Goal: Communication & Community: Participate in discussion

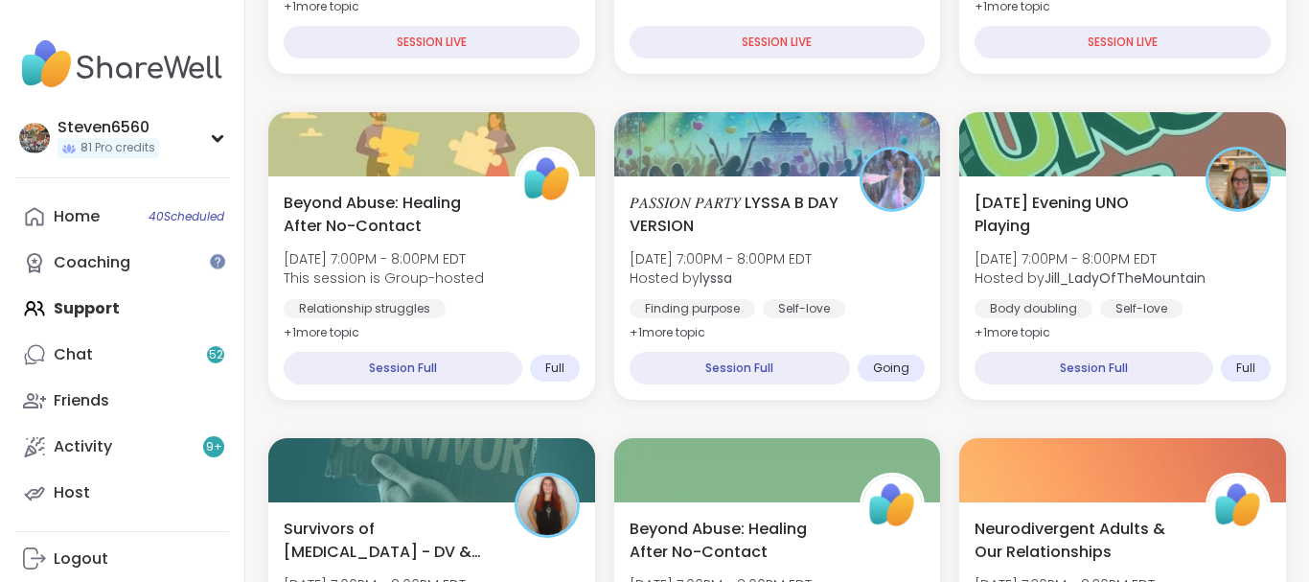
scroll to position [600, 0]
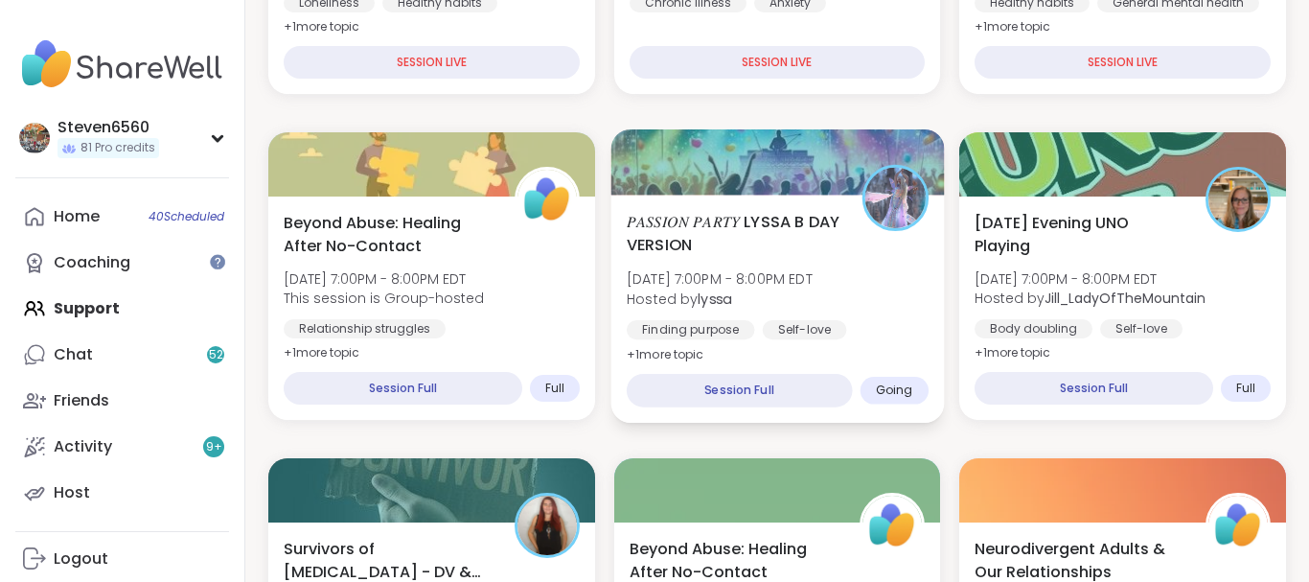
click at [744, 283] on span "Sat, Sep 13 | 7:00PM - 8:00PM EDT" at bounding box center [720, 278] width 186 height 19
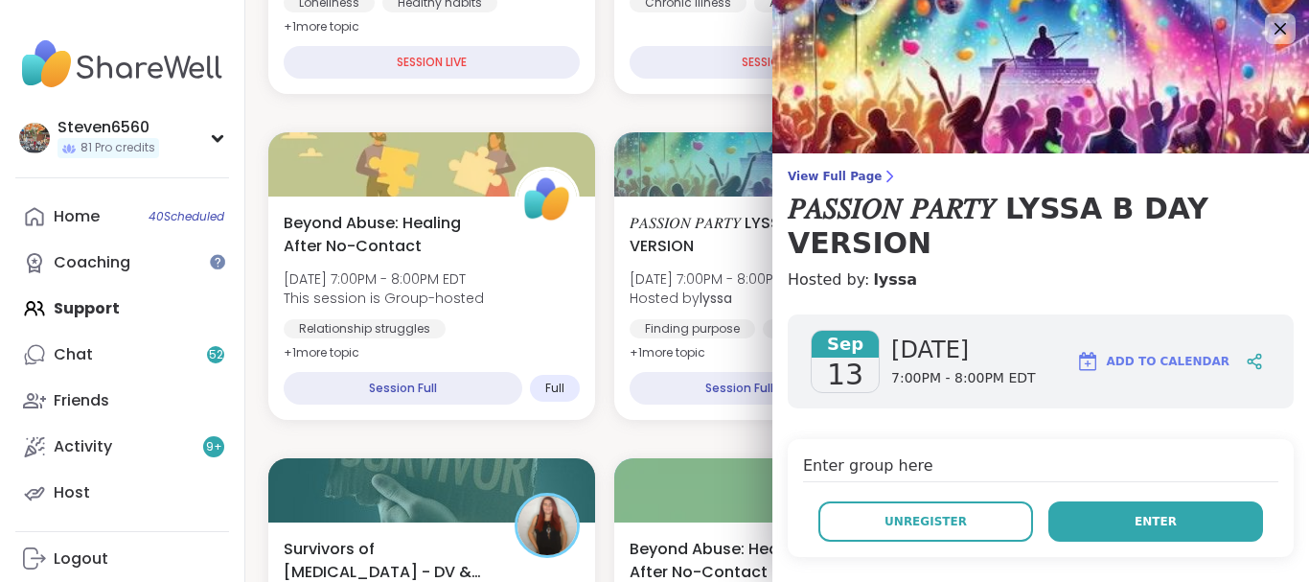
click at [1135, 511] on button "Enter" at bounding box center [1155, 521] width 215 height 40
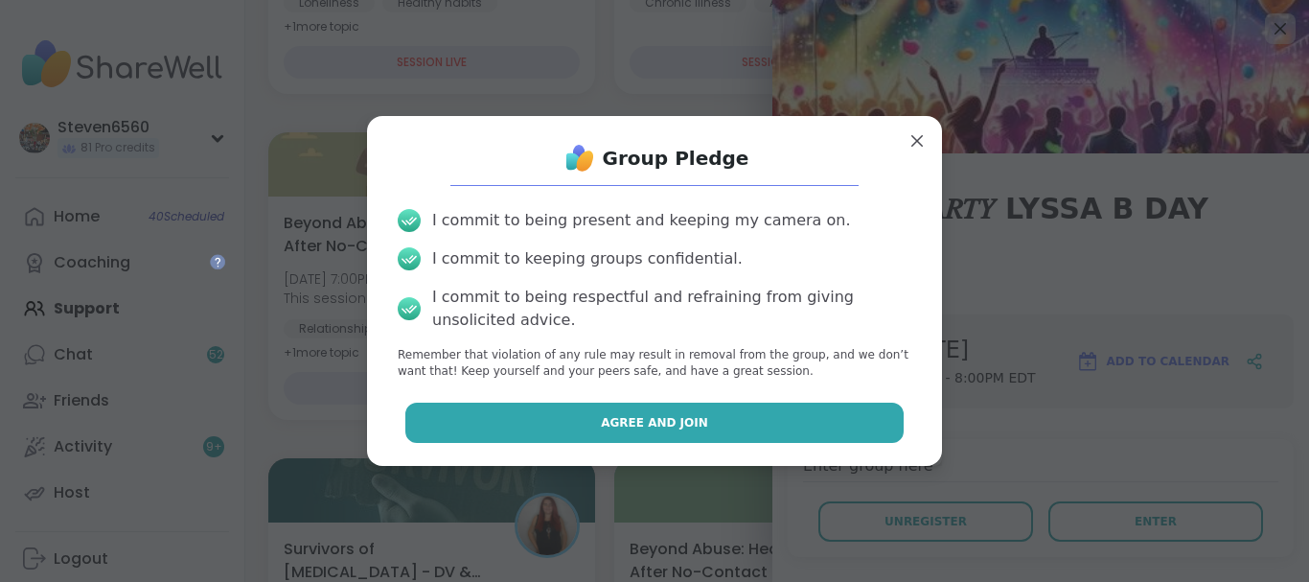
click at [813, 428] on button "Agree and Join" at bounding box center [654, 422] width 499 height 40
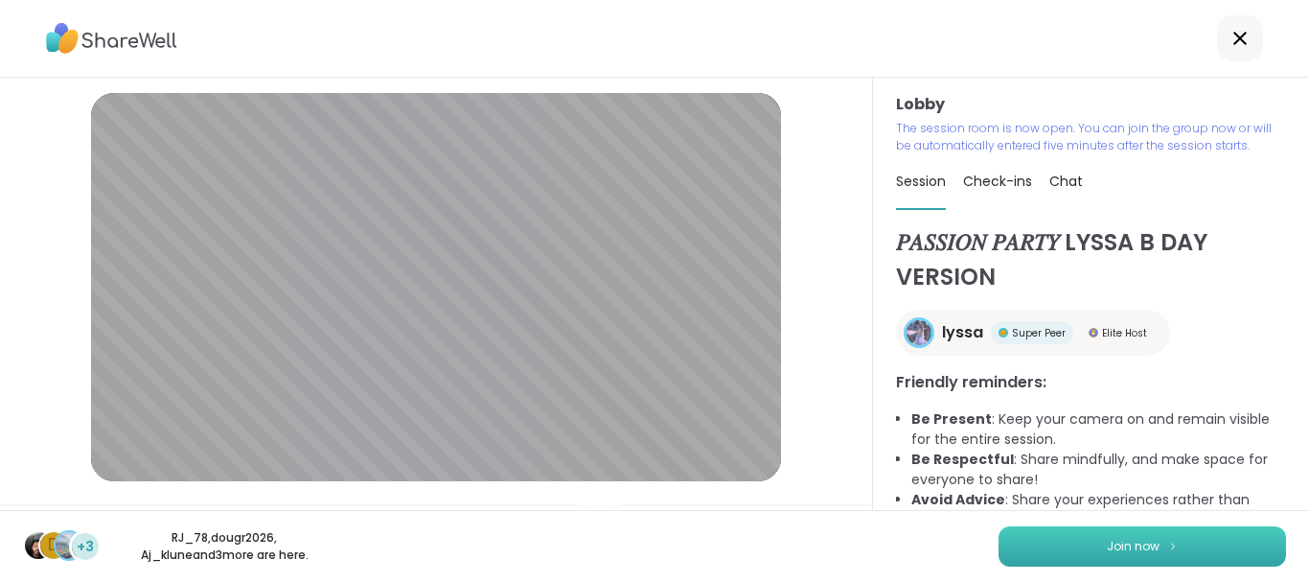
click at [1122, 541] on span "Join now" at bounding box center [1133, 546] width 53 height 17
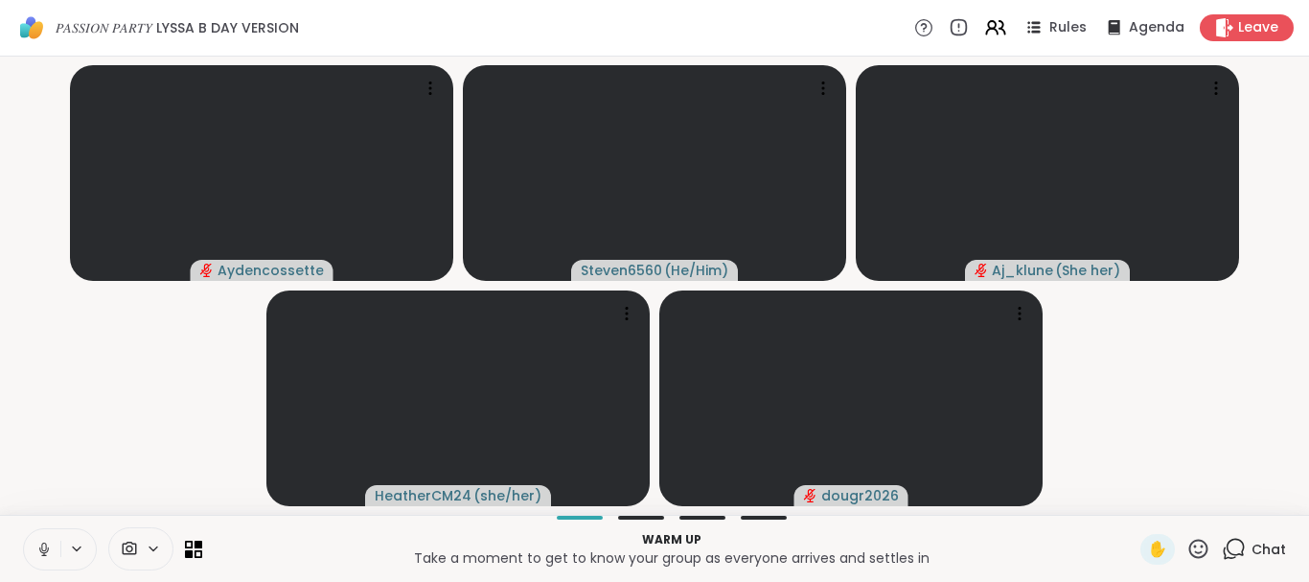
click at [1277, 554] on span "Chat" at bounding box center [1268, 548] width 34 height 19
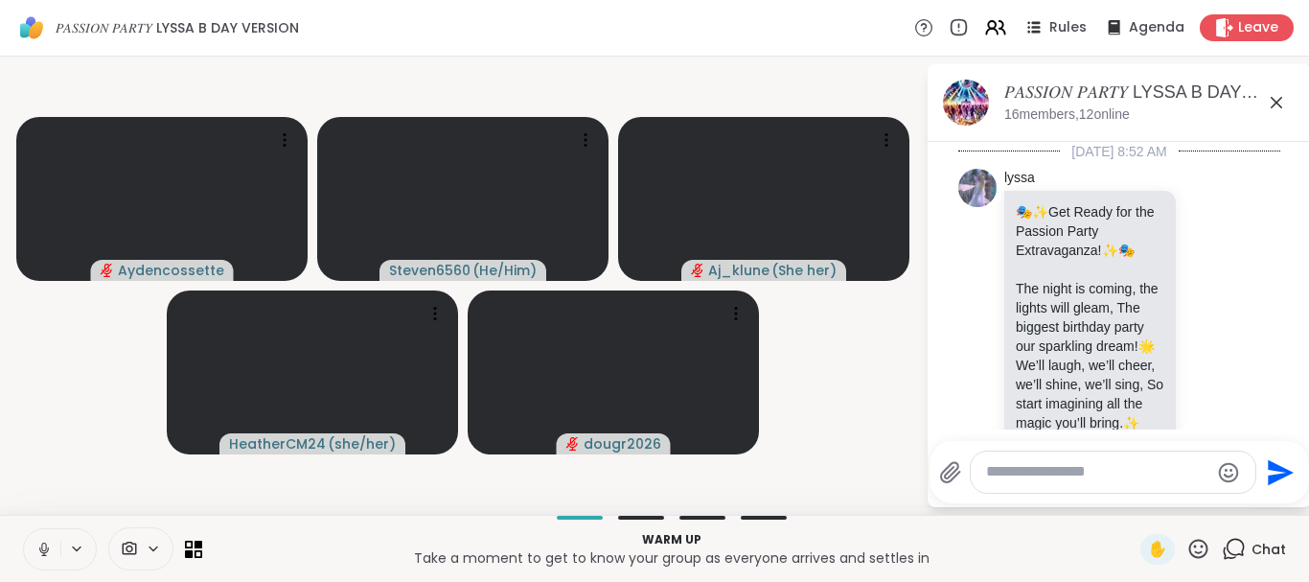
scroll to position [1321, 0]
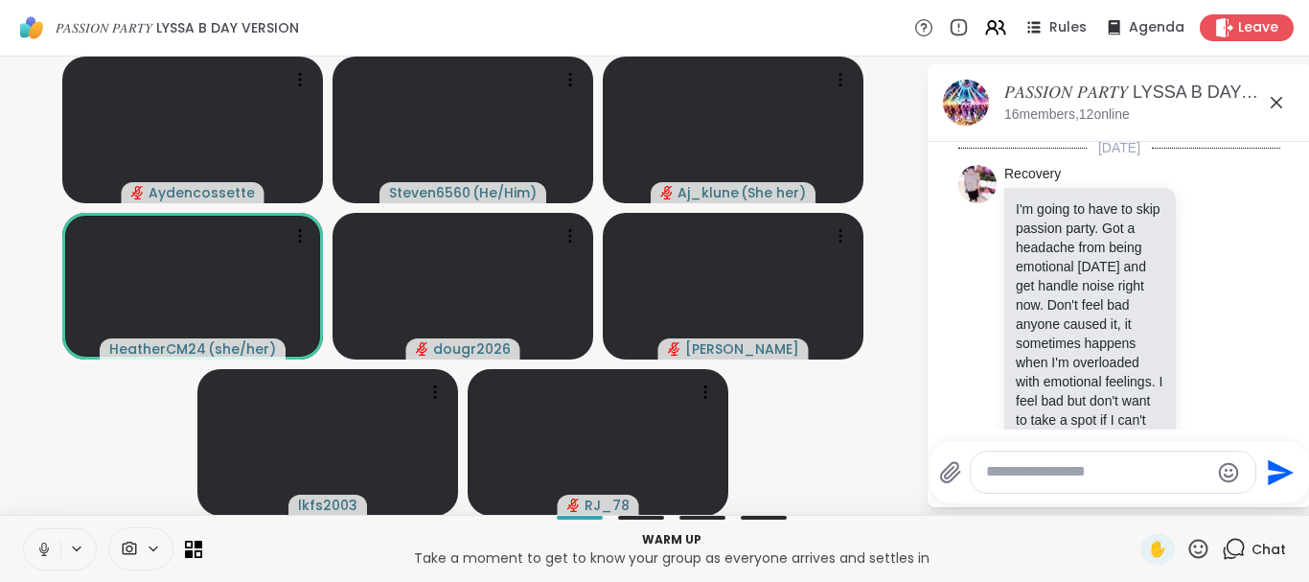
scroll to position [1201, 0]
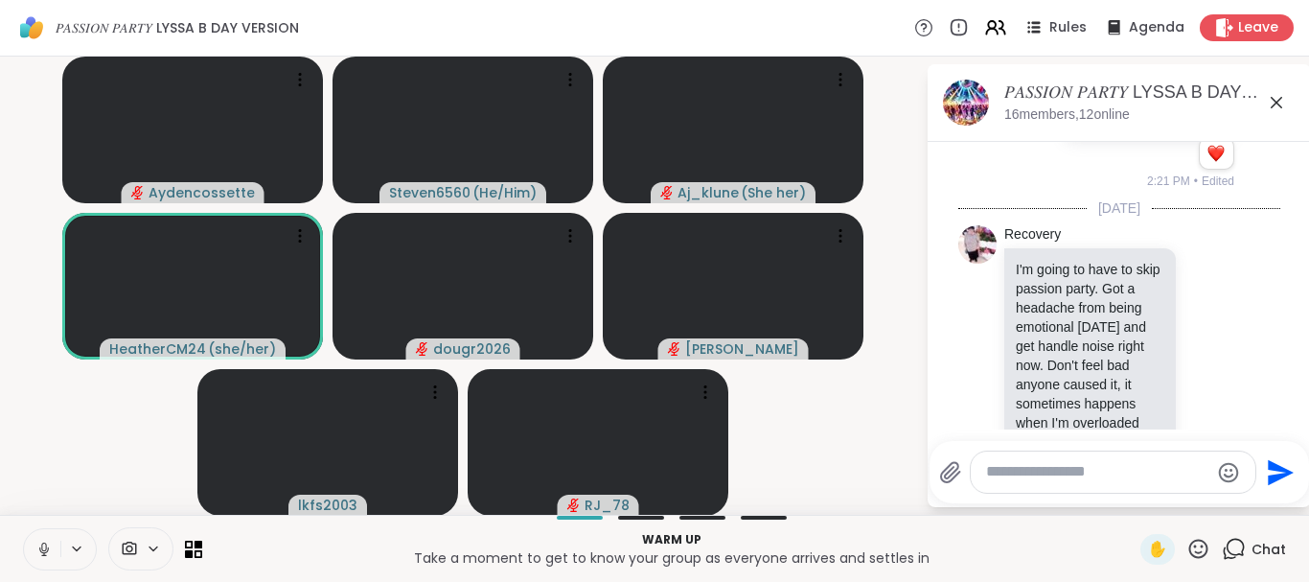
click at [1304, 488] on div "Send" at bounding box center [1118, 472] width 379 height 62
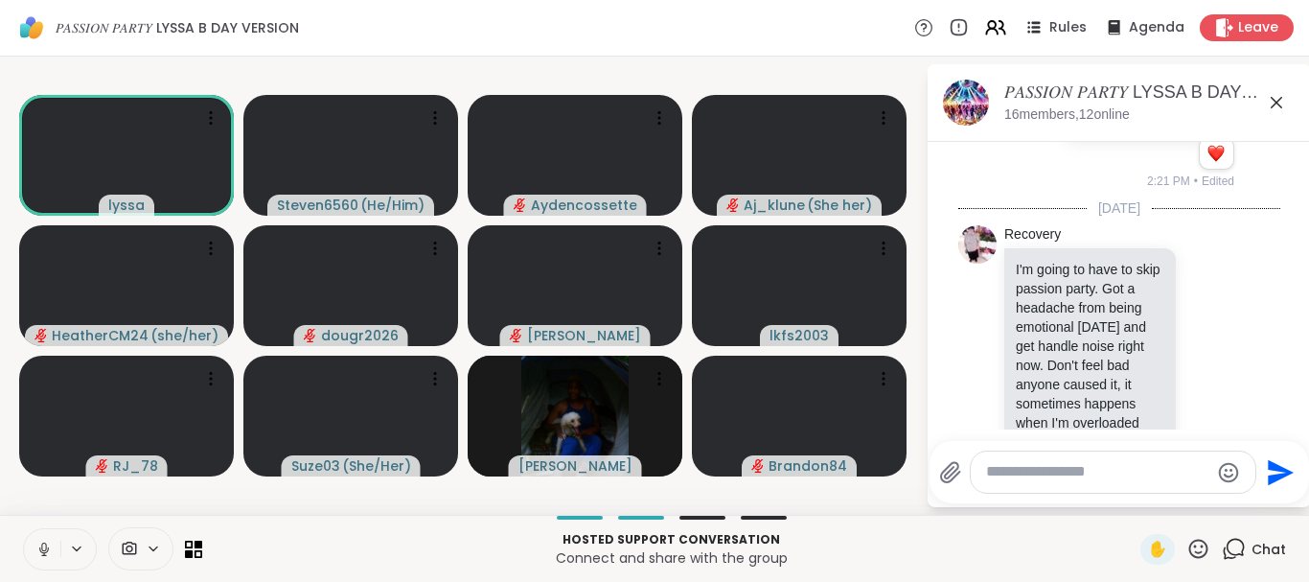
click at [1199, 555] on icon at bounding box center [1198, 549] width 24 height 24
click at [1135, 499] on span "❤️" at bounding box center [1142, 498] width 19 height 23
click at [1201, 547] on icon at bounding box center [1198, 549] width 24 height 24
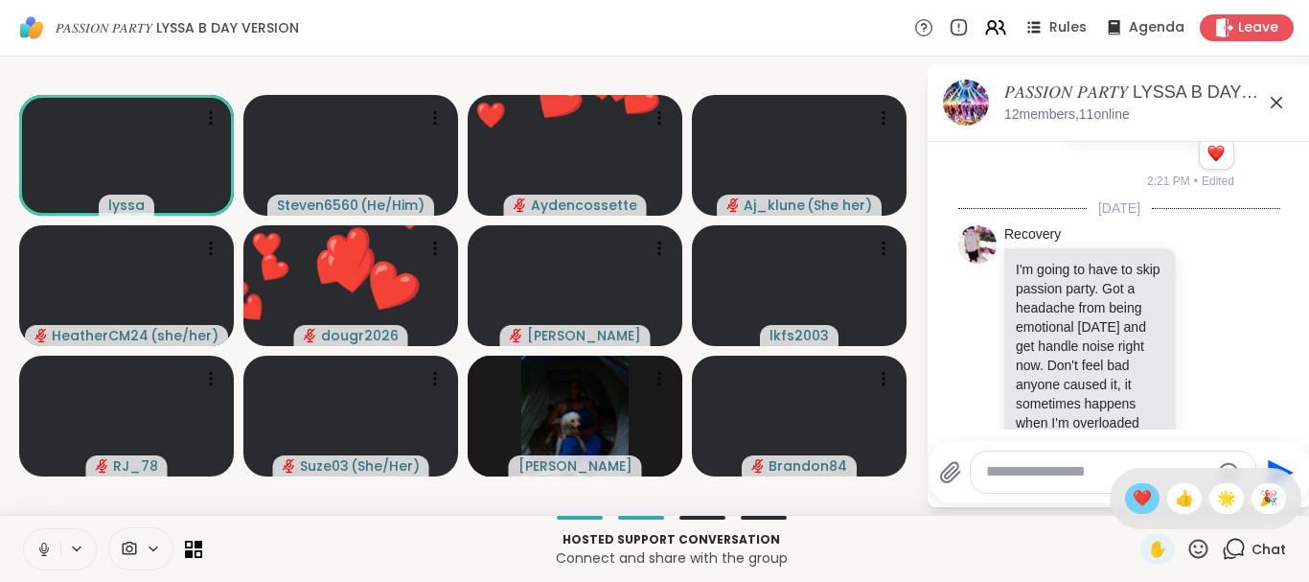
click at [1133, 491] on span "❤️" at bounding box center [1142, 498] width 19 height 23
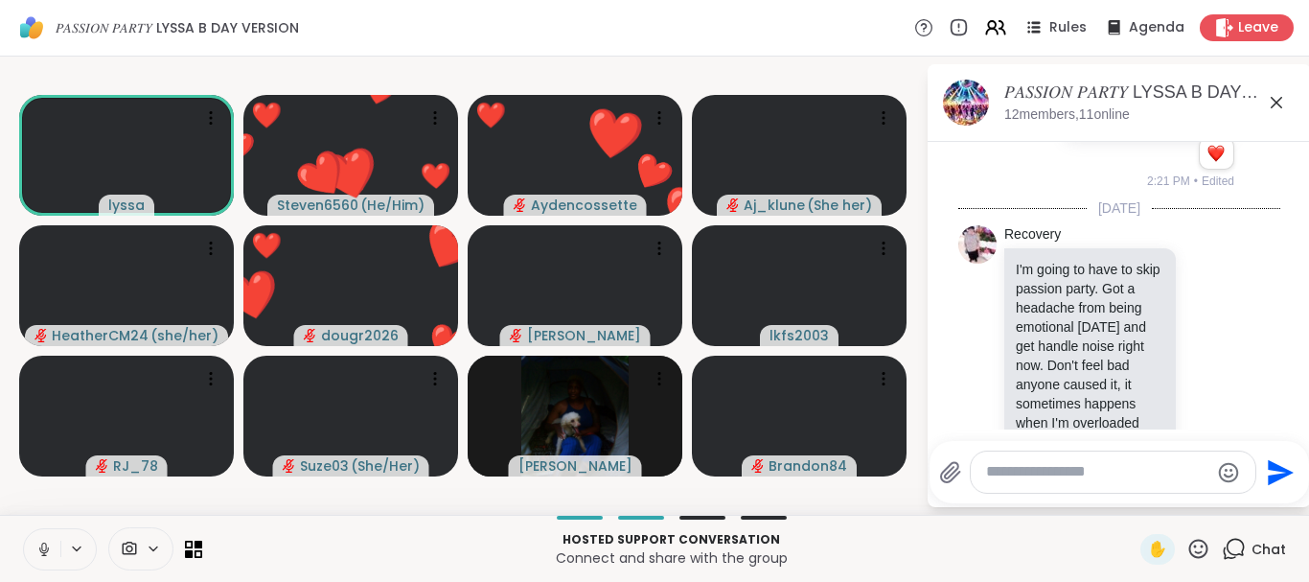
click at [1193, 541] on icon at bounding box center [1198, 547] width 19 height 19
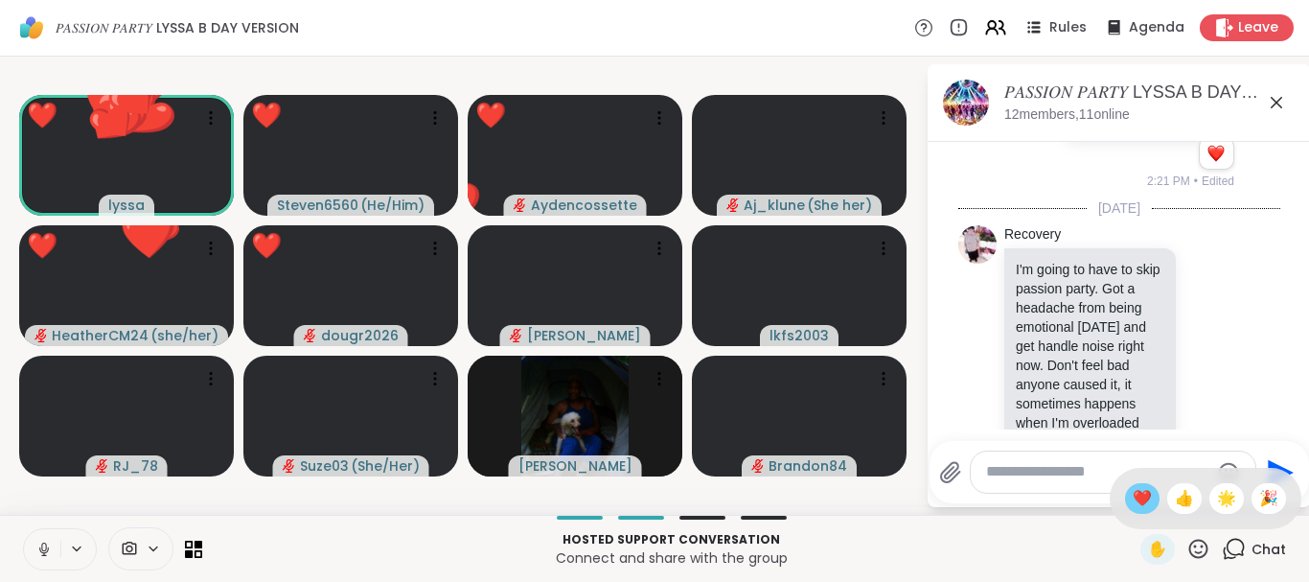
click at [1133, 489] on span "❤️" at bounding box center [1142, 498] width 19 height 23
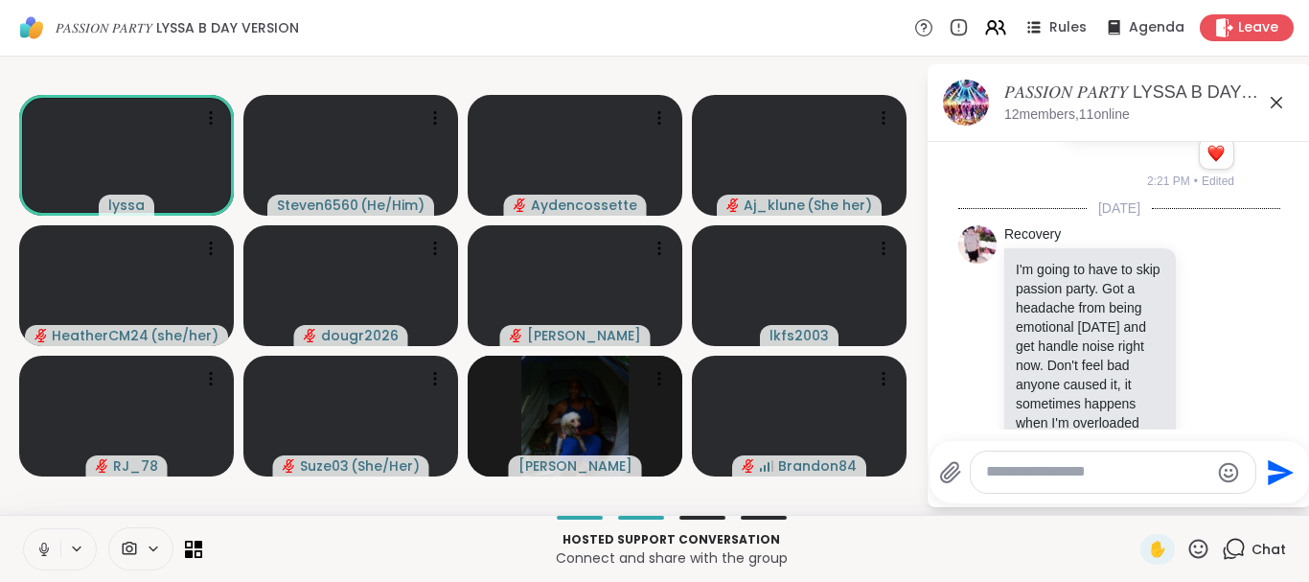
click at [1201, 544] on icon at bounding box center [1198, 549] width 24 height 24
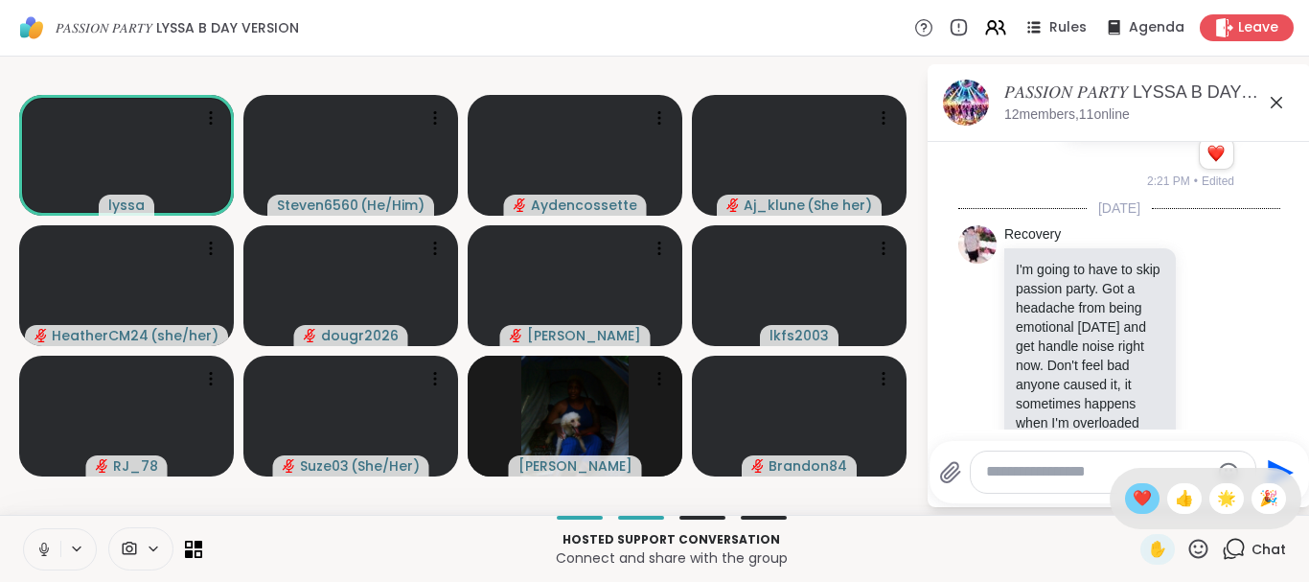
click at [1141, 498] on span "❤️" at bounding box center [1142, 498] width 19 height 23
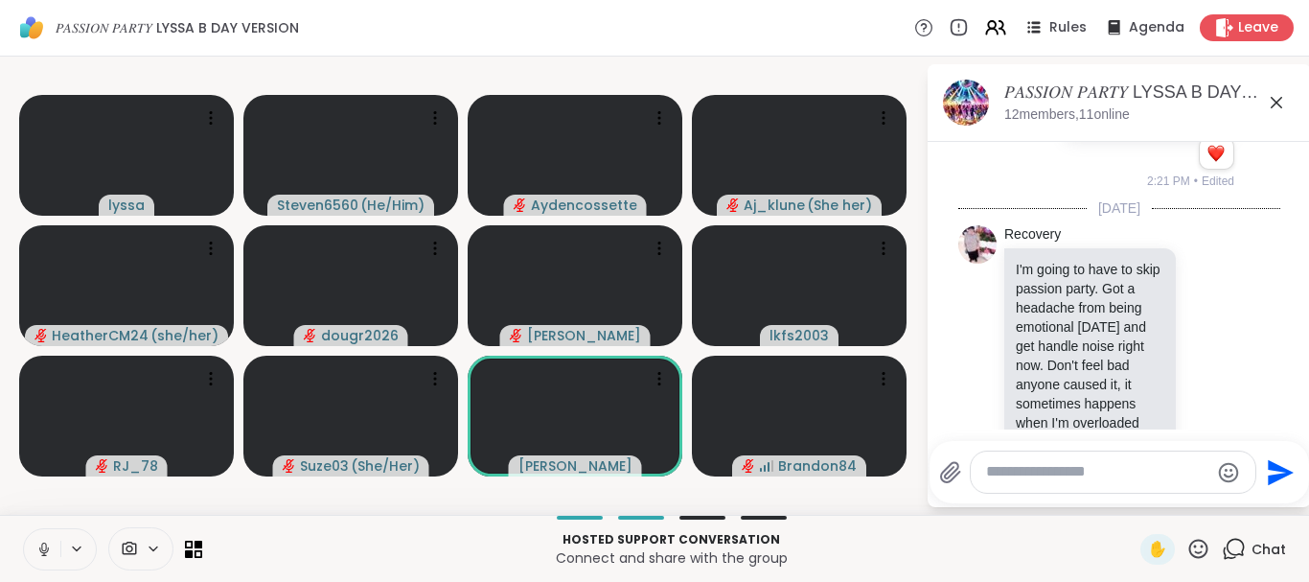
click at [1188, 543] on icon at bounding box center [1198, 549] width 24 height 24
click at [1145, 491] on span "❤️" at bounding box center [1142, 498] width 19 height 23
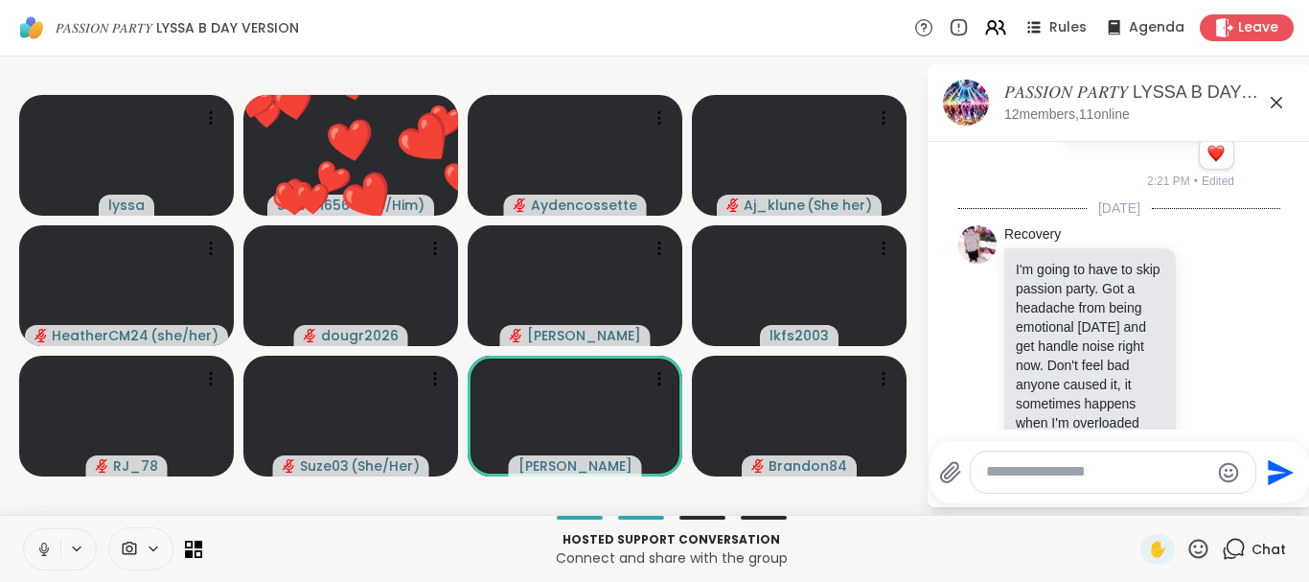
click at [1196, 543] on icon at bounding box center [1198, 549] width 24 height 24
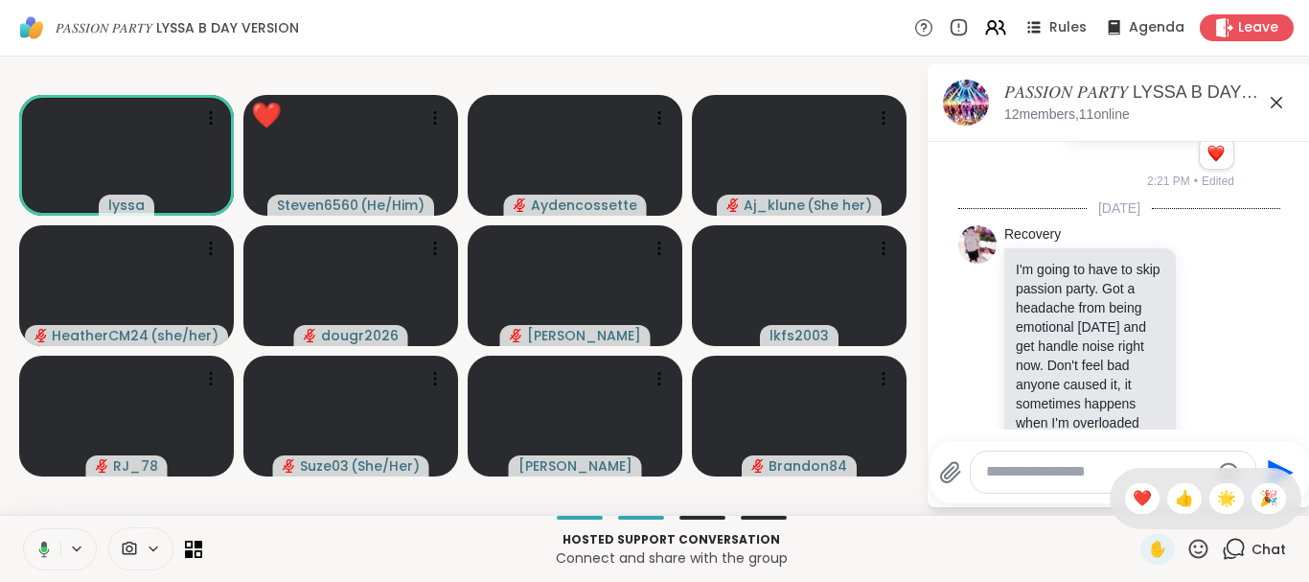
click at [1204, 543] on icon at bounding box center [1198, 549] width 24 height 24
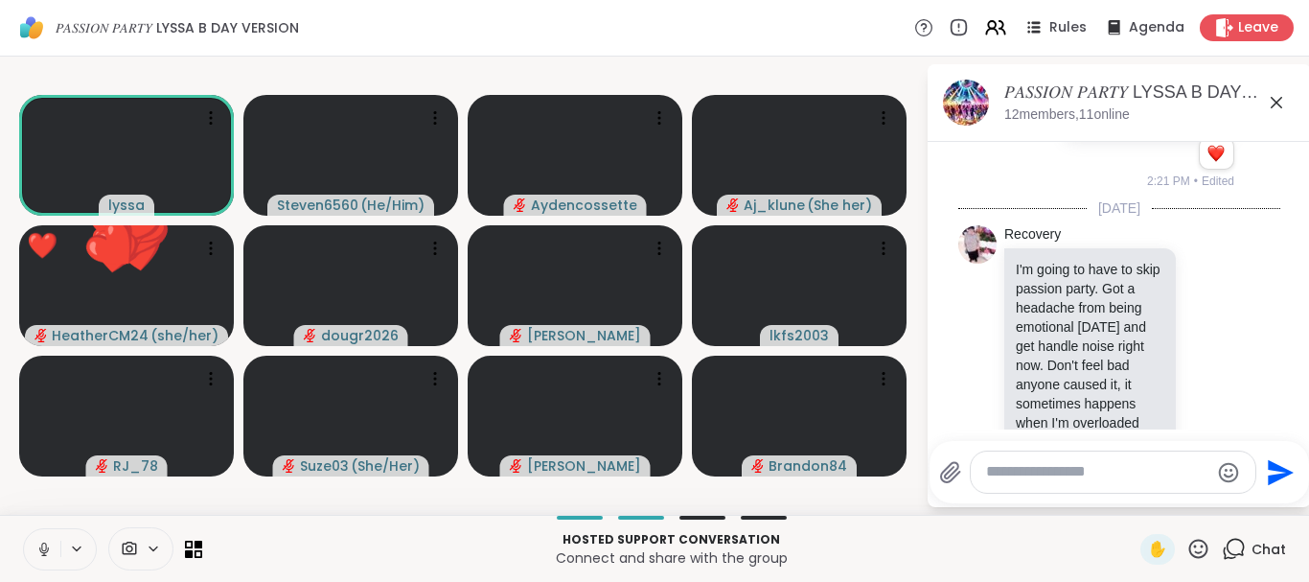
click at [1202, 545] on icon at bounding box center [1198, 547] width 19 height 19
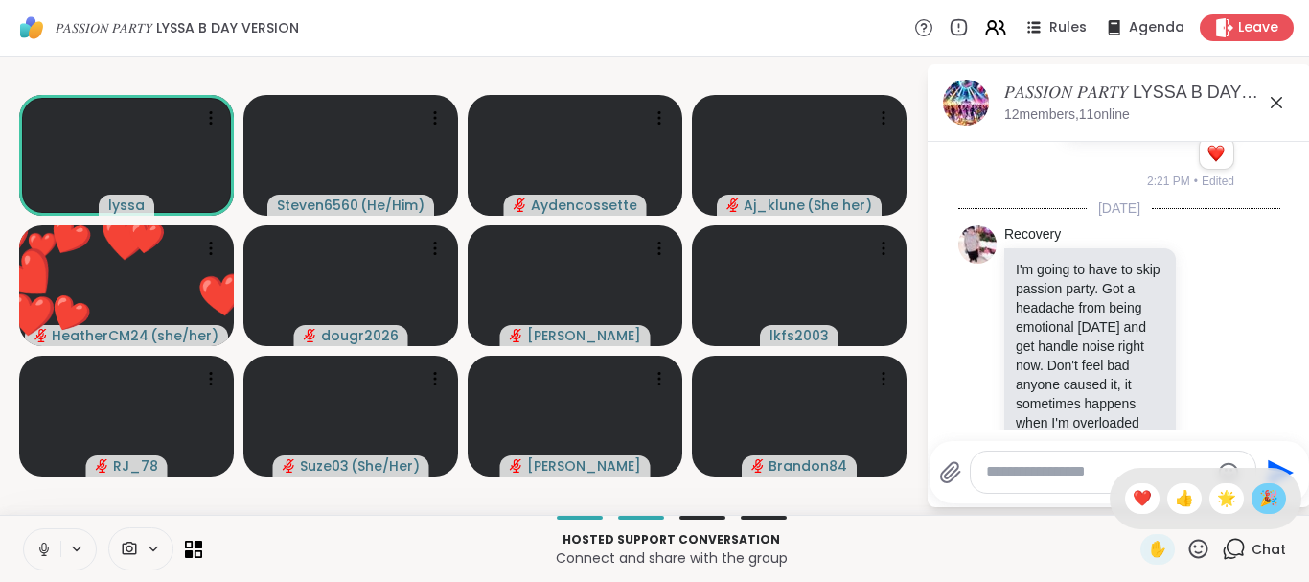
click at [1271, 485] on div "🎉" at bounding box center [1268, 498] width 34 height 31
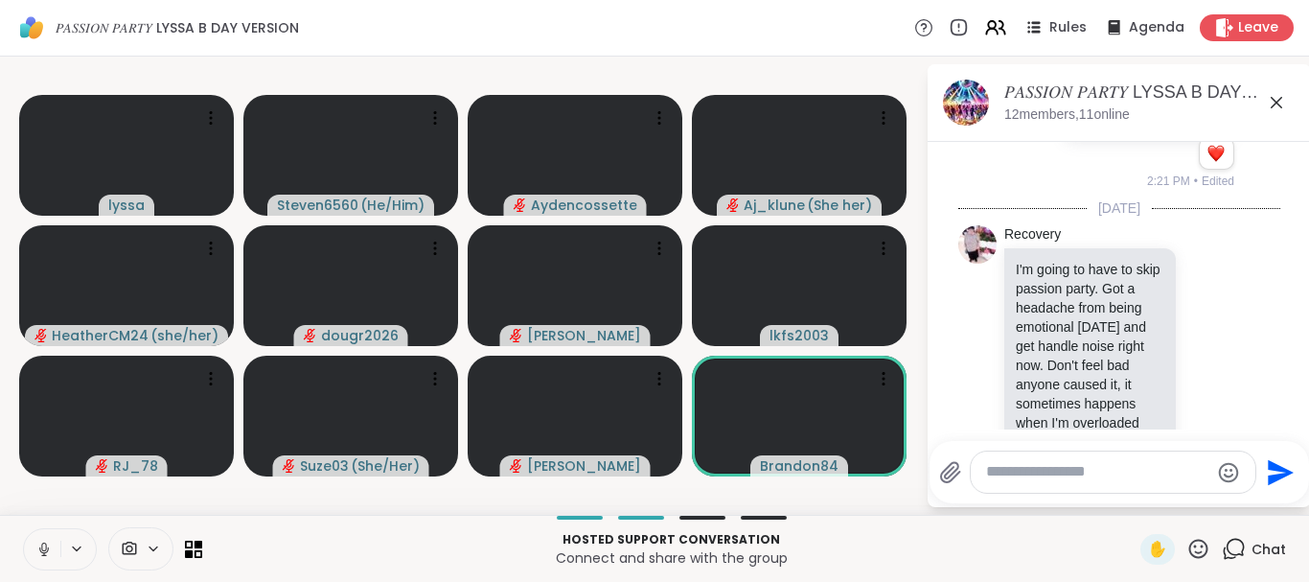
click at [1204, 549] on icon at bounding box center [1198, 549] width 24 height 24
click at [1133, 489] on span "❤️" at bounding box center [1142, 498] width 19 height 23
click at [1199, 543] on icon at bounding box center [1198, 549] width 24 height 24
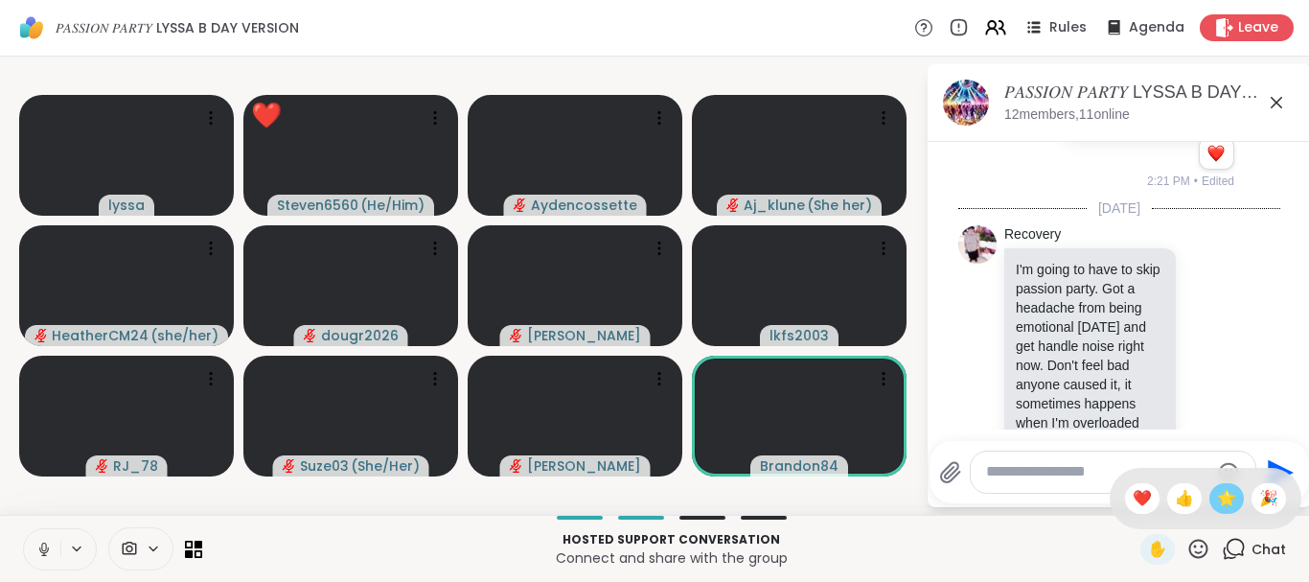
click at [1224, 490] on span "🌟" at bounding box center [1226, 498] width 19 height 23
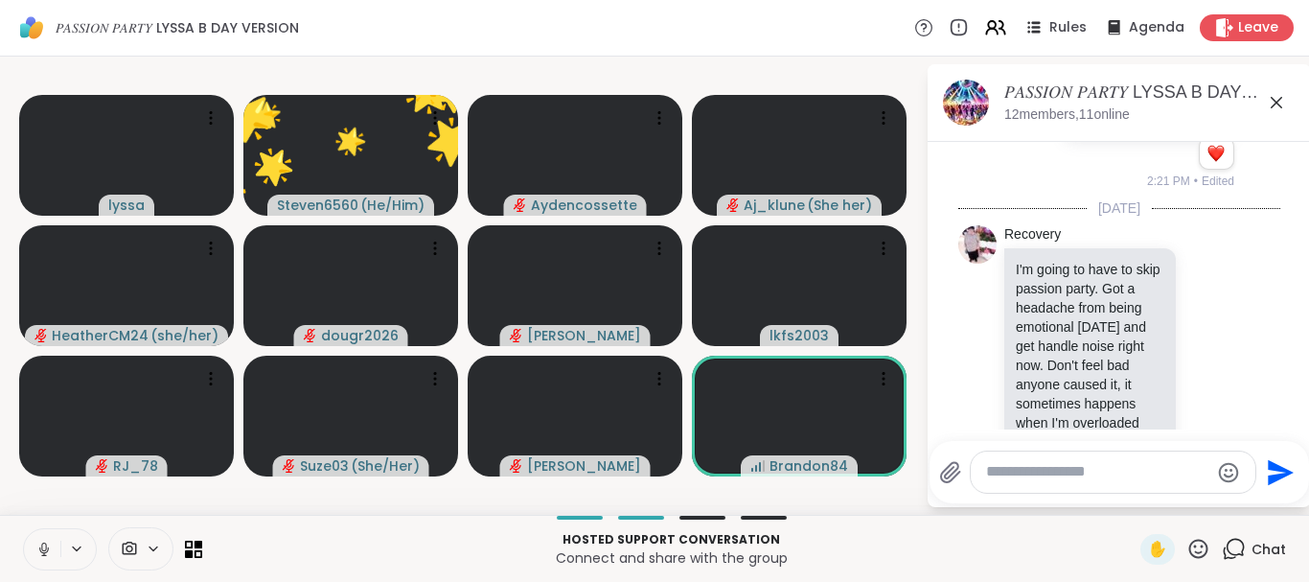
click at [1192, 541] on icon at bounding box center [1198, 549] width 24 height 24
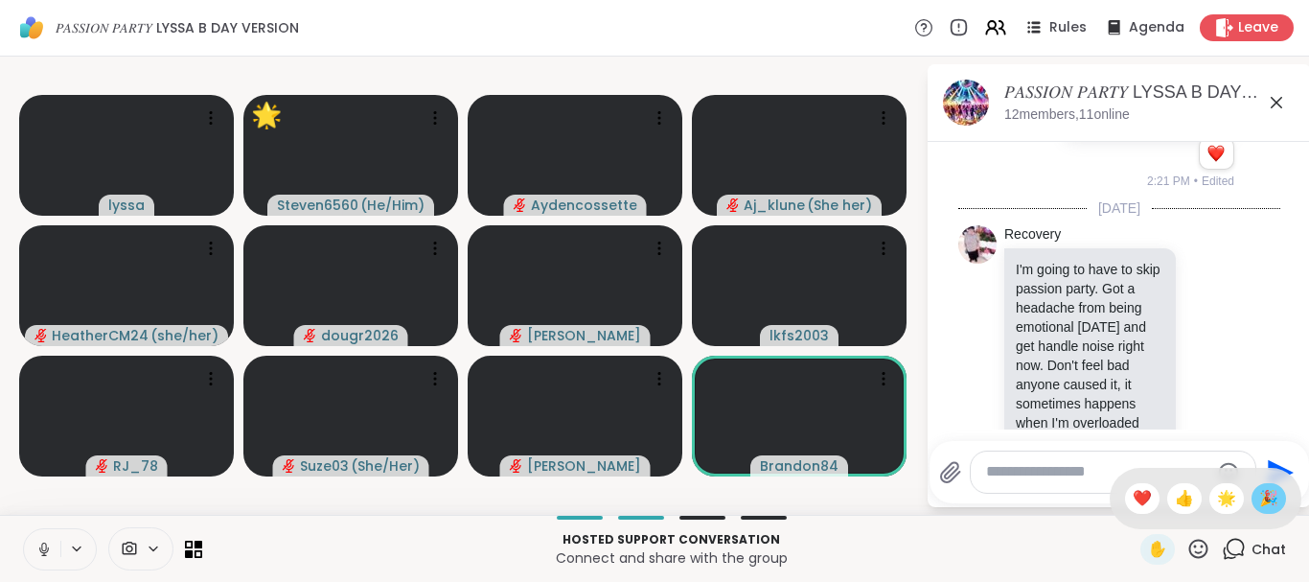
click at [1263, 483] on div "🎉" at bounding box center [1268, 498] width 34 height 31
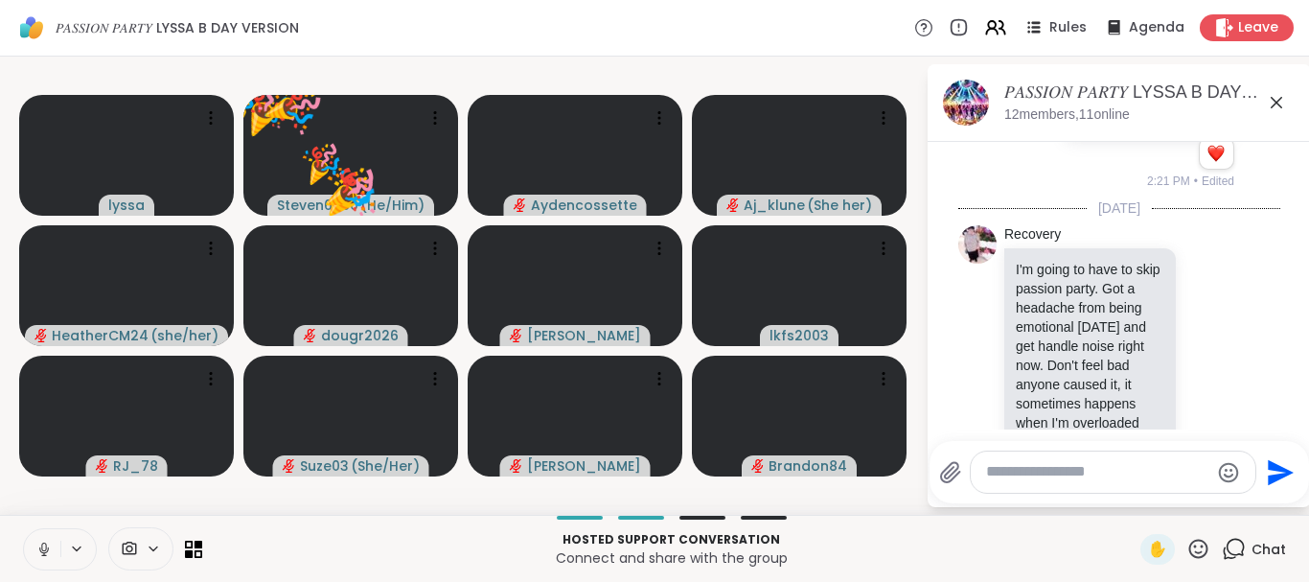
click at [1194, 546] on icon at bounding box center [1198, 549] width 24 height 24
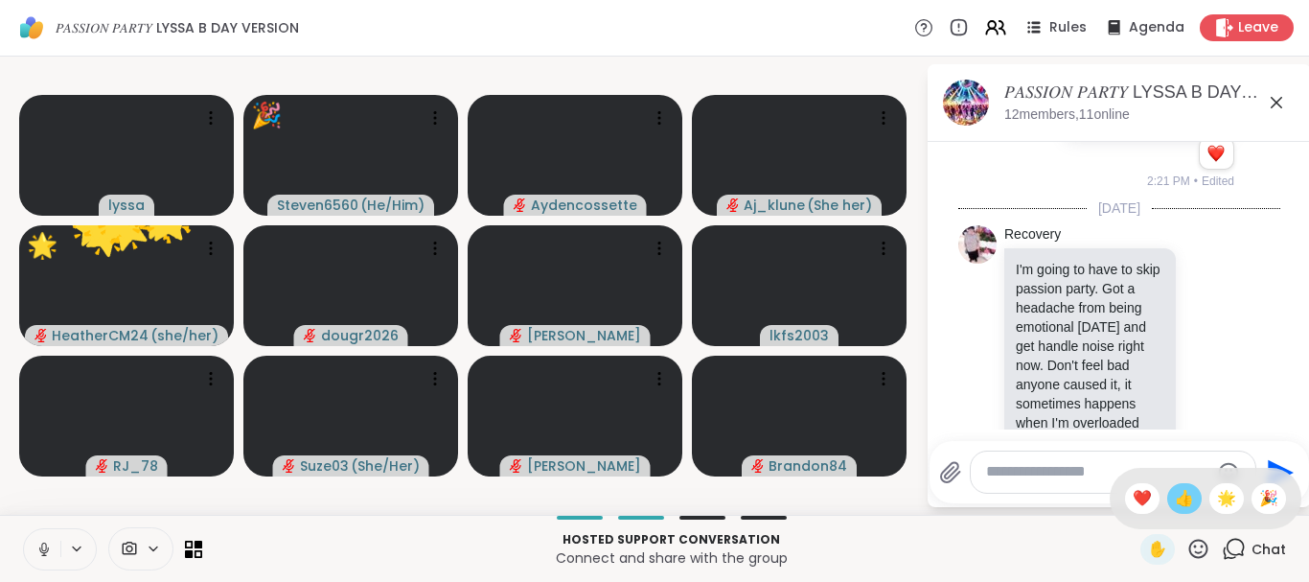
click at [1184, 491] on span "👍" at bounding box center [1184, 498] width 19 height 23
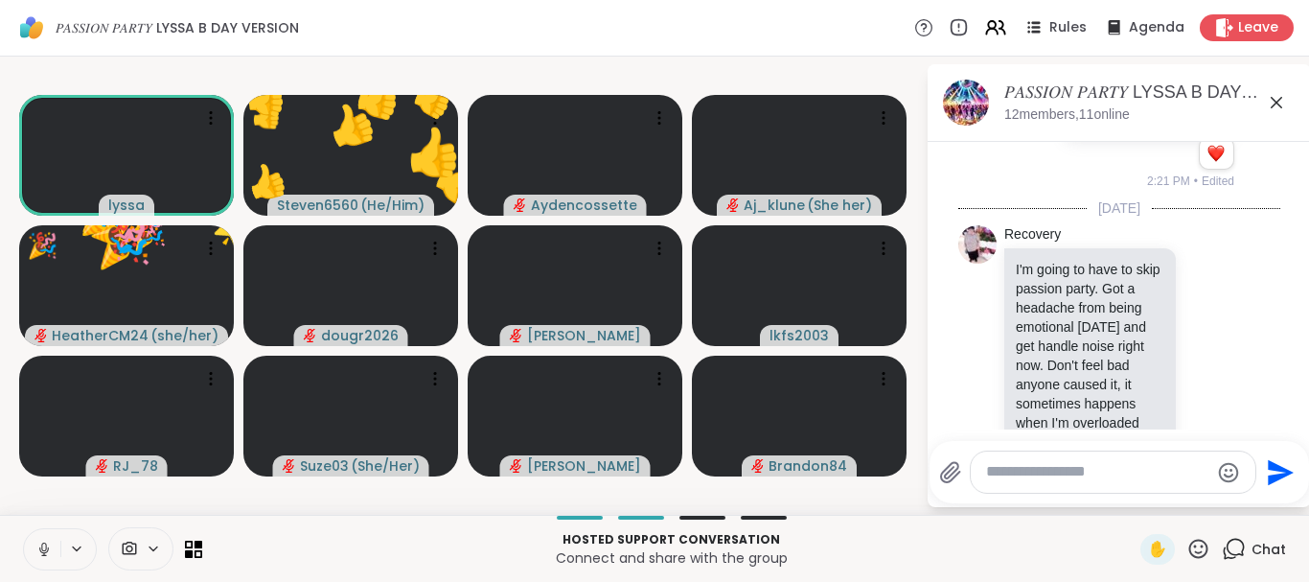
click at [1194, 543] on icon at bounding box center [1198, 549] width 24 height 24
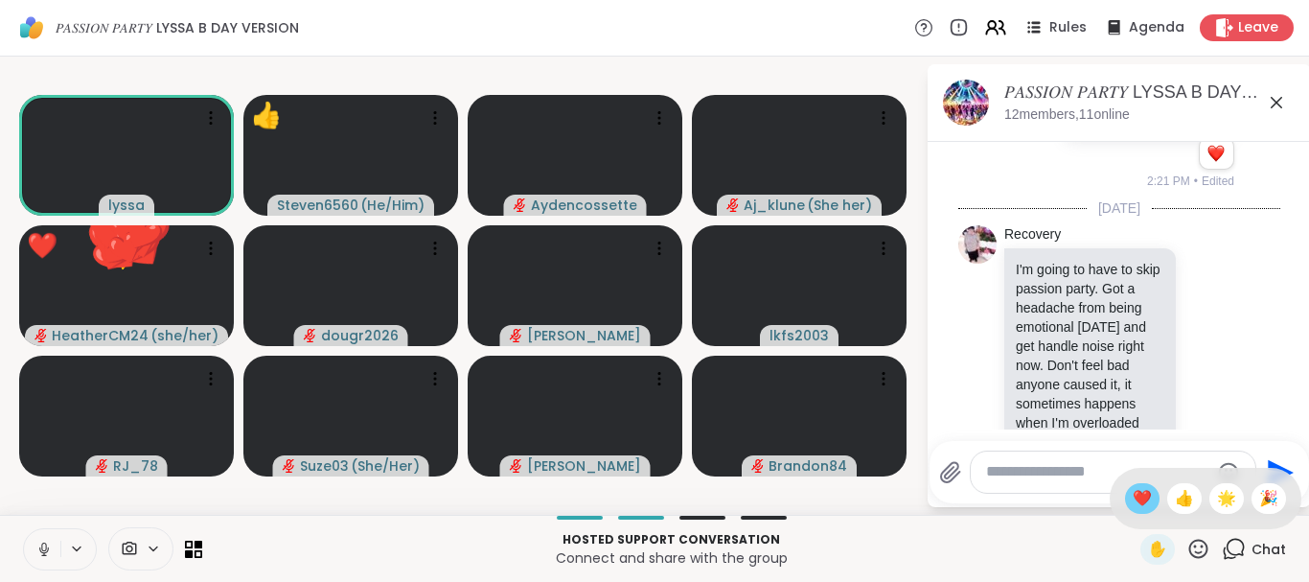
click at [1125, 492] on div "❤️" at bounding box center [1142, 498] width 34 height 31
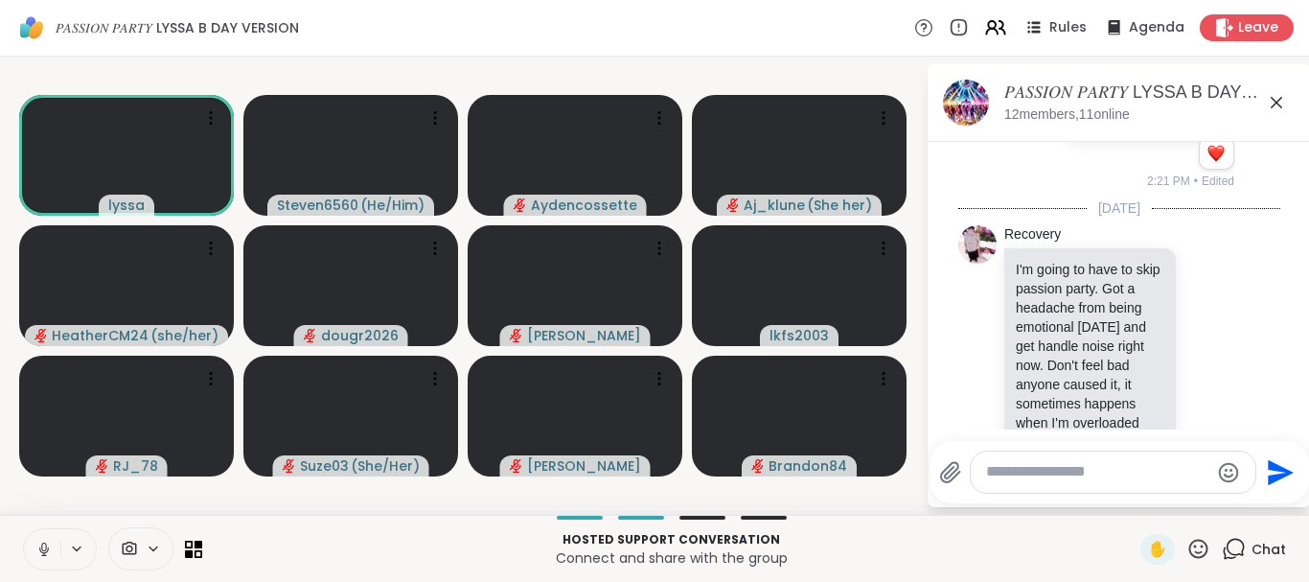
click at [1202, 535] on div "✋" at bounding box center [1175, 549] width 70 height 31
click at [1202, 547] on icon at bounding box center [1198, 547] width 19 height 19
click at [1262, 495] on span "🎉" at bounding box center [1268, 498] width 19 height 23
click at [1204, 551] on icon at bounding box center [1198, 549] width 24 height 24
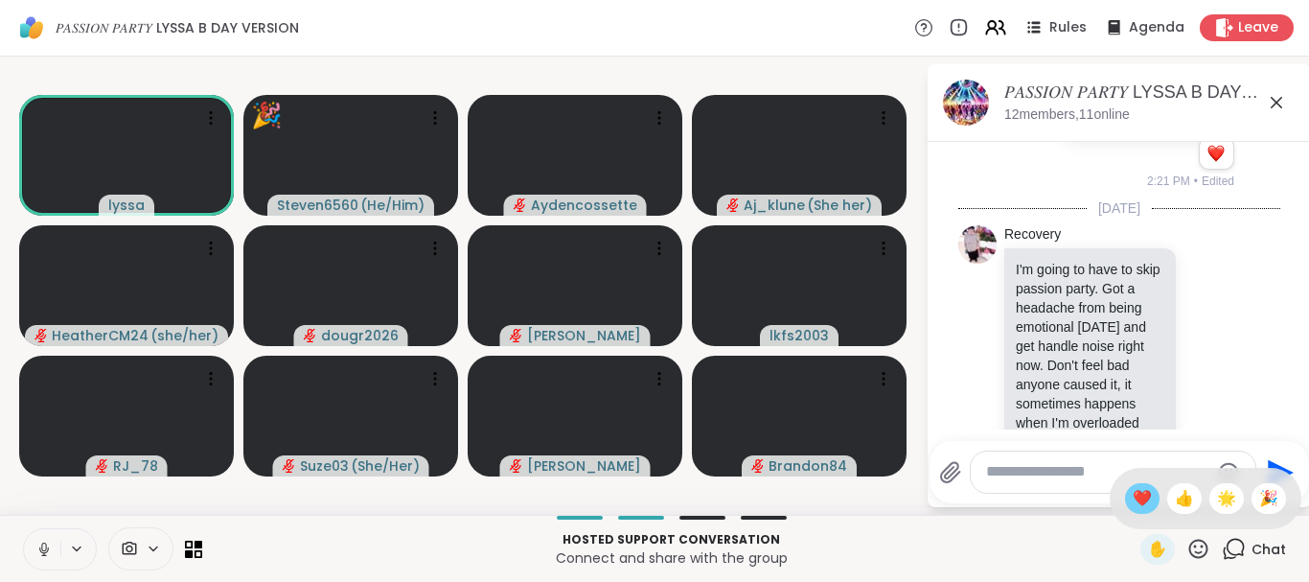
click at [1141, 493] on span "❤️" at bounding box center [1142, 498] width 19 height 23
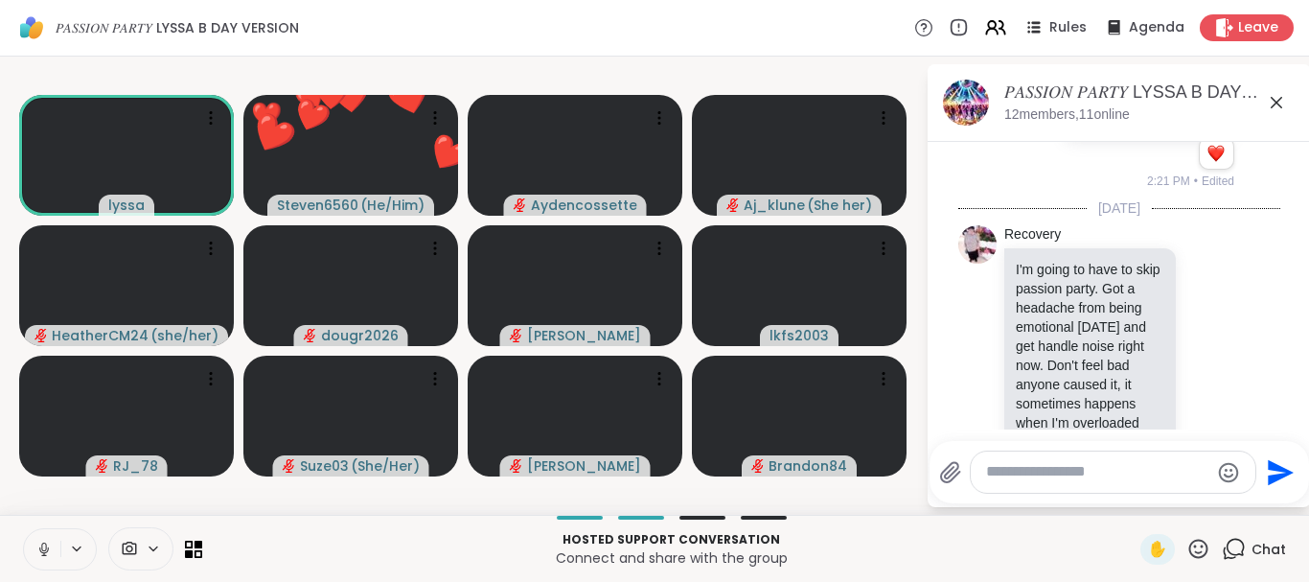
click at [1200, 544] on icon at bounding box center [1198, 549] width 24 height 24
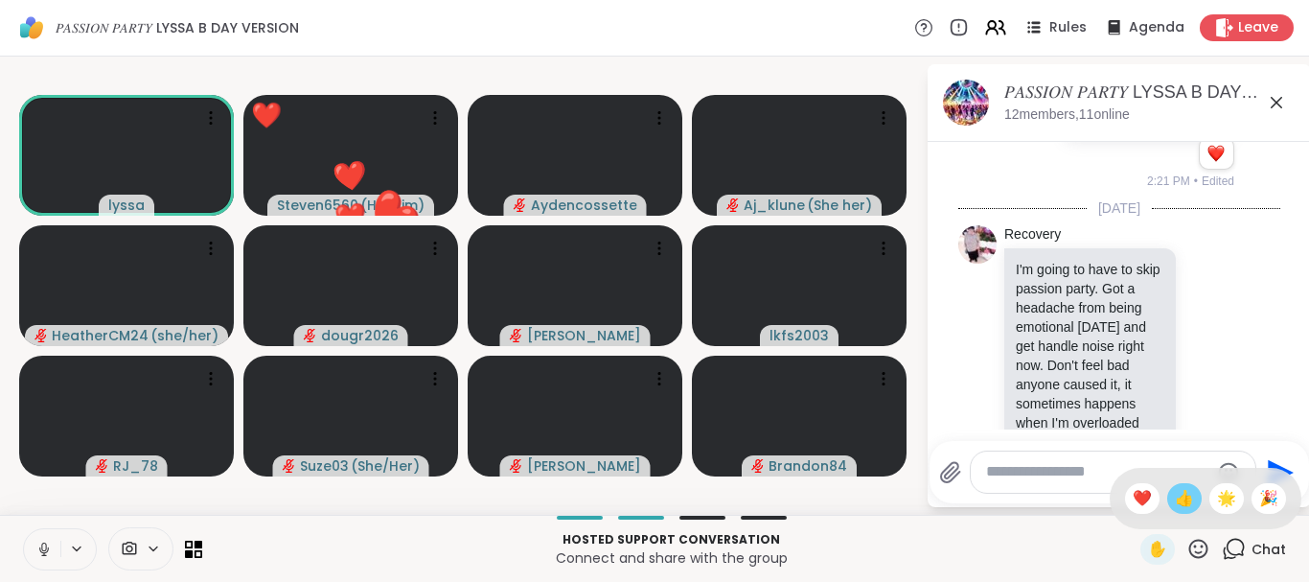
click at [1189, 500] on span "👍" at bounding box center [1184, 498] width 19 height 23
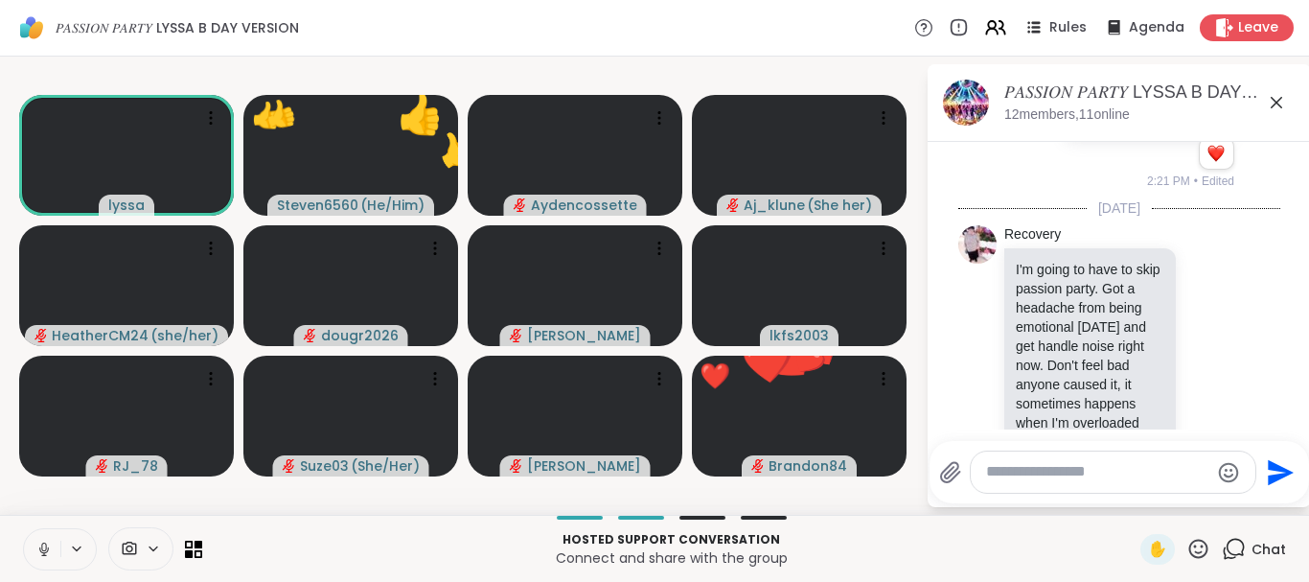
click at [1191, 546] on icon at bounding box center [1198, 547] width 19 height 19
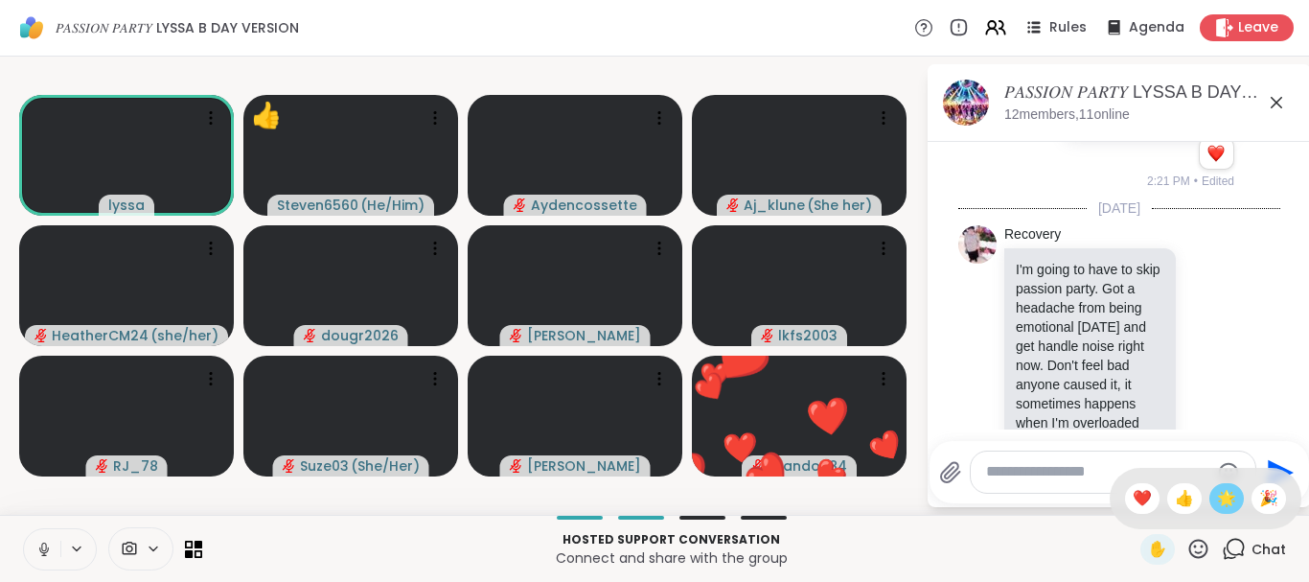
click at [1223, 502] on span "🌟" at bounding box center [1226, 498] width 19 height 23
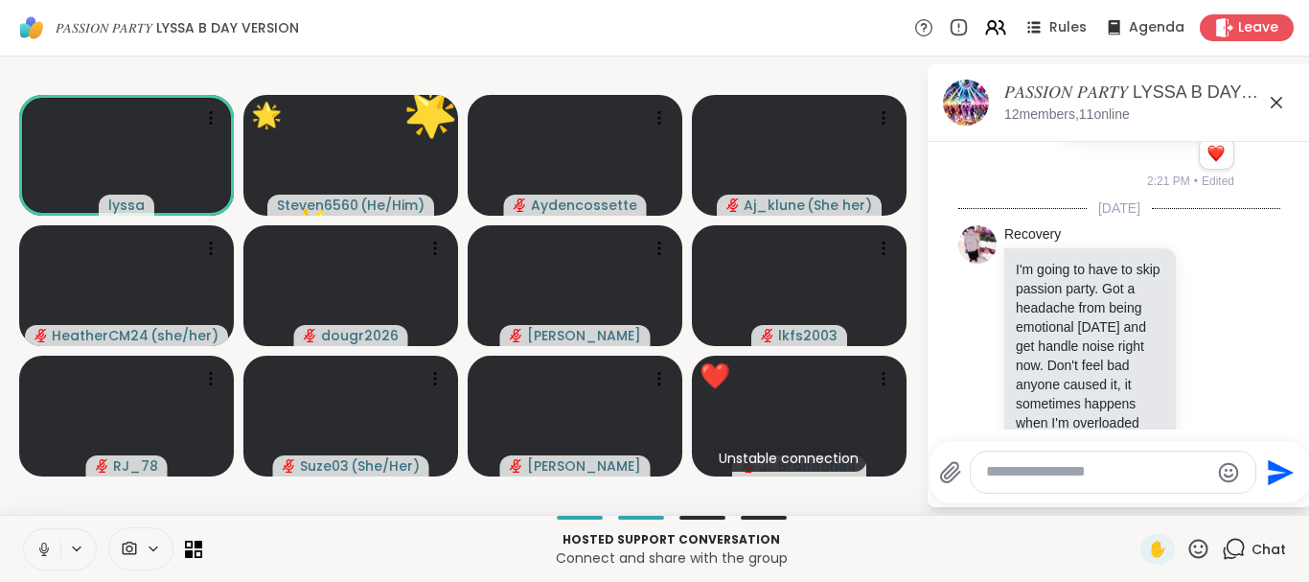
click at [1198, 556] on icon at bounding box center [1198, 549] width 24 height 24
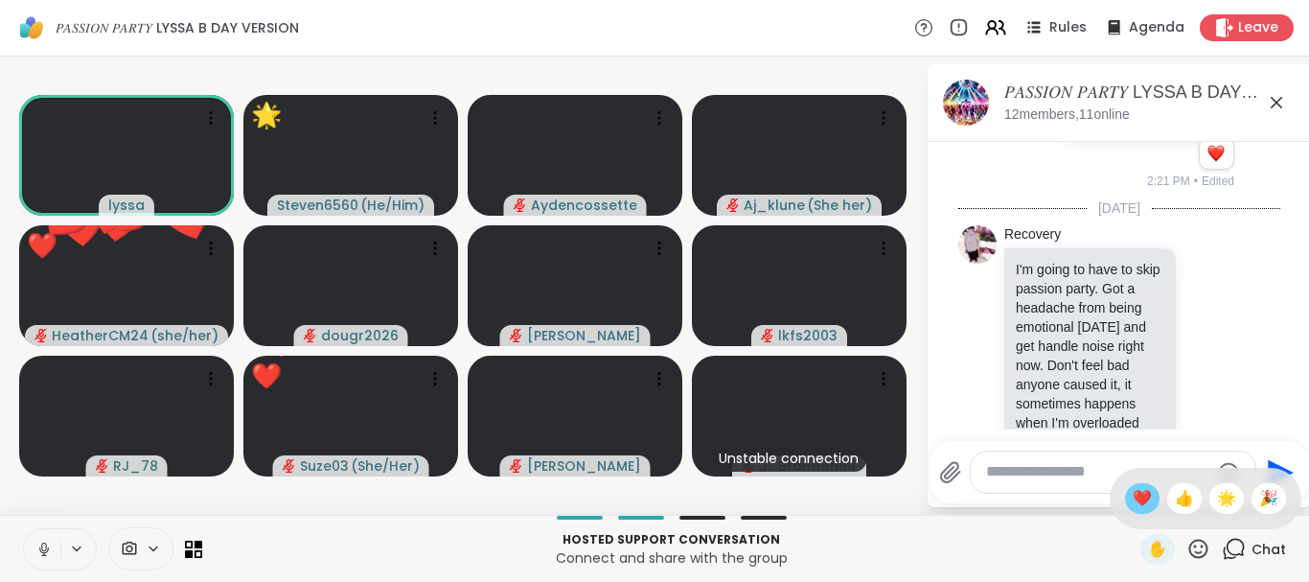
click at [1134, 495] on span "❤️" at bounding box center [1142, 498] width 19 height 23
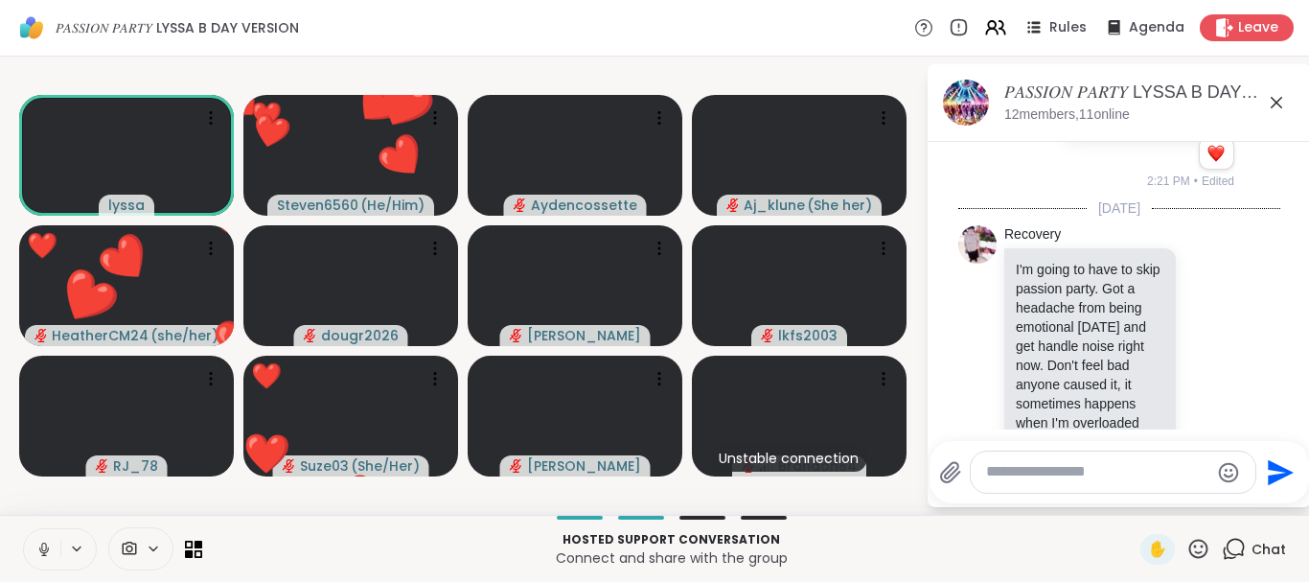
click at [1196, 542] on icon at bounding box center [1198, 549] width 24 height 24
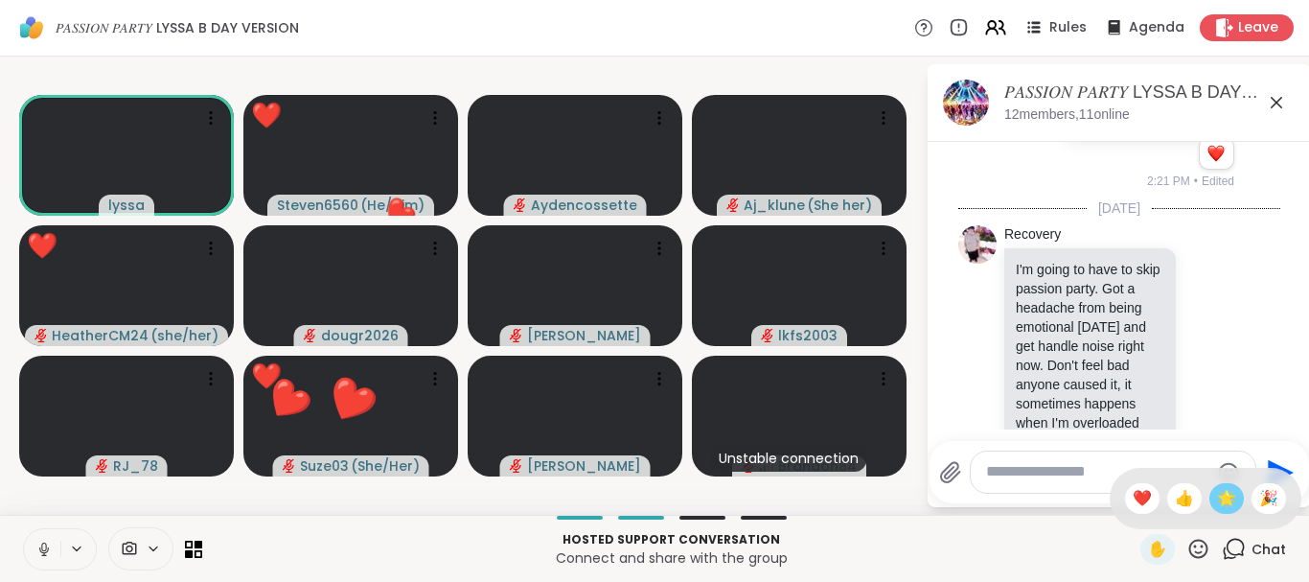
click at [1218, 500] on span "🌟" at bounding box center [1226, 498] width 19 height 23
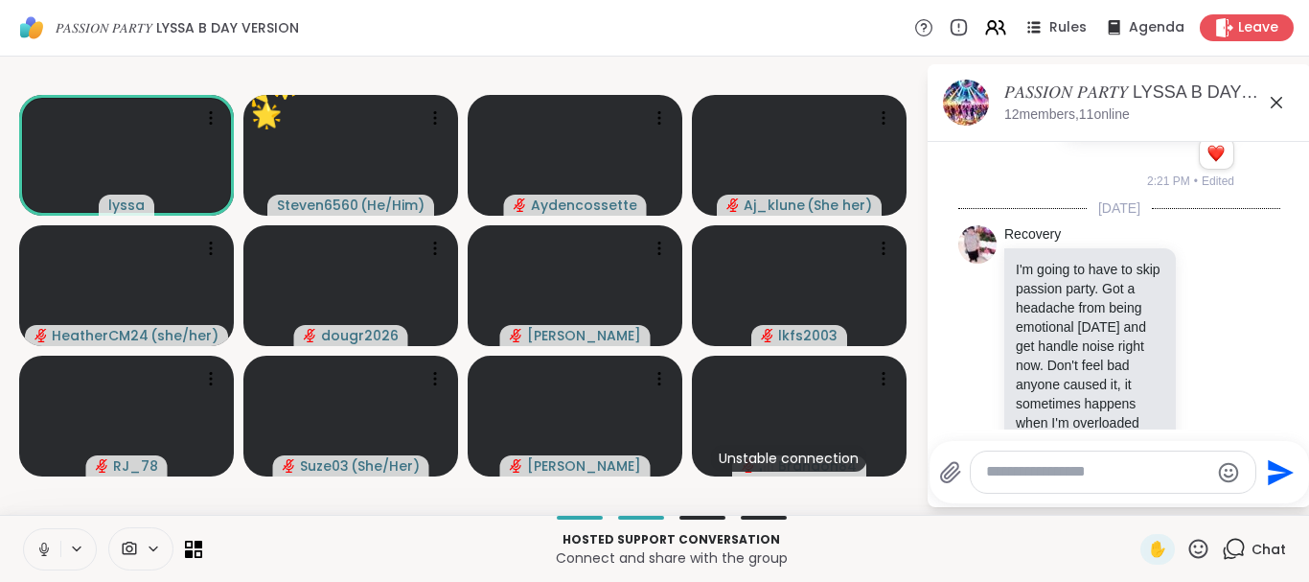
click at [1193, 543] on icon at bounding box center [1198, 547] width 19 height 19
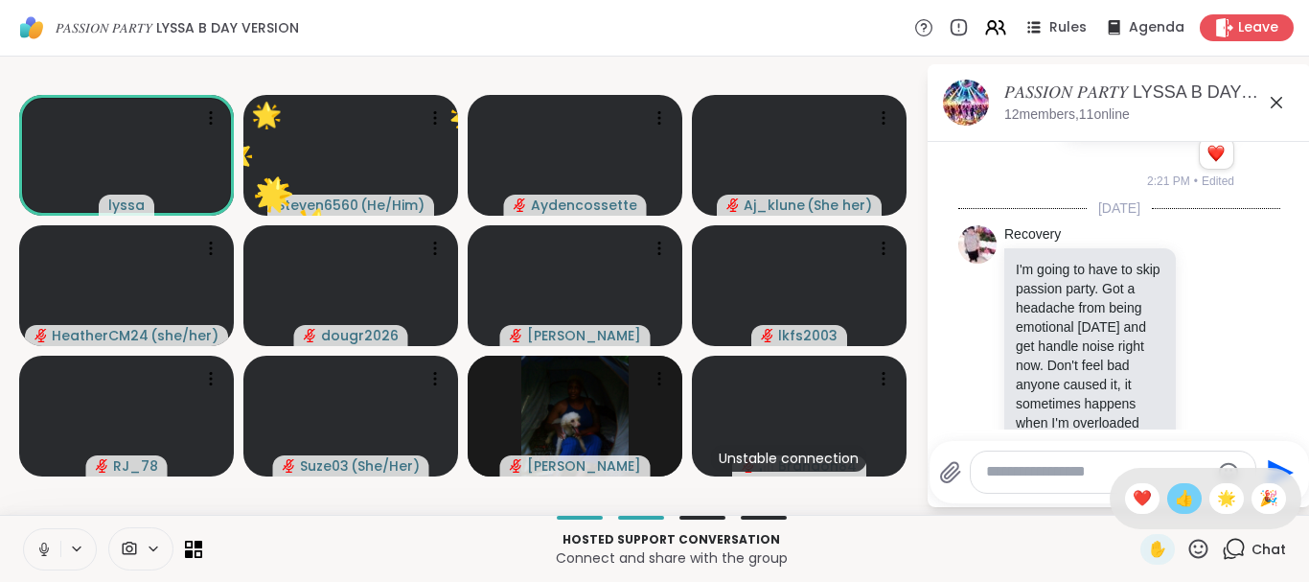
click at [1176, 499] on span "👍" at bounding box center [1184, 498] width 19 height 23
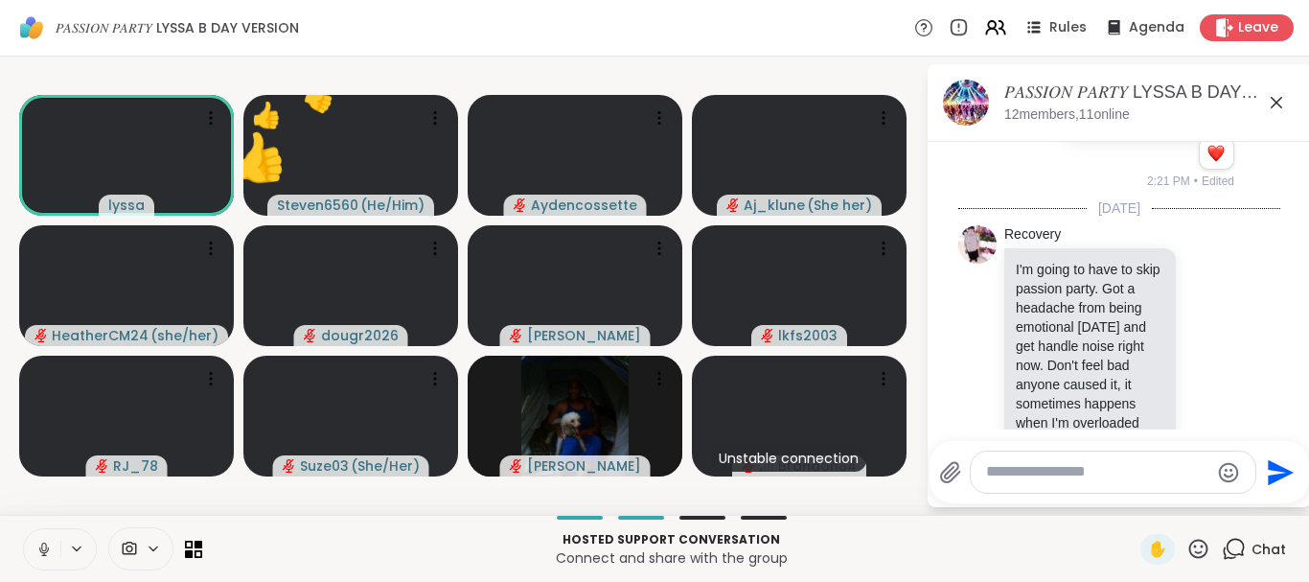
click at [1199, 544] on icon at bounding box center [1198, 549] width 24 height 24
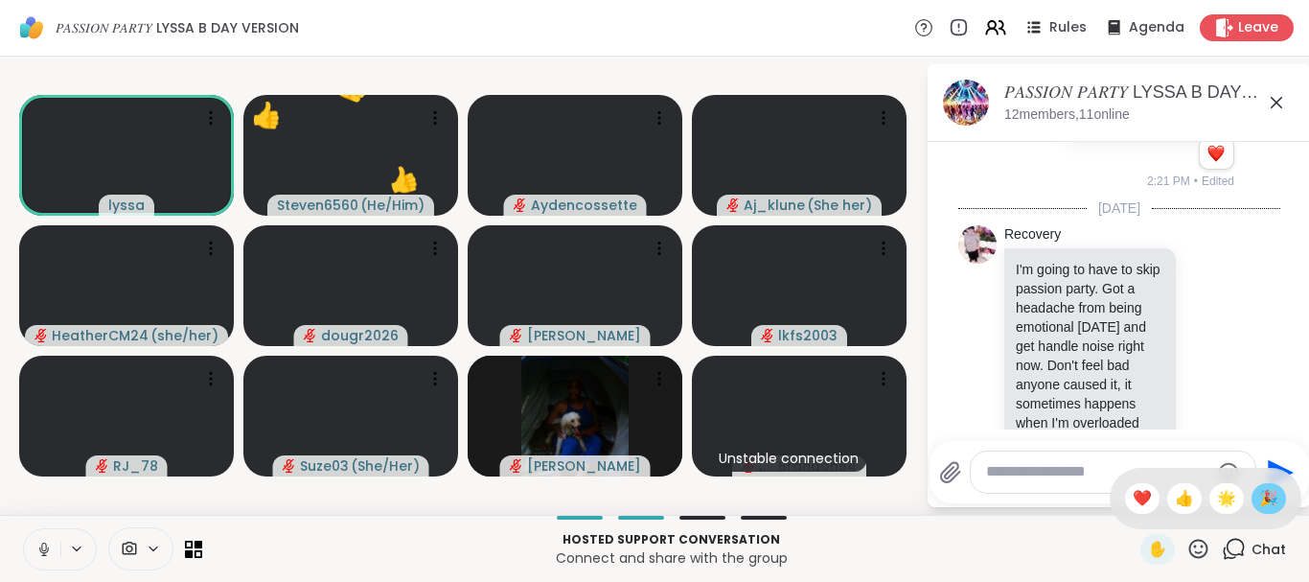
click at [1264, 492] on span "🎉" at bounding box center [1268, 498] width 19 height 23
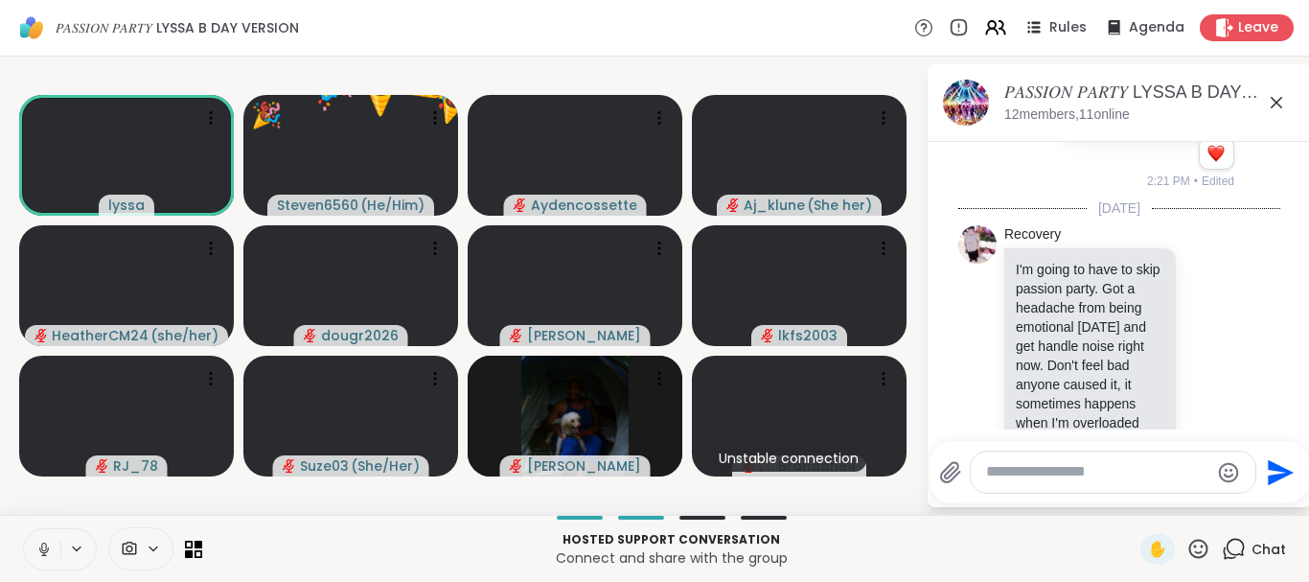
click at [1197, 547] on icon at bounding box center [1198, 547] width 19 height 19
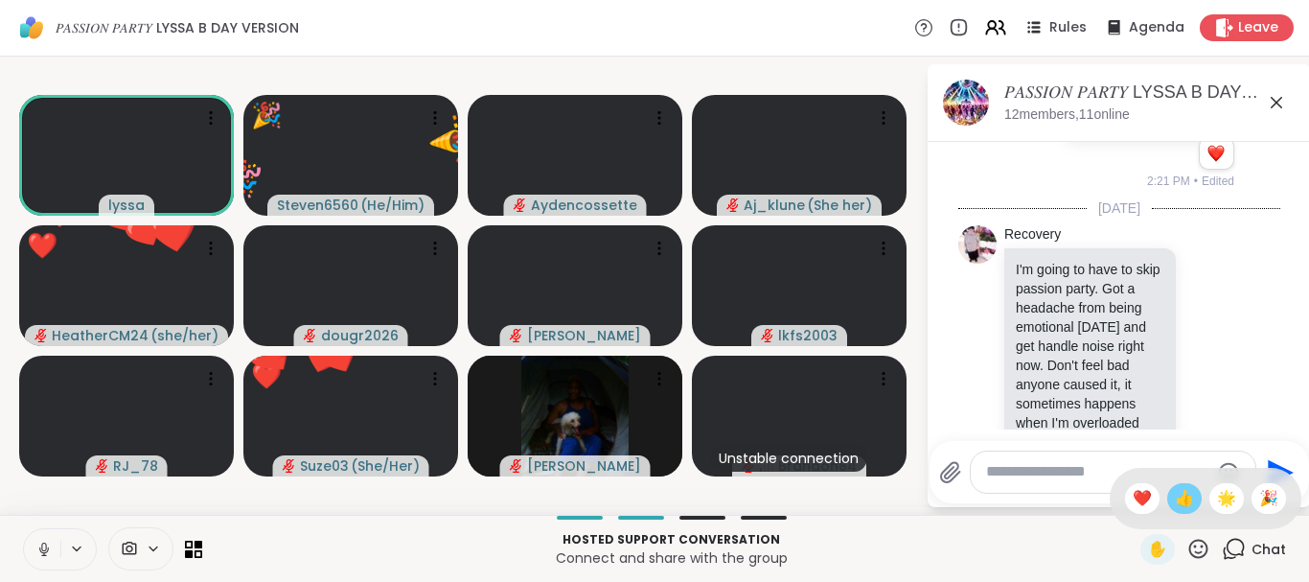
click at [1188, 499] on span "👍" at bounding box center [1184, 498] width 19 height 23
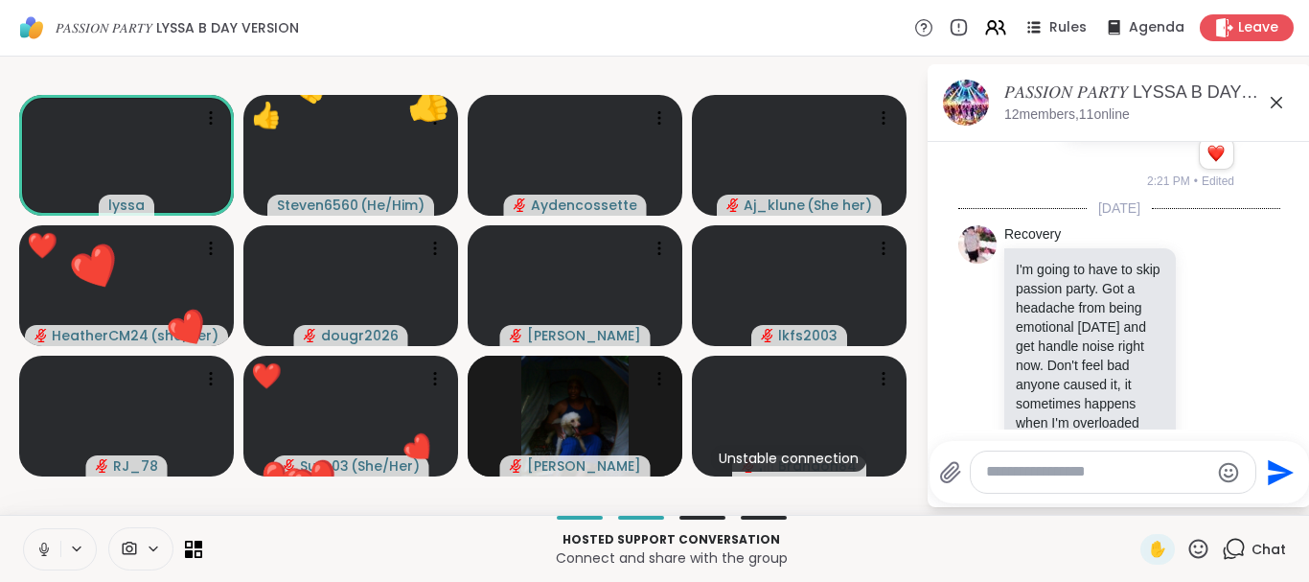
click at [1198, 544] on icon at bounding box center [1198, 549] width 24 height 24
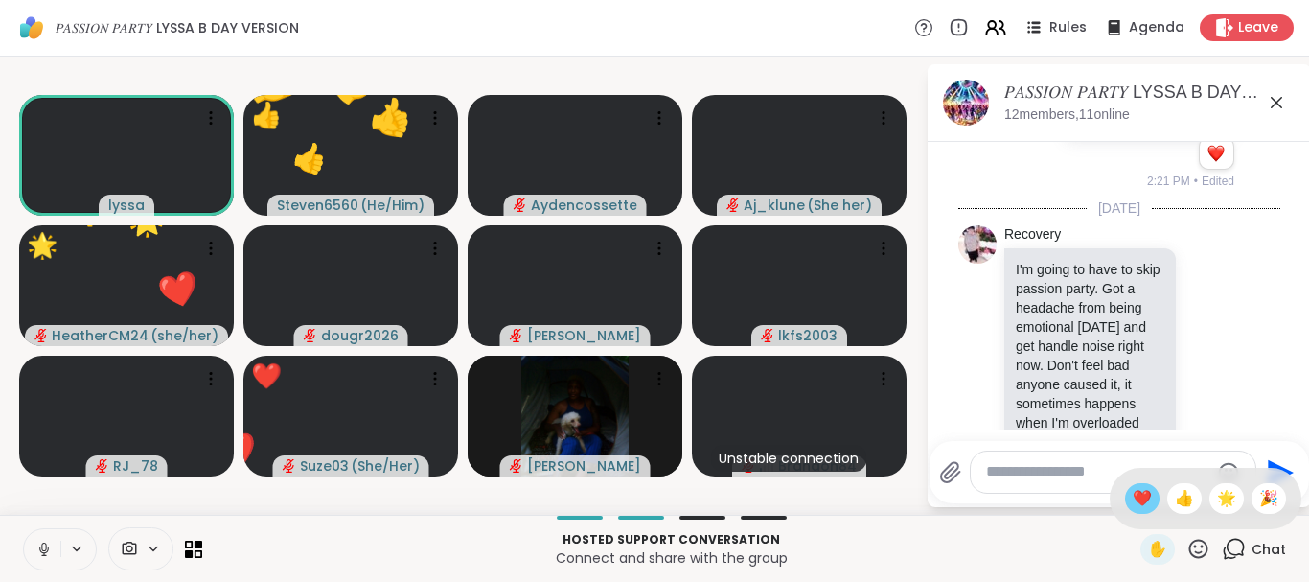
click at [1133, 494] on span "❤️" at bounding box center [1142, 498] width 19 height 23
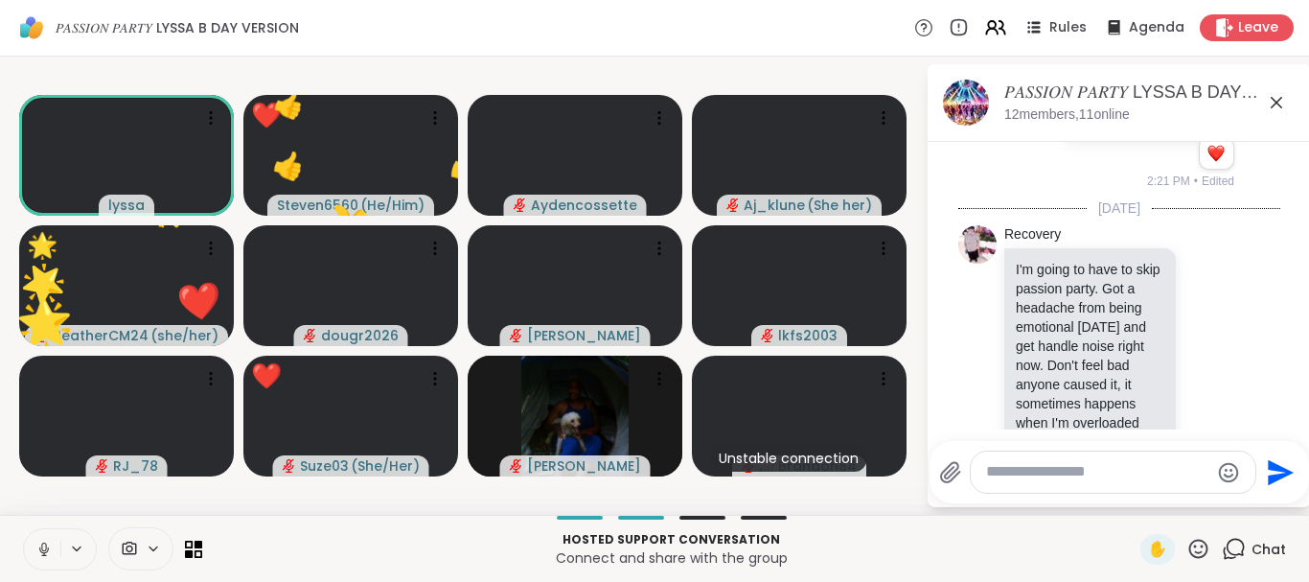
click at [1189, 541] on icon at bounding box center [1198, 549] width 24 height 24
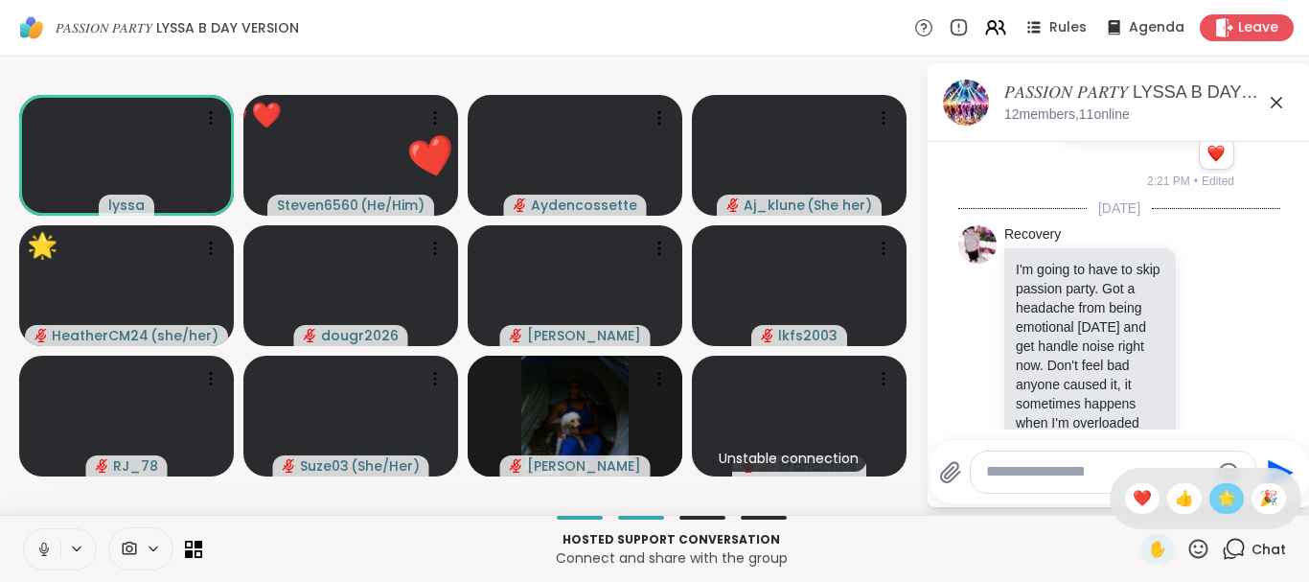
click at [1229, 488] on span "🌟" at bounding box center [1226, 498] width 19 height 23
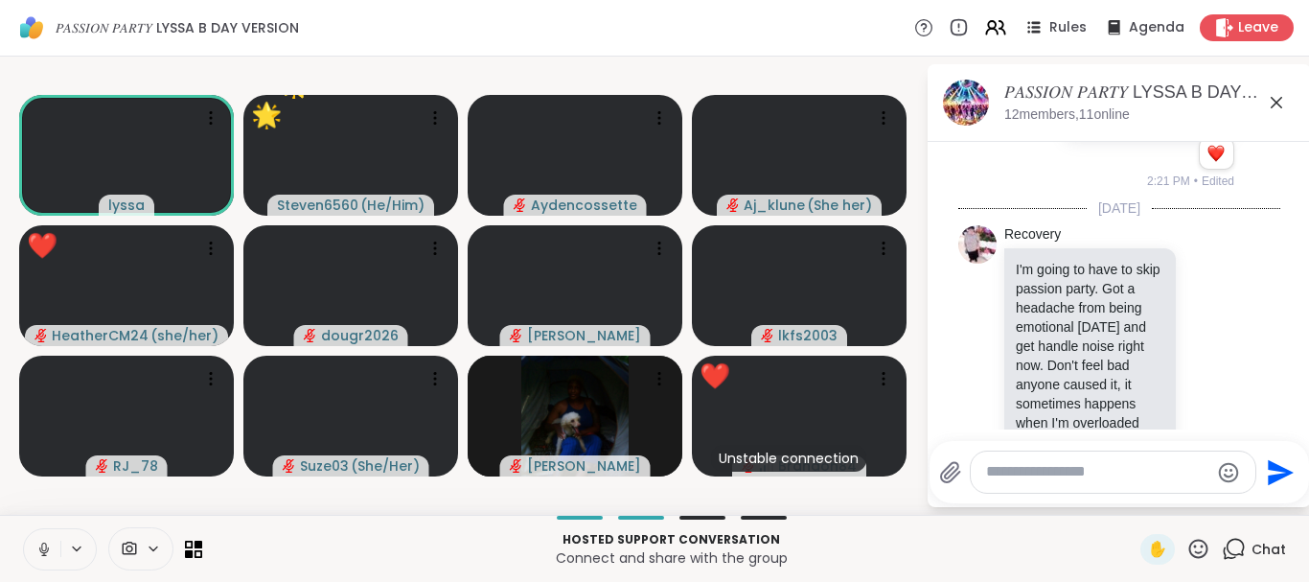
click at [1191, 541] on icon at bounding box center [1198, 549] width 24 height 24
click at [46, 548] on icon at bounding box center [43, 546] width 5 height 9
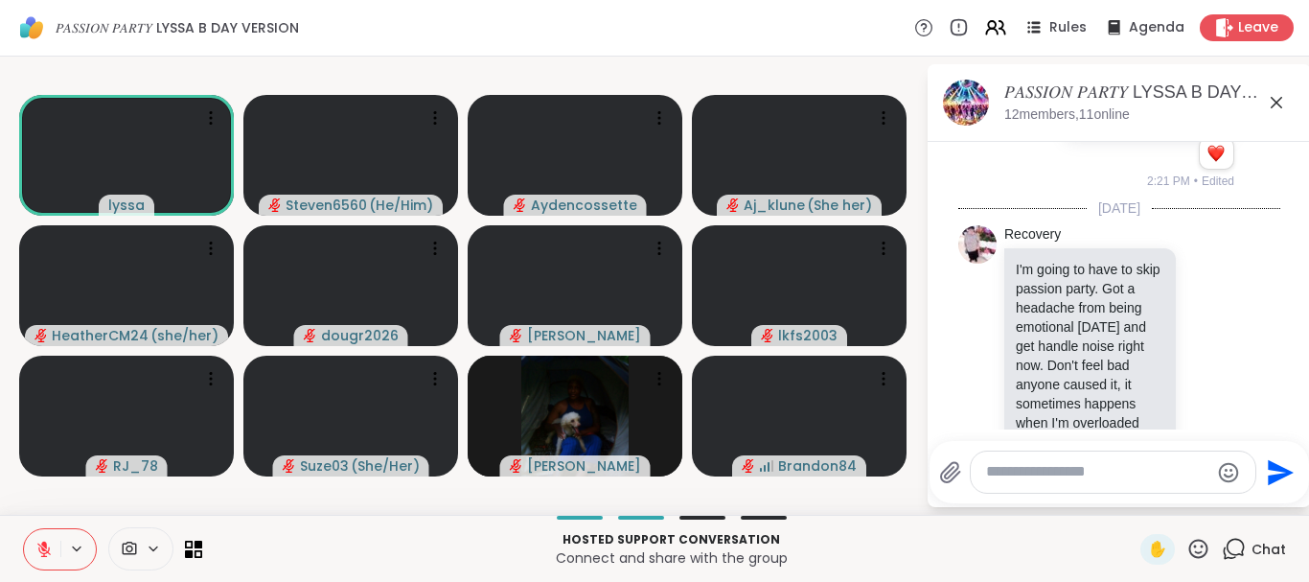
click at [52, 547] on icon at bounding box center [43, 548] width 17 height 17
click at [1195, 551] on icon at bounding box center [1198, 549] width 24 height 24
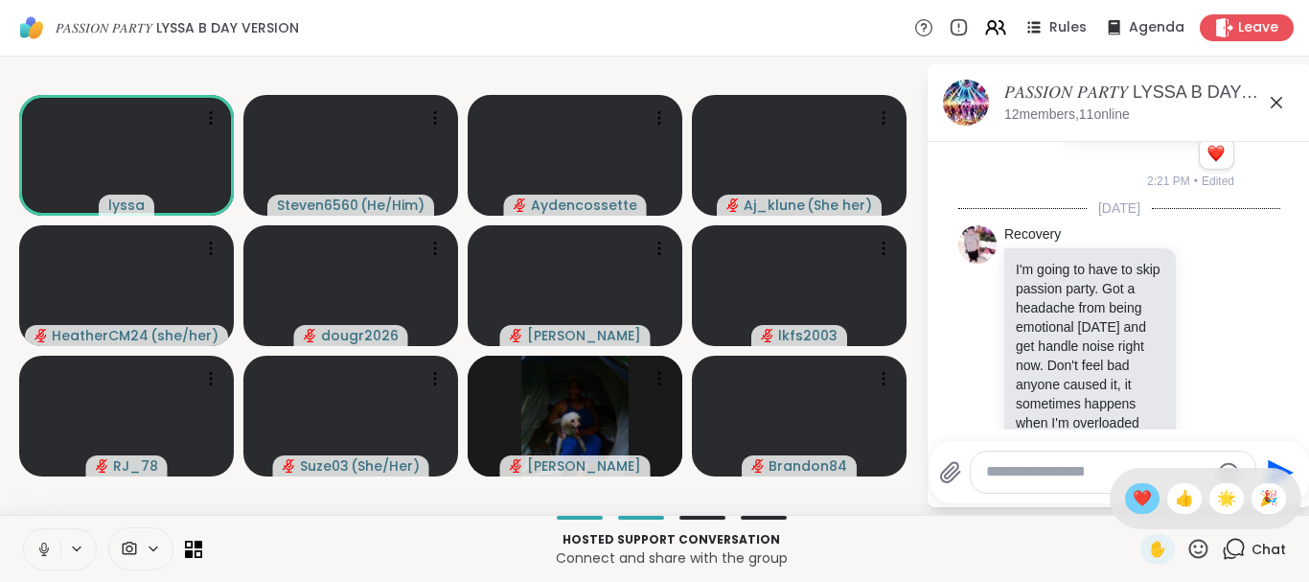
click at [1133, 495] on span "❤️" at bounding box center [1142, 498] width 19 height 23
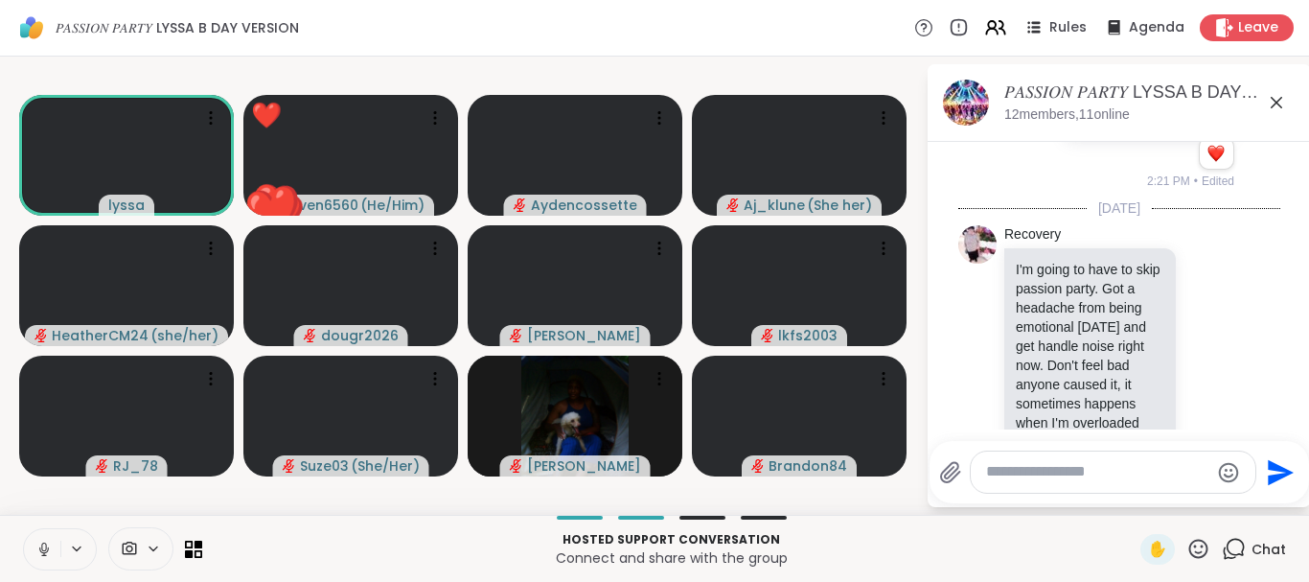
click at [1204, 548] on icon at bounding box center [1198, 549] width 24 height 24
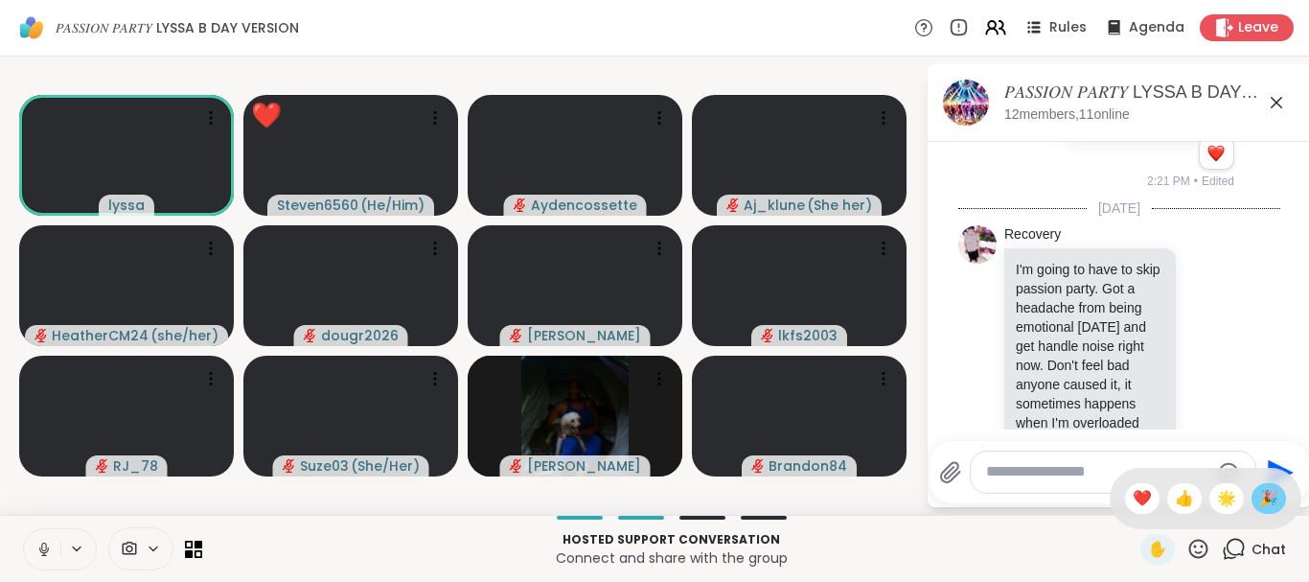
click at [1264, 502] on span "🎉" at bounding box center [1268, 498] width 19 height 23
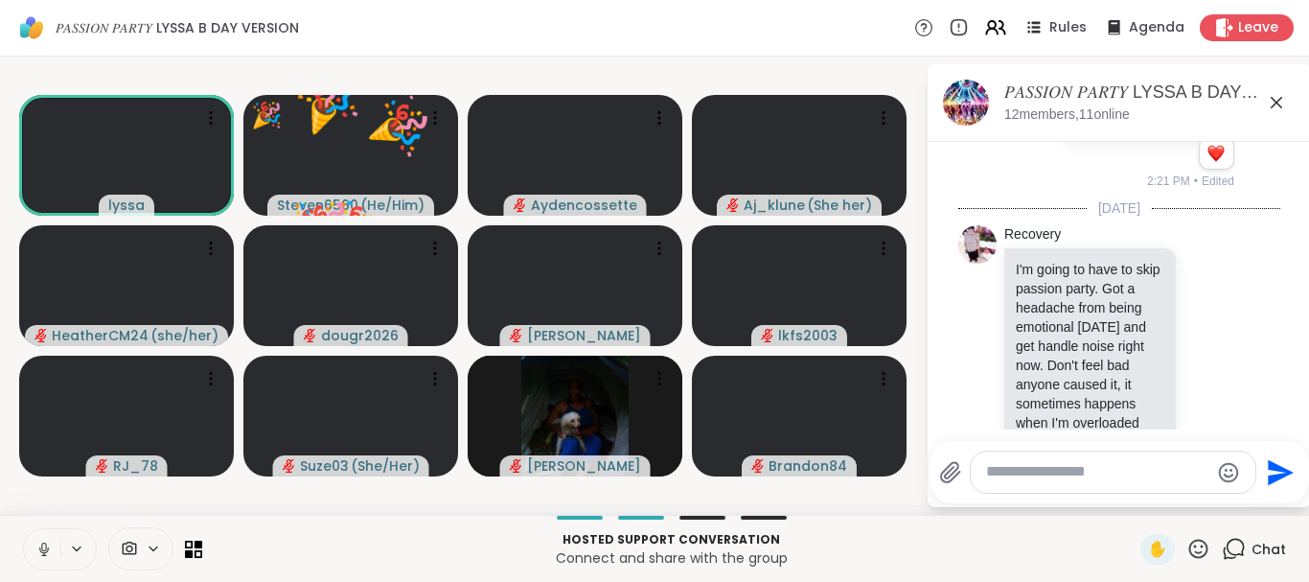
click at [1201, 550] on icon at bounding box center [1198, 549] width 24 height 24
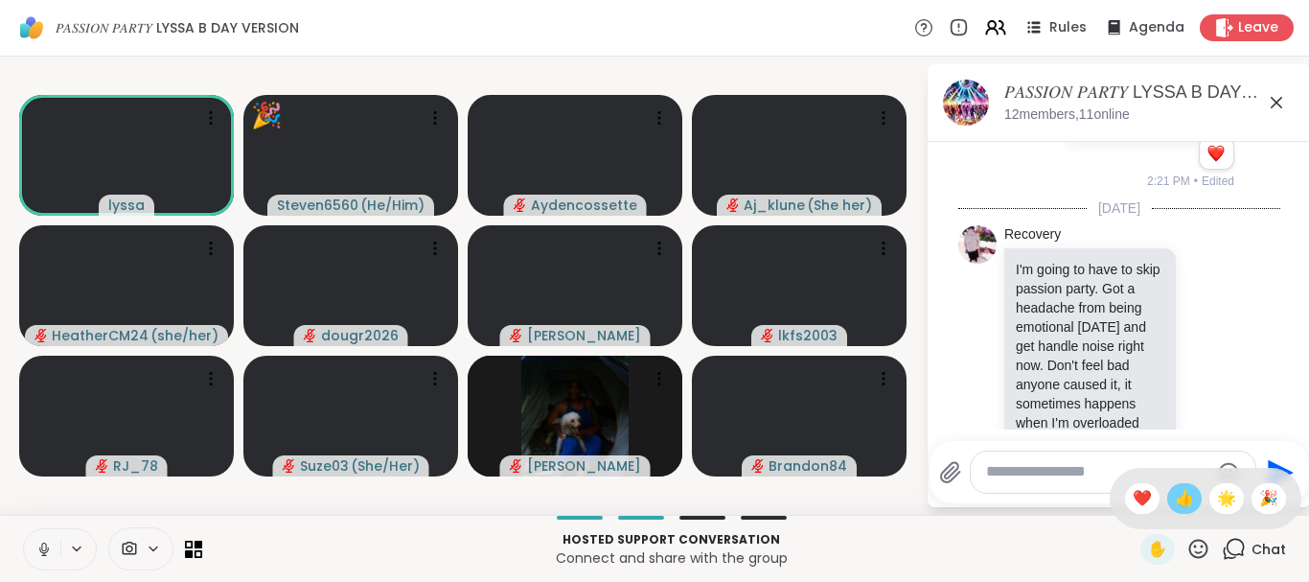
click at [1179, 504] on span "👍" at bounding box center [1184, 498] width 19 height 23
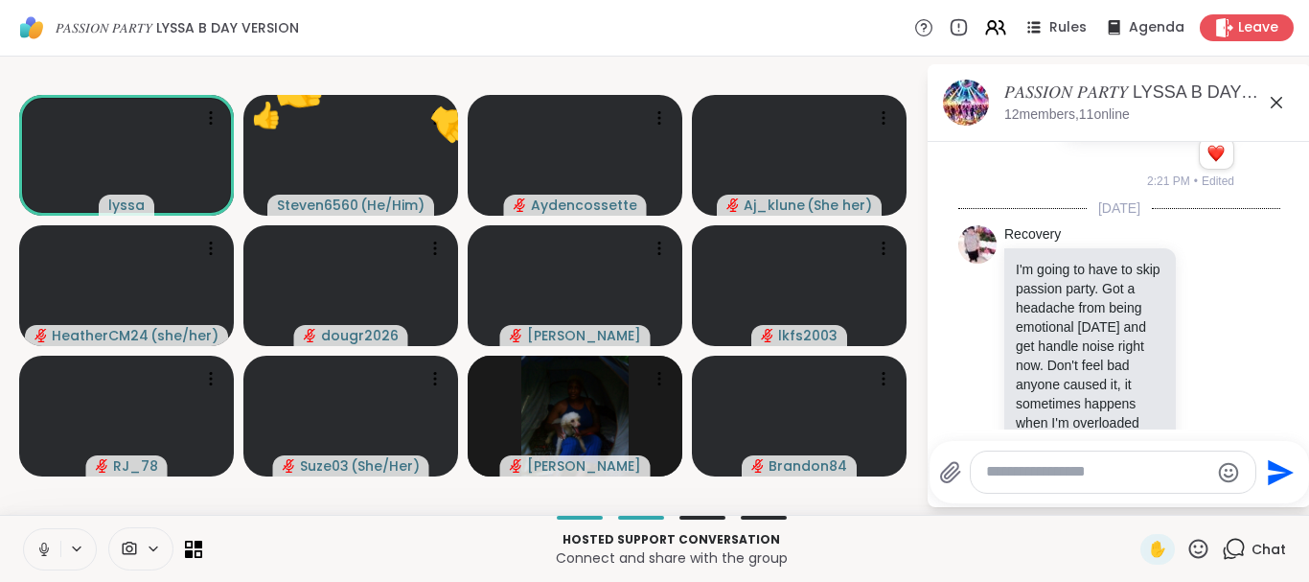
click at [1197, 546] on icon at bounding box center [1198, 547] width 19 height 19
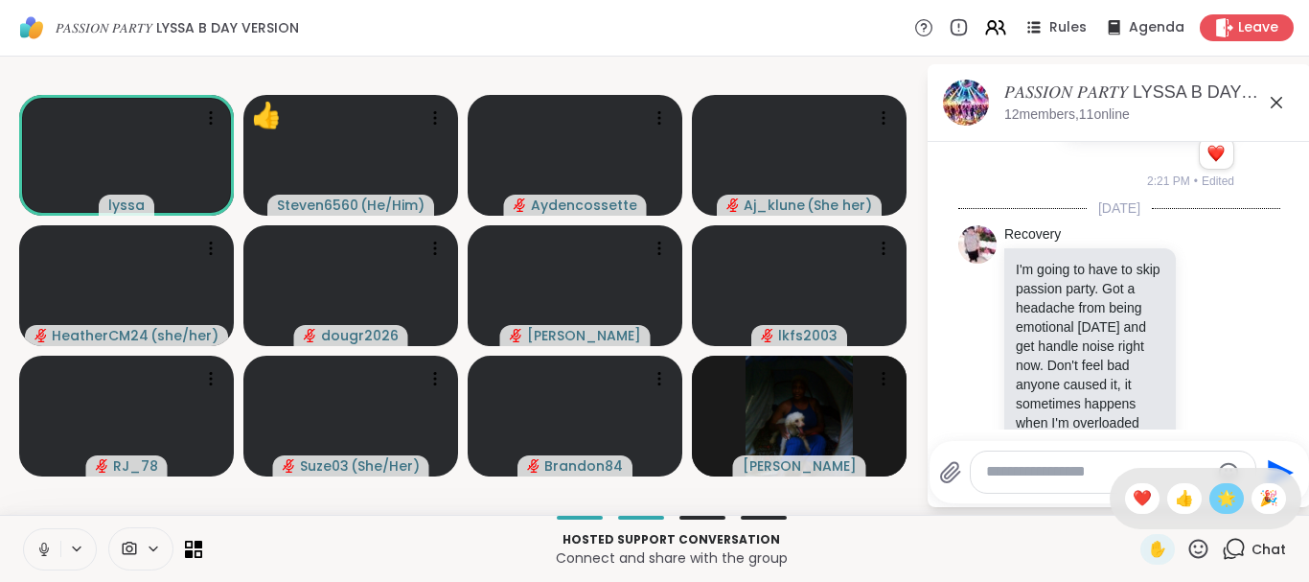
click at [1211, 497] on div "🌟" at bounding box center [1226, 498] width 34 height 31
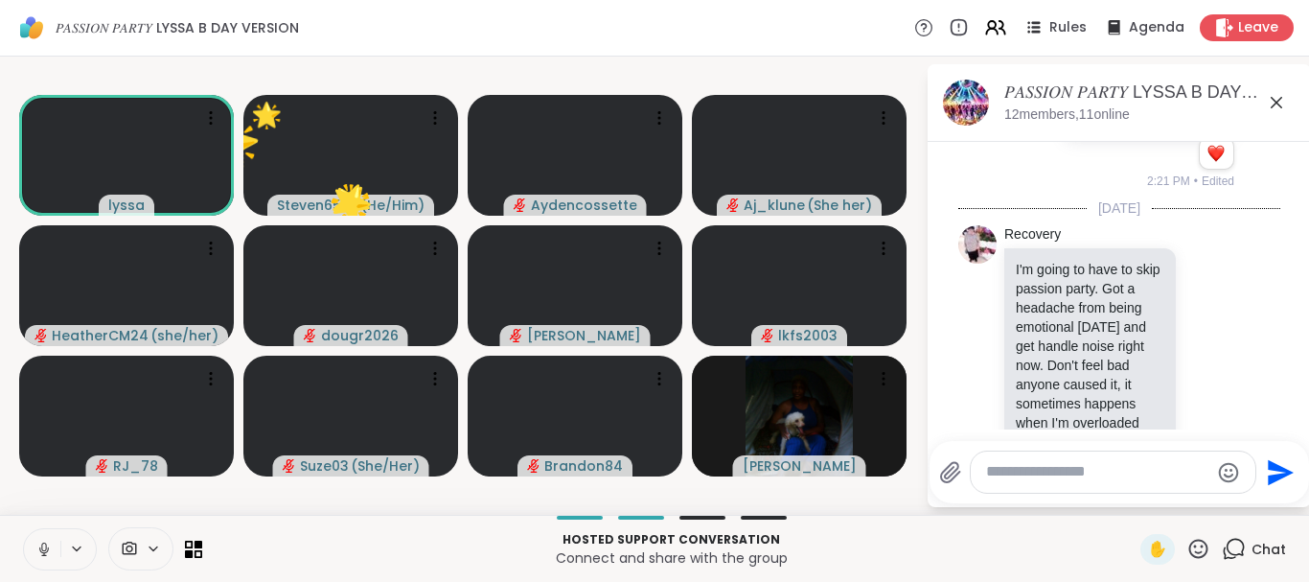
click at [1195, 536] on div "✋" at bounding box center [1175, 549] width 70 height 31
click at [1195, 540] on icon at bounding box center [1198, 547] width 19 height 19
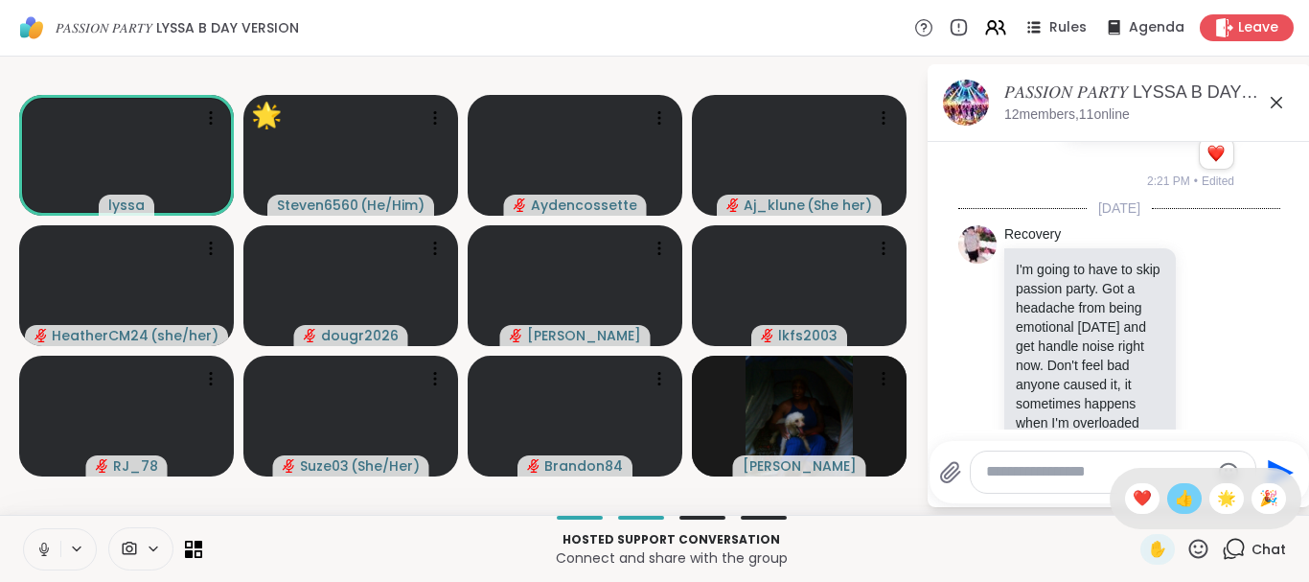
click at [1178, 499] on span "👍" at bounding box center [1184, 498] width 19 height 23
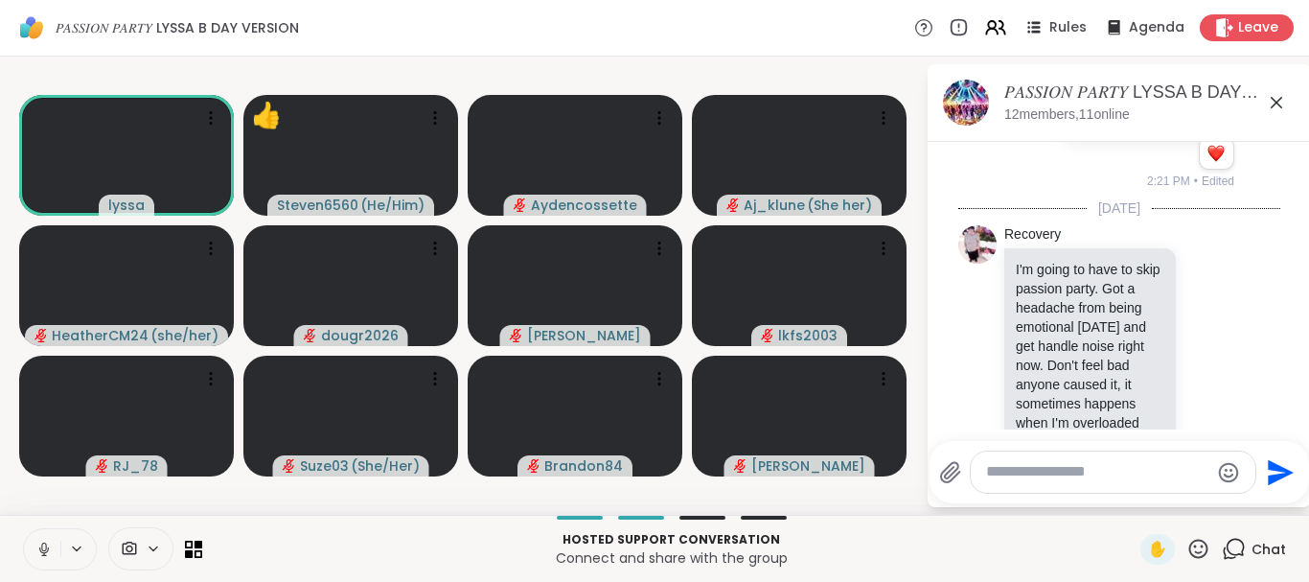
click at [1203, 545] on icon at bounding box center [1198, 547] width 19 height 19
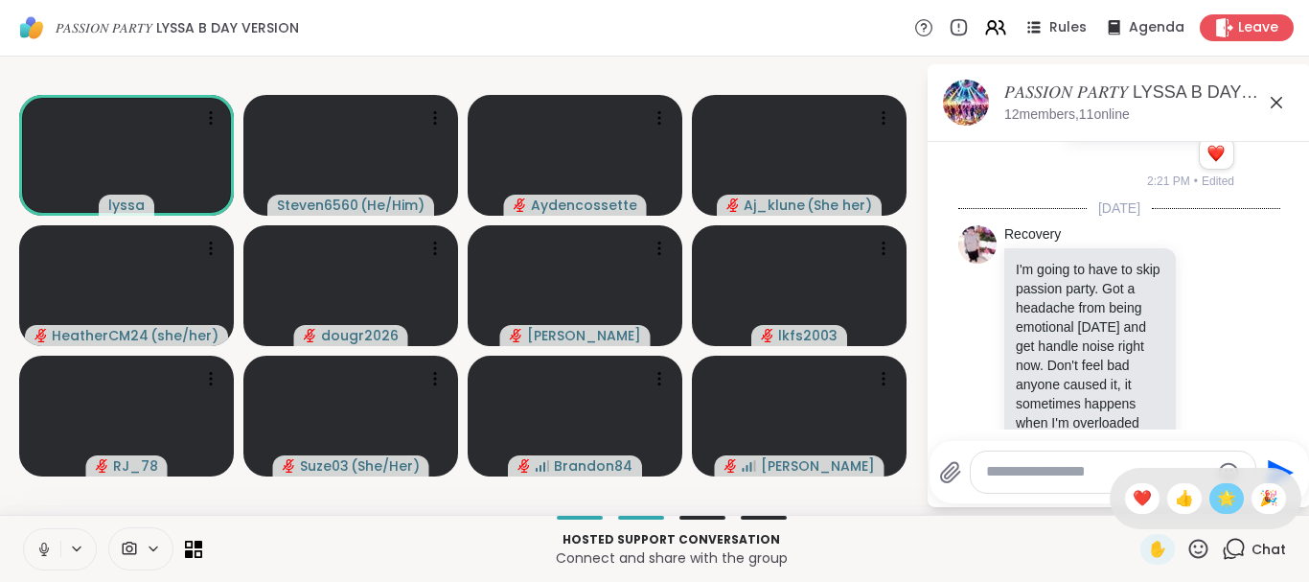
click at [1226, 506] on span "🌟" at bounding box center [1226, 498] width 19 height 23
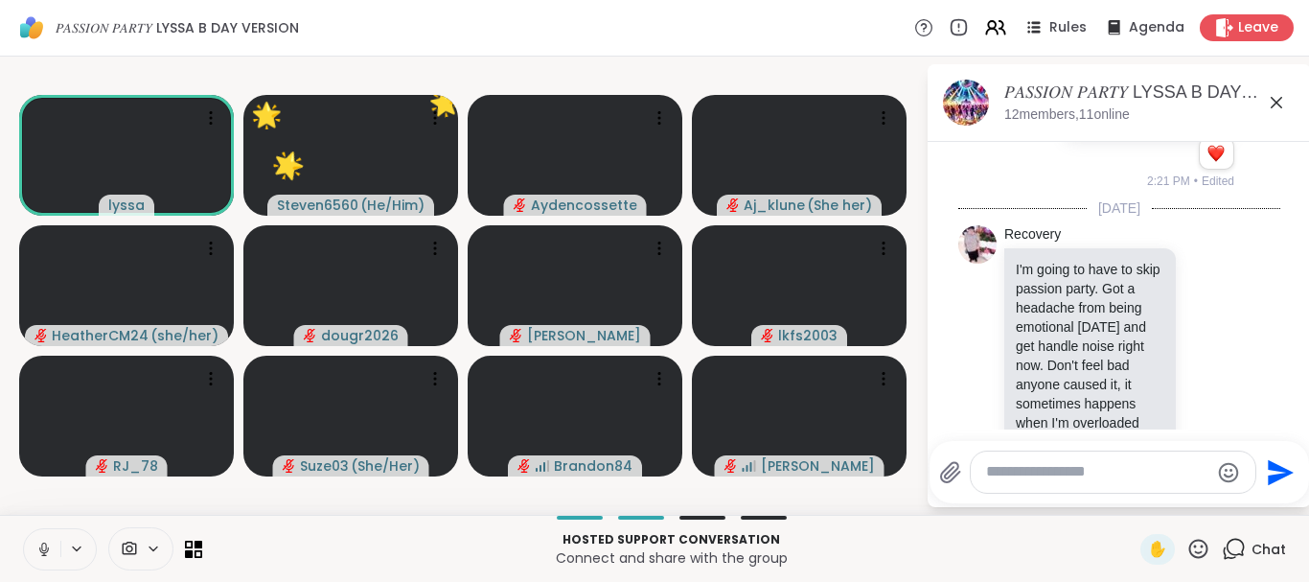
click at [1201, 540] on icon at bounding box center [1198, 547] width 19 height 19
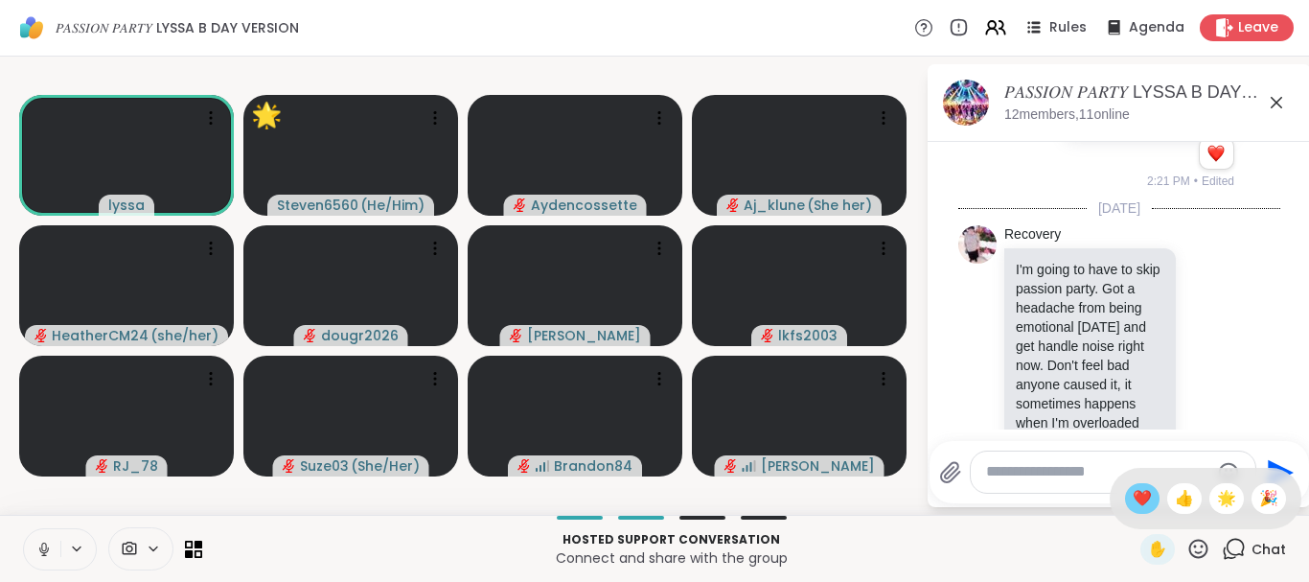
click at [1136, 502] on span "❤️" at bounding box center [1142, 498] width 19 height 23
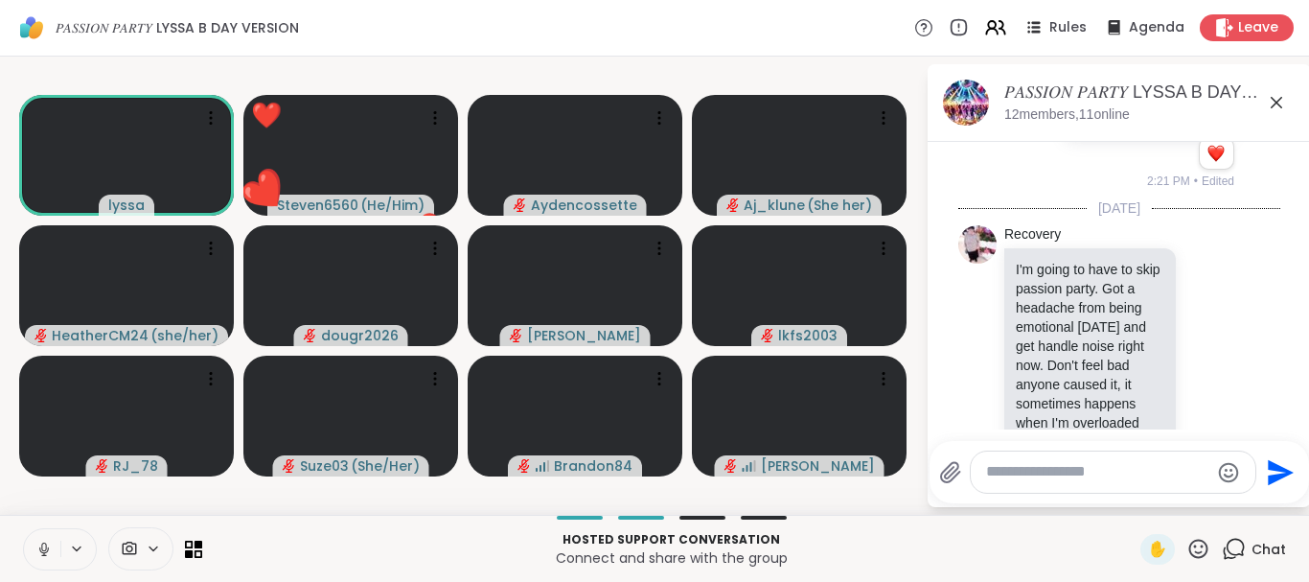
click at [1201, 541] on icon at bounding box center [1198, 549] width 24 height 24
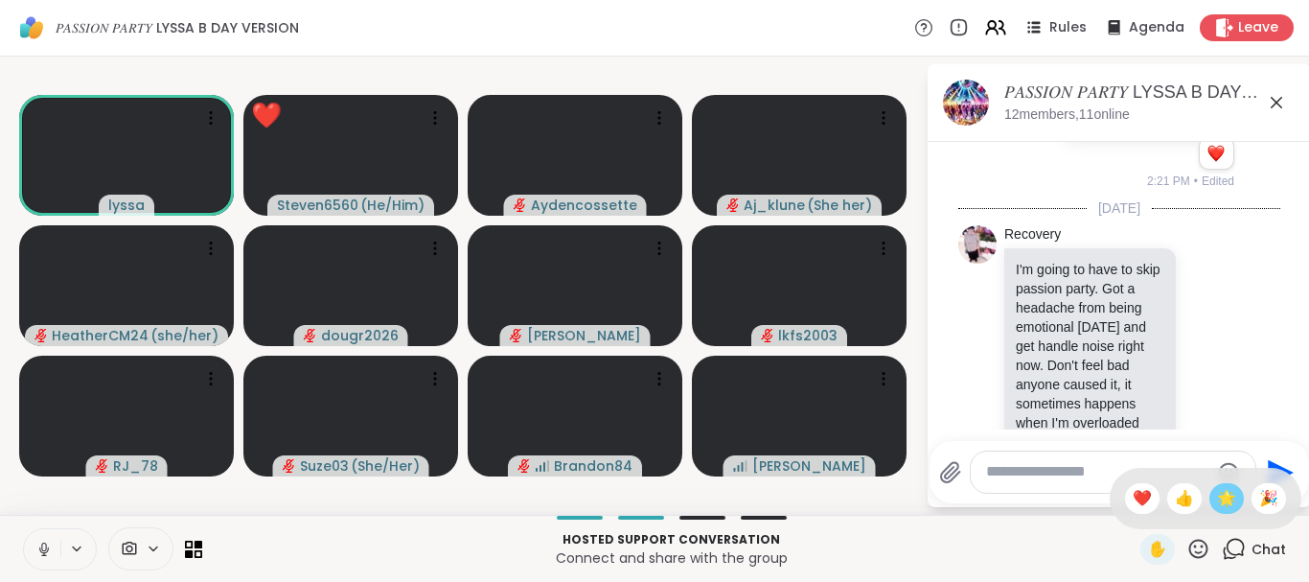
click at [1229, 489] on span "🌟" at bounding box center [1226, 498] width 19 height 23
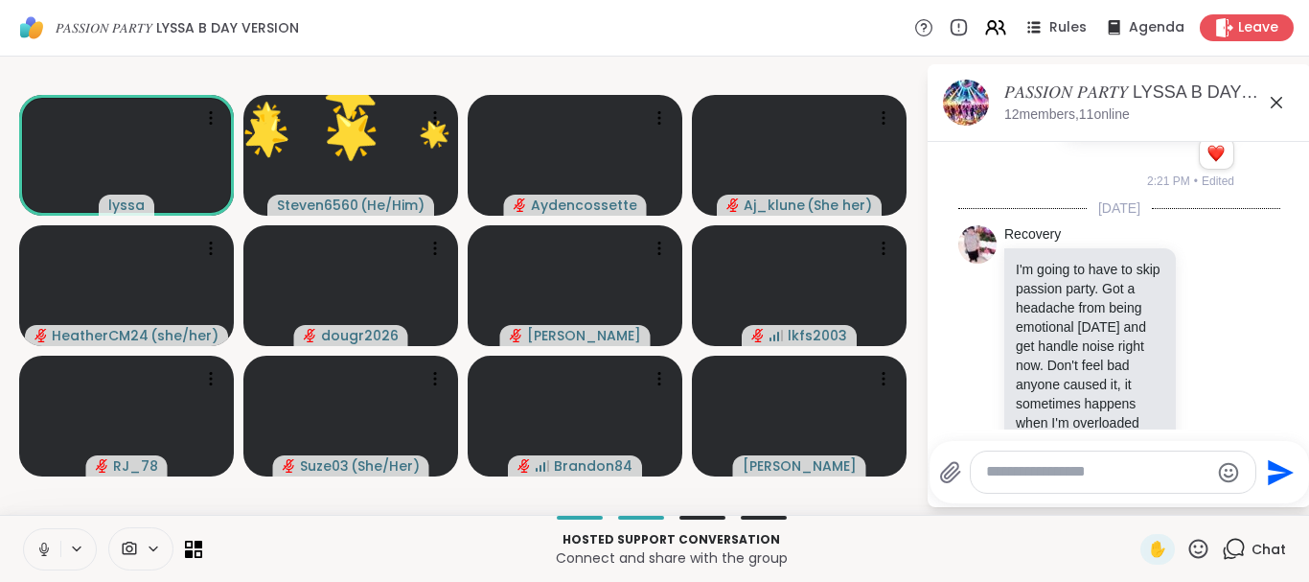
click at [1203, 543] on icon at bounding box center [1198, 549] width 24 height 24
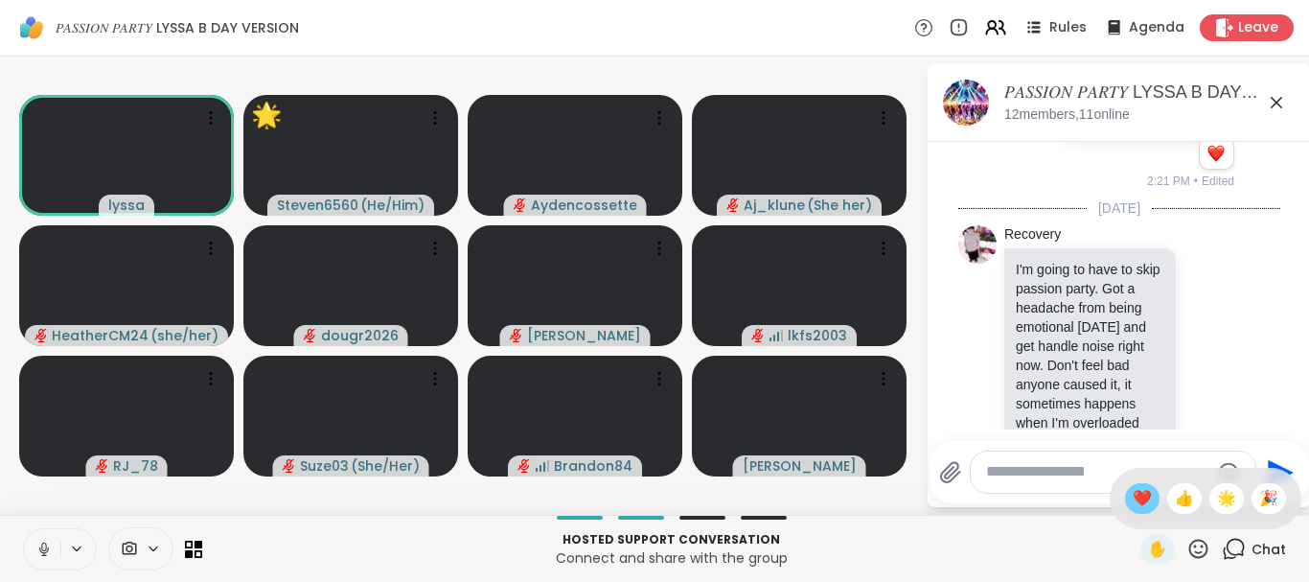
click at [1138, 494] on span "❤️" at bounding box center [1142, 498] width 19 height 23
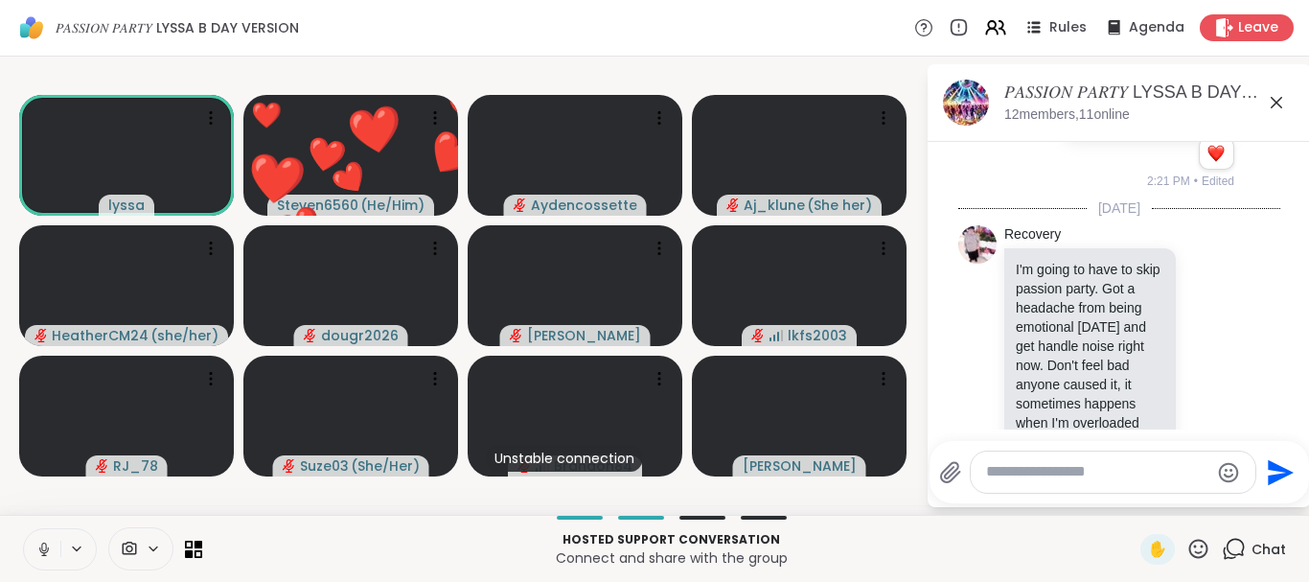
click at [1201, 538] on icon at bounding box center [1198, 549] width 24 height 24
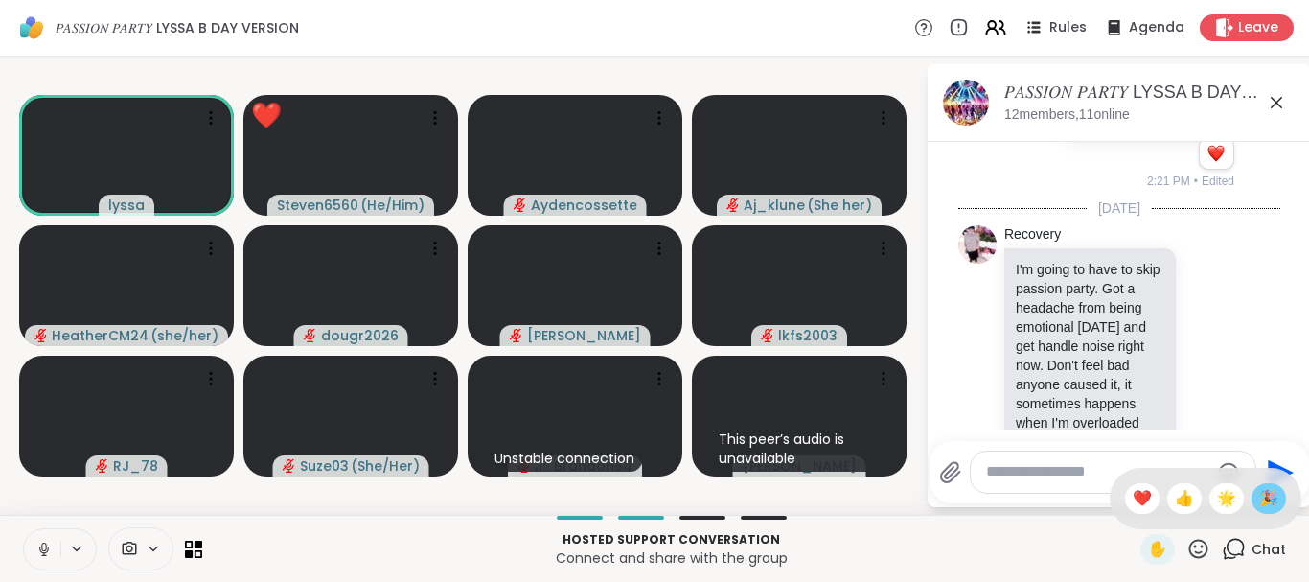
click at [1262, 497] on span "🎉" at bounding box center [1268, 498] width 19 height 23
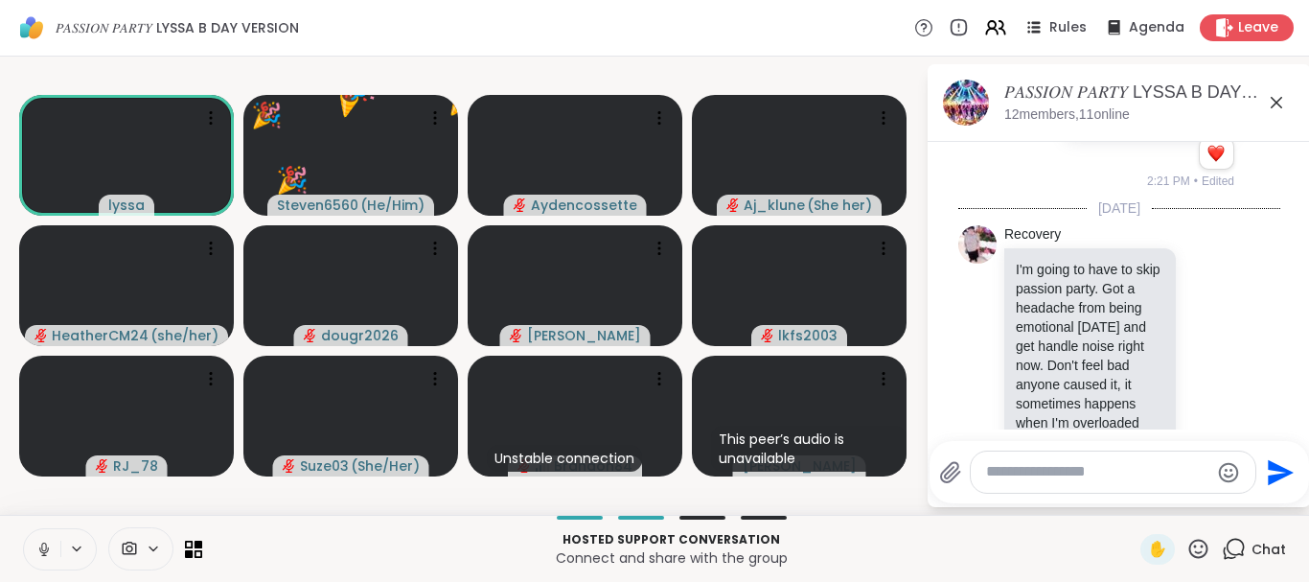
click at [1193, 544] on icon at bounding box center [1198, 549] width 24 height 24
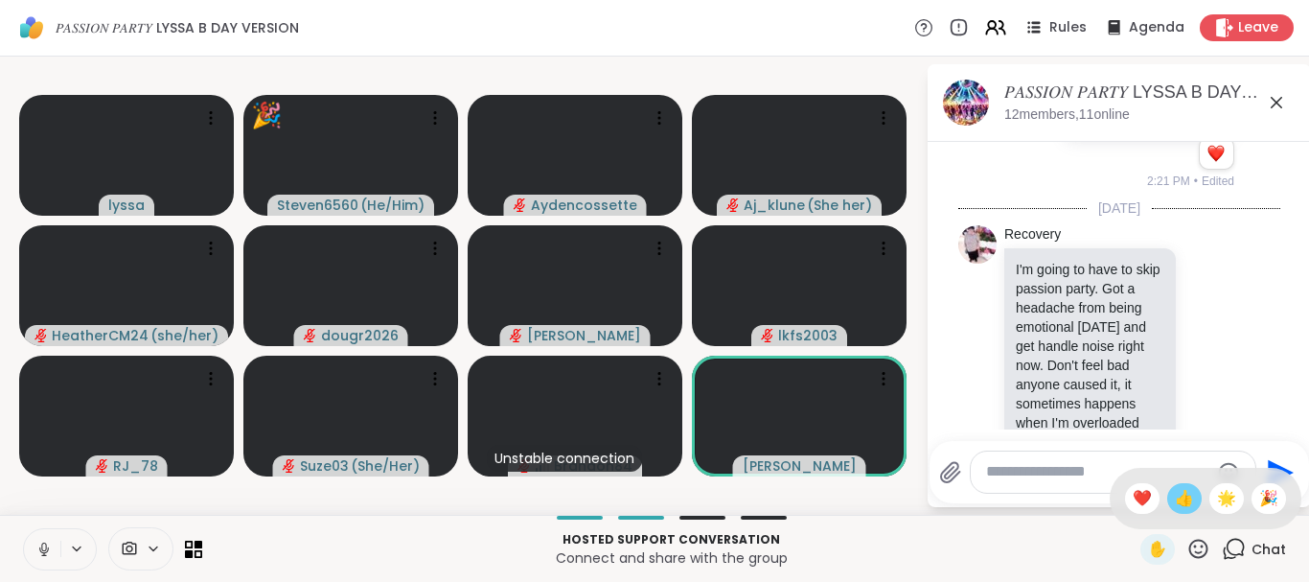
click at [1177, 496] on span "👍" at bounding box center [1184, 498] width 19 height 23
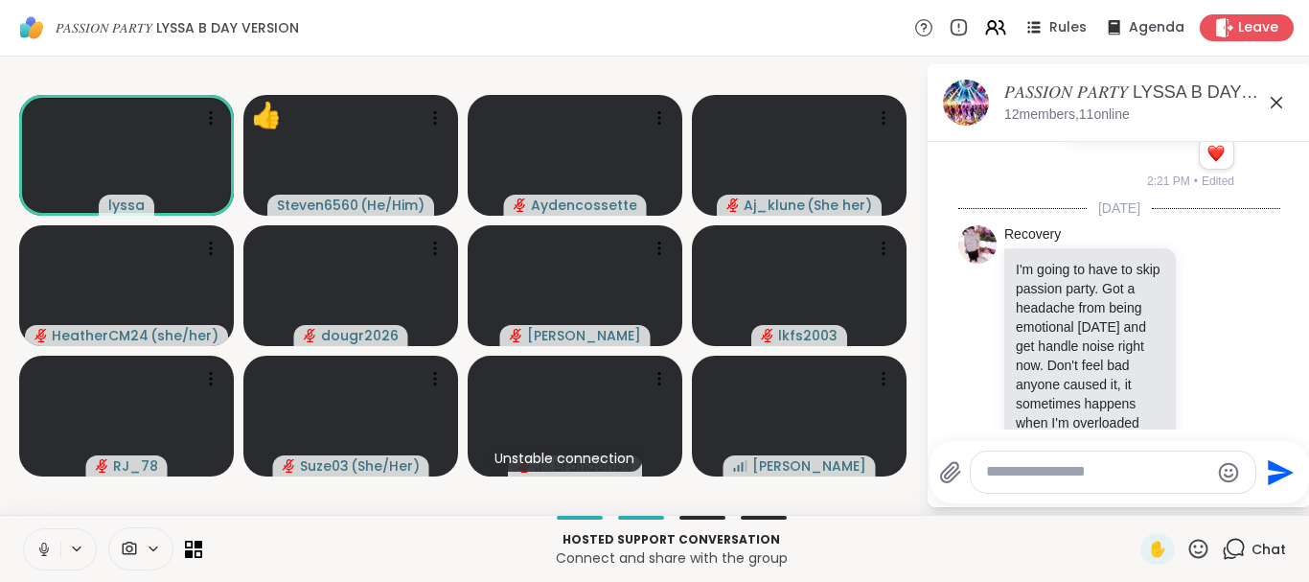
click at [40, 553] on icon at bounding box center [43, 548] width 17 height 17
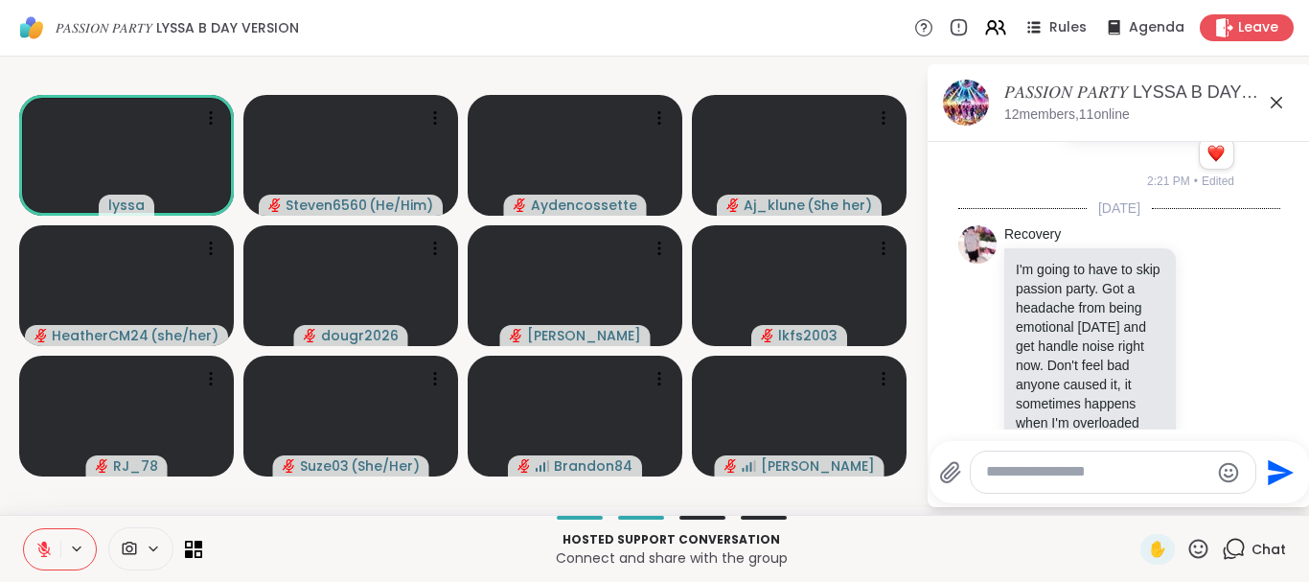
click at [1197, 551] on icon at bounding box center [1198, 547] width 19 height 19
click at [1175, 507] on span "👍" at bounding box center [1184, 498] width 19 height 23
click at [1199, 546] on icon at bounding box center [1198, 549] width 24 height 24
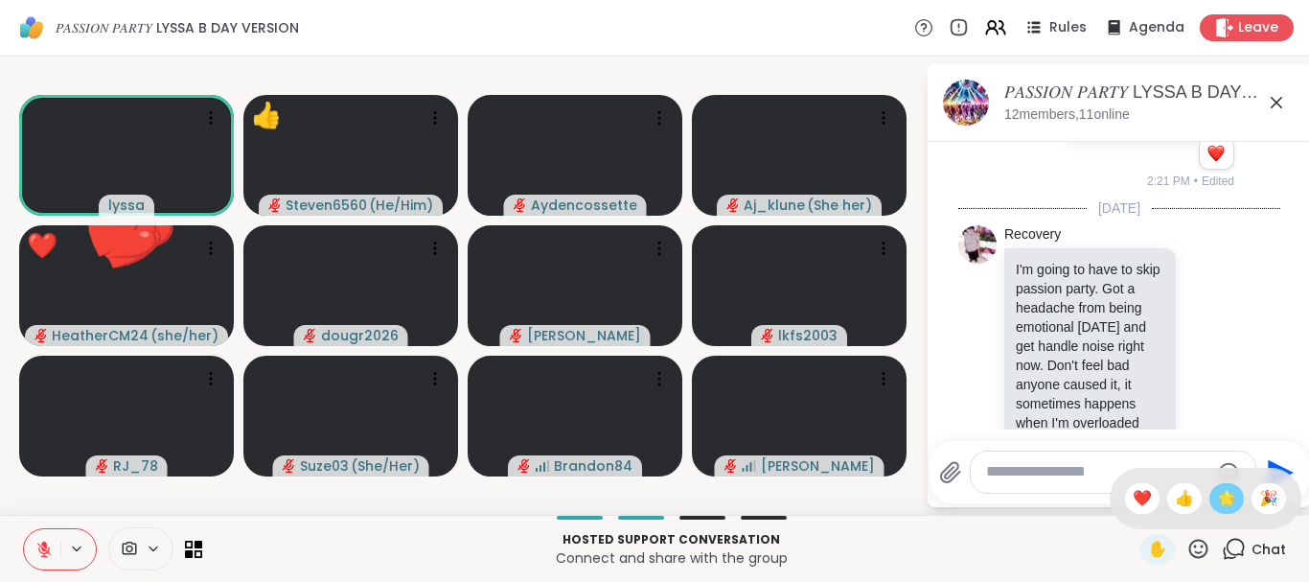
click at [1213, 505] on div "🌟" at bounding box center [1226, 498] width 34 height 31
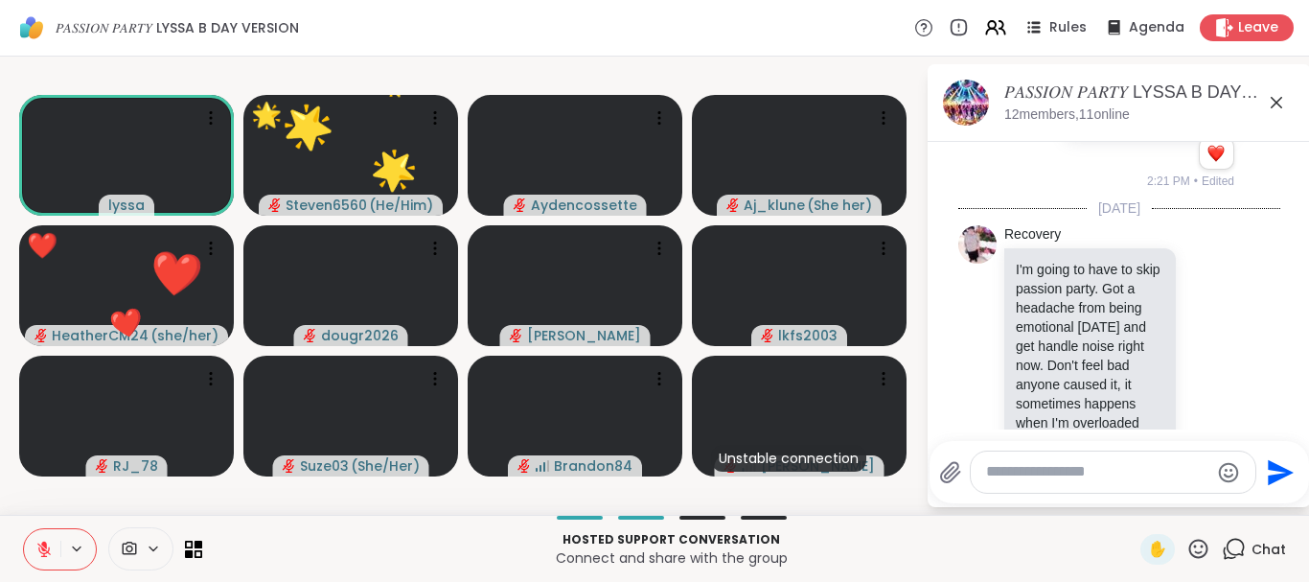
click at [1200, 546] on icon at bounding box center [1198, 549] width 24 height 24
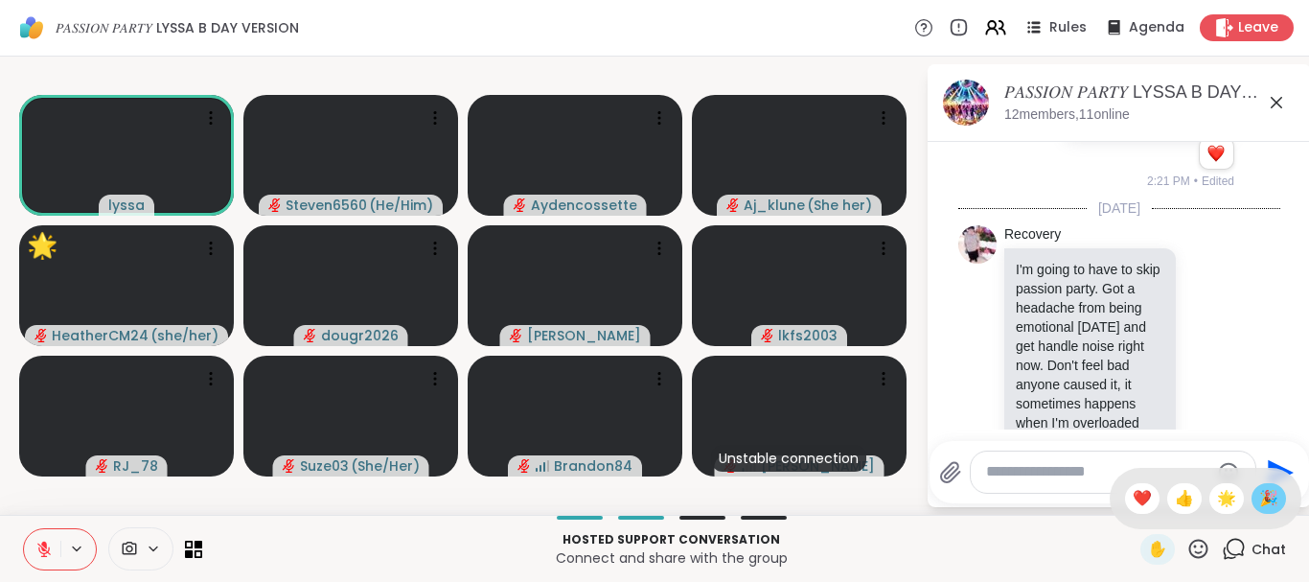
click at [1265, 493] on span "🎉" at bounding box center [1268, 498] width 19 height 23
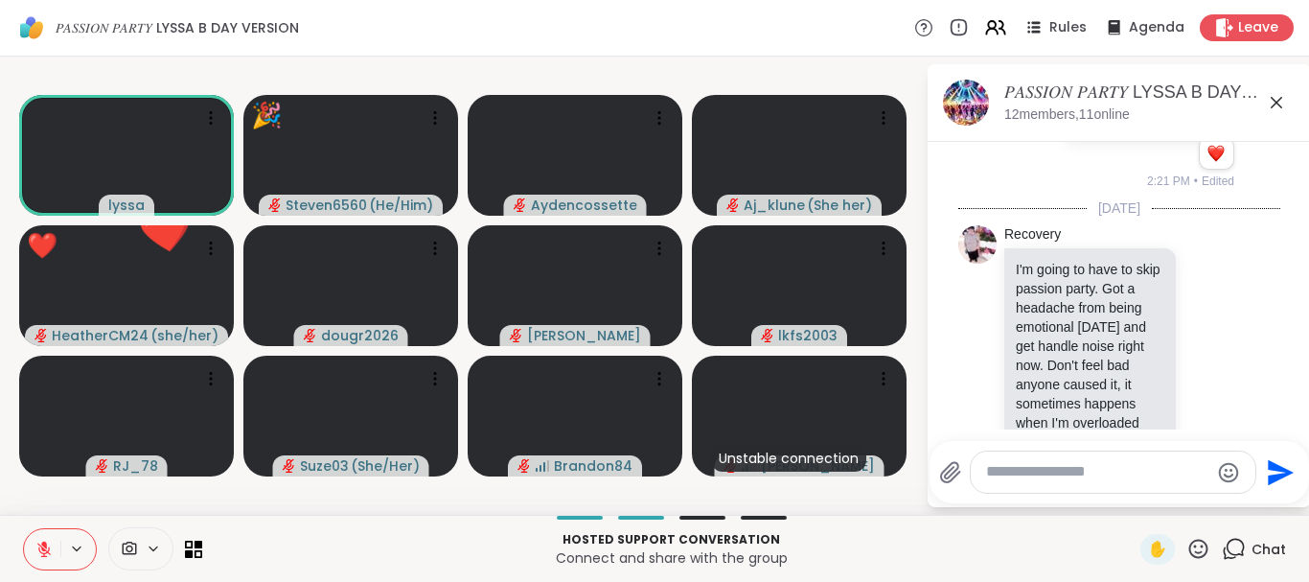
click at [1199, 546] on icon at bounding box center [1198, 549] width 24 height 24
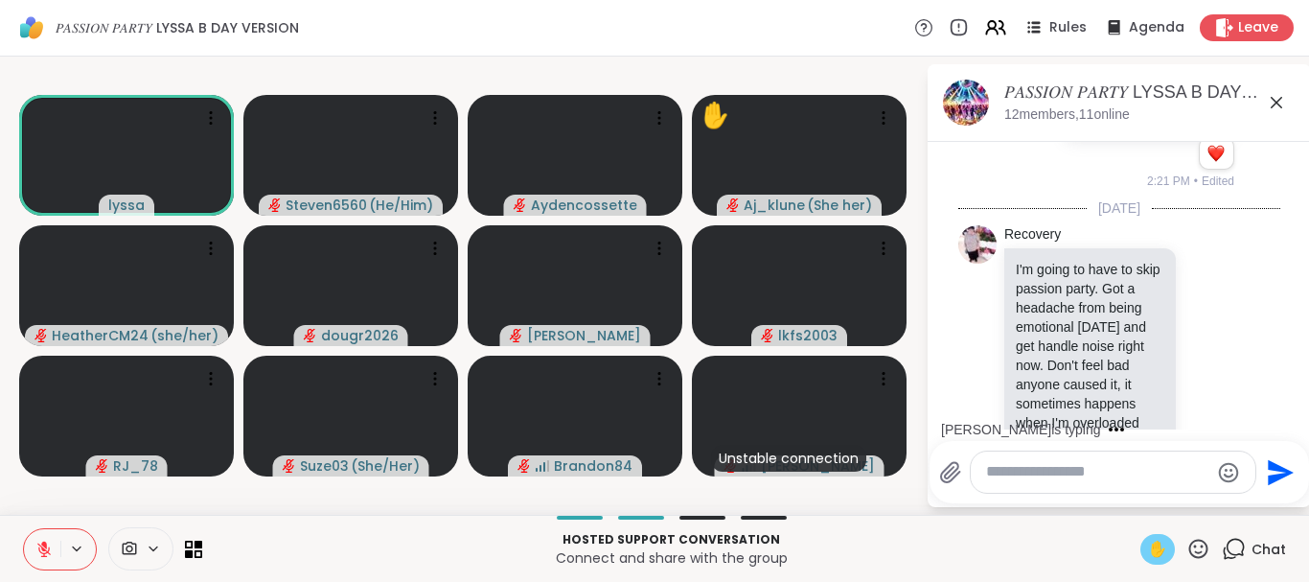
click at [1161, 539] on span "✋" at bounding box center [1157, 549] width 19 height 23
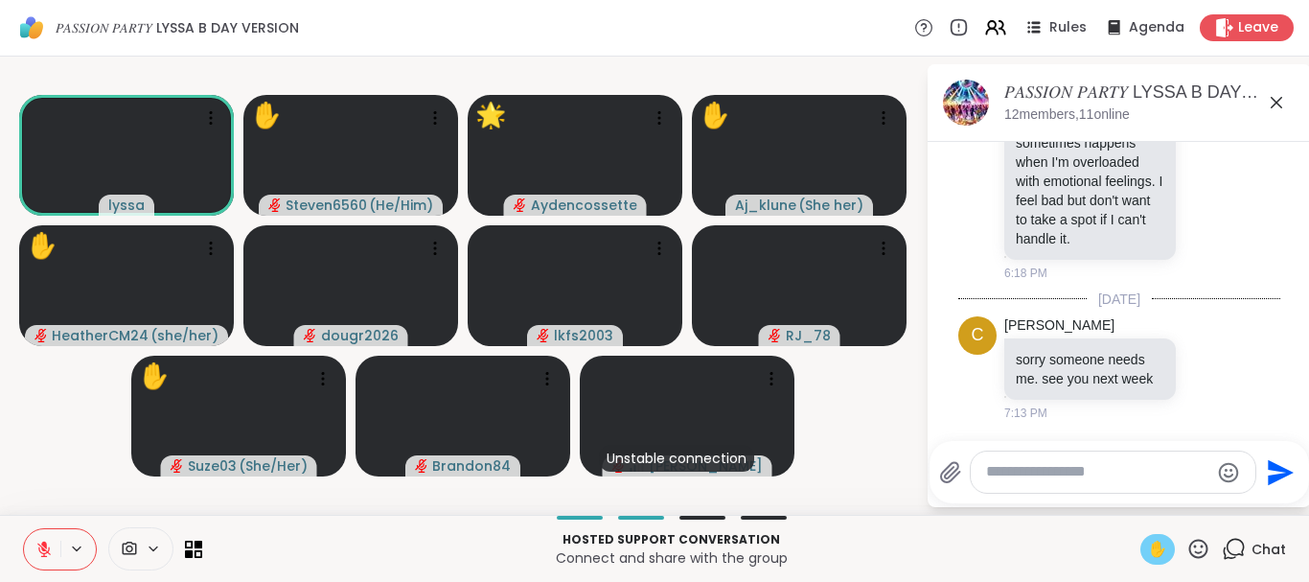
click at [55, 533] on button at bounding box center [42, 549] width 36 height 40
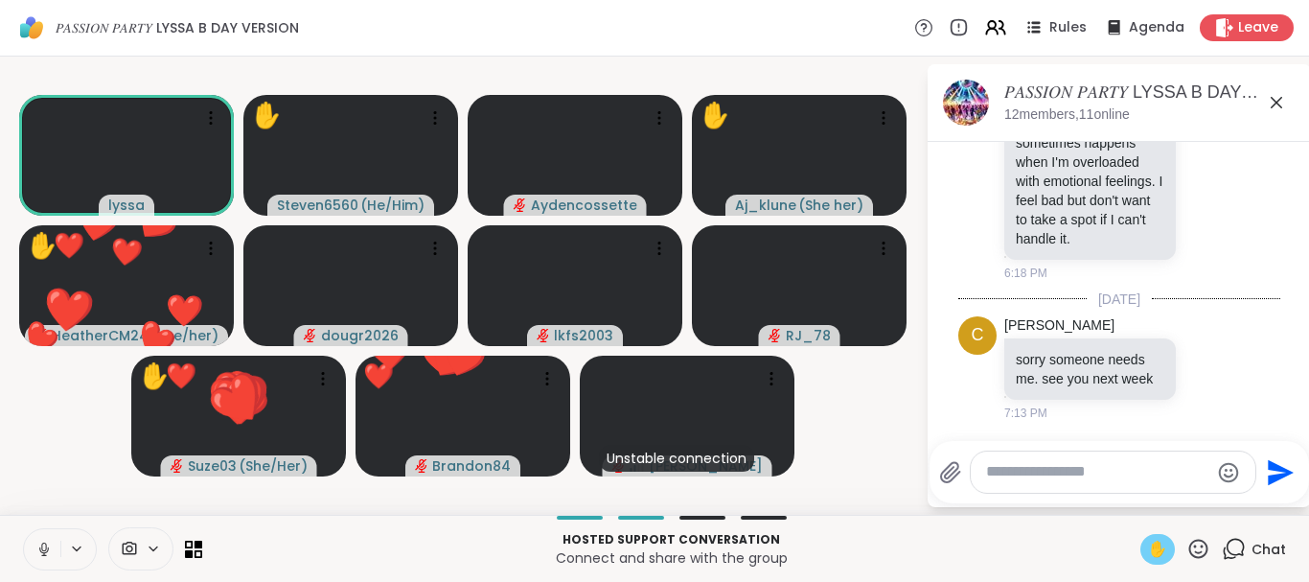
click at [507, 567] on div "Hosted support conversation Connect and share with the group" at bounding box center [671, 548] width 915 height 43
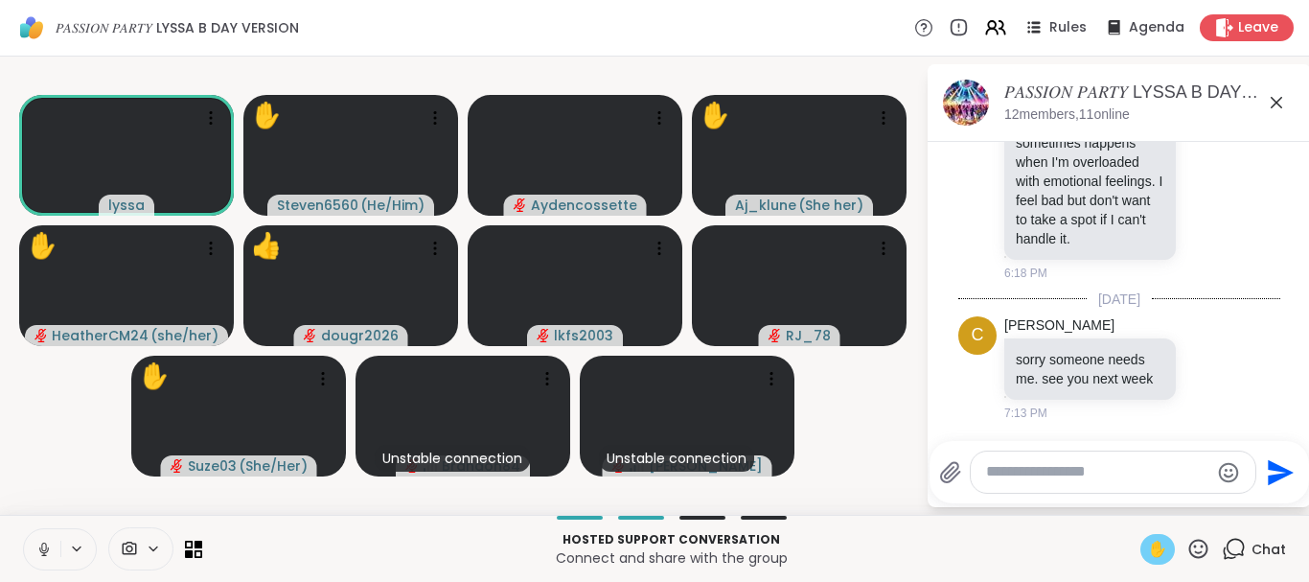
click at [43, 544] on icon at bounding box center [43, 548] width 17 height 17
click at [1196, 553] on icon at bounding box center [1198, 549] width 24 height 24
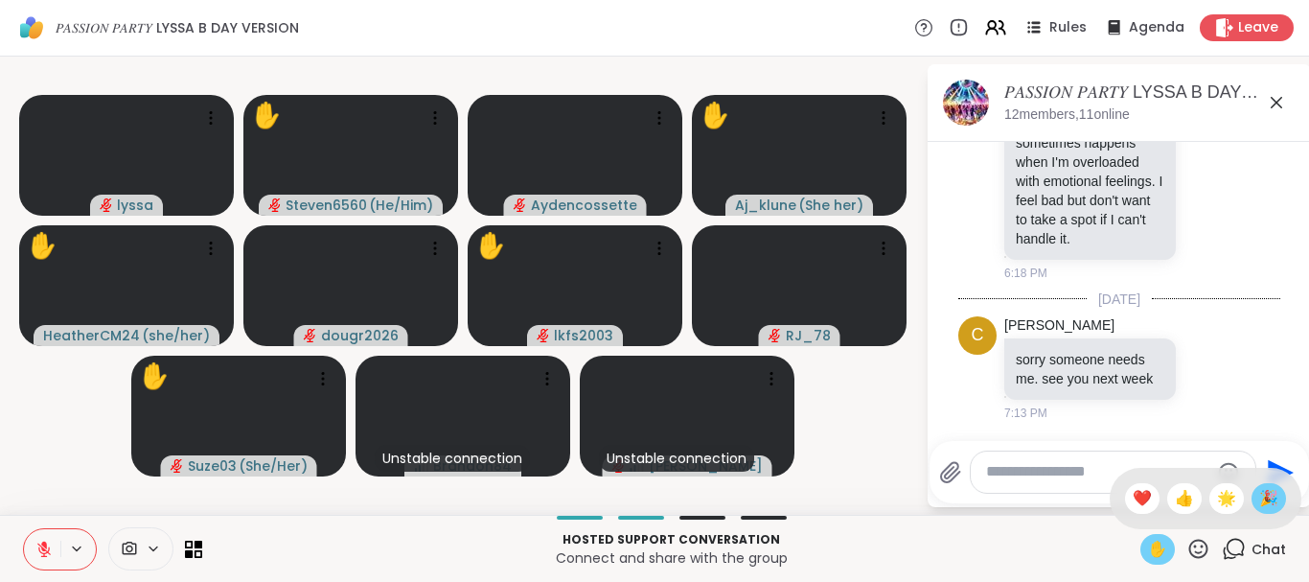
click at [1265, 497] on span "🎉" at bounding box center [1268, 498] width 19 height 23
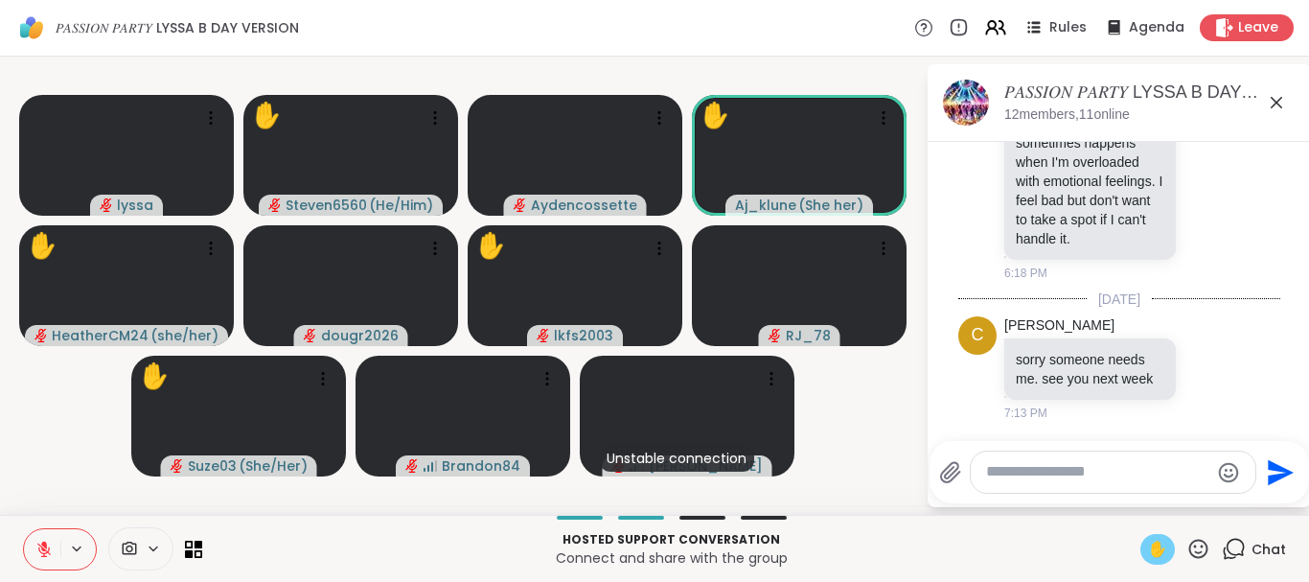
click at [1195, 547] on icon at bounding box center [1198, 547] width 19 height 19
click at [1142, 499] on span "❤️" at bounding box center [1142, 498] width 19 height 23
click at [1197, 549] on icon at bounding box center [1198, 549] width 24 height 24
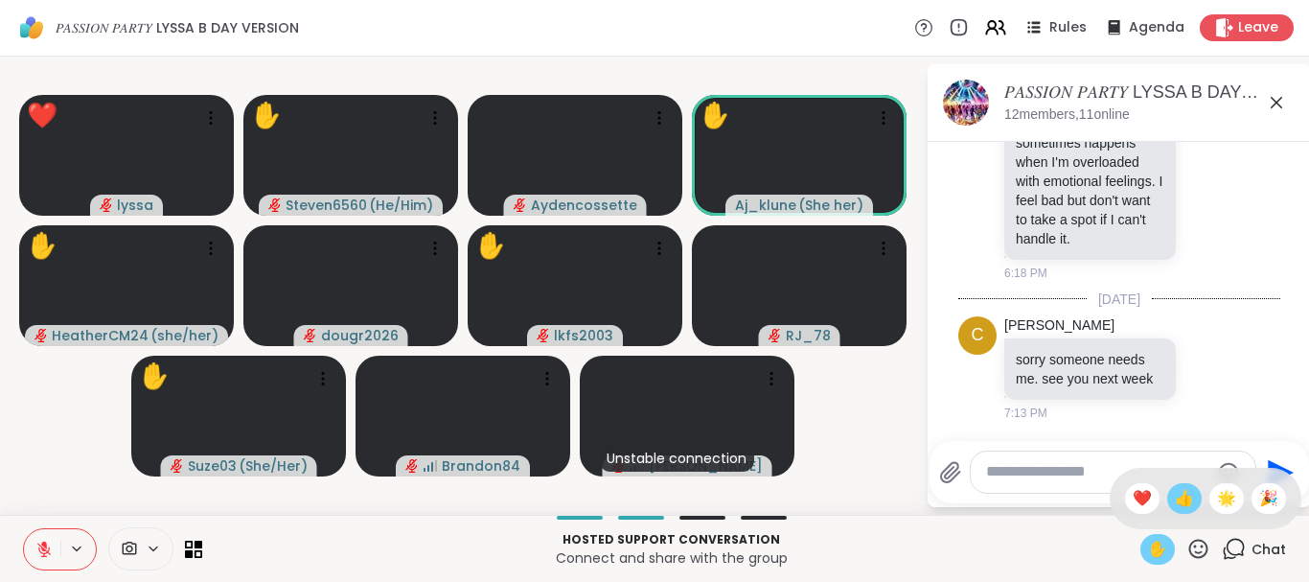
click at [1183, 500] on span "👍" at bounding box center [1184, 498] width 19 height 23
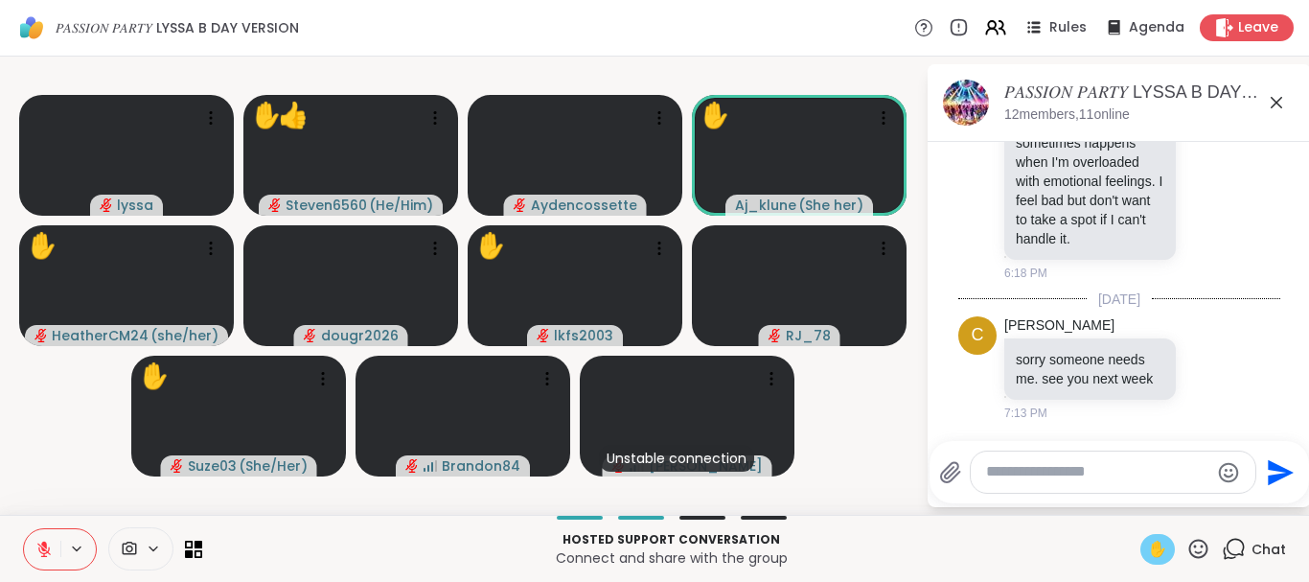
click at [1193, 540] on icon at bounding box center [1198, 549] width 24 height 24
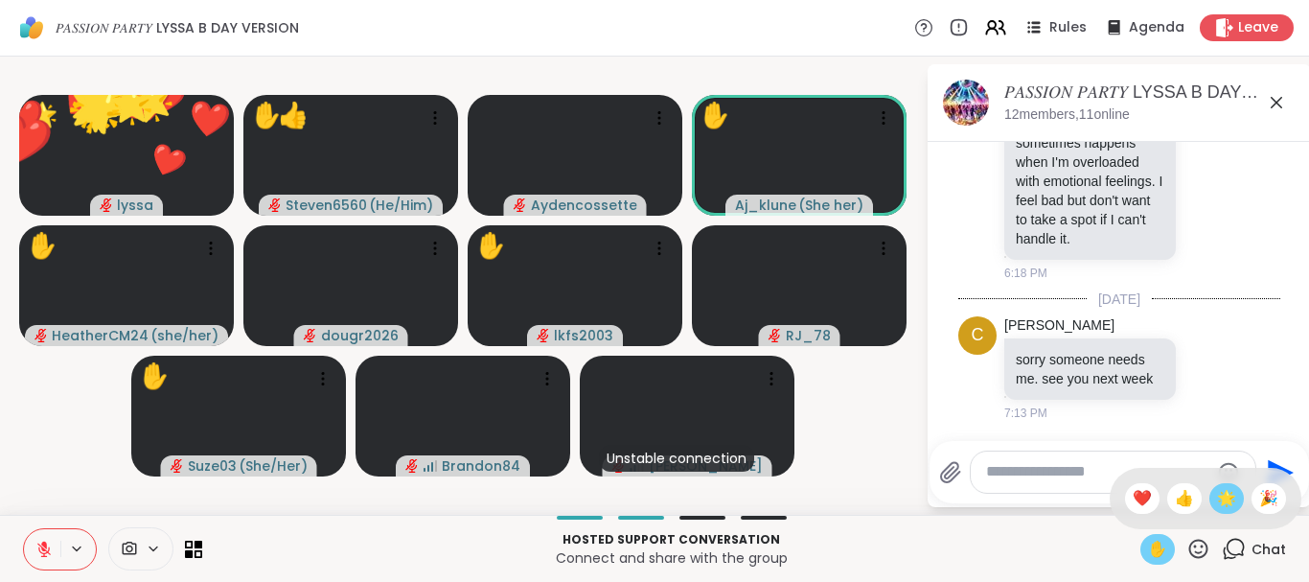
click at [1217, 498] on span "🌟" at bounding box center [1226, 498] width 19 height 23
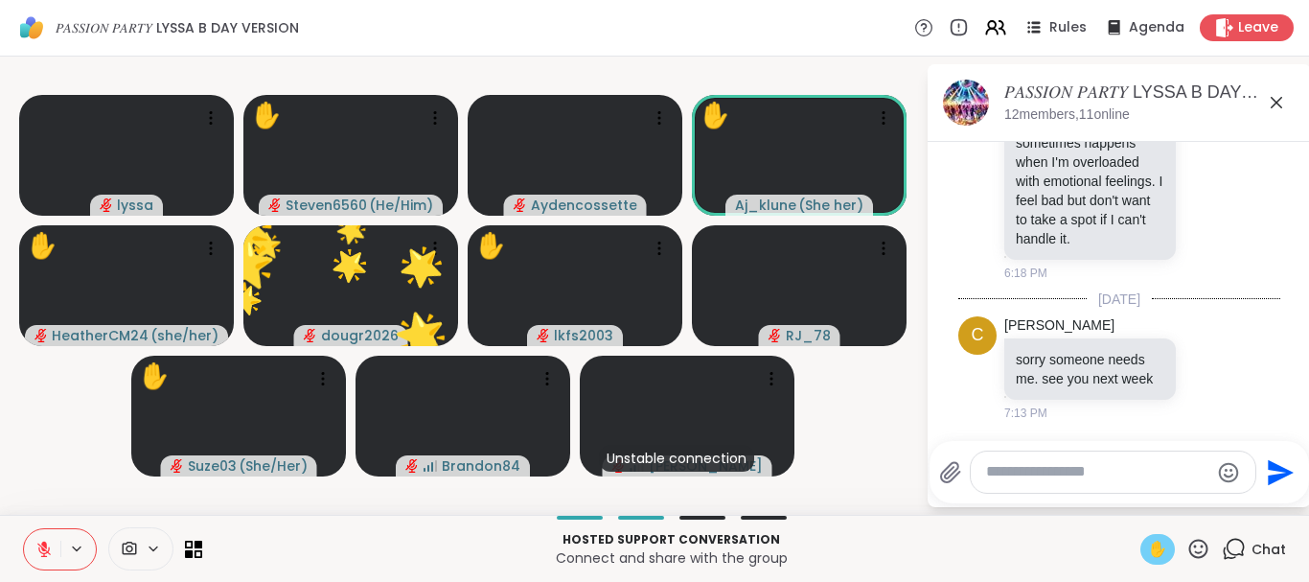
click at [1201, 540] on icon at bounding box center [1198, 547] width 19 height 19
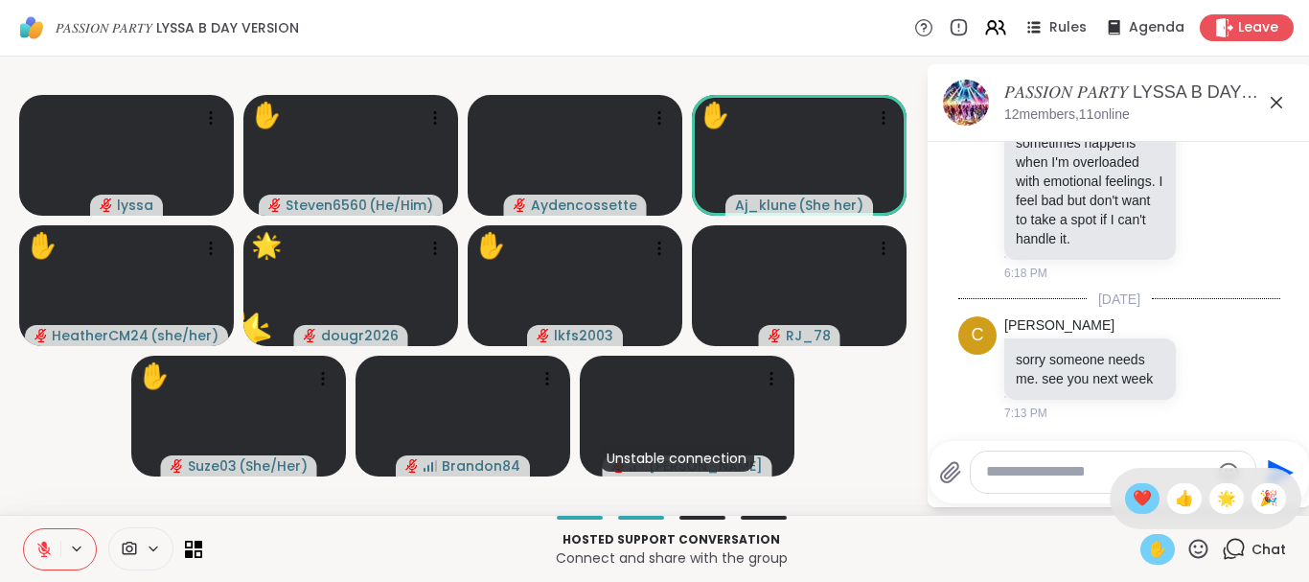
click at [1143, 493] on span "❤️" at bounding box center [1142, 498] width 19 height 23
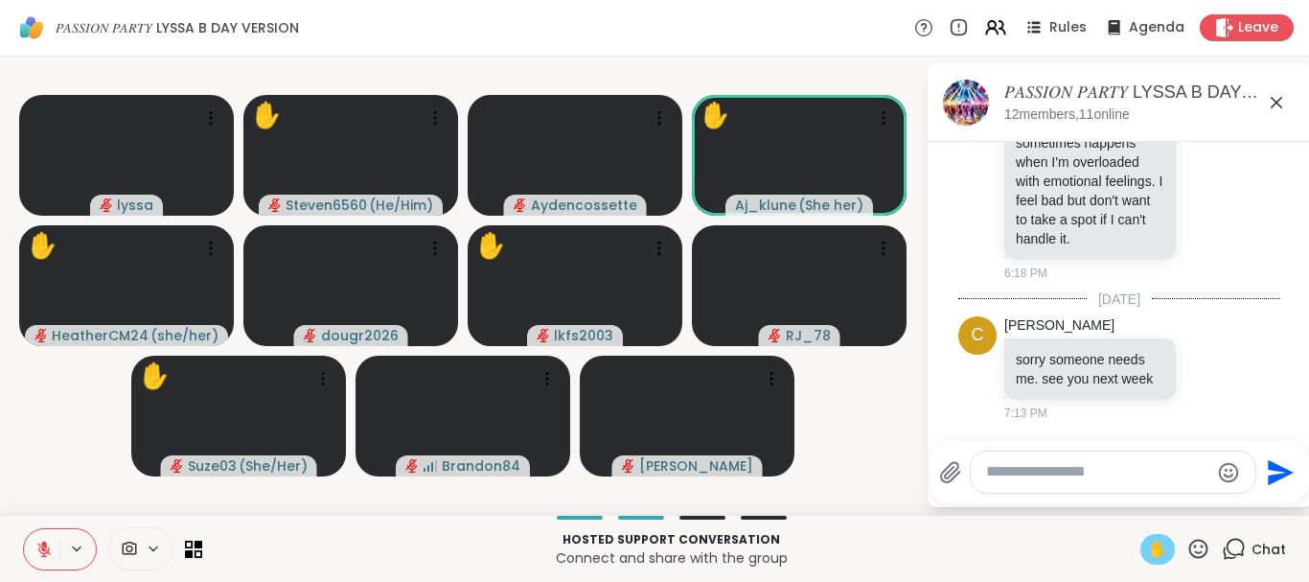
click at [1195, 548] on icon at bounding box center [1198, 549] width 24 height 24
click at [1133, 488] on span "❤️" at bounding box center [1142, 498] width 19 height 23
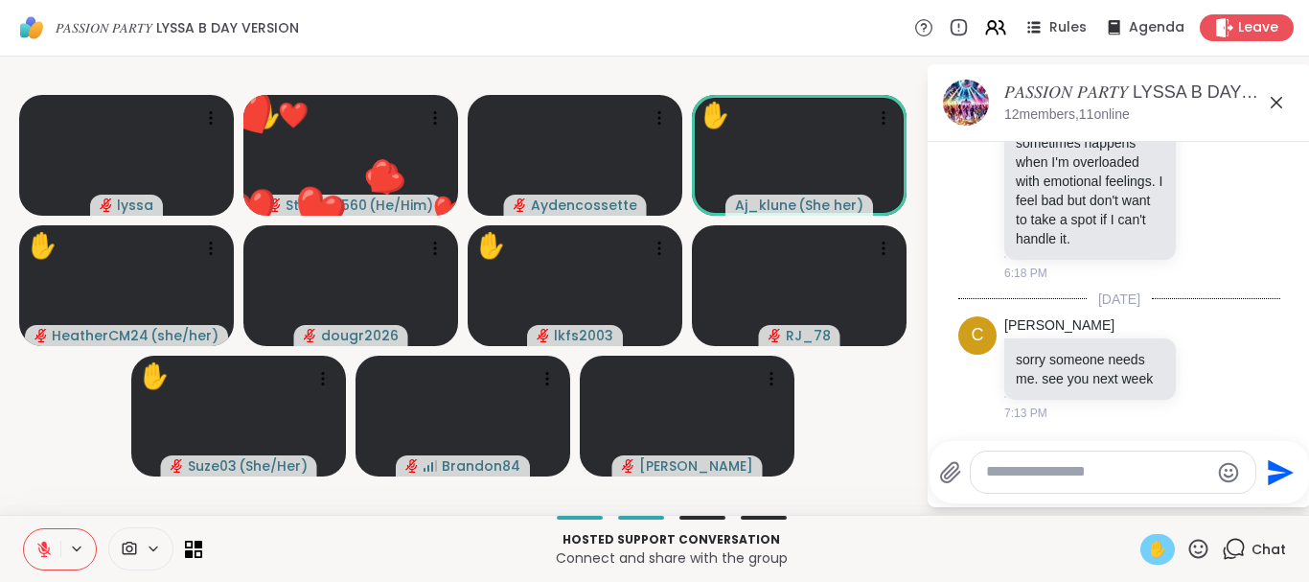
click at [1196, 548] on icon at bounding box center [1198, 549] width 24 height 24
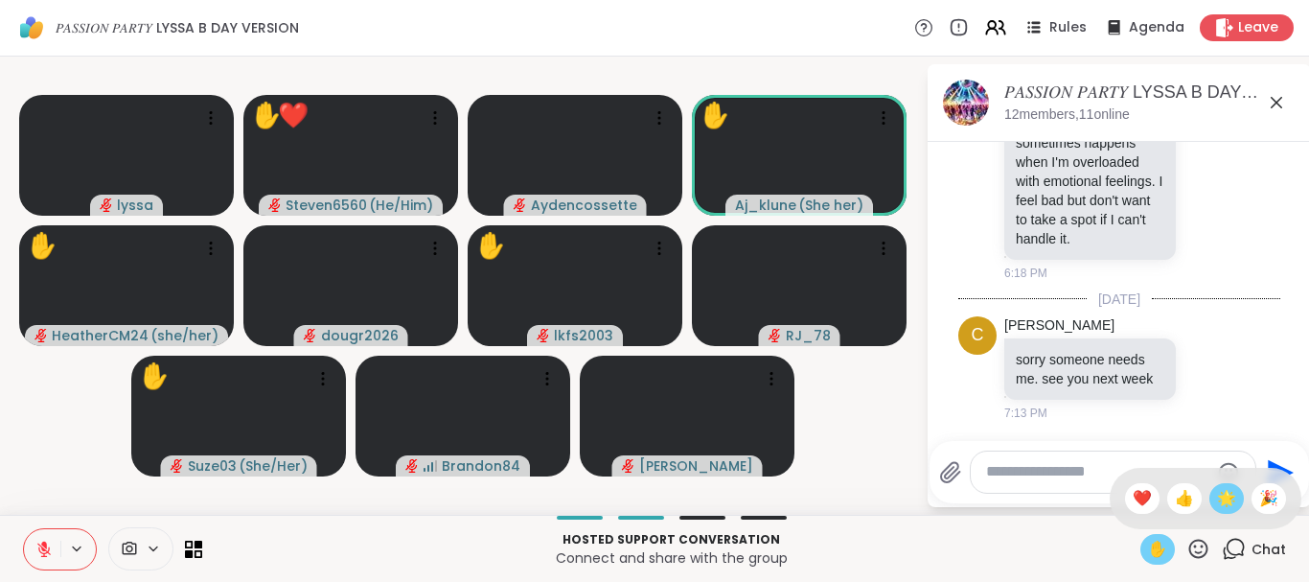
click at [1221, 486] on div "🌟" at bounding box center [1226, 498] width 34 height 31
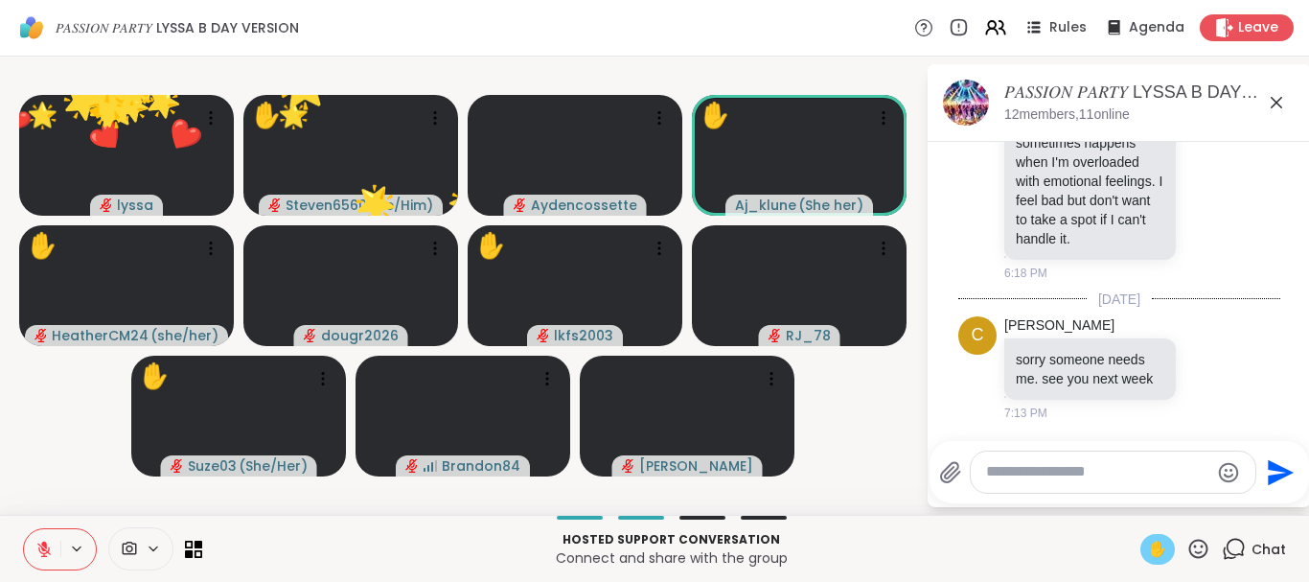
click at [1202, 554] on icon at bounding box center [1198, 549] width 24 height 24
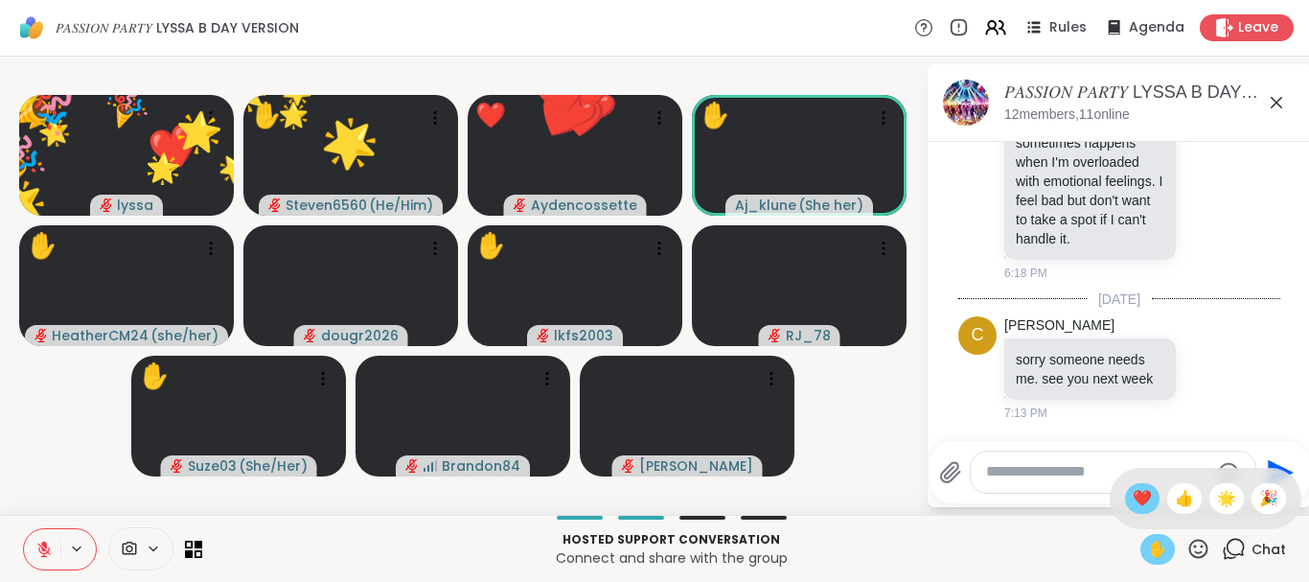
click at [1136, 498] on span "❤️" at bounding box center [1142, 498] width 19 height 23
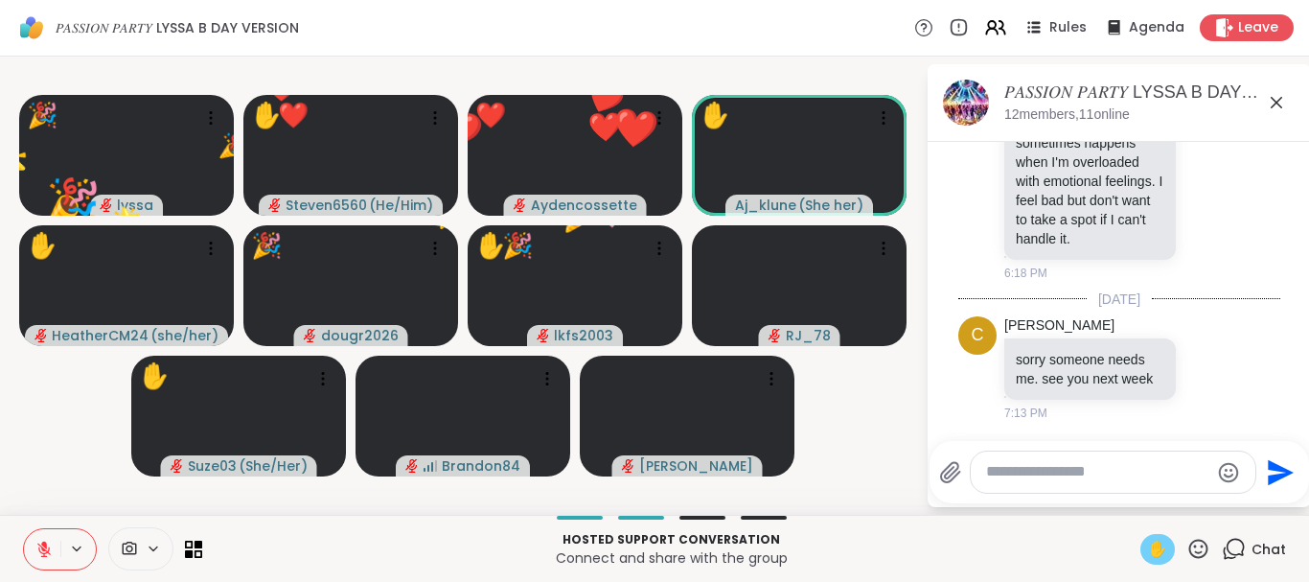
click at [1201, 543] on icon at bounding box center [1198, 549] width 24 height 24
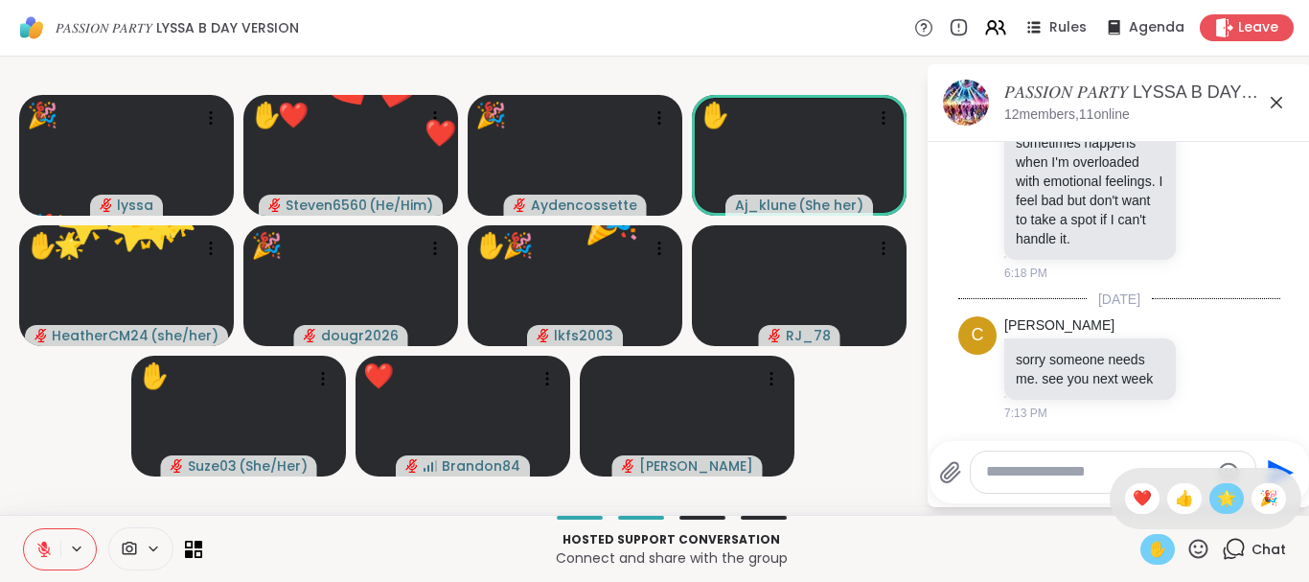
click at [1228, 492] on span "🌟" at bounding box center [1226, 498] width 19 height 23
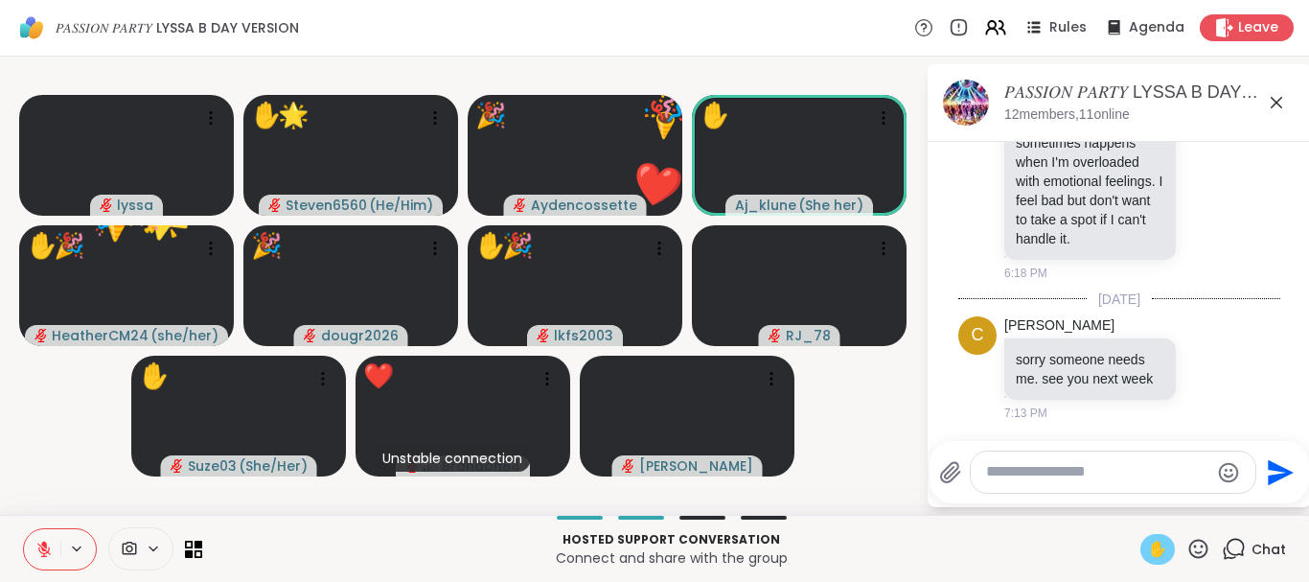
click at [1024, 469] on textarea "Type your message" at bounding box center [1097, 472] width 223 height 20
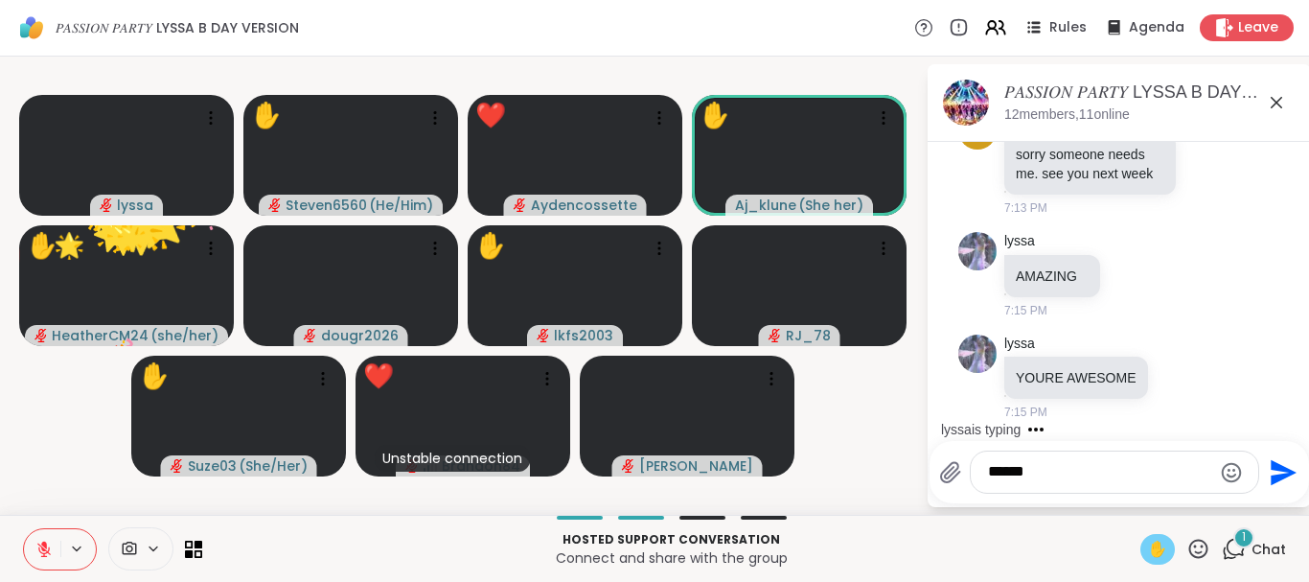
scroll to position [1768, 0]
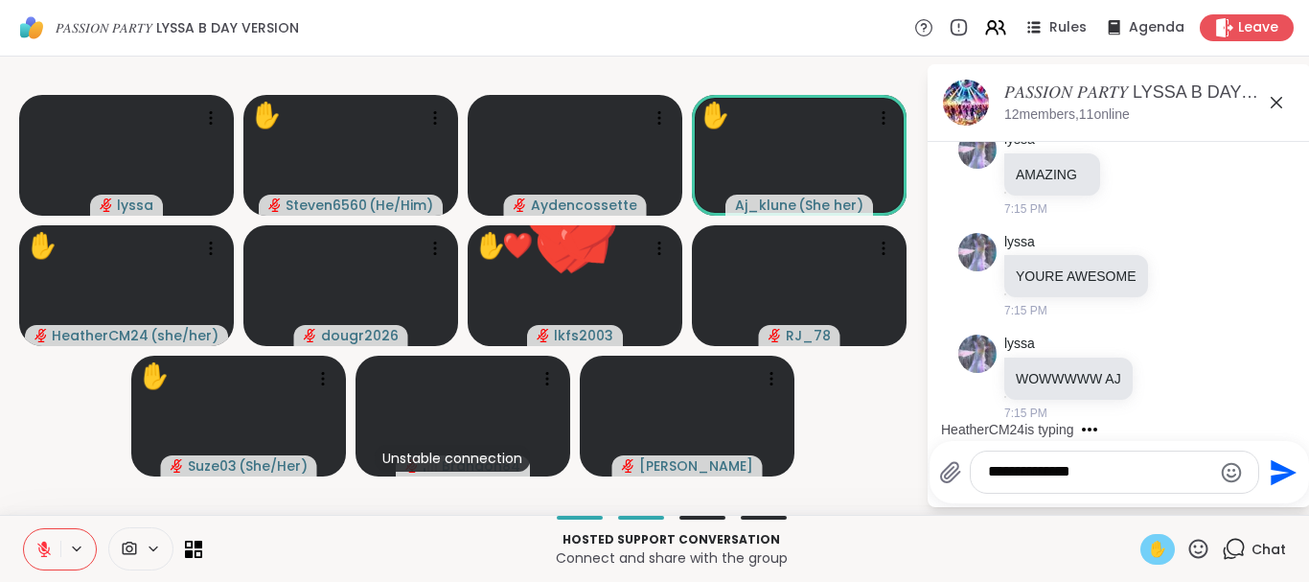
click at [1036, 470] on textarea "**********" at bounding box center [1099, 472] width 223 height 20
type textarea "**********"
click at [1274, 465] on icon "Send" at bounding box center [1283, 472] width 26 height 26
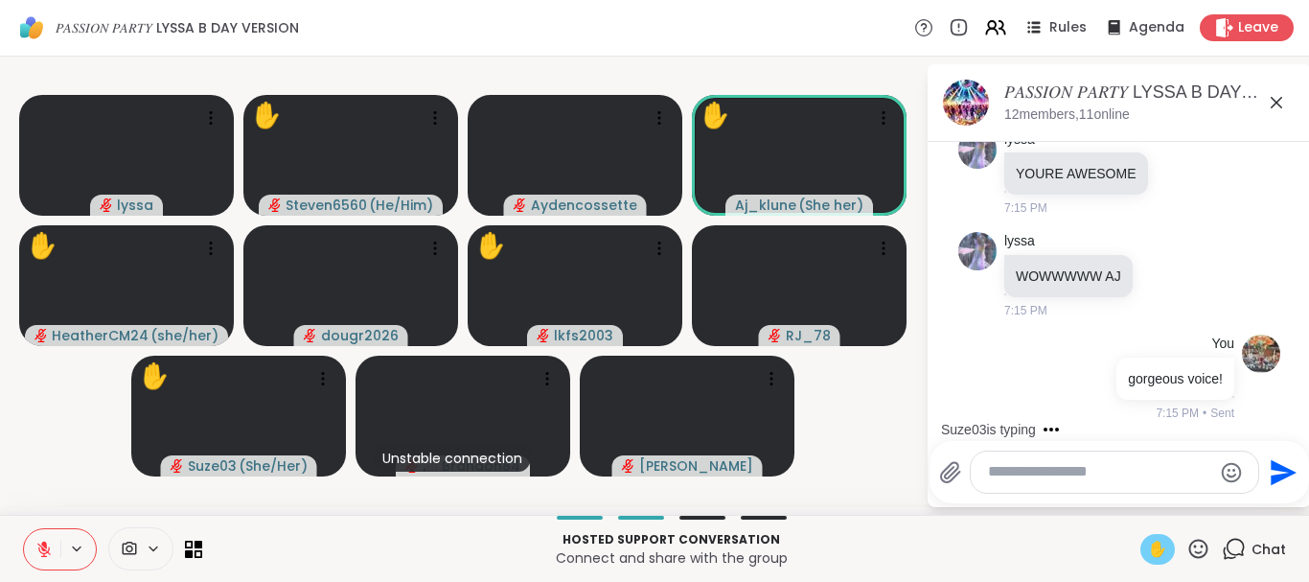
click at [1195, 548] on icon at bounding box center [1198, 549] width 24 height 24
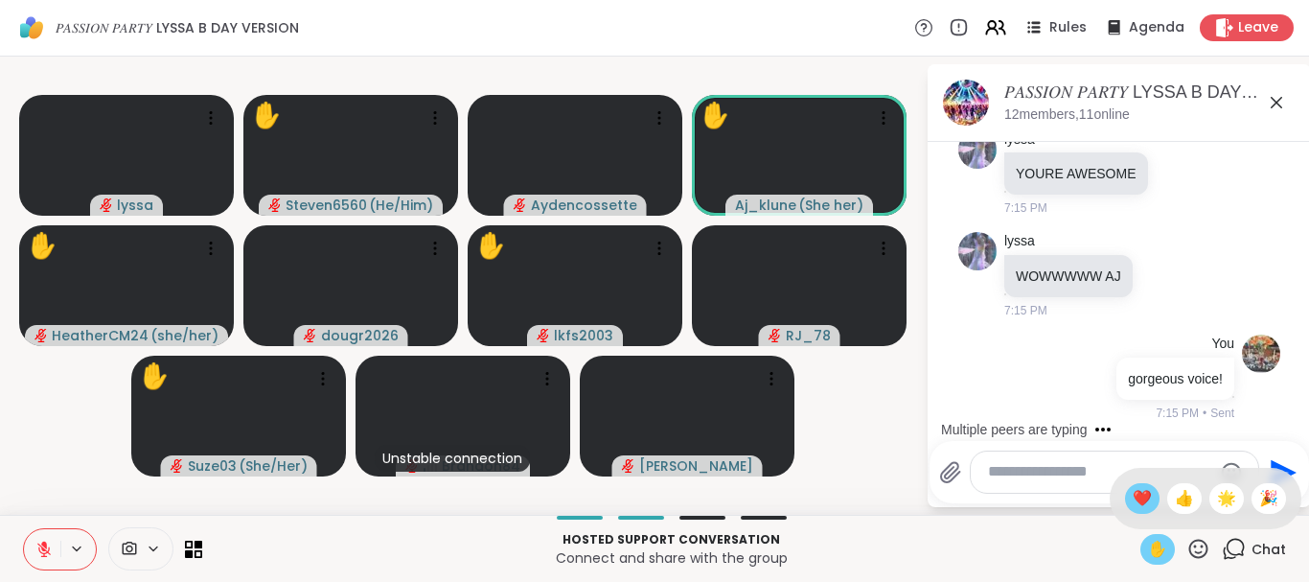
click at [1140, 492] on span "❤️" at bounding box center [1142, 498] width 19 height 23
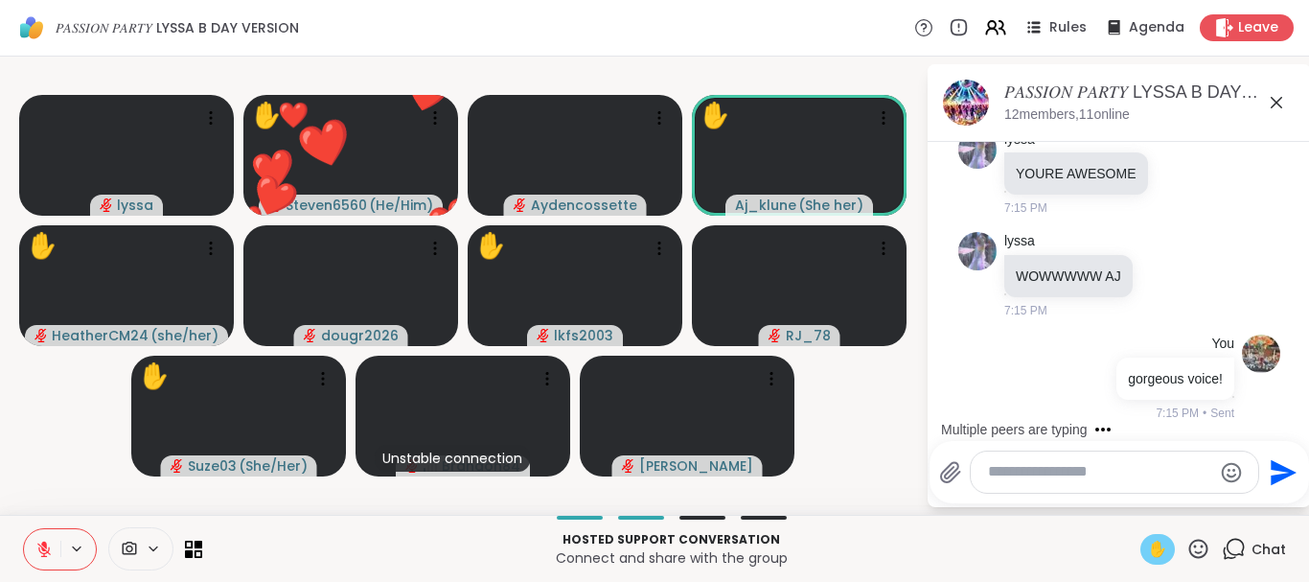
click at [1201, 543] on icon at bounding box center [1198, 549] width 24 height 24
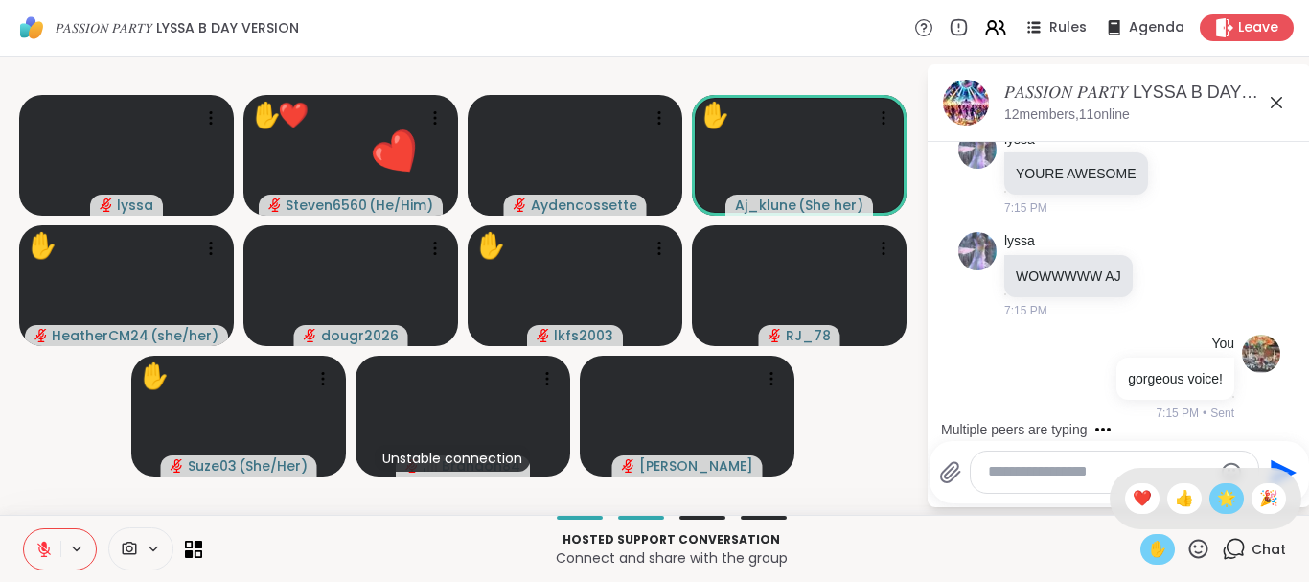
click at [1231, 493] on span "🌟" at bounding box center [1226, 498] width 19 height 23
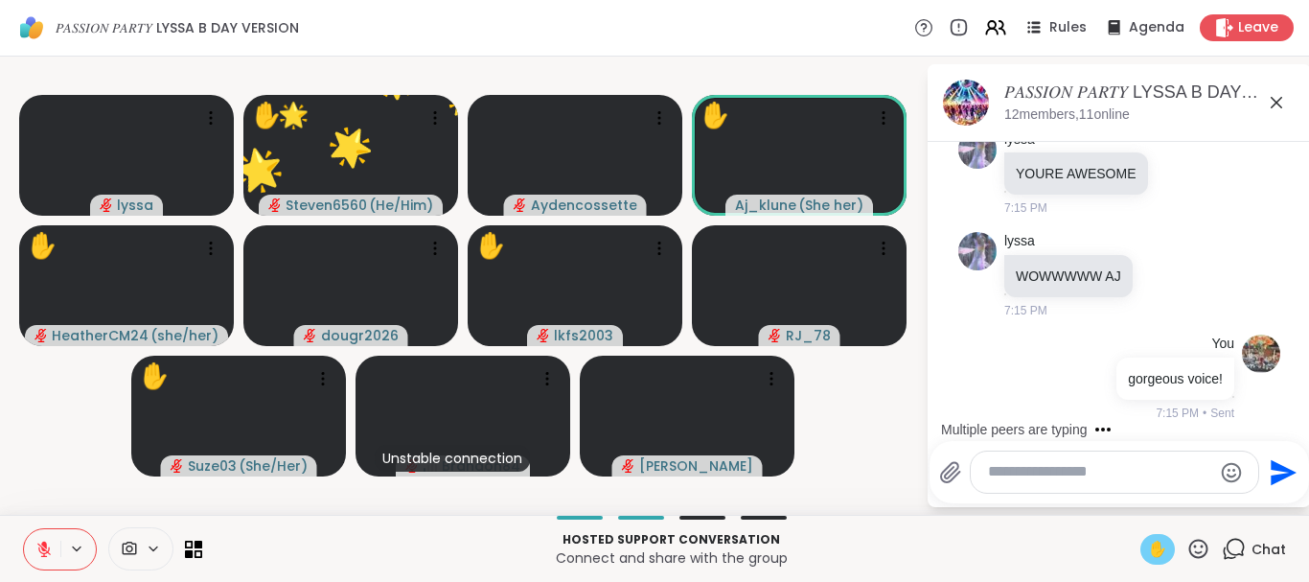
click at [1201, 548] on icon at bounding box center [1198, 549] width 24 height 24
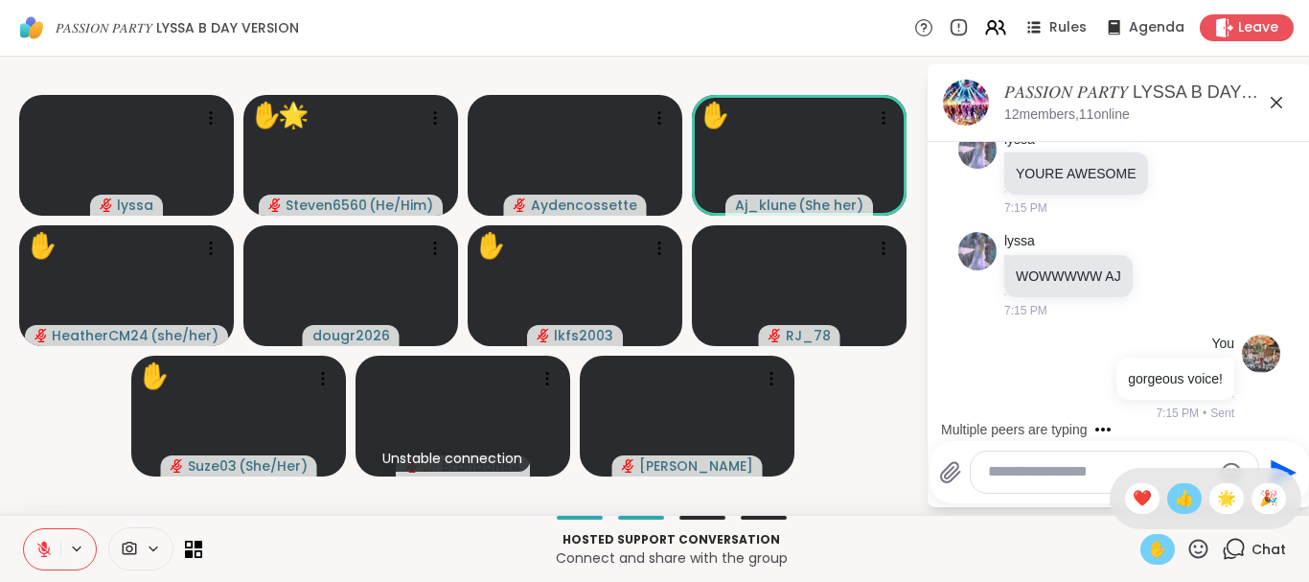
click at [1175, 494] on span "👍" at bounding box center [1184, 498] width 19 height 23
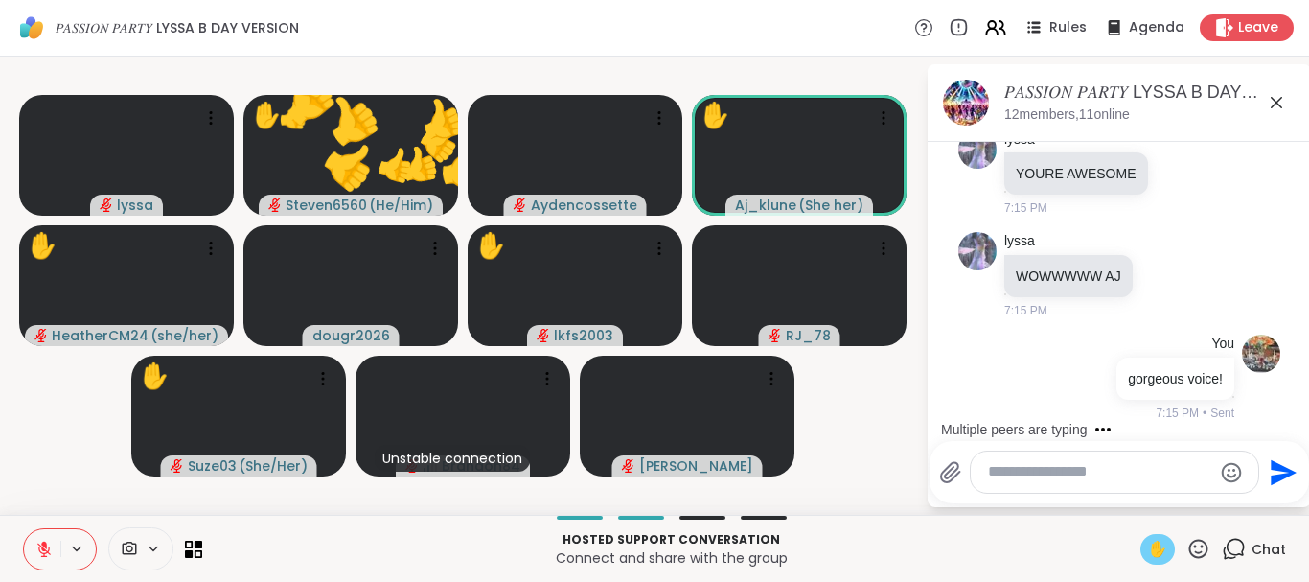
click at [1190, 543] on icon at bounding box center [1198, 549] width 24 height 24
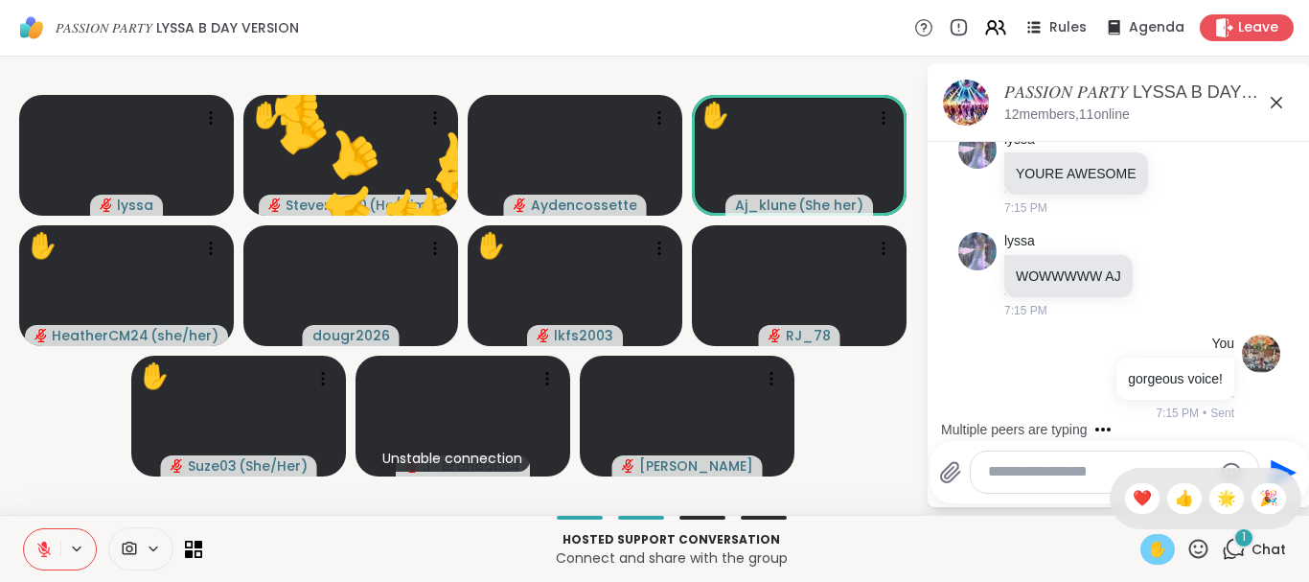
scroll to position [1972, 0]
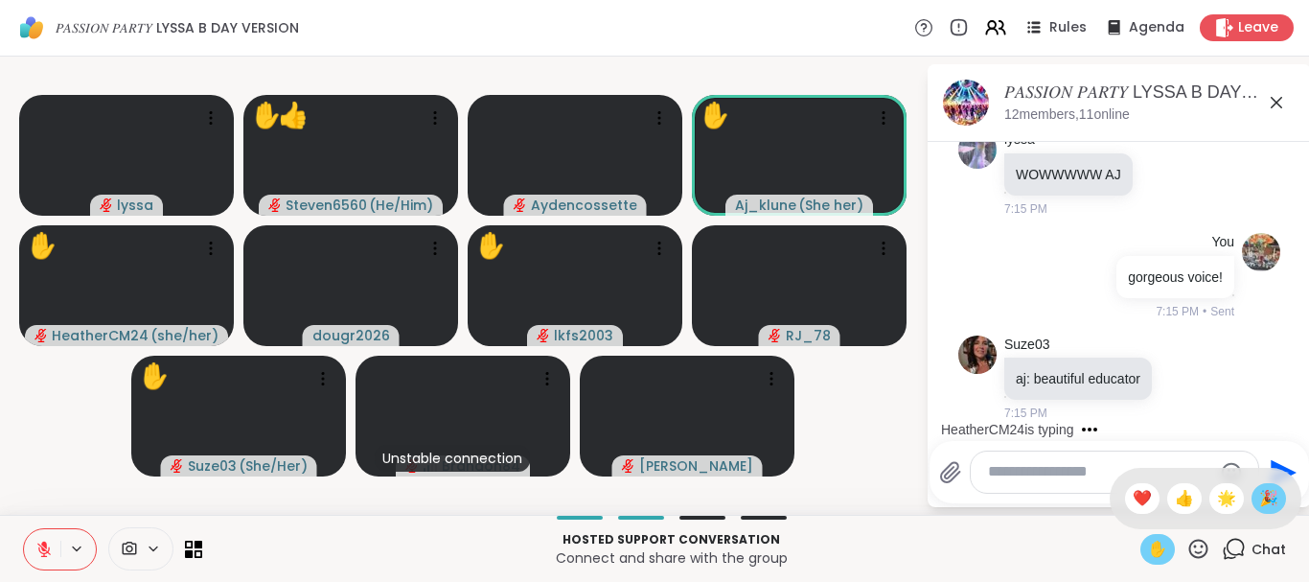
click at [1266, 492] on span "🎉" at bounding box center [1268, 498] width 19 height 23
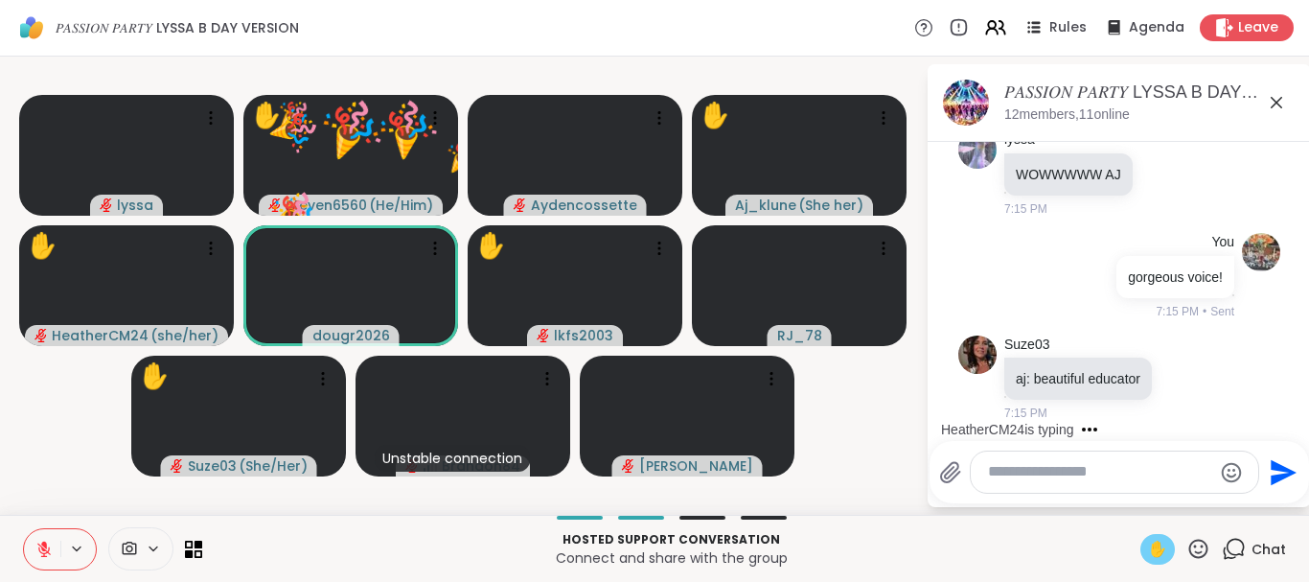
click at [1199, 544] on icon at bounding box center [1198, 549] width 24 height 24
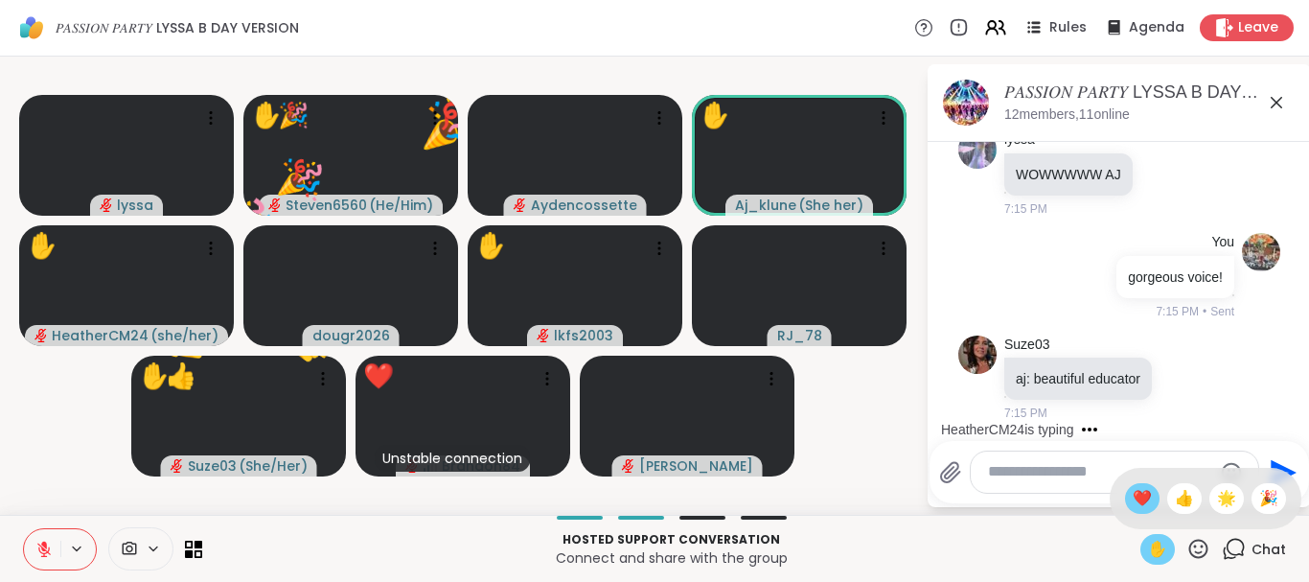
click at [1125, 496] on div "❤️" at bounding box center [1142, 498] width 34 height 31
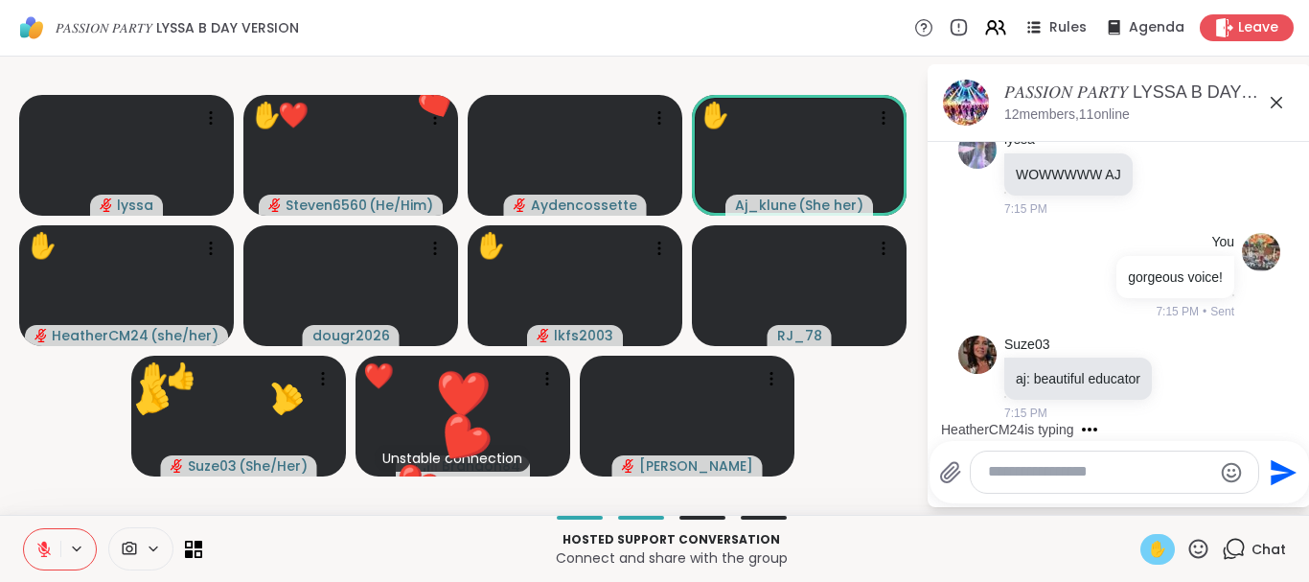
click at [1193, 537] on icon at bounding box center [1198, 549] width 24 height 24
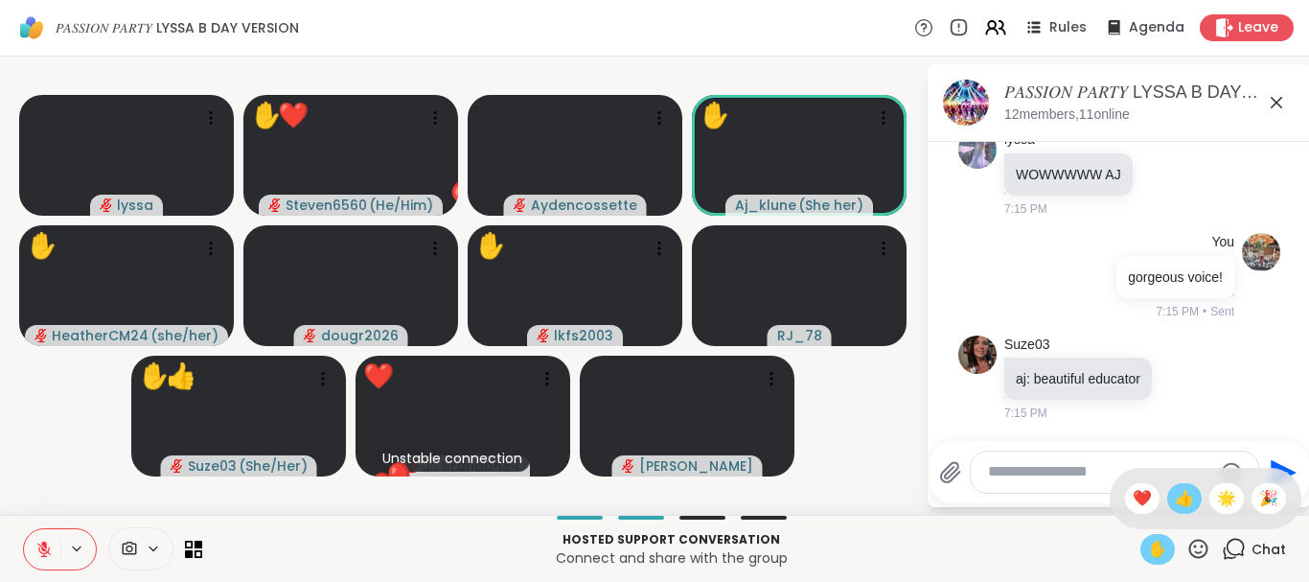
click at [1175, 498] on span "👍" at bounding box center [1184, 498] width 19 height 23
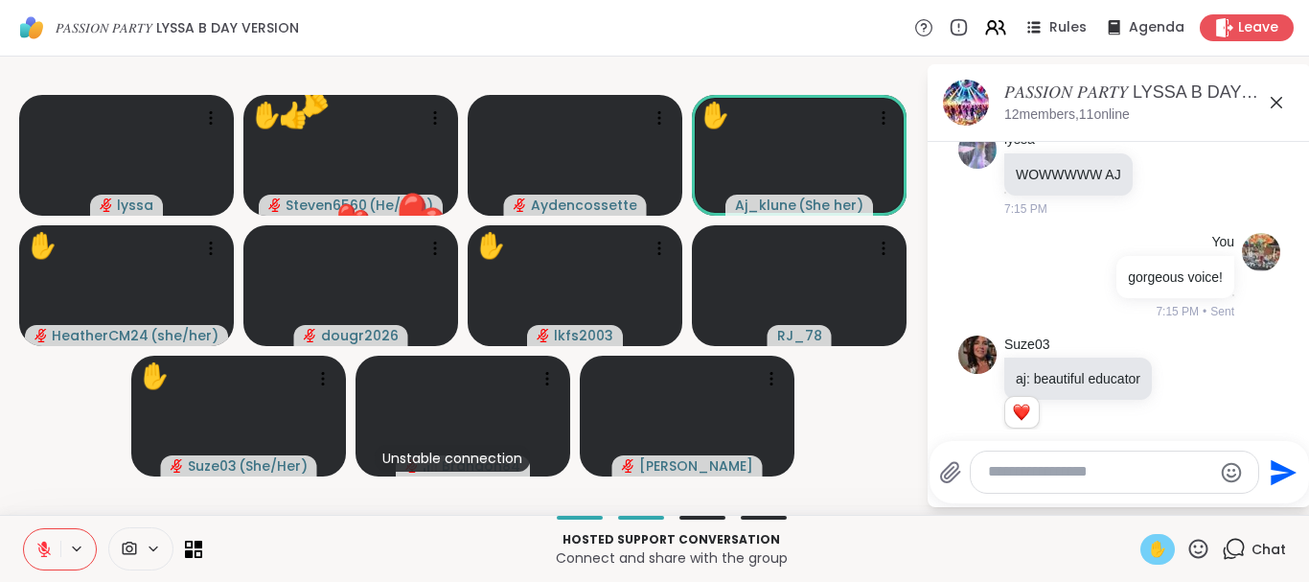
scroll to position [2000, 0]
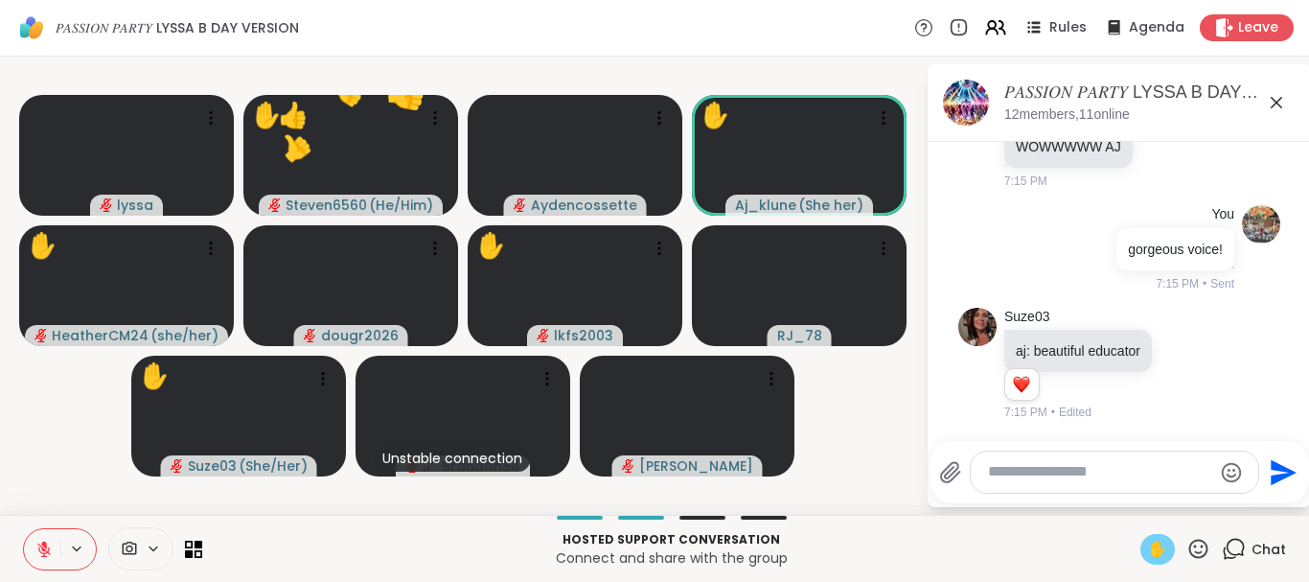
click at [1201, 545] on icon at bounding box center [1198, 547] width 19 height 19
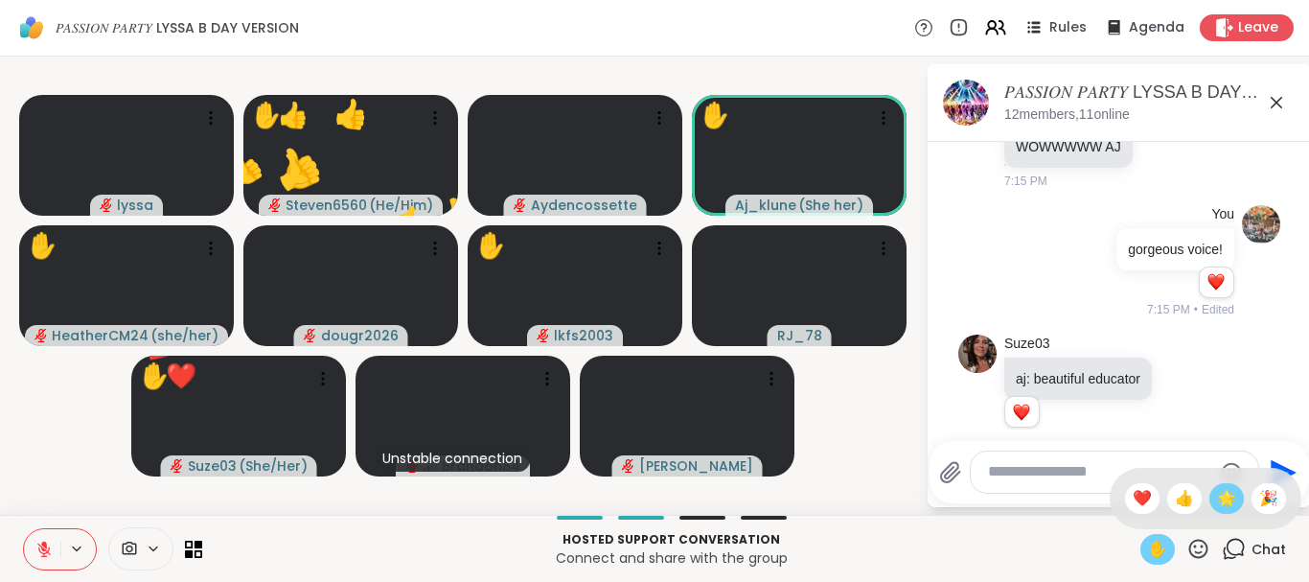
click at [1223, 484] on div "🌟" at bounding box center [1226, 498] width 34 height 31
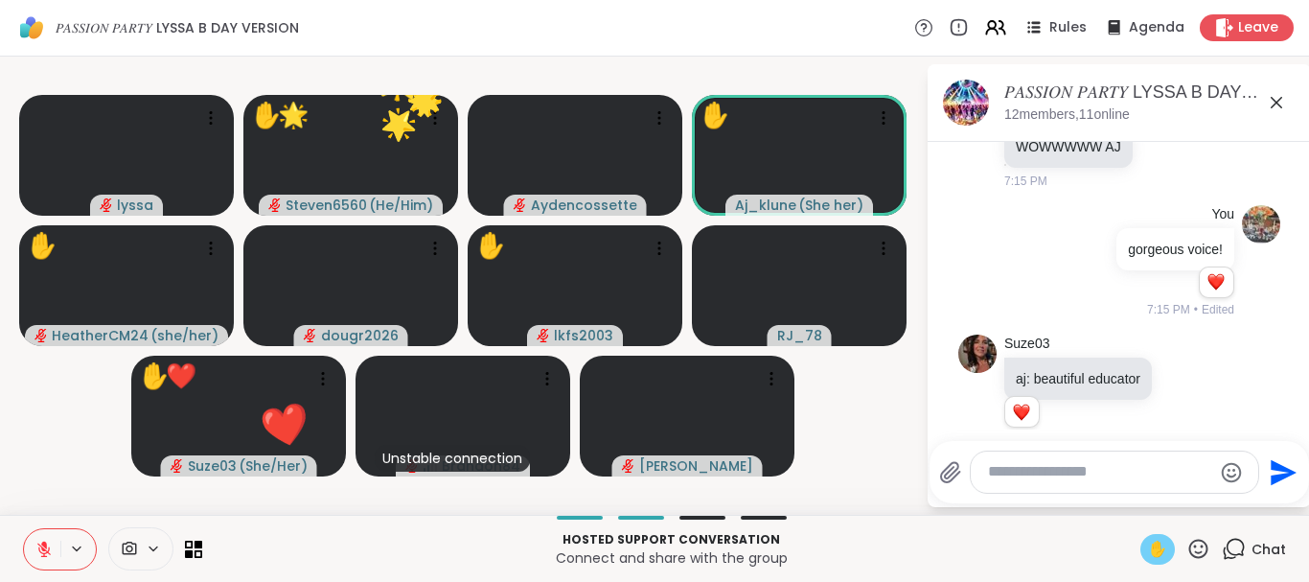
click at [1194, 541] on icon at bounding box center [1198, 547] width 19 height 19
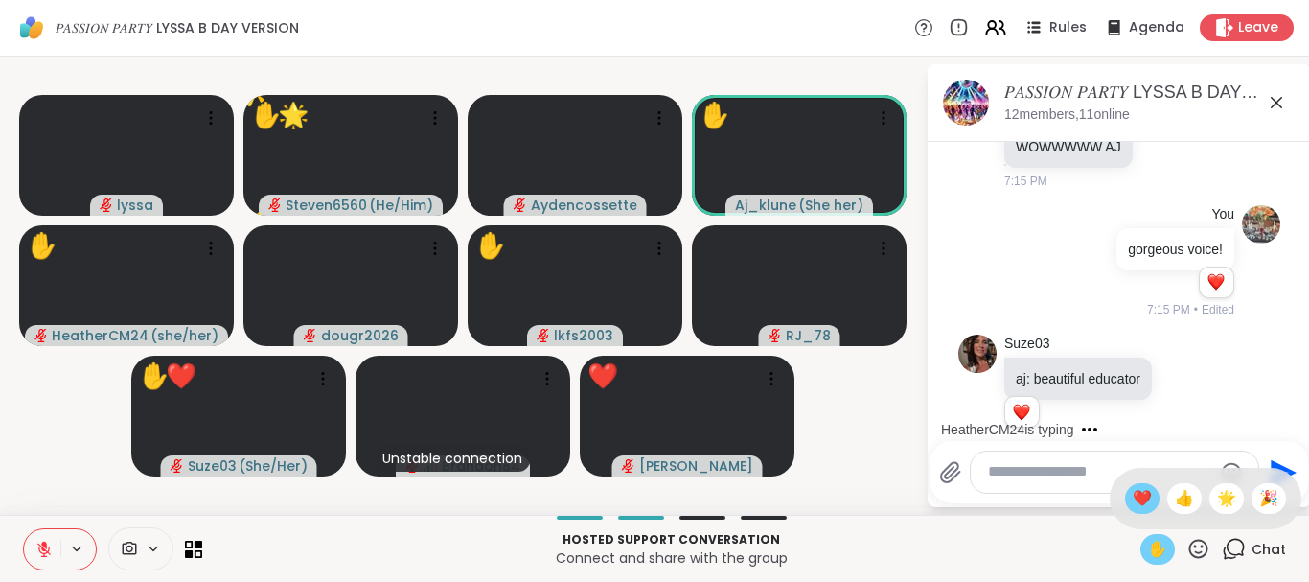
click at [1136, 492] on span "❤️" at bounding box center [1142, 498] width 19 height 23
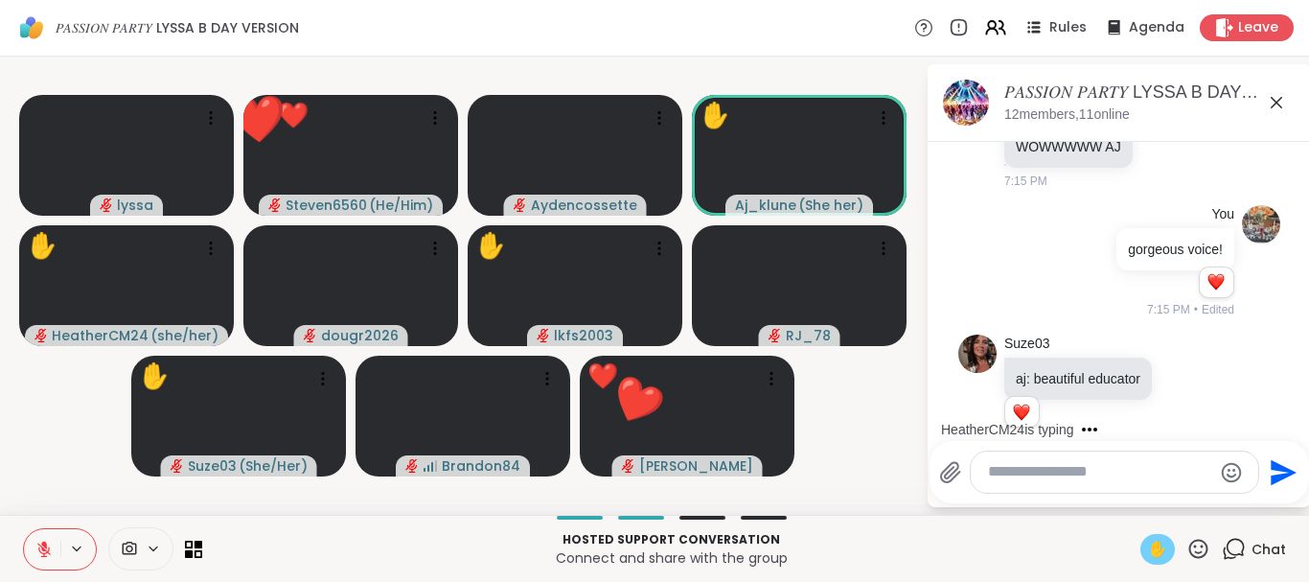
click at [1198, 538] on icon at bounding box center [1198, 549] width 24 height 24
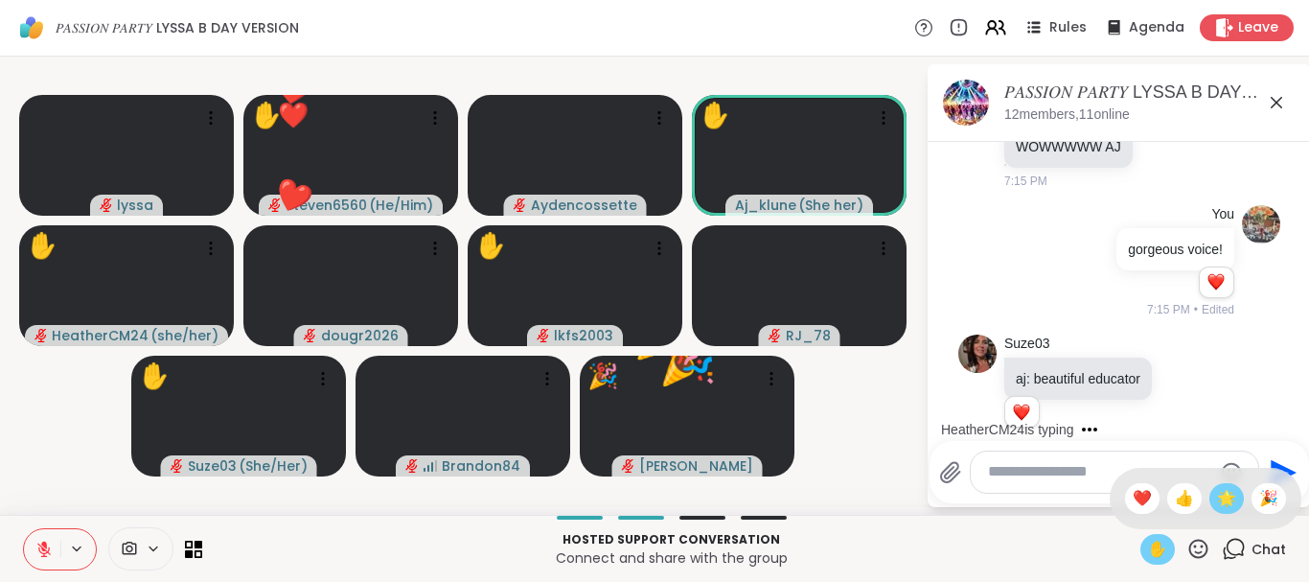
click at [1213, 485] on div "🌟" at bounding box center [1226, 498] width 34 height 31
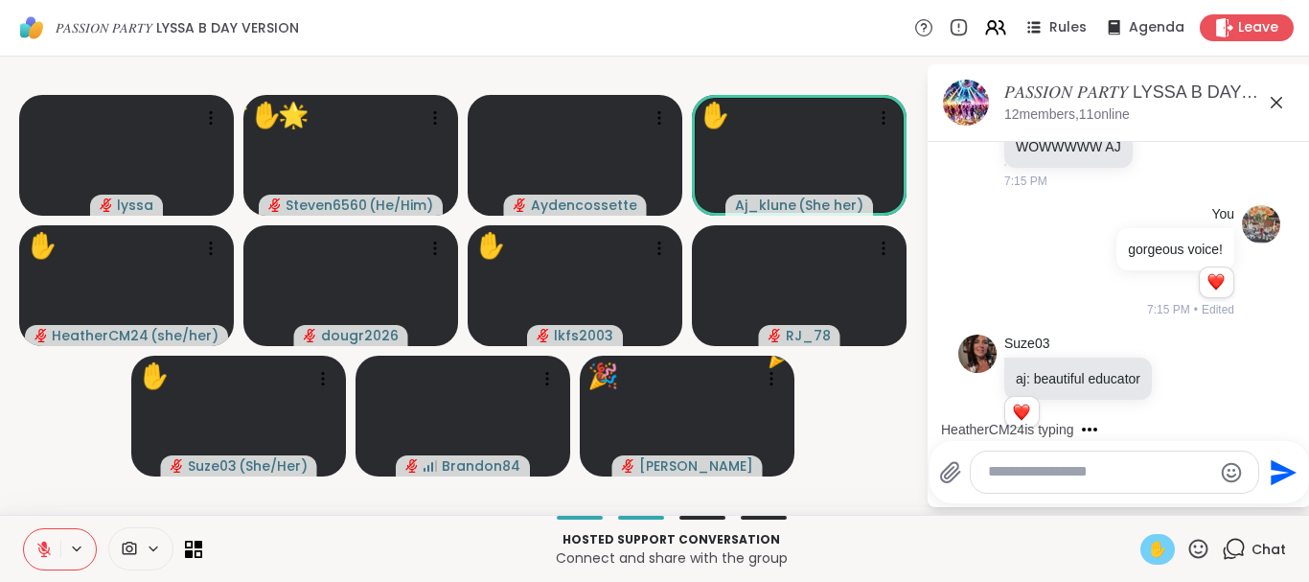
click at [1194, 546] on icon at bounding box center [1198, 549] width 24 height 24
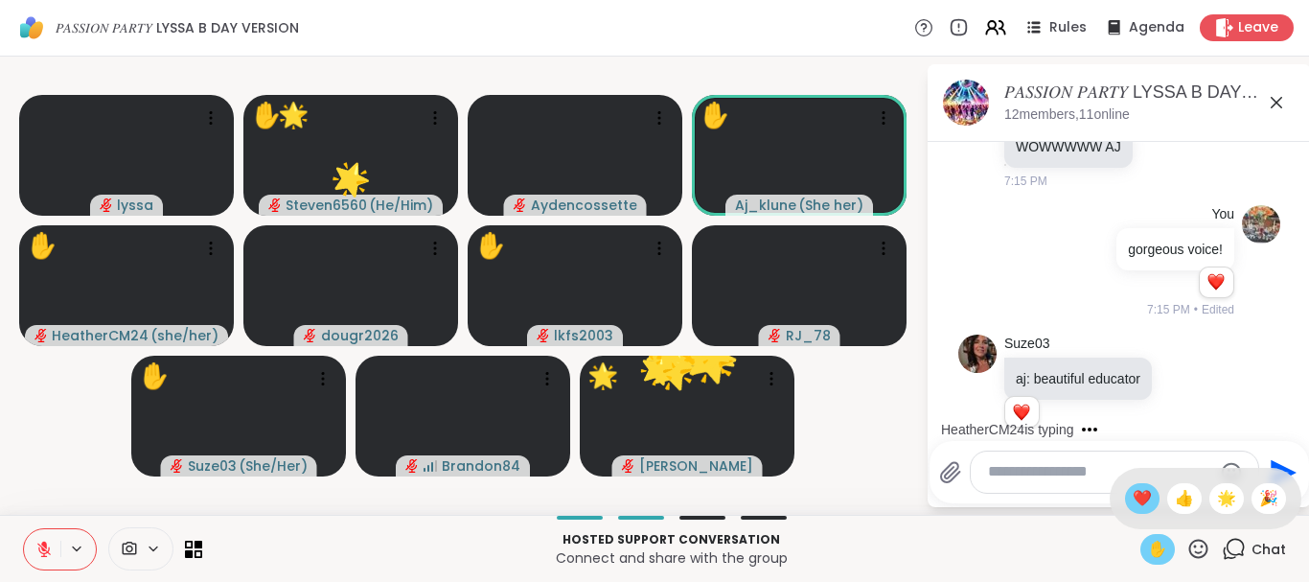
click at [1139, 498] on span "❤️" at bounding box center [1142, 498] width 19 height 23
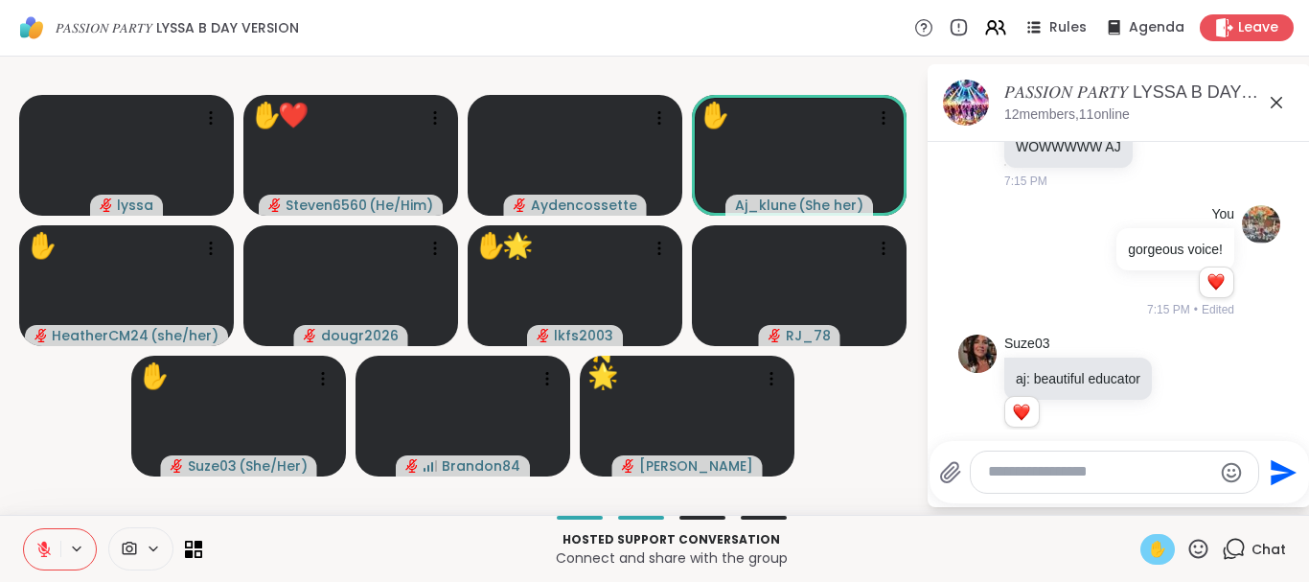
click at [1202, 543] on icon at bounding box center [1198, 549] width 24 height 24
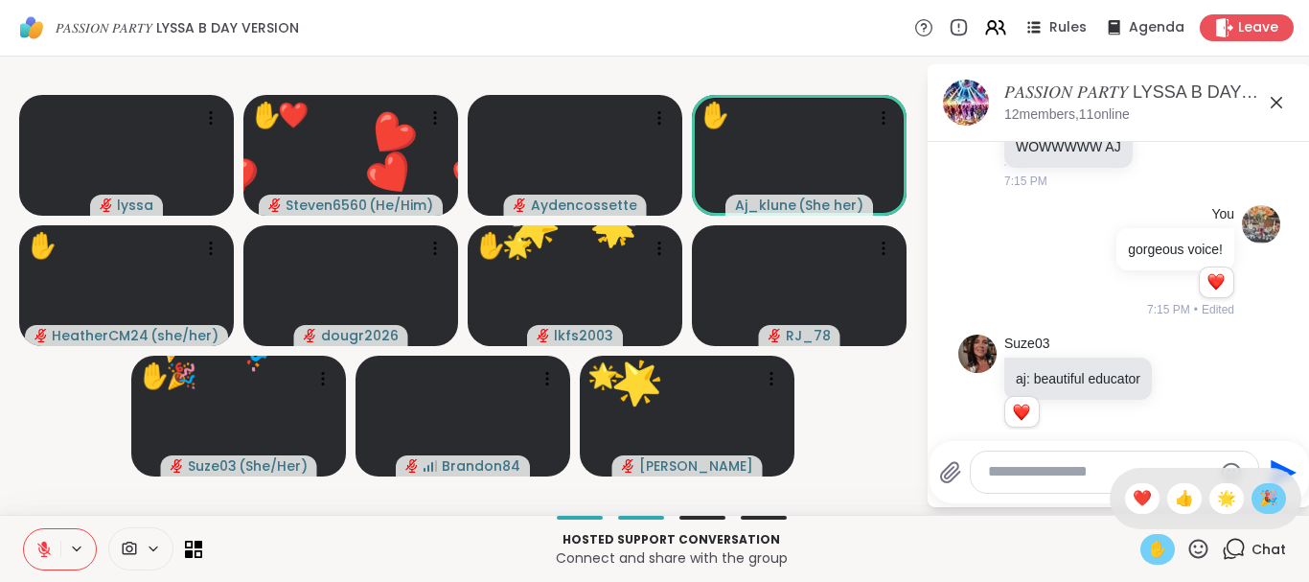
click at [1264, 493] on span "🎉" at bounding box center [1268, 498] width 19 height 23
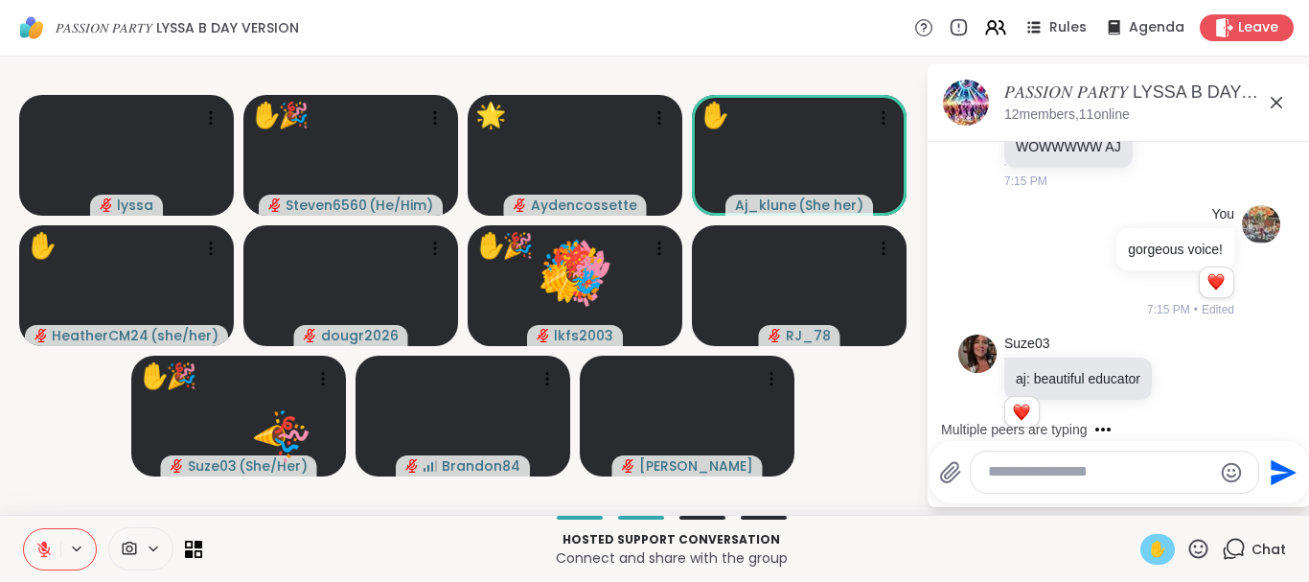
click at [1189, 546] on icon at bounding box center [1198, 549] width 24 height 24
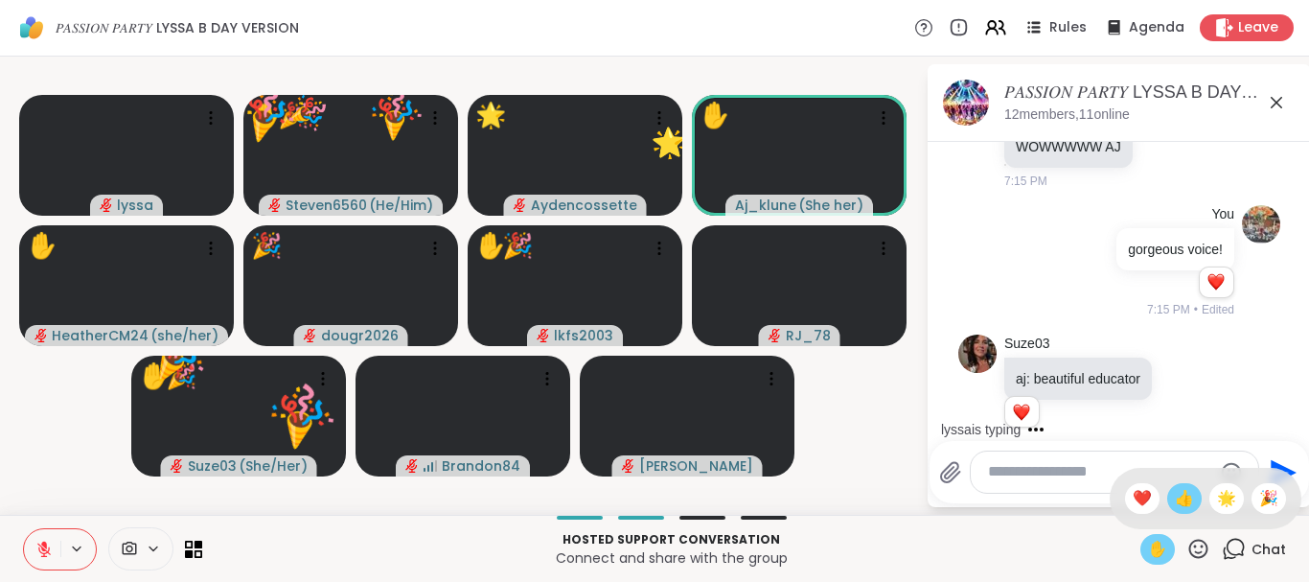
click at [1177, 506] on span "👍" at bounding box center [1184, 498] width 19 height 23
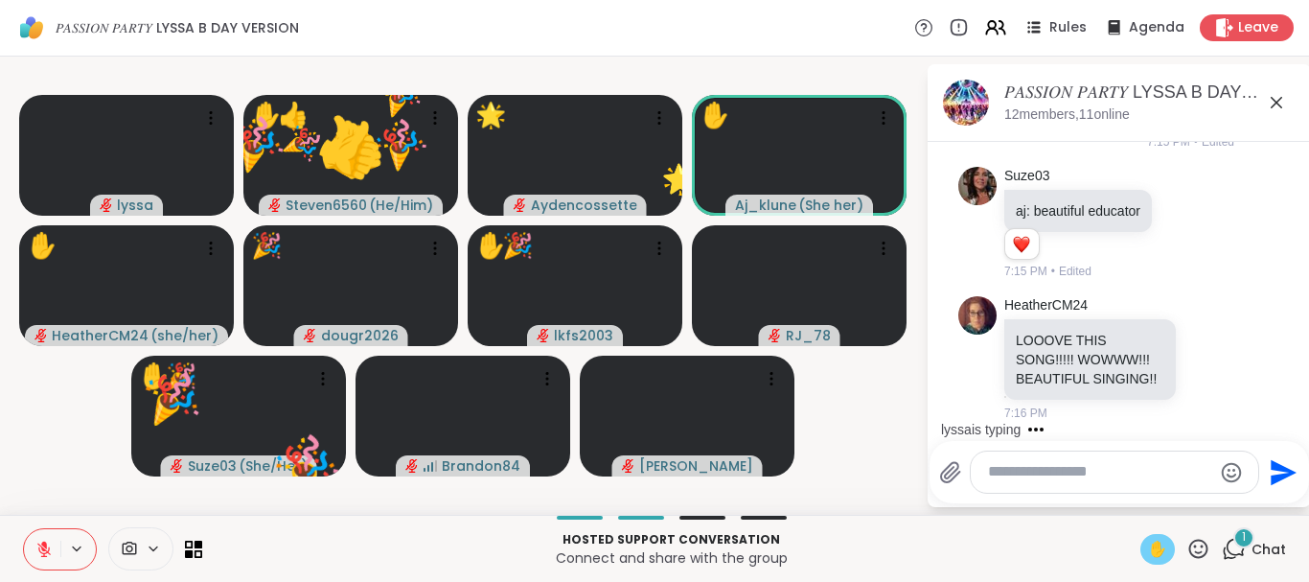
click at [1177, 506] on div "𝑃𝐴𝑆𝑆𝐼𝑂𝑁 𝑃𝐴𝑅𝑇𝑌 LYSSA B DAY VERSION, Sep 13 12 members, 11 online 9/12/2025, 8:52…" at bounding box center [1118, 285] width 383 height 443
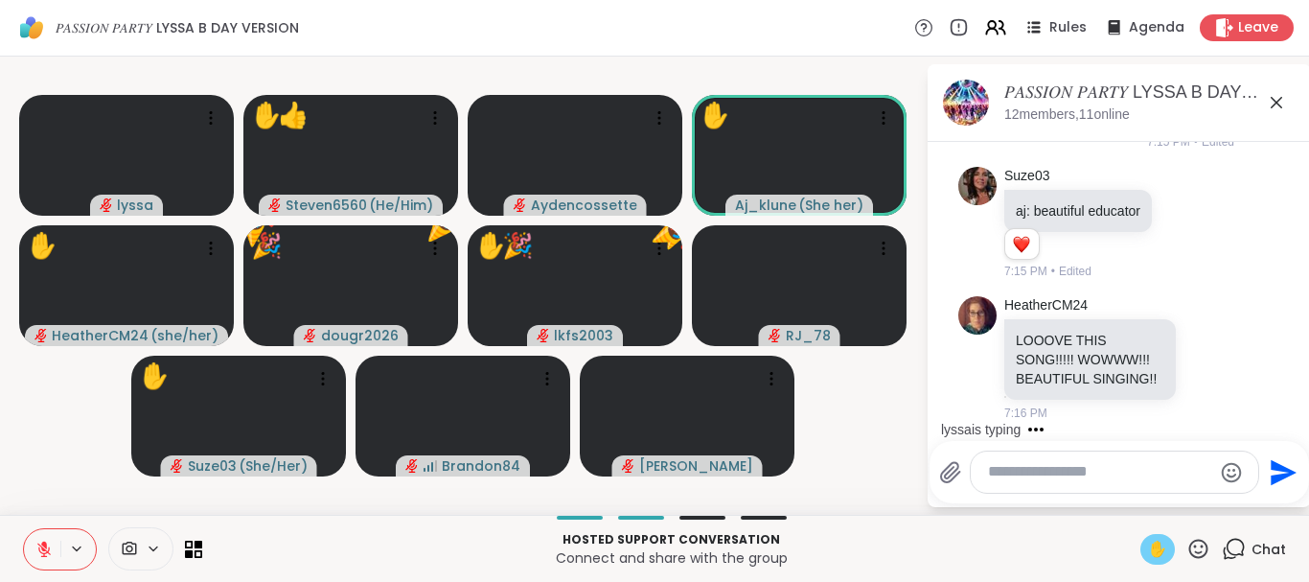
click at [1203, 552] on icon at bounding box center [1198, 549] width 24 height 24
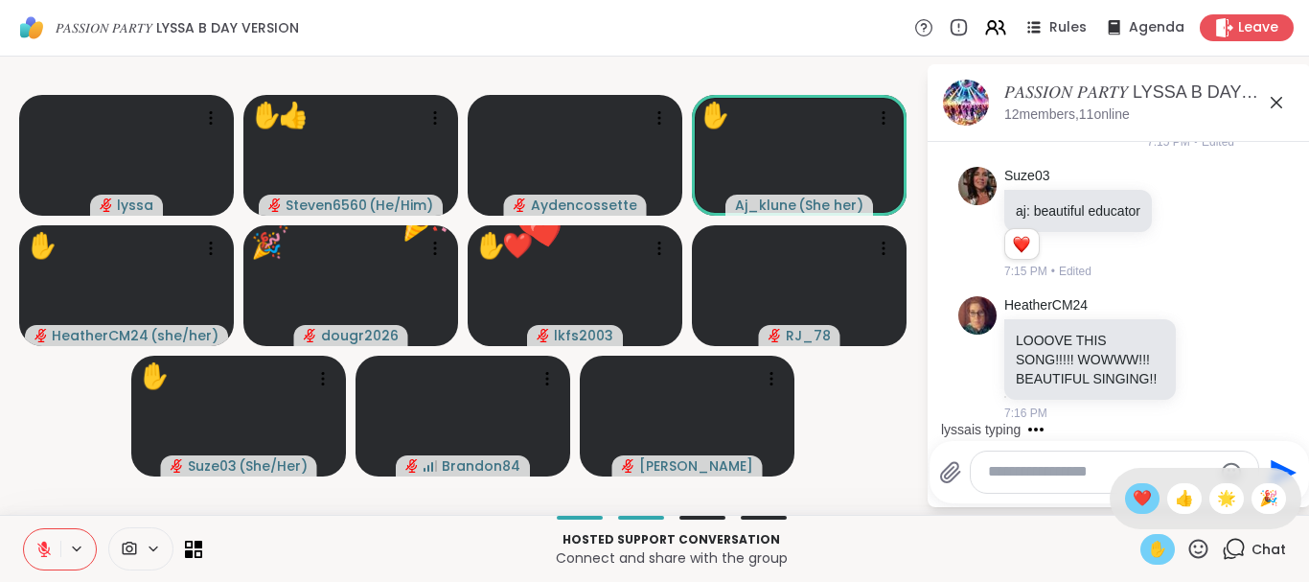
click at [1133, 500] on span "❤️" at bounding box center [1142, 498] width 19 height 23
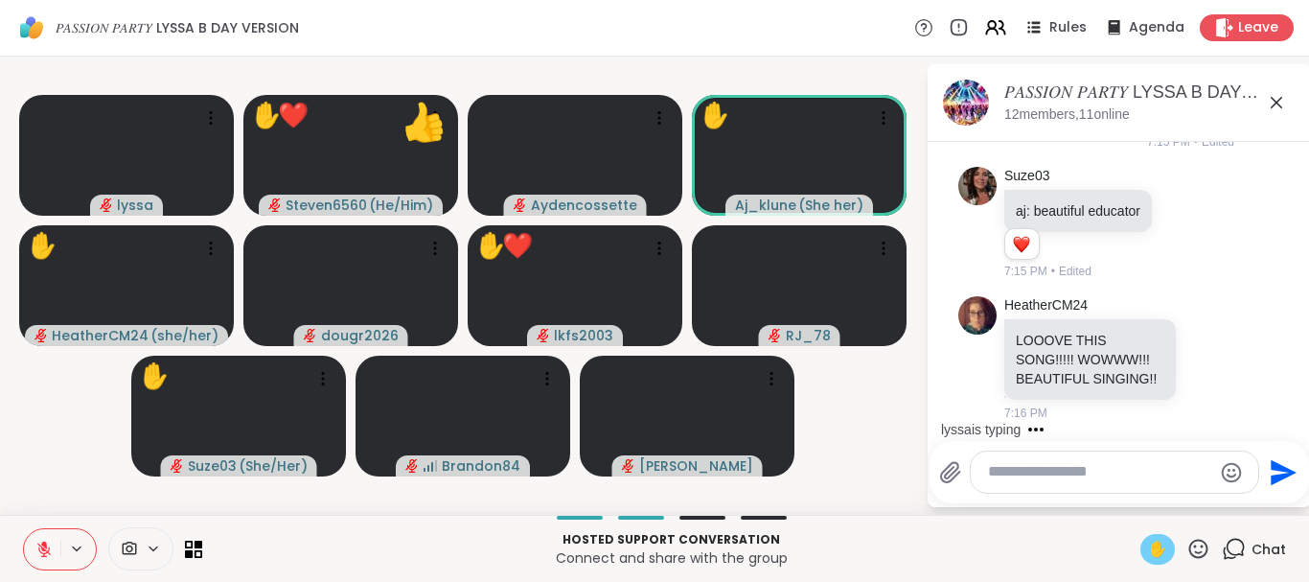
click at [1197, 537] on icon at bounding box center [1198, 549] width 24 height 24
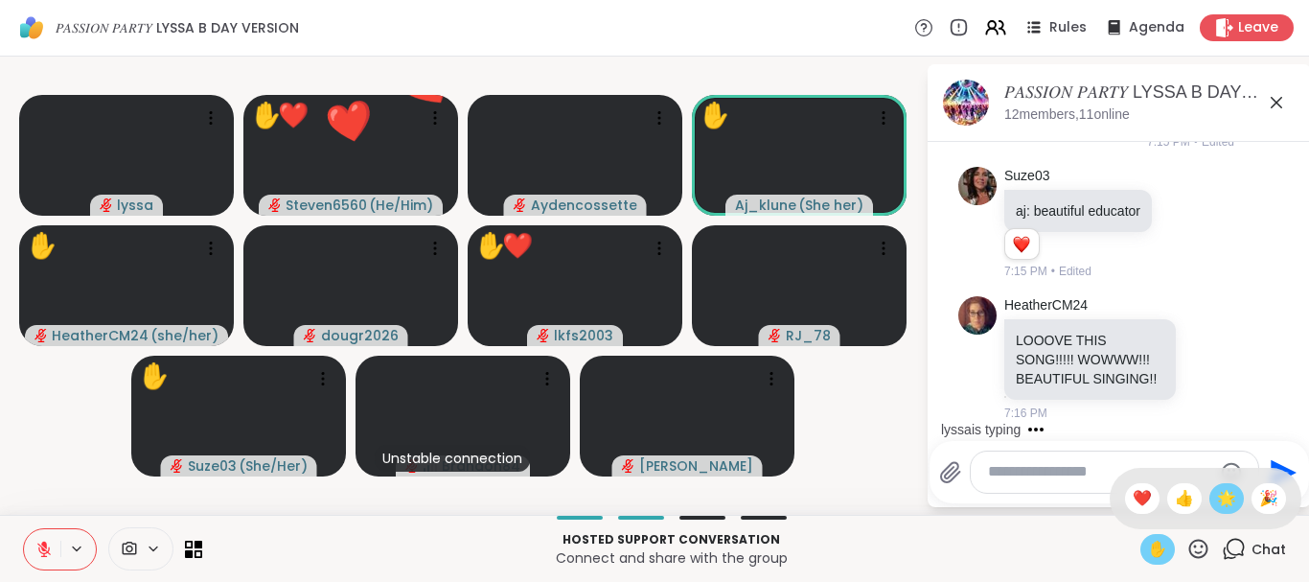
click at [1212, 492] on div "🌟" at bounding box center [1226, 498] width 34 height 31
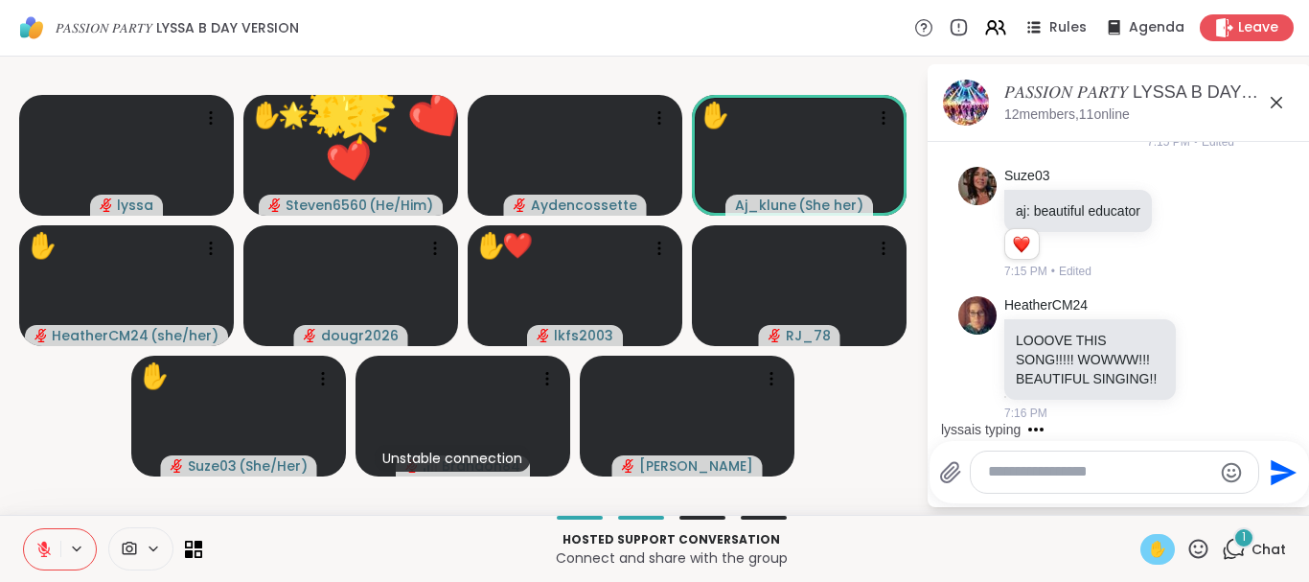
scroll to position [2289, 0]
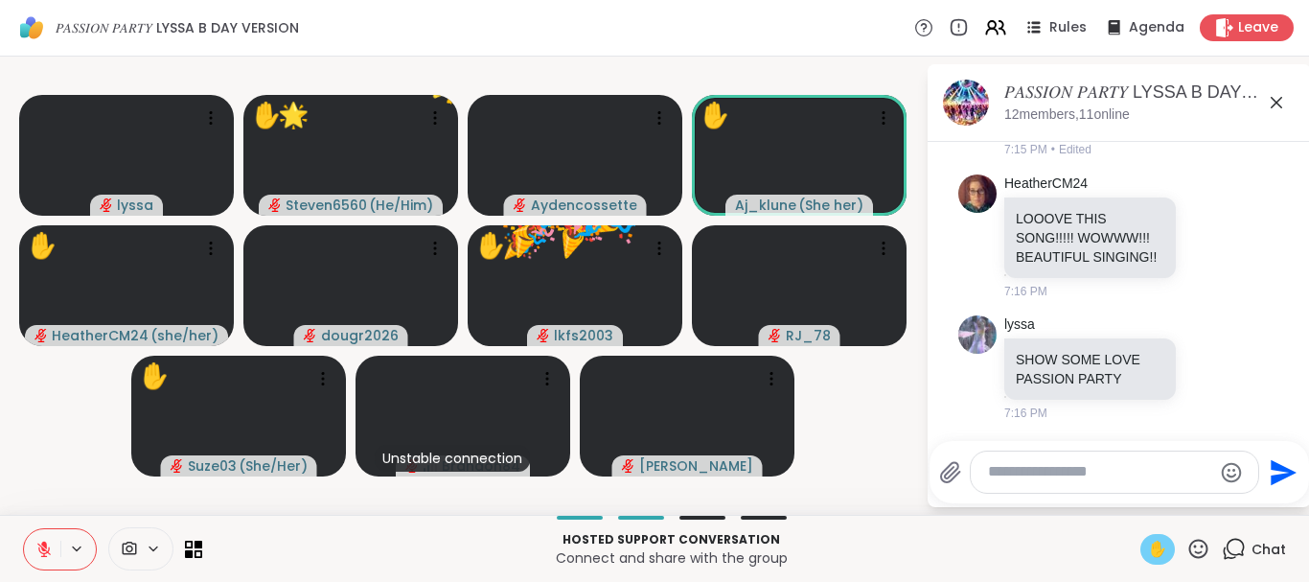
click at [1201, 542] on icon at bounding box center [1198, 549] width 24 height 24
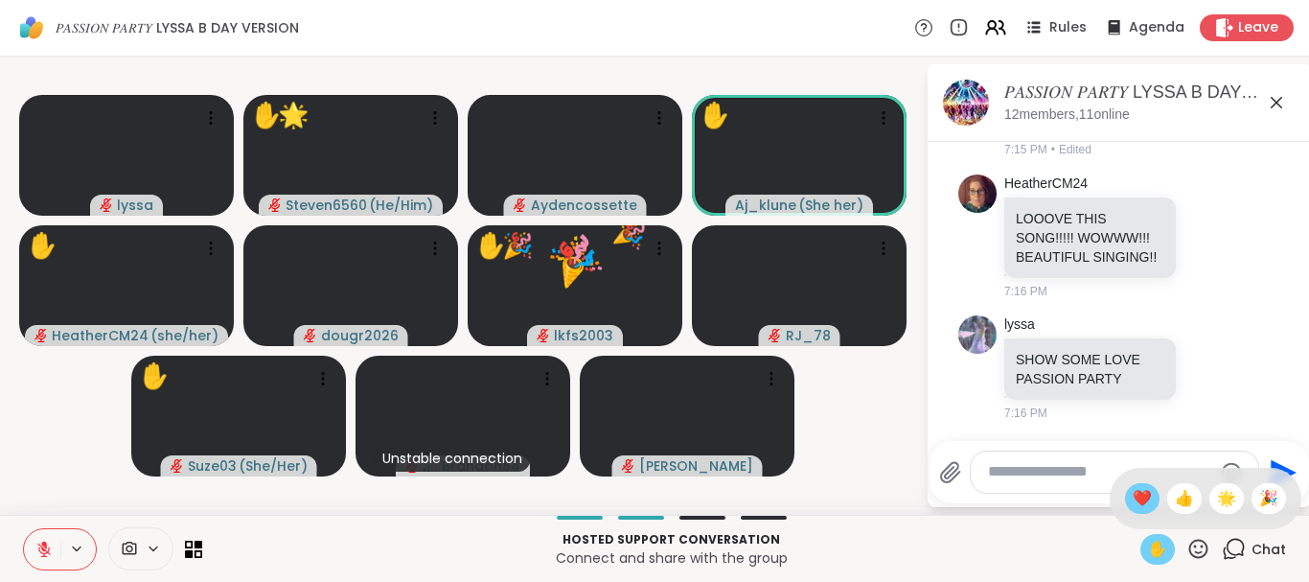
click at [1134, 502] on span "❤️" at bounding box center [1142, 498] width 19 height 23
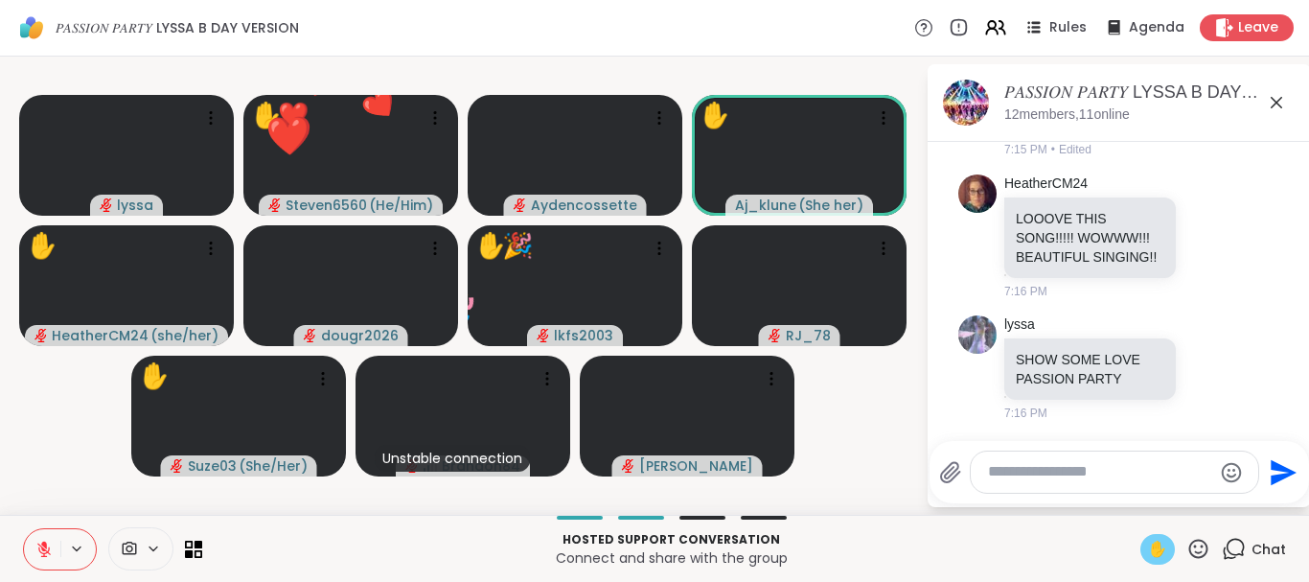
click at [1201, 538] on icon at bounding box center [1198, 549] width 24 height 24
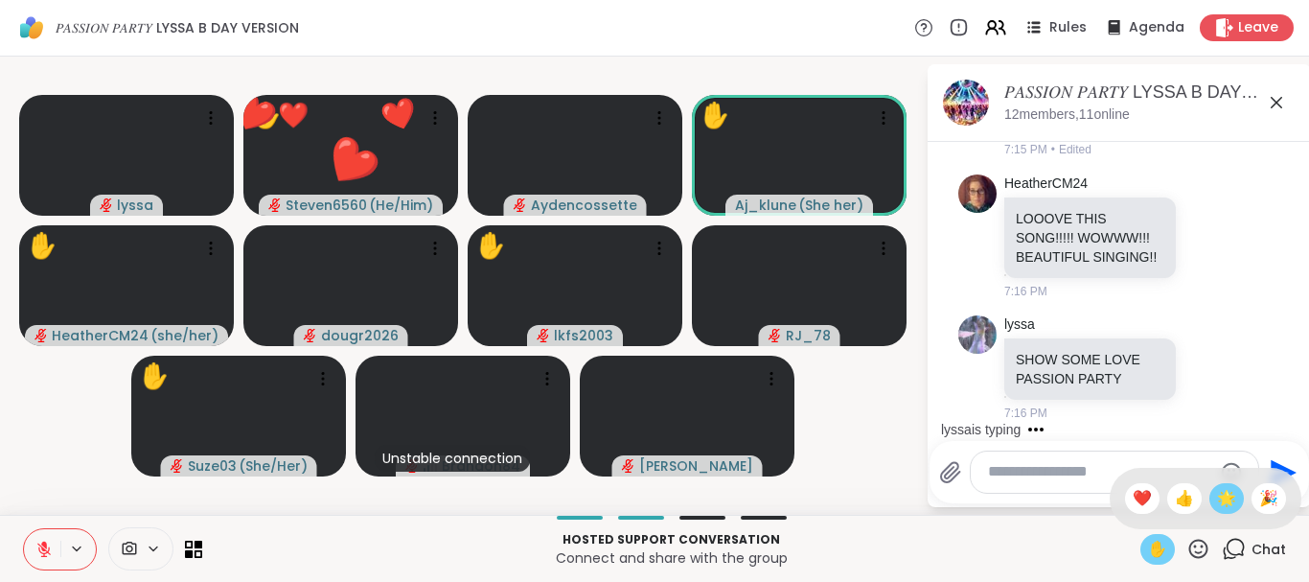
click at [1228, 497] on span "🌟" at bounding box center [1226, 498] width 19 height 23
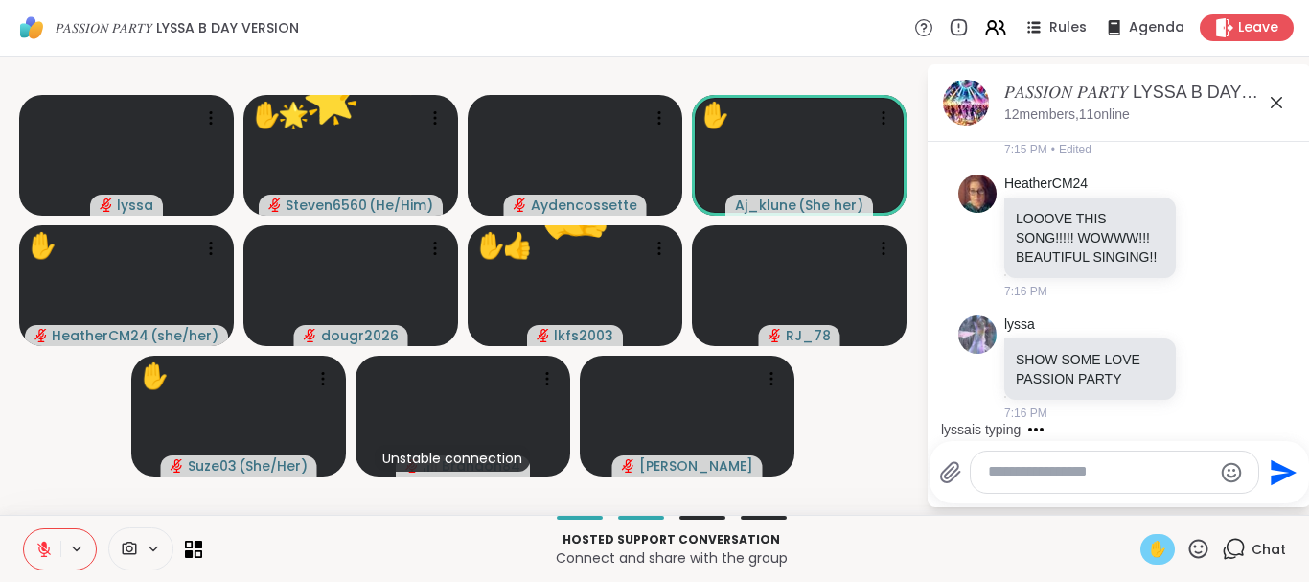
click at [1201, 546] on icon at bounding box center [1198, 549] width 24 height 24
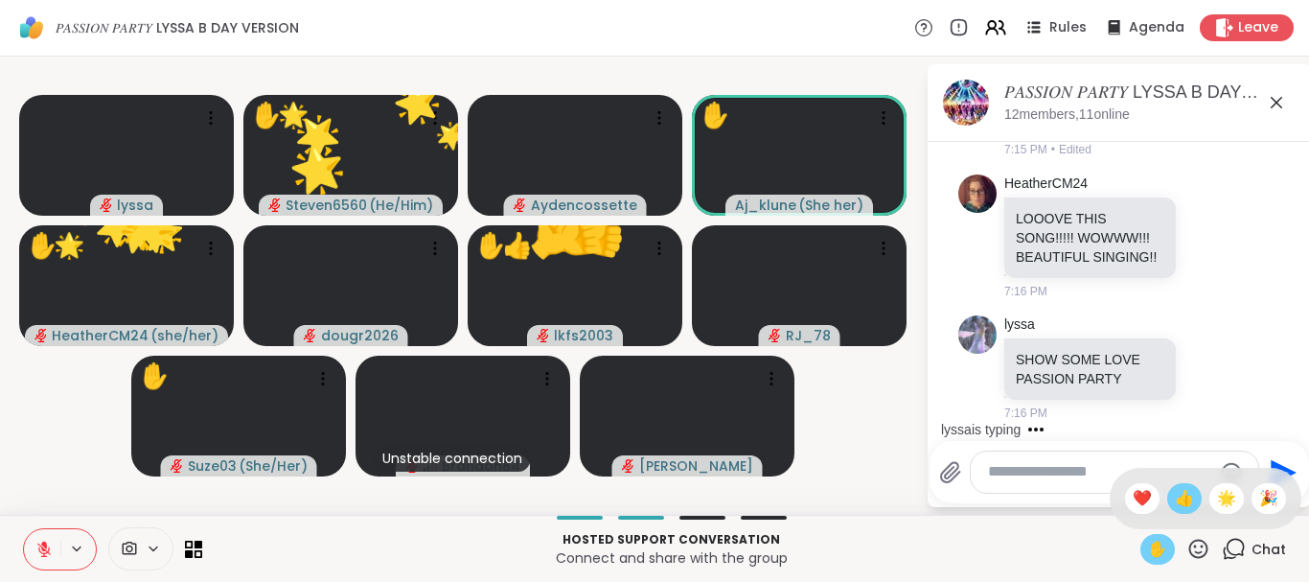
scroll to position [2391, 0]
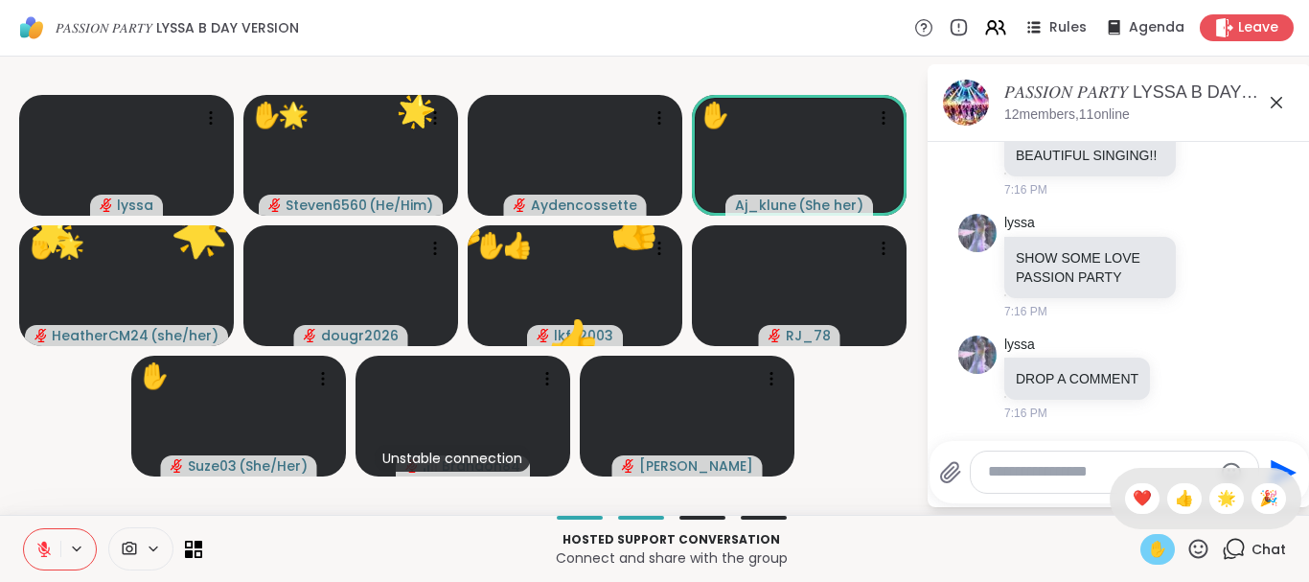
click at [1196, 548] on icon at bounding box center [1198, 549] width 24 height 24
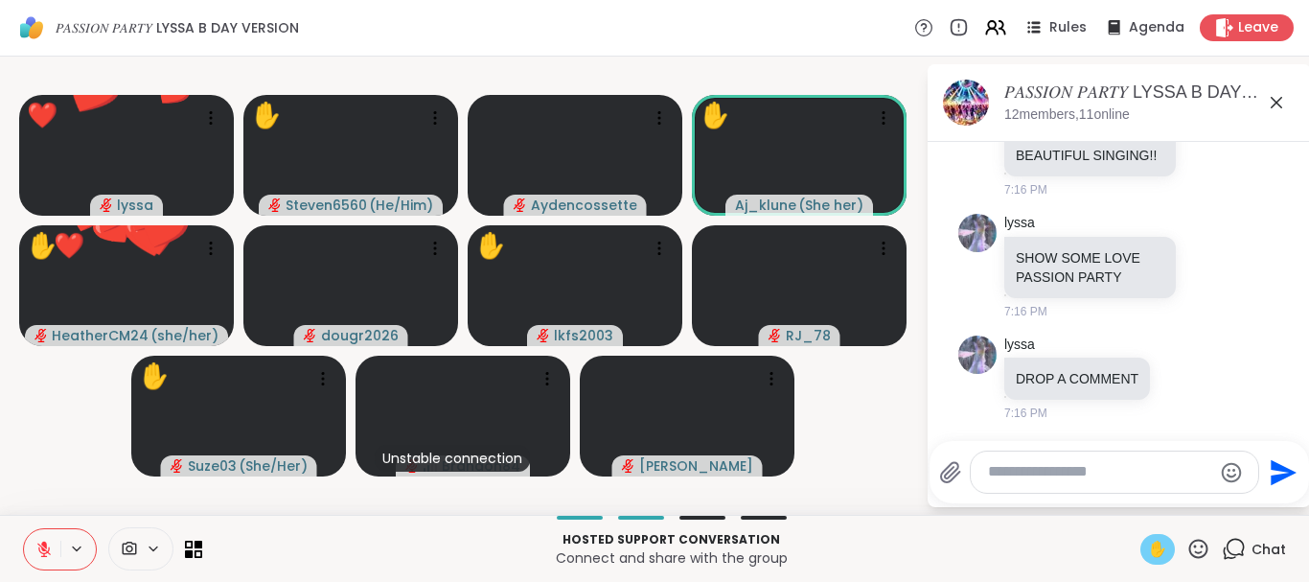
click at [1197, 551] on icon at bounding box center [1198, 547] width 19 height 19
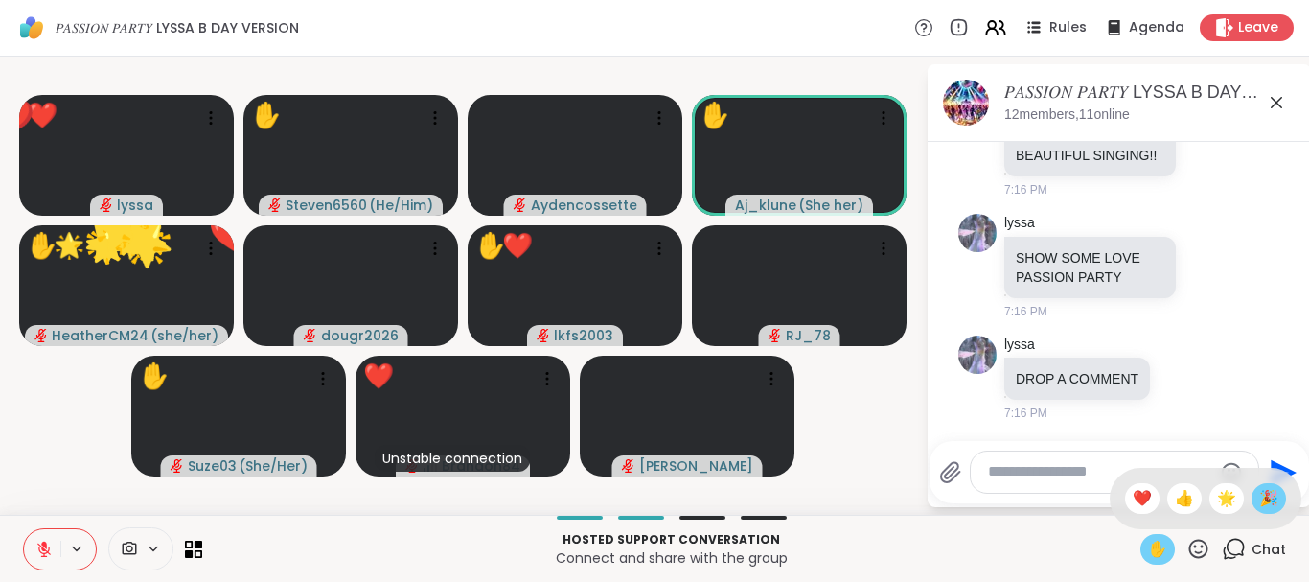
click at [1275, 500] on span "🎉" at bounding box center [1268, 498] width 19 height 23
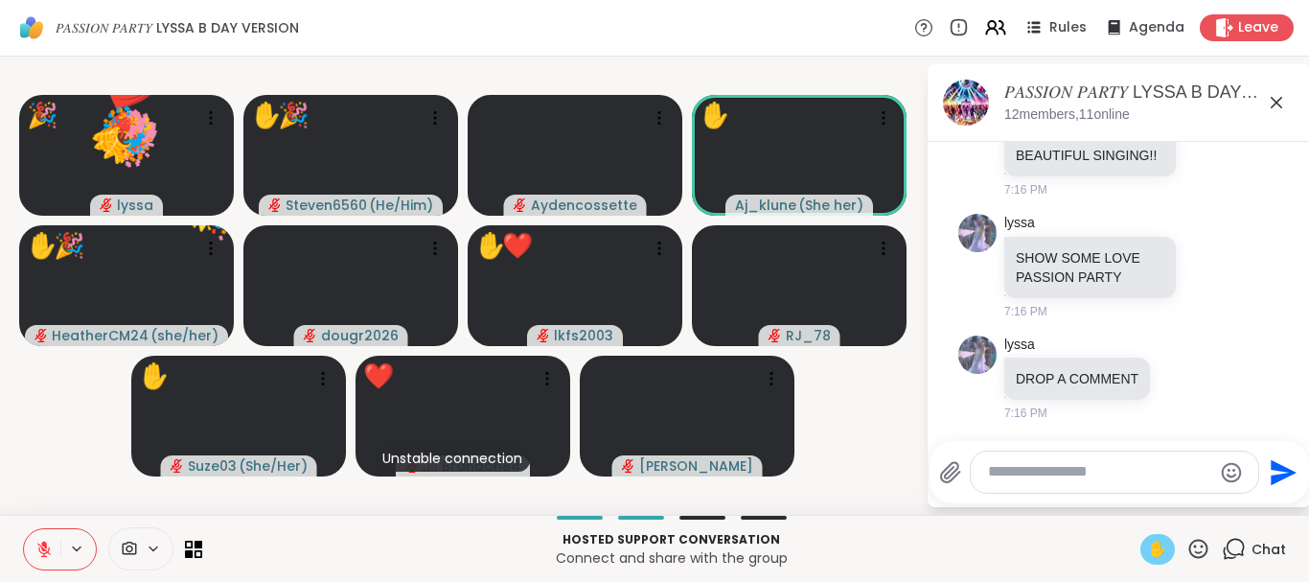
click at [1204, 544] on icon at bounding box center [1198, 549] width 24 height 24
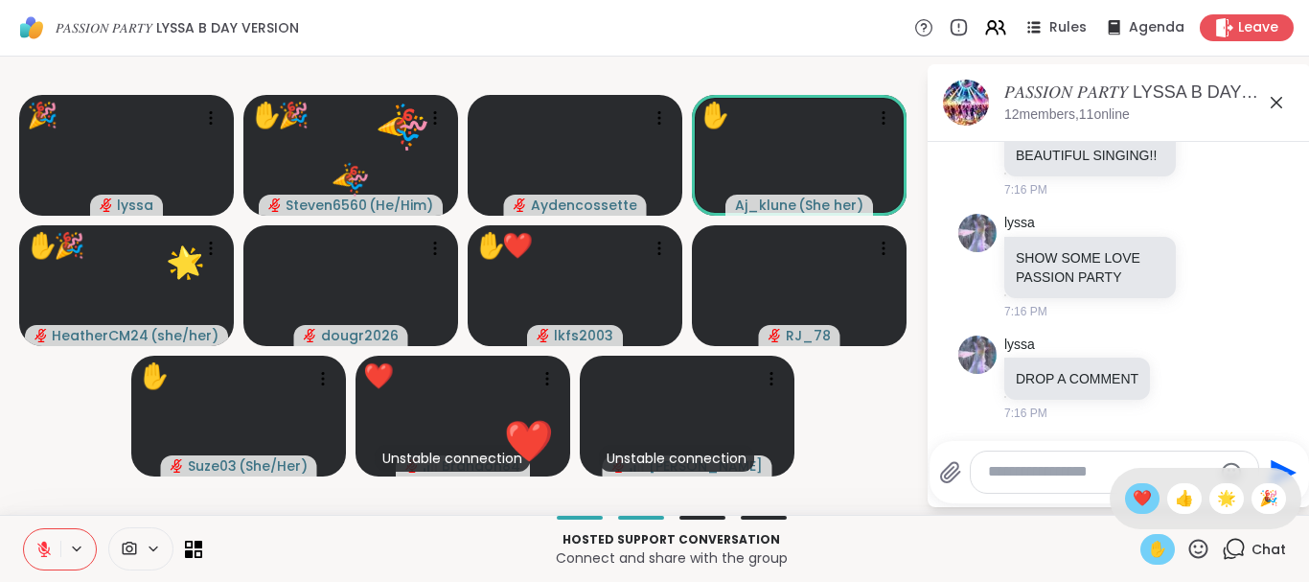
click at [1139, 506] on span "❤️" at bounding box center [1142, 498] width 19 height 23
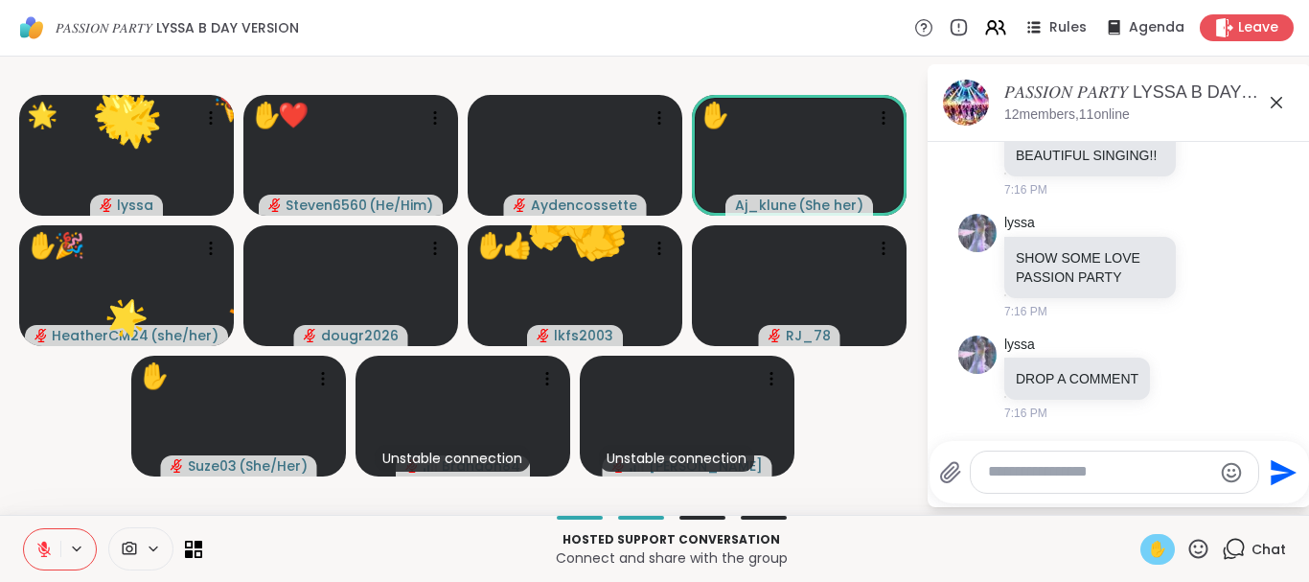
click at [1196, 539] on icon at bounding box center [1198, 549] width 24 height 24
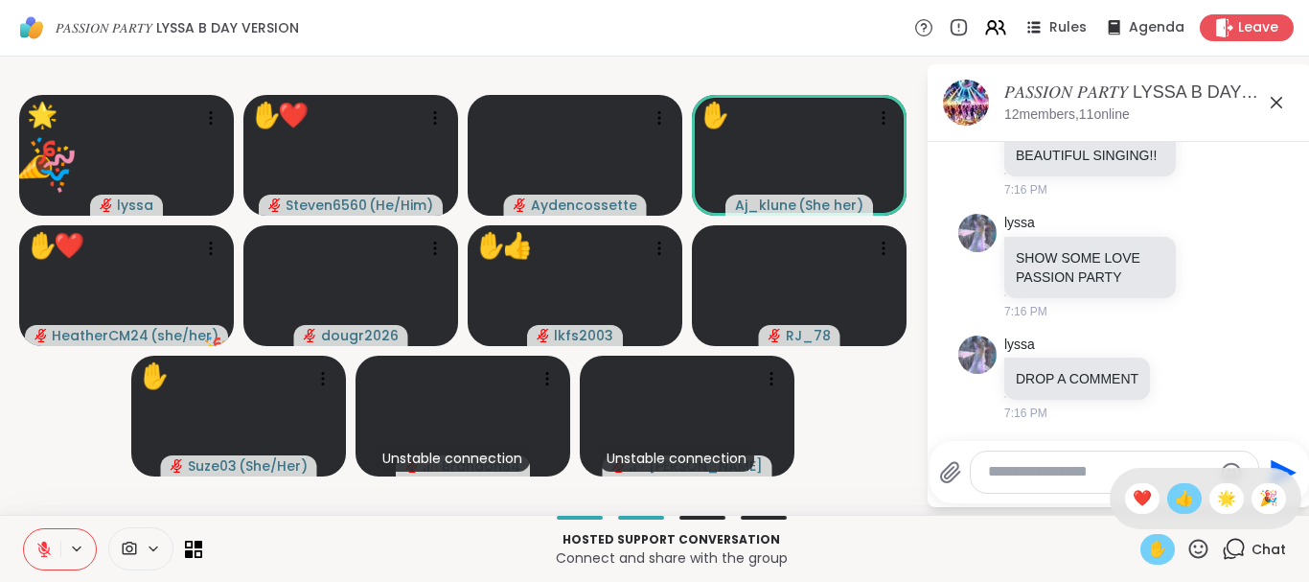
click at [1180, 494] on span "👍" at bounding box center [1184, 498] width 19 height 23
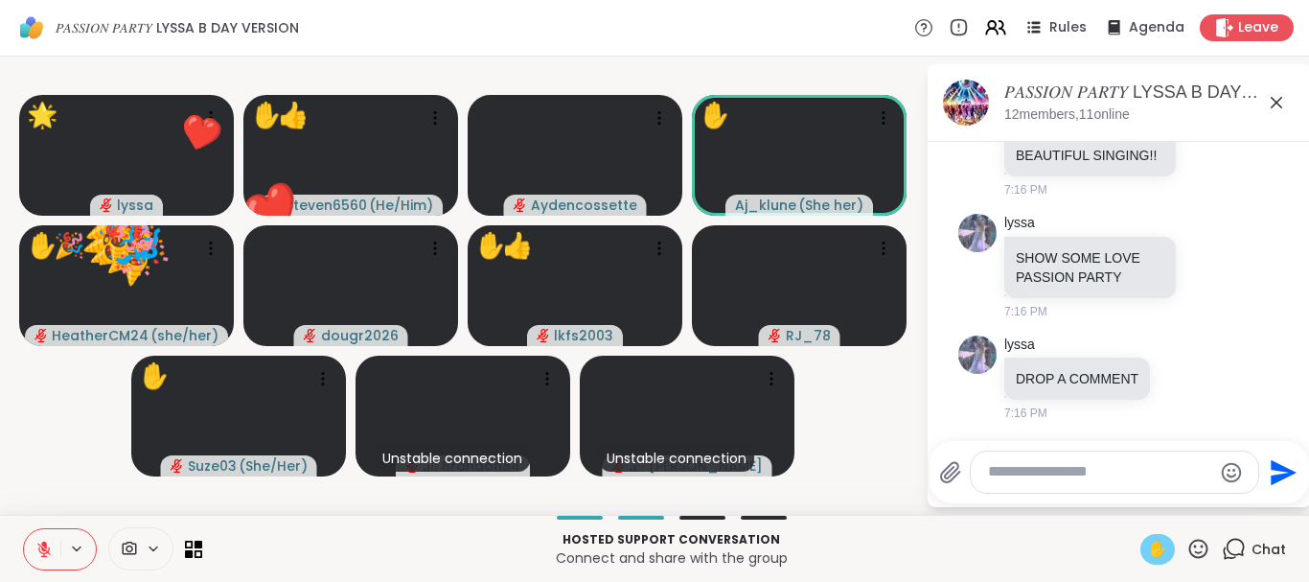
click at [1193, 544] on icon at bounding box center [1198, 549] width 24 height 24
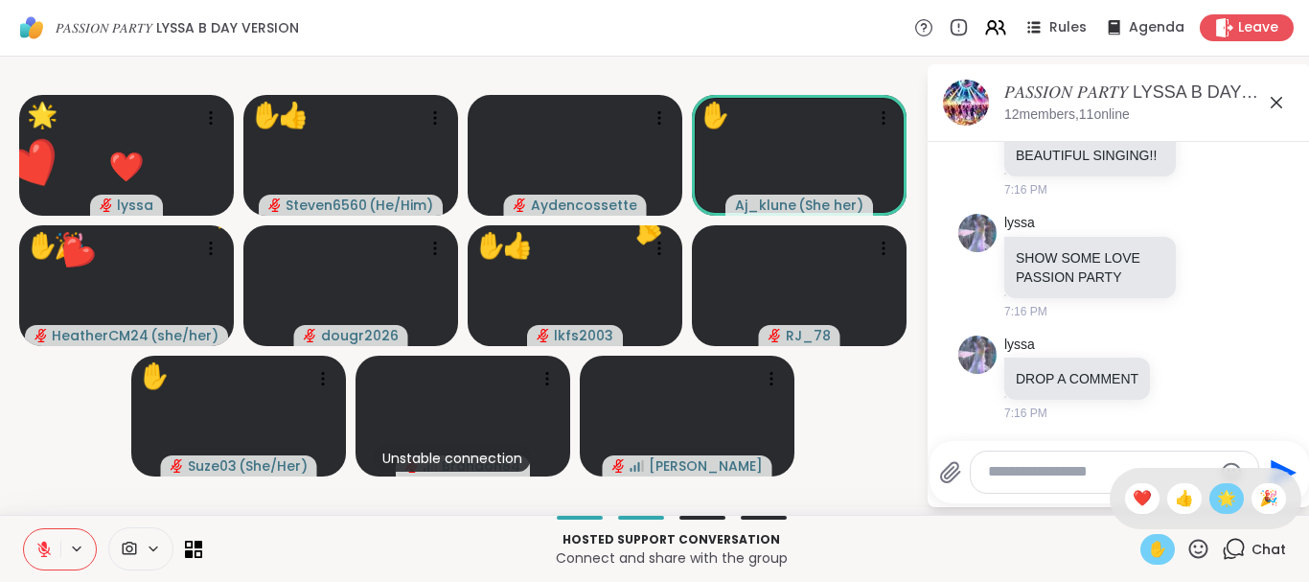
click at [1226, 491] on span "🌟" at bounding box center [1226, 498] width 19 height 23
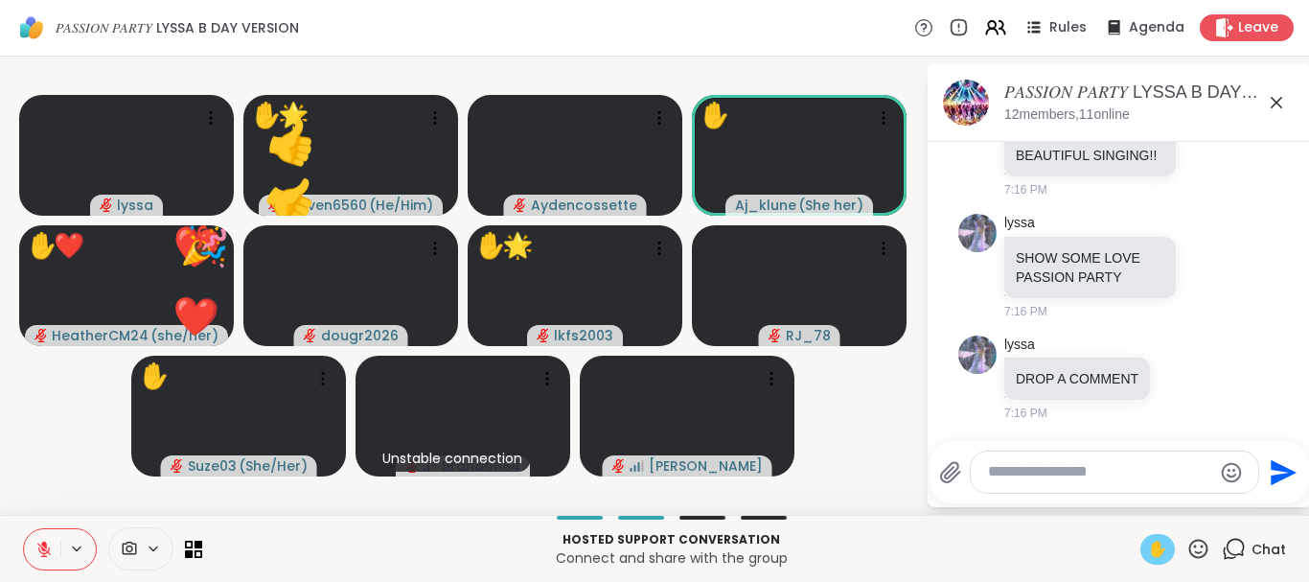
click at [1201, 549] on icon at bounding box center [1198, 549] width 24 height 24
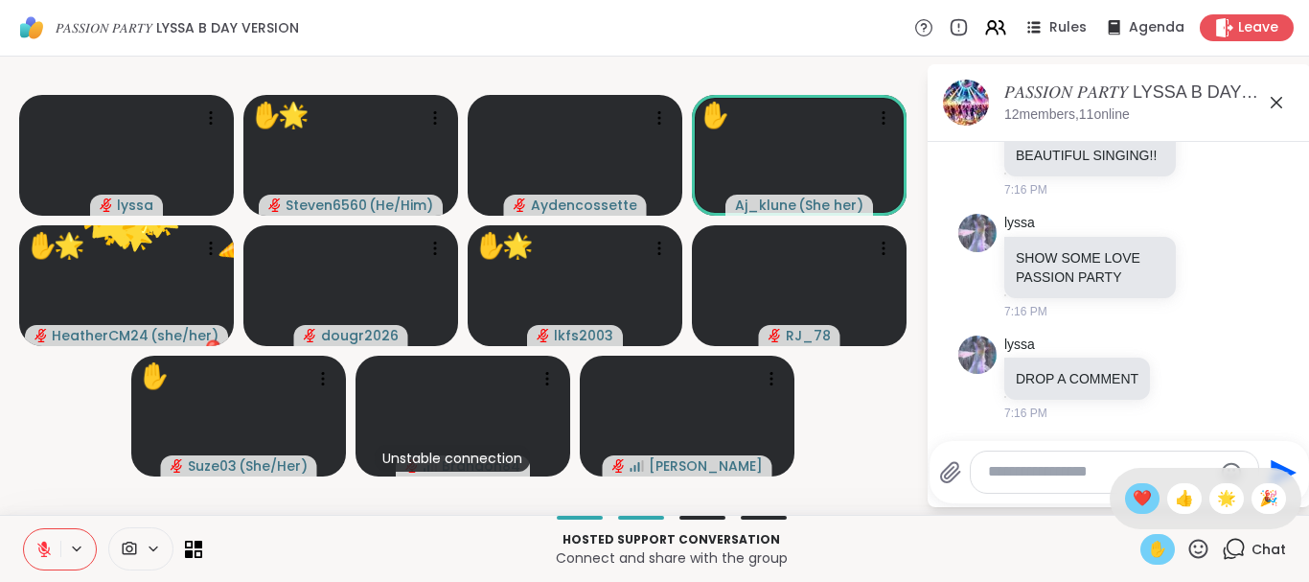
click at [1143, 504] on span "❤️" at bounding box center [1142, 498] width 19 height 23
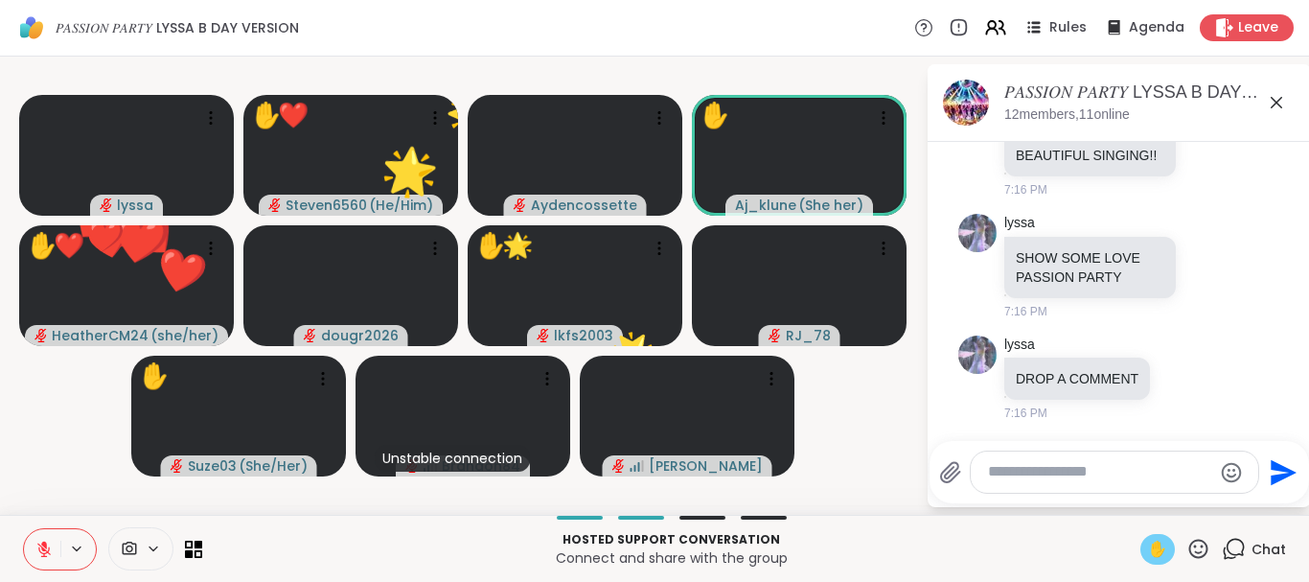
click at [1192, 540] on icon at bounding box center [1198, 549] width 24 height 24
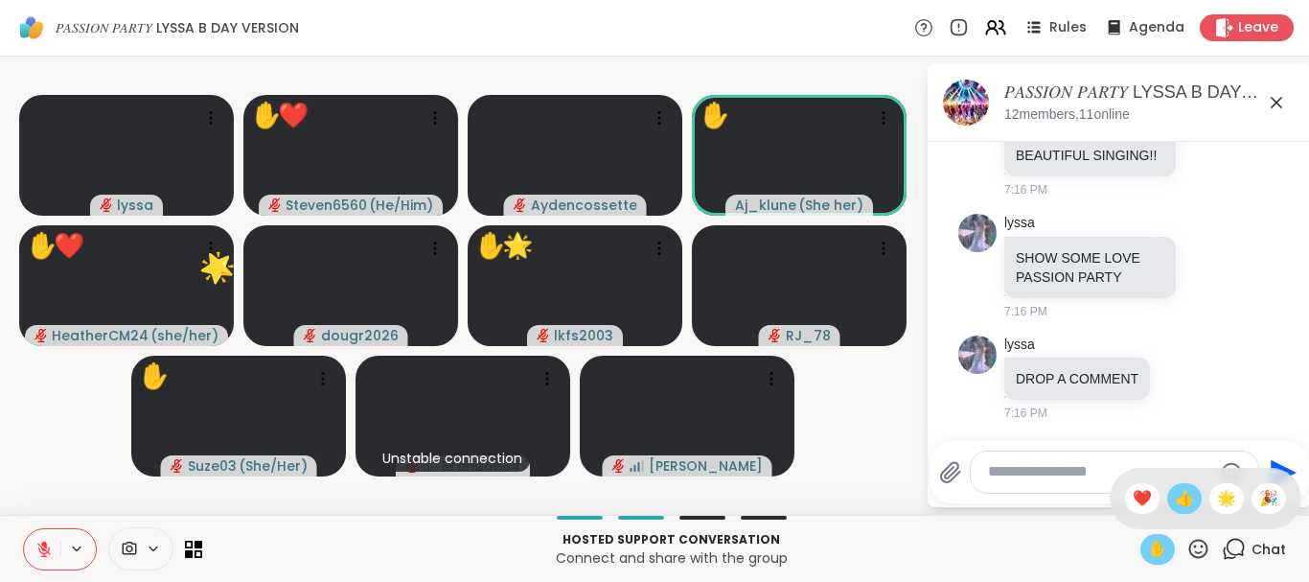
click at [1175, 496] on span "👍" at bounding box center [1184, 498] width 19 height 23
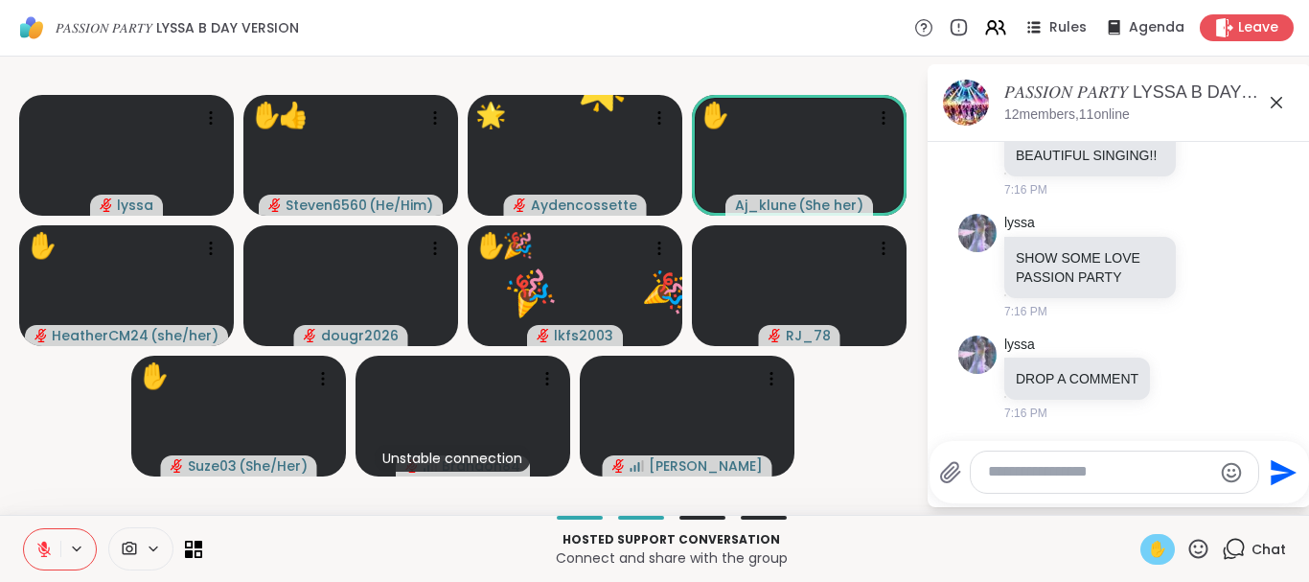
click at [43, 549] on icon at bounding box center [43, 548] width 13 height 13
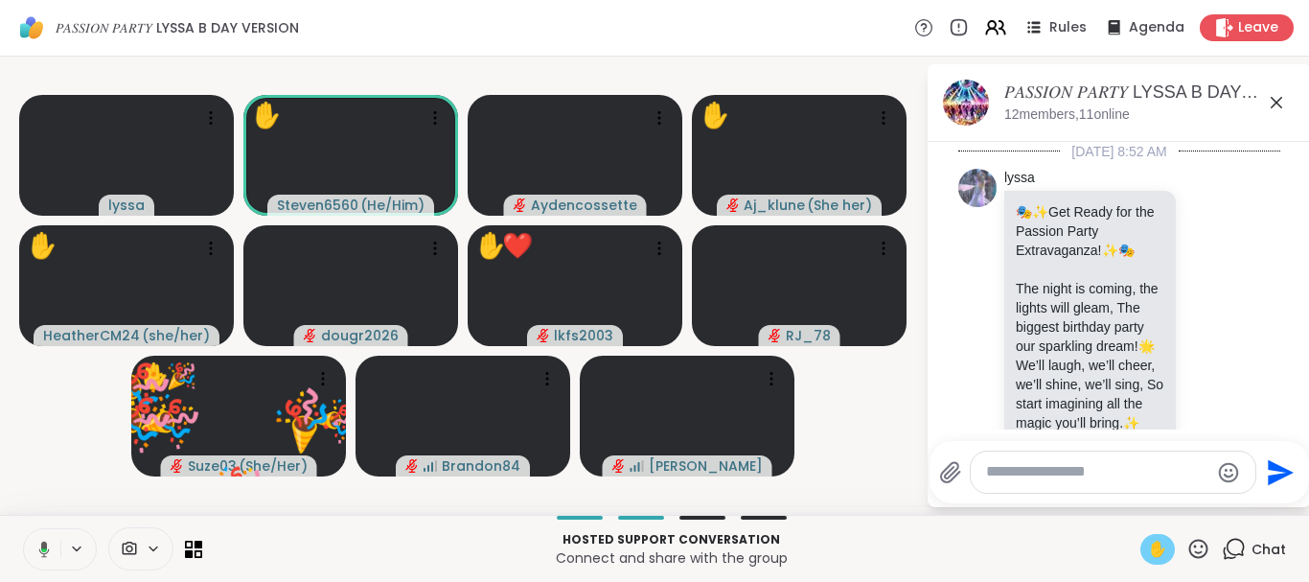
scroll to position [2391, 0]
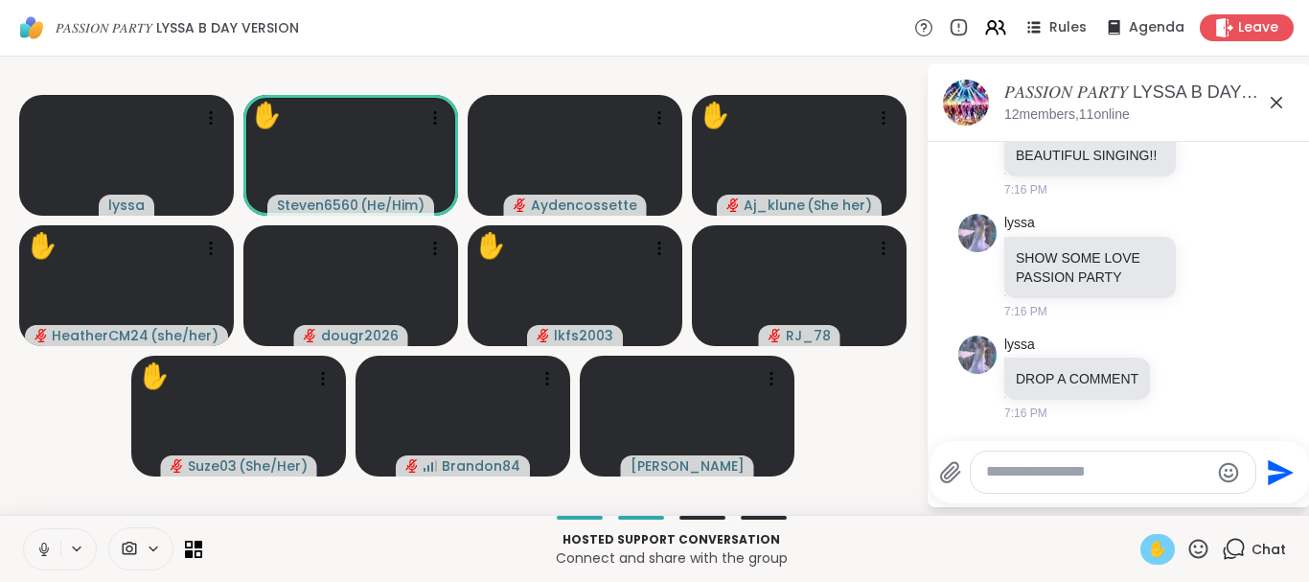
click at [1157, 538] on span "✋" at bounding box center [1157, 549] width 19 height 23
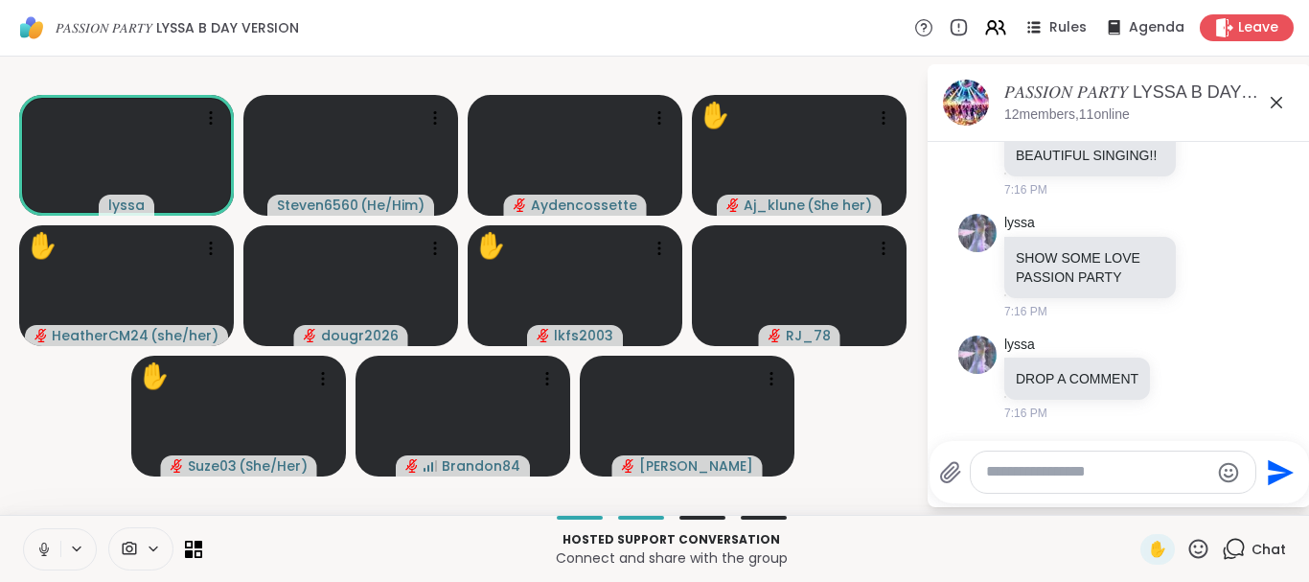
click at [1193, 548] on icon at bounding box center [1198, 549] width 24 height 24
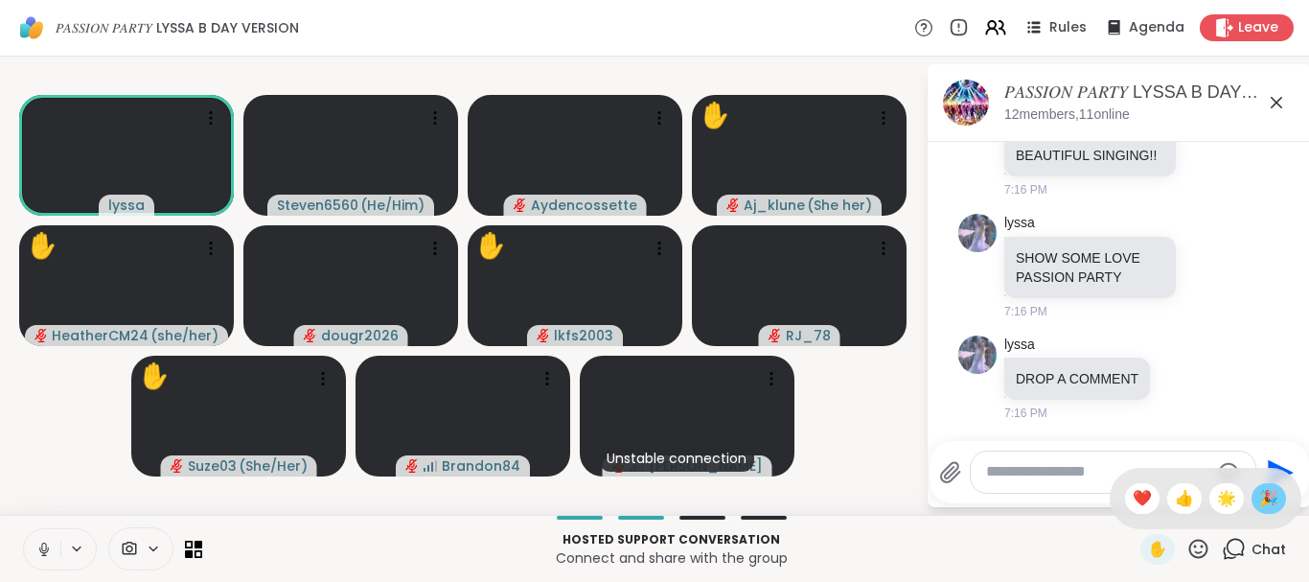
click at [1278, 498] on div "🎉" at bounding box center [1268, 498] width 34 height 31
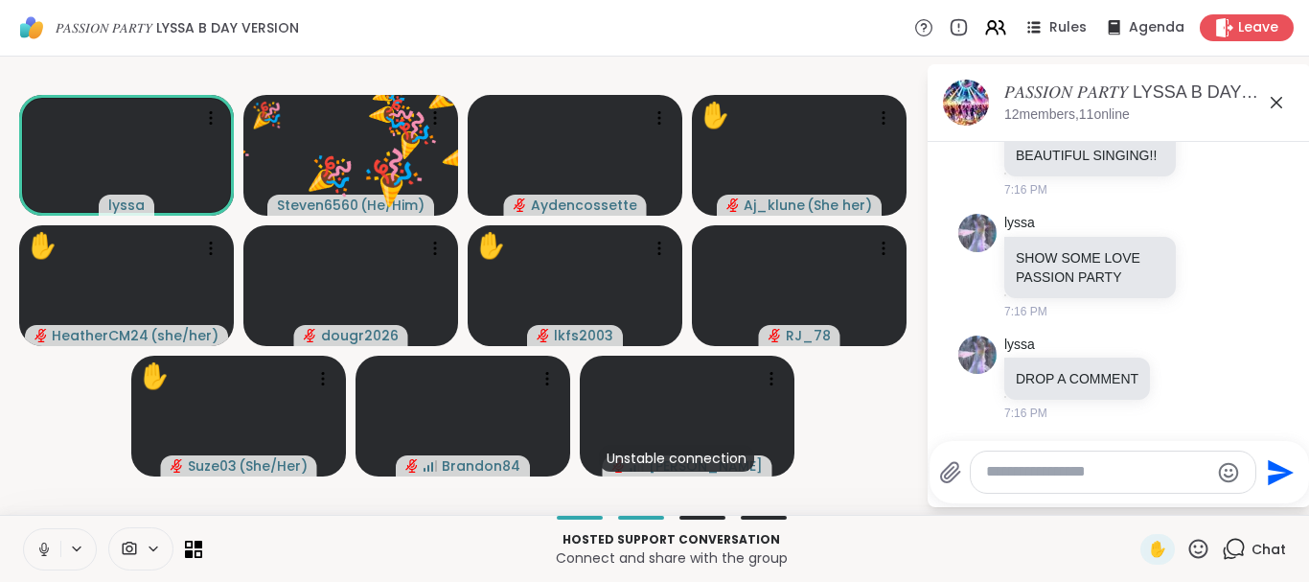
click at [1191, 551] on icon at bounding box center [1198, 547] width 19 height 19
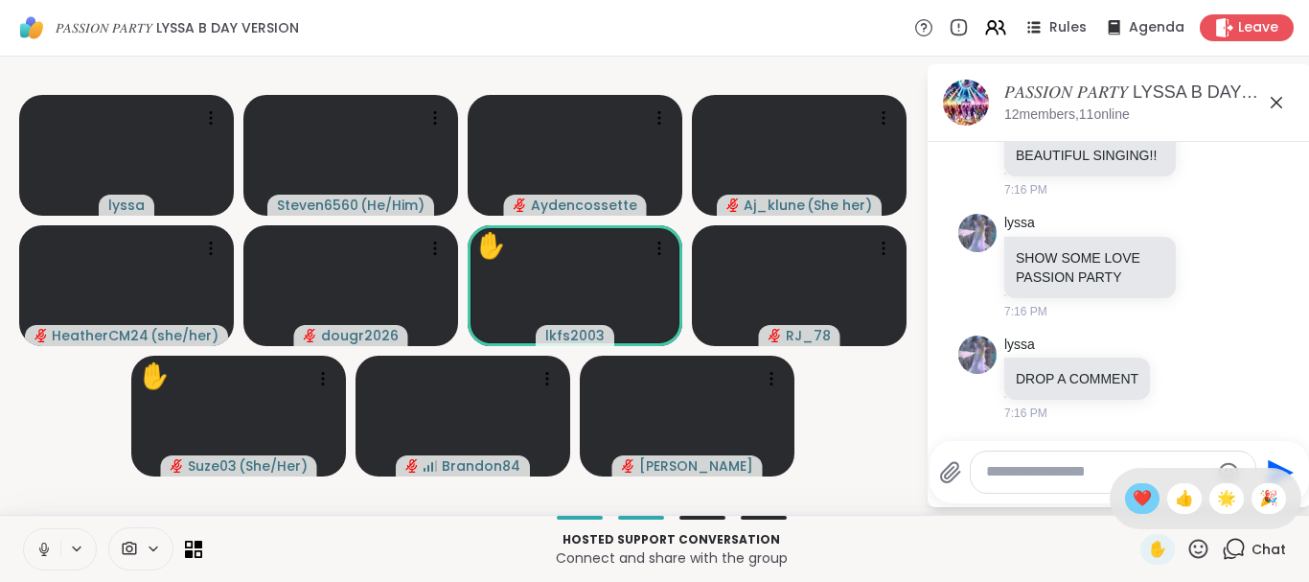
click at [1133, 493] on span "❤️" at bounding box center [1142, 498] width 19 height 23
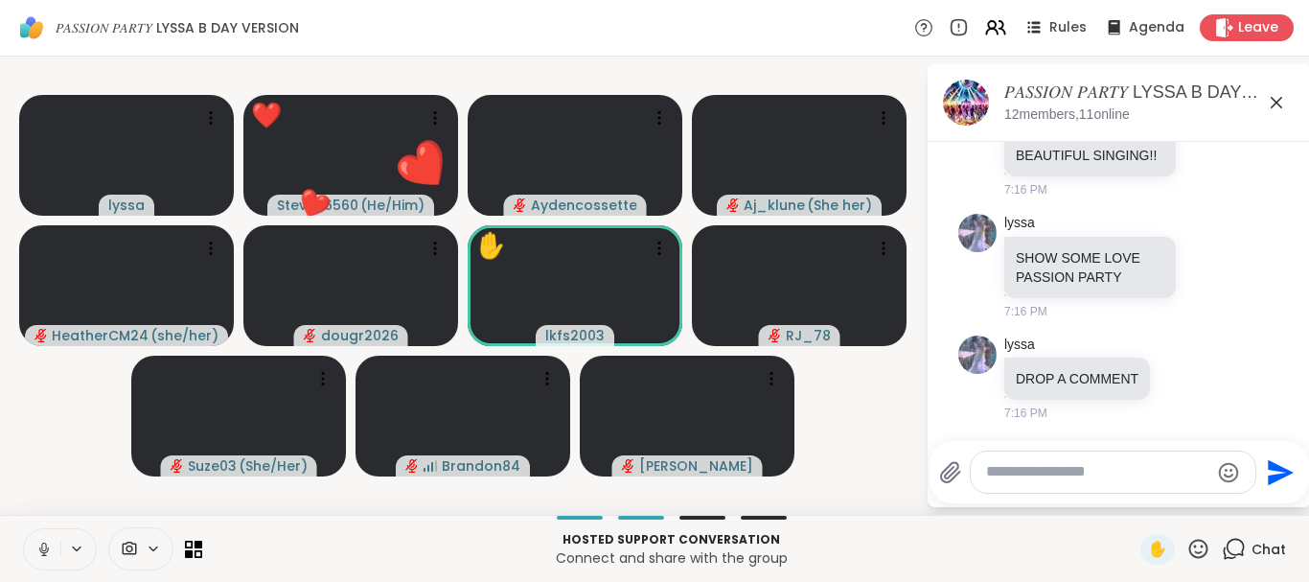
click at [1199, 549] on icon at bounding box center [1198, 549] width 24 height 24
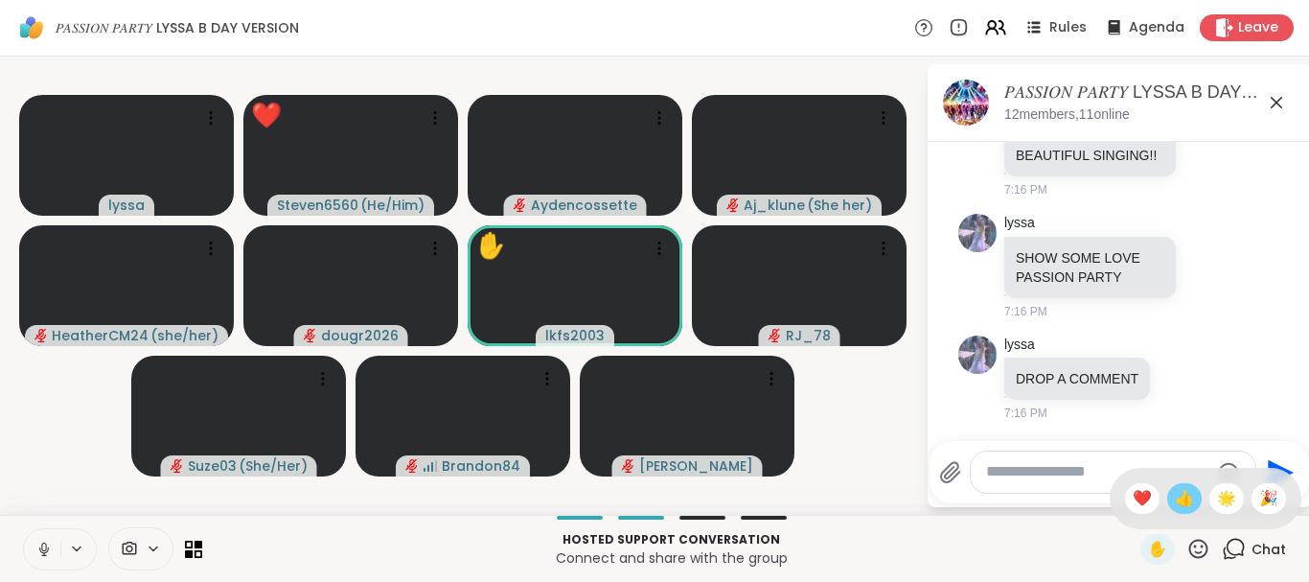
click at [1184, 504] on span "👍" at bounding box center [1184, 498] width 19 height 23
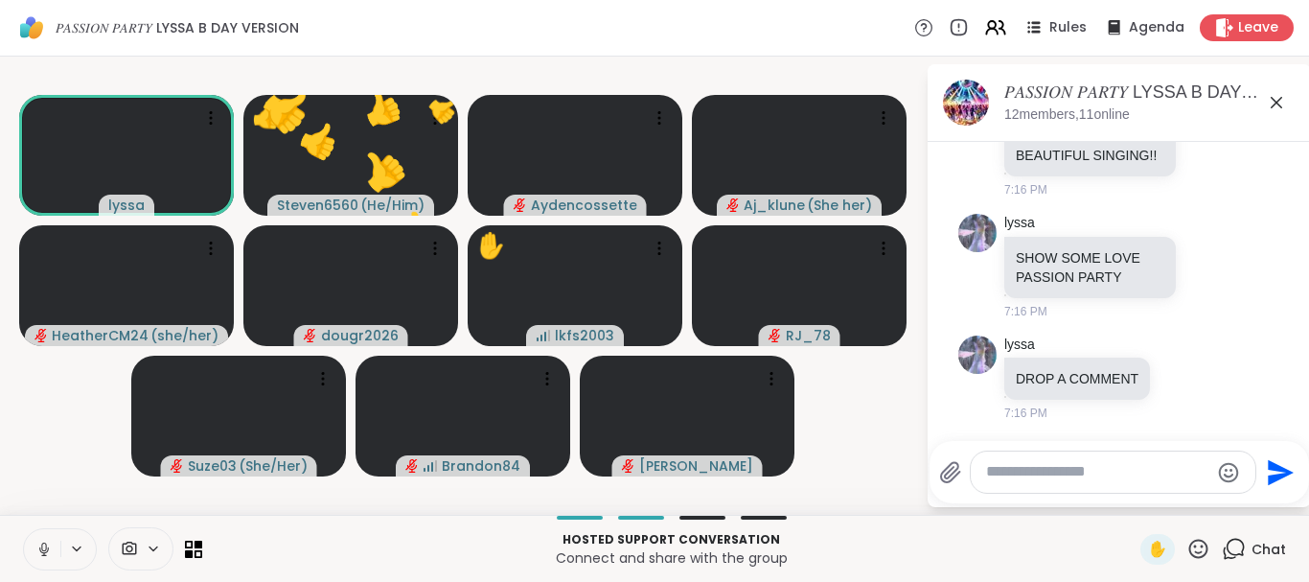
click at [1207, 548] on icon at bounding box center [1198, 547] width 19 height 19
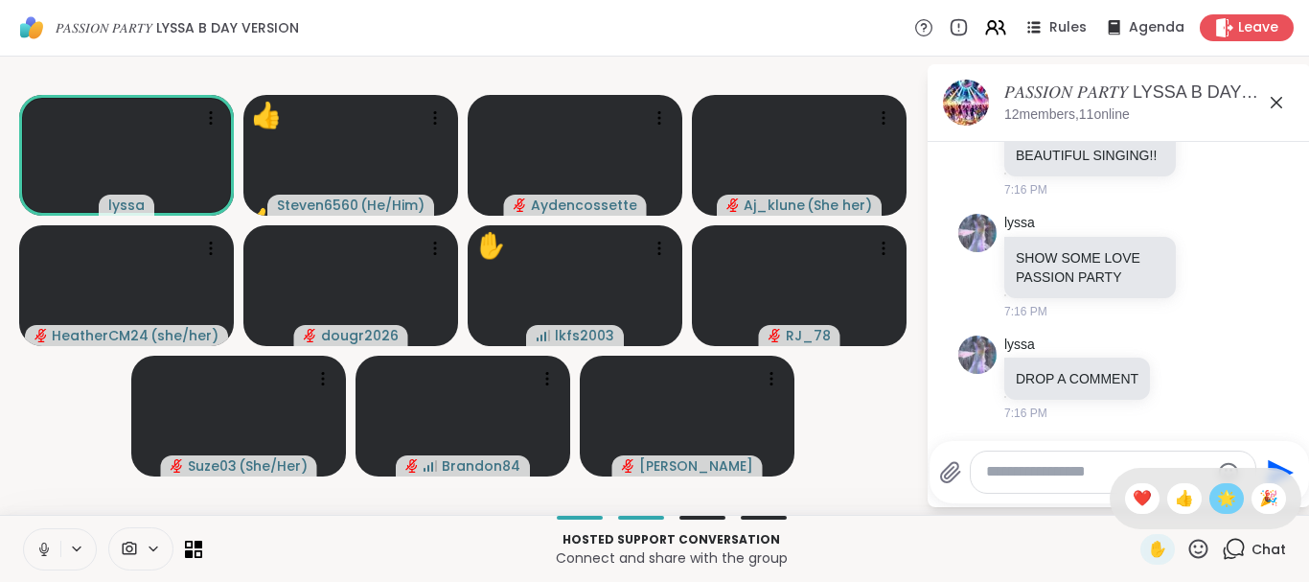
click at [1225, 500] on span "🌟" at bounding box center [1226, 498] width 19 height 23
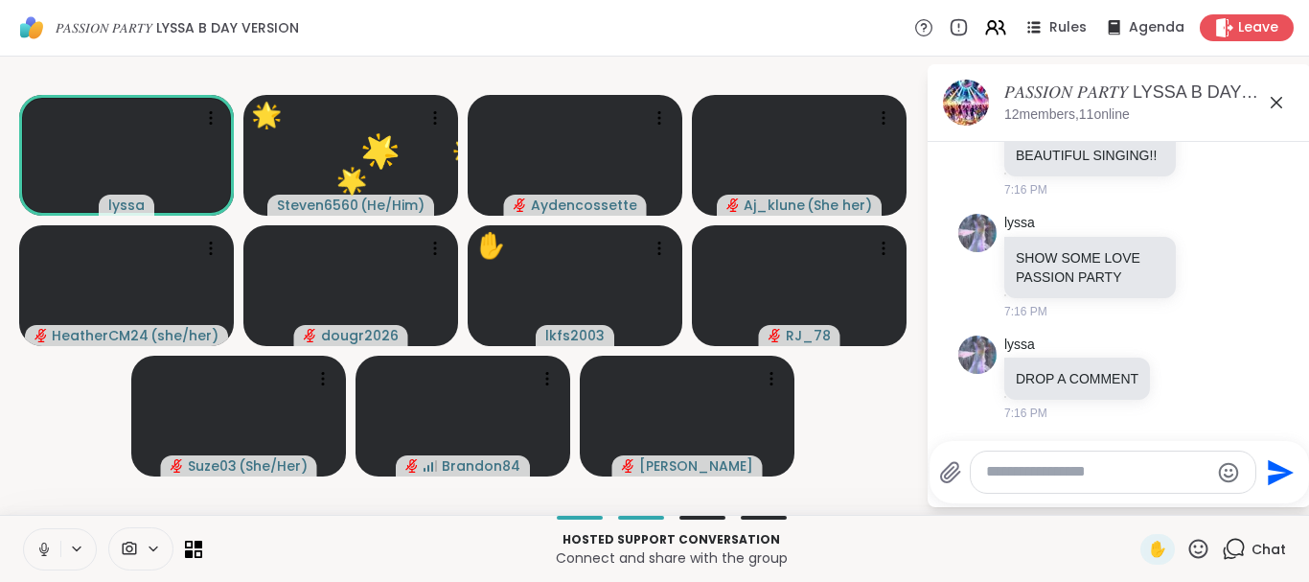
click at [1195, 543] on icon at bounding box center [1198, 549] width 24 height 24
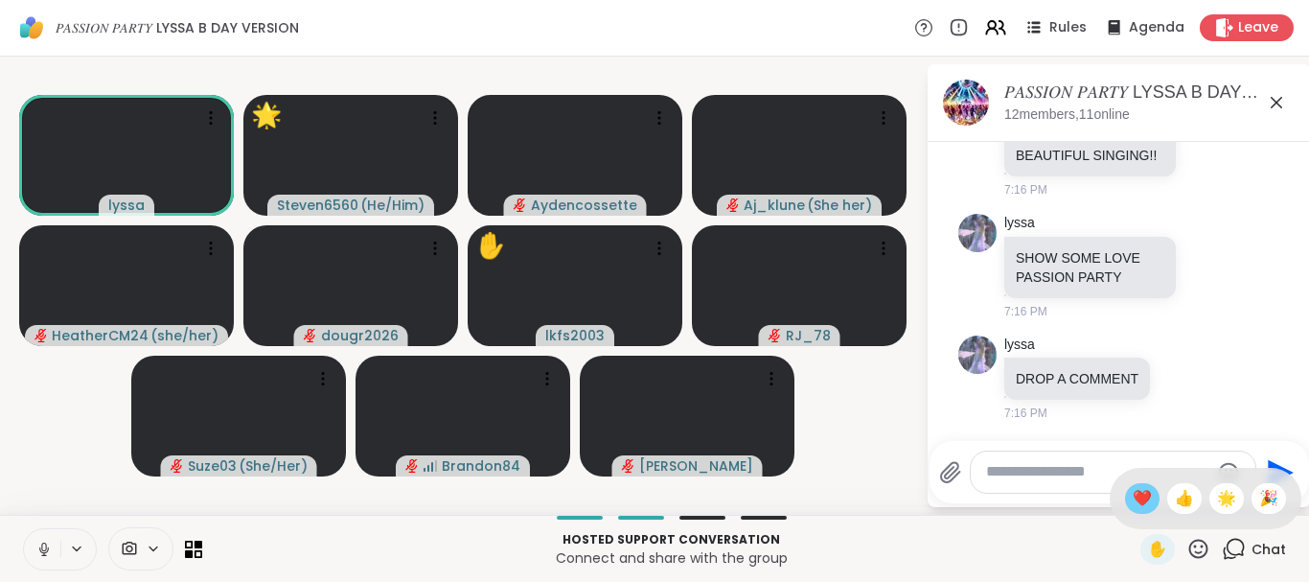
click at [1139, 494] on span "❤️" at bounding box center [1142, 498] width 19 height 23
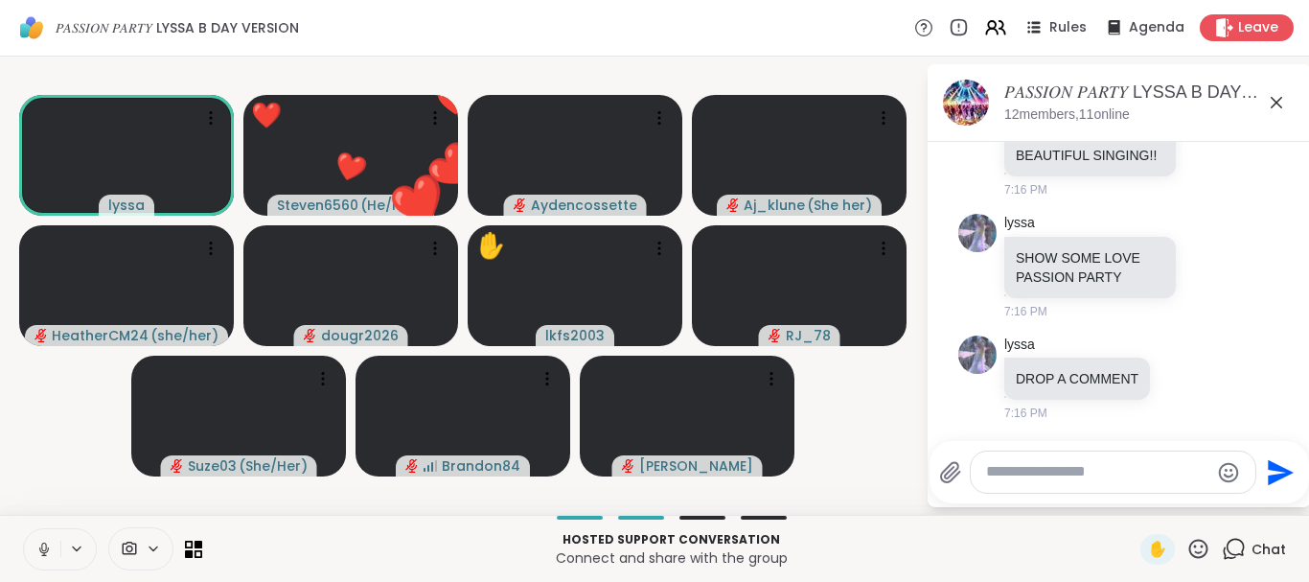
click at [1195, 539] on icon at bounding box center [1198, 549] width 24 height 24
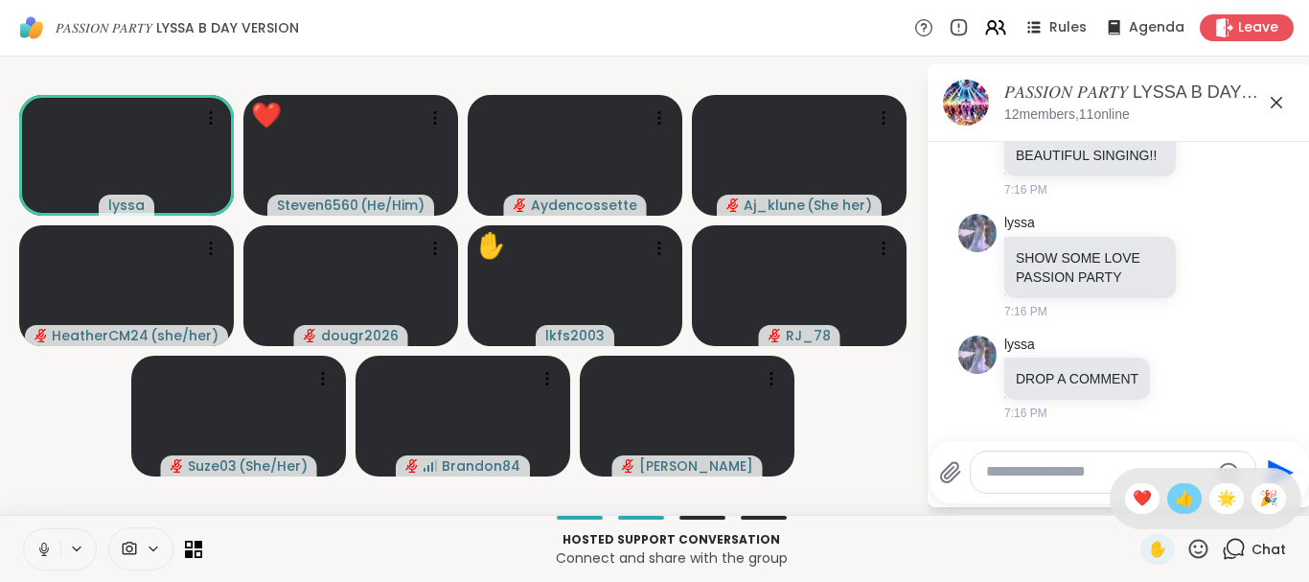
click at [1180, 504] on span "👍" at bounding box center [1184, 498] width 19 height 23
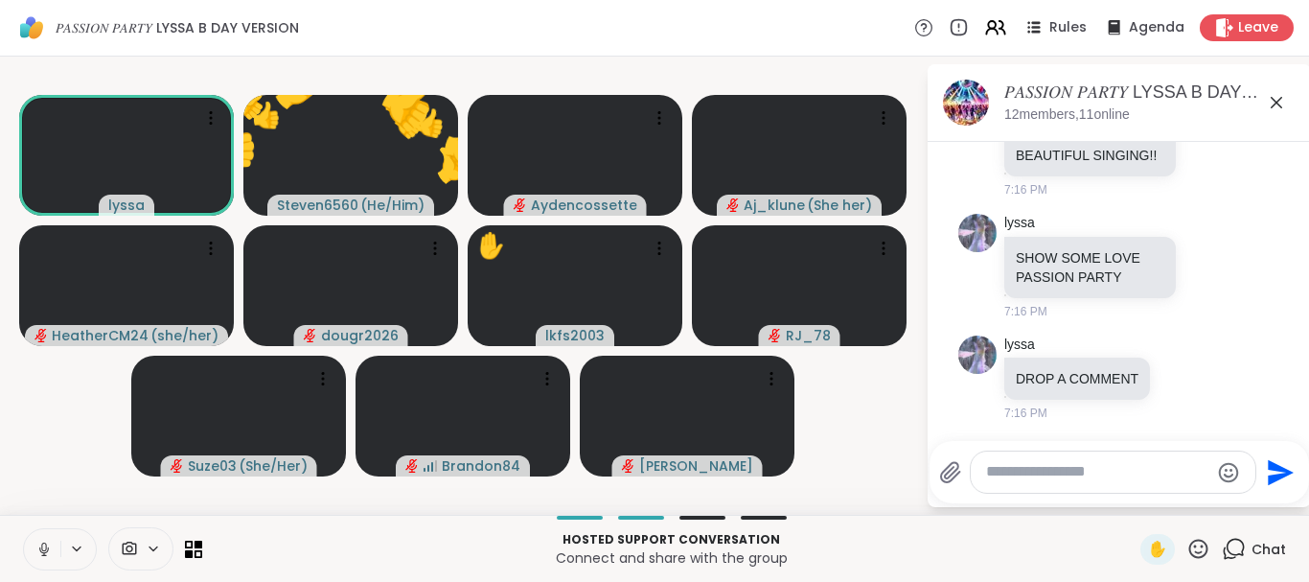
click at [1195, 540] on icon at bounding box center [1198, 547] width 19 height 19
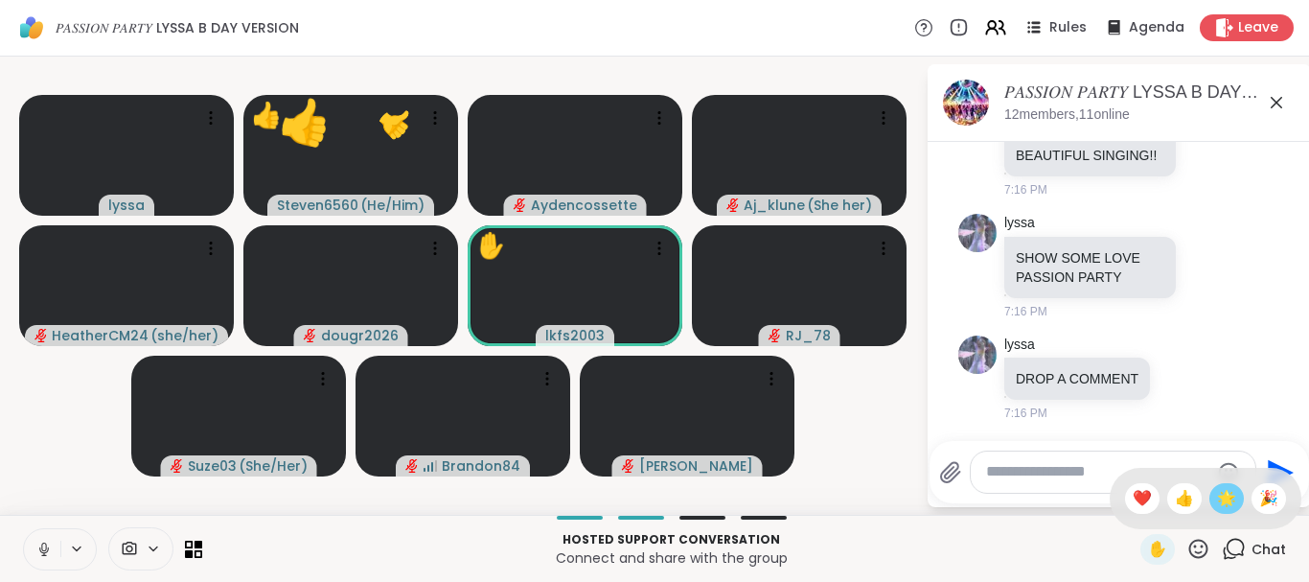
click at [1217, 492] on span "🌟" at bounding box center [1226, 498] width 19 height 23
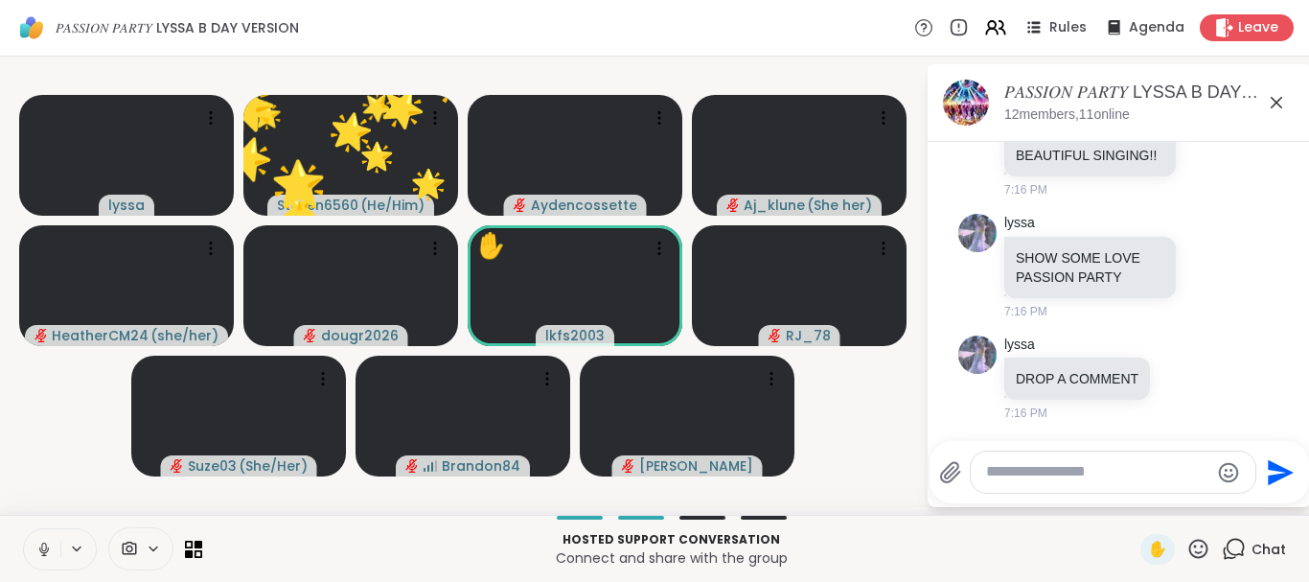
click at [1194, 544] on icon at bounding box center [1198, 549] width 24 height 24
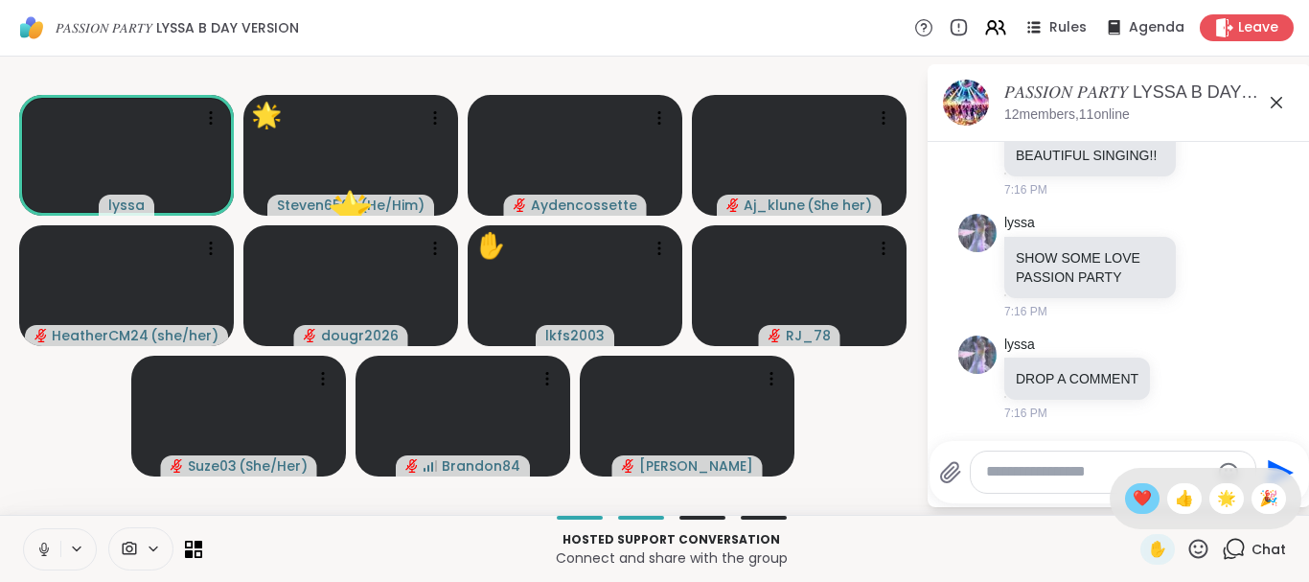
click at [1144, 492] on span "❤️" at bounding box center [1142, 498] width 19 height 23
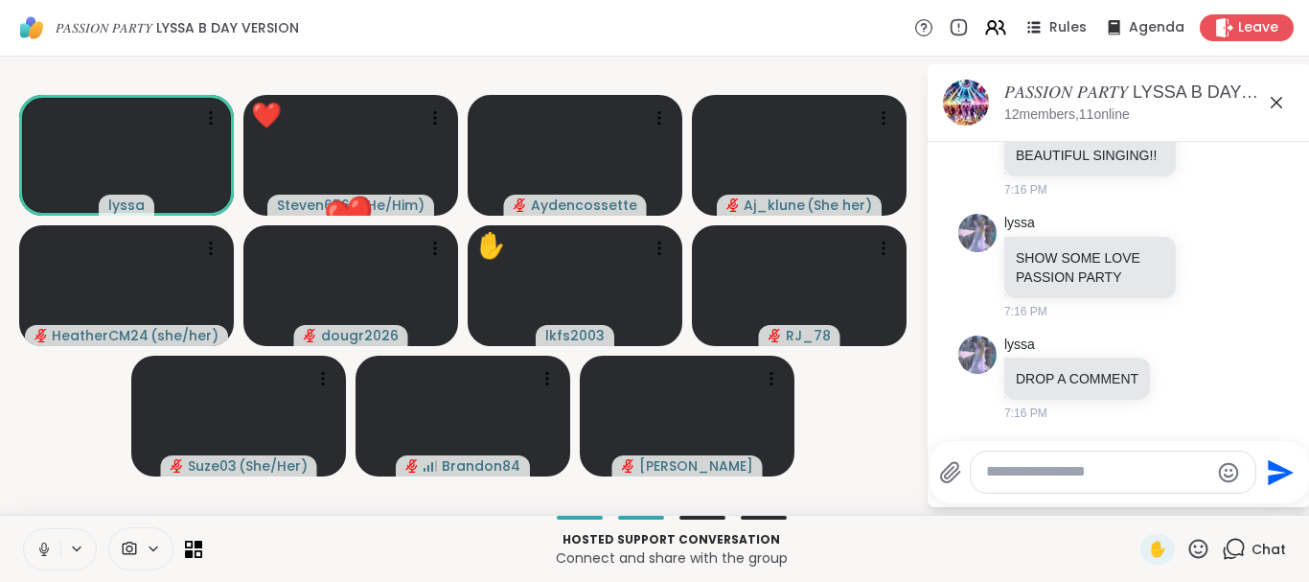
click at [1194, 549] on icon at bounding box center [1198, 549] width 24 height 24
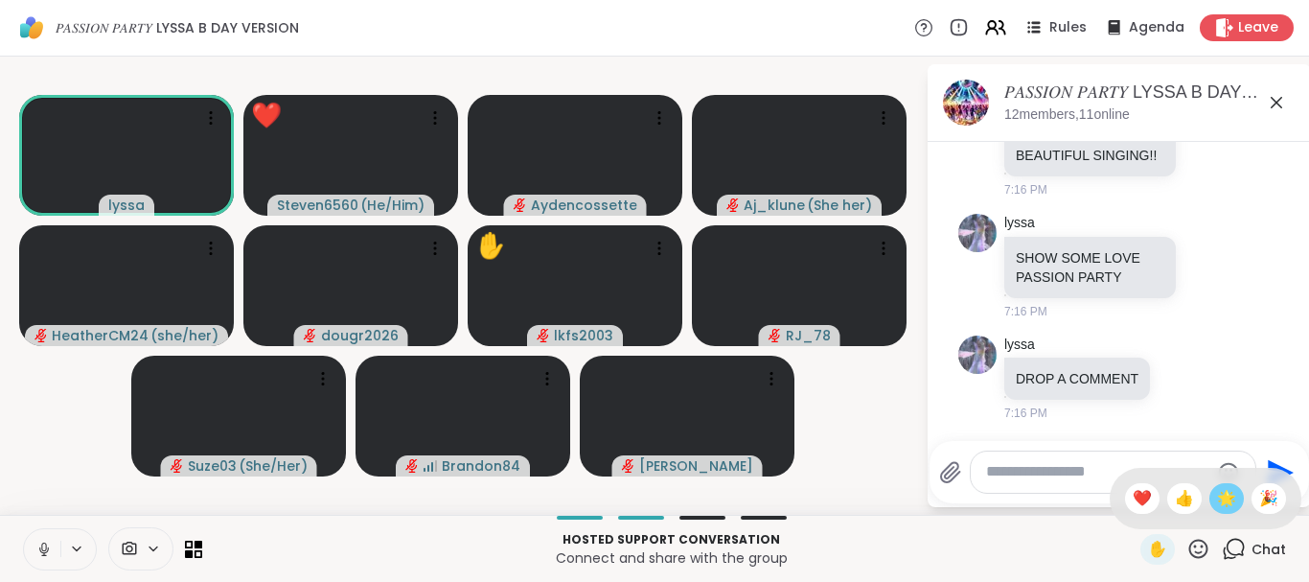
click at [1222, 499] on span "🌟" at bounding box center [1226, 498] width 19 height 23
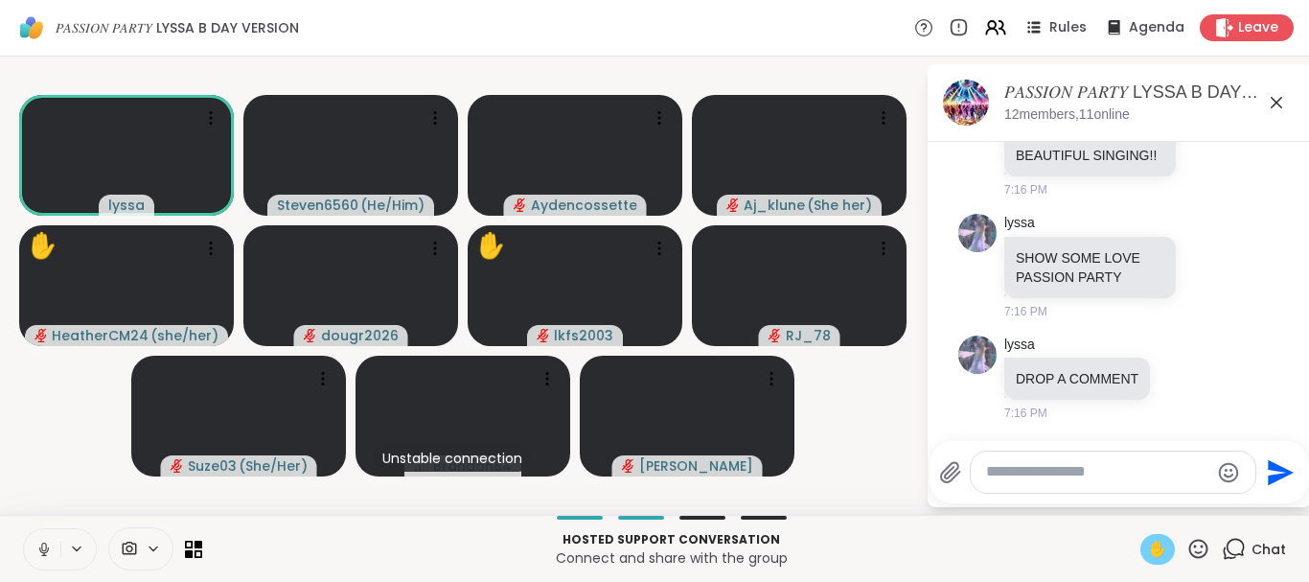
click at [1160, 548] on span "✋" at bounding box center [1157, 549] width 19 height 23
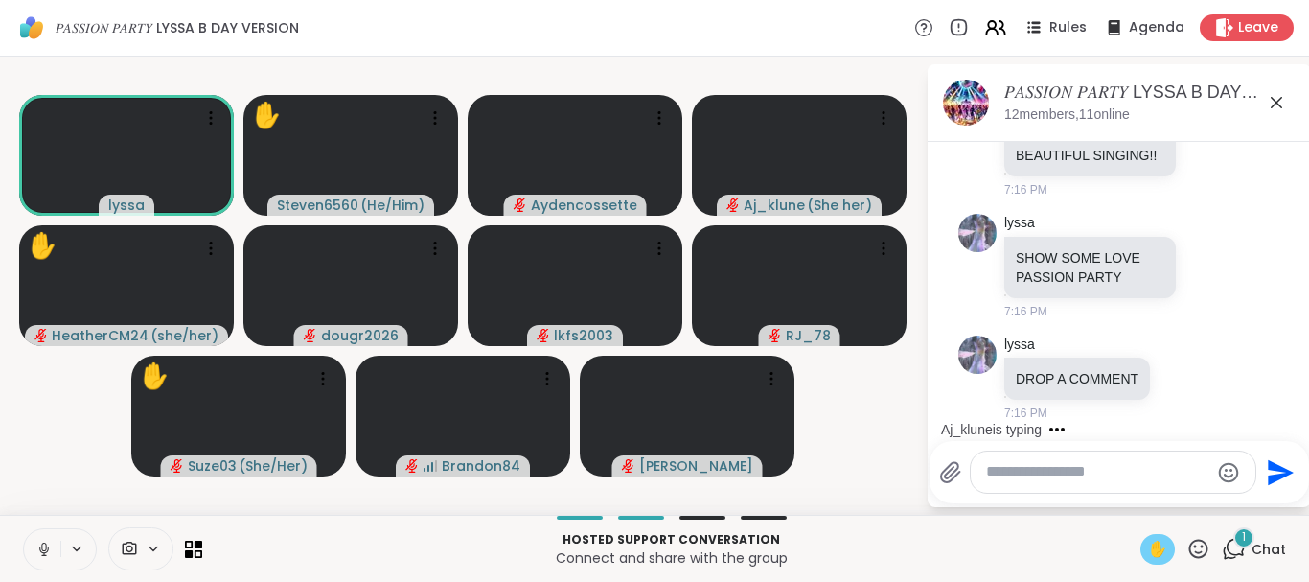
scroll to position [2531, 0]
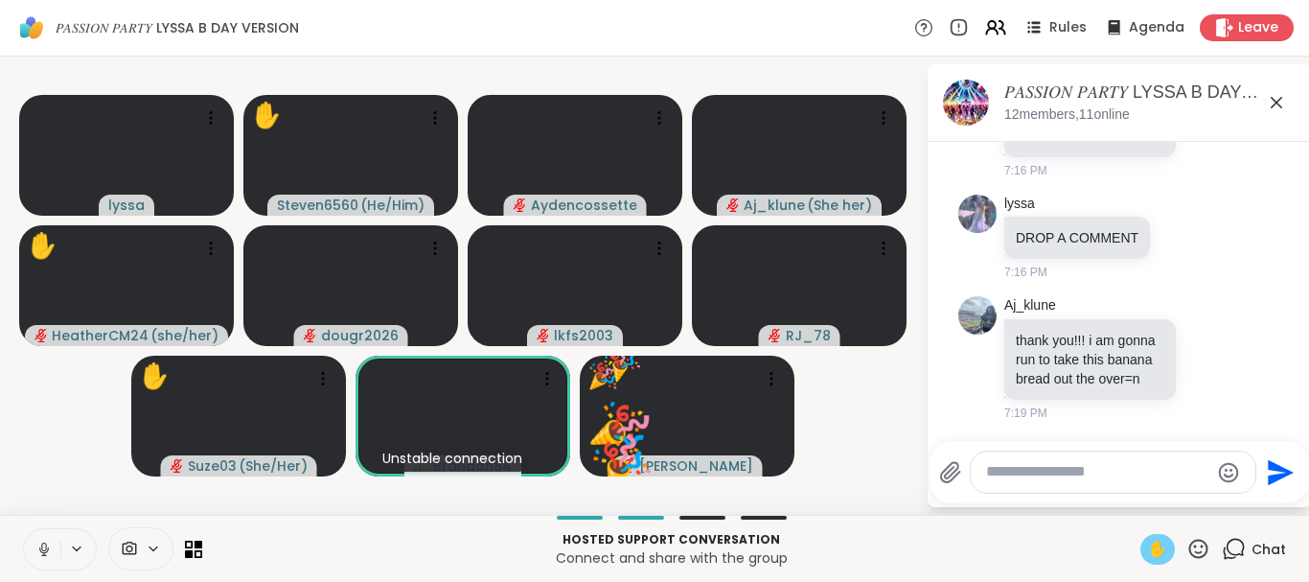
click at [49, 544] on icon at bounding box center [43, 548] width 17 height 17
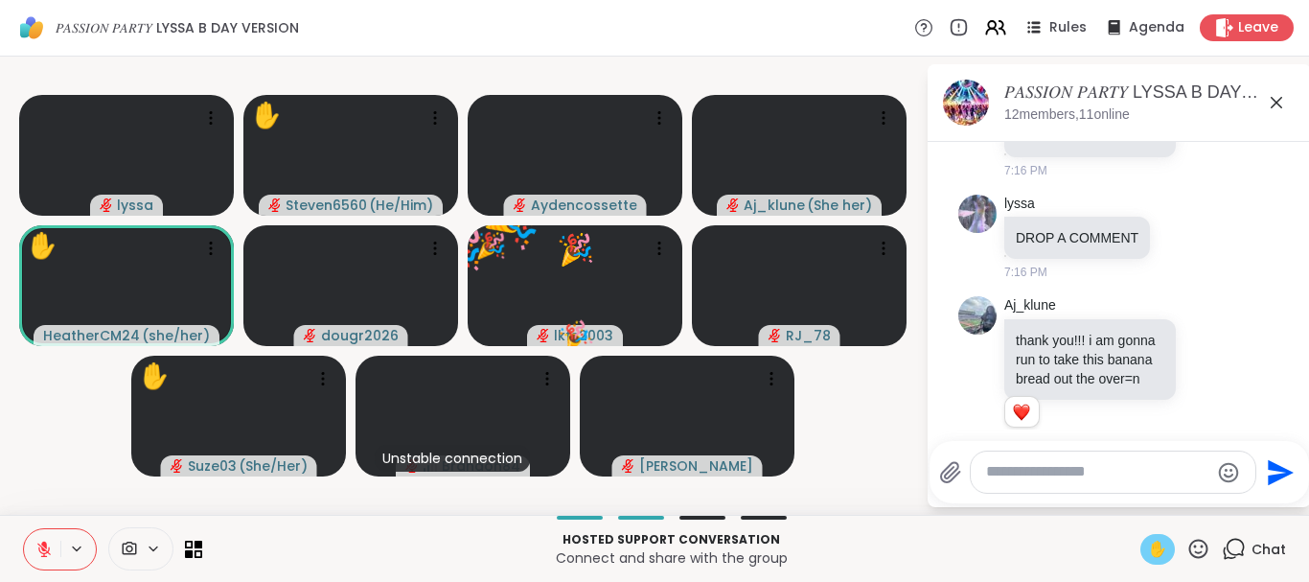
scroll to position [2559, 0]
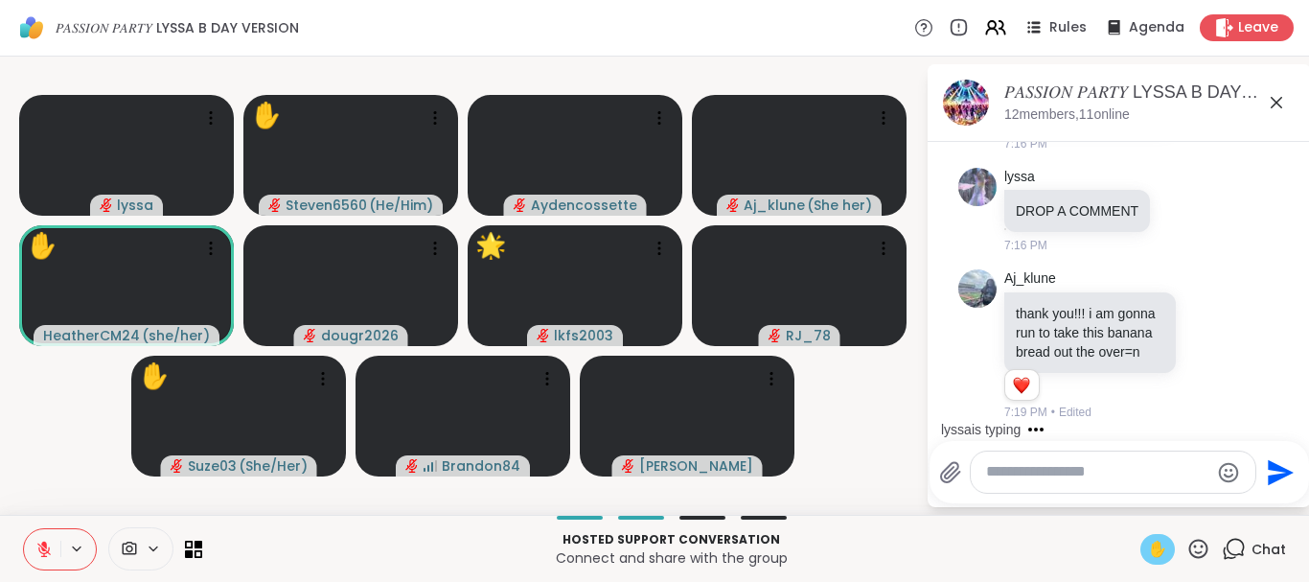
click at [1200, 549] on icon at bounding box center [1198, 549] width 24 height 24
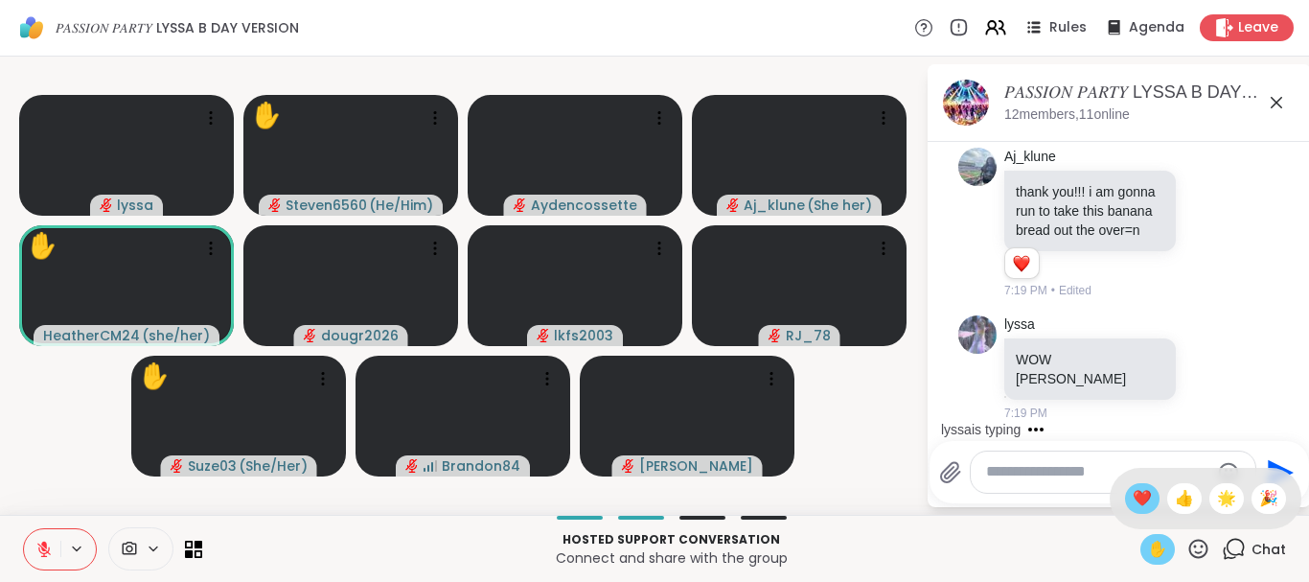
click at [1146, 501] on span "❤️" at bounding box center [1142, 498] width 19 height 23
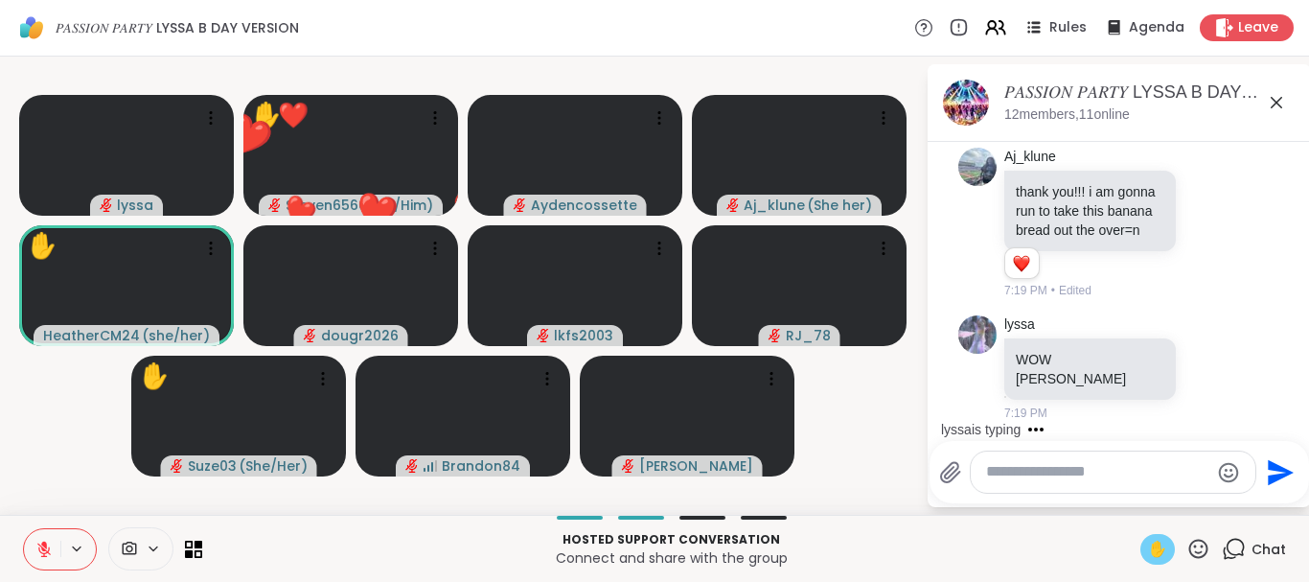
click at [1193, 538] on icon at bounding box center [1198, 549] width 24 height 24
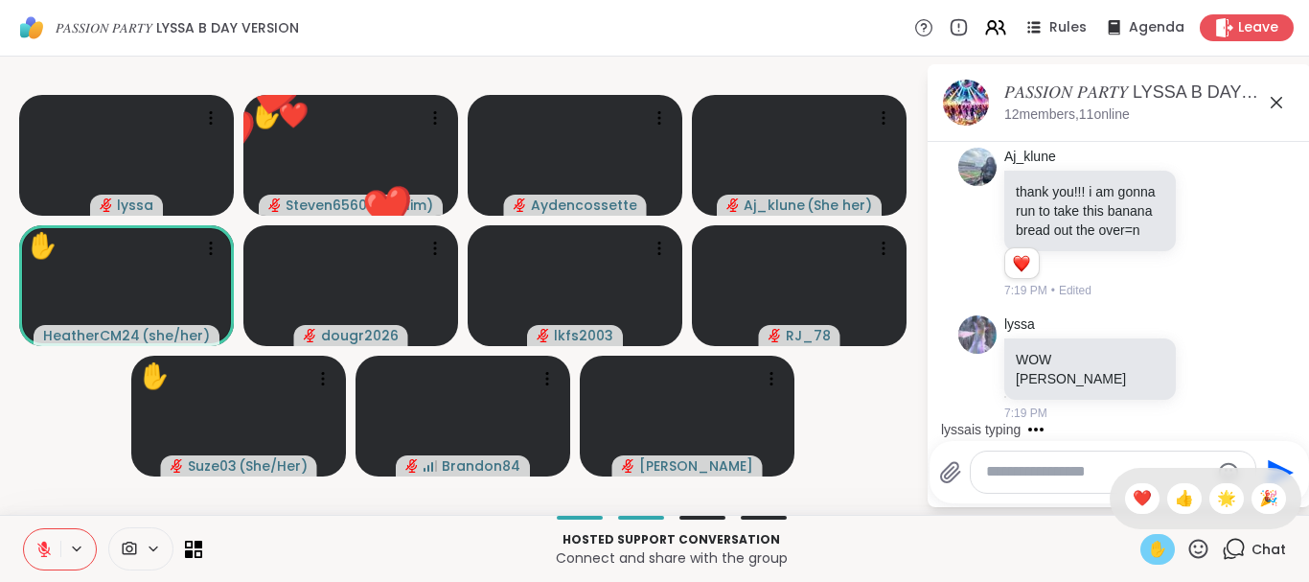
scroll to position [2782, 0]
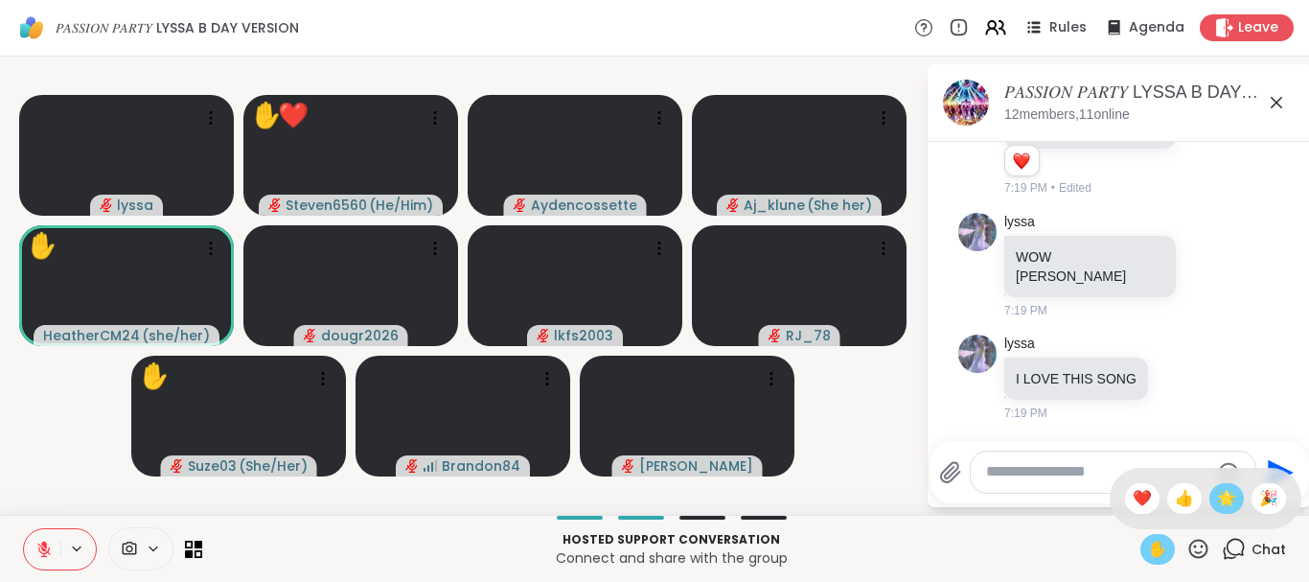
click at [1220, 498] on span "🌟" at bounding box center [1226, 498] width 19 height 23
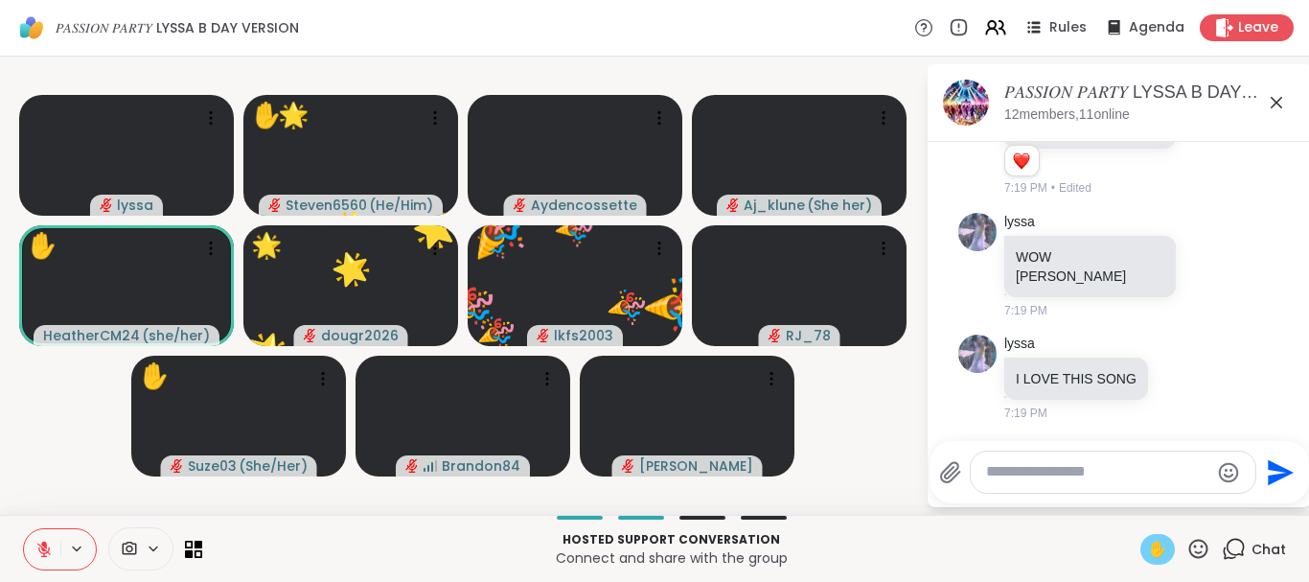
click at [1193, 543] on icon at bounding box center [1198, 547] width 19 height 19
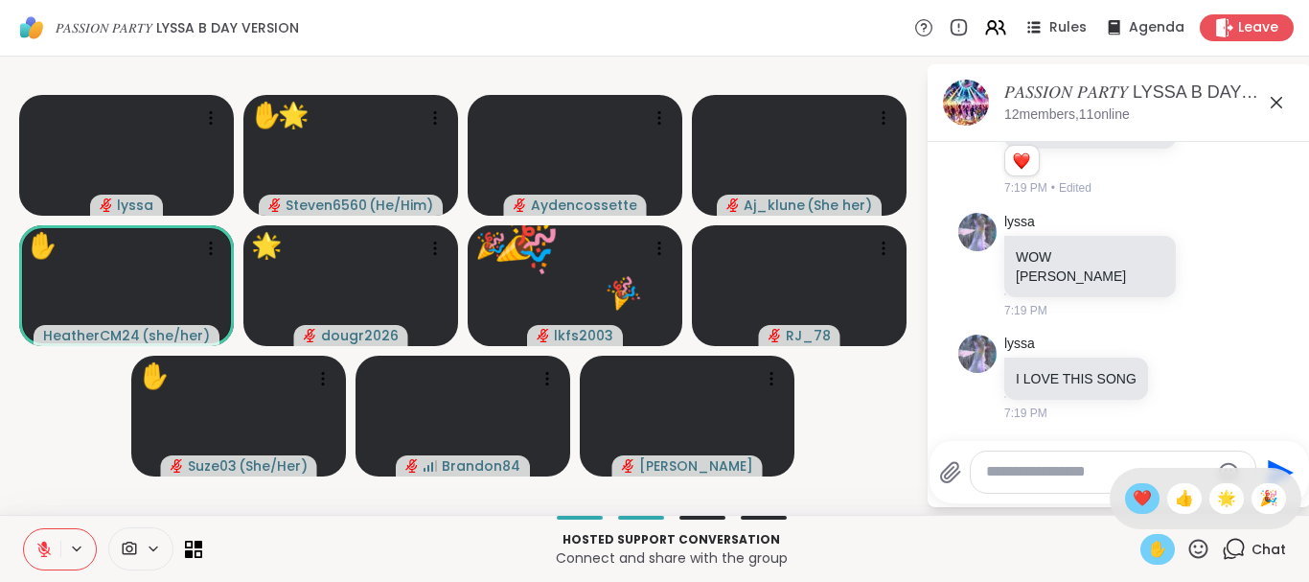
click at [1133, 498] on span "❤️" at bounding box center [1142, 498] width 19 height 23
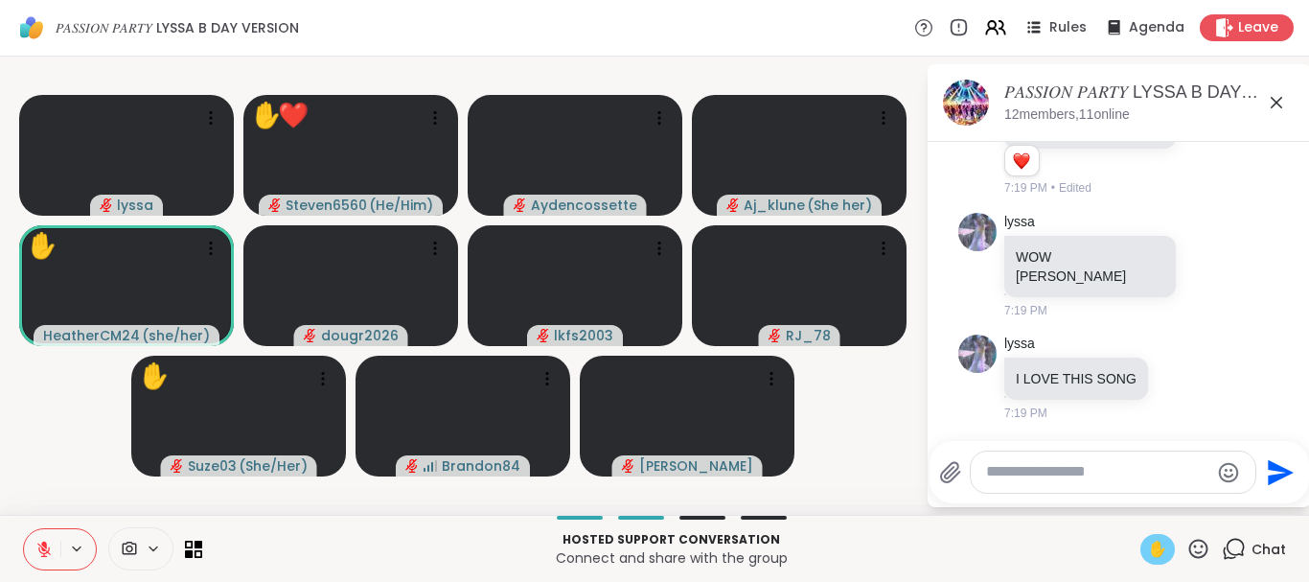
click at [1208, 542] on icon at bounding box center [1198, 549] width 24 height 24
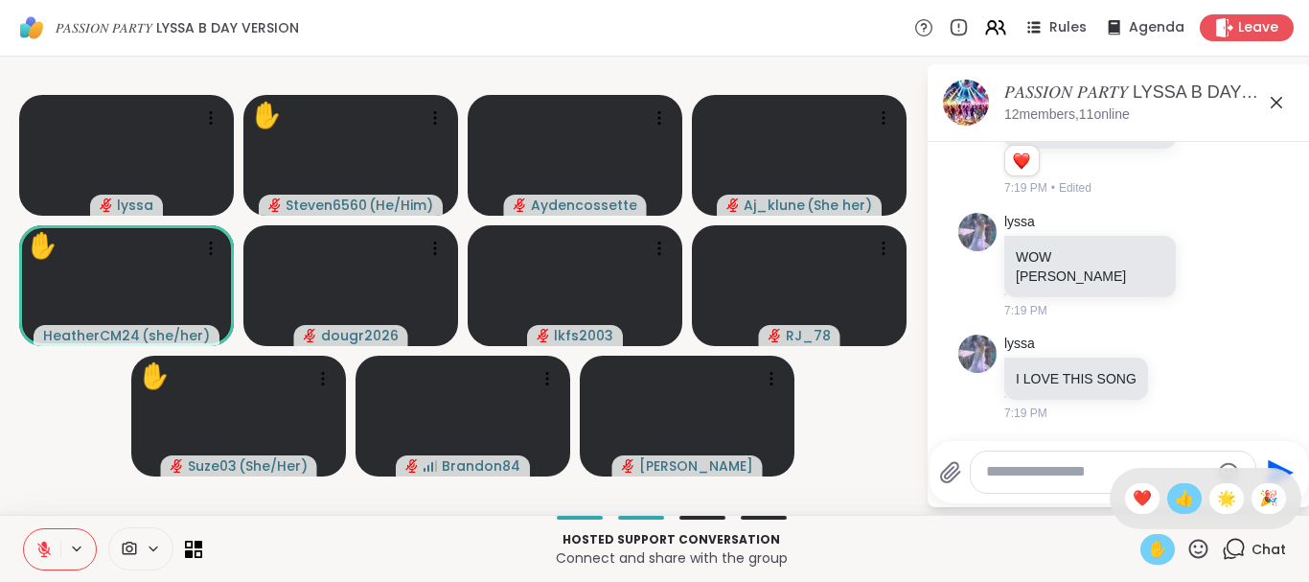
click at [1187, 497] on span "👍" at bounding box center [1184, 498] width 19 height 23
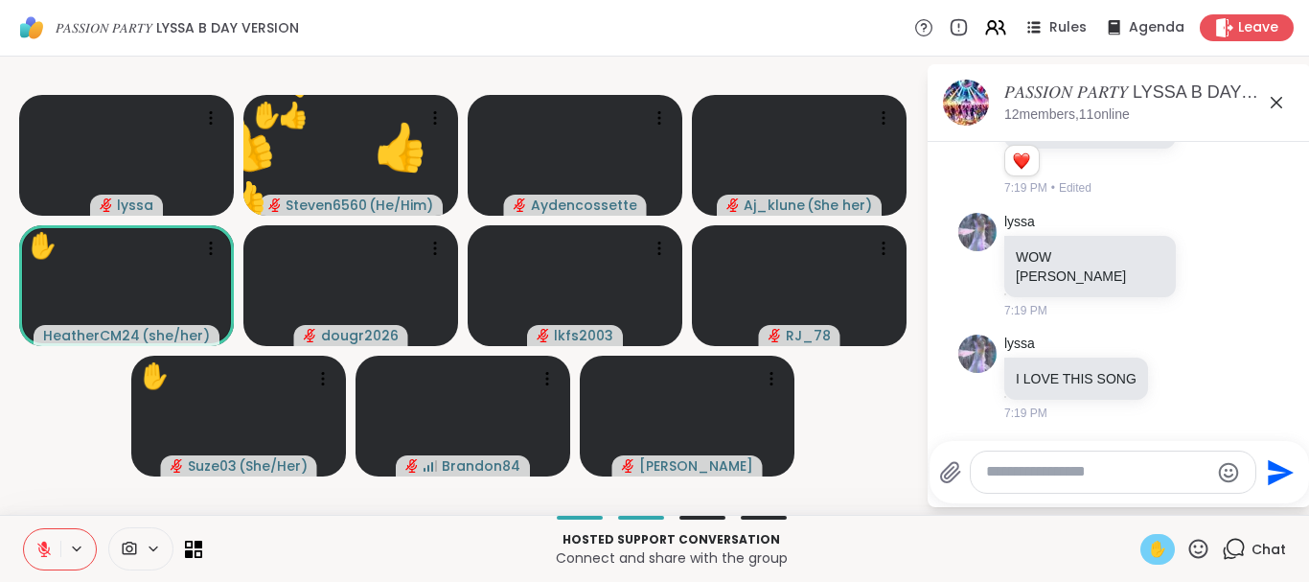
click at [1209, 539] on icon at bounding box center [1198, 549] width 24 height 24
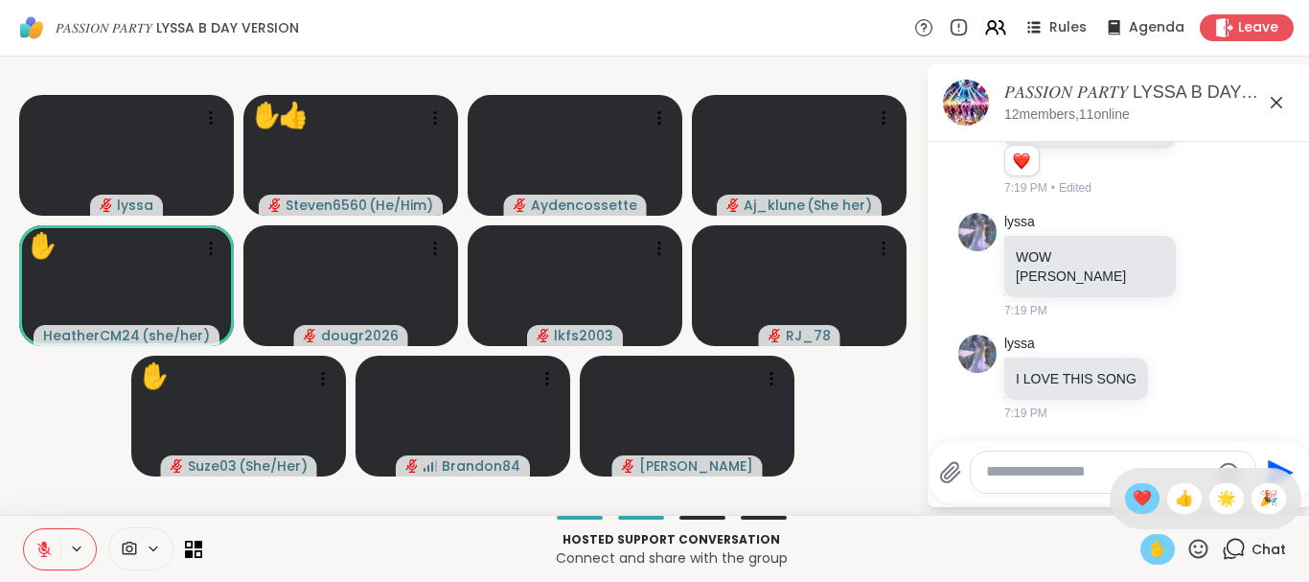
click at [1138, 500] on span "❤️" at bounding box center [1142, 498] width 19 height 23
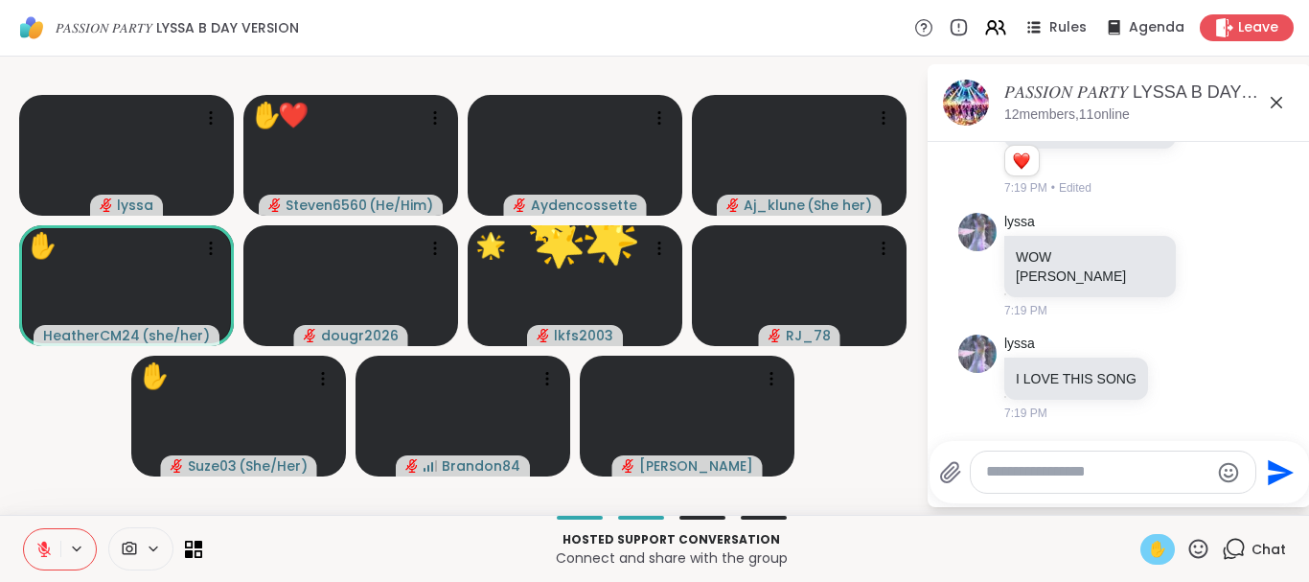
click at [1205, 545] on icon at bounding box center [1198, 549] width 24 height 24
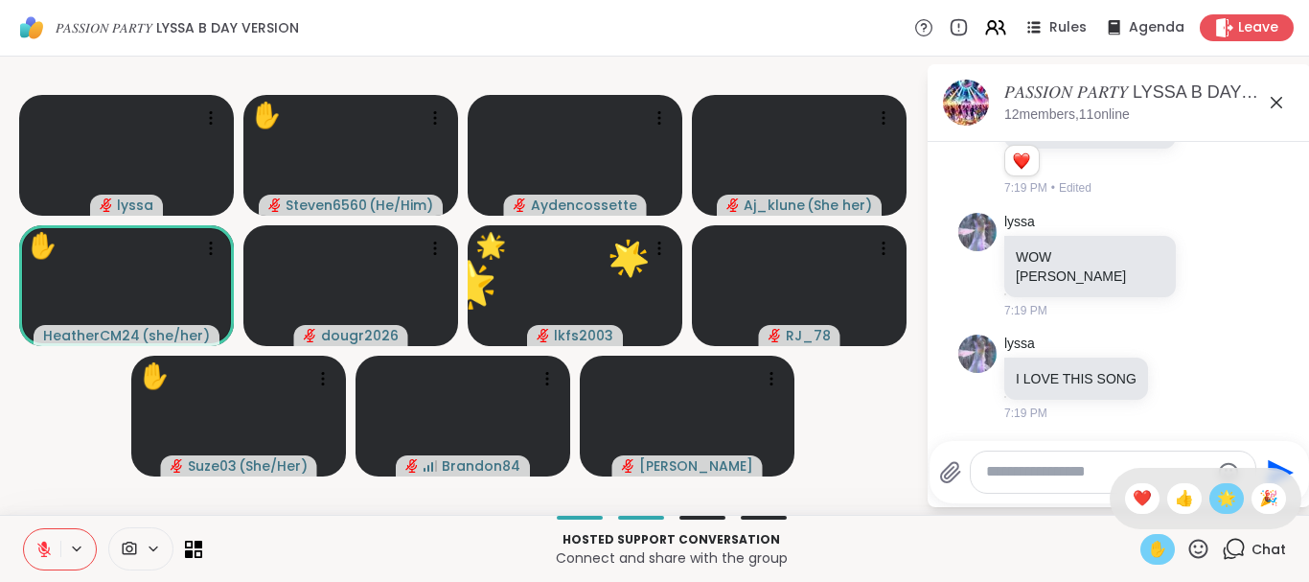
click at [1231, 509] on span "🌟" at bounding box center [1226, 498] width 19 height 23
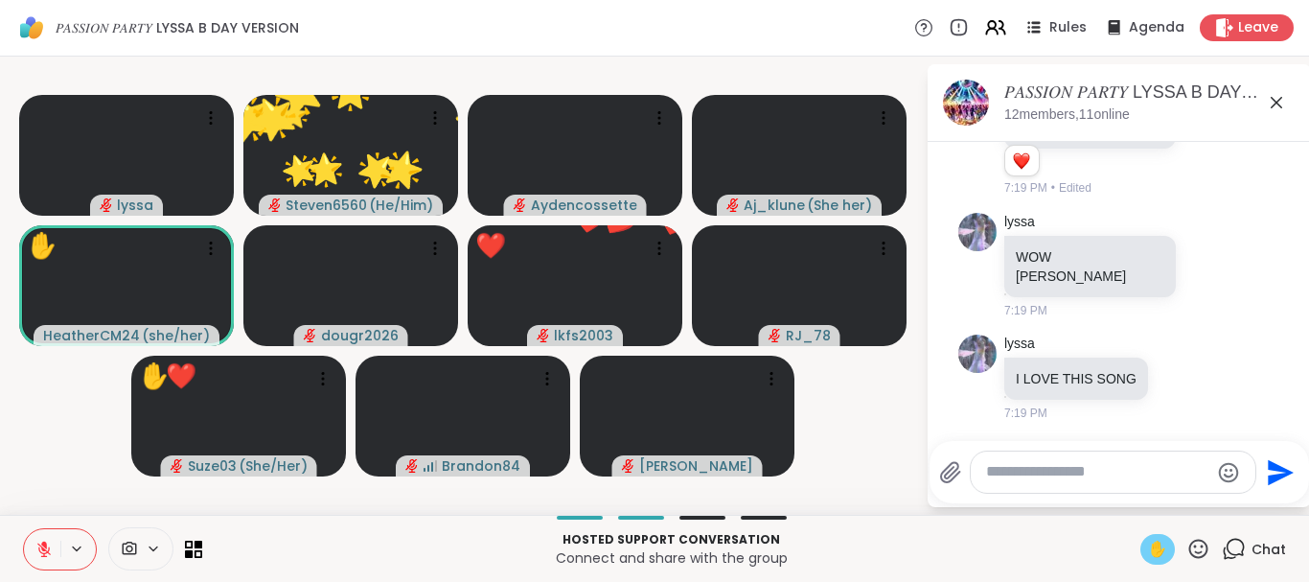
click at [1204, 548] on icon at bounding box center [1198, 549] width 24 height 24
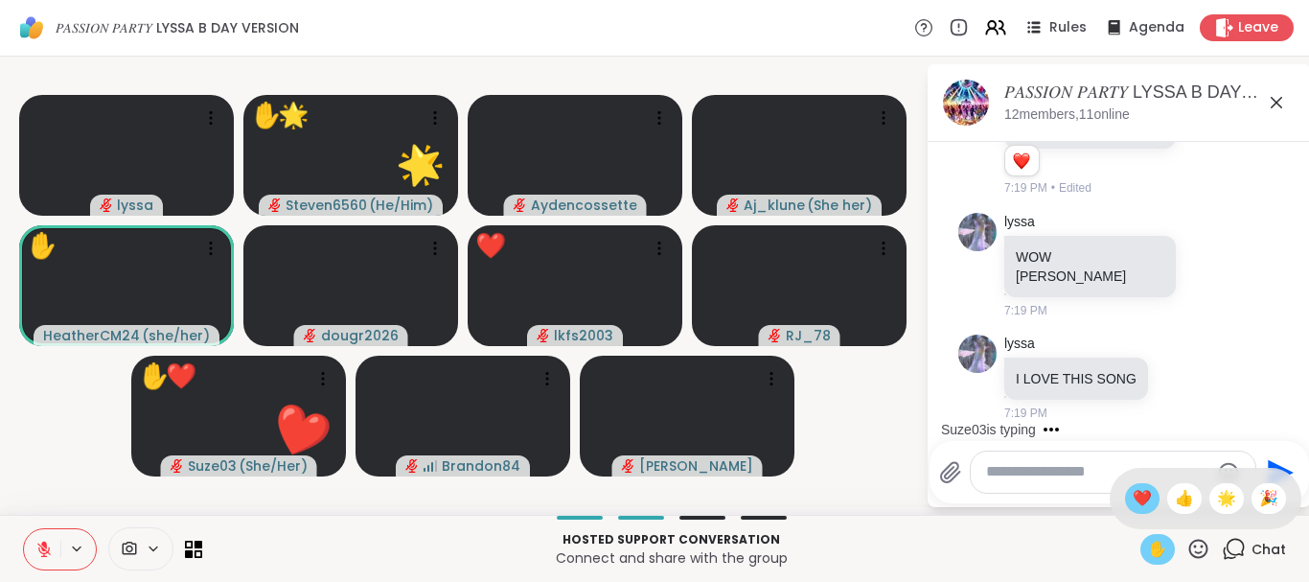
click at [1136, 503] on span "❤️" at bounding box center [1142, 498] width 19 height 23
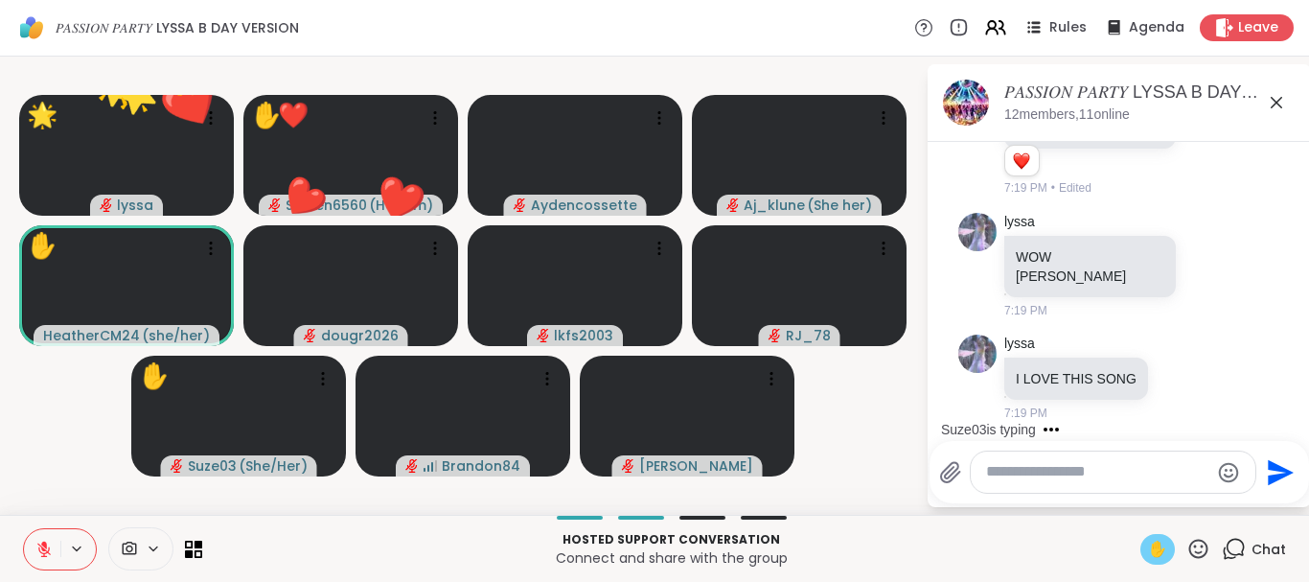
click at [1201, 546] on icon at bounding box center [1198, 549] width 24 height 24
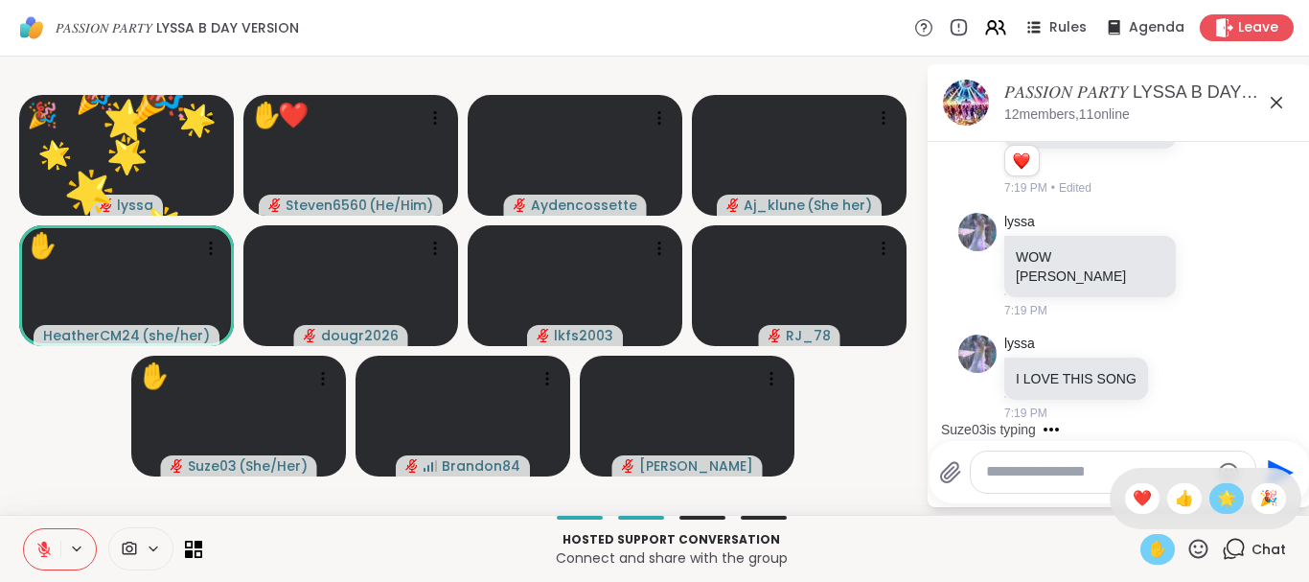
click at [1220, 504] on span "🌟" at bounding box center [1226, 498] width 19 height 23
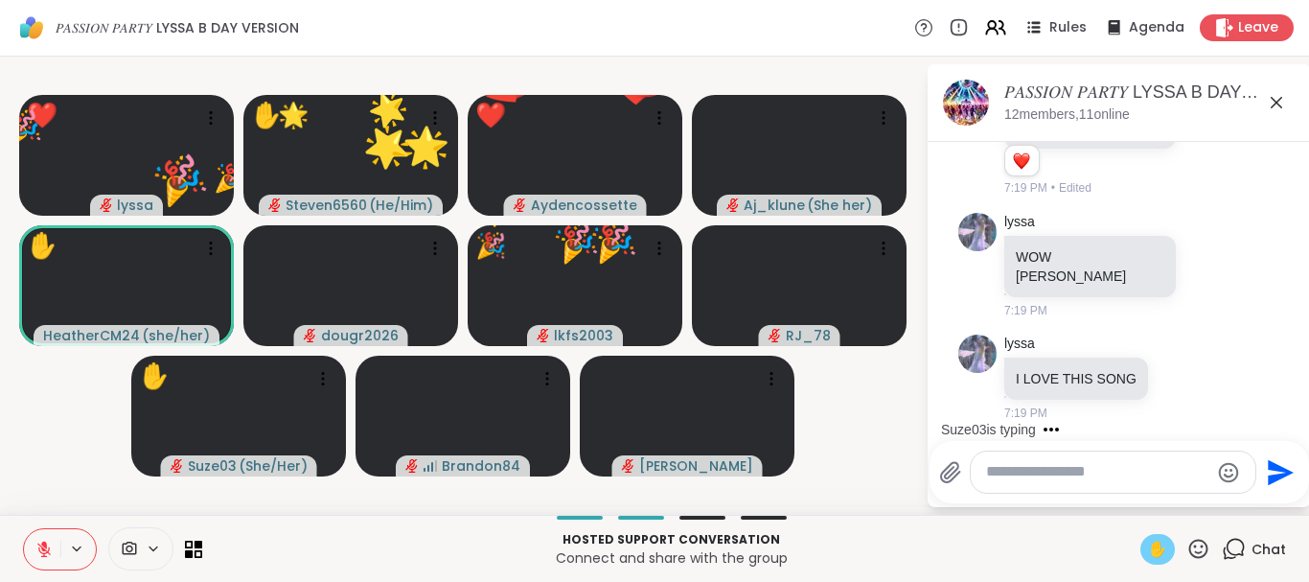
click at [1195, 547] on icon at bounding box center [1198, 547] width 19 height 19
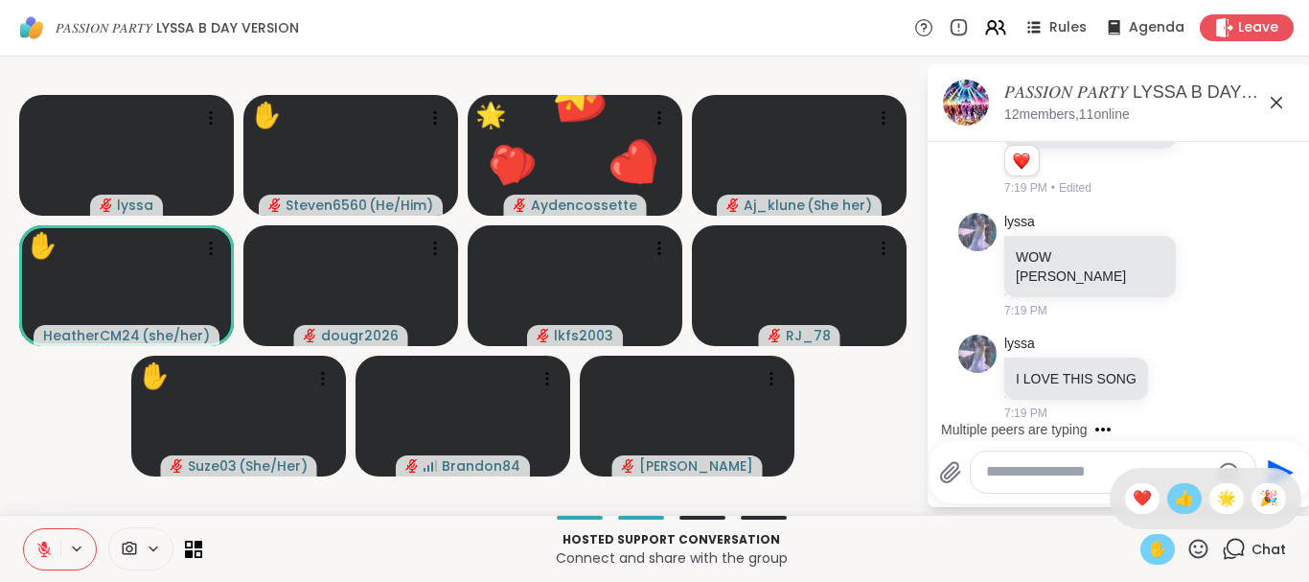
click at [1175, 502] on span "👍" at bounding box center [1184, 498] width 19 height 23
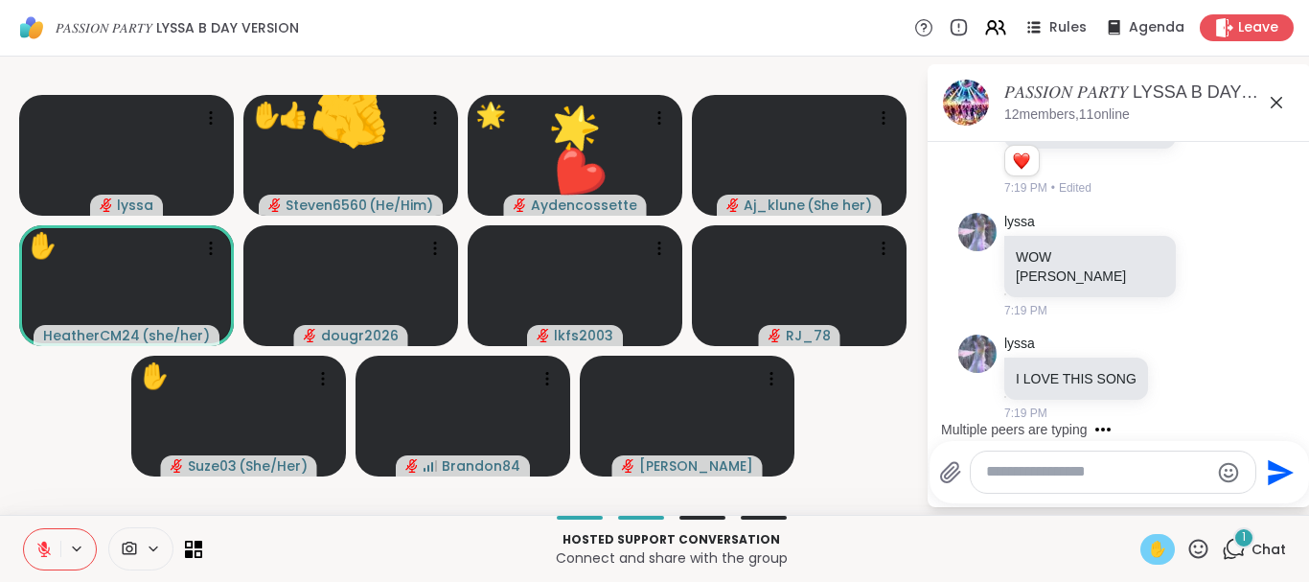
scroll to position [2884, 0]
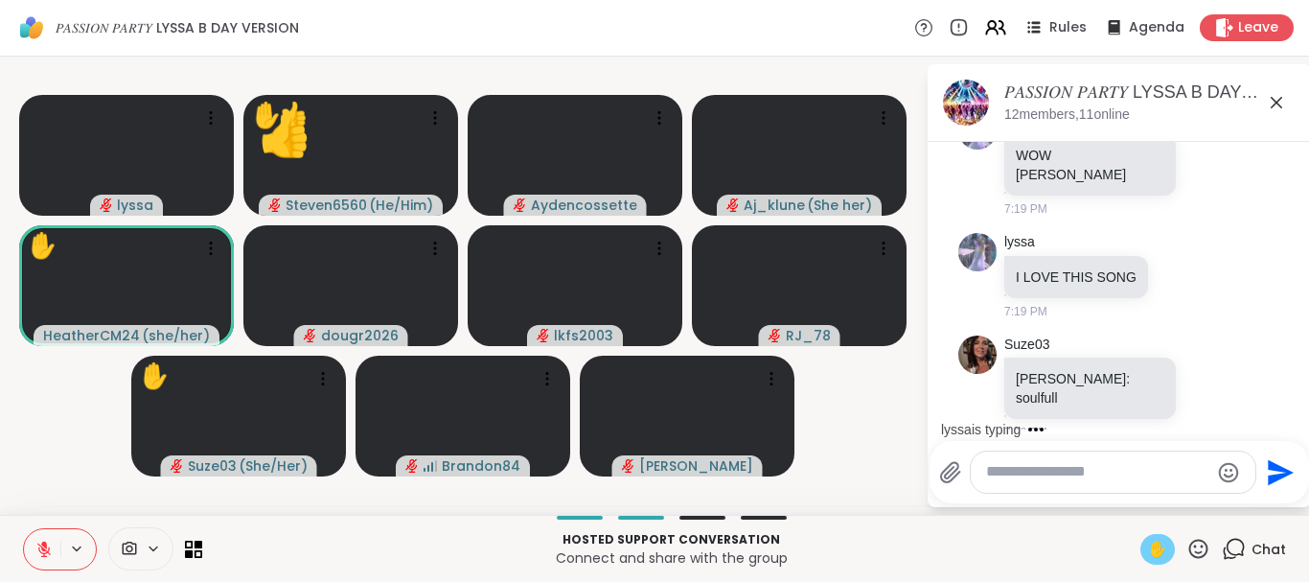
click at [1198, 558] on icon at bounding box center [1198, 547] width 19 height 19
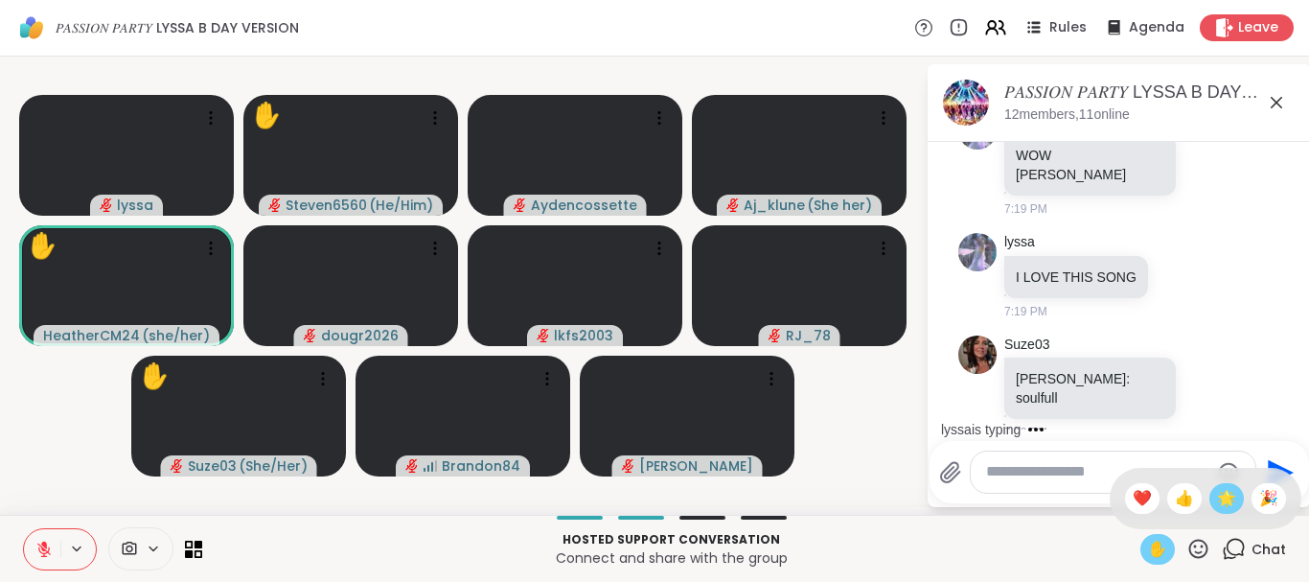
click at [1219, 504] on span "🌟" at bounding box center [1226, 498] width 19 height 23
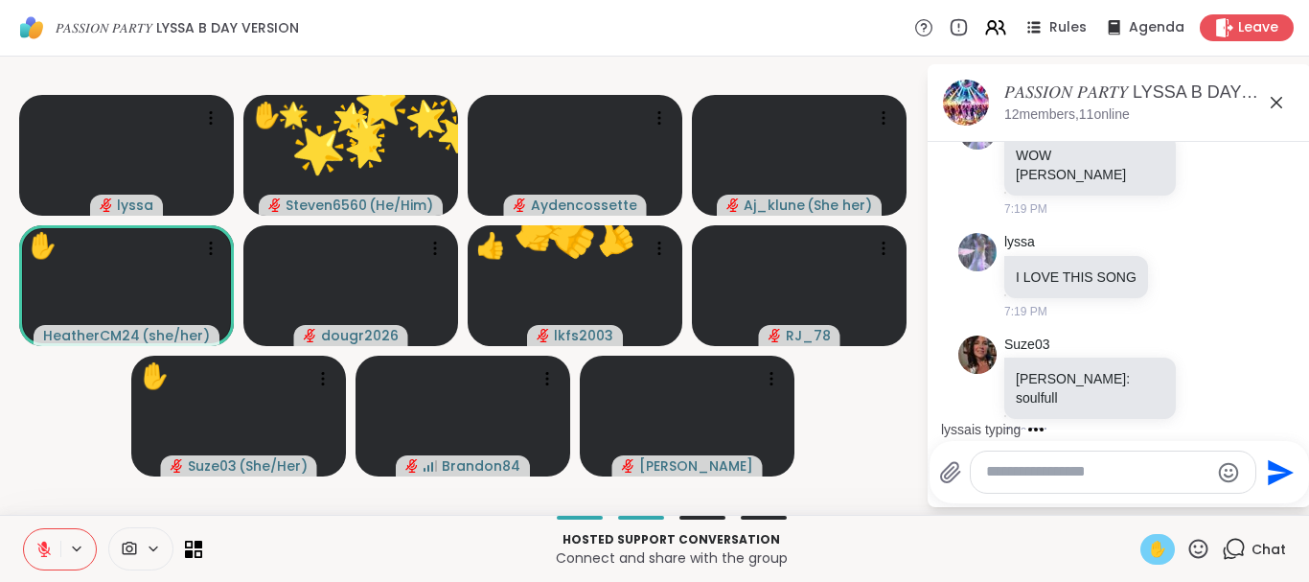
scroll to position [3006, 0]
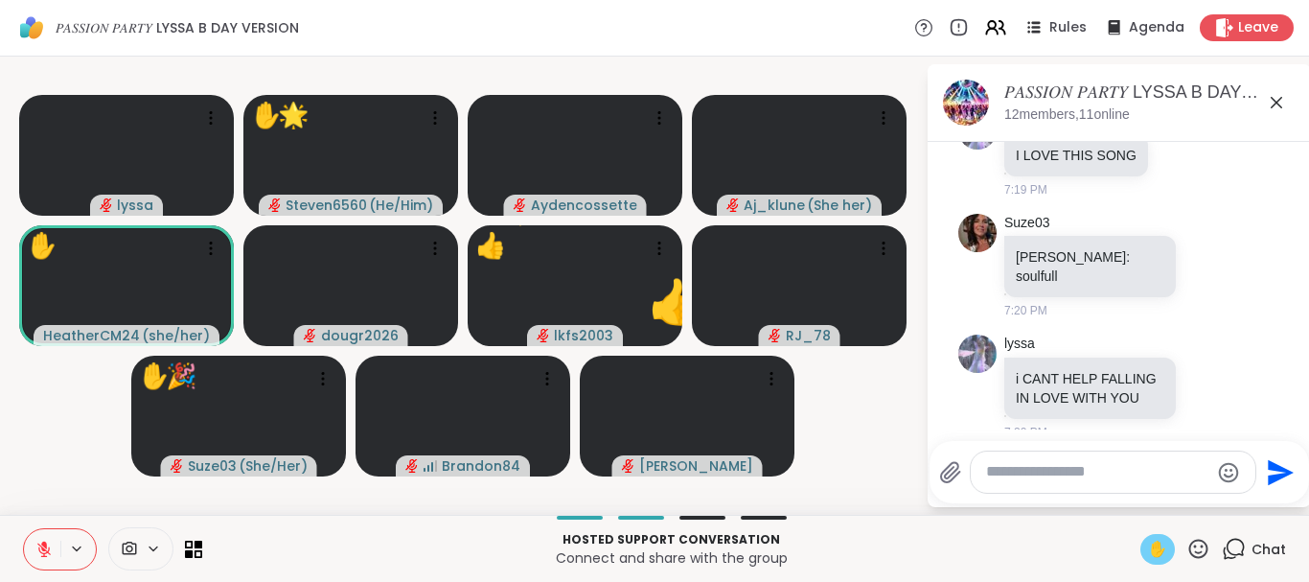
click at [1201, 541] on icon at bounding box center [1198, 549] width 24 height 24
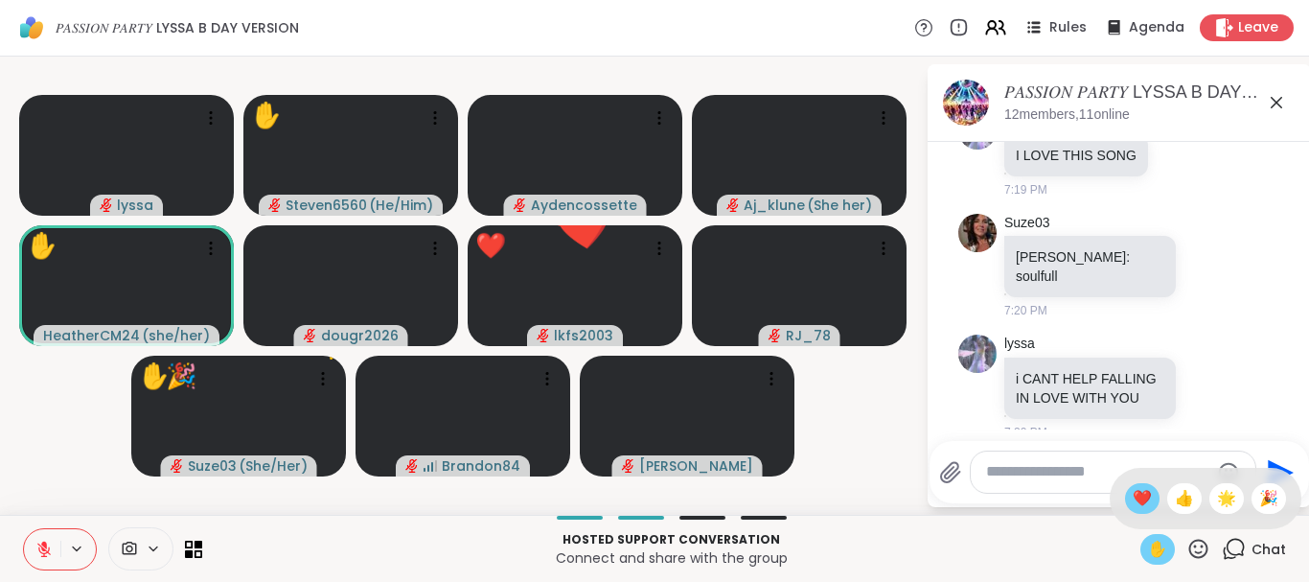
click at [1138, 495] on span "❤️" at bounding box center [1142, 498] width 19 height 23
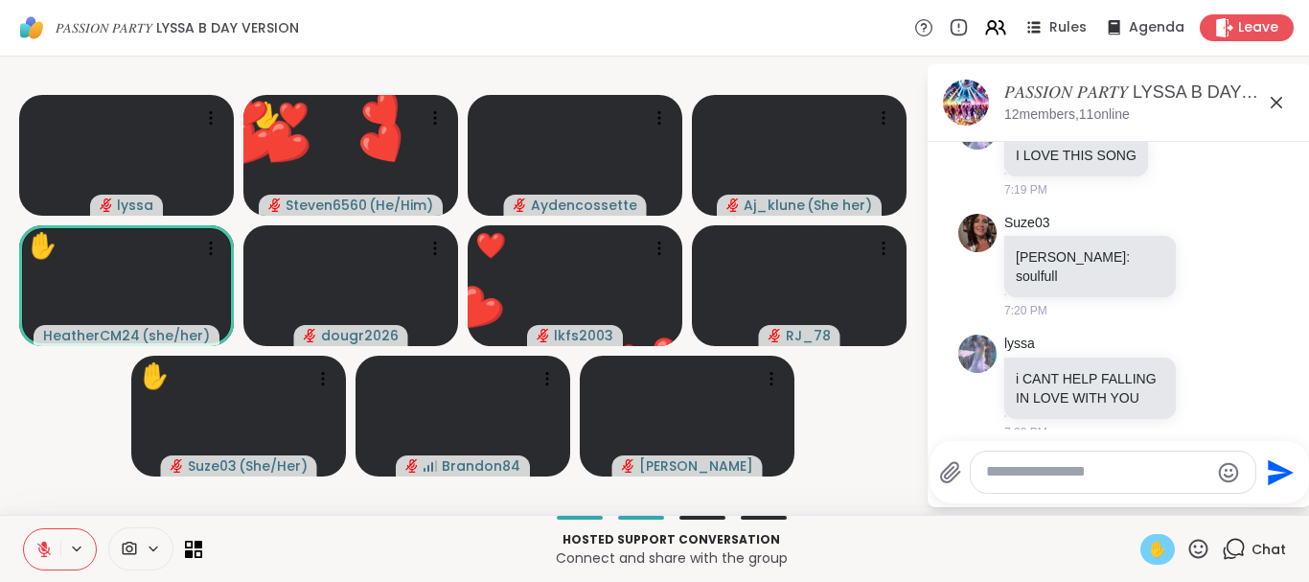
click at [1201, 545] on icon at bounding box center [1198, 547] width 19 height 19
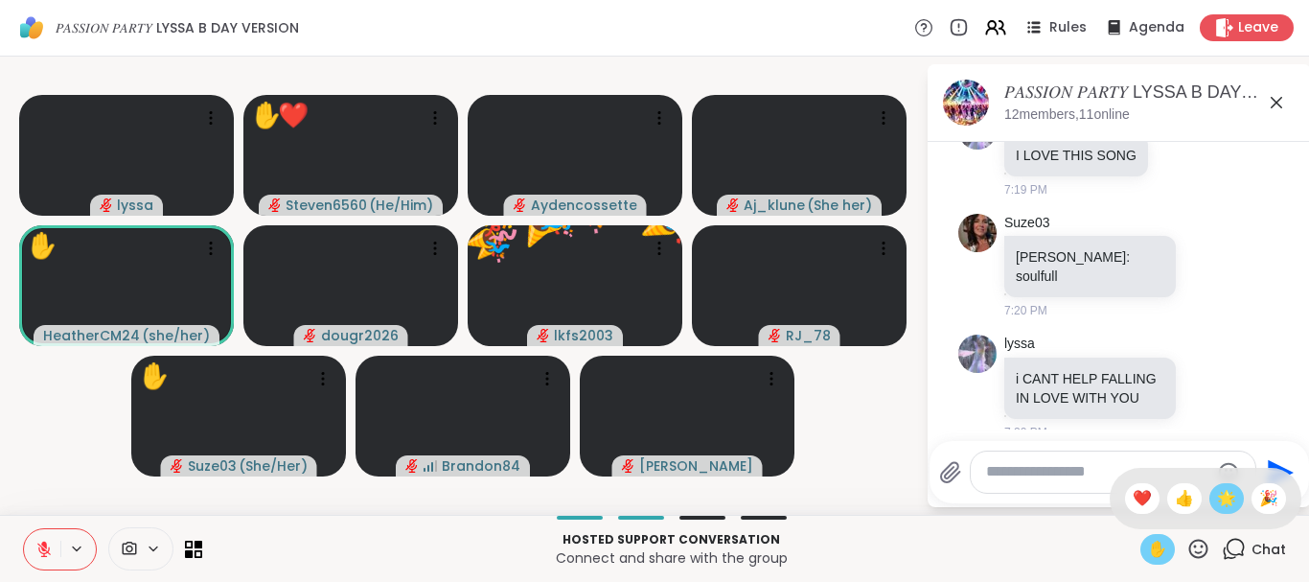
click at [1218, 499] on span "🌟" at bounding box center [1226, 498] width 19 height 23
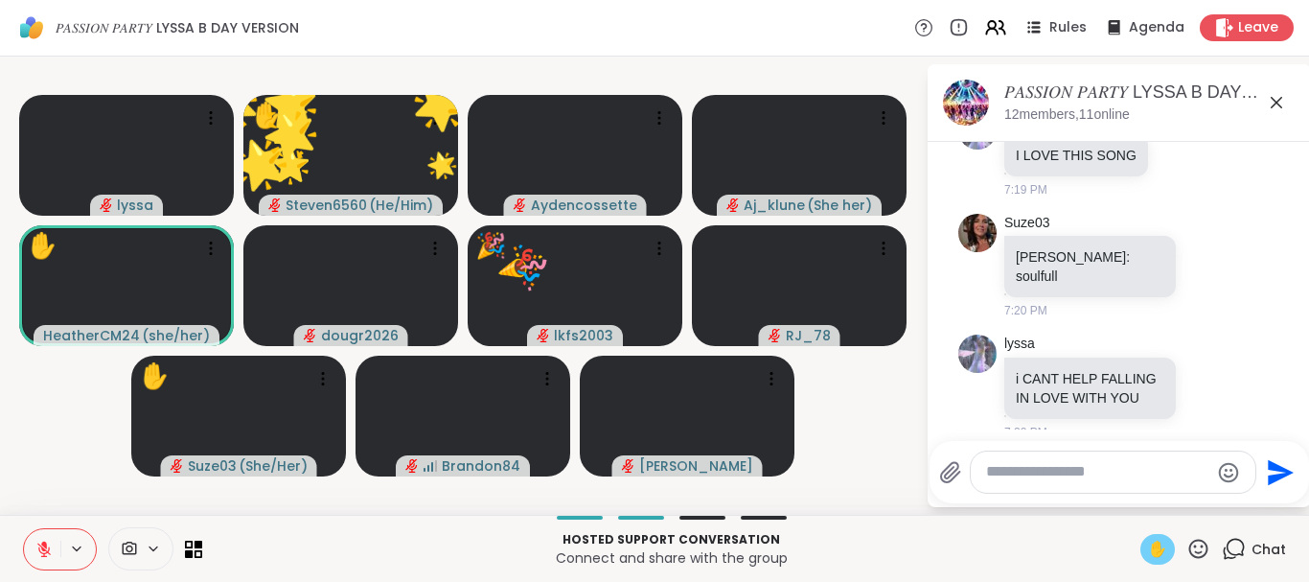
click at [1203, 538] on icon at bounding box center [1198, 549] width 24 height 24
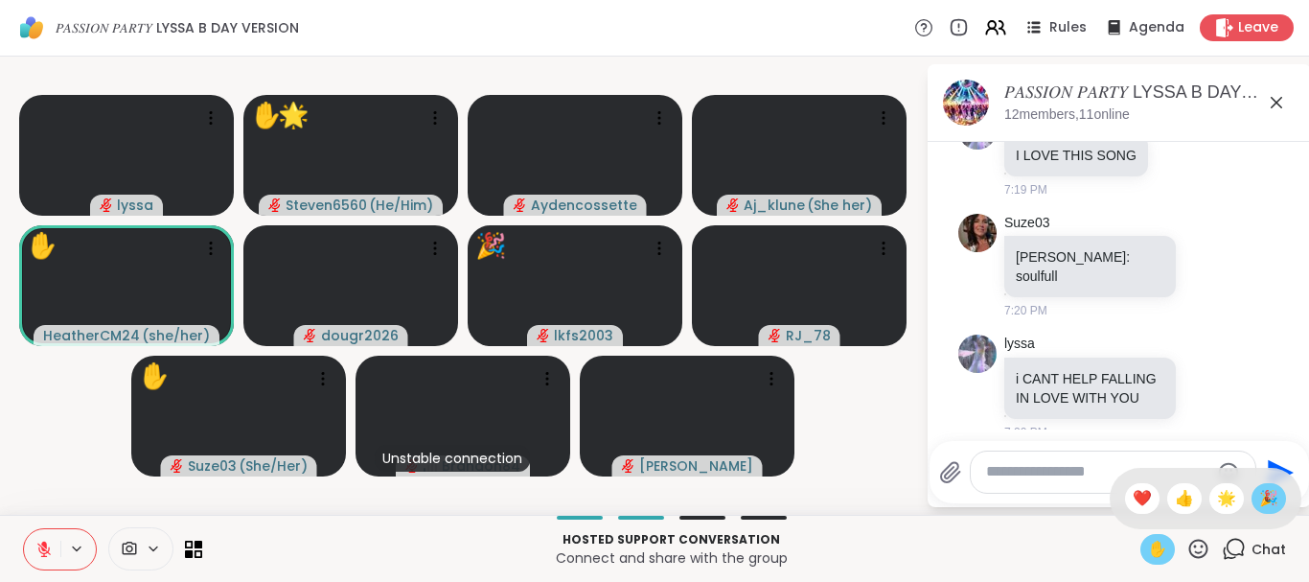
click at [1259, 494] on span "🎉" at bounding box center [1268, 498] width 19 height 23
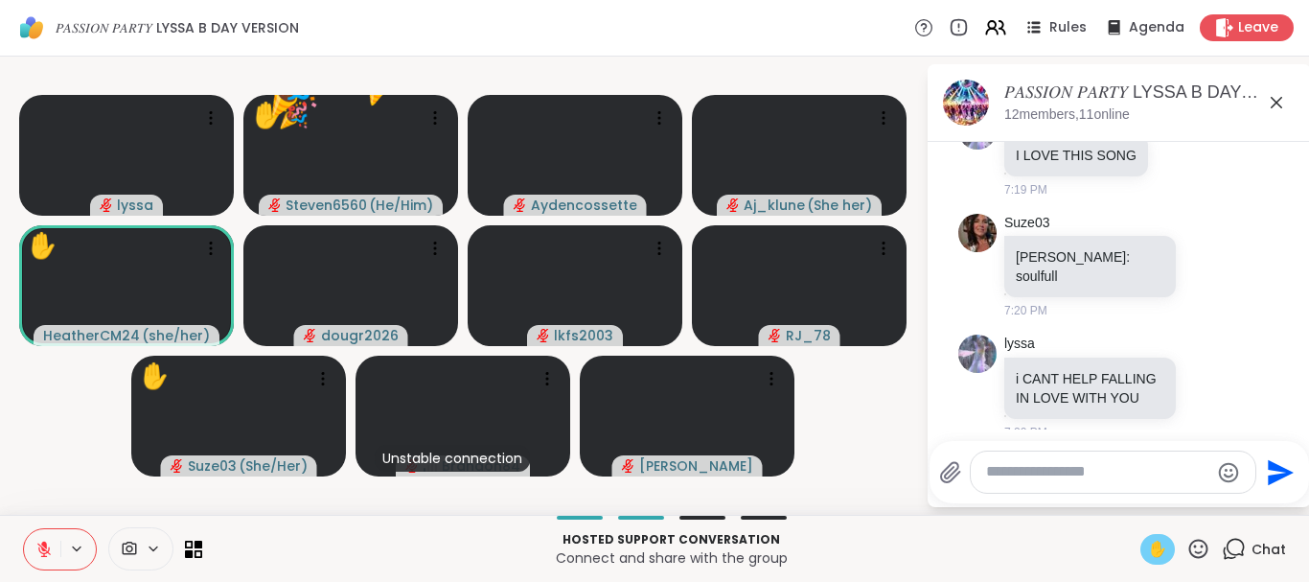
click at [1198, 547] on icon at bounding box center [1198, 549] width 24 height 24
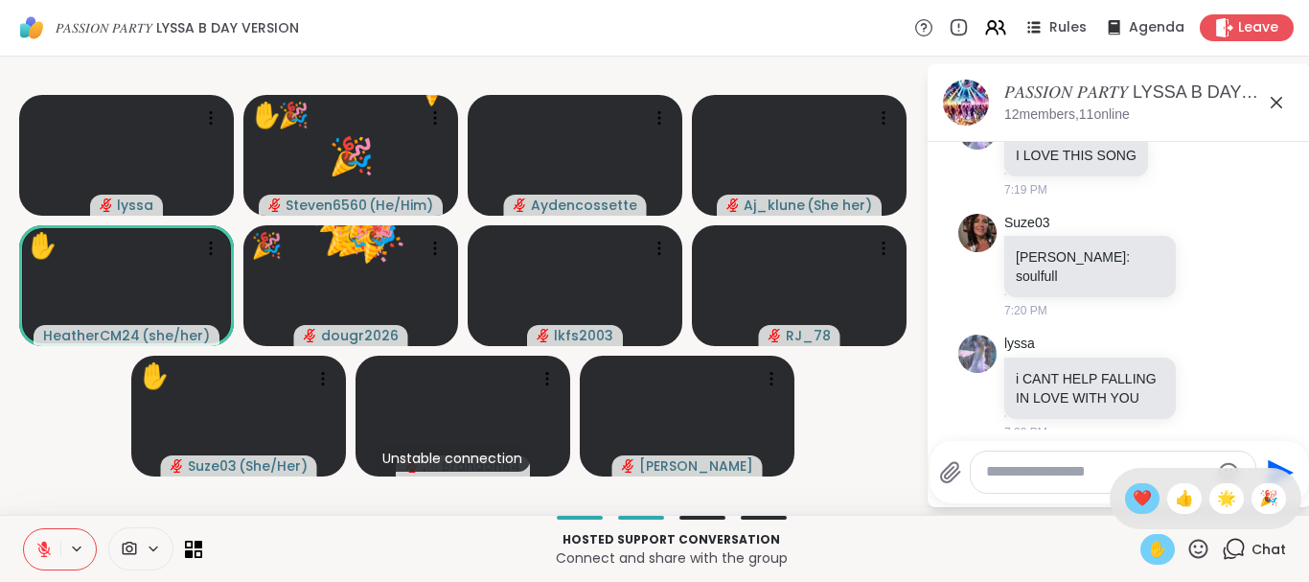
click at [1139, 503] on span "❤️" at bounding box center [1142, 498] width 19 height 23
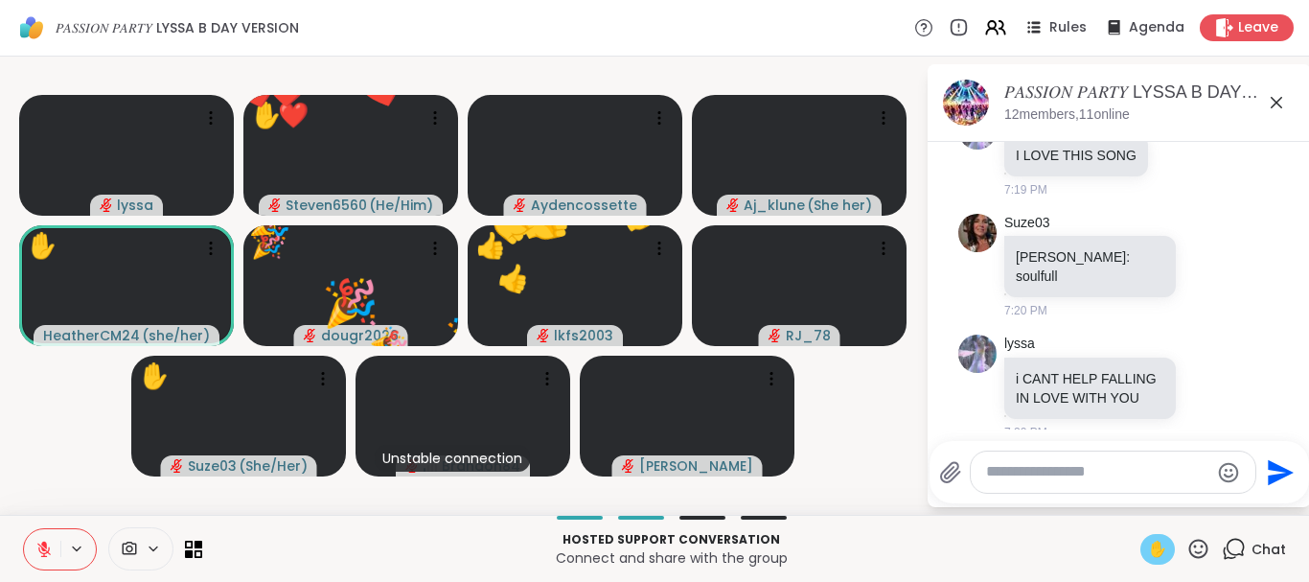
click at [1202, 547] on icon at bounding box center [1198, 547] width 19 height 19
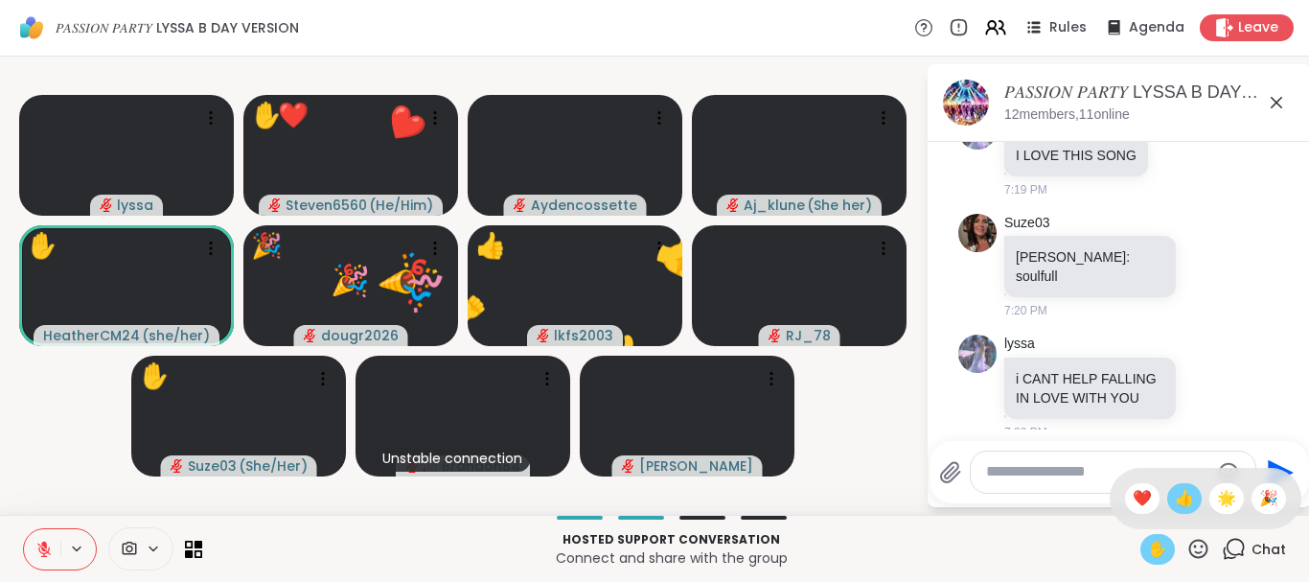
click at [1189, 494] on span "👍" at bounding box center [1184, 498] width 19 height 23
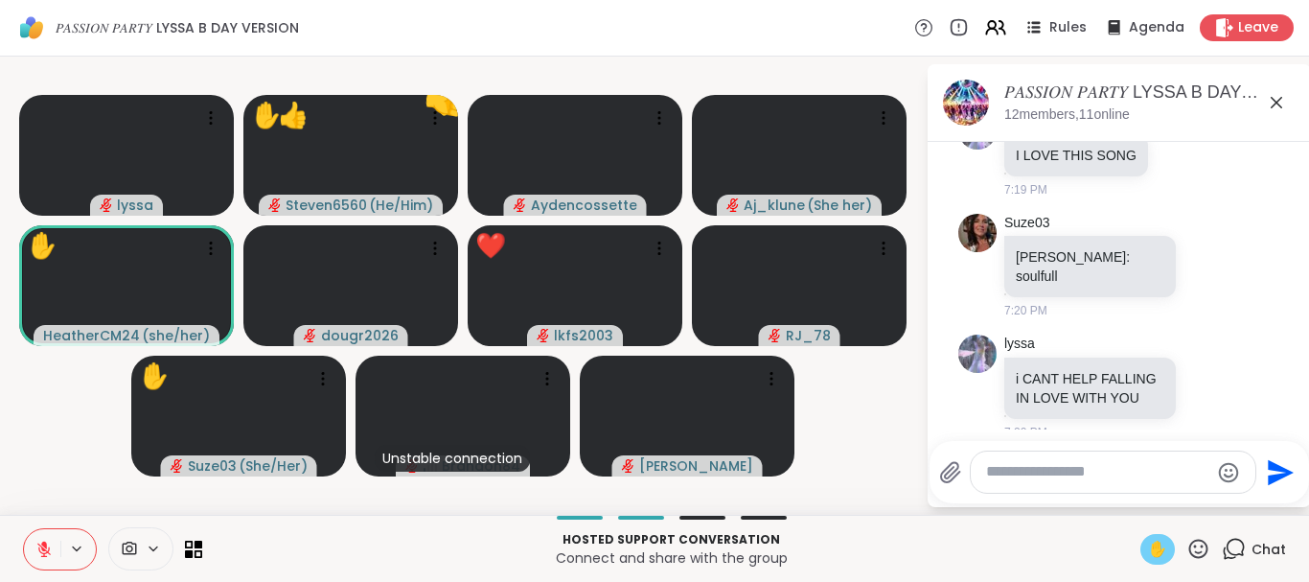
click at [1192, 550] on icon at bounding box center [1198, 549] width 24 height 24
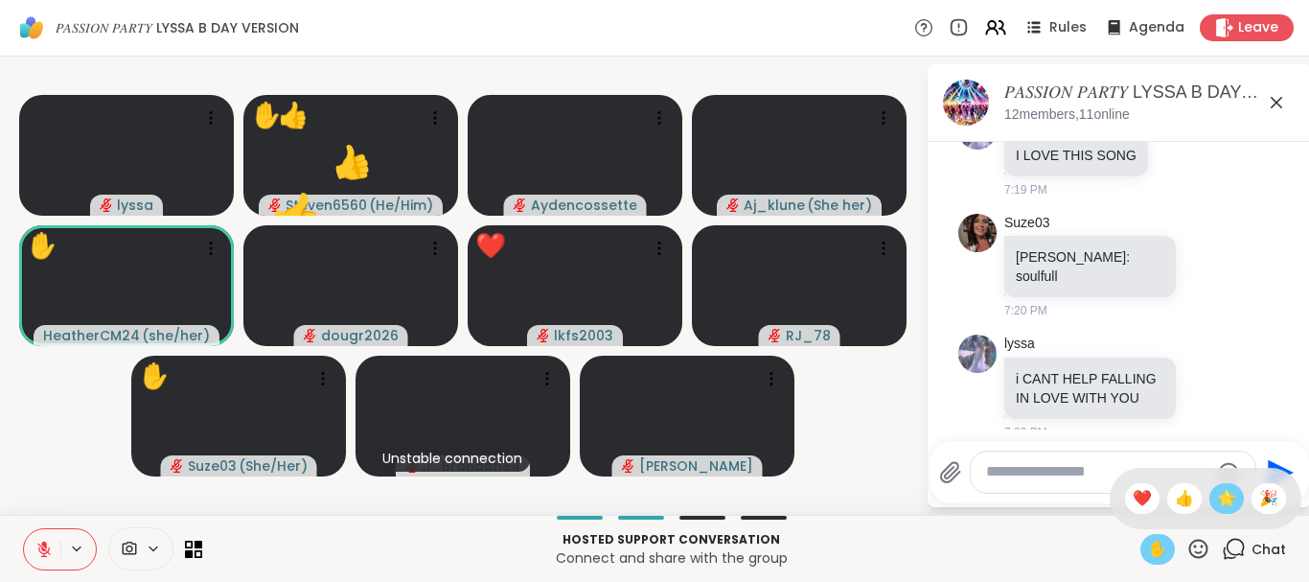
click at [1230, 492] on span "🌟" at bounding box center [1226, 498] width 19 height 23
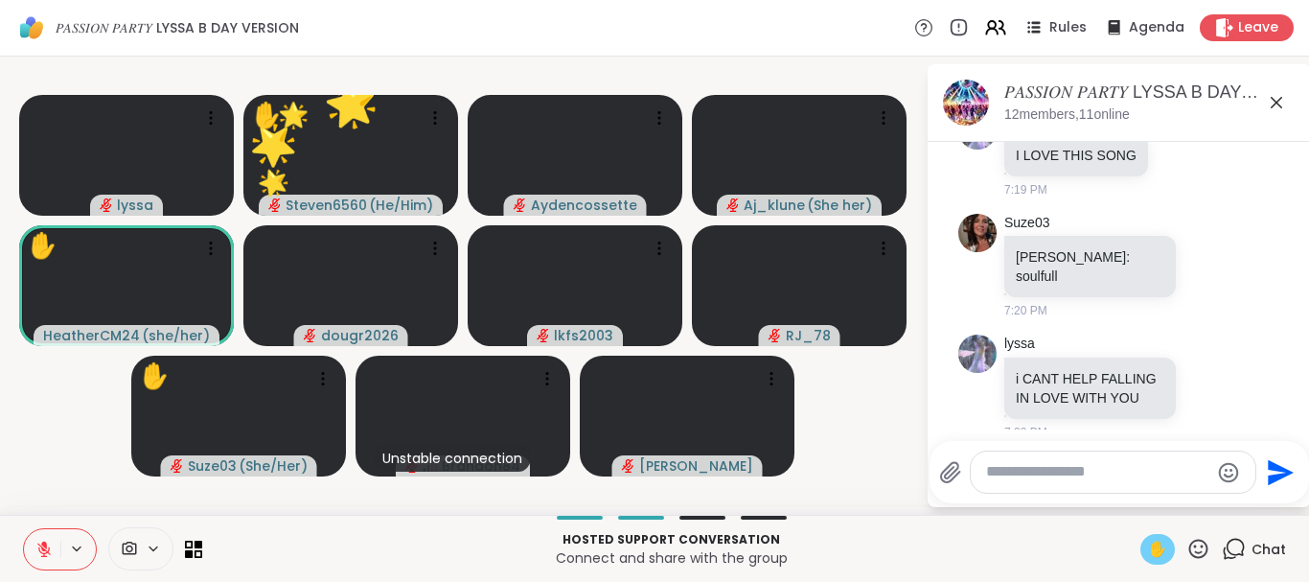
click at [1193, 548] on icon at bounding box center [1198, 549] width 24 height 24
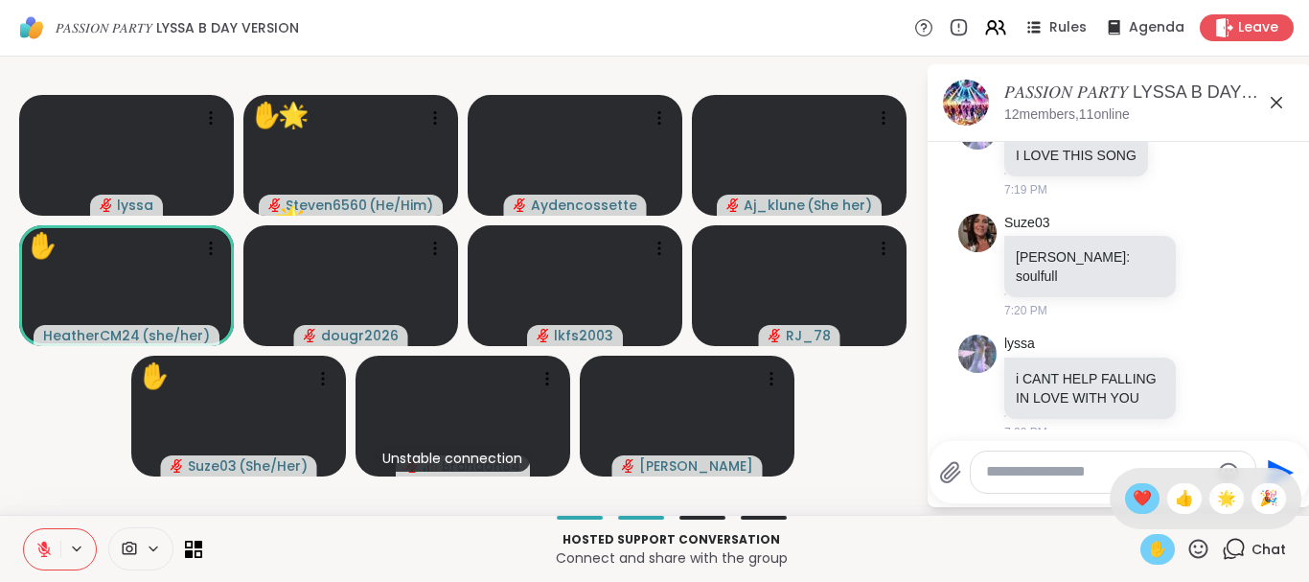
click at [1141, 493] on span "❤️" at bounding box center [1142, 498] width 19 height 23
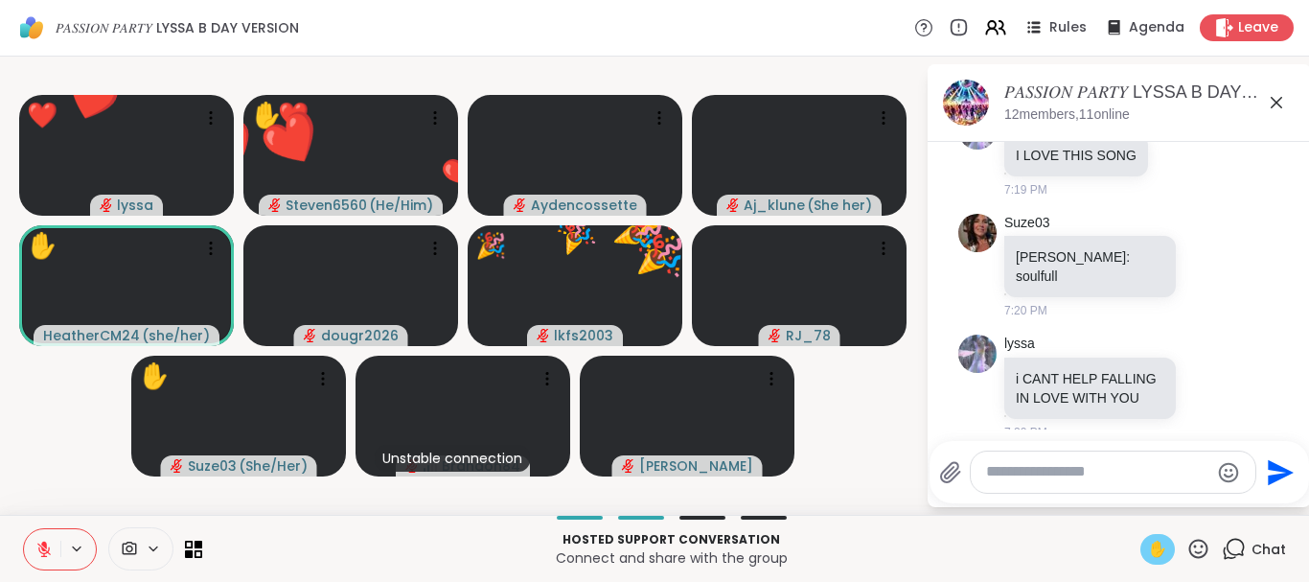
click at [1191, 540] on icon at bounding box center [1198, 549] width 24 height 24
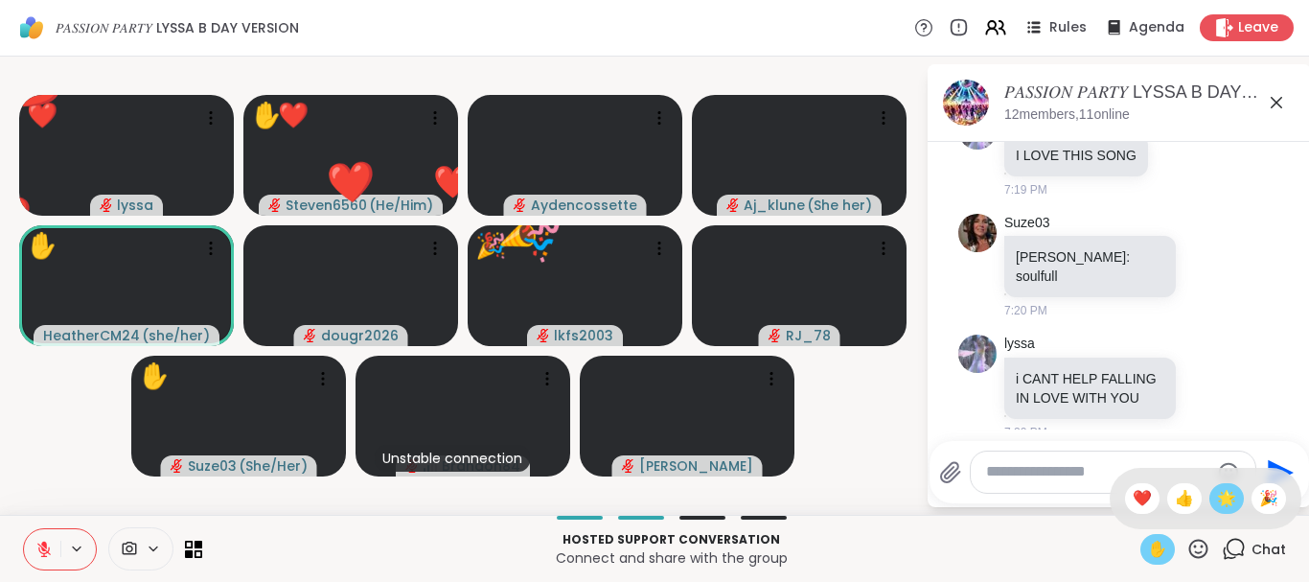
click at [1220, 486] on div "🌟" at bounding box center [1226, 498] width 34 height 31
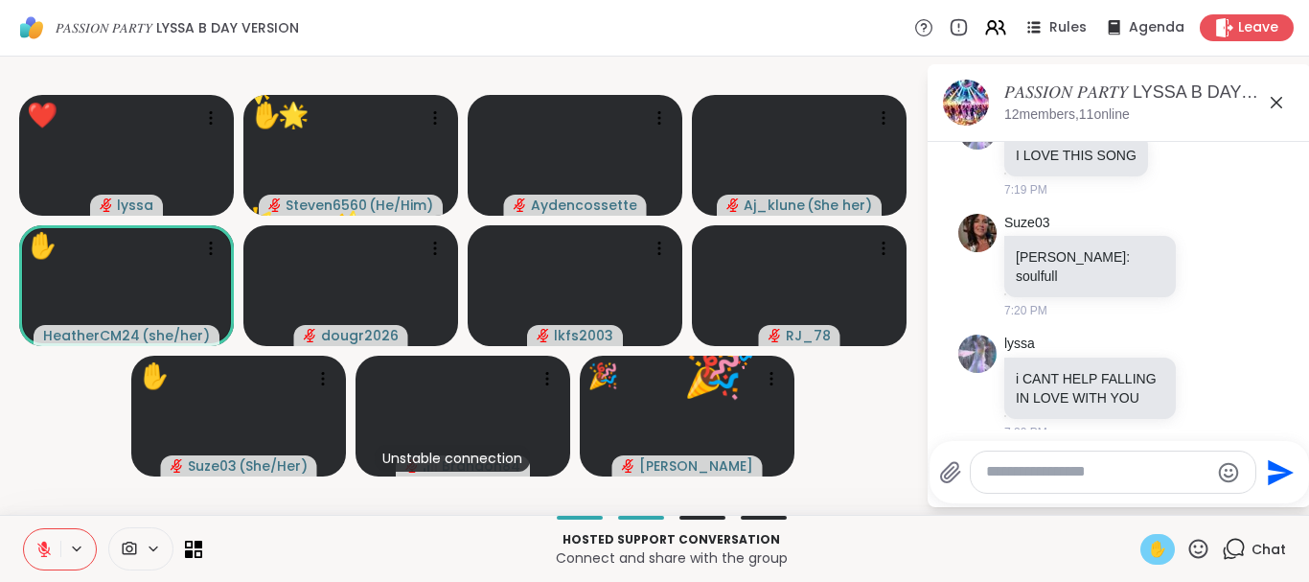
click at [1204, 544] on icon at bounding box center [1198, 549] width 24 height 24
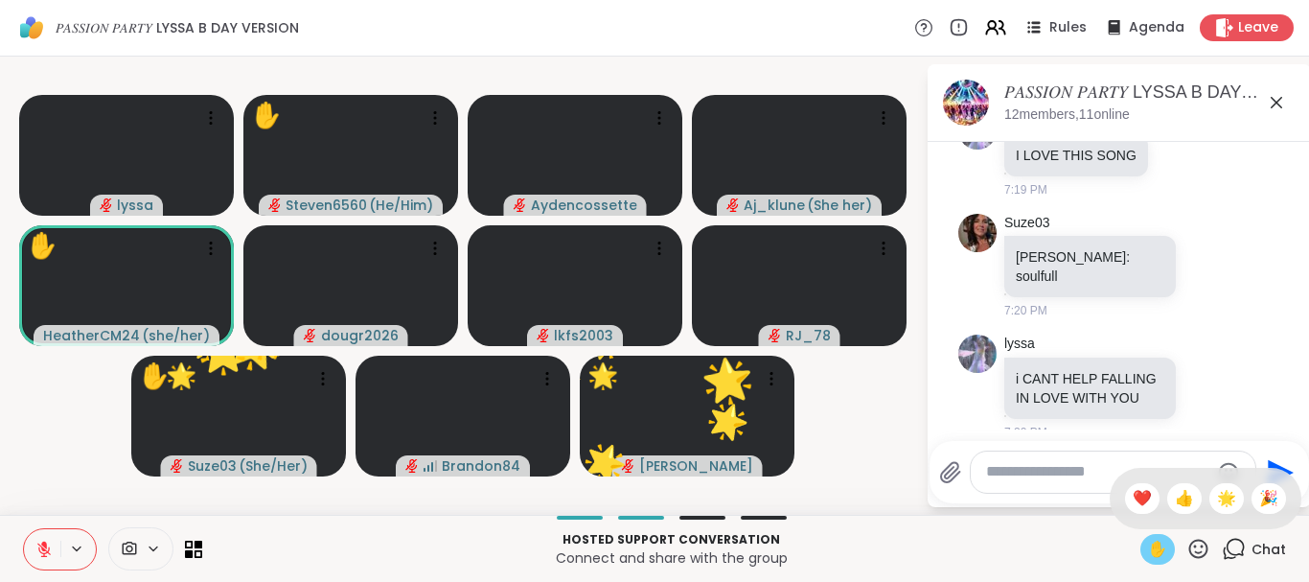
click at [1193, 540] on icon at bounding box center [1198, 549] width 24 height 24
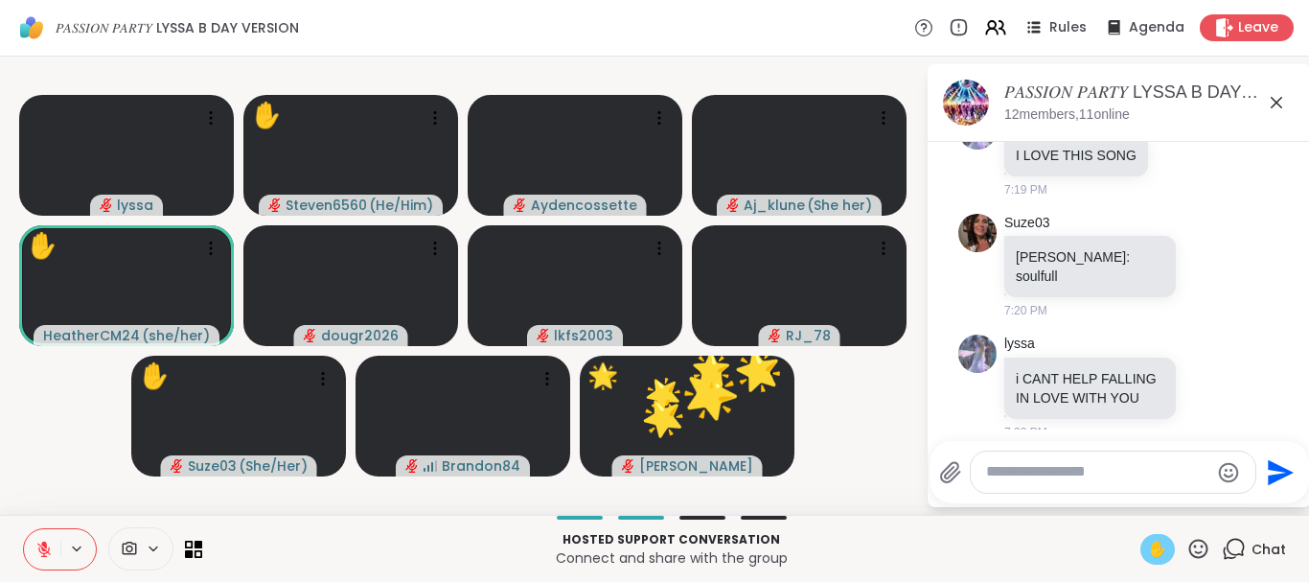
click at [1198, 542] on icon at bounding box center [1198, 549] width 24 height 24
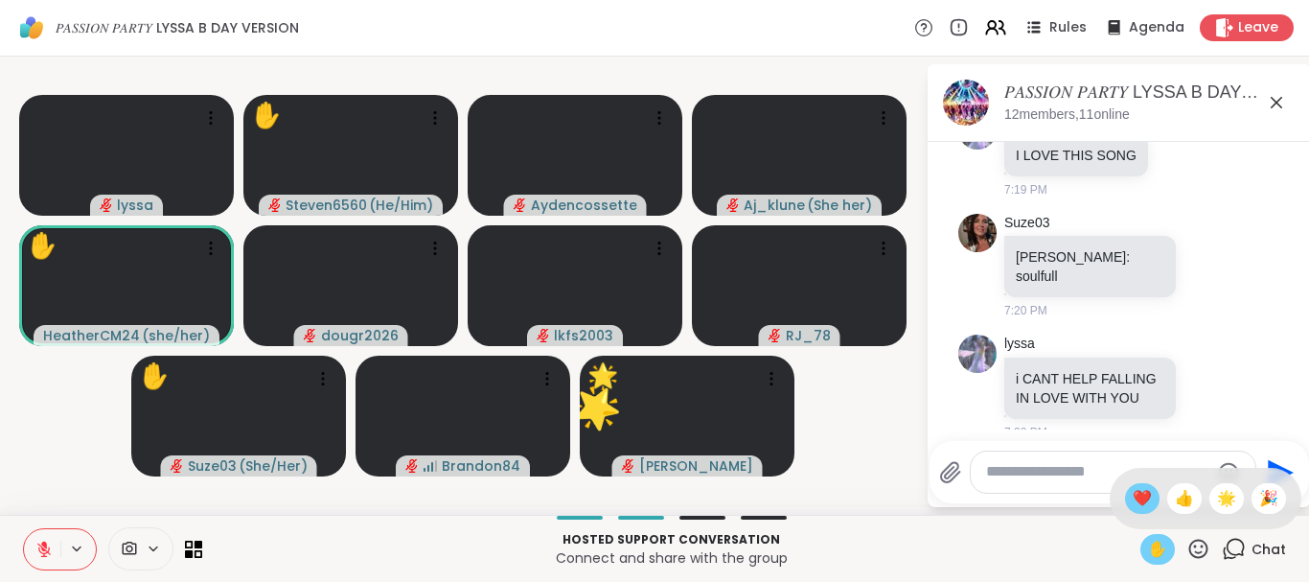
click at [1133, 498] on span "❤️" at bounding box center [1142, 498] width 19 height 23
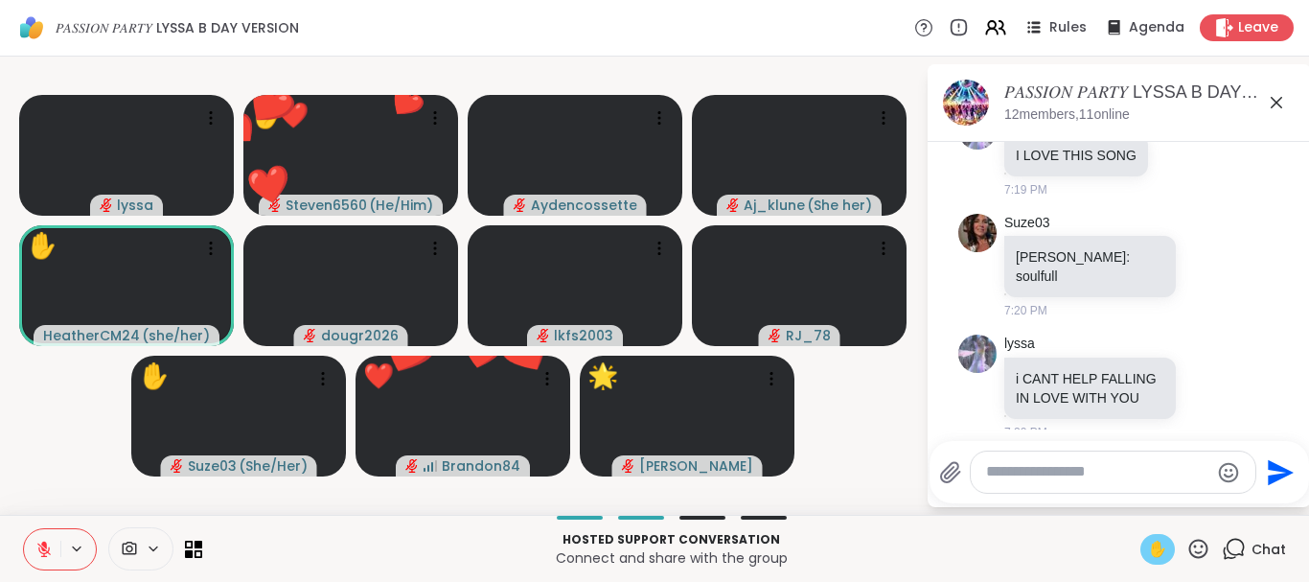
click at [1195, 545] on icon at bounding box center [1198, 547] width 19 height 19
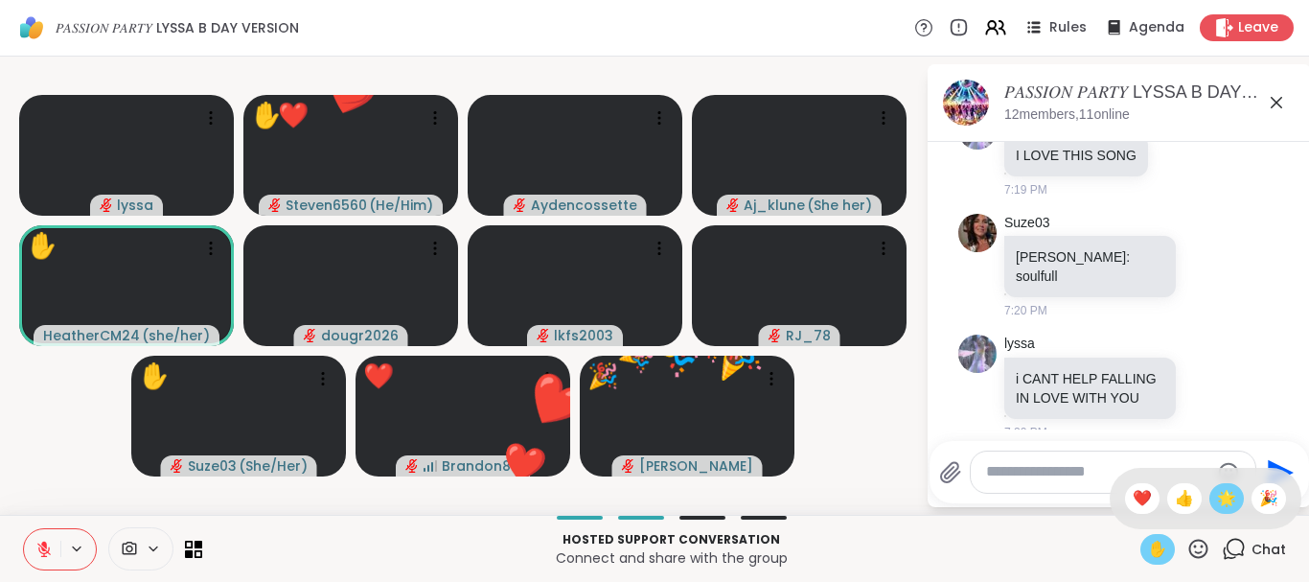
click at [1222, 491] on span "🌟" at bounding box center [1226, 498] width 19 height 23
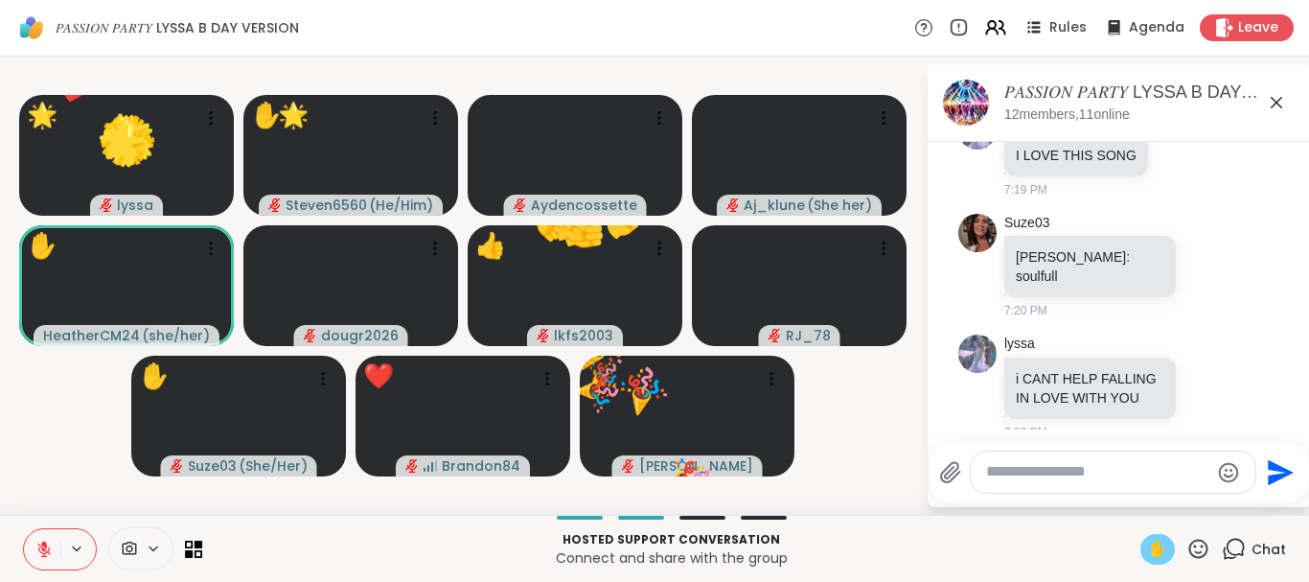
click at [1201, 545] on icon at bounding box center [1198, 547] width 19 height 19
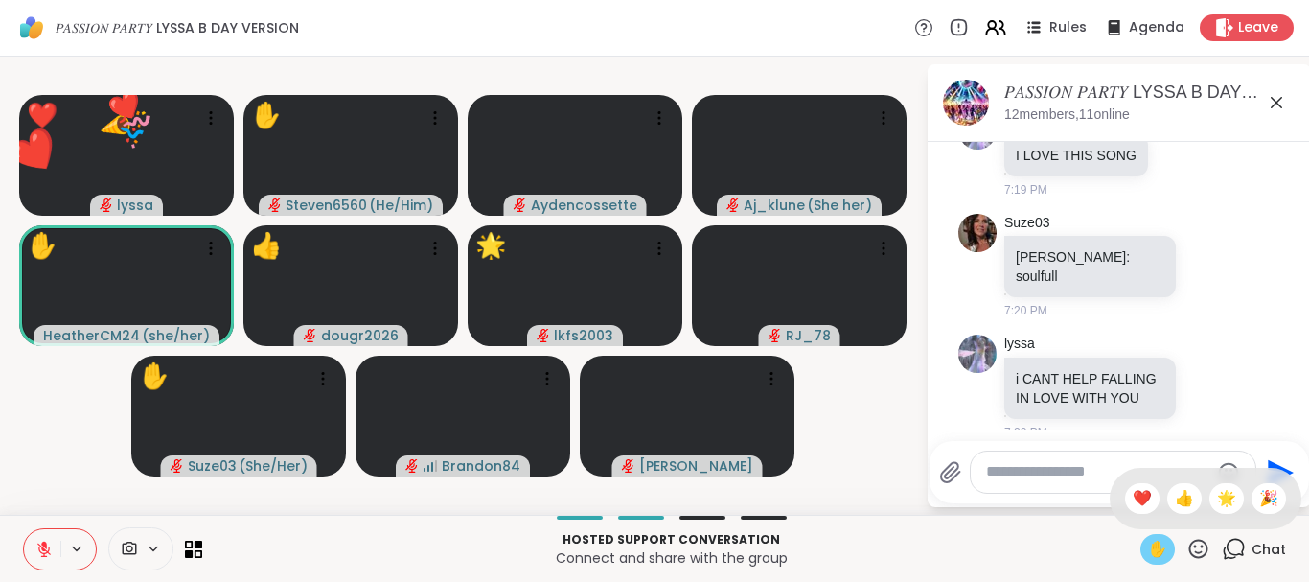
click at [1201, 546] on icon at bounding box center [1198, 547] width 19 height 19
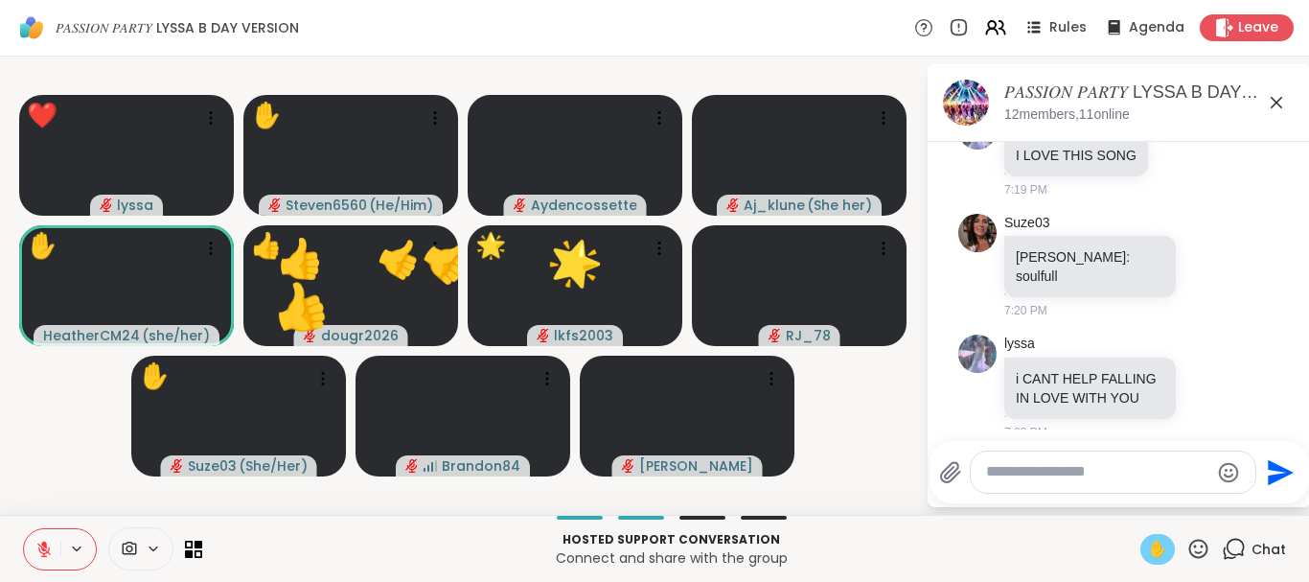
click at [1188, 545] on icon at bounding box center [1198, 549] width 24 height 24
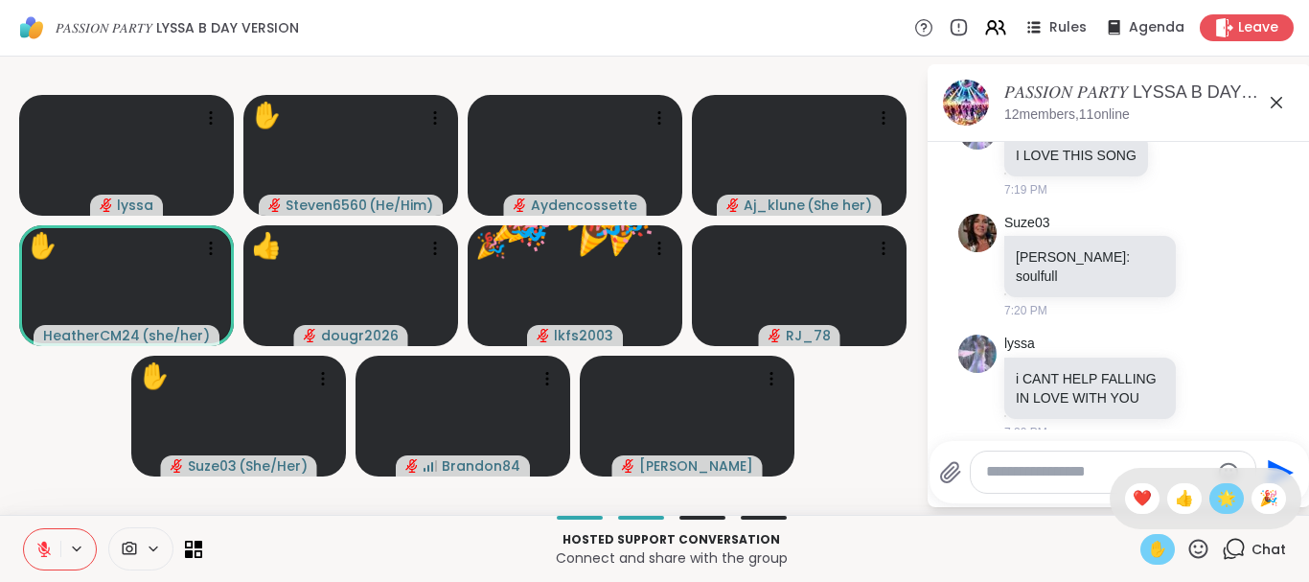
click at [1219, 492] on span "🌟" at bounding box center [1226, 498] width 19 height 23
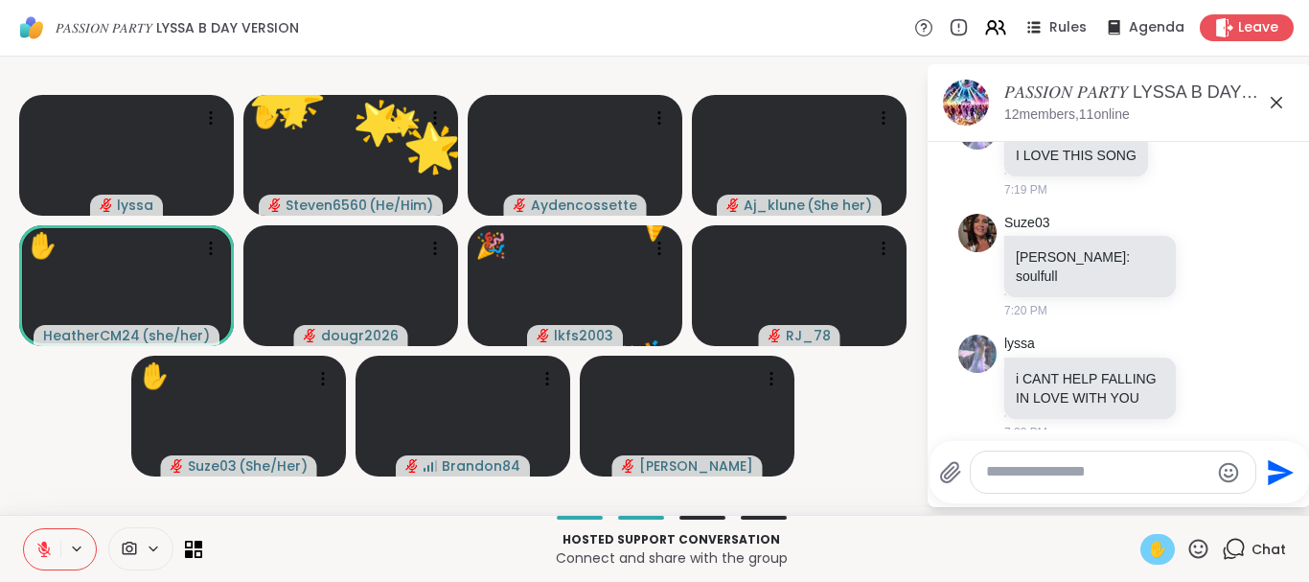
click at [1204, 538] on icon at bounding box center [1198, 549] width 24 height 24
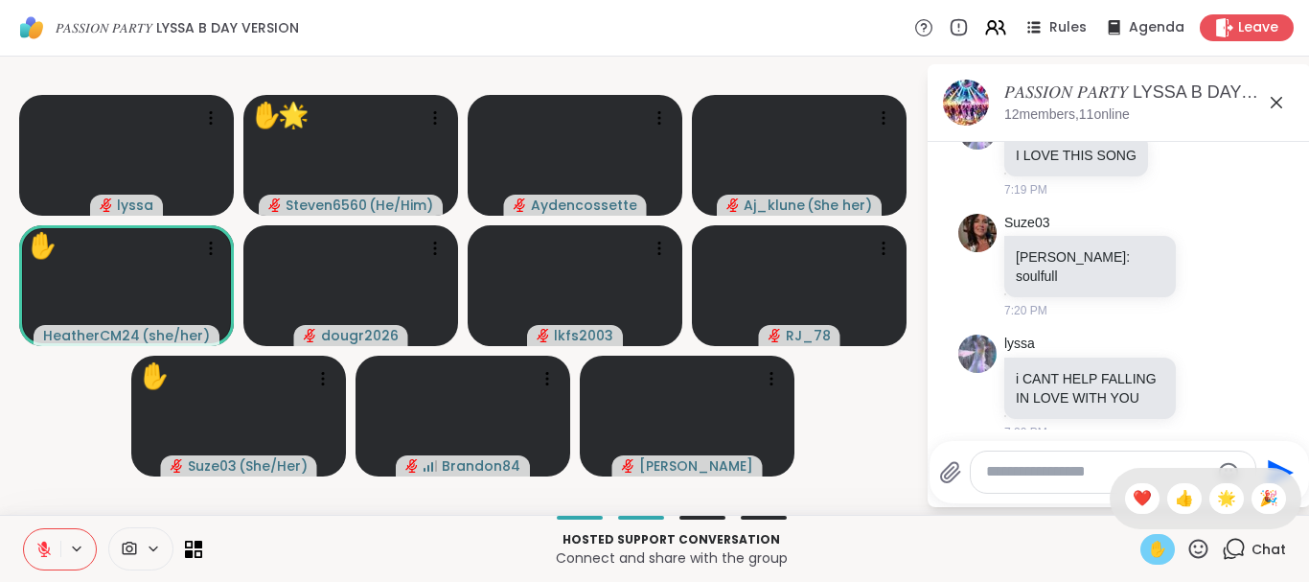
click at [1198, 542] on icon at bounding box center [1198, 549] width 24 height 24
click at [1196, 545] on icon at bounding box center [1198, 547] width 19 height 19
click at [1133, 490] on span "❤️" at bounding box center [1142, 498] width 19 height 23
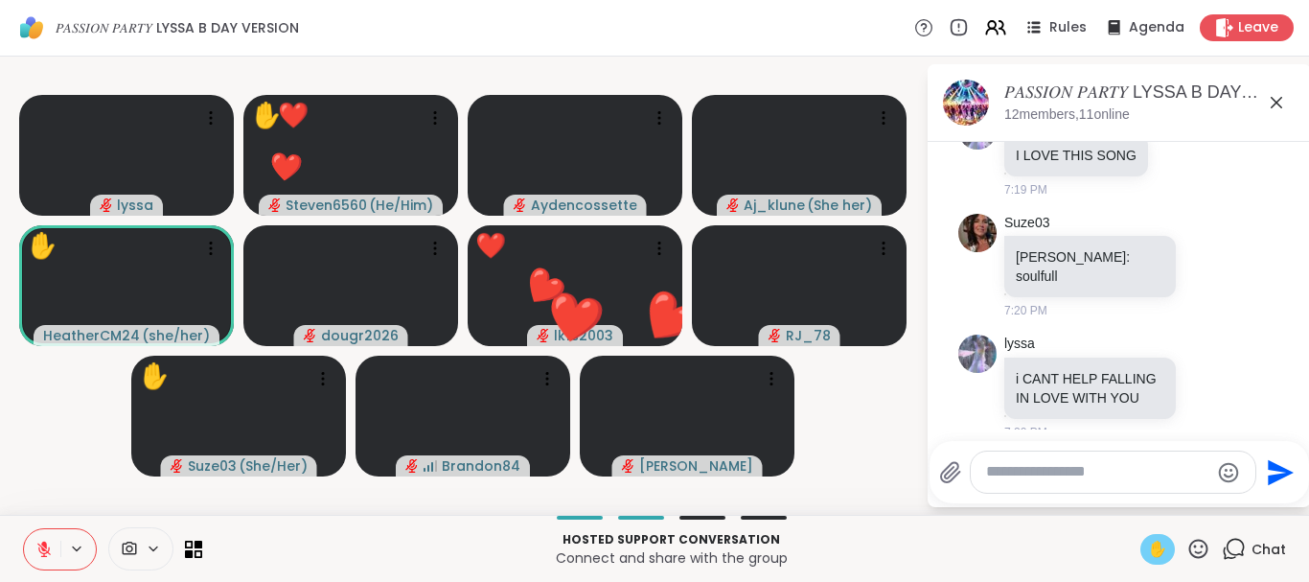
click at [1203, 540] on icon at bounding box center [1198, 547] width 19 height 19
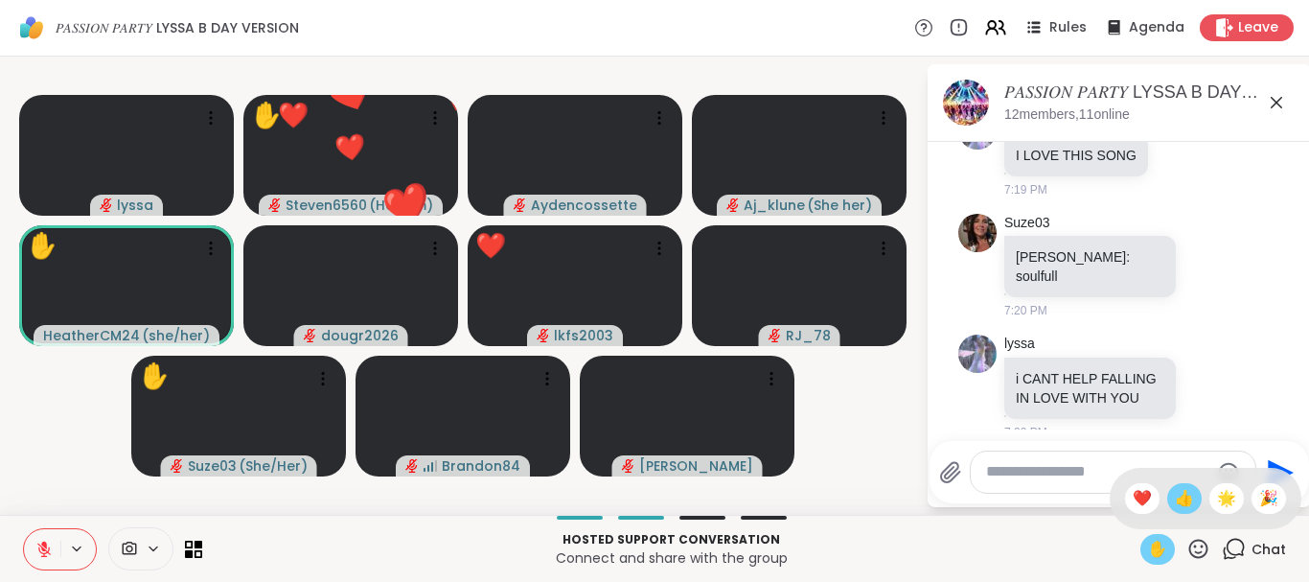
click at [1184, 496] on span "👍" at bounding box center [1184, 498] width 19 height 23
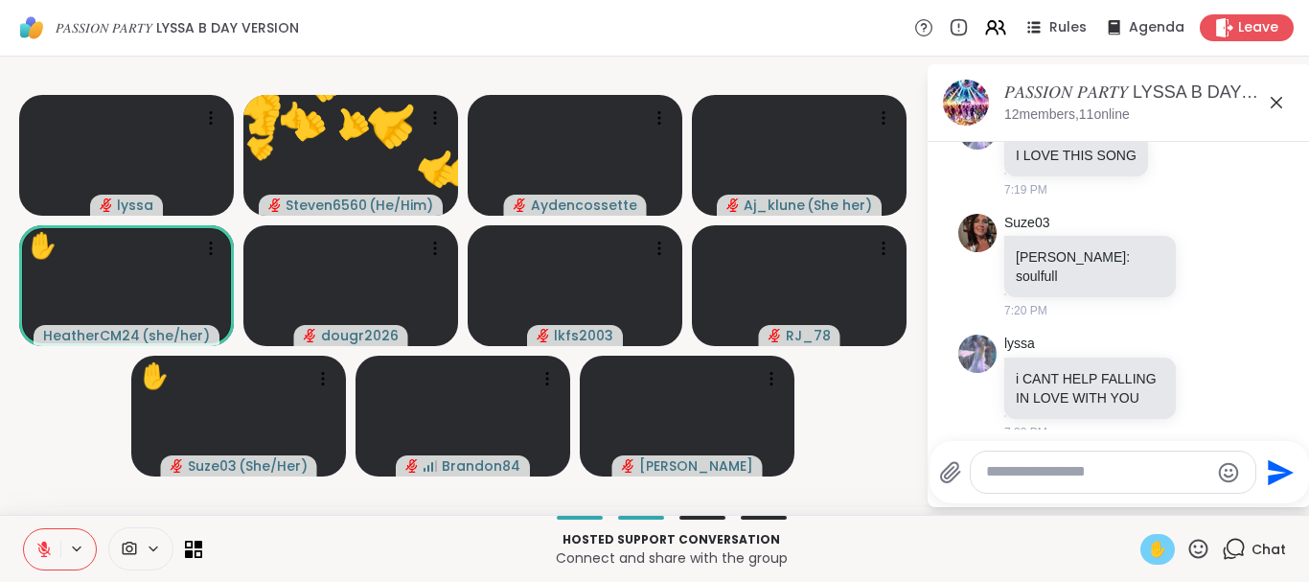
click at [1200, 543] on icon at bounding box center [1198, 549] width 24 height 24
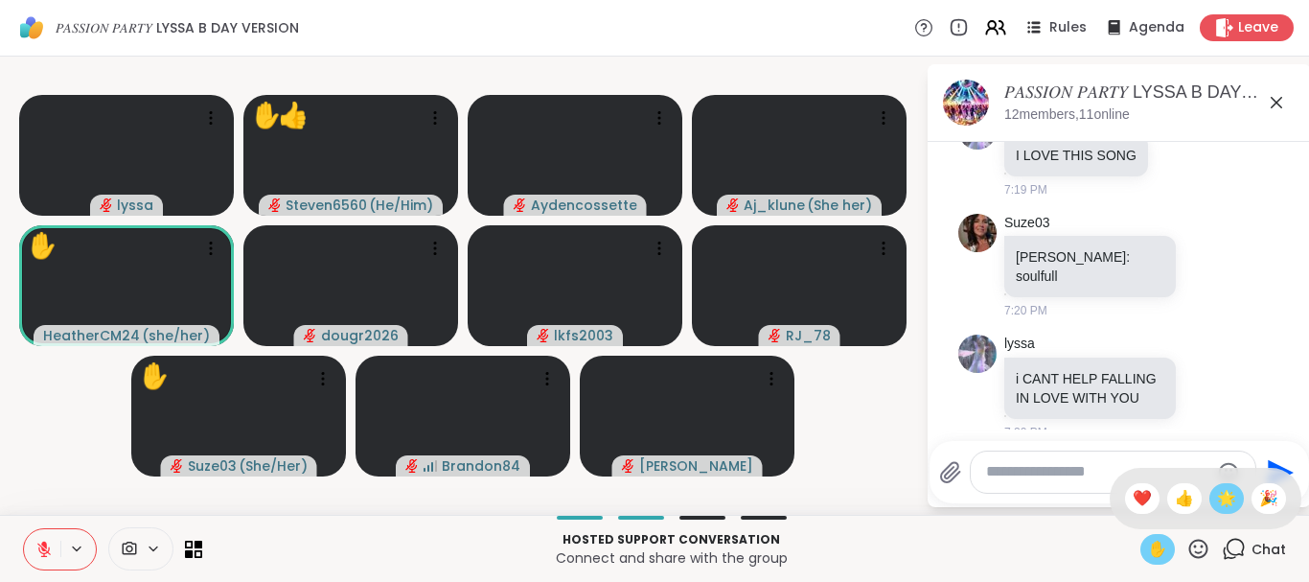
click at [1220, 498] on span "🌟" at bounding box center [1226, 498] width 19 height 23
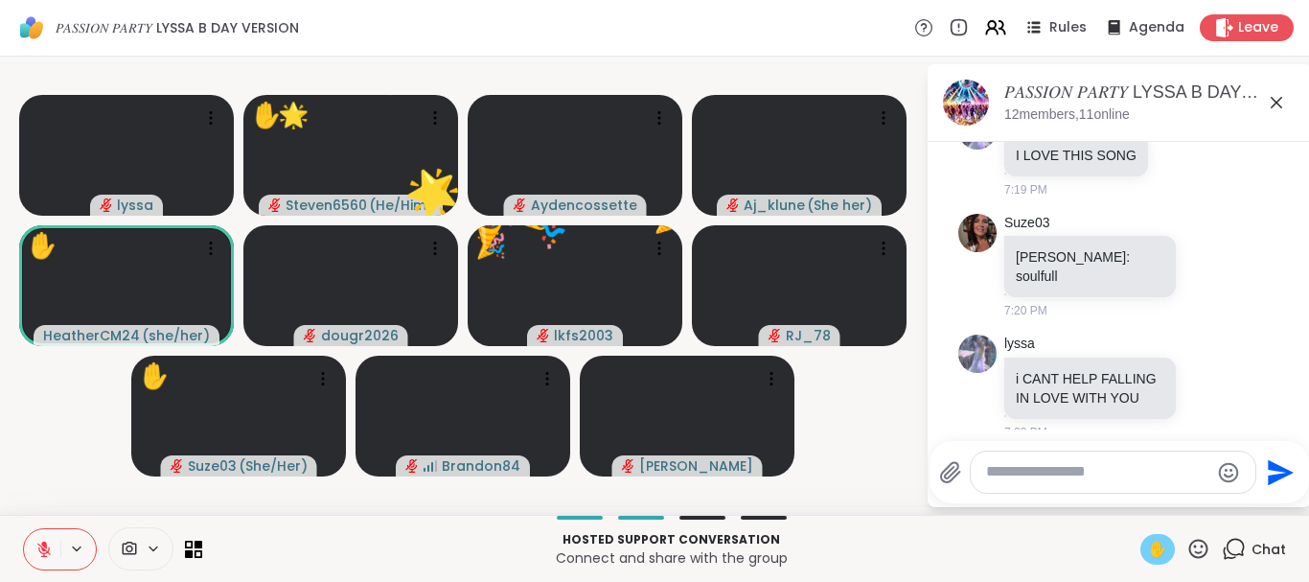
click at [1201, 541] on icon at bounding box center [1198, 549] width 24 height 24
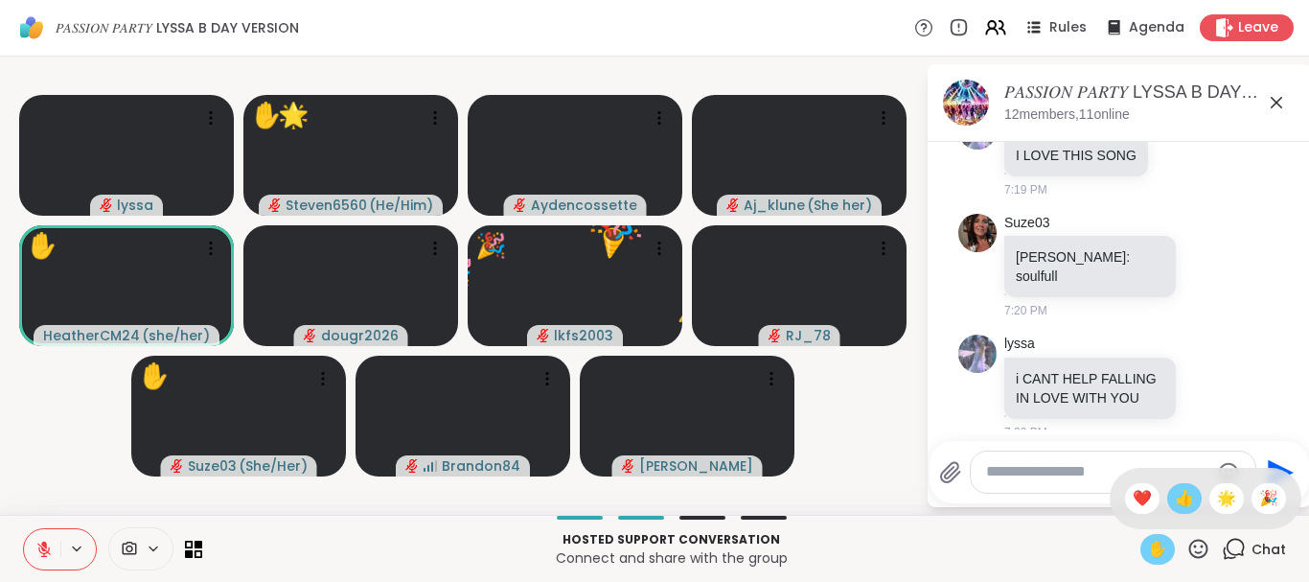
click at [1179, 493] on span "👍" at bounding box center [1184, 498] width 19 height 23
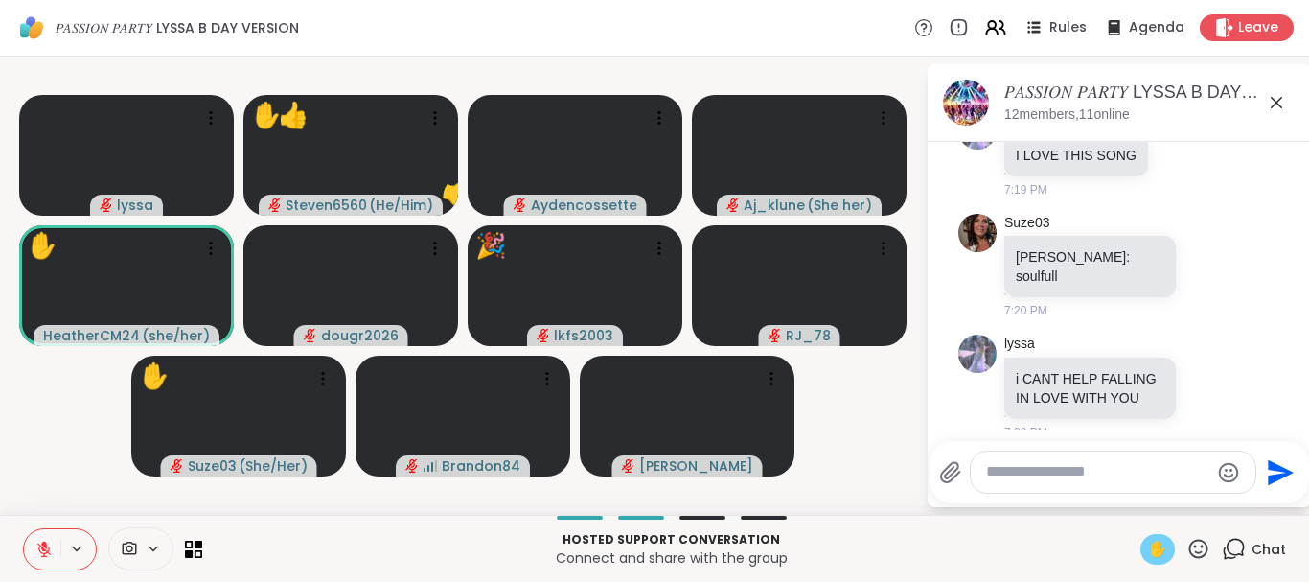
click at [1190, 543] on icon at bounding box center [1198, 549] width 24 height 24
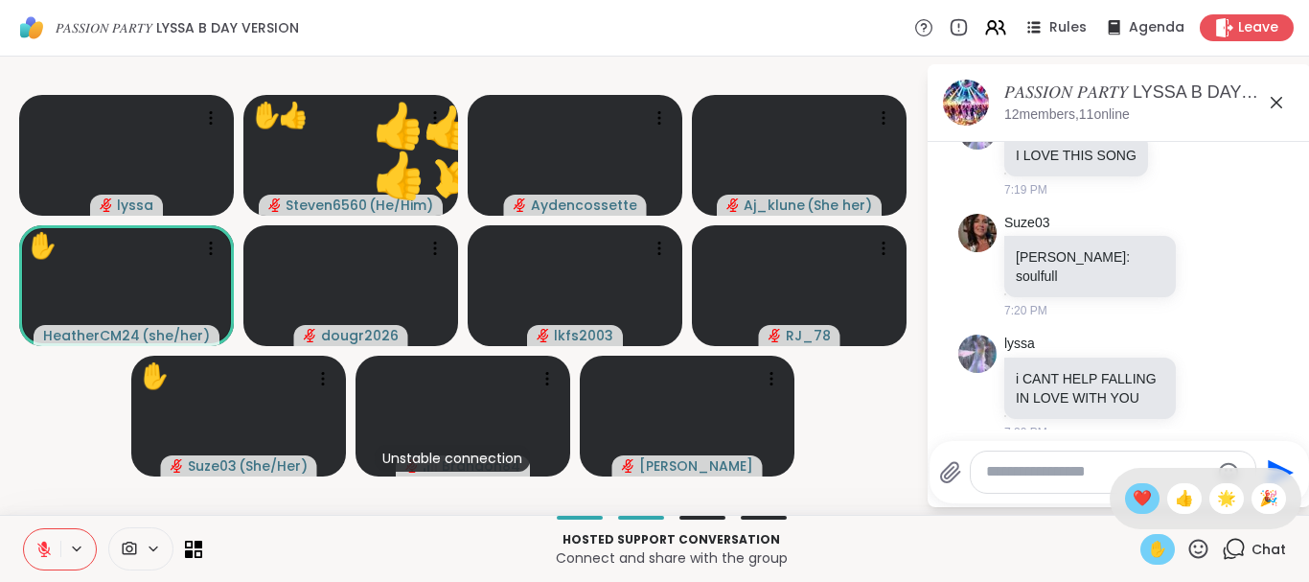
click at [1136, 492] on span "❤️" at bounding box center [1142, 498] width 19 height 23
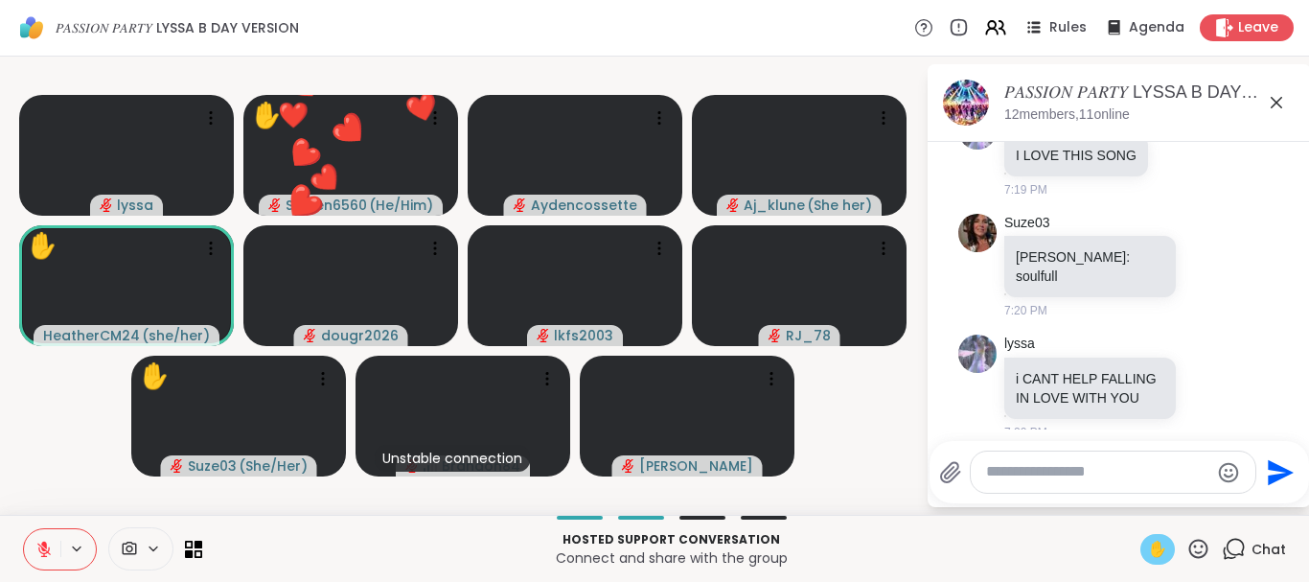
click at [1194, 545] on icon at bounding box center [1198, 549] width 24 height 24
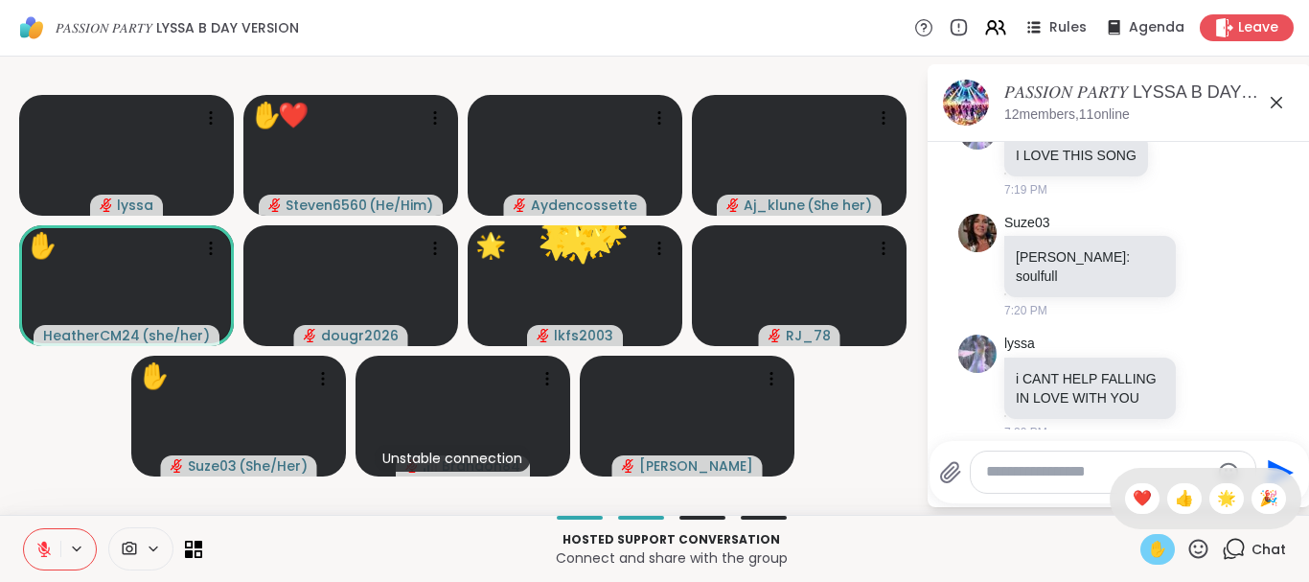
click at [1203, 544] on icon at bounding box center [1198, 549] width 24 height 24
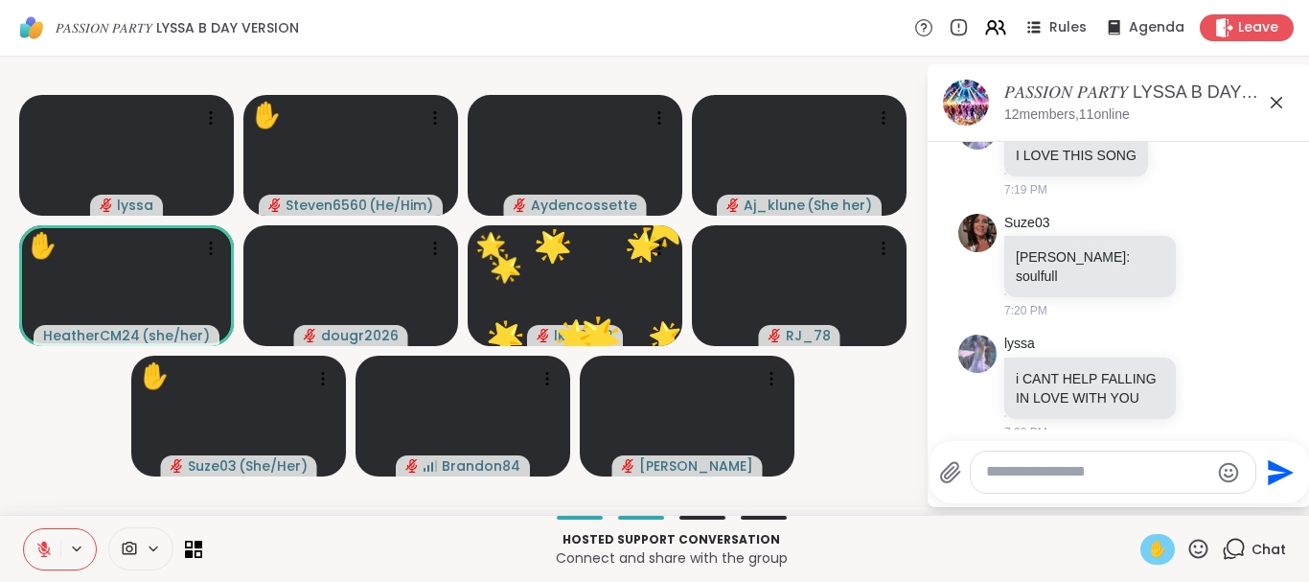
click at [1195, 539] on icon at bounding box center [1198, 549] width 24 height 24
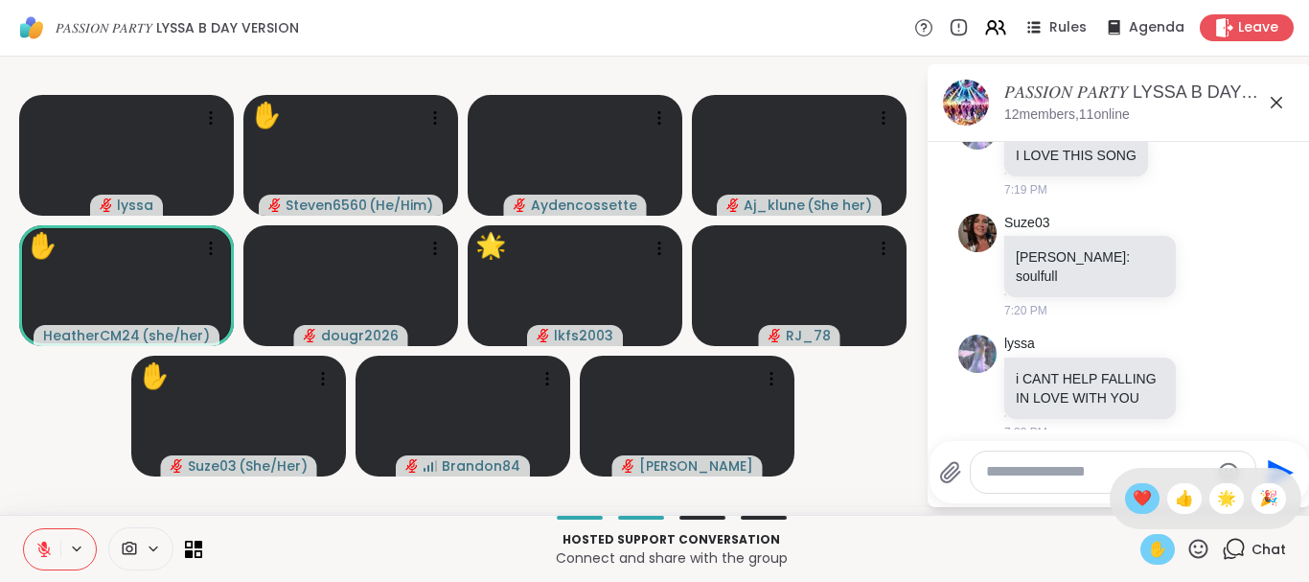
click at [1133, 487] on span "❤️" at bounding box center [1142, 498] width 19 height 23
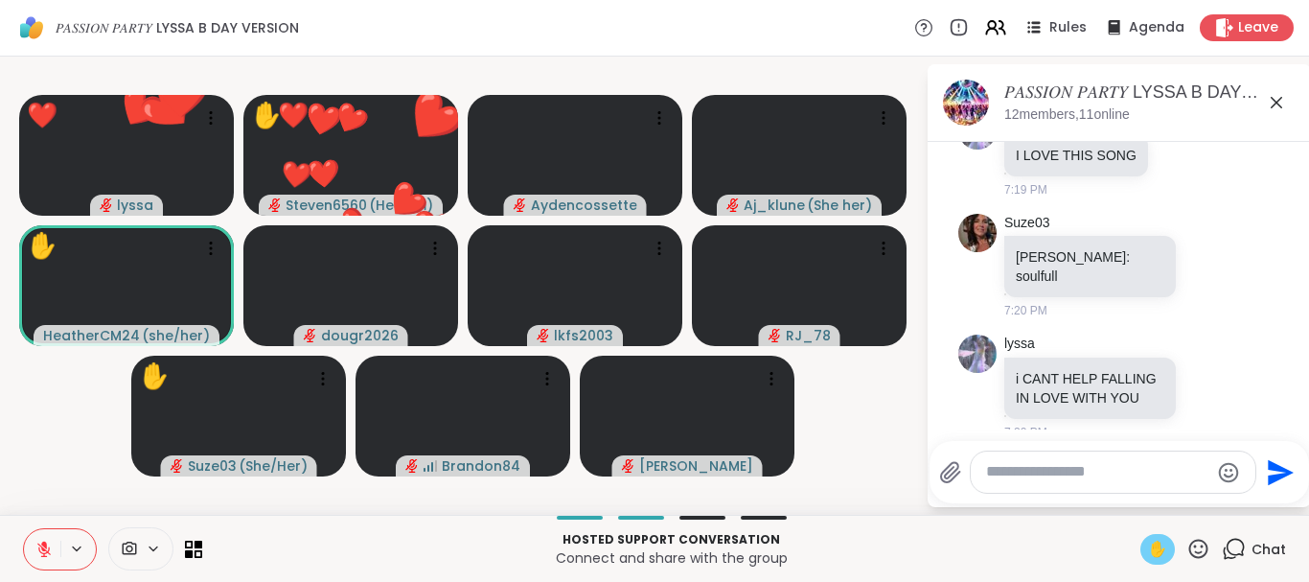
click at [1198, 544] on icon at bounding box center [1198, 549] width 24 height 24
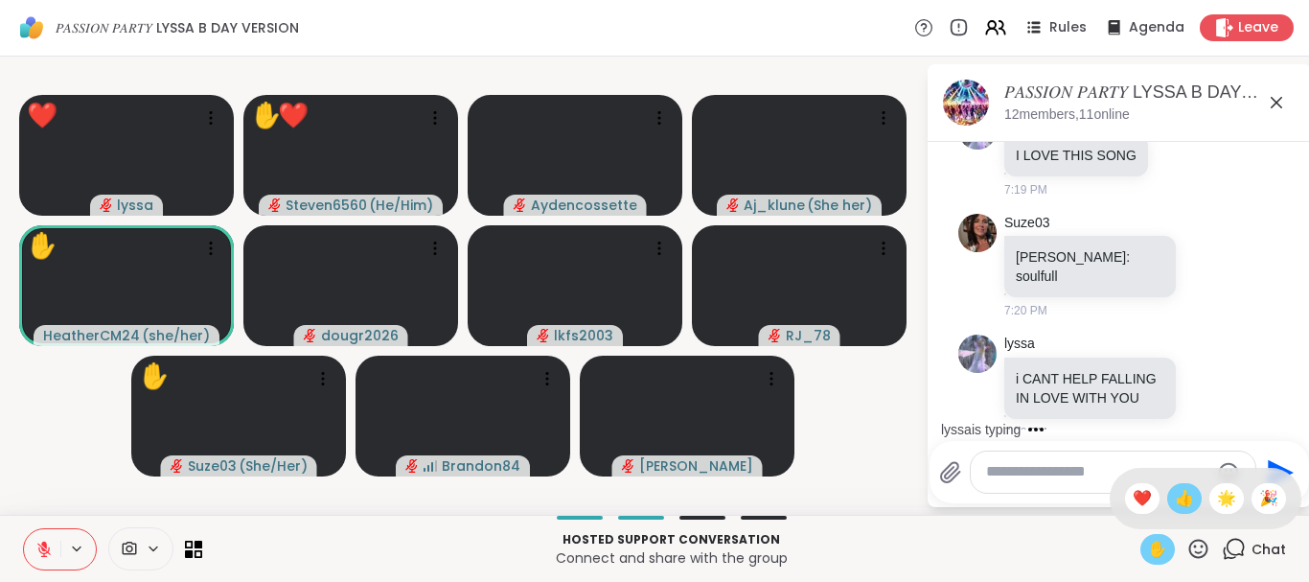
click at [1178, 500] on span "👍" at bounding box center [1184, 498] width 19 height 23
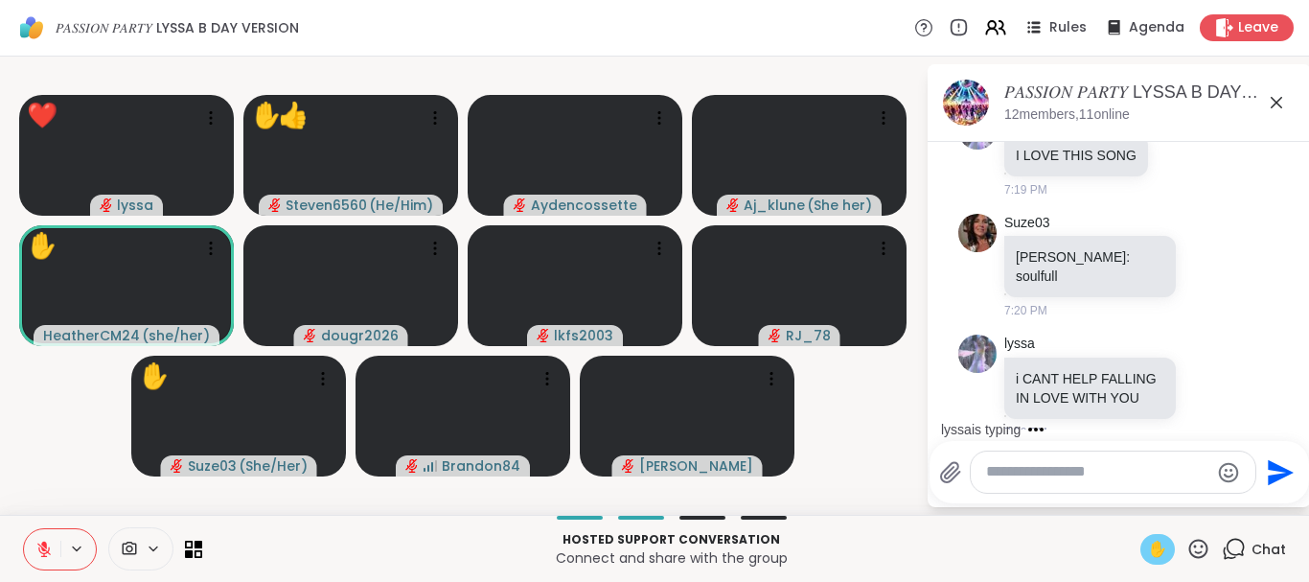
click at [1199, 540] on icon at bounding box center [1198, 547] width 19 height 19
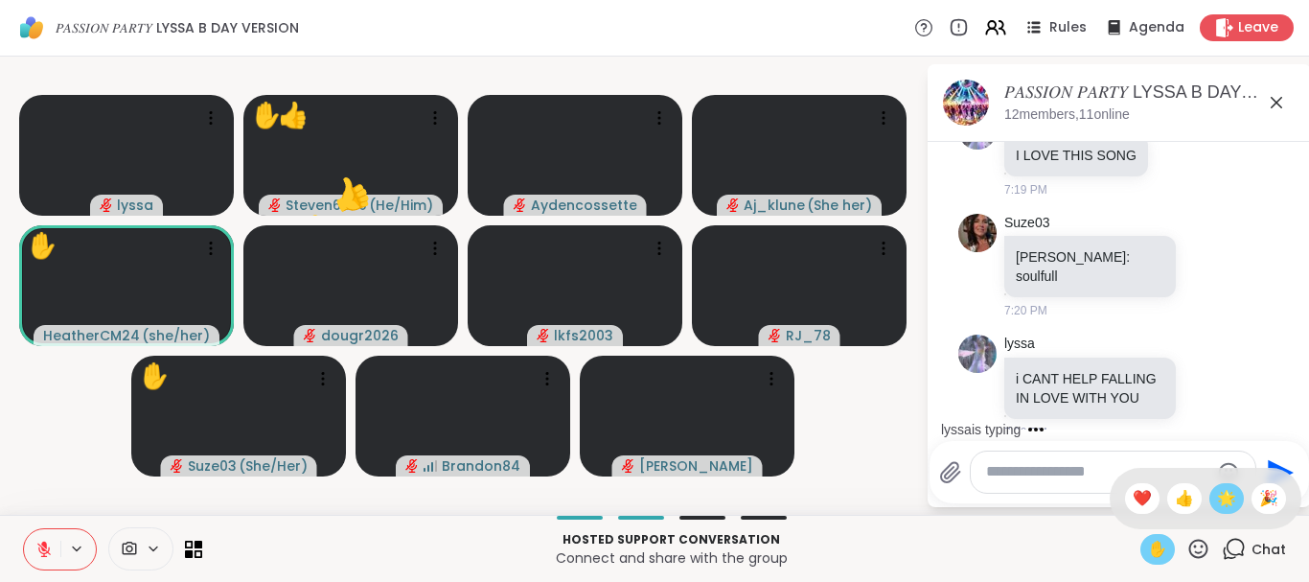
click at [1219, 493] on span "🌟" at bounding box center [1226, 498] width 19 height 23
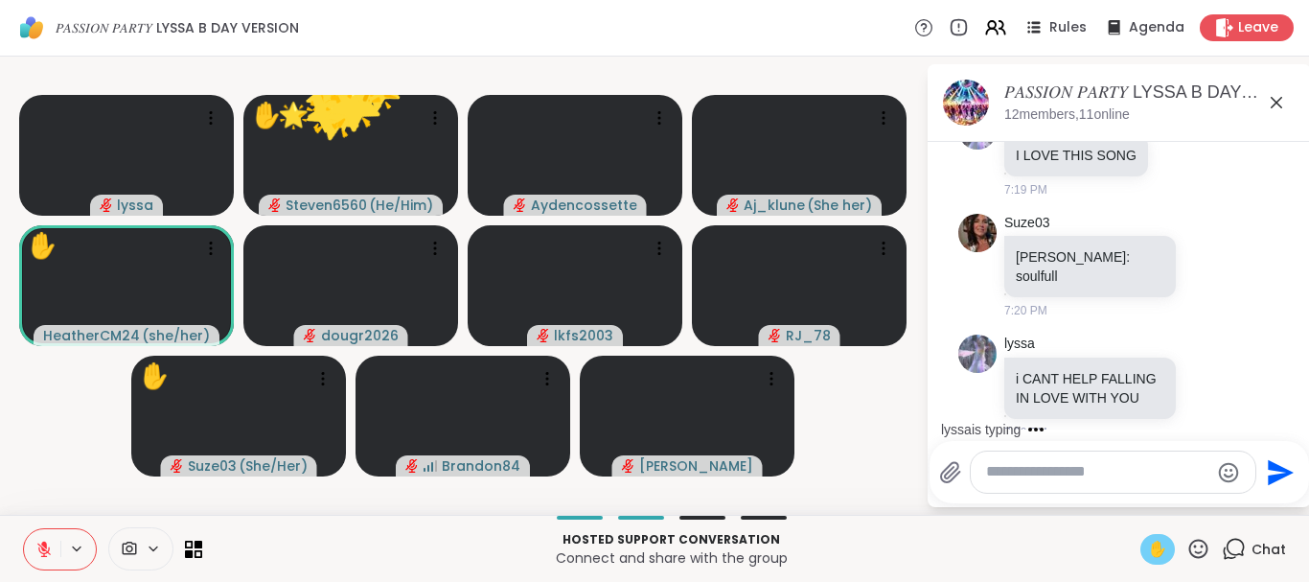
scroll to position [3127, 0]
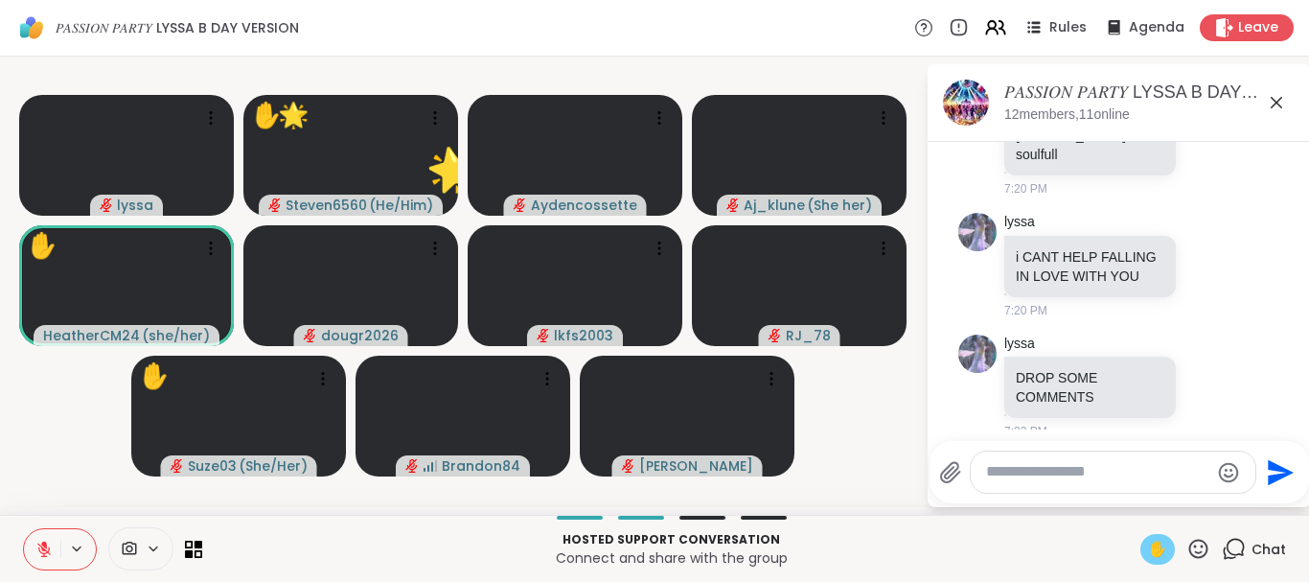
click at [1194, 547] on icon at bounding box center [1198, 549] width 24 height 24
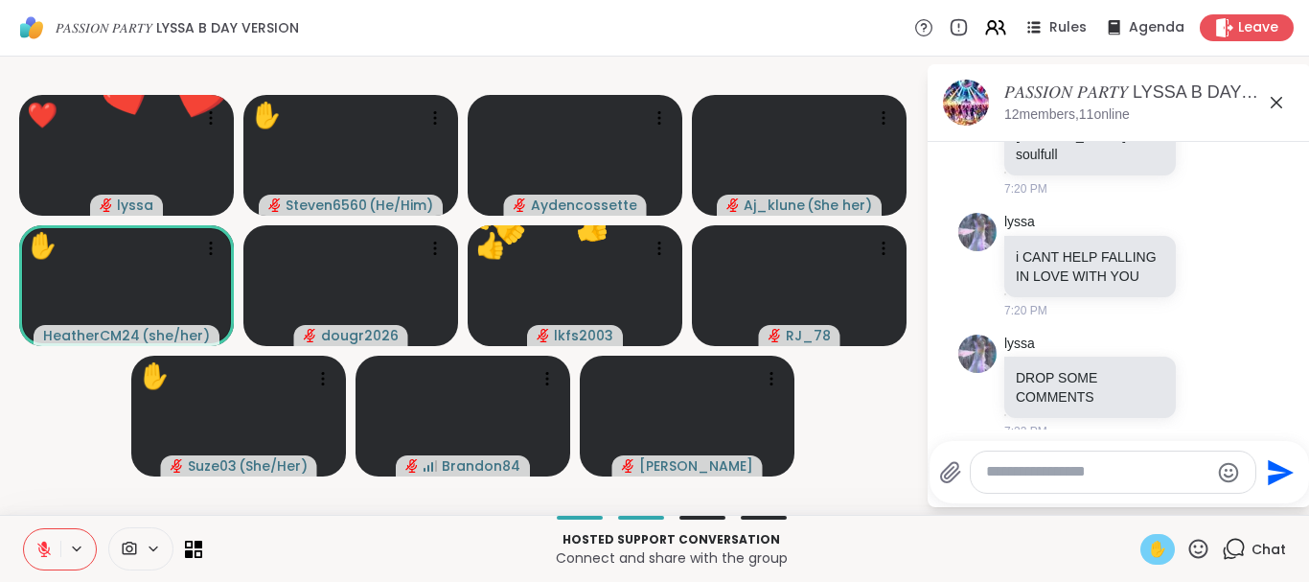
click at [1032, 477] on textarea "Type your message" at bounding box center [1097, 472] width 223 height 20
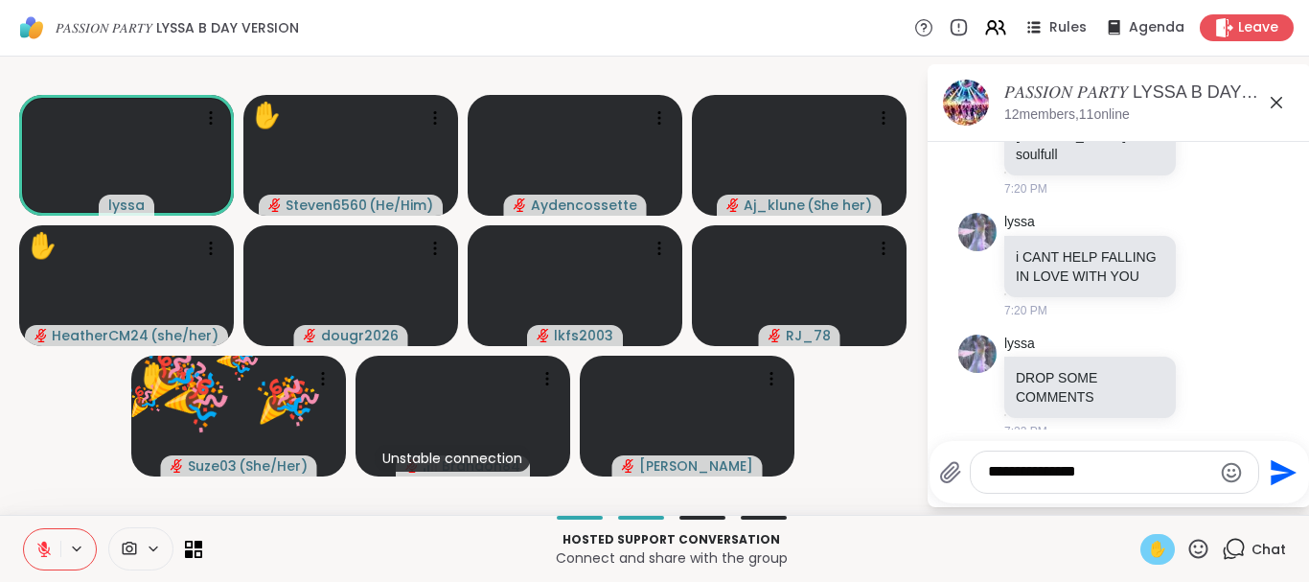
type textarea "**********"
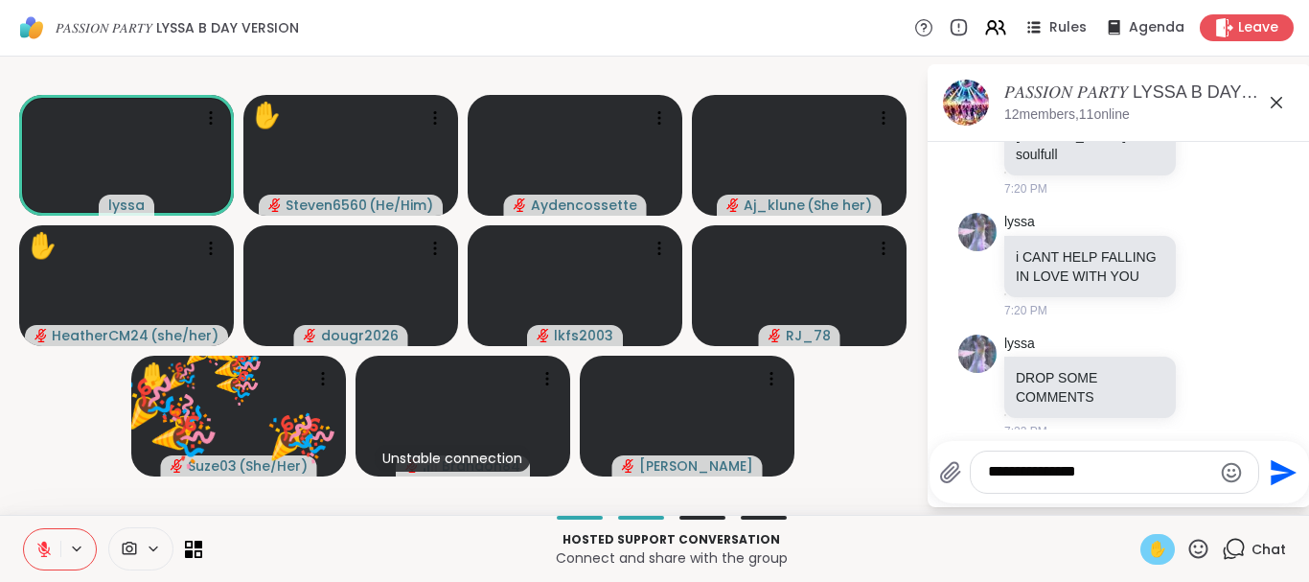
click at [1266, 474] on icon "Send" at bounding box center [1281, 472] width 31 height 31
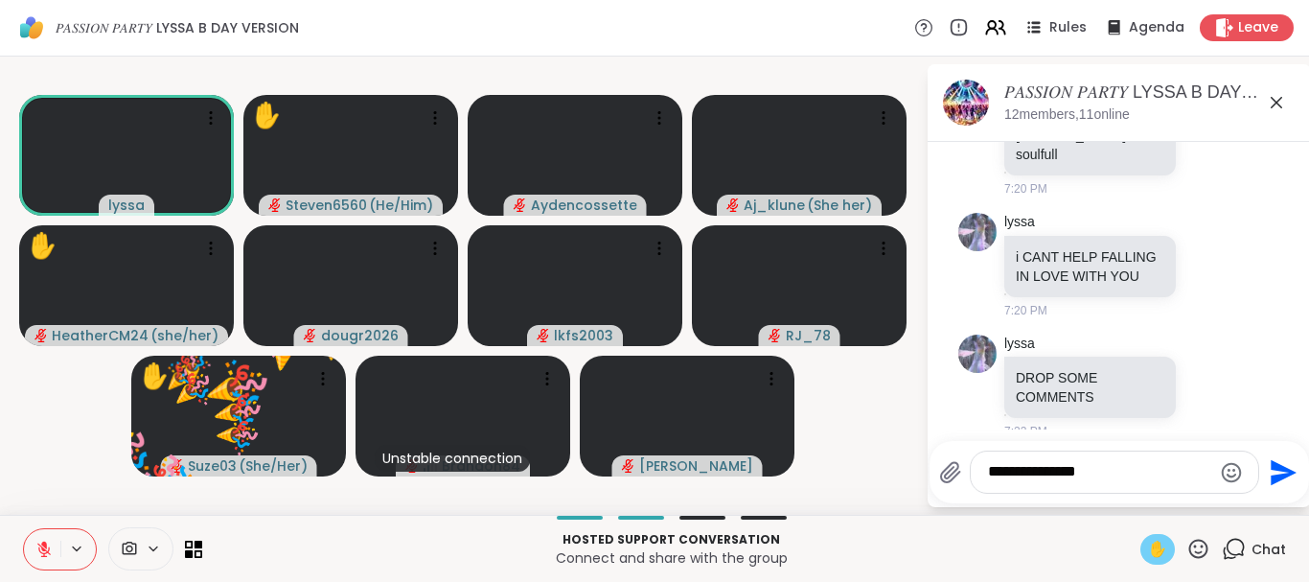
scroll to position [3229, 0]
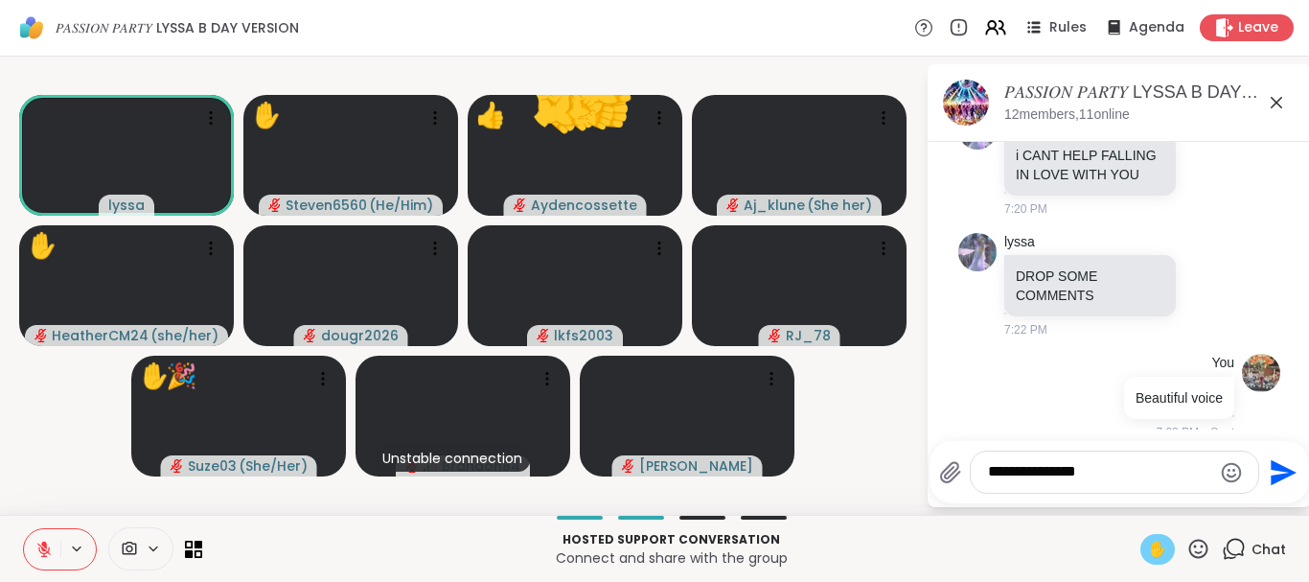
click at [52, 553] on icon at bounding box center [43, 548] width 17 height 17
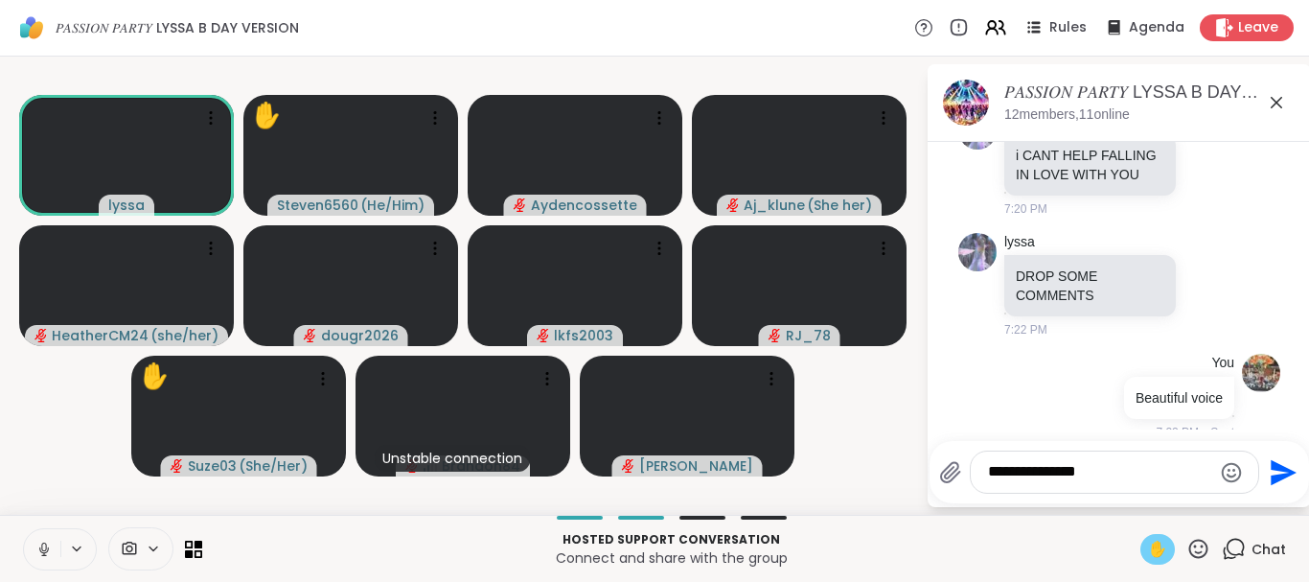
click at [1150, 546] on span "✋" at bounding box center [1157, 549] width 19 height 23
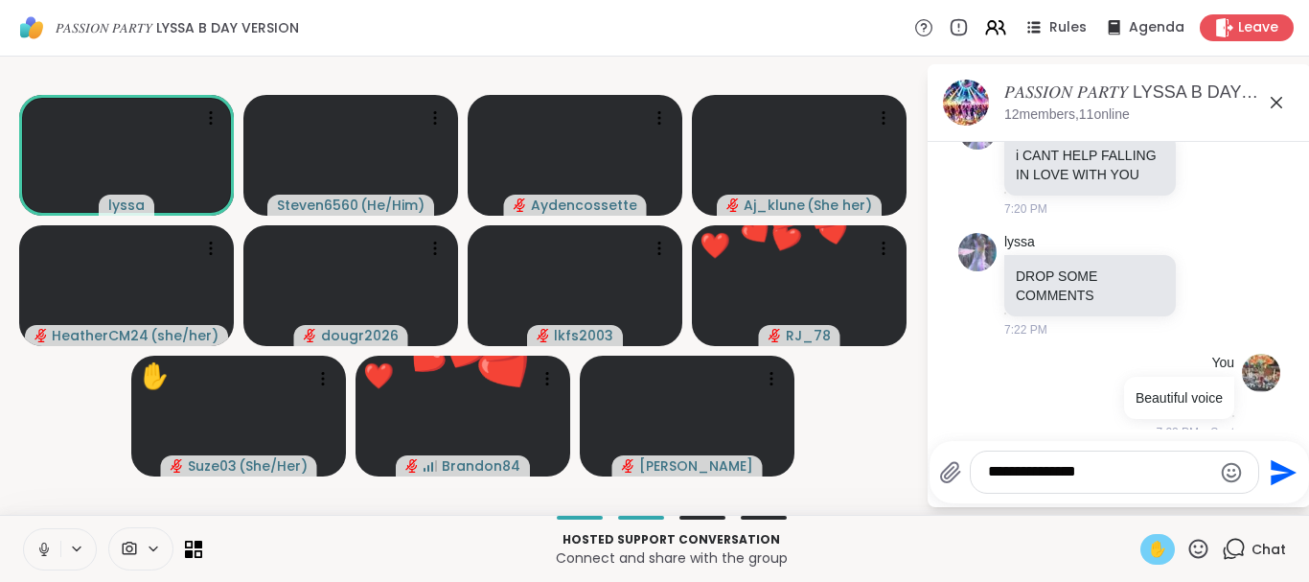
click at [1150, 546] on span "✋" at bounding box center [1157, 549] width 19 height 23
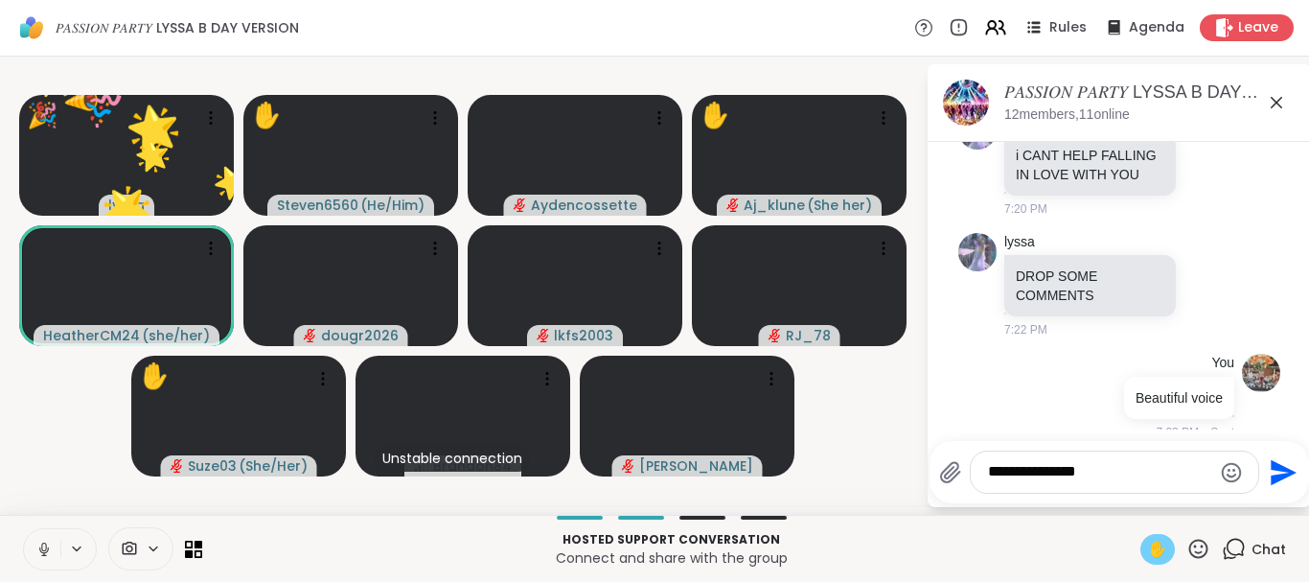
click at [51, 547] on icon at bounding box center [43, 548] width 17 height 17
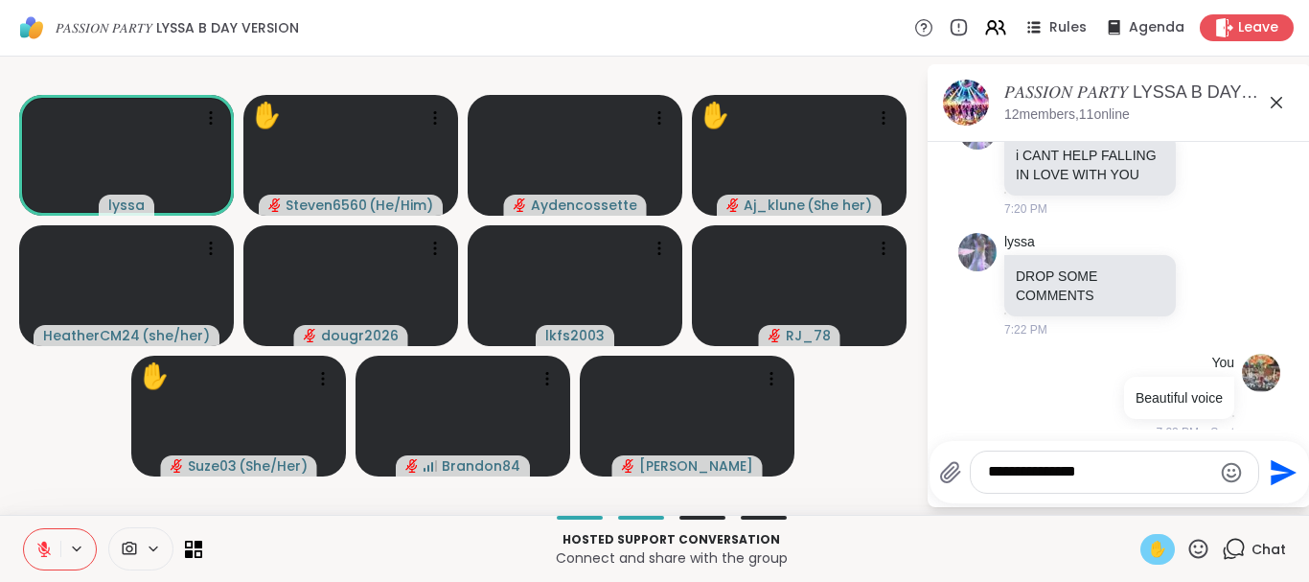
click at [1196, 553] on icon at bounding box center [1198, 549] width 24 height 24
click at [1133, 501] on span "❤️" at bounding box center [1142, 498] width 19 height 23
click at [1196, 551] on icon at bounding box center [1198, 549] width 24 height 24
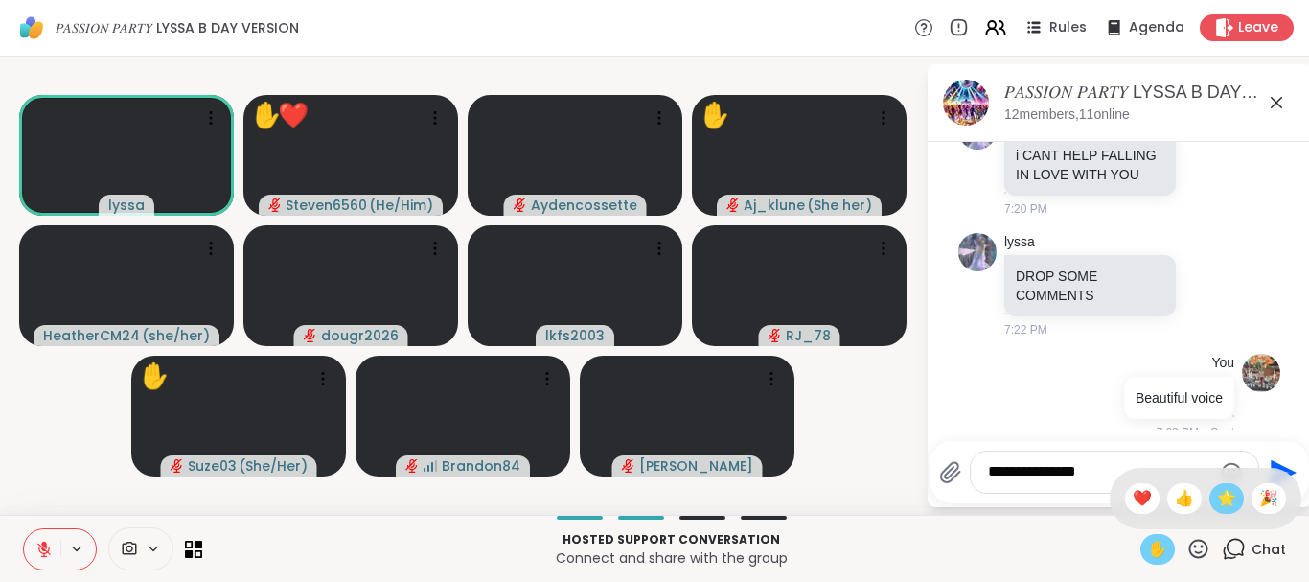
click at [1222, 506] on span "🌟" at bounding box center [1226, 498] width 19 height 23
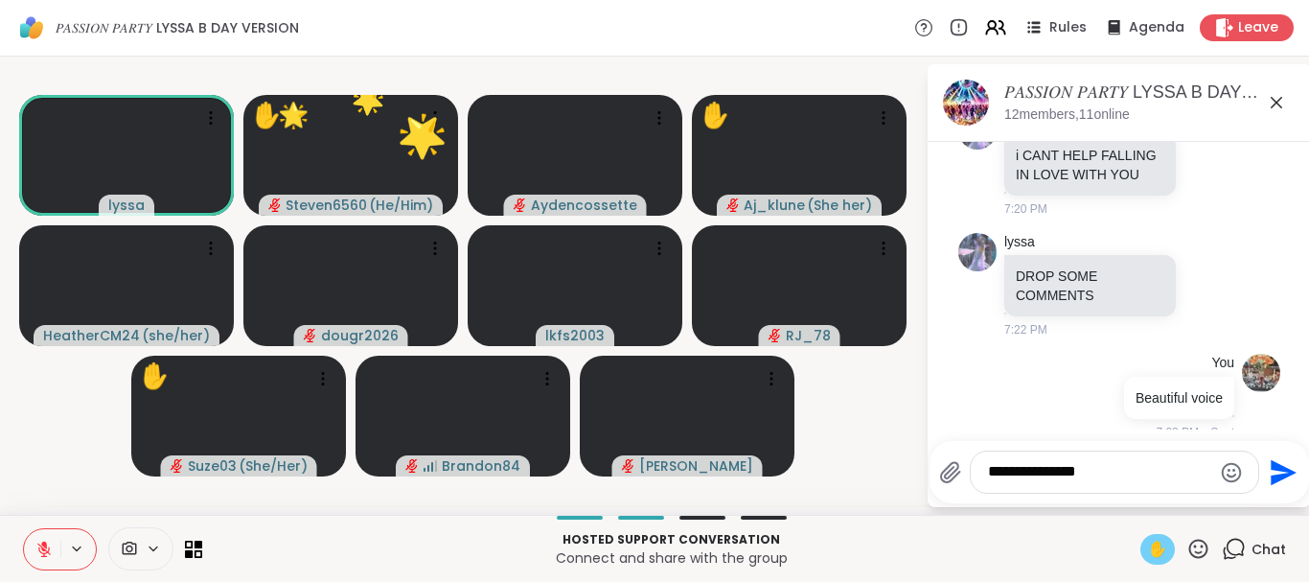
click at [1198, 547] on icon at bounding box center [1198, 549] width 24 height 24
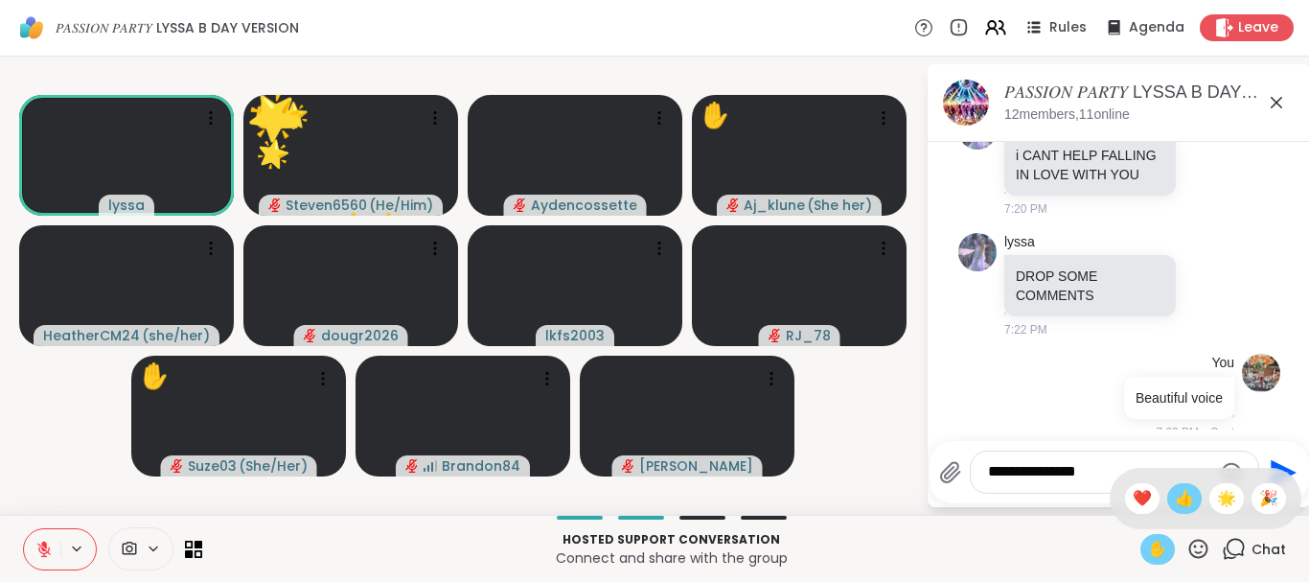
click at [1175, 498] on span "👍" at bounding box center [1184, 498] width 19 height 23
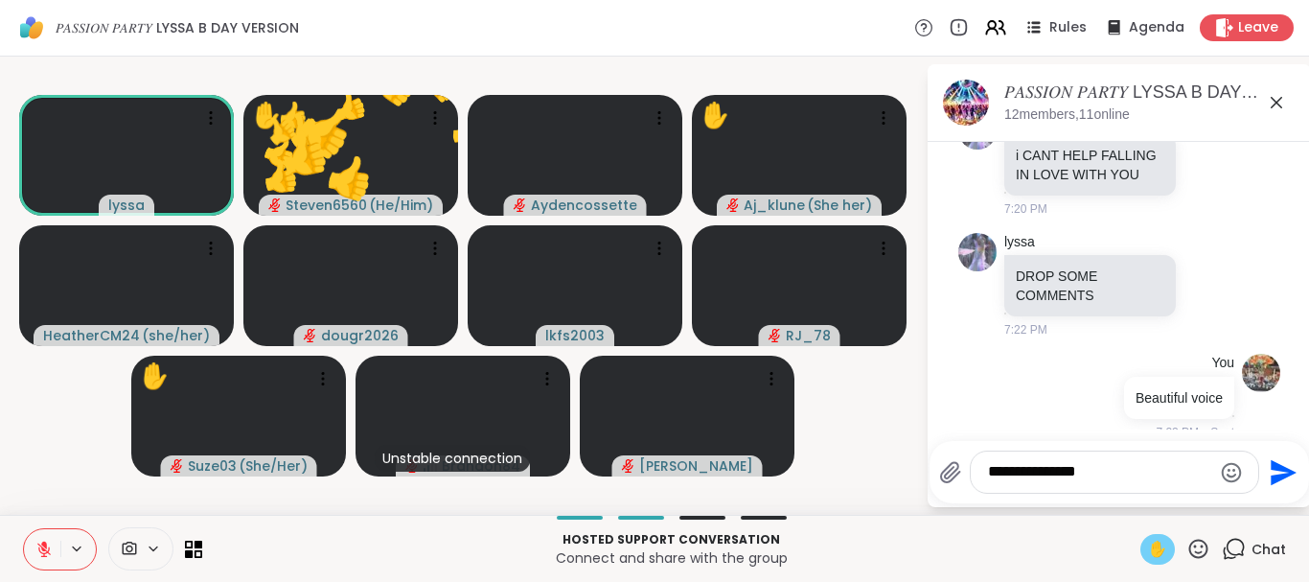
click at [1197, 546] on icon at bounding box center [1198, 547] width 19 height 19
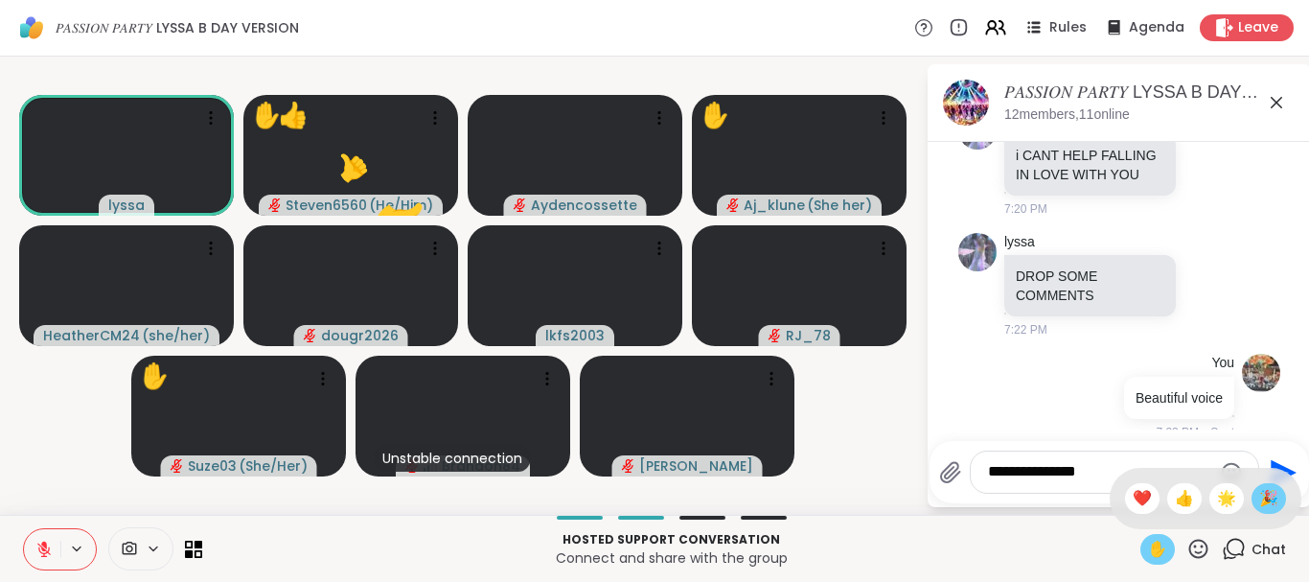
click at [1268, 495] on span "🎉" at bounding box center [1268, 498] width 19 height 23
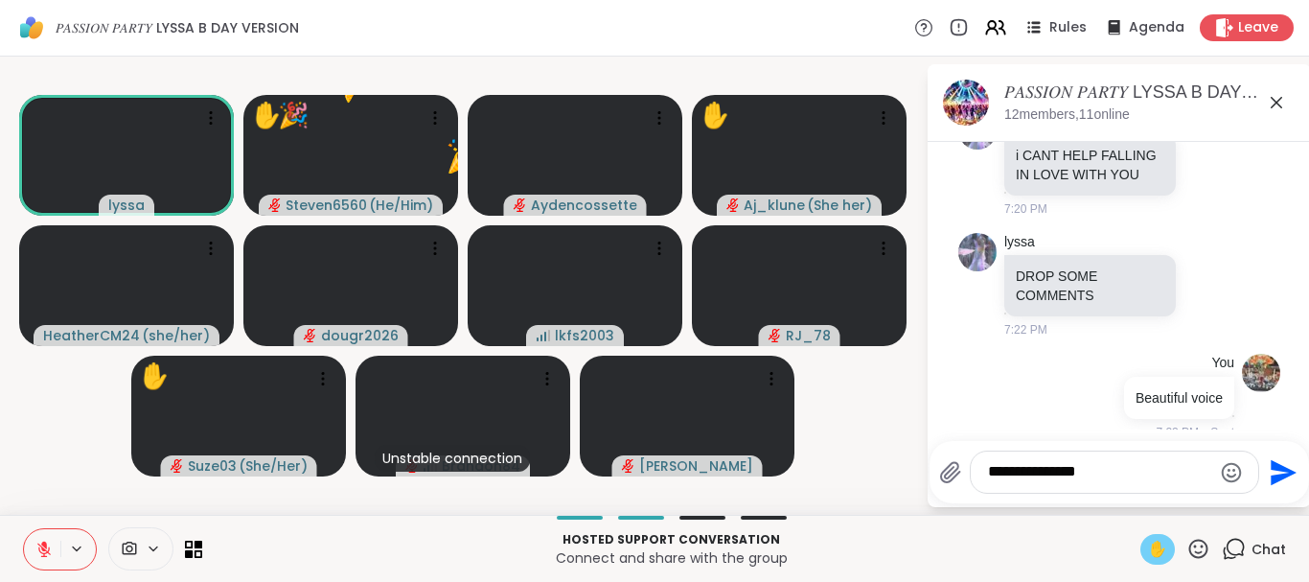
click at [1200, 542] on icon at bounding box center [1198, 549] width 24 height 24
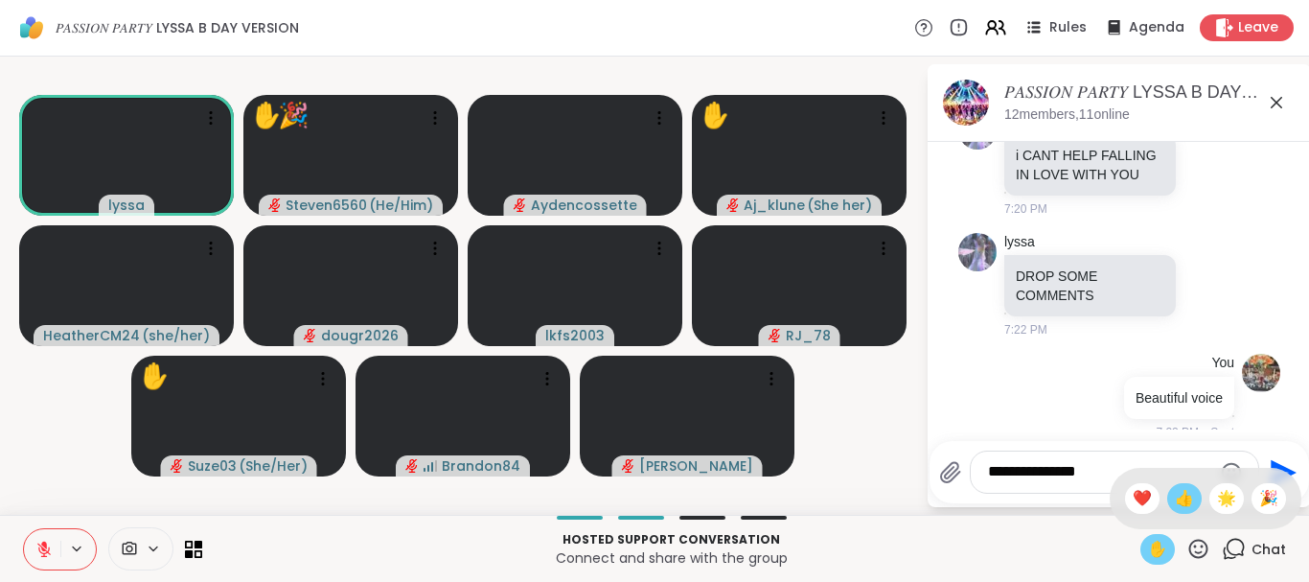
click at [1180, 502] on span "👍" at bounding box center [1184, 498] width 19 height 23
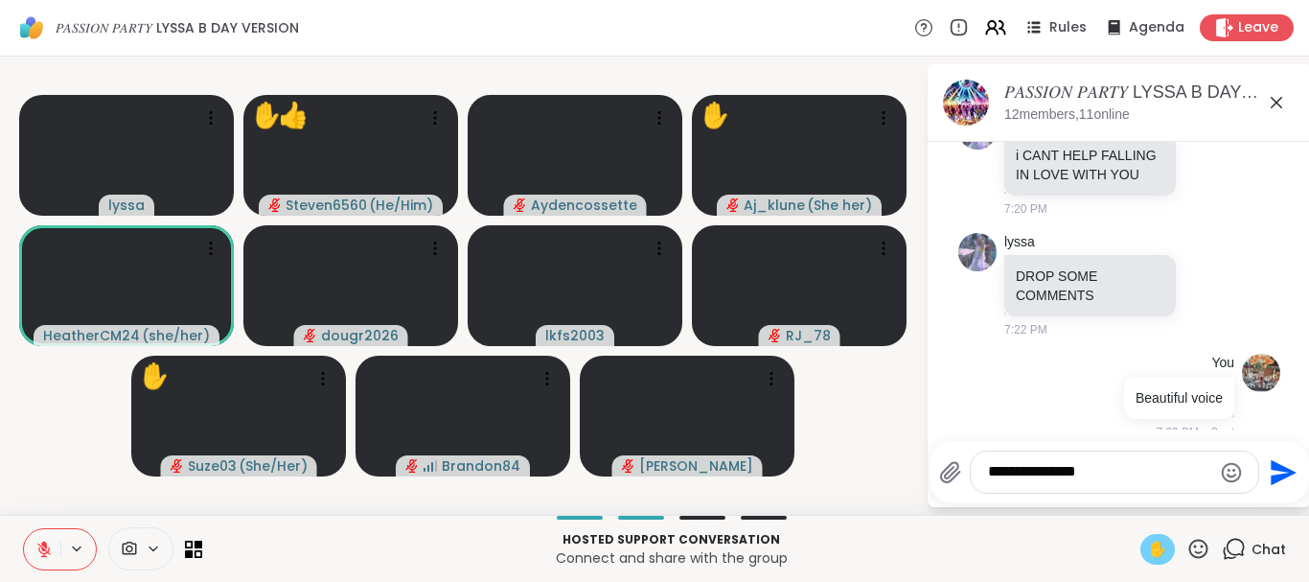
click at [1196, 544] on icon at bounding box center [1198, 549] width 24 height 24
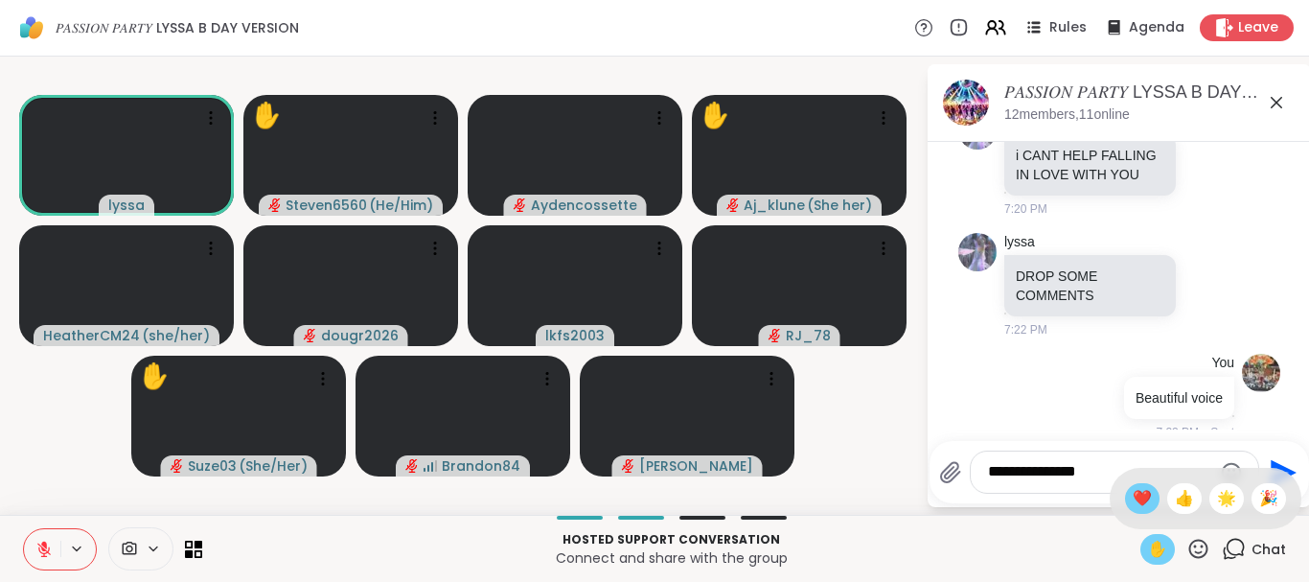
click at [1133, 492] on span "❤️" at bounding box center [1142, 498] width 19 height 23
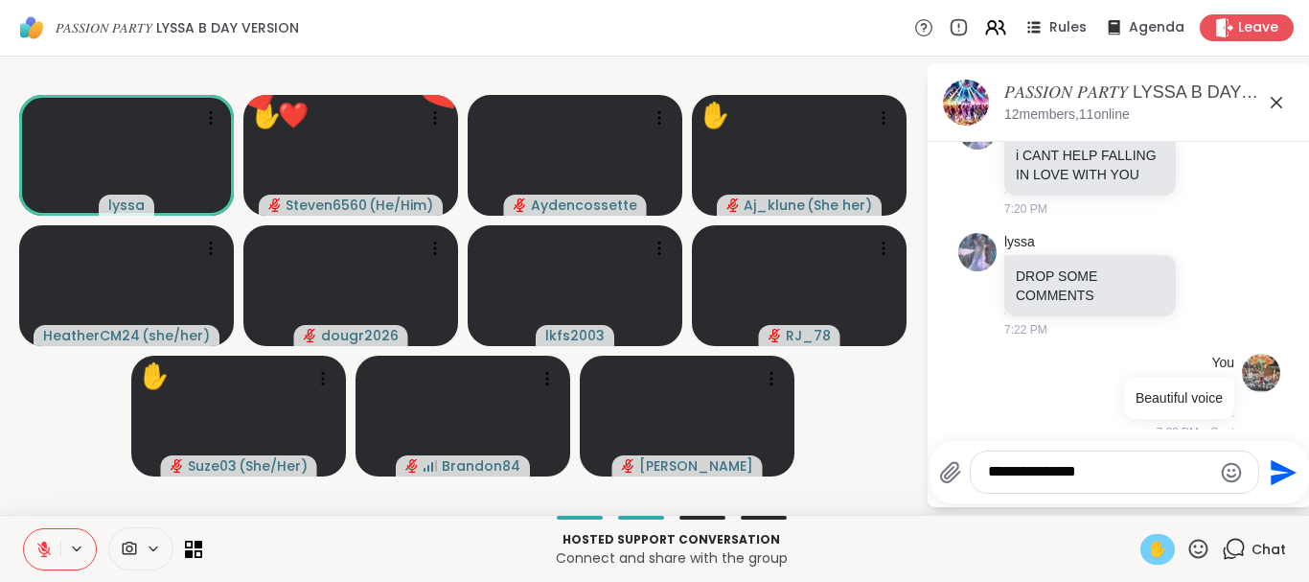
click at [1203, 549] on icon at bounding box center [1198, 549] width 24 height 24
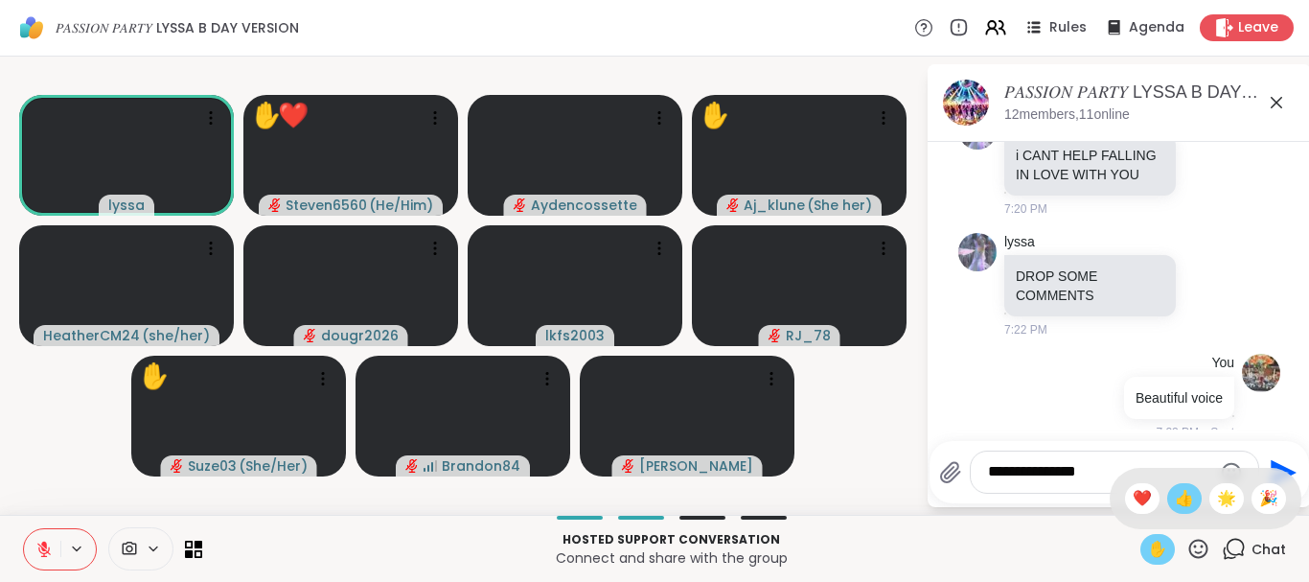
click at [1177, 496] on span "👍" at bounding box center [1184, 498] width 19 height 23
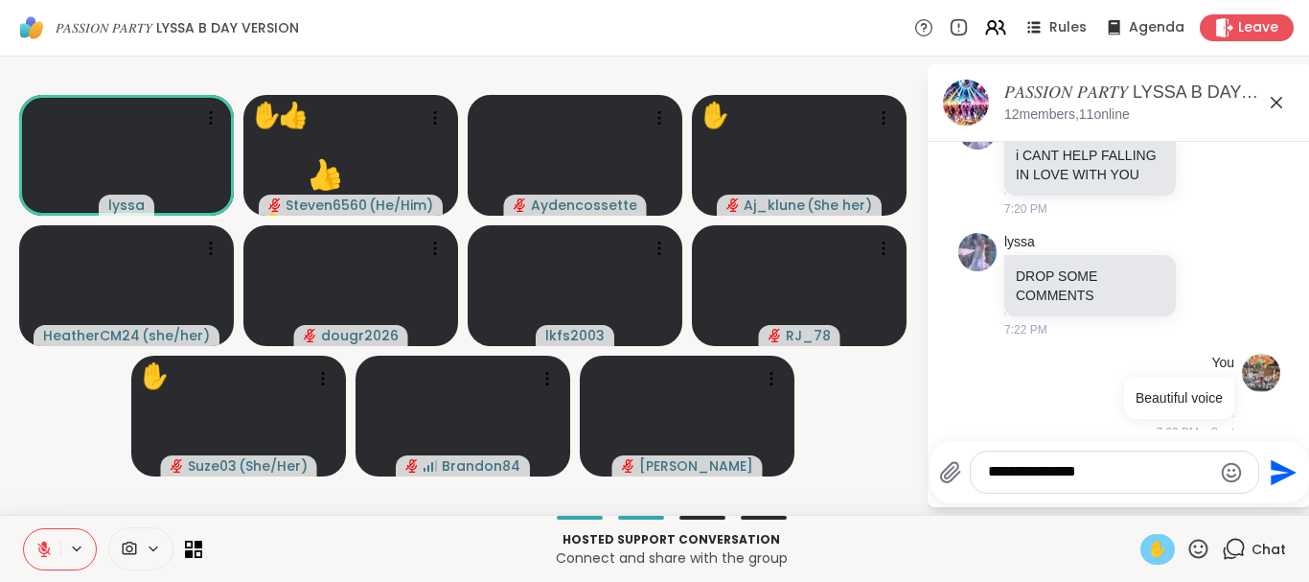
click at [1200, 545] on icon at bounding box center [1198, 549] width 24 height 24
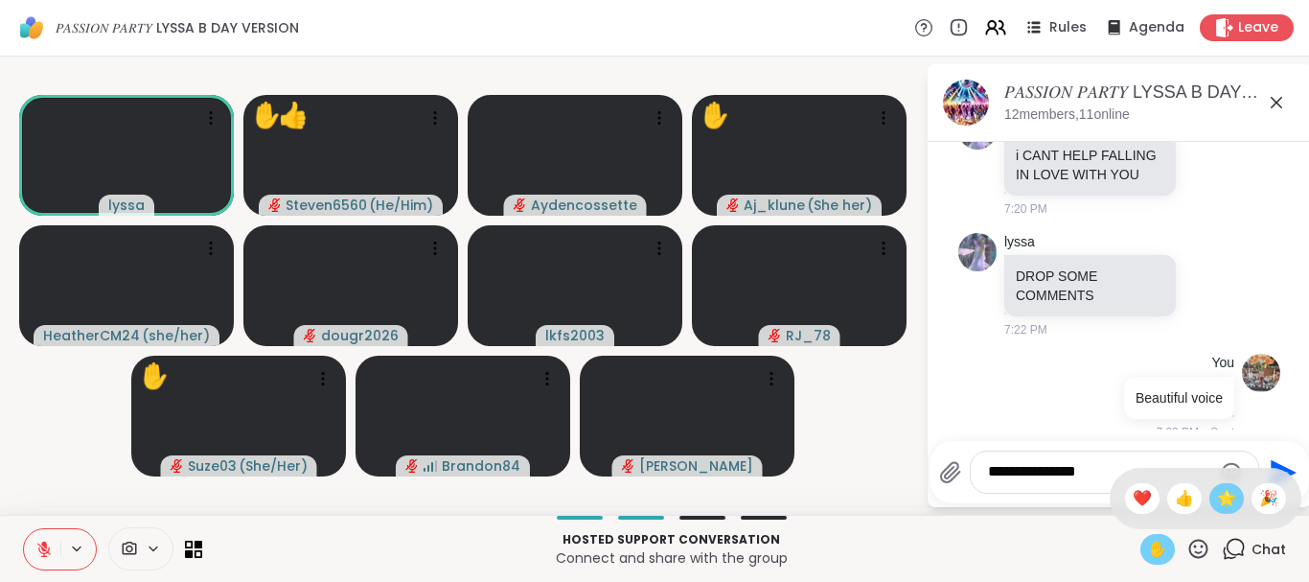
click at [1217, 495] on span "🌟" at bounding box center [1226, 498] width 19 height 23
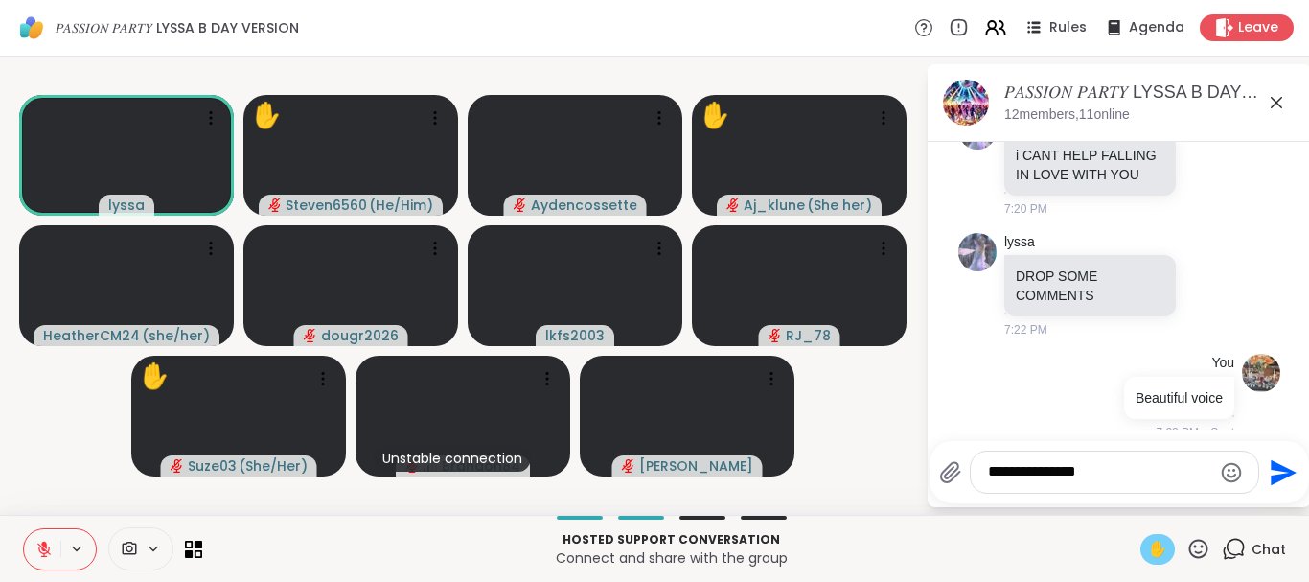
click at [1189, 551] on icon at bounding box center [1198, 549] width 24 height 24
click at [1136, 494] on span "❤️" at bounding box center [1142, 498] width 19 height 23
click at [1196, 545] on icon at bounding box center [1198, 547] width 19 height 19
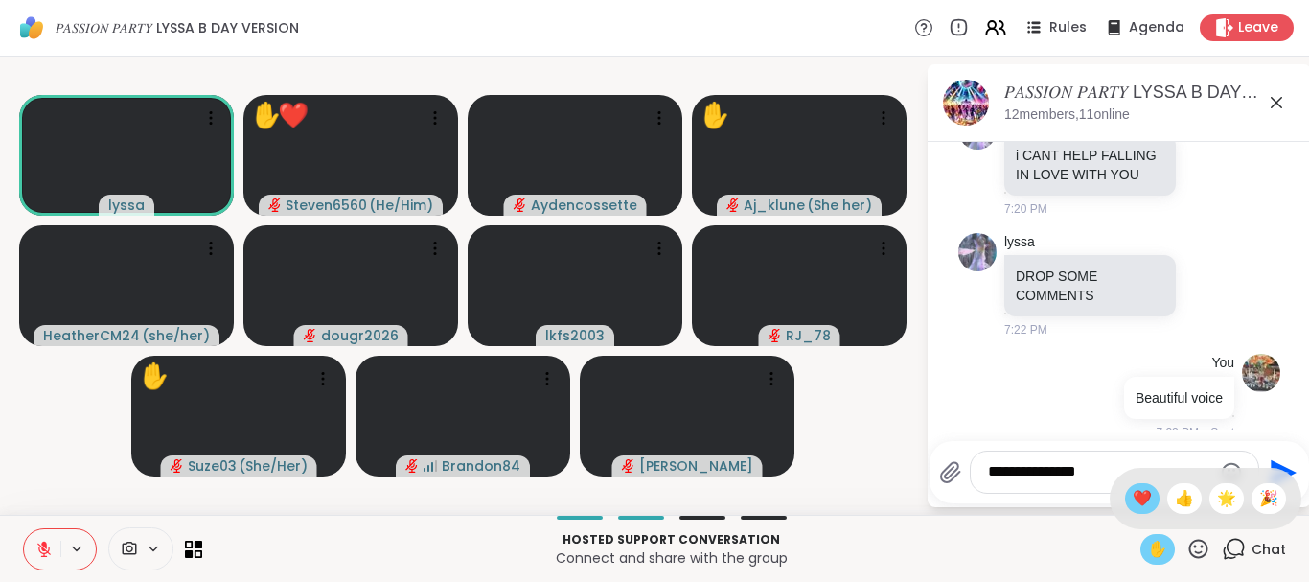
click at [1133, 496] on span "❤️" at bounding box center [1142, 498] width 19 height 23
click at [41, 540] on icon at bounding box center [43, 548] width 17 height 17
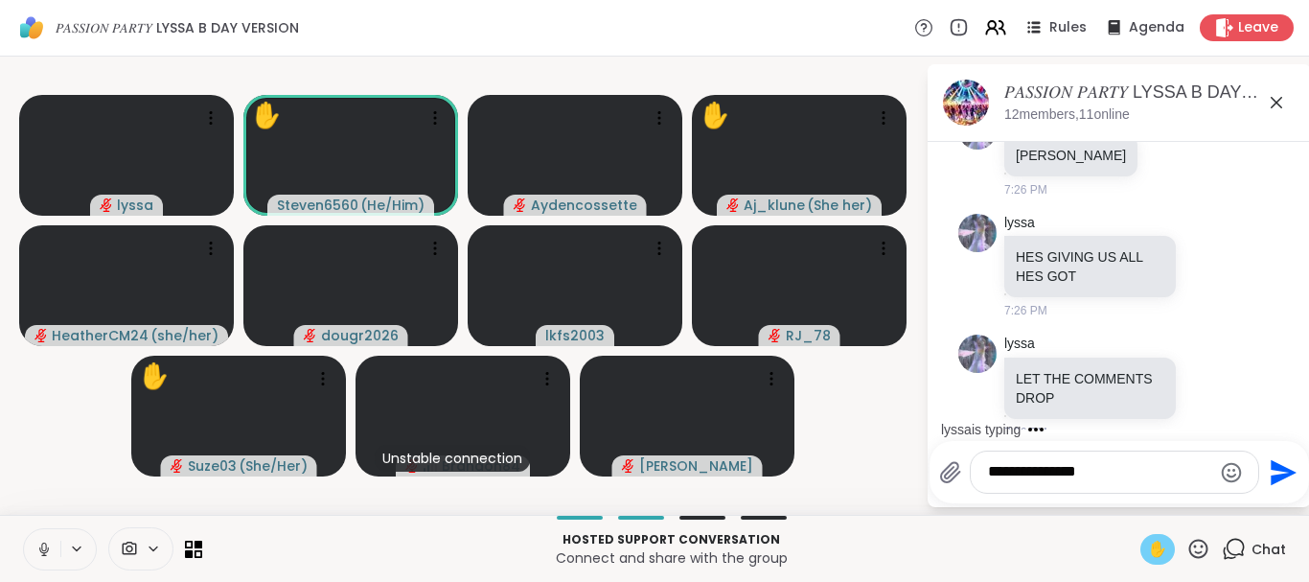
scroll to position [4663, 0]
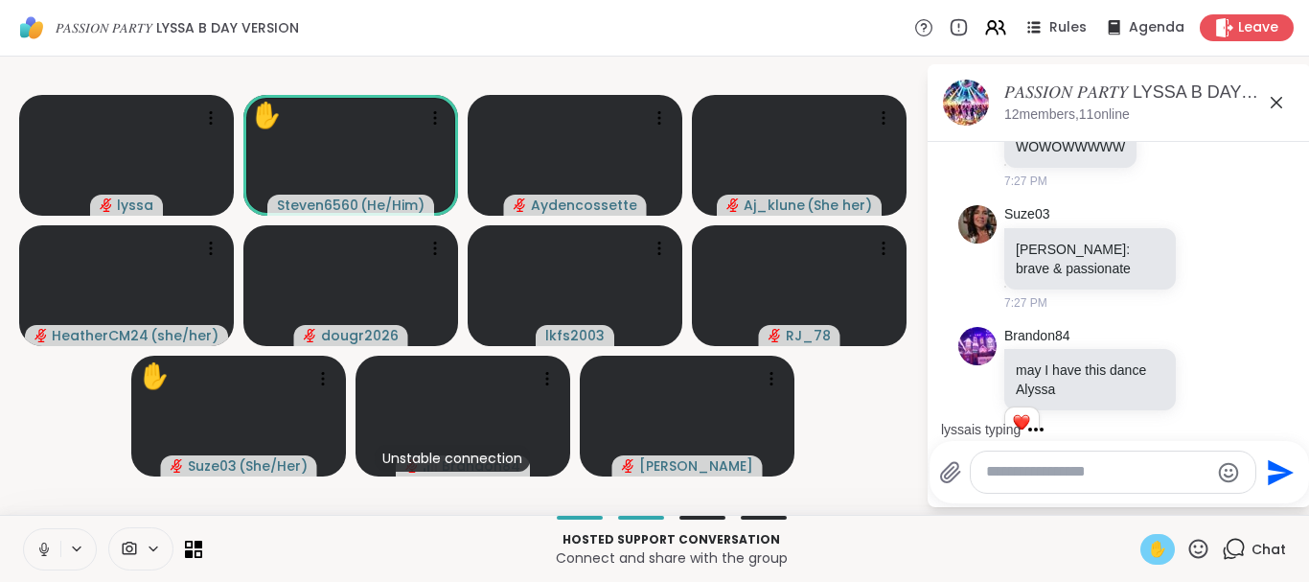
scroll to position [5137, 0]
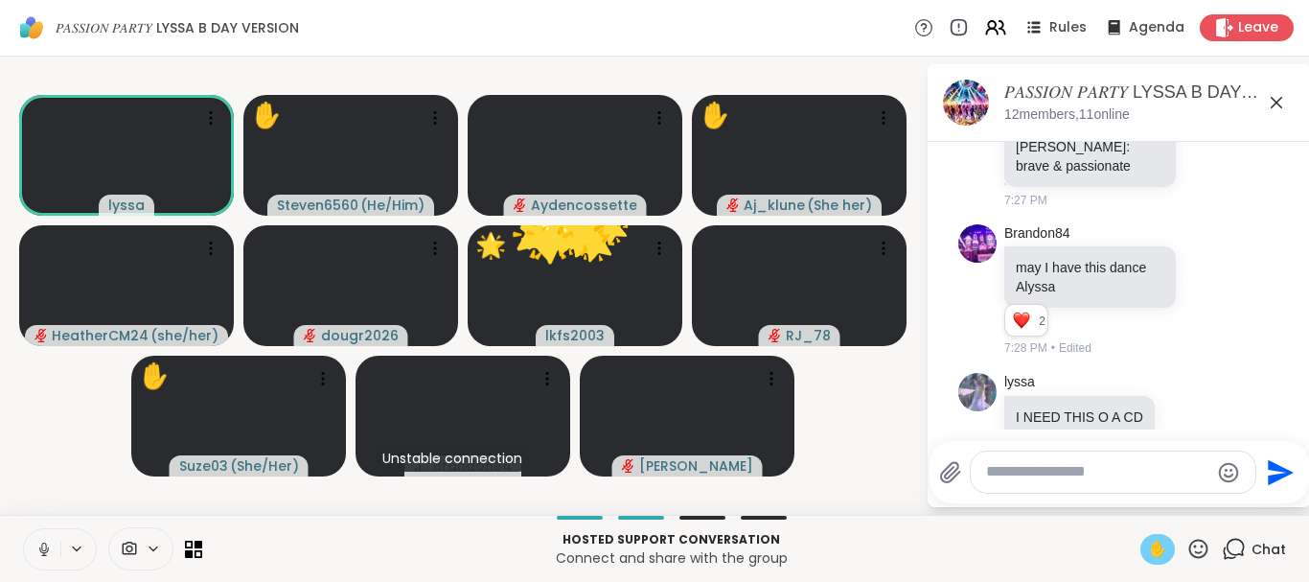
click at [1154, 546] on span "✋" at bounding box center [1157, 549] width 19 height 23
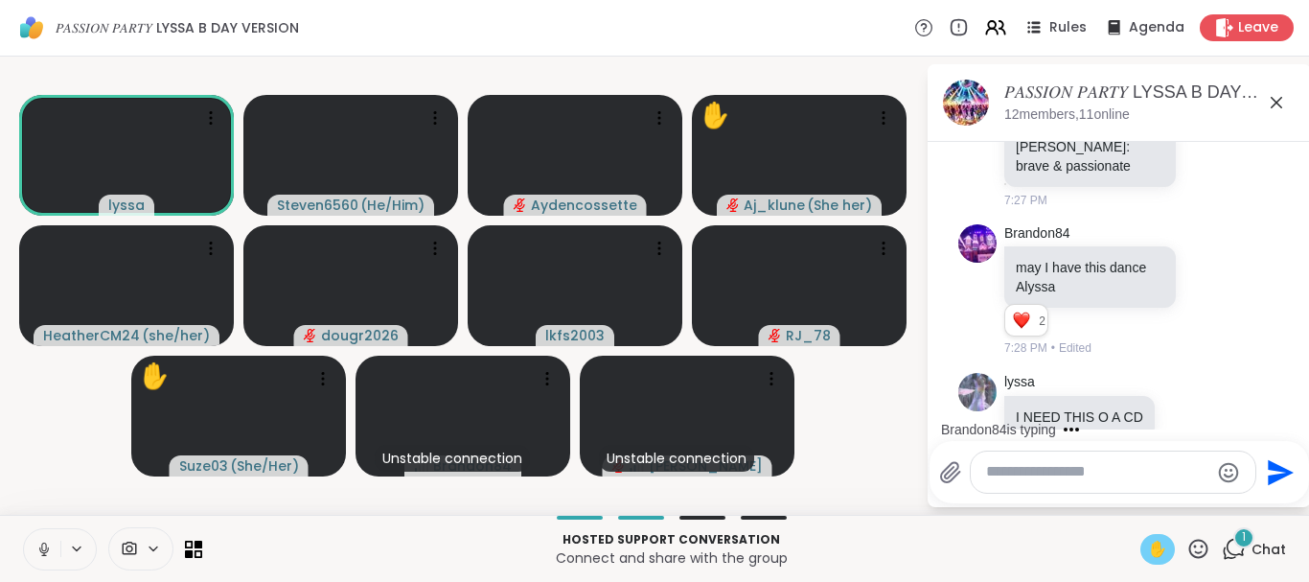
scroll to position [5240, 0]
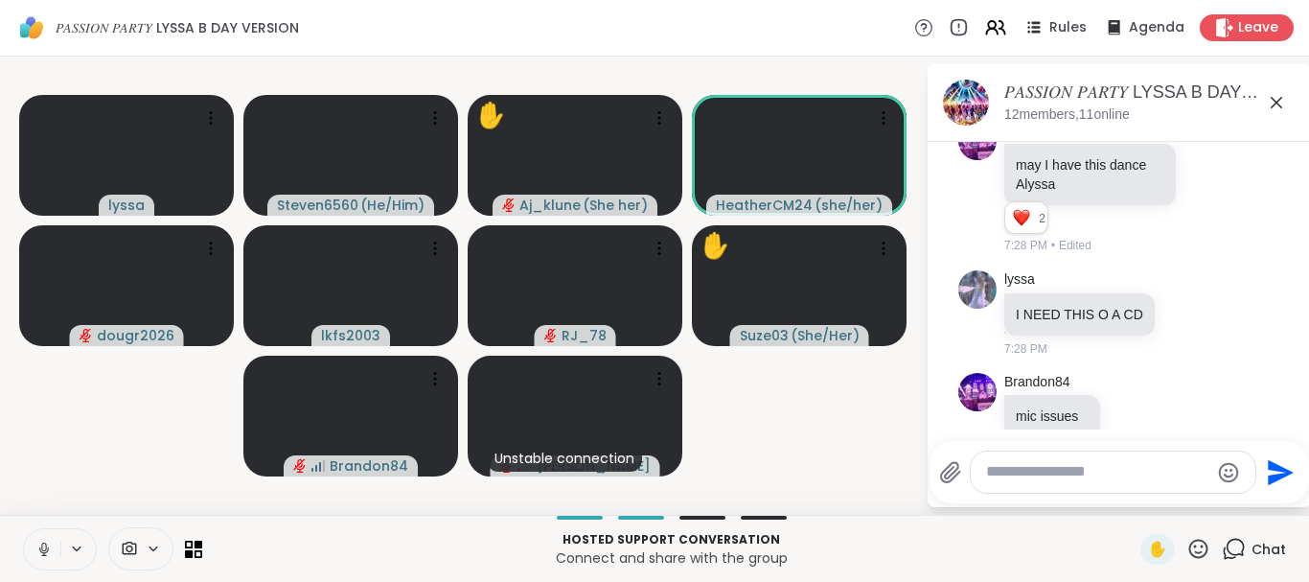
click at [49, 546] on icon at bounding box center [43, 548] width 17 height 17
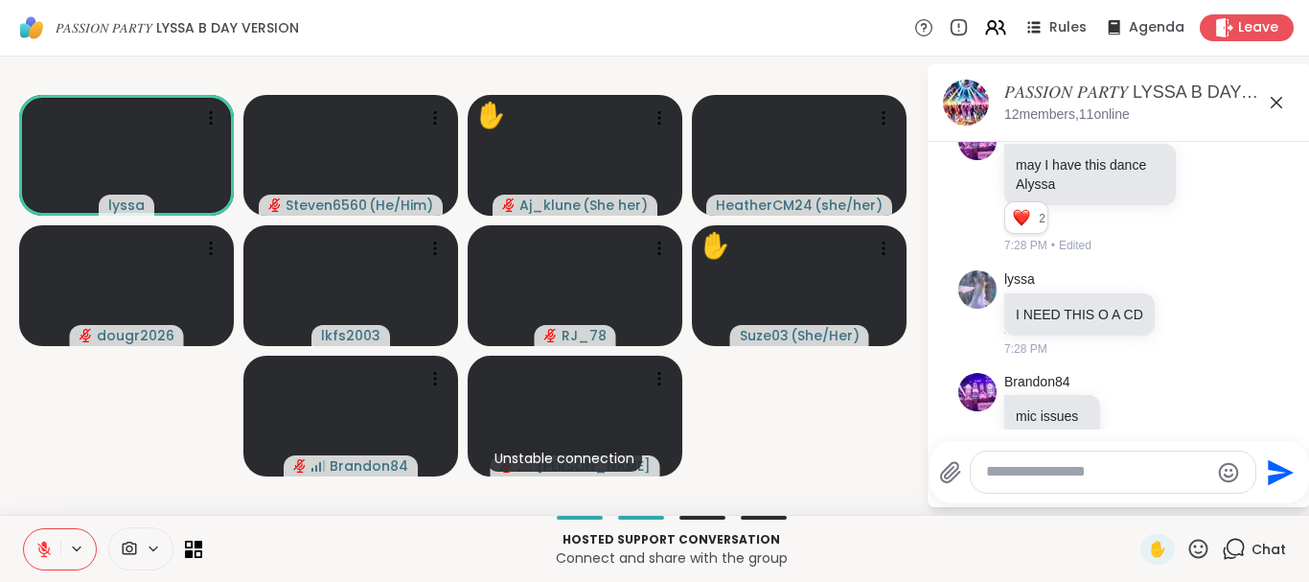
click at [49, 546] on icon at bounding box center [43, 548] width 17 height 17
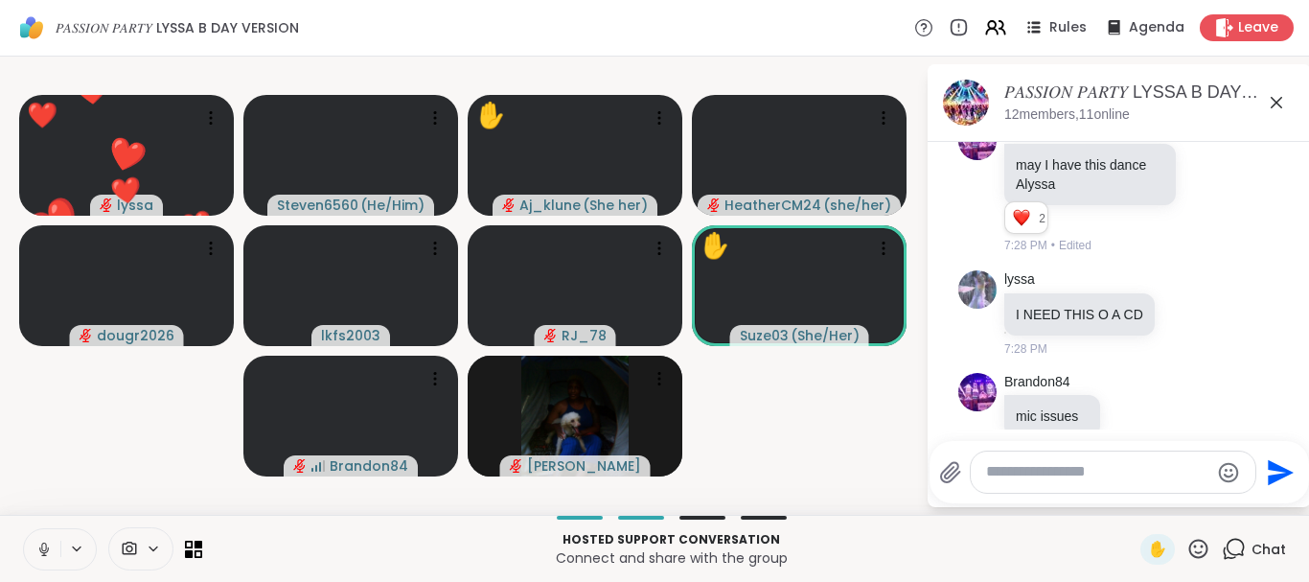
click at [49, 546] on icon at bounding box center [43, 548] width 17 height 17
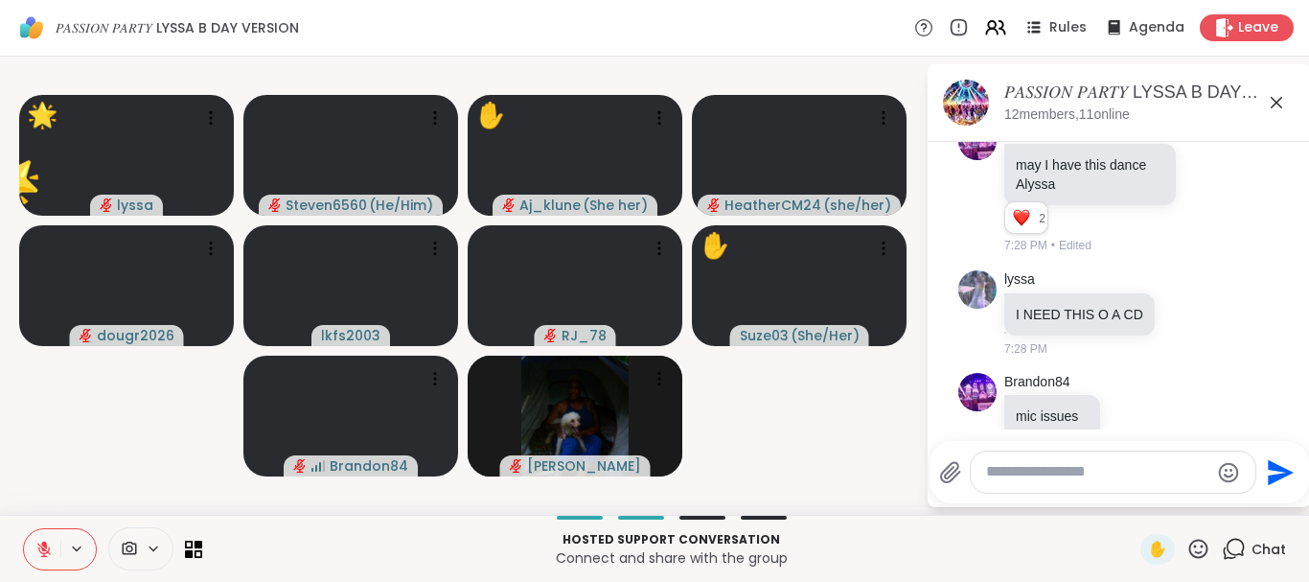
click at [1192, 543] on icon at bounding box center [1198, 547] width 19 height 19
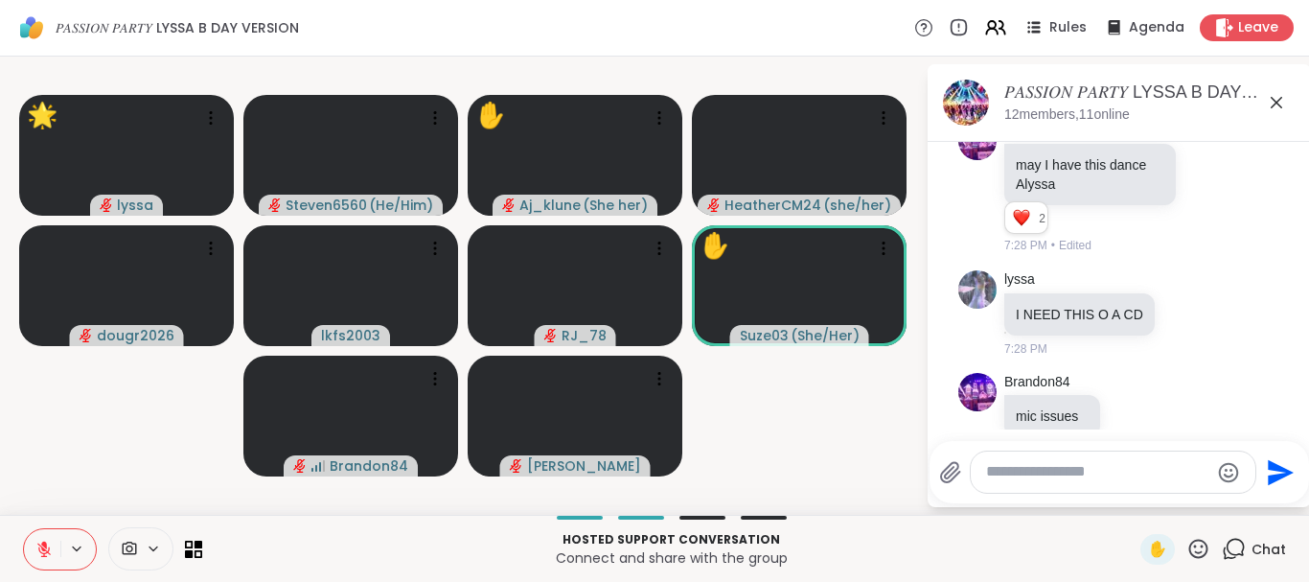
click at [1192, 543] on icon at bounding box center [1198, 547] width 19 height 19
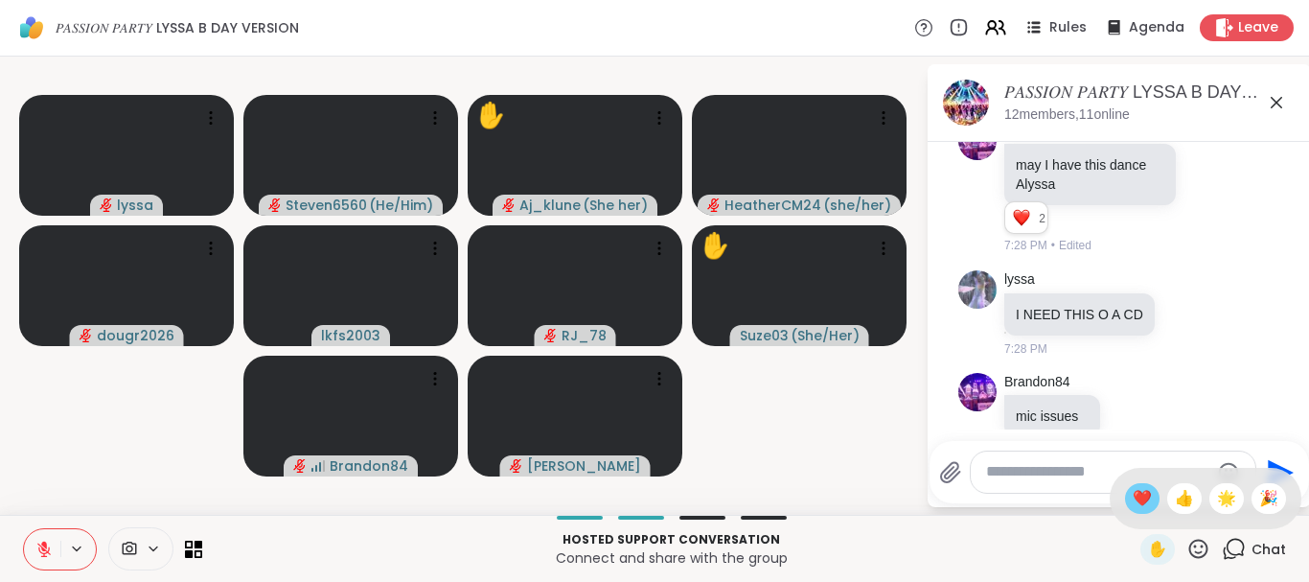
click at [1135, 491] on span "❤️" at bounding box center [1142, 498] width 19 height 23
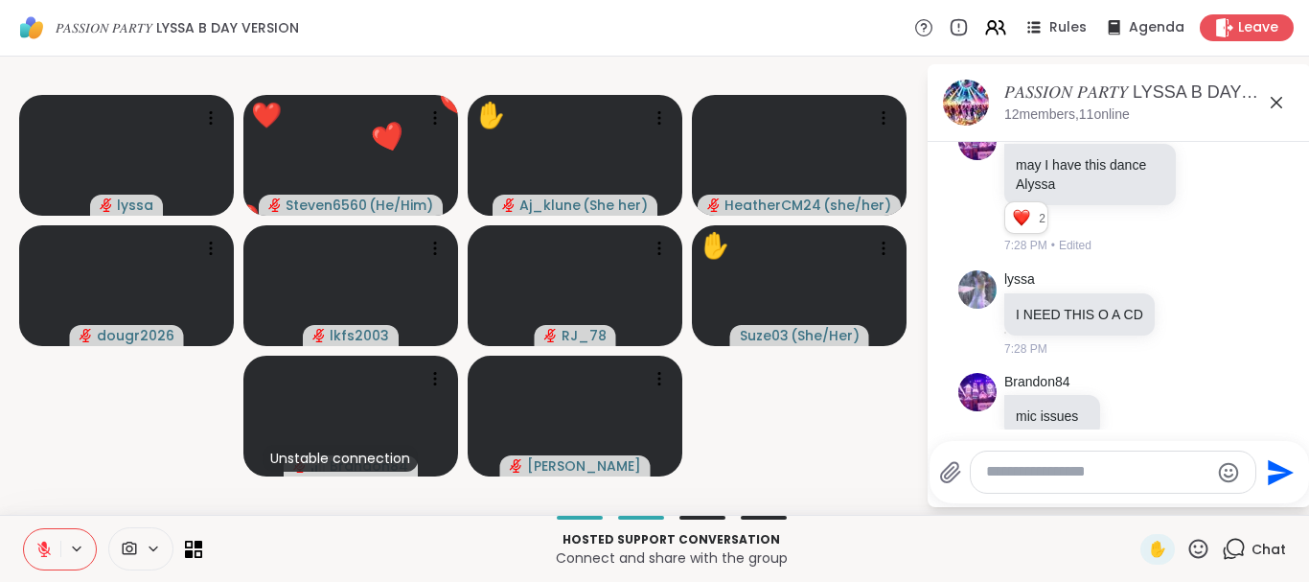
click at [1194, 543] on icon at bounding box center [1198, 549] width 24 height 24
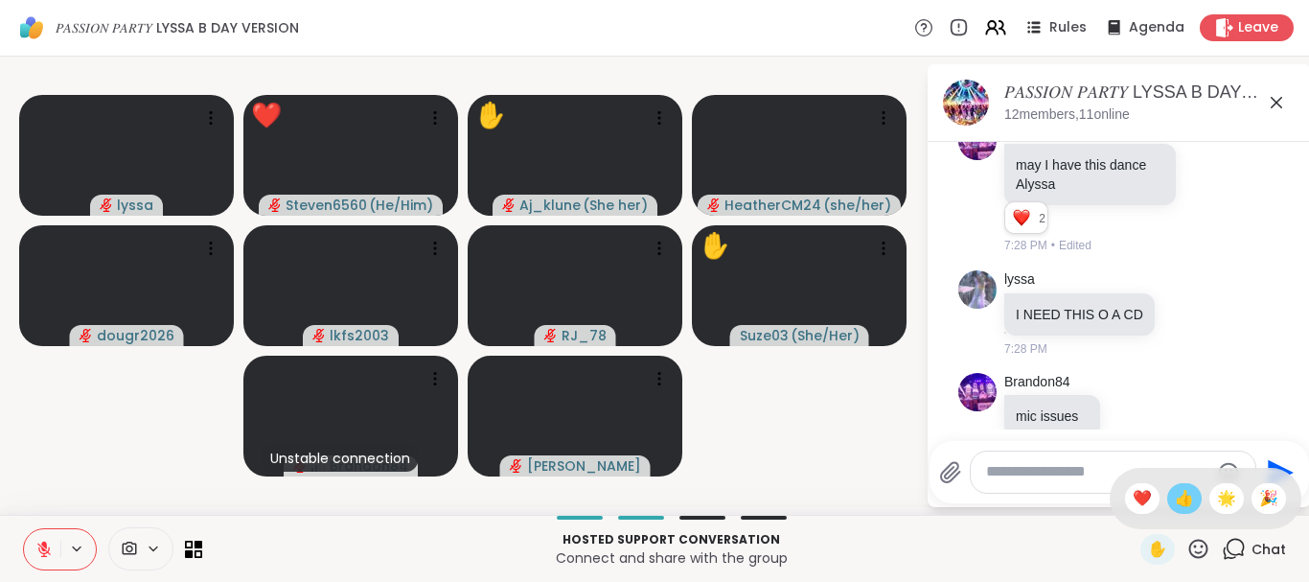
click at [1184, 503] on span "👍" at bounding box center [1184, 498] width 19 height 23
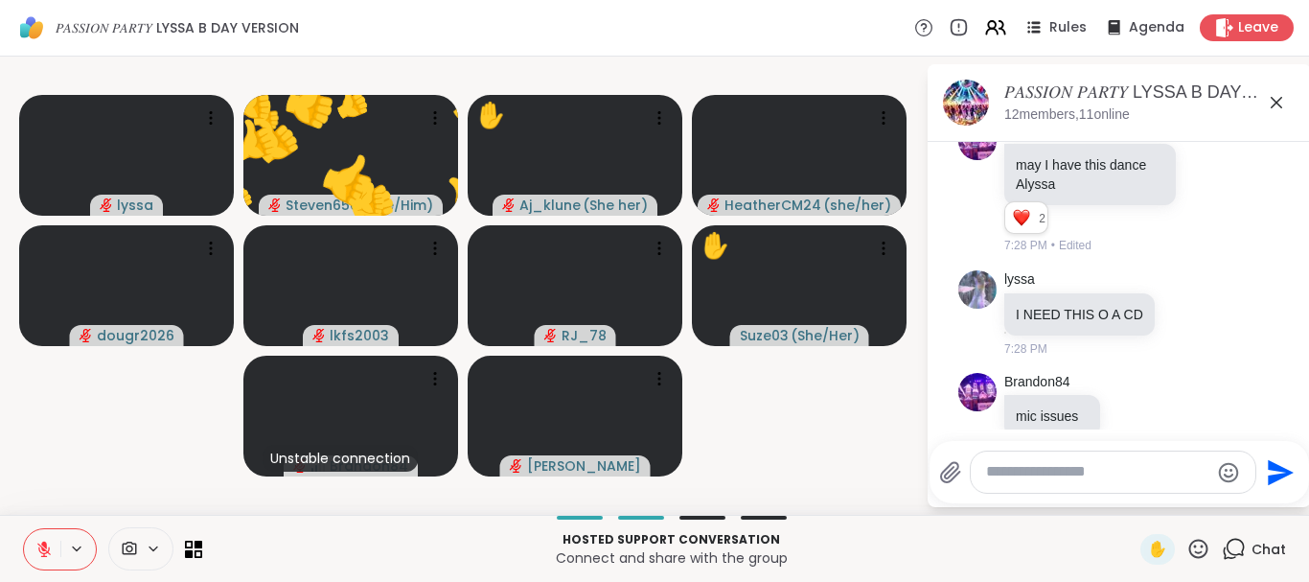
click at [1199, 545] on icon at bounding box center [1198, 549] width 24 height 24
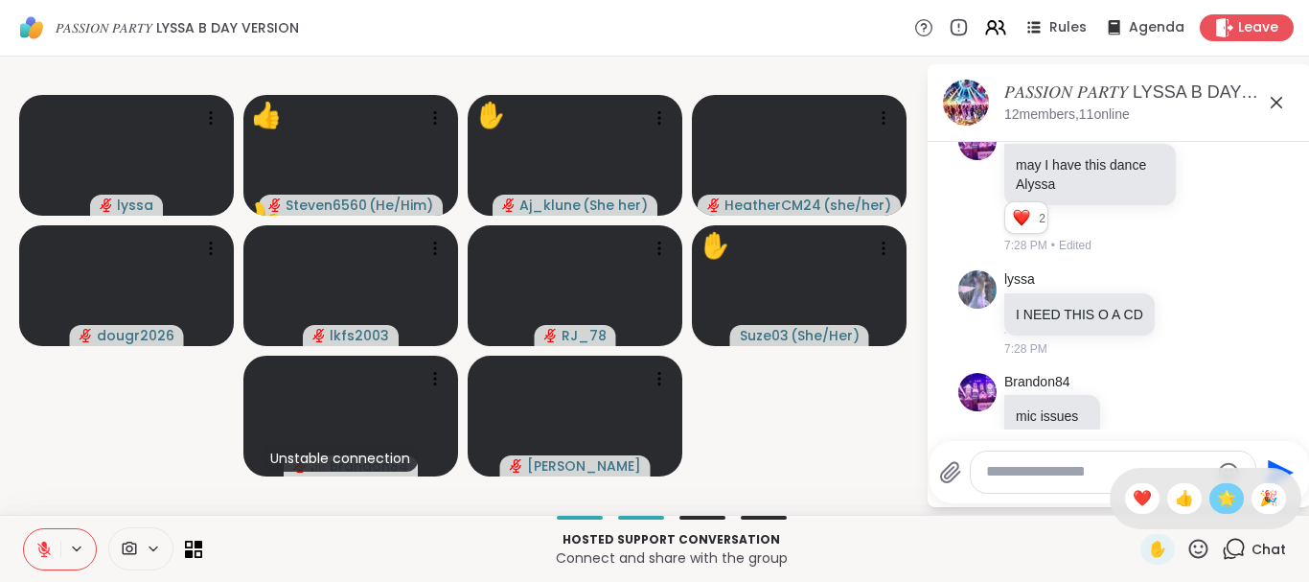
click at [1225, 503] on span "🌟" at bounding box center [1226, 498] width 19 height 23
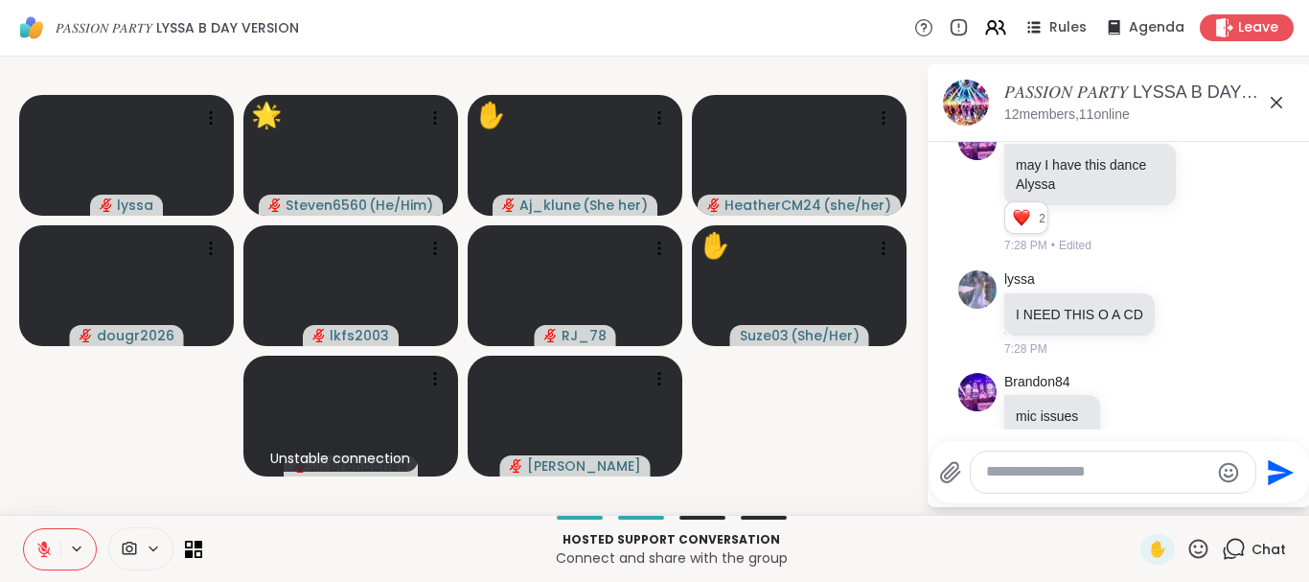
click at [1201, 542] on icon at bounding box center [1198, 549] width 24 height 24
click at [1266, 503] on span "🎉" at bounding box center [1268, 498] width 19 height 23
click at [1199, 545] on icon at bounding box center [1198, 549] width 24 height 24
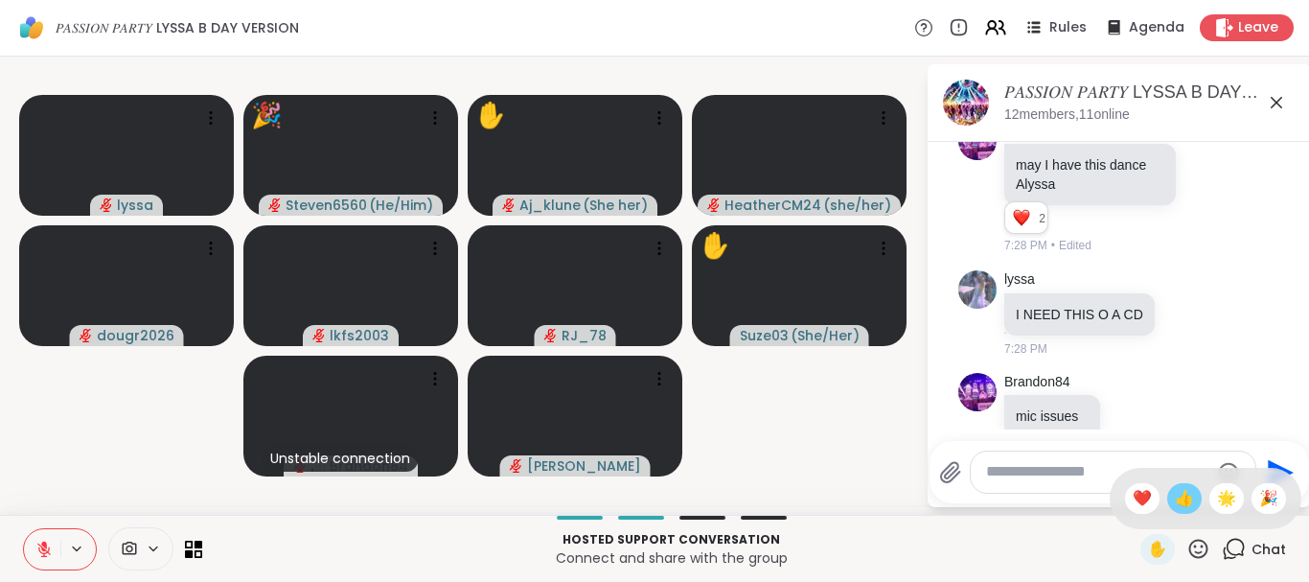
click at [1178, 502] on span "👍" at bounding box center [1184, 498] width 19 height 23
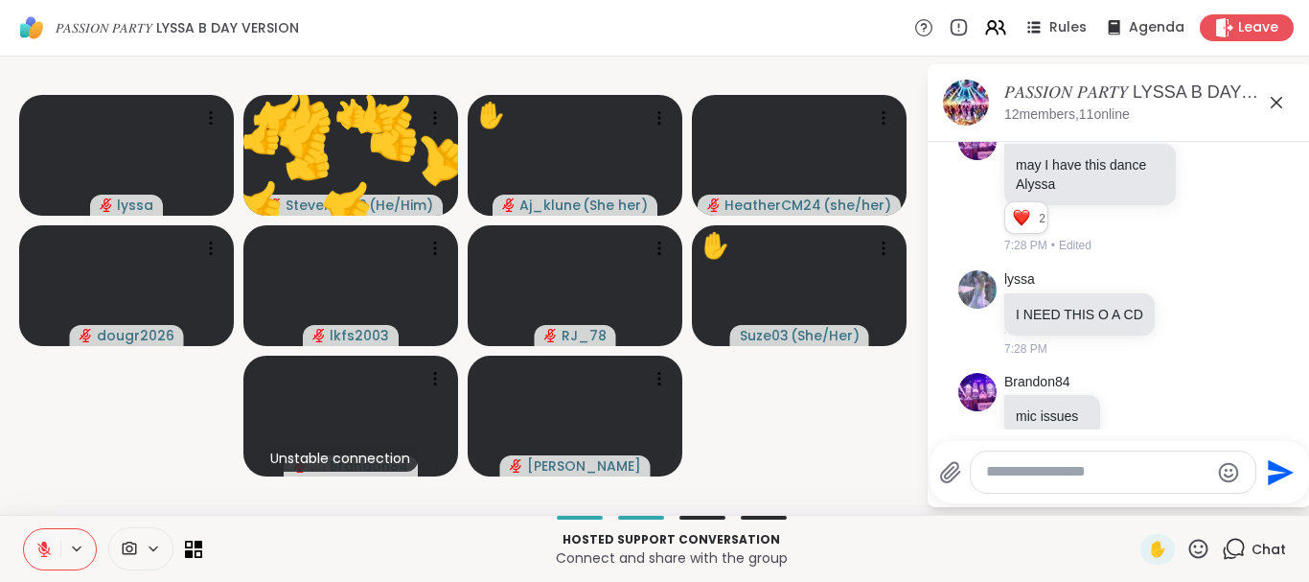
click at [1195, 543] on icon at bounding box center [1198, 549] width 24 height 24
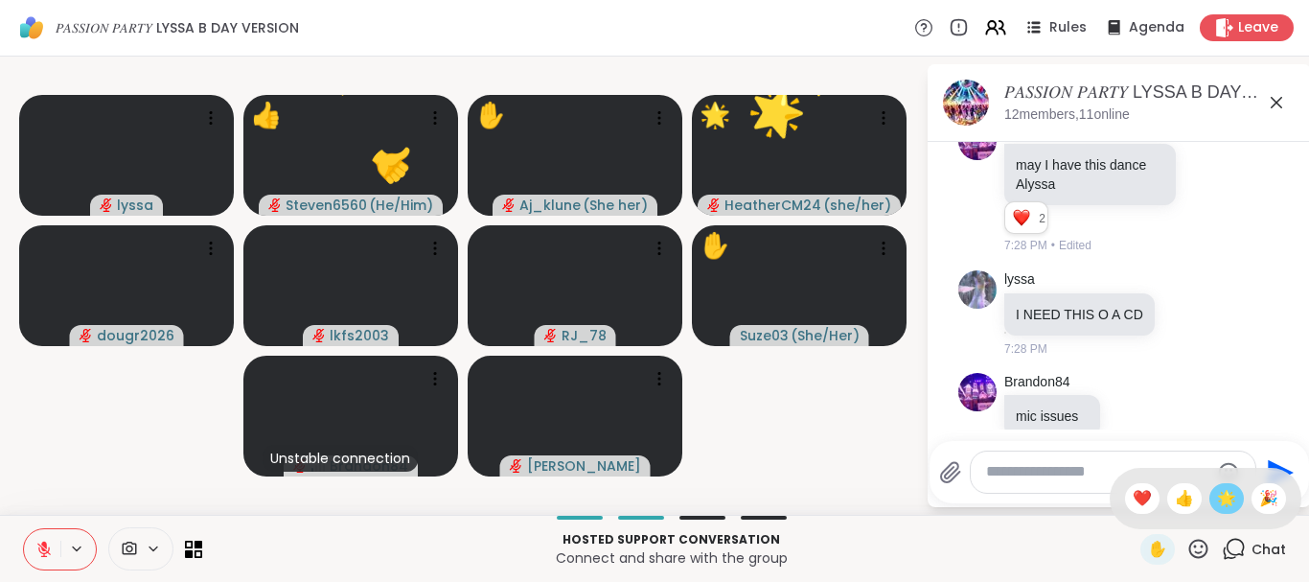
click at [1222, 499] on span "🌟" at bounding box center [1226, 498] width 19 height 23
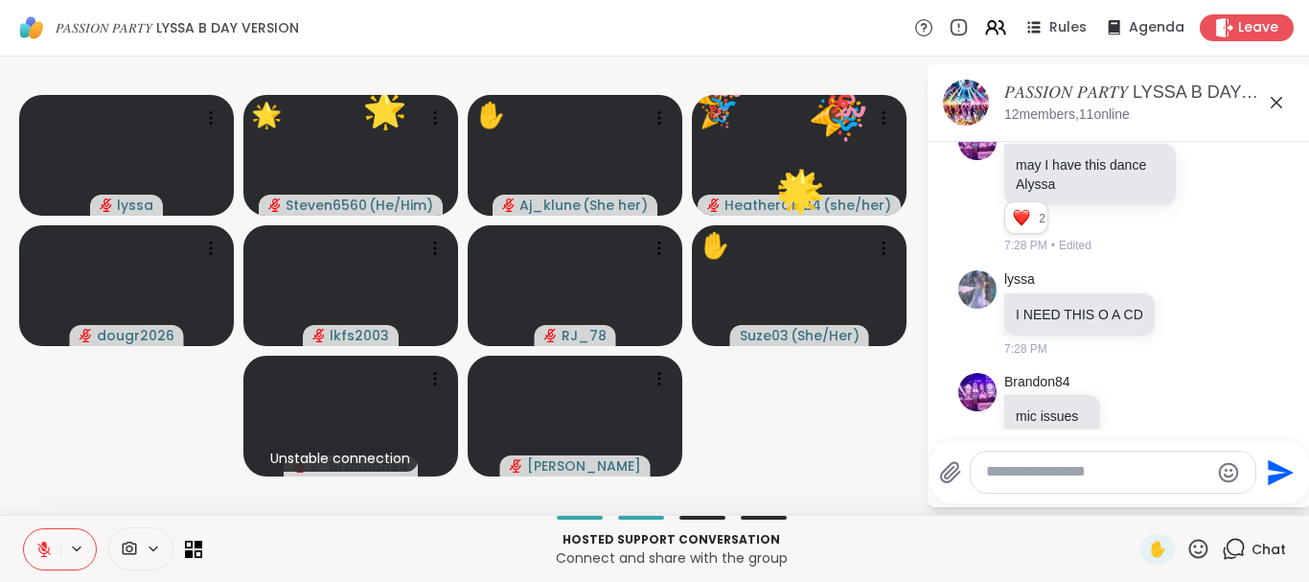
click at [1189, 546] on icon at bounding box center [1198, 549] width 24 height 24
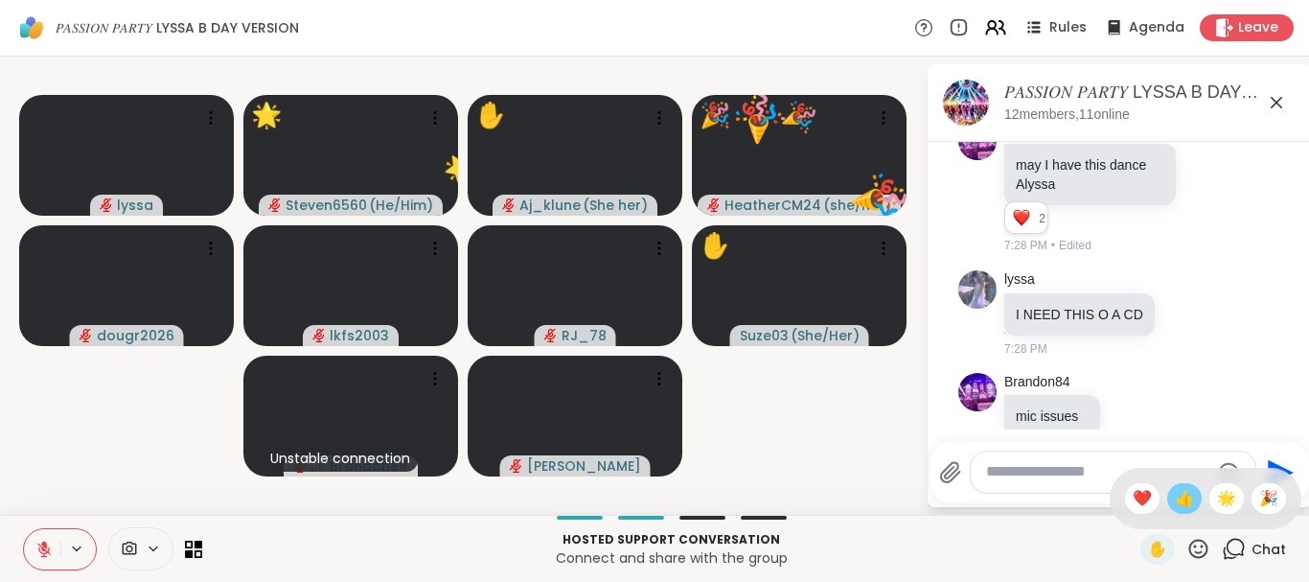
click at [1184, 497] on span "👍" at bounding box center [1184, 498] width 19 height 23
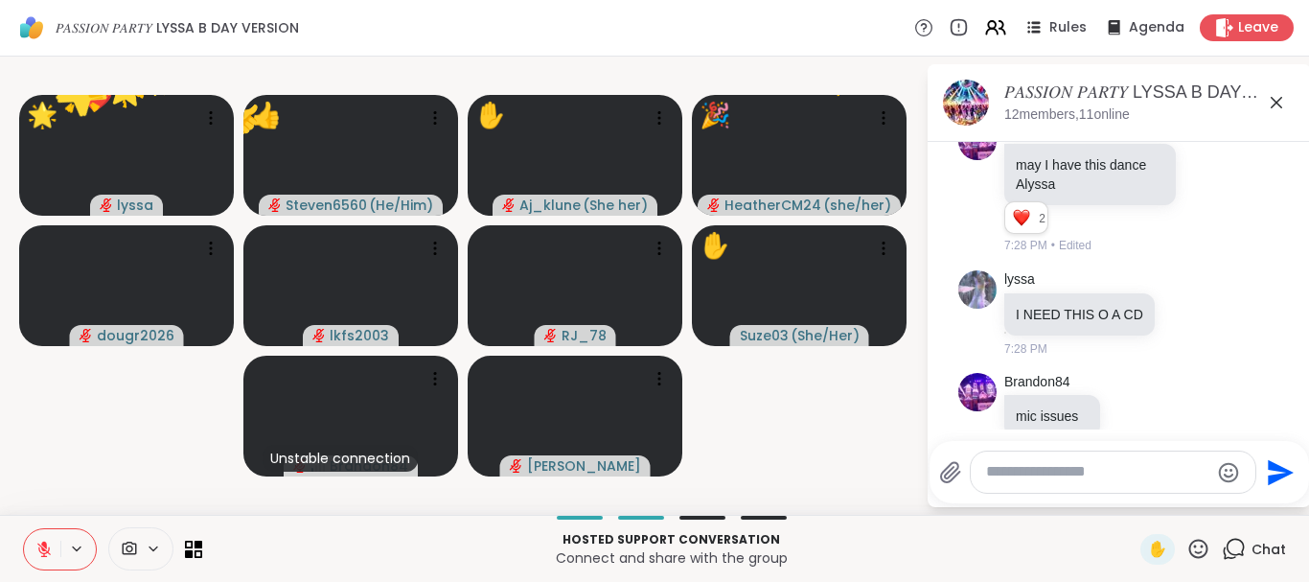
click at [1194, 541] on icon at bounding box center [1198, 547] width 19 height 19
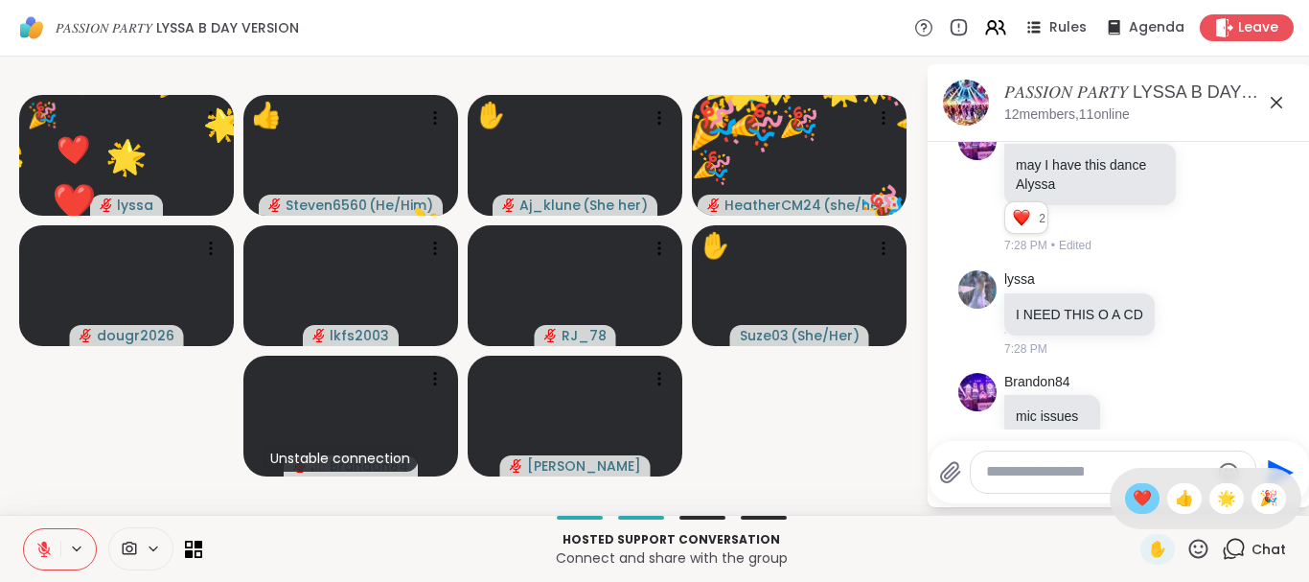
click at [1142, 496] on span "❤️" at bounding box center [1142, 498] width 19 height 23
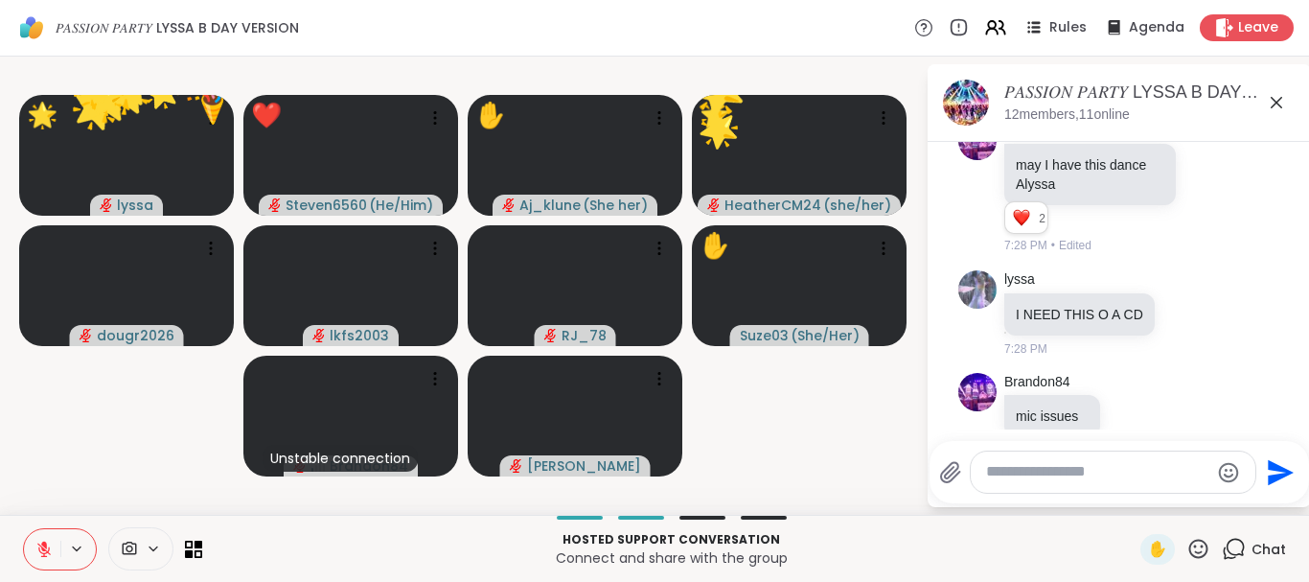
click at [1198, 542] on icon at bounding box center [1198, 549] width 24 height 24
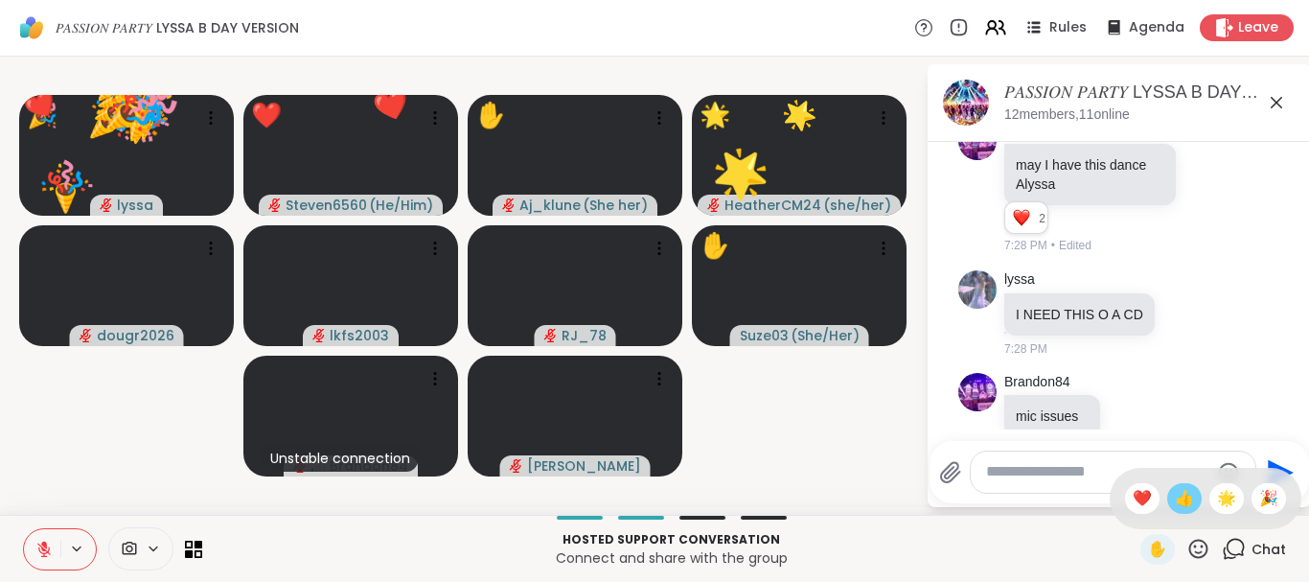
click at [1183, 494] on span "👍" at bounding box center [1184, 498] width 19 height 23
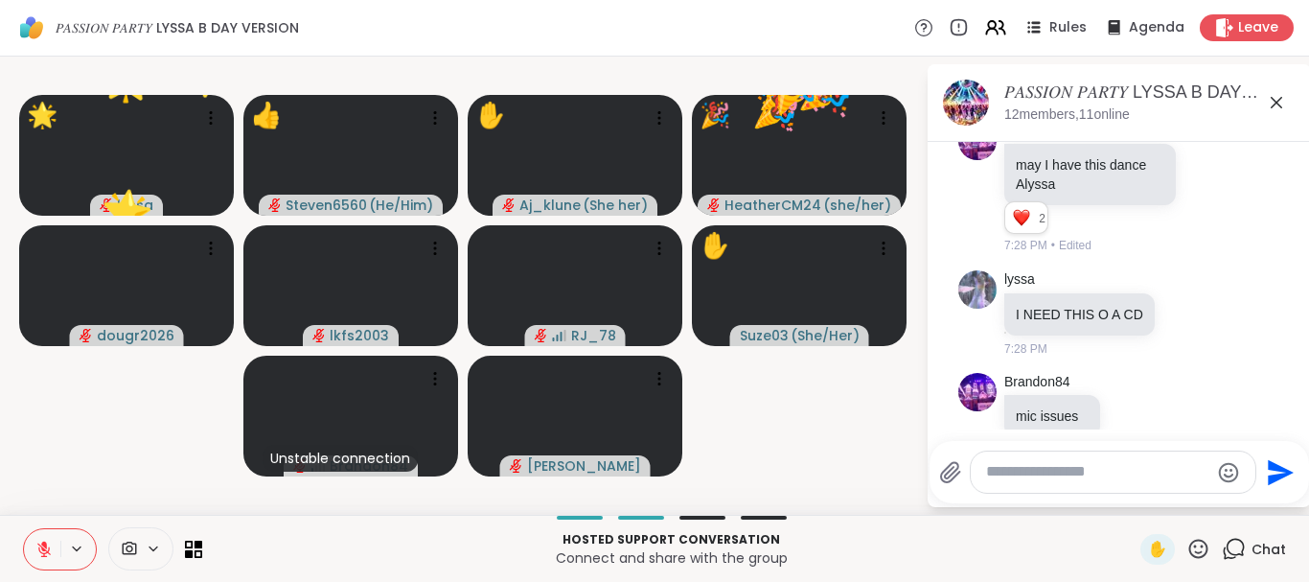
click at [1192, 537] on icon at bounding box center [1198, 549] width 24 height 24
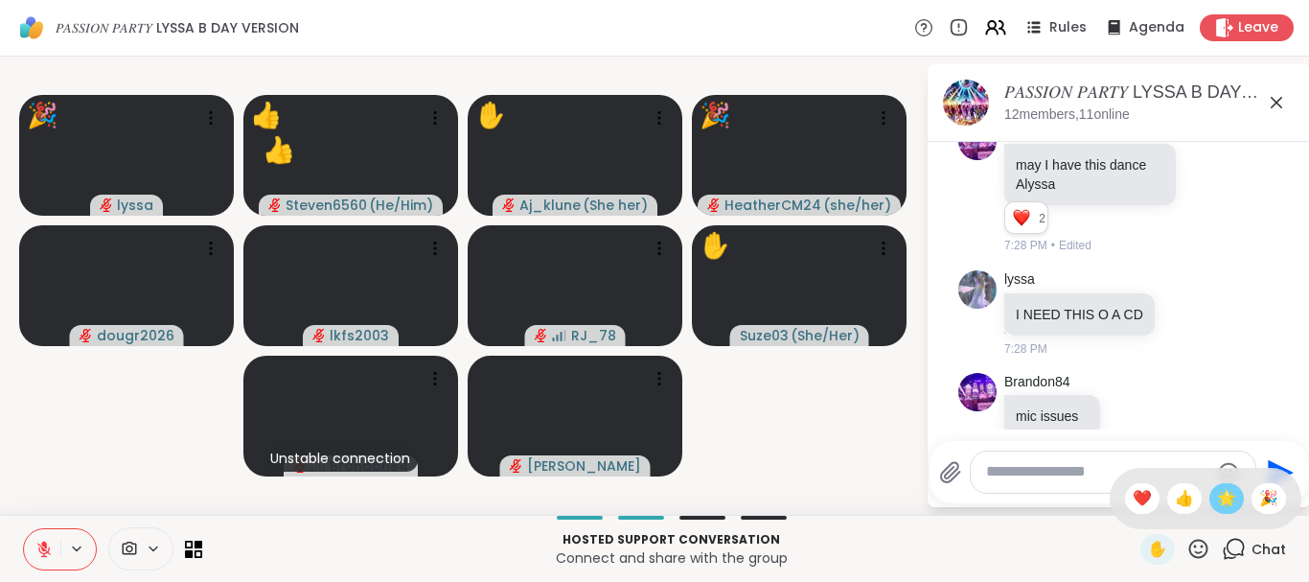
click at [1224, 496] on span "🌟" at bounding box center [1226, 498] width 19 height 23
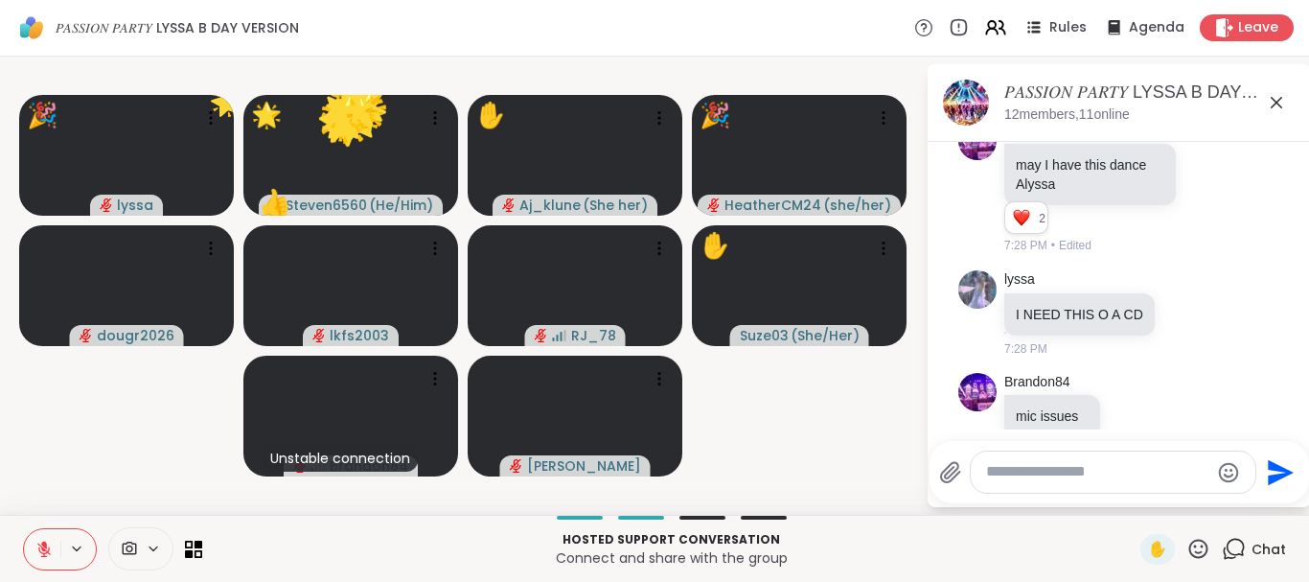
click at [1224, 496] on div "Send" at bounding box center [1118, 472] width 379 height 62
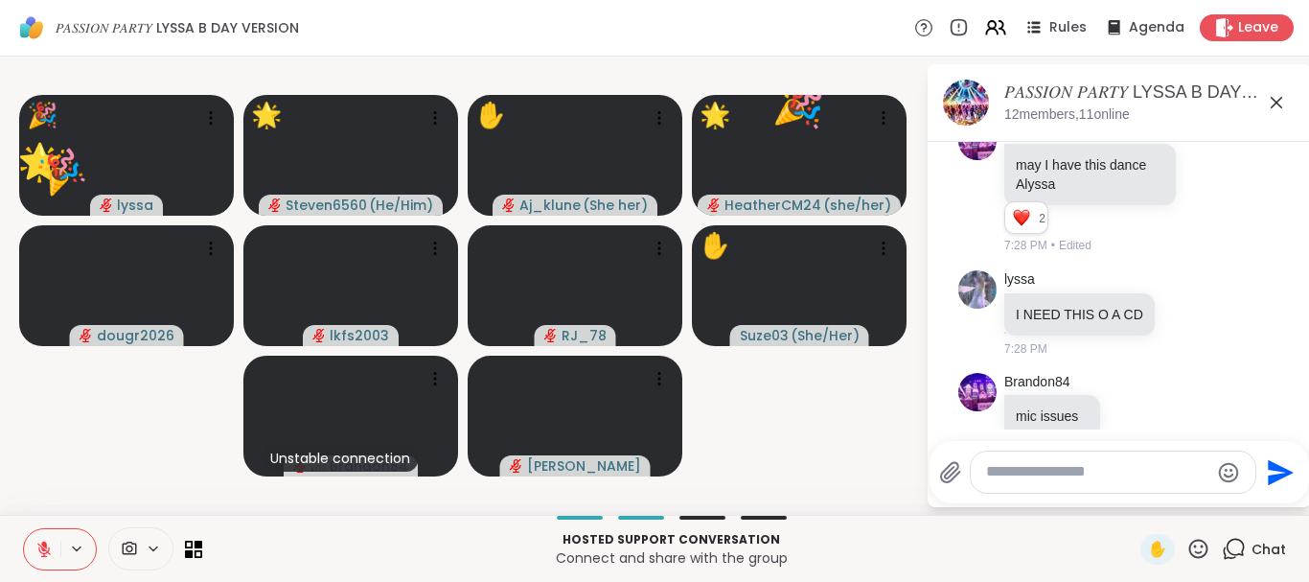
click at [1200, 549] on icon at bounding box center [1198, 549] width 24 height 24
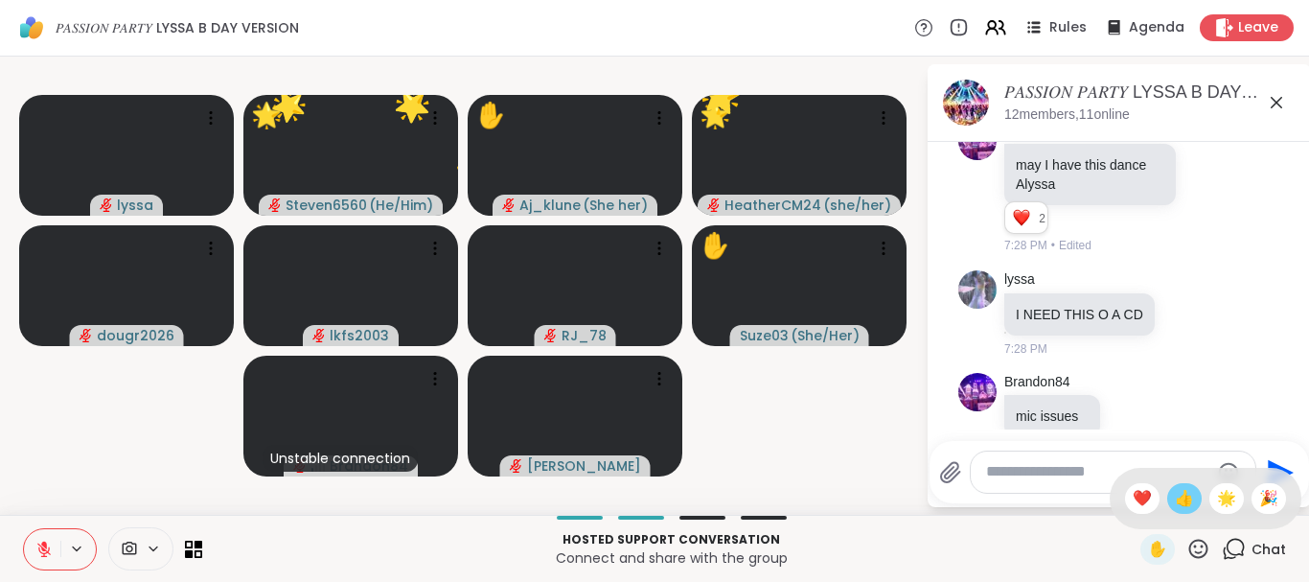
click at [1175, 495] on span "👍" at bounding box center [1184, 498] width 19 height 23
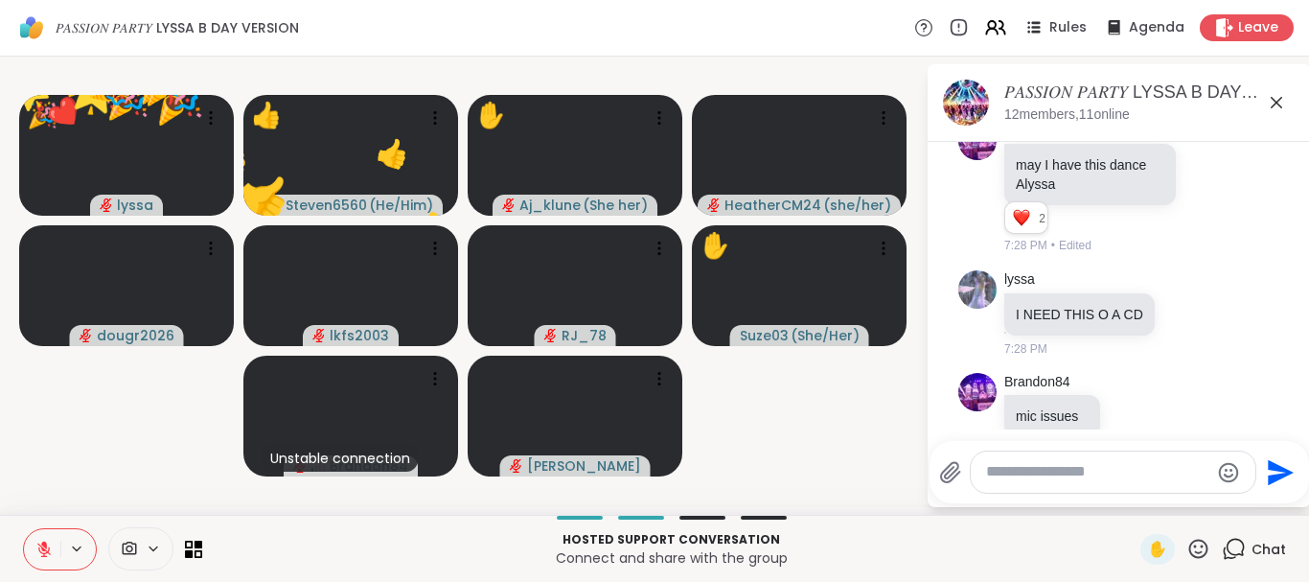
click at [1198, 546] on icon at bounding box center [1198, 549] width 24 height 24
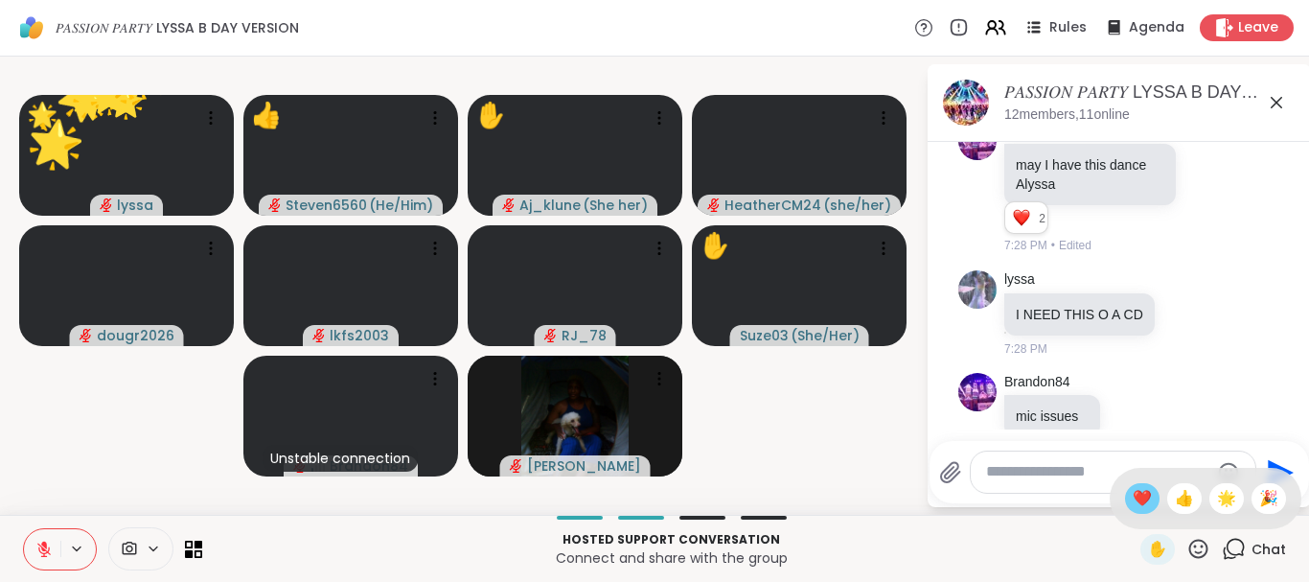
click at [1139, 500] on span "❤️" at bounding box center [1142, 498] width 19 height 23
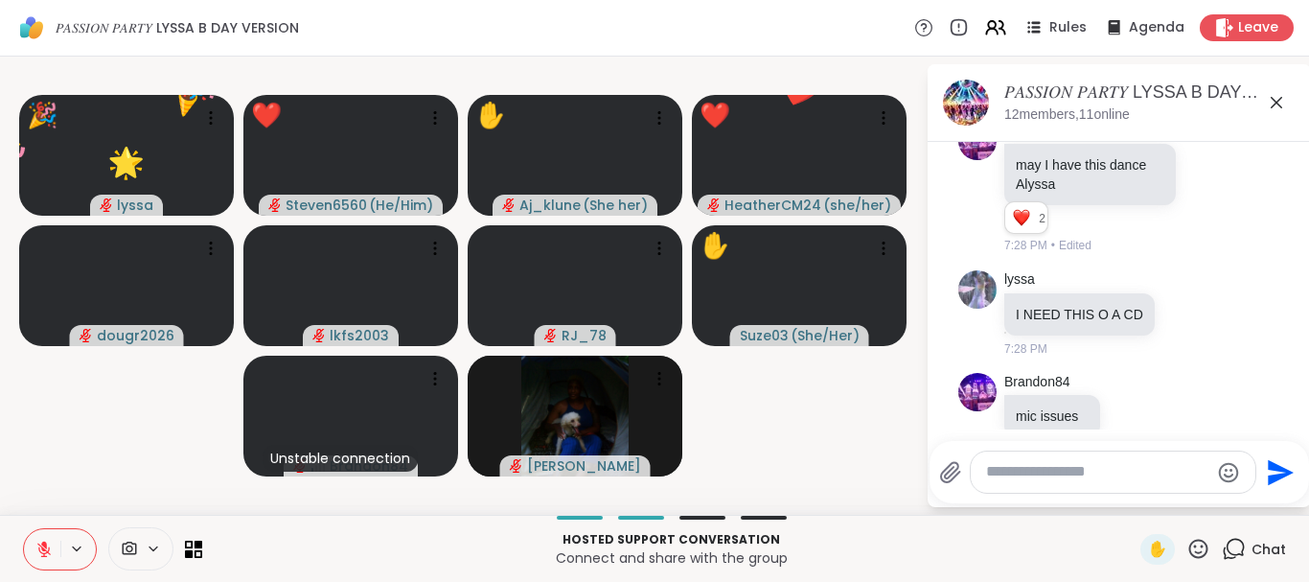
click at [1204, 542] on icon at bounding box center [1198, 547] width 19 height 19
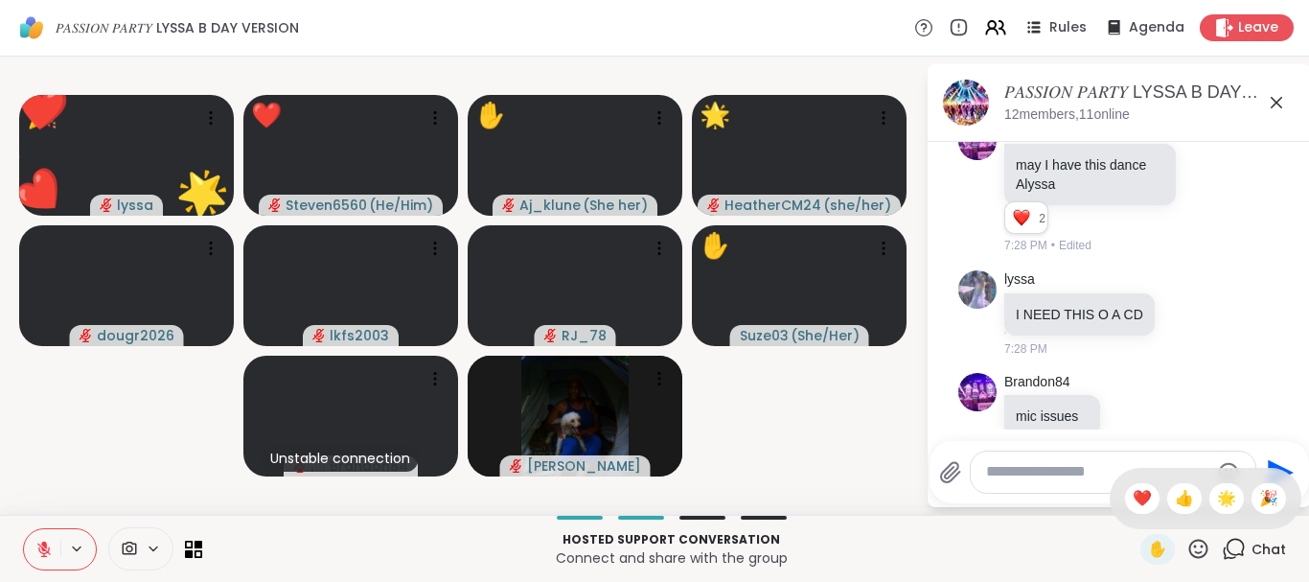
click at [1204, 542] on icon at bounding box center [1198, 547] width 19 height 19
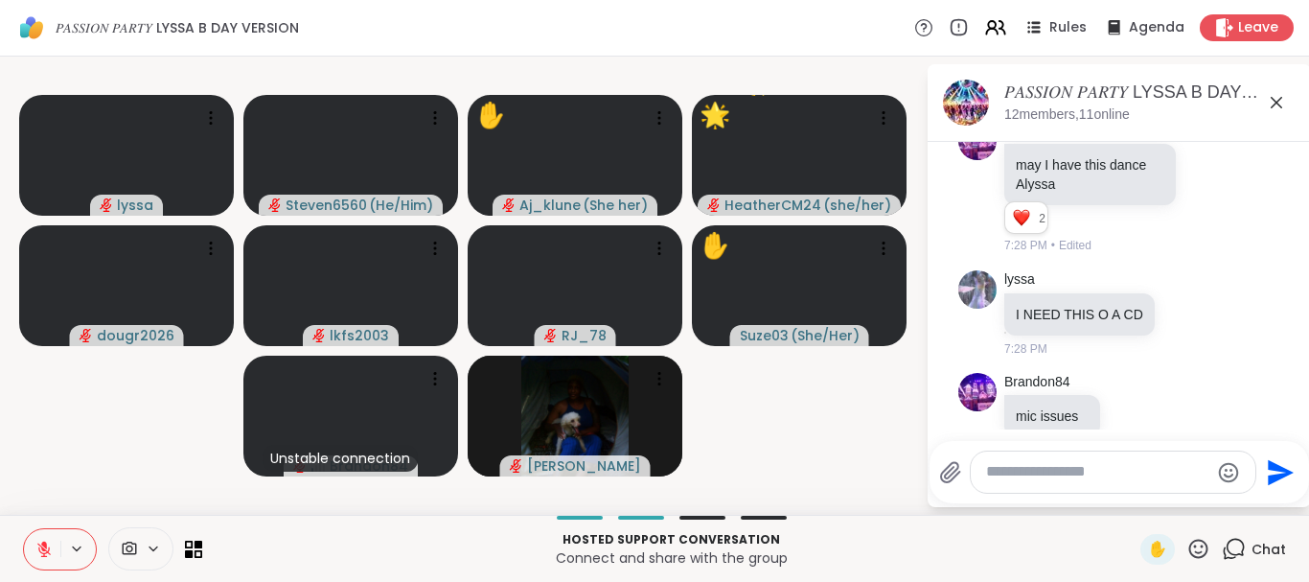
click at [1204, 542] on icon at bounding box center [1198, 547] width 19 height 19
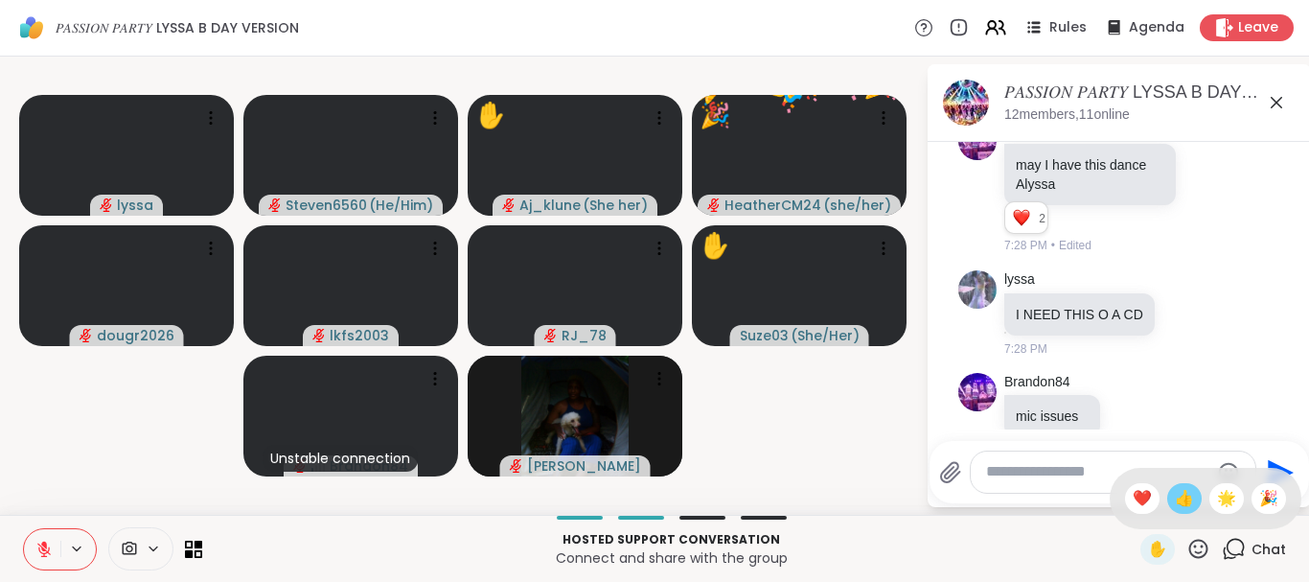
click at [1184, 494] on span "👍" at bounding box center [1184, 498] width 19 height 23
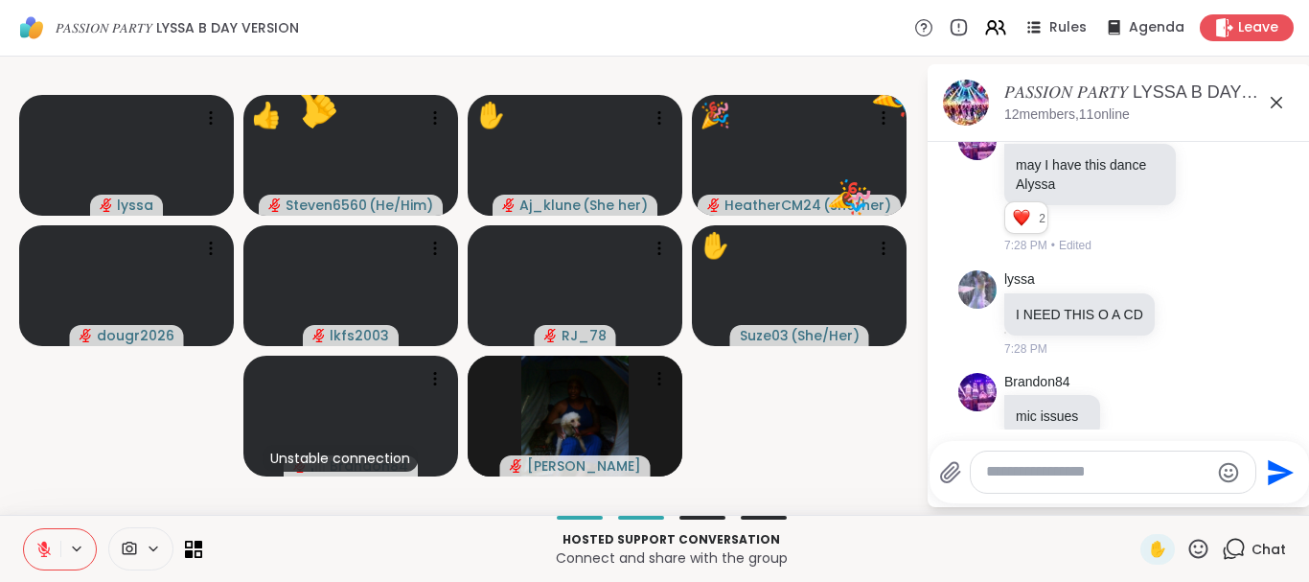
click at [1201, 549] on icon at bounding box center [1198, 549] width 24 height 24
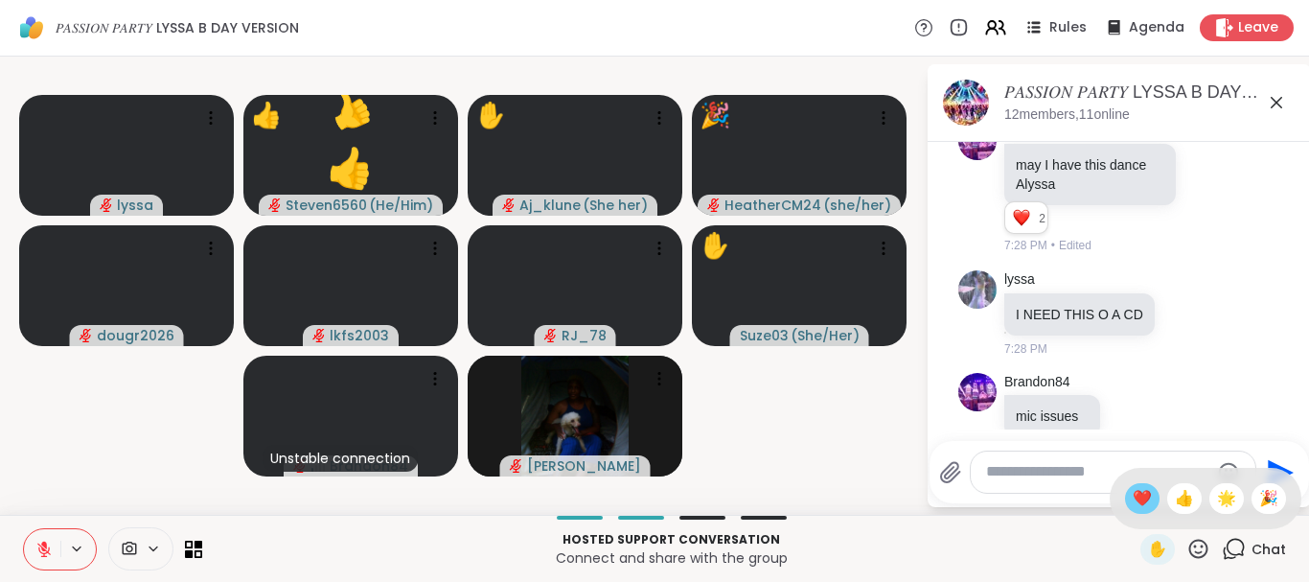
click at [1142, 499] on span "❤️" at bounding box center [1142, 498] width 19 height 23
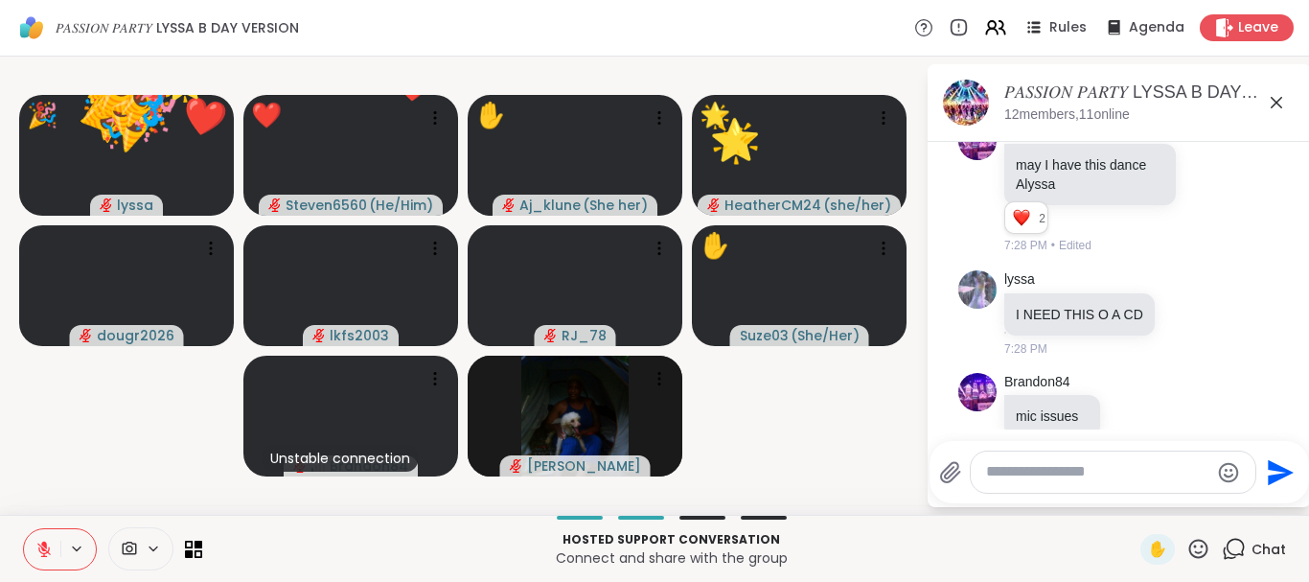
click at [40, 536] on button at bounding box center [42, 549] width 36 height 40
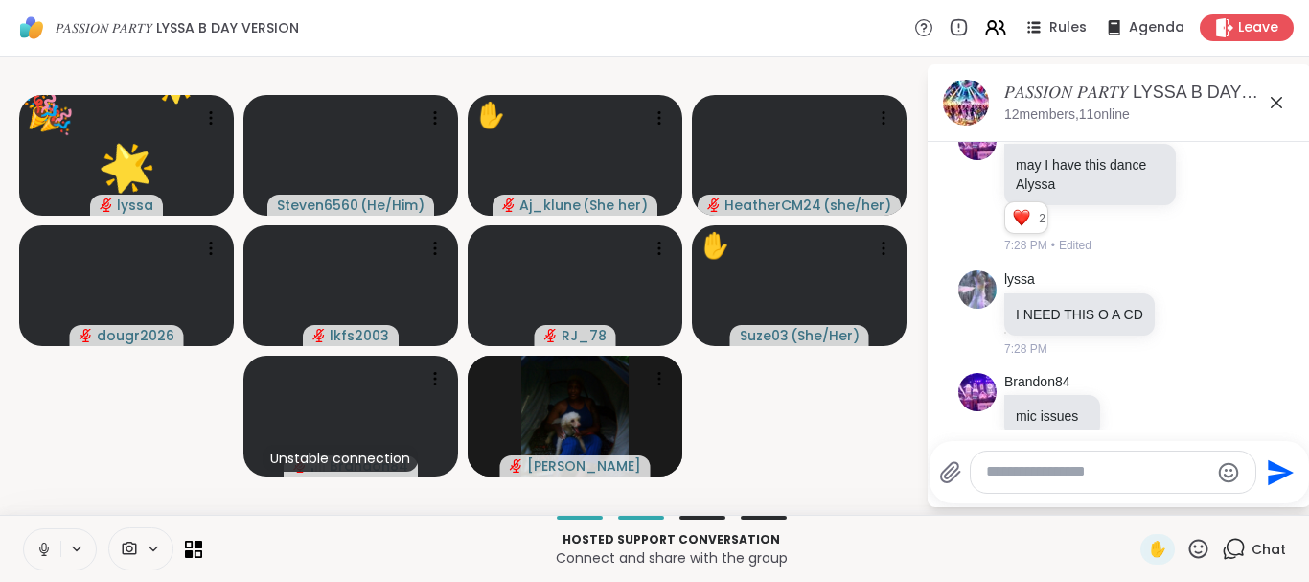
click at [1202, 551] on icon at bounding box center [1198, 549] width 24 height 24
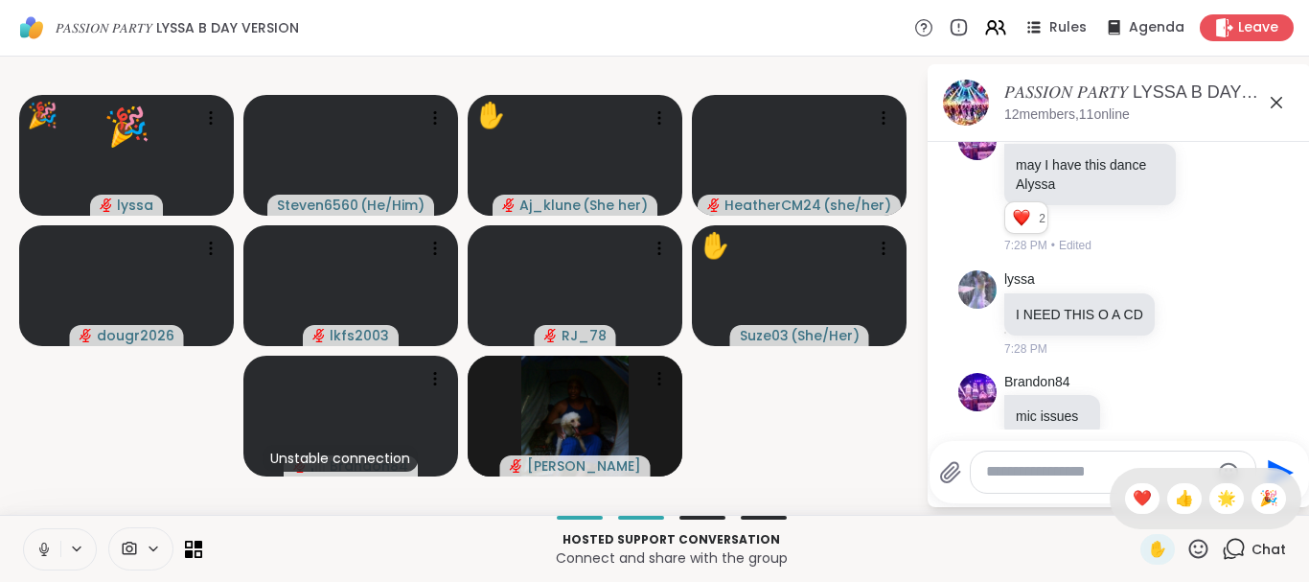
click at [1124, 483] on div "✋ ❤️ 👍 🌟 🎉" at bounding box center [1206, 498] width 192 height 61
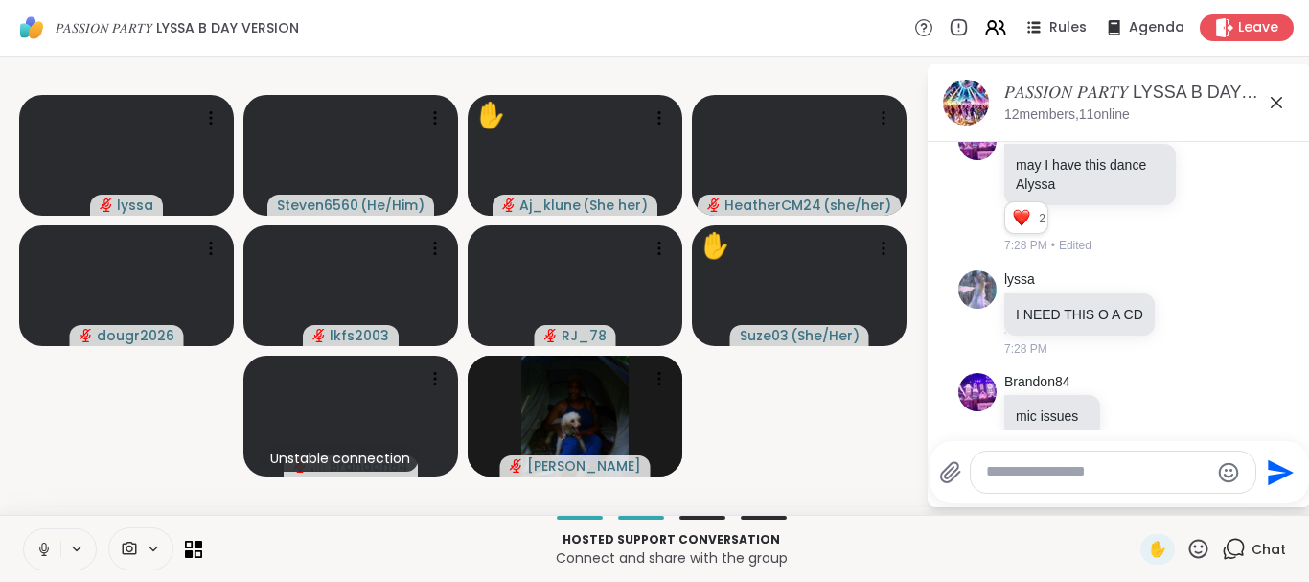
click at [1196, 552] on icon at bounding box center [1198, 547] width 19 height 19
click at [1186, 500] on span "👍" at bounding box center [1184, 498] width 19 height 23
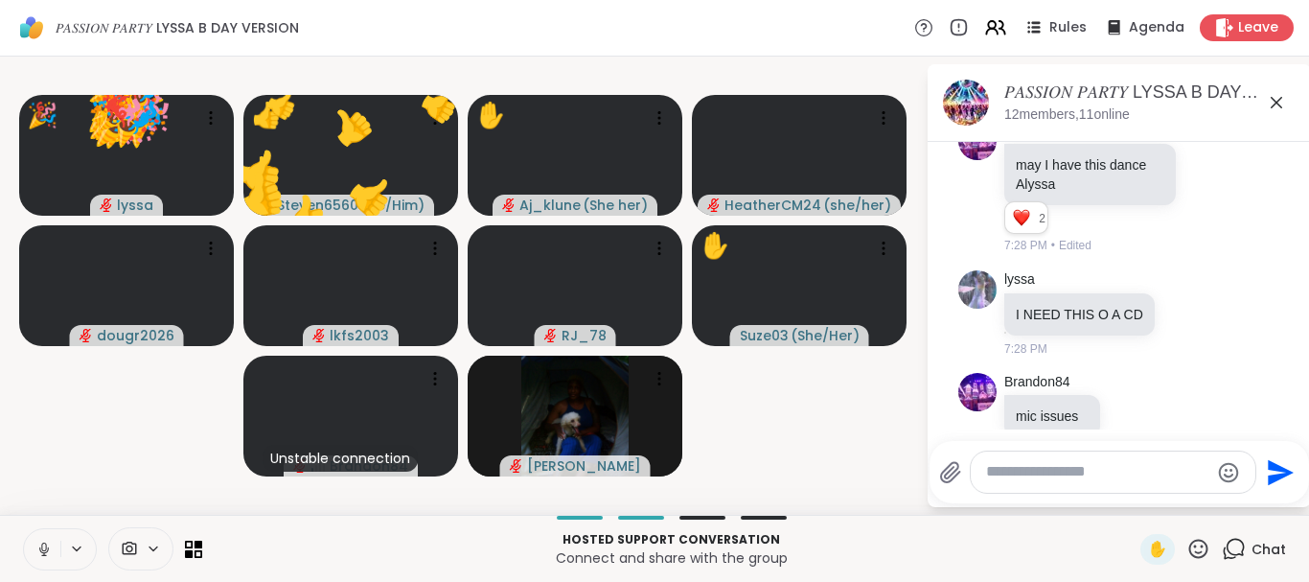
click at [1201, 541] on icon at bounding box center [1198, 549] width 24 height 24
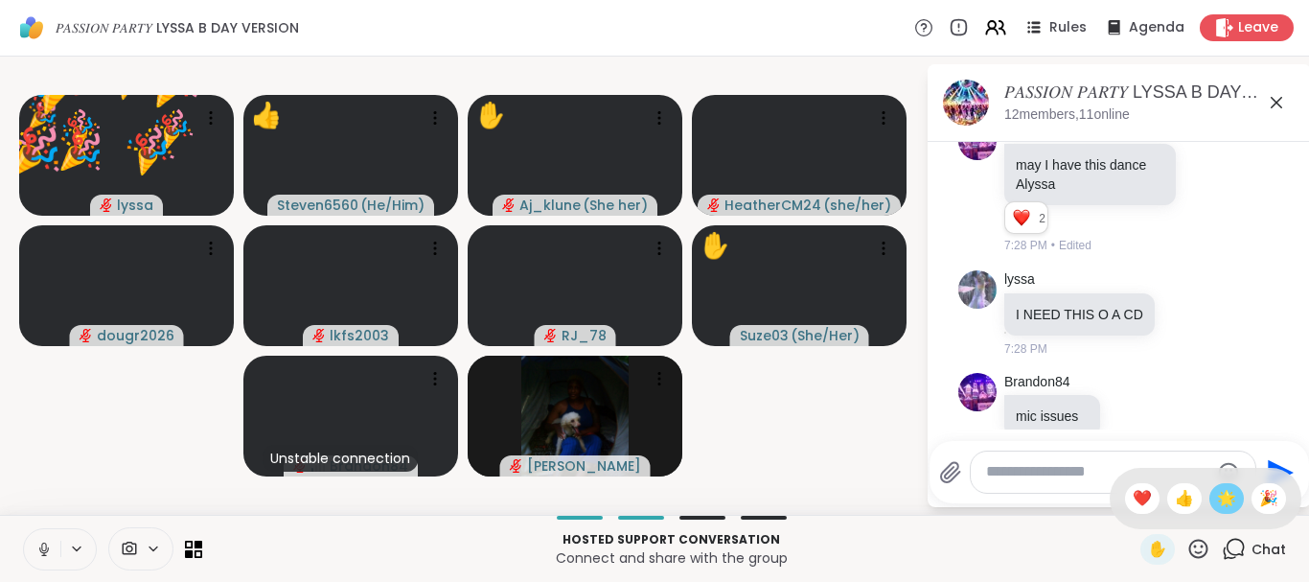
click at [1224, 492] on span "🌟" at bounding box center [1226, 498] width 19 height 23
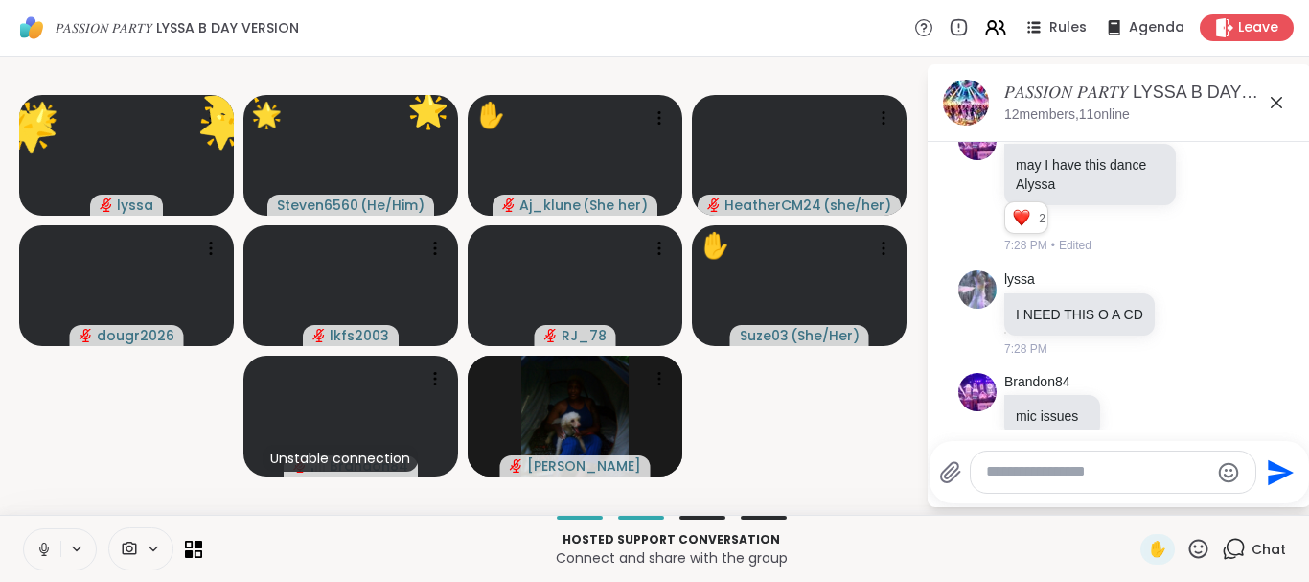
click at [1204, 542] on icon at bounding box center [1198, 547] width 19 height 19
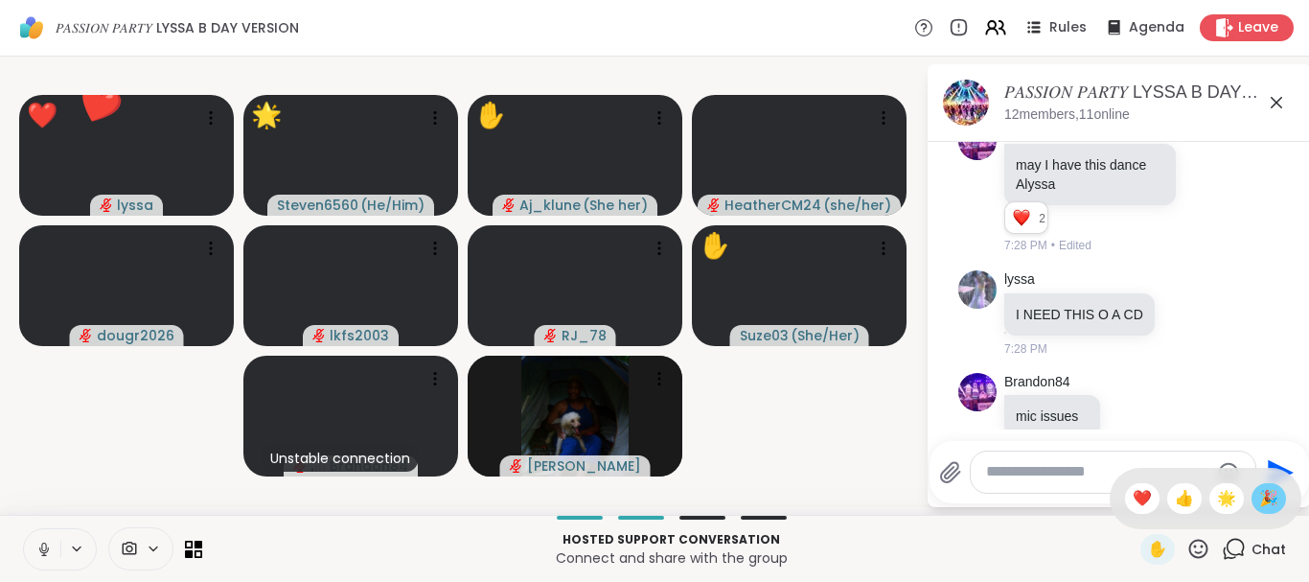
click at [1260, 492] on span "🎉" at bounding box center [1268, 498] width 19 height 23
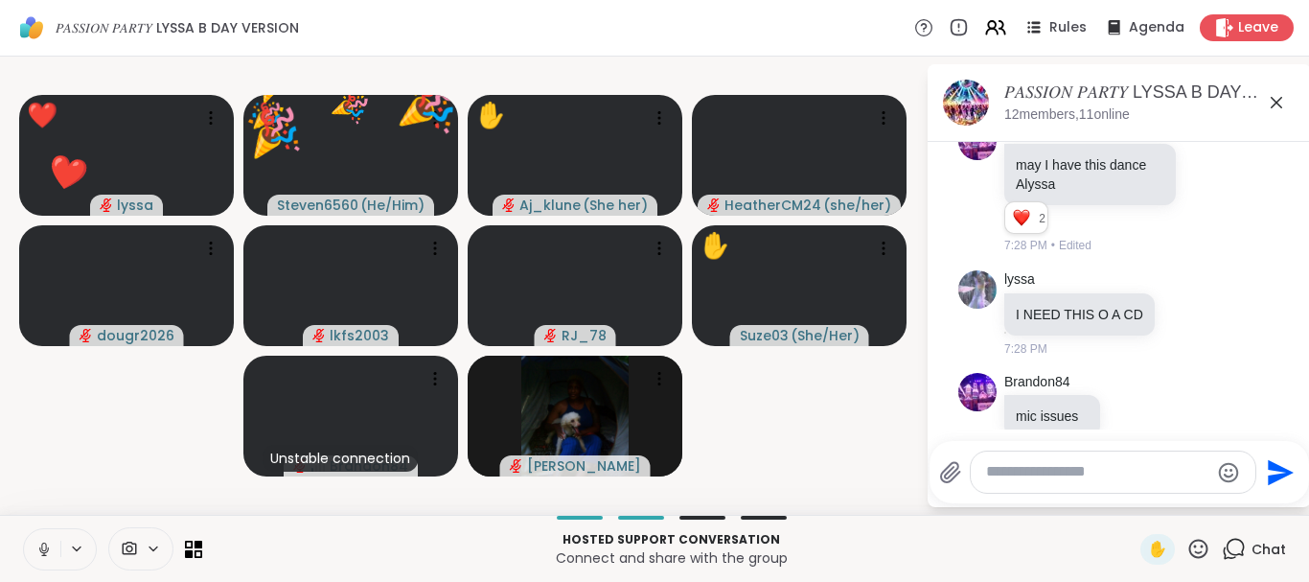
click at [1195, 542] on icon at bounding box center [1198, 549] width 24 height 24
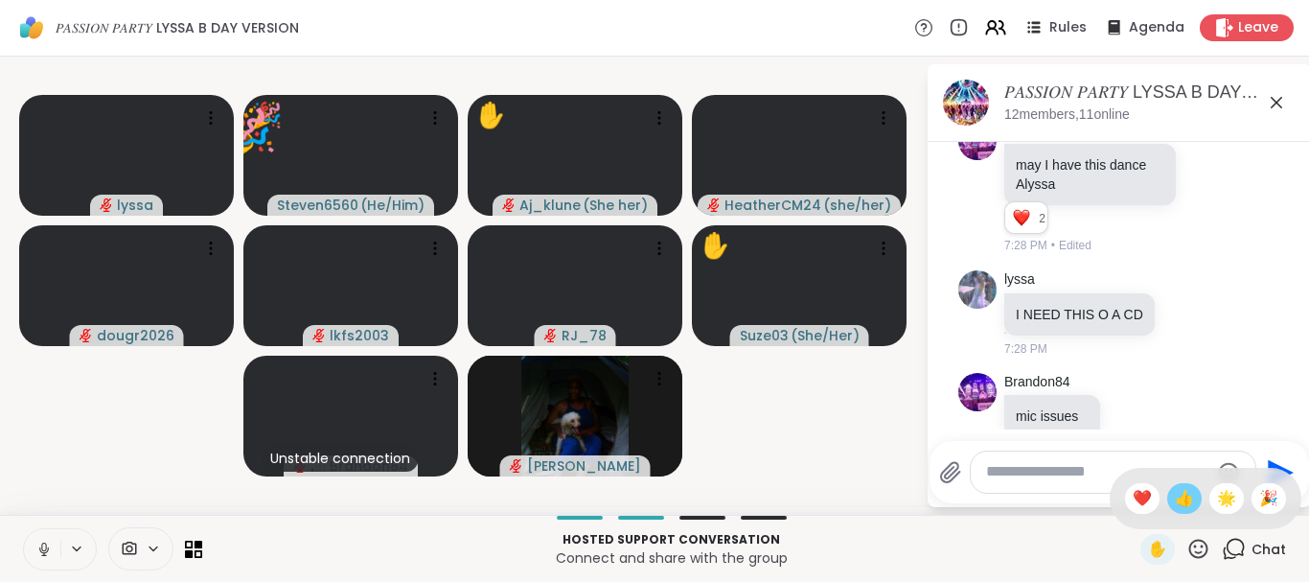
click at [1184, 499] on span "👍" at bounding box center [1184, 498] width 19 height 23
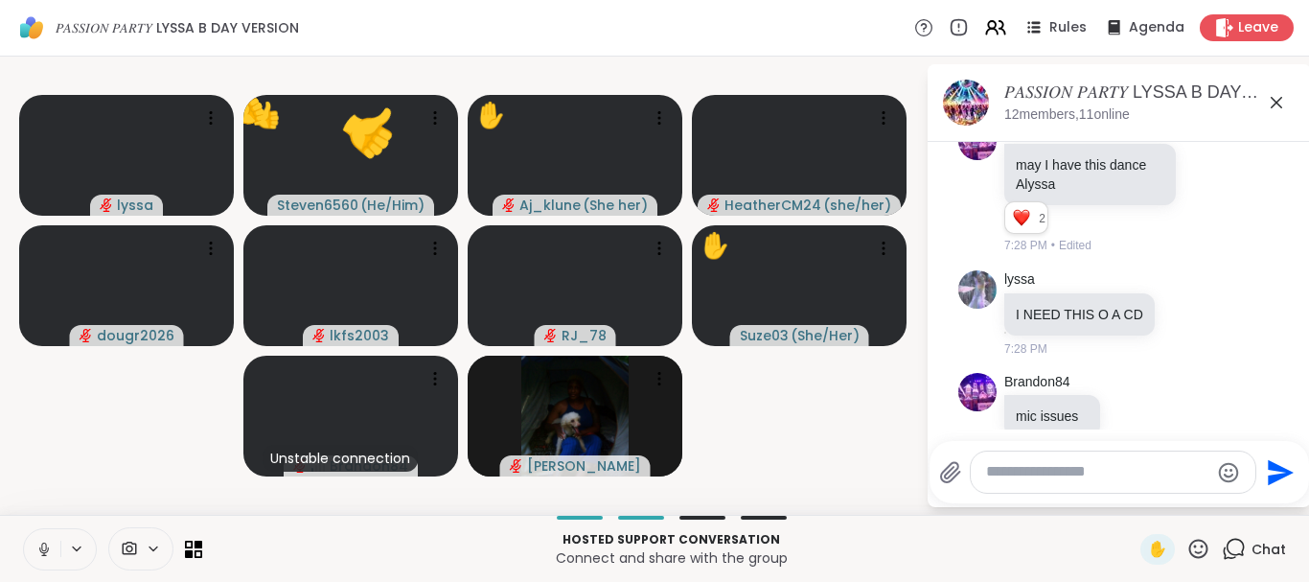
click at [1194, 537] on icon at bounding box center [1198, 549] width 24 height 24
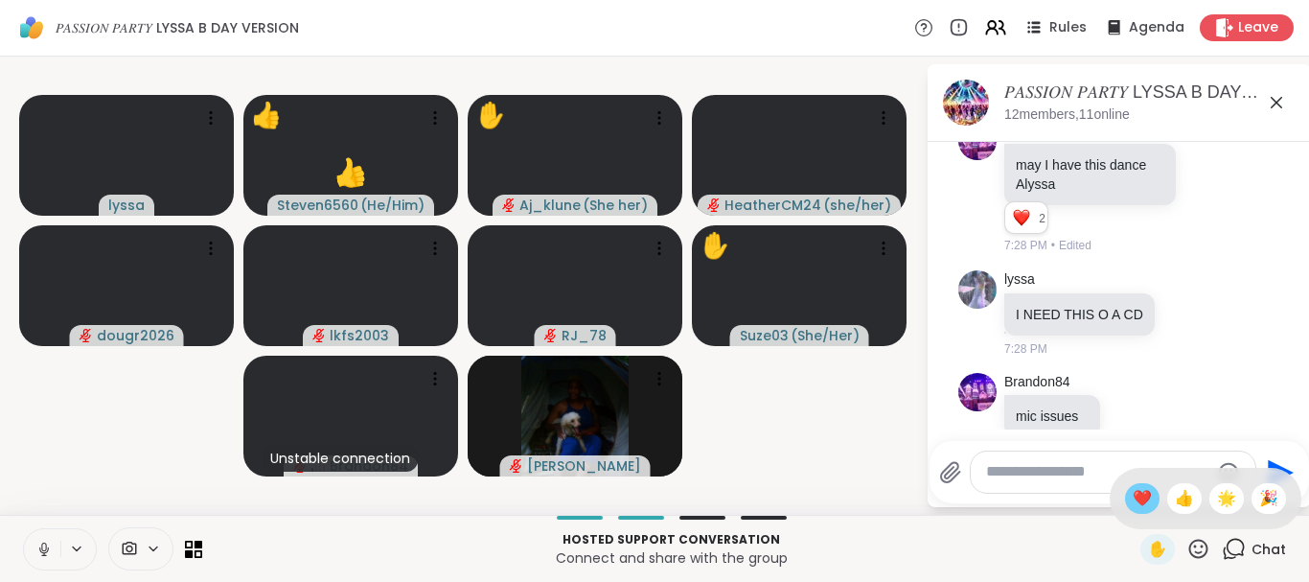
click at [1144, 492] on span "❤️" at bounding box center [1142, 498] width 19 height 23
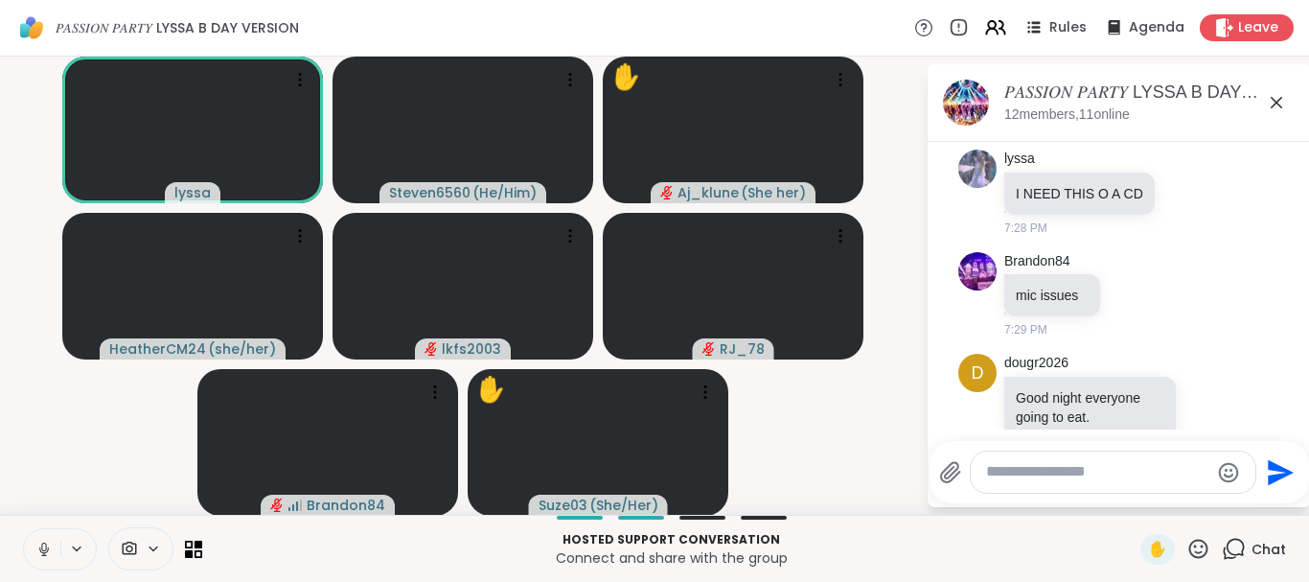
scroll to position [5389, 0]
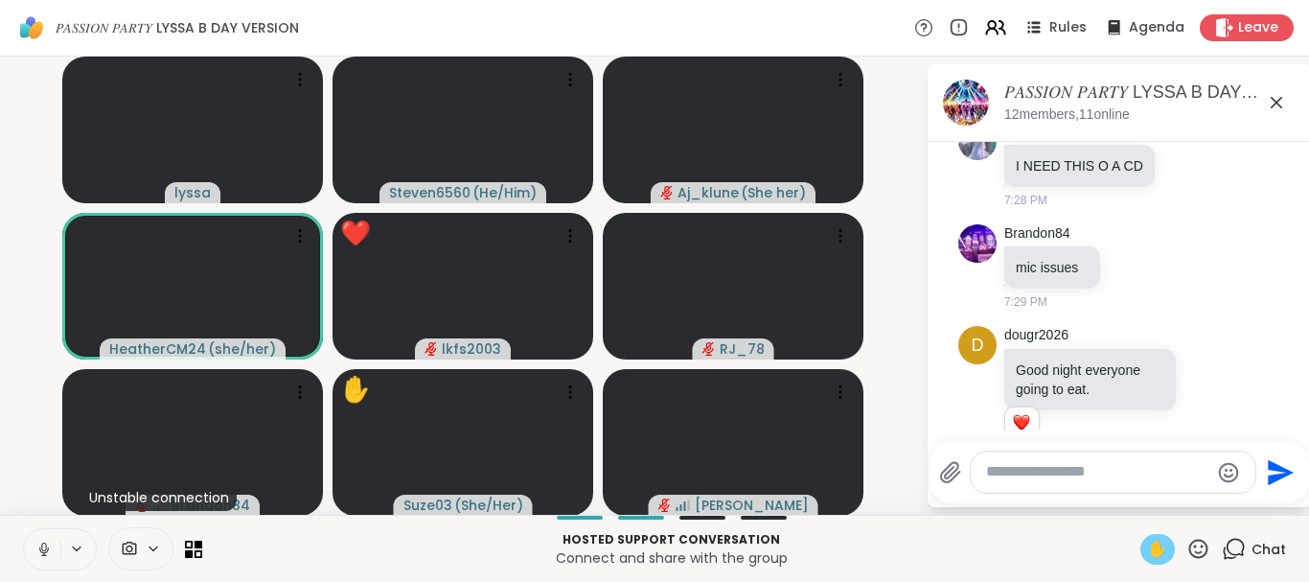
click at [1157, 553] on span "✋" at bounding box center [1157, 549] width 19 height 23
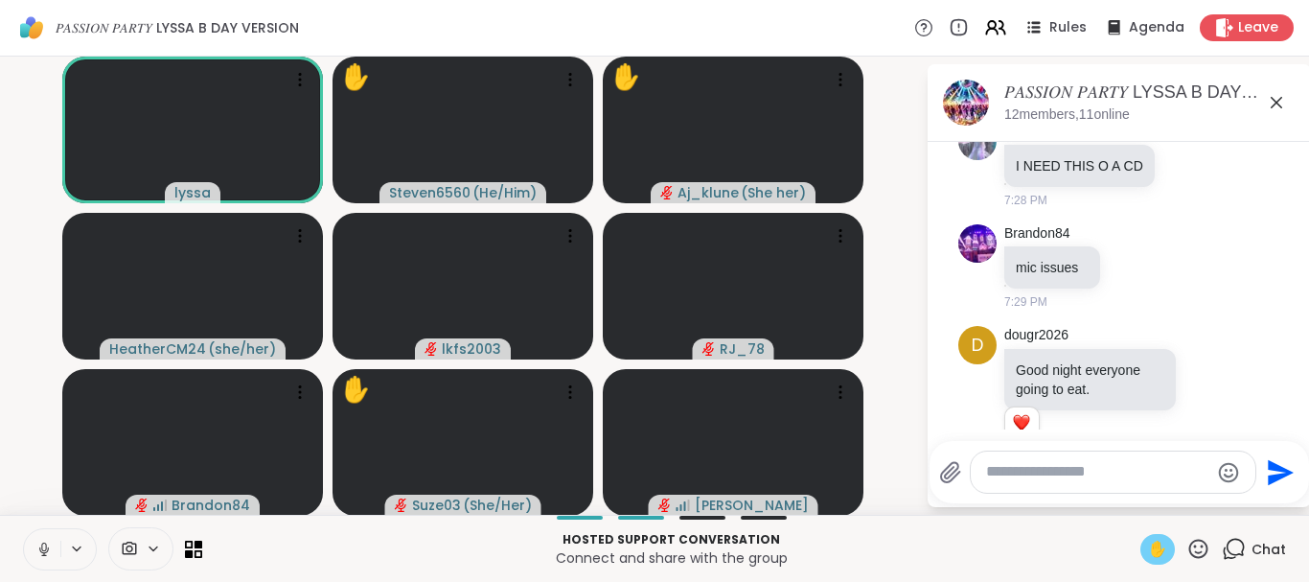
click at [1156, 542] on span "✋" at bounding box center [1157, 549] width 19 height 23
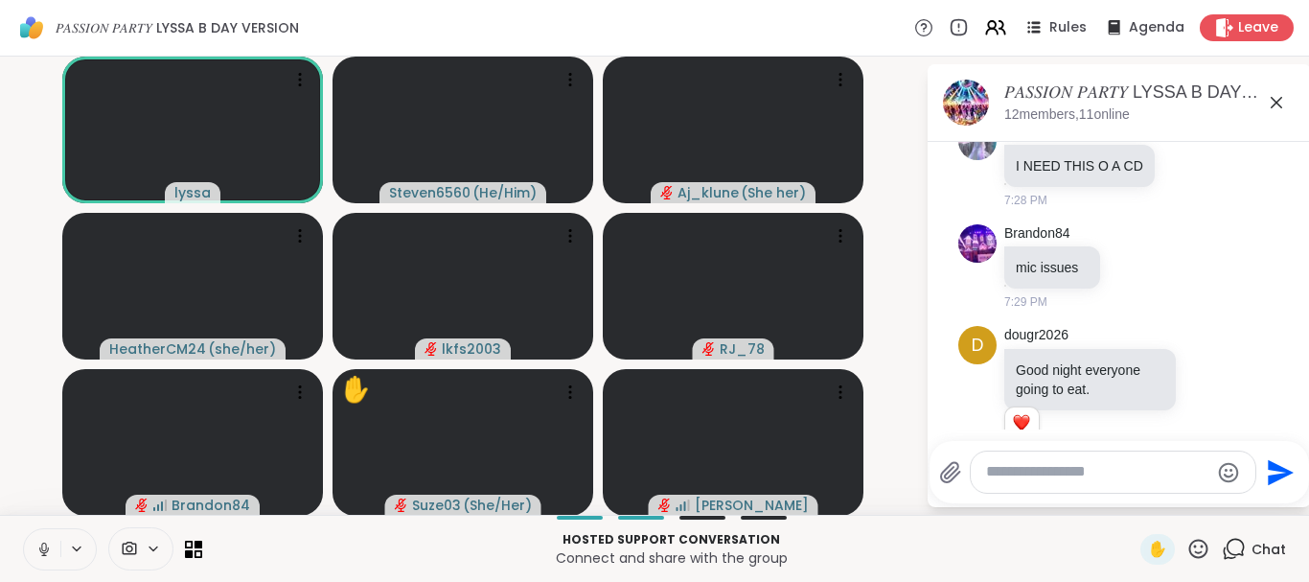
click at [1106, 549] on p "Connect and share with the group" at bounding box center [671, 557] width 915 height 19
click at [1156, 555] on span "✋" at bounding box center [1157, 549] width 19 height 23
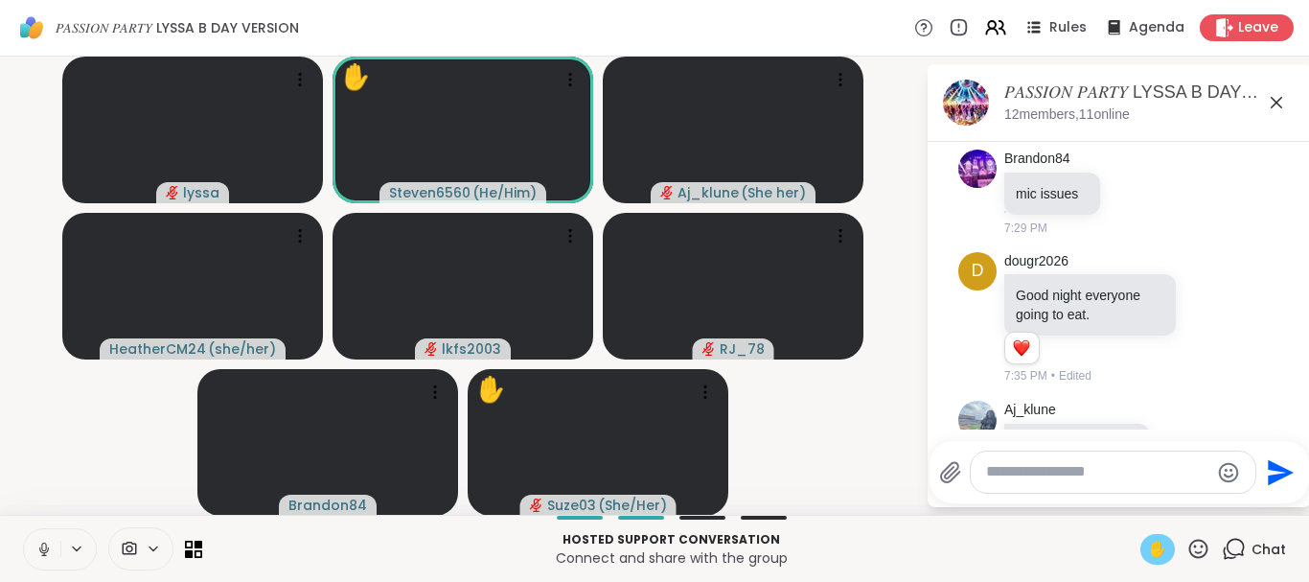
scroll to position [5517, 0]
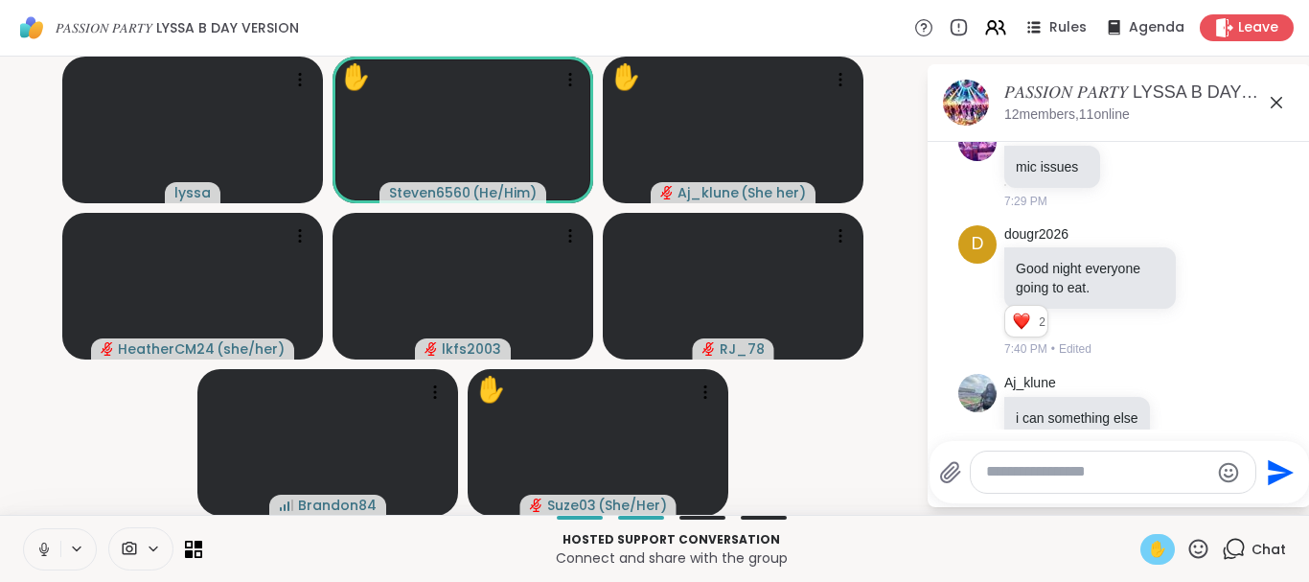
click at [894, 515] on div "Hosted support conversation Connect and share with the group ✋ Chat" at bounding box center [654, 548] width 1309 height 67
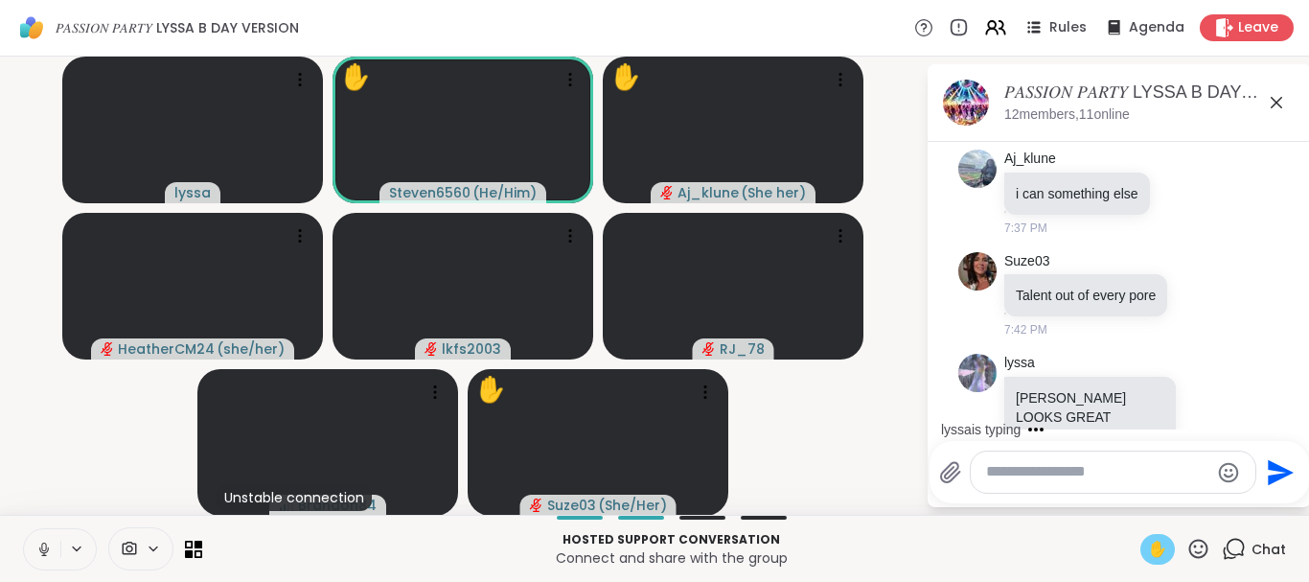
scroll to position [5844, 0]
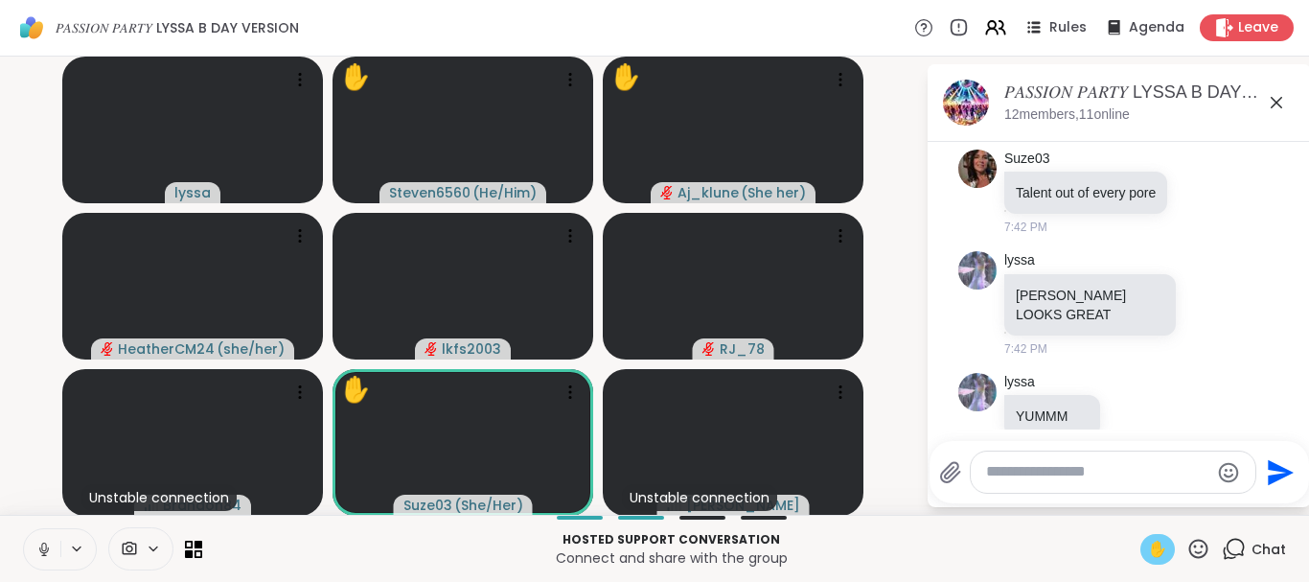
click at [1160, 547] on span "✋" at bounding box center [1157, 549] width 19 height 23
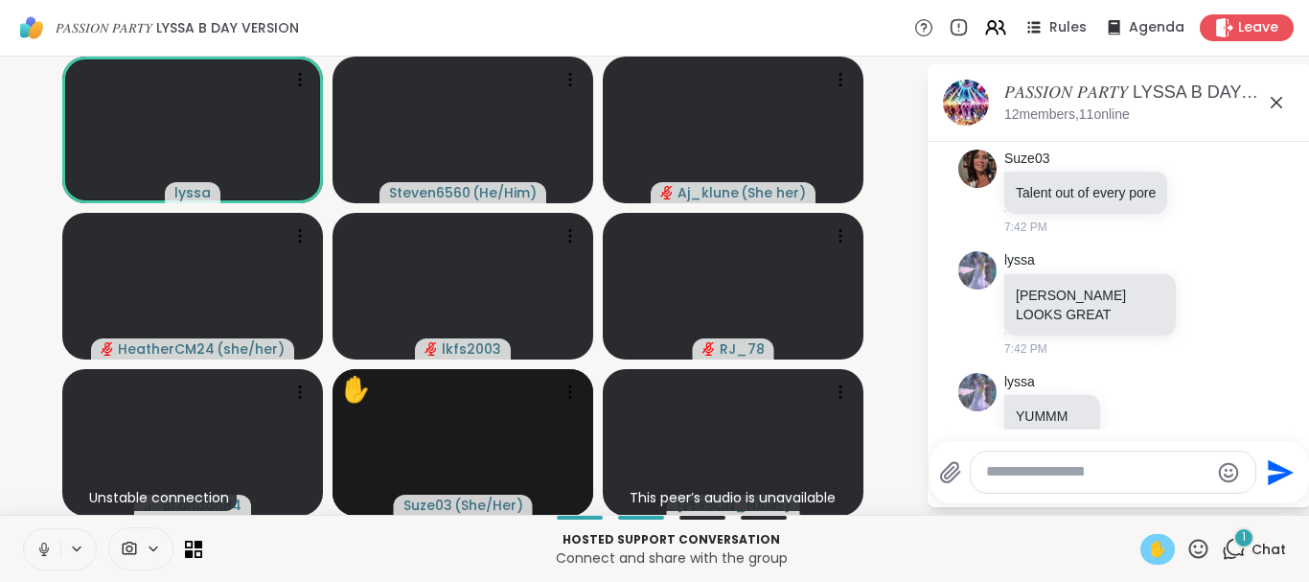
scroll to position [5945, 0]
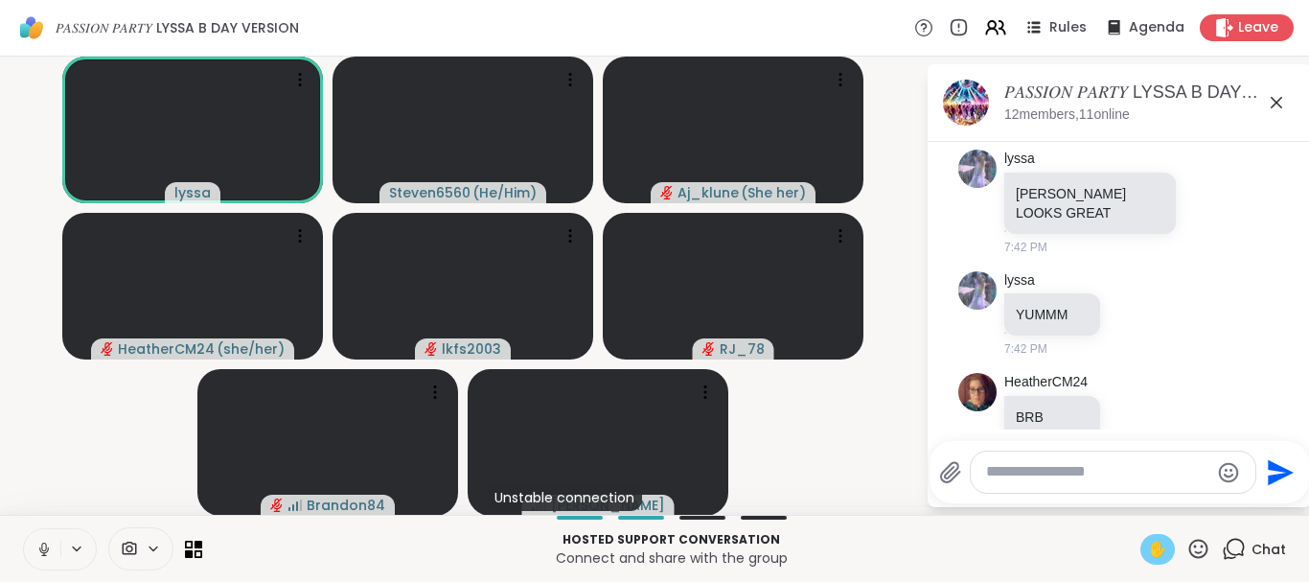
click at [1151, 554] on span "✋" at bounding box center [1157, 549] width 19 height 23
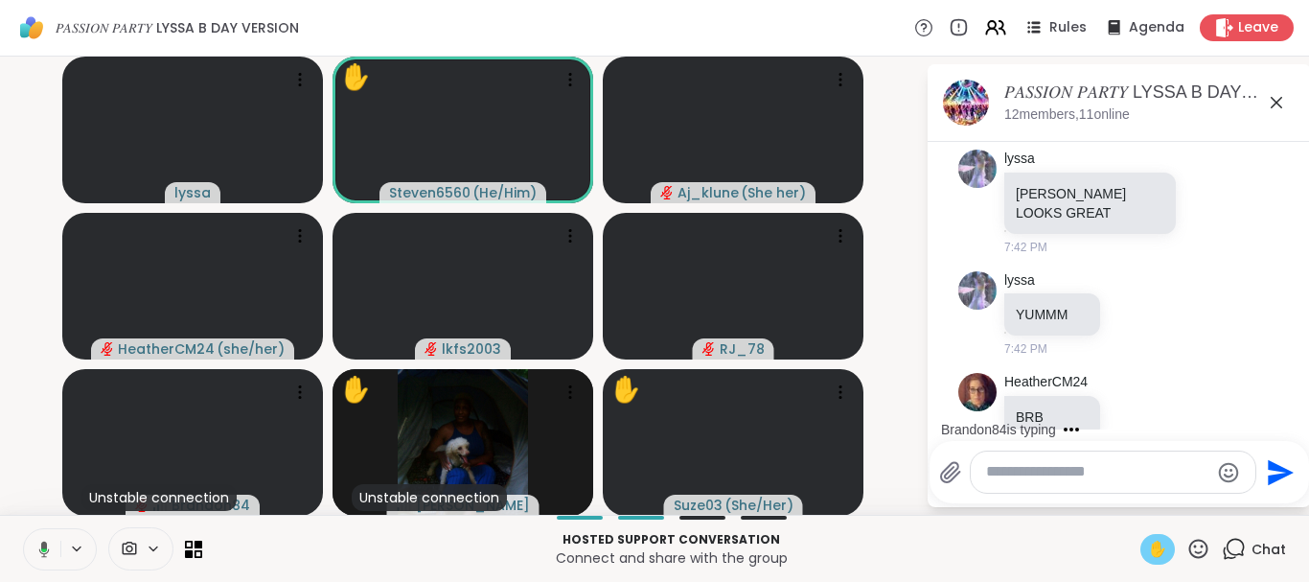
click at [1162, 539] on span "✋" at bounding box center [1157, 549] width 19 height 23
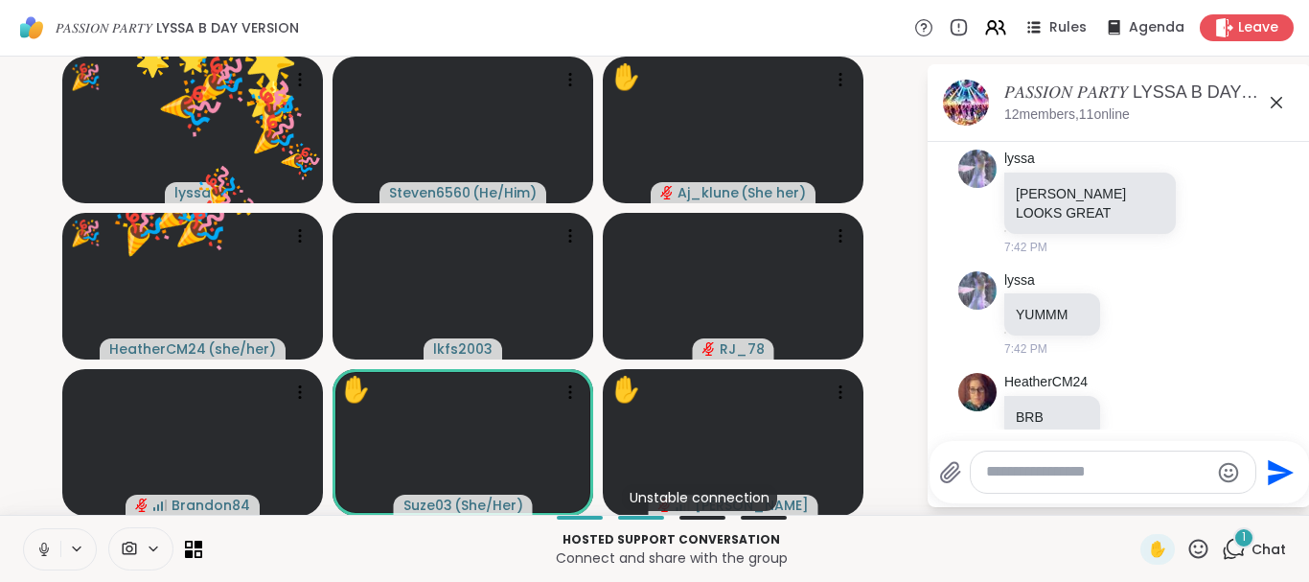
scroll to position [6174, 0]
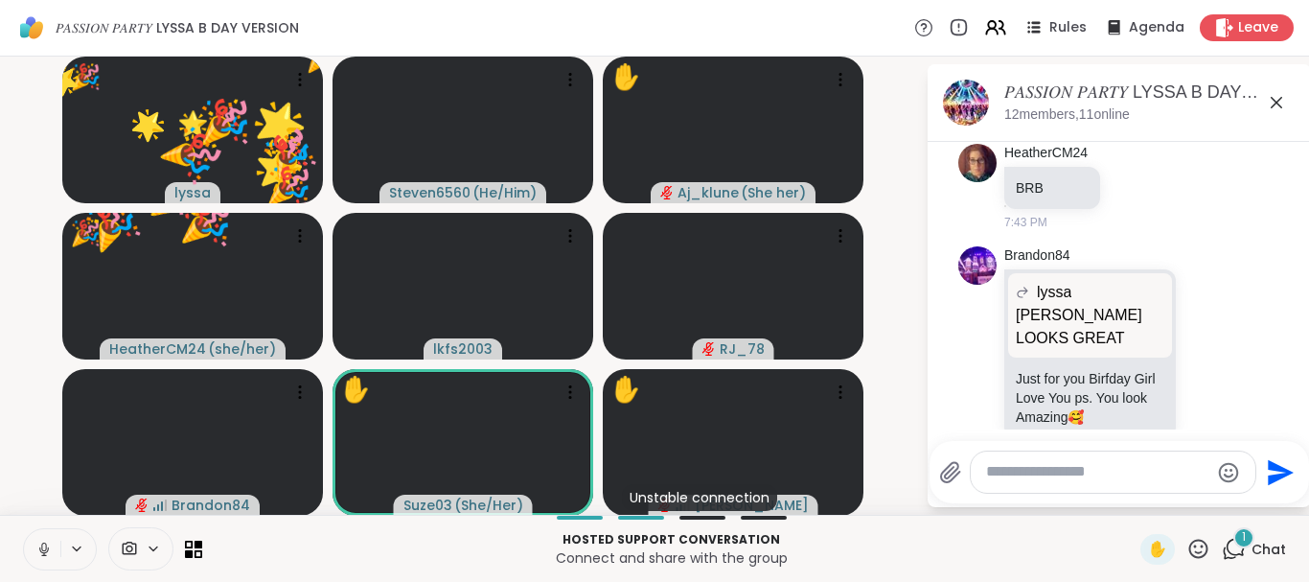
click at [1201, 539] on icon at bounding box center [1198, 547] width 19 height 19
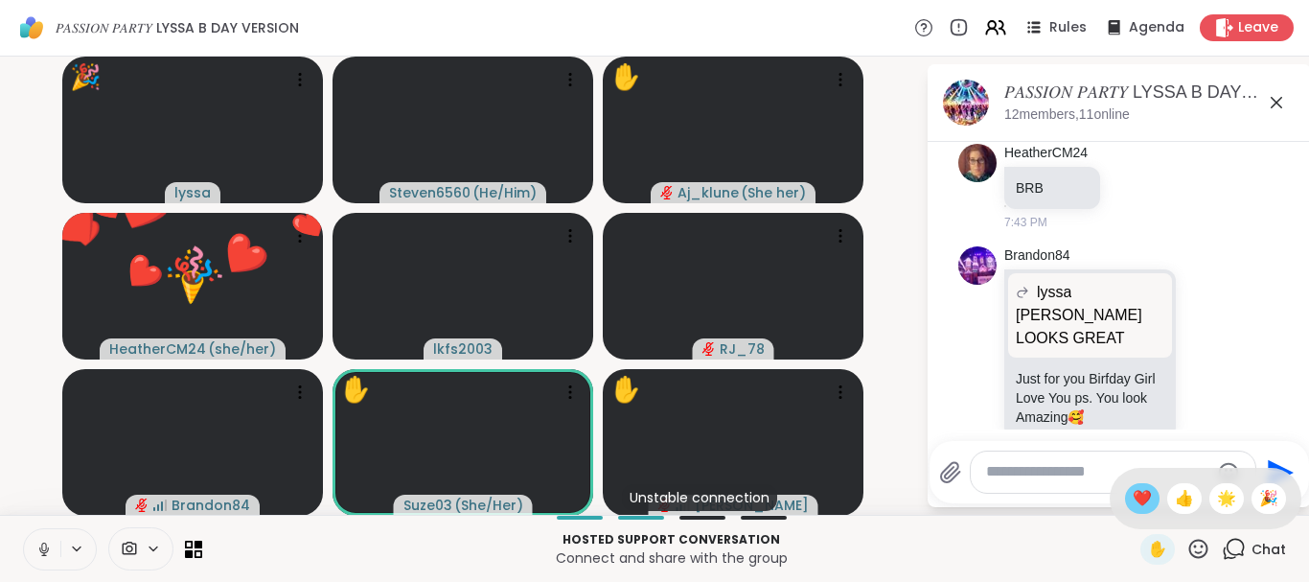
click at [1133, 488] on span "❤️" at bounding box center [1142, 498] width 19 height 23
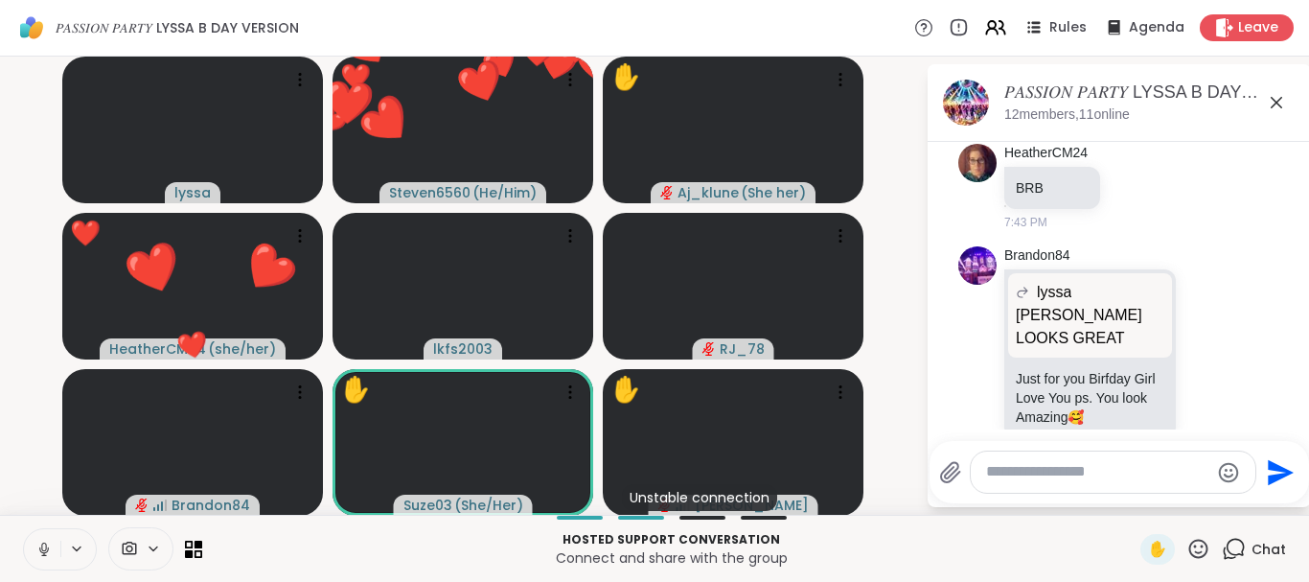
click at [1193, 544] on icon at bounding box center [1198, 549] width 24 height 24
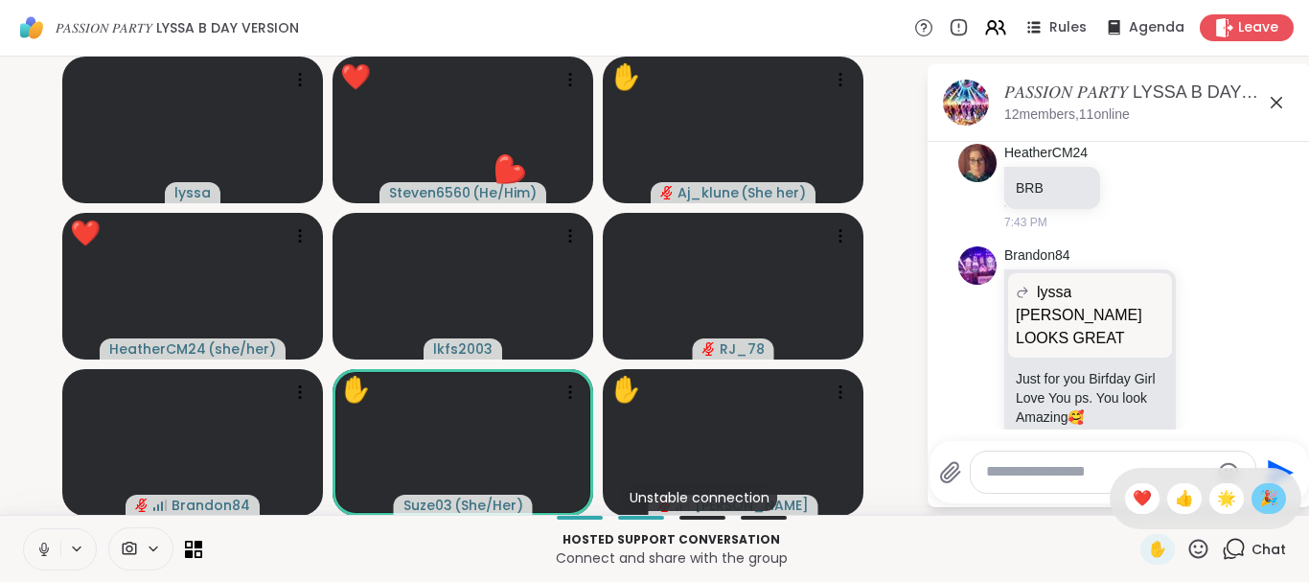
click at [1266, 493] on span "🎉" at bounding box center [1268, 498] width 19 height 23
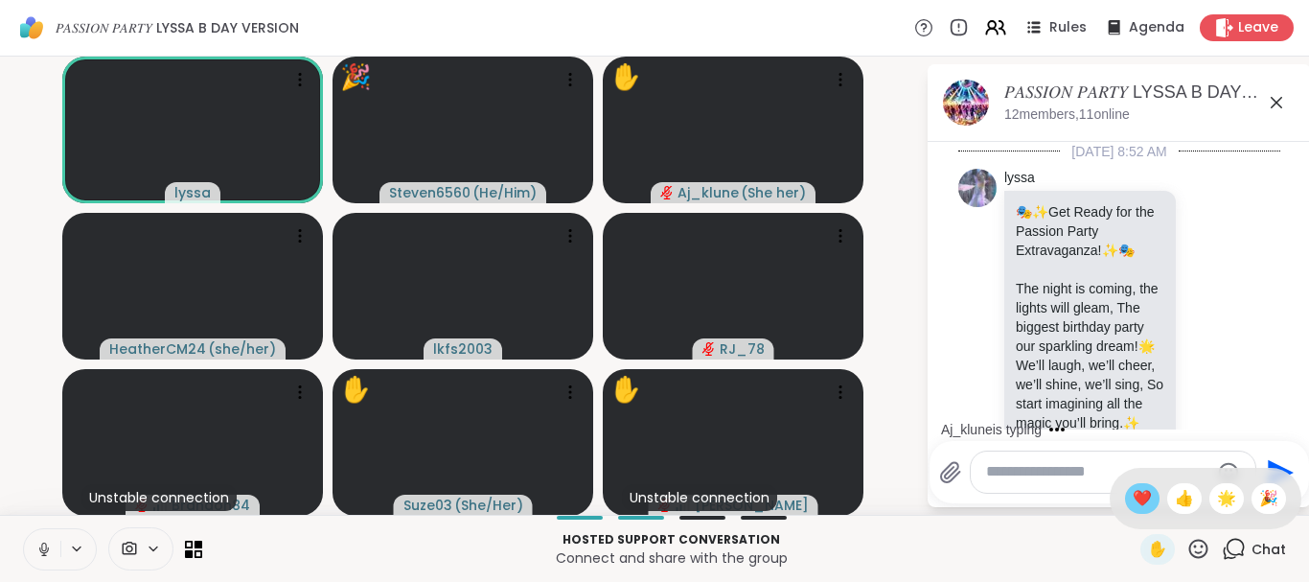
scroll to position [6174, 0]
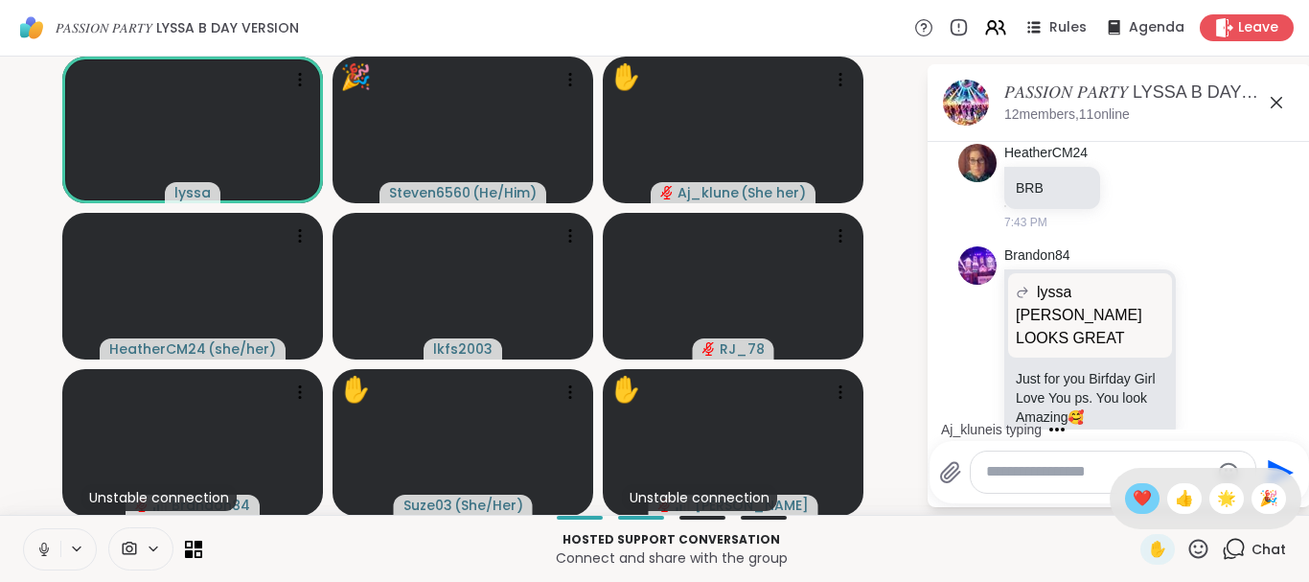
click at [1134, 497] on span "❤️" at bounding box center [1142, 498] width 19 height 23
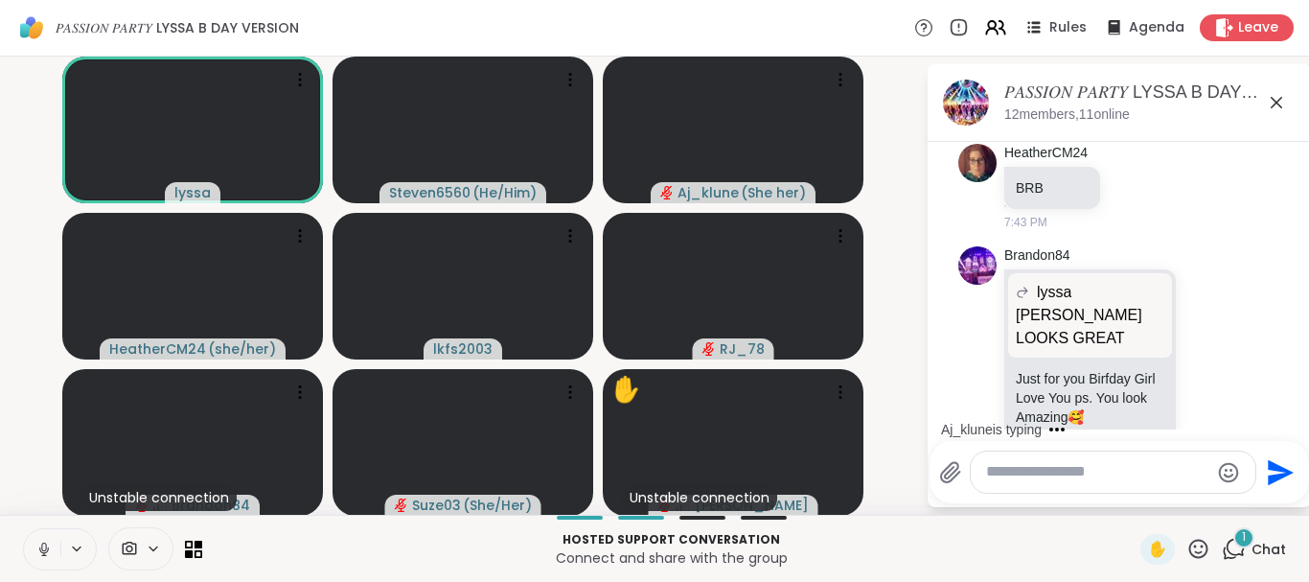
scroll to position [6789, 0]
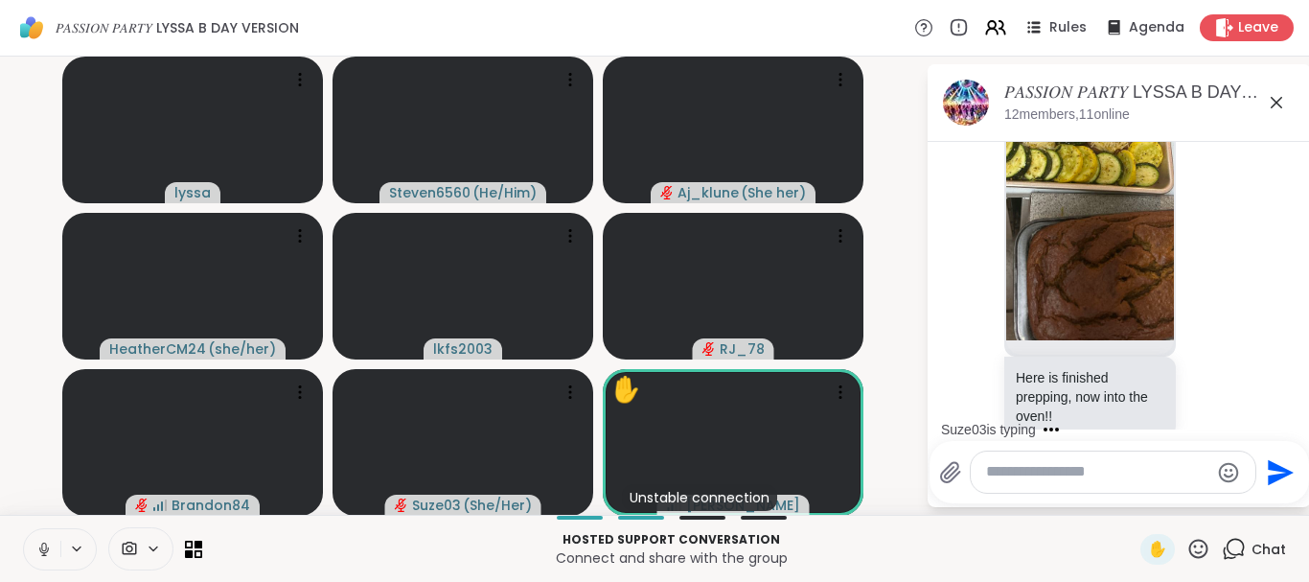
click at [53, 541] on button at bounding box center [42, 549] width 36 height 40
click at [40, 540] on icon at bounding box center [43, 548] width 17 height 17
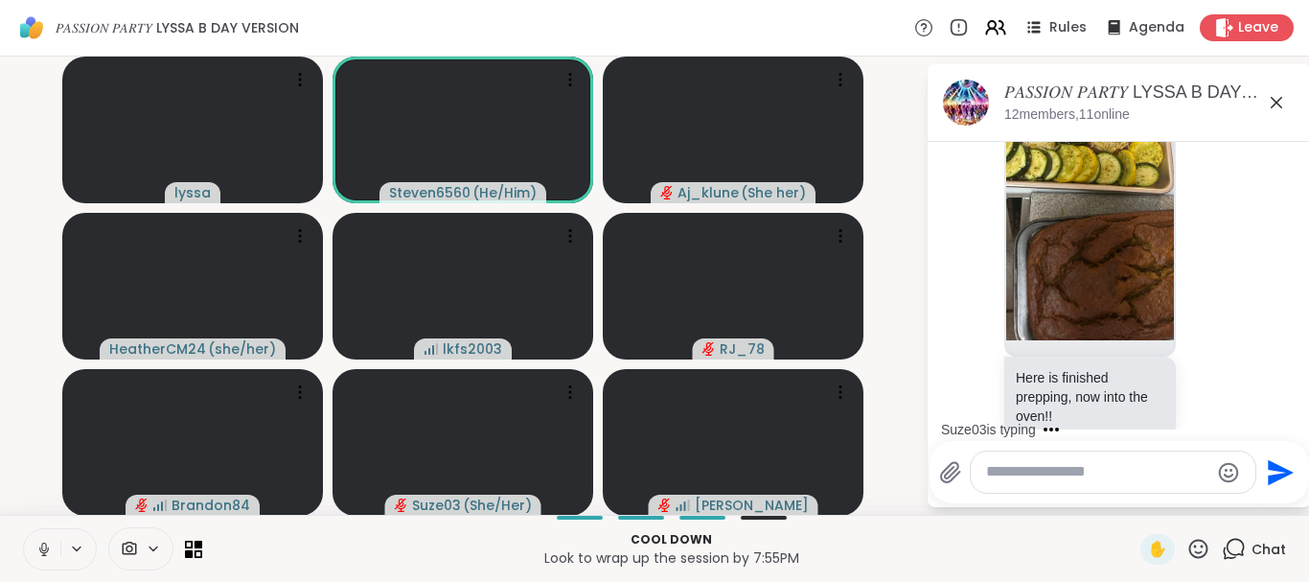
click at [41, 541] on icon at bounding box center [43, 548] width 17 height 17
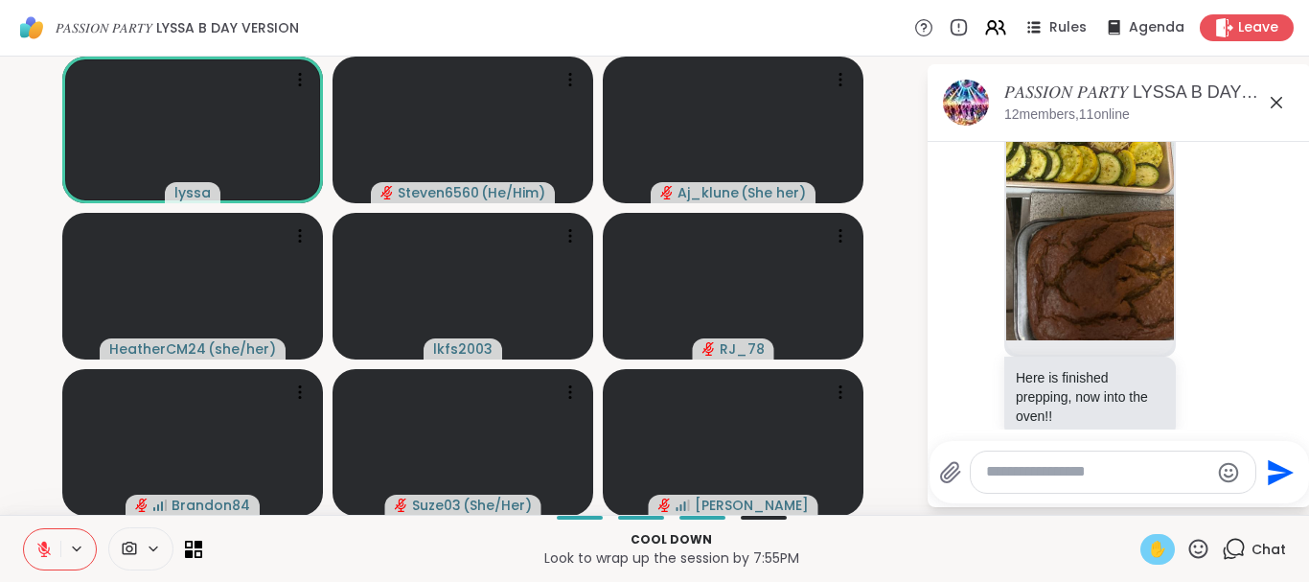
click at [1157, 539] on span "✋" at bounding box center [1157, 549] width 19 height 23
click at [1196, 546] on icon at bounding box center [1198, 547] width 19 height 19
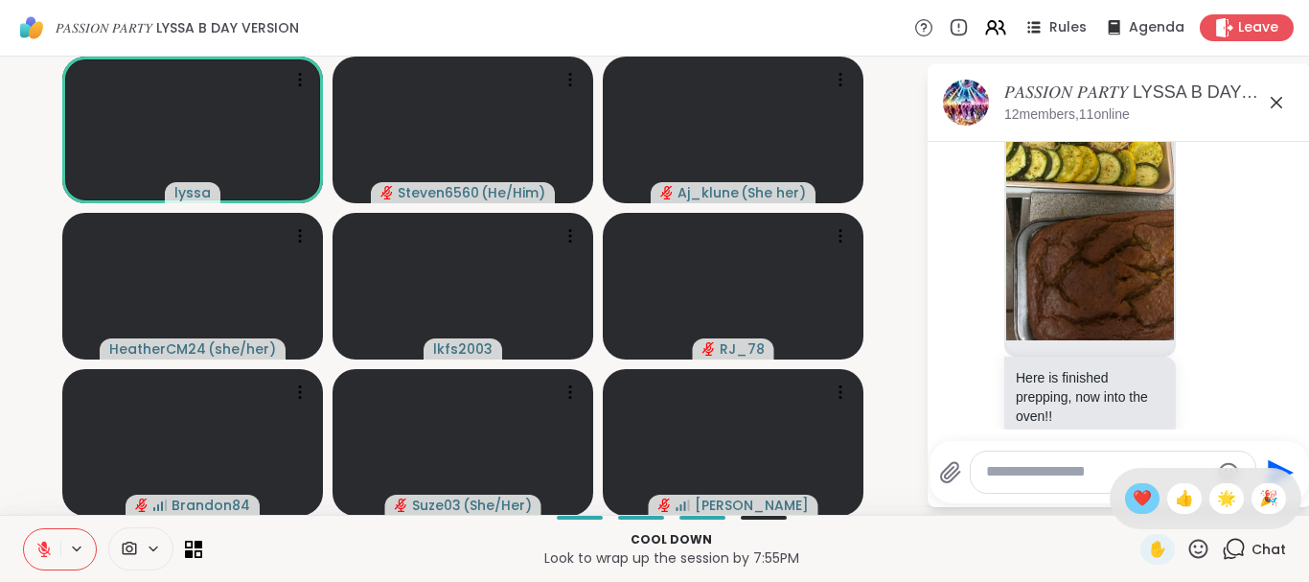
click at [1146, 498] on span "❤️" at bounding box center [1142, 498] width 19 height 23
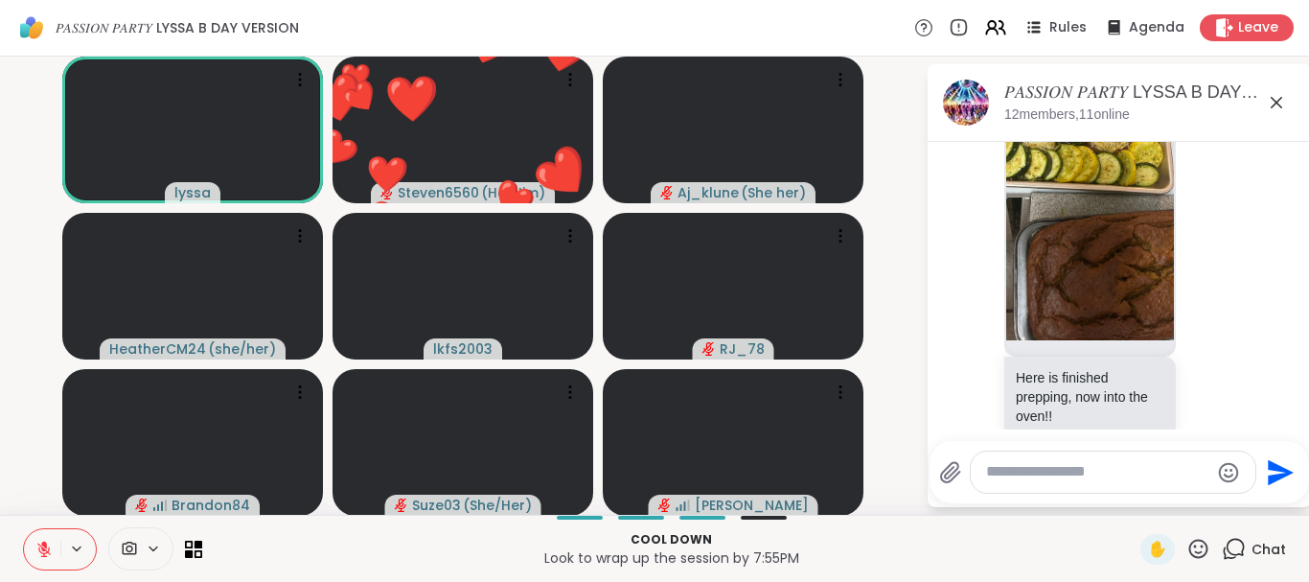
click at [1198, 540] on icon at bounding box center [1198, 547] width 19 height 19
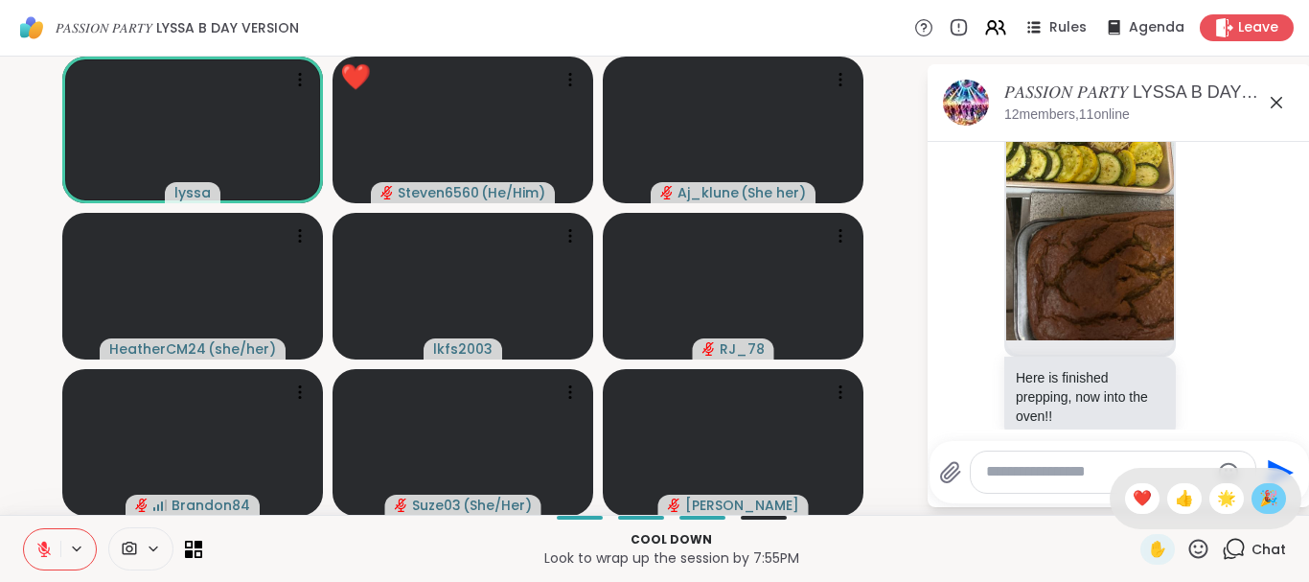
click at [1265, 502] on span "🎉" at bounding box center [1268, 498] width 19 height 23
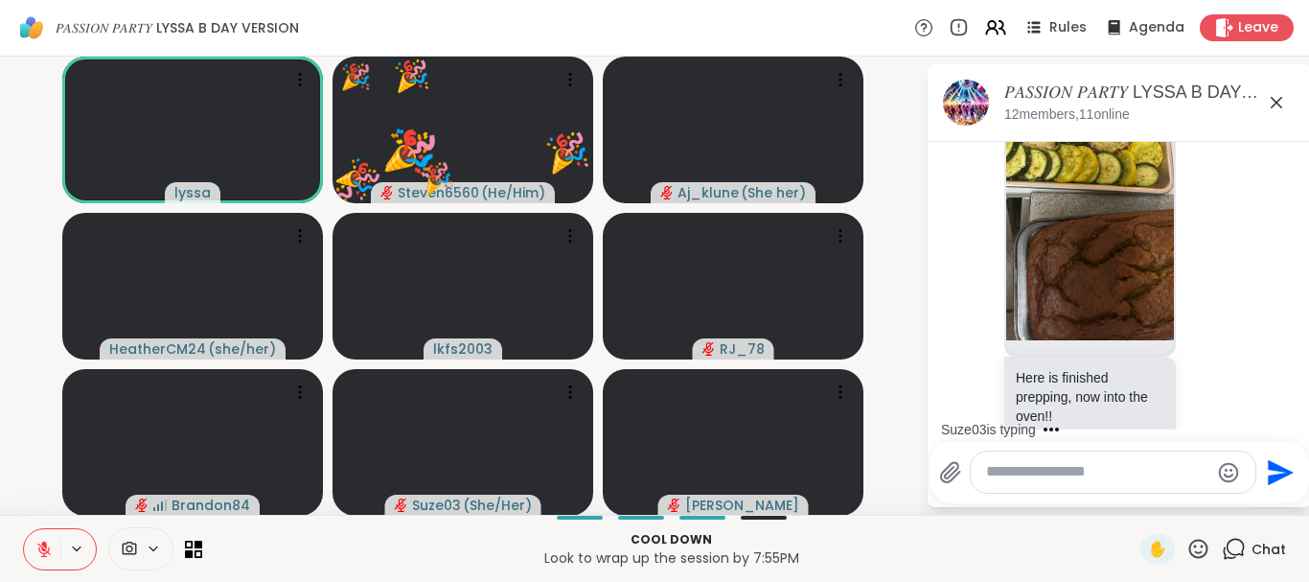
click at [1193, 550] on icon at bounding box center [1198, 549] width 24 height 24
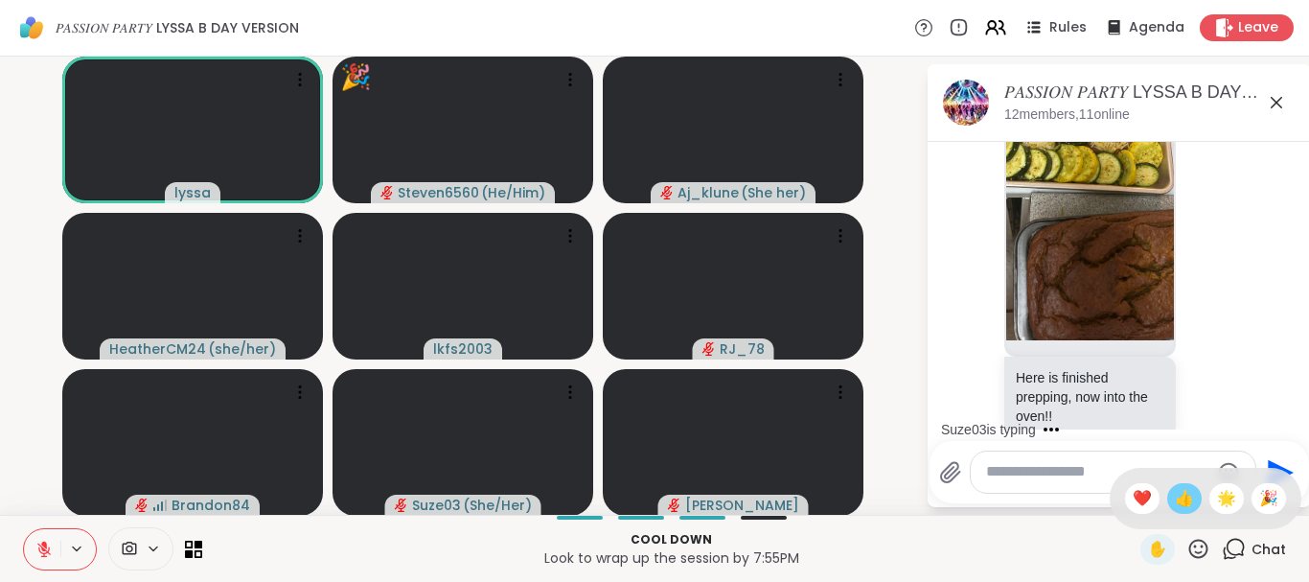
click at [1175, 501] on span "👍" at bounding box center [1184, 498] width 19 height 23
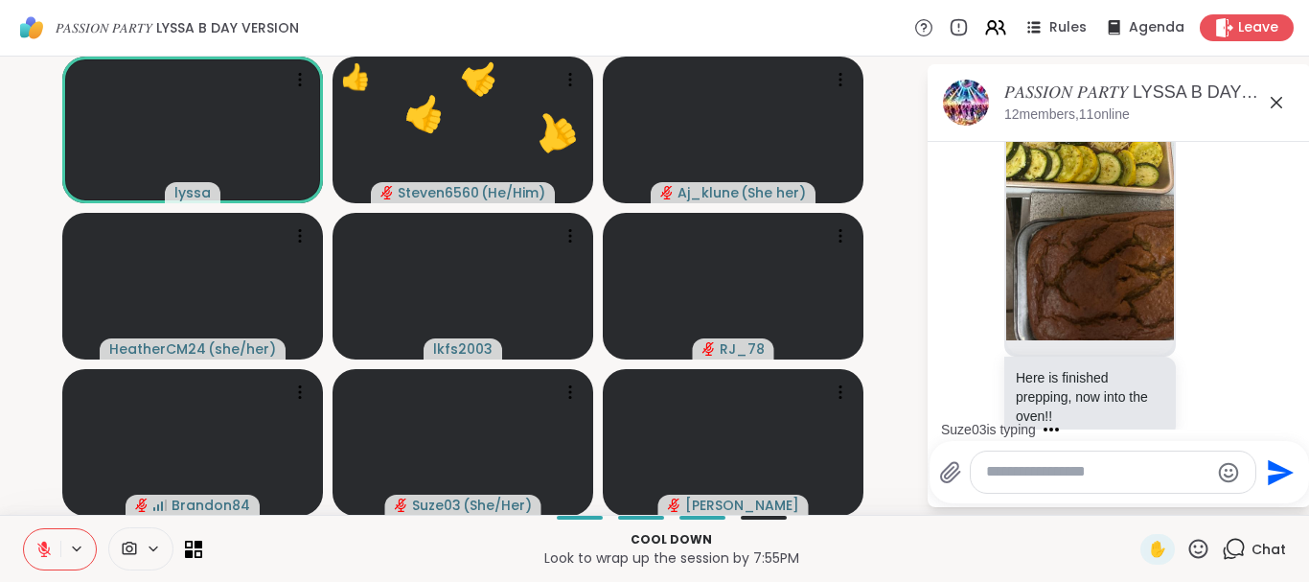
click at [1201, 543] on icon at bounding box center [1198, 549] width 24 height 24
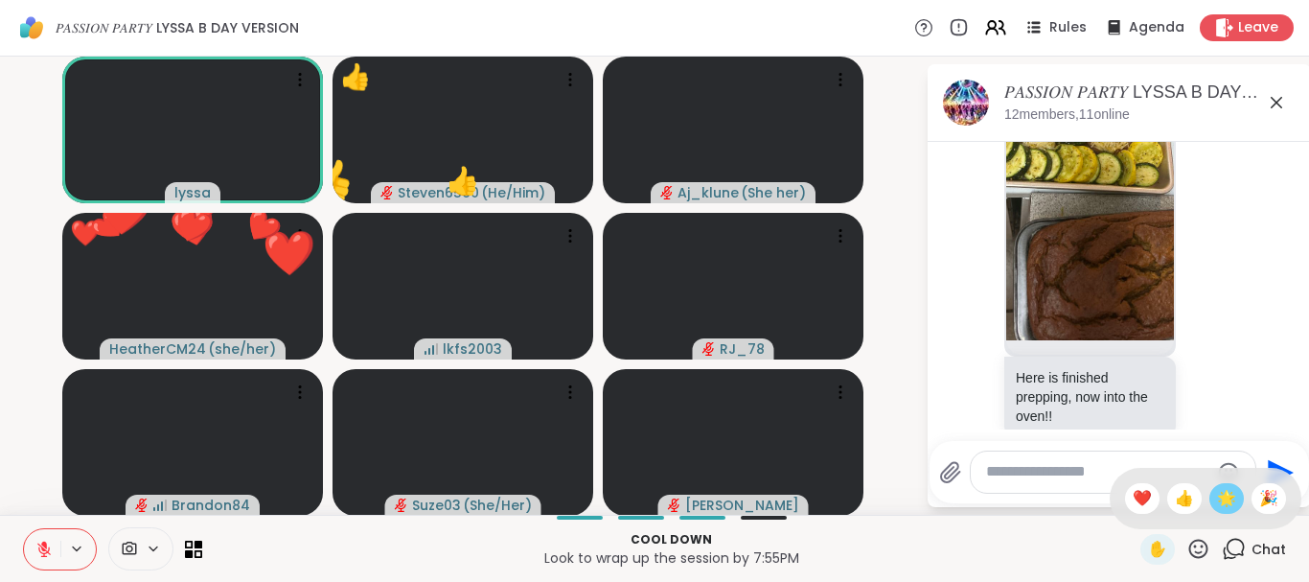
click at [1219, 497] on span "🌟" at bounding box center [1226, 498] width 19 height 23
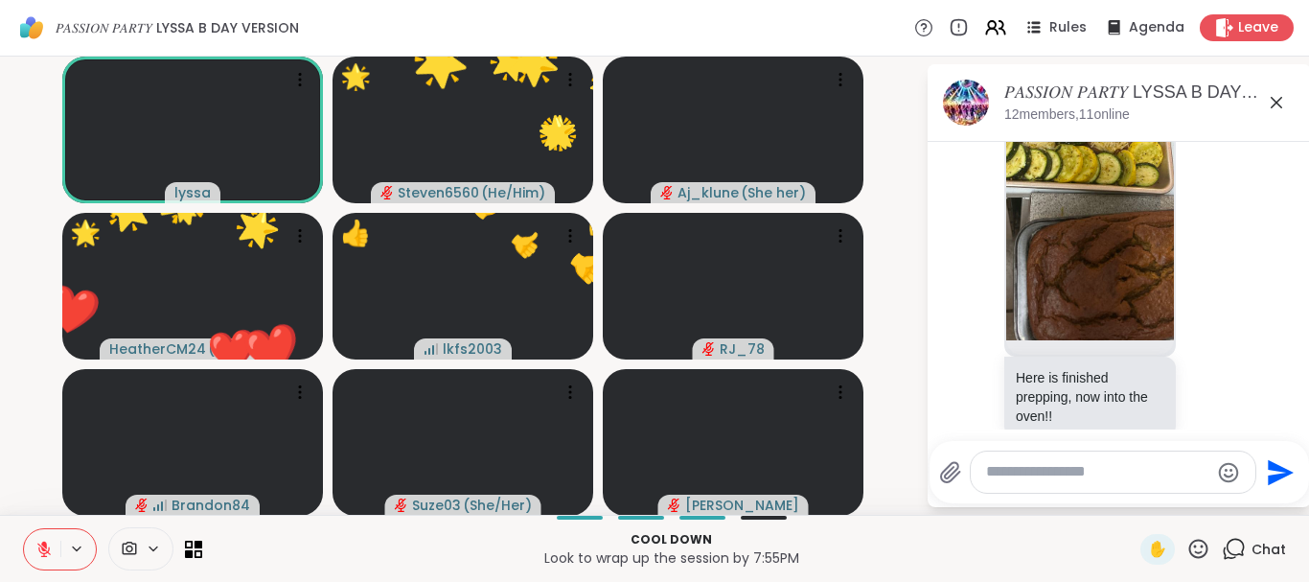
click at [1199, 548] on icon at bounding box center [1198, 549] width 24 height 24
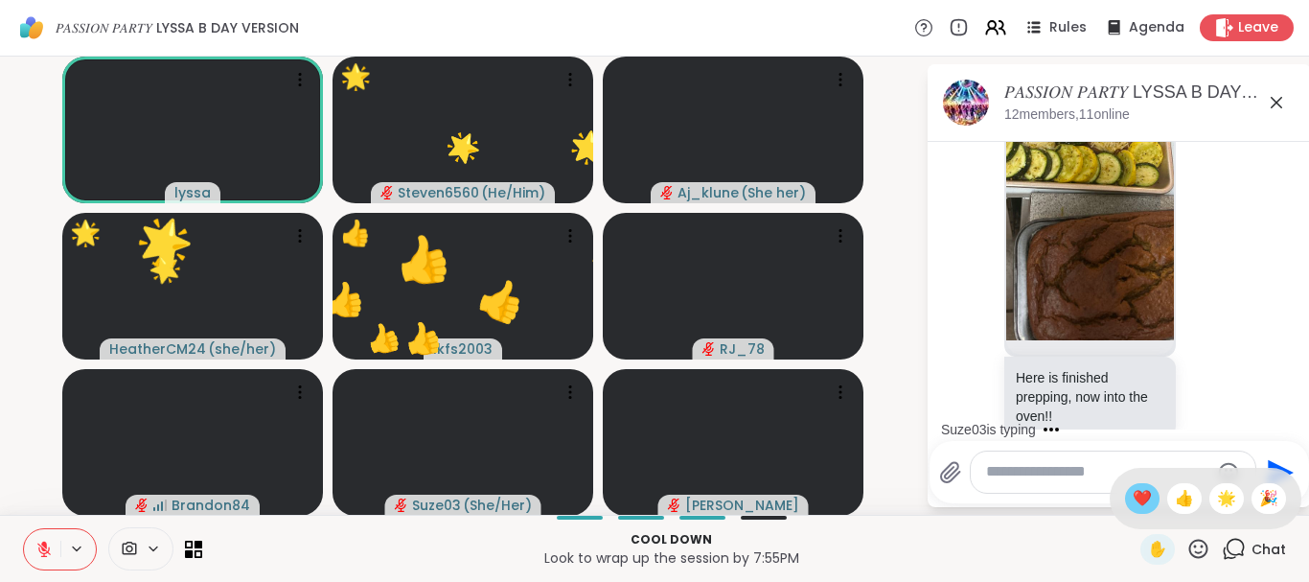
click at [1138, 499] on span "❤️" at bounding box center [1142, 498] width 19 height 23
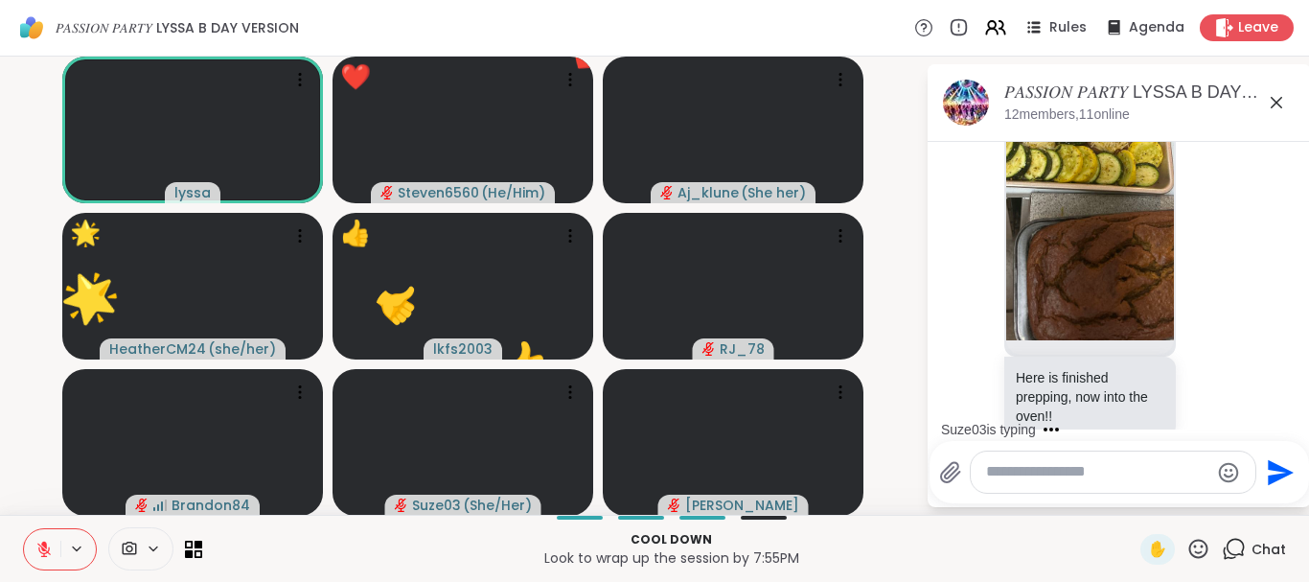
click at [1201, 547] on icon at bounding box center [1198, 549] width 24 height 24
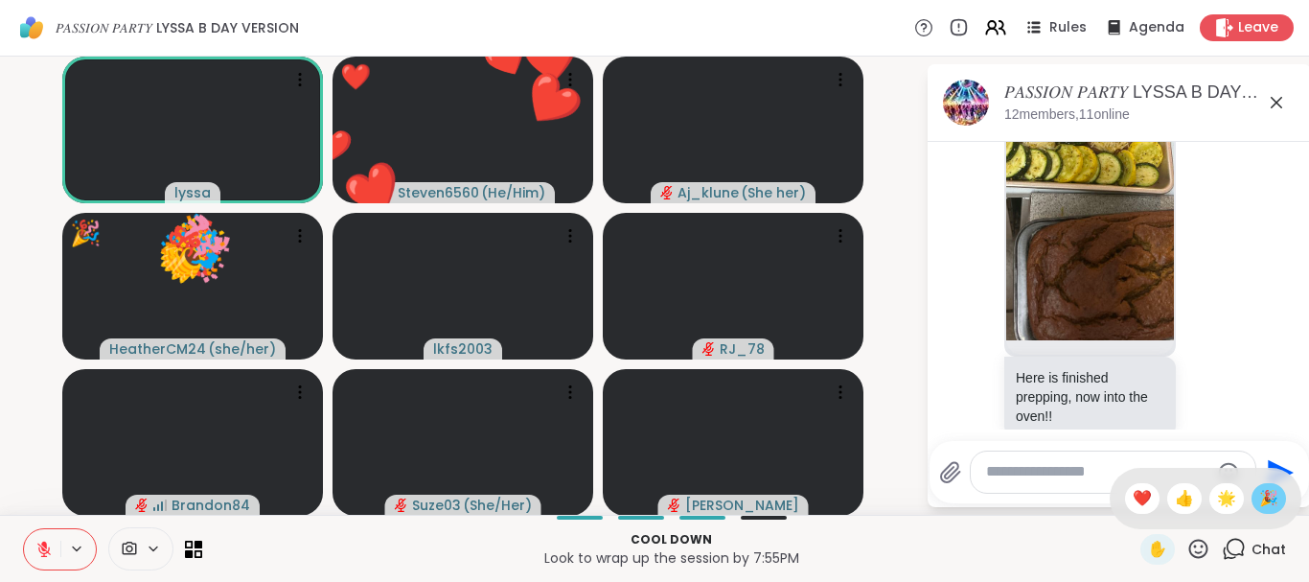
click at [1266, 501] on span "🎉" at bounding box center [1268, 498] width 19 height 23
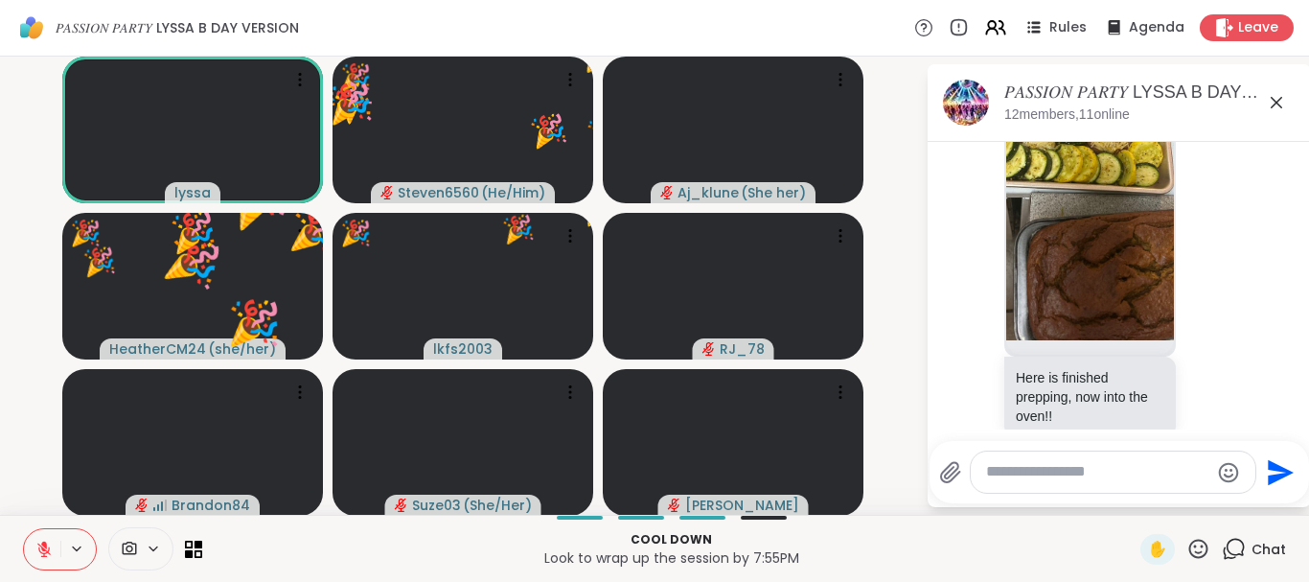
click at [1201, 544] on icon at bounding box center [1198, 549] width 24 height 24
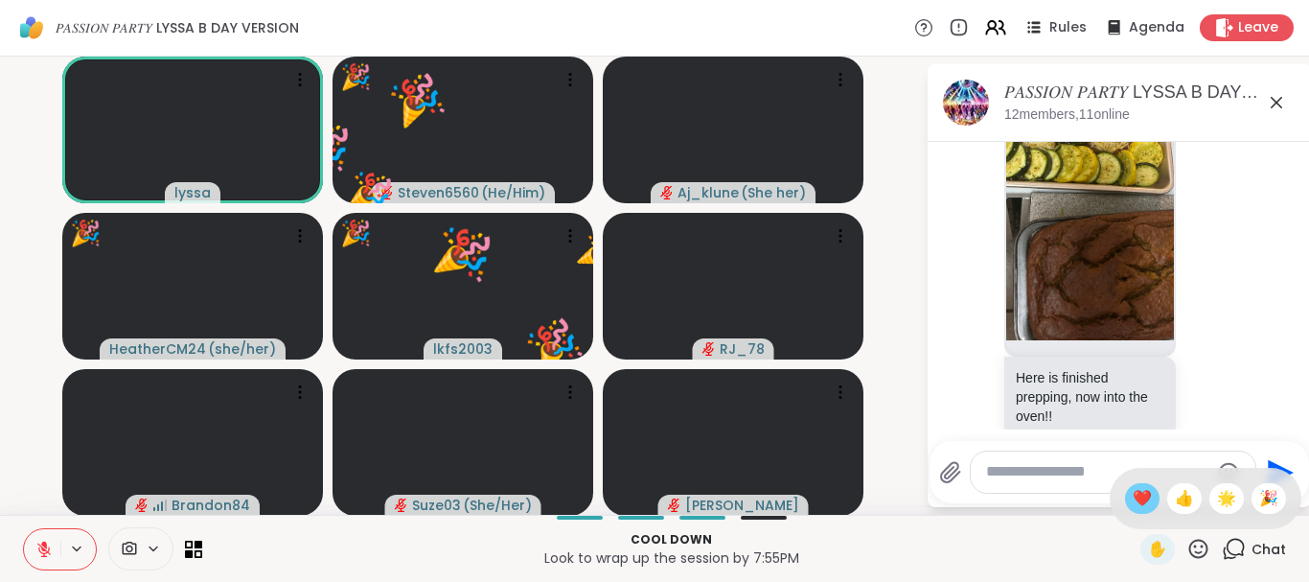
click at [1133, 495] on span "❤️" at bounding box center [1142, 498] width 19 height 23
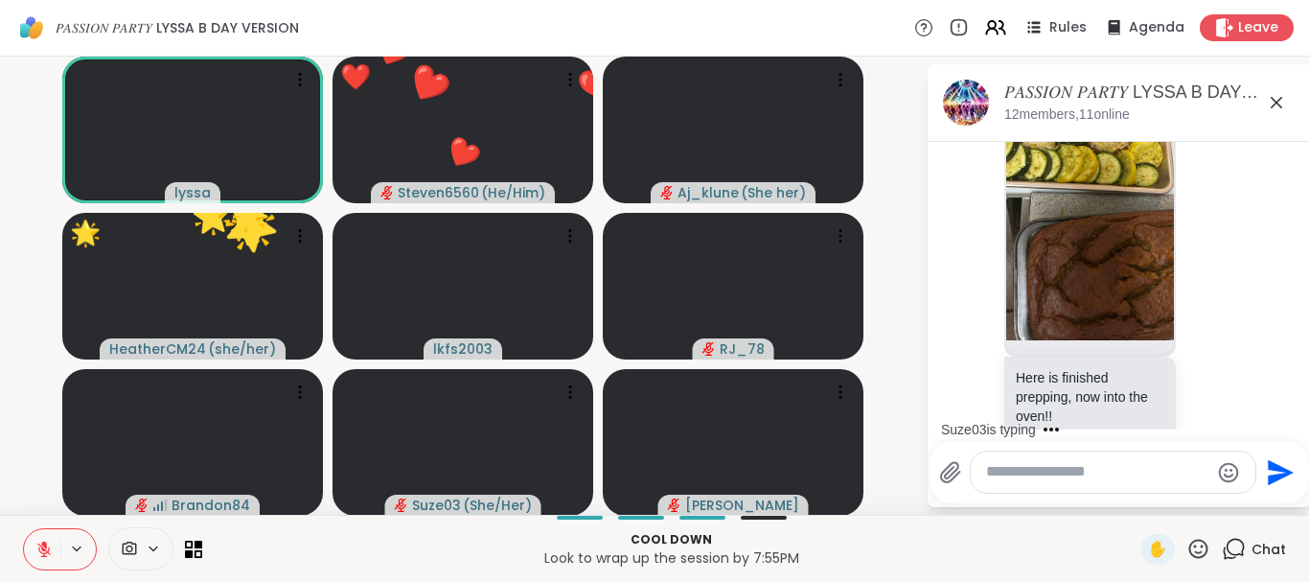
click at [1201, 544] on icon at bounding box center [1198, 549] width 24 height 24
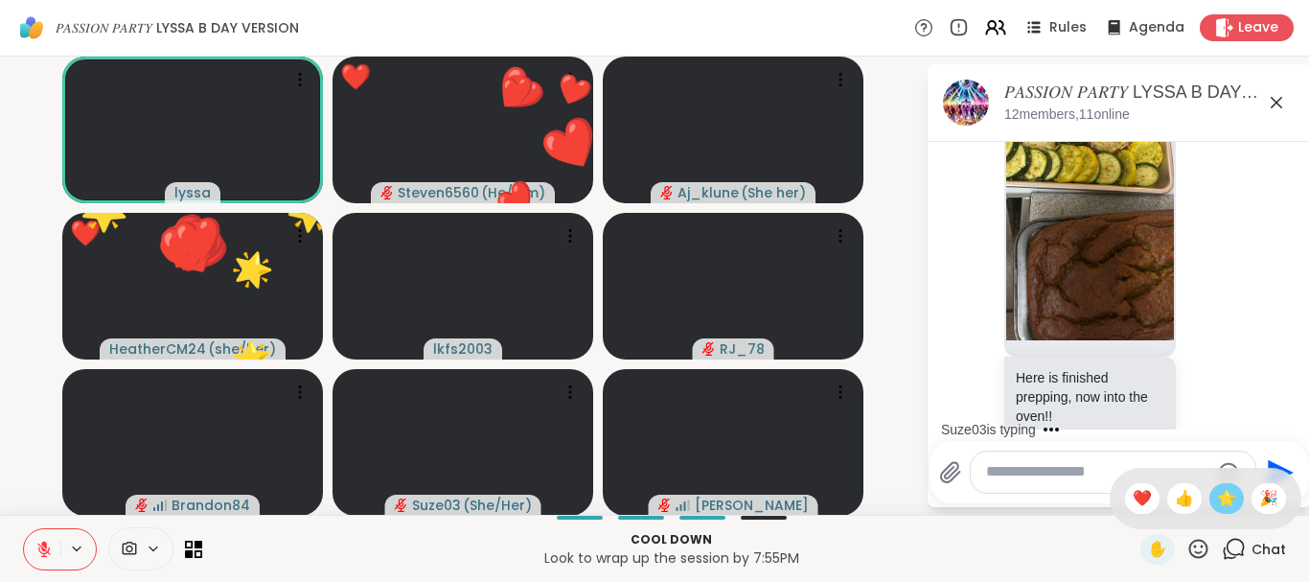
click at [1222, 491] on span "🌟" at bounding box center [1226, 498] width 19 height 23
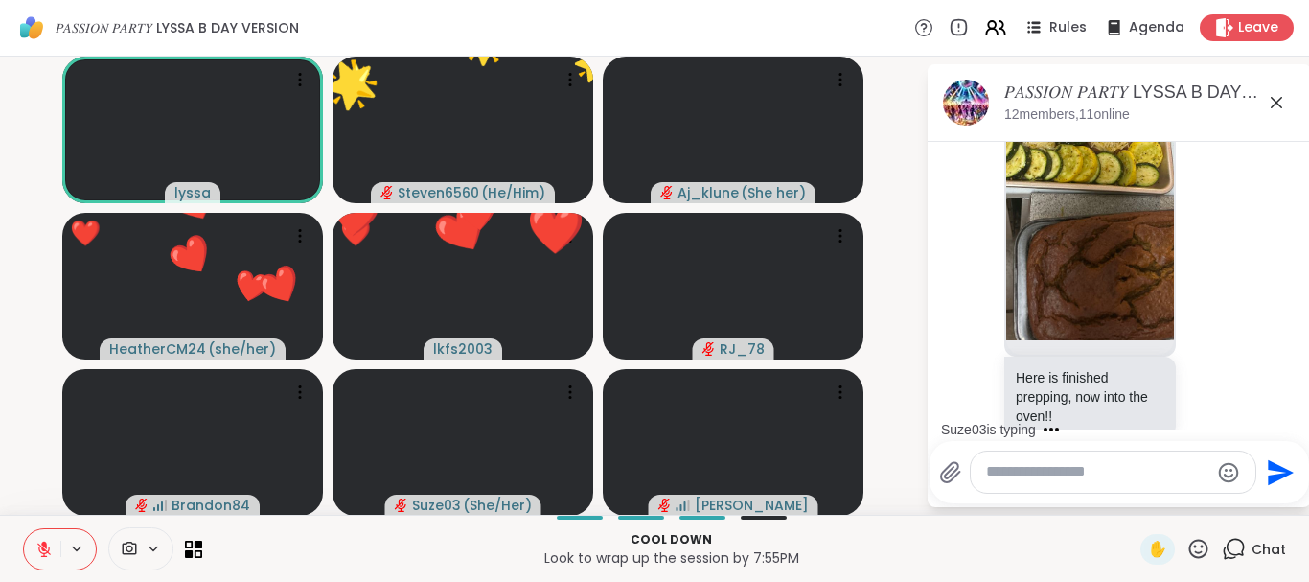
click at [1198, 545] on icon at bounding box center [1198, 549] width 24 height 24
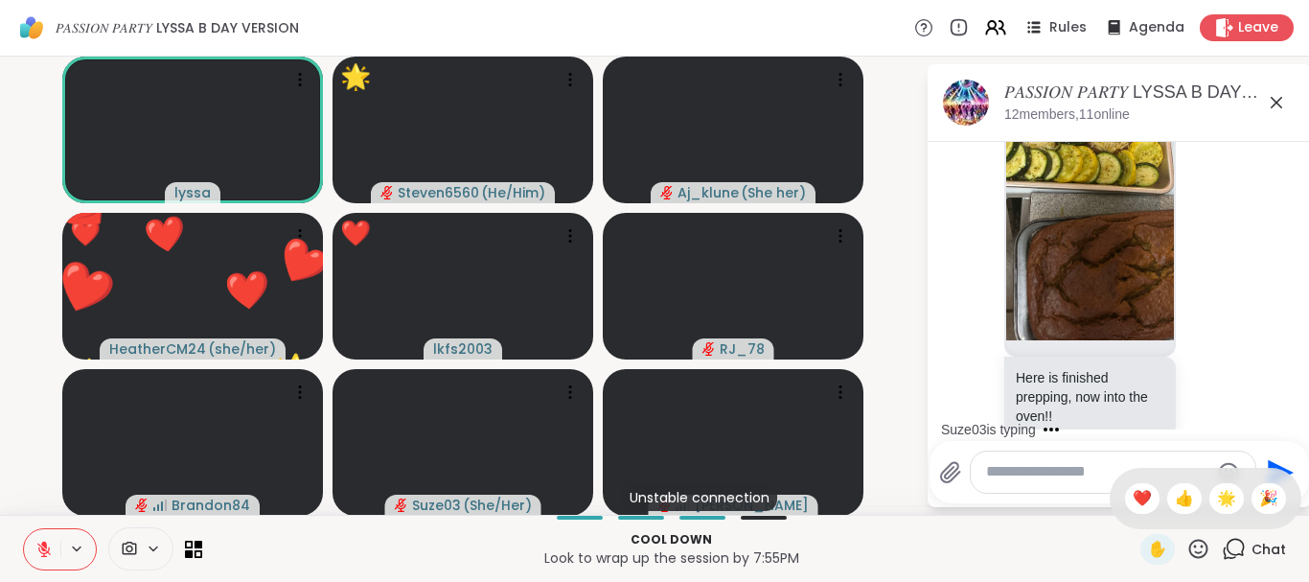
click at [1195, 544] on icon at bounding box center [1198, 549] width 24 height 24
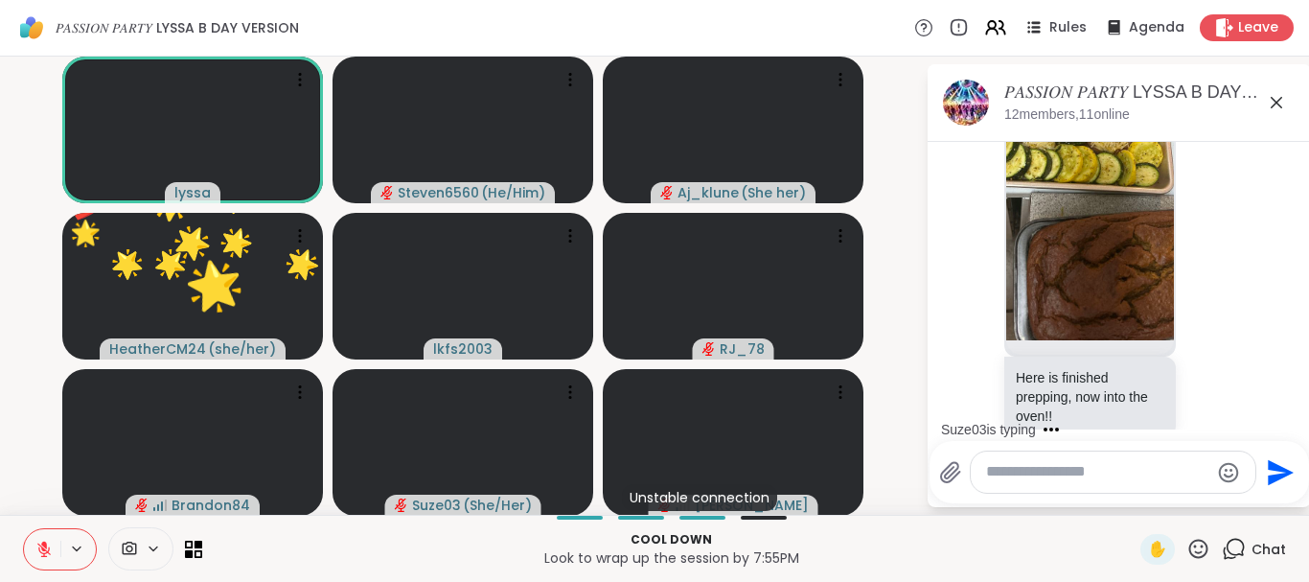
click at [1198, 544] on icon at bounding box center [1198, 549] width 24 height 24
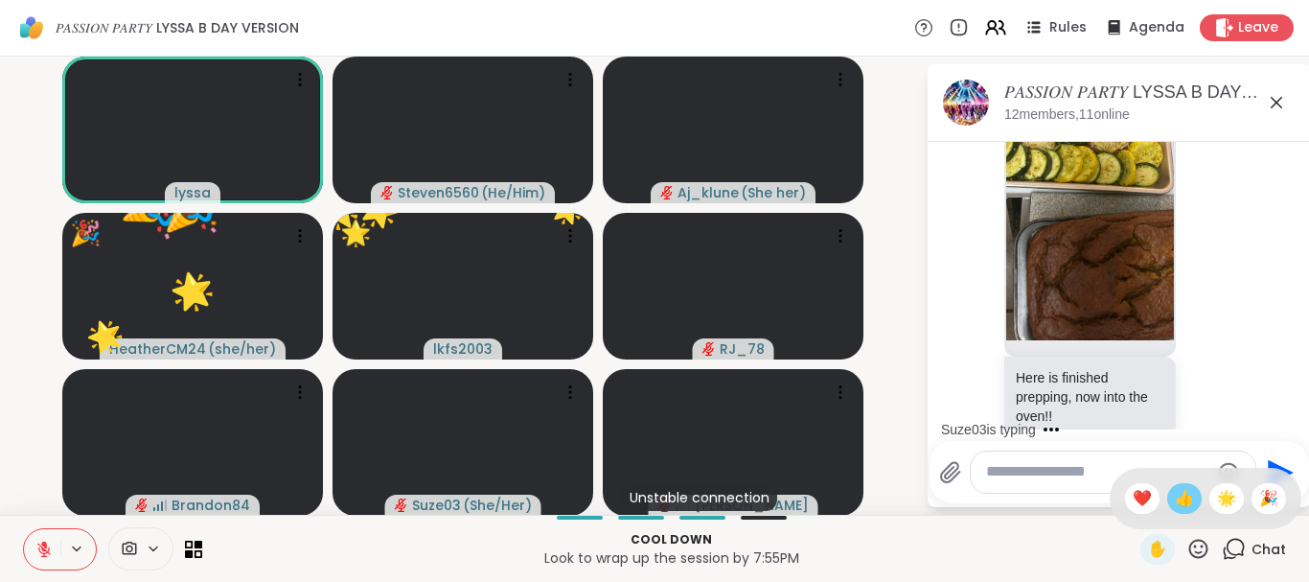
click at [1177, 500] on span "👍" at bounding box center [1184, 498] width 19 height 23
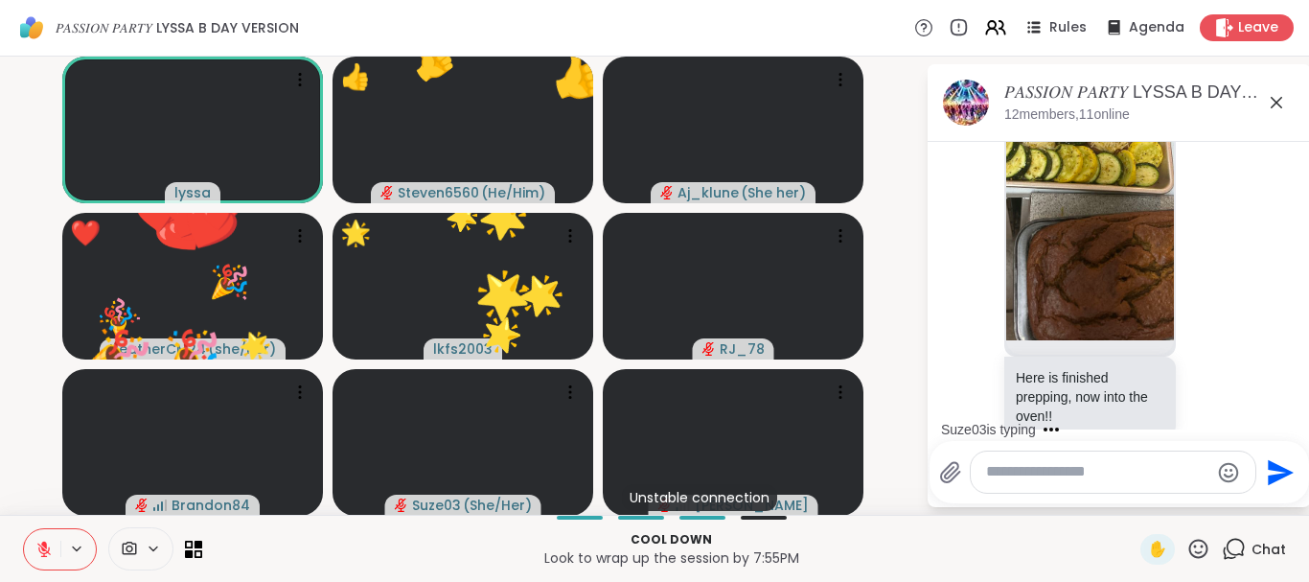
click at [1201, 538] on icon at bounding box center [1198, 549] width 24 height 24
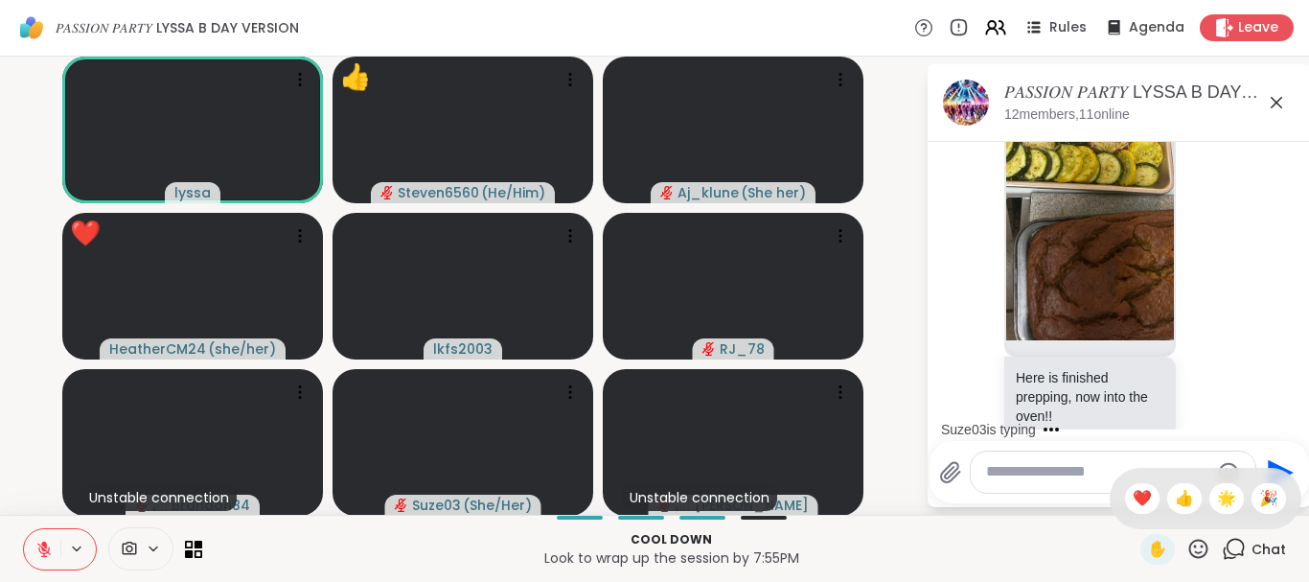
click at [1193, 544] on icon at bounding box center [1198, 549] width 24 height 24
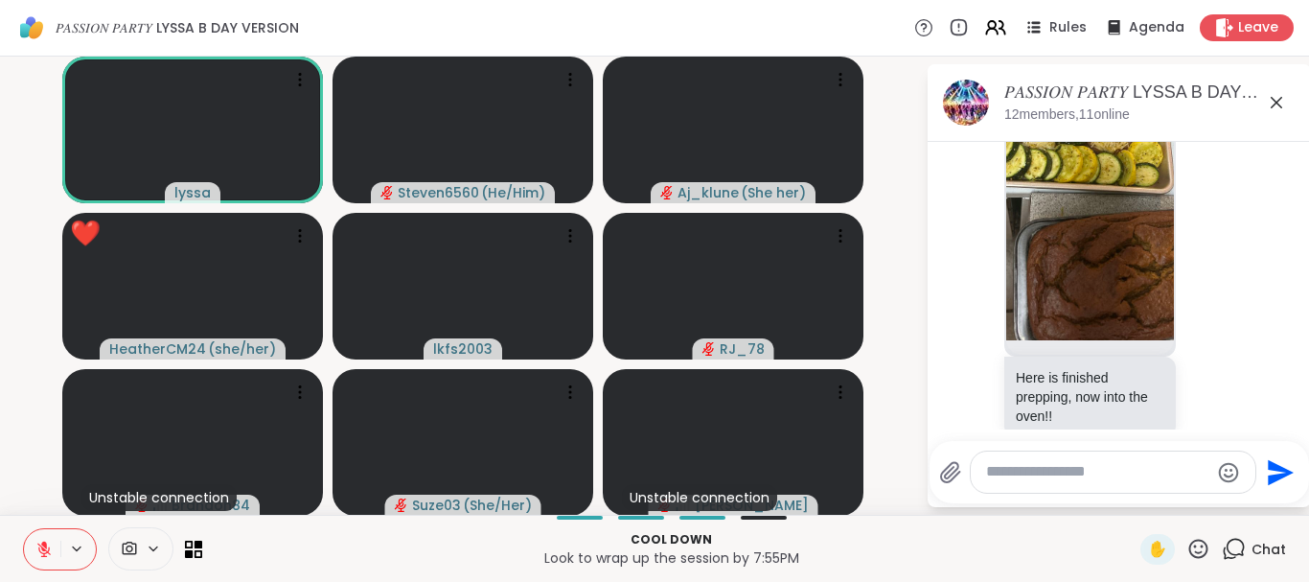
click at [1193, 544] on icon at bounding box center [1198, 549] width 24 height 24
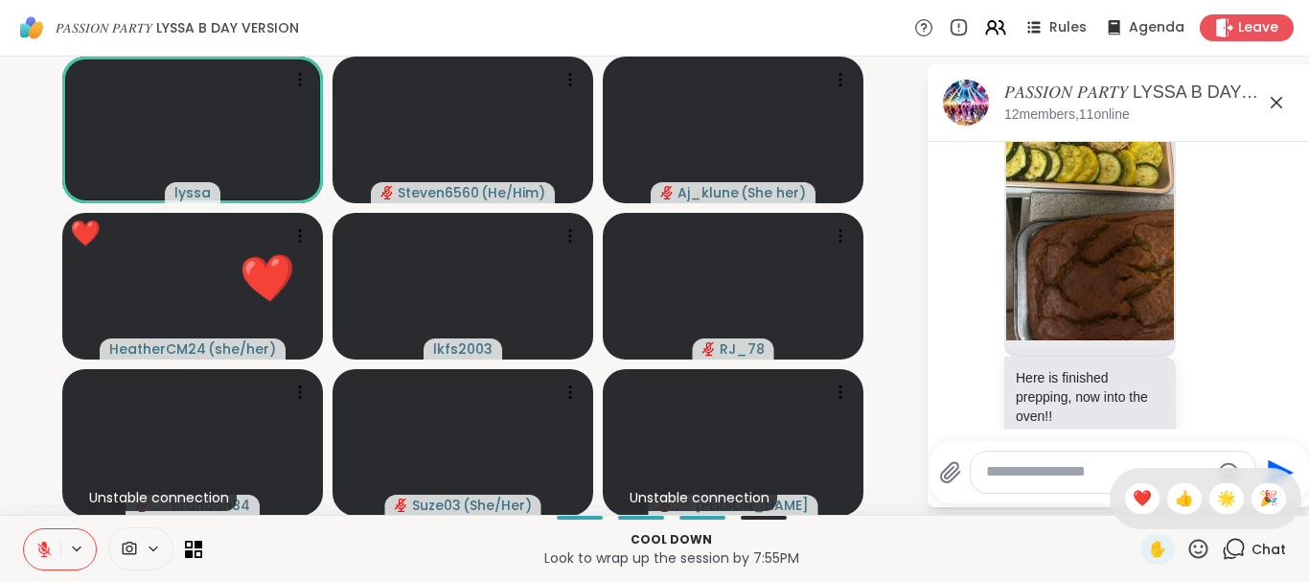
click at [1188, 543] on icon at bounding box center [1198, 549] width 24 height 24
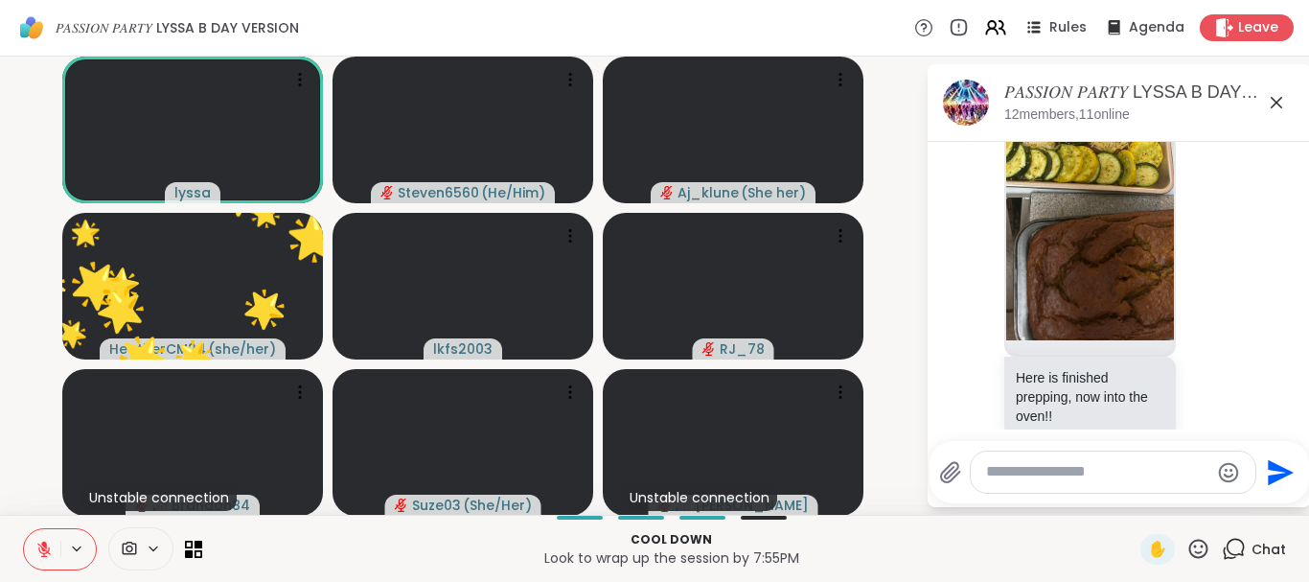
click at [1201, 543] on icon at bounding box center [1198, 549] width 24 height 24
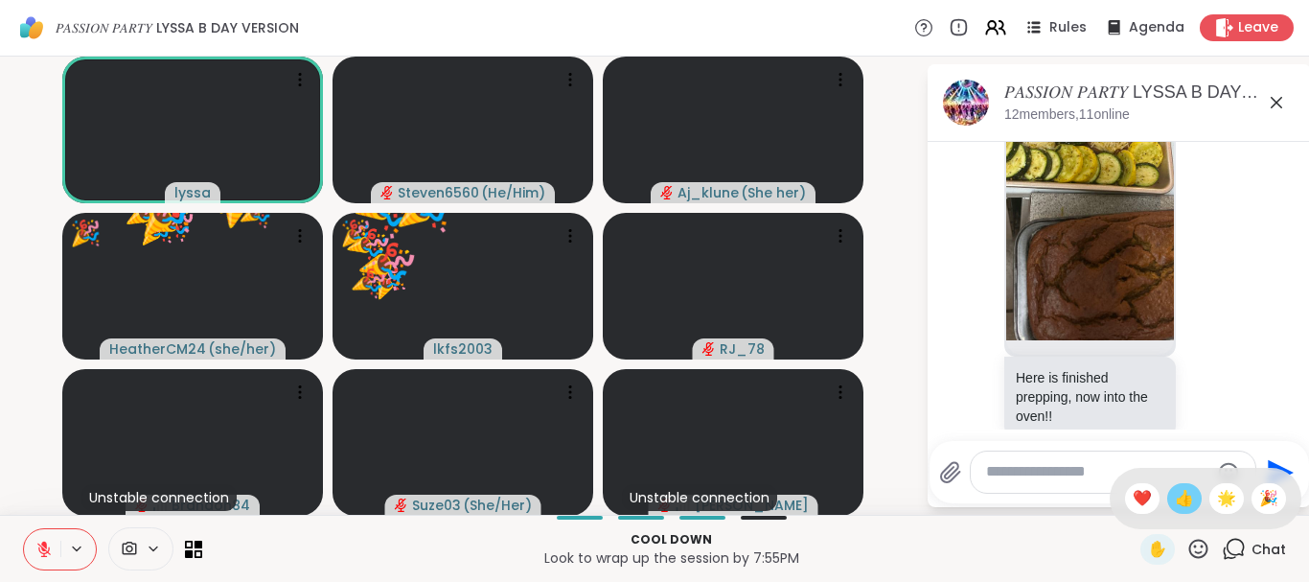
click at [1185, 492] on span "👍" at bounding box center [1184, 498] width 19 height 23
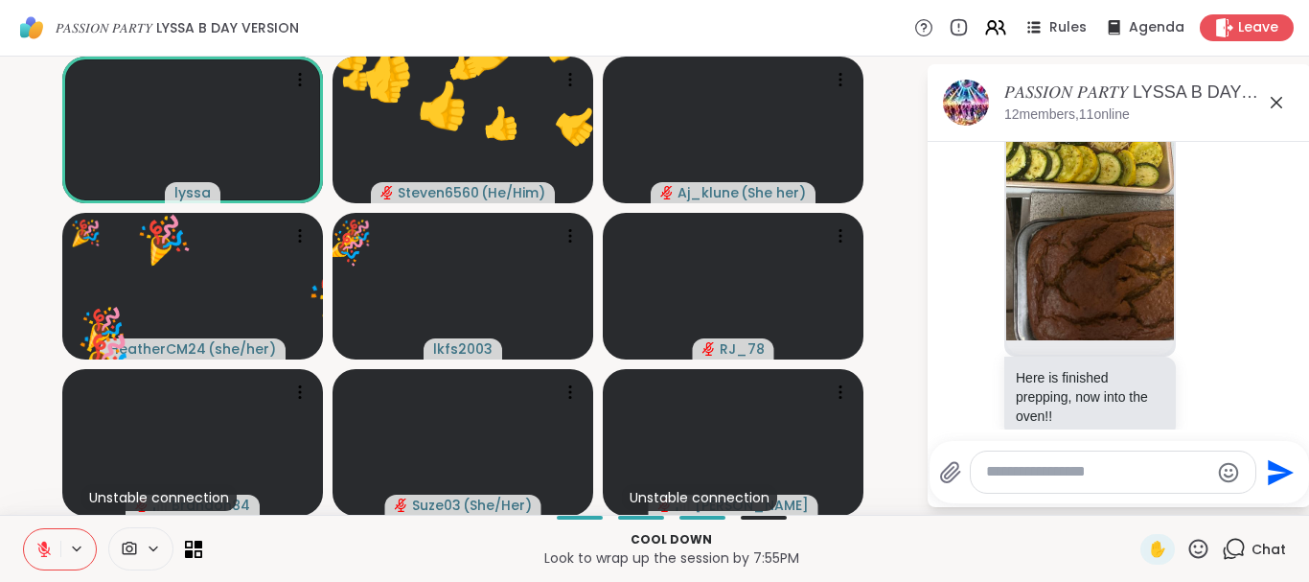
click at [1201, 542] on icon at bounding box center [1198, 549] width 24 height 24
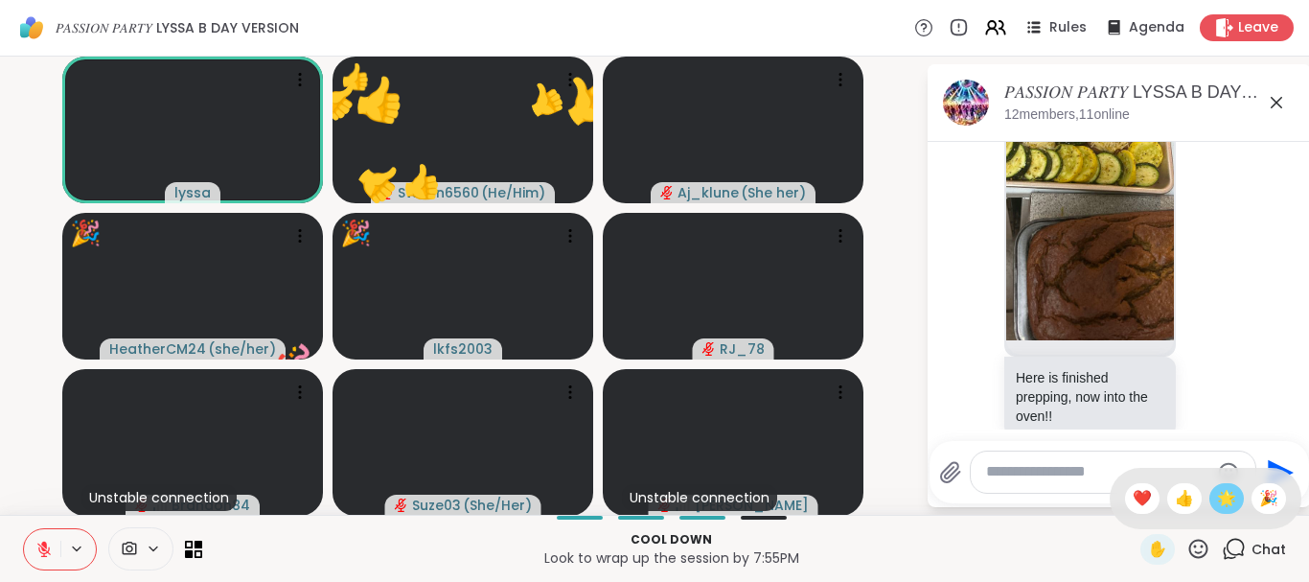
click at [1222, 501] on span "🌟" at bounding box center [1226, 498] width 19 height 23
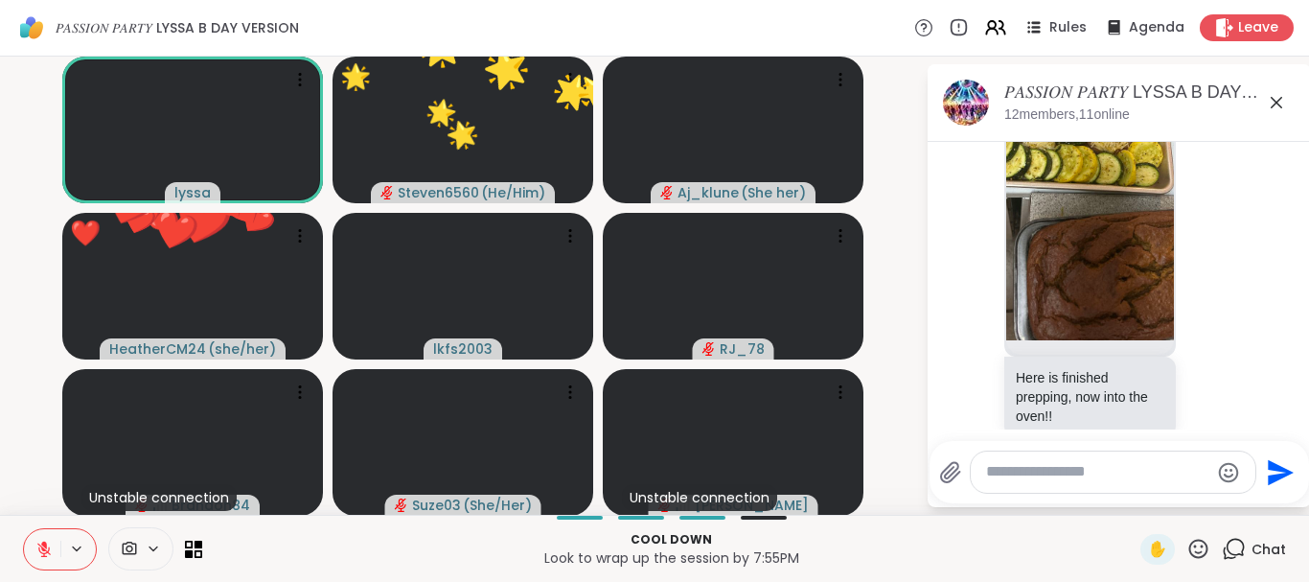
click at [1200, 554] on icon at bounding box center [1198, 549] width 24 height 24
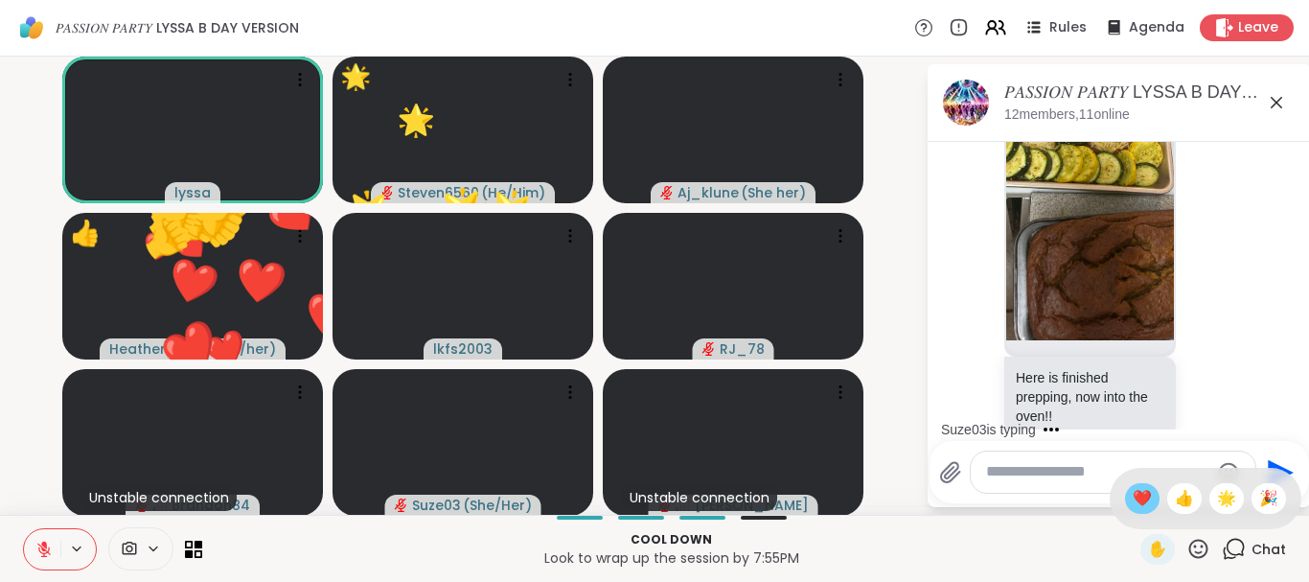
click at [1133, 498] on span "❤️" at bounding box center [1142, 498] width 19 height 23
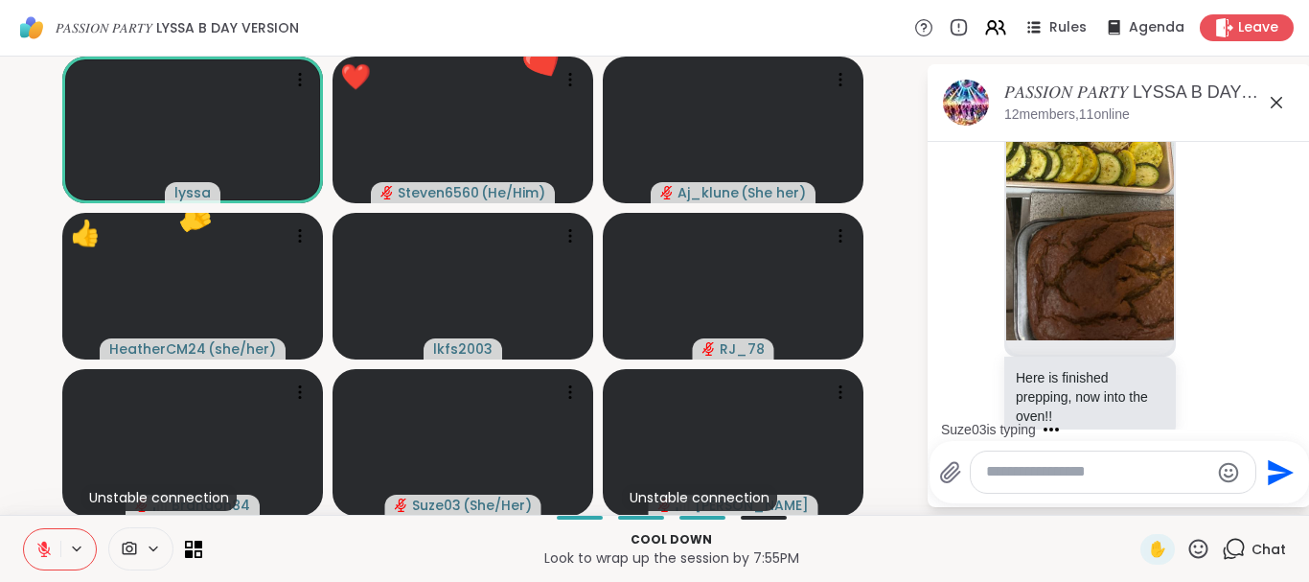
click at [1197, 546] on icon at bounding box center [1198, 547] width 19 height 19
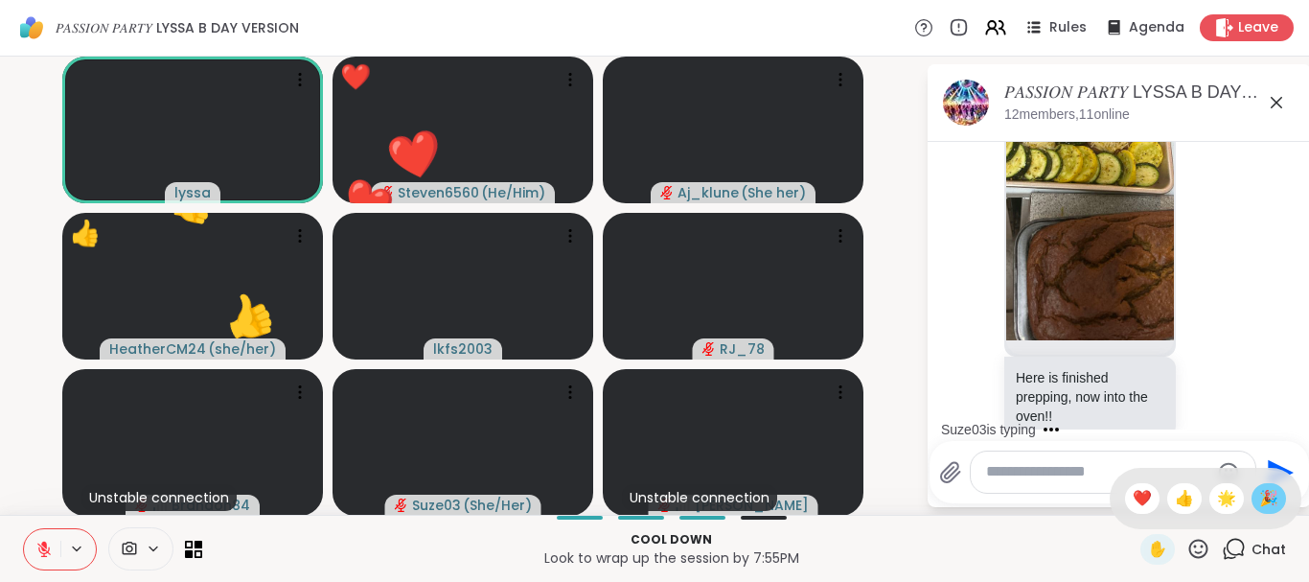
click at [1265, 509] on span "🎉" at bounding box center [1268, 498] width 19 height 23
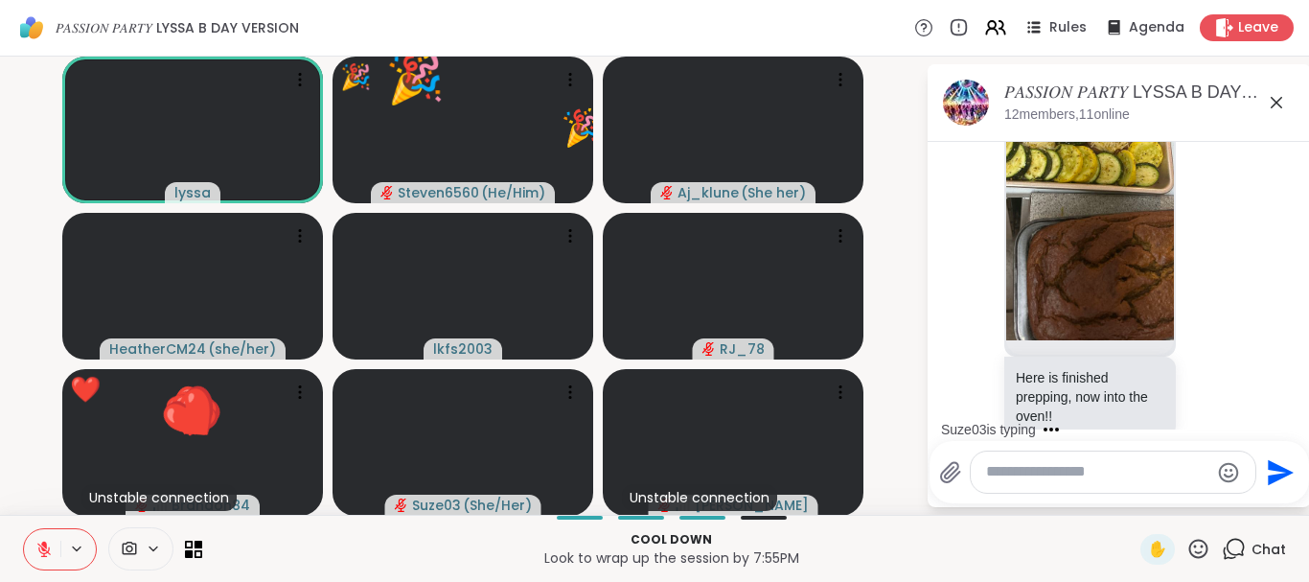
click at [1204, 544] on icon at bounding box center [1198, 549] width 24 height 24
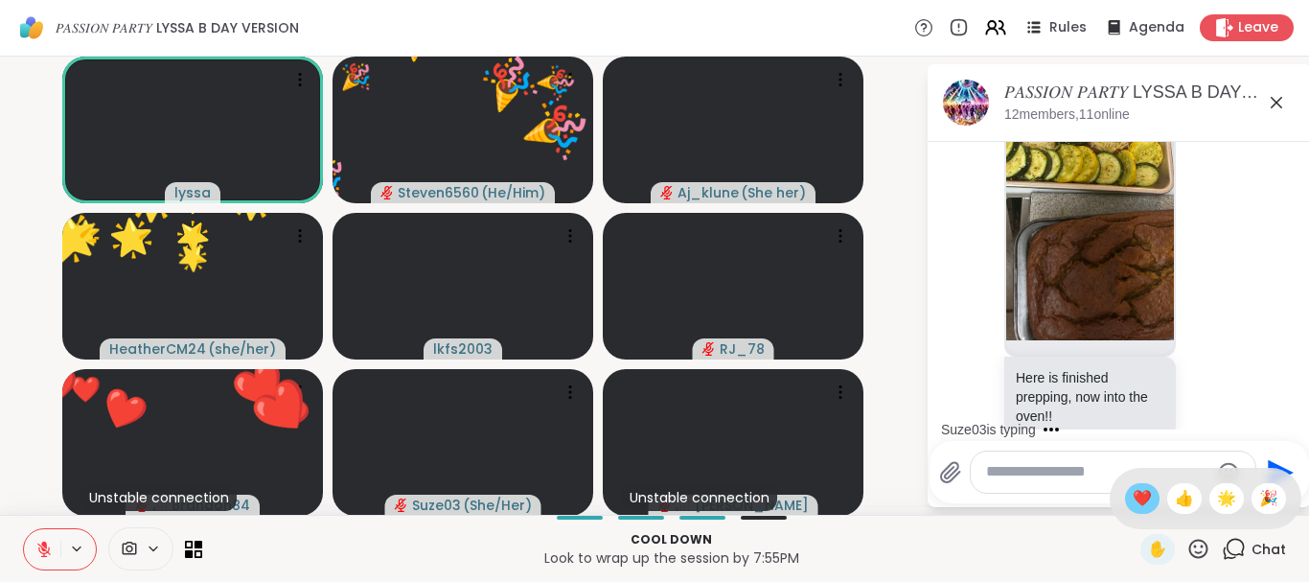
click at [1140, 494] on span "❤️" at bounding box center [1142, 498] width 19 height 23
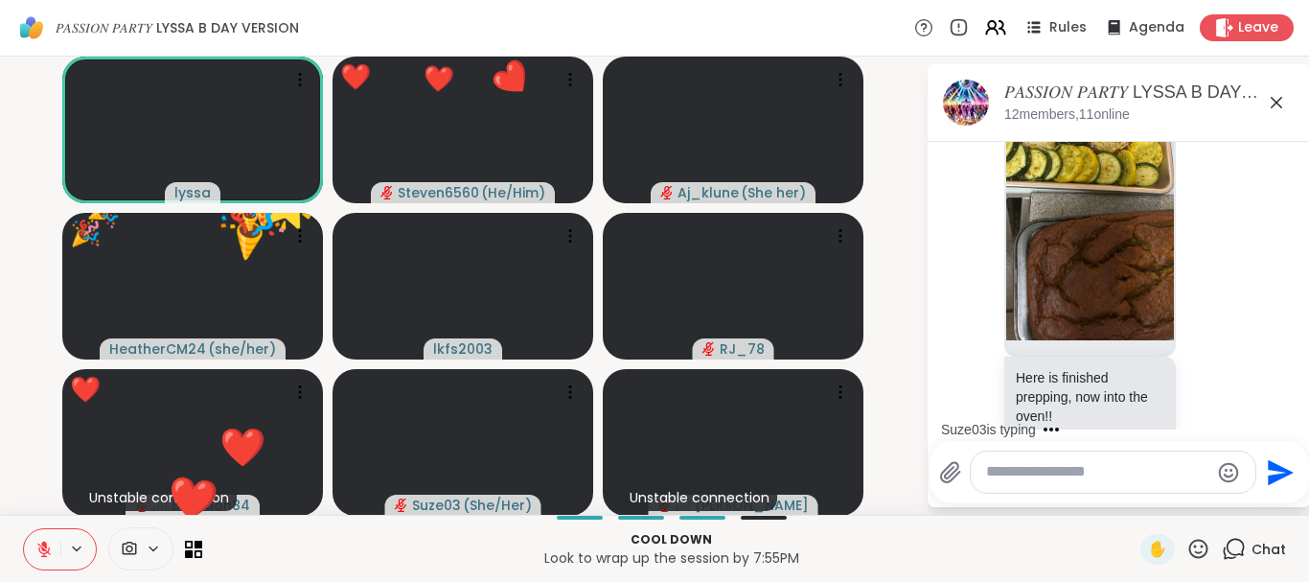
click at [1199, 540] on icon at bounding box center [1198, 547] width 19 height 19
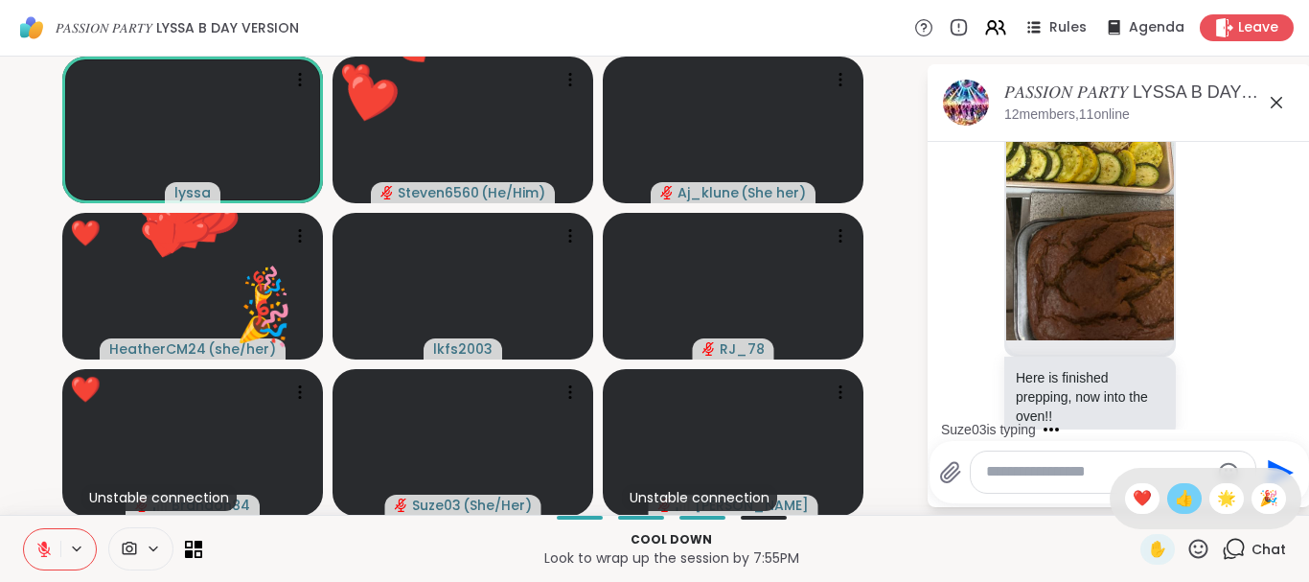
click at [1178, 499] on span "👍" at bounding box center [1184, 498] width 19 height 23
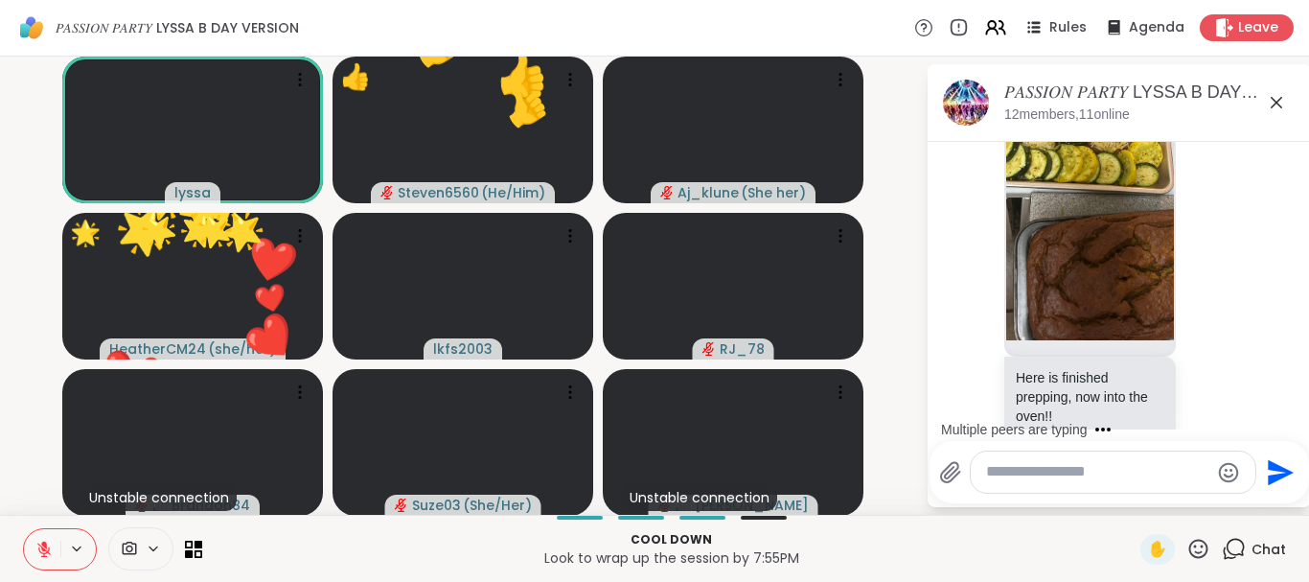
click at [1201, 543] on icon at bounding box center [1198, 549] width 24 height 24
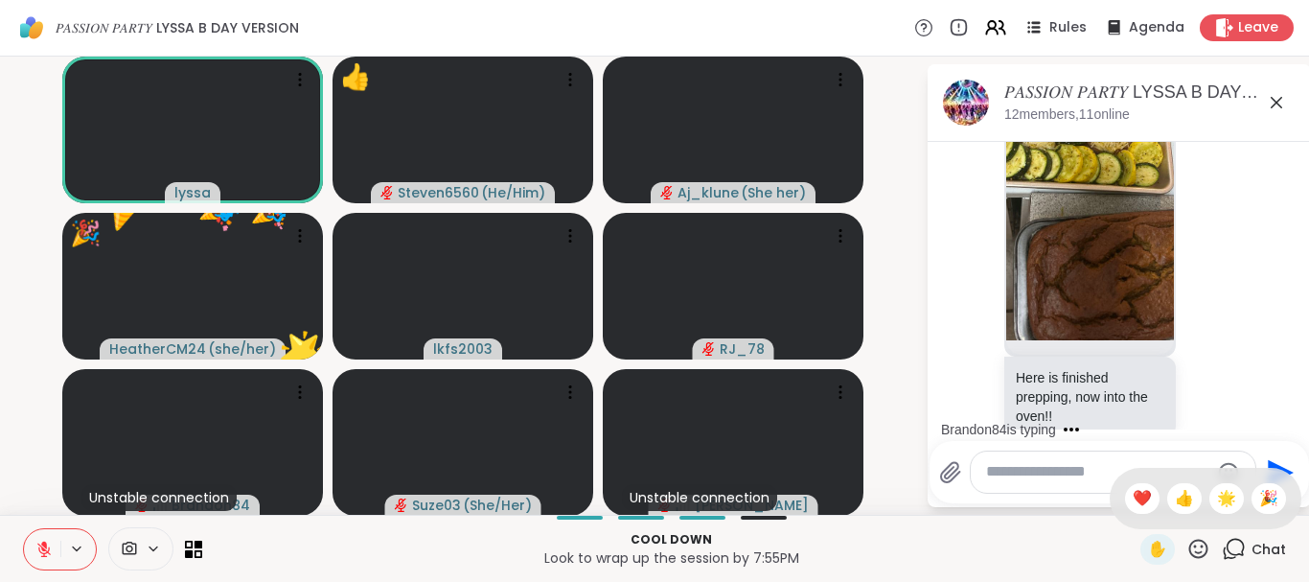
click at [1196, 544] on icon at bounding box center [1198, 549] width 24 height 24
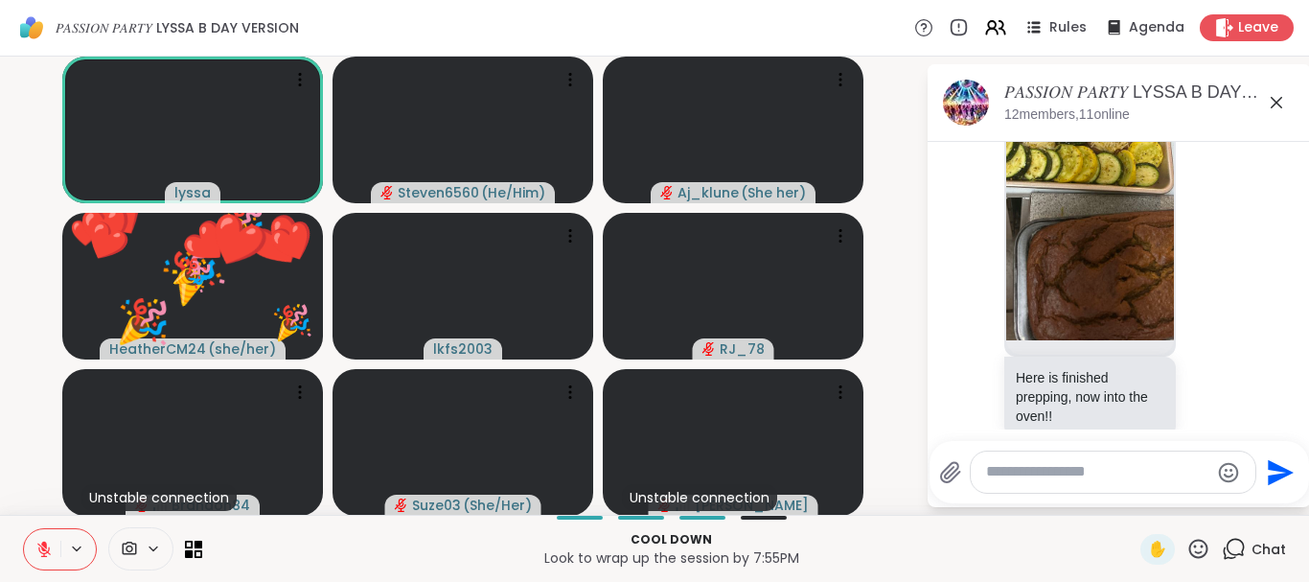
click at [1191, 544] on icon at bounding box center [1198, 547] width 19 height 19
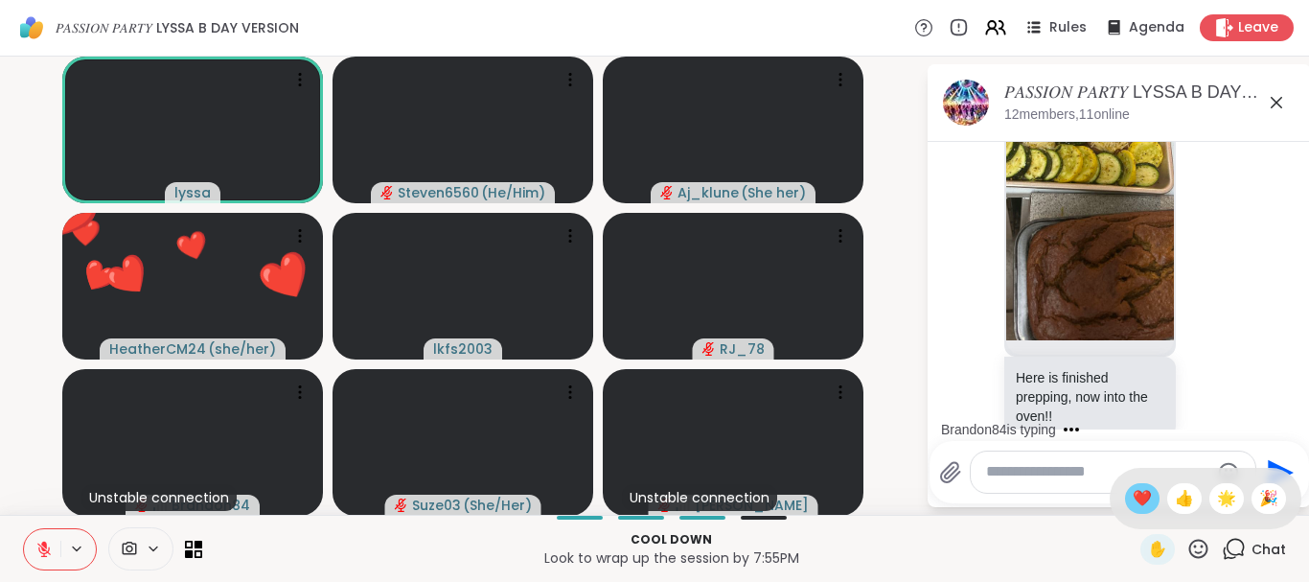
click at [1133, 491] on span "❤️" at bounding box center [1142, 498] width 19 height 23
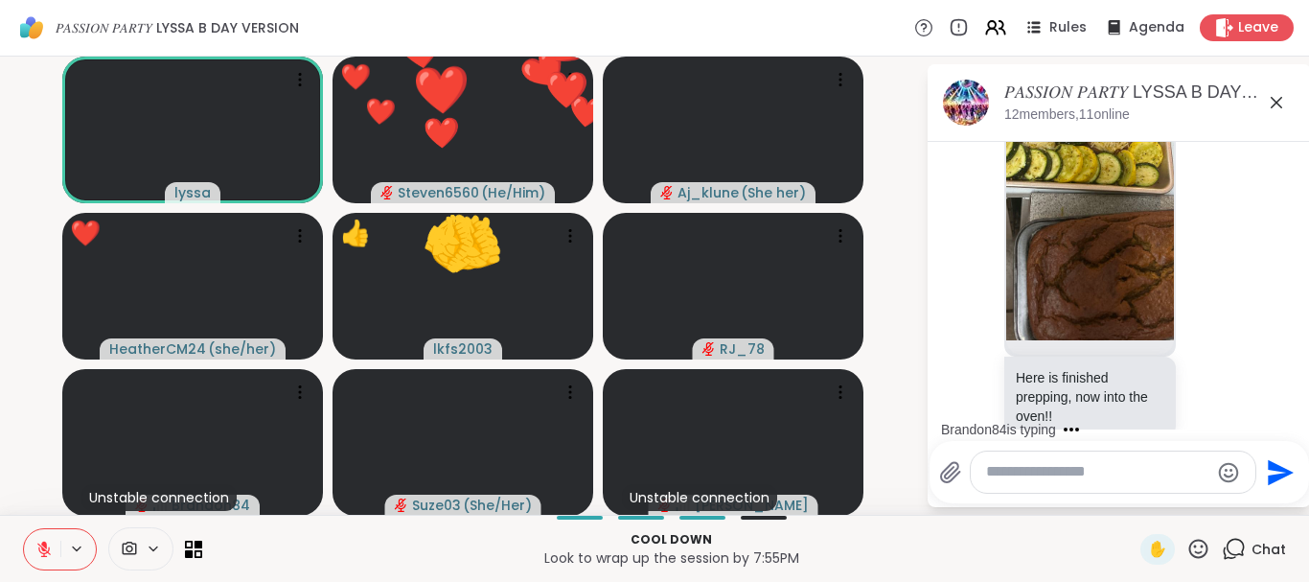
click at [1203, 546] on icon at bounding box center [1198, 547] width 19 height 19
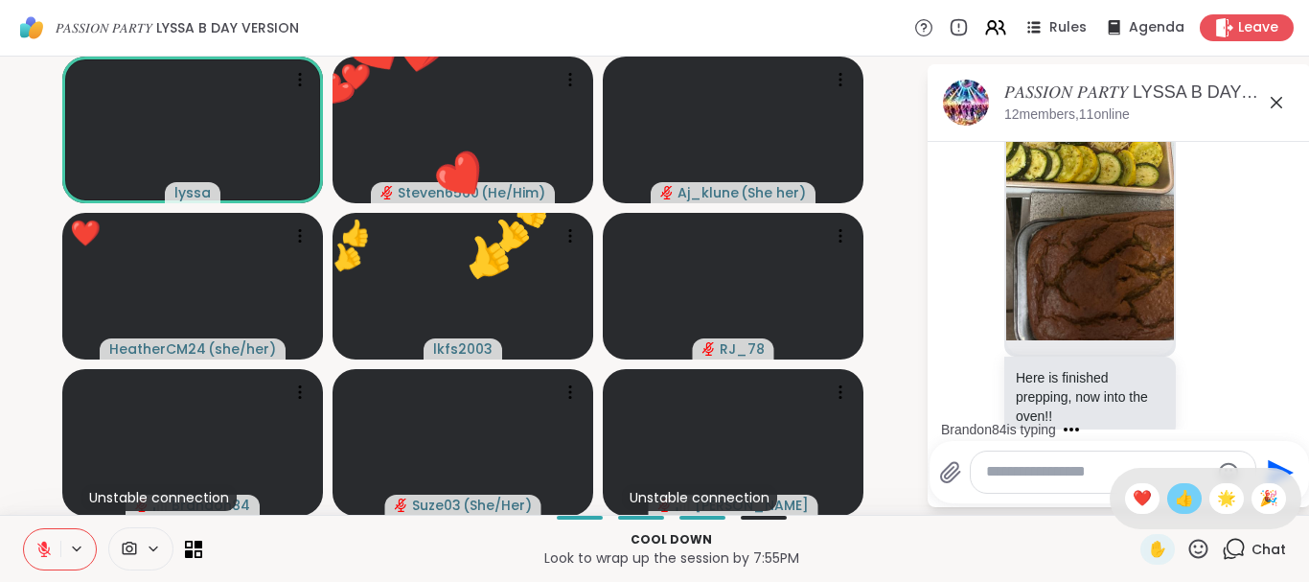
click at [1183, 495] on span "👍" at bounding box center [1184, 498] width 19 height 23
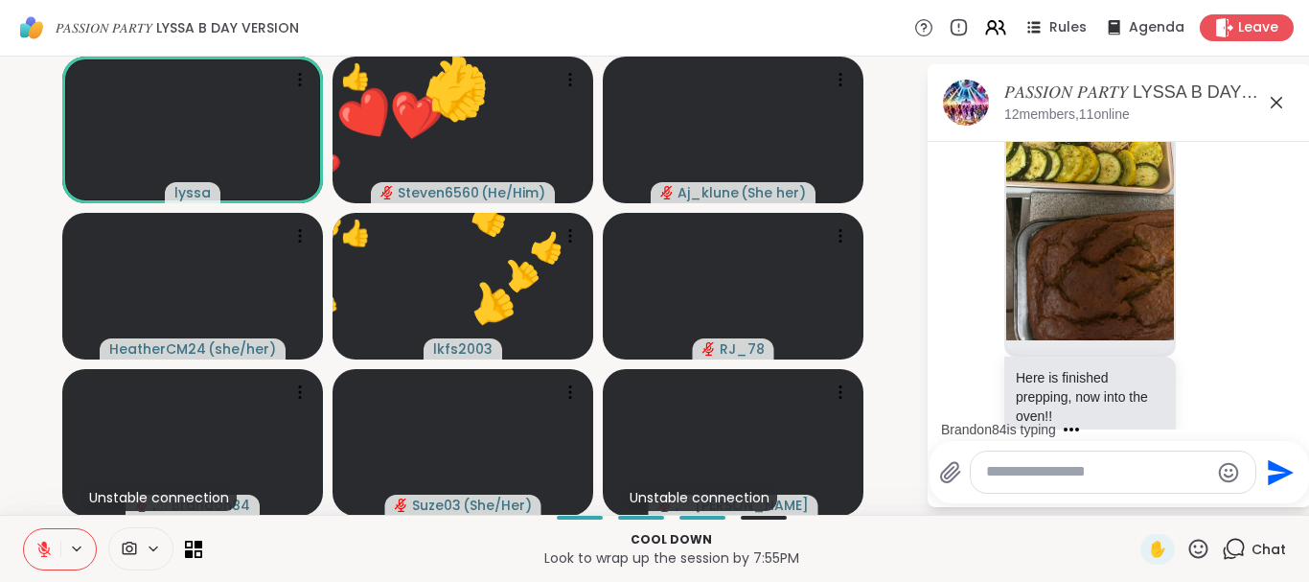
scroll to position [6891, 0]
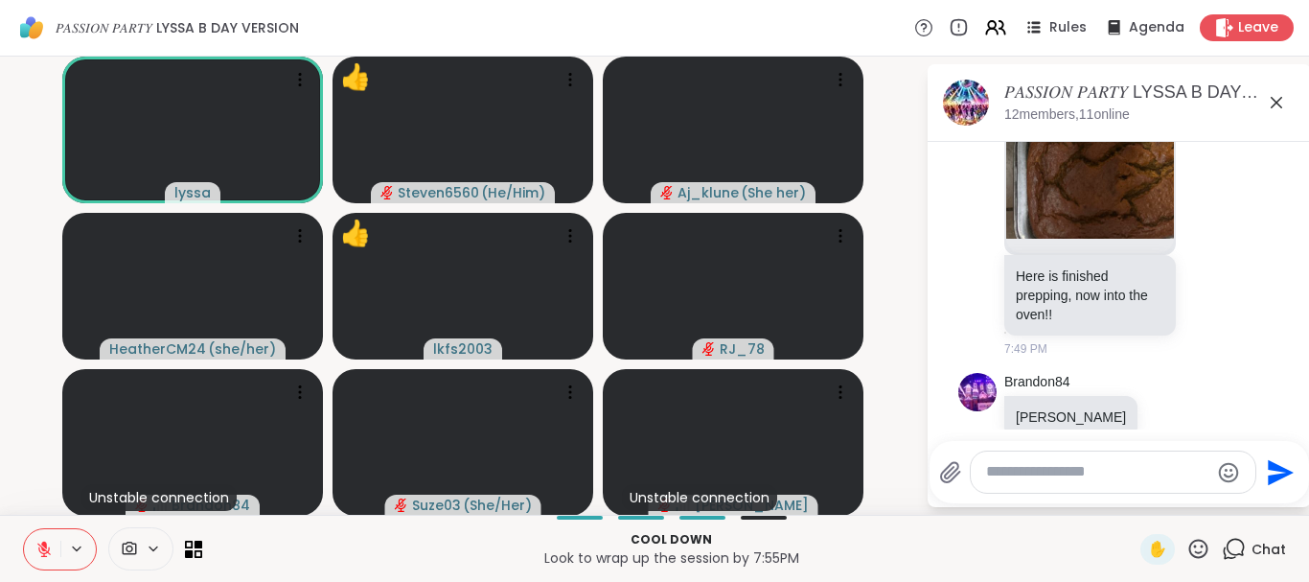
click at [1209, 541] on icon at bounding box center [1198, 549] width 24 height 24
click at [1193, 549] on icon at bounding box center [1198, 549] width 24 height 24
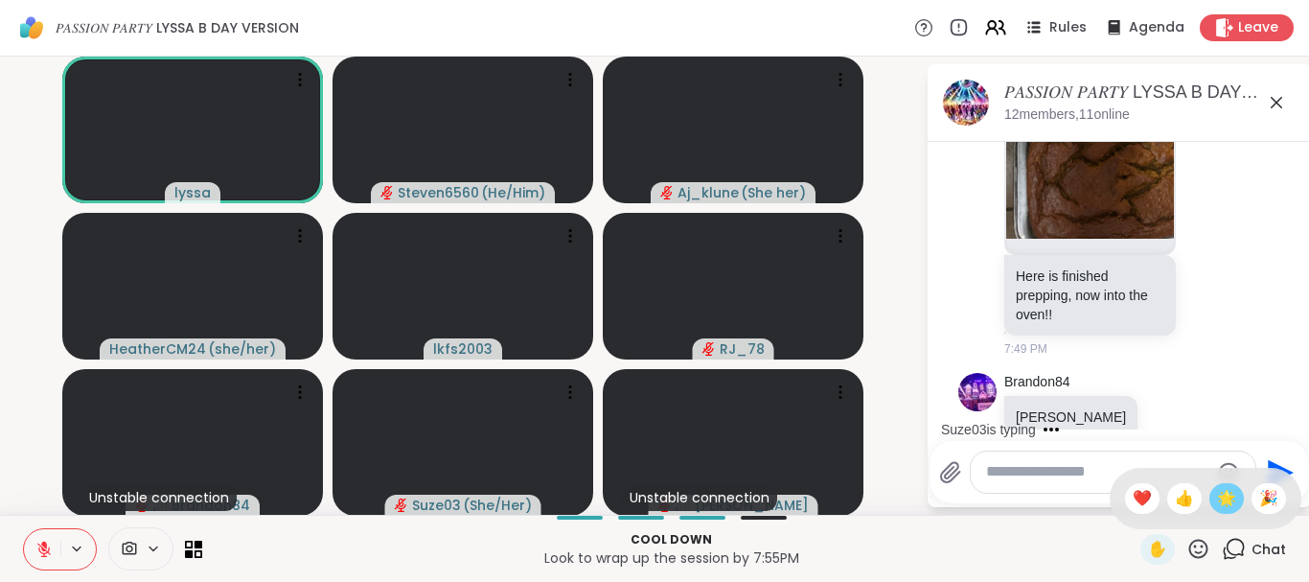
click at [1213, 497] on div "🌟" at bounding box center [1226, 498] width 34 height 31
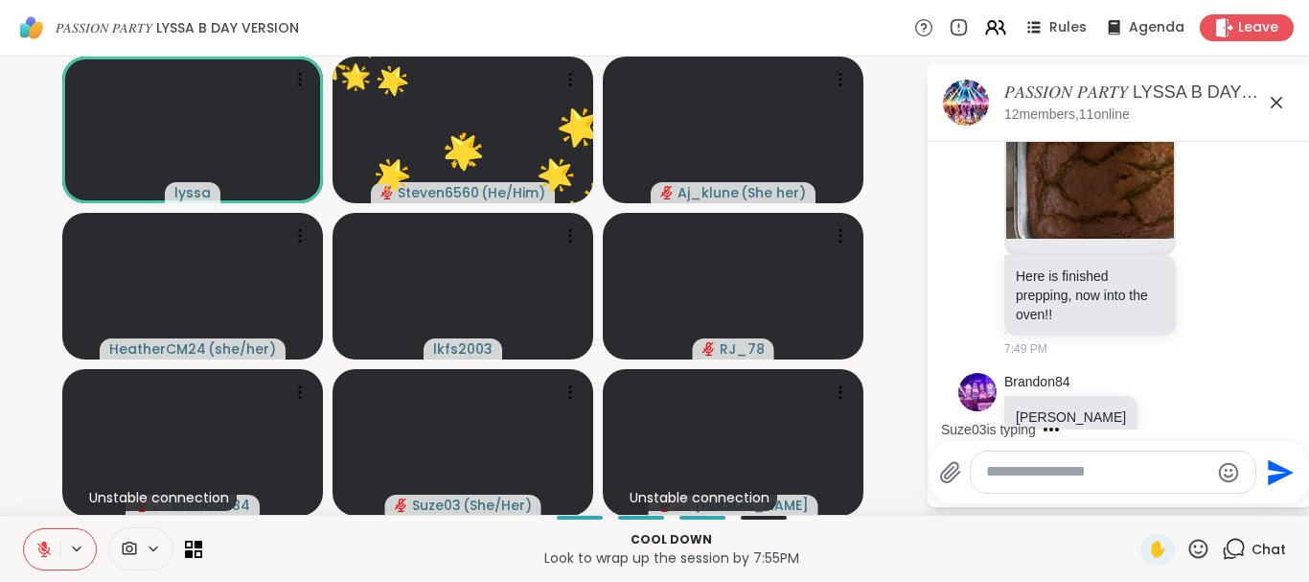
click at [1024, 474] on textarea "Type your message" at bounding box center [1097, 472] width 223 height 20
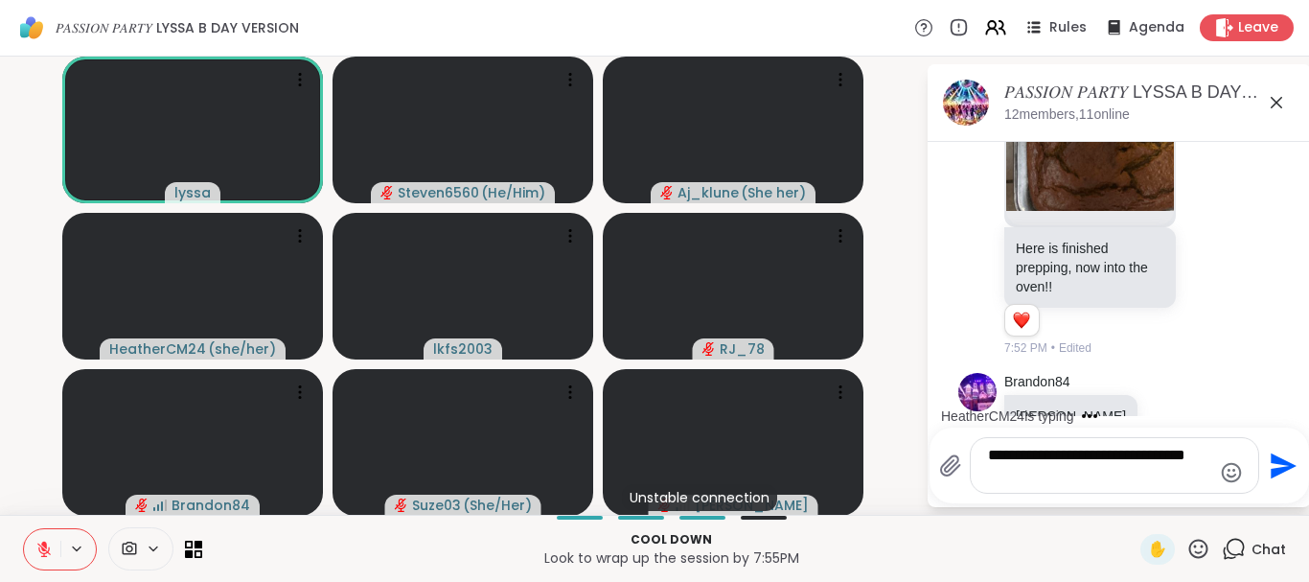
scroll to position [7061, 0]
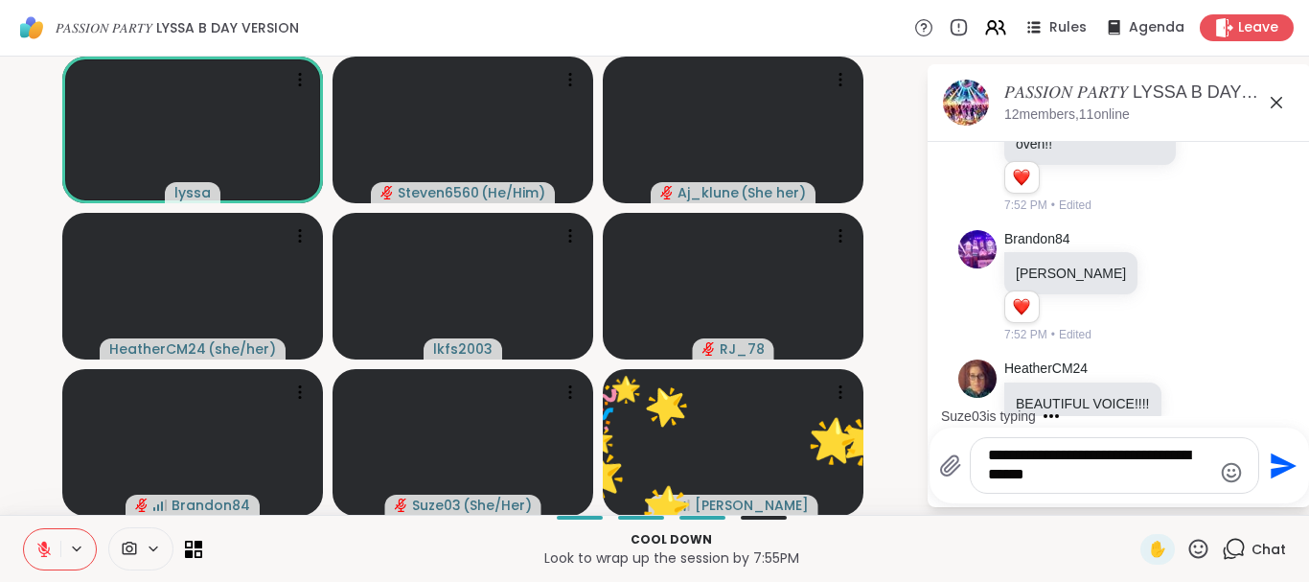
type textarea "**********"
click at [1279, 466] on icon "Send" at bounding box center [1281, 465] width 31 height 31
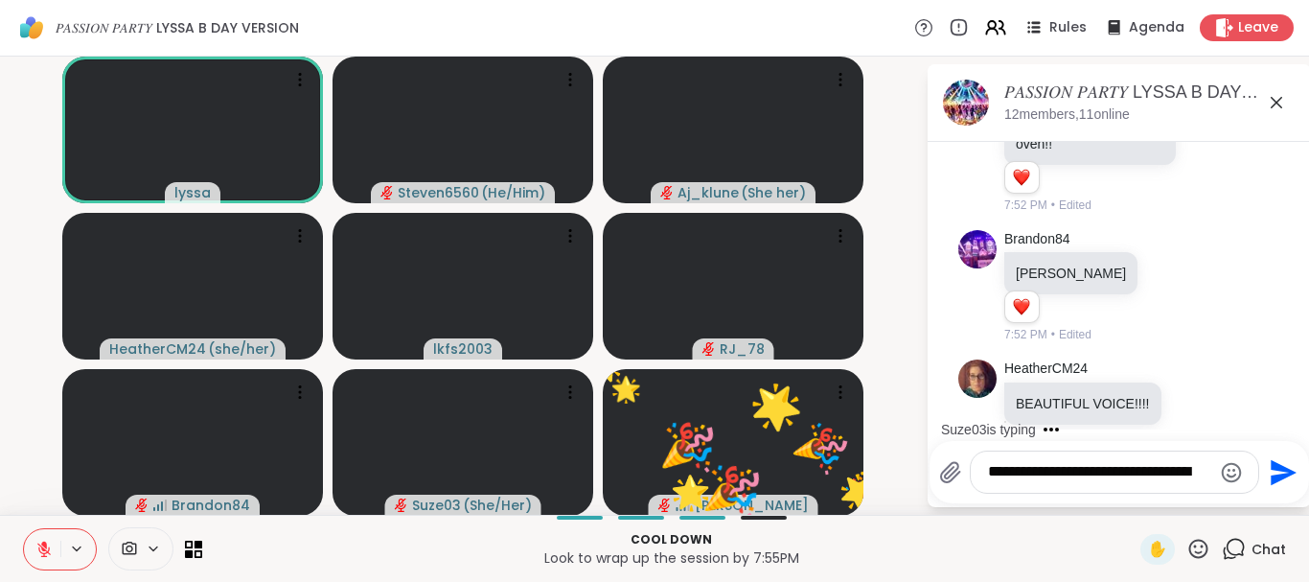
scroll to position [7170, 0]
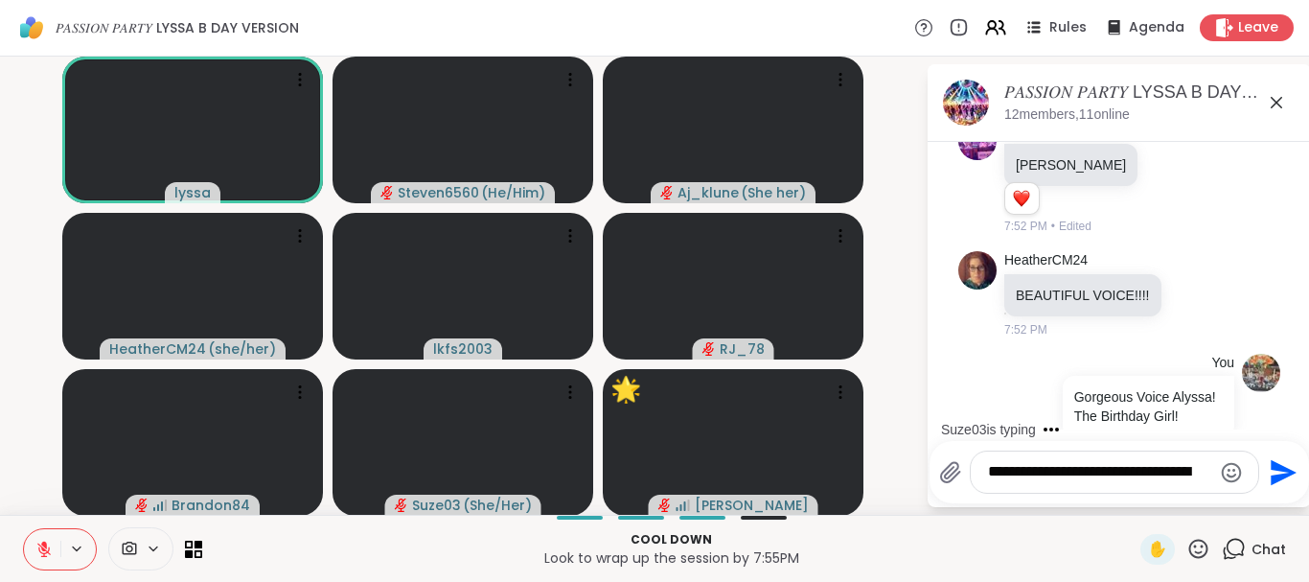
click at [1198, 541] on icon at bounding box center [1198, 549] width 24 height 24
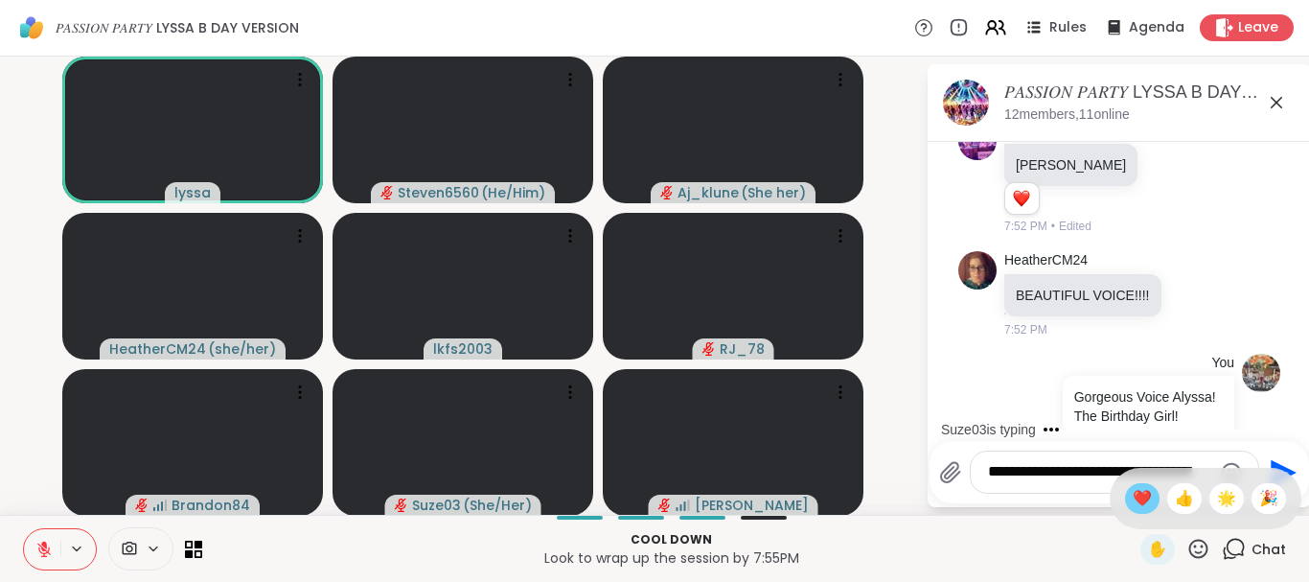
click at [1141, 498] on span "❤️" at bounding box center [1142, 498] width 19 height 23
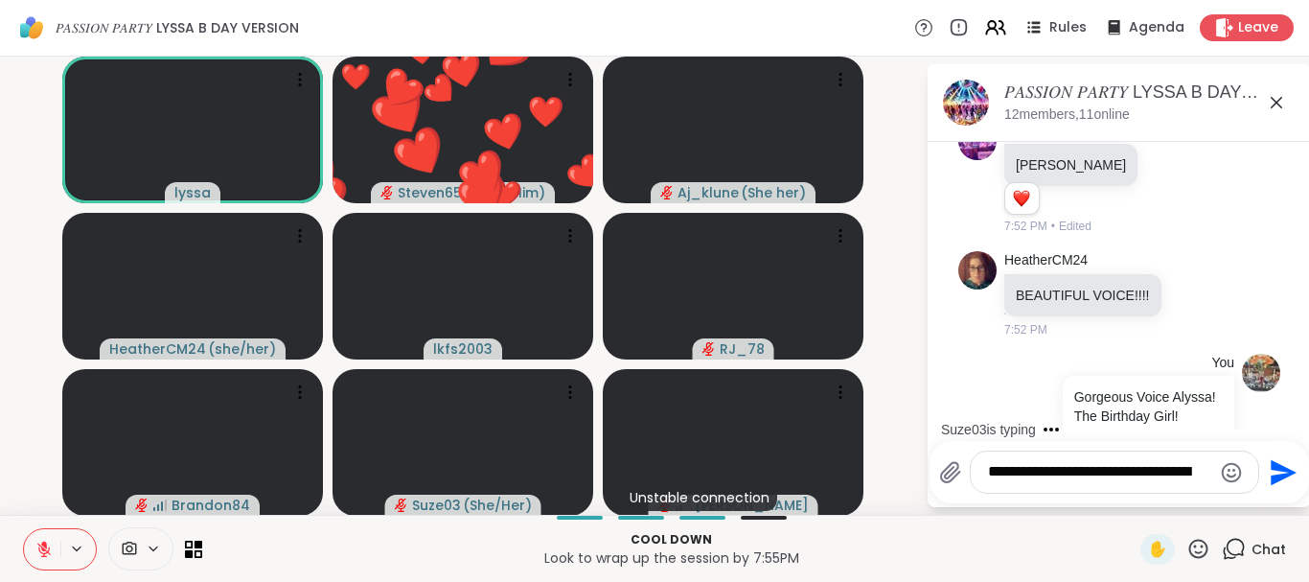
click at [1195, 556] on icon at bounding box center [1198, 547] width 19 height 19
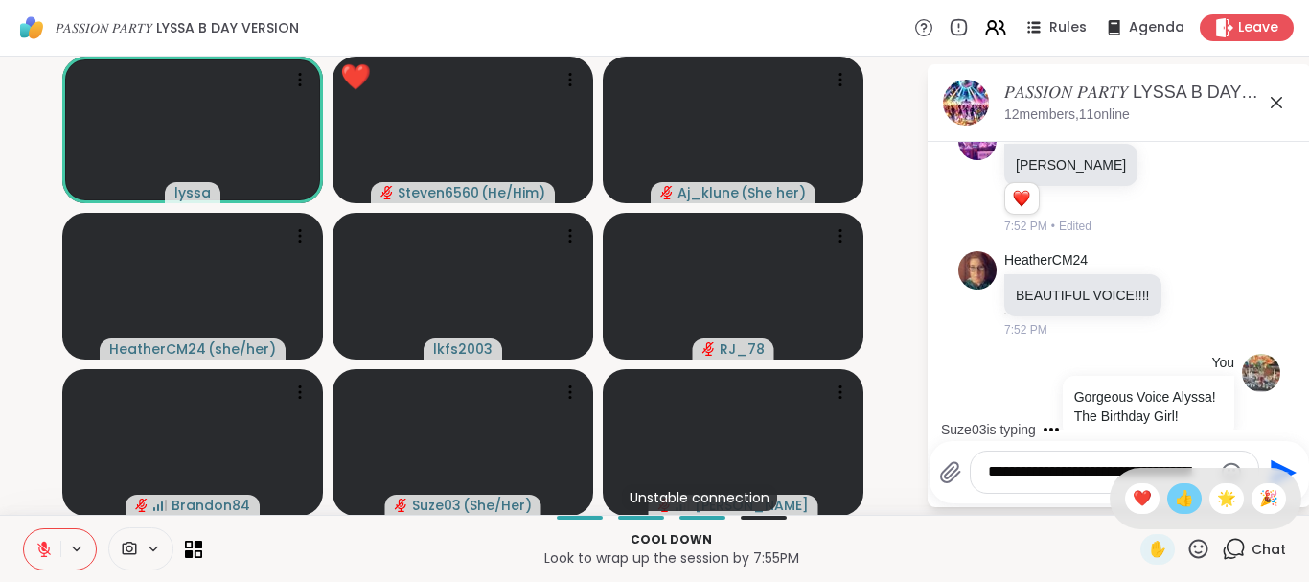
click at [1187, 487] on span "👍" at bounding box center [1184, 498] width 19 height 23
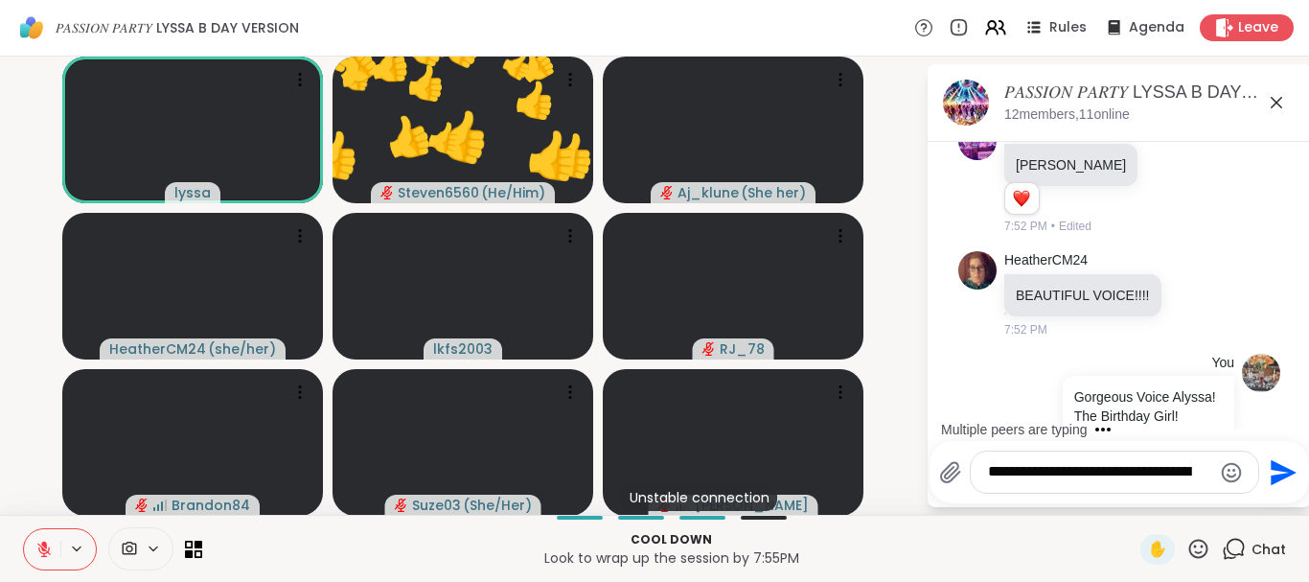
scroll to position [7197, 0]
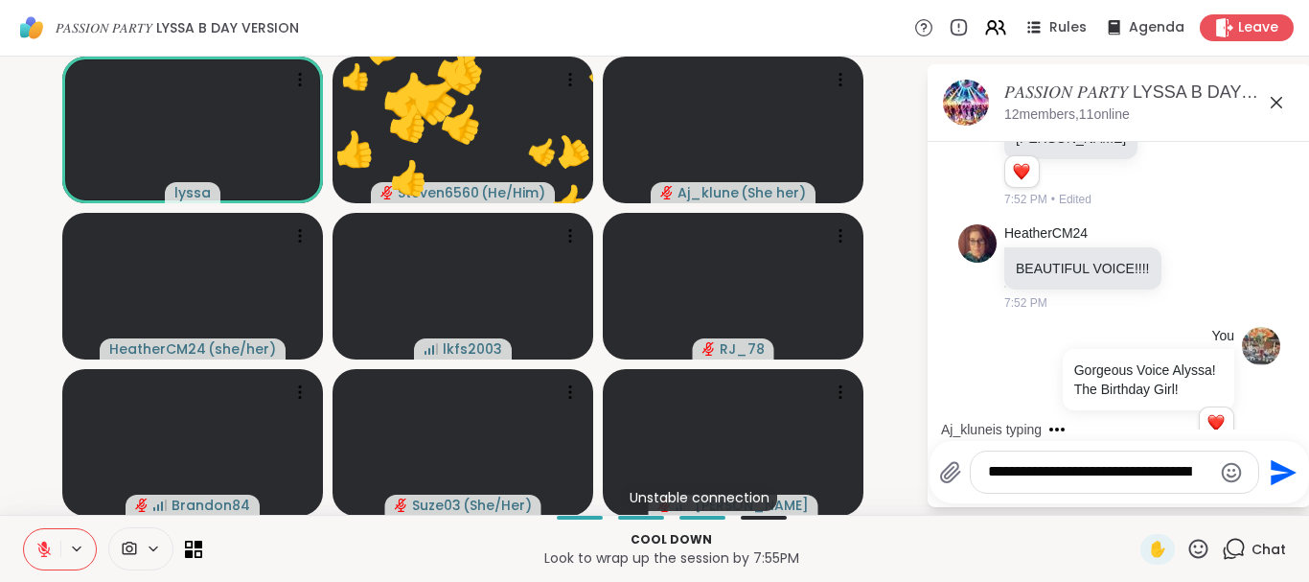
click at [1196, 547] on icon at bounding box center [1198, 547] width 19 height 19
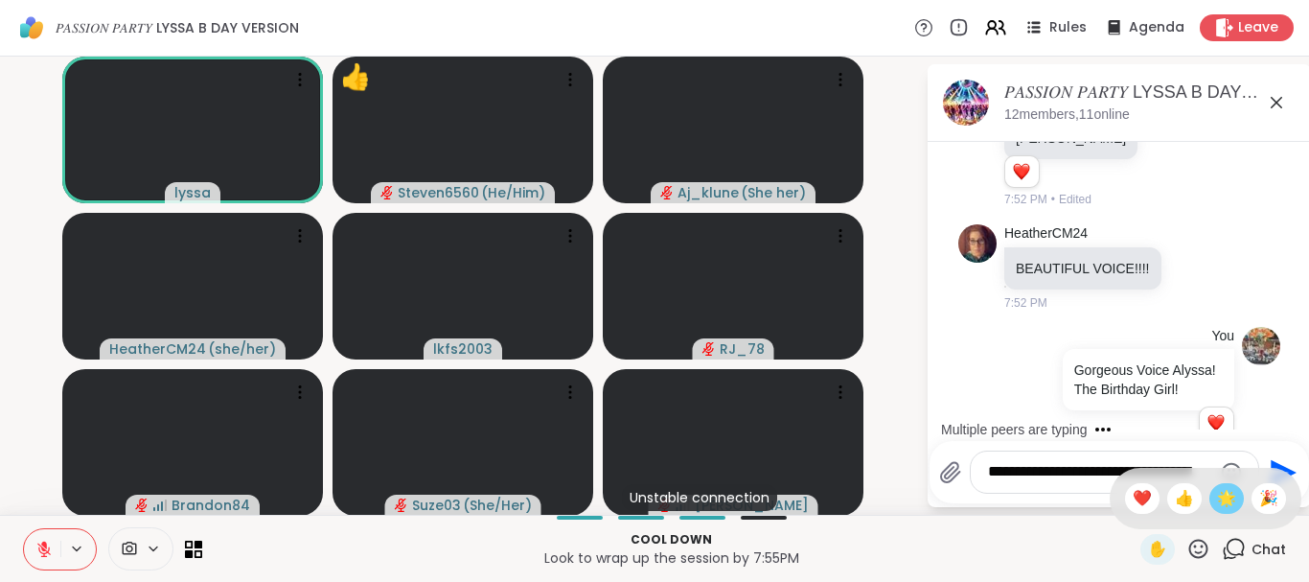
click at [1224, 508] on span "🌟" at bounding box center [1226, 498] width 19 height 23
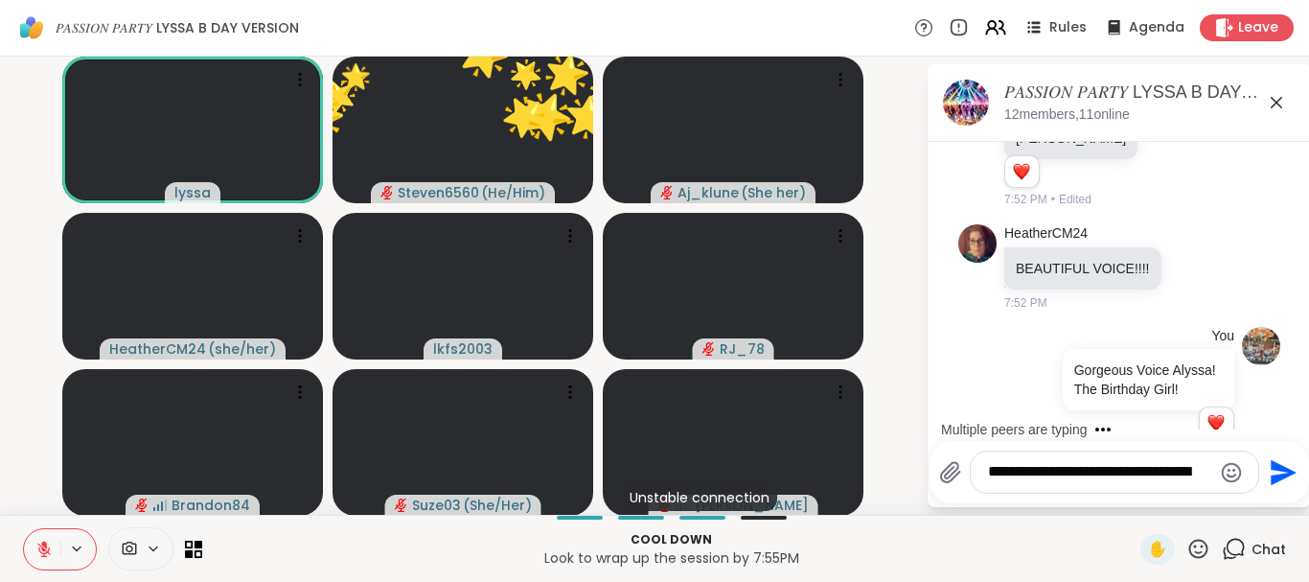
click at [1182, 549] on div "✋" at bounding box center [1175, 549] width 70 height 31
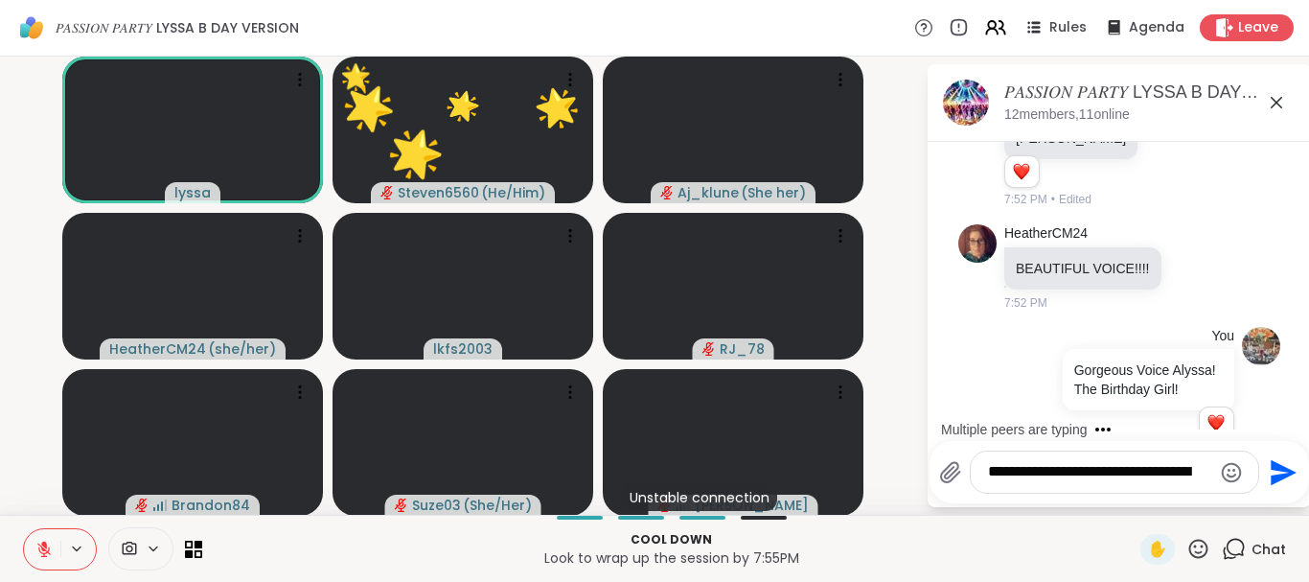
click at [1210, 546] on icon at bounding box center [1198, 549] width 24 height 24
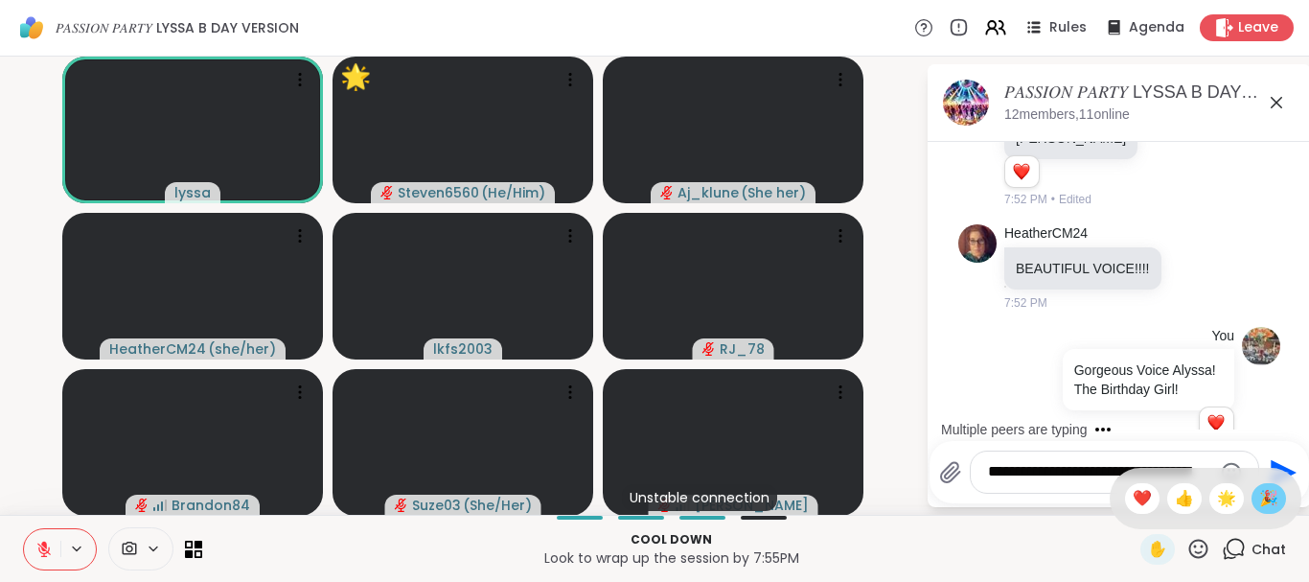
click at [1269, 495] on span "🎉" at bounding box center [1268, 498] width 19 height 23
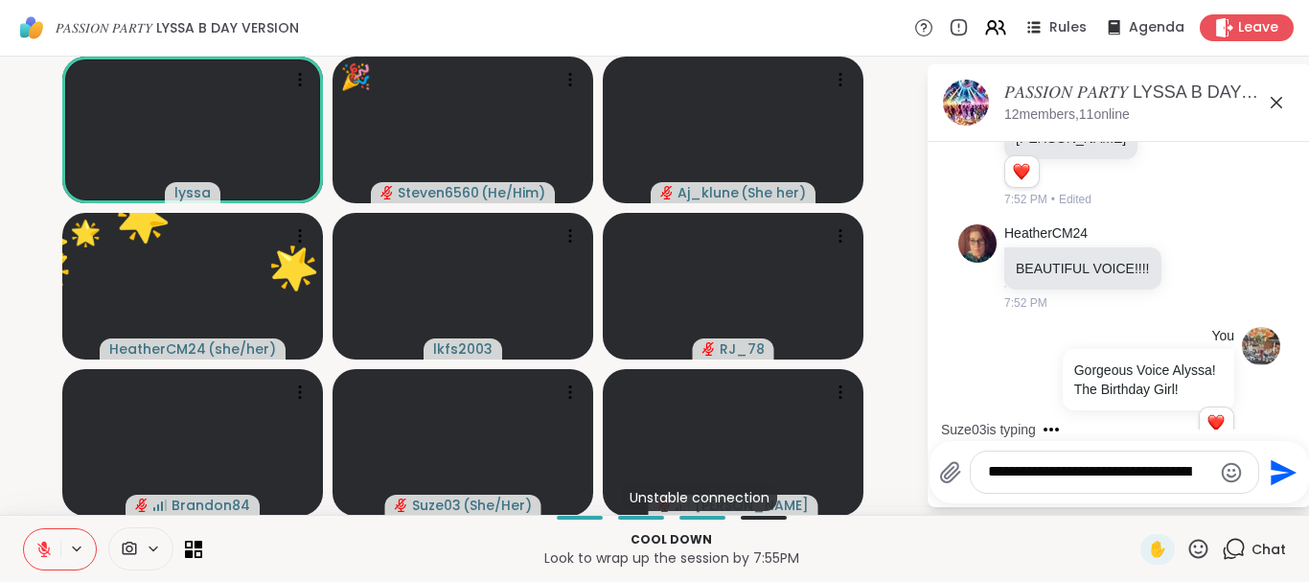
click at [35, 555] on icon at bounding box center [43, 548] width 17 height 17
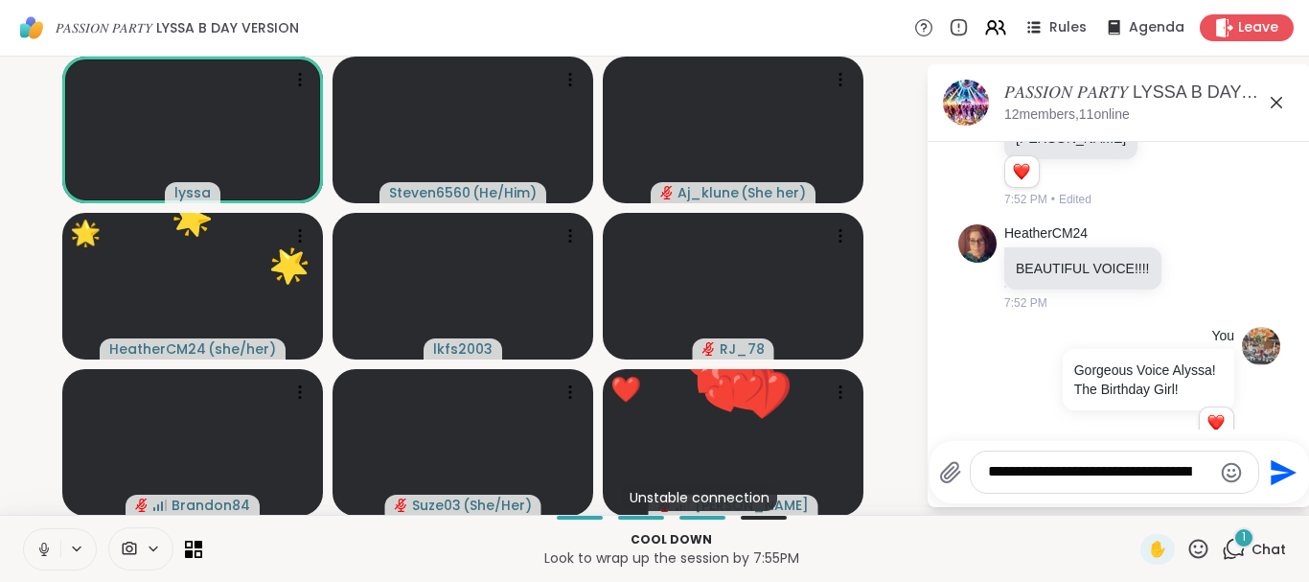
scroll to position [7318, 0]
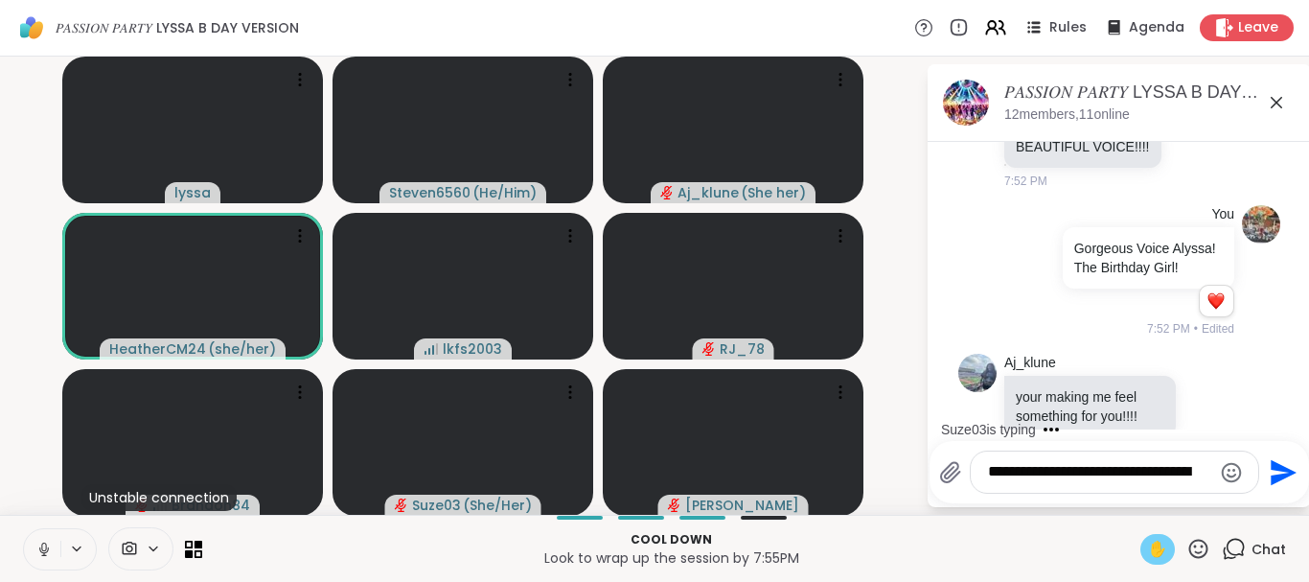
click at [1153, 548] on span "✋" at bounding box center [1157, 549] width 19 height 23
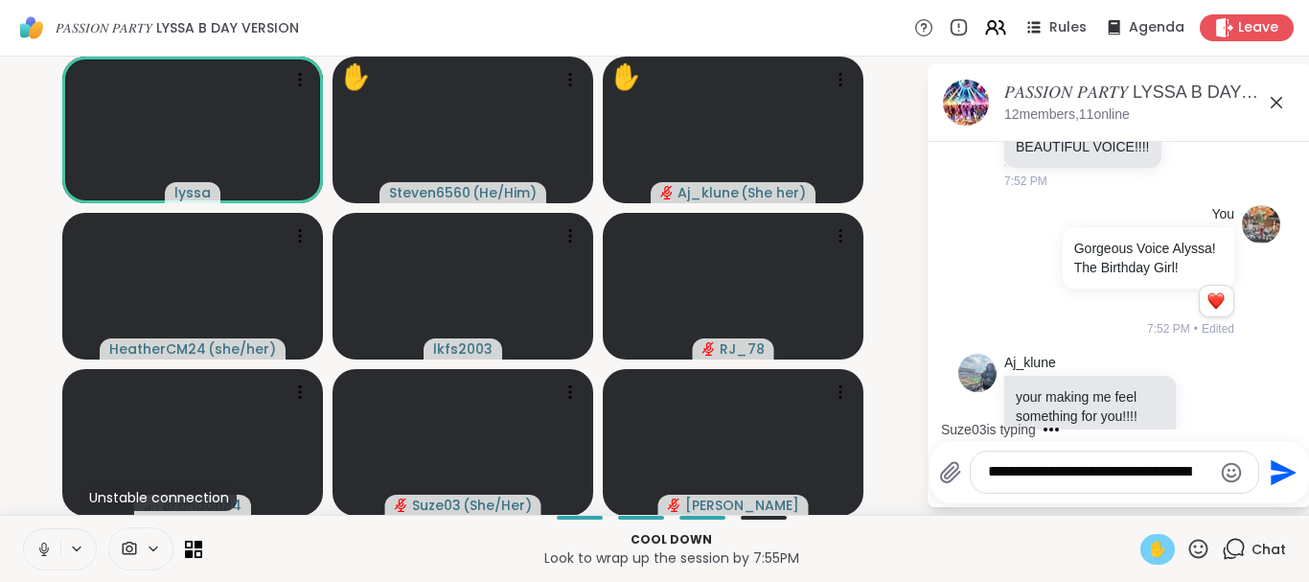
click at [43, 550] on icon at bounding box center [43, 546] width 5 height 9
click at [1154, 536] on div "✋" at bounding box center [1157, 549] width 34 height 31
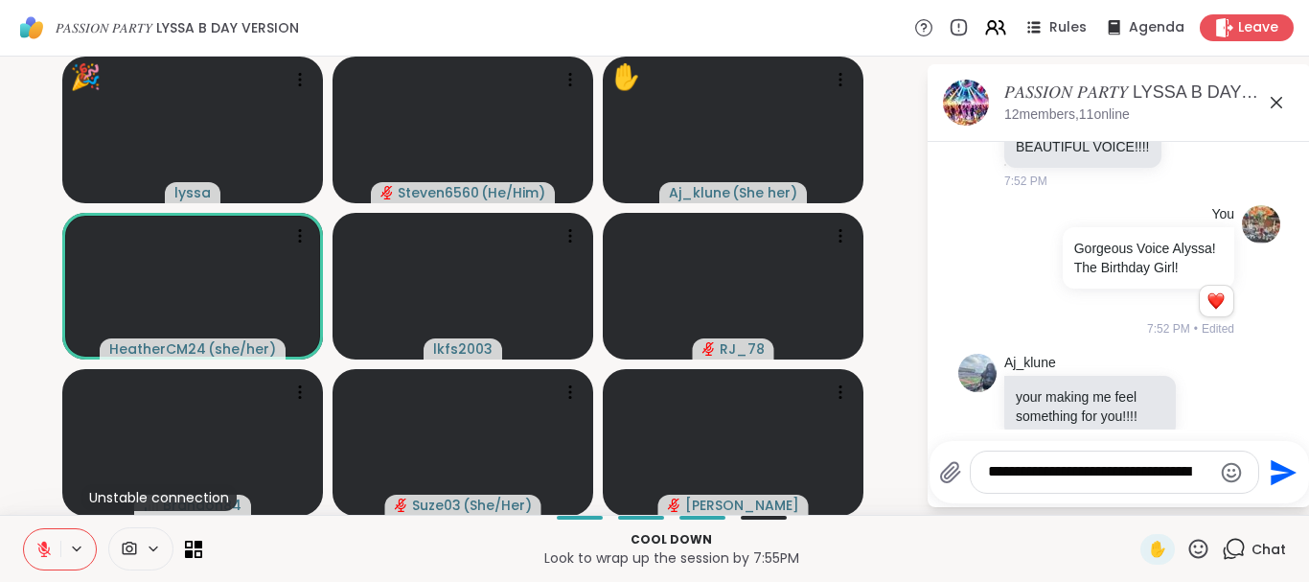
click at [51, 531] on button at bounding box center [42, 549] width 36 height 40
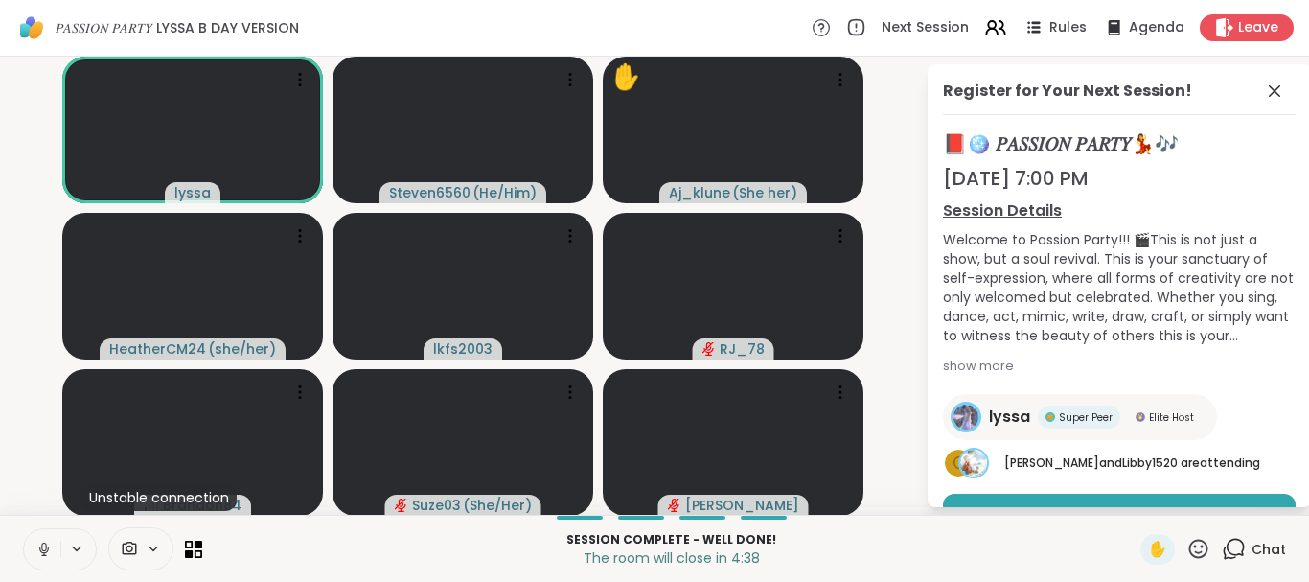
click at [1204, 547] on icon at bounding box center [1198, 549] width 24 height 24
click at [1139, 503] on span "❤️" at bounding box center [1142, 498] width 19 height 23
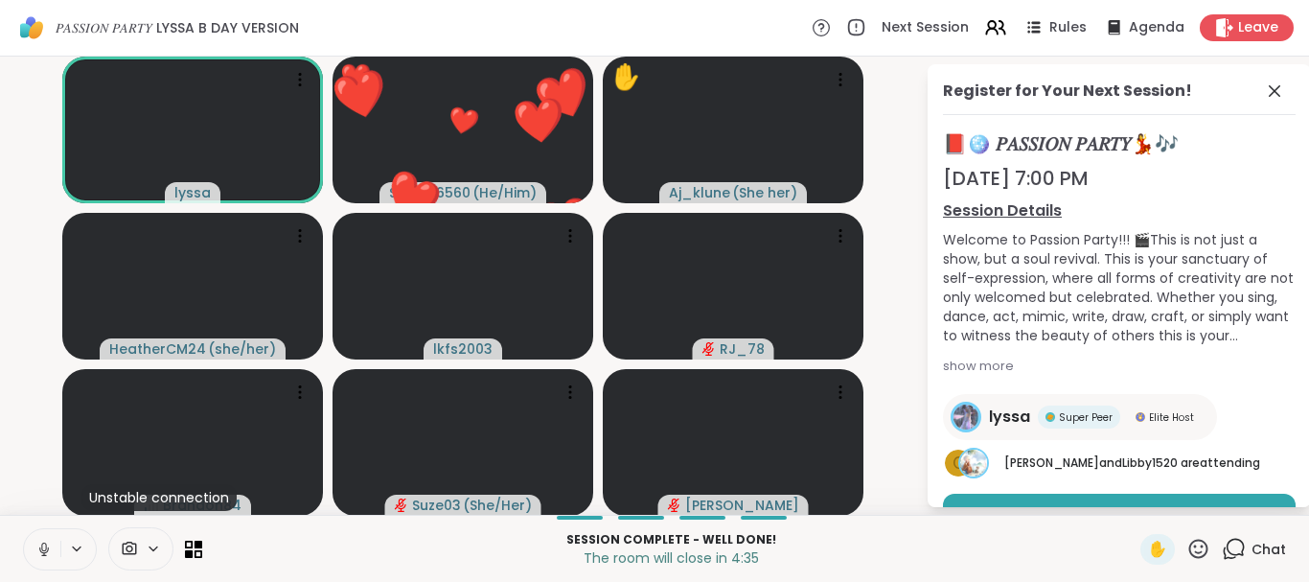
click at [1193, 543] on icon at bounding box center [1198, 547] width 19 height 19
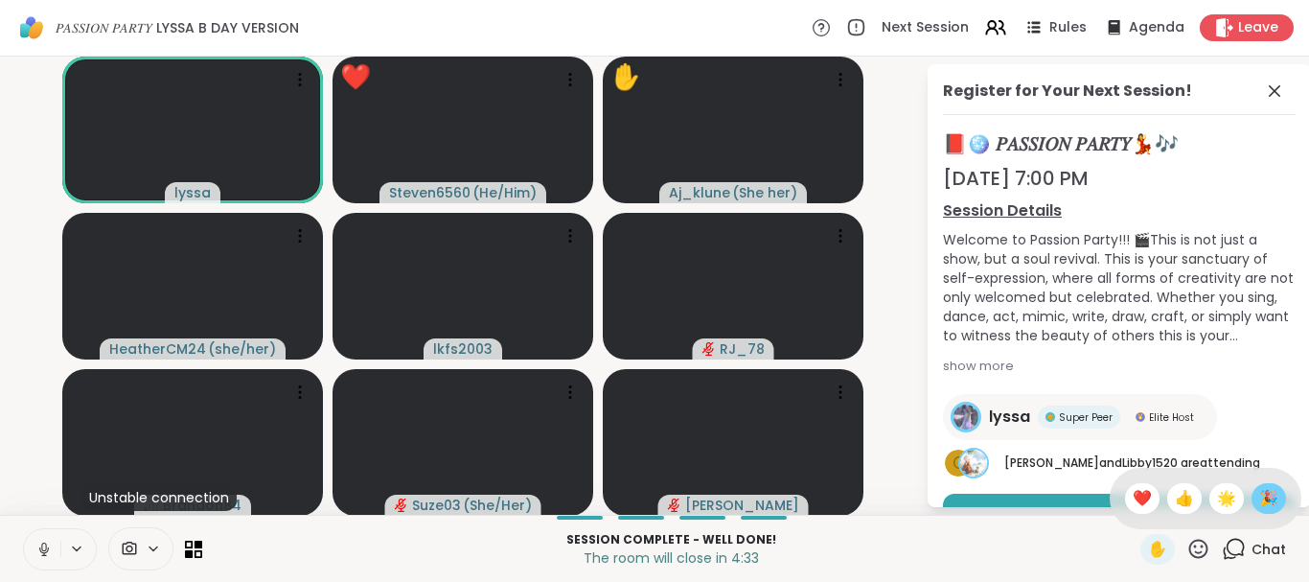
click at [1267, 497] on span "🎉" at bounding box center [1268, 498] width 19 height 23
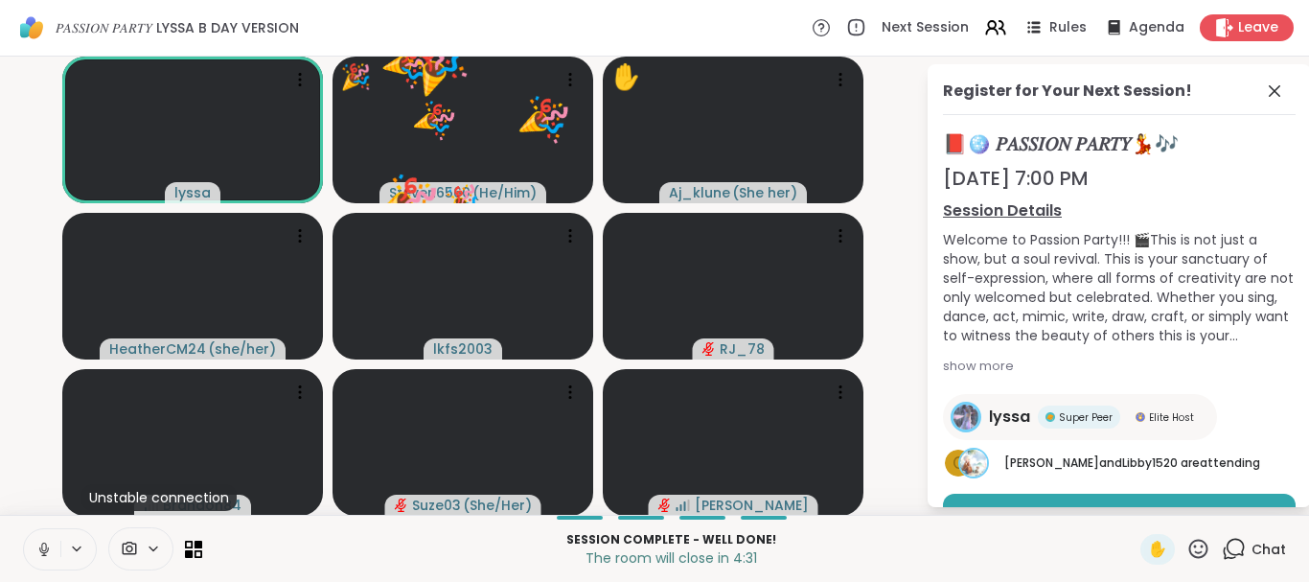
click at [1192, 550] on icon at bounding box center [1198, 549] width 24 height 24
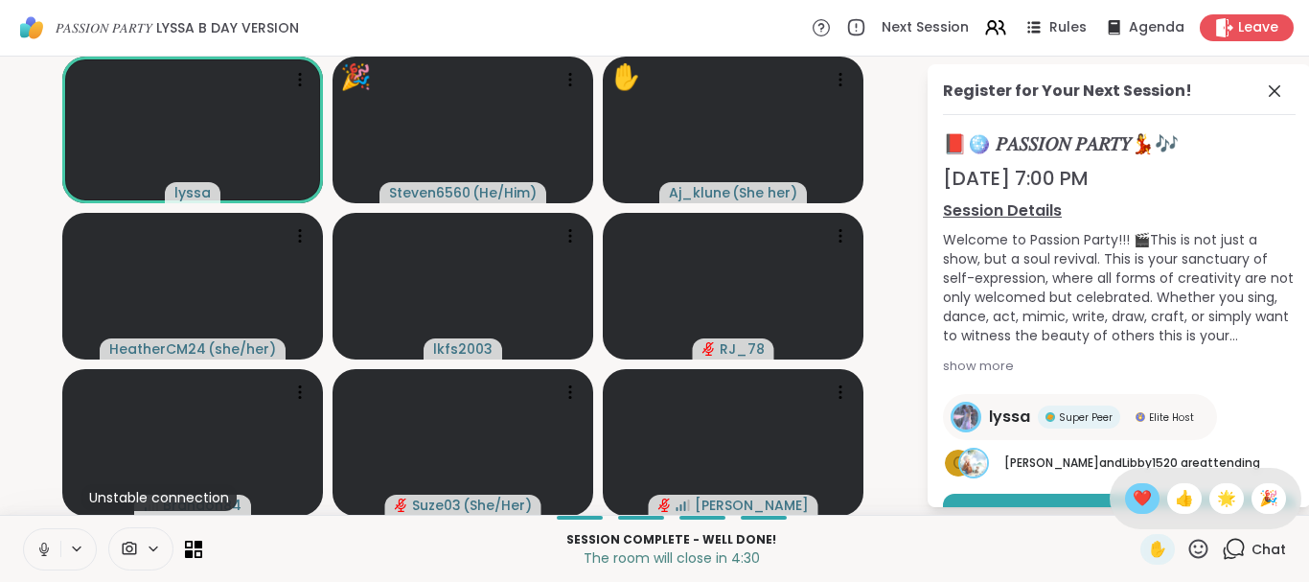
click at [1133, 498] on span "❤️" at bounding box center [1142, 498] width 19 height 23
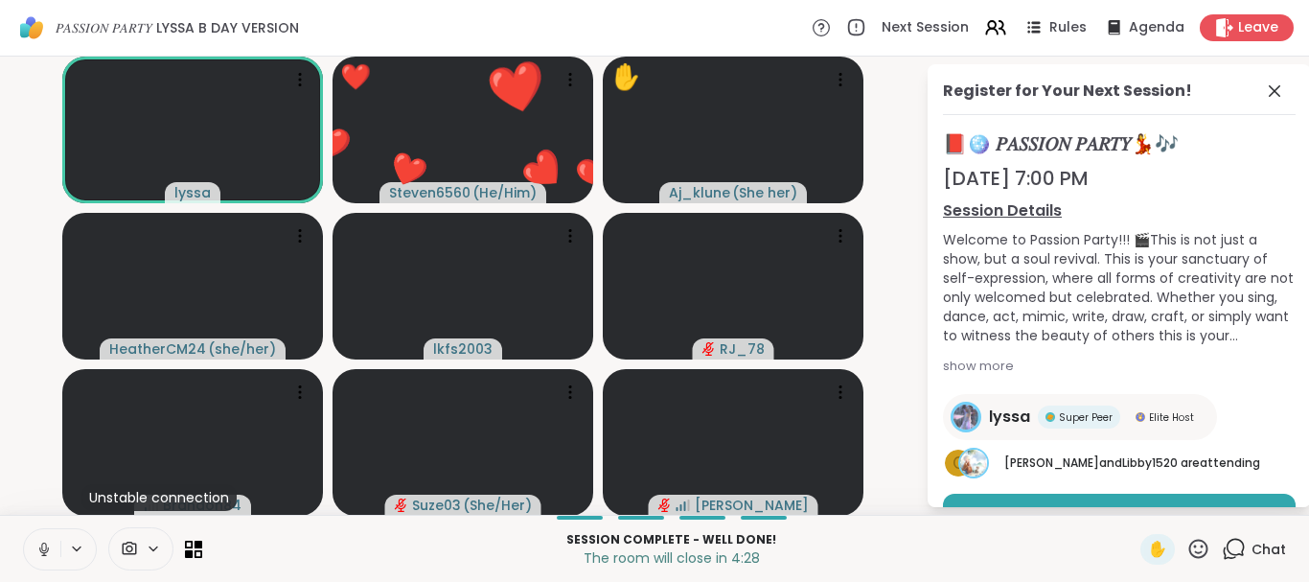
click at [1196, 544] on icon at bounding box center [1198, 549] width 24 height 24
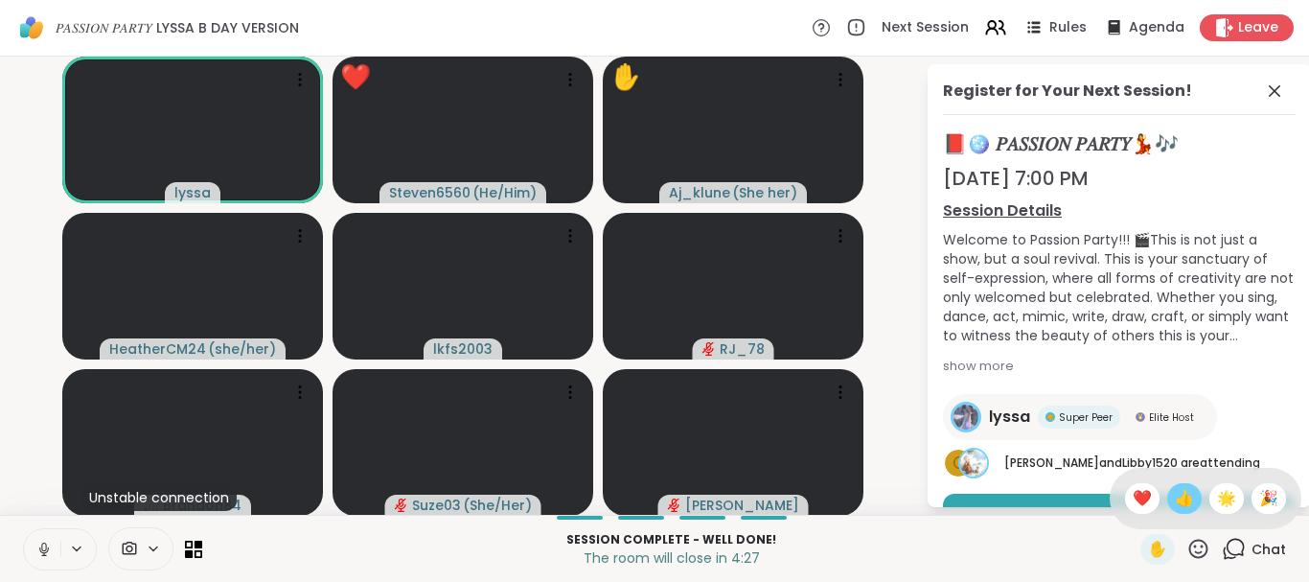
click at [1181, 494] on span "👍" at bounding box center [1184, 498] width 19 height 23
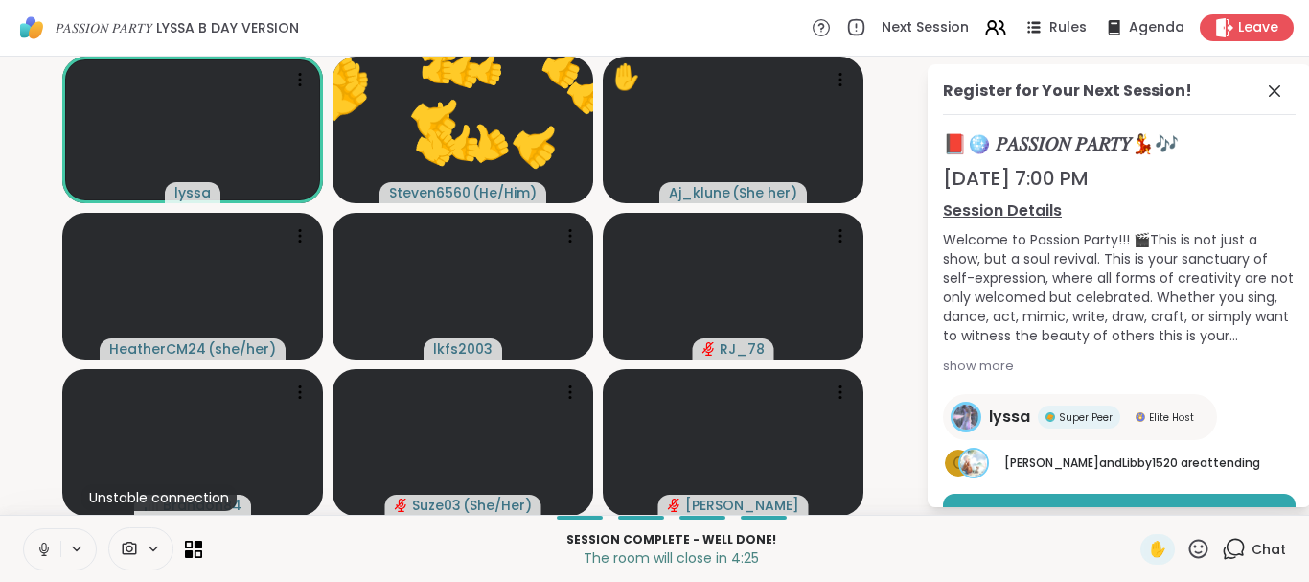
click at [1201, 546] on icon at bounding box center [1198, 549] width 24 height 24
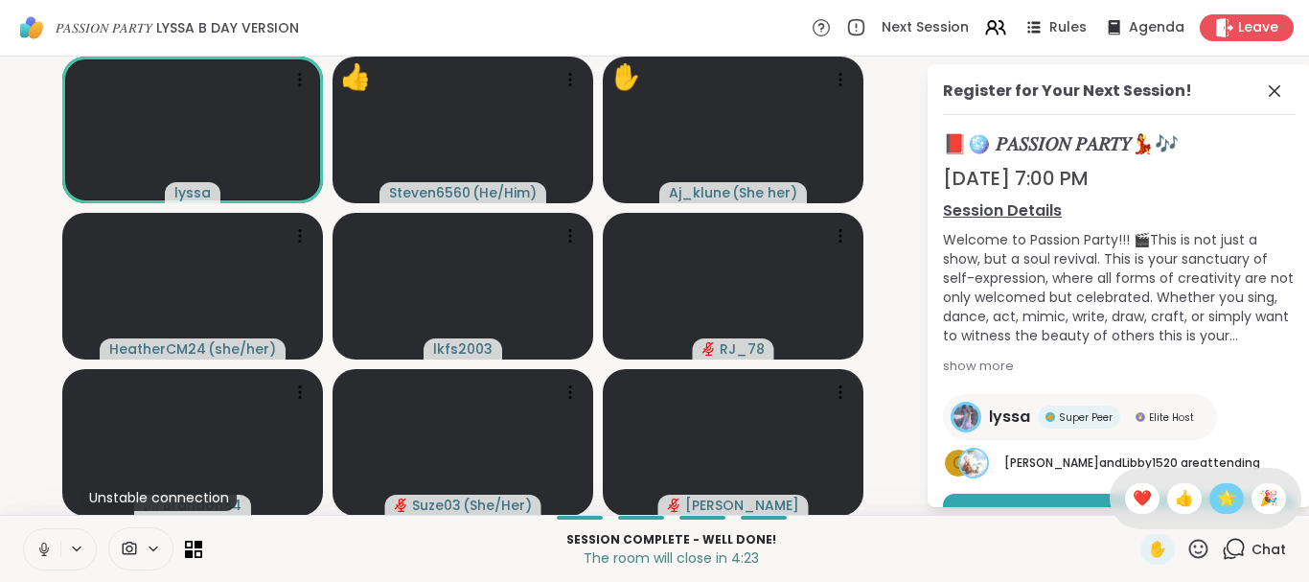
click at [1224, 498] on span "🌟" at bounding box center [1226, 498] width 19 height 23
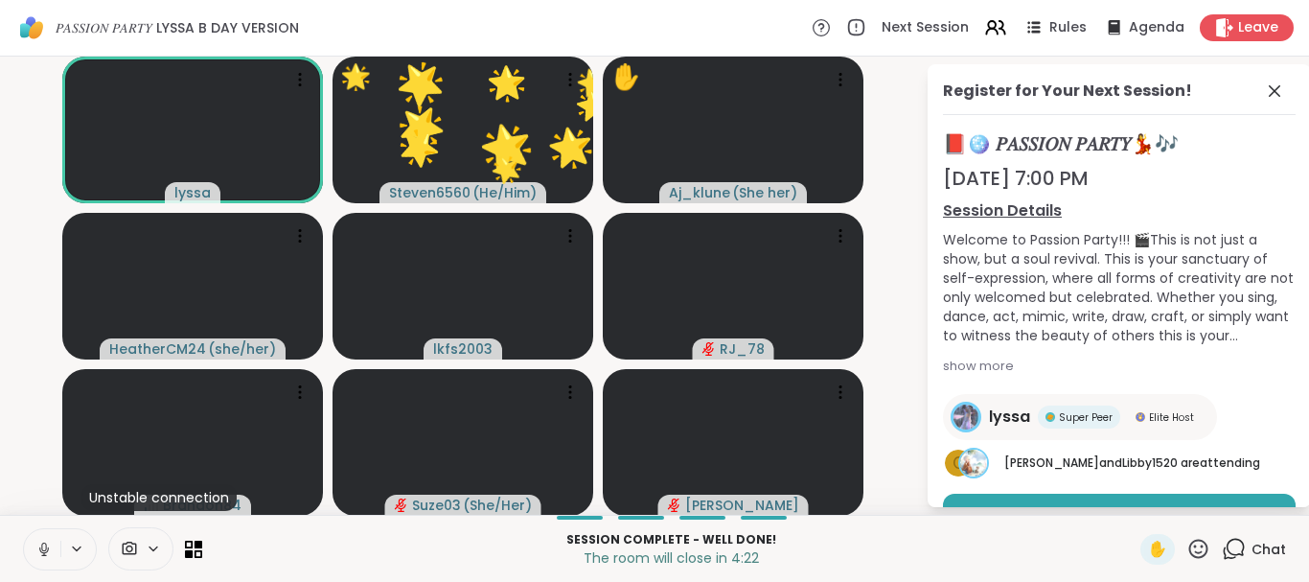
click at [1199, 543] on icon at bounding box center [1198, 549] width 24 height 24
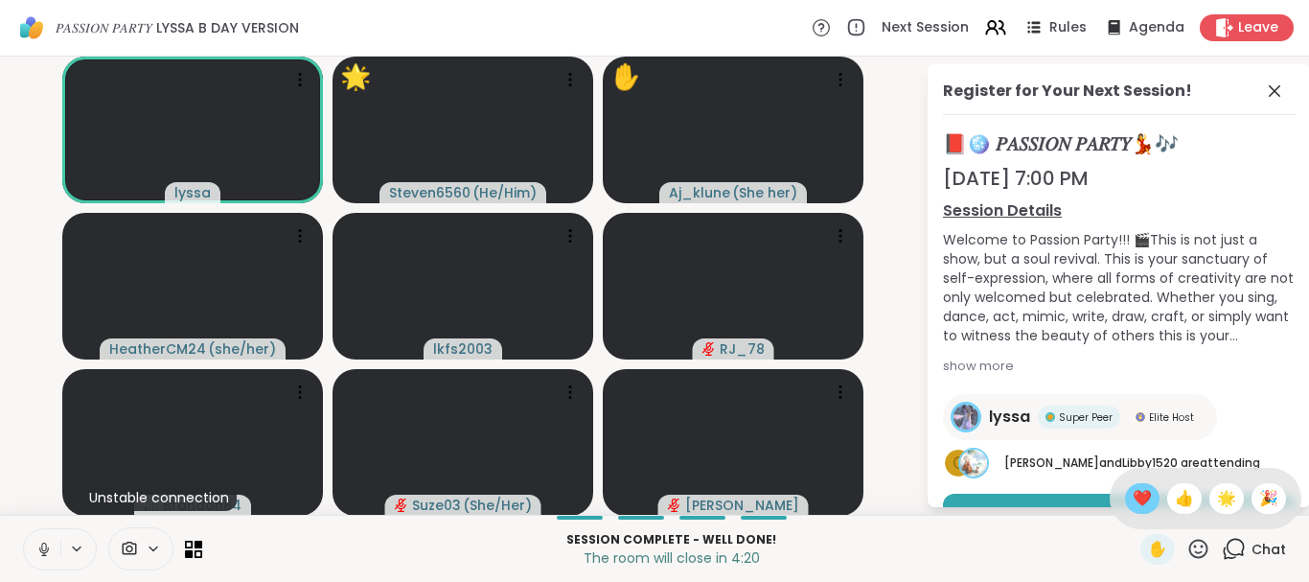
click at [1133, 492] on span "❤️" at bounding box center [1142, 498] width 19 height 23
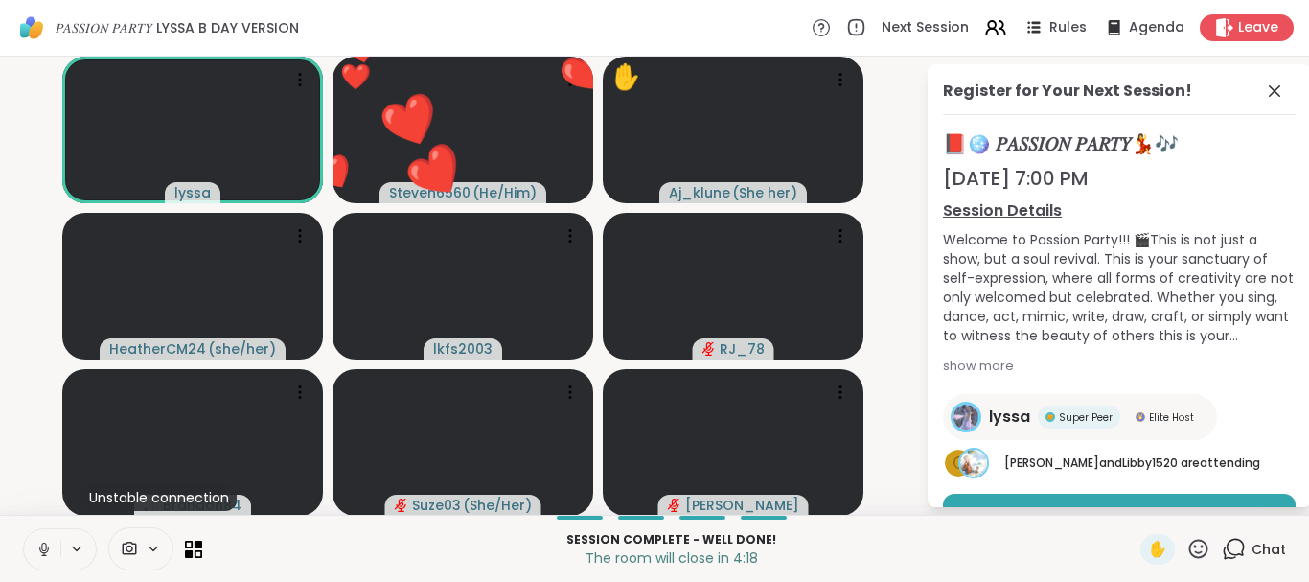
click at [1201, 543] on icon at bounding box center [1198, 549] width 24 height 24
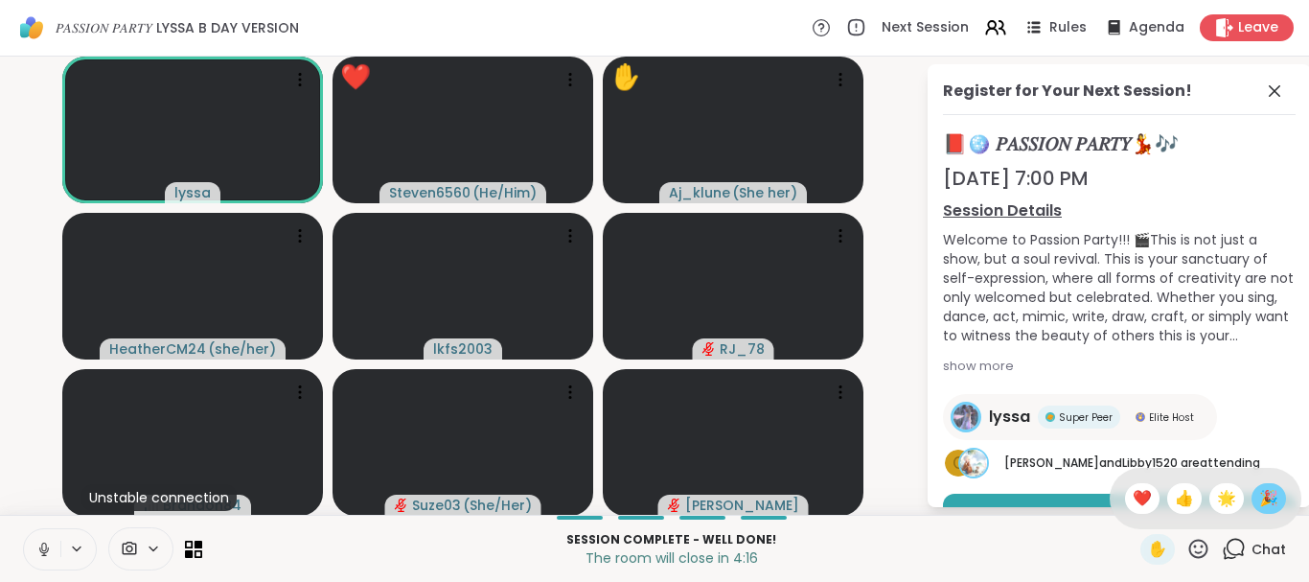
click at [1275, 499] on span "🎉" at bounding box center [1268, 498] width 19 height 23
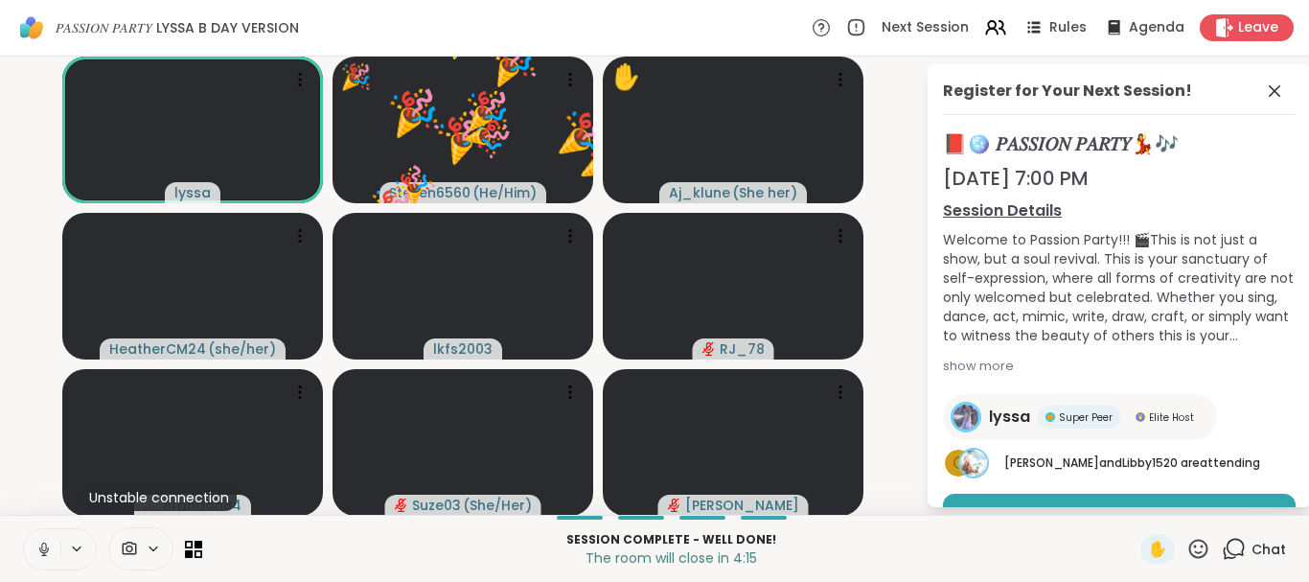
click at [1200, 540] on icon at bounding box center [1198, 547] width 19 height 19
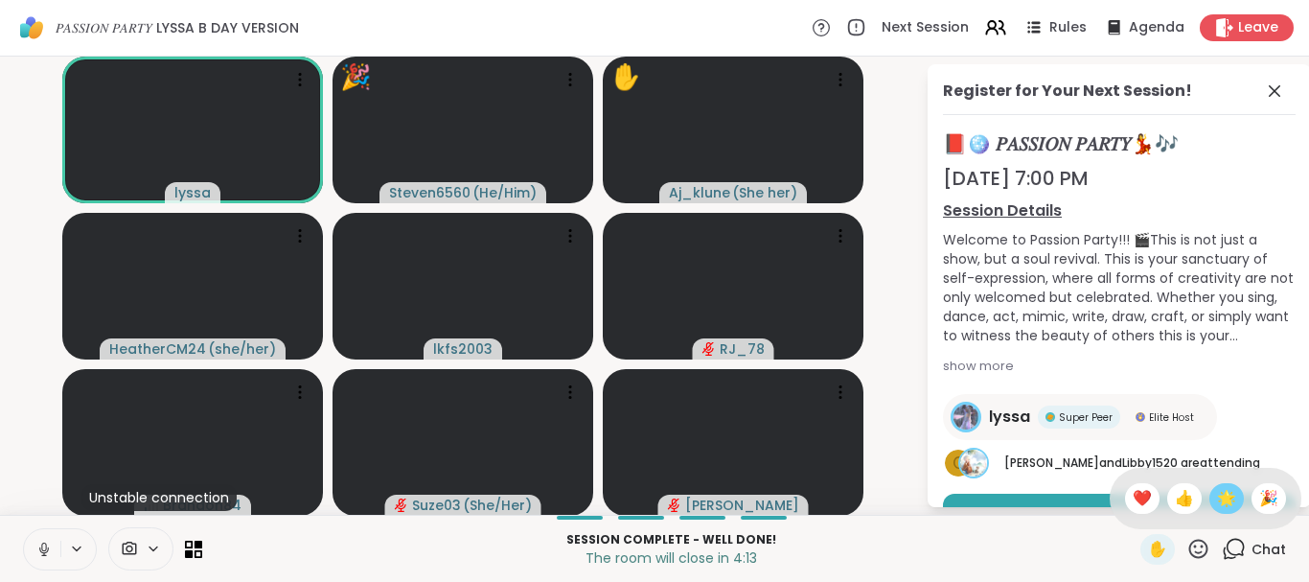
click at [1223, 496] on span "🌟" at bounding box center [1226, 498] width 19 height 23
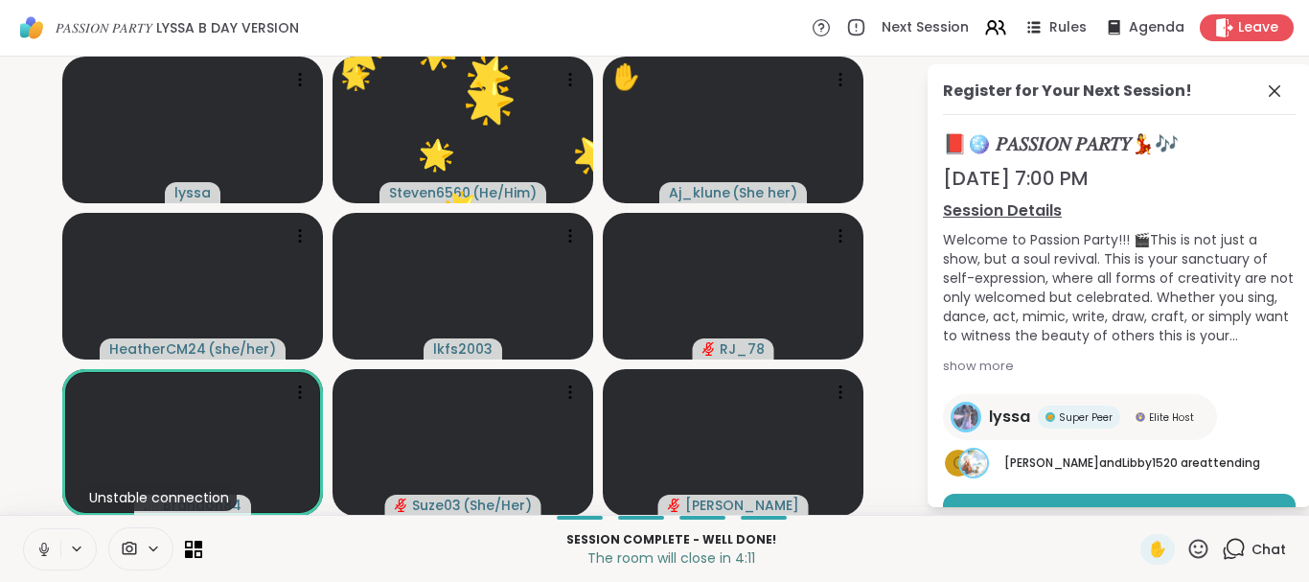
click at [1198, 539] on icon at bounding box center [1198, 547] width 19 height 19
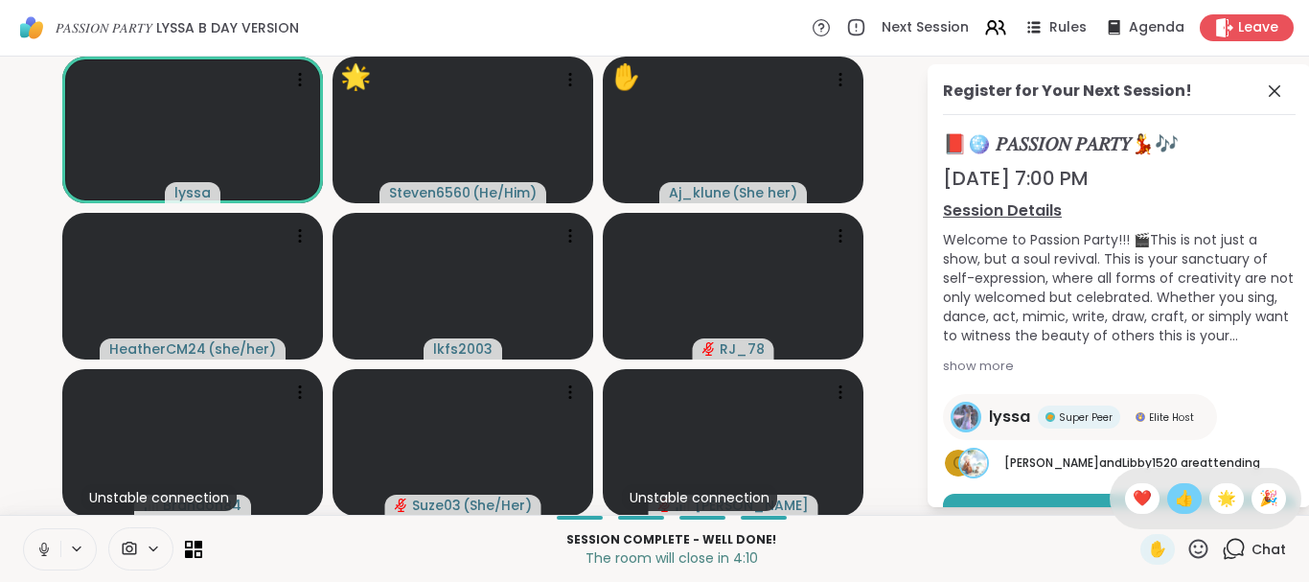
click at [1187, 499] on span "👍" at bounding box center [1184, 498] width 19 height 23
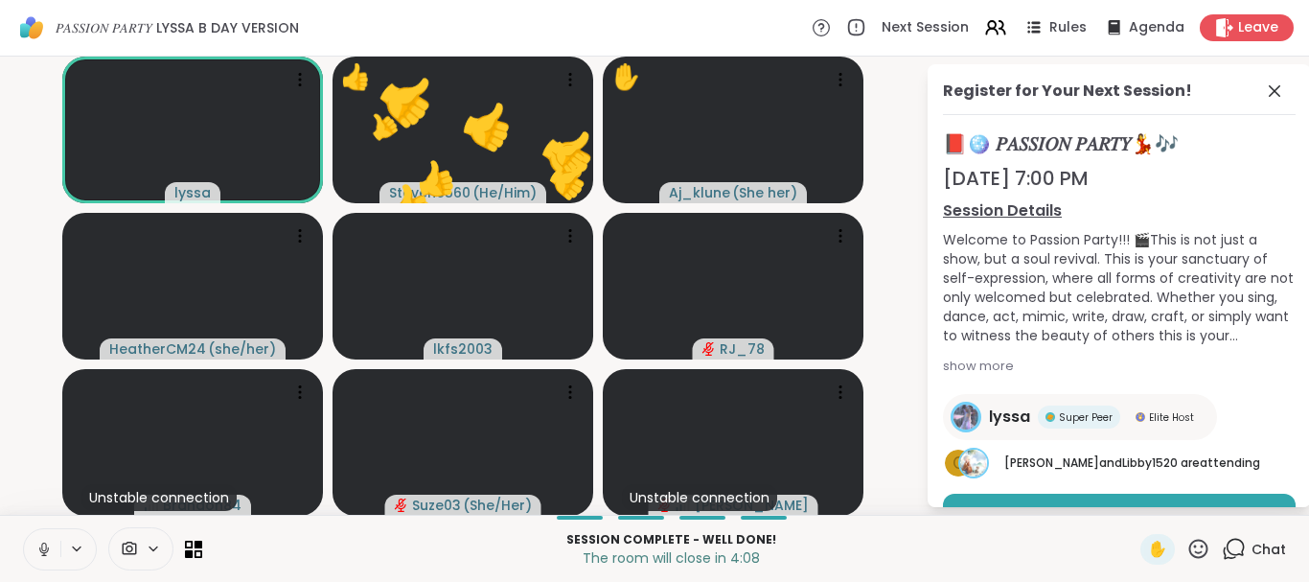
click at [1201, 539] on icon at bounding box center [1198, 547] width 19 height 19
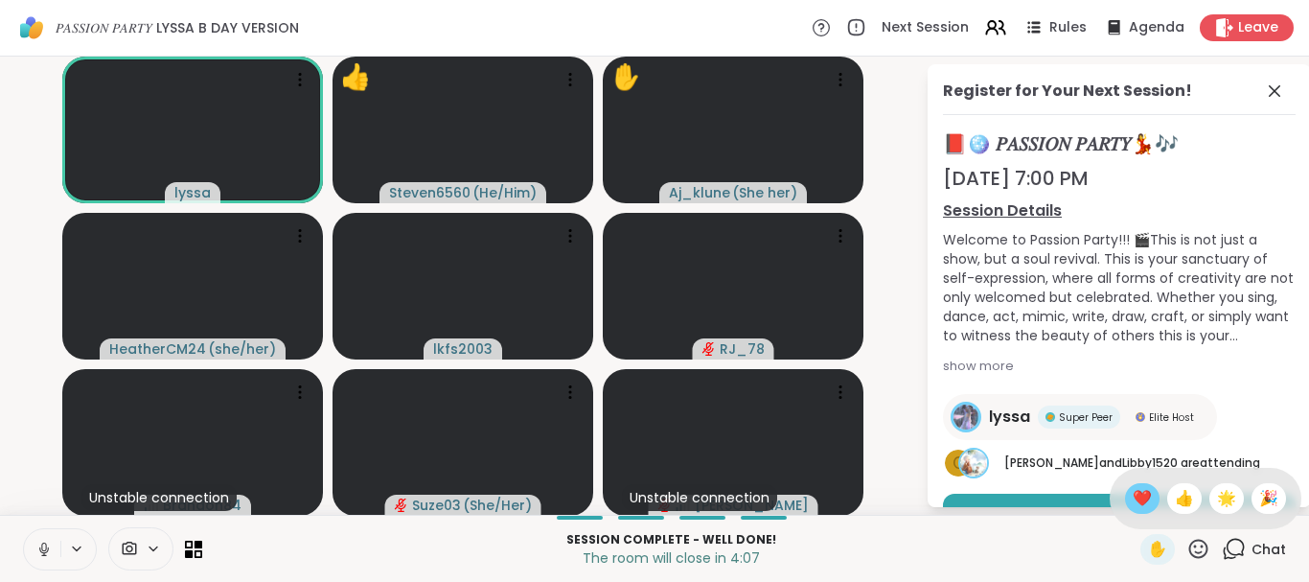
click at [1137, 495] on span "❤️" at bounding box center [1142, 498] width 19 height 23
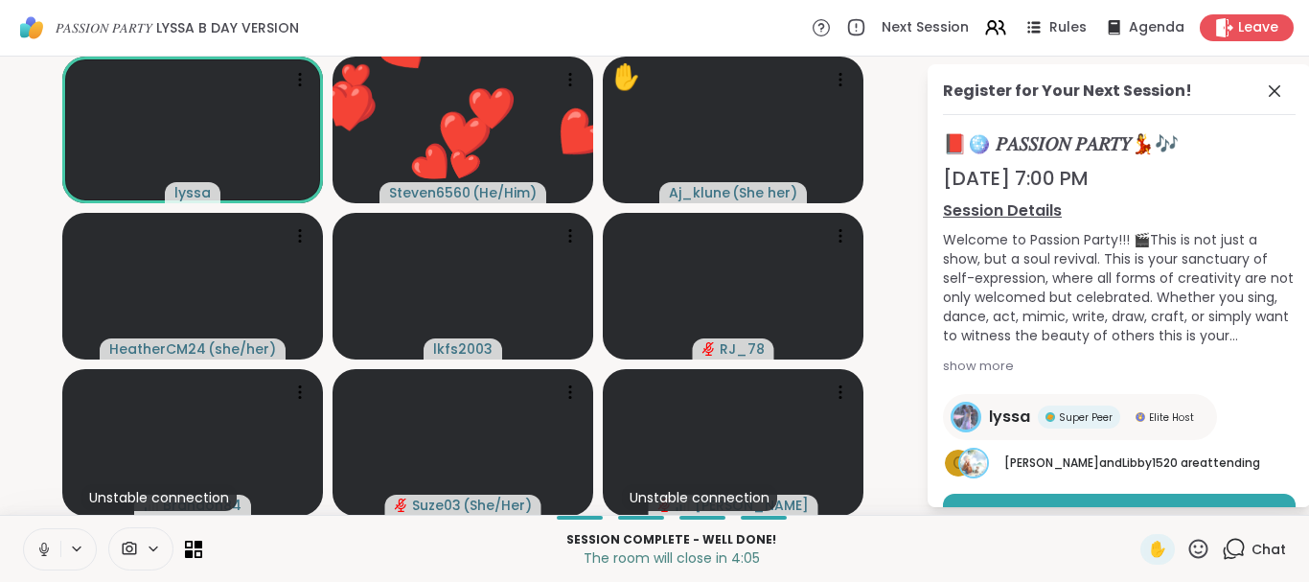
click at [1196, 540] on icon at bounding box center [1198, 547] width 19 height 19
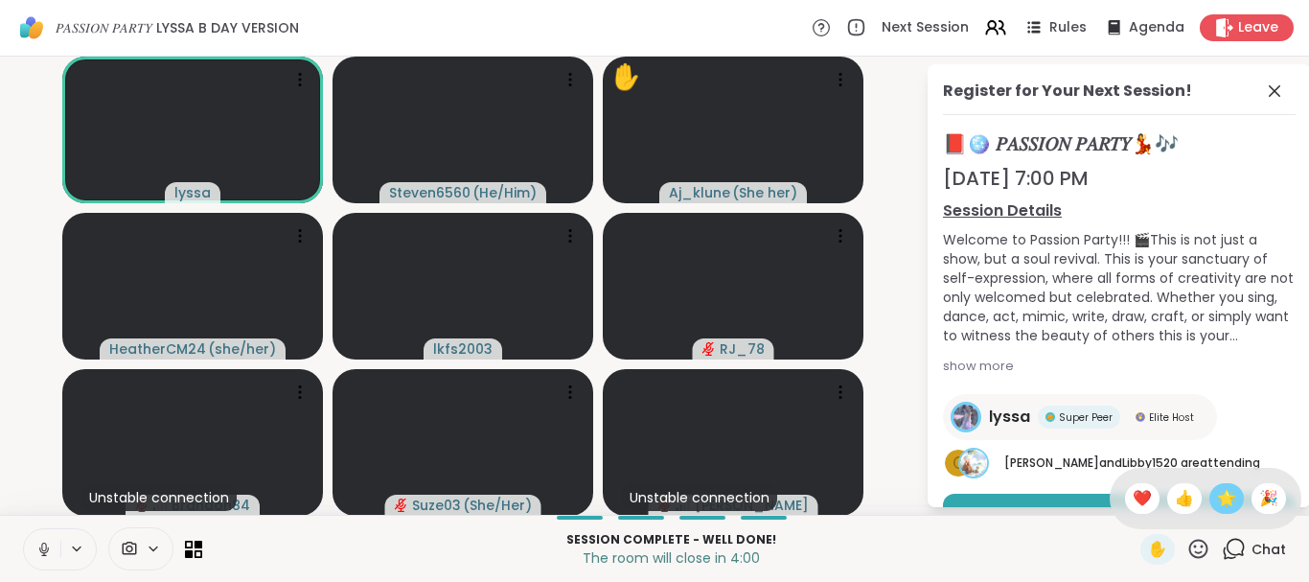
click at [1218, 494] on span "🌟" at bounding box center [1226, 498] width 19 height 23
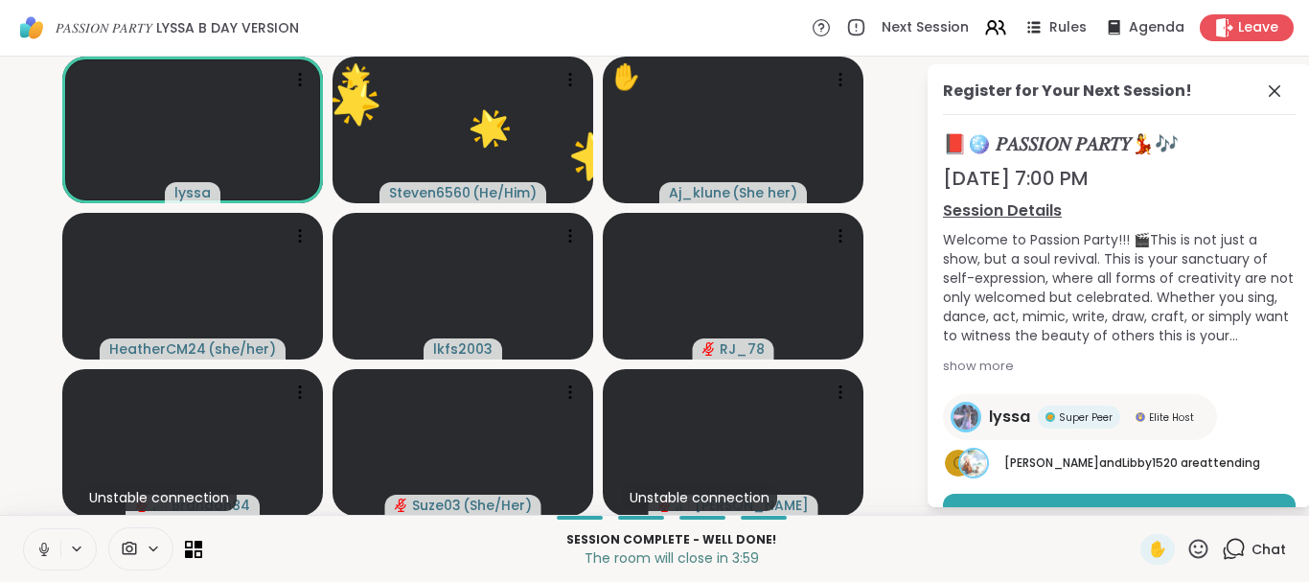
click at [1197, 542] on icon at bounding box center [1198, 549] width 24 height 24
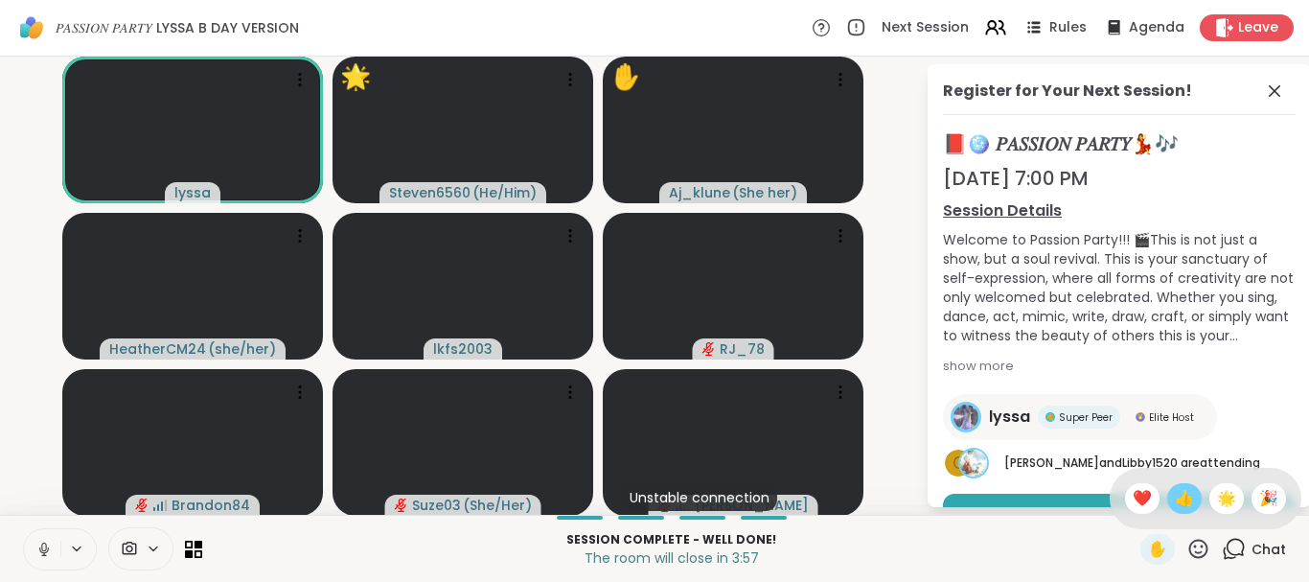
click at [1176, 497] on span "👍" at bounding box center [1184, 498] width 19 height 23
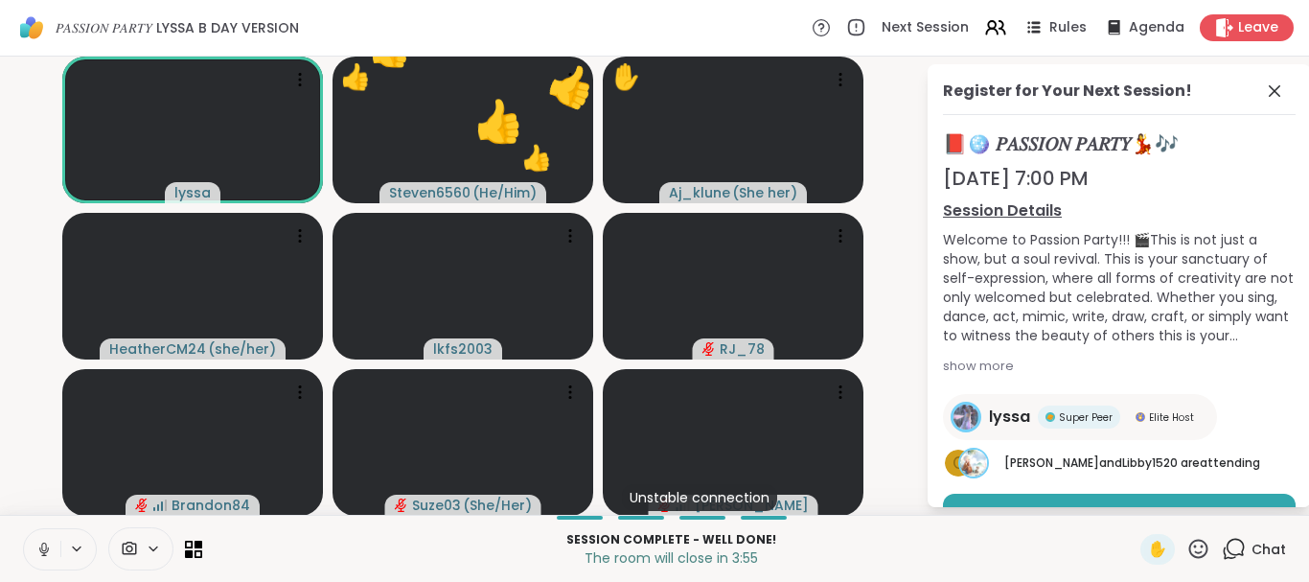
click at [1195, 538] on icon at bounding box center [1198, 549] width 24 height 24
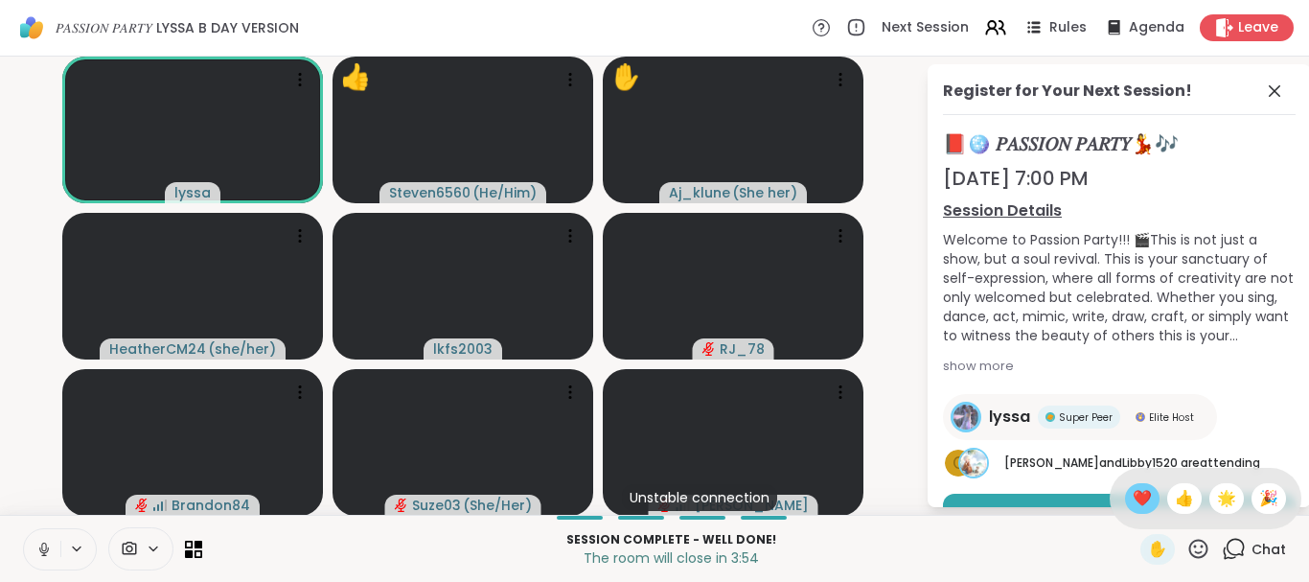
click at [1148, 492] on div "❤️" at bounding box center [1142, 498] width 34 height 31
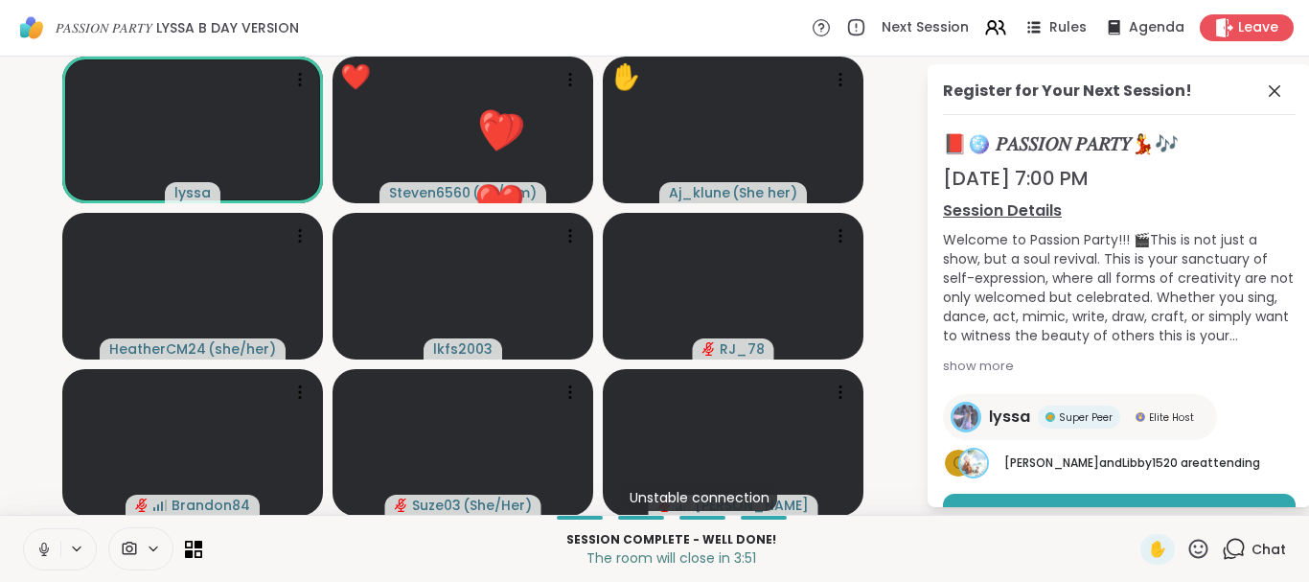
click at [1192, 545] on icon at bounding box center [1198, 547] width 19 height 19
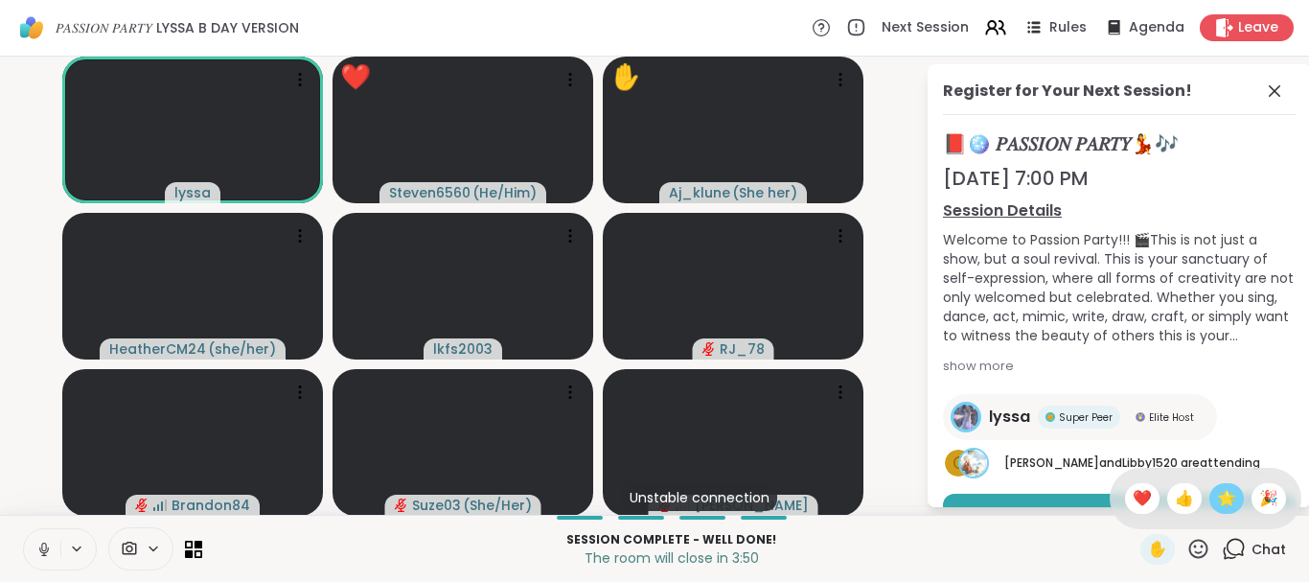
click at [1224, 502] on span "🌟" at bounding box center [1226, 498] width 19 height 23
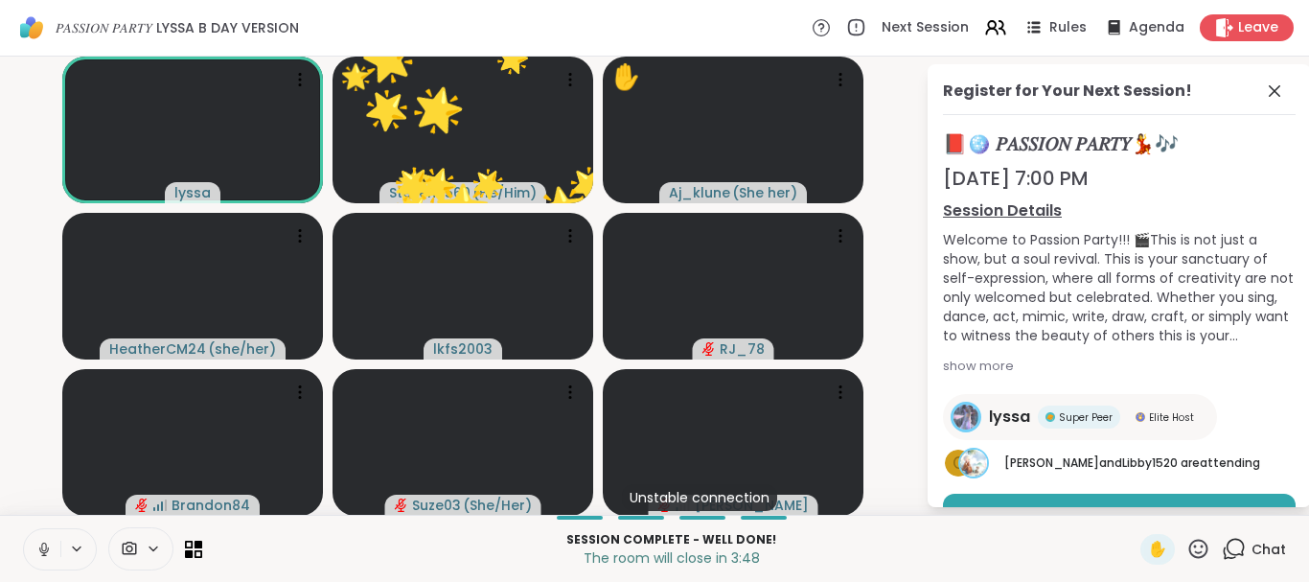
click at [1197, 540] on icon at bounding box center [1198, 547] width 19 height 19
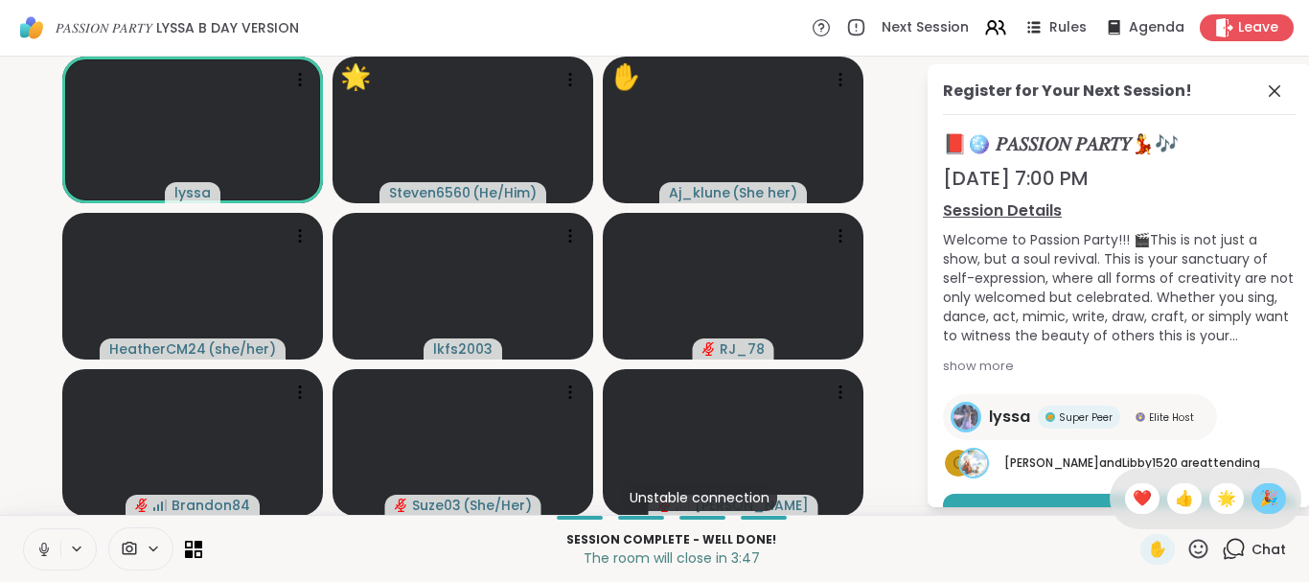
click at [1271, 492] on span "🎉" at bounding box center [1268, 498] width 19 height 23
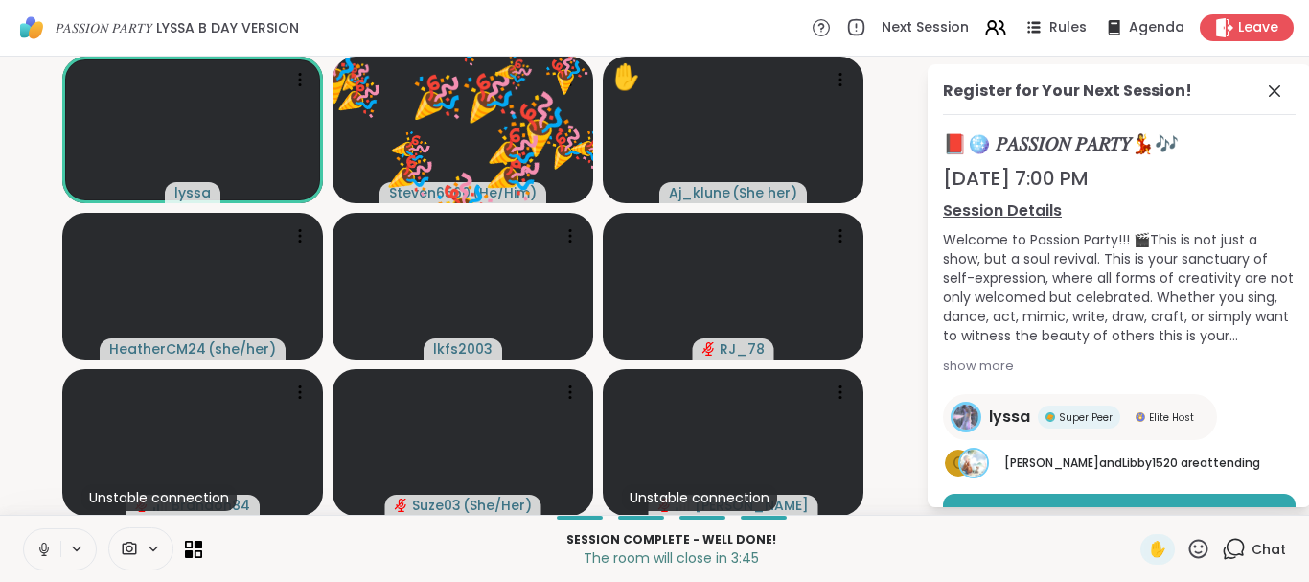
click at [1201, 540] on icon at bounding box center [1198, 547] width 19 height 19
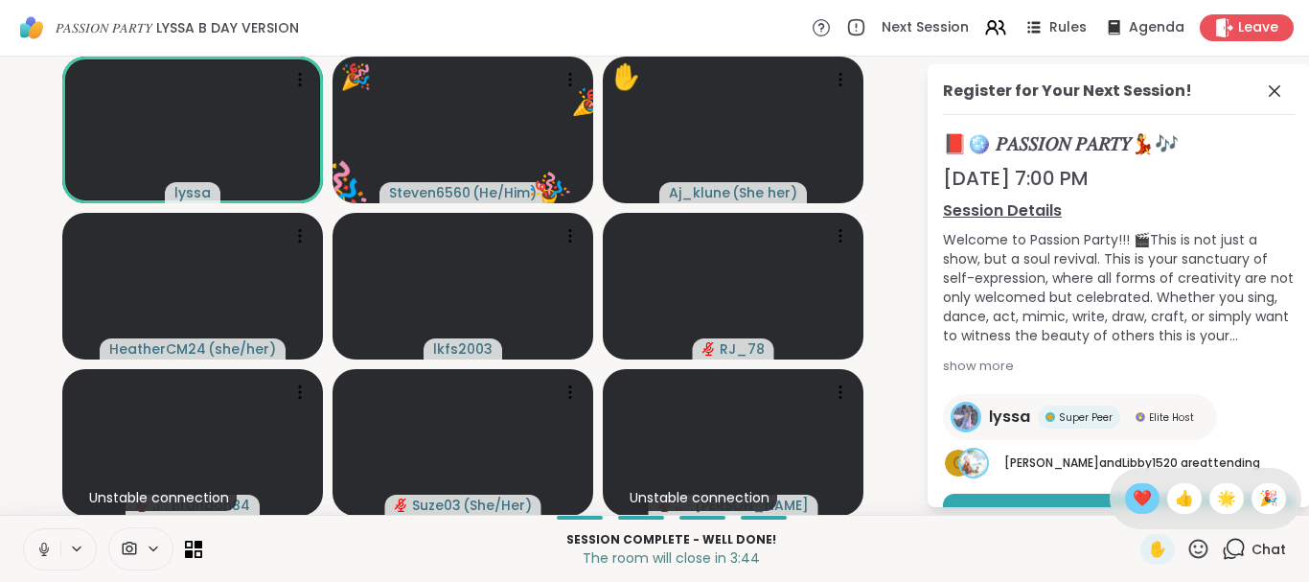
click at [1136, 493] on span "❤️" at bounding box center [1142, 498] width 19 height 23
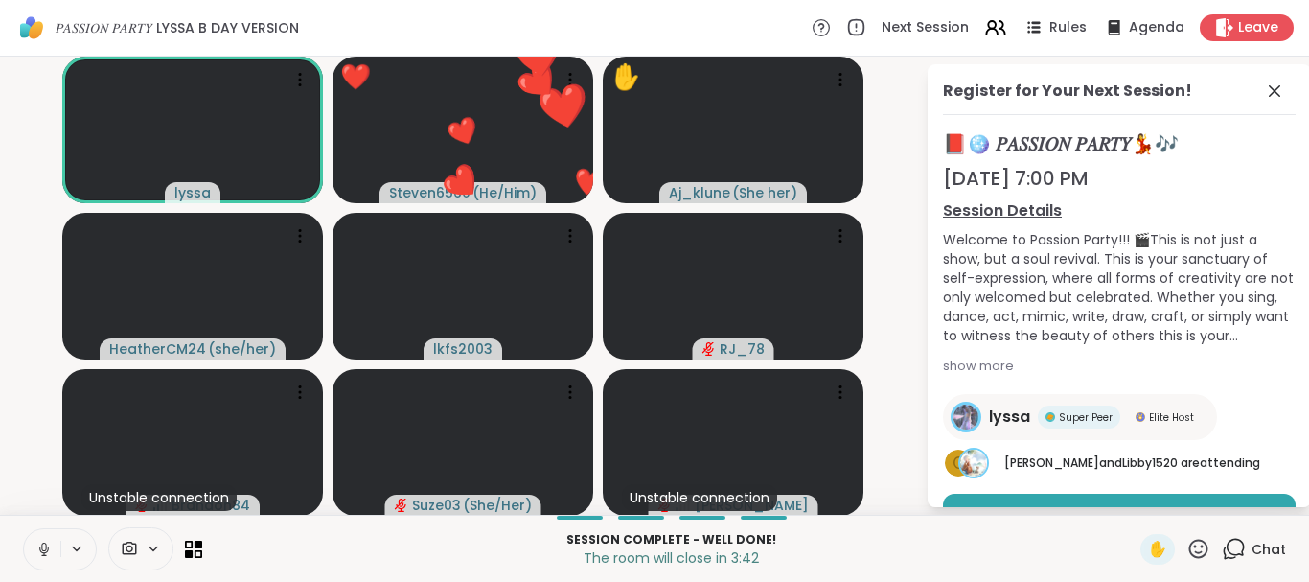
click at [1196, 543] on icon at bounding box center [1198, 549] width 24 height 24
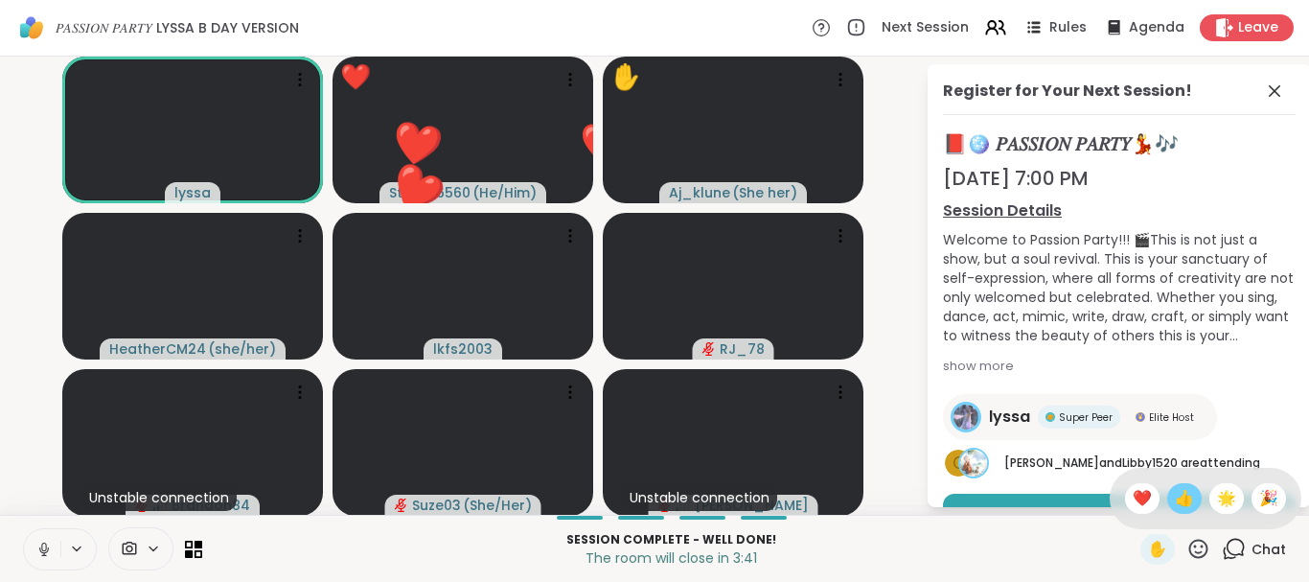
click at [1179, 500] on span "👍" at bounding box center [1184, 498] width 19 height 23
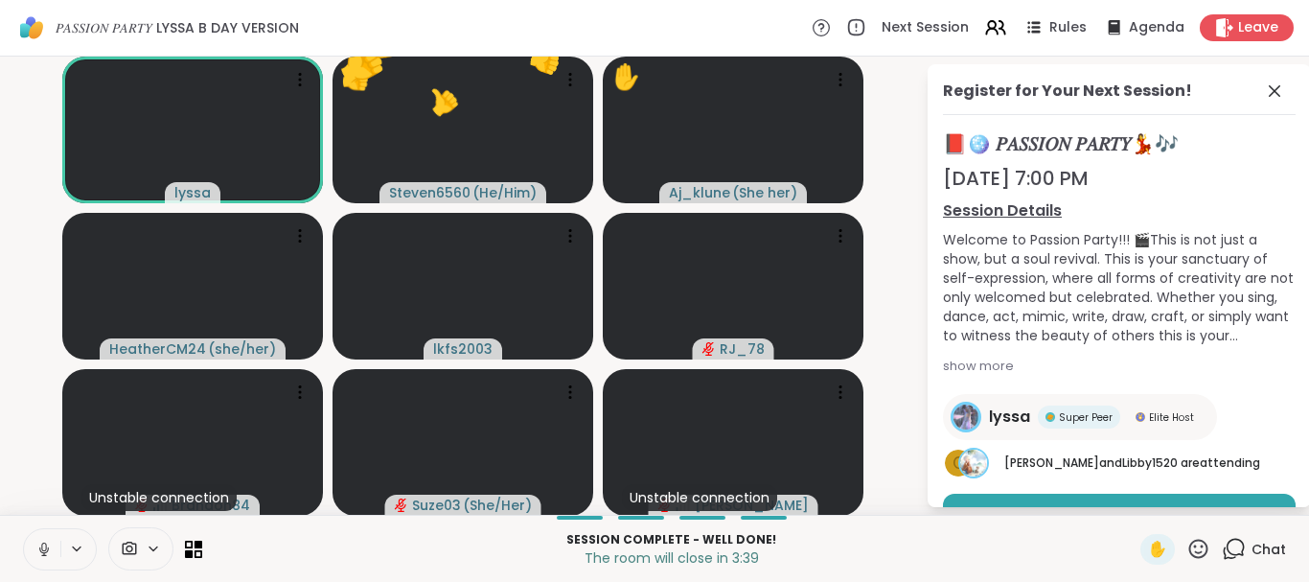
click at [1199, 548] on icon at bounding box center [1198, 549] width 24 height 24
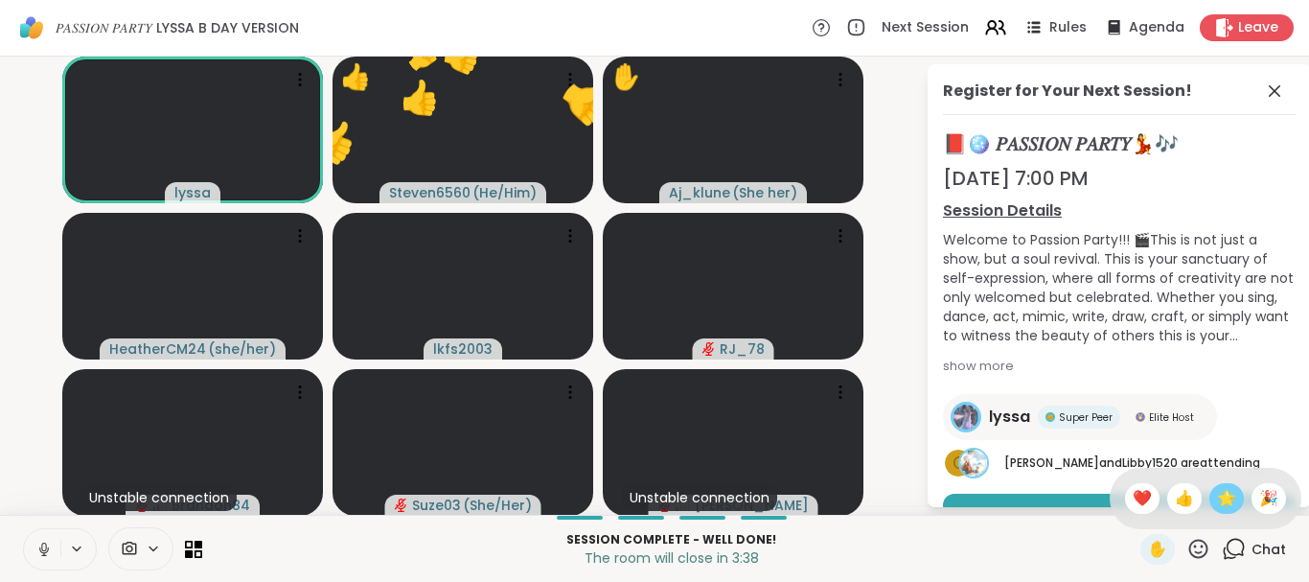
click at [1220, 499] on span "🌟" at bounding box center [1226, 498] width 19 height 23
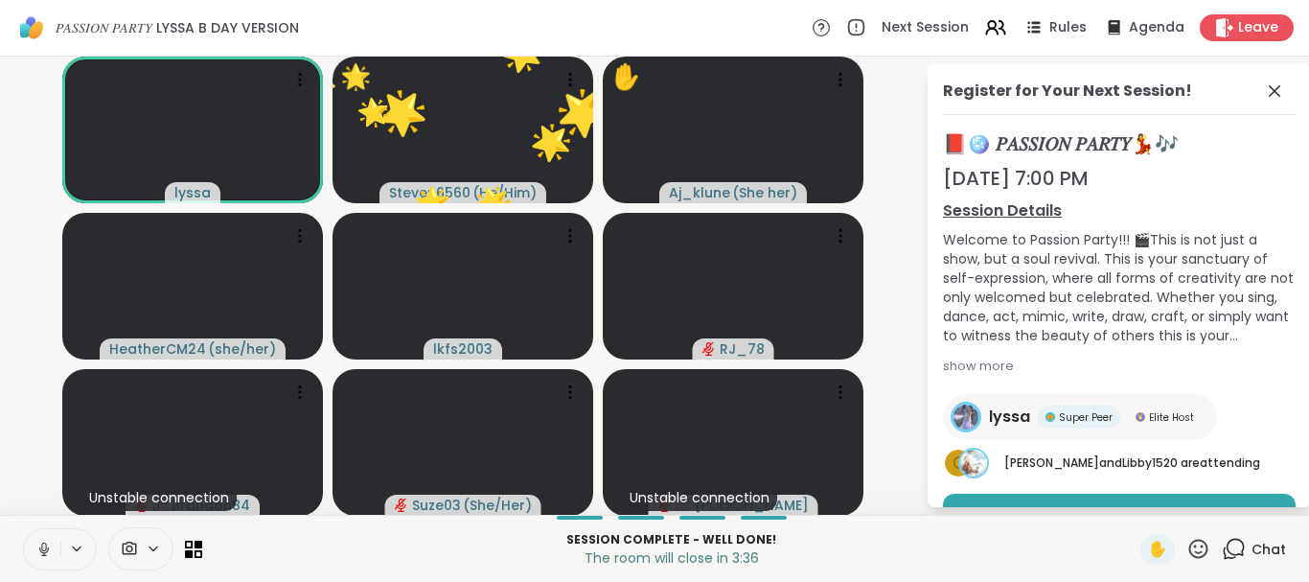
click at [1201, 538] on icon at bounding box center [1198, 549] width 24 height 24
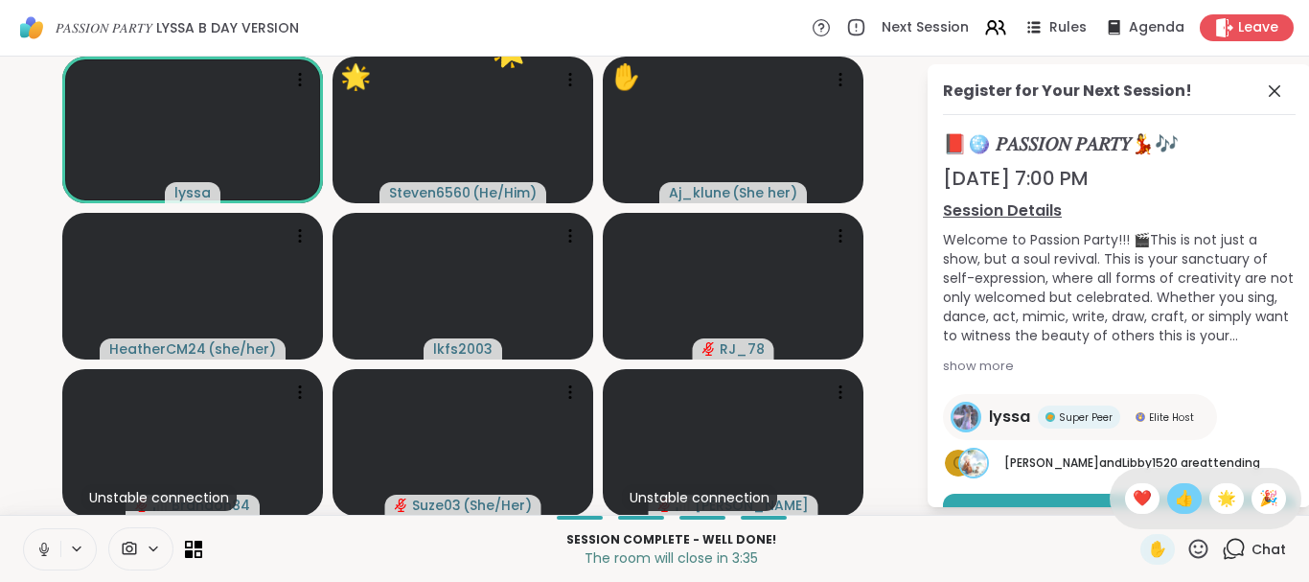
click at [1175, 498] on span "👍" at bounding box center [1184, 498] width 19 height 23
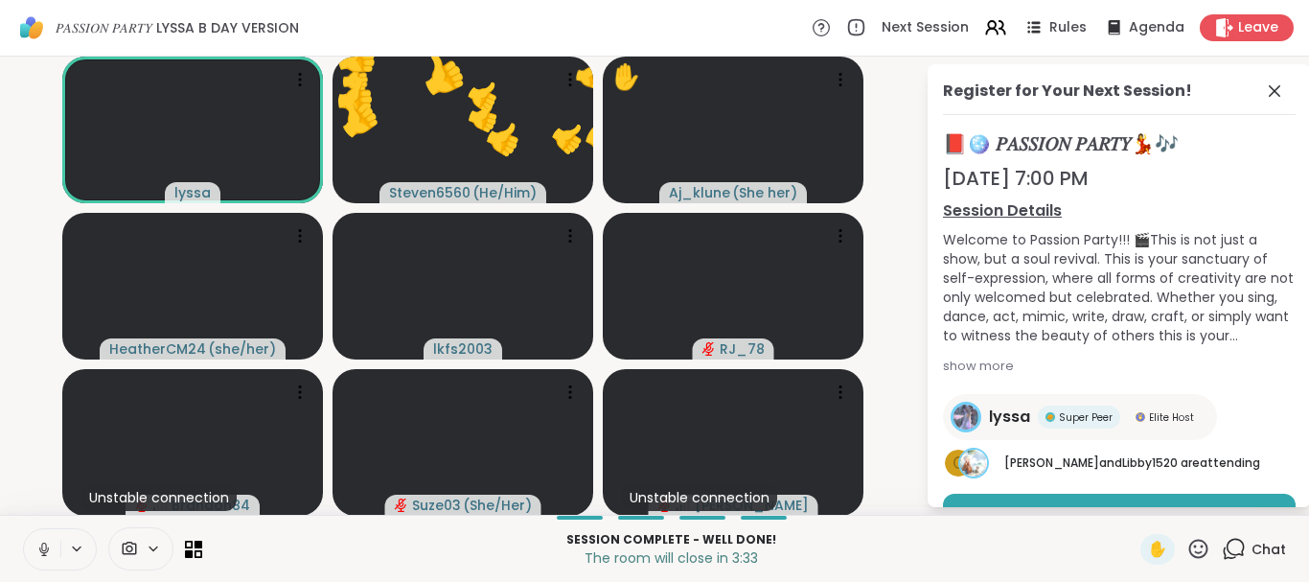
click at [1186, 546] on div "✋" at bounding box center [1175, 549] width 70 height 31
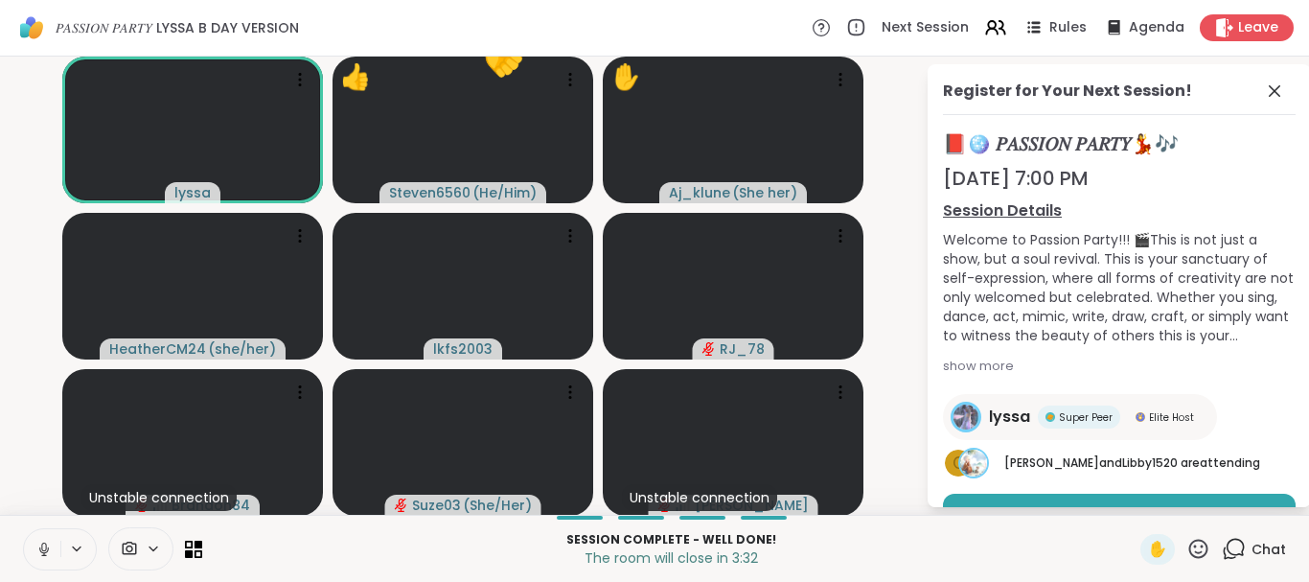
click at [1194, 546] on icon at bounding box center [1198, 549] width 24 height 24
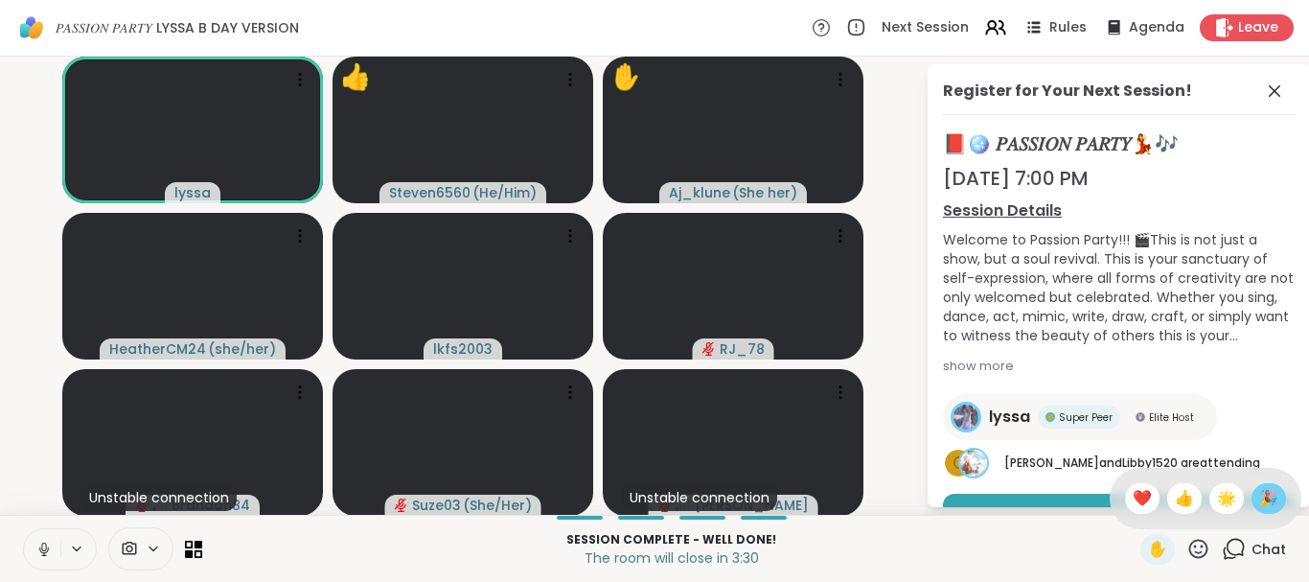
click at [1259, 502] on span "🎉" at bounding box center [1268, 498] width 19 height 23
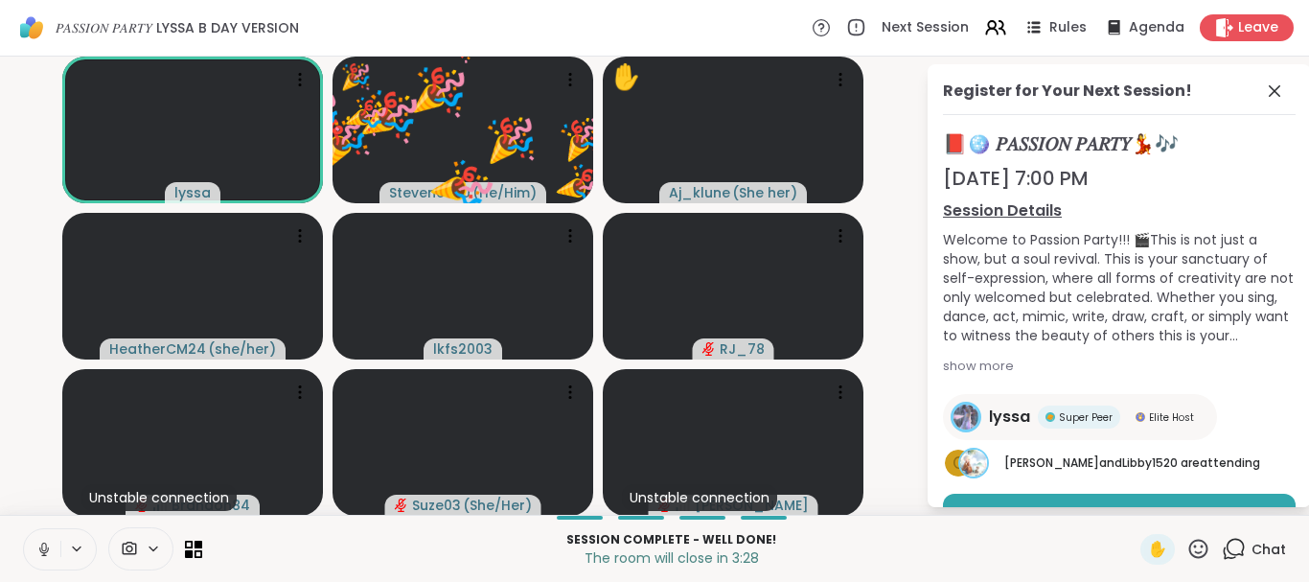
click at [1198, 544] on icon at bounding box center [1198, 549] width 24 height 24
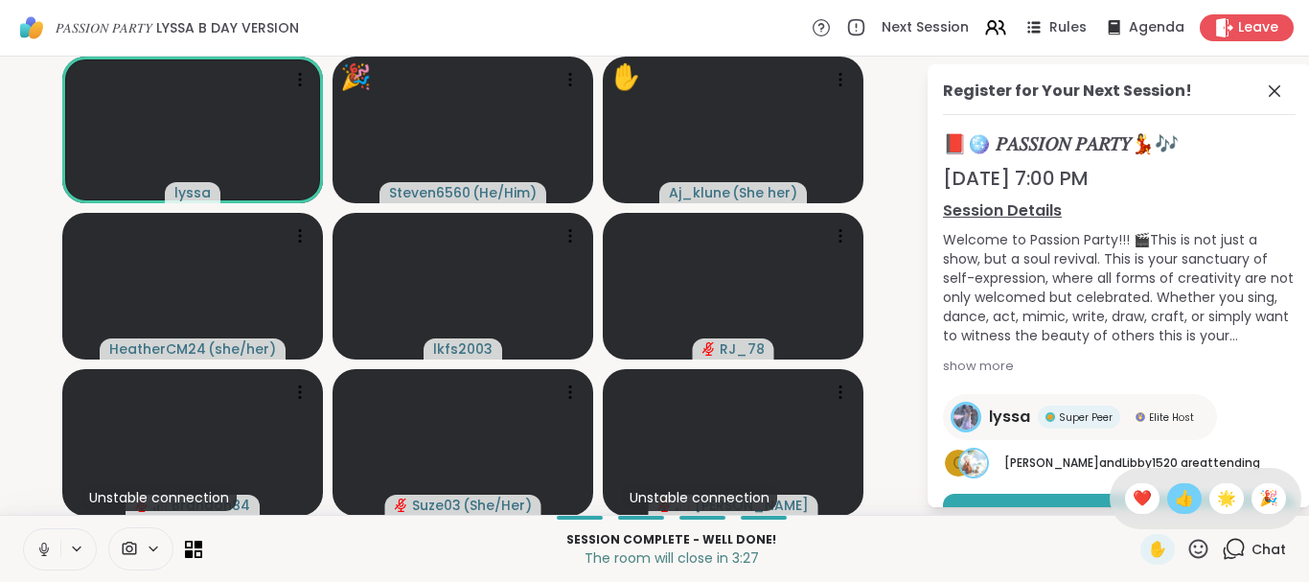
click at [1180, 502] on span "👍" at bounding box center [1184, 498] width 19 height 23
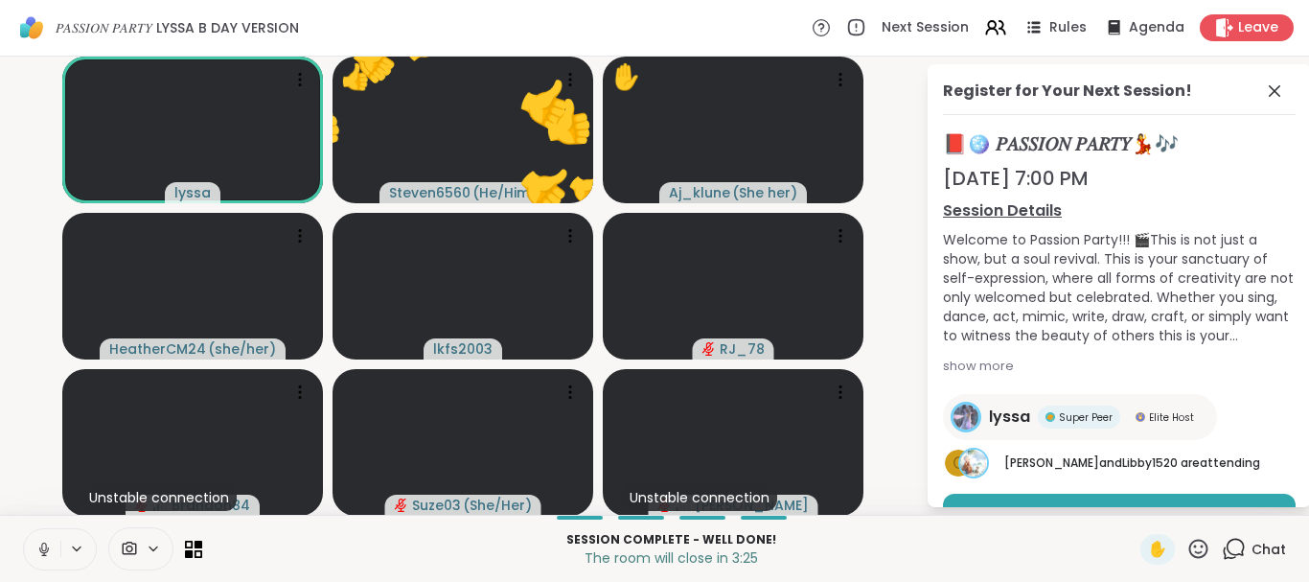
click at [1194, 547] on icon at bounding box center [1198, 549] width 24 height 24
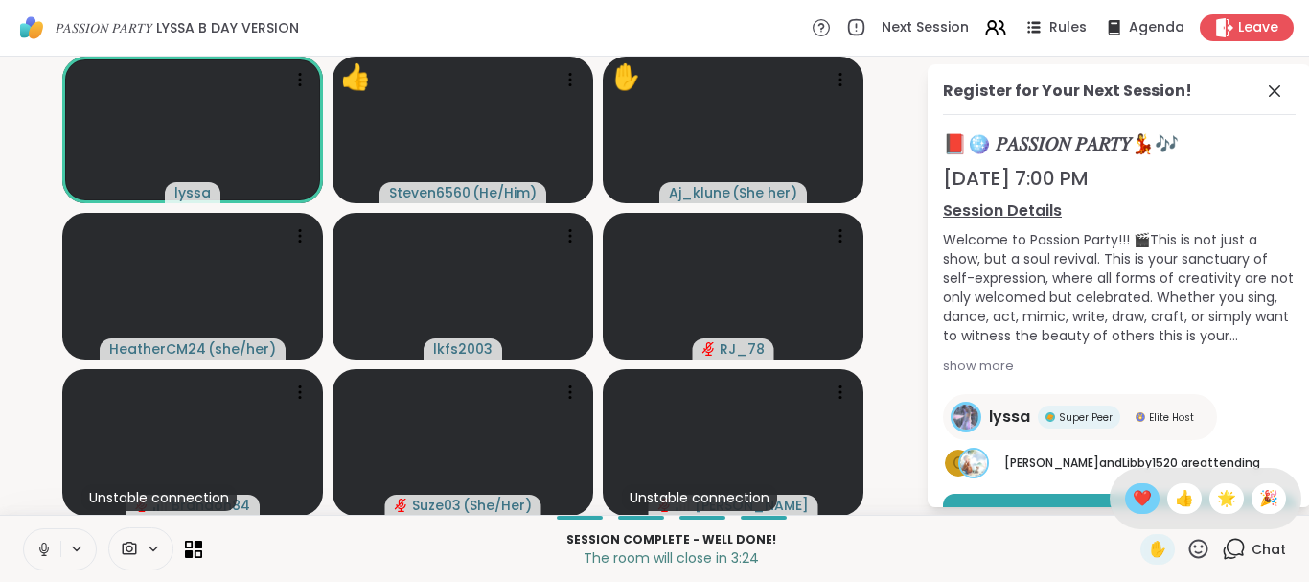
click at [1137, 496] on span "❤️" at bounding box center [1142, 498] width 19 height 23
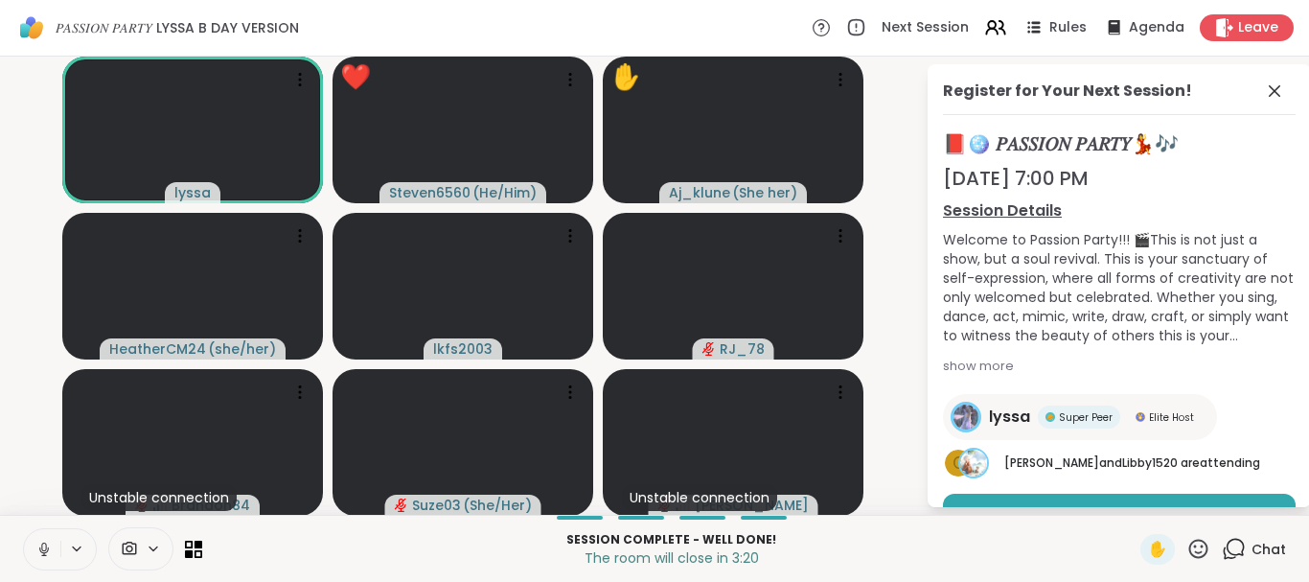
click at [1203, 543] on icon at bounding box center [1198, 549] width 24 height 24
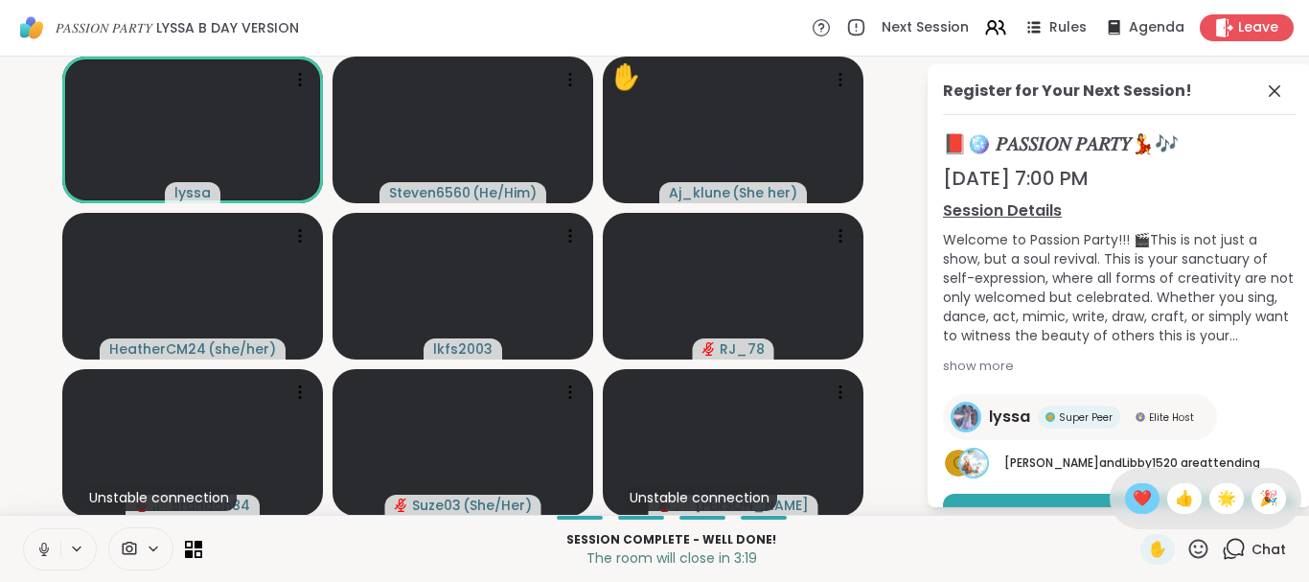
click at [1145, 486] on div "❤️" at bounding box center [1142, 498] width 34 height 31
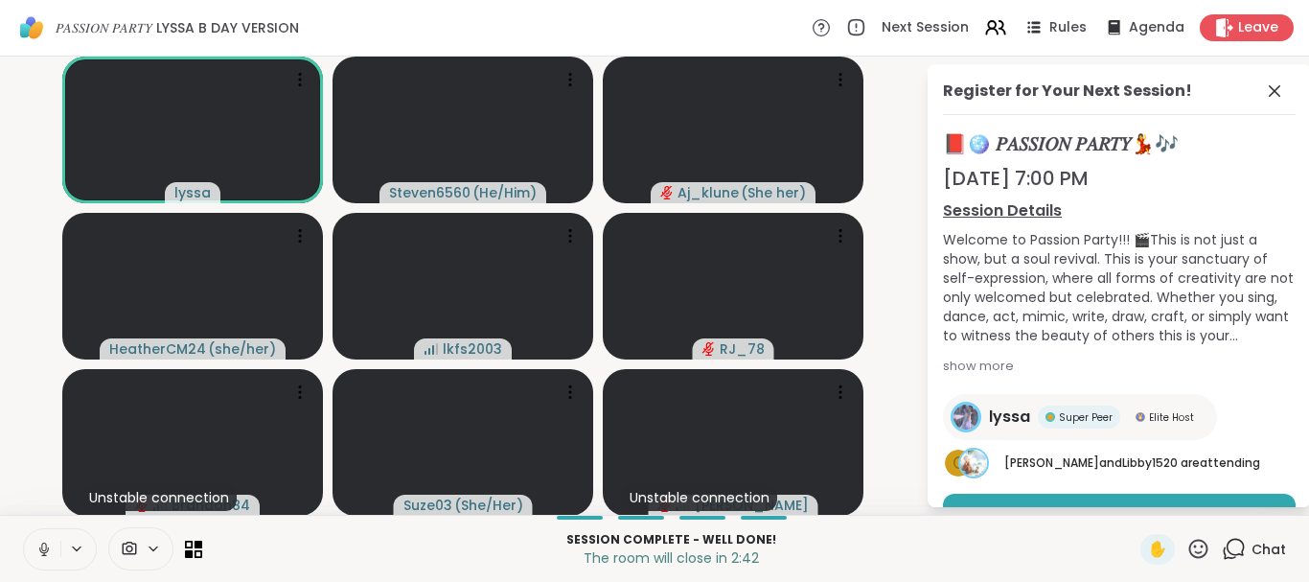
click at [1246, 547] on icon at bounding box center [1234, 549] width 24 height 24
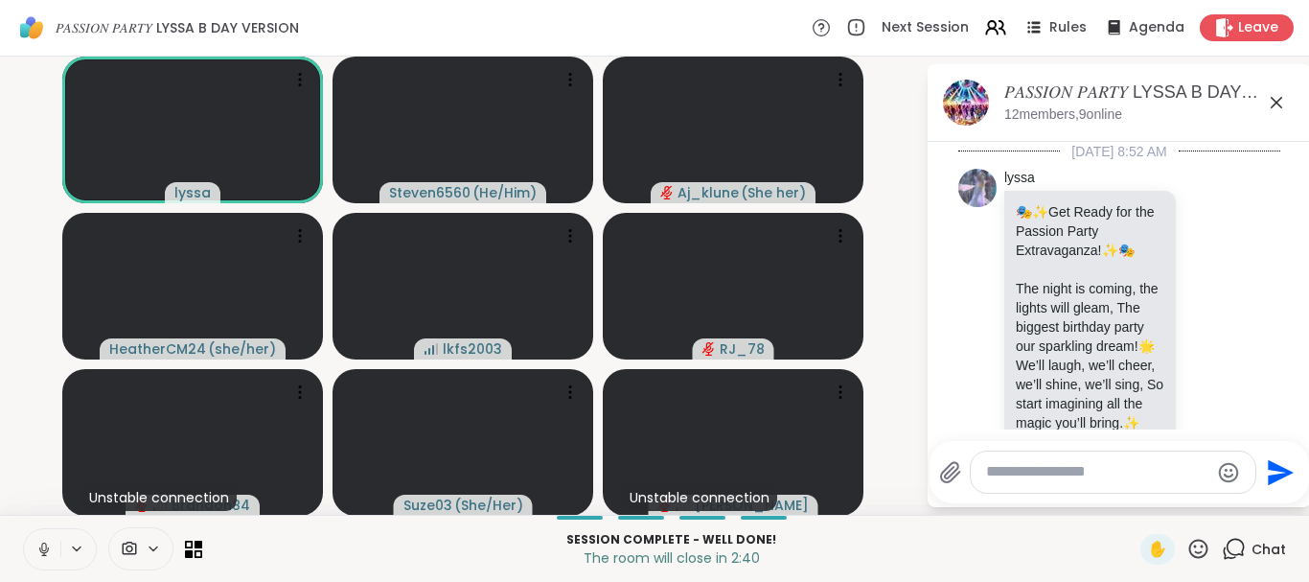
scroll to position [7326, 0]
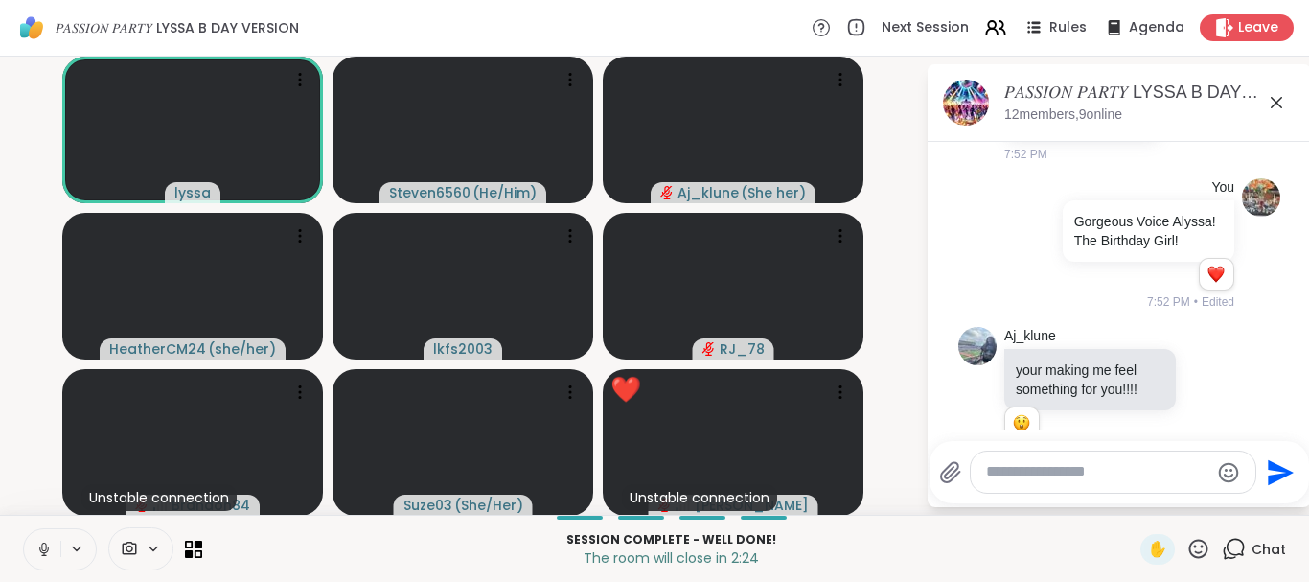
click at [1204, 550] on icon at bounding box center [1198, 549] width 24 height 24
click at [1179, 498] on span "👍" at bounding box center [1184, 498] width 19 height 23
click at [1197, 553] on icon at bounding box center [1198, 547] width 19 height 19
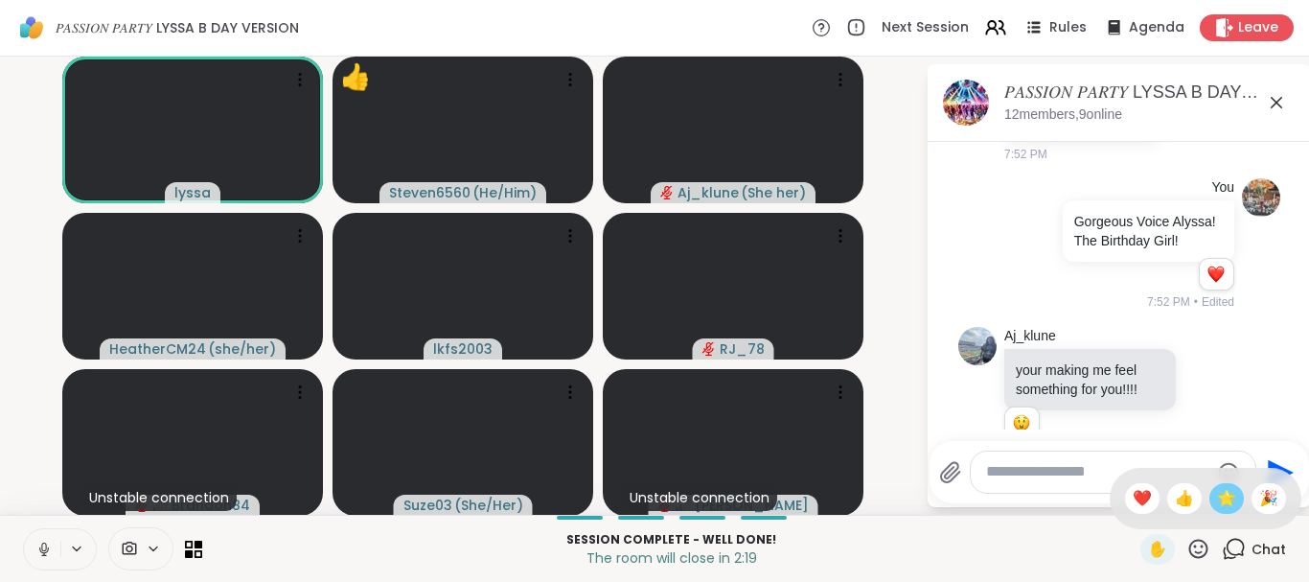
click at [1225, 505] on span "🌟" at bounding box center [1226, 498] width 19 height 23
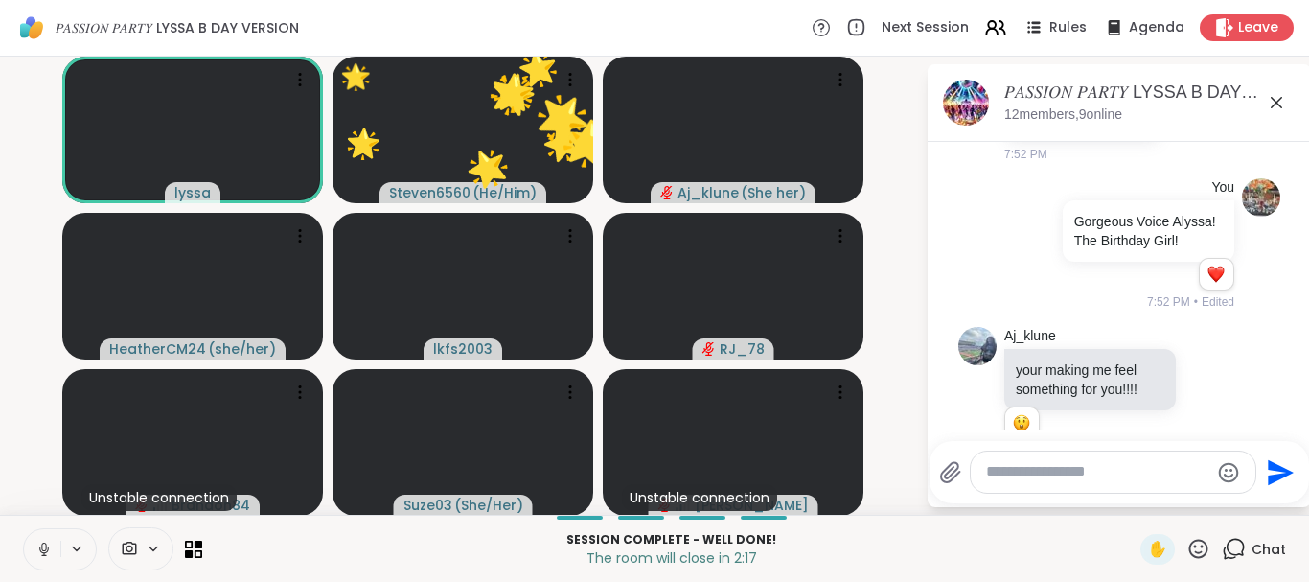
click at [1199, 551] on icon at bounding box center [1198, 549] width 24 height 24
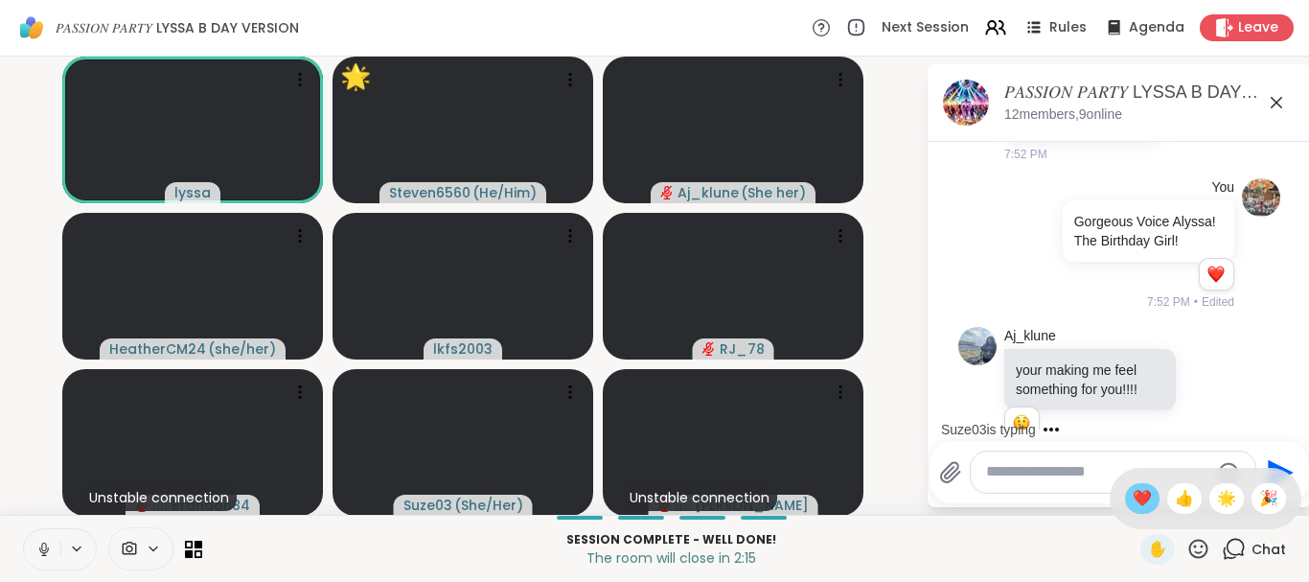
click at [1133, 502] on span "❤️" at bounding box center [1142, 498] width 19 height 23
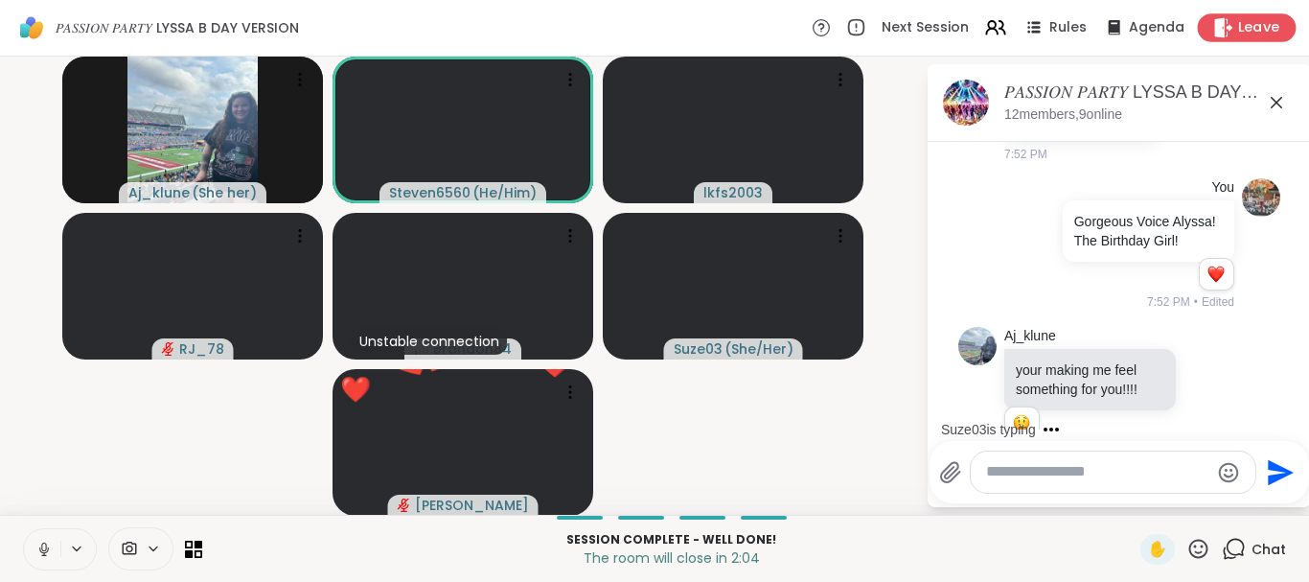
click at [1273, 24] on span "Leave" at bounding box center [1259, 28] width 42 height 20
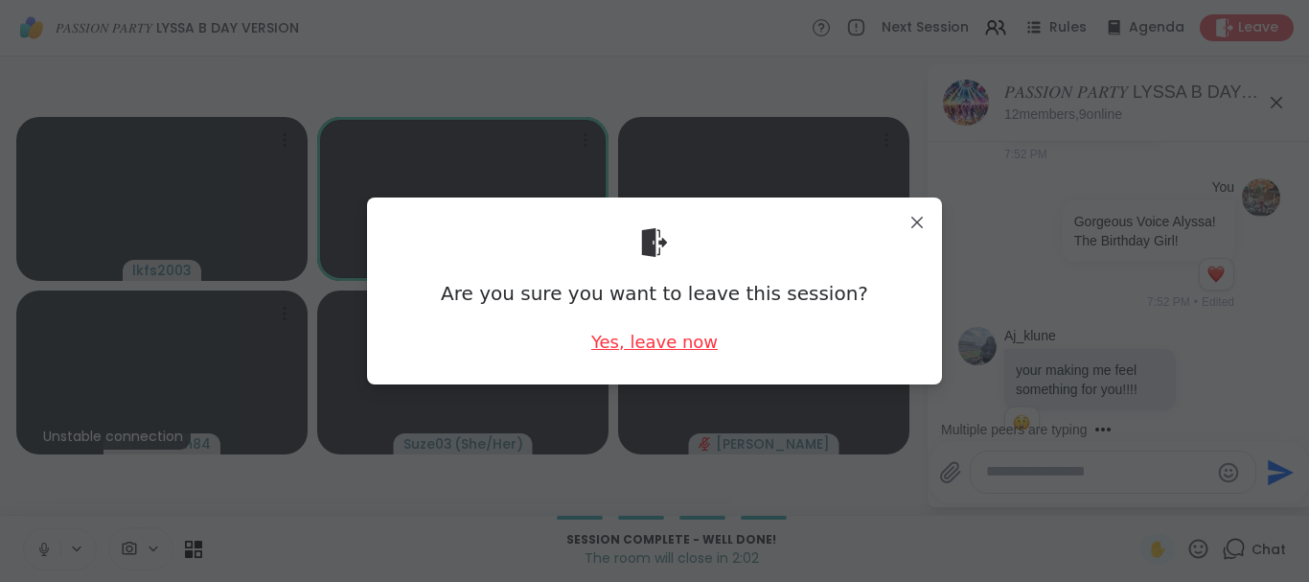
click at [658, 341] on div "Yes, leave now" at bounding box center [654, 342] width 126 height 24
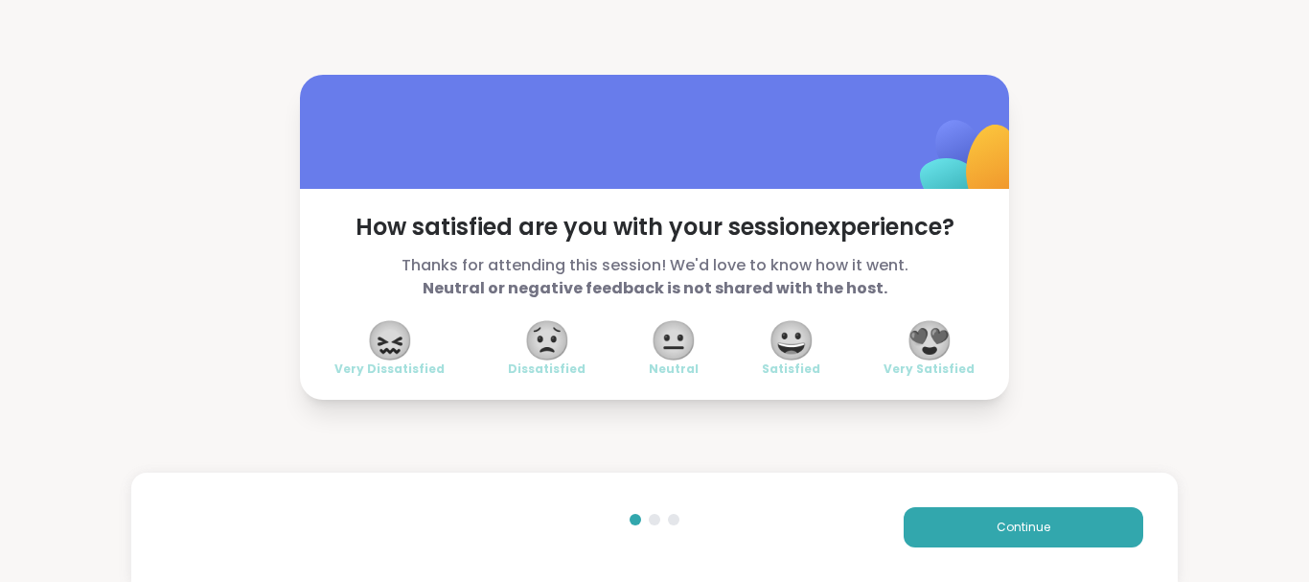
click at [942, 326] on span "😍" at bounding box center [929, 340] width 48 height 34
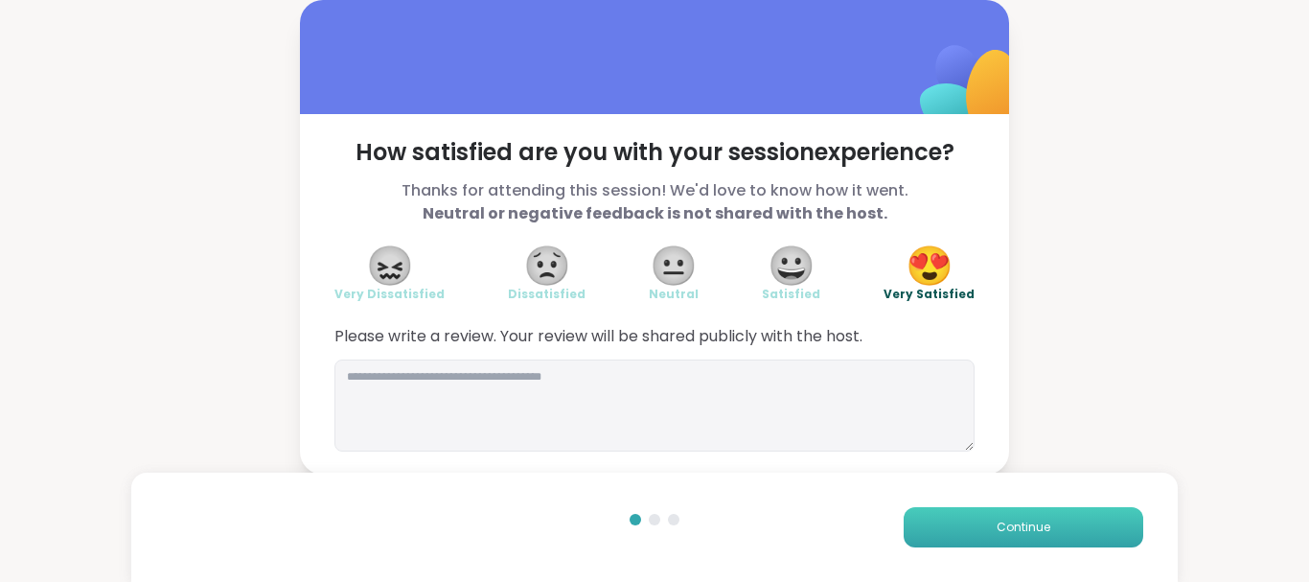
click at [983, 521] on button "Continue" at bounding box center [1024, 527] width 240 height 40
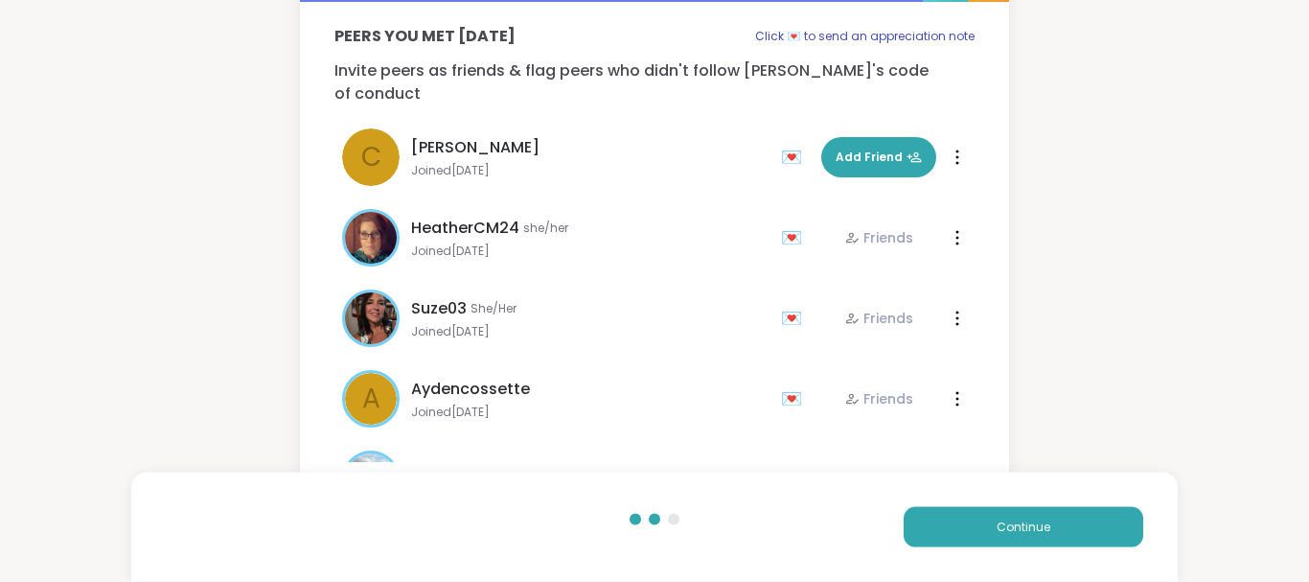
scroll to position [115, 0]
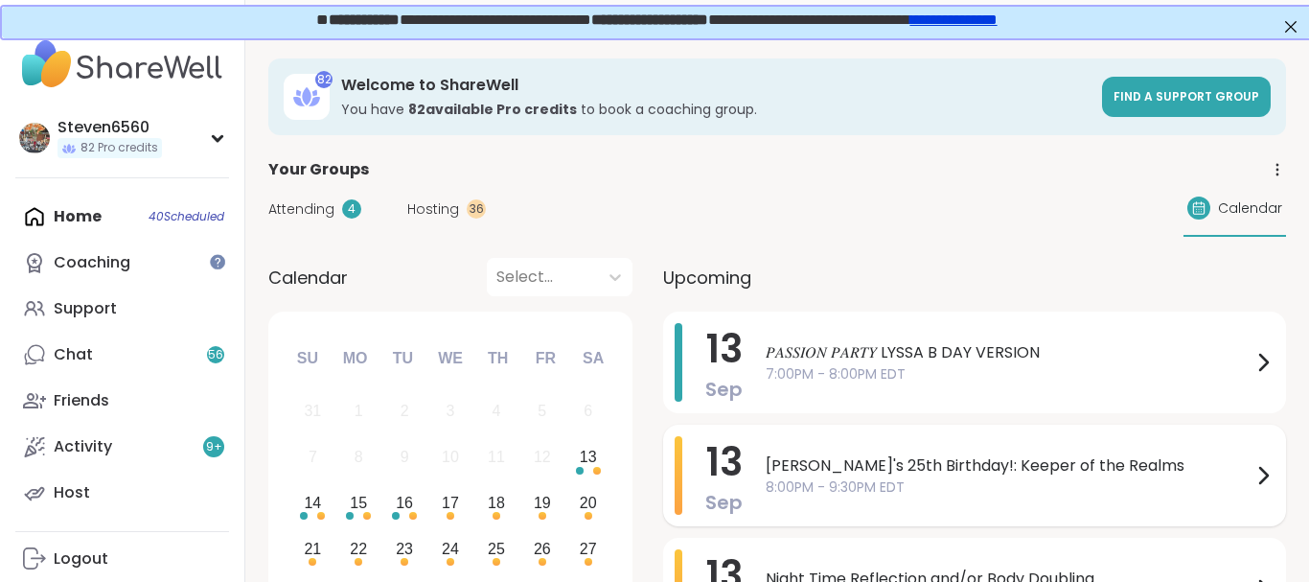
click at [973, 458] on span "[PERSON_NAME]'s 25th Birthday!: Keeper of the Realms" at bounding box center [1009, 465] width 486 height 23
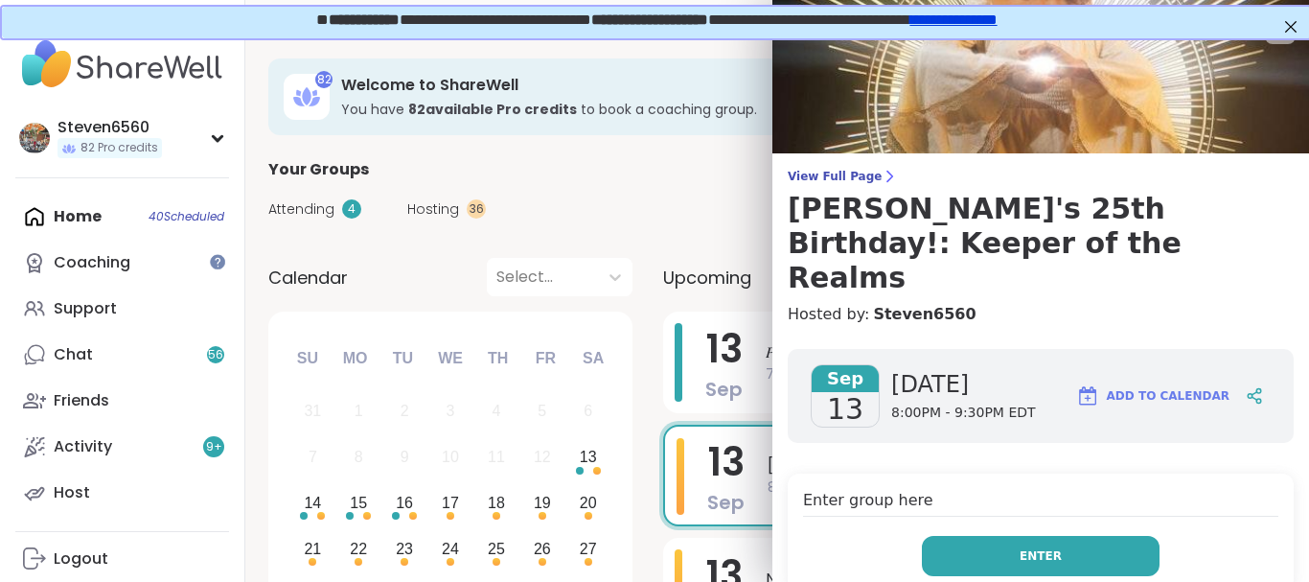
click at [1015, 536] on button "Enter" at bounding box center [1041, 556] width 238 height 40
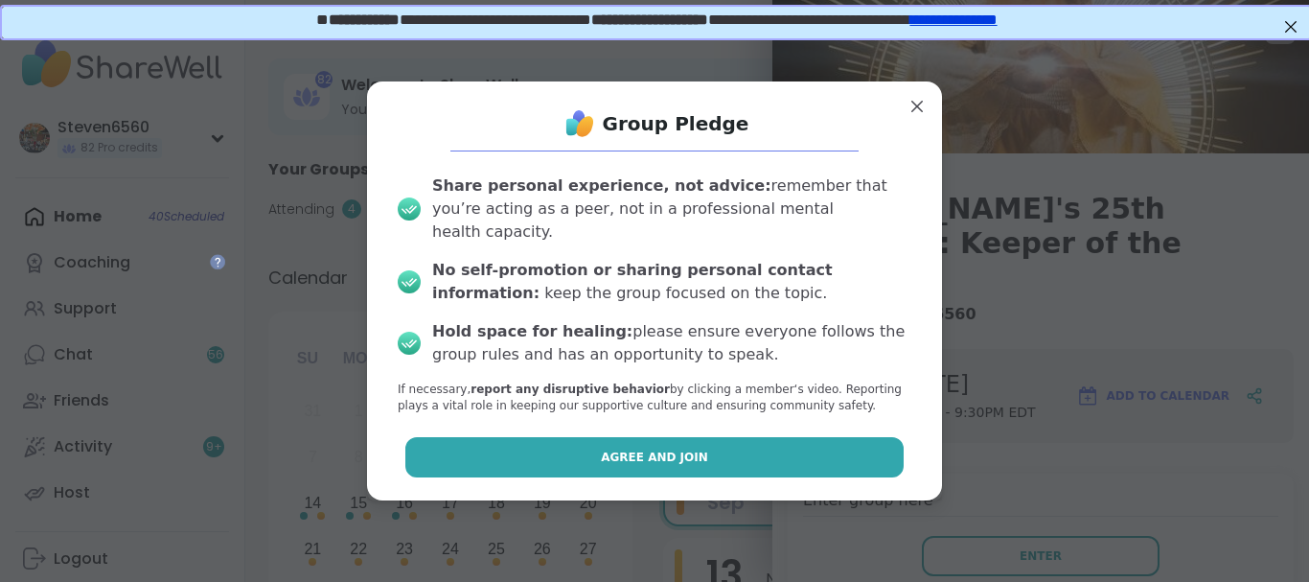
click at [803, 447] on button "Agree and Join" at bounding box center [654, 457] width 499 height 40
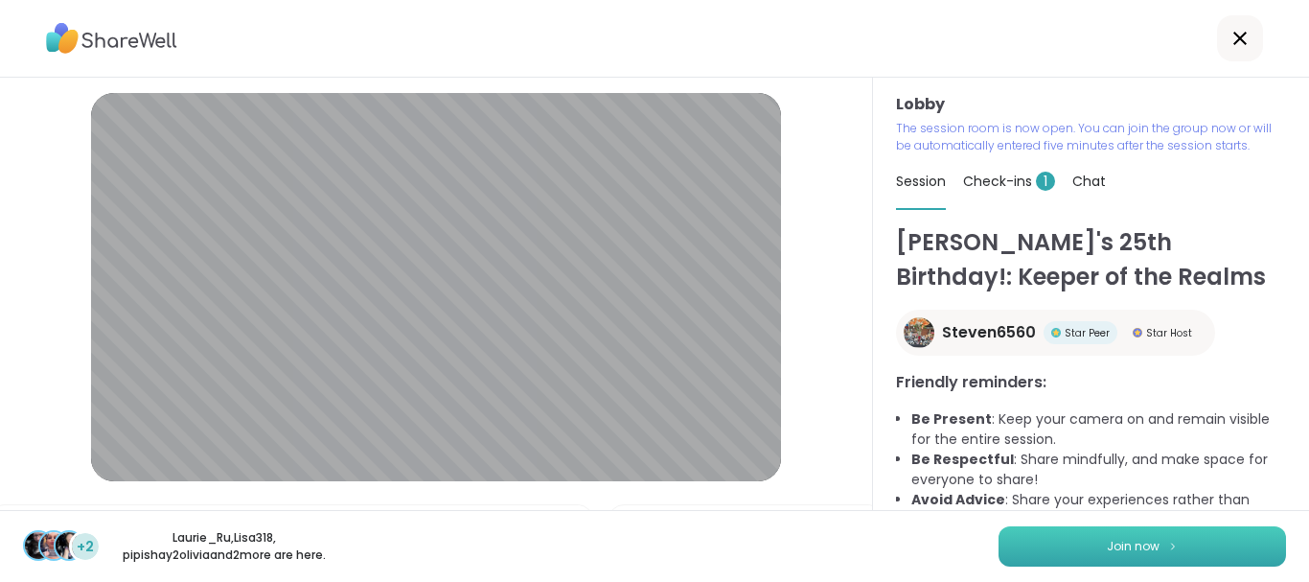
click at [1078, 543] on button "Join now" at bounding box center [1141, 546] width 287 height 40
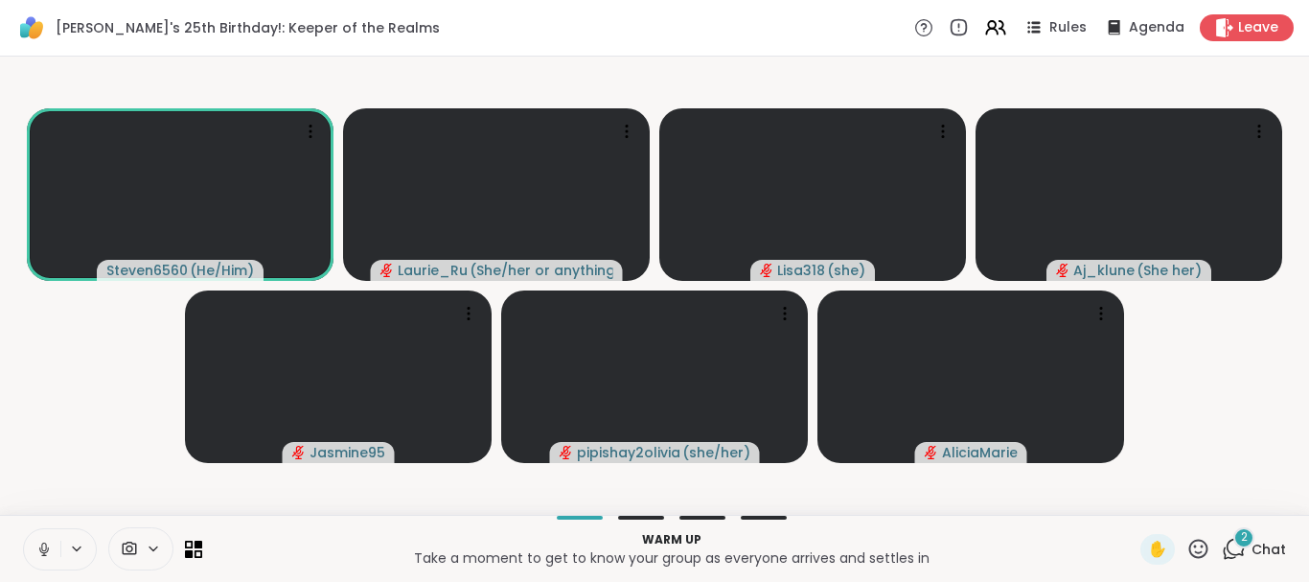
click at [1251, 545] on div "2" at bounding box center [1243, 537] width 21 height 21
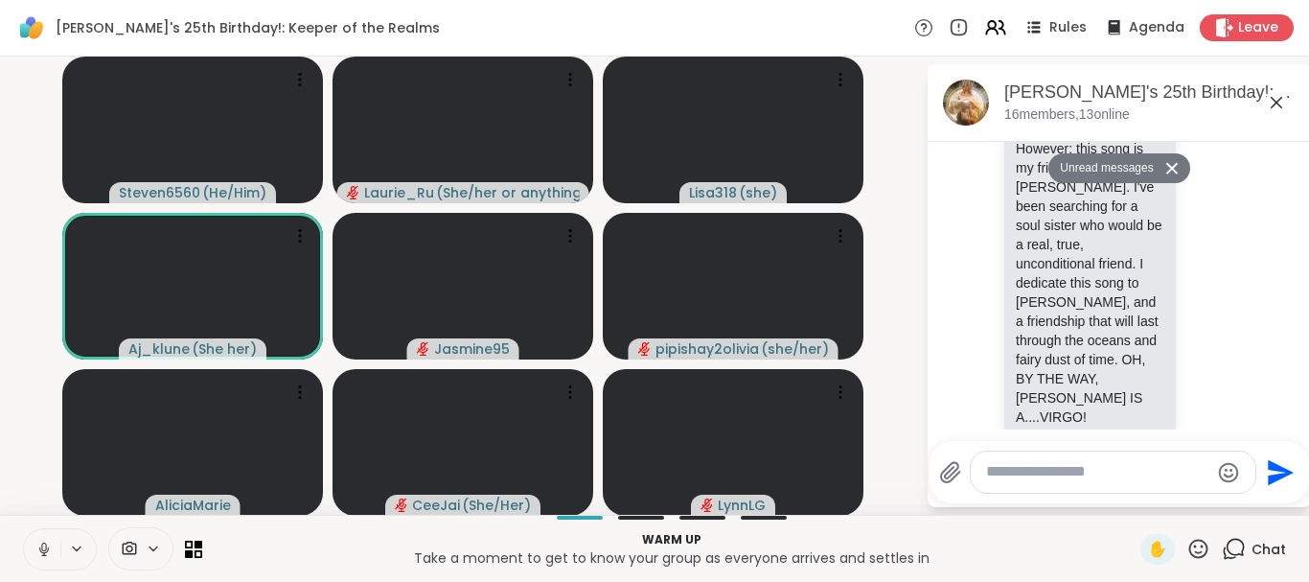
scroll to position [4, 0]
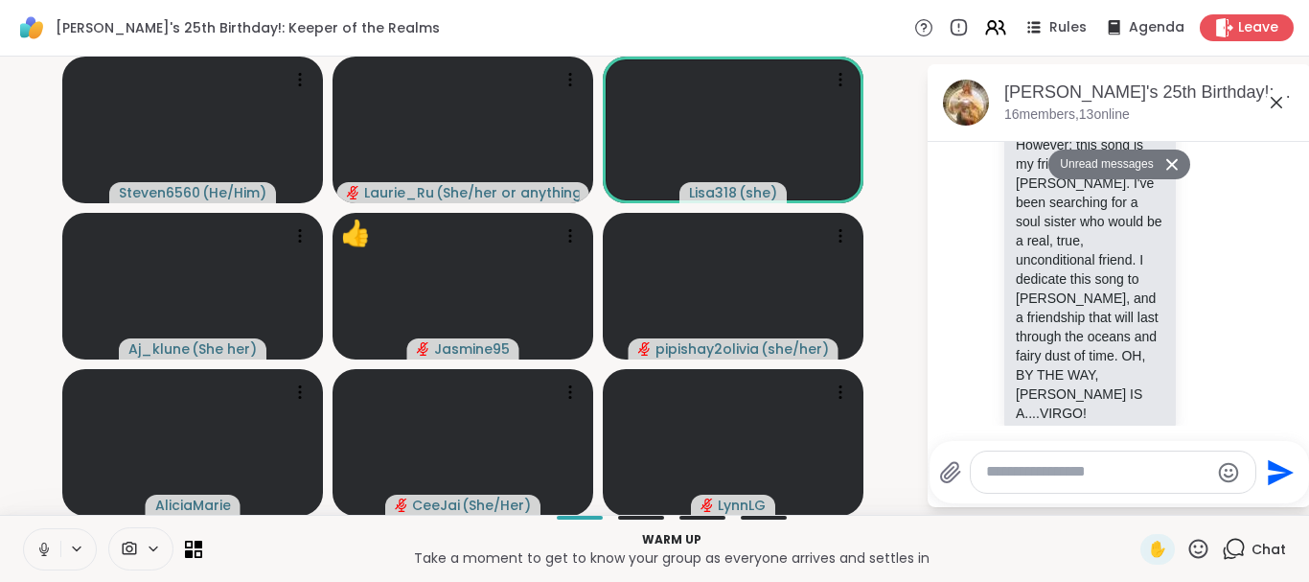
click at [1289, 269] on li "Lisa318 Hi guys. I tried to figure out something special for Lyssa. I stumbled …" at bounding box center [1120, 221] width 348 height 486
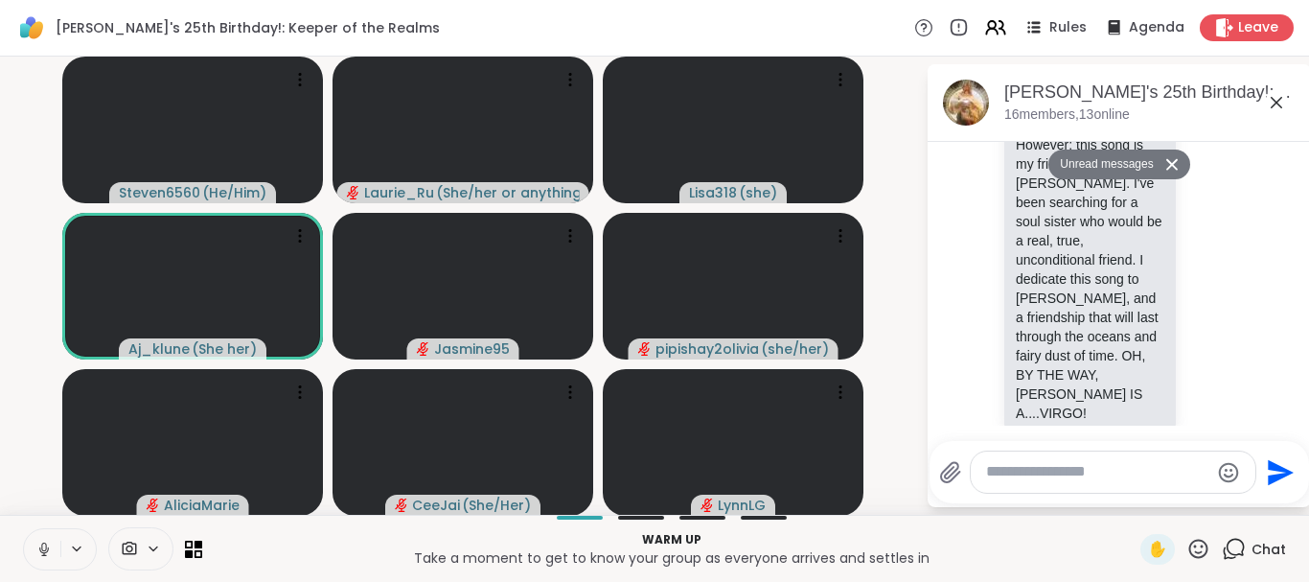
click at [1167, 165] on icon at bounding box center [1171, 164] width 13 height 12
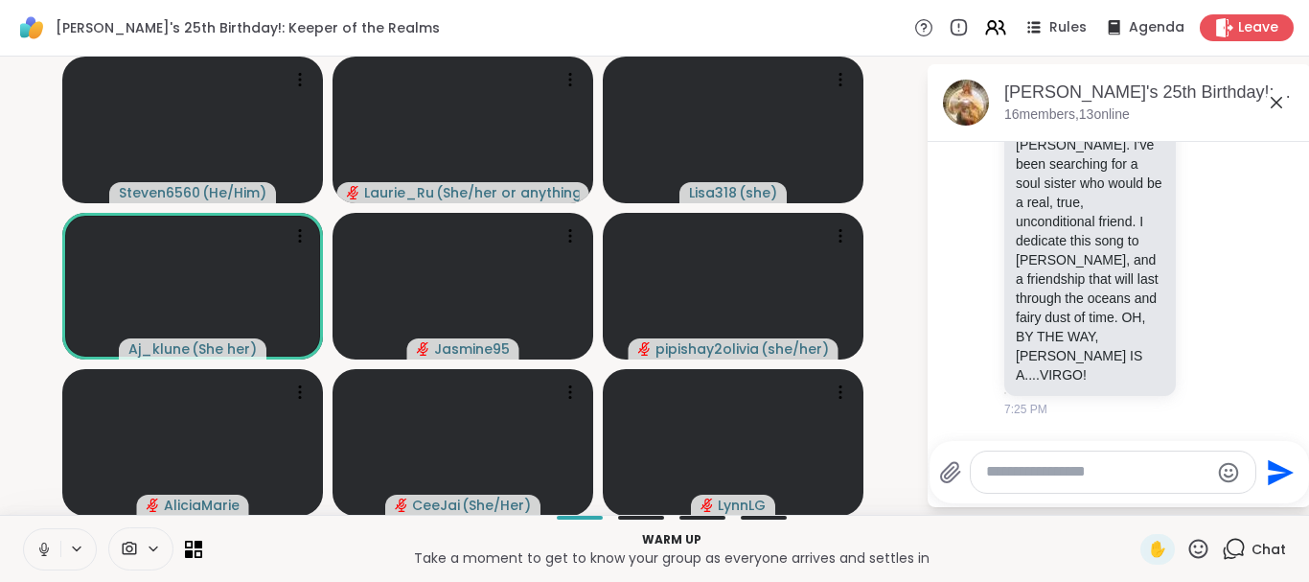
scroll to position [630, 0]
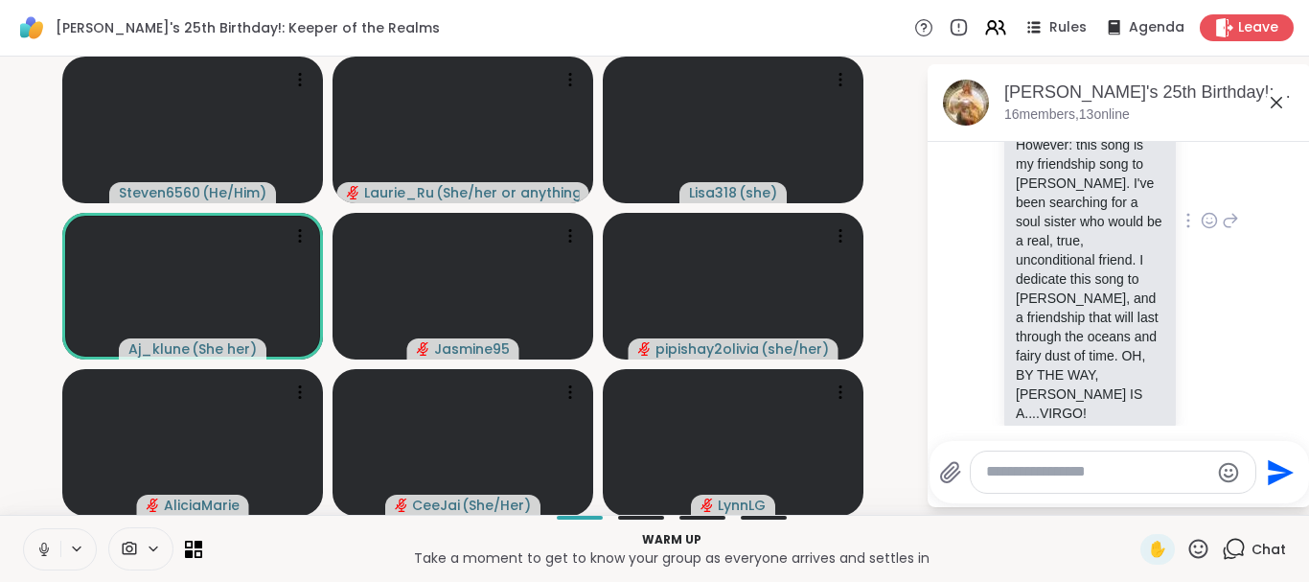
click at [1246, 209] on div "Lisa318 Hi guys. I tried to figure out something special for Lyssa. I stumbled …" at bounding box center [1119, 222] width 322 height 486
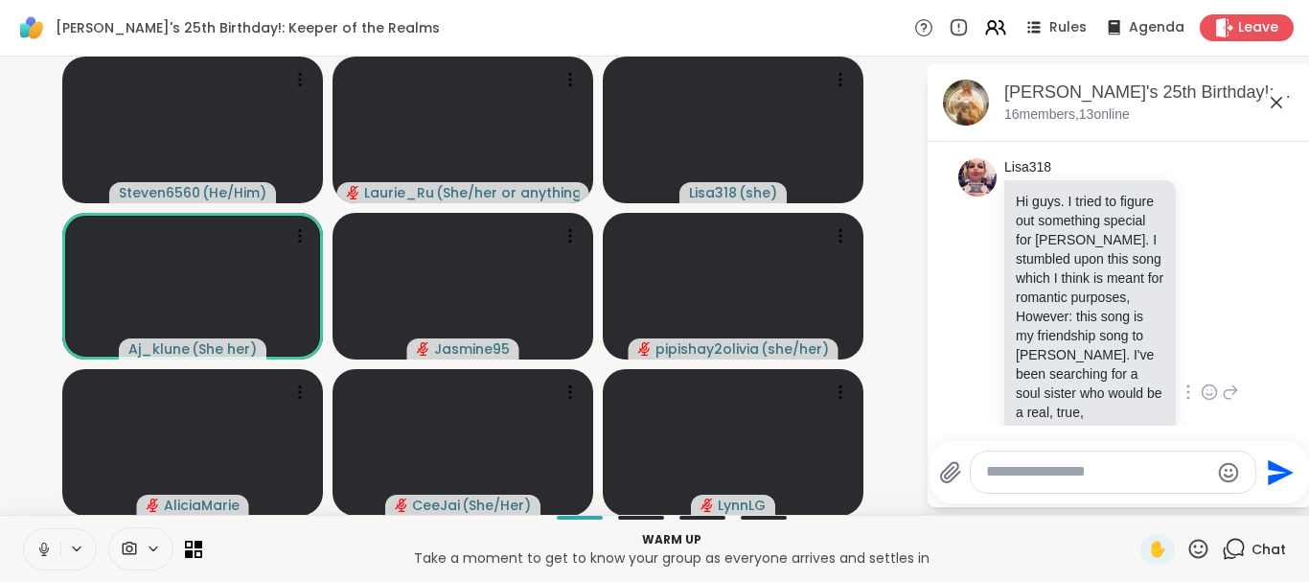
scroll to position [449, 0]
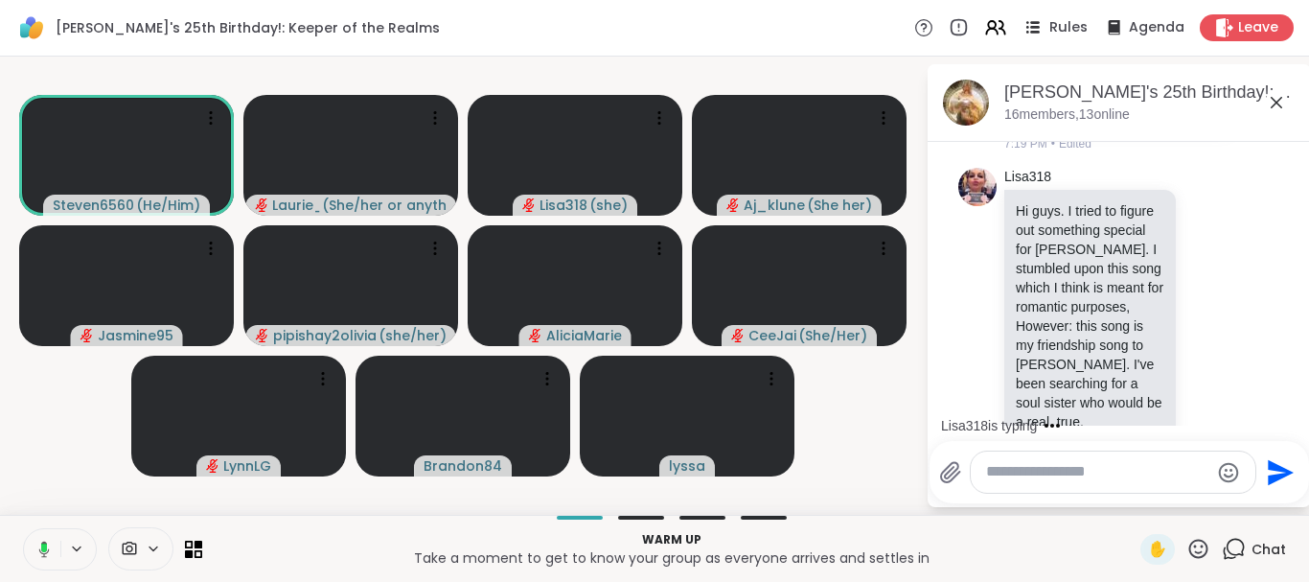
click at [1085, 23] on span "Rules" at bounding box center [1068, 28] width 39 height 20
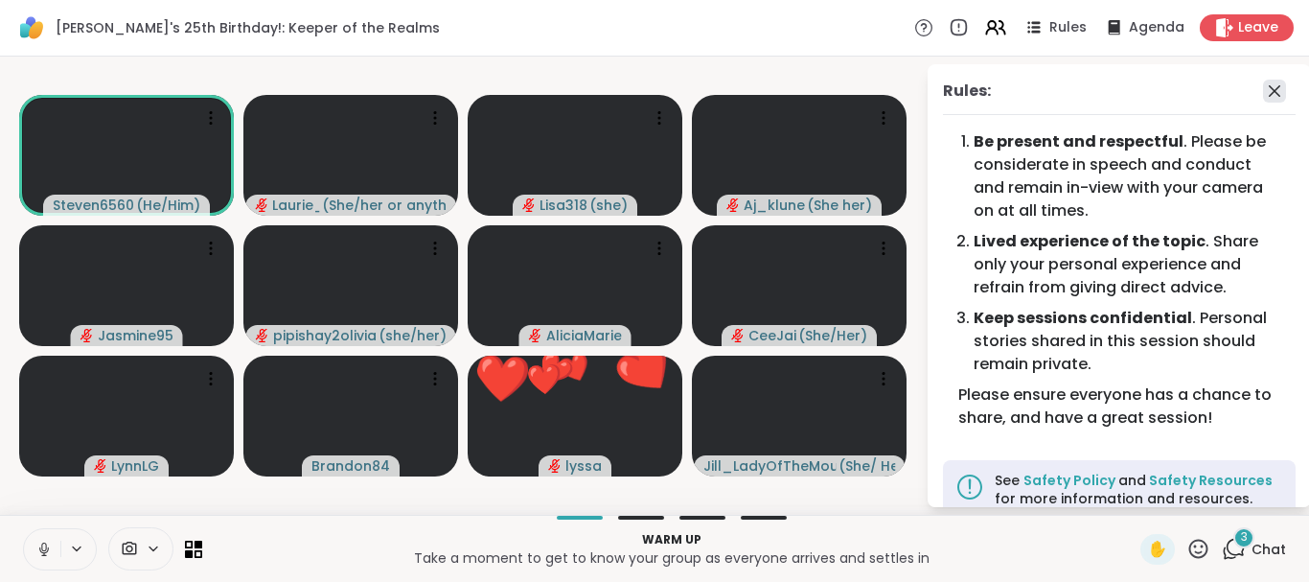
click at [1283, 83] on icon at bounding box center [1274, 91] width 23 height 23
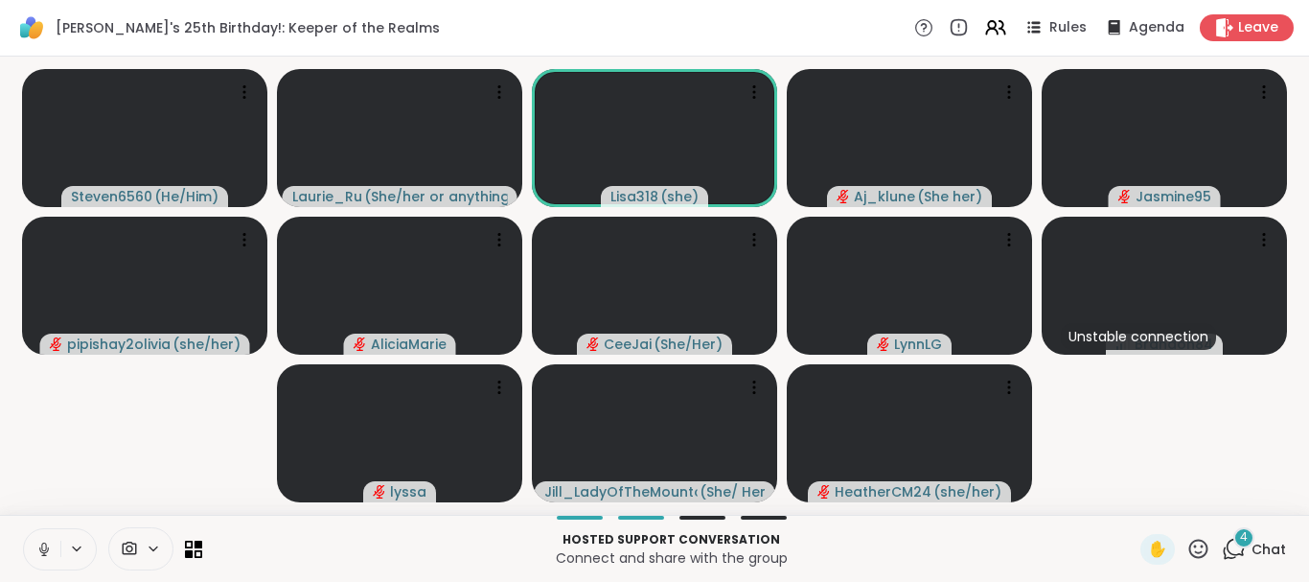
click at [1247, 540] on span "4" at bounding box center [1244, 537] width 8 height 16
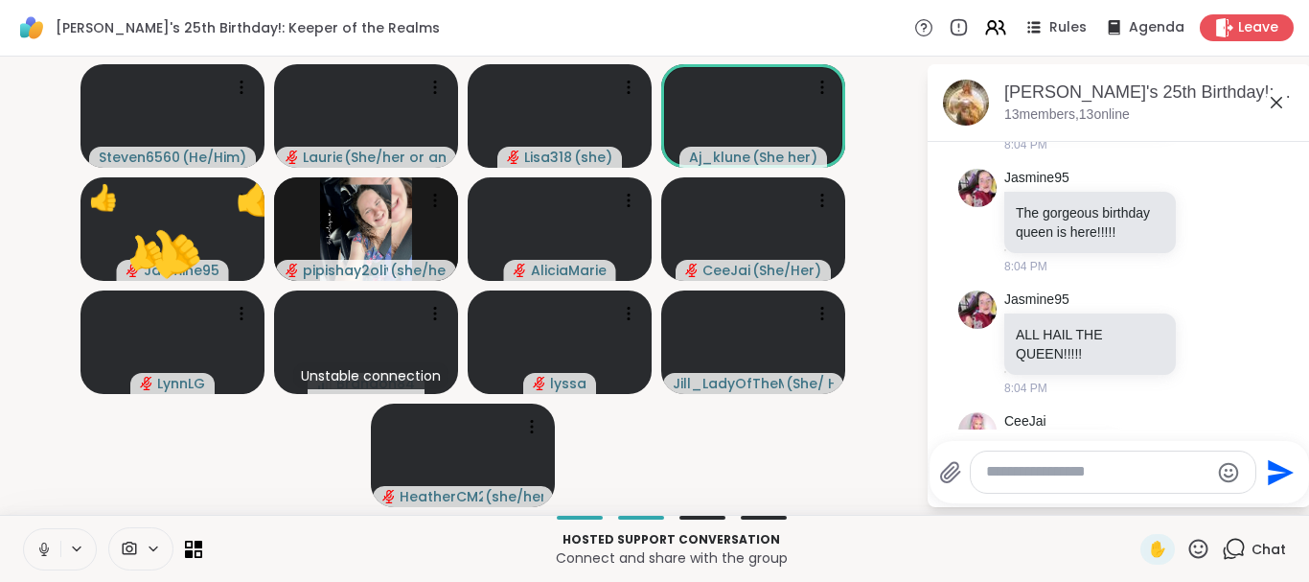
scroll to position [1431, 0]
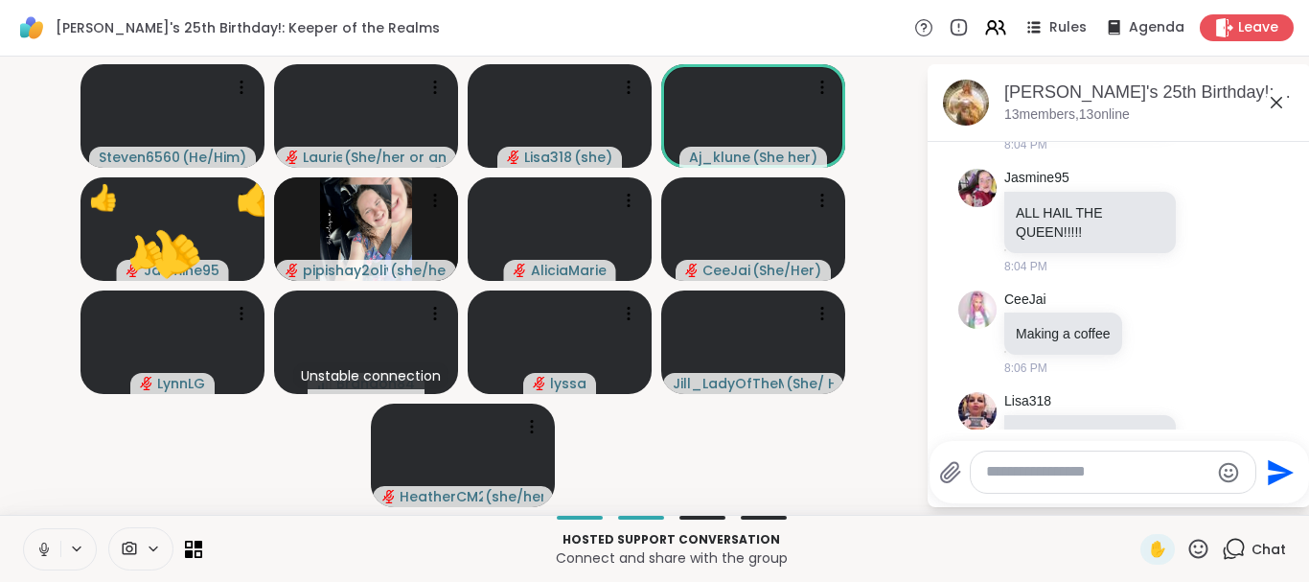
click at [1200, 553] on icon at bounding box center [1198, 547] width 19 height 19
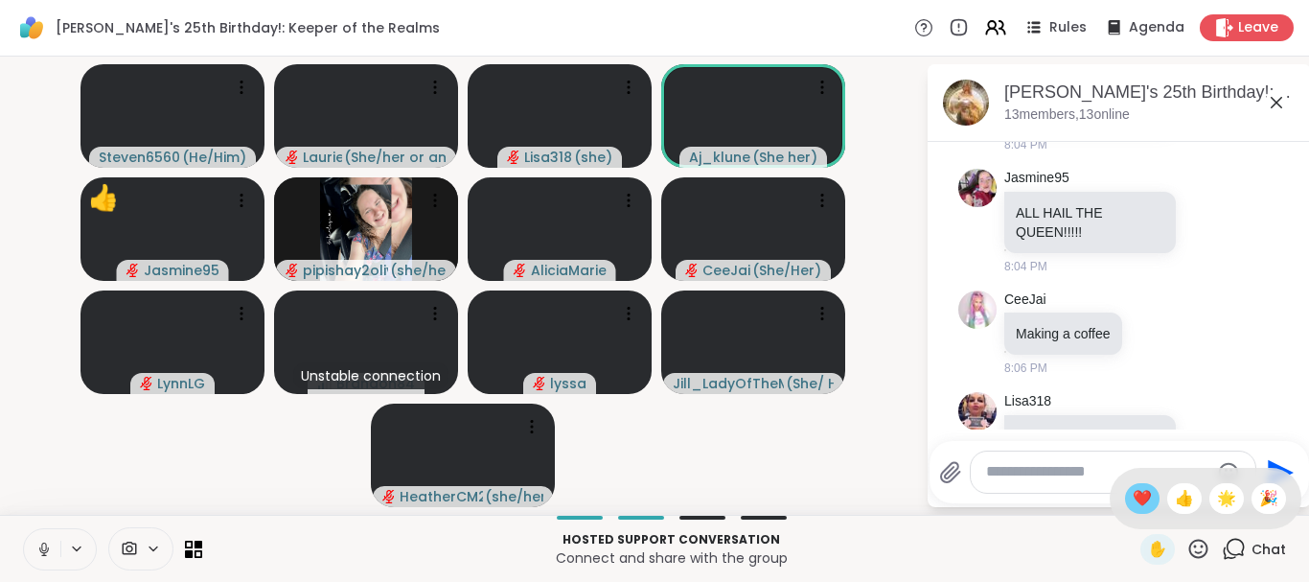
click at [1134, 501] on span "❤️" at bounding box center [1142, 498] width 19 height 23
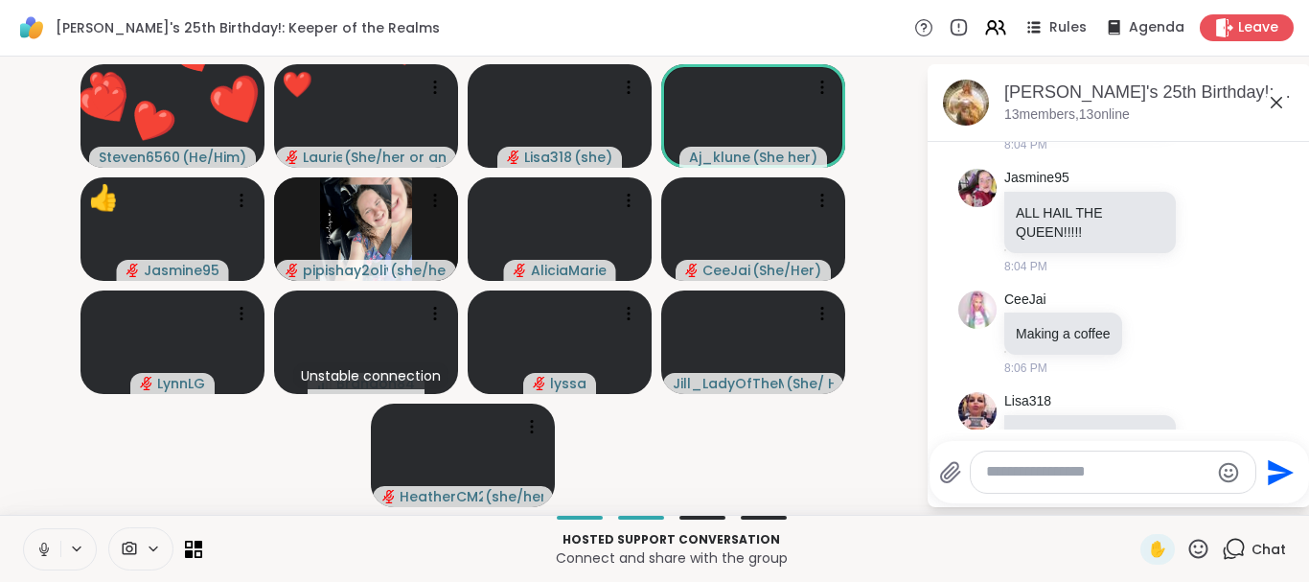
click at [1195, 547] on icon at bounding box center [1198, 547] width 19 height 19
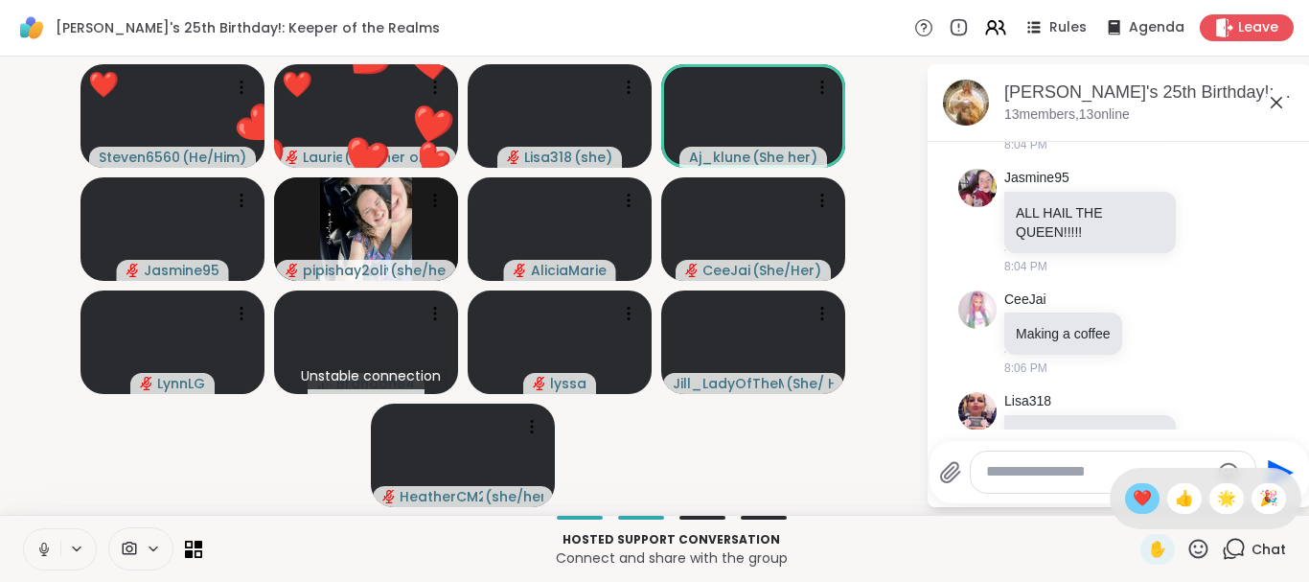
click at [1133, 498] on span "❤️" at bounding box center [1142, 498] width 19 height 23
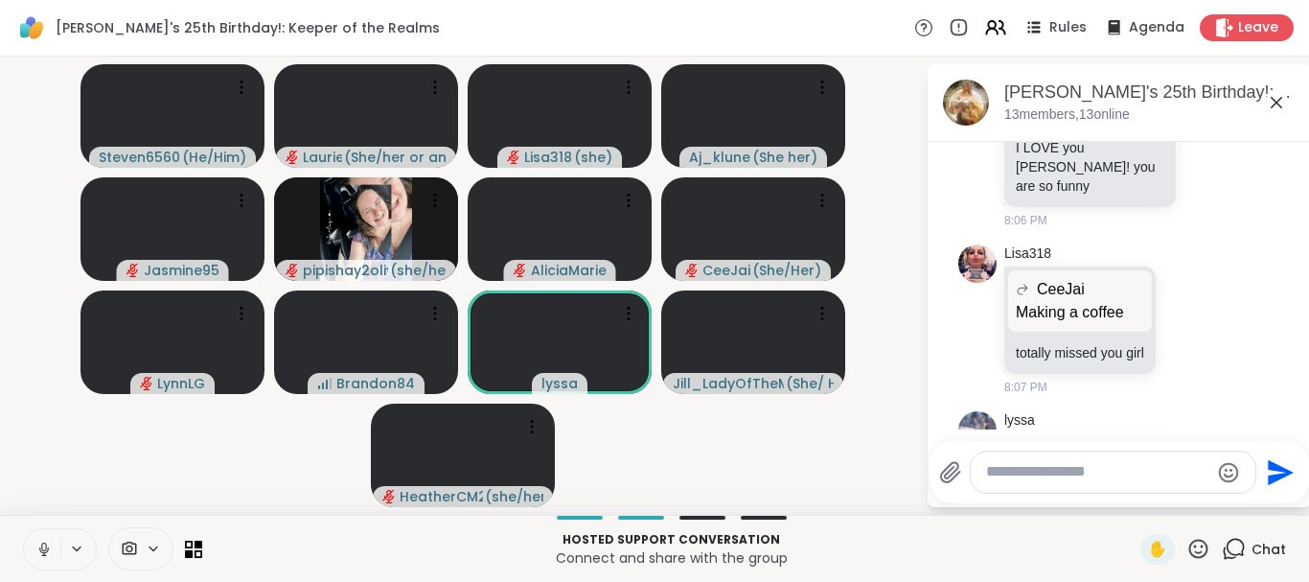
scroll to position [1748, 0]
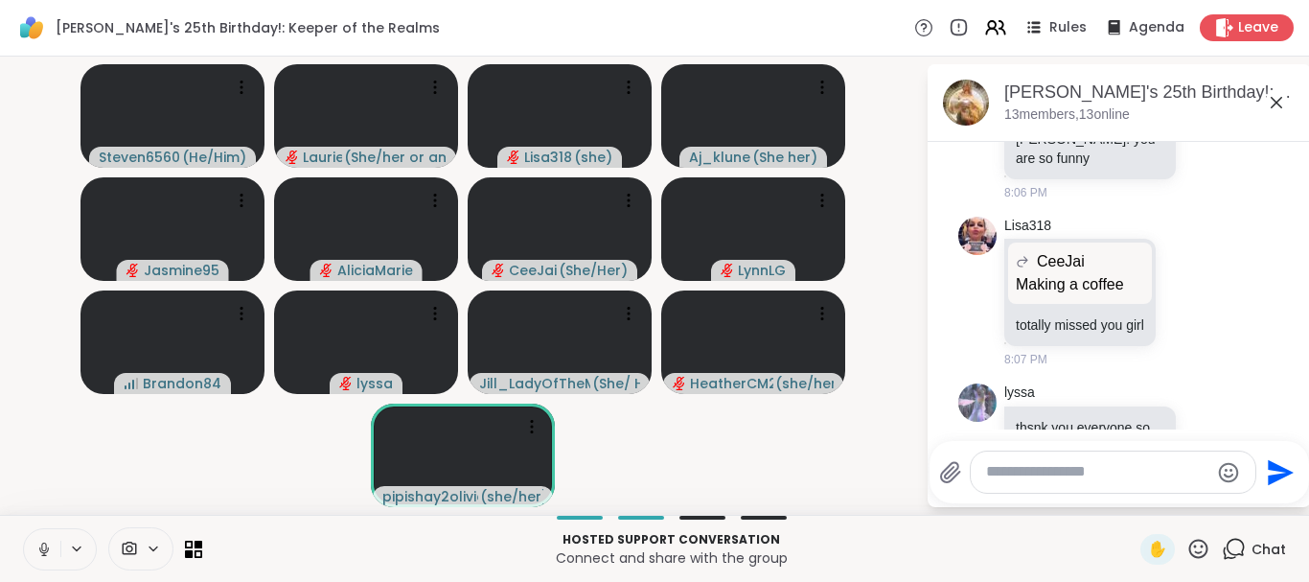
click at [1199, 544] on icon at bounding box center [1198, 549] width 24 height 24
click at [1133, 496] on span "❤️" at bounding box center [1142, 498] width 19 height 23
click at [1194, 547] on icon at bounding box center [1198, 549] width 24 height 24
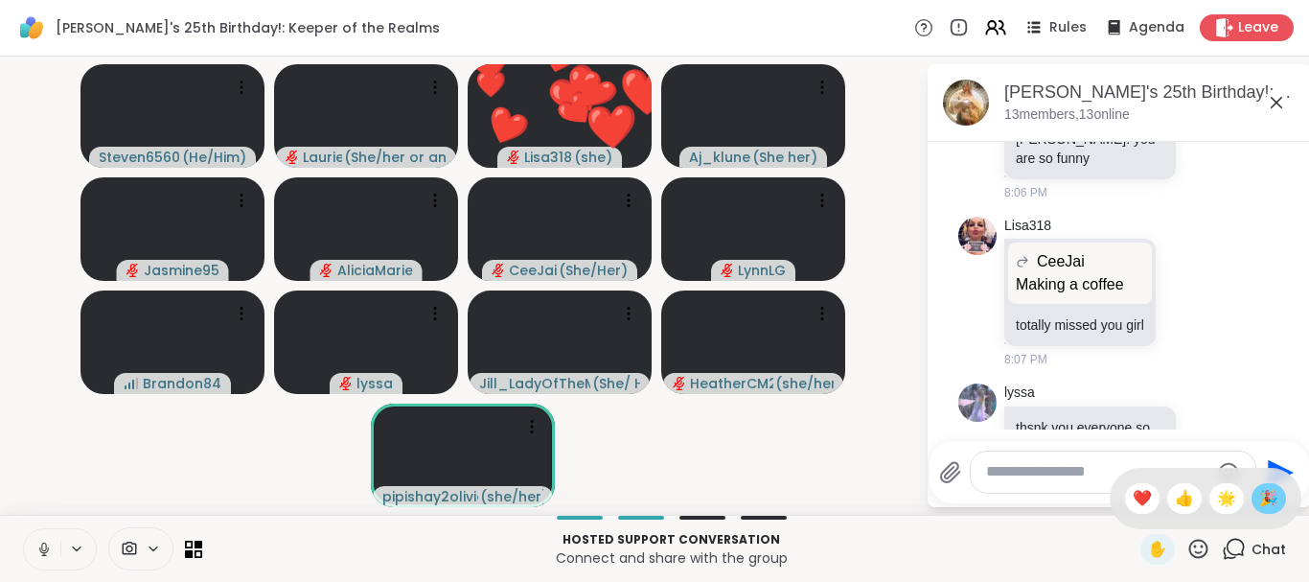
click at [1265, 498] on span "🎉" at bounding box center [1268, 498] width 19 height 23
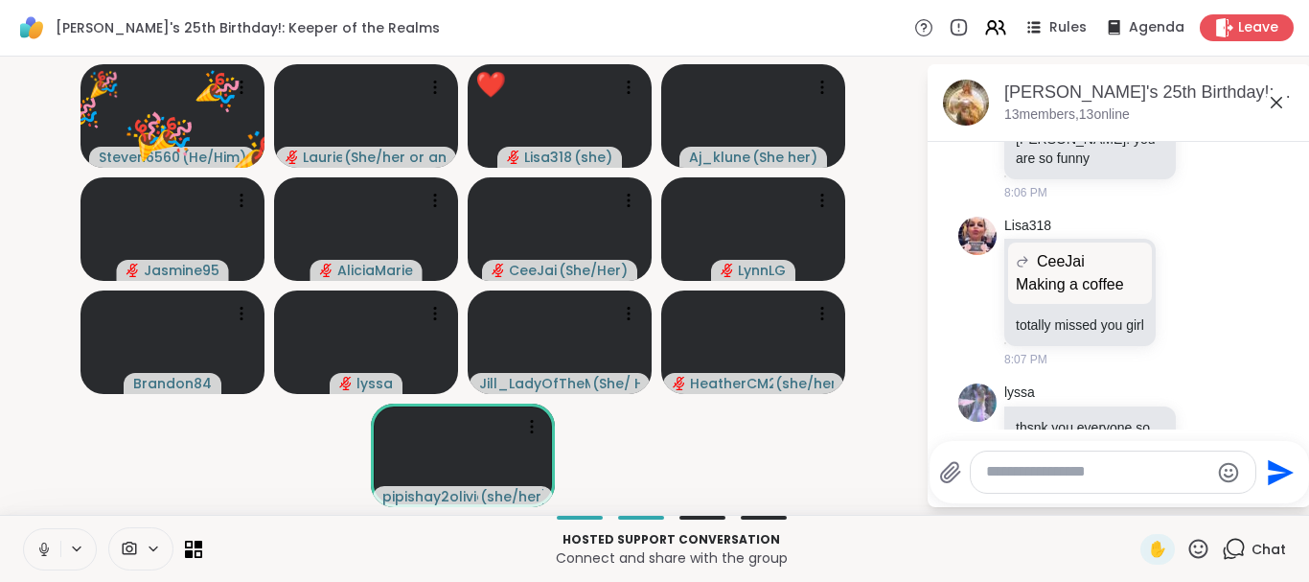
click at [1203, 548] on icon at bounding box center [1198, 549] width 24 height 24
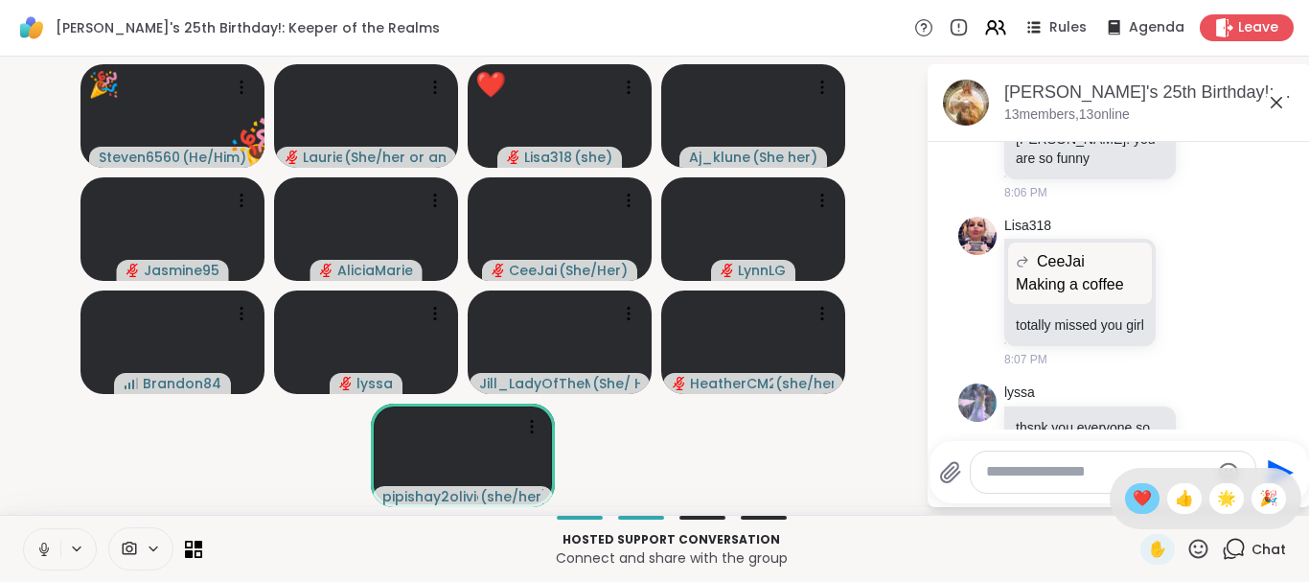
click at [1133, 499] on span "❤️" at bounding box center [1142, 498] width 19 height 23
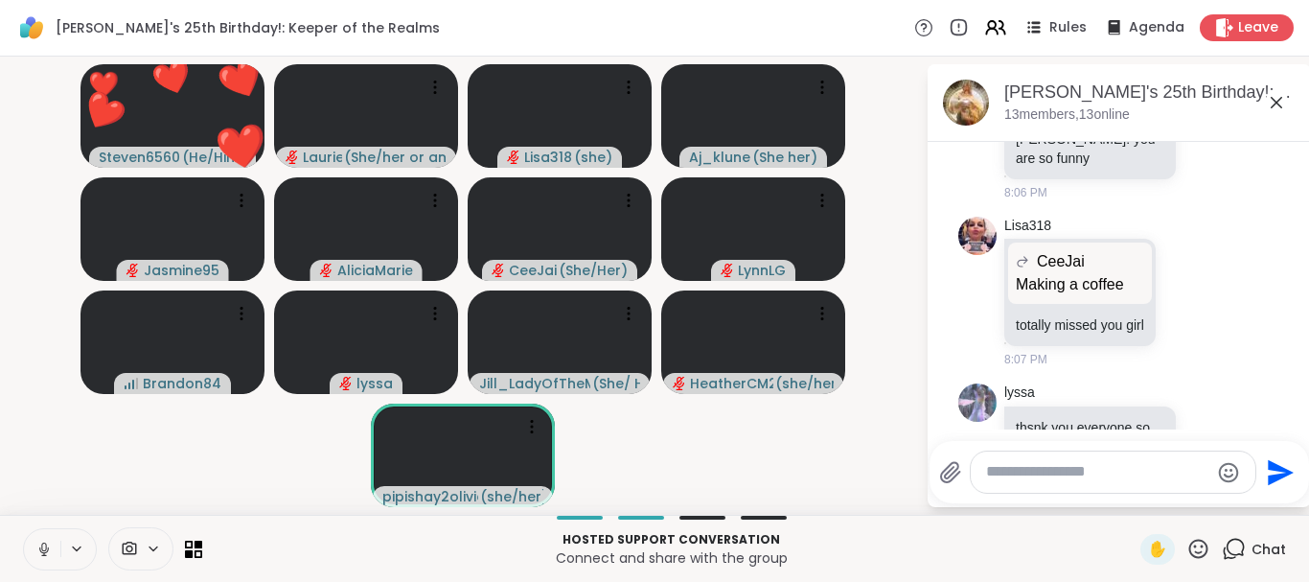
click at [1194, 542] on icon at bounding box center [1198, 547] width 19 height 19
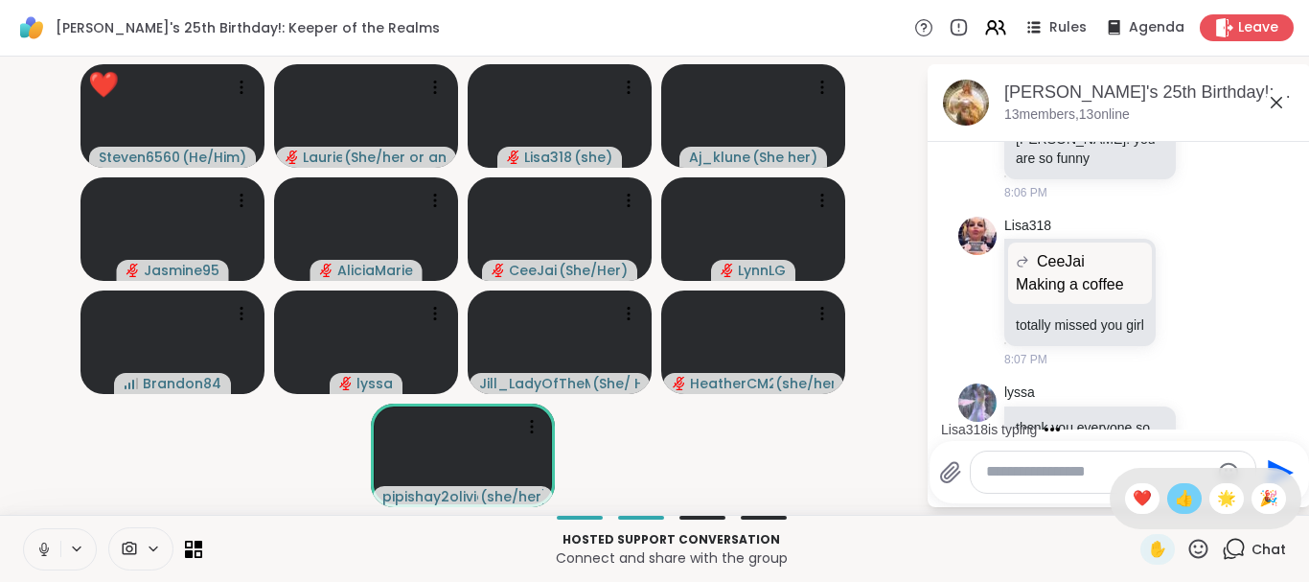
click at [1175, 496] on span "👍" at bounding box center [1184, 498] width 19 height 23
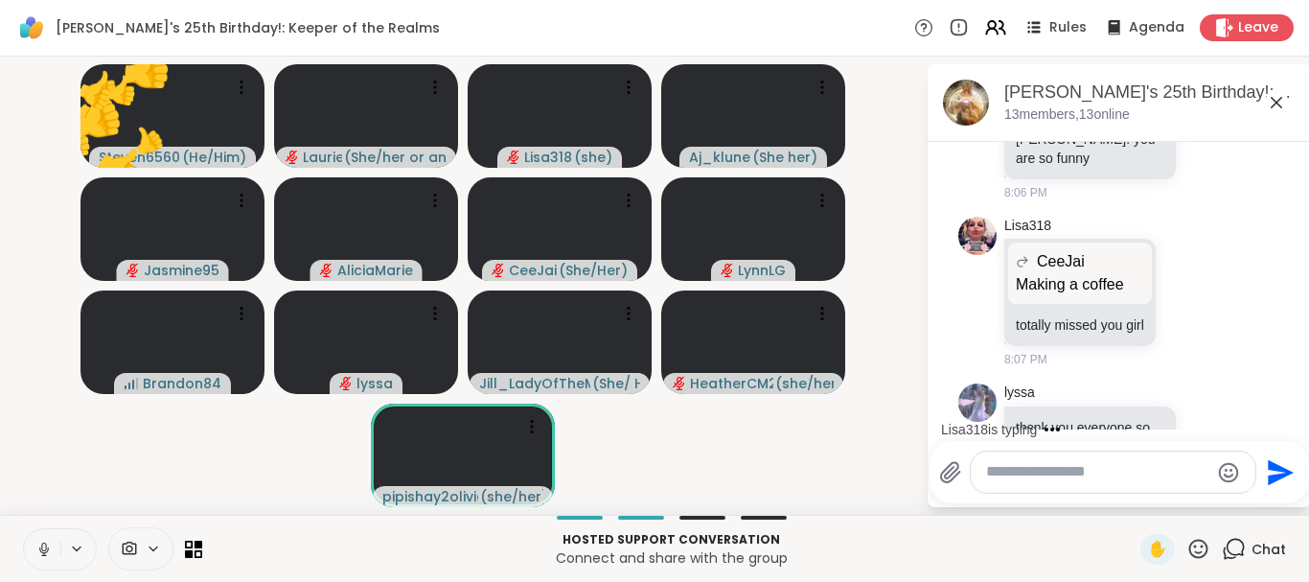
click at [1198, 538] on icon at bounding box center [1198, 549] width 24 height 24
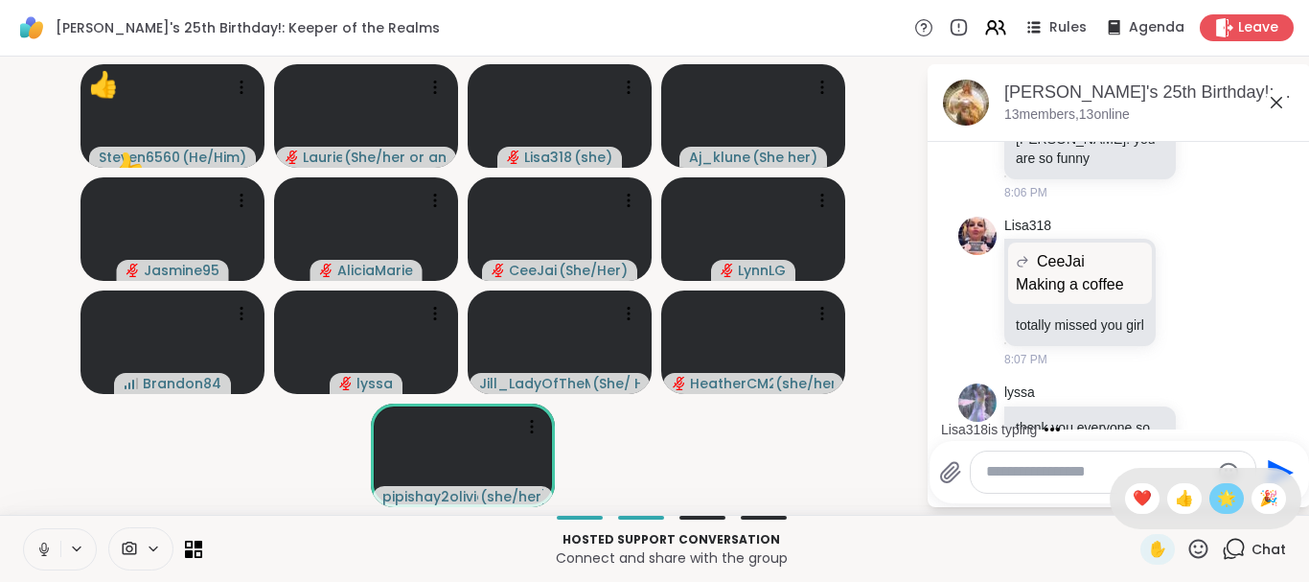
click at [1222, 499] on span "🌟" at bounding box center [1226, 498] width 19 height 23
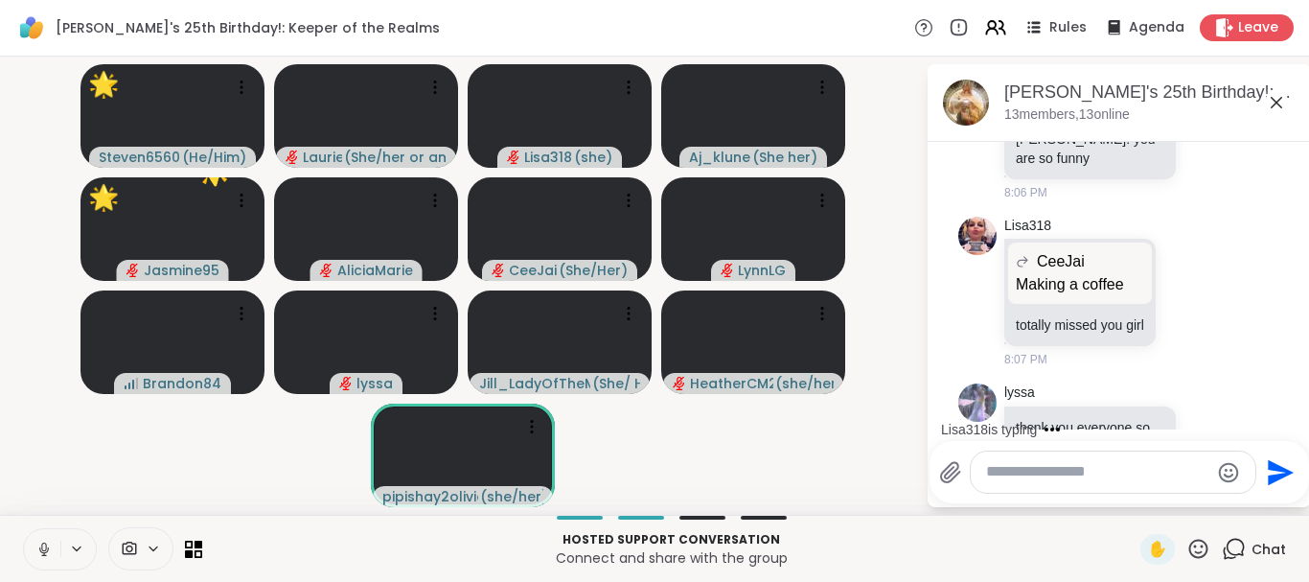
click at [1198, 545] on icon at bounding box center [1198, 549] width 24 height 24
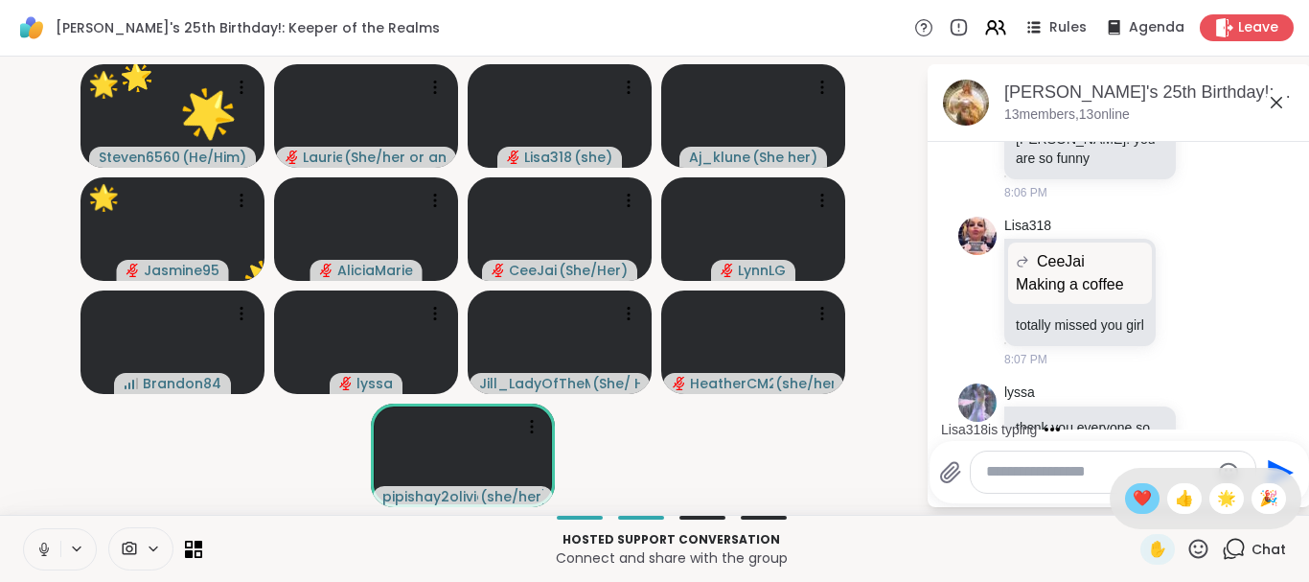
click at [1133, 495] on span "❤️" at bounding box center [1142, 498] width 19 height 23
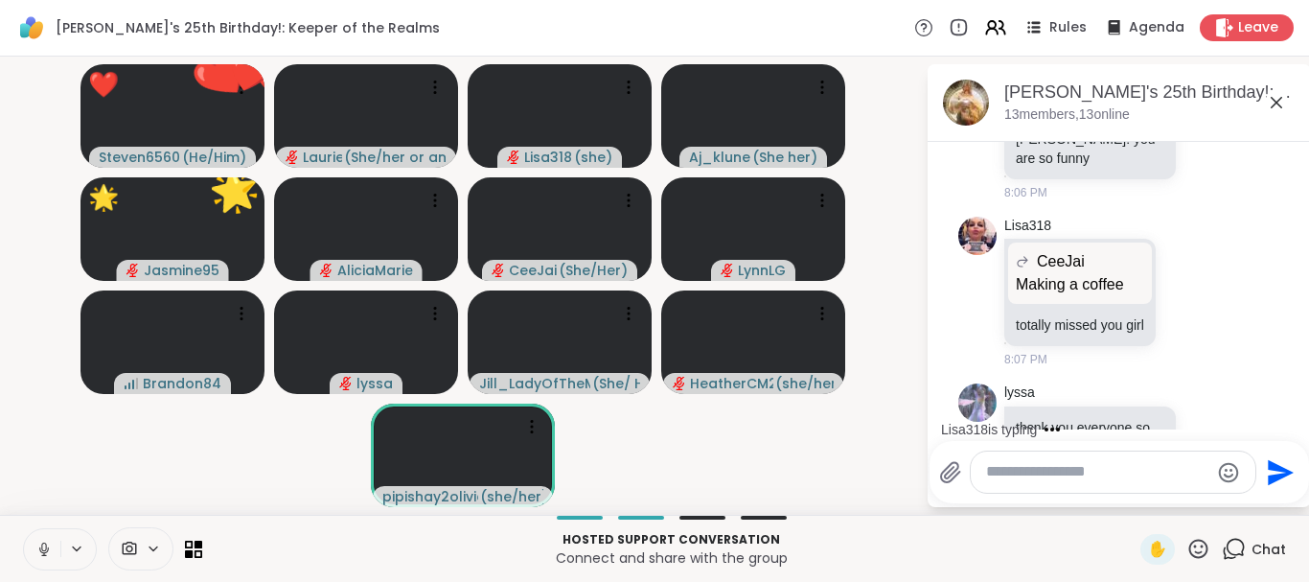
click at [1188, 537] on icon at bounding box center [1198, 549] width 24 height 24
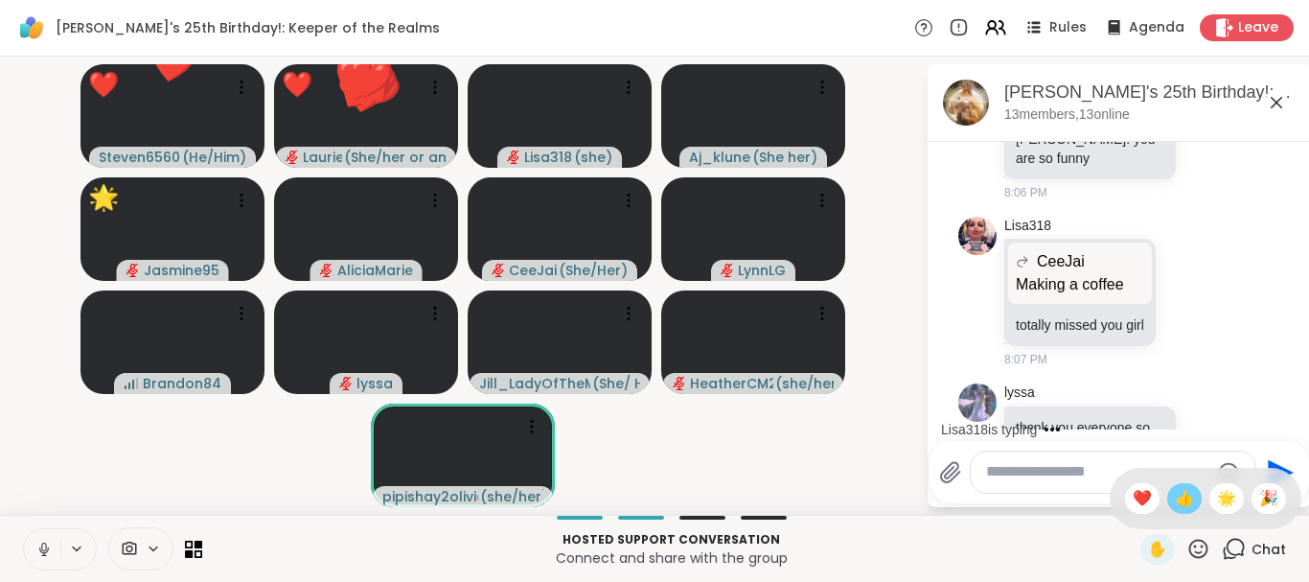
click at [1178, 495] on span "👍" at bounding box center [1184, 498] width 19 height 23
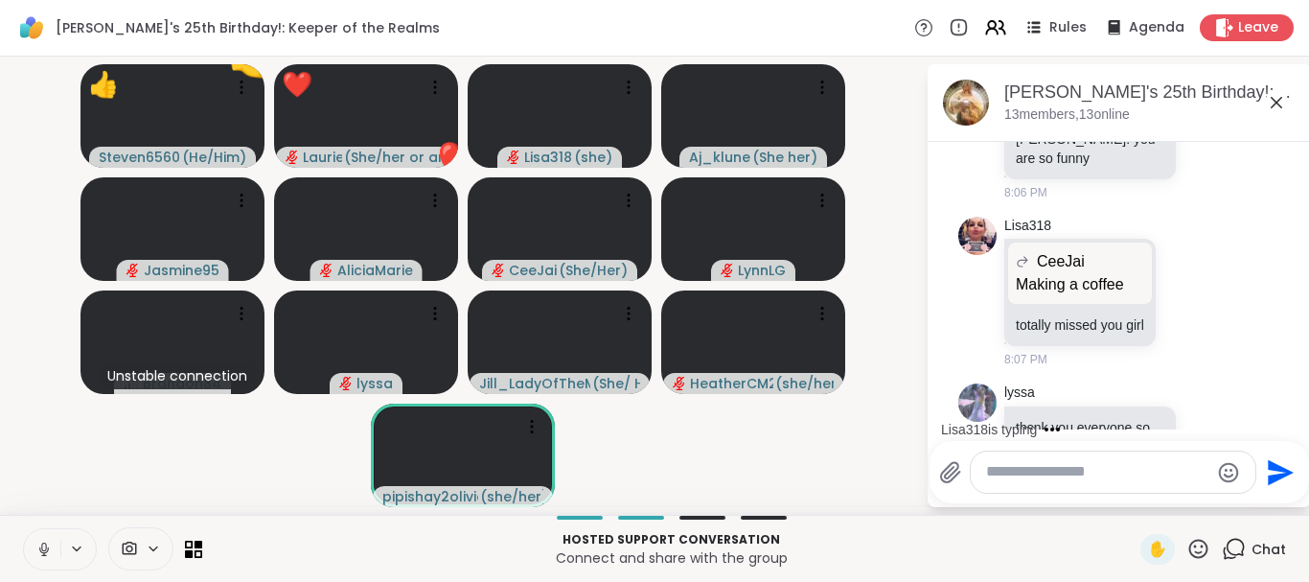
click at [1199, 547] on icon at bounding box center [1198, 549] width 24 height 24
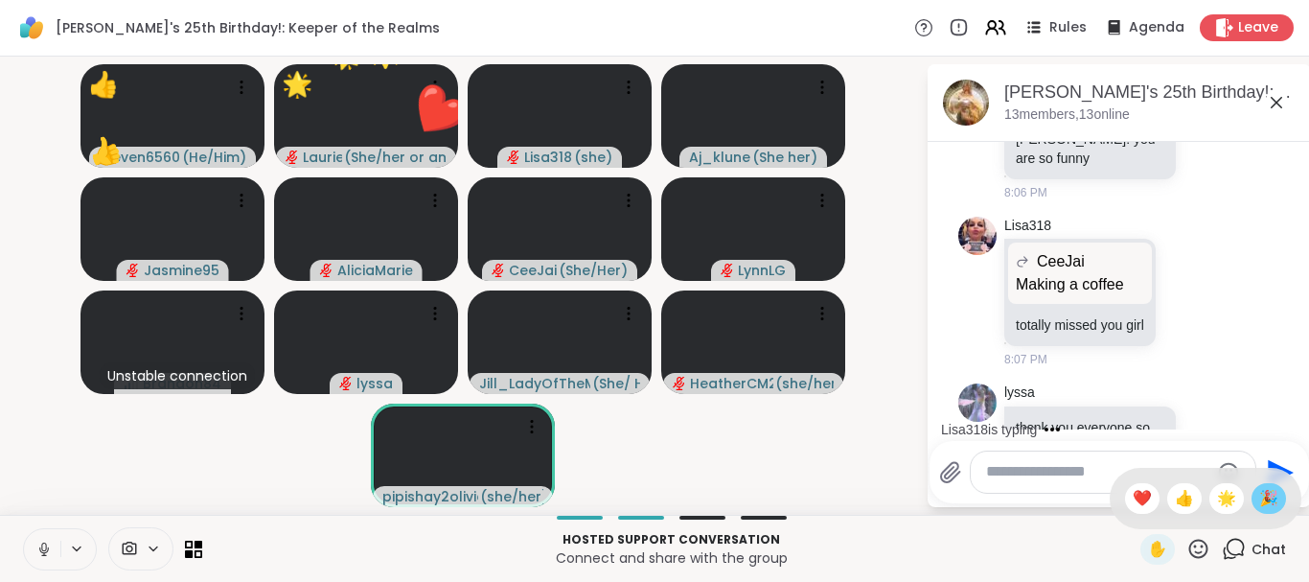
click at [1255, 505] on div "🎉" at bounding box center [1268, 498] width 34 height 31
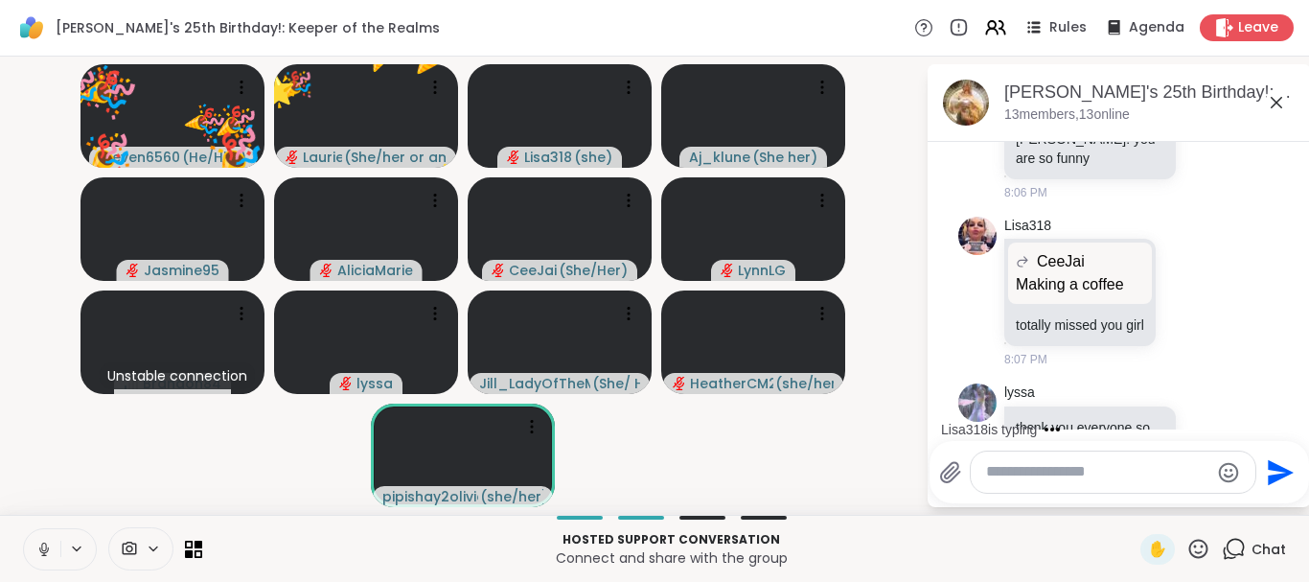
click at [1204, 547] on icon at bounding box center [1198, 549] width 24 height 24
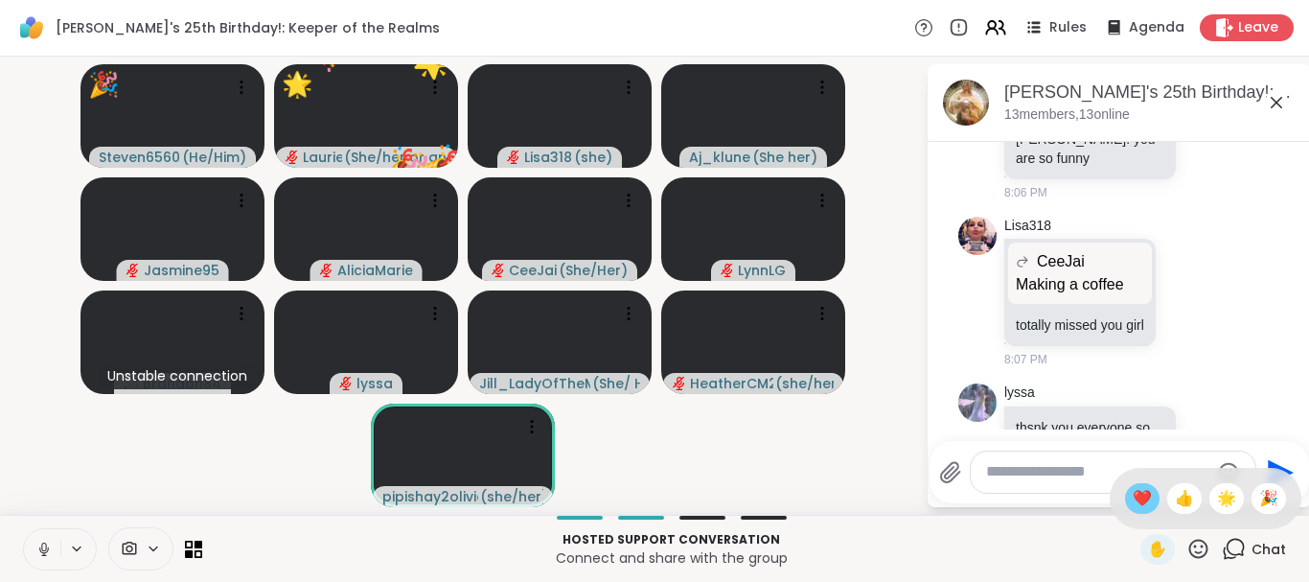
click at [1133, 497] on span "❤️" at bounding box center [1142, 498] width 19 height 23
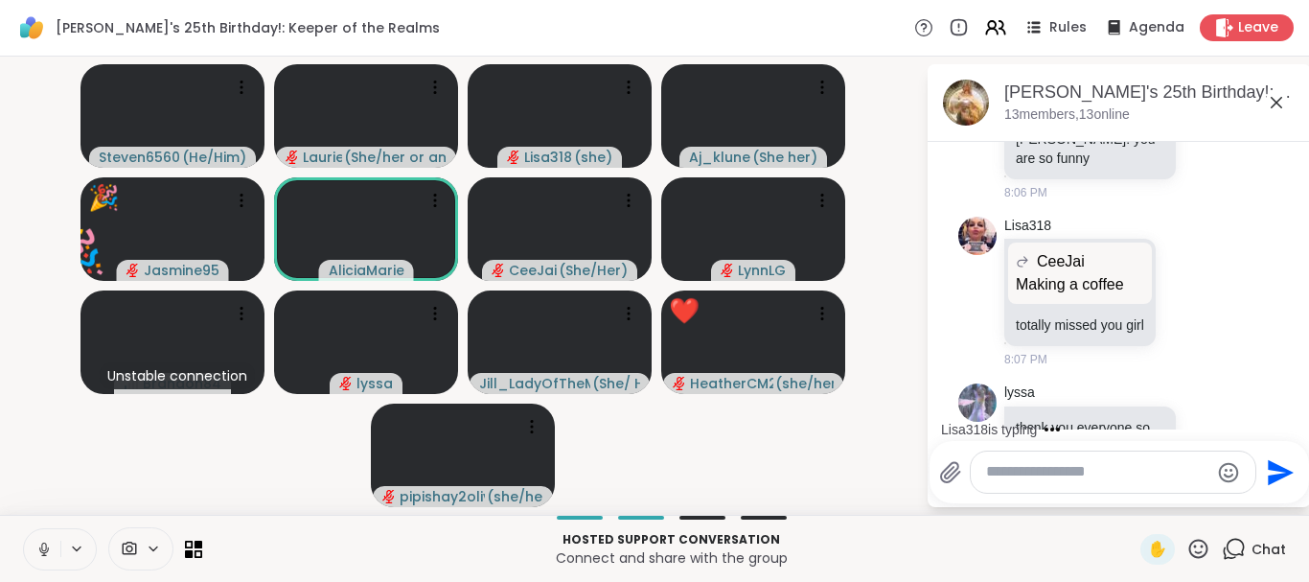
click at [1208, 544] on icon at bounding box center [1198, 549] width 24 height 24
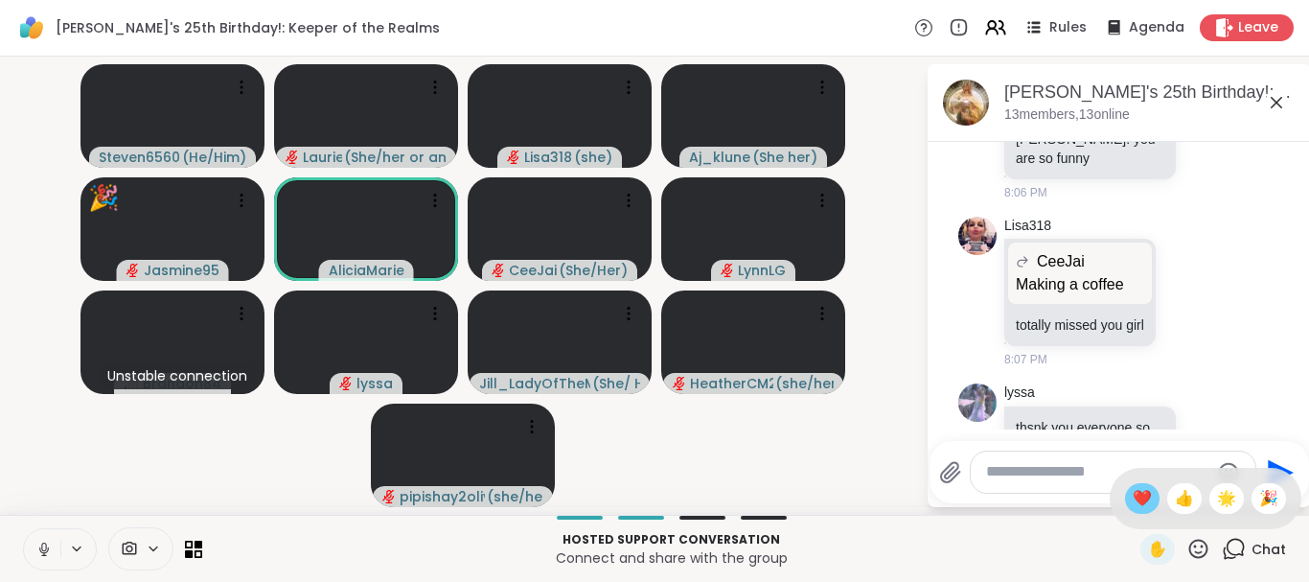
click at [1140, 495] on span "❤️" at bounding box center [1142, 498] width 19 height 23
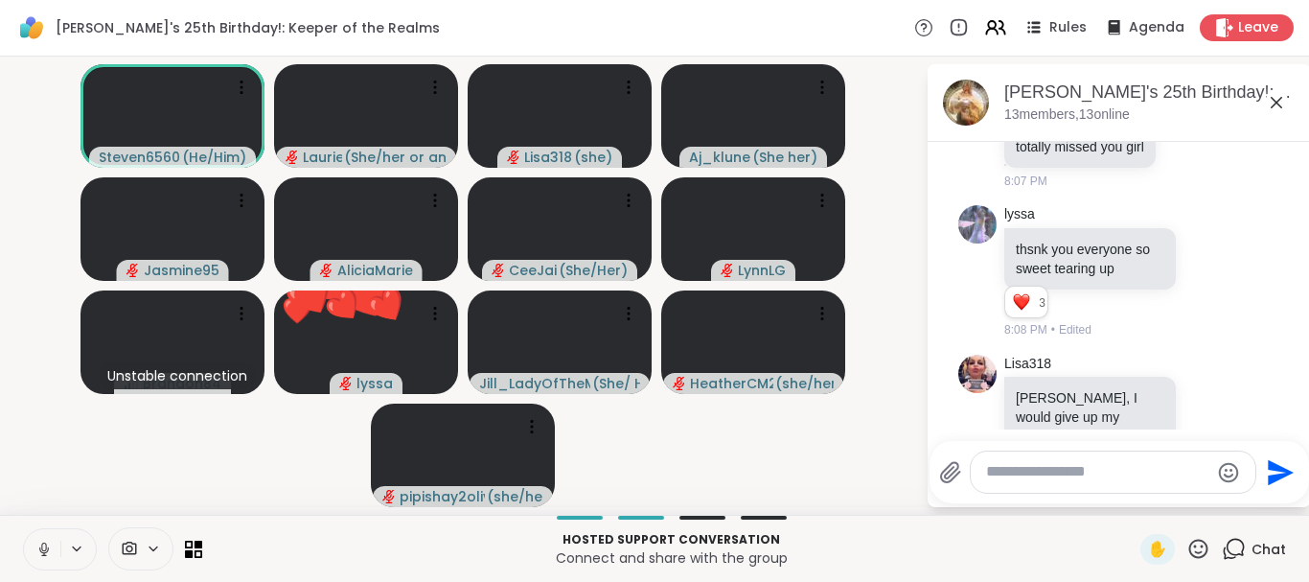
scroll to position [1954, 0]
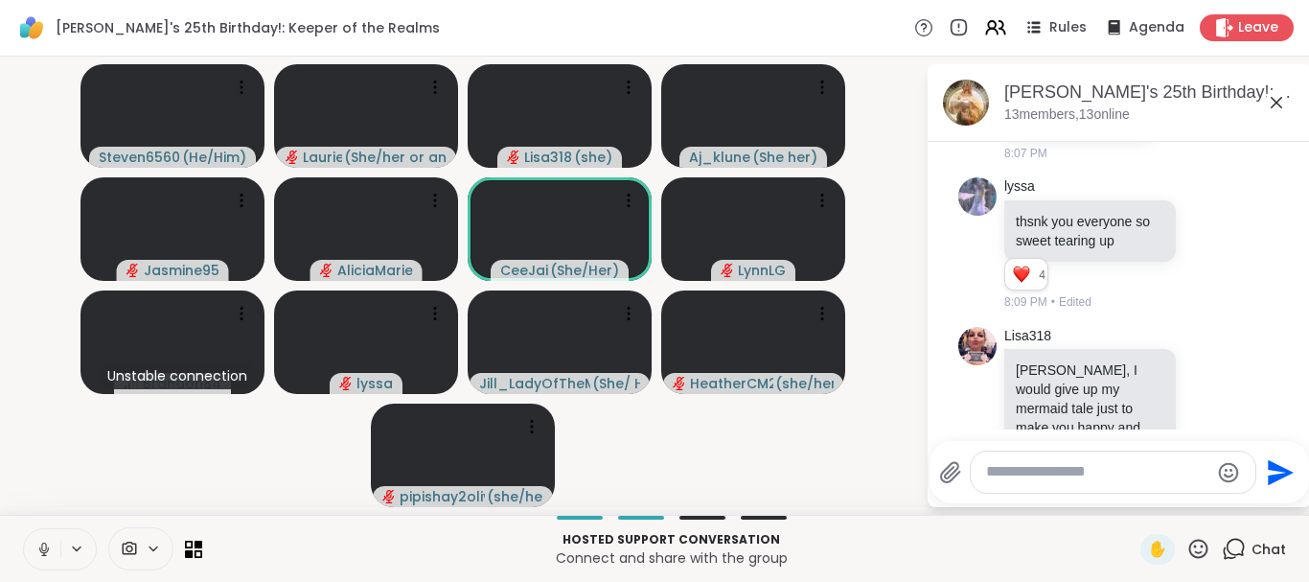
click at [1196, 551] on icon at bounding box center [1198, 549] width 24 height 24
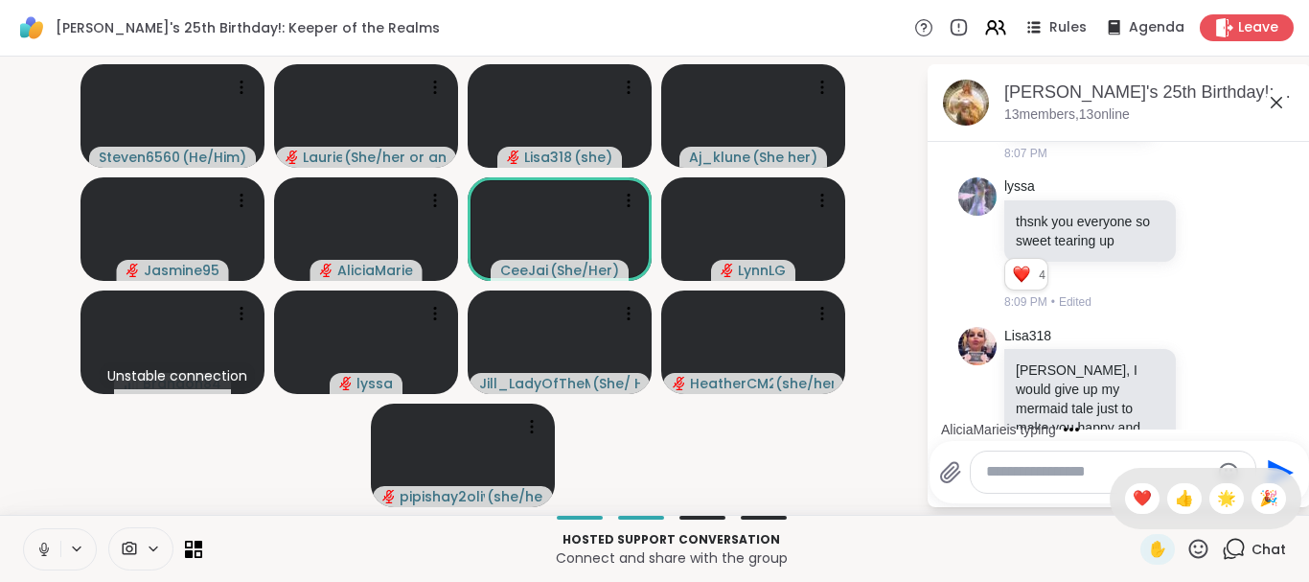
scroll to position [2056, 0]
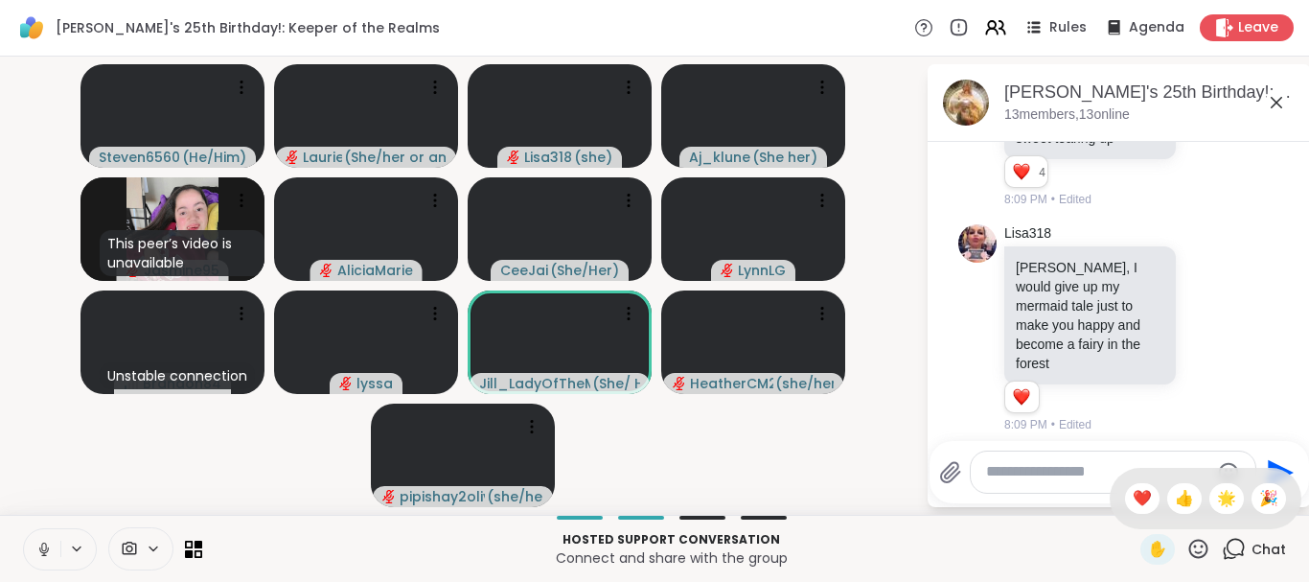
click at [1196, 551] on icon at bounding box center [1198, 549] width 24 height 24
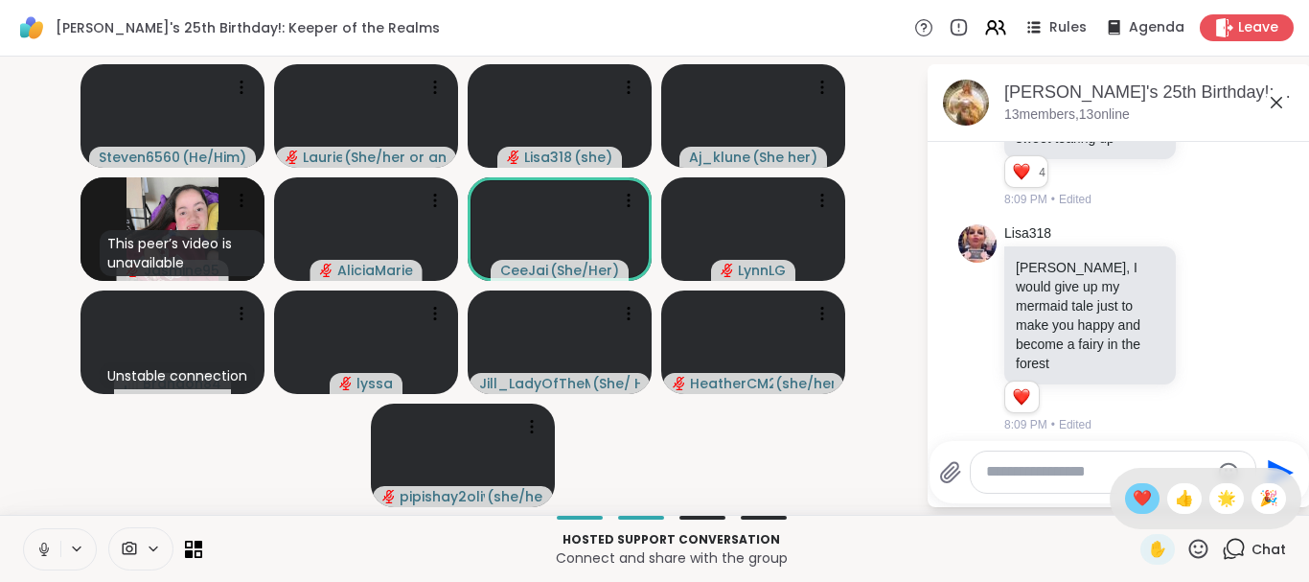
click at [1142, 492] on span "❤️" at bounding box center [1142, 498] width 19 height 23
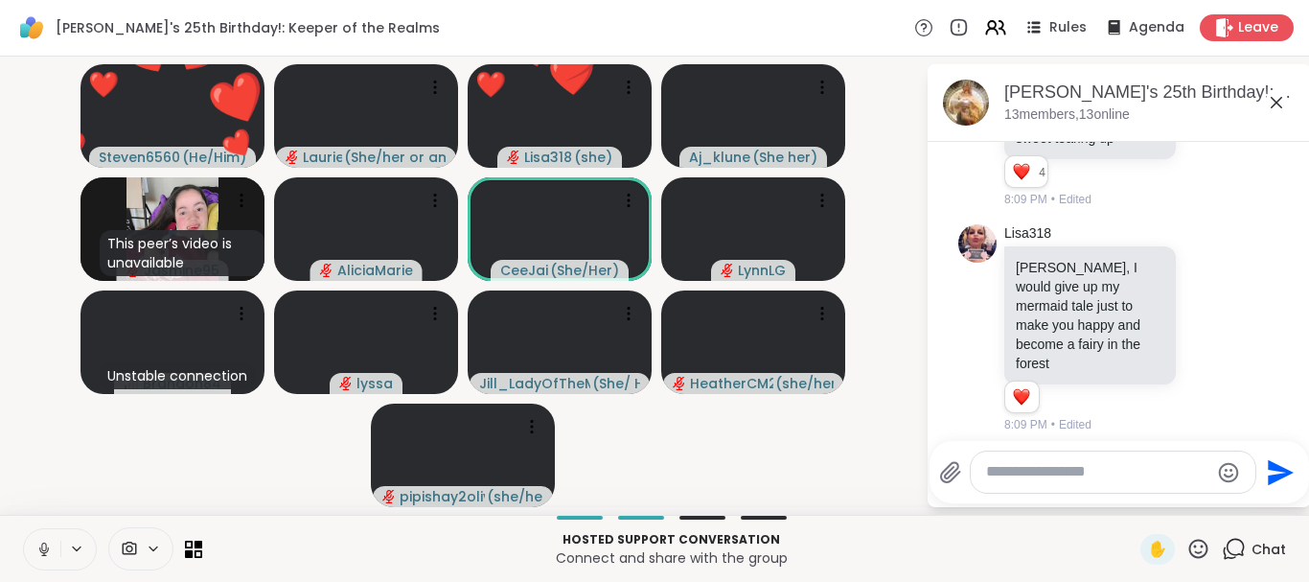
click at [1201, 542] on icon at bounding box center [1198, 549] width 24 height 24
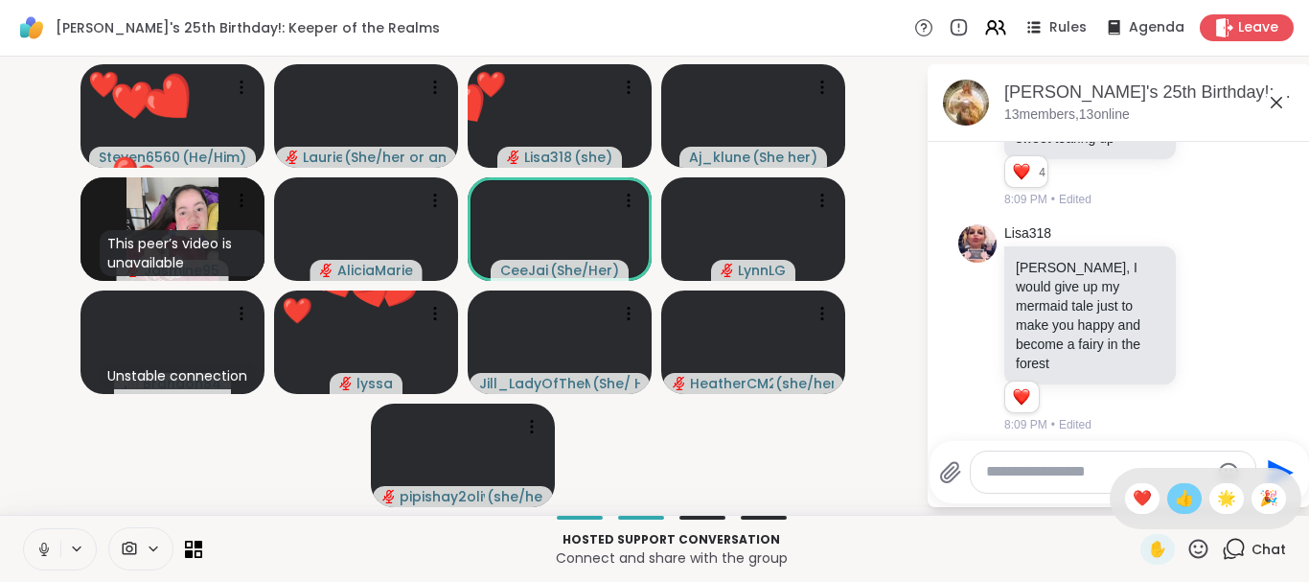
click at [1182, 504] on span "👍" at bounding box center [1184, 498] width 19 height 23
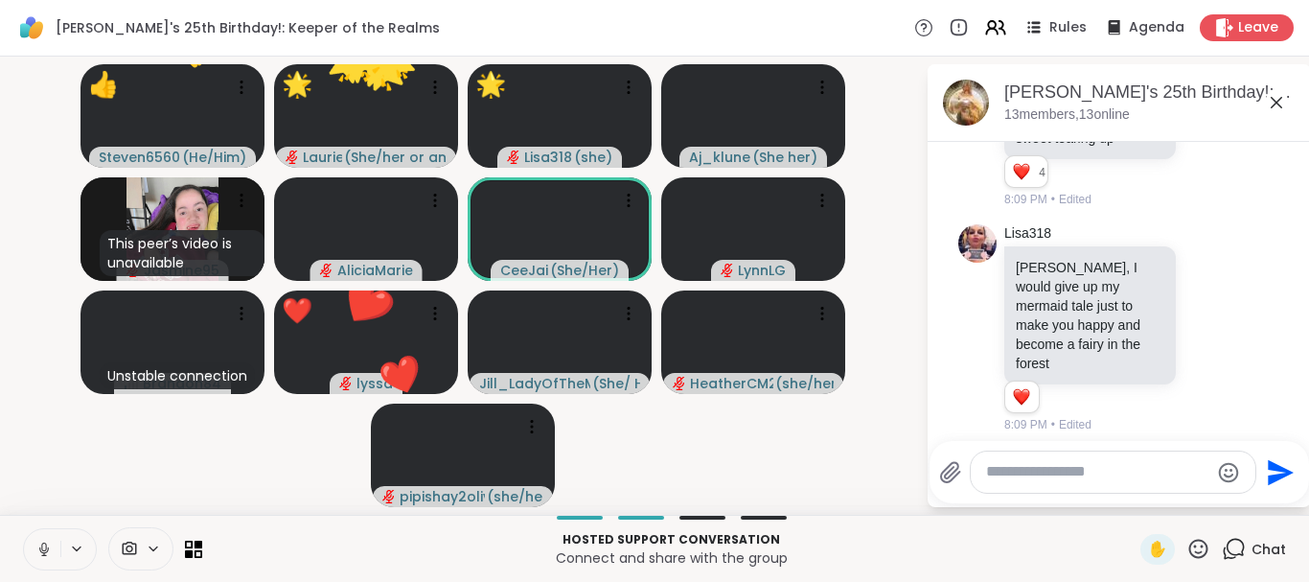
click at [1203, 542] on icon at bounding box center [1198, 549] width 24 height 24
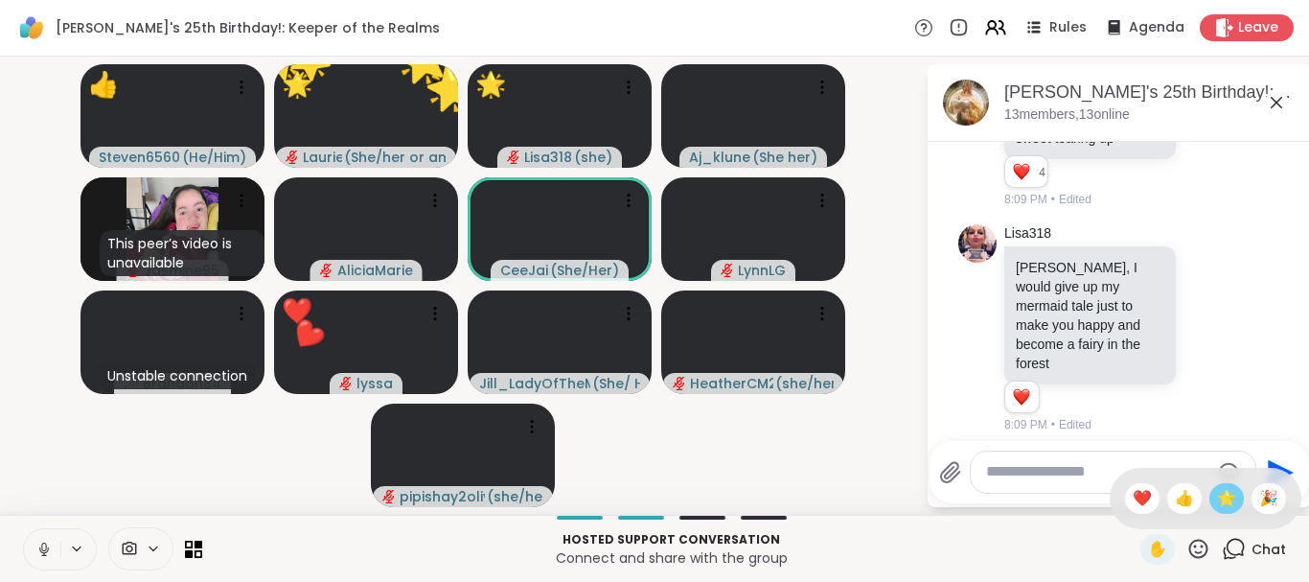
click at [1217, 492] on span "🌟" at bounding box center [1226, 498] width 19 height 23
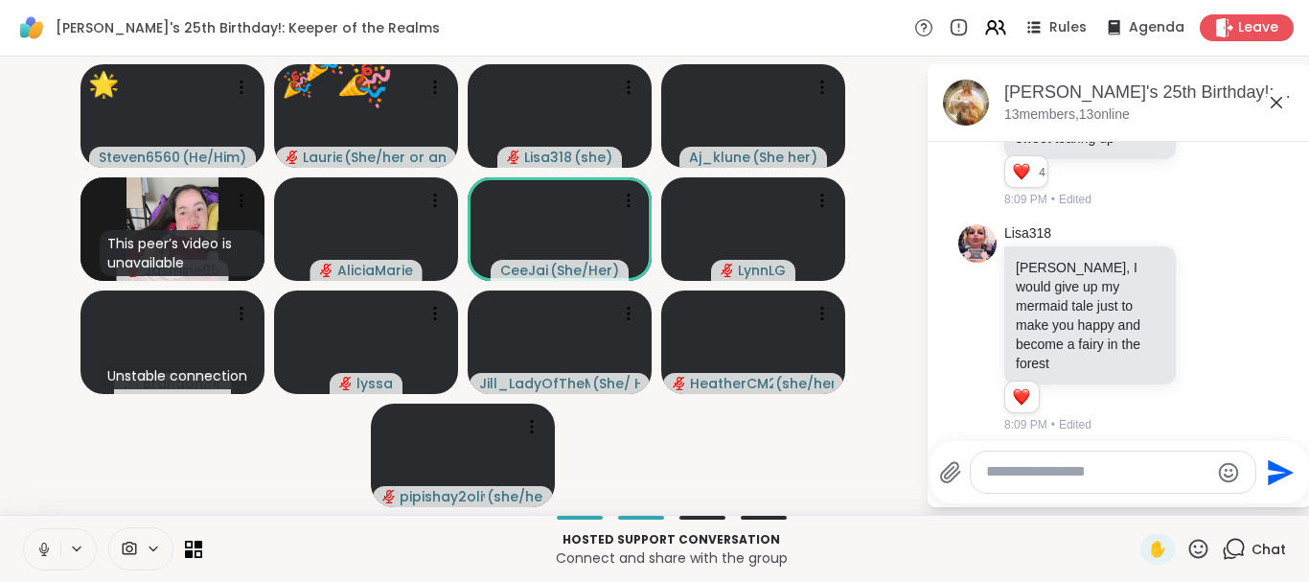
click at [1199, 545] on icon at bounding box center [1198, 549] width 24 height 24
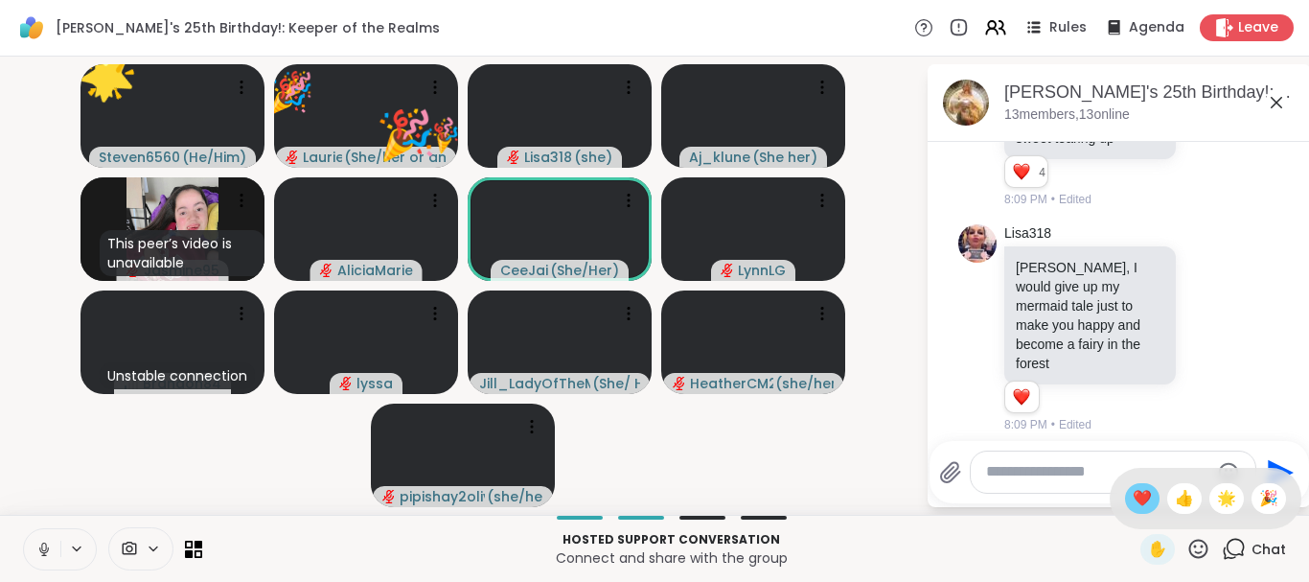
click at [1125, 490] on div "❤️" at bounding box center [1142, 498] width 34 height 31
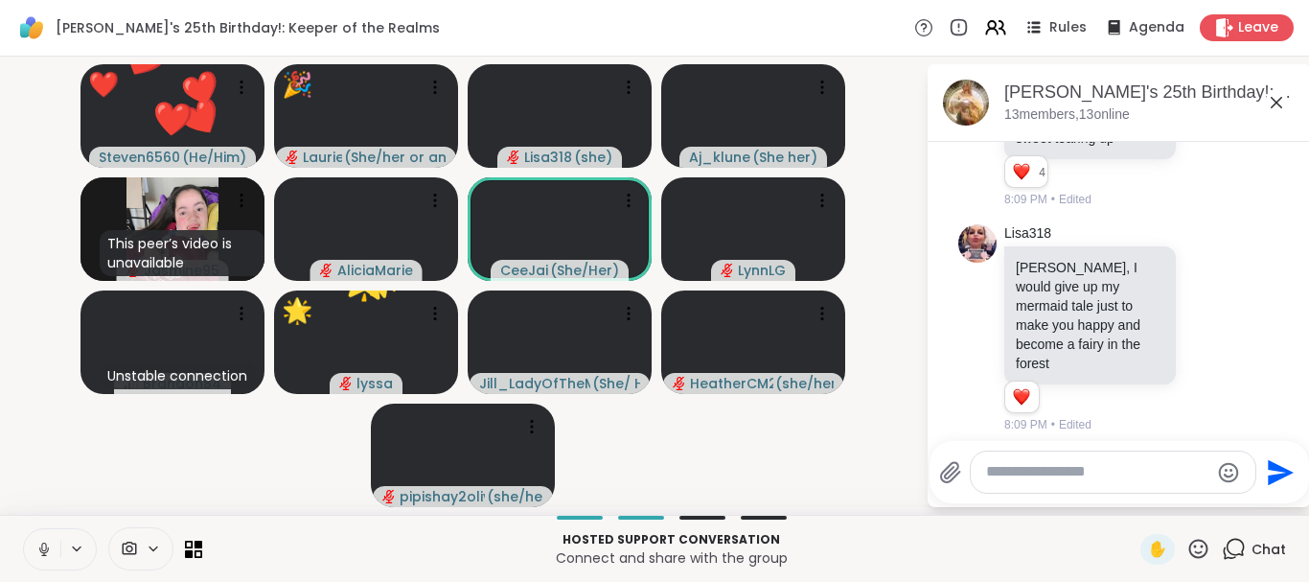
click at [1195, 540] on icon at bounding box center [1198, 547] width 19 height 19
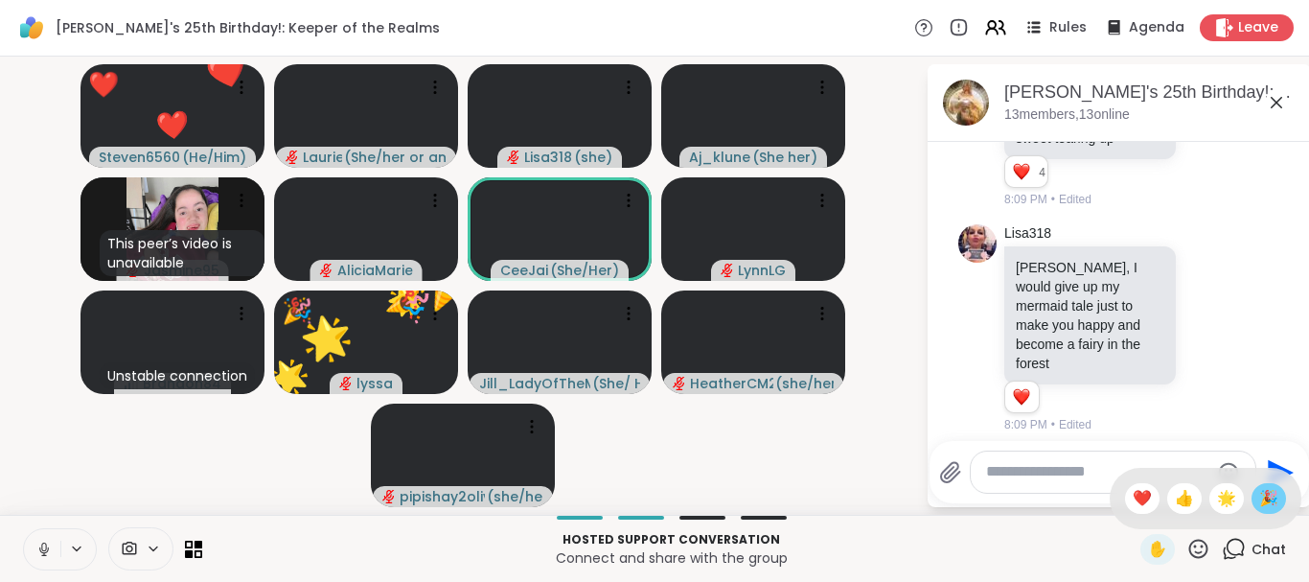
click at [1257, 491] on div "🎉" at bounding box center [1268, 498] width 34 height 31
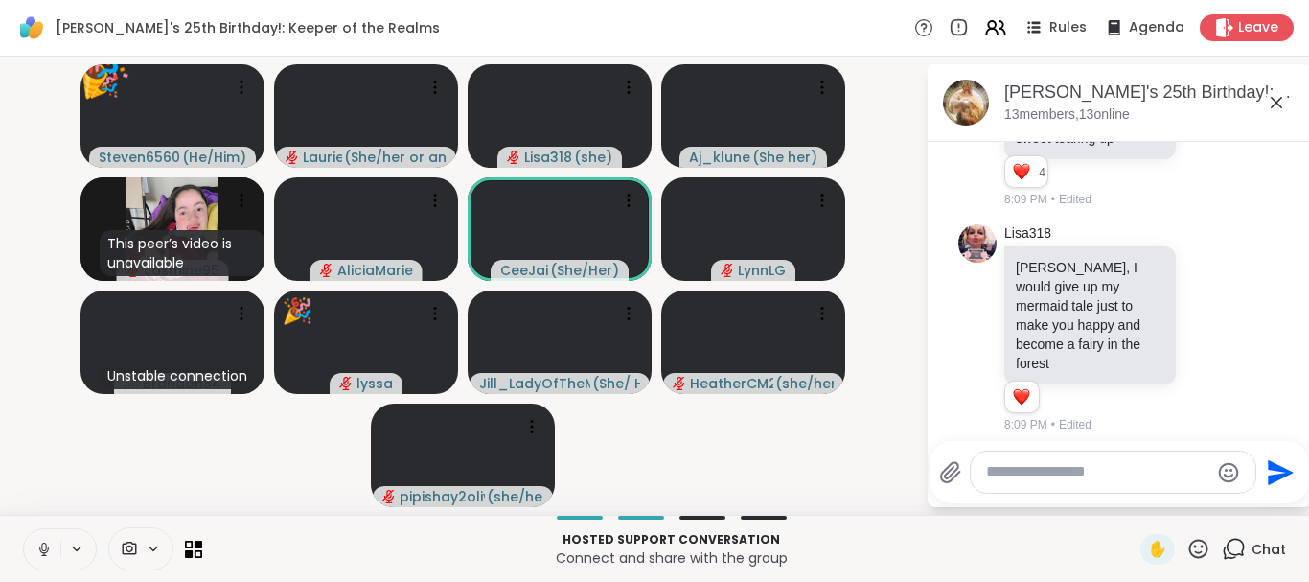
click at [1202, 542] on icon at bounding box center [1198, 549] width 24 height 24
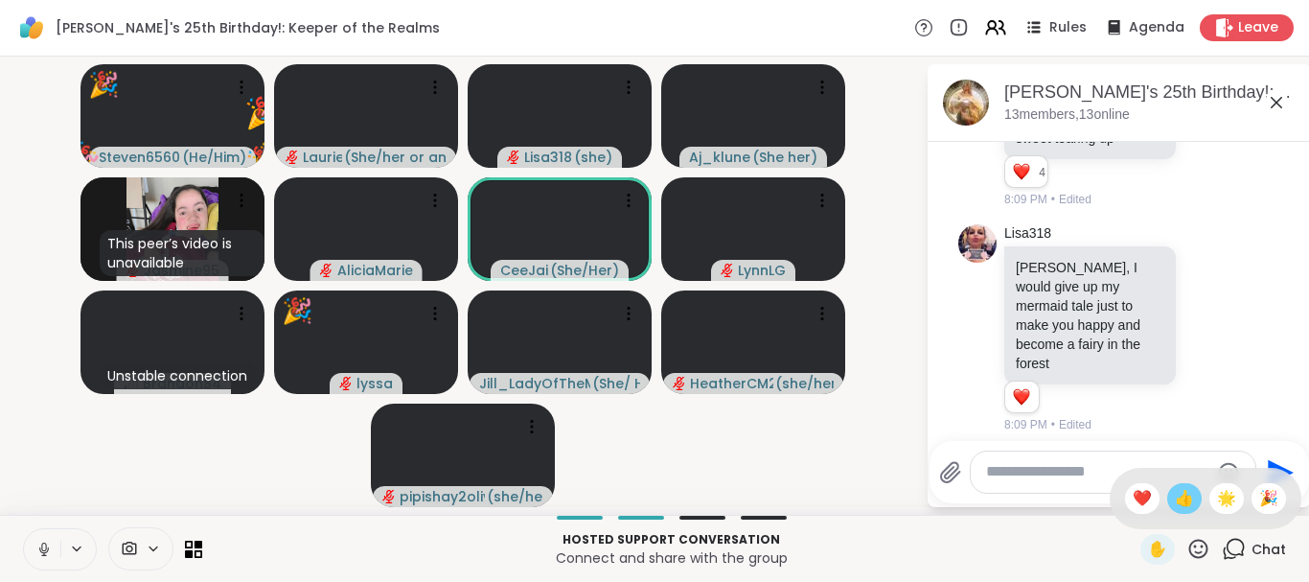
click at [1175, 500] on span "👍" at bounding box center [1184, 498] width 19 height 23
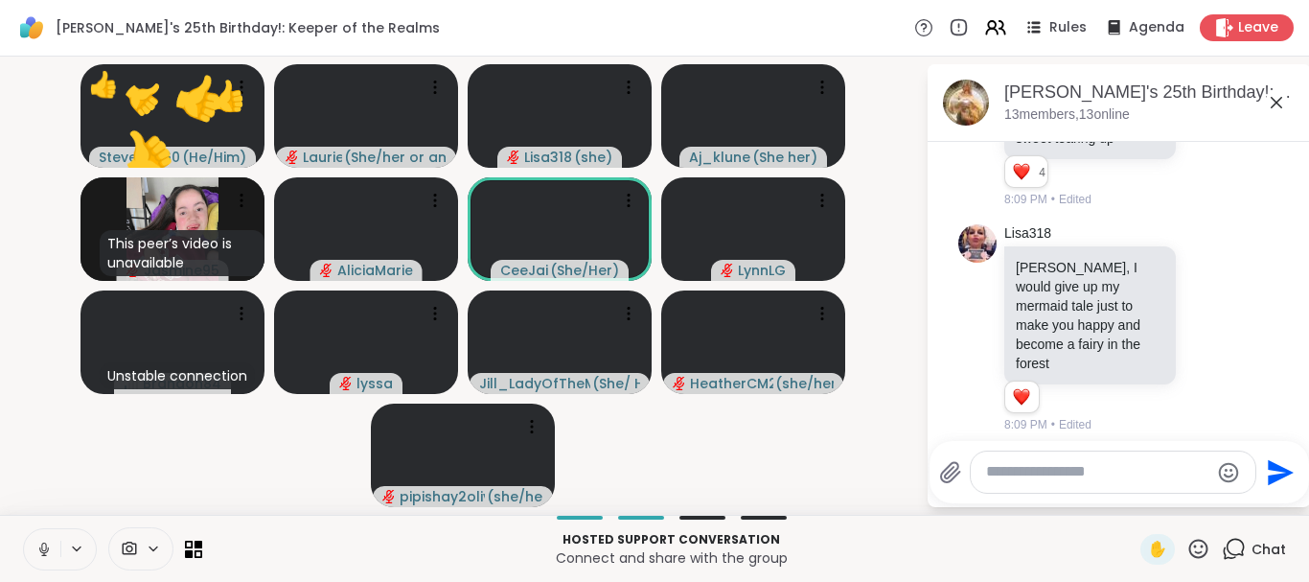
click at [1201, 546] on icon at bounding box center [1198, 549] width 24 height 24
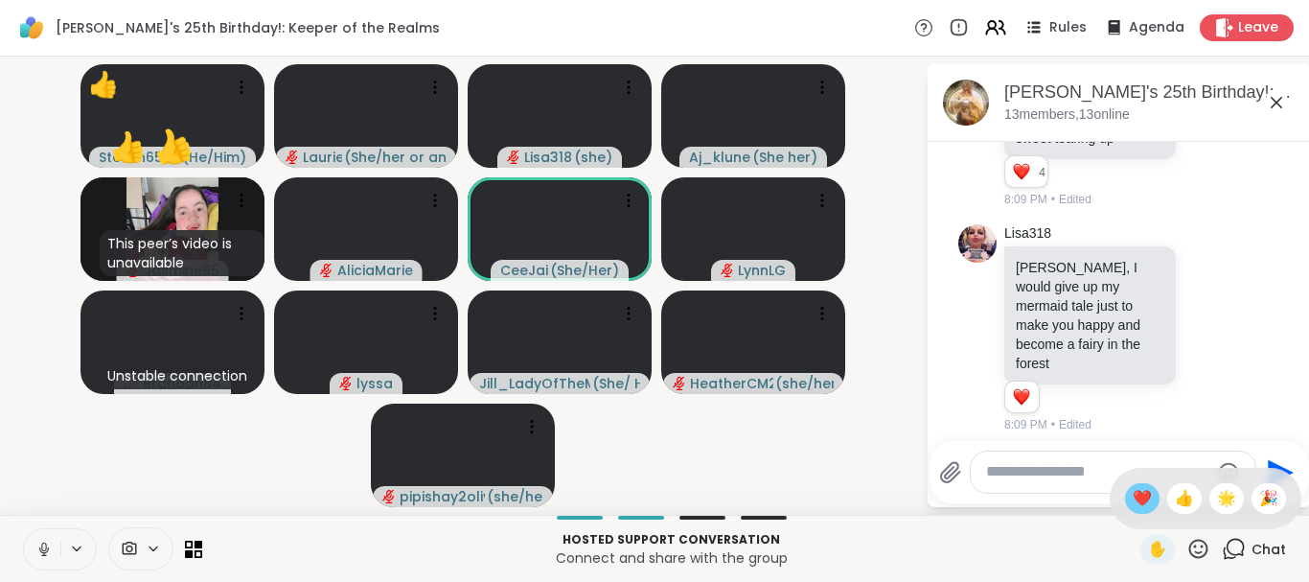
click at [1133, 492] on span "❤️" at bounding box center [1142, 498] width 19 height 23
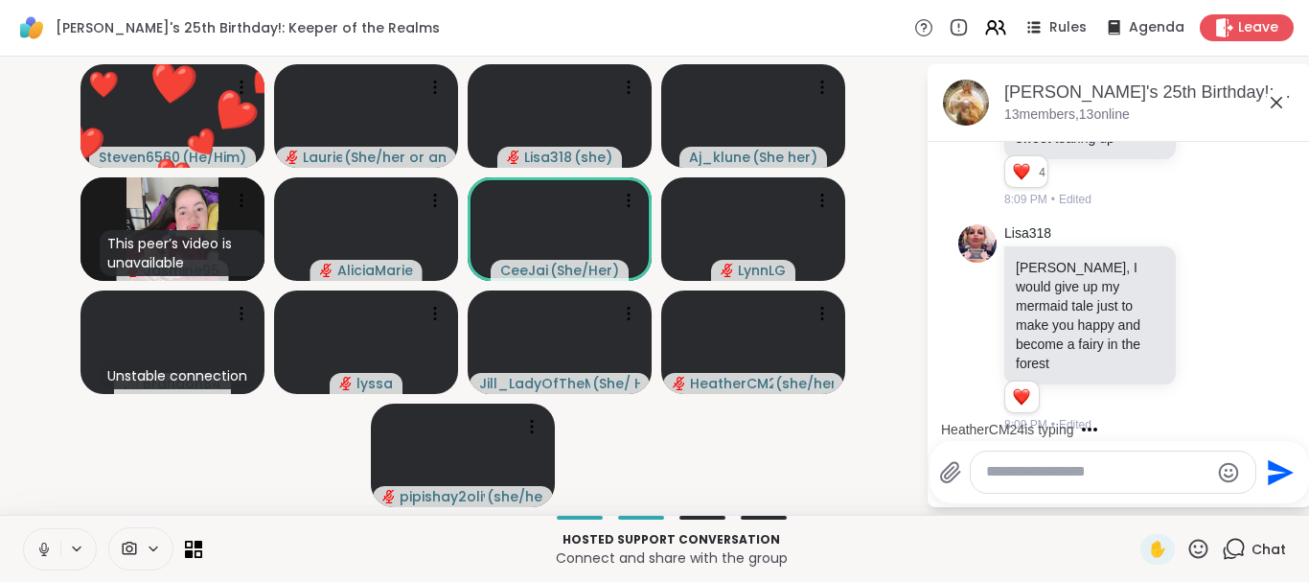
click at [1199, 547] on icon at bounding box center [1198, 549] width 24 height 24
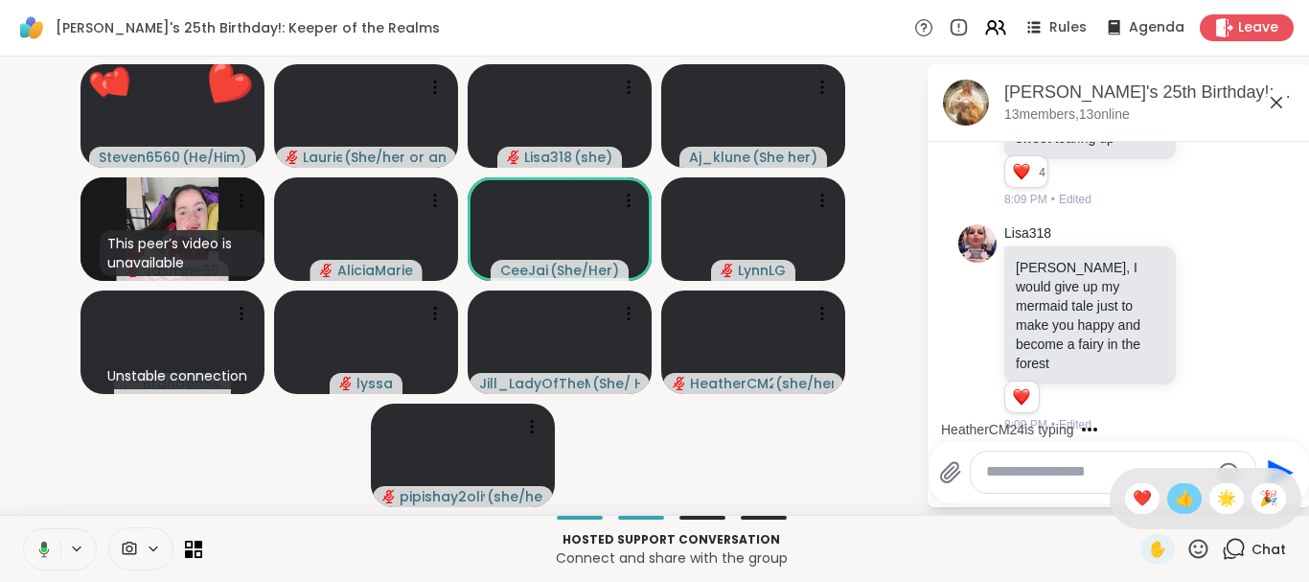
click at [1178, 504] on span "👍" at bounding box center [1184, 498] width 19 height 23
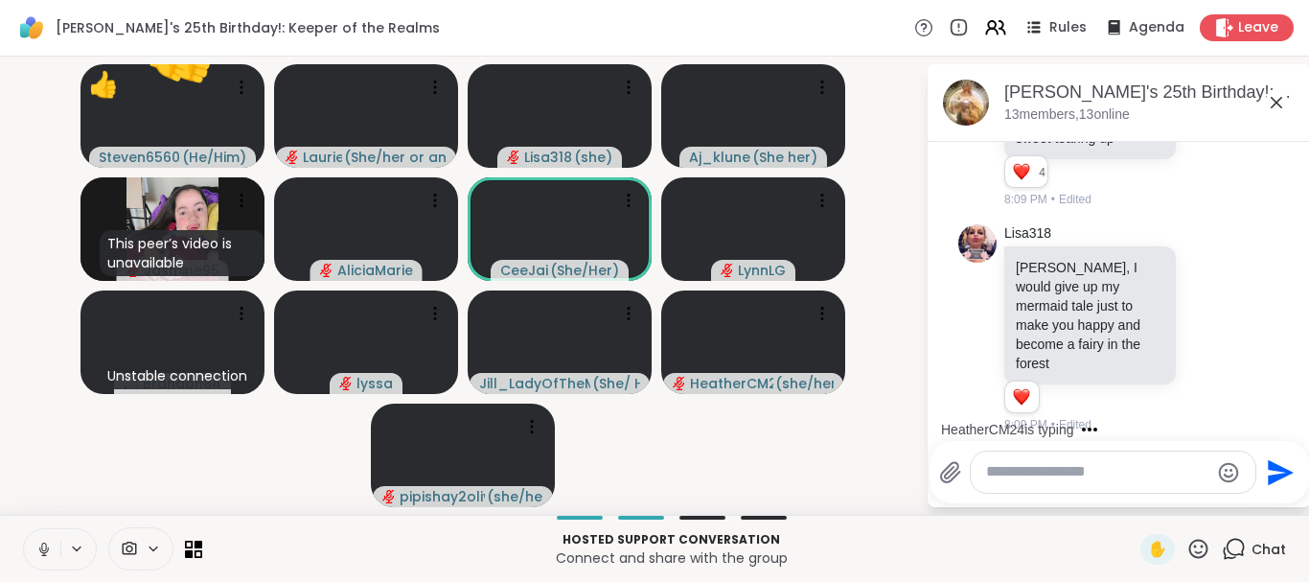
click at [1191, 544] on icon at bounding box center [1198, 547] width 19 height 19
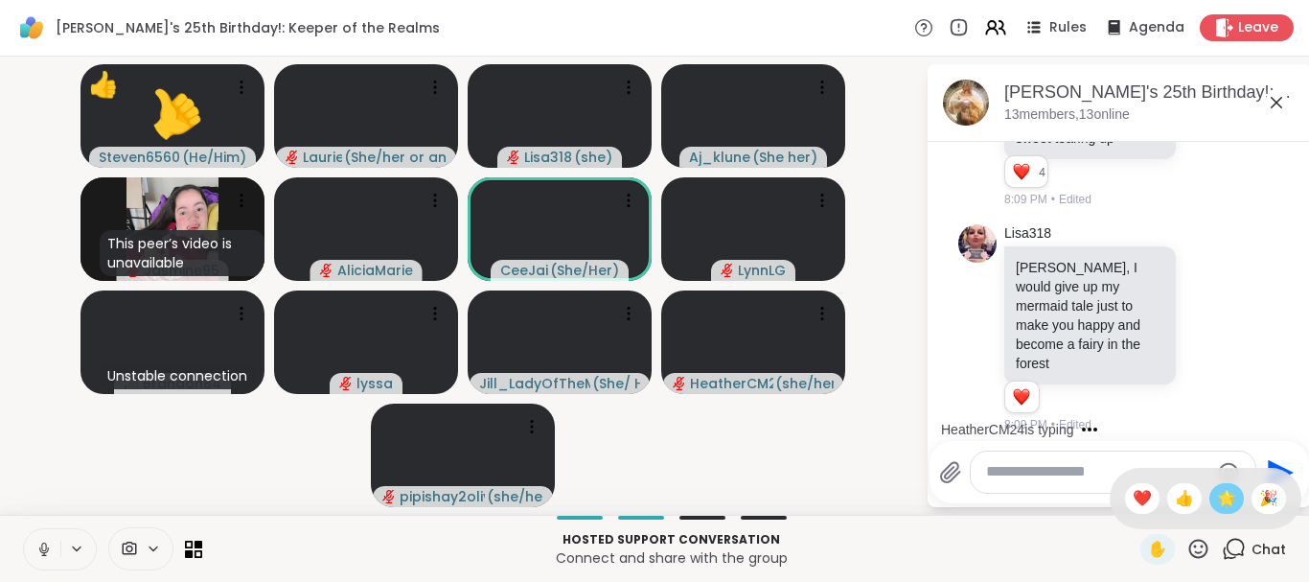
click at [1217, 500] on span "🌟" at bounding box center [1226, 498] width 19 height 23
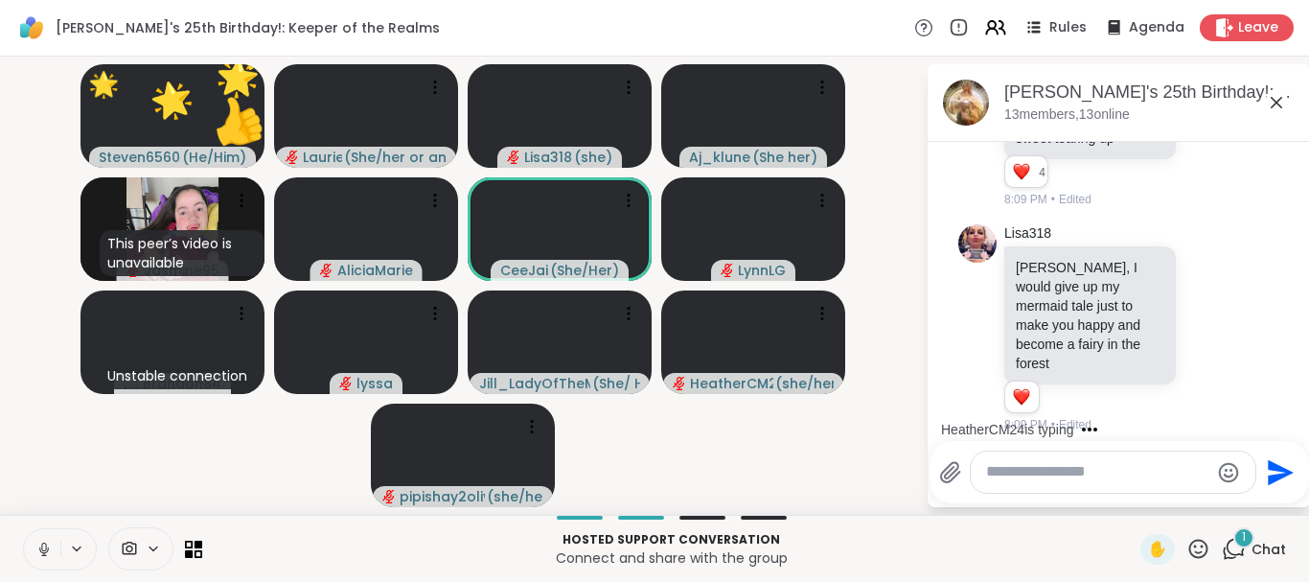
click at [1199, 547] on icon at bounding box center [1198, 549] width 24 height 24
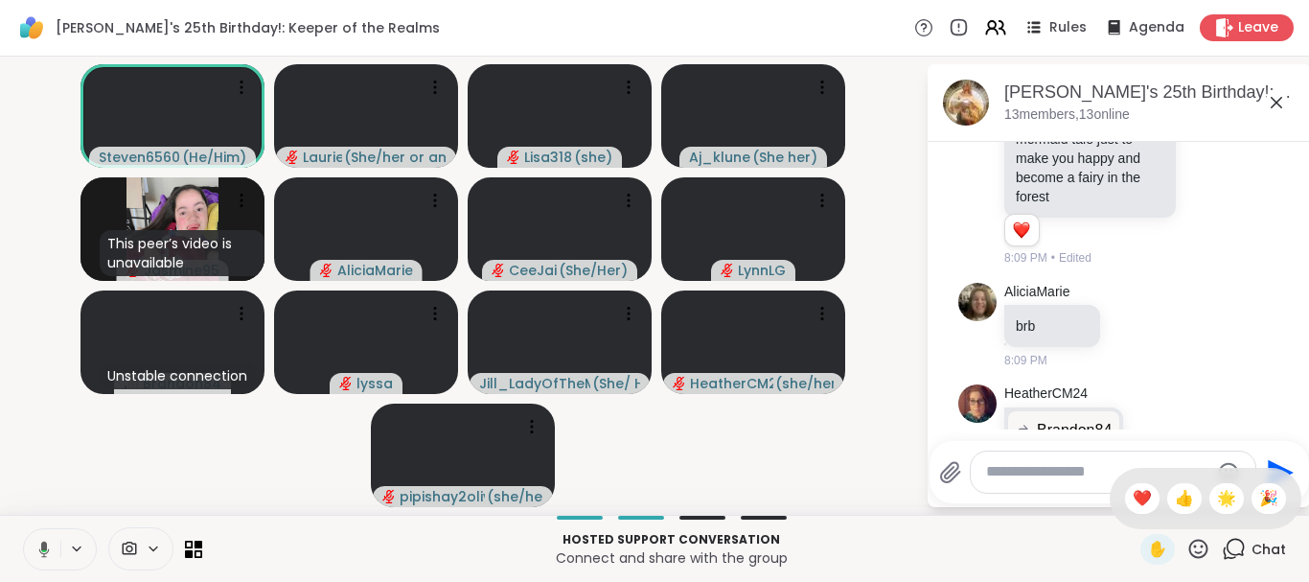
scroll to position [2251, 0]
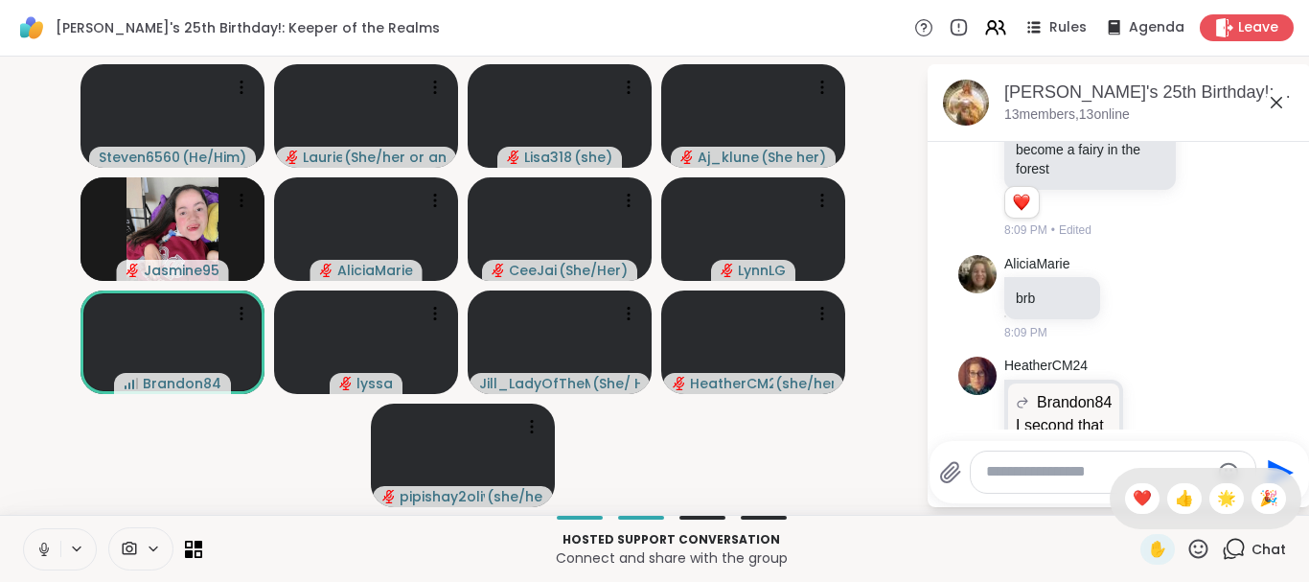
click at [1201, 547] on icon at bounding box center [1198, 547] width 19 height 19
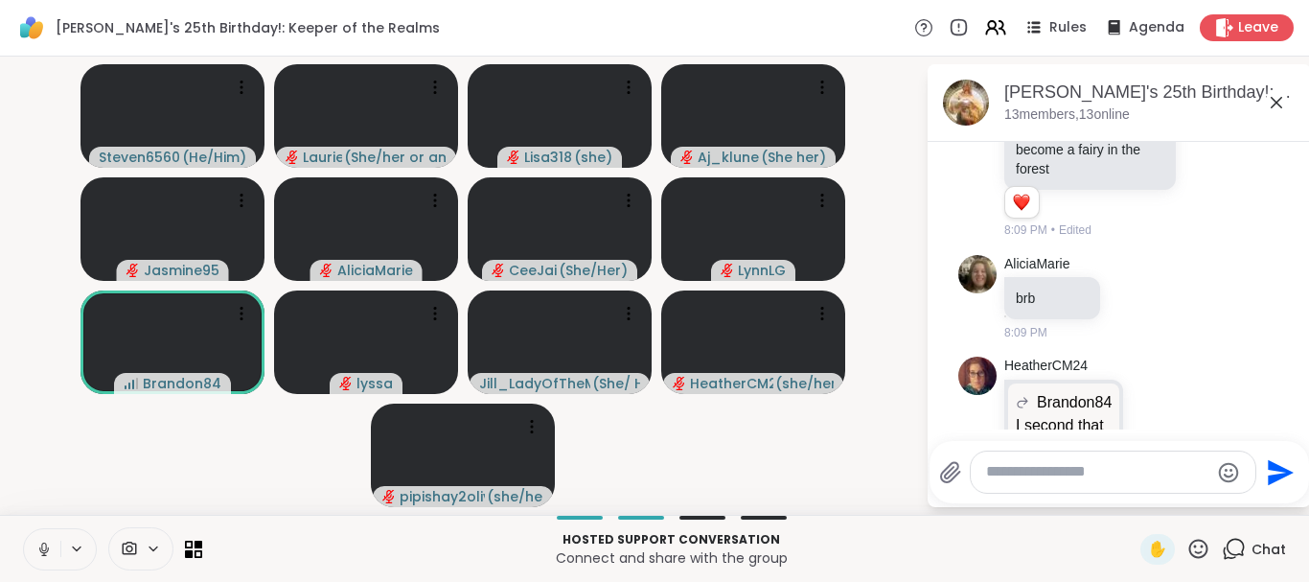
click at [1201, 547] on icon at bounding box center [1198, 547] width 19 height 19
click at [1145, 492] on span "❤️" at bounding box center [1142, 498] width 19 height 23
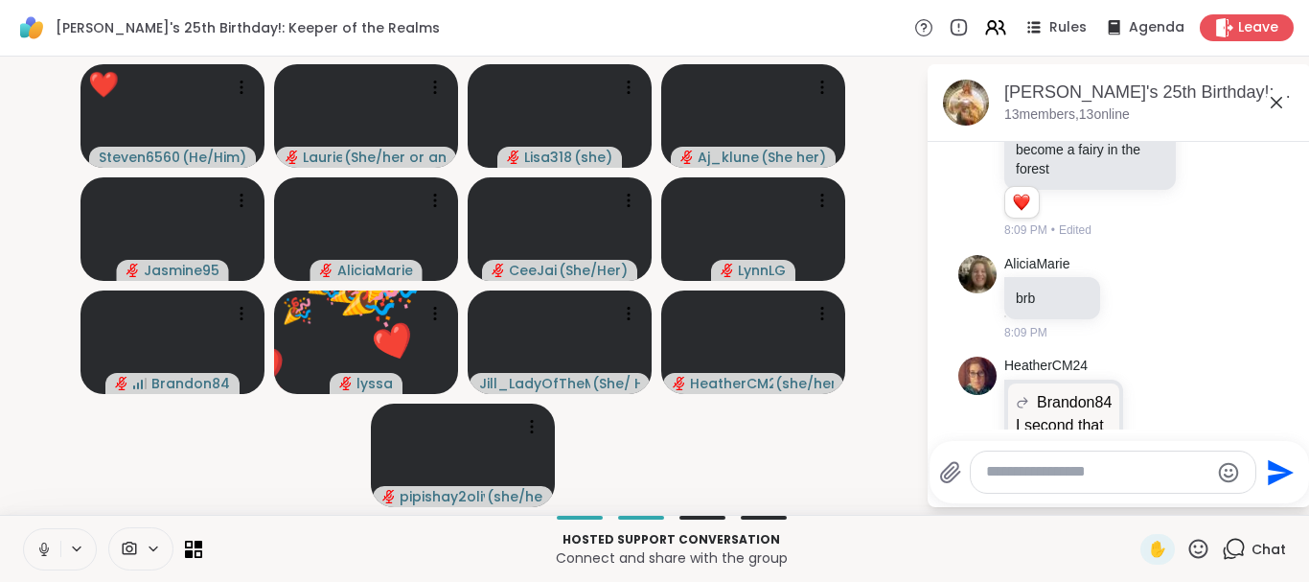
click at [1204, 543] on icon at bounding box center [1198, 549] width 24 height 24
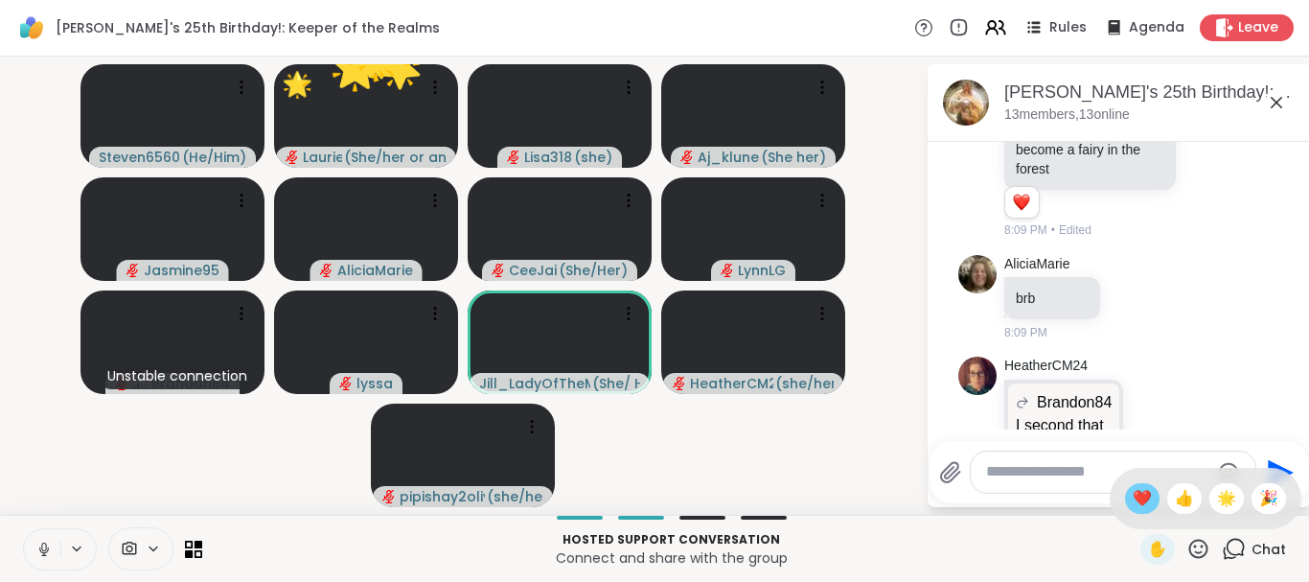
click at [1137, 492] on span "❤️" at bounding box center [1142, 498] width 19 height 23
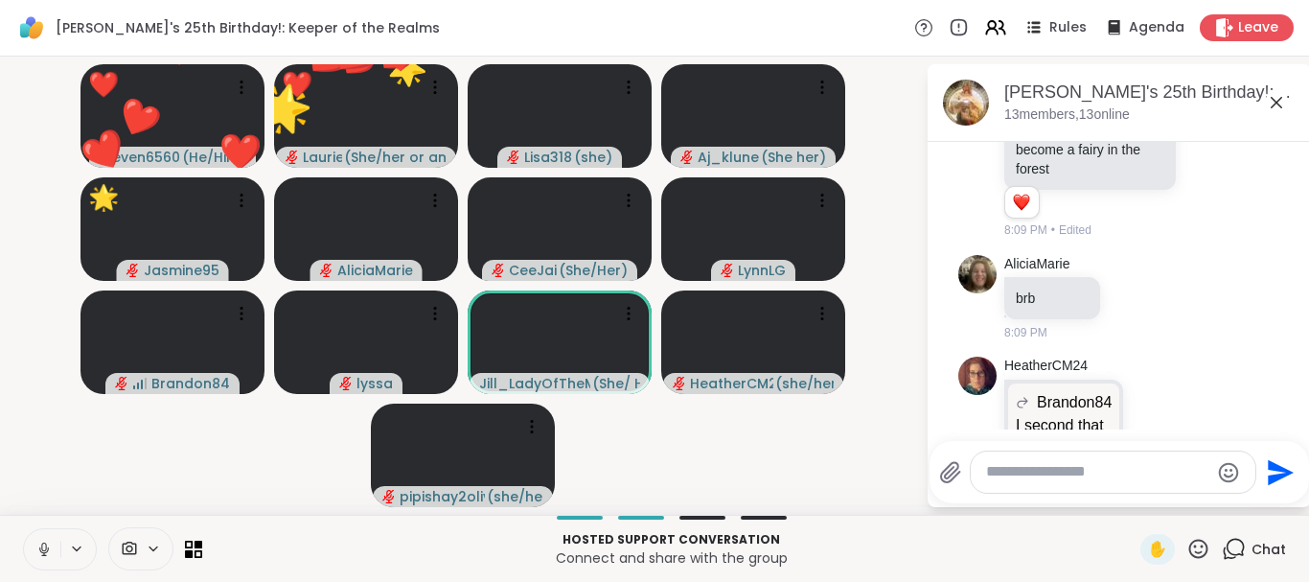
click at [1202, 550] on icon at bounding box center [1198, 549] width 24 height 24
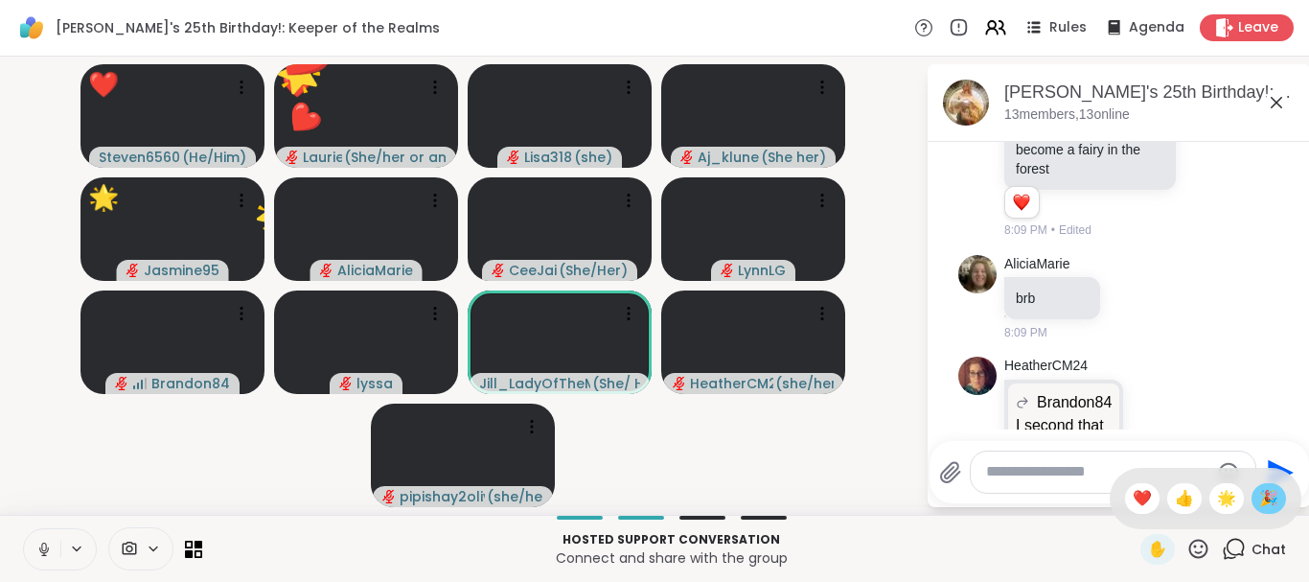
click at [1270, 502] on span "🎉" at bounding box center [1268, 498] width 19 height 23
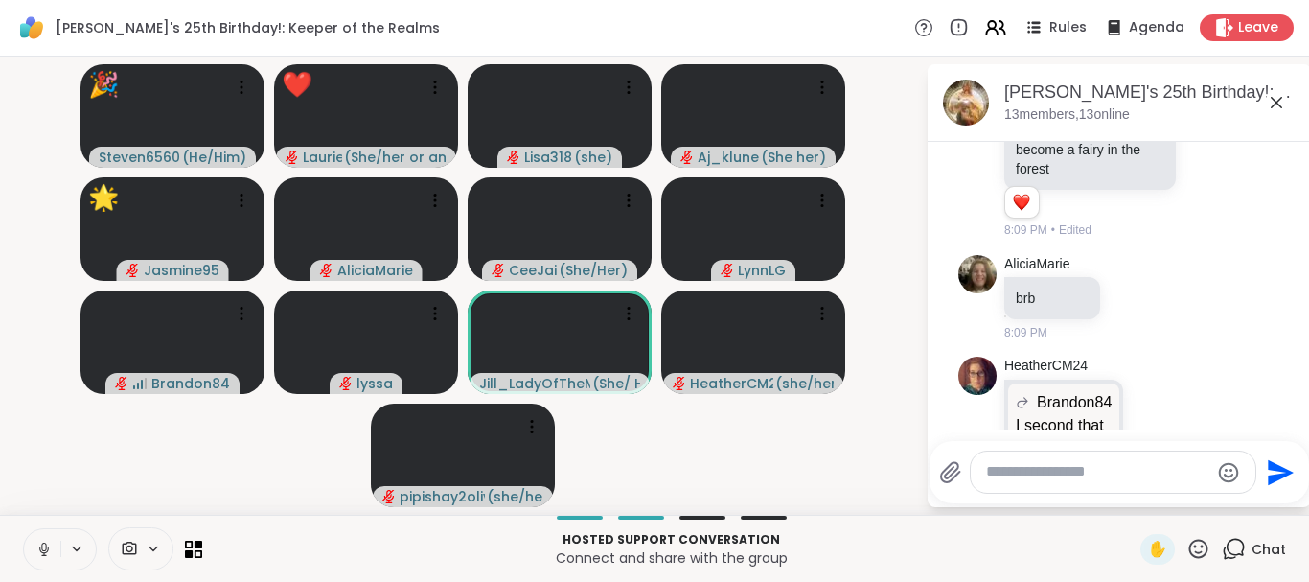
click at [1200, 550] on icon at bounding box center [1198, 549] width 24 height 24
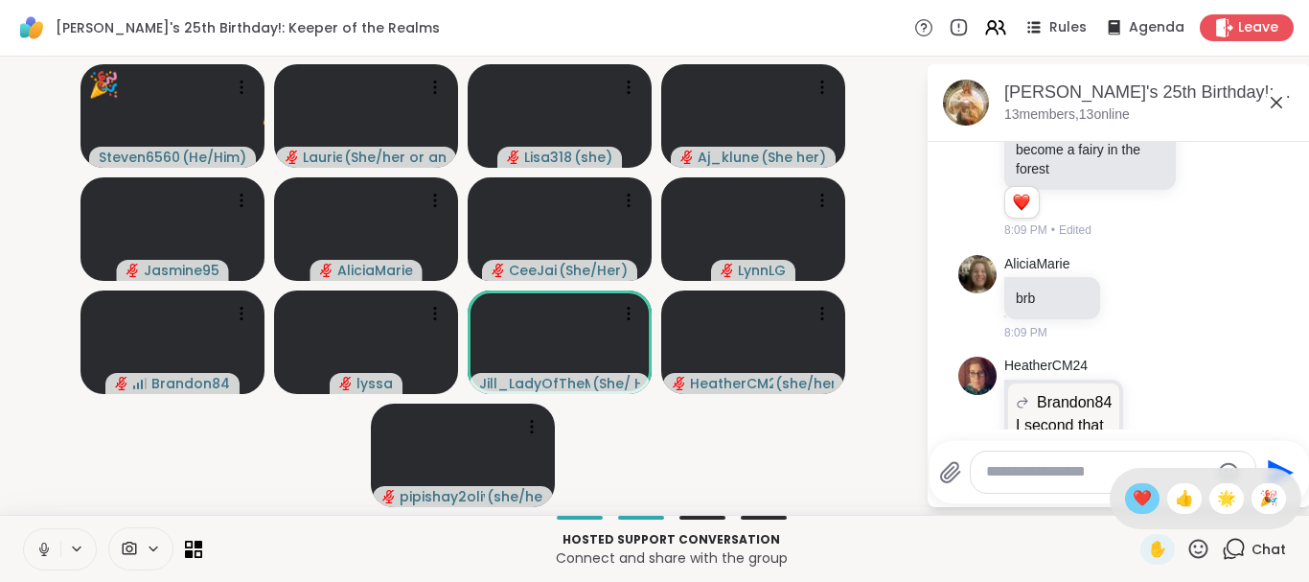
click at [1138, 503] on span "❤️" at bounding box center [1142, 498] width 19 height 23
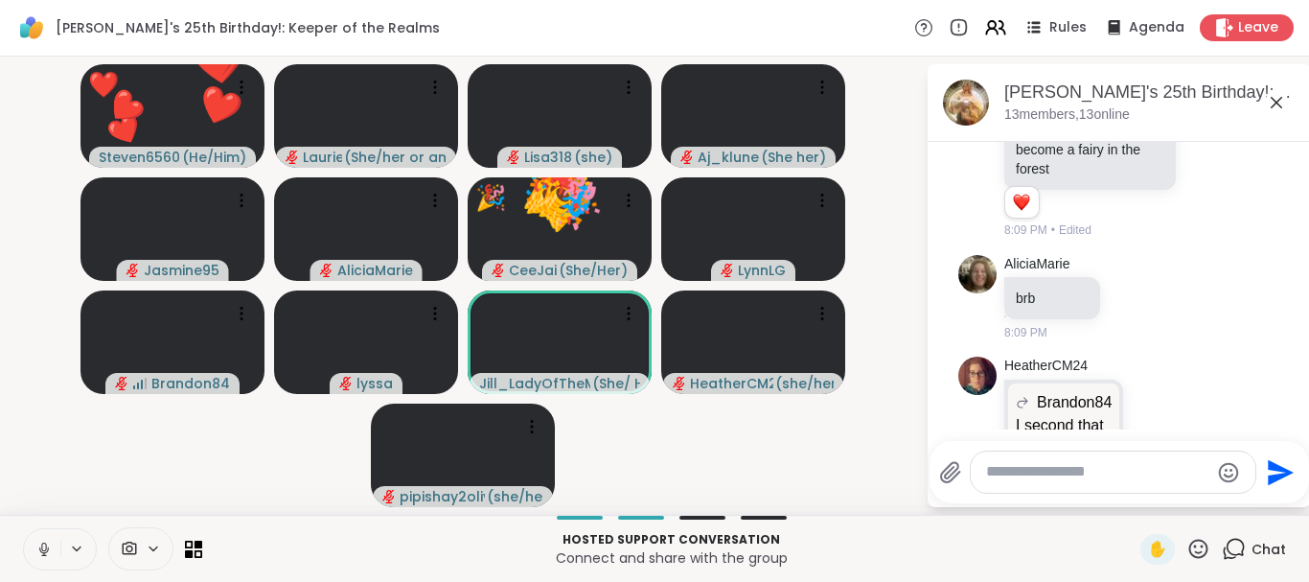
click at [1196, 544] on icon at bounding box center [1198, 549] width 24 height 24
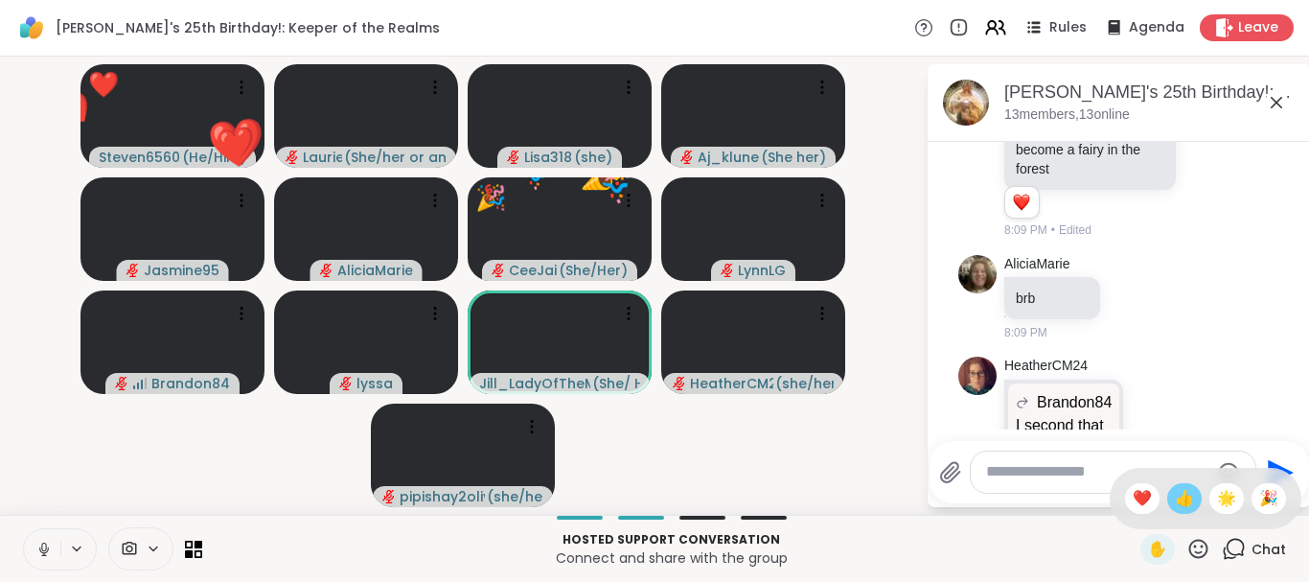
scroll to position [2223, 0]
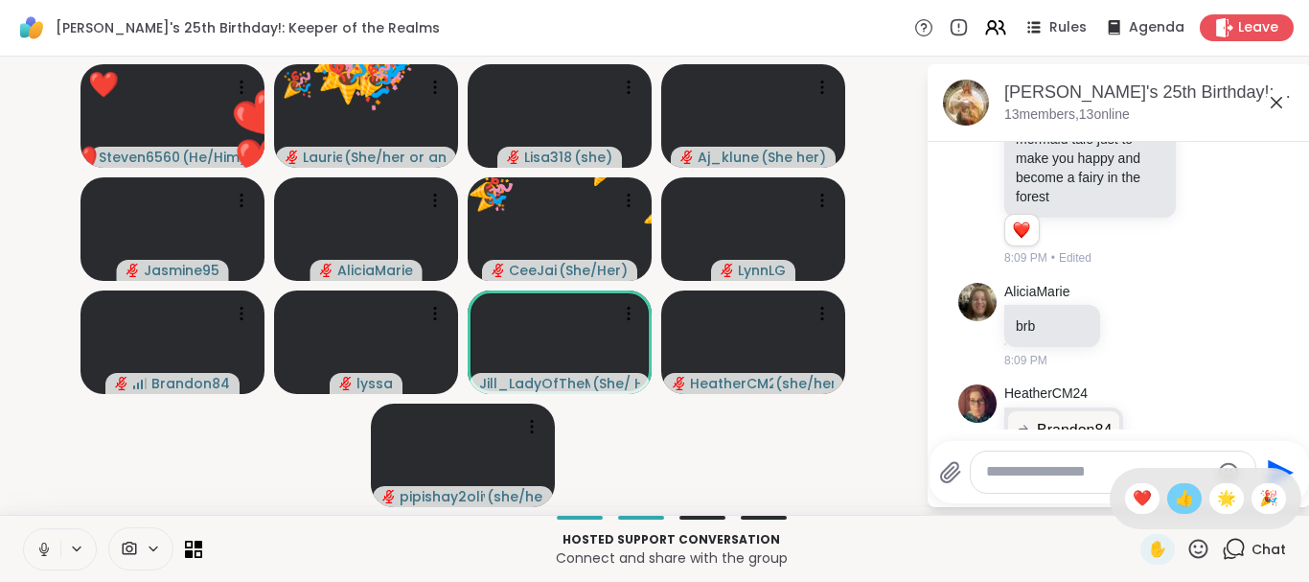
click at [1178, 501] on span "👍" at bounding box center [1184, 498] width 19 height 23
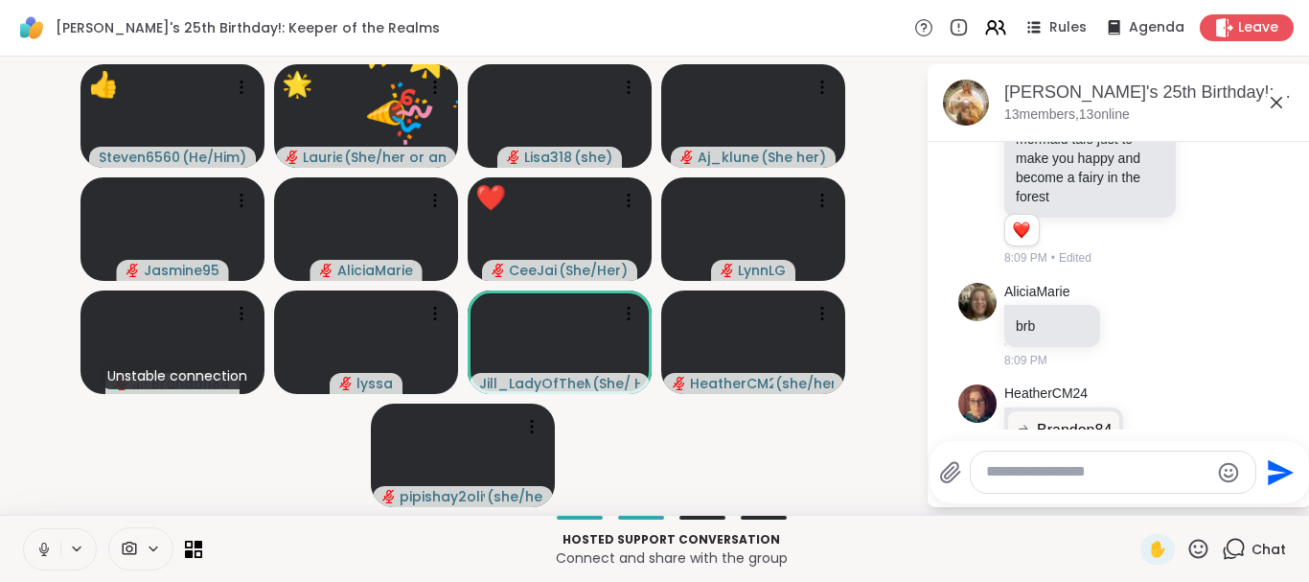
click at [1192, 543] on icon at bounding box center [1198, 547] width 19 height 19
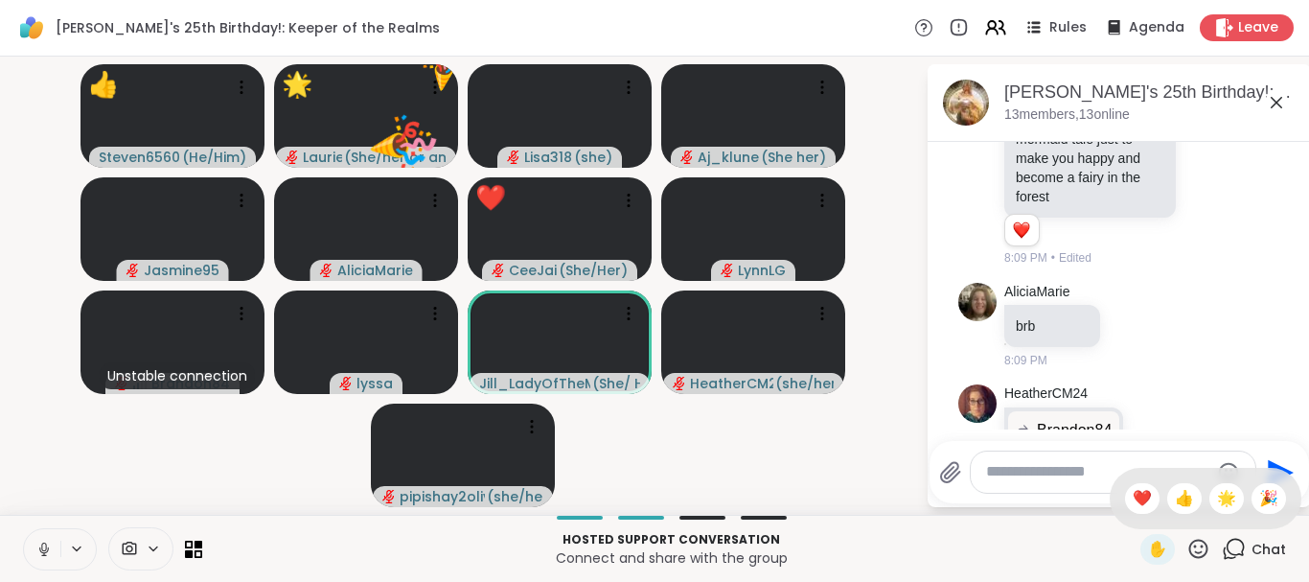
scroll to position [2251, 0]
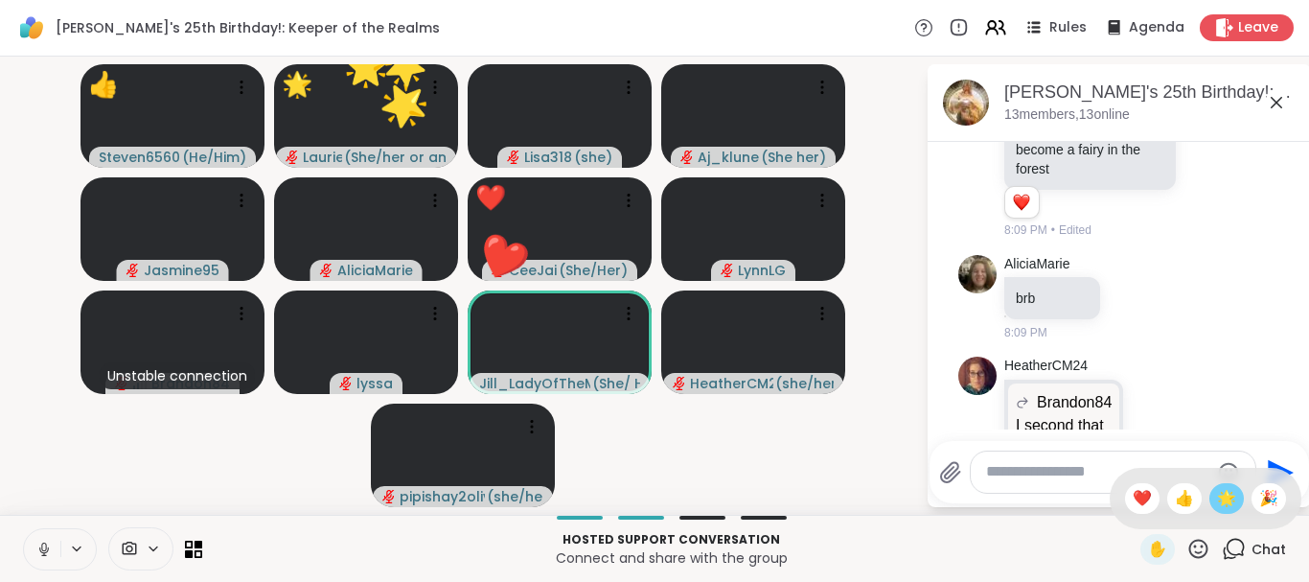
click at [1223, 502] on span "🌟" at bounding box center [1226, 498] width 19 height 23
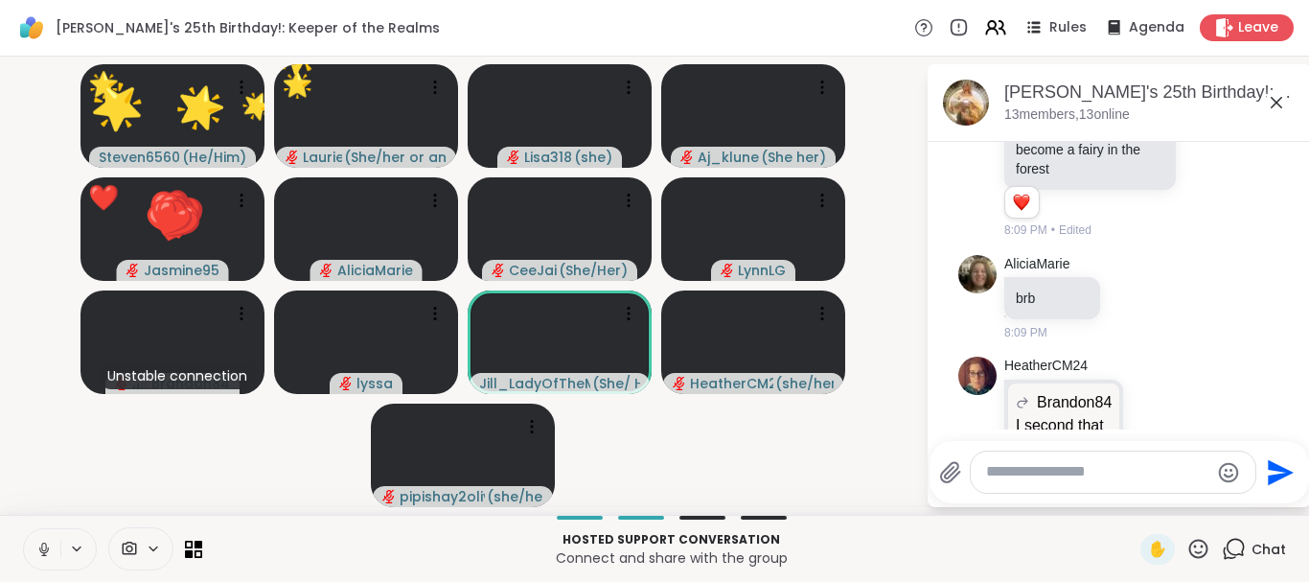
click at [1196, 548] on icon at bounding box center [1198, 549] width 24 height 24
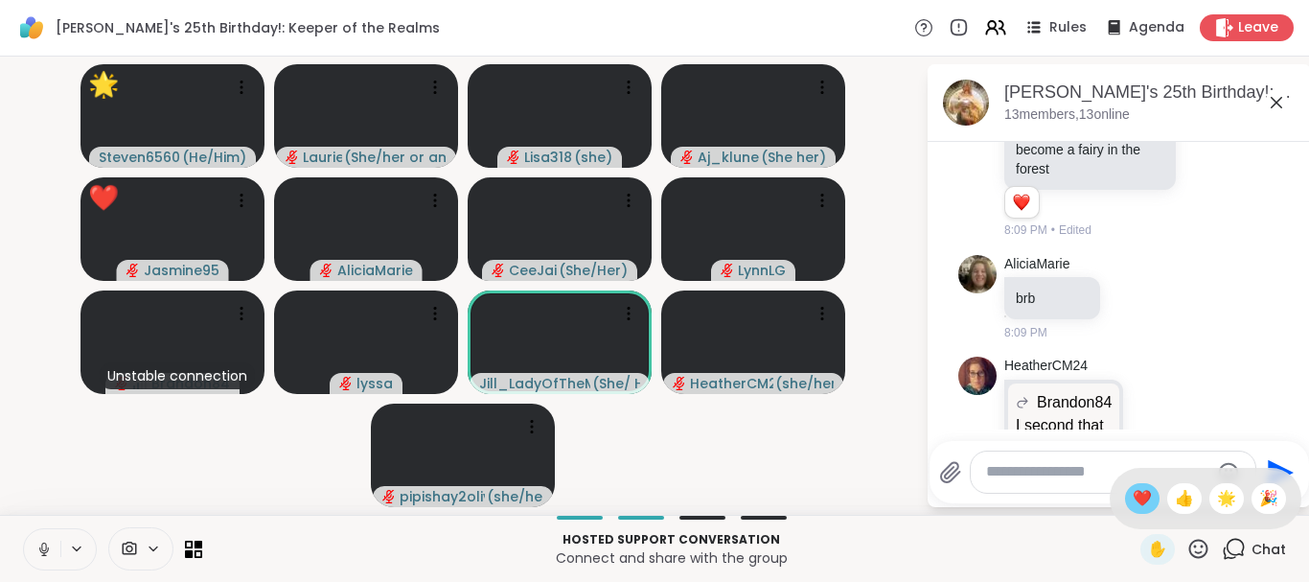
click at [1149, 496] on div "❤️" at bounding box center [1142, 498] width 34 height 31
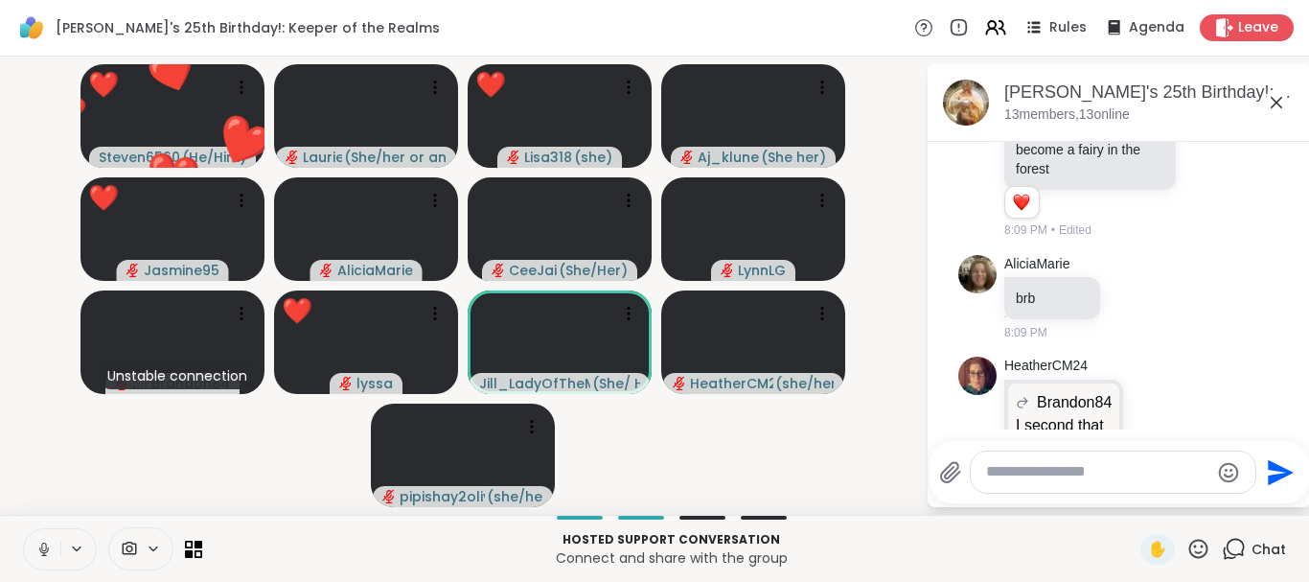
click at [1201, 547] on icon at bounding box center [1198, 547] width 19 height 19
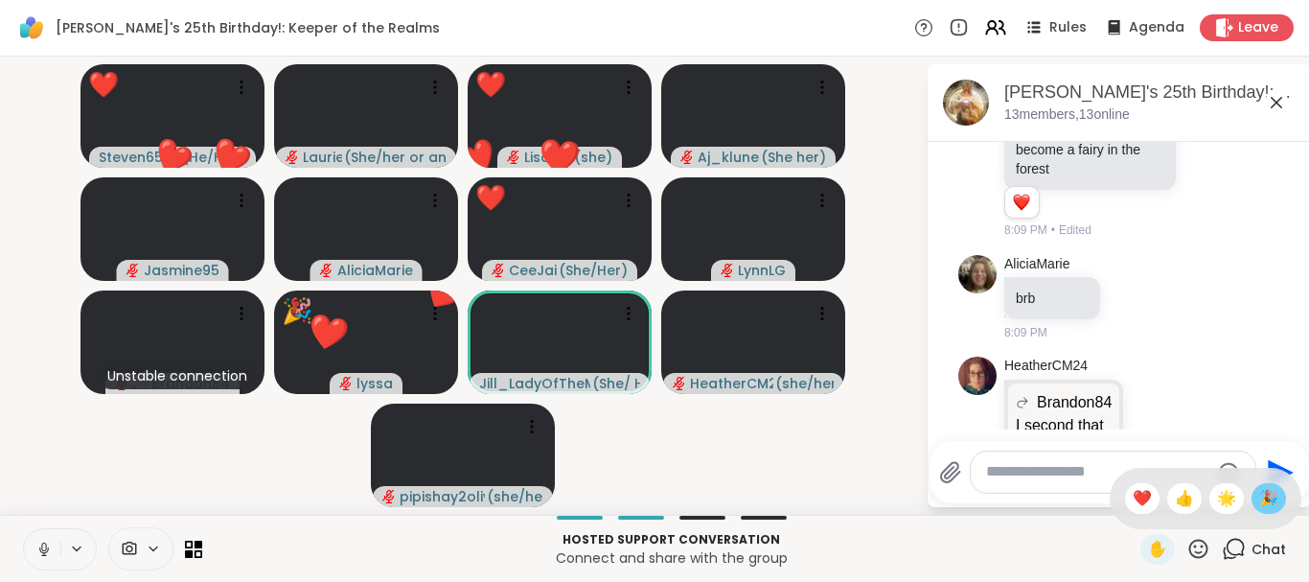
click at [1268, 503] on span "🎉" at bounding box center [1268, 498] width 19 height 23
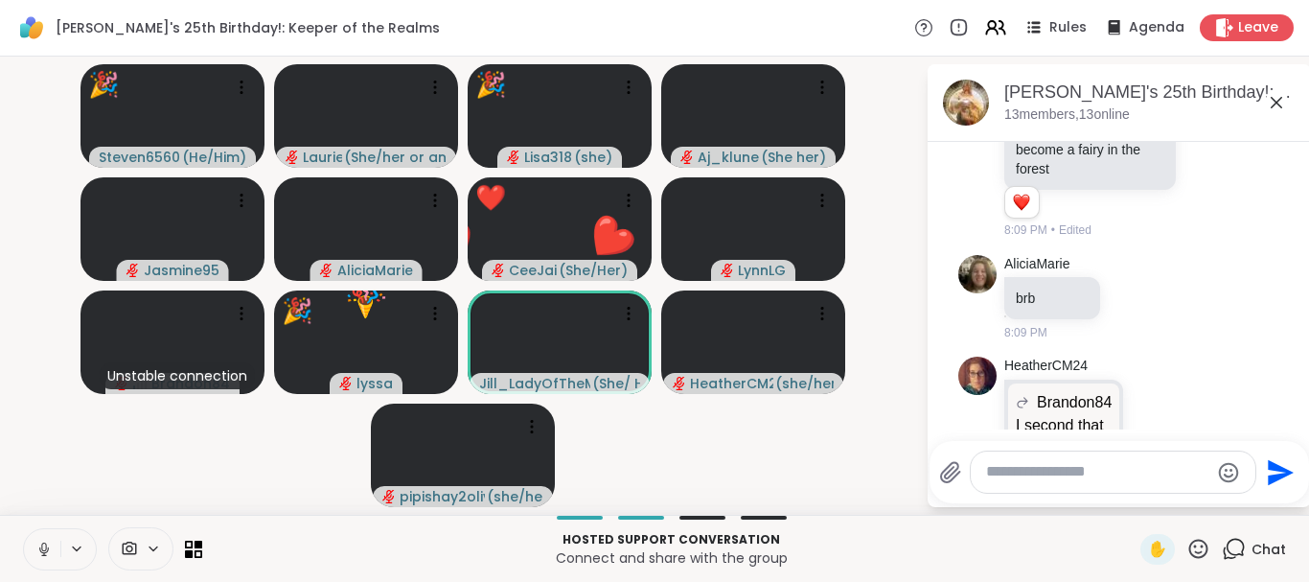
click at [1196, 552] on icon at bounding box center [1198, 547] width 19 height 19
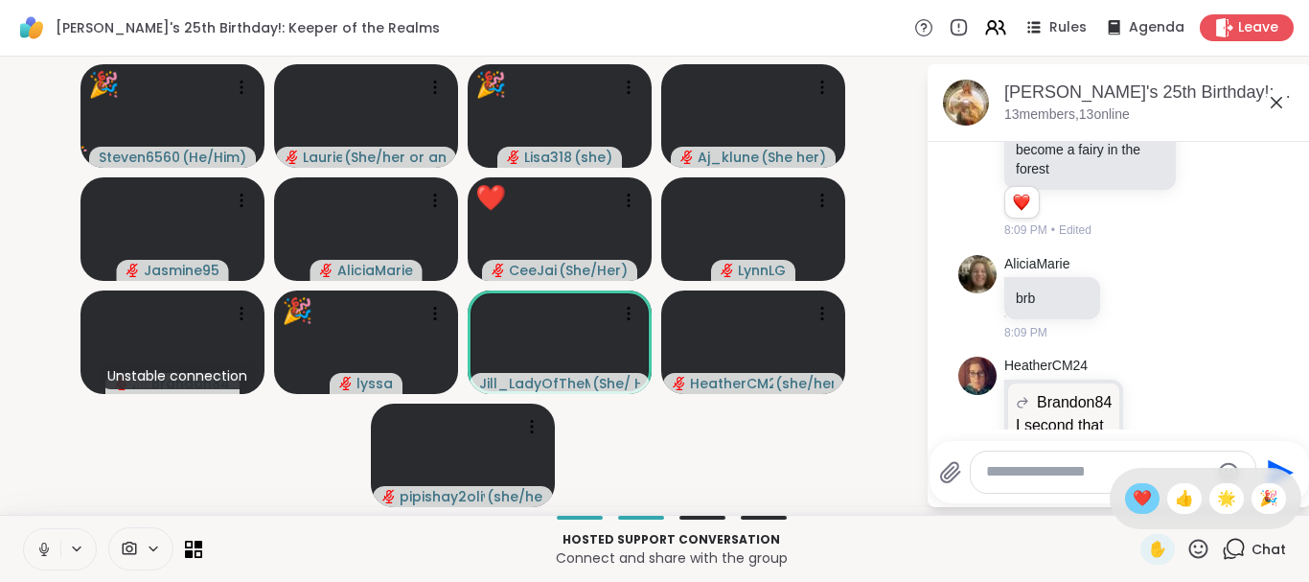
click at [1133, 502] on span "❤️" at bounding box center [1142, 498] width 19 height 23
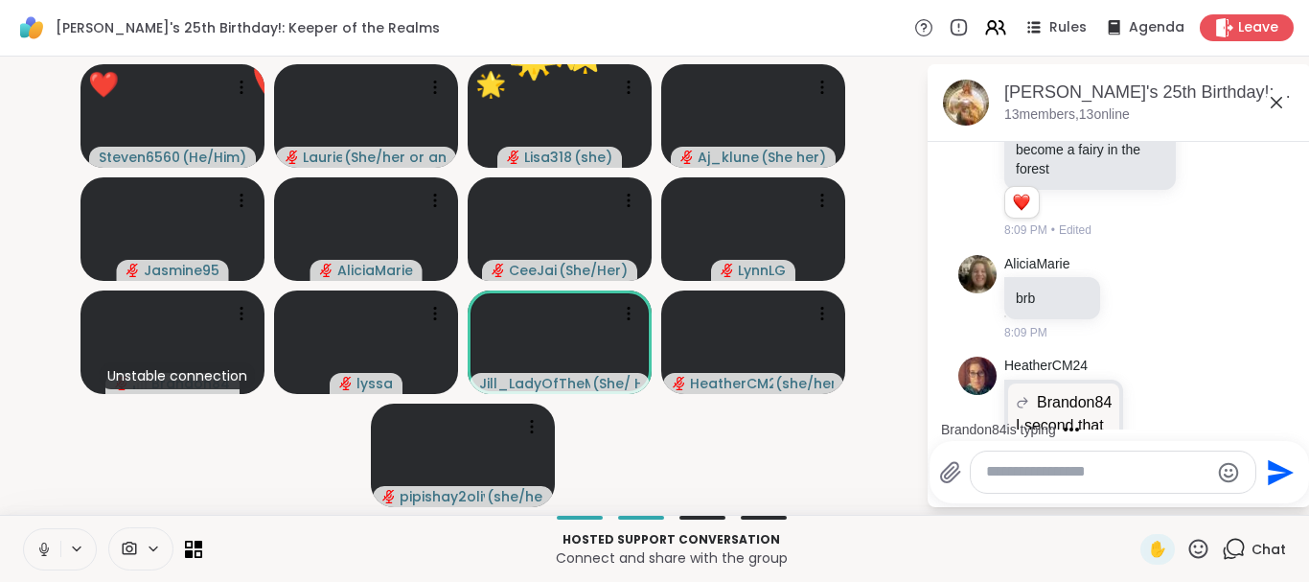
click at [1201, 546] on icon at bounding box center [1198, 549] width 24 height 24
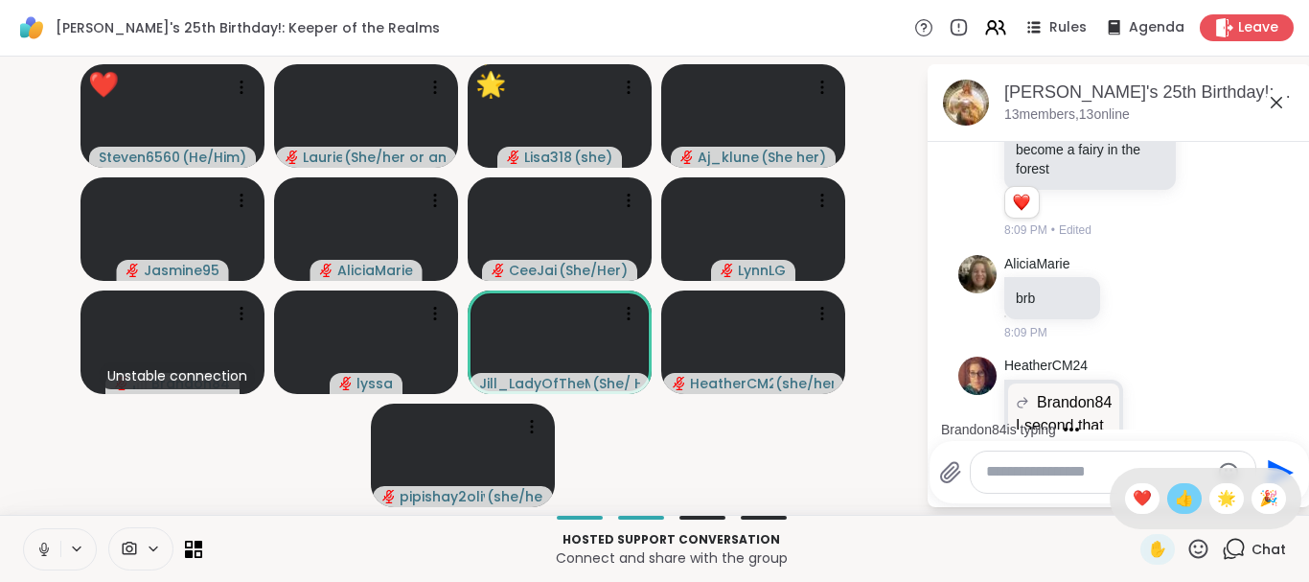
click at [1177, 503] on span "👍" at bounding box center [1184, 498] width 19 height 23
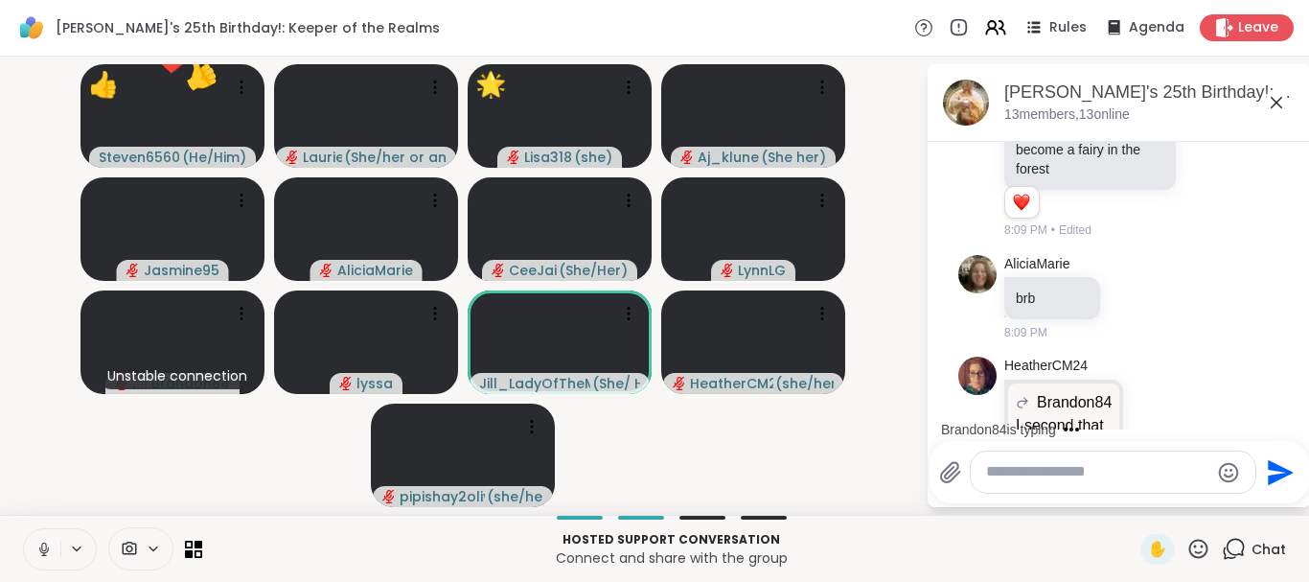
click at [1196, 544] on icon at bounding box center [1198, 549] width 24 height 24
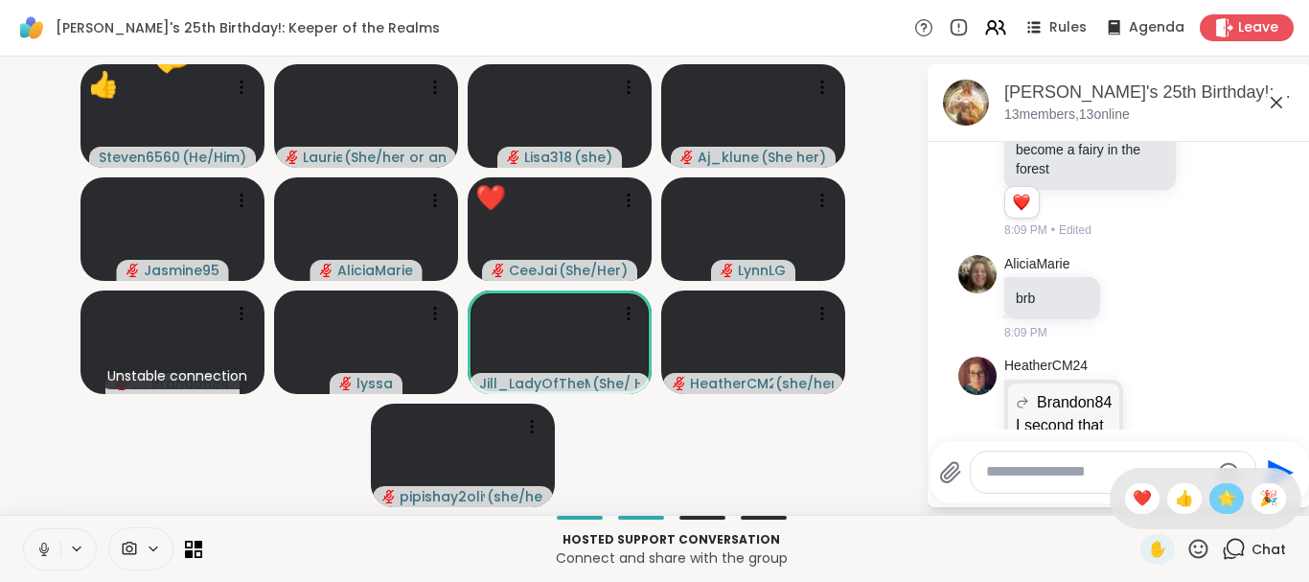
click at [1221, 497] on span "🌟" at bounding box center [1226, 498] width 19 height 23
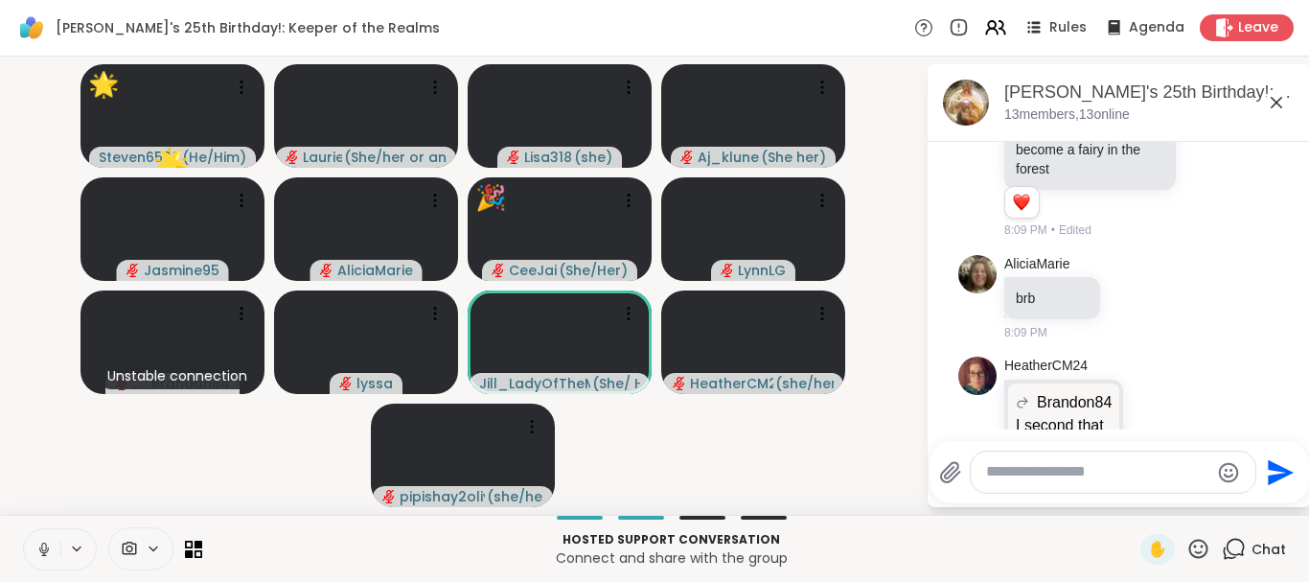
click at [1196, 548] on icon at bounding box center [1198, 549] width 24 height 24
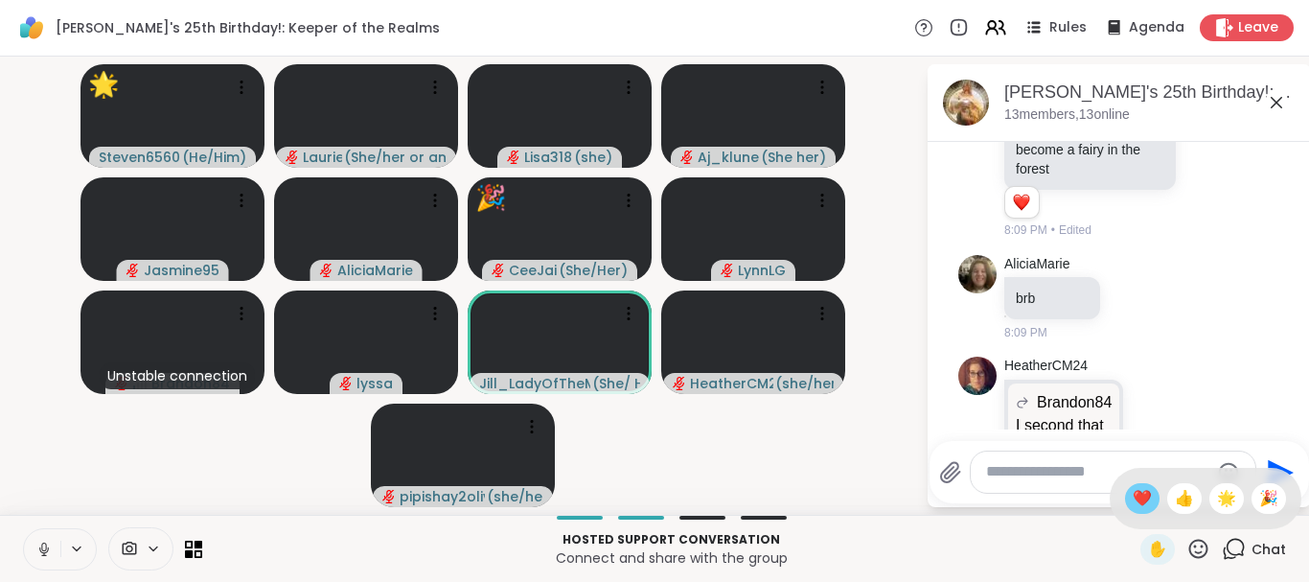
click at [1140, 500] on span "❤️" at bounding box center [1142, 498] width 19 height 23
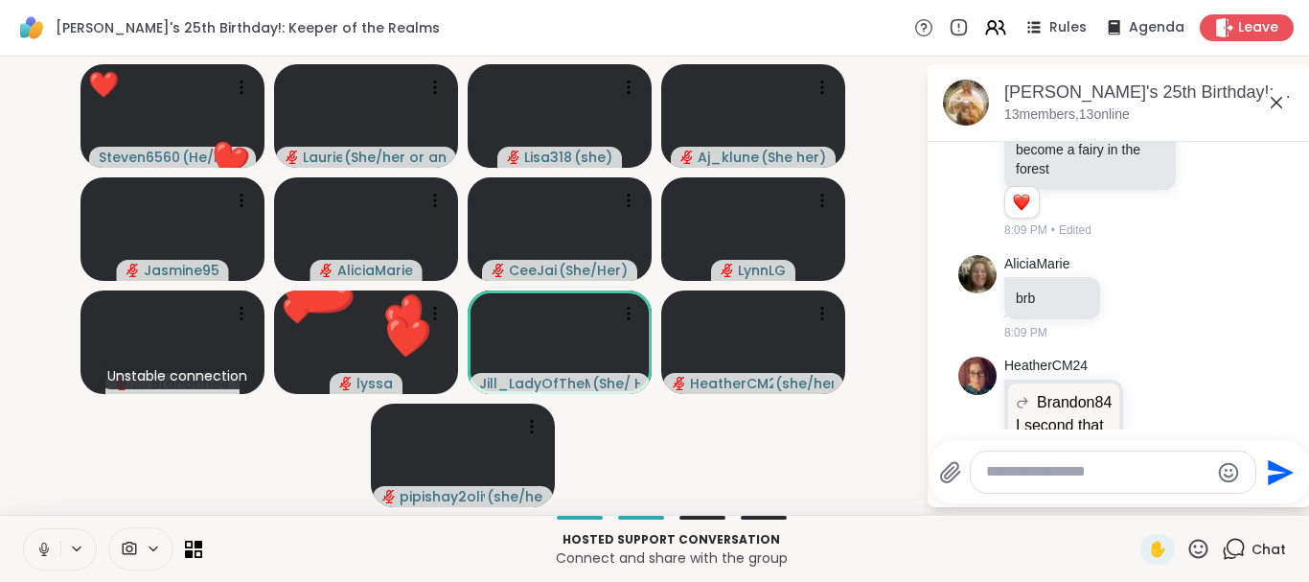
click at [1197, 541] on icon at bounding box center [1198, 549] width 24 height 24
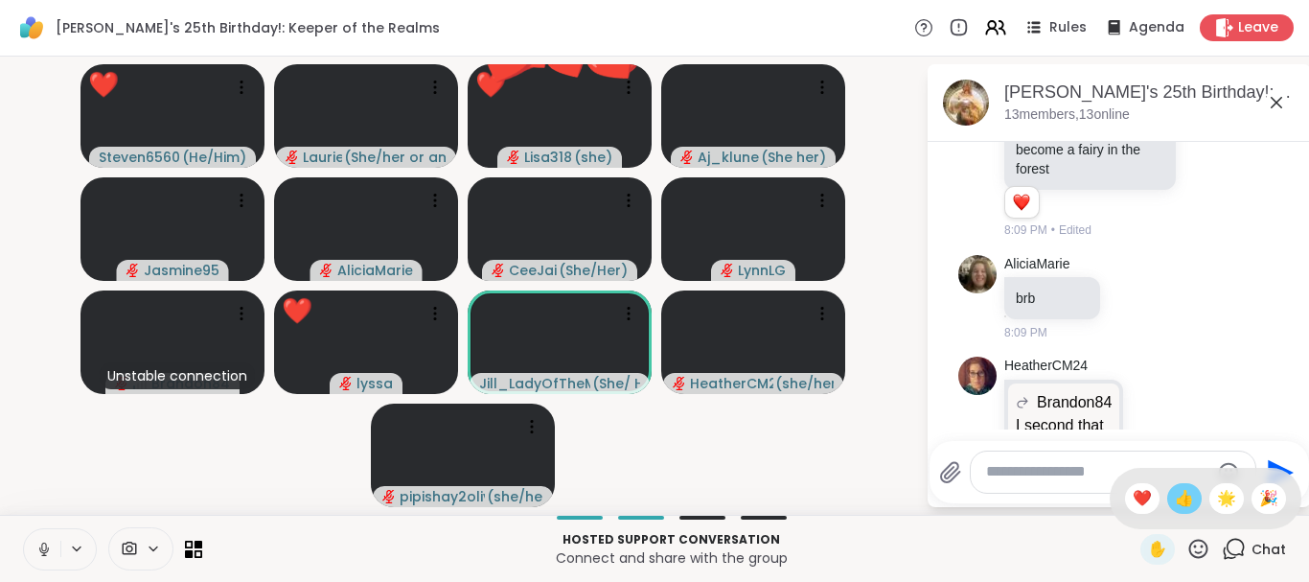
click at [1179, 498] on span "👍" at bounding box center [1184, 498] width 19 height 23
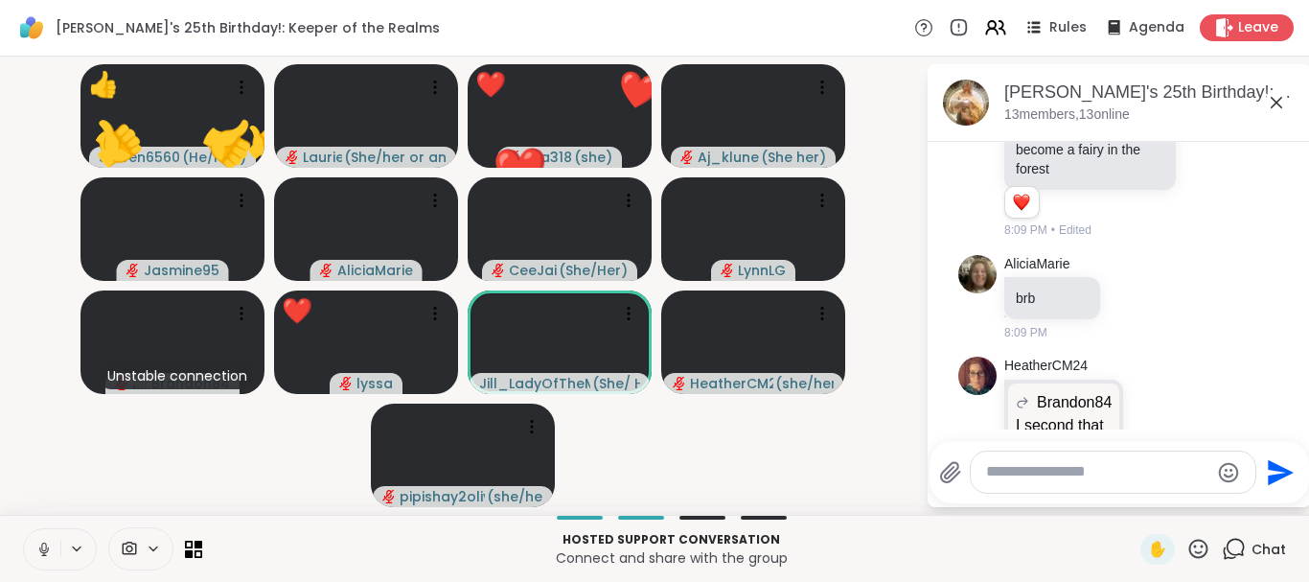
click at [1202, 537] on icon at bounding box center [1198, 549] width 24 height 24
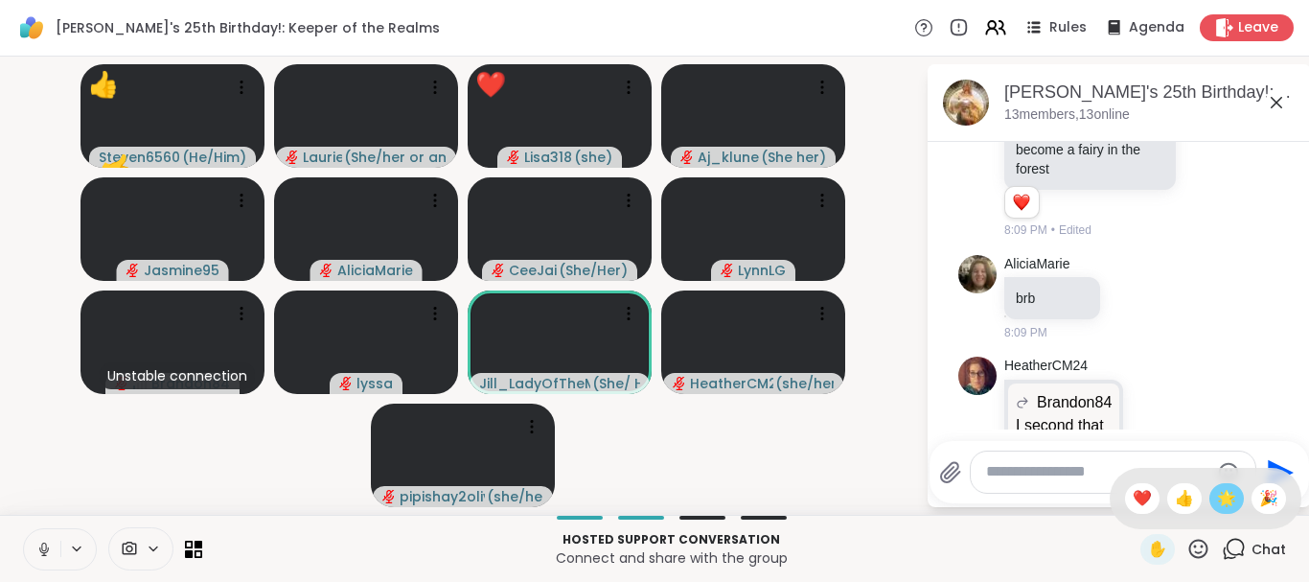
click at [1217, 497] on span "🌟" at bounding box center [1226, 498] width 19 height 23
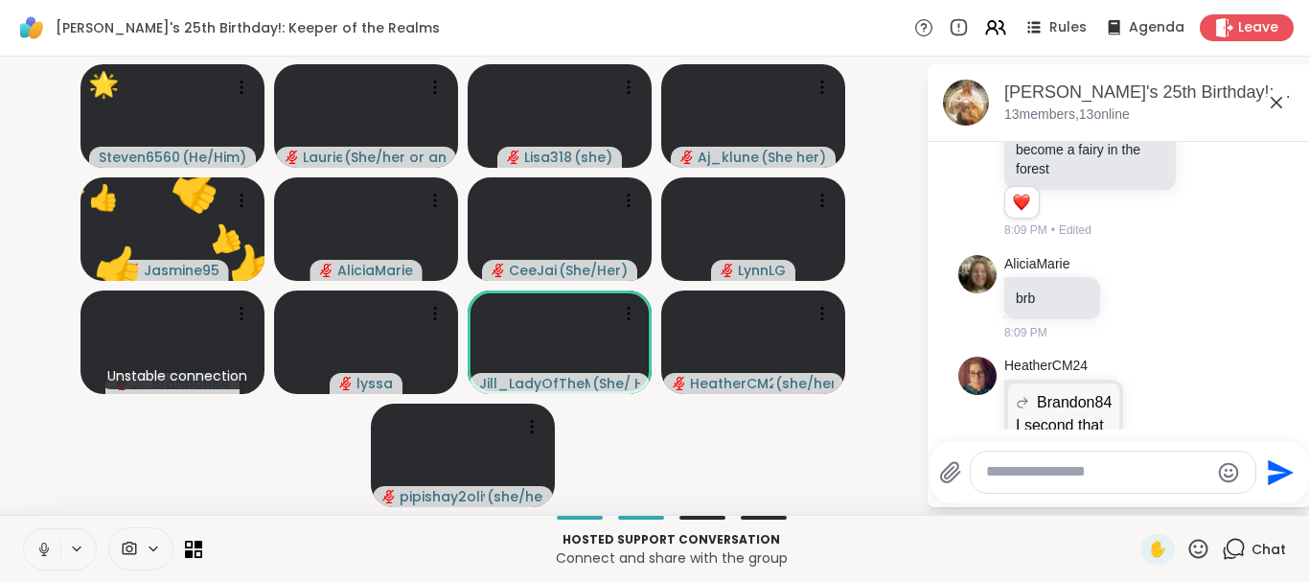
click at [1190, 538] on icon at bounding box center [1198, 549] width 24 height 24
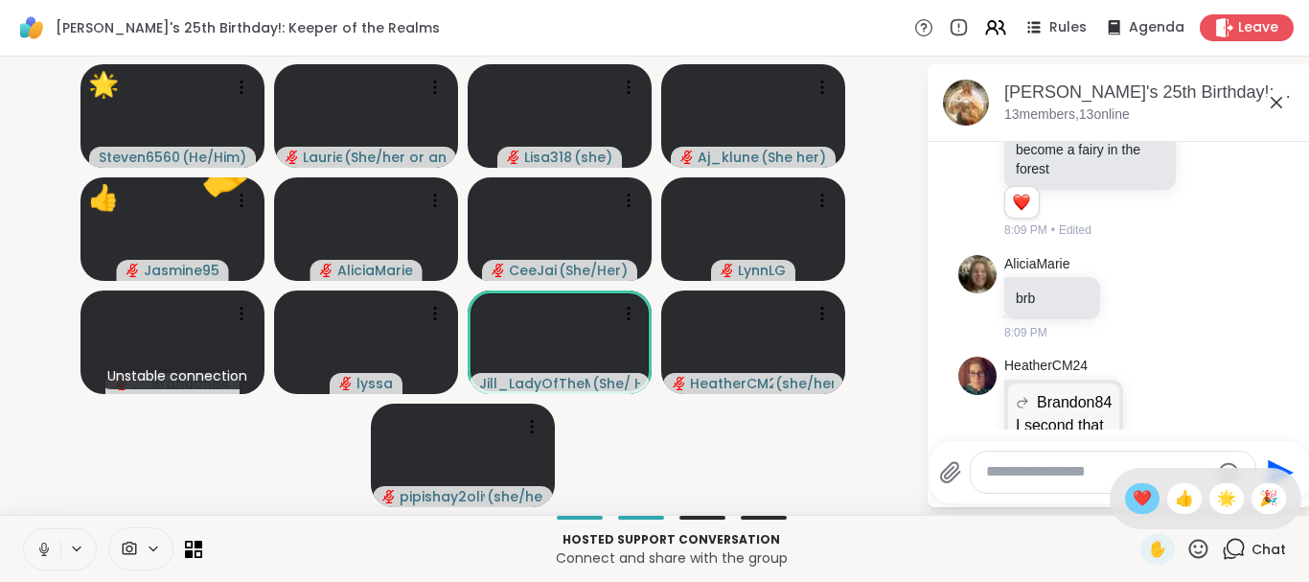
click at [1145, 497] on span "❤️" at bounding box center [1142, 498] width 19 height 23
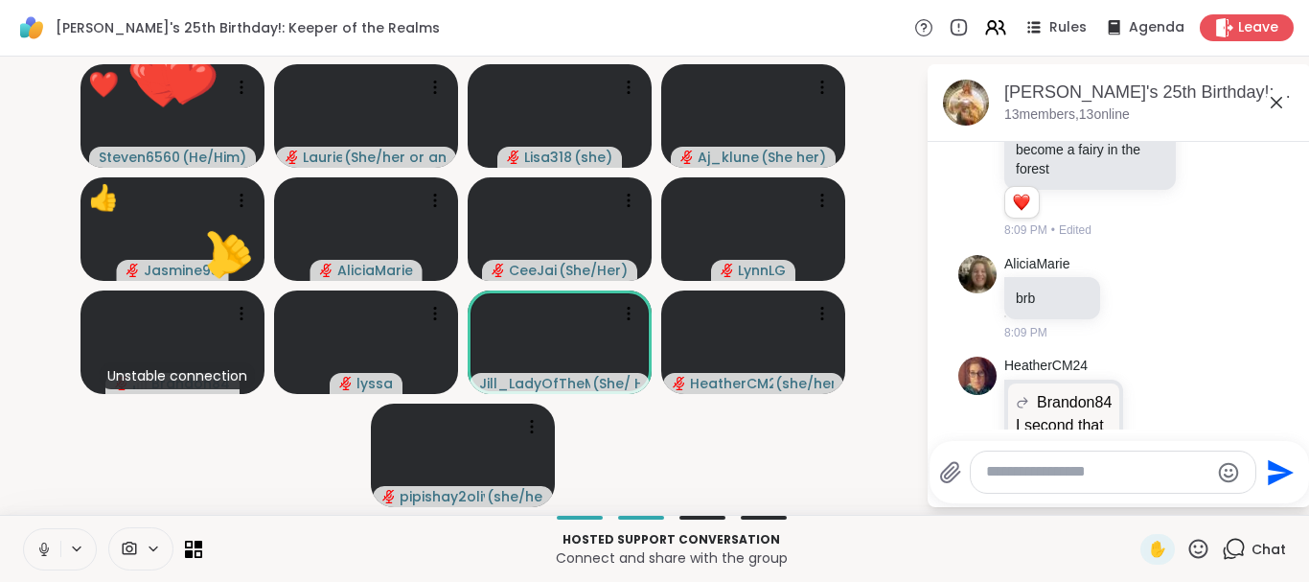
click at [1145, 497] on div "Send" at bounding box center [1118, 472] width 379 height 62
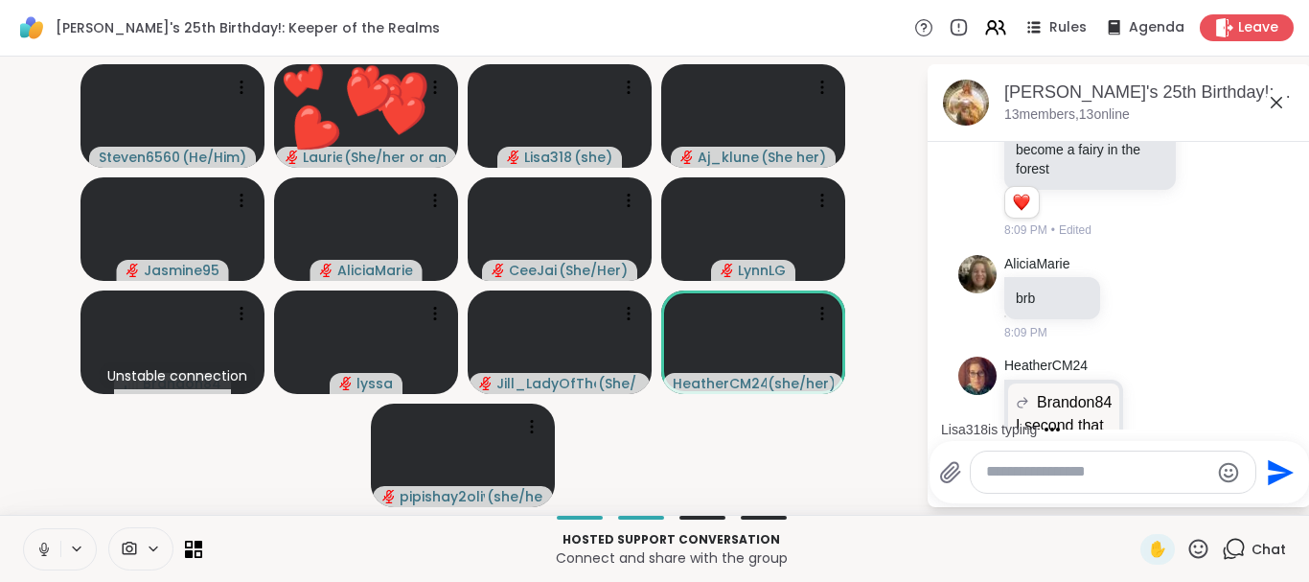
click at [1197, 547] on icon at bounding box center [1198, 547] width 19 height 19
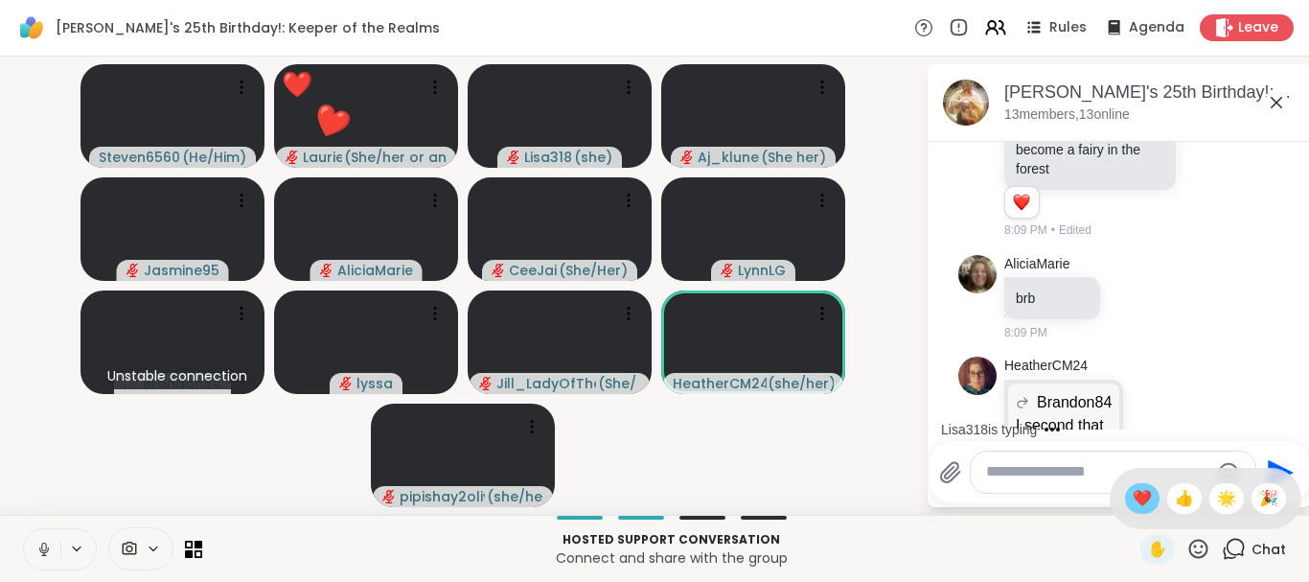
click at [1133, 499] on span "❤️" at bounding box center [1142, 498] width 19 height 23
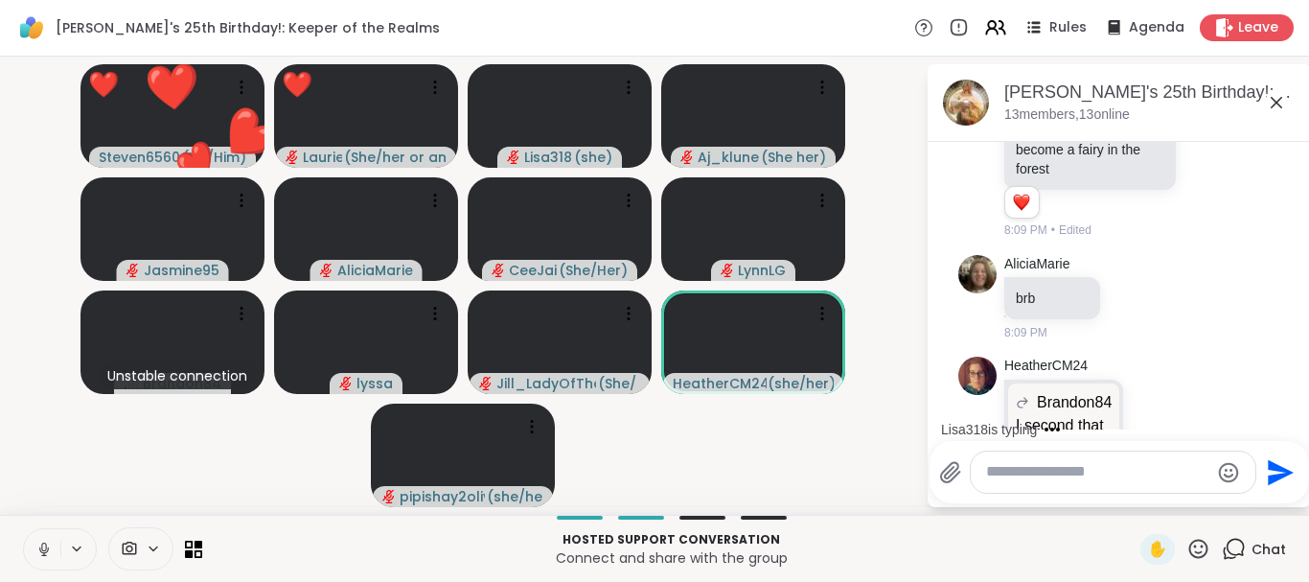
click at [1199, 541] on icon at bounding box center [1198, 549] width 24 height 24
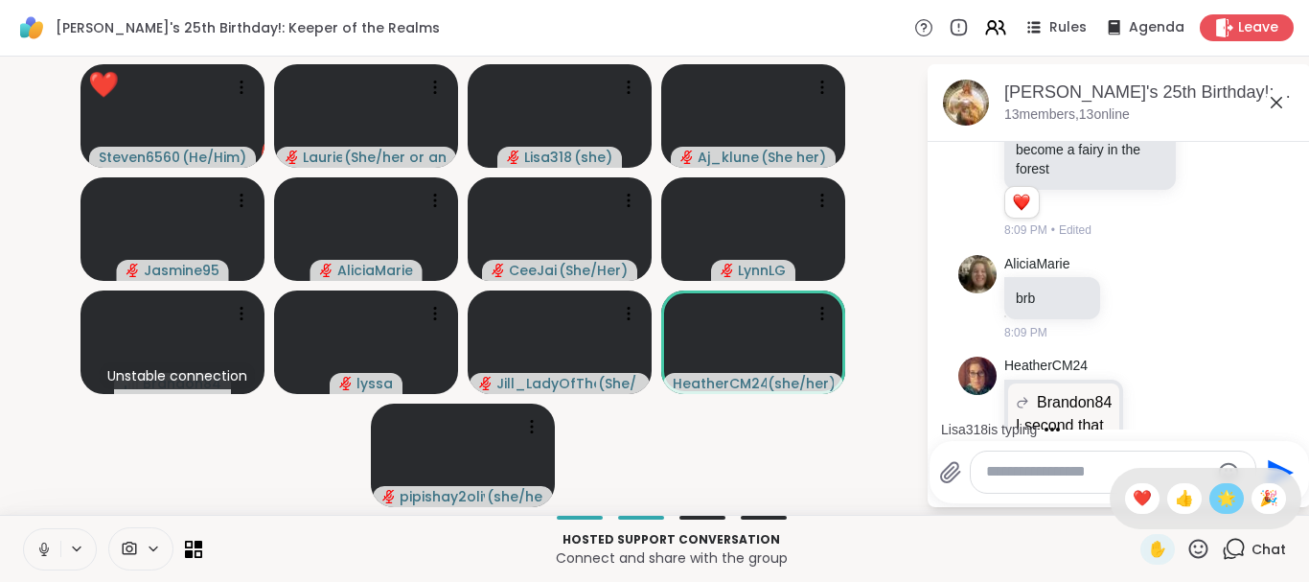
click at [1220, 499] on span "🌟" at bounding box center [1226, 498] width 19 height 23
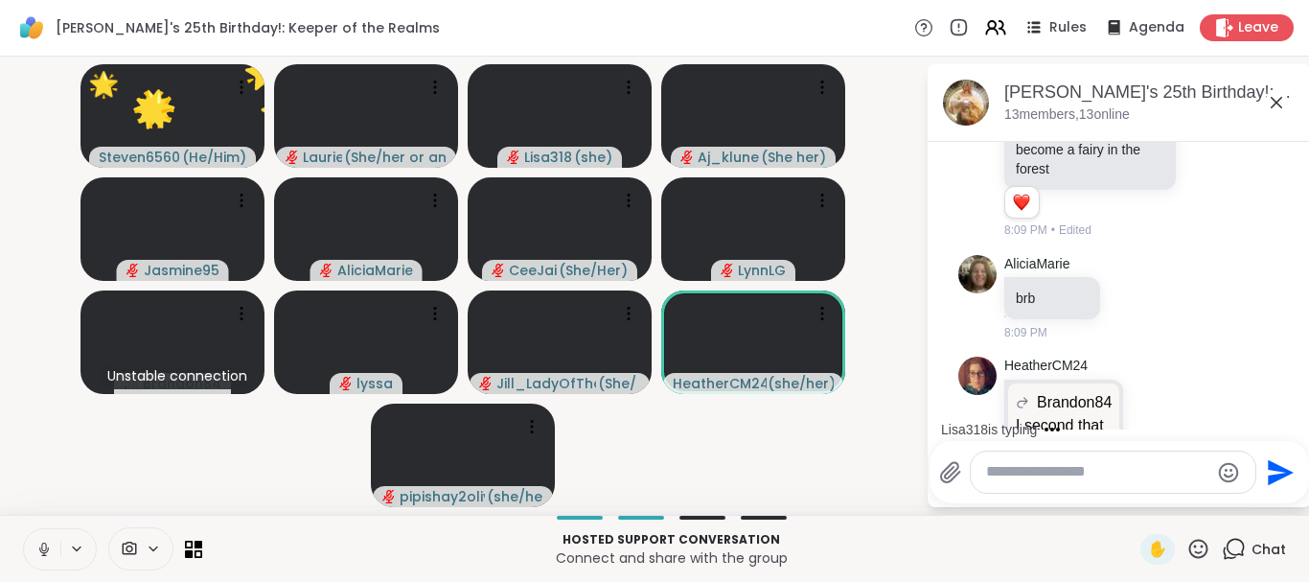
click at [1198, 544] on icon at bounding box center [1198, 549] width 24 height 24
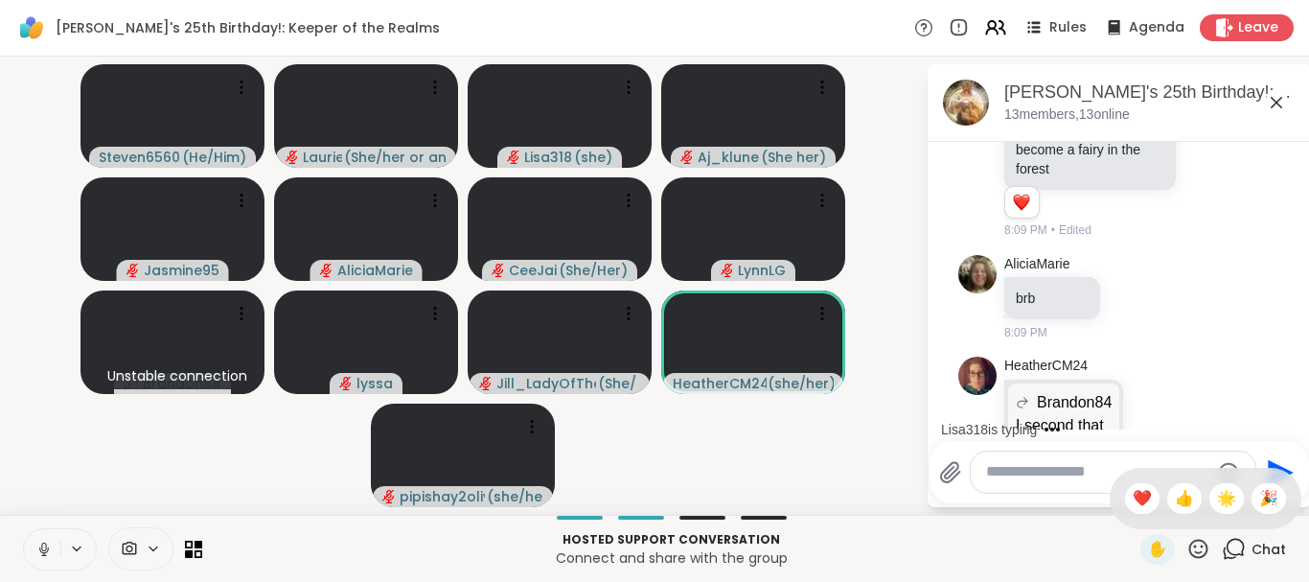
click at [1193, 546] on icon at bounding box center [1198, 549] width 24 height 24
click at [1199, 538] on icon at bounding box center [1198, 549] width 24 height 24
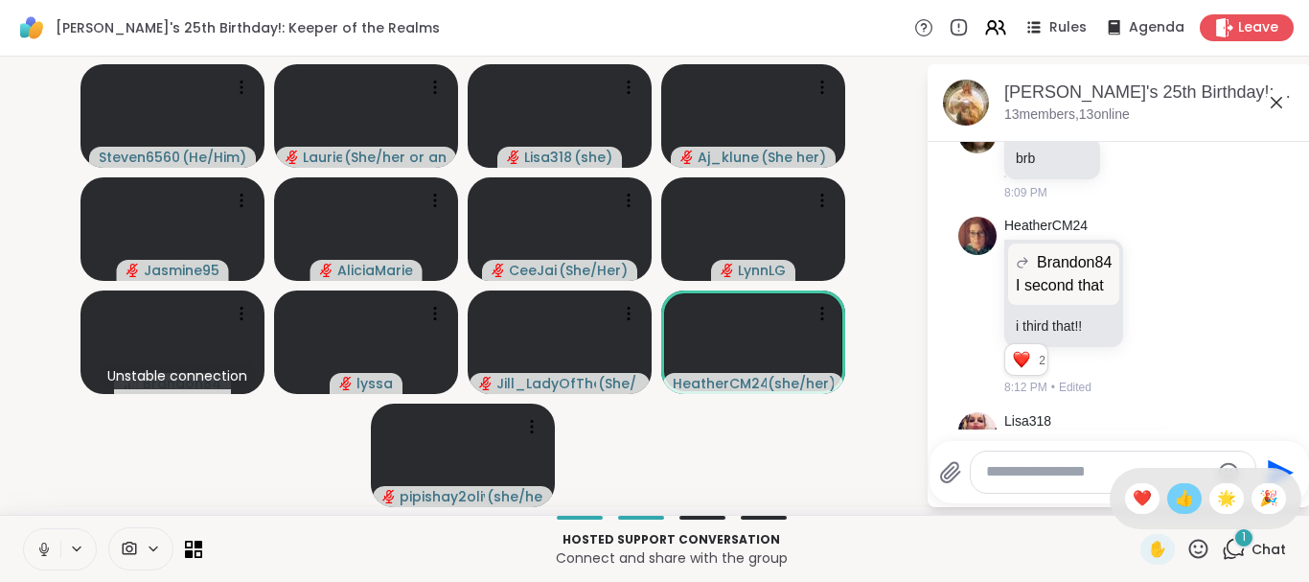
click at [1182, 502] on span "👍" at bounding box center [1184, 498] width 19 height 23
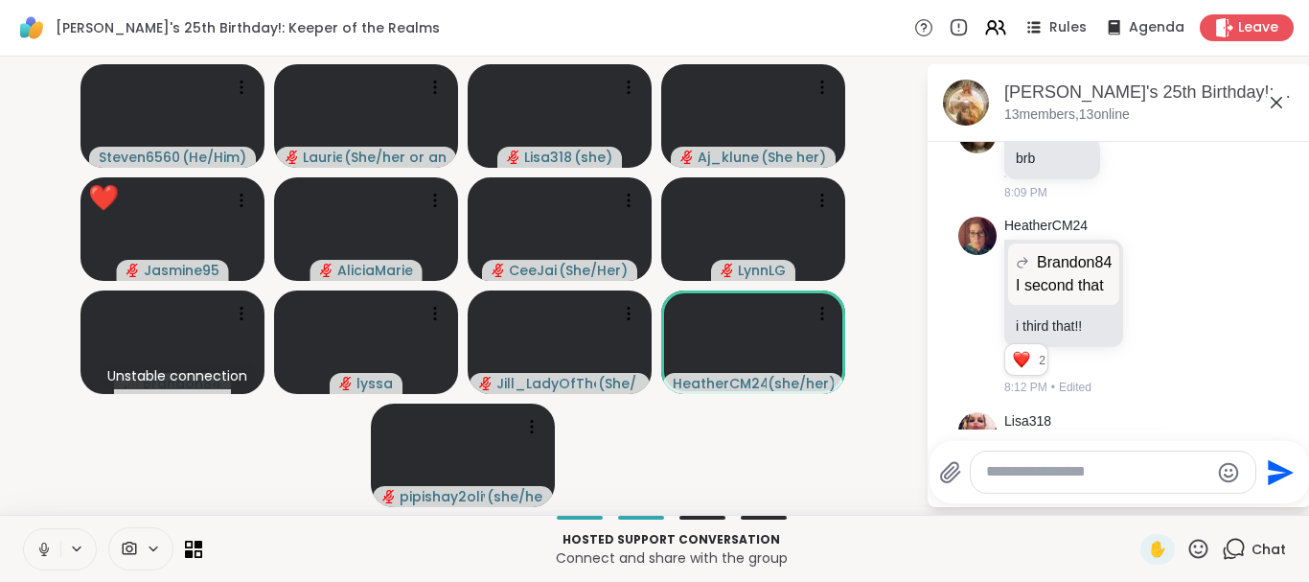
click at [1201, 552] on icon at bounding box center [1198, 547] width 19 height 19
click at [1222, 505] on span "🌟" at bounding box center [1226, 498] width 19 height 23
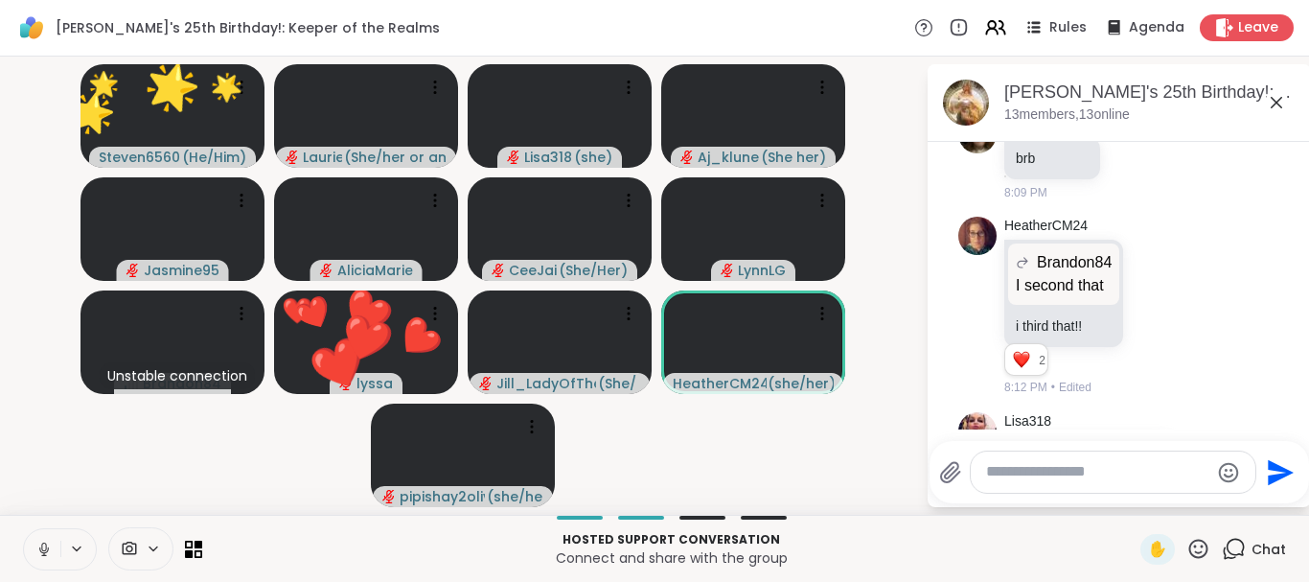
click at [1203, 541] on icon at bounding box center [1198, 547] width 19 height 19
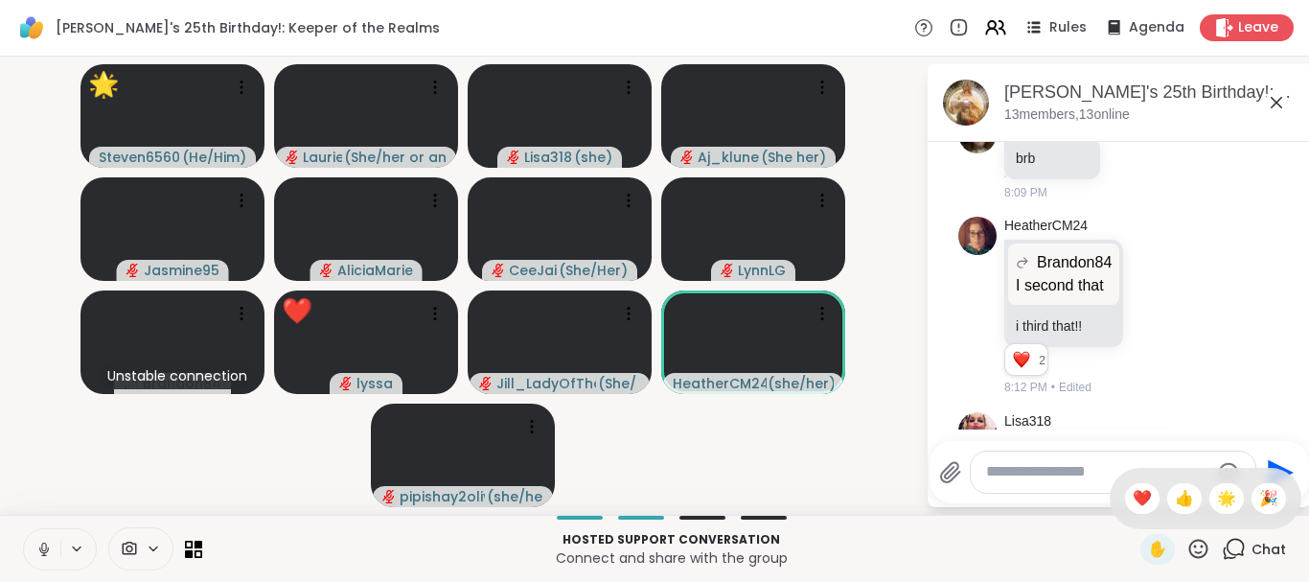
click at [1203, 541] on icon at bounding box center [1198, 547] width 19 height 19
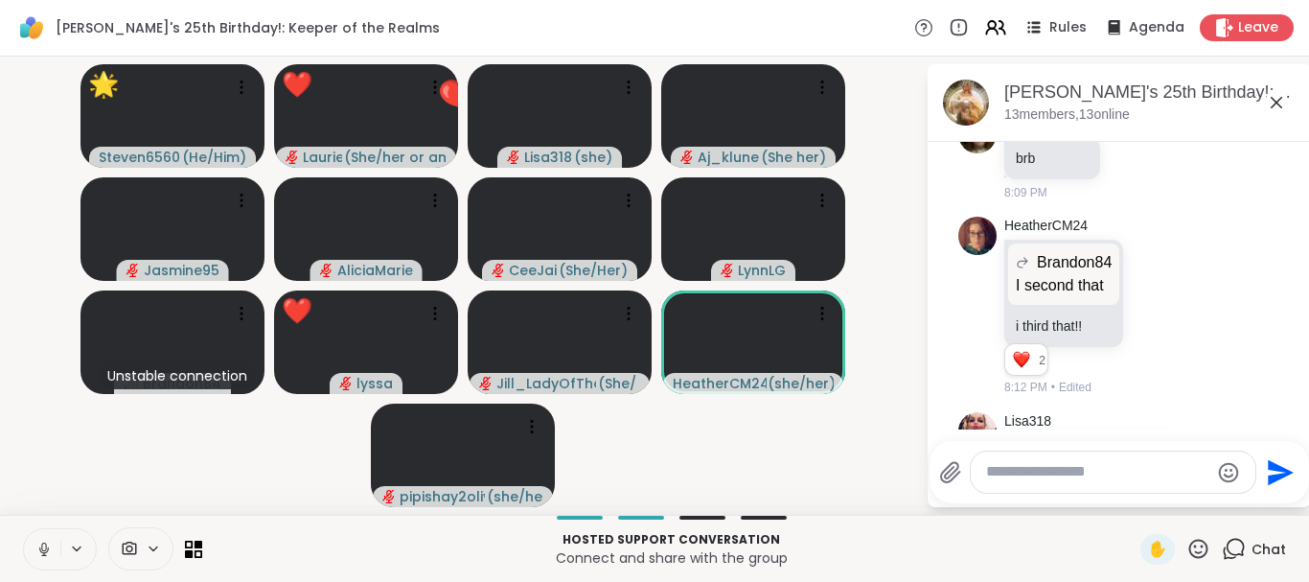
click at [1201, 541] on icon at bounding box center [1198, 549] width 24 height 24
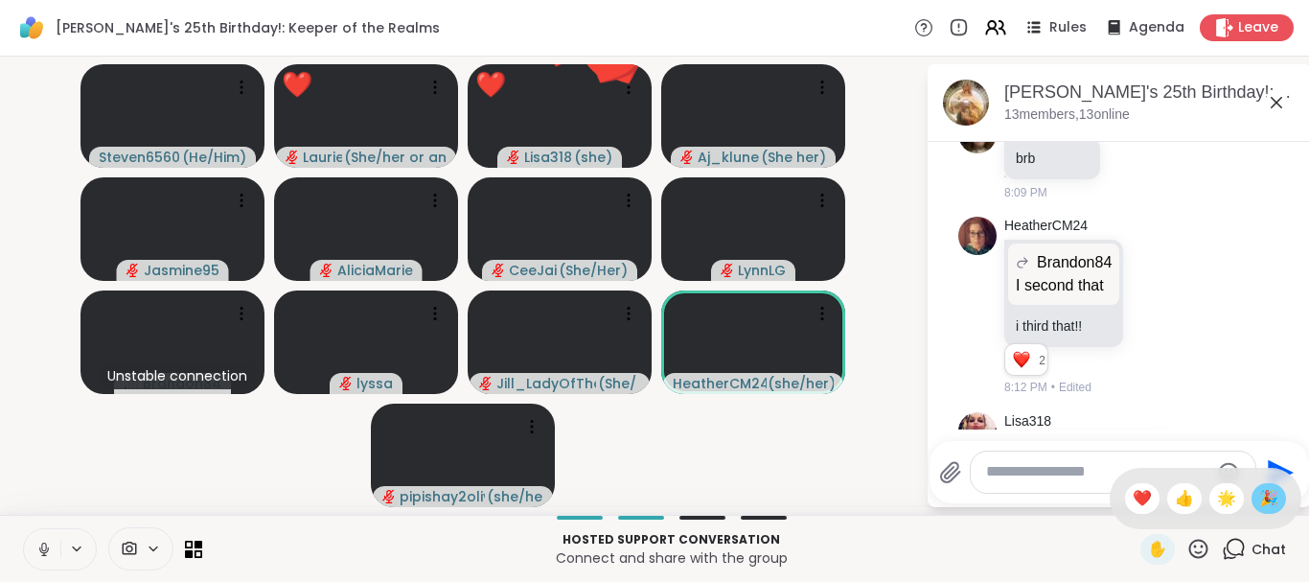
click at [1267, 497] on span "🎉" at bounding box center [1268, 498] width 19 height 23
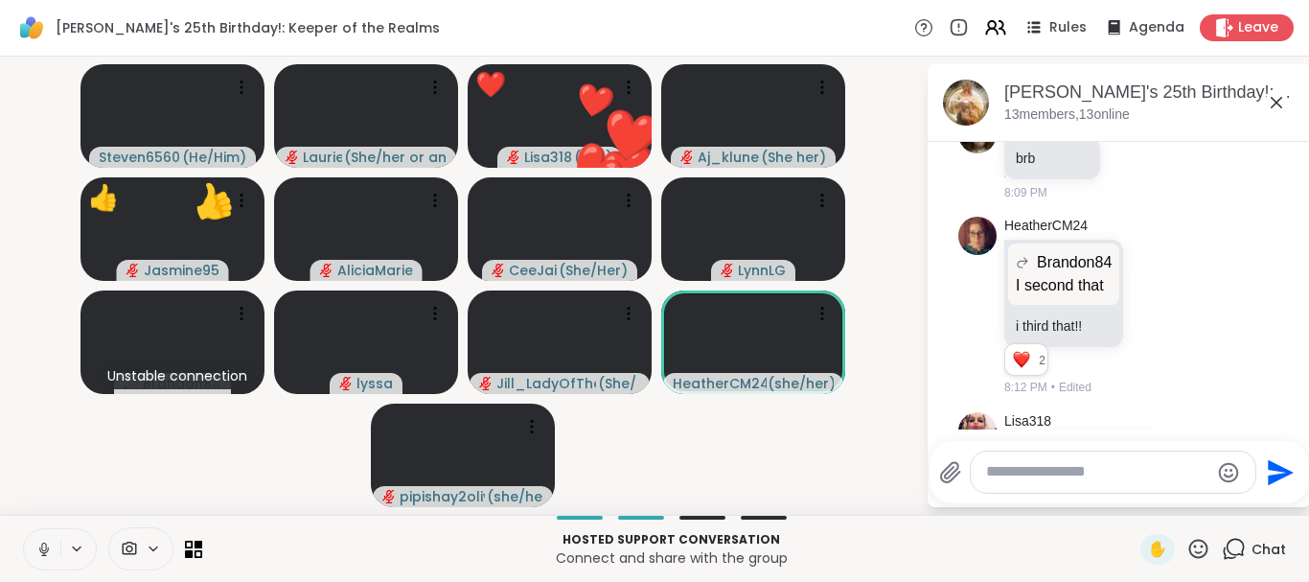
click at [1201, 548] on icon at bounding box center [1198, 549] width 24 height 24
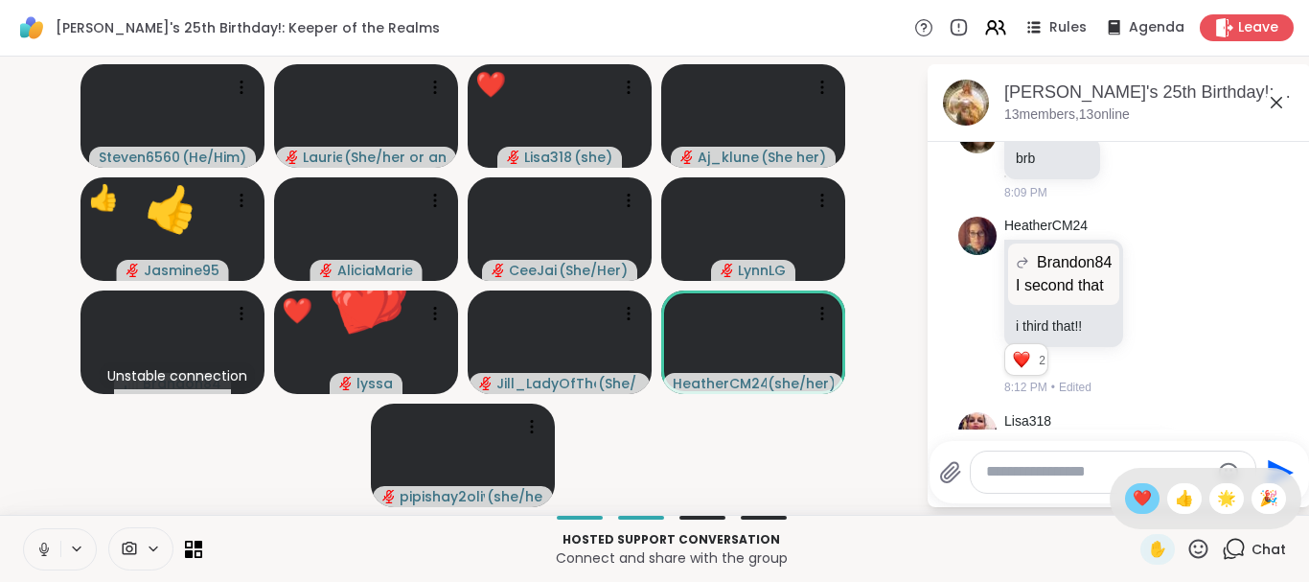
click at [1138, 502] on span "❤️" at bounding box center [1142, 498] width 19 height 23
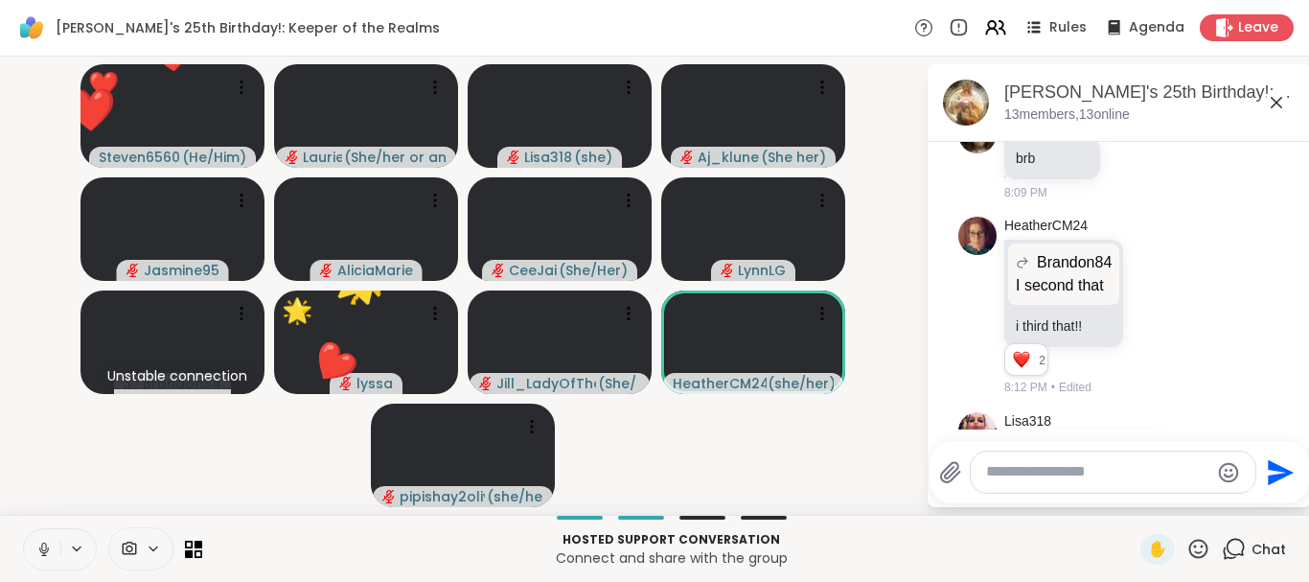
click at [1191, 544] on icon at bounding box center [1198, 547] width 19 height 19
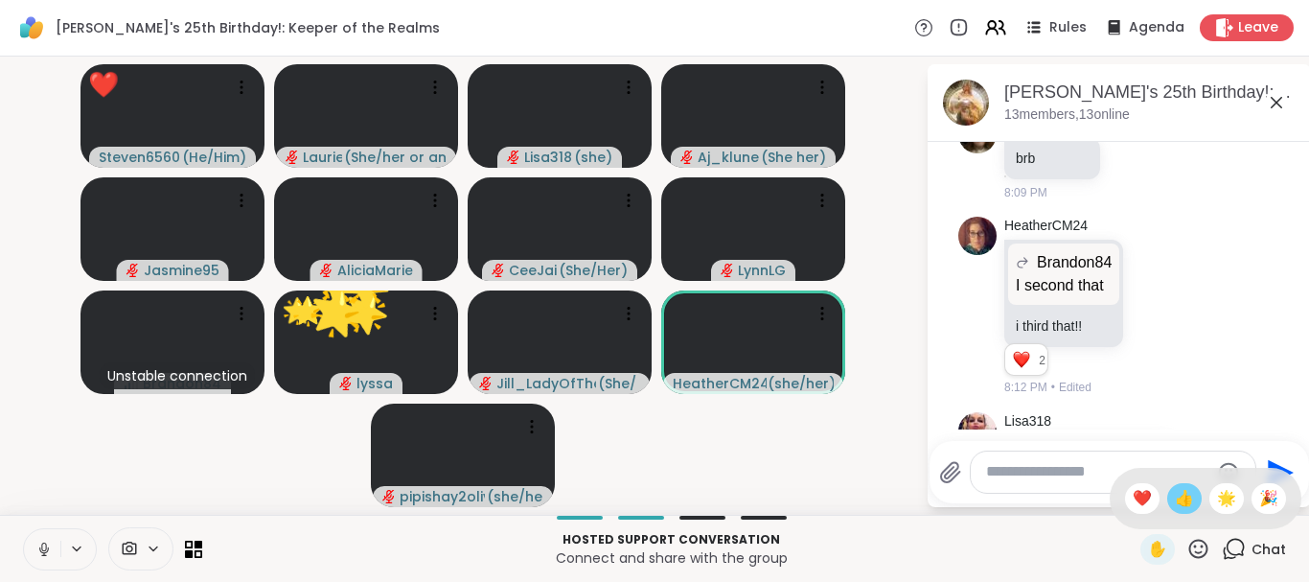
click at [1182, 503] on span "👍" at bounding box center [1184, 498] width 19 height 23
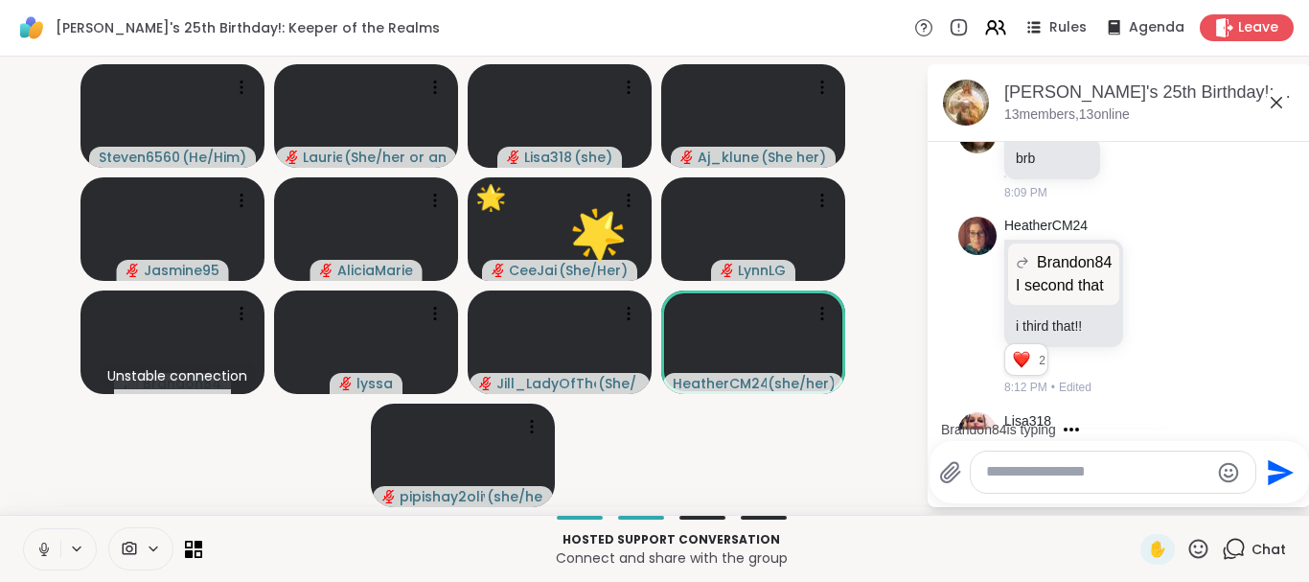
click at [1192, 543] on icon at bounding box center [1198, 547] width 19 height 19
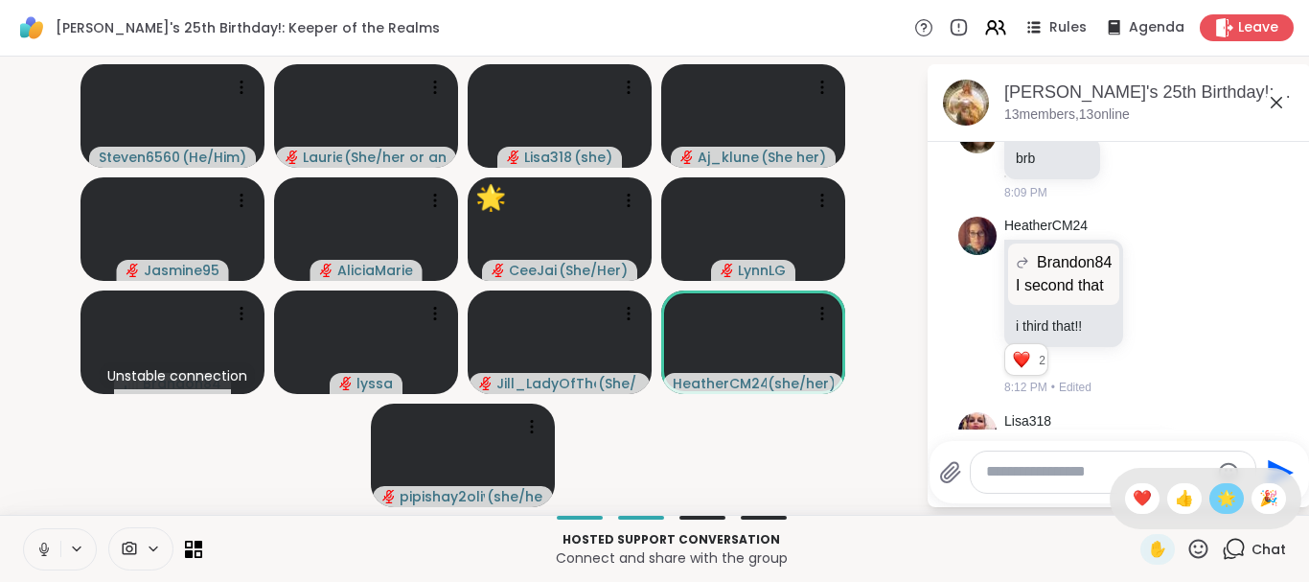
click at [1232, 506] on span "🌟" at bounding box center [1226, 498] width 19 height 23
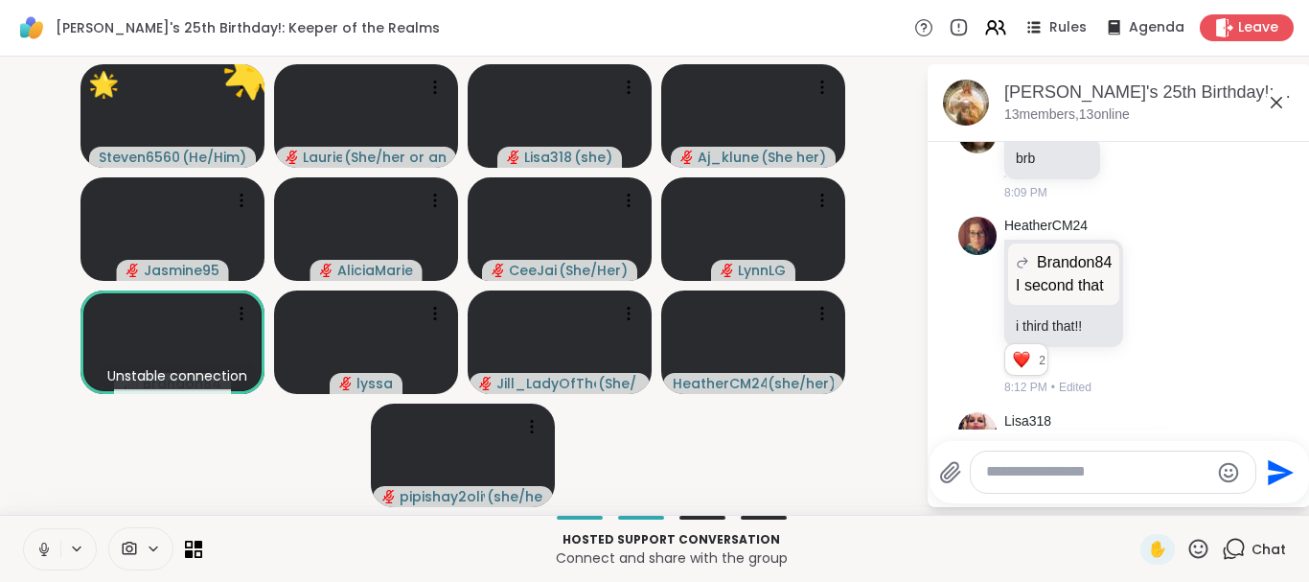
click at [1192, 544] on icon at bounding box center [1198, 547] width 19 height 19
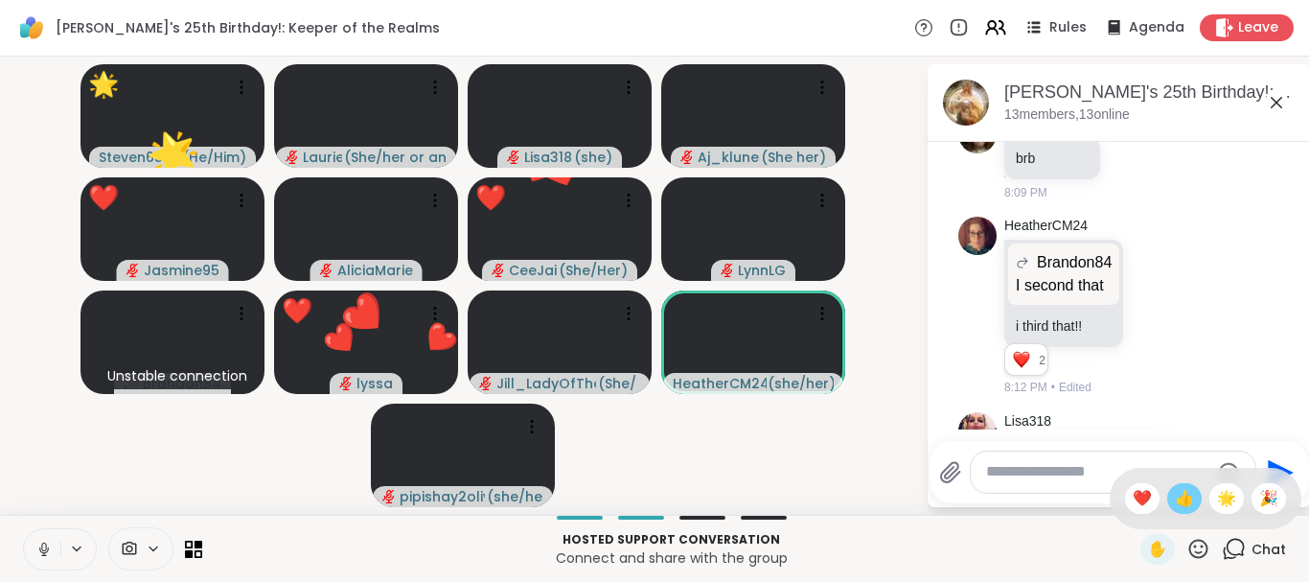
click at [1177, 500] on span "👍" at bounding box center [1184, 498] width 19 height 23
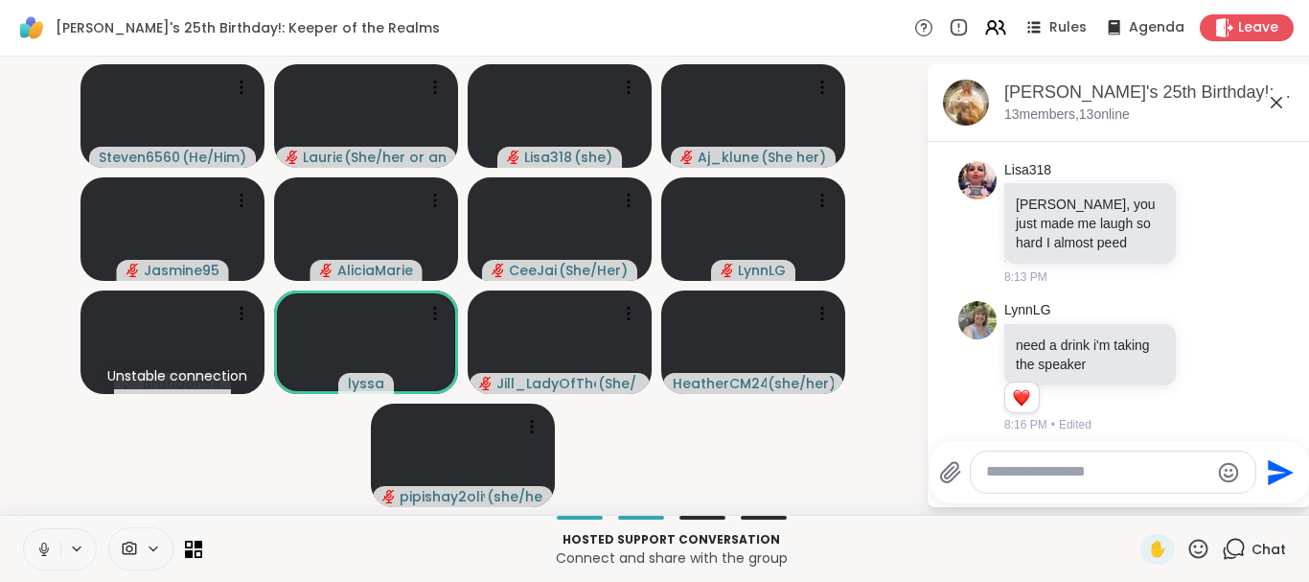
scroll to position [2744, 0]
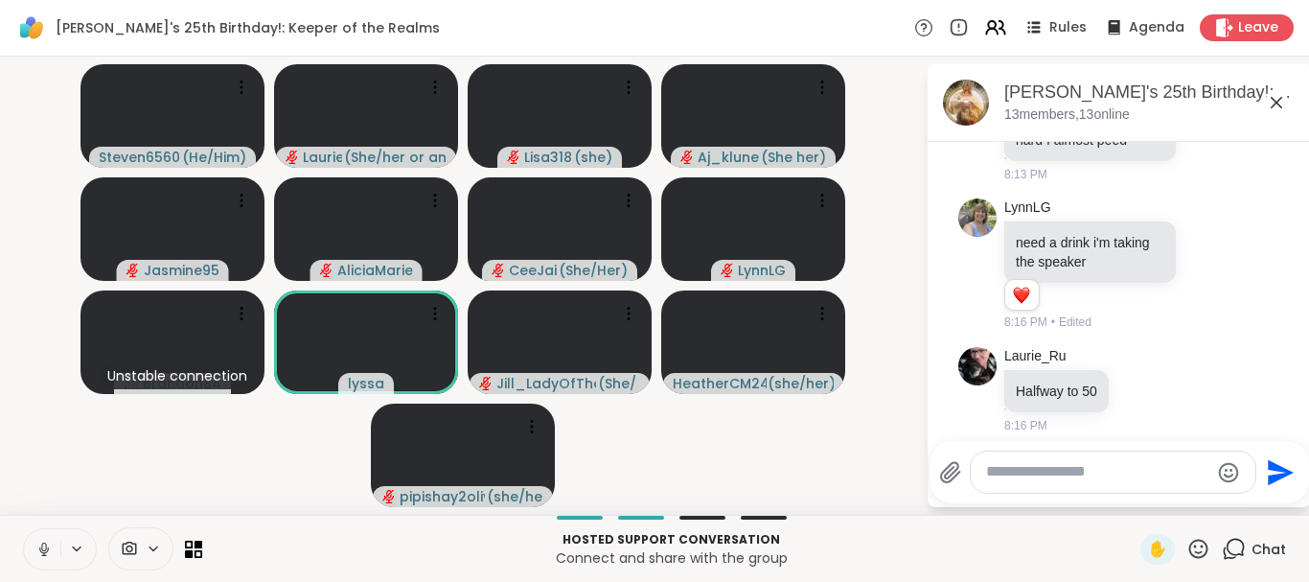
click at [1199, 549] on icon at bounding box center [1198, 549] width 24 height 24
click at [1142, 492] on span "❤️" at bounding box center [1142, 498] width 19 height 23
click at [1197, 545] on icon at bounding box center [1198, 547] width 19 height 19
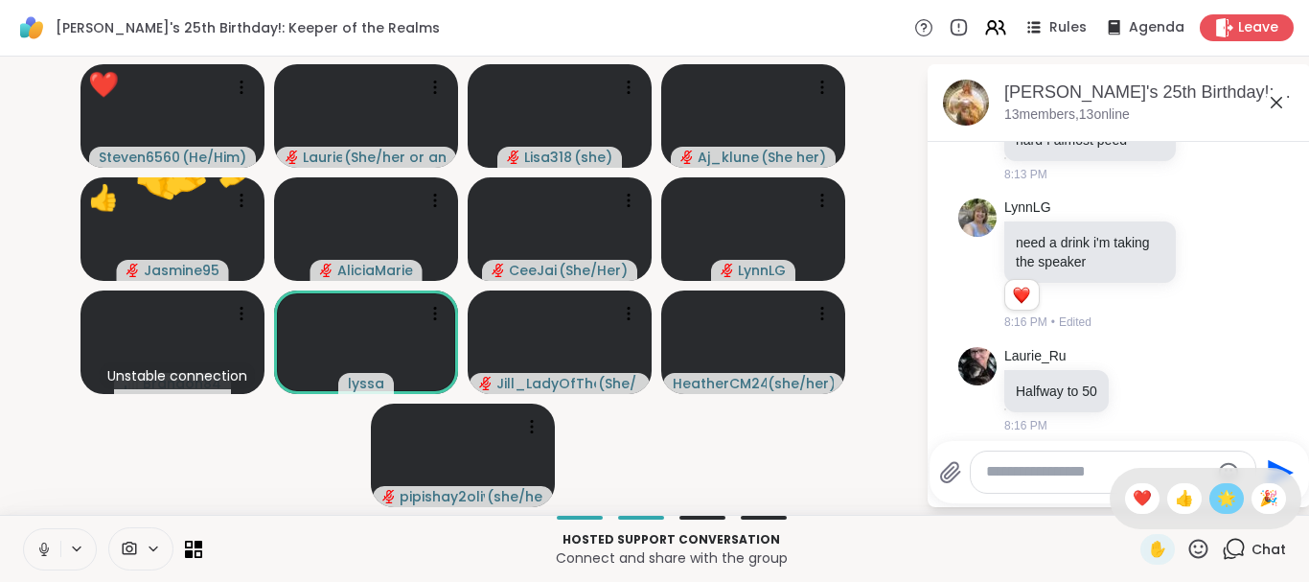
click at [1221, 488] on span "🌟" at bounding box center [1226, 498] width 19 height 23
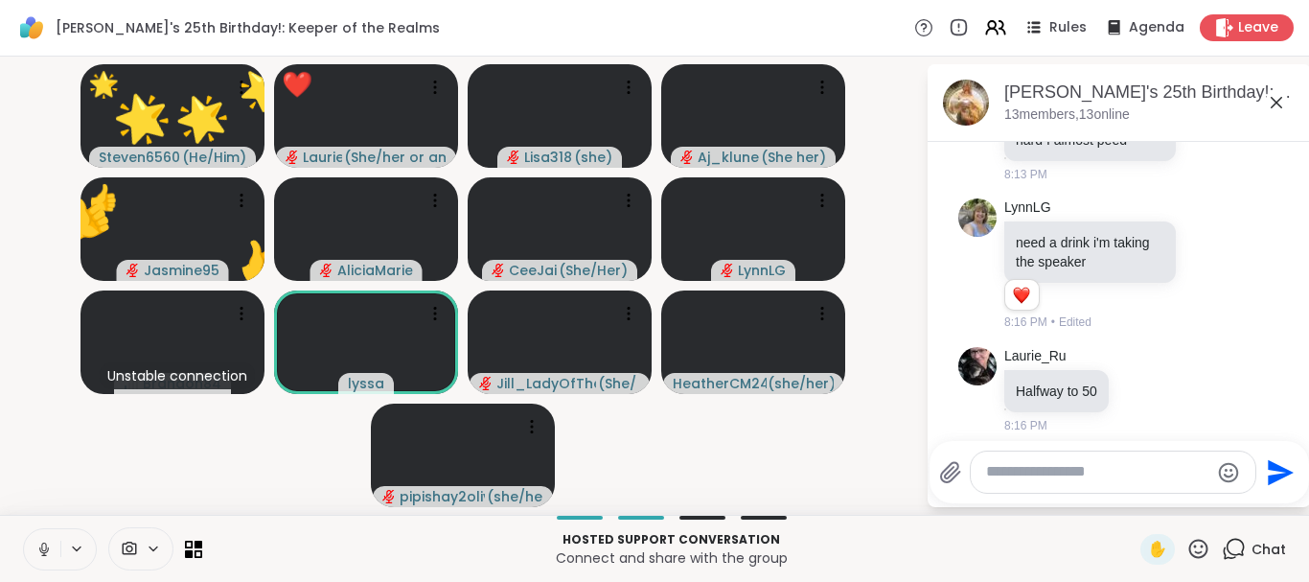
click at [1203, 544] on icon at bounding box center [1198, 549] width 24 height 24
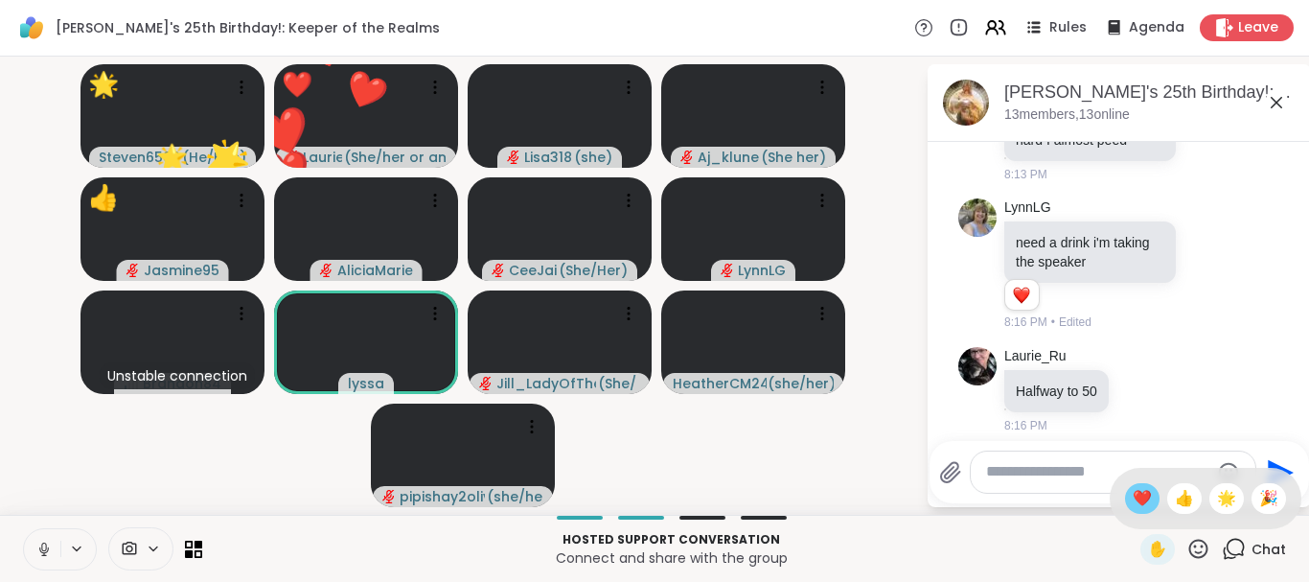
click at [1140, 499] on span "❤️" at bounding box center [1142, 498] width 19 height 23
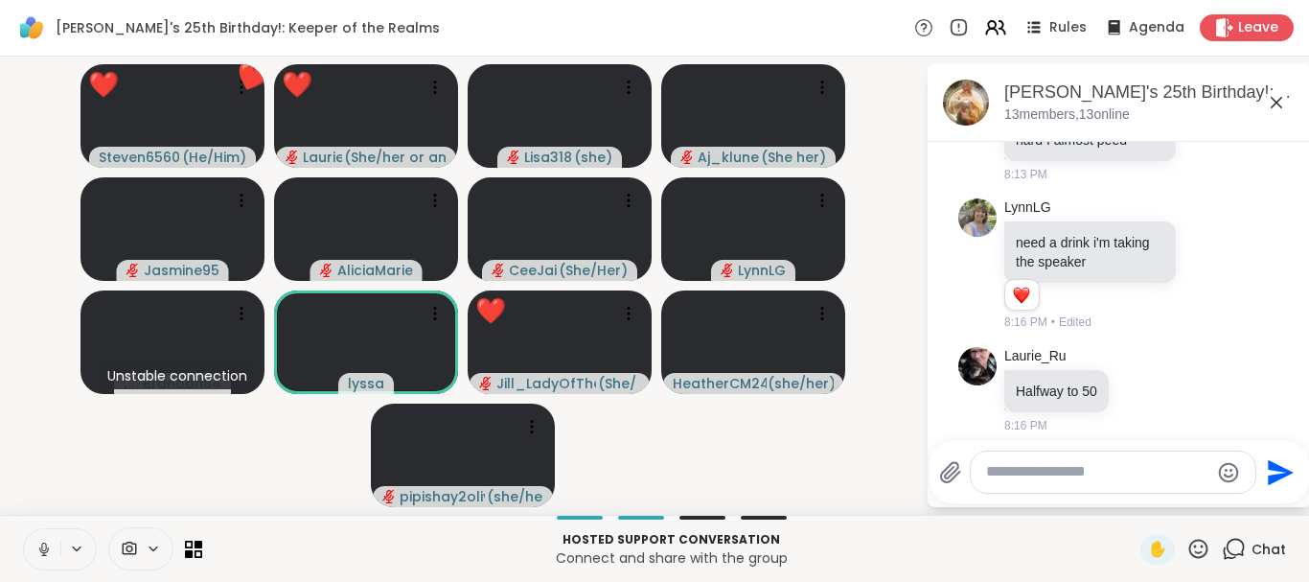
click at [1196, 550] on icon at bounding box center [1198, 549] width 24 height 24
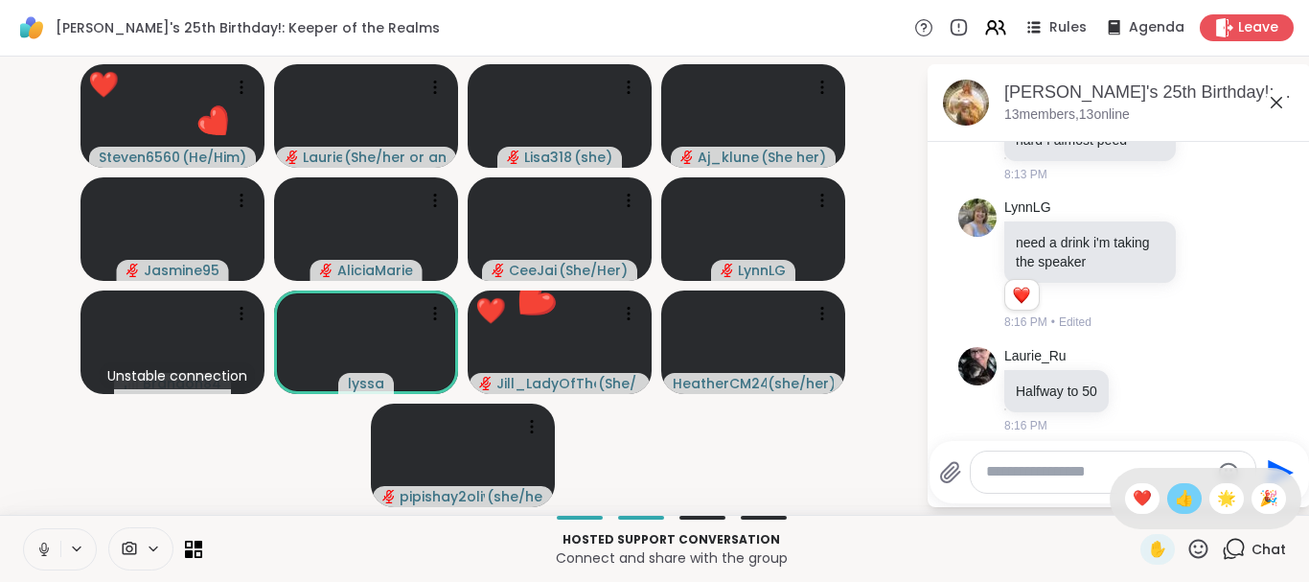
click at [1182, 502] on span "👍" at bounding box center [1184, 498] width 19 height 23
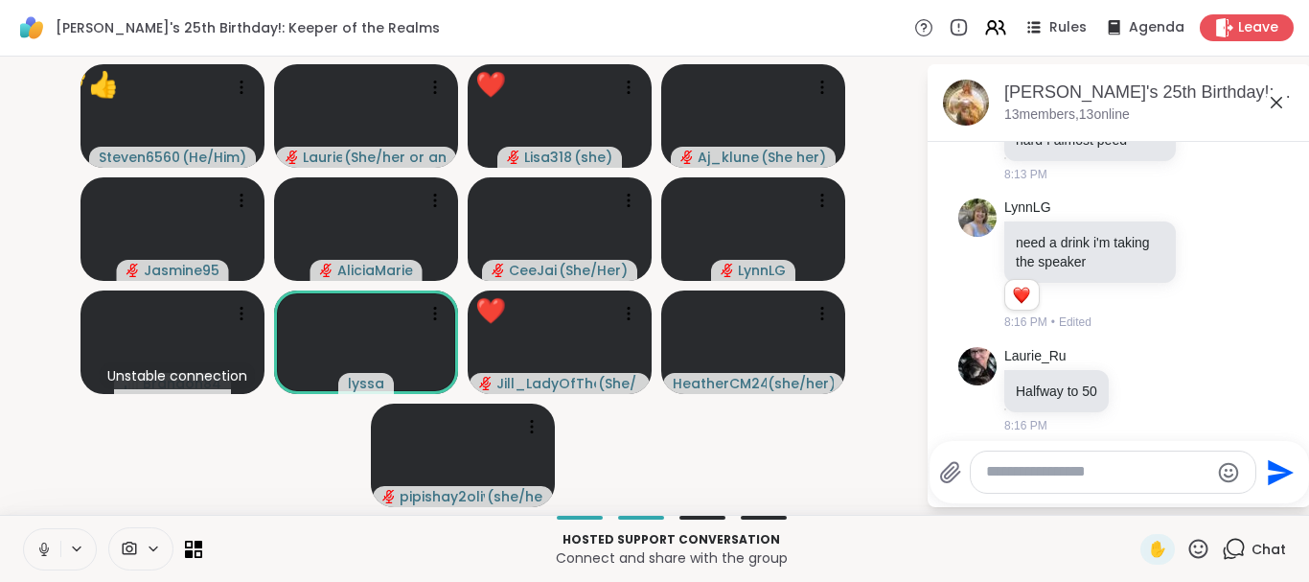
click at [1192, 544] on icon at bounding box center [1198, 547] width 19 height 19
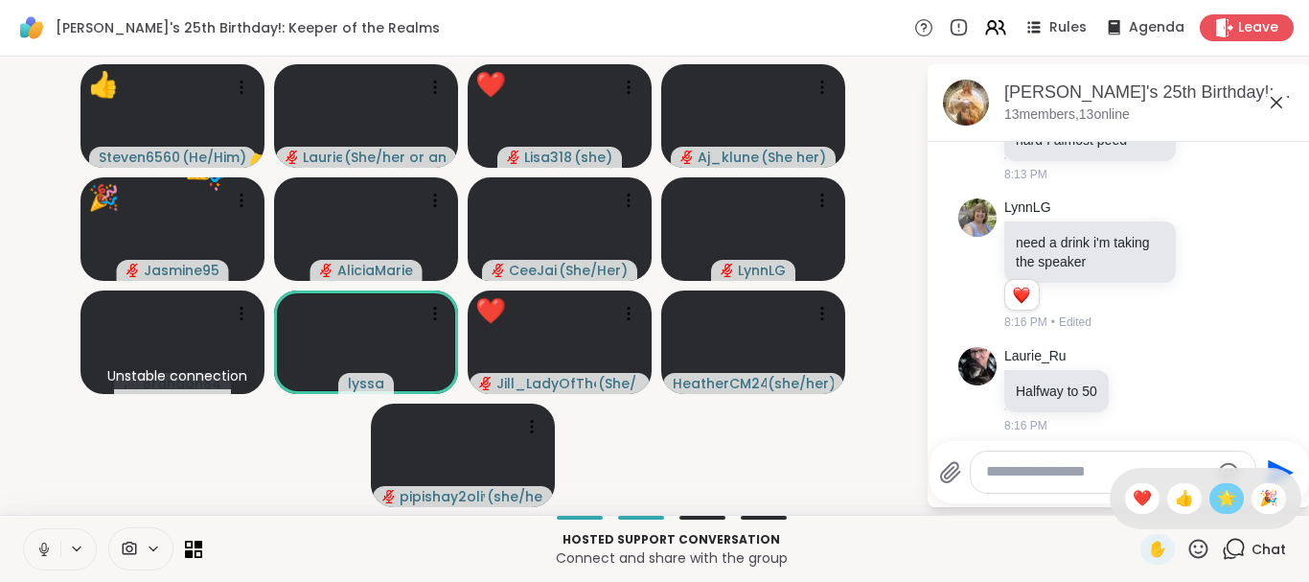
click at [1218, 499] on span "🌟" at bounding box center [1226, 498] width 19 height 23
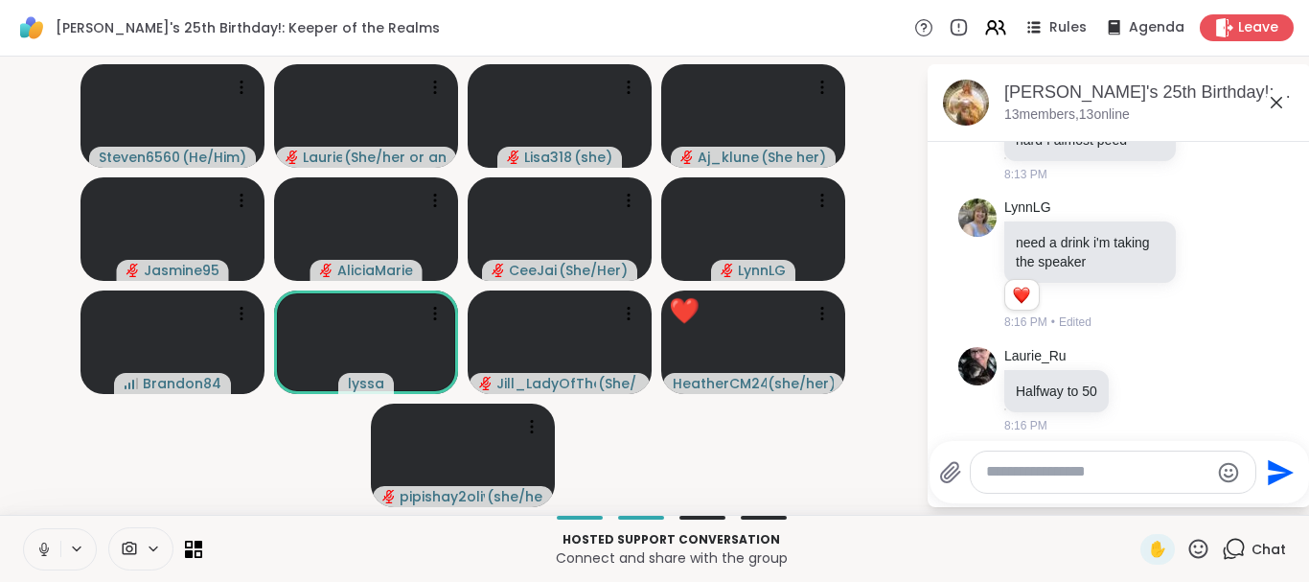
click at [1200, 552] on icon at bounding box center [1198, 547] width 19 height 19
click at [1138, 499] on span "❤️" at bounding box center [1142, 498] width 19 height 23
click at [1198, 547] on icon at bounding box center [1198, 549] width 24 height 24
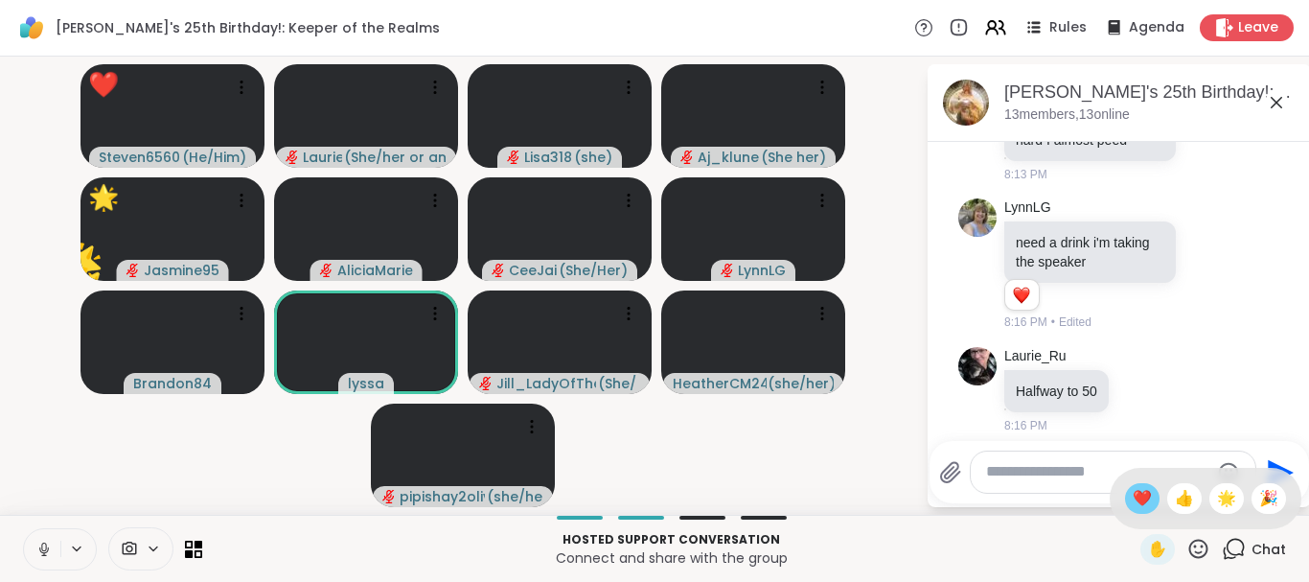
click at [1133, 498] on span "❤️" at bounding box center [1142, 498] width 19 height 23
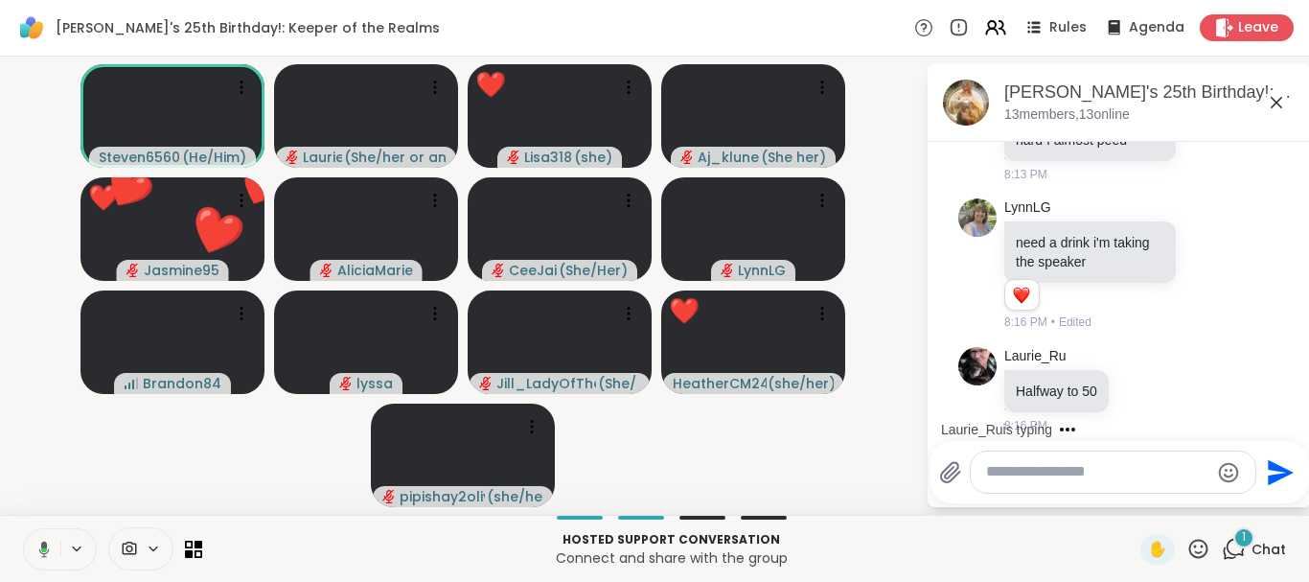
scroll to position [2846, 0]
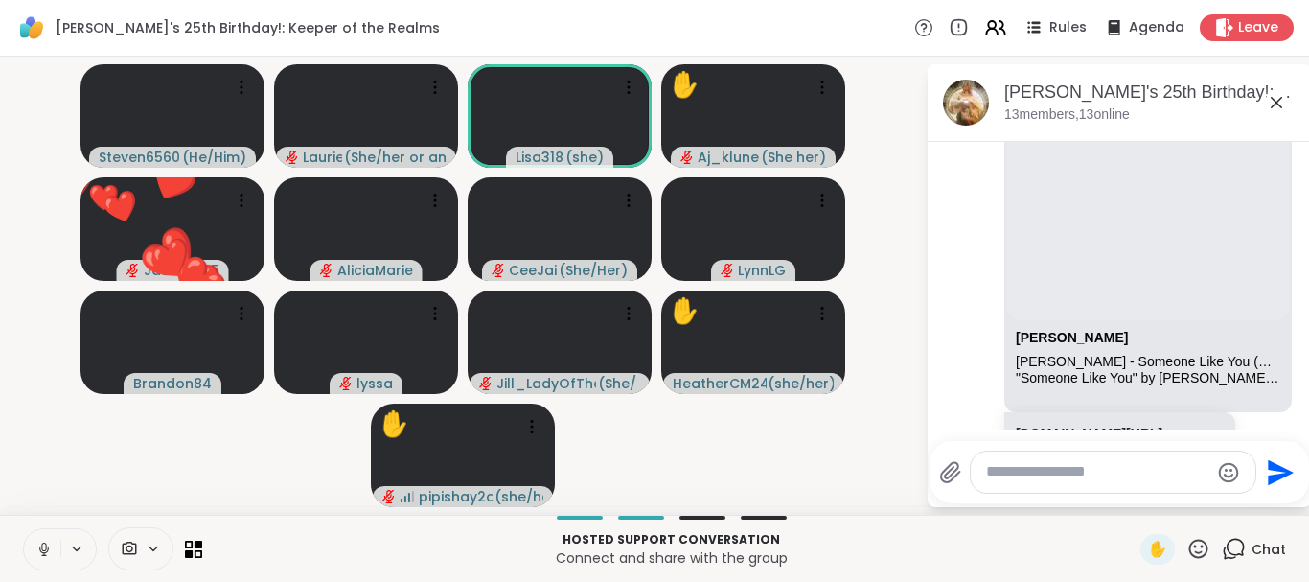
scroll to position [69, 0]
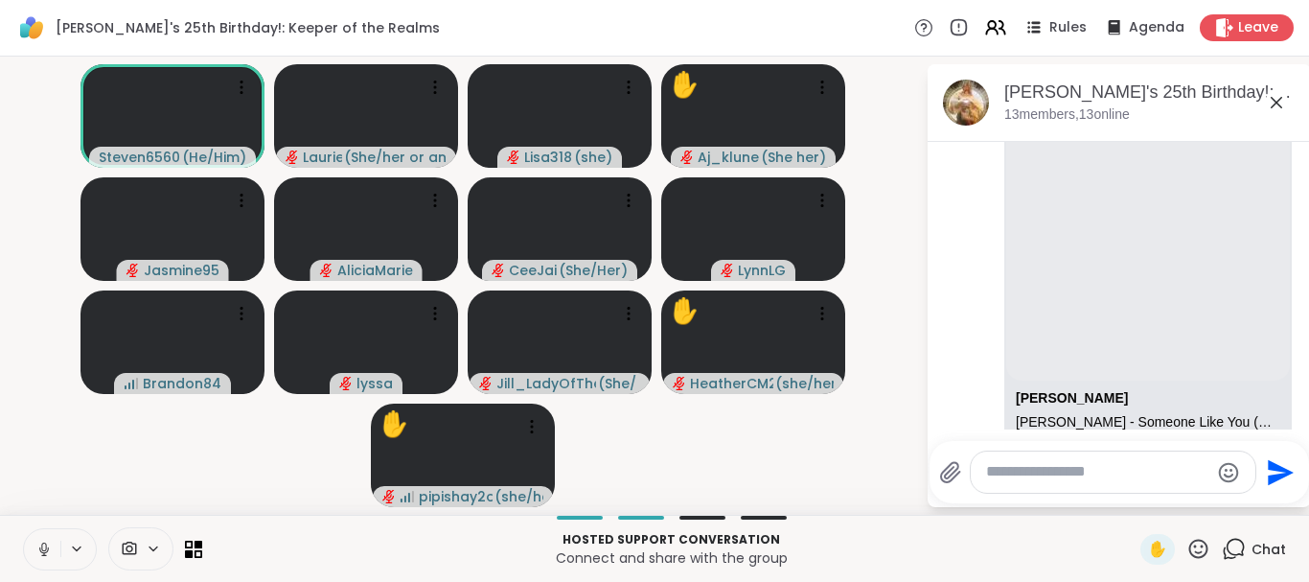
click at [46, 551] on icon at bounding box center [43, 548] width 17 height 17
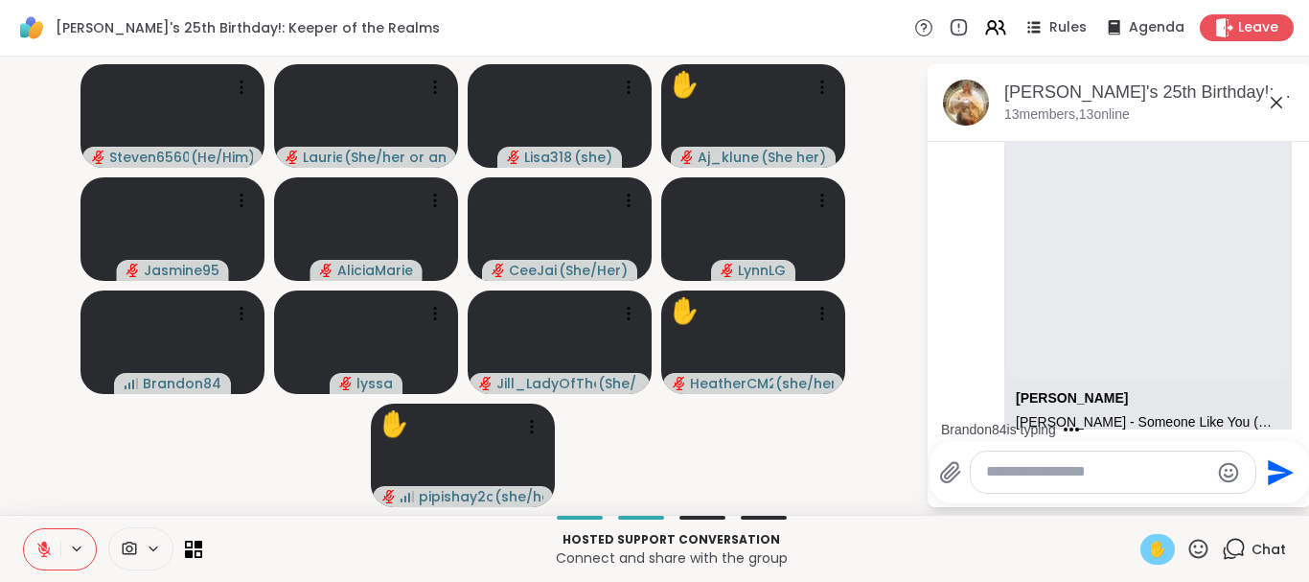
click at [1148, 550] on span "✋" at bounding box center [1157, 549] width 19 height 23
click at [48, 548] on icon at bounding box center [43, 548] width 17 height 17
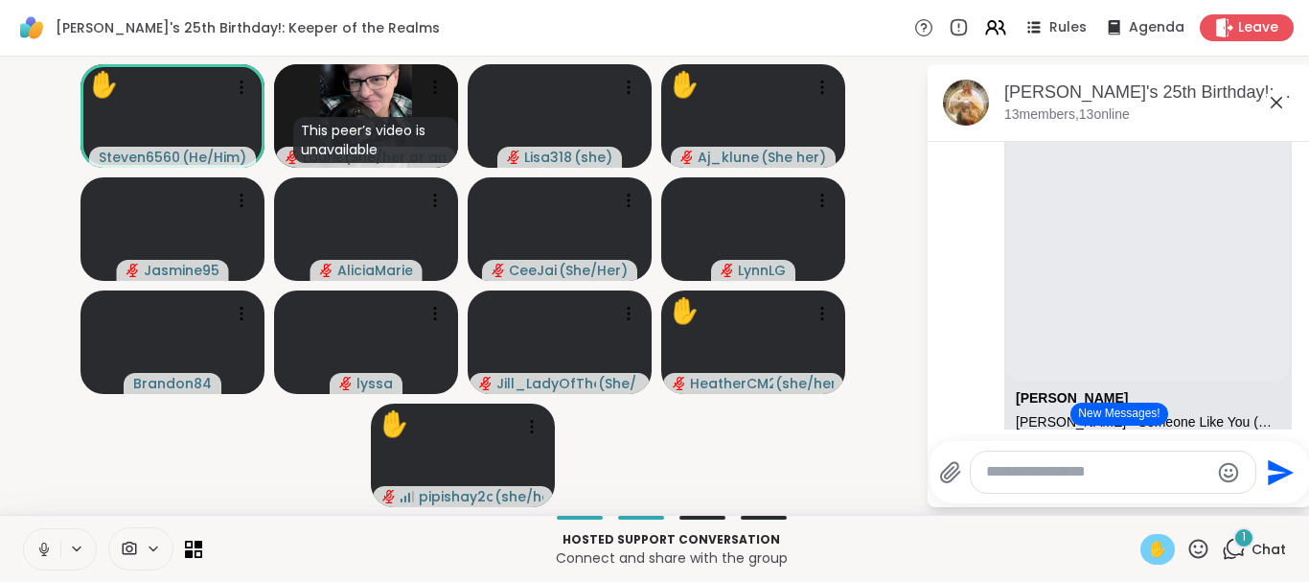
click at [48, 548] on icon at bounding box center [44, 549] width 10 height 6
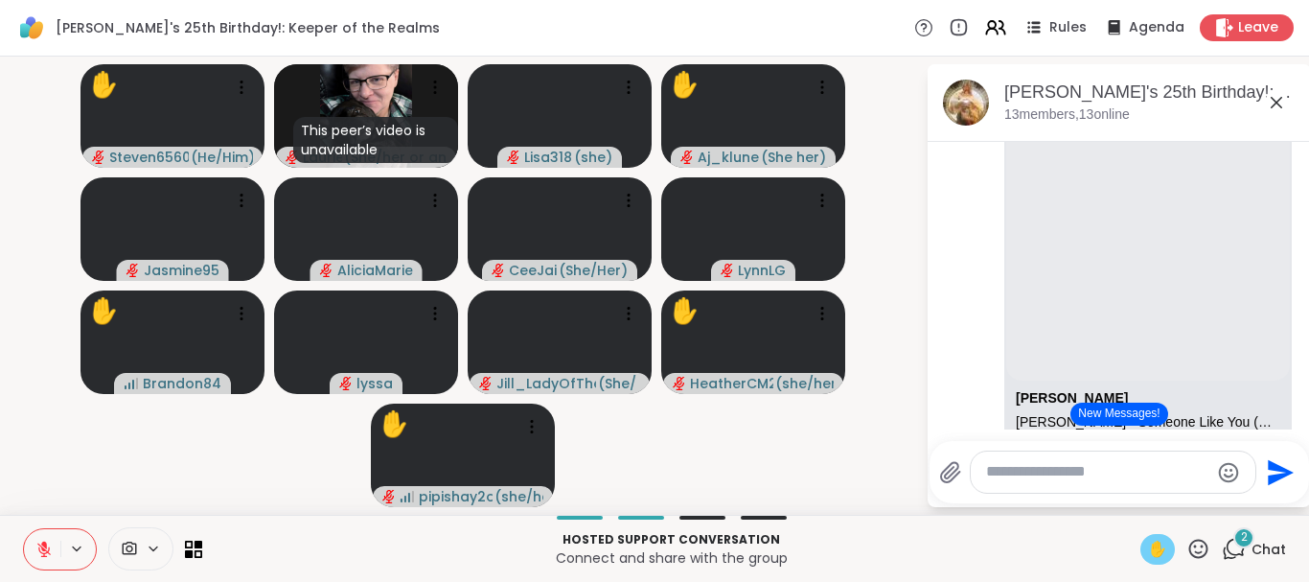
click at [44, 543] on icon at bounding box center [44, 544] width 6 height 8
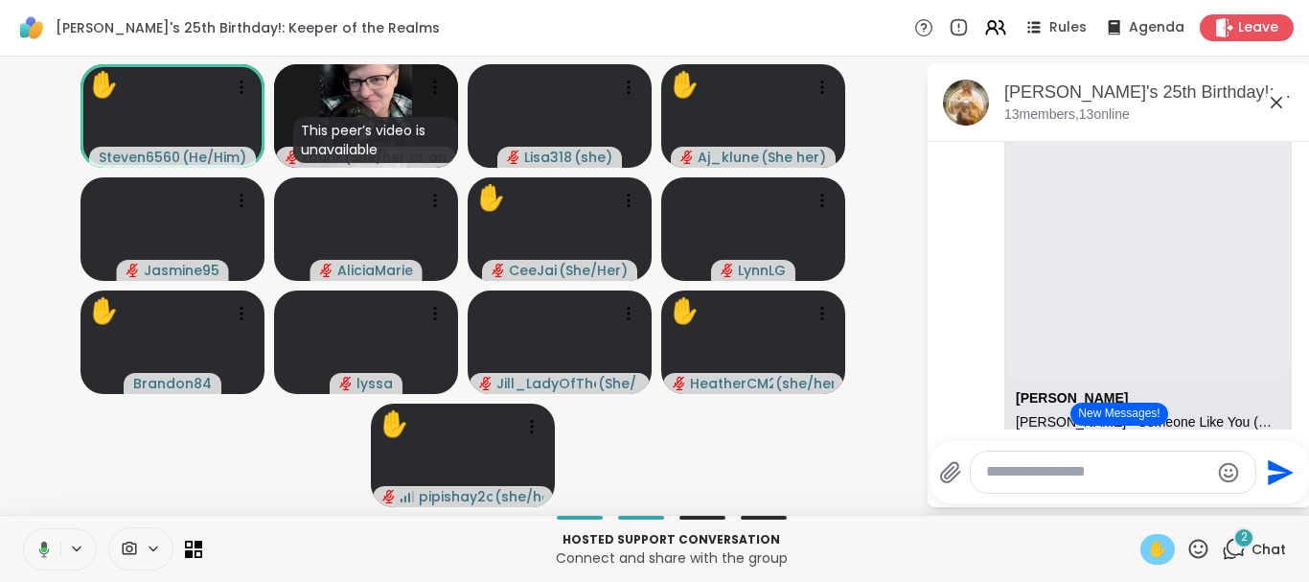
click at [38, 546] on icon at bounding box center [41, 548] width 17 height 17
click at [1006, 34] on icon at bounding box center [995, 27] width 24 height 24
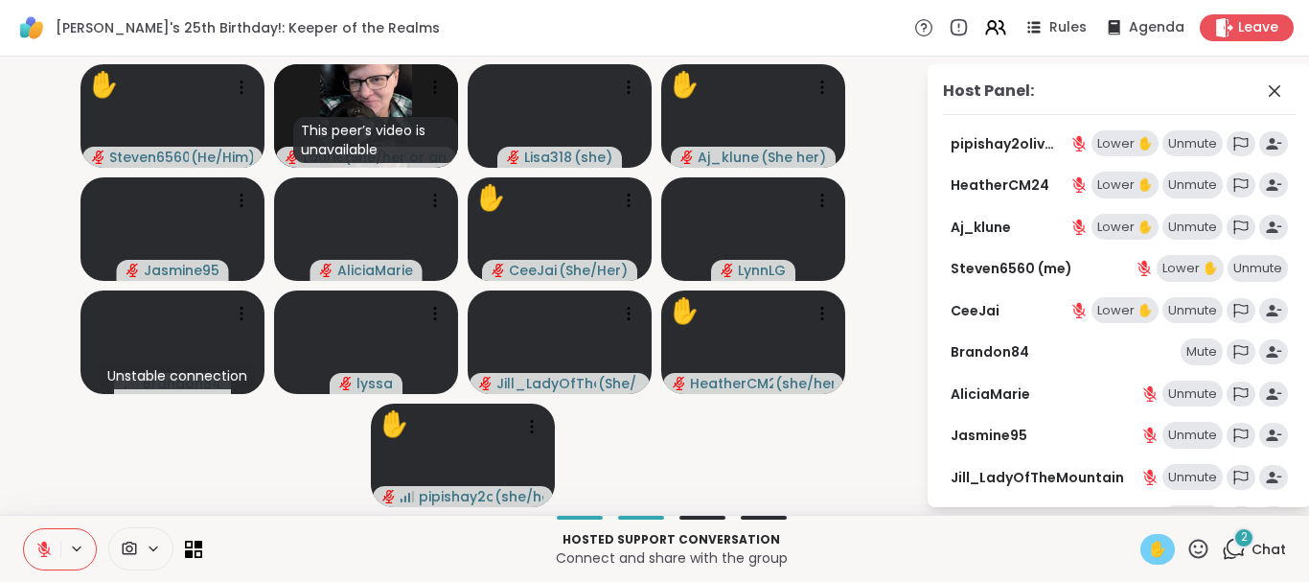
click at [1205, 345] on div "Mute" at bounding box center [1201, 351] width 42 height 27
click at [1273, 81] on icon at bounding box center [1274, 91] width 23 height 23
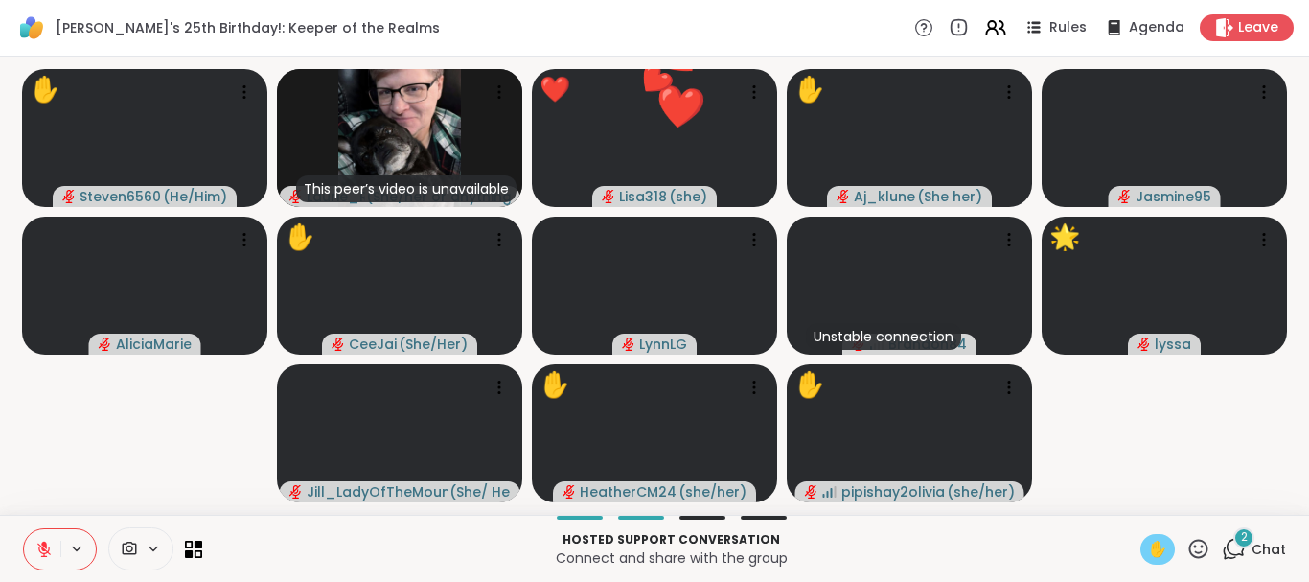
click at [1270, 541] on span "Chat" at bounding box center [1268, 548] width 34 height 19
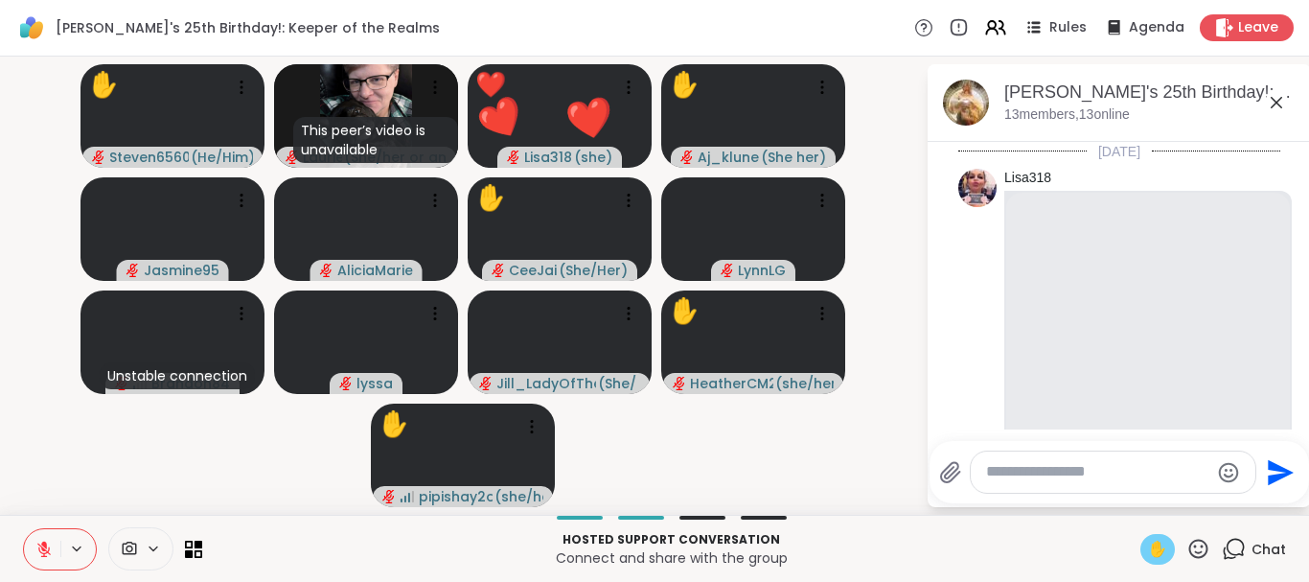
scroll to position [3212, 0]
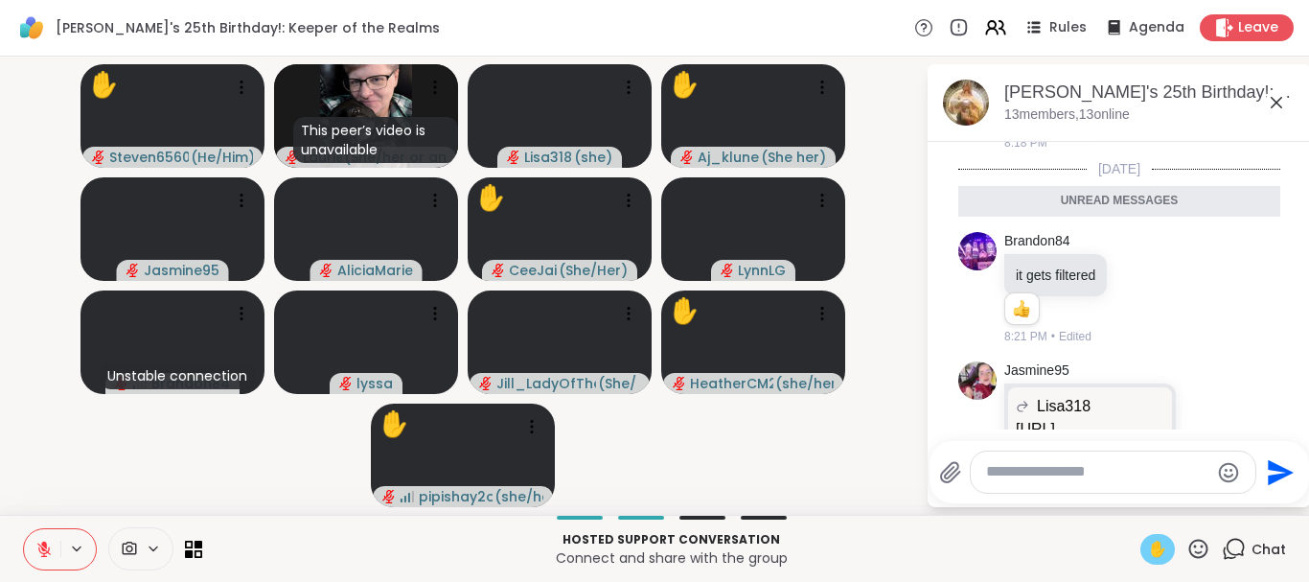
click at [1296, 138] on div "[PERSON_NAME]'s 25th Birthday!: Keeper of the Realms, [DATE] members, 13 online" at bounding box center [1118, 103] width 383 height 78
click at [995, 25] on icon at bounding box center [992, 25] width 8 height 8
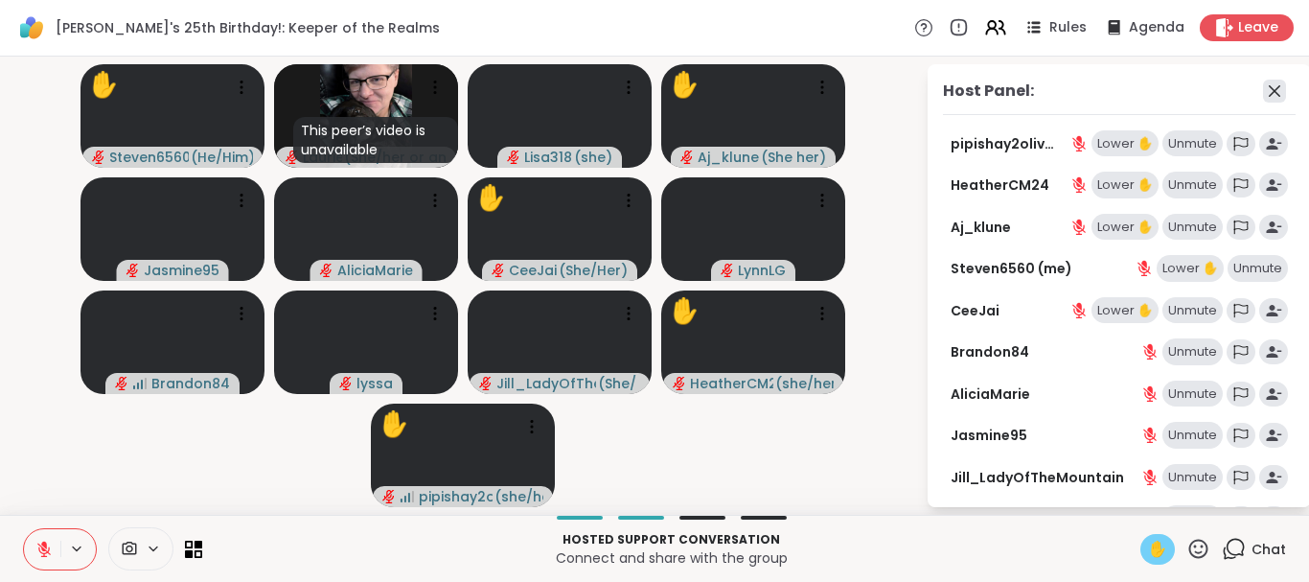
click at [1276, 97] on icon at bounding box center [1274, 91] width 23 height 23
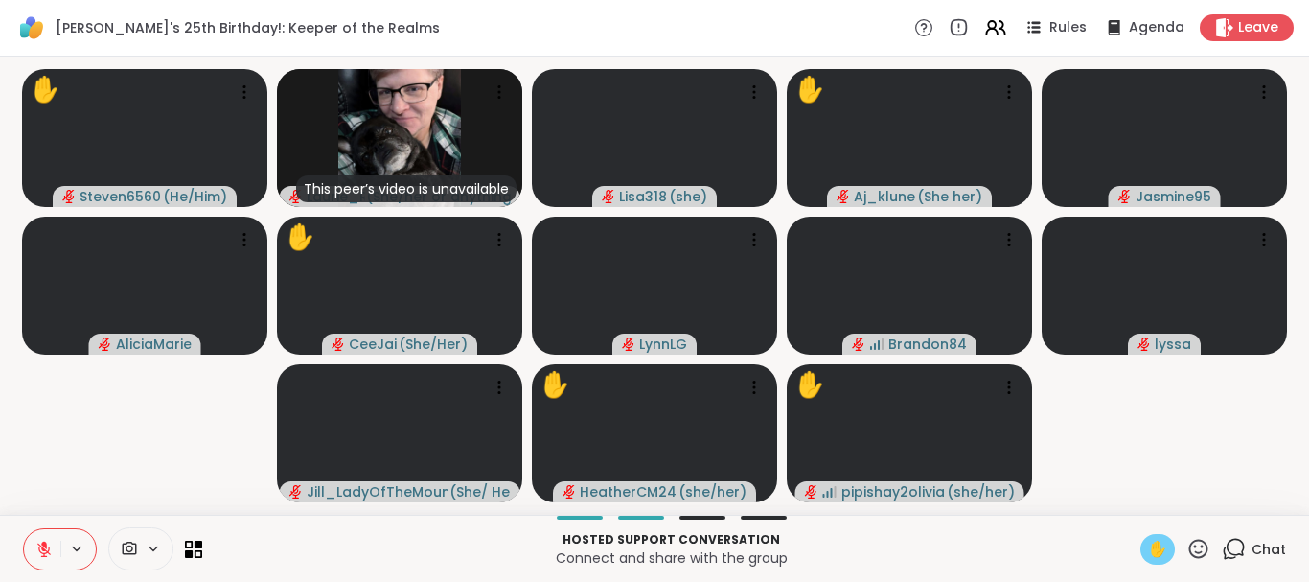
click at [1260, 550] on span "Chat" at bounding box center [1268, 548] width 34 height 19
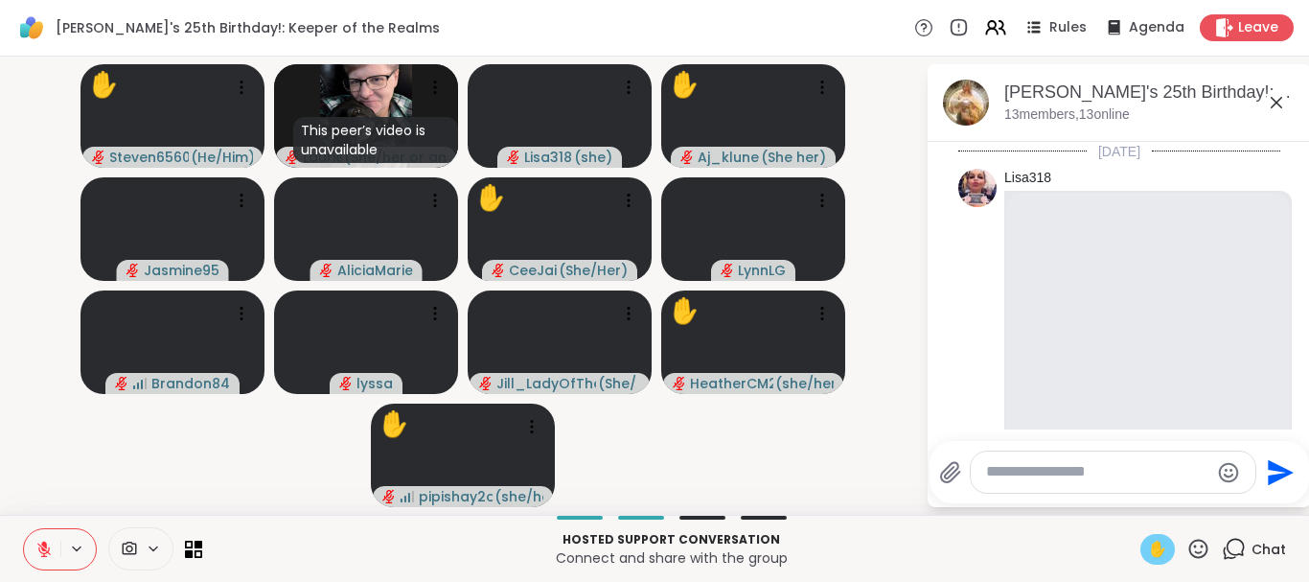
scroll to position [3313, 0]
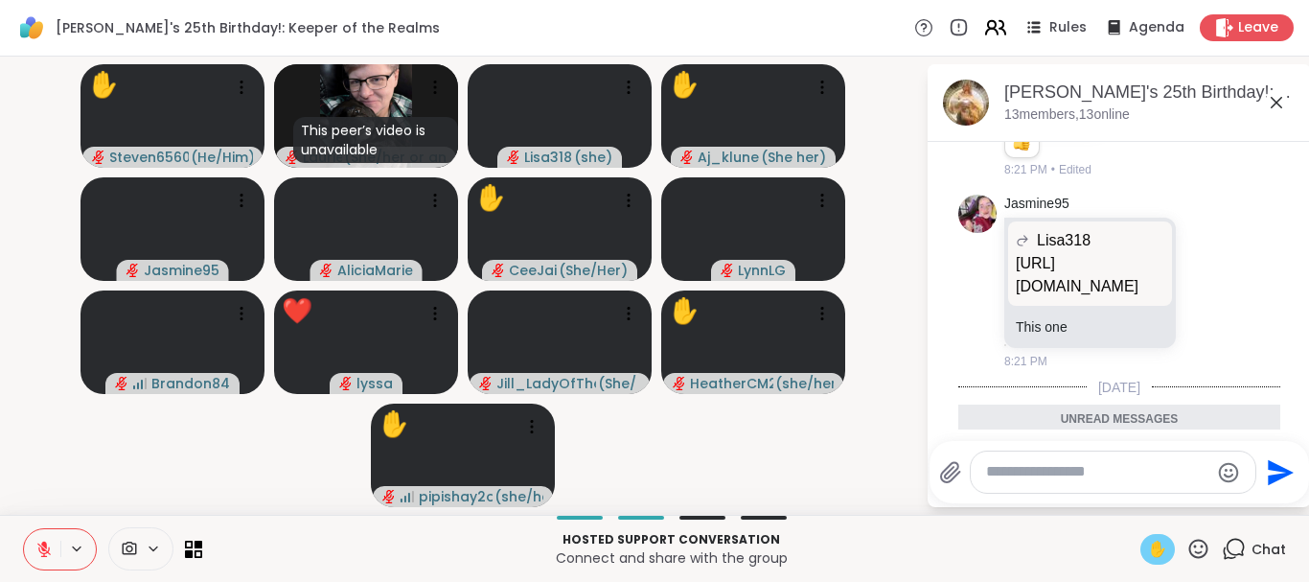
click at [1007, 32] on icon at bounding box center [995, 27] width 24 height 24
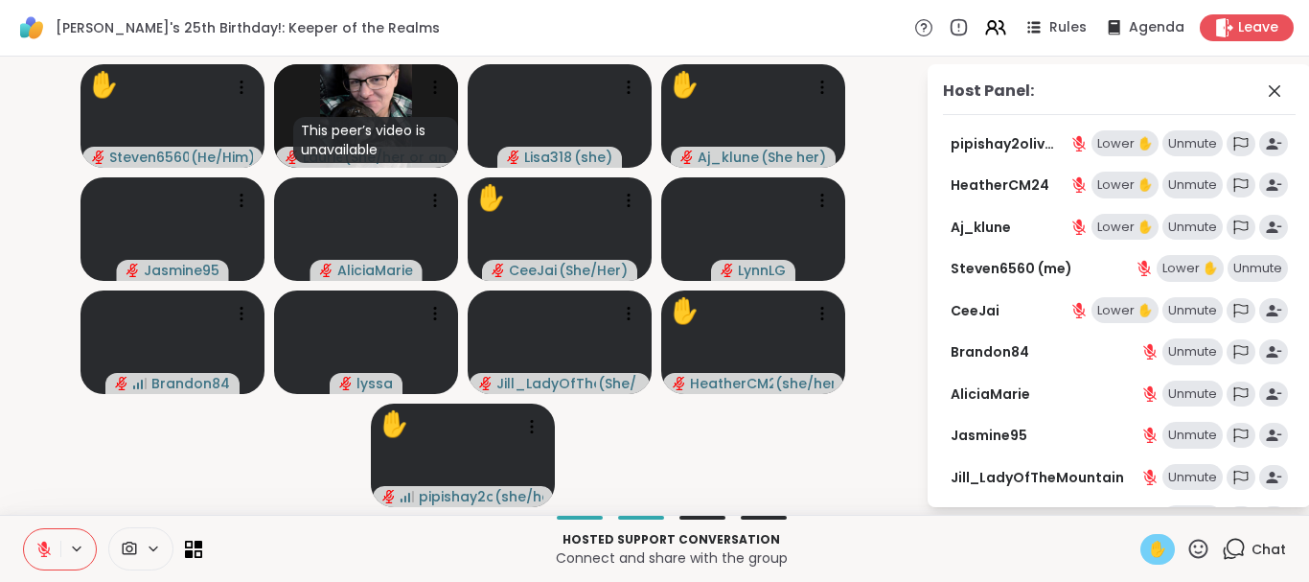
click at [1075, 144] on icon at bounding box center [1078, 143] width 17 height 17
click at [1191, 139] on div "Unmute" at bounding box center [1192, 143] width 60 height 27
click at [1196, 139] on div "Mute" at bounding box center [1201, 143] width 42 height 27
click at [1277, 94] on icon at bounding box center [1274, 90] width 11 height 11
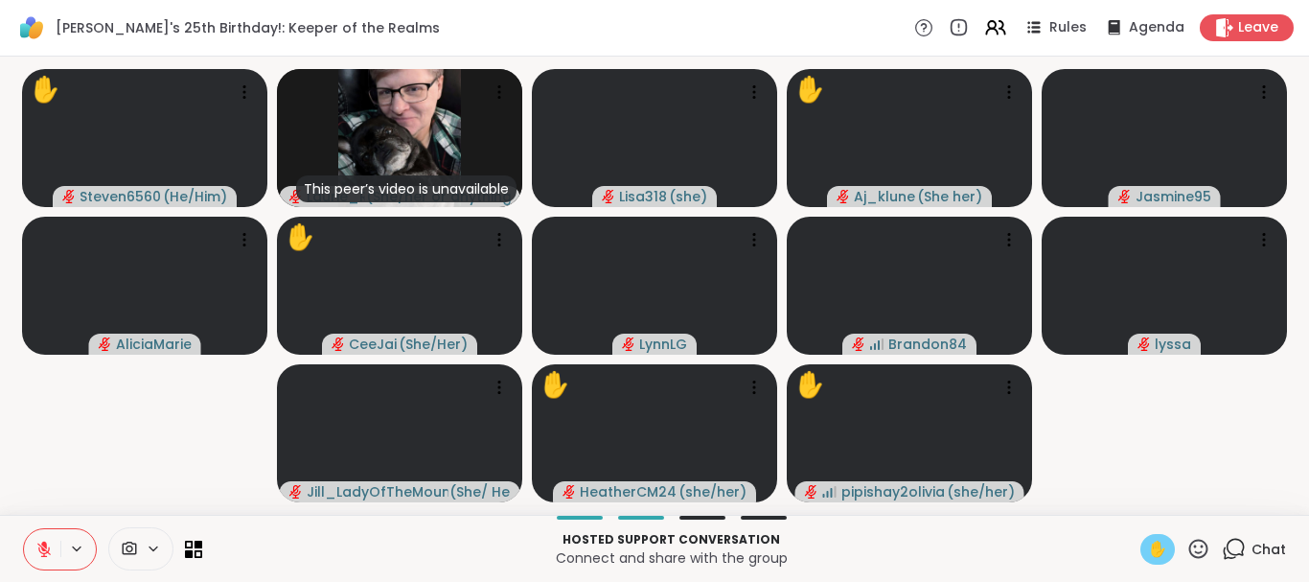
click at [1260, 557] on span "Chat" at bounding box center [1268, 548] width 34 height 19
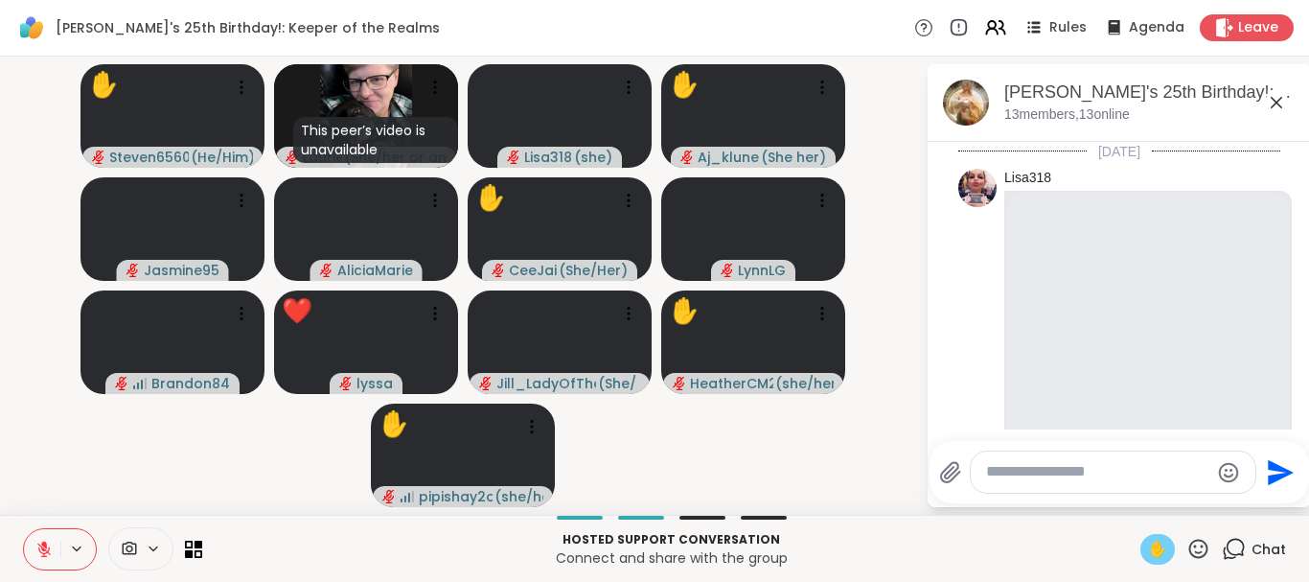
scroll to position [3249, 0]
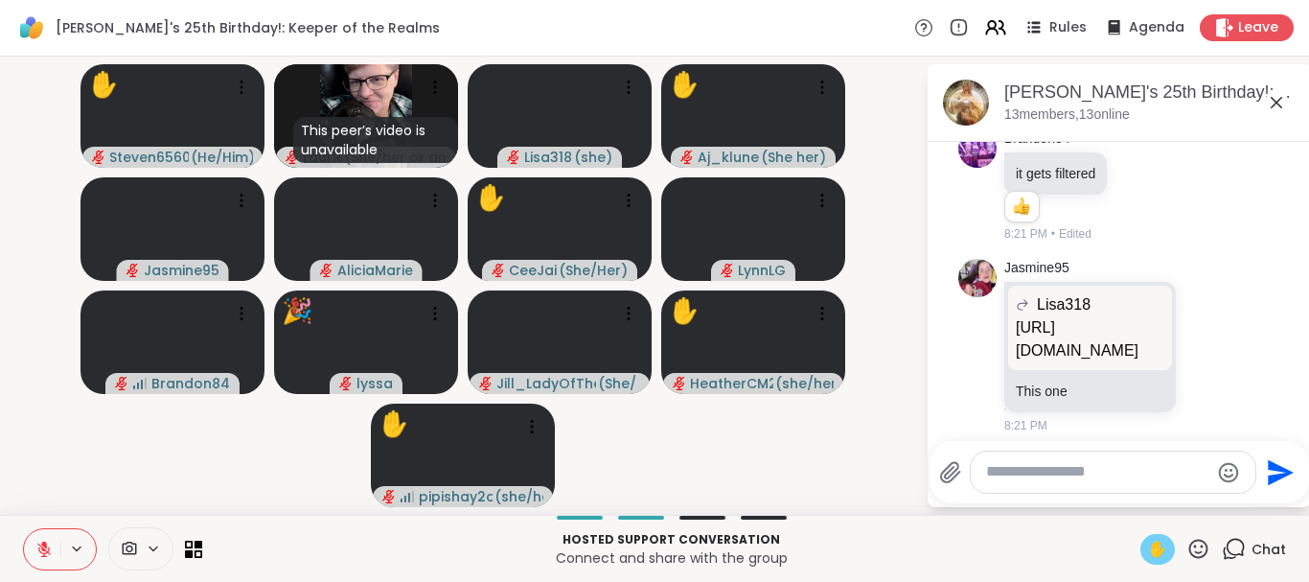
click at [1165, 547] on span "✋" at bounding box center [1157, 549] width 19 height 23
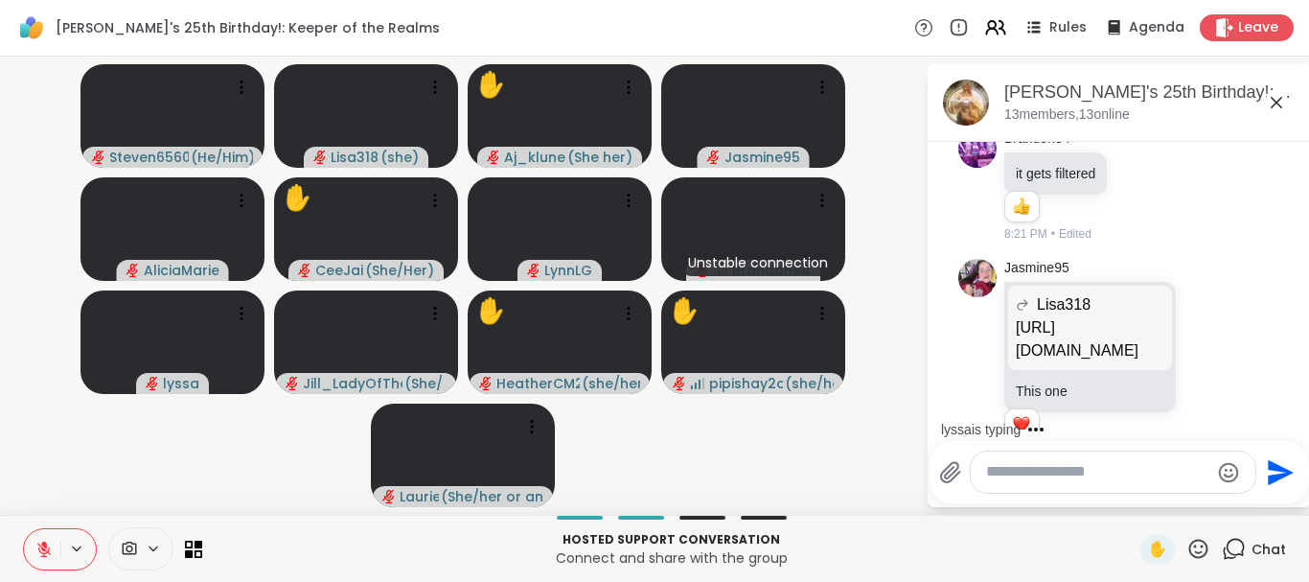
click at [43, 548] on icon at bounding box center [43, 548] width 13 height 13
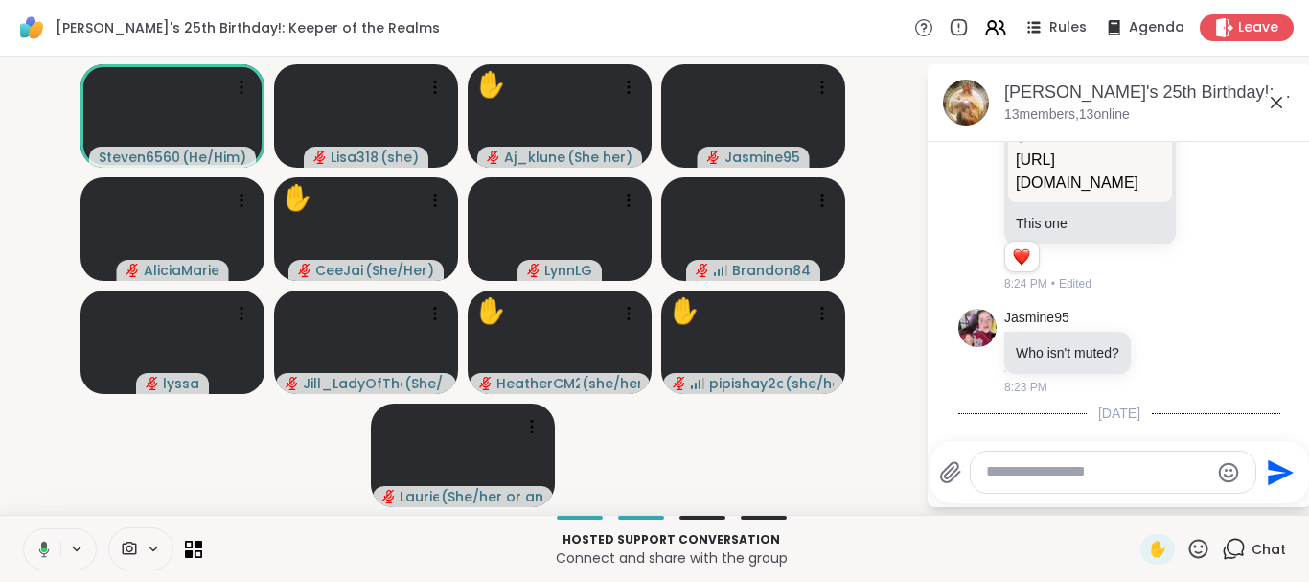
scroll to position [3444, 0]
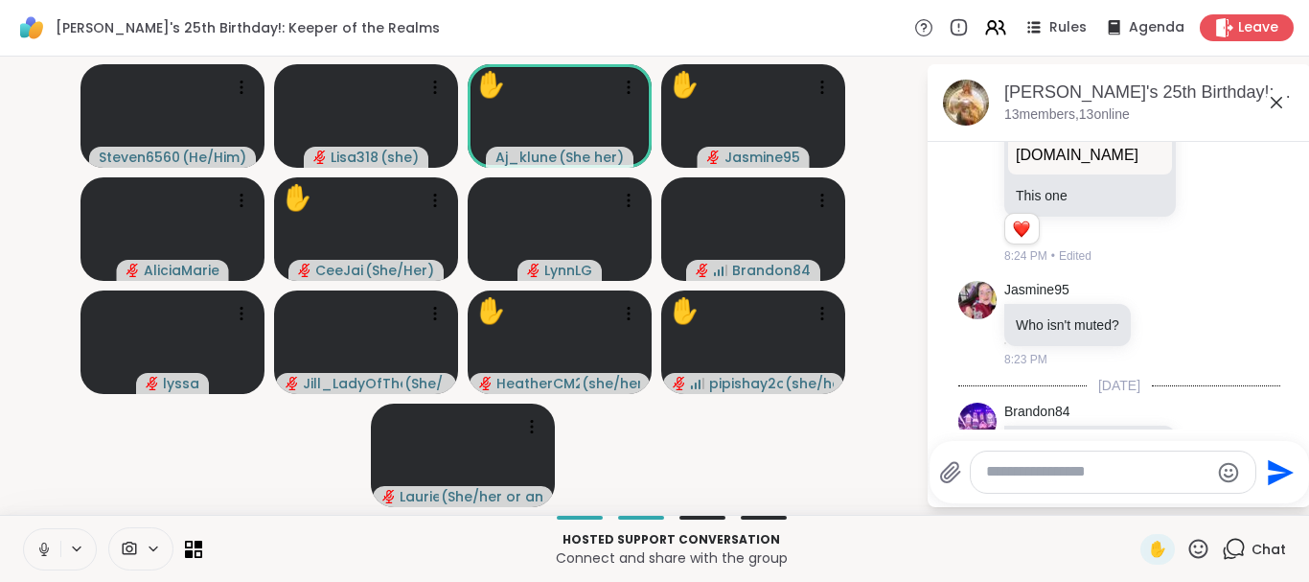
click at [43, 543] on icon at bounding box center [43, 546] width 5 height 9
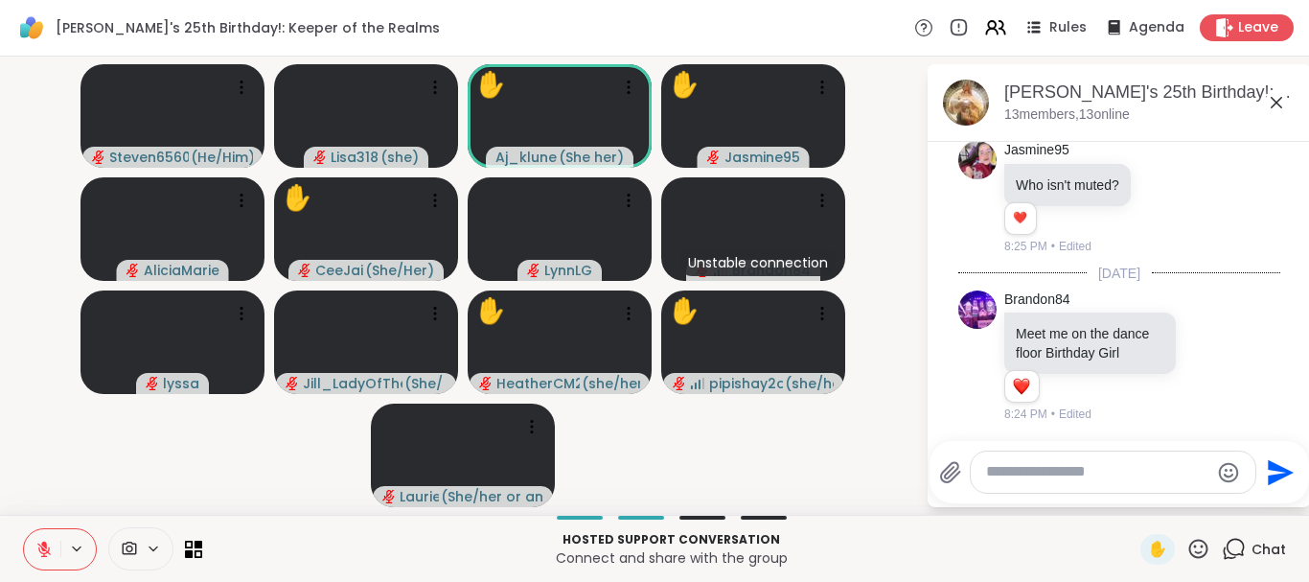
scroll to position [3611, 0]
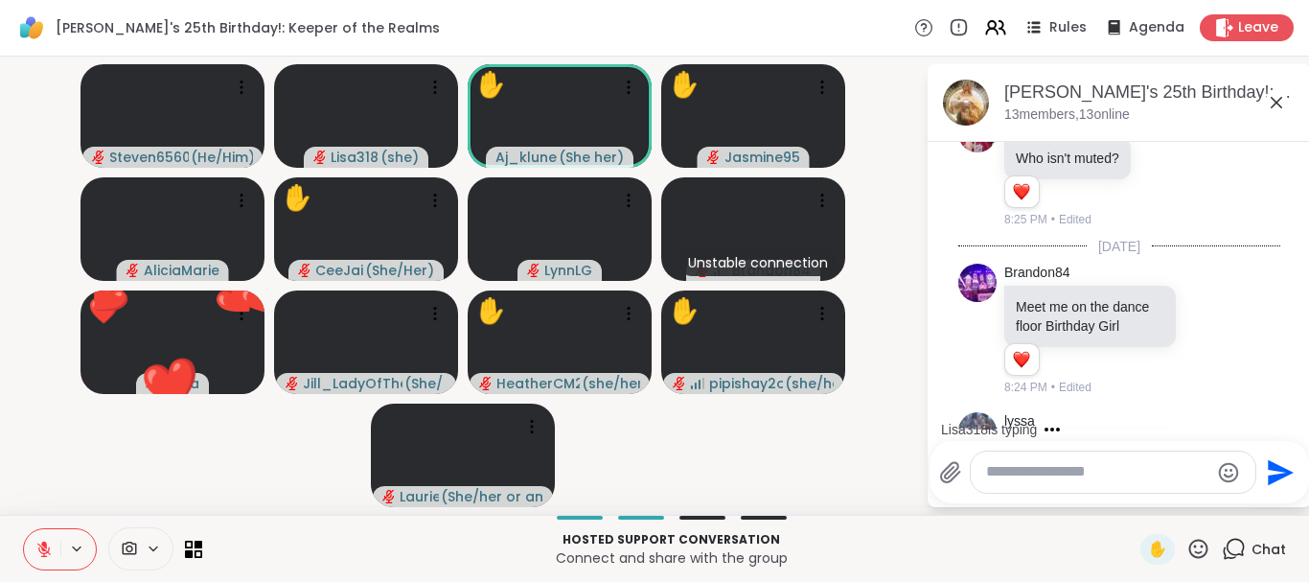
click at [1202, 543] on icon at bounding box center [1198, 549] width 24 height 24
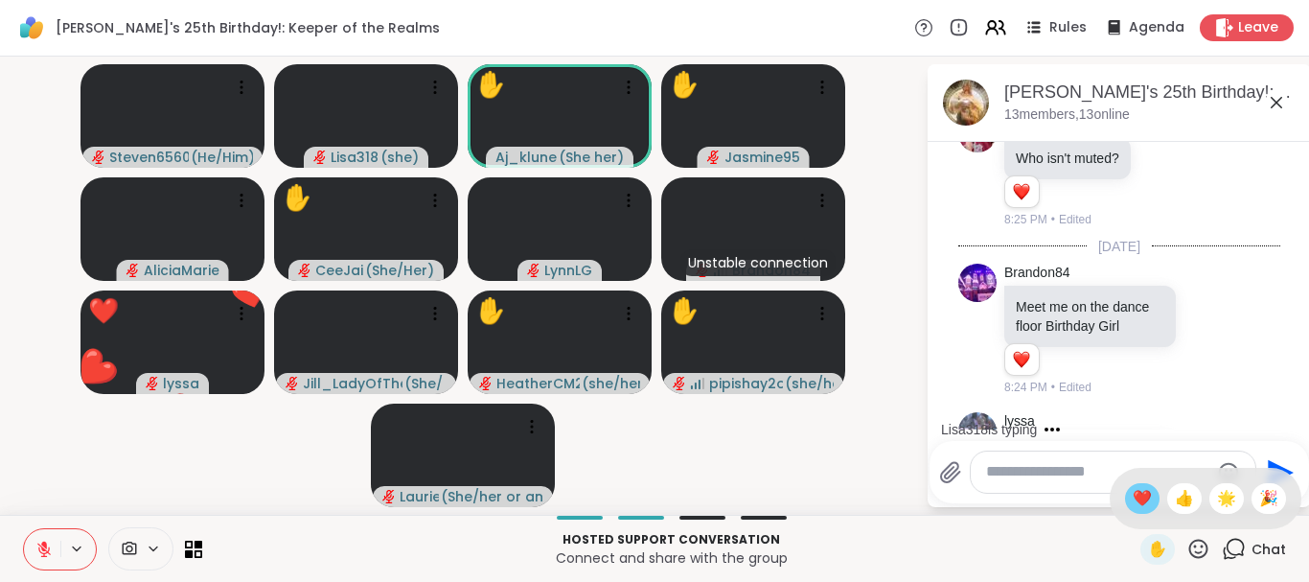
click at [1137, 492] on span "❤️" at bounding box center [1142, 498] width 19 height 23
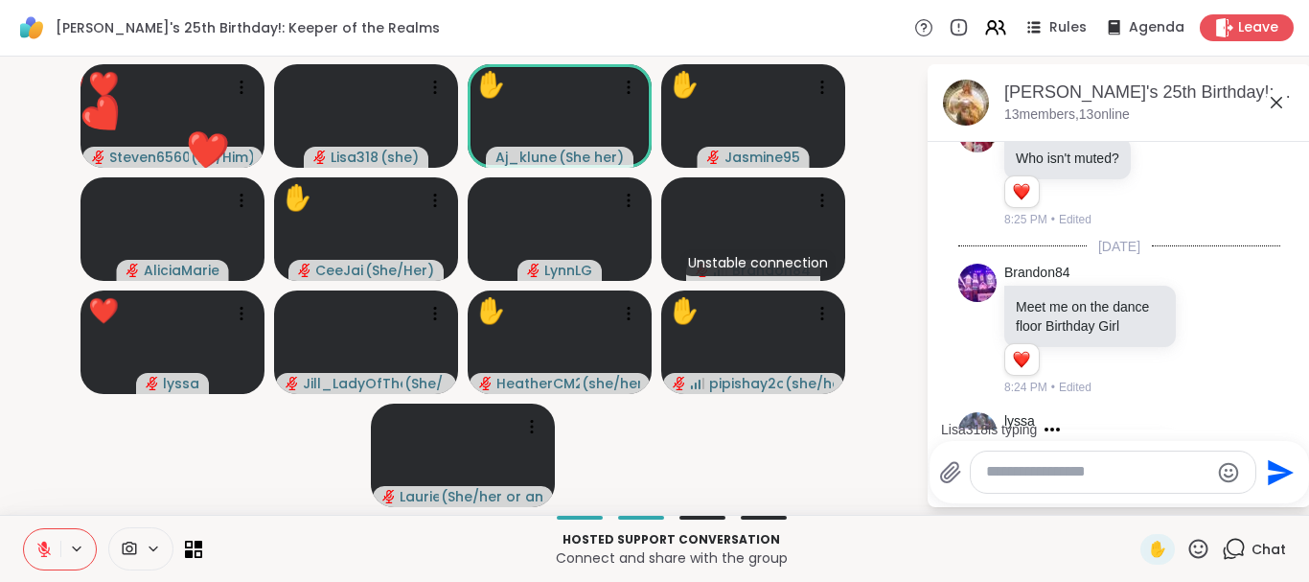
click at [1188, 547] on icon at bounding box center [1198, 549] width 24 height 24
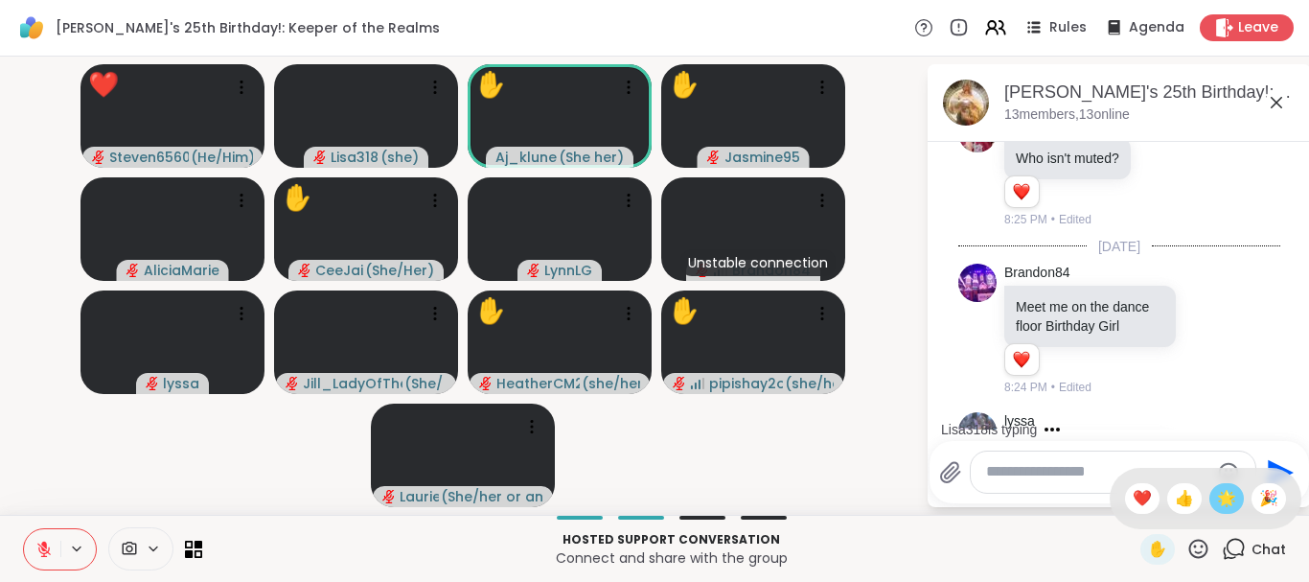
click at [1219, 494] on span "🌟" at bounding box center [1226, 498] width 19 height 23
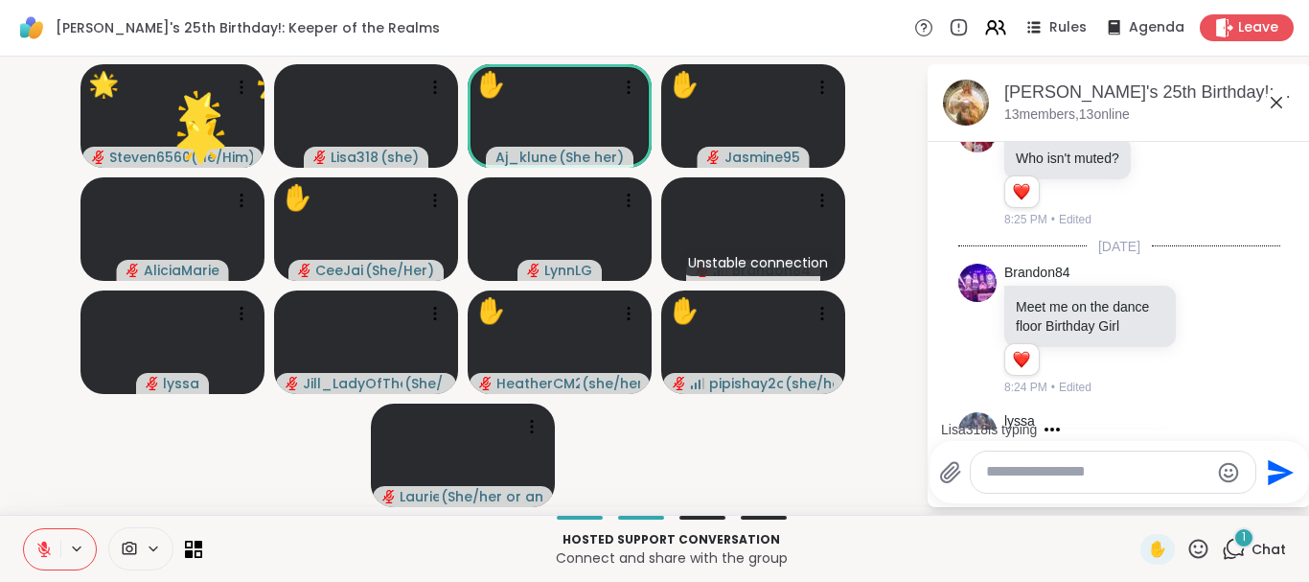
scroll to position [3844, 0]
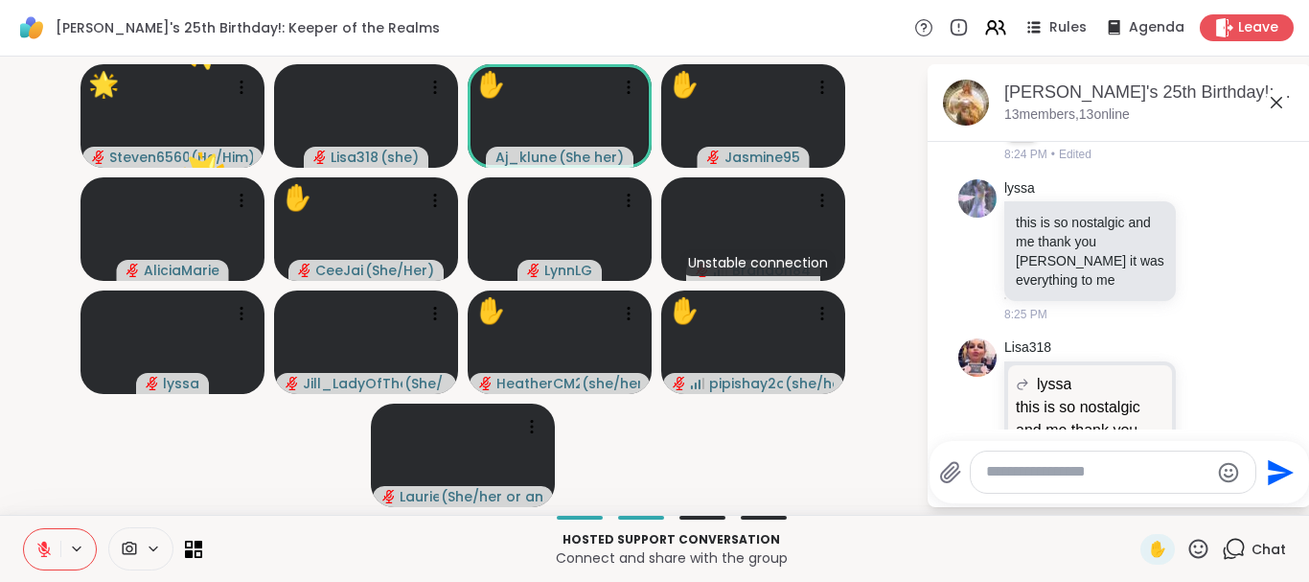
click at [1199, 540] on icon at bounding box center [1198, 547] width 19 height 19
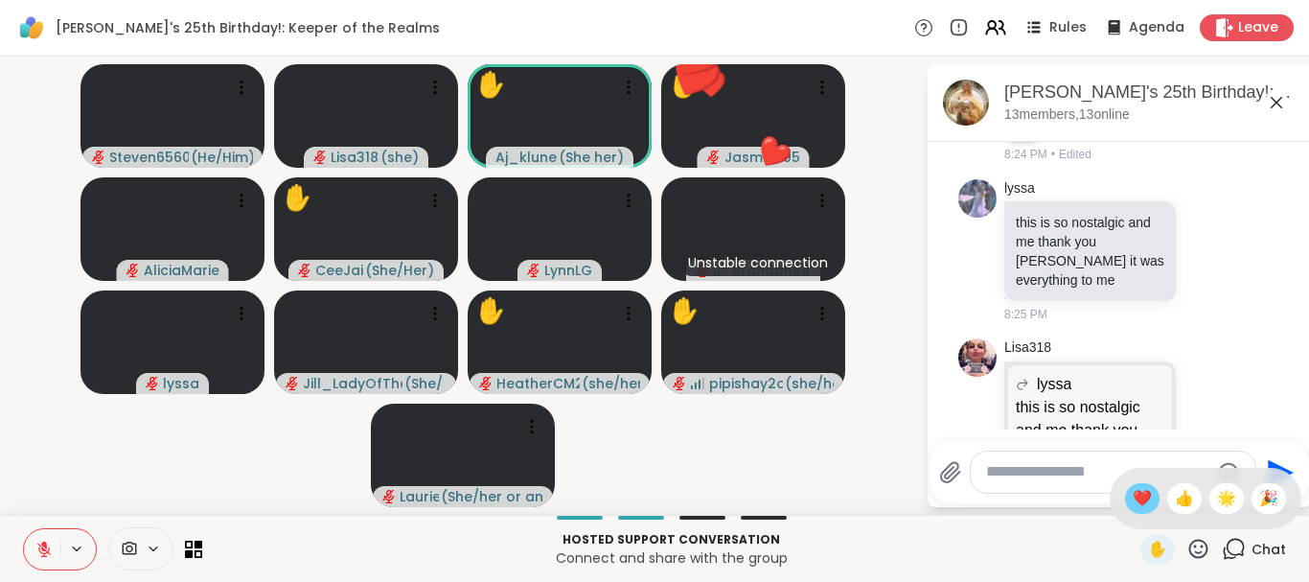
click at [1133, 488] on span "❤️" at bounding box center [1142, 498] width 19 height 23
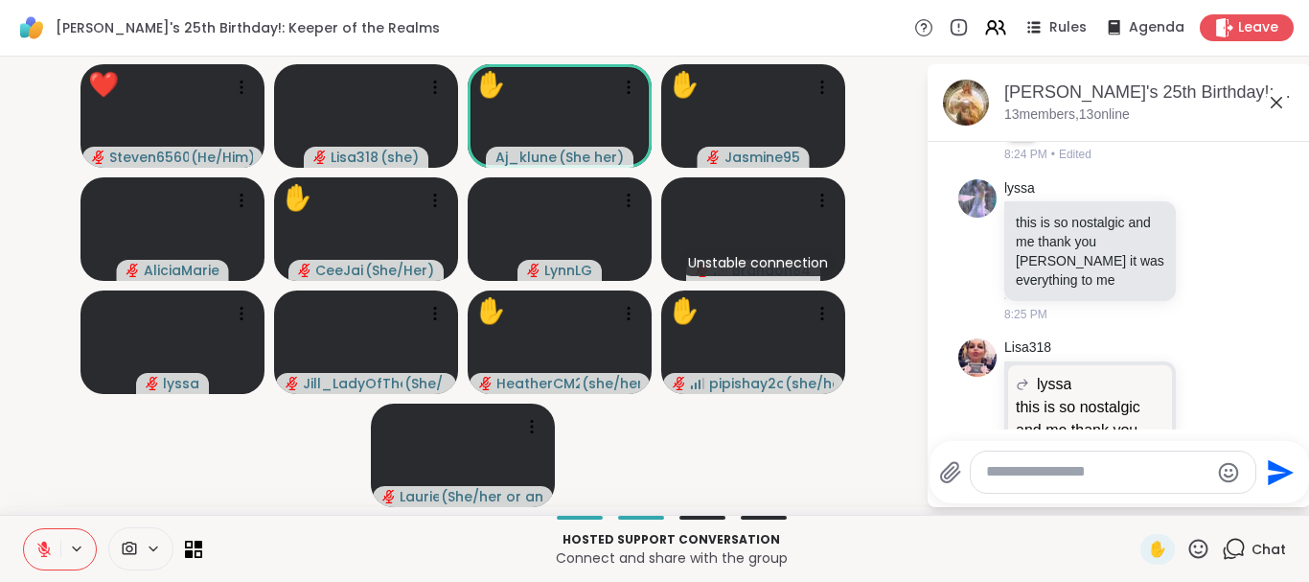
click at [1201, 546] on icon at bounding box center [1198, 549] width 24 height 24
click at [1176, 498] on span "👍" at bounding box center [1184, 498] width 19 height 23
click at [1201, 540] on icon at bounding box center [1198, 547] width 19 height 19
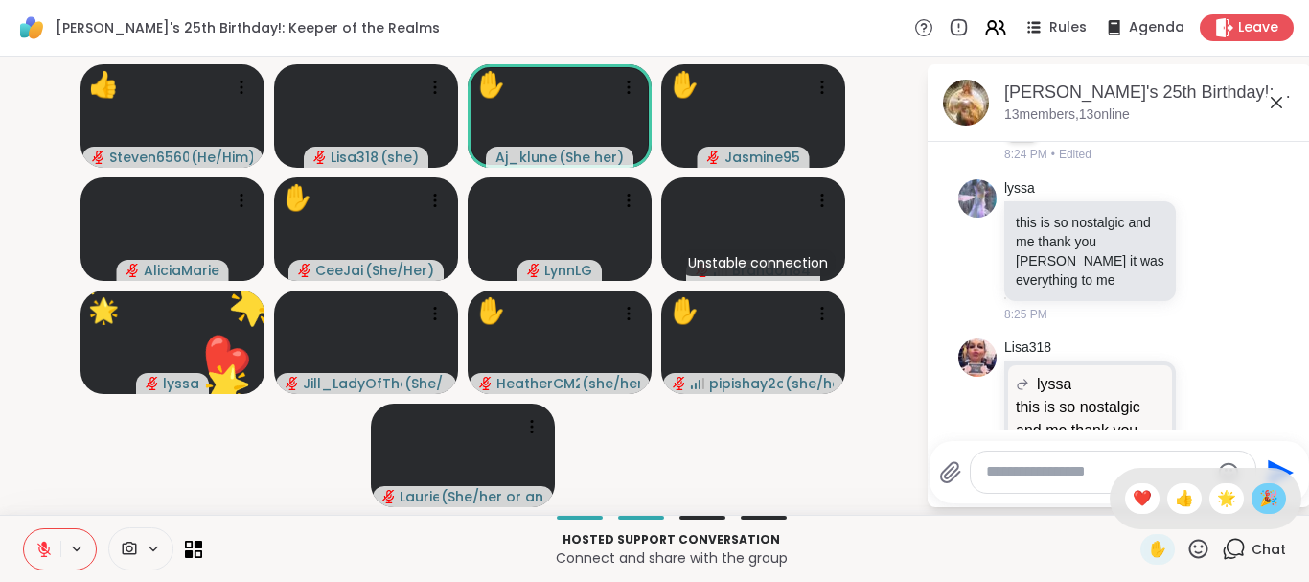
click at [1266, 499] on span "🎉" at bounding box center [1268, 498] width 19 height 23
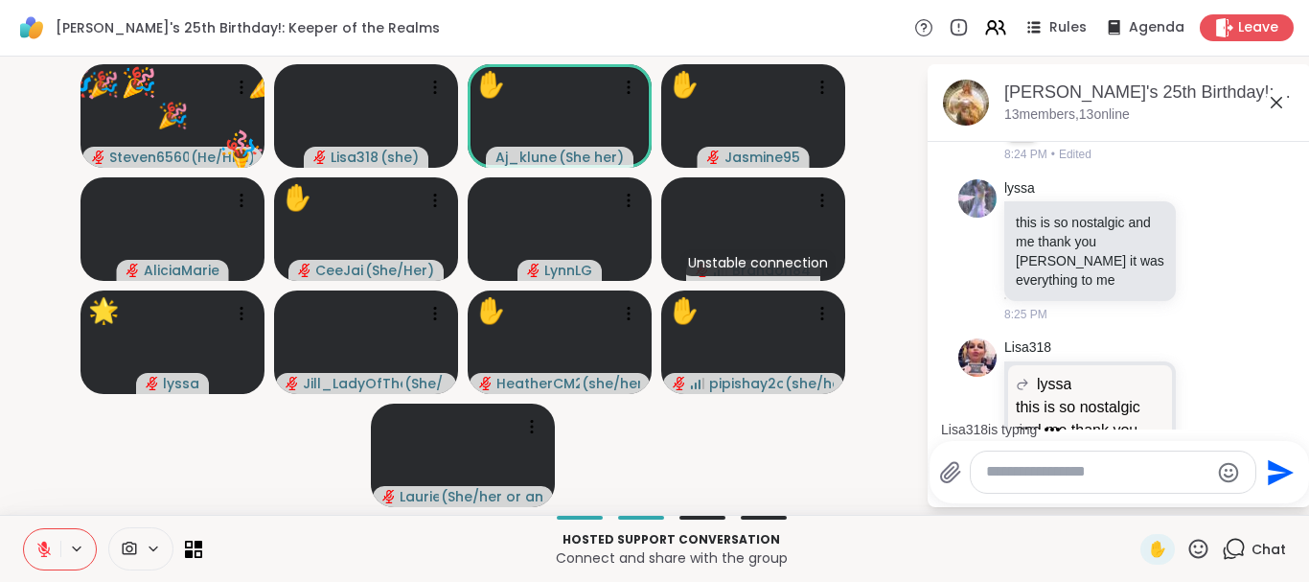
click at [1201, 545] on icon at bounding box center [1198, 549] width 24 height 24
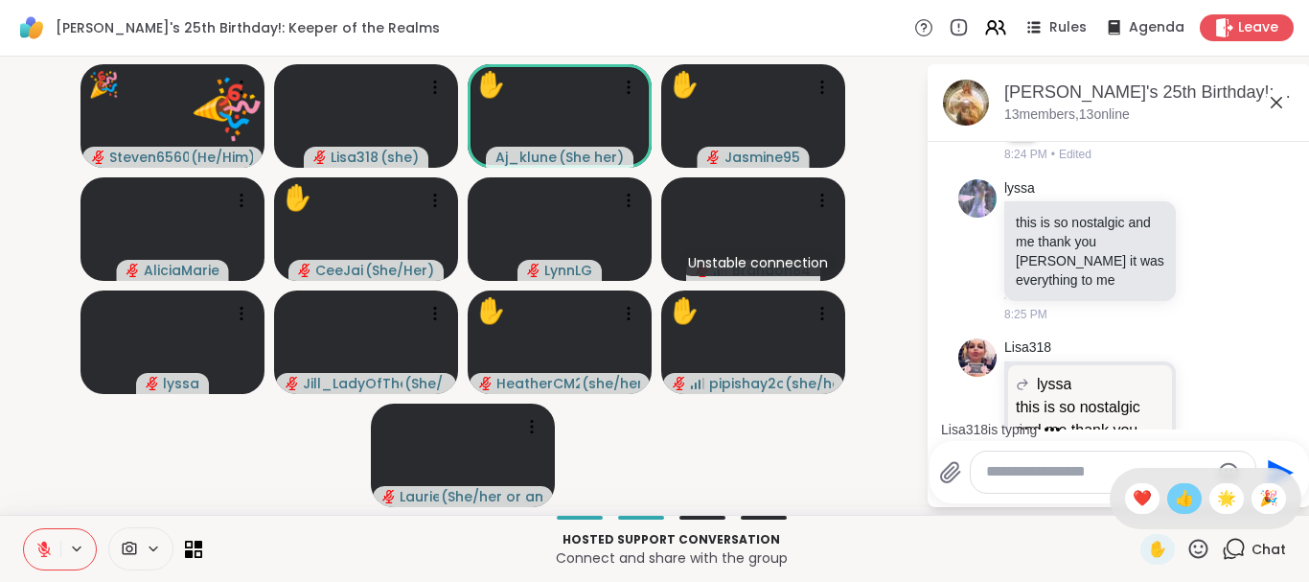
click at [1182, 497] on span "👍" at bounding box center [1184, 498] width 19 height 23
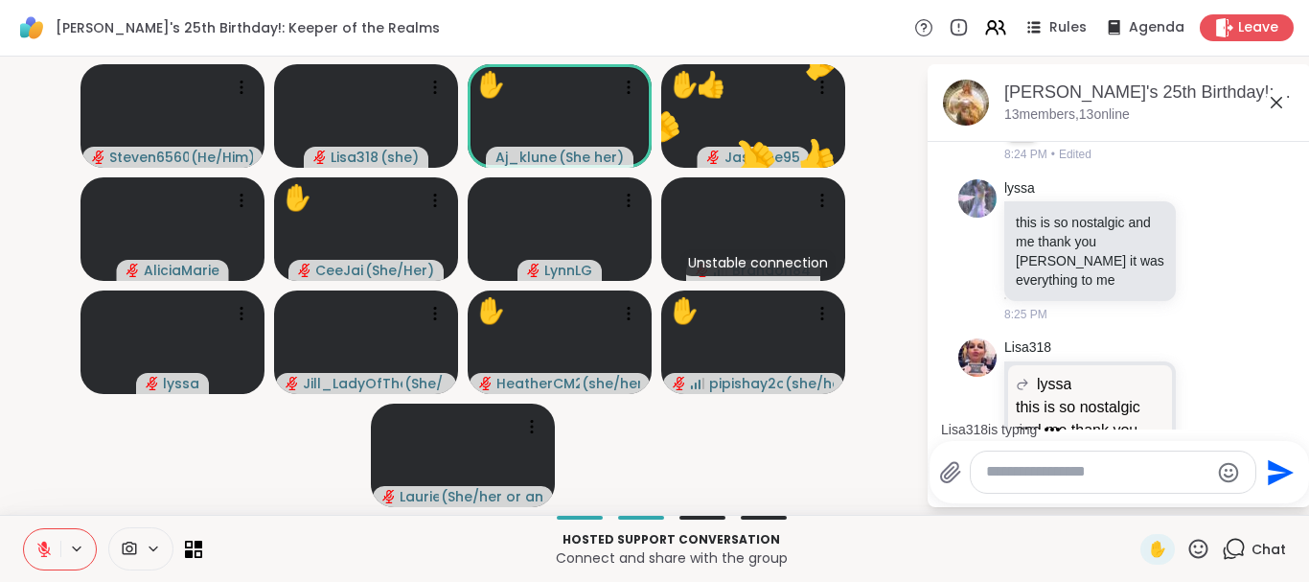
click at [1189, 543] on icon at bounding box center [1198, 549] width 24 height 24
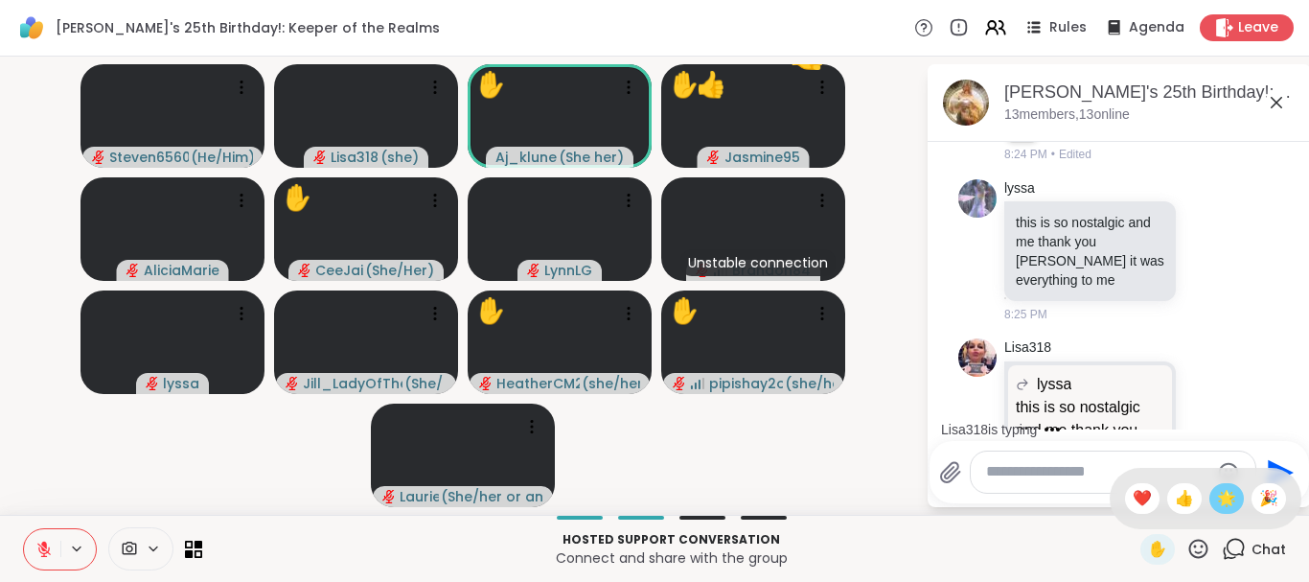
click at [1222, 500] on span "🌟" at bounding box center [1226, 498] width 19 height 23
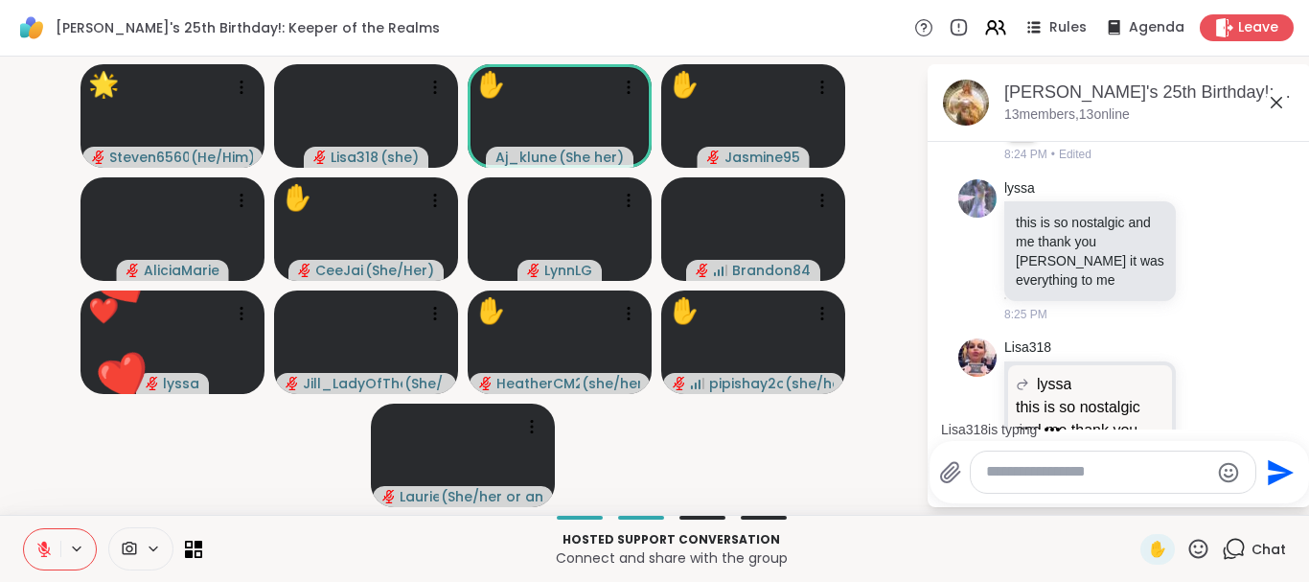
click at [1201, 548] on icon at bounding box center [1198, 549] width 24 height 24
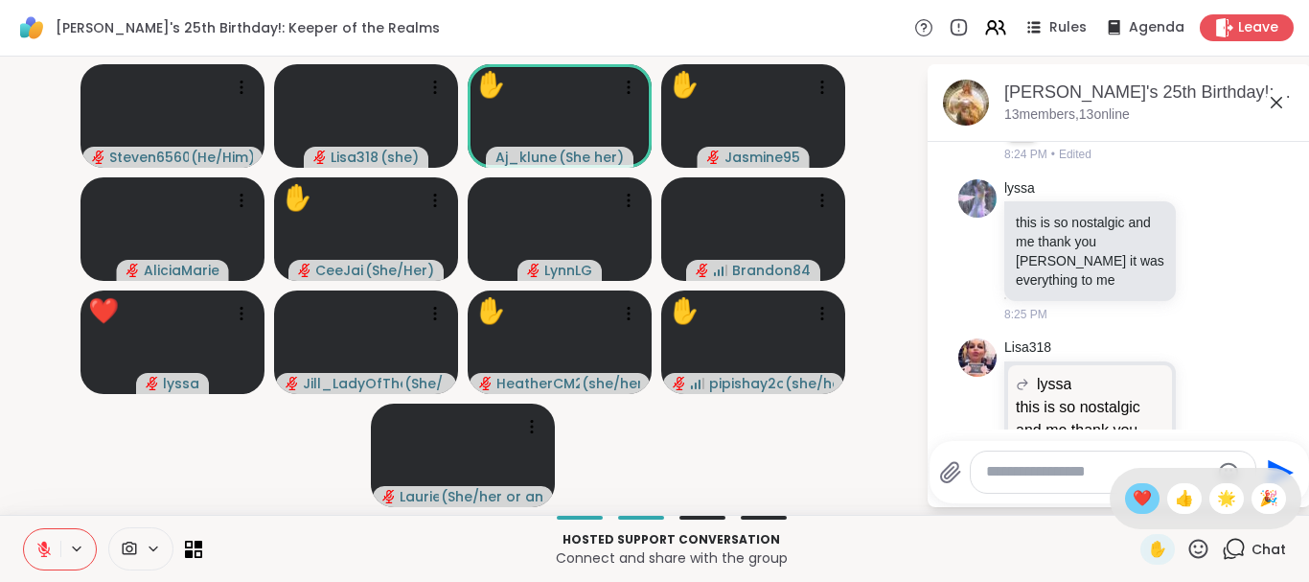
click at [1136, 494] on span "❤️" at bounding box center [1142, 498] width 19 height 23
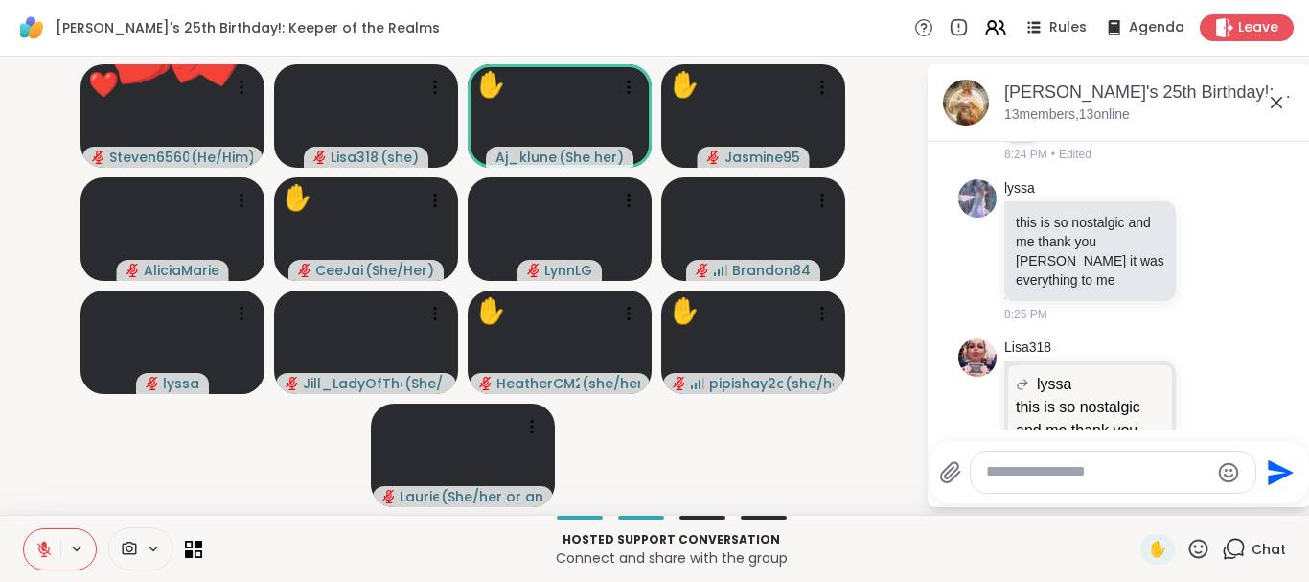
scroll to position [3947, 0]
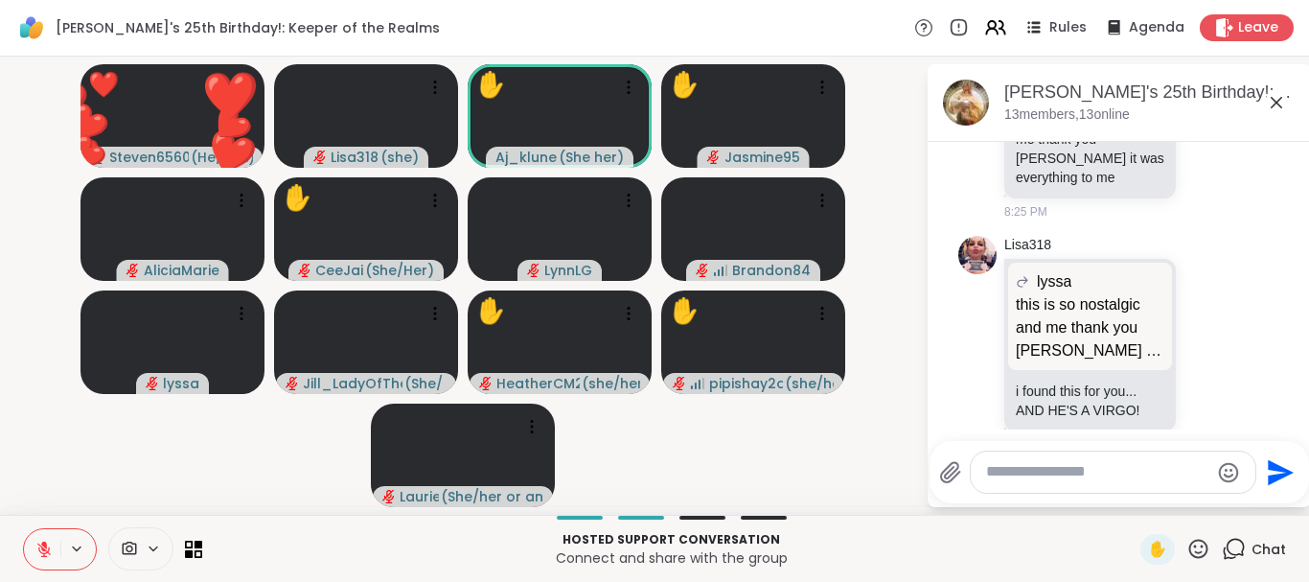
click at [1204, 539] on icon at bounding box center [1198, 549] width 24 height 24
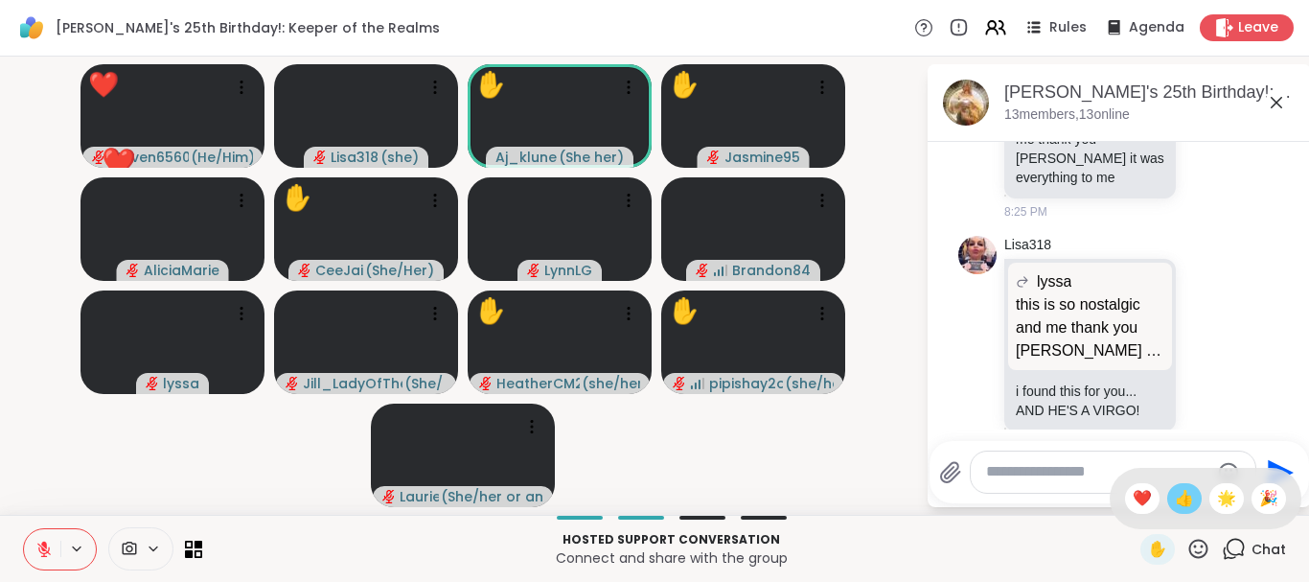
click at [1185, 497] on span "👍" at bounding box center [1184, 498] width 19 height 23
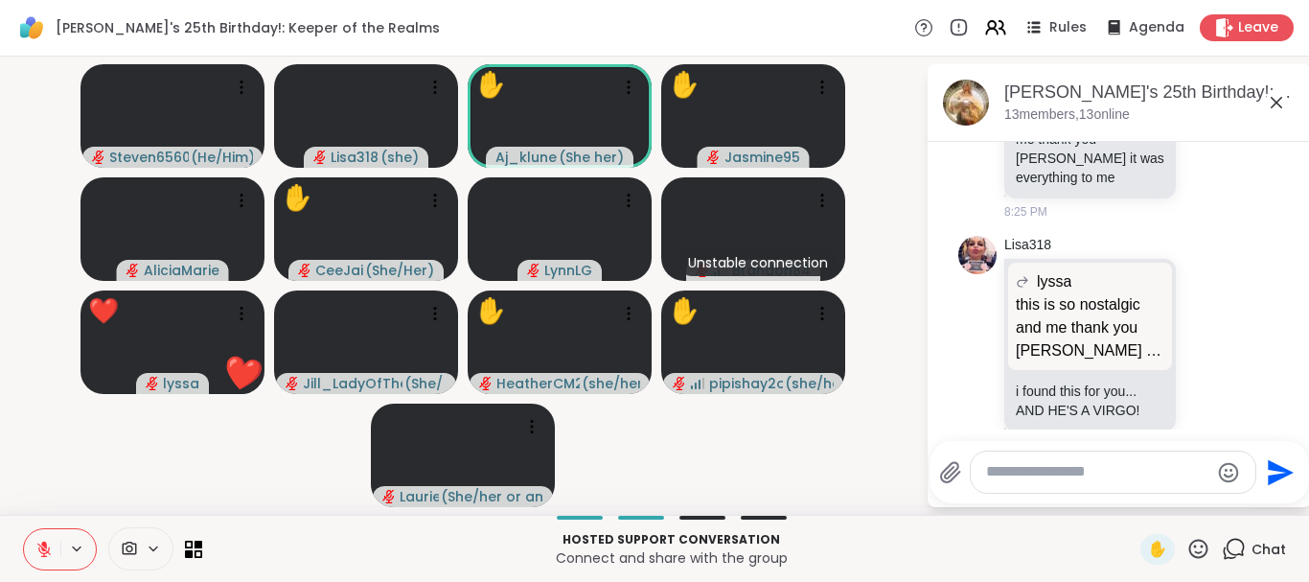
click at [1200, 541] on icon at bounding box center [1198, 549] width 24 height 24
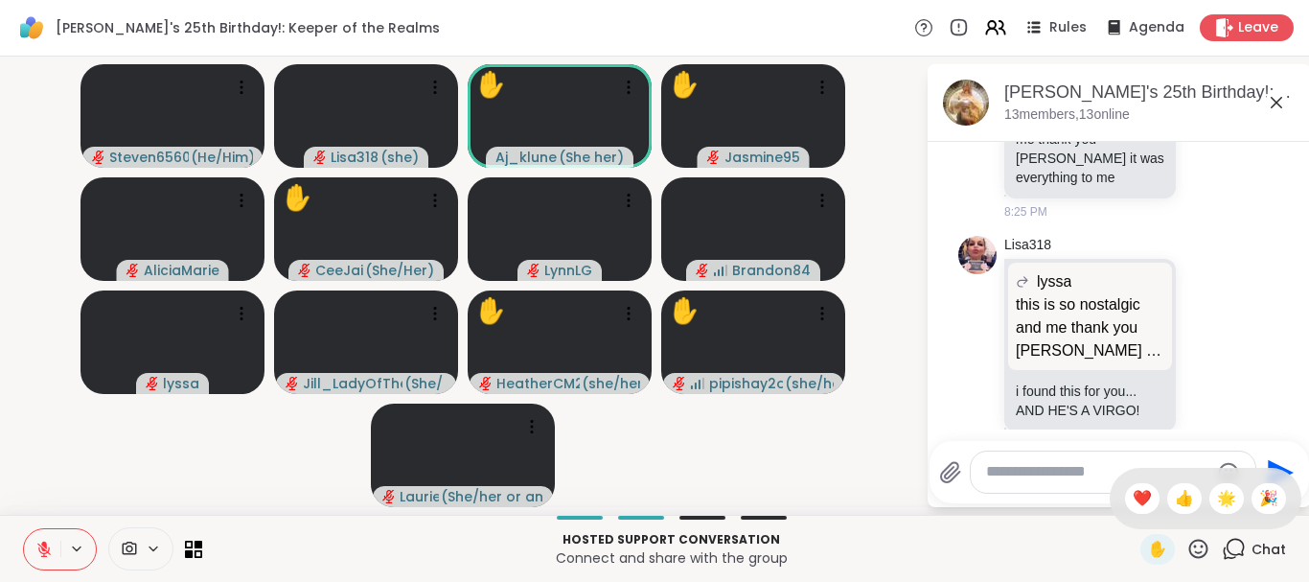
click at [1191, 548] on icon at bounding box center [1198, 547] width 19 height 19
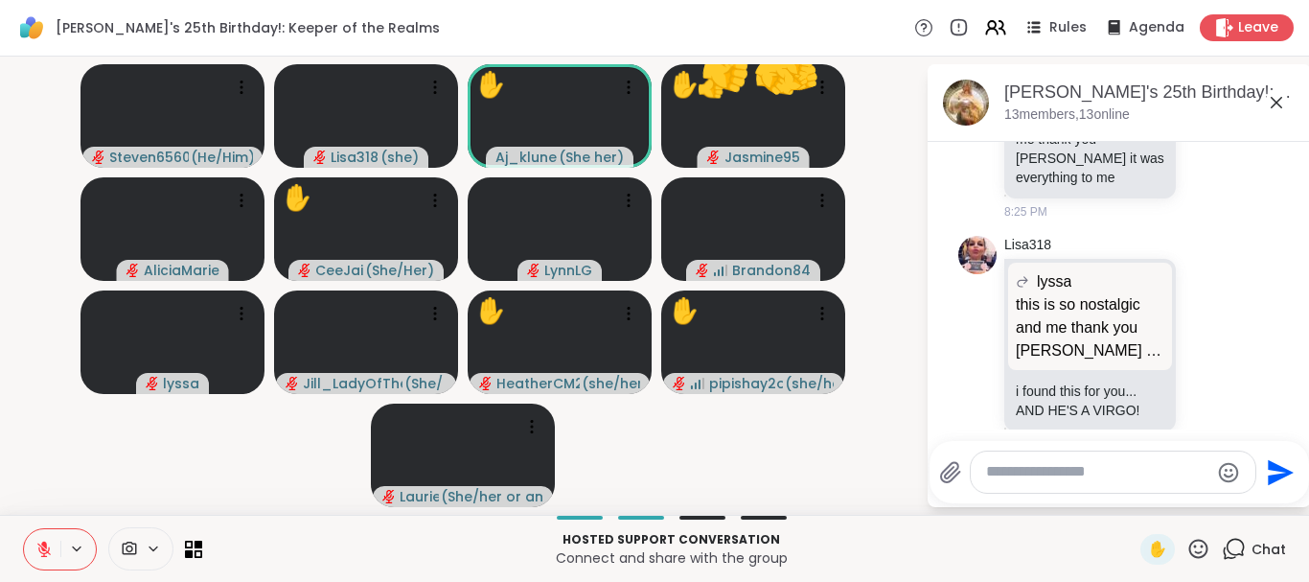
click at [1192, 542] on icon at bounding box center [1198, 547] width 19 height 19
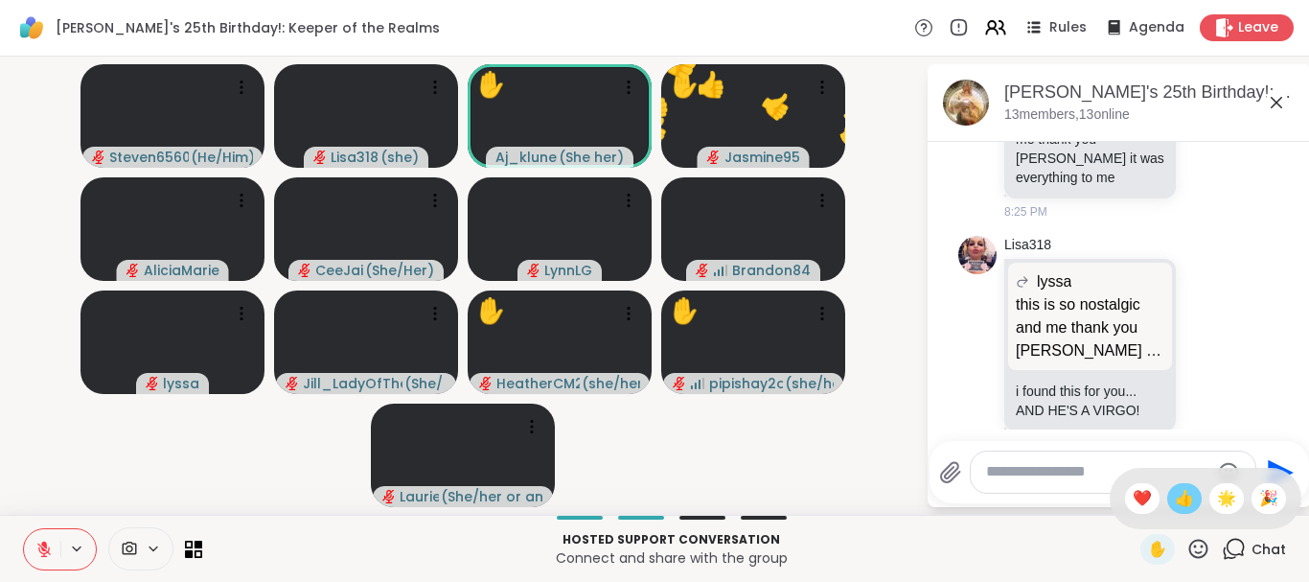
click at [1184, 498] on span "👍" at bounding box center [1184, 498] width 19 height 23
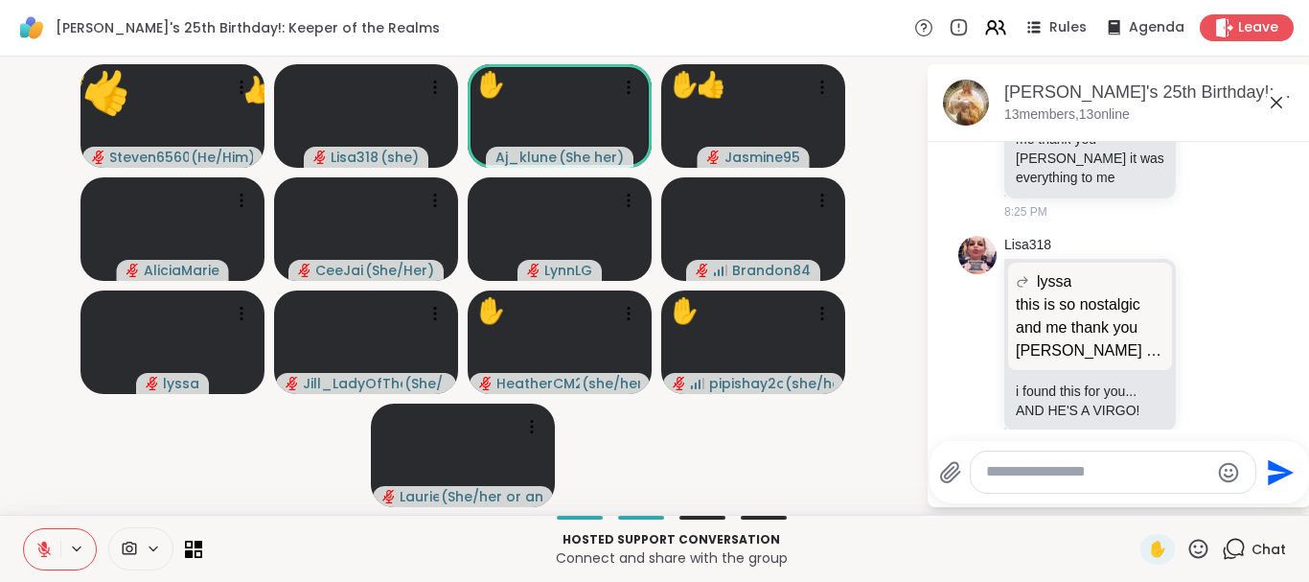
click at [1205, 544] on icon at bounding box center [1198, 549] width 24 height 24
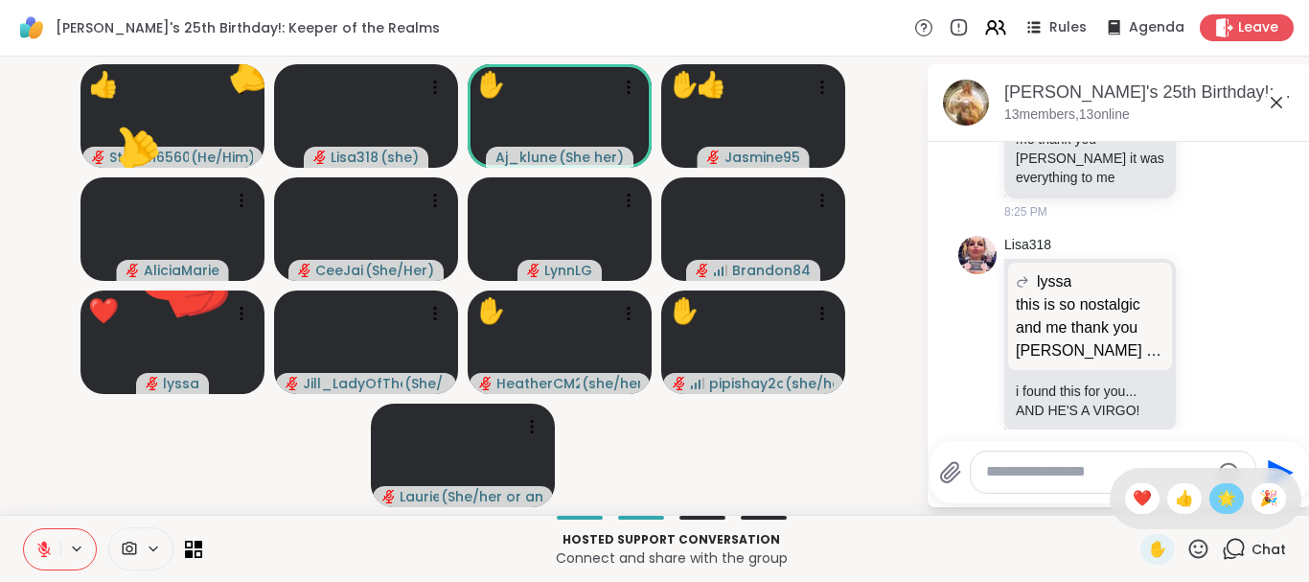
click at [1219, 489] on span "🌟" at bounding box center [1226, 498] width 19 height 23
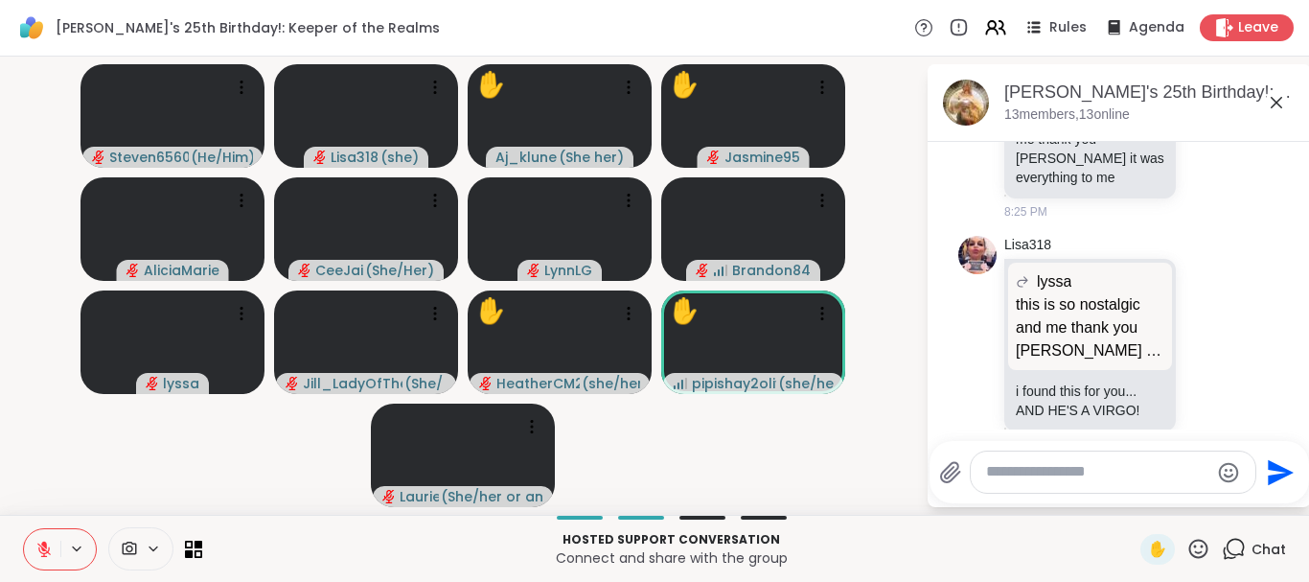
click at [44, 548] on icon at bounding box center [43, 548] width 13 height 13
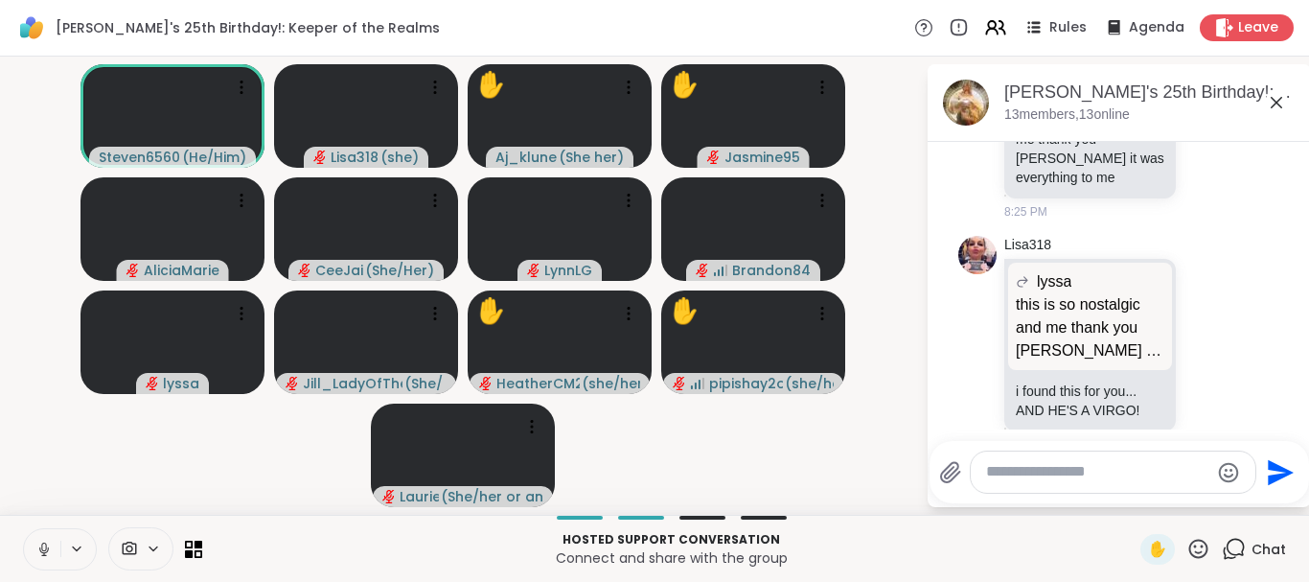
click at [44, 548] on icon at bounding box center [43, 548] width 17 height 17
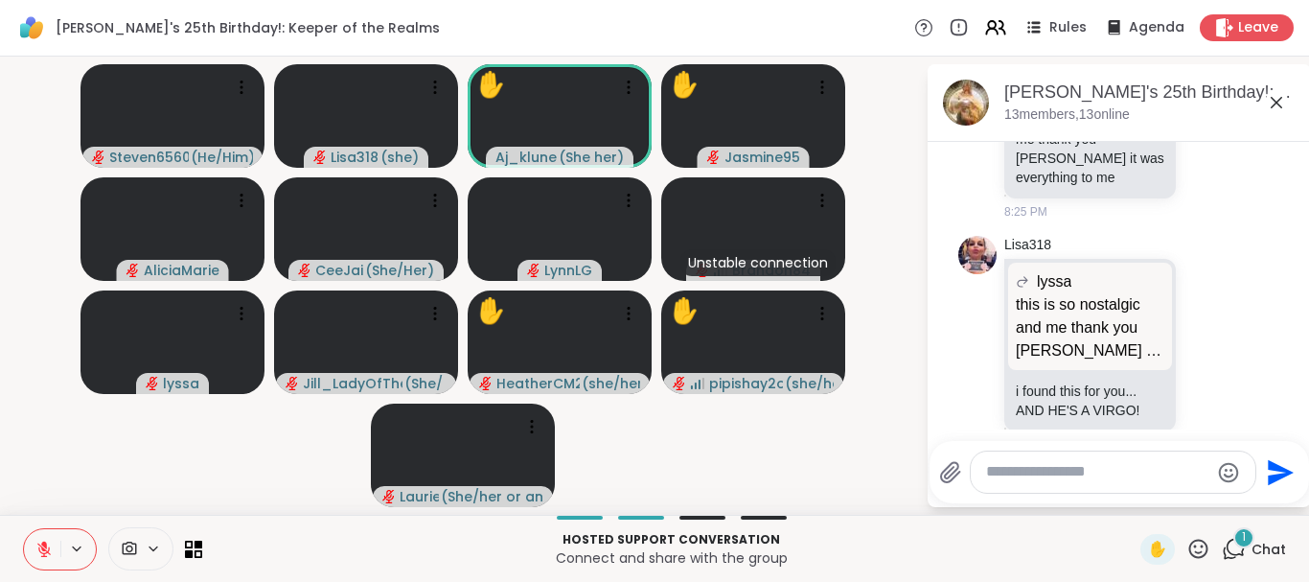
scroll to position [6349, 0]
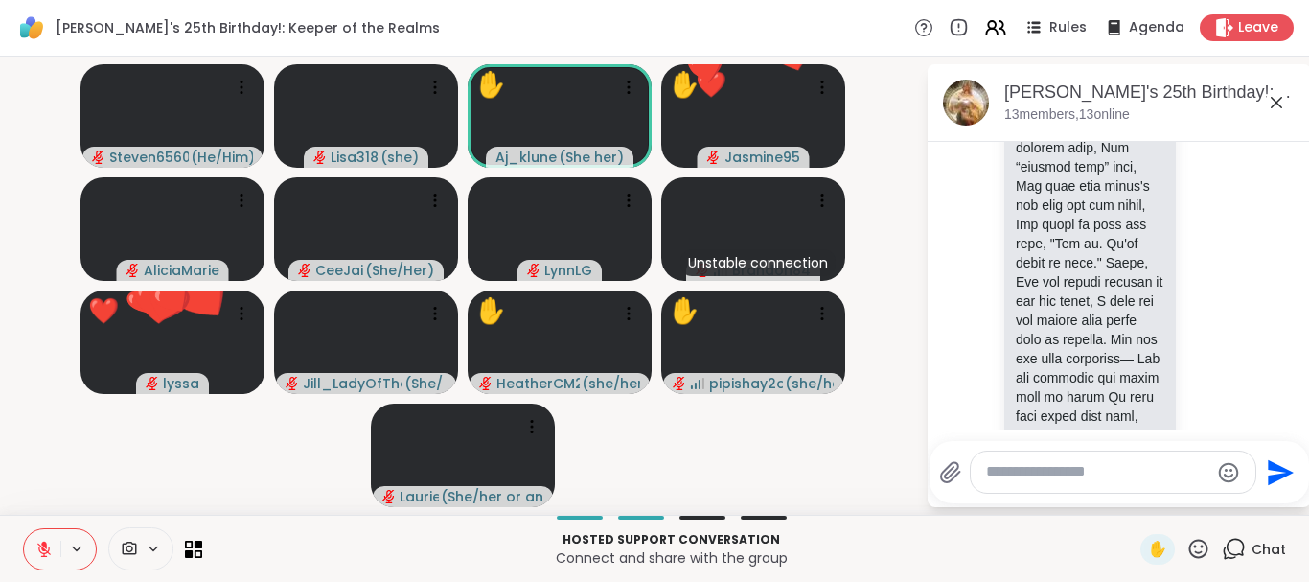
click at [1203, 548] on icon at bounding box center [1198, 549] width 24 height 24
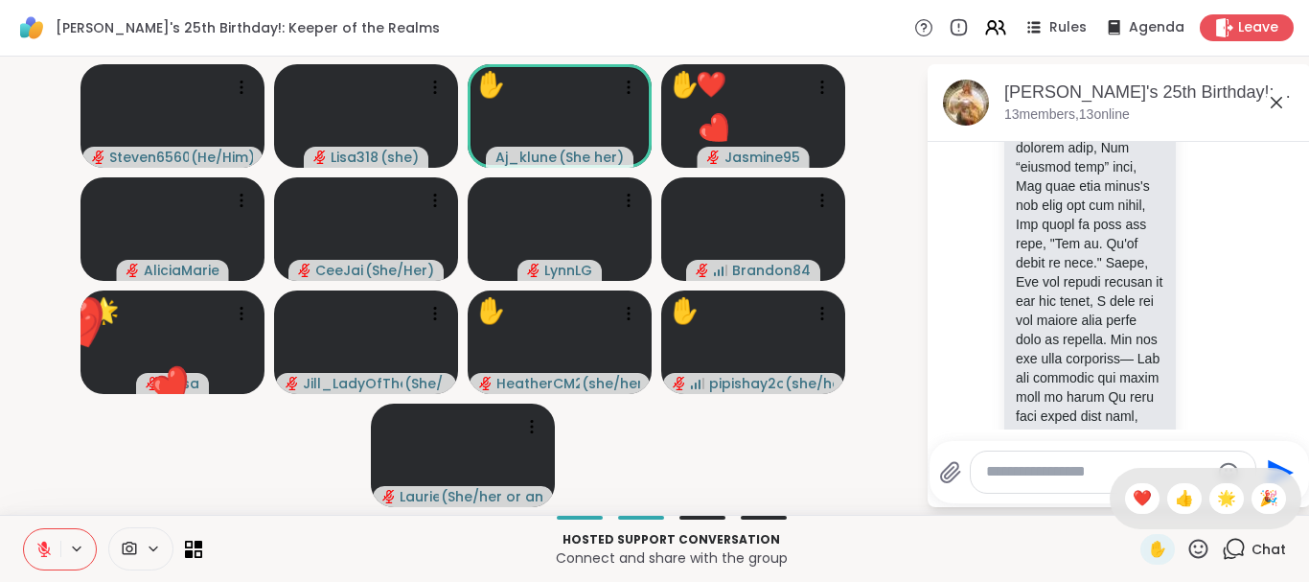
click at [1126, 484] on div "✋ ❤️ 👍 🌟 🎉" at bounding box center [1206, 498] width 192 height 61
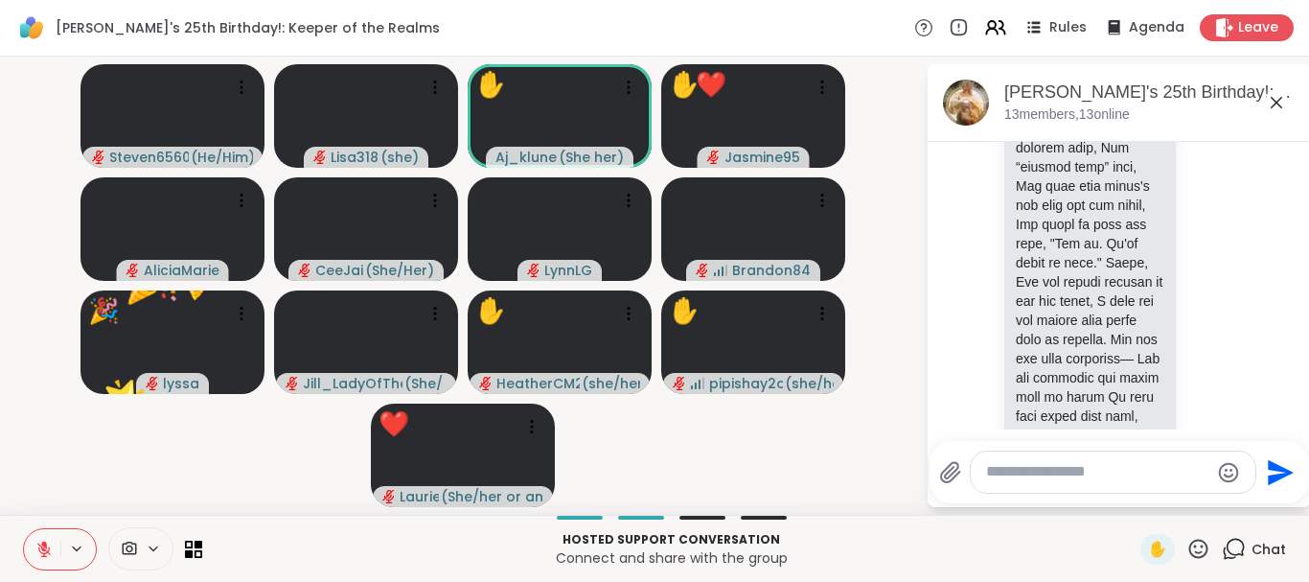
click at [1197, 549] on icon at bounding box center [1198, 549] width 24 height 24
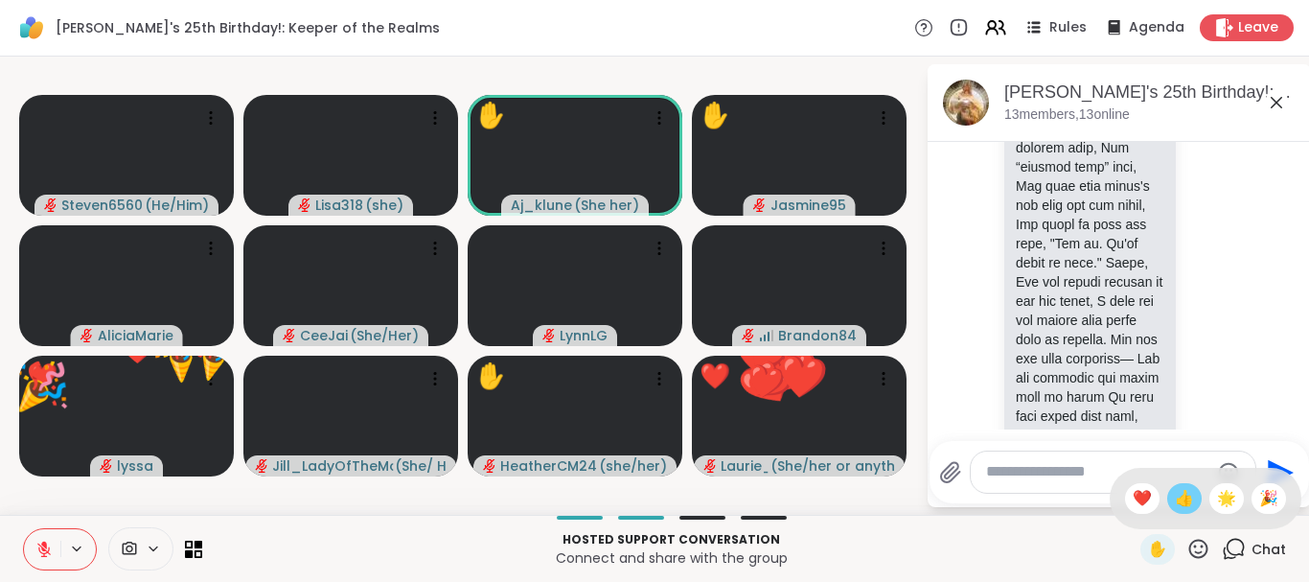
click at [1186, 501] on span "👍" at bounding box center [1184, 498] width 19 height 23
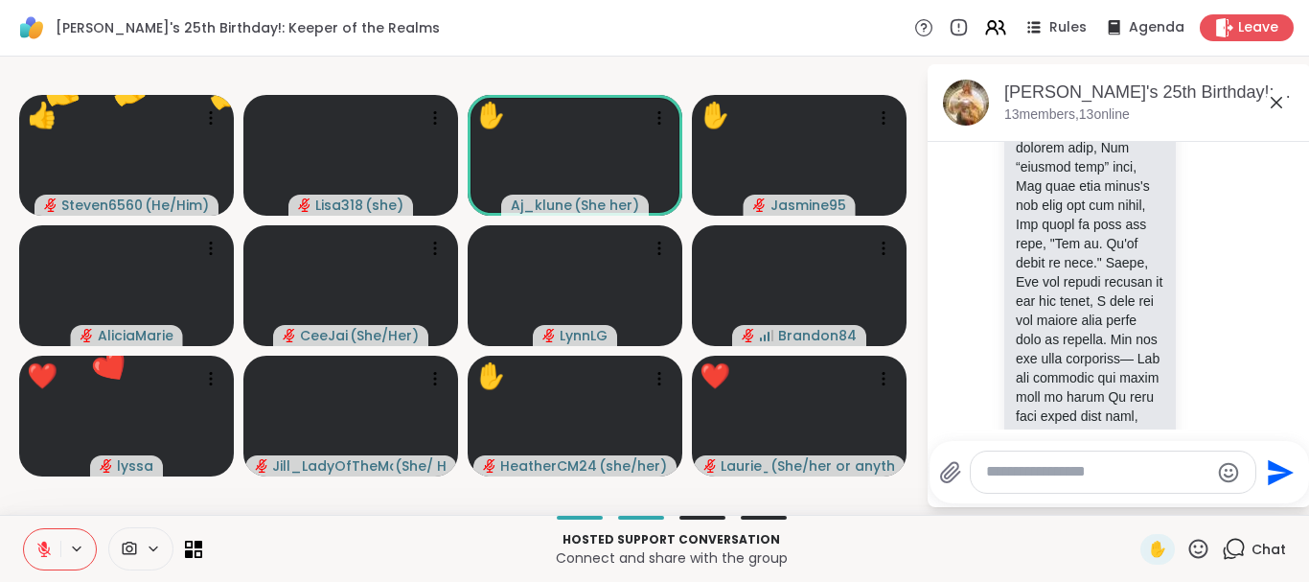
click at [1196, 545] on icon at bounding box center [1198, 547] width 19 height 19
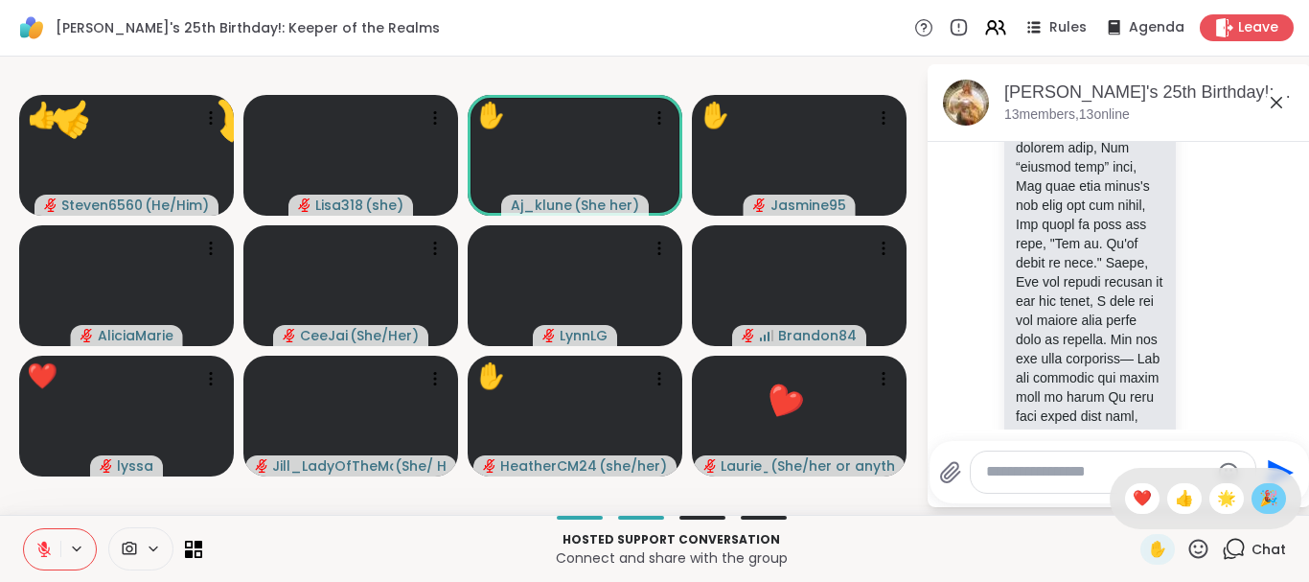
click at [1269, 494] on span "🎉" at bounding box center [1268, 498] width 19 height 23
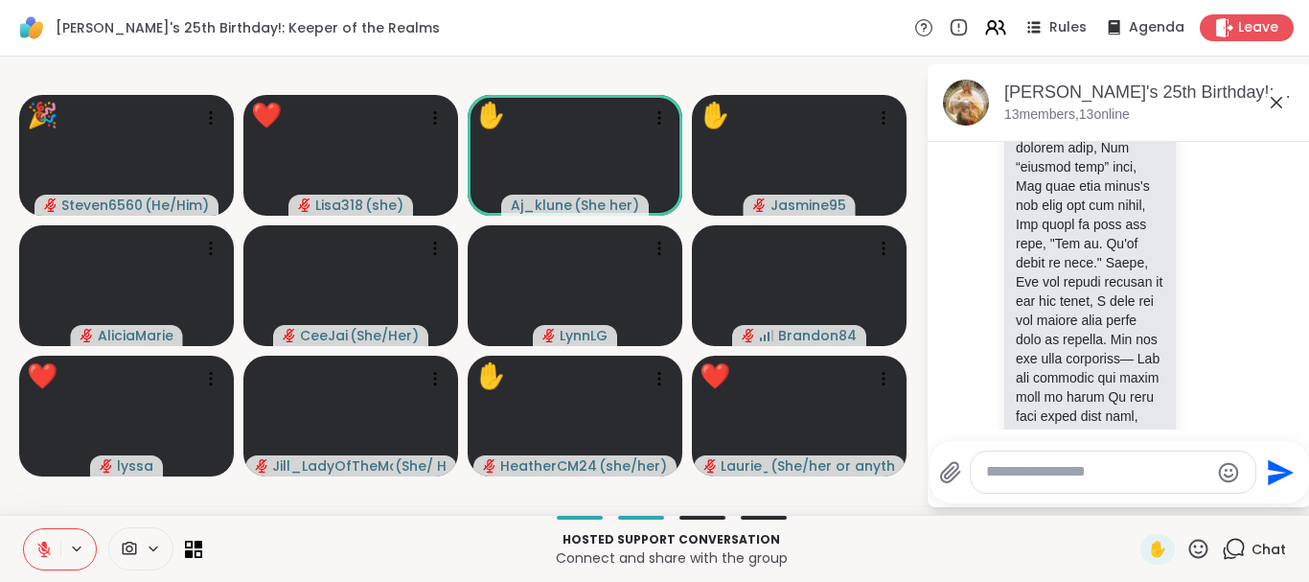
click at [1192, 545] on icon at bounding box center [1198, 547] width 19 height 19
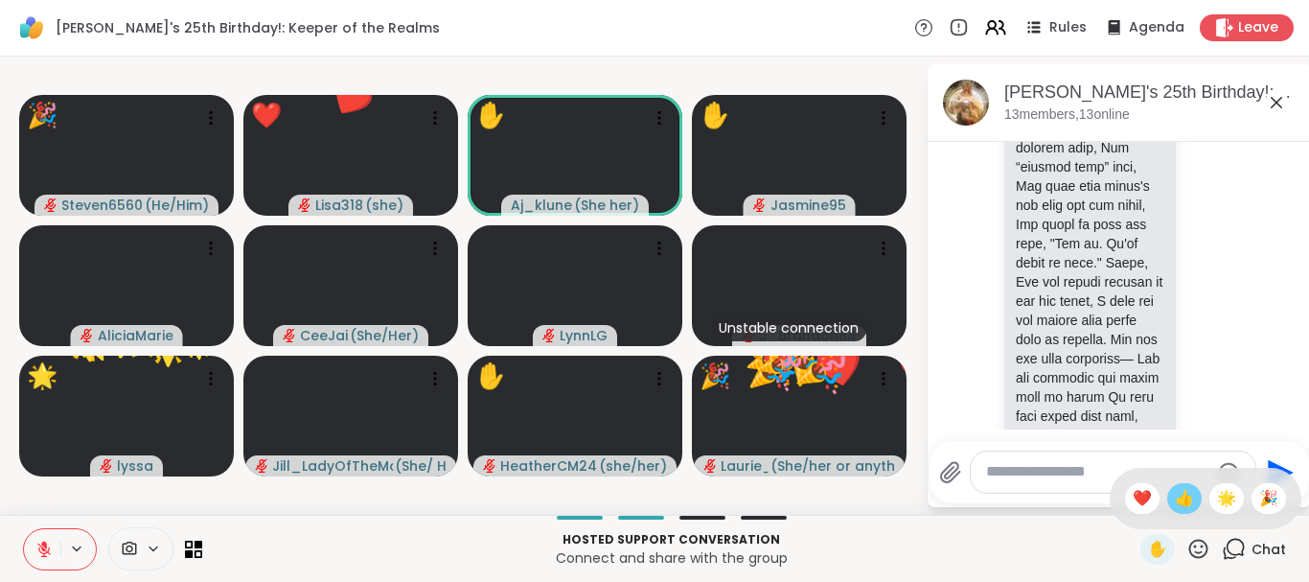
click at [1175, 501] on span "👍" at bounding box center [1184, 498] width 19 height 23
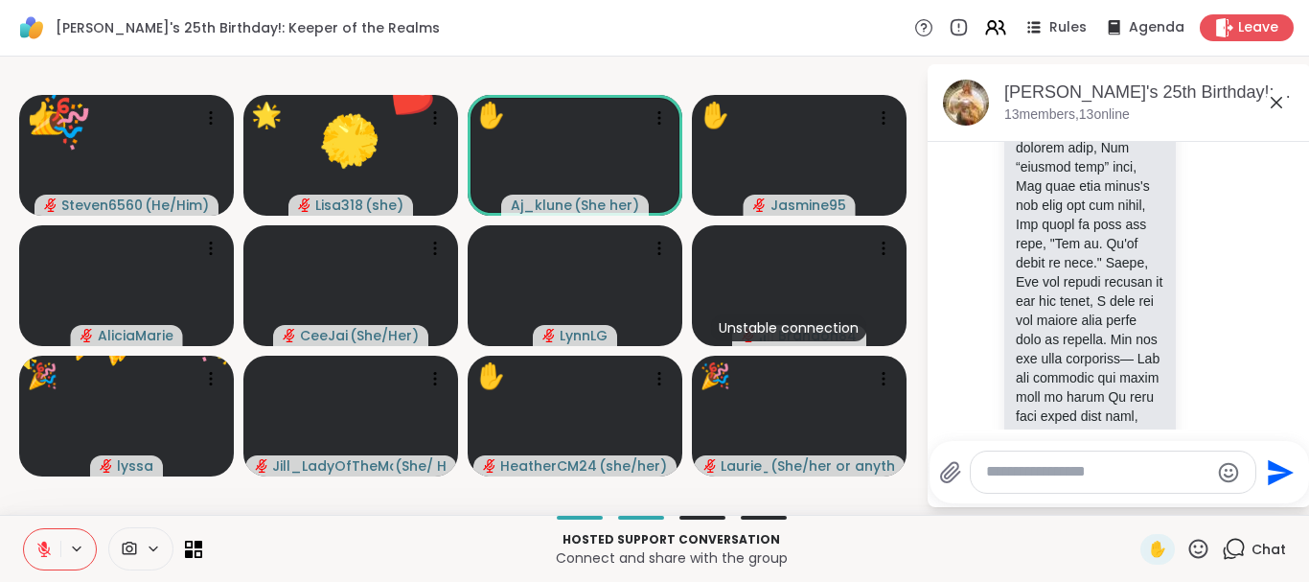
click at [1196, 539] on icon at bounding box center [1198, 549] width 24 height 24
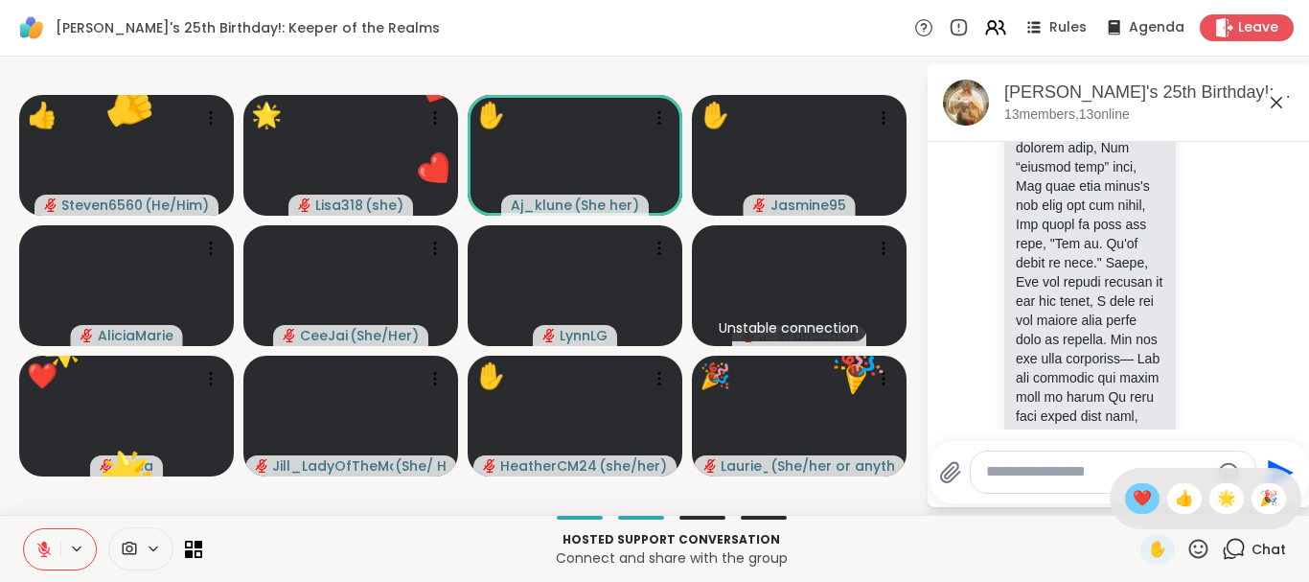
click at [1140, 495] on span "❤️" at bounding box center [1142, 498] width 19 height 23
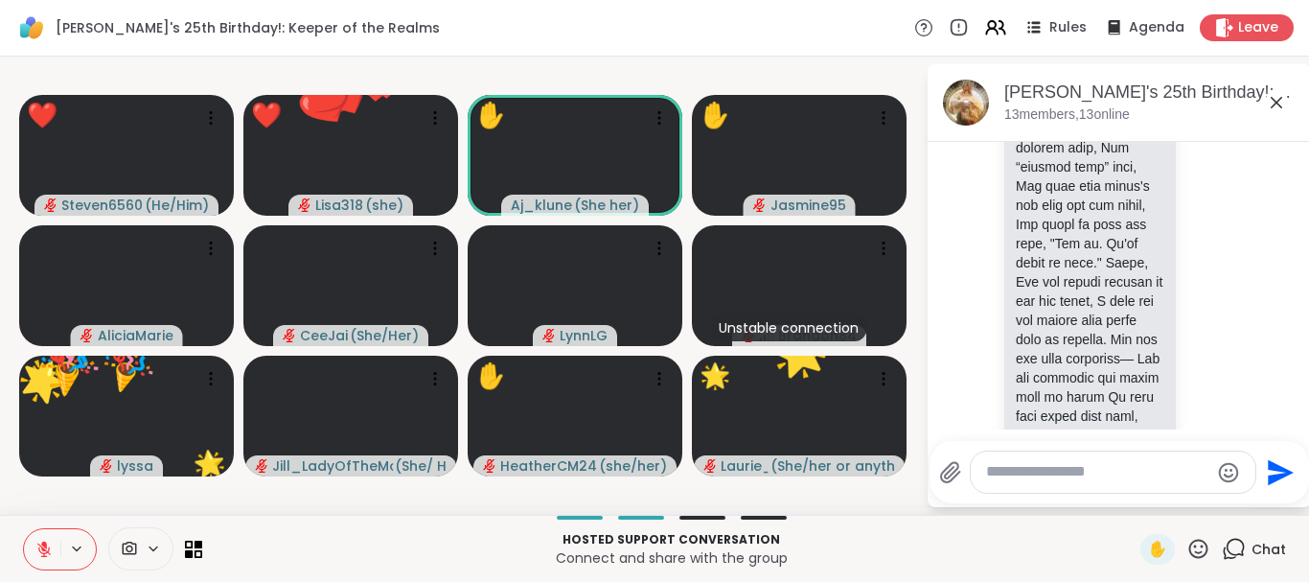
click at [1195, 541] on icon at bounding box center [1198, 547] width 19 height 19
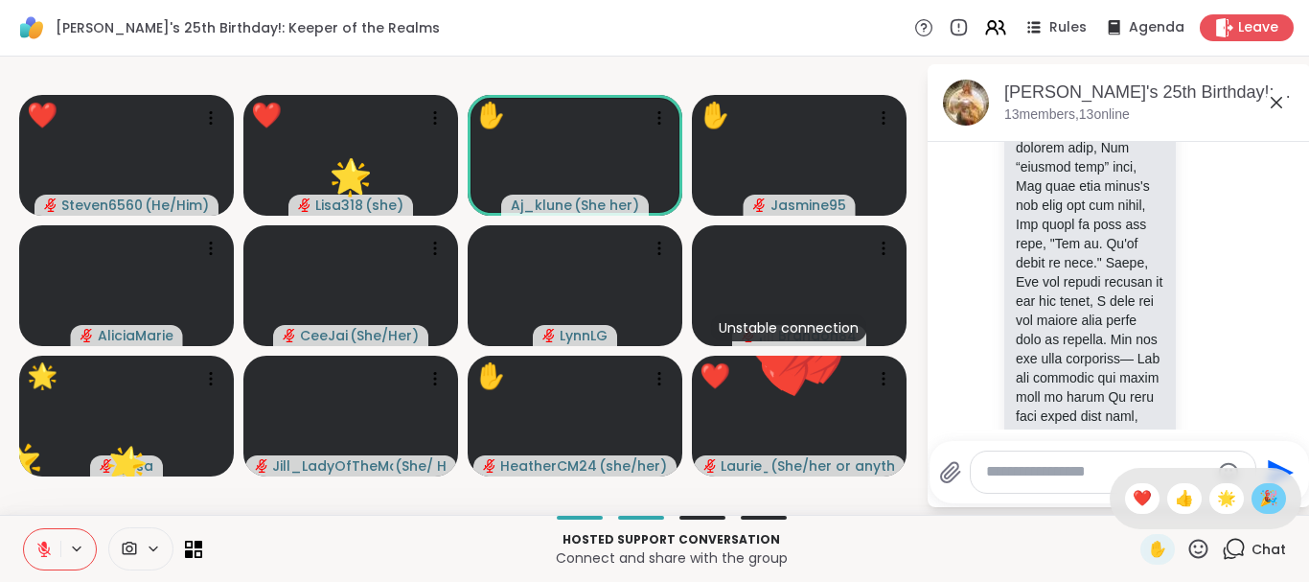
click at [1266, 505] on span "🎉" at bounding box center [1268, 498] width 19 height 23
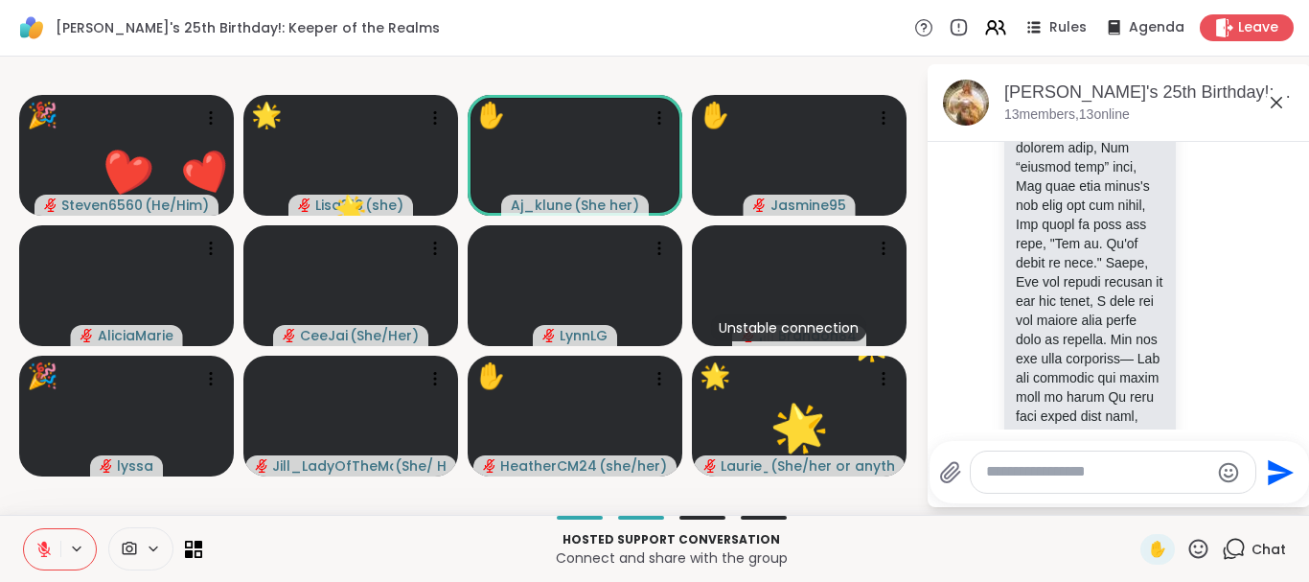
click at [1200, 543] on icon at bounding box center [1198, 549] width 24 height 24
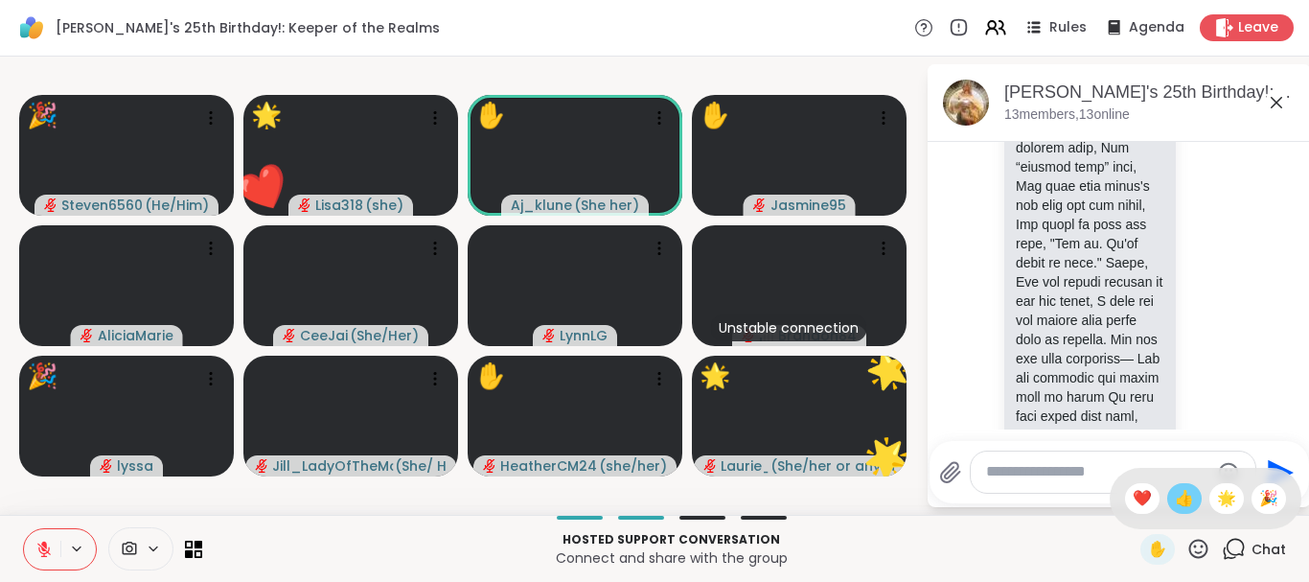
click at [1168, 491] on div "👍" at bounding box center [1184, 498] width 34 height 31
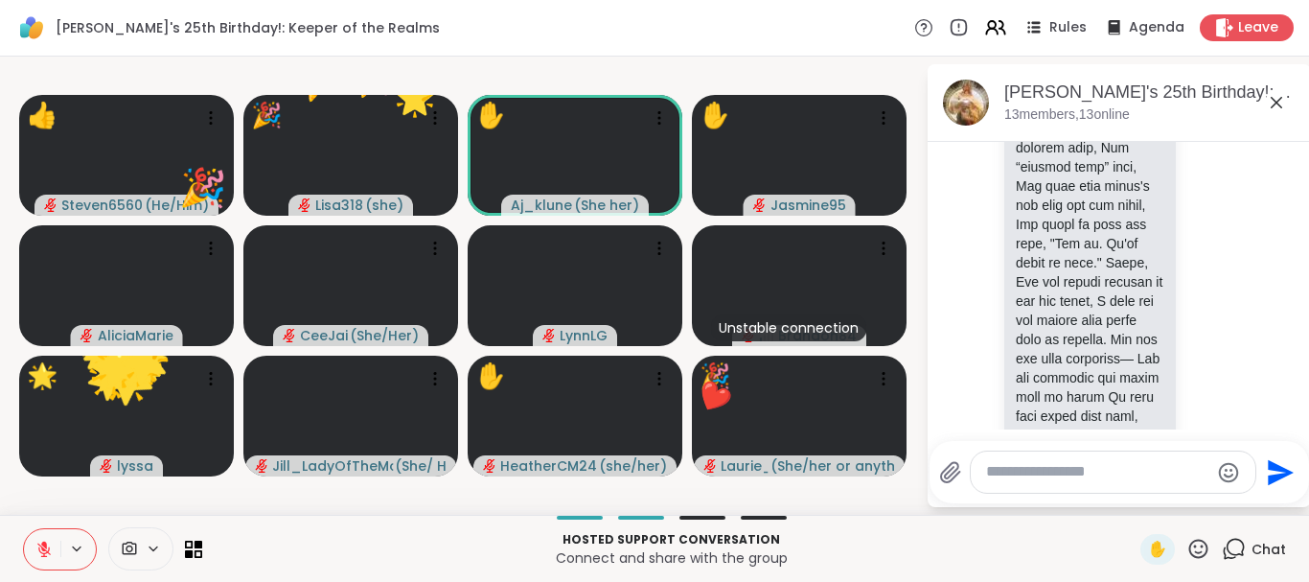
click at [1193, 546] on icon at bounding box center [1198, 549] width 24 height 24
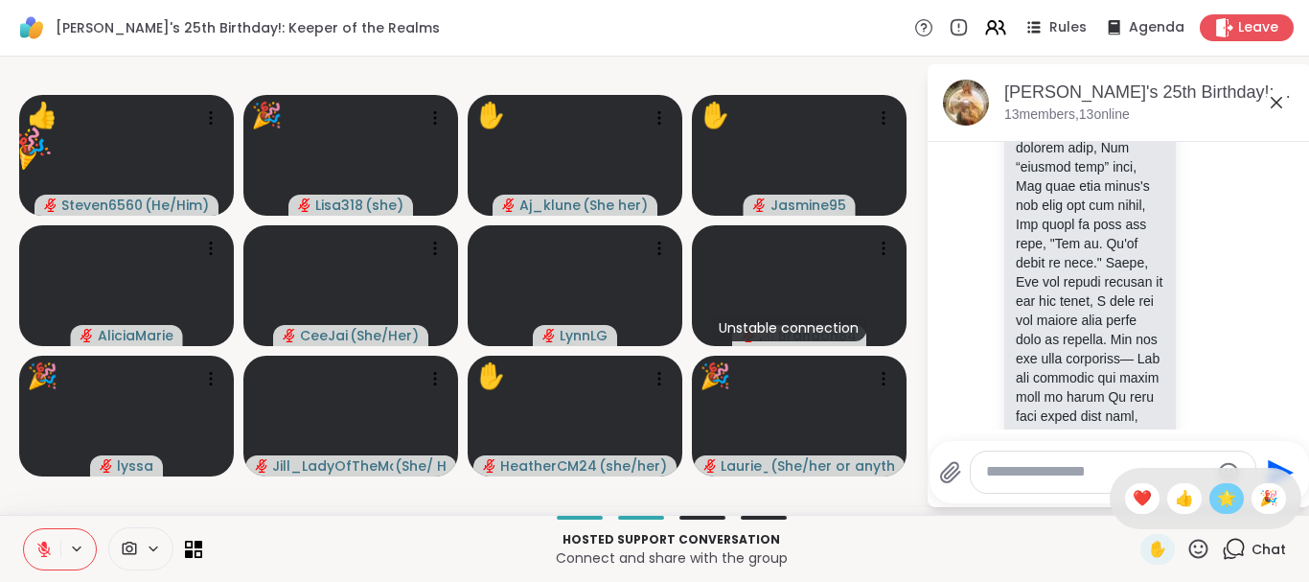
click at [1223, 497] on span "🌟" at bounding box center [1226, 498] width 19 height 23
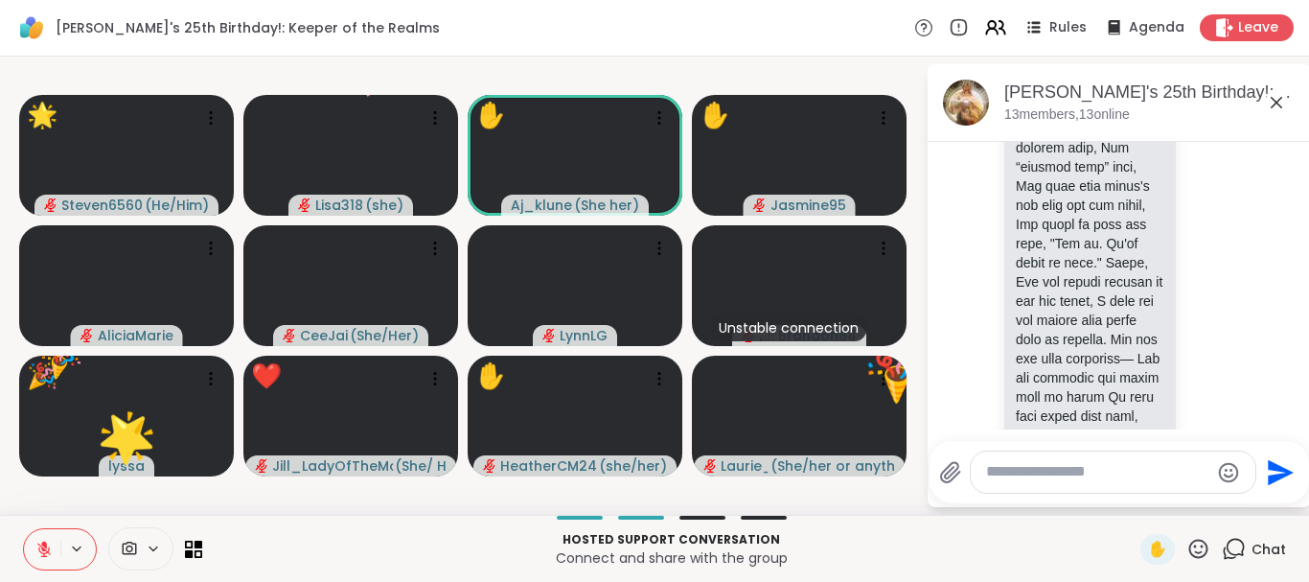
click at [50, 538] on button at bounding box center [42, 549] width 36 height 40
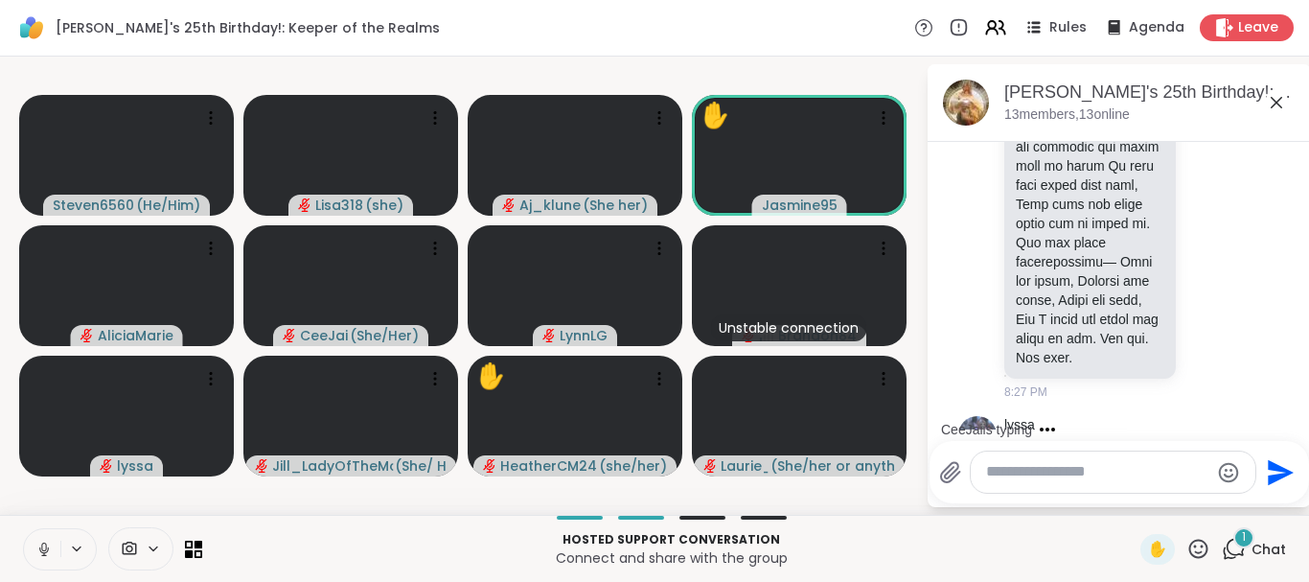
scroll to position [6720, 0]
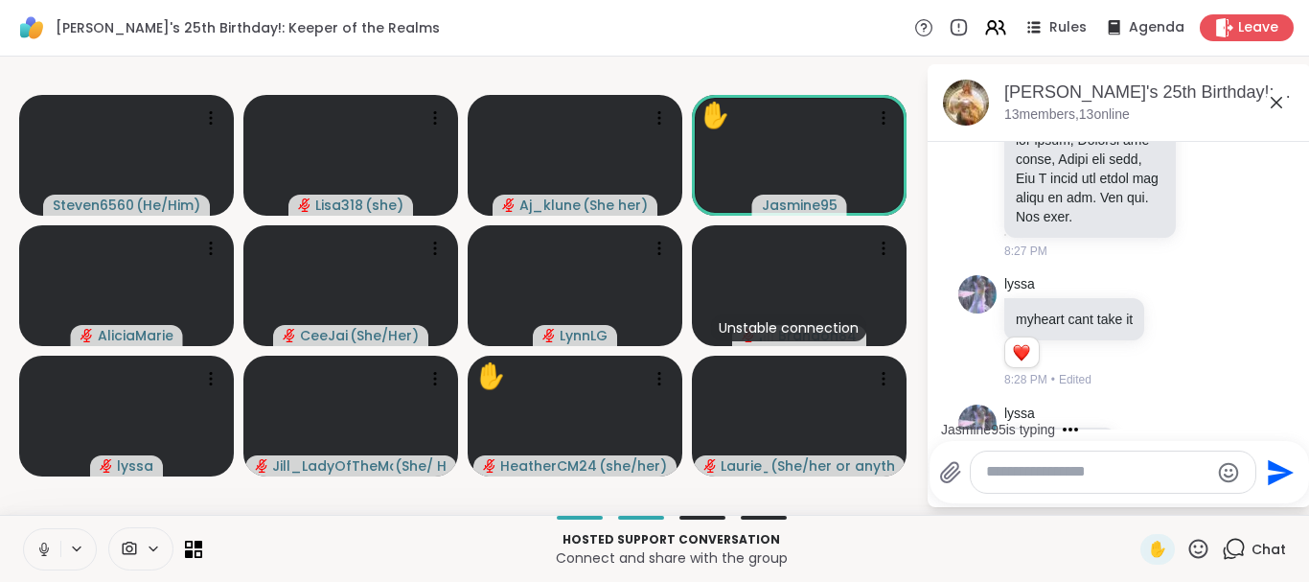
drag, startPoint x: 1305, startPoint y: 146, endPoint x: 1301, endPoint y: 369, distance: 223.3
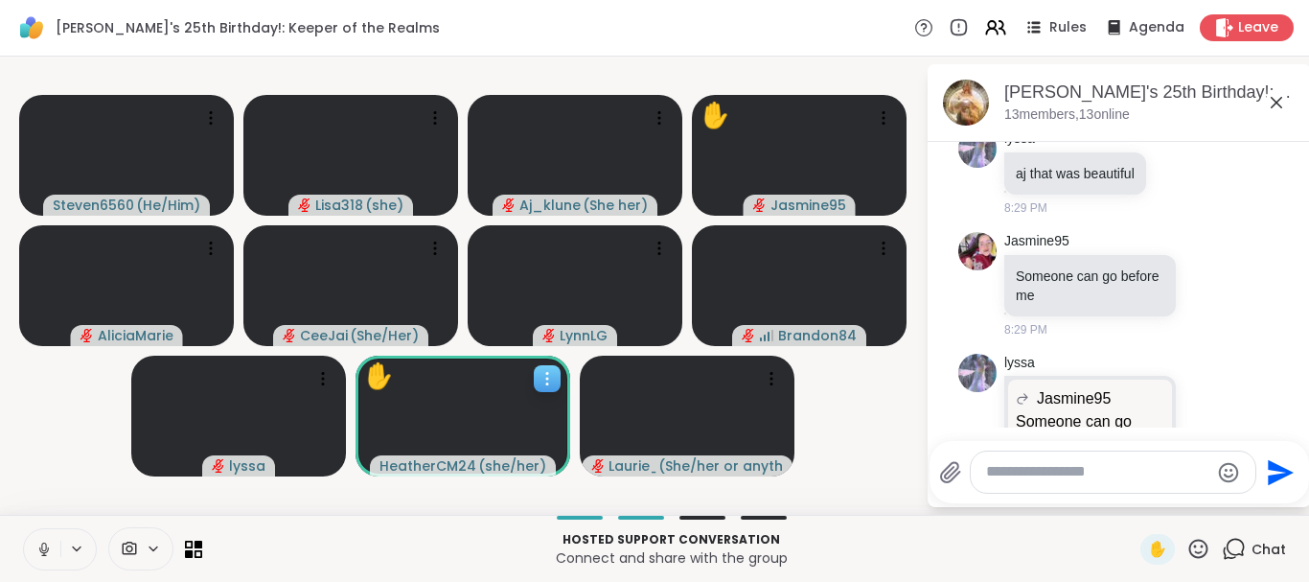
scroll to position [7532, 0]
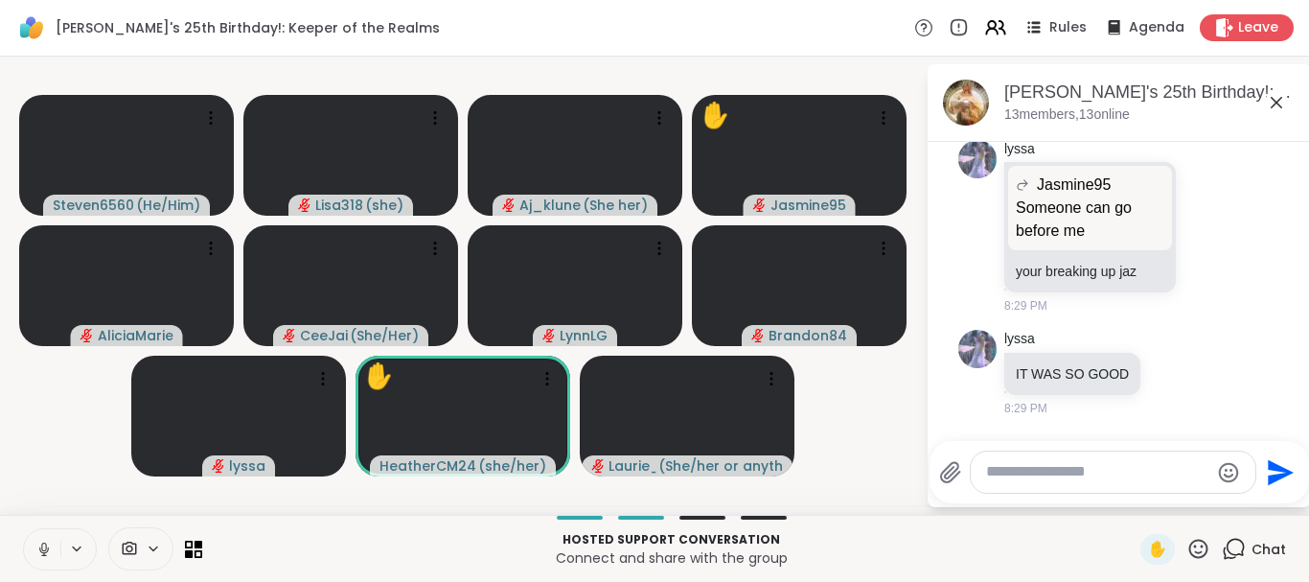
click at [47, 546] on icon at bounding box center [43, 548] width 17 height 17
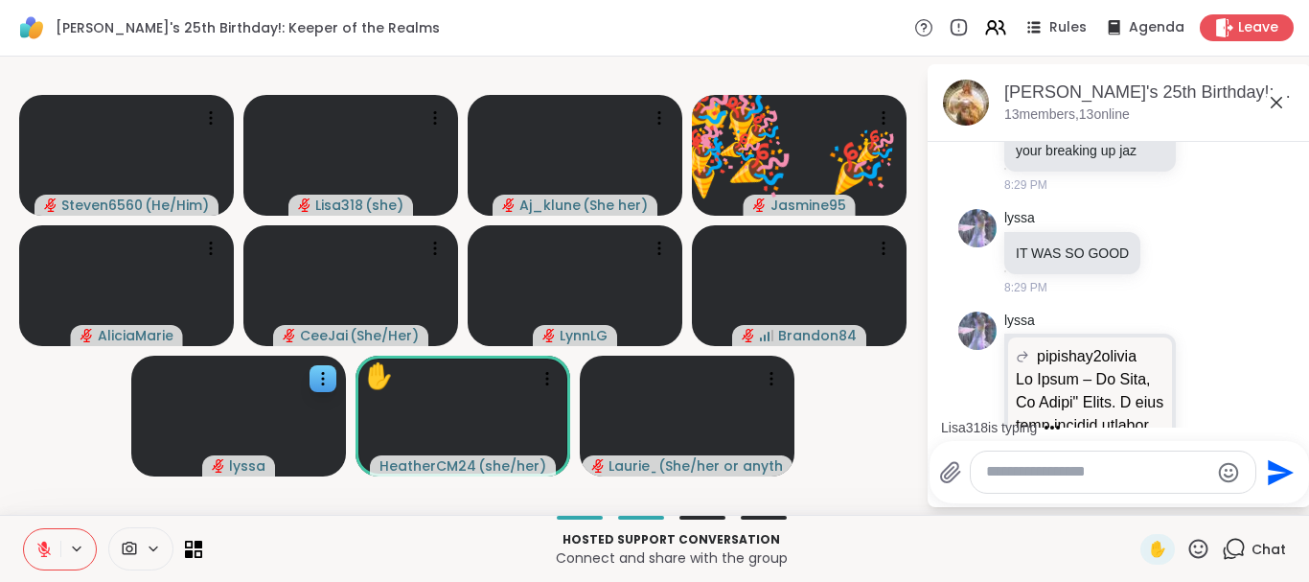
scroll to position [7774, 0]
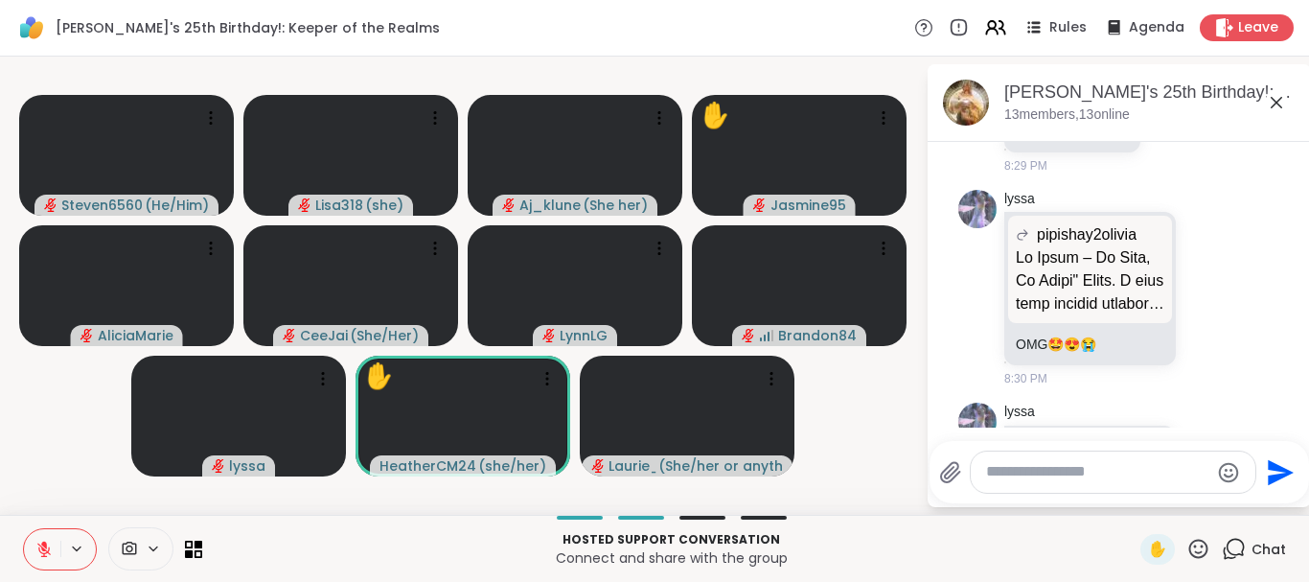
click at [1200, 542] on icon at bounding box center [1198, 549] width 24 height 24
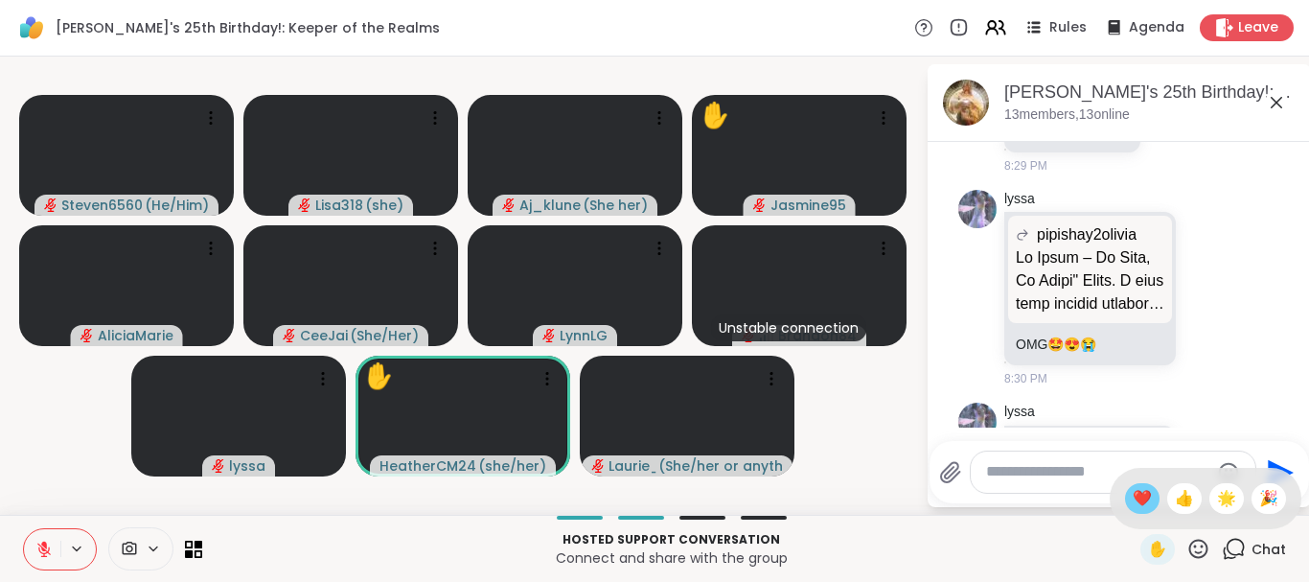
click at [1137, 495] on span "❤️" at bounding box center [1142, 498] width 19 height 23
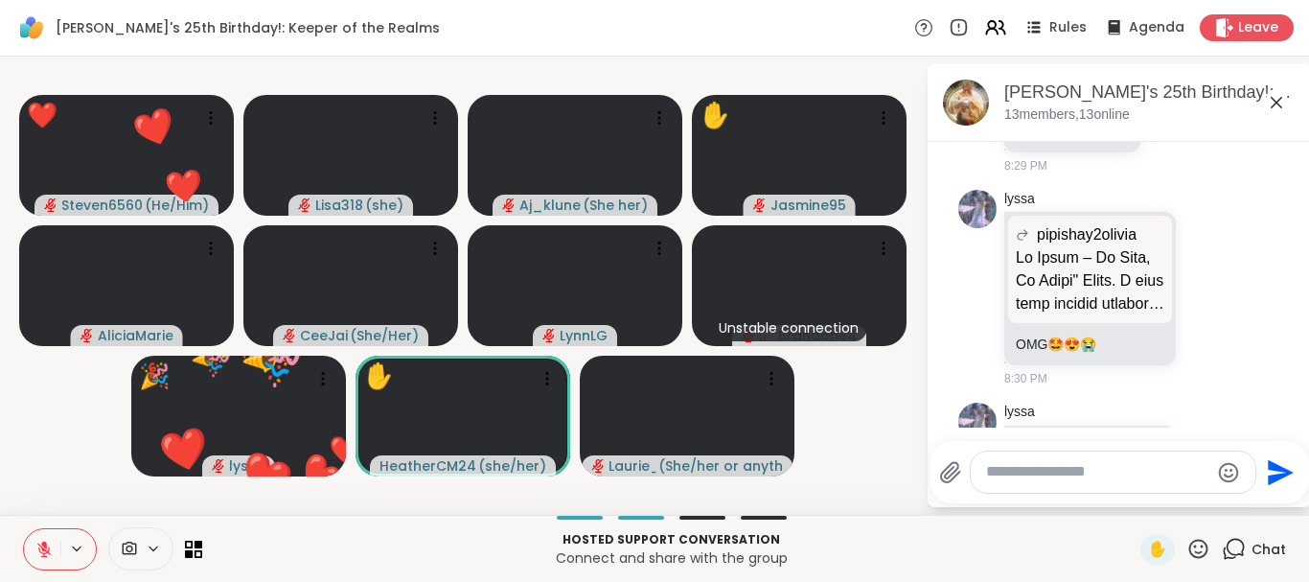
click at [1192, 544] on icon at bounding box center [1198, 547] width 19 height 19
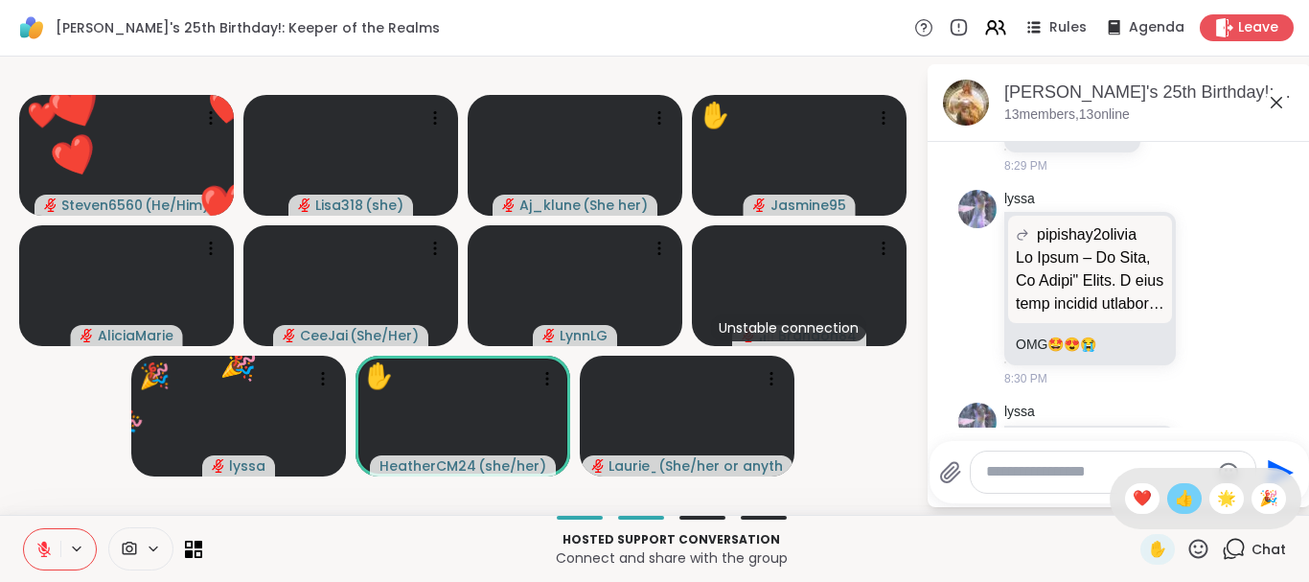
click at [1184, 499] on span "👍" at bounding box center [1184, 498] width 19 height 23
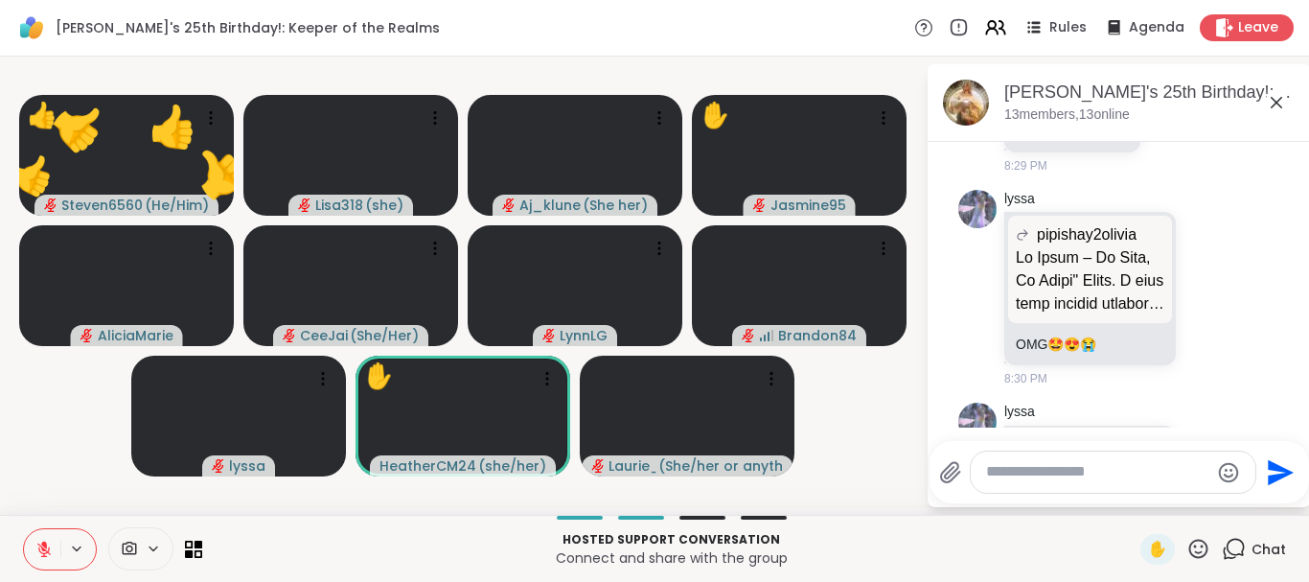
click at [1197, 543] on icon at bounding box center [1198, 549] width 24 height 24
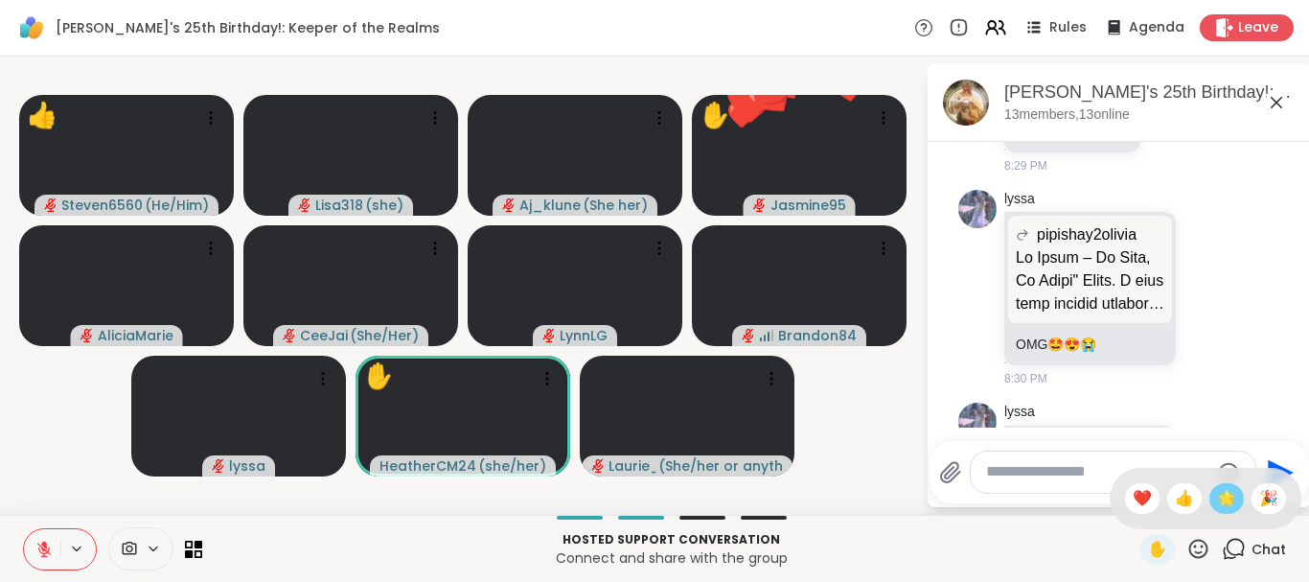
click at [1224, 501] on span "🌟" at bounding box center [1226, 498] width 19 height 23
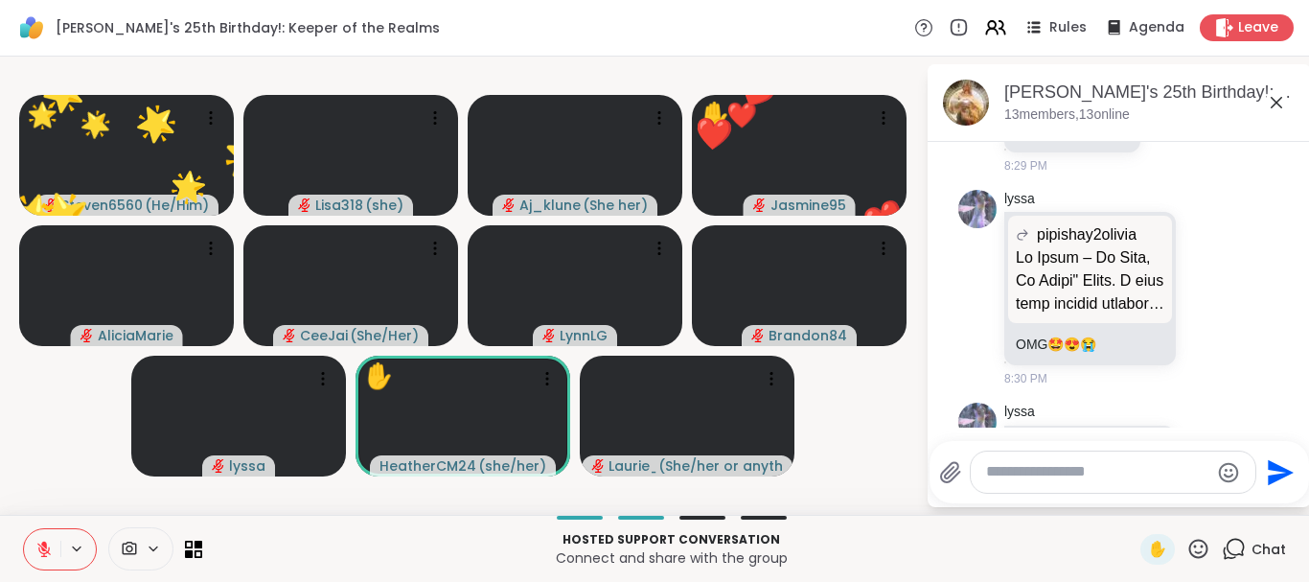
click at [1201, 544] on icon at bounding box center [1198, 549] width 24 height 24
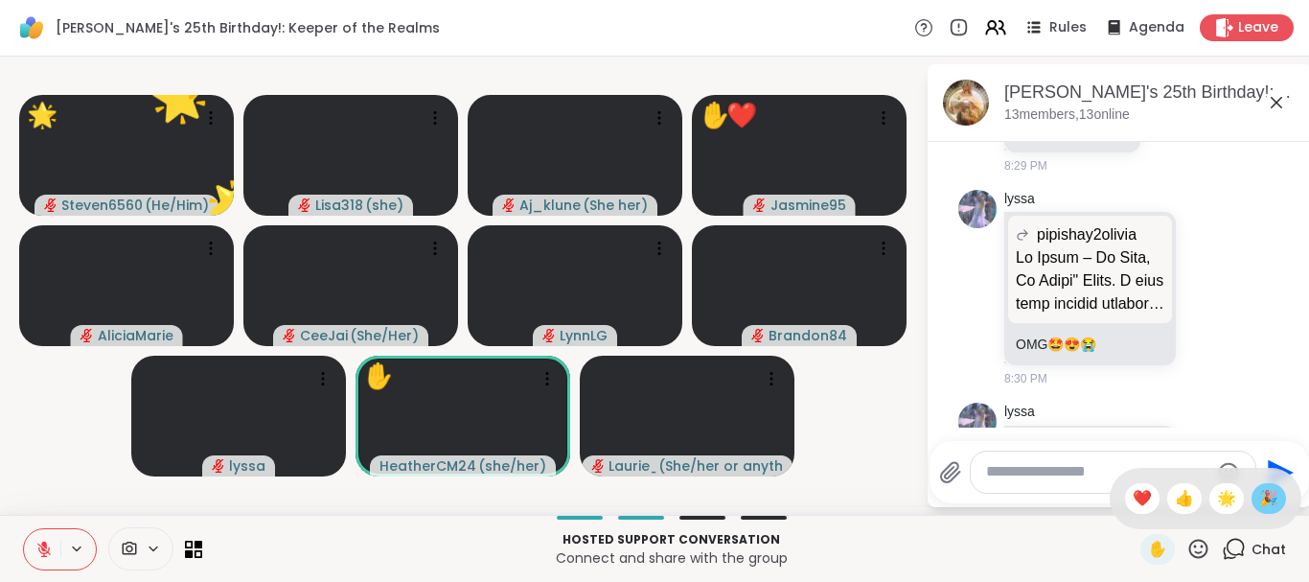
click at [1272, 498] on span "🎉" at bounding box center [1268, 498] width 19 height 23
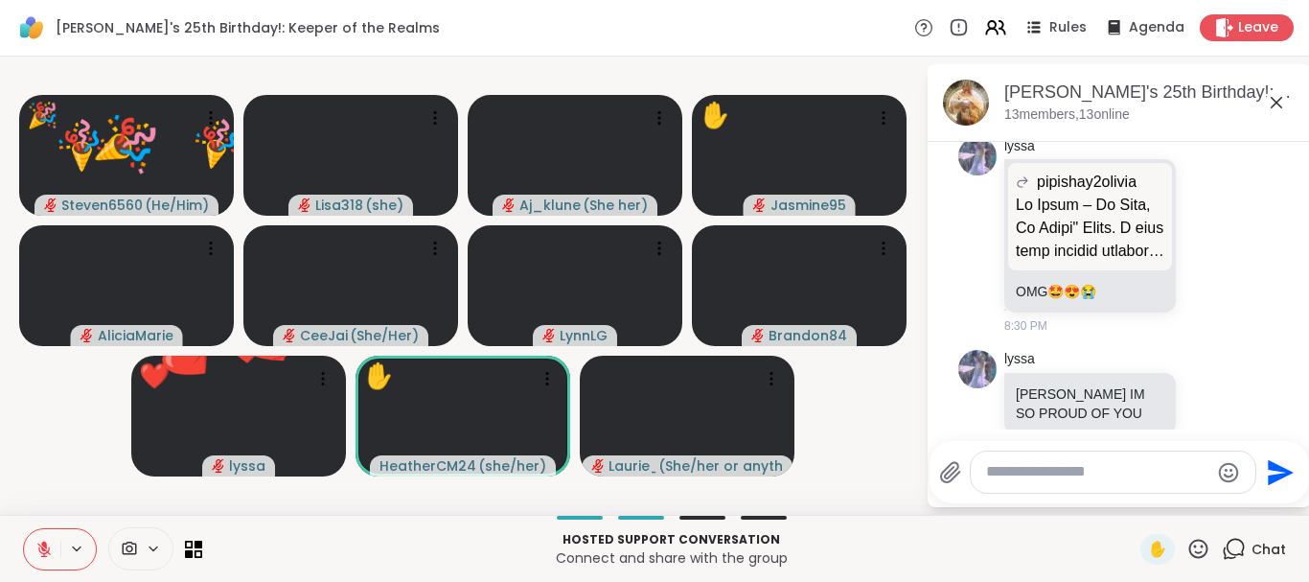
scroll to position [2, 0]
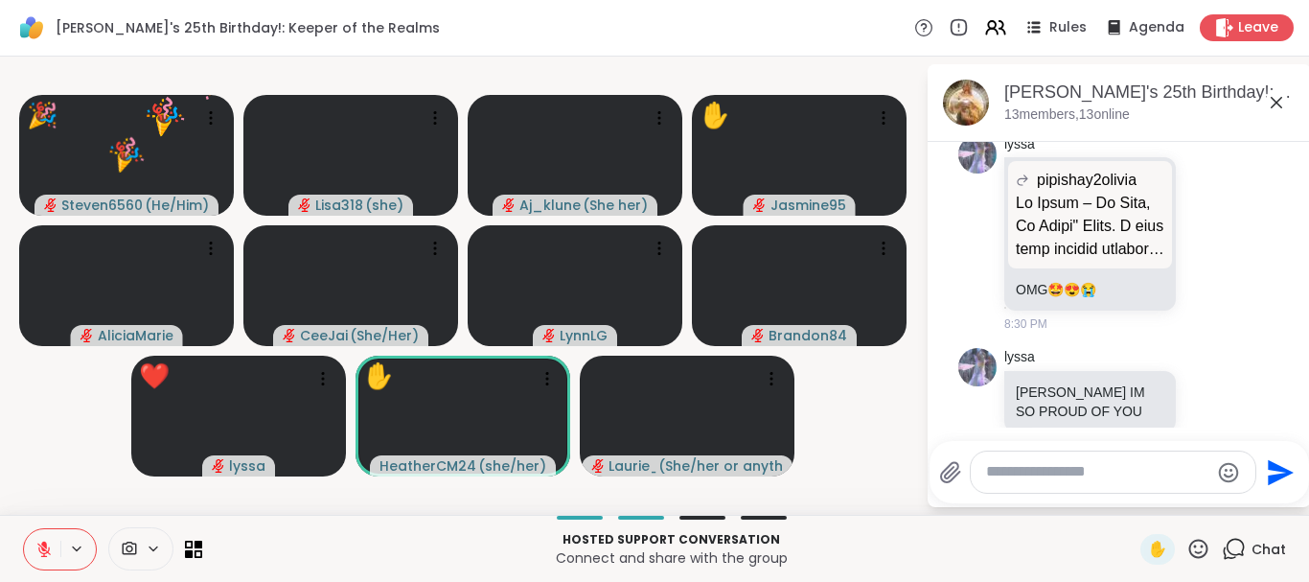
click at [1201, 546] on icon at bounding box center [1198, 547] width 19 height 19
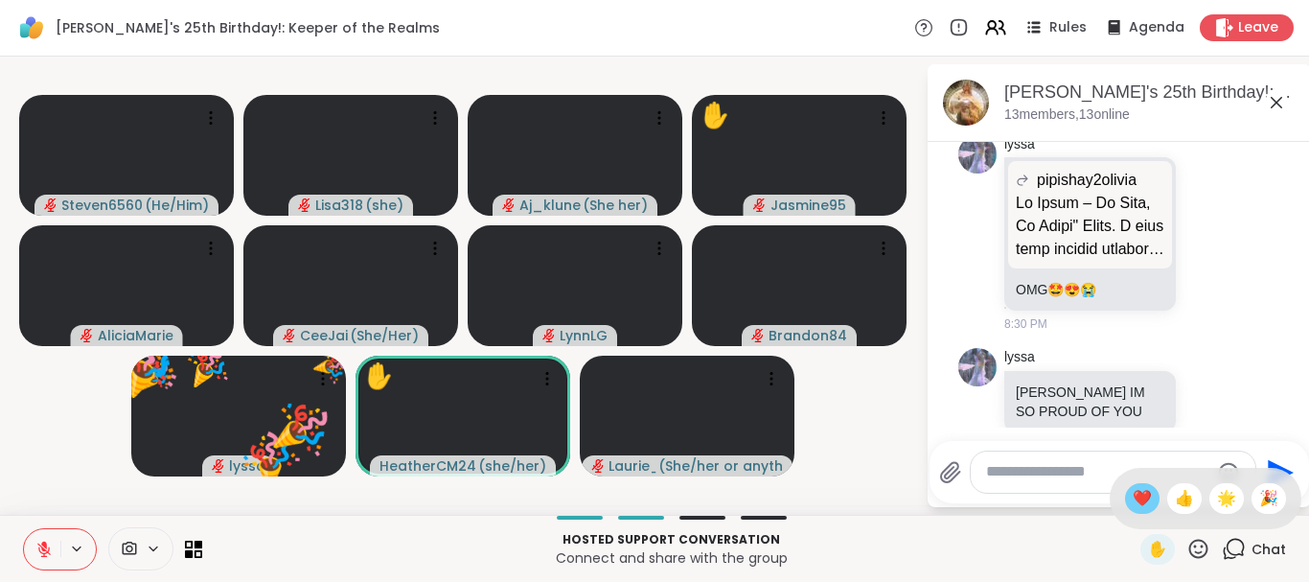
click at [1138, 500] on span "❤️" at bounding box center [1142, 498] width 19 height 23
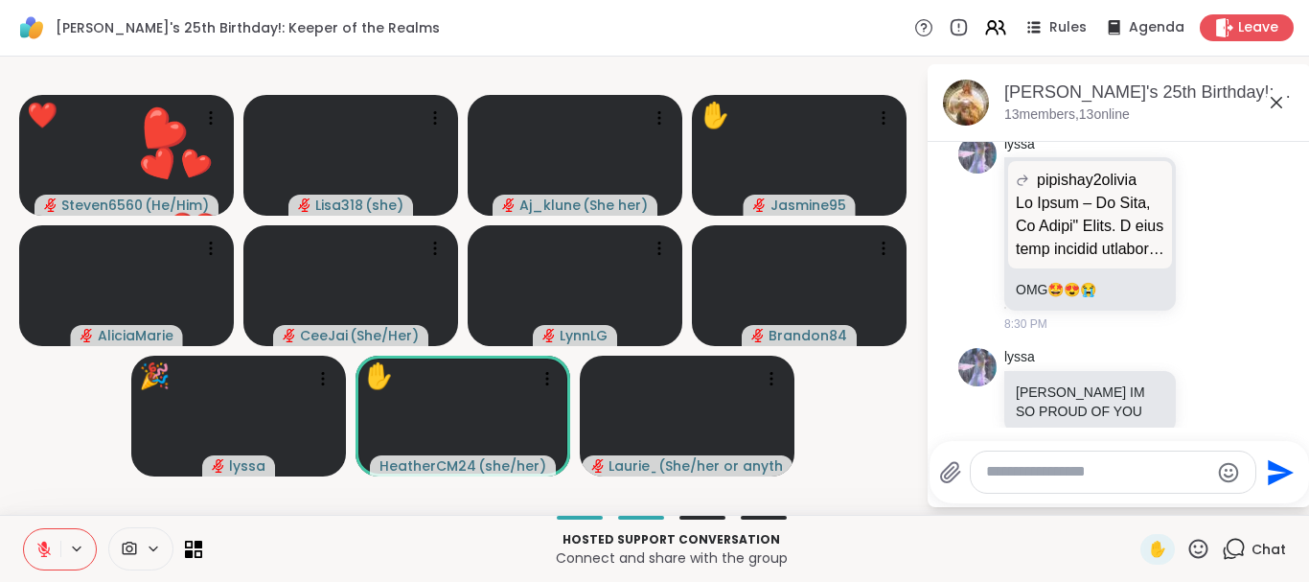
click at [1193, 542] on icon at bounding box center [1198, 547] width 19 height 19
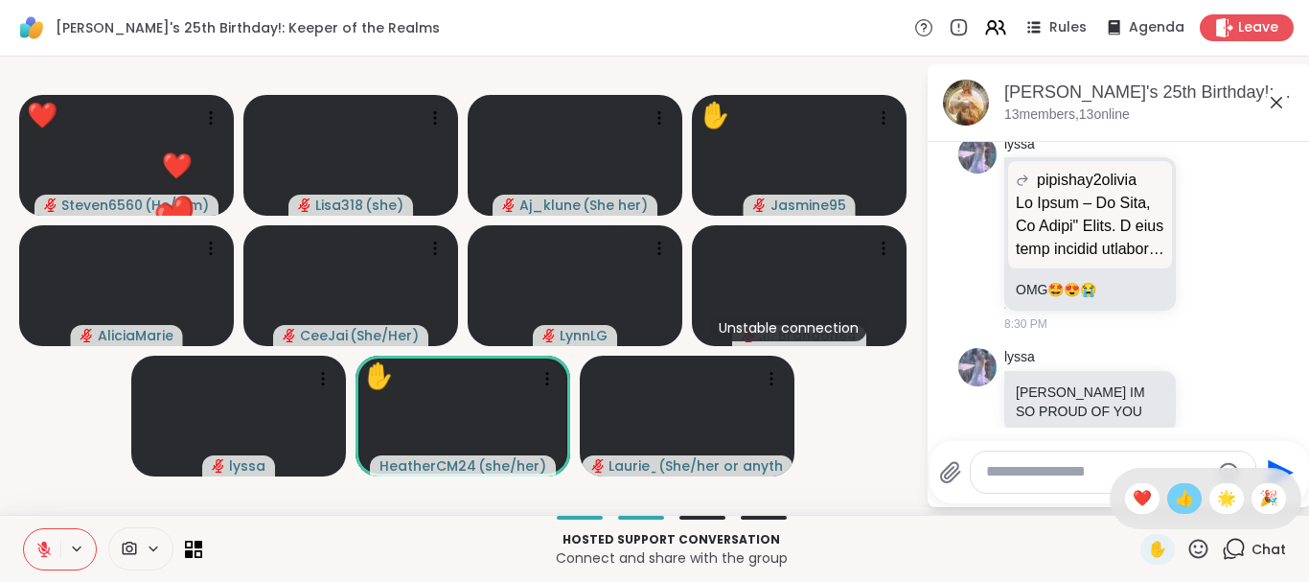
click at [1175, 495] on span "👍" at bounding box center [1184, 498] width 19 height 23
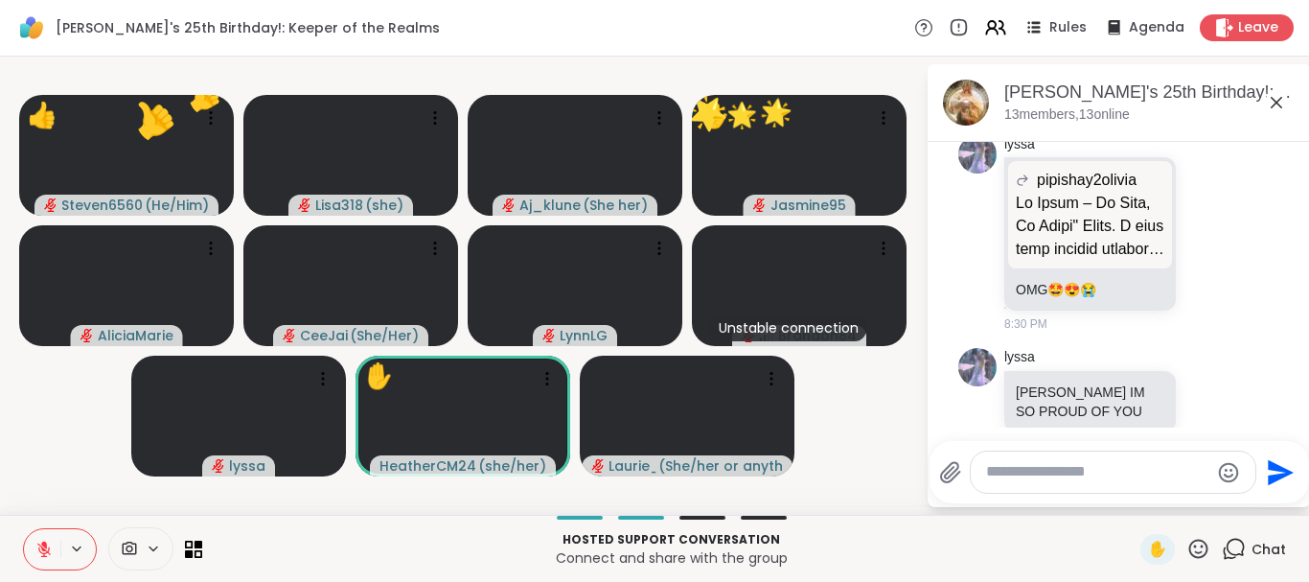
click at [1206, 543] on icon at bounding box center [1198, 547] width 19 height 19
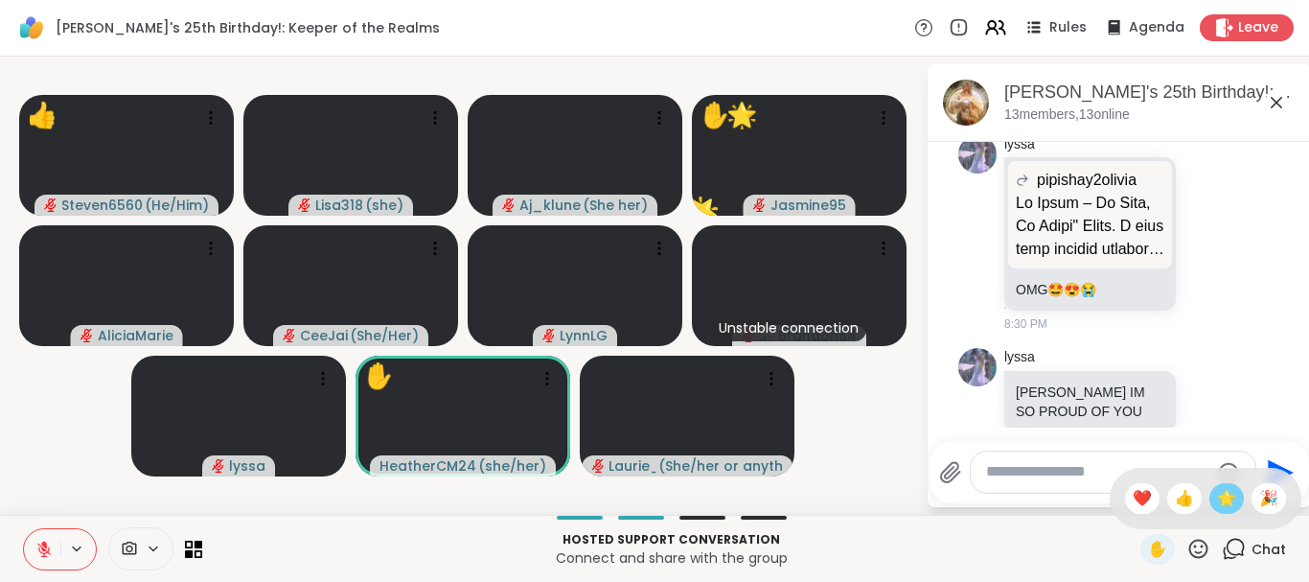
click at [1221, 496] on span "🌟" at bounding box center [1226, 498] width 19 height 23
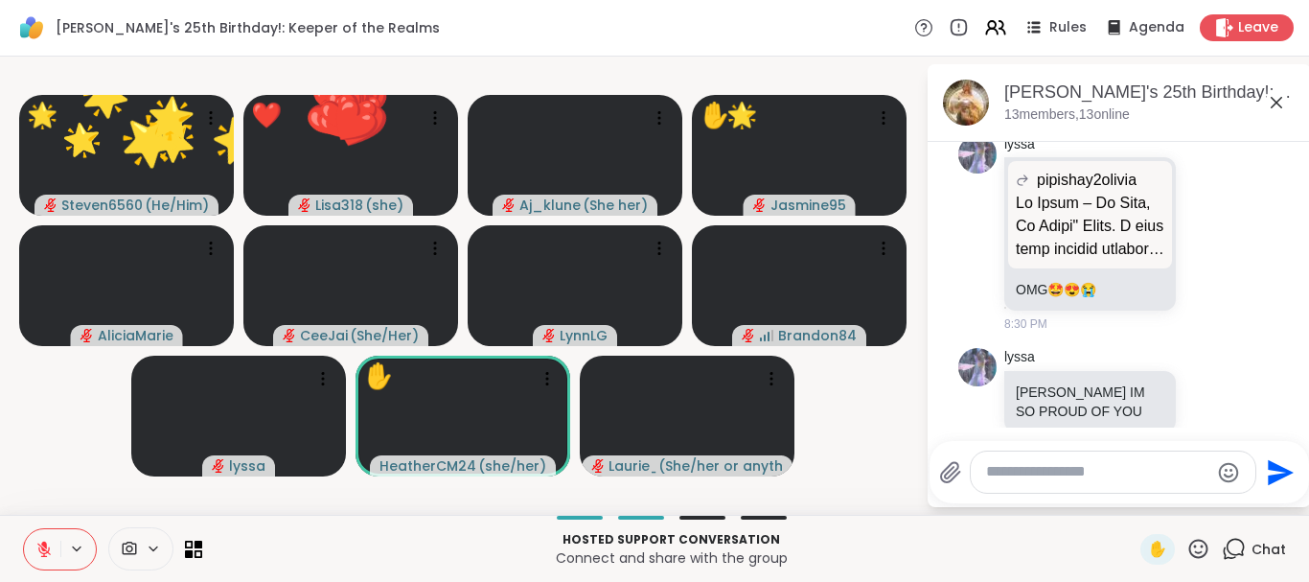
click at [1201, 541] on icon at bounding box center [1198, 549] width 24 height 24
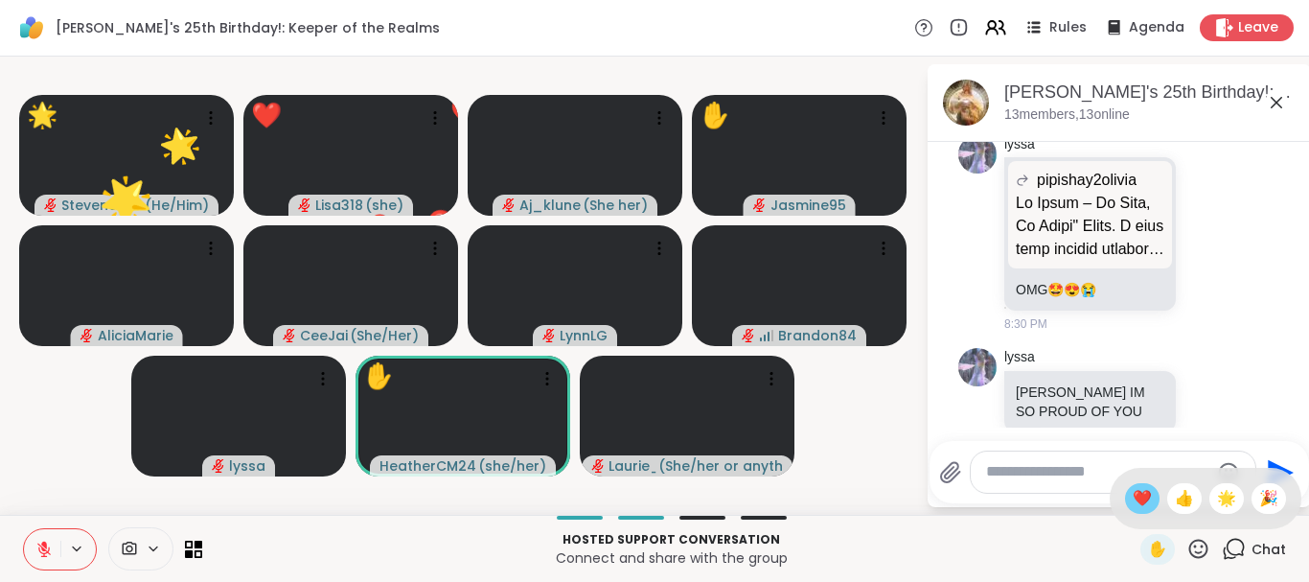
click at [1133, 498] on span "❤️" at bounding box center [1142, 498] width 19 height 23
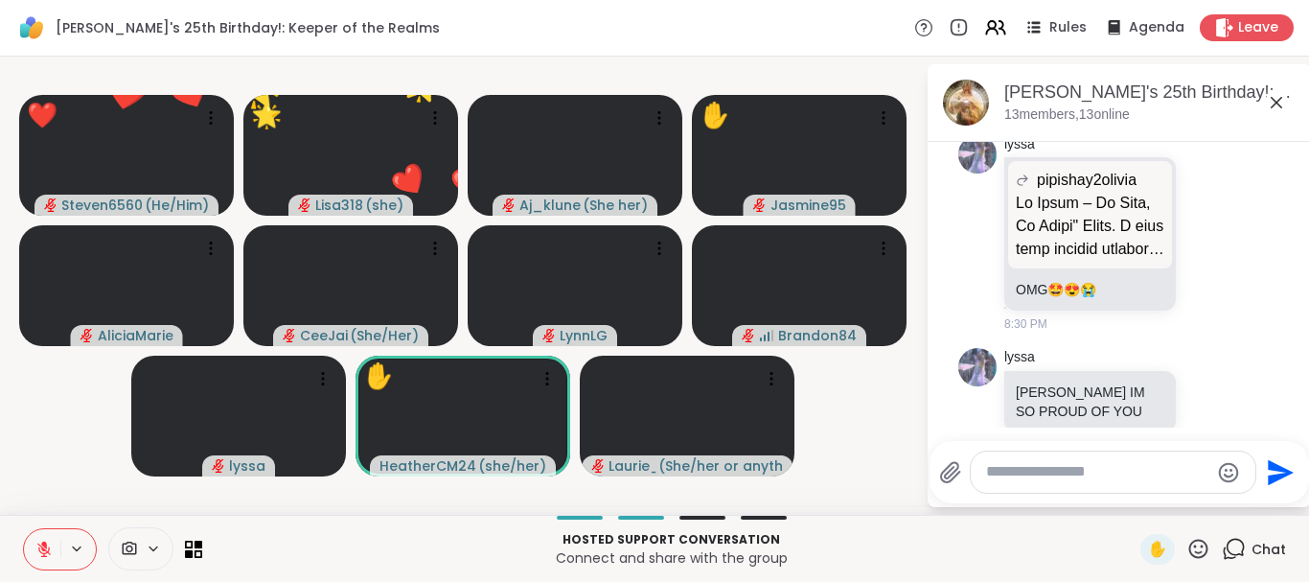
click at [1197, 546] on icon at bounding box center [1198, 547] width 19 height 19
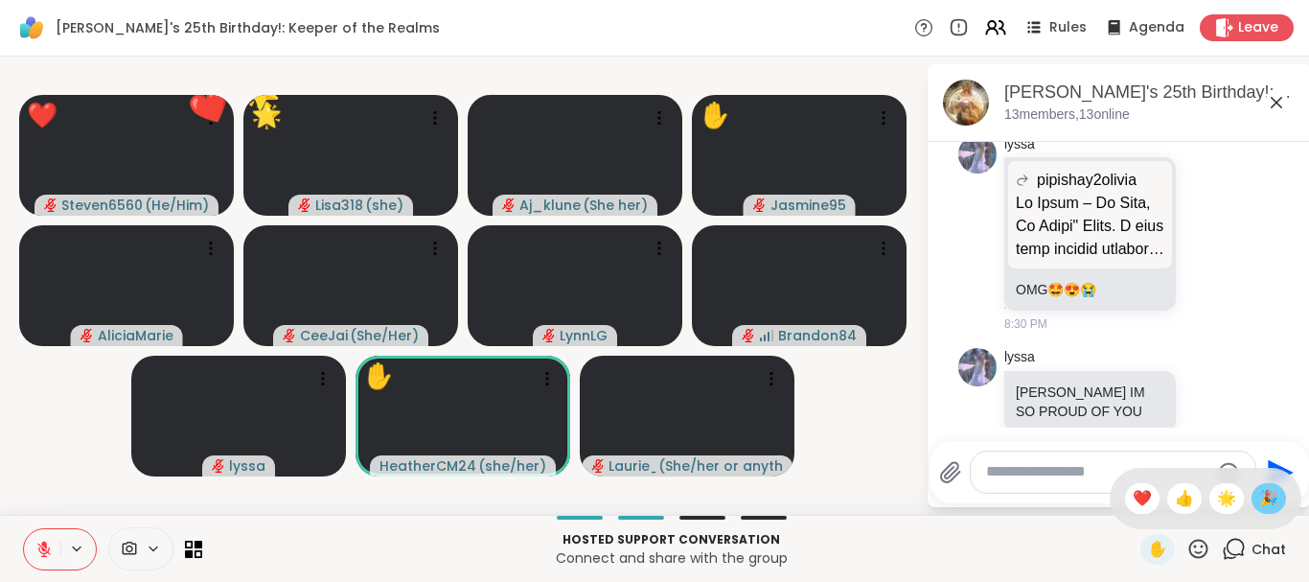
click at [1267, 498] on span "🎉" at bounding box center [1268, 498] width 19 height 23
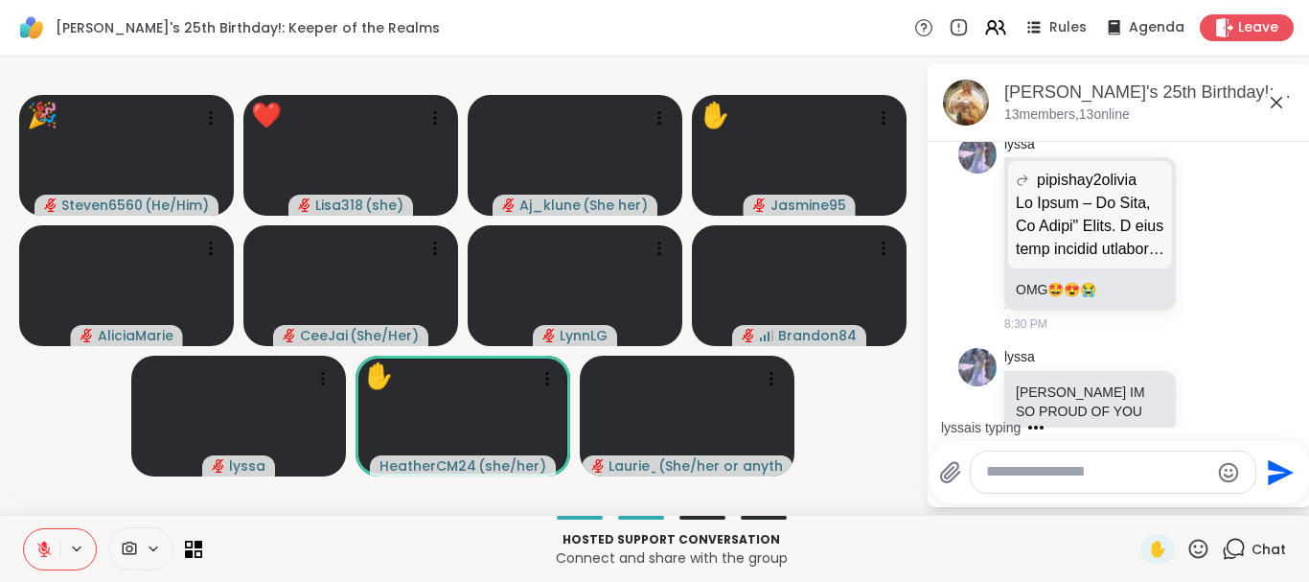
scroll to position [7931, 0]
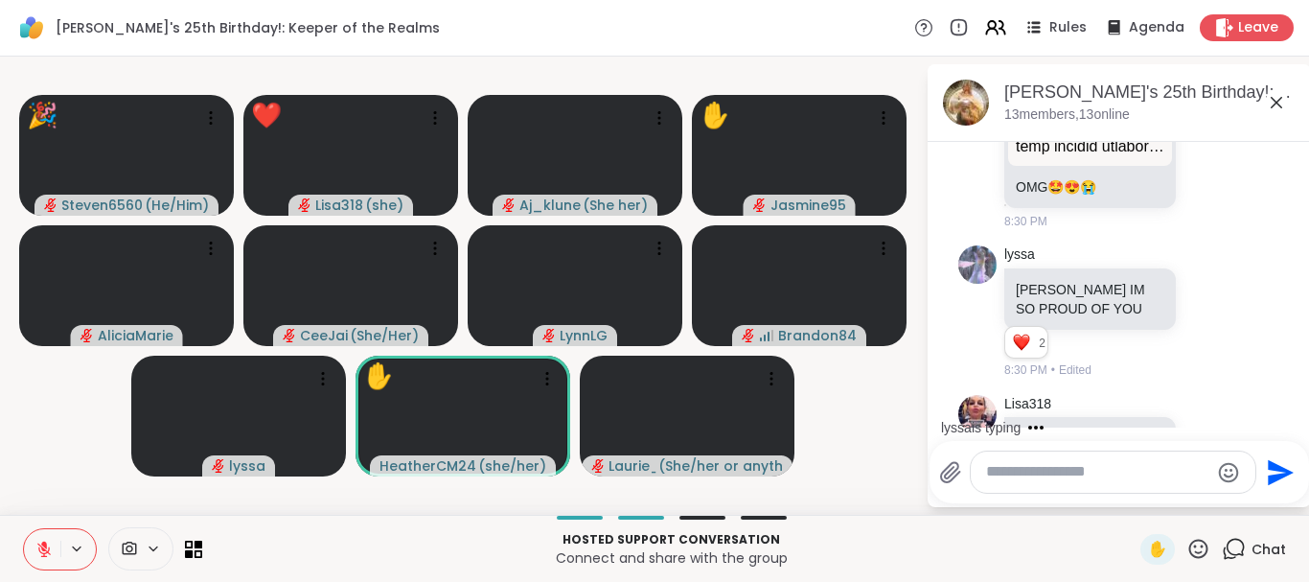
click at [1201, 543] on icon at bounding box center [1198, 549] width 24 height 24
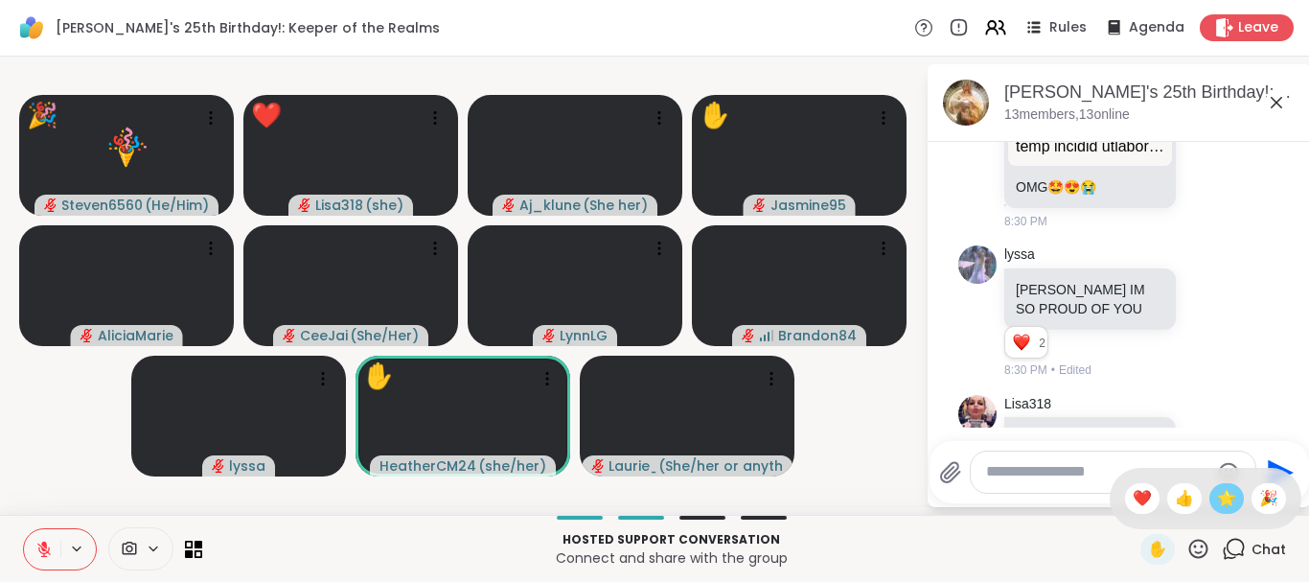
click at [1228, 493] on span "🌟" at bounding box center [1226, 498] width 19 height 23
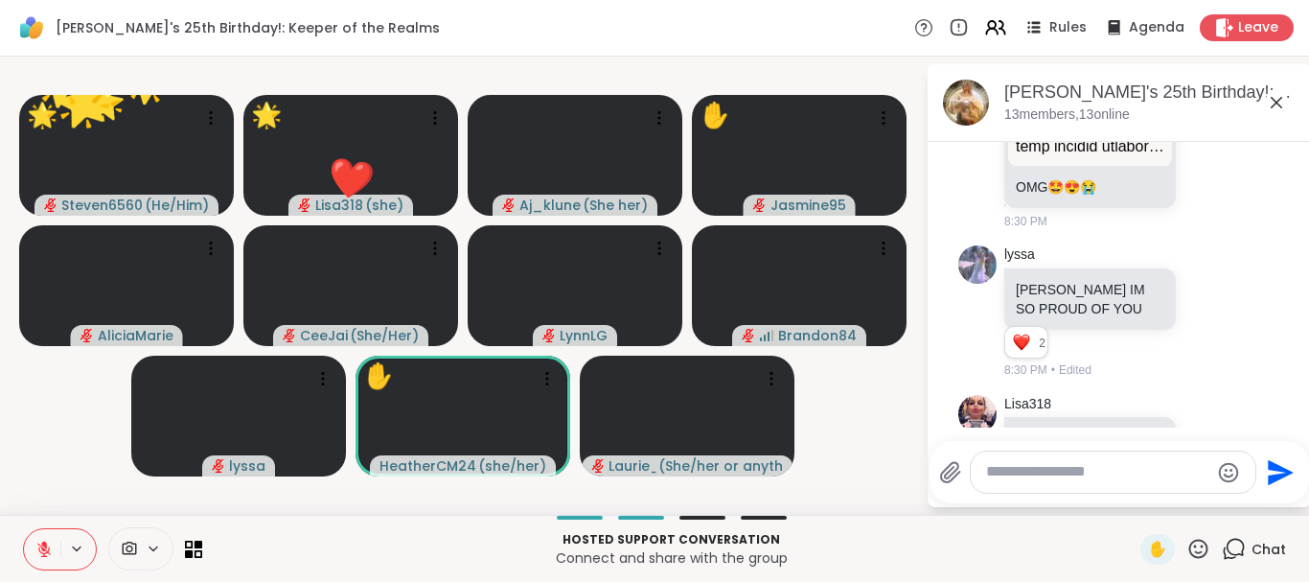
click at [1202, 540] on icon at bounding box center [1198, 547] width 19 height 19
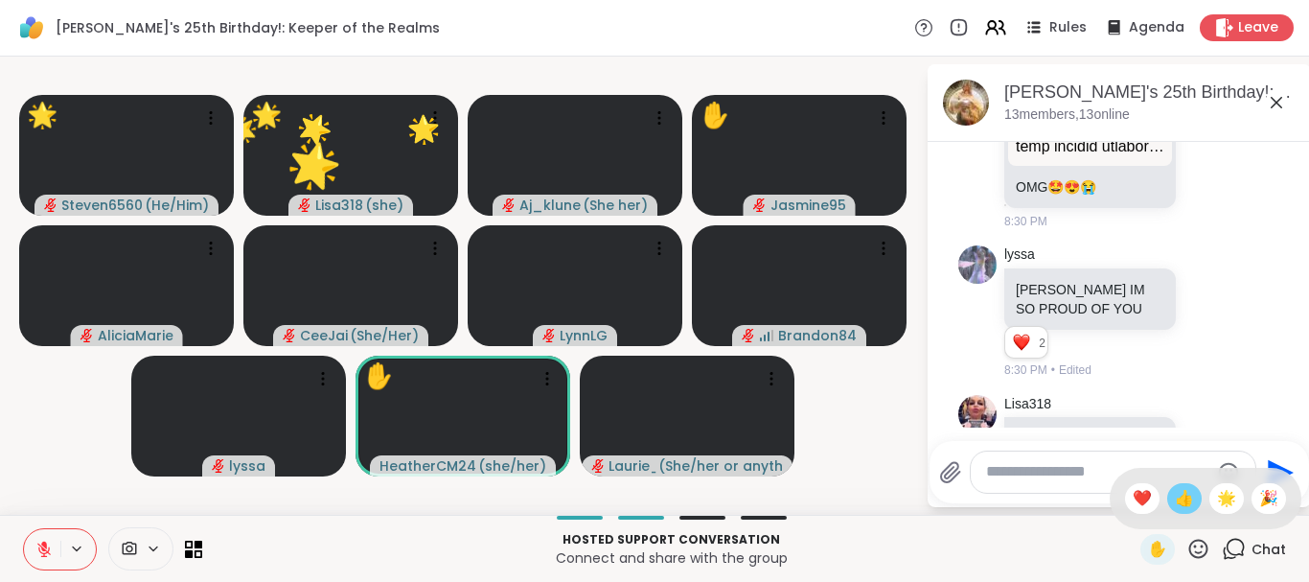
click at [1190, 501] on span "👍" at bounding box center [1184, 498] width 19 height 23
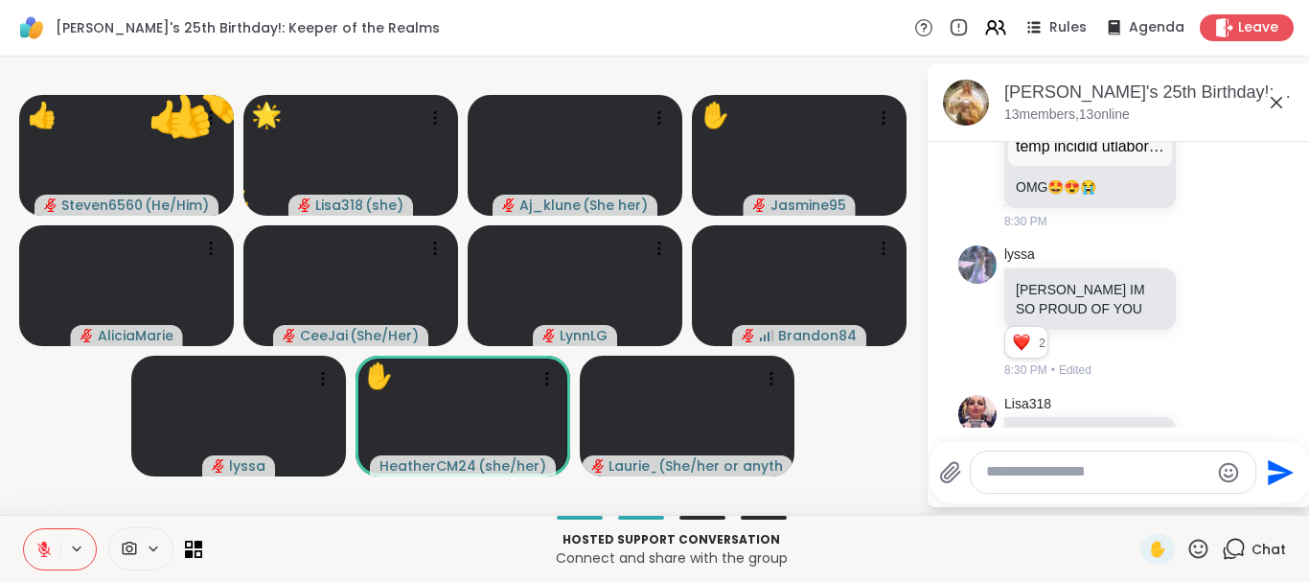
click at [1195, 540] on icon at bounding box center [1198, 547] width 19 height 19
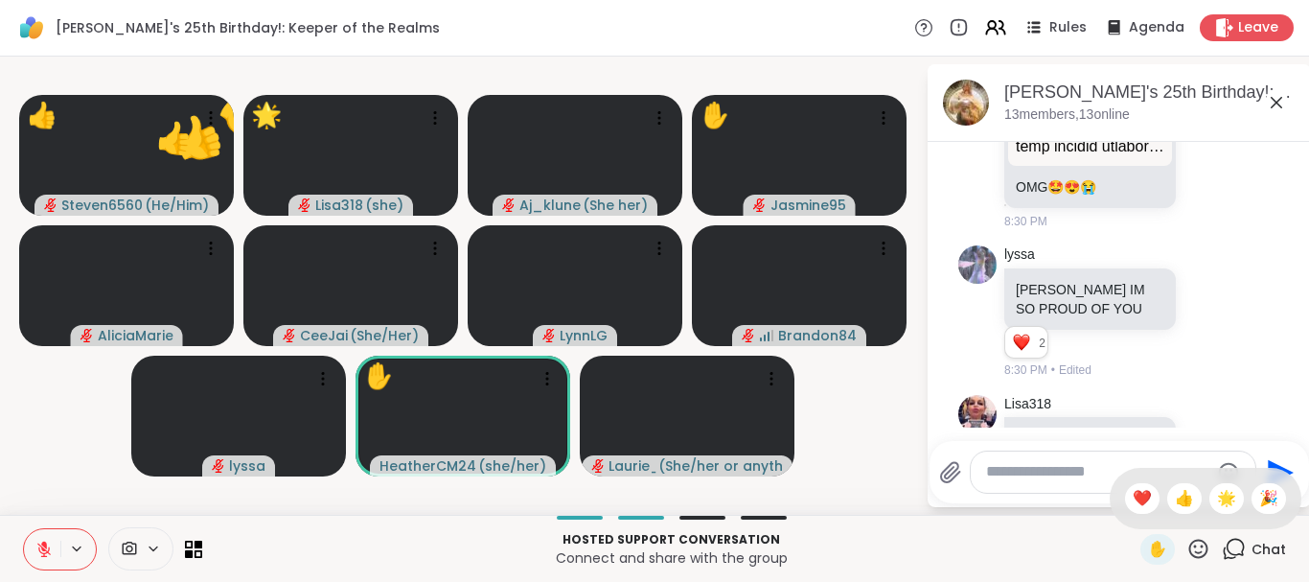
scroll to position [7958, 0]
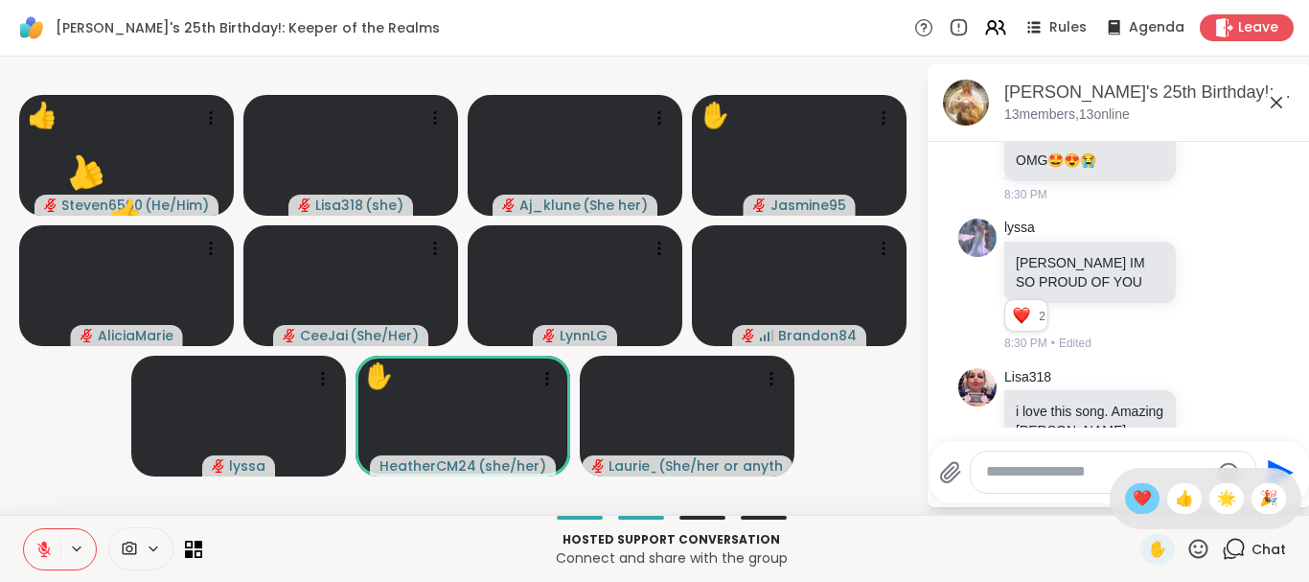
click at [1135, 494] on span "❤️" at bounding box center [1142, 498] width 19 height 23
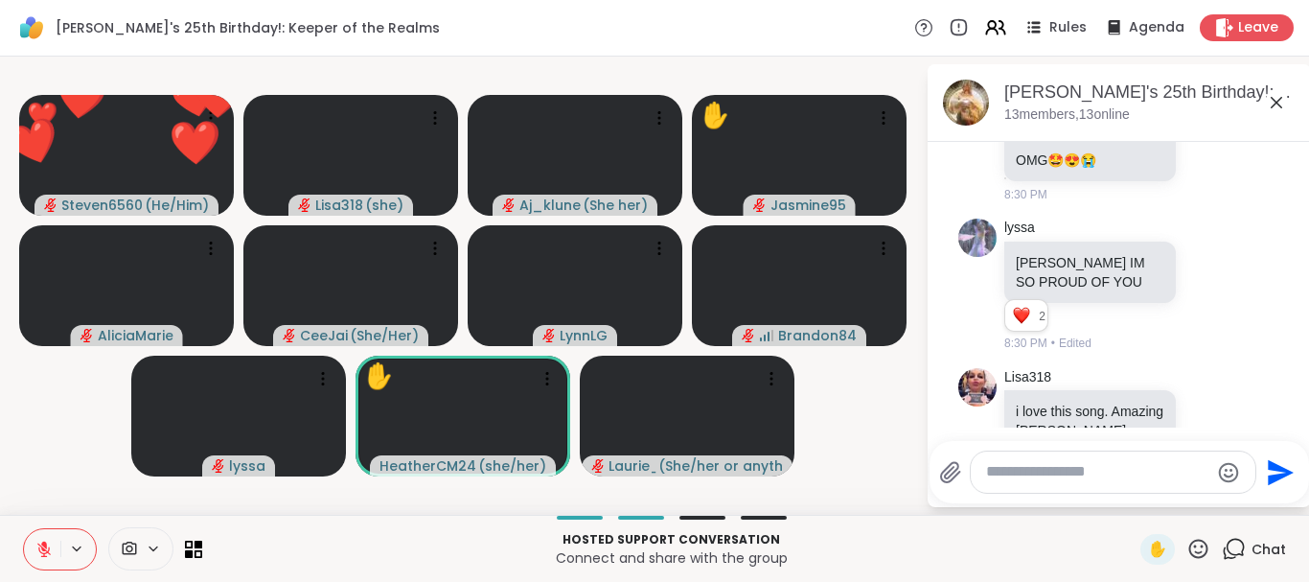
click at [1191, 537] on icon at bounding box center [1198, 549] width 24 height 24
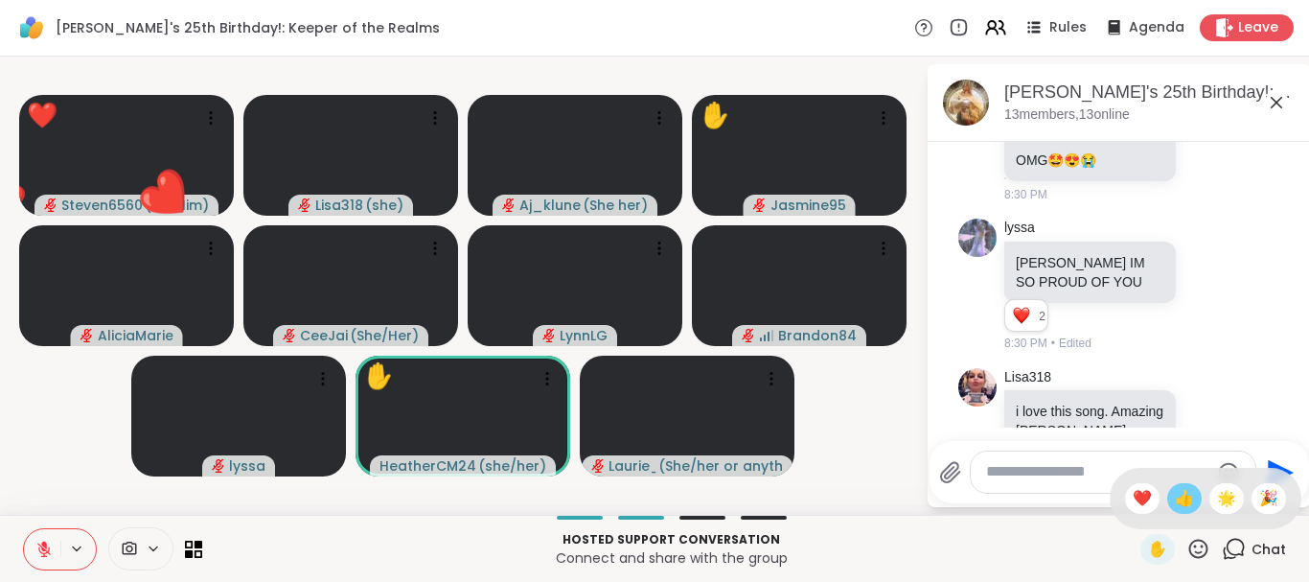
click at [1183, 497] on span "👍" at bounding box center [1184, 498] width 19 height 23
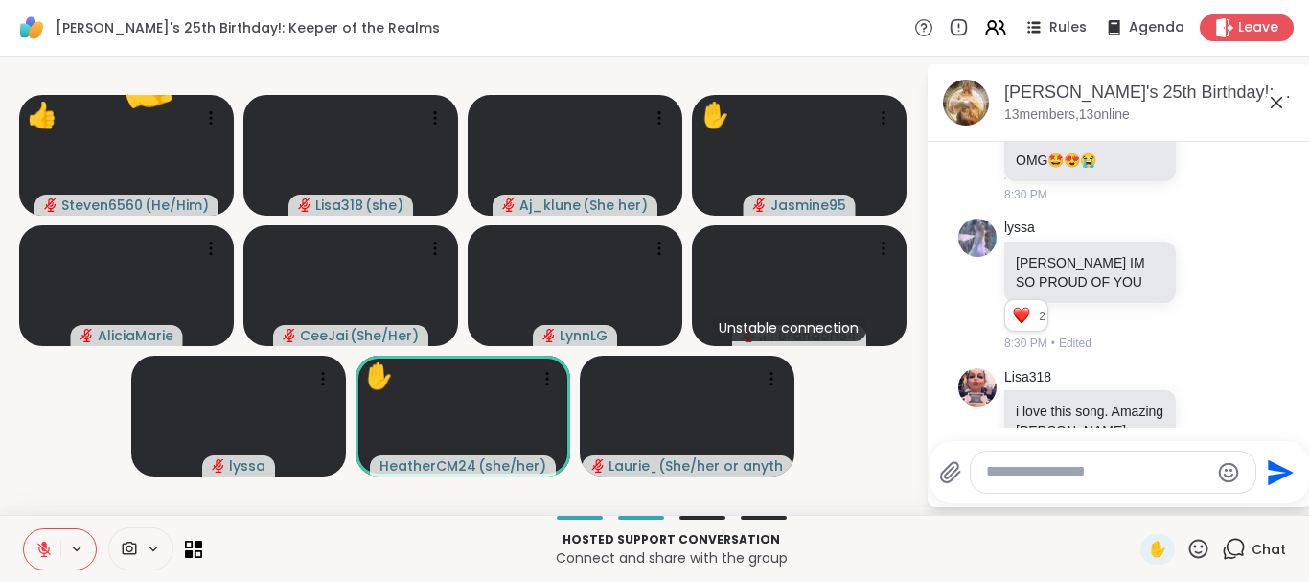
click at [996, 466] on textarea "Type your message" at bounding box center [1097, 472] width 223 height 20
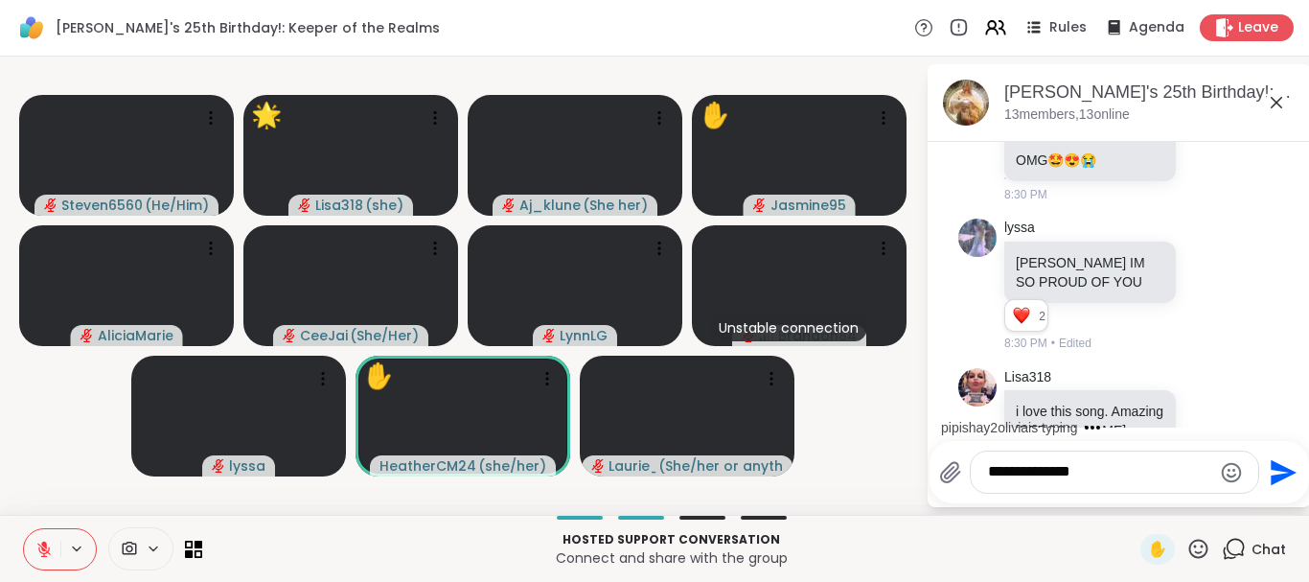
click at [1076, 477] on textarea "**********" at bounding box center [1099, 472] width 223 height 20
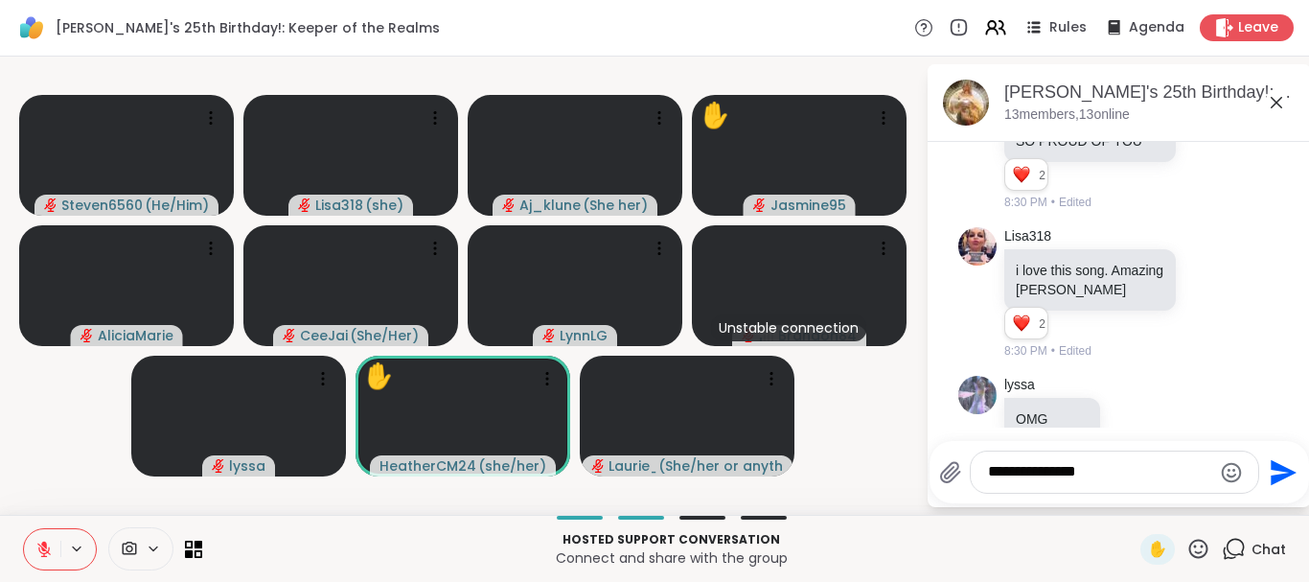
click at [1113, 476] on textarea "**********" at bounding box center [1099, 472] width 223 height 20
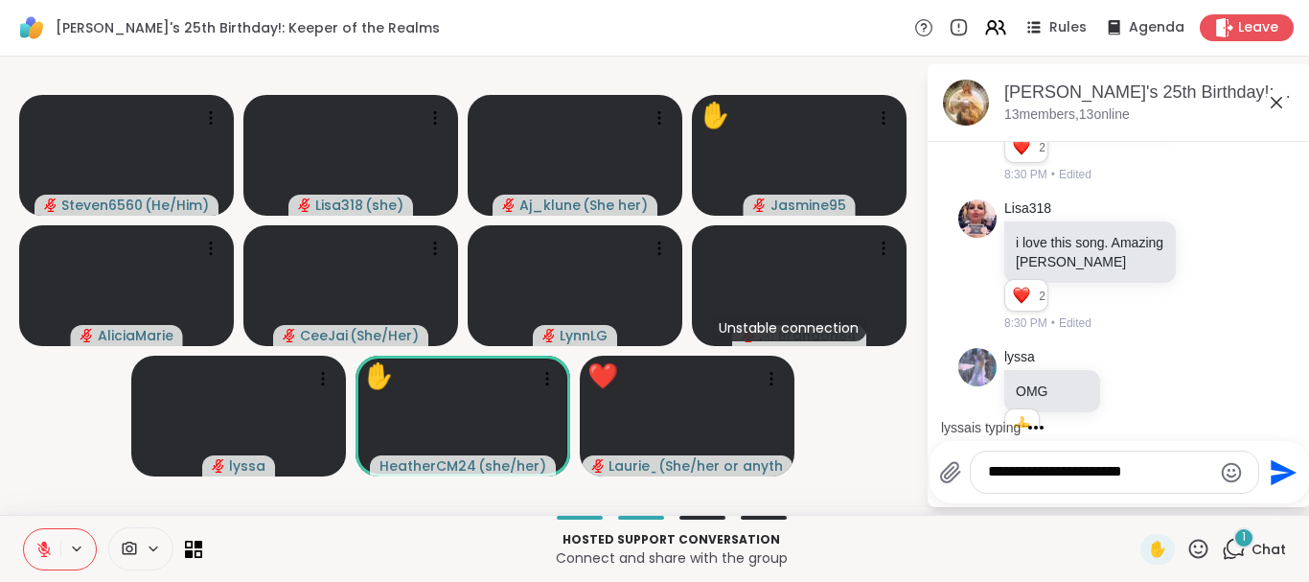
scroll to position [8248, 0]
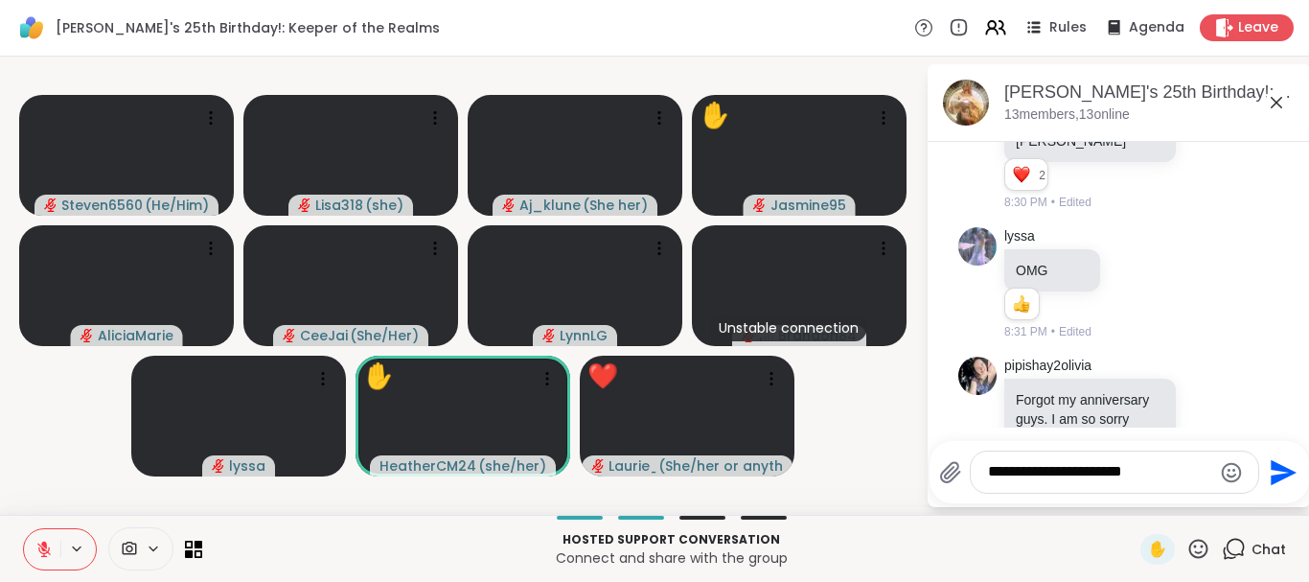
type textarea "**********"
click at [1273, 465] on icon "Send" at bounding box center [1283, 472] width 26 height 26
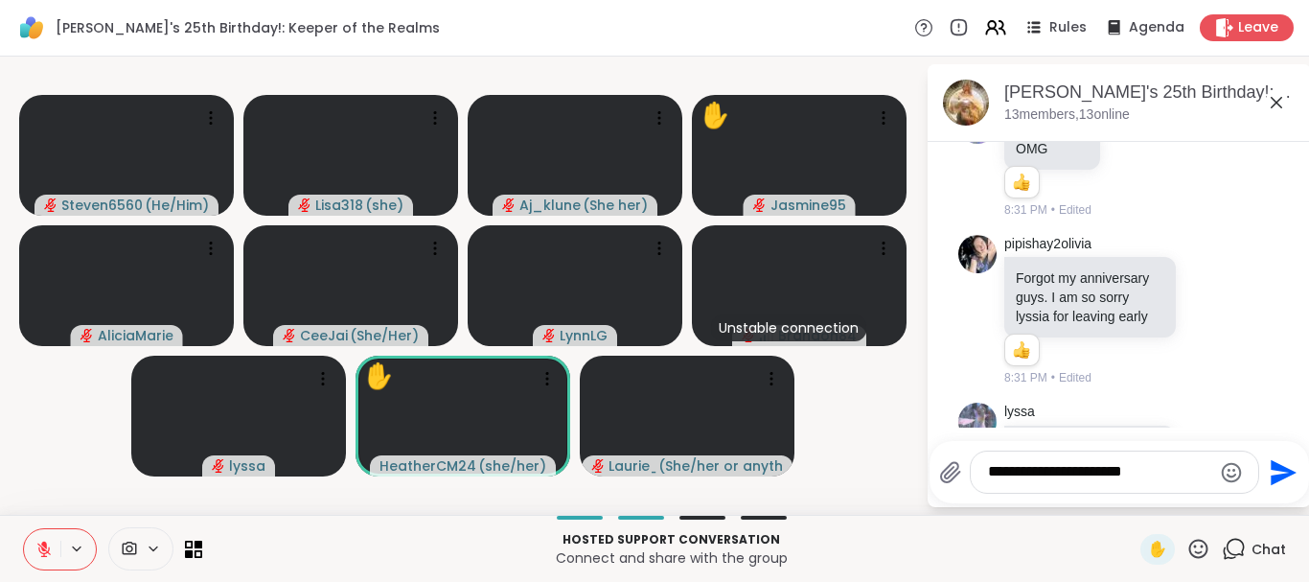
scroll to position [8396, 0]
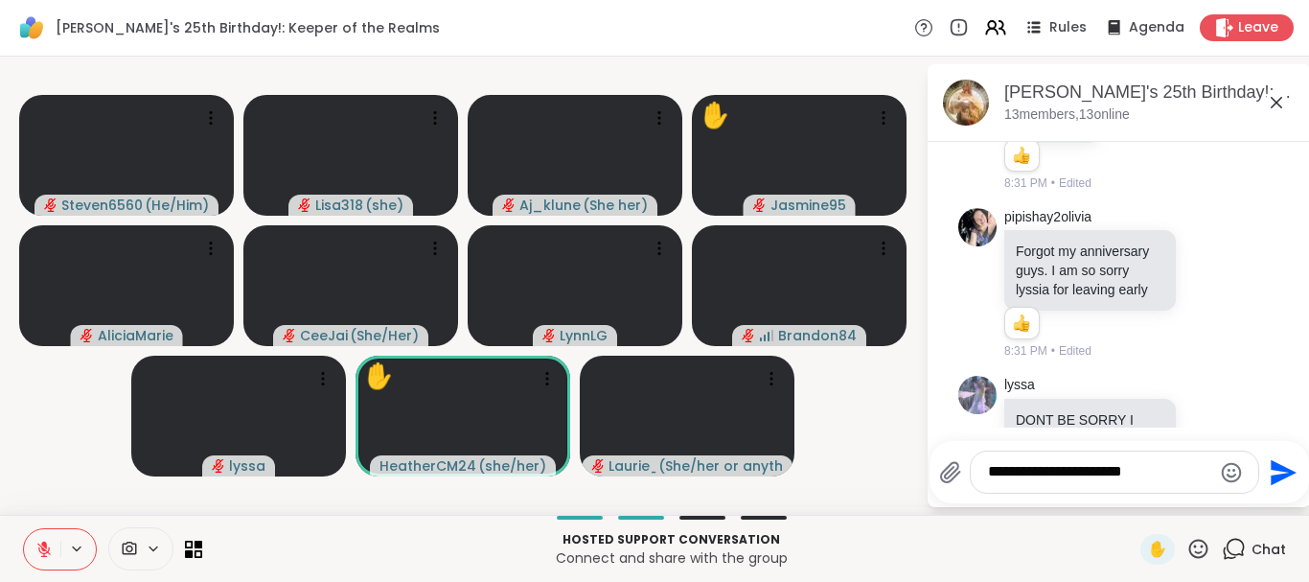
click at [1111, 471] on textarea "**********" at bounding box center [1099, 472] width 223 height 20
click at [1197, 549] on icon at bounding box center [1198, 549] width 24 height 24
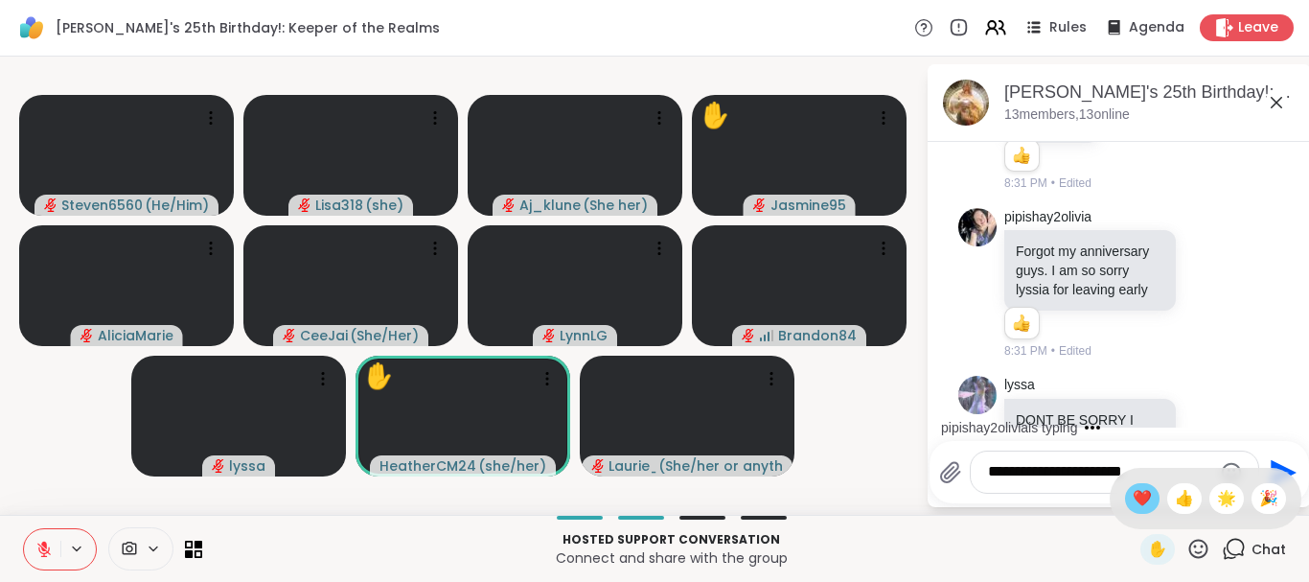
scroll to position [8526, 0]
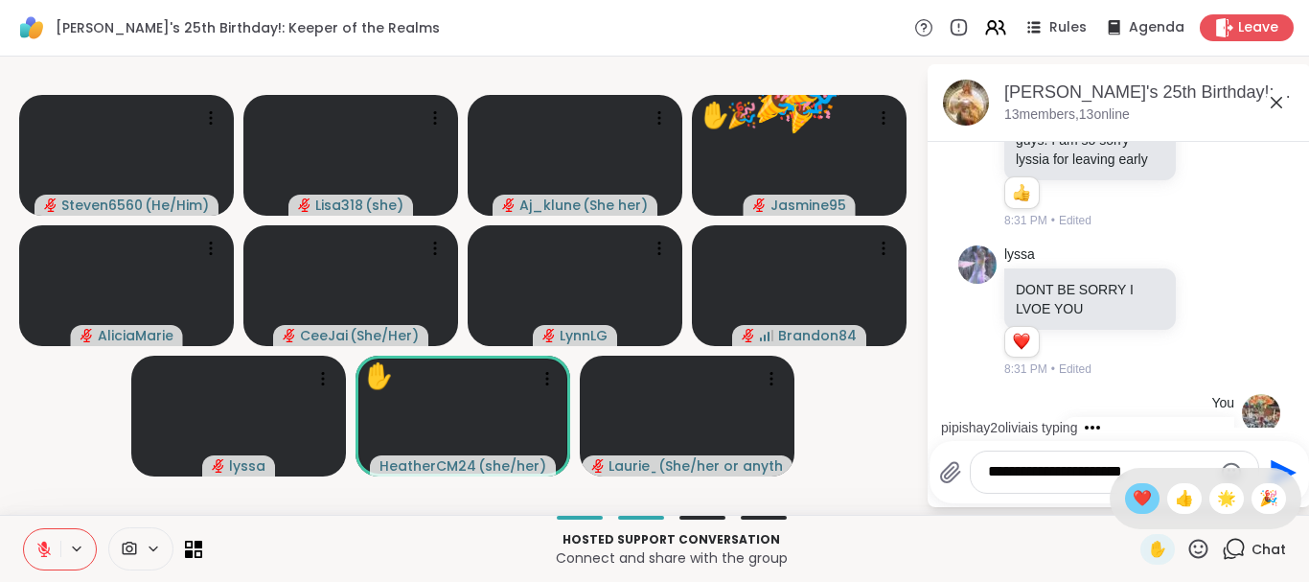
click at [1148, 498] on div "❤️" at bounding box center [1142, 498] width 34 height 31
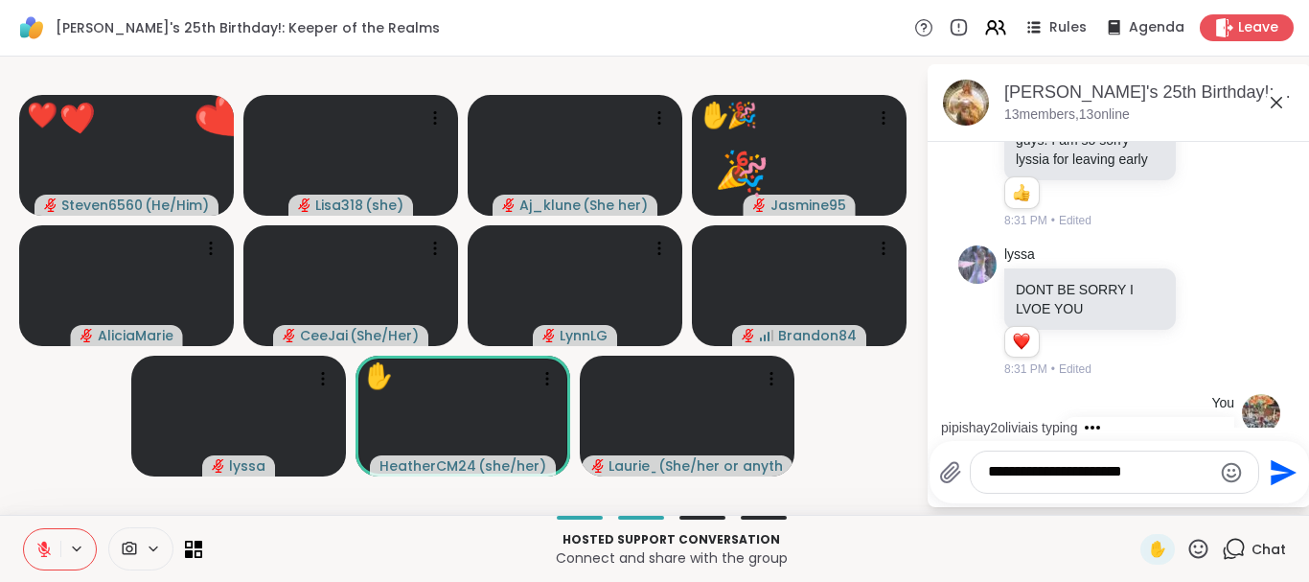
click at [1207, 542] on icon at bounding box center [1198, 549] width 24 height 24
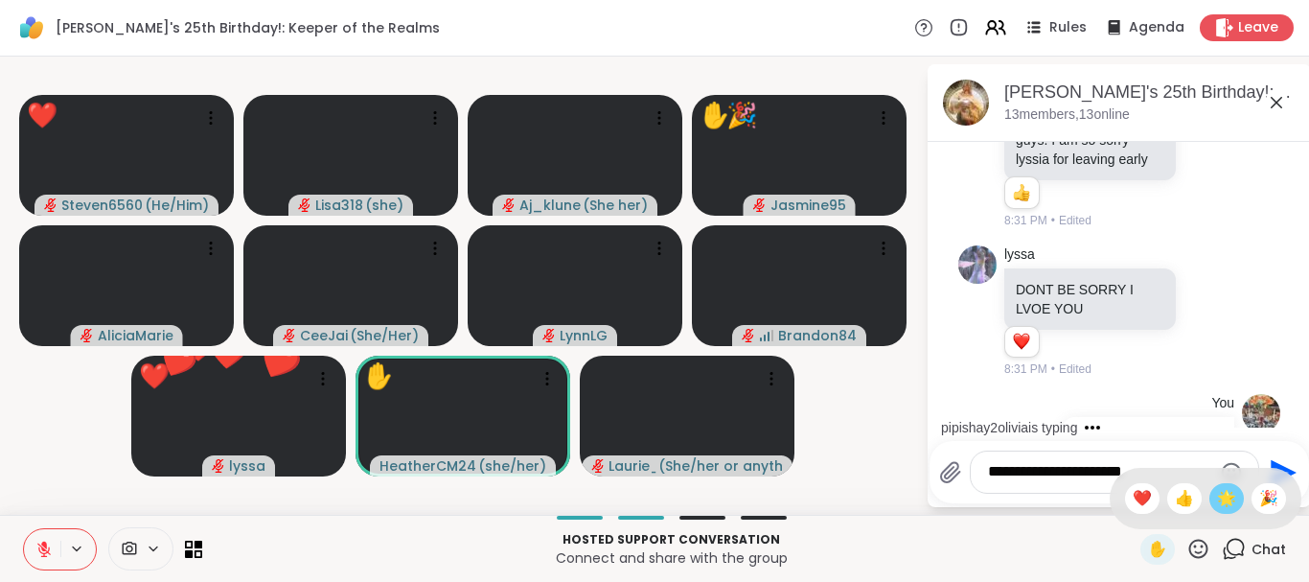
click at [1226, 495] on span "🌟" at bounding box center [1226, 498] width 19 height 23
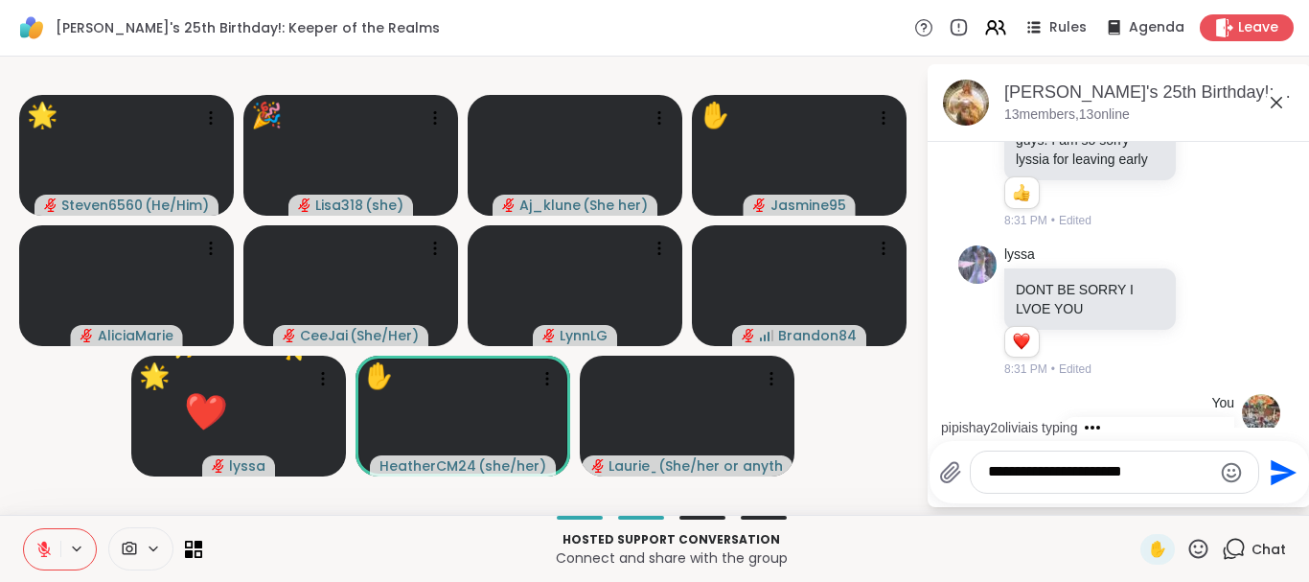
click at [1194, 539] on icon at bounding box center [1198, 549] width 24 height 24
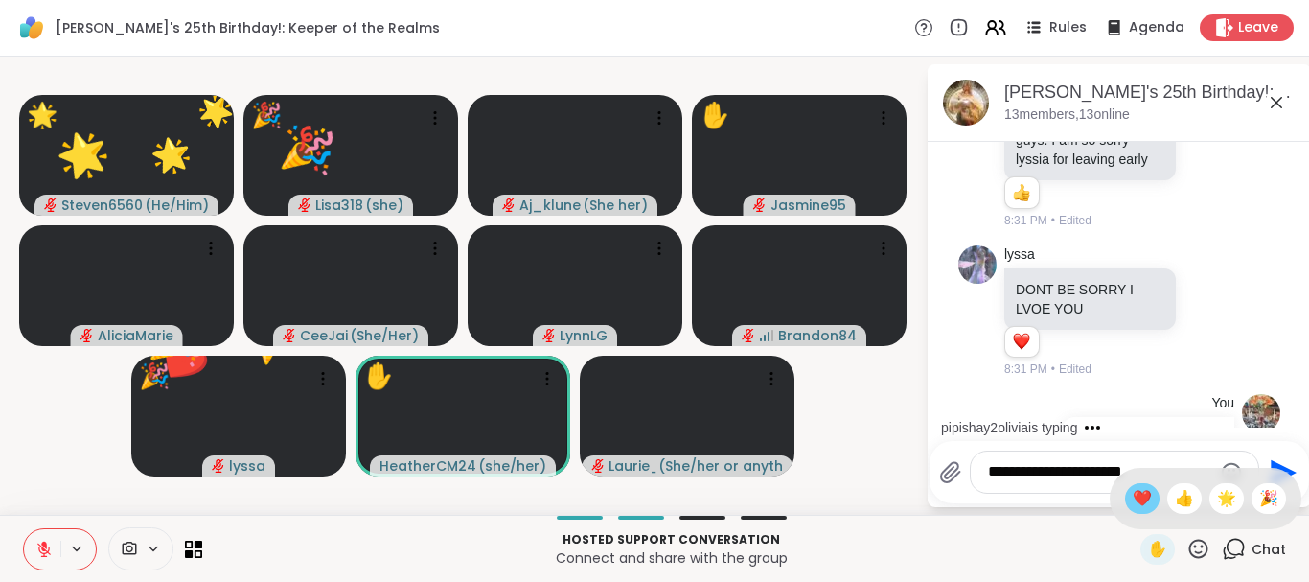
click at [1139, 501] on span "❤️" at bounding box center [1142, 498] width 19 height 23
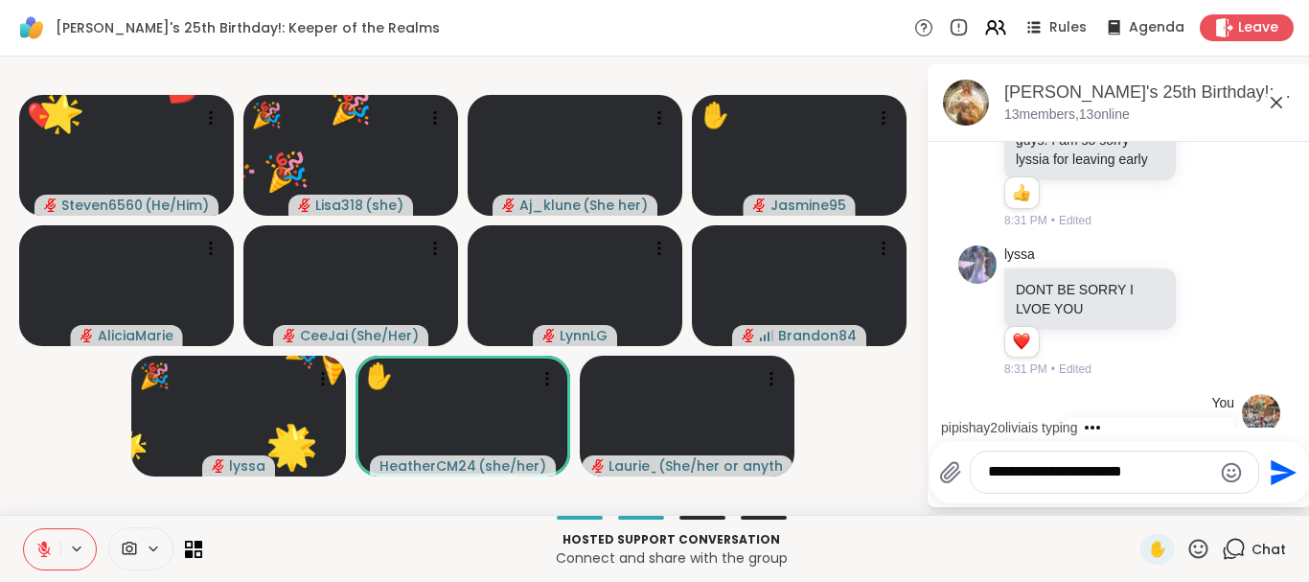
scroll to position [8754, 0]
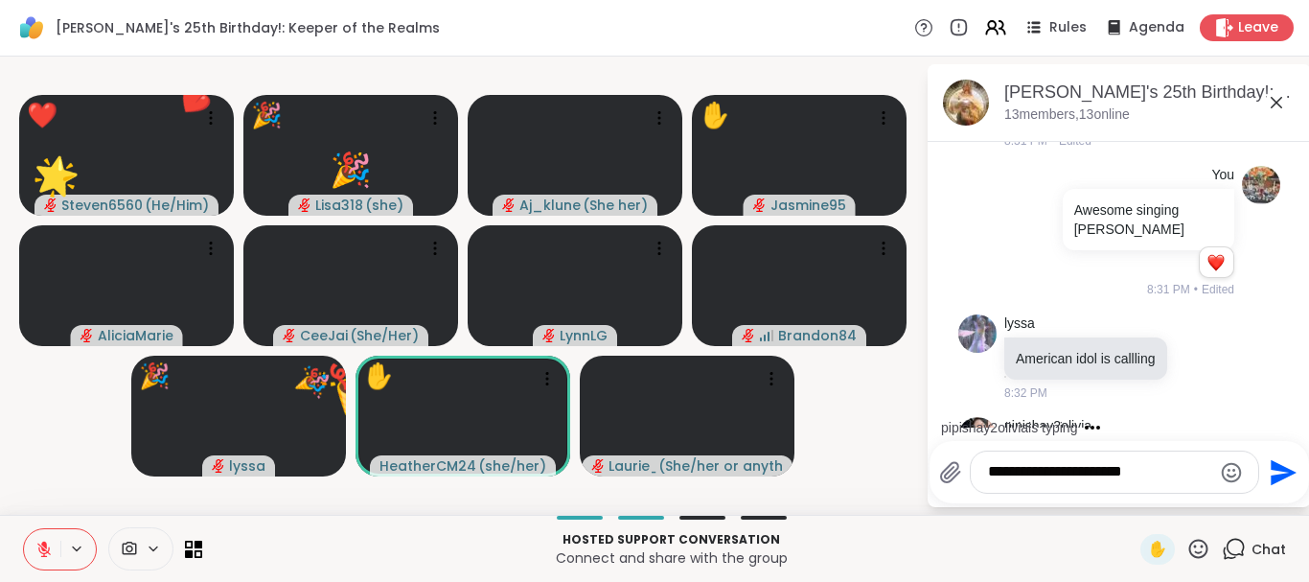
click at [1196, 542] on icon at bounding box center [1198, 549] width 24 height 24
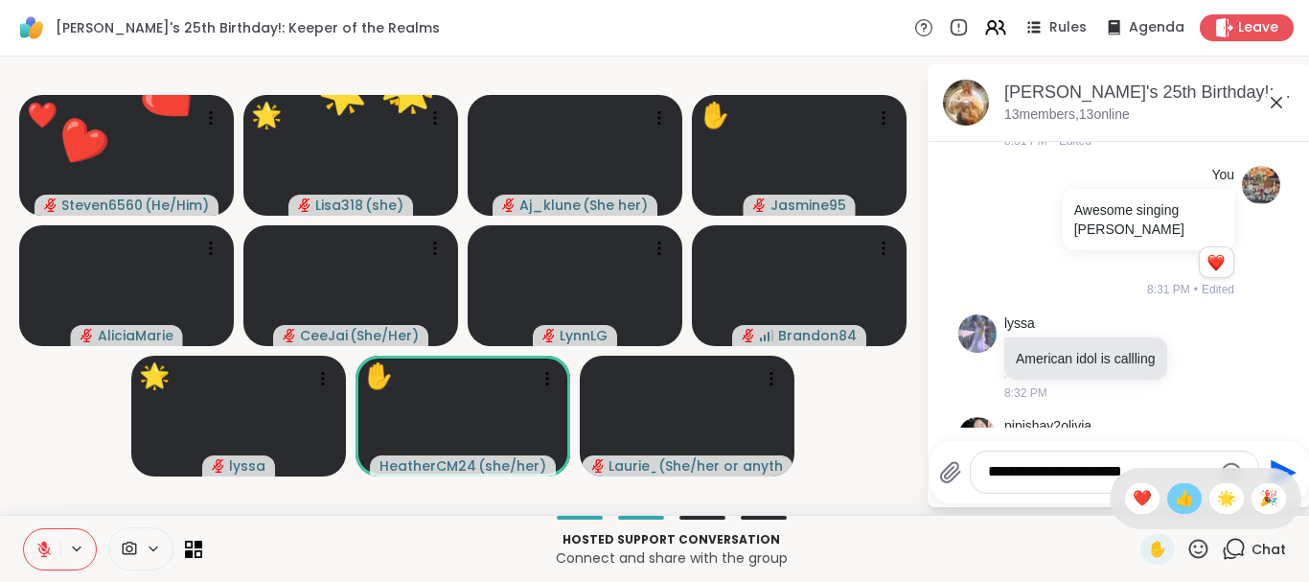
click at [1181, 497] on span "👍" at bounding box center [1184, 498] width 19 height 23
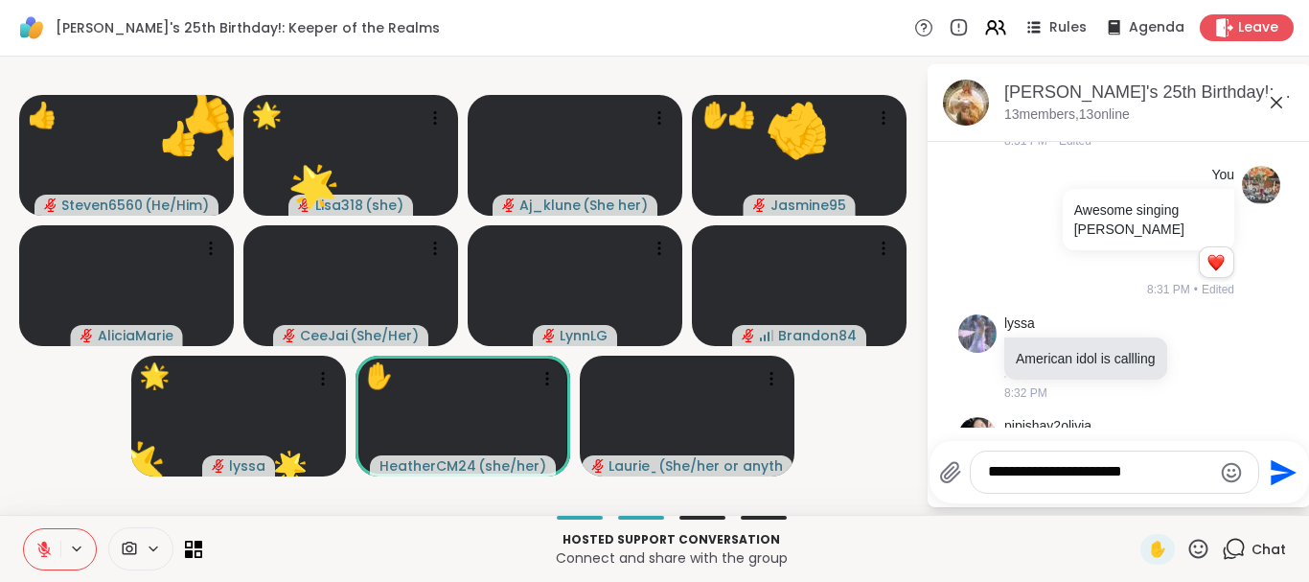
click at [1204, 543] on icon at bounding box center [1198, 549] width 24 height 24
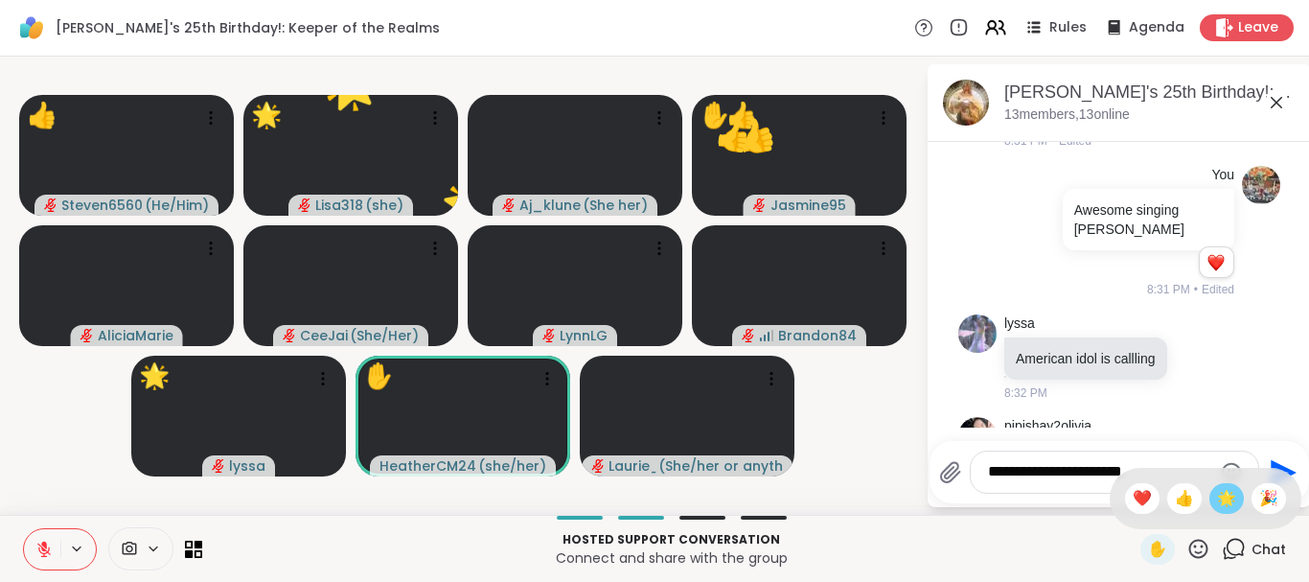
click at [1230, 500] on span "🌟" at bounding box center [1226, 498] width 19 height 23
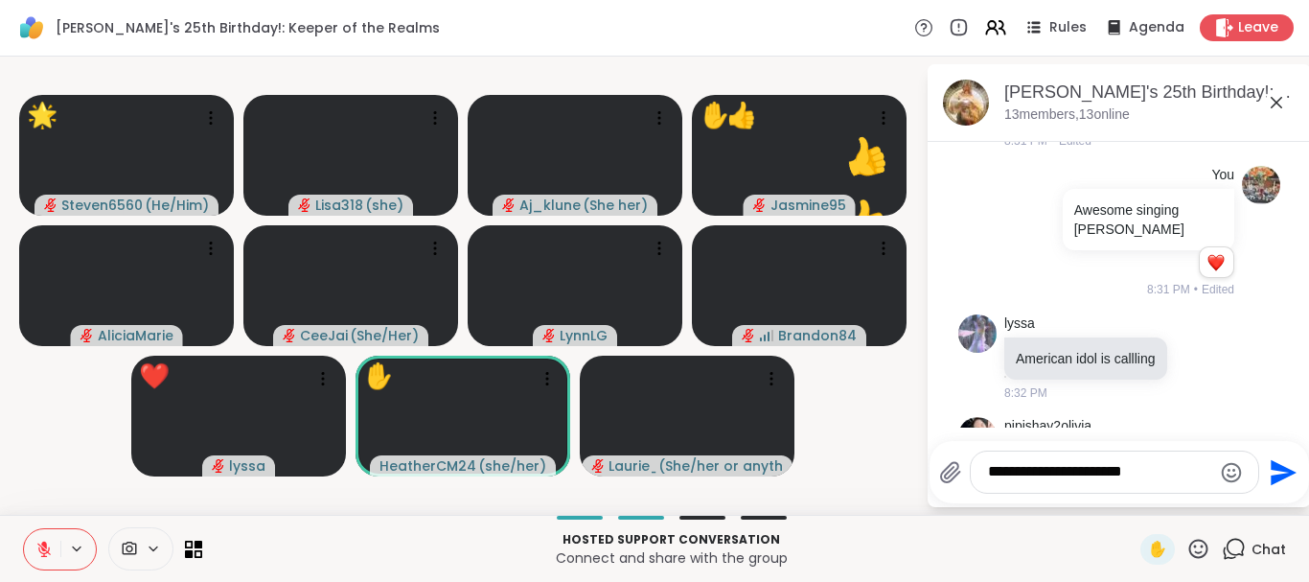
click at [1204, 542] on icon at bounding box center [1198, 547] width 19 height 19
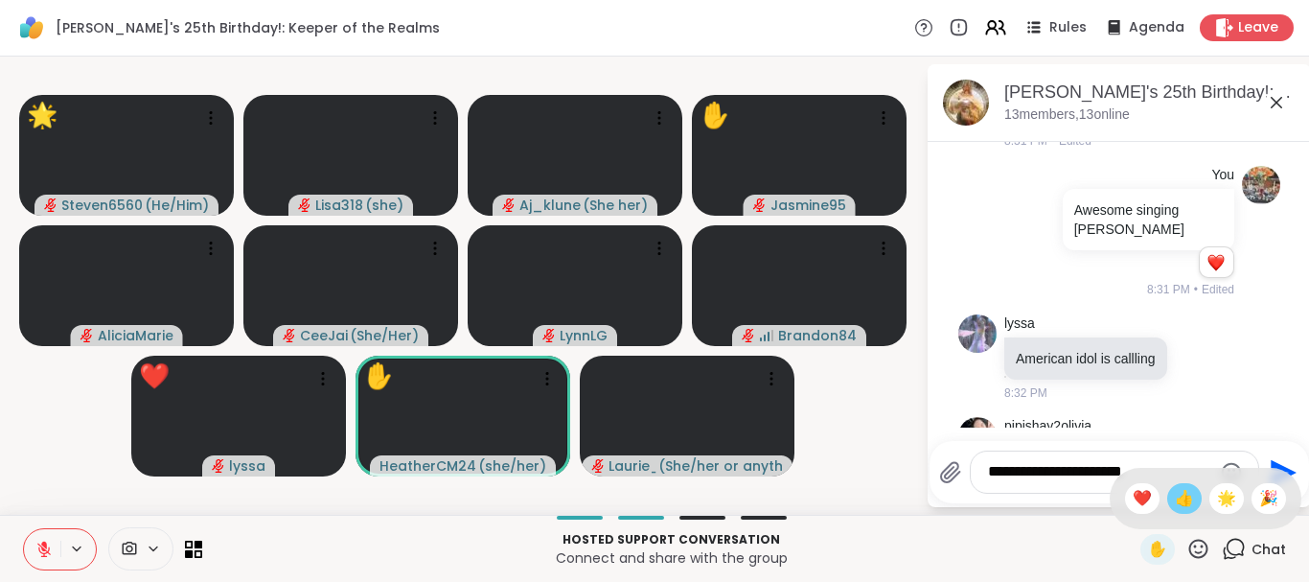
click at [1184, 505] on span "👍" at bounding box center [1184, 498] width 19 height 23
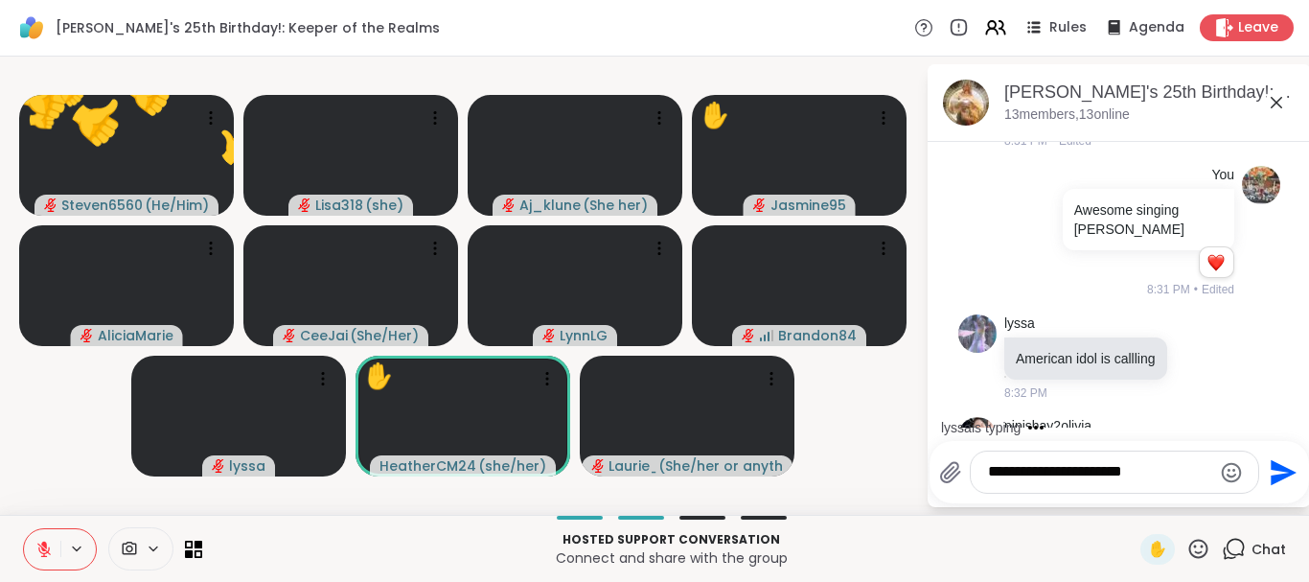
click at [1190, 542] on icon at bounding box center [1198, 549] width 24 height 24
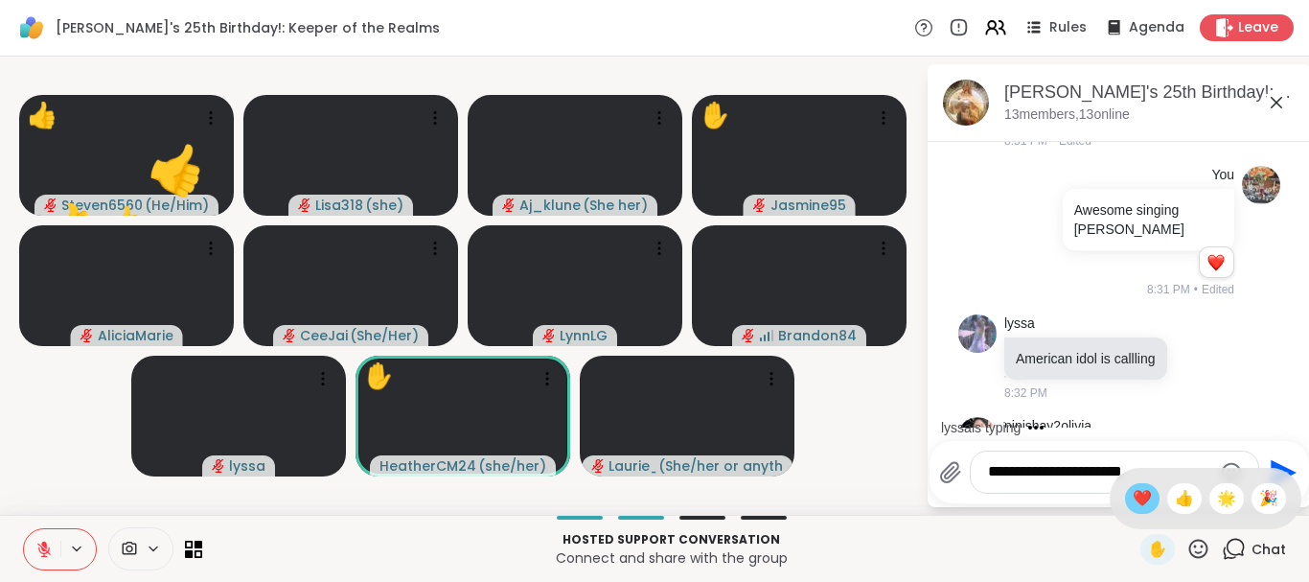
click at [1140, 502] on span "❤️" at bounding box center [1142, 498] width 19 height 23
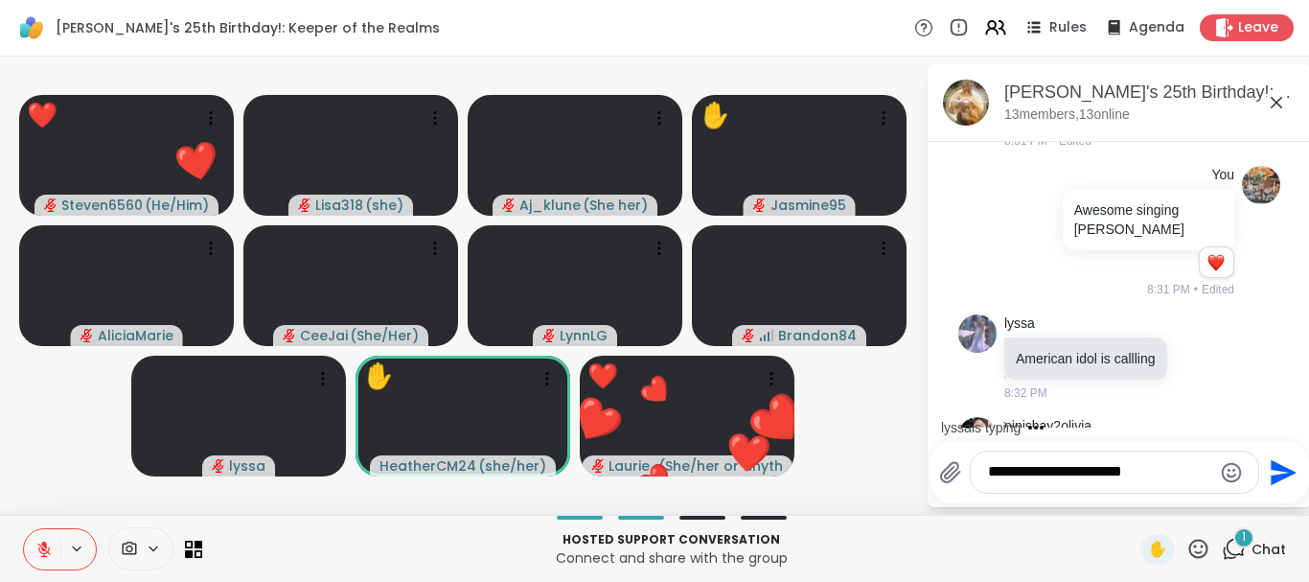
scroll to position [8857, 0]
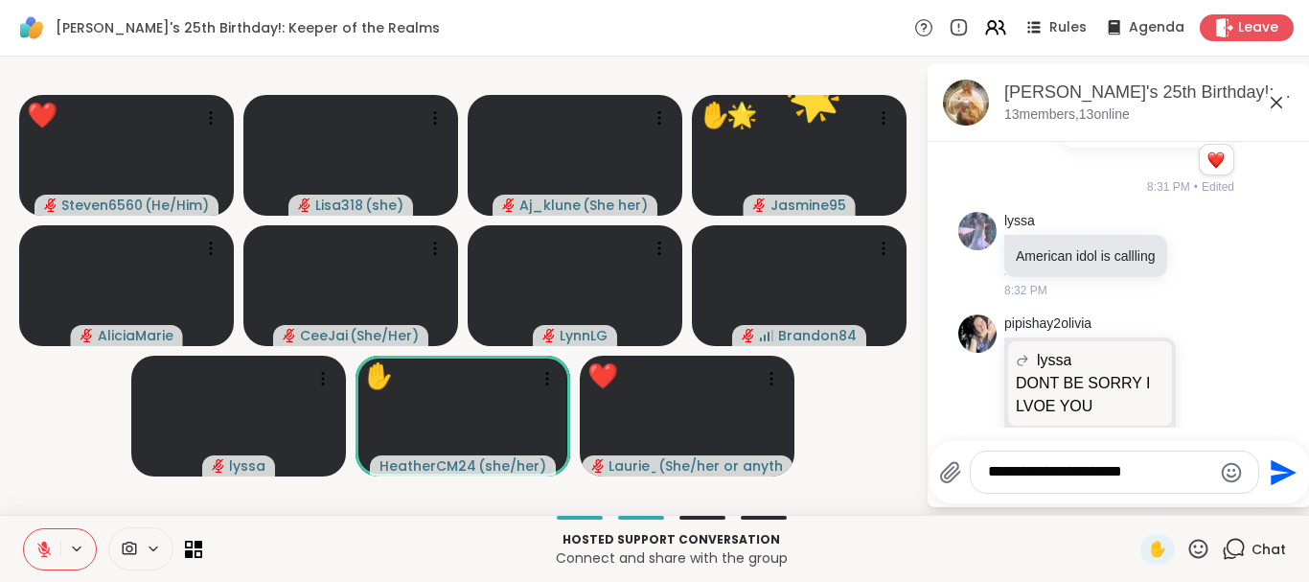
click at [50, 549] on icon at bounding box center [43, 548] width 17 height 17
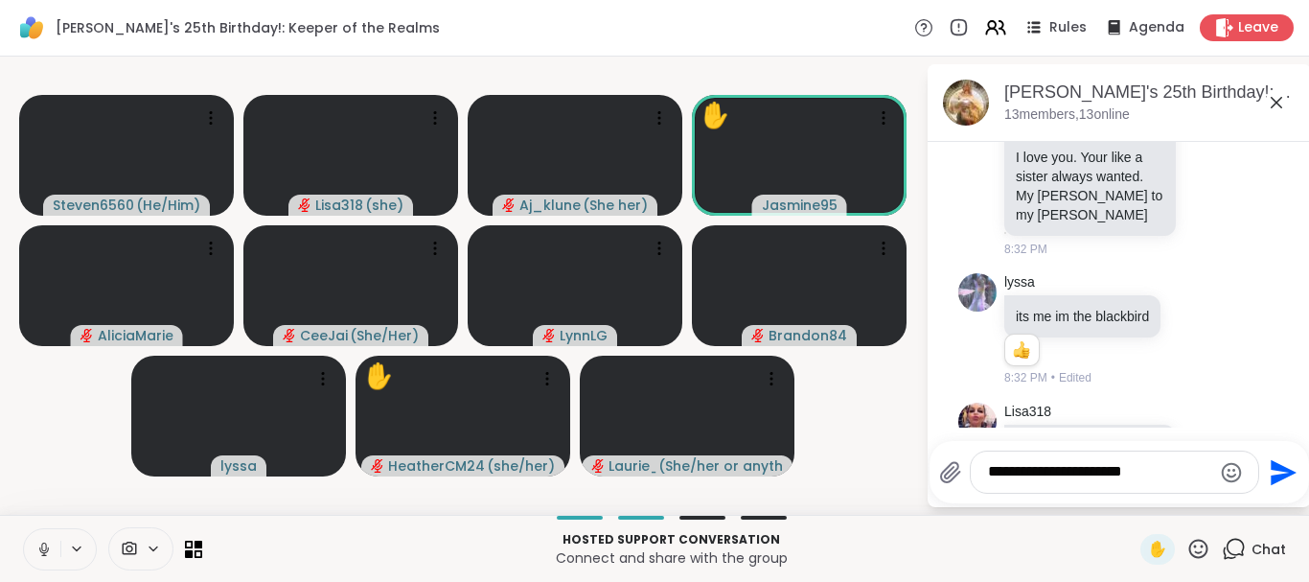
scroll to position [9267, 0]
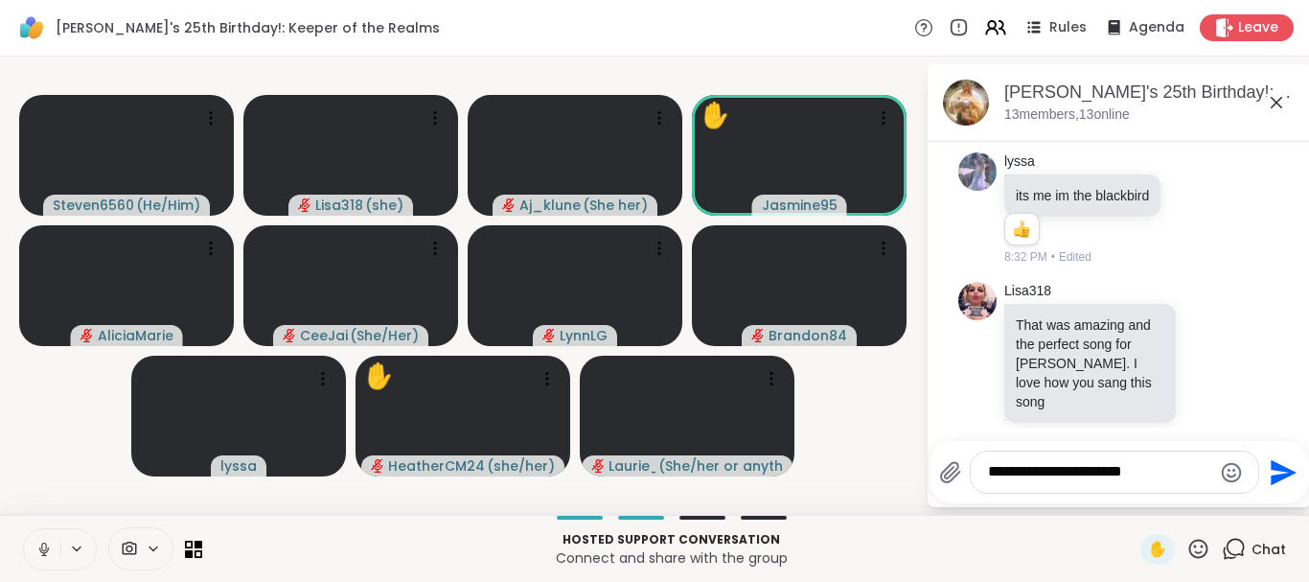
click at [1025, 475] on textarea "**********" at bounding box center [1099, 472] width 223 height 20
click at [1194, 554] on icon at bounding box center [1198, 549] width 24 height 24
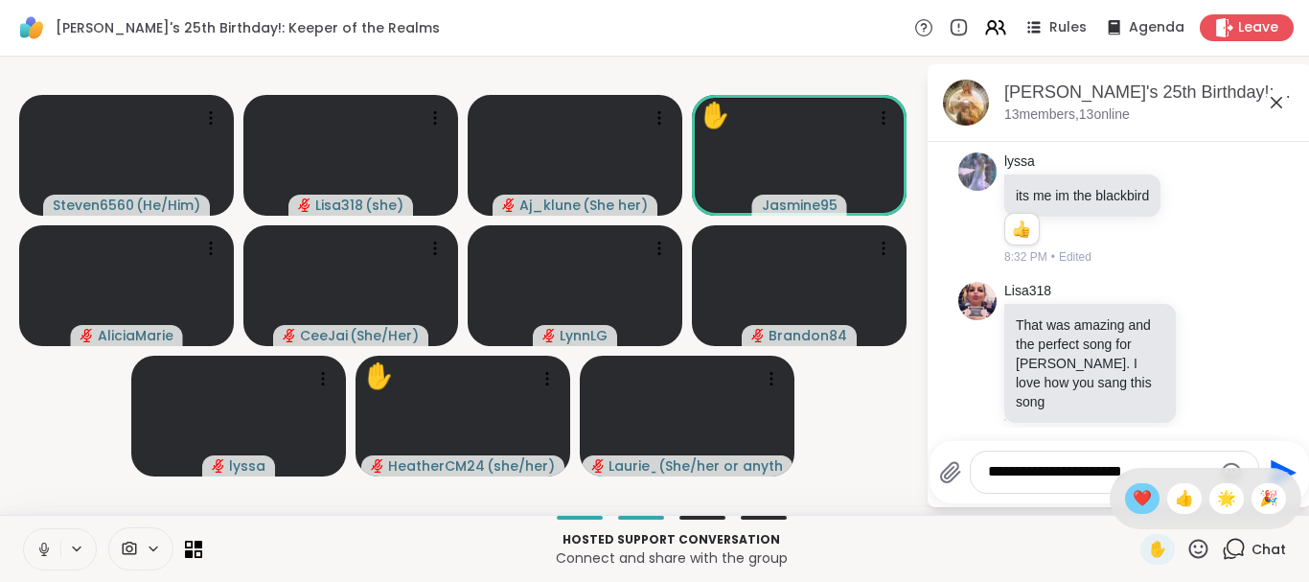
click at [1133, 502] on span "❤️" at bounding box center [1142, 498] width 19 height 23
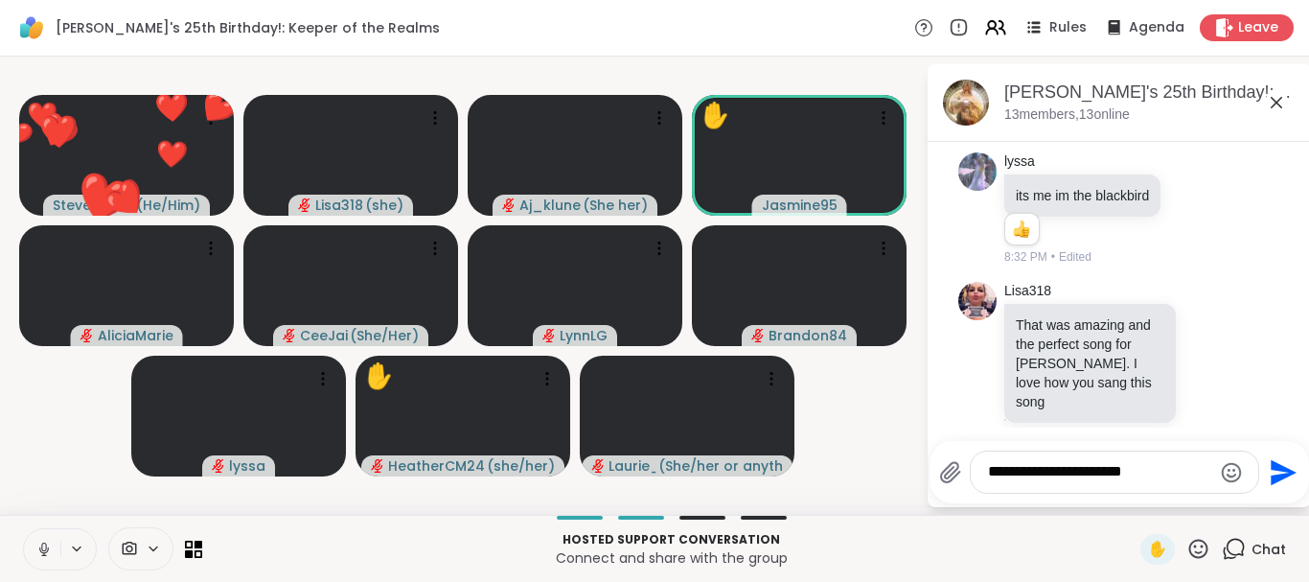
click at [1201, 548] on icon at bounding box center [1198, 549] width 24 height 24
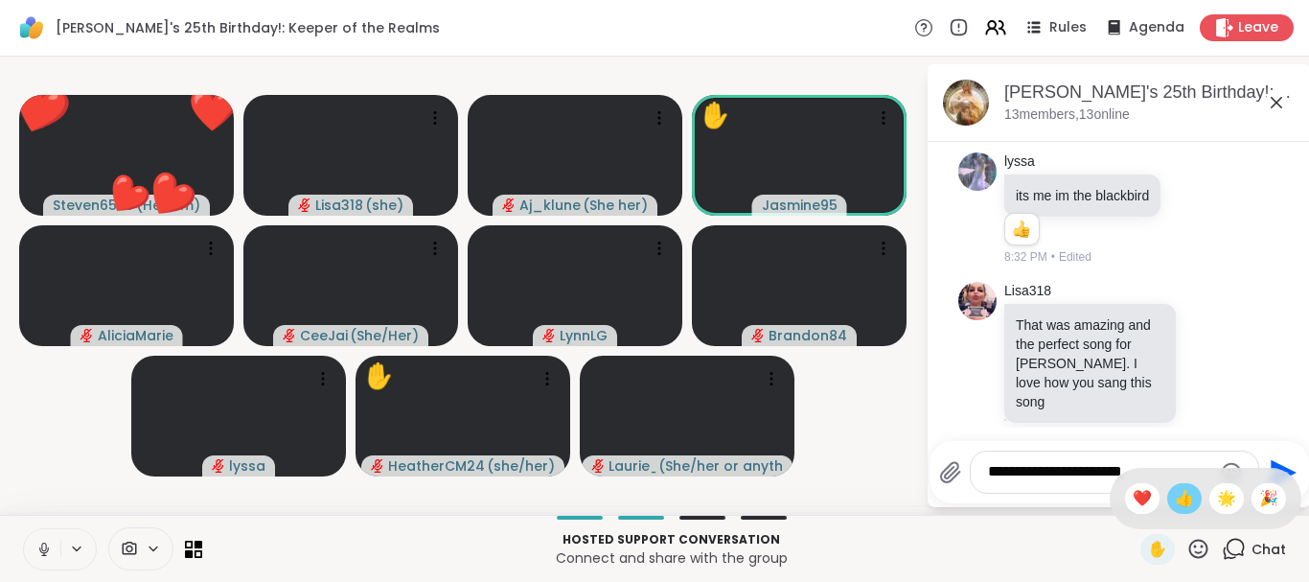
click at [1186, 506] on span "👍" at bounding box center [1184, 498] width 19 height 23
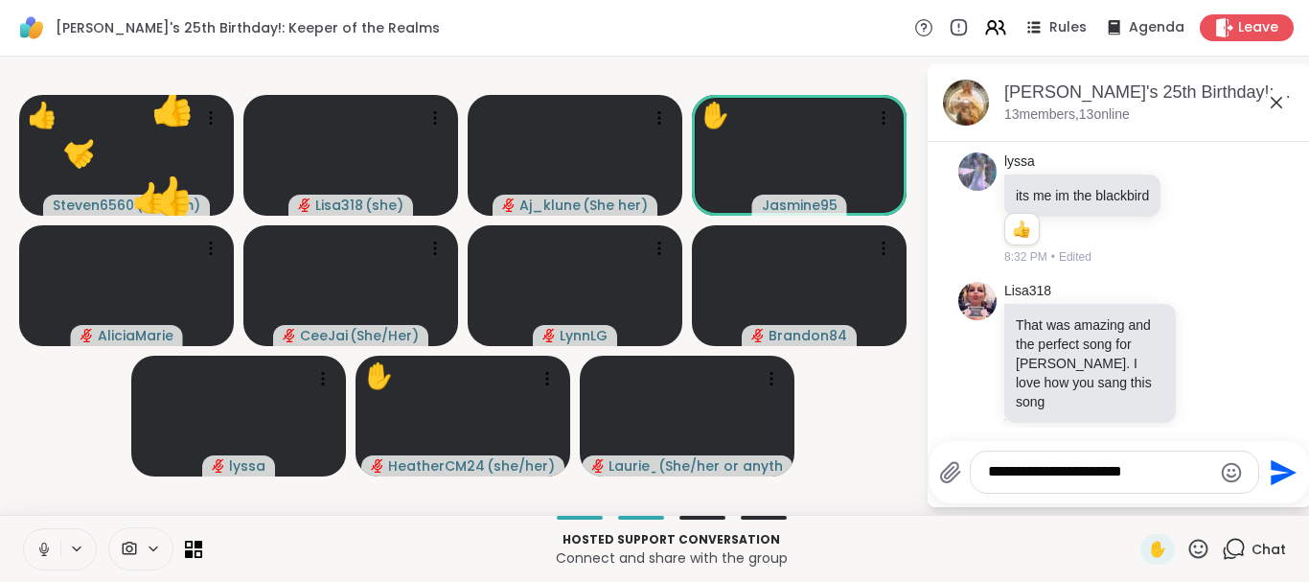
click at [1193, 539] on icon at bounding box center [1198, 549] width 24 height 24
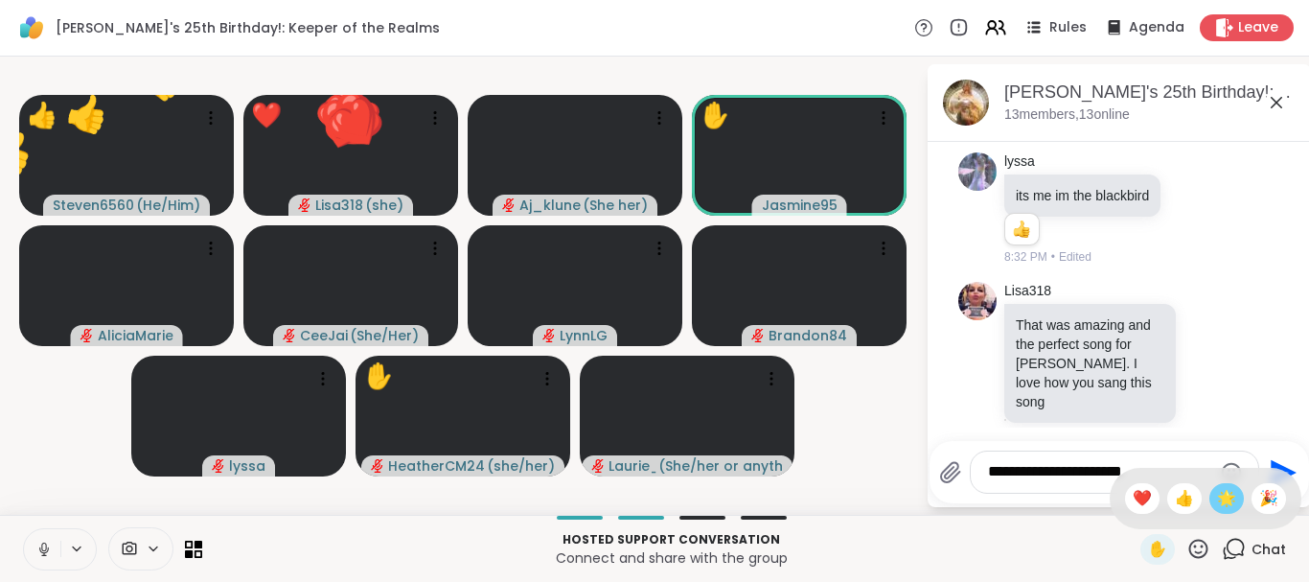
click at [1224, 497] on span "🌟" at bounding box center [1226, 498] width 19 height 23
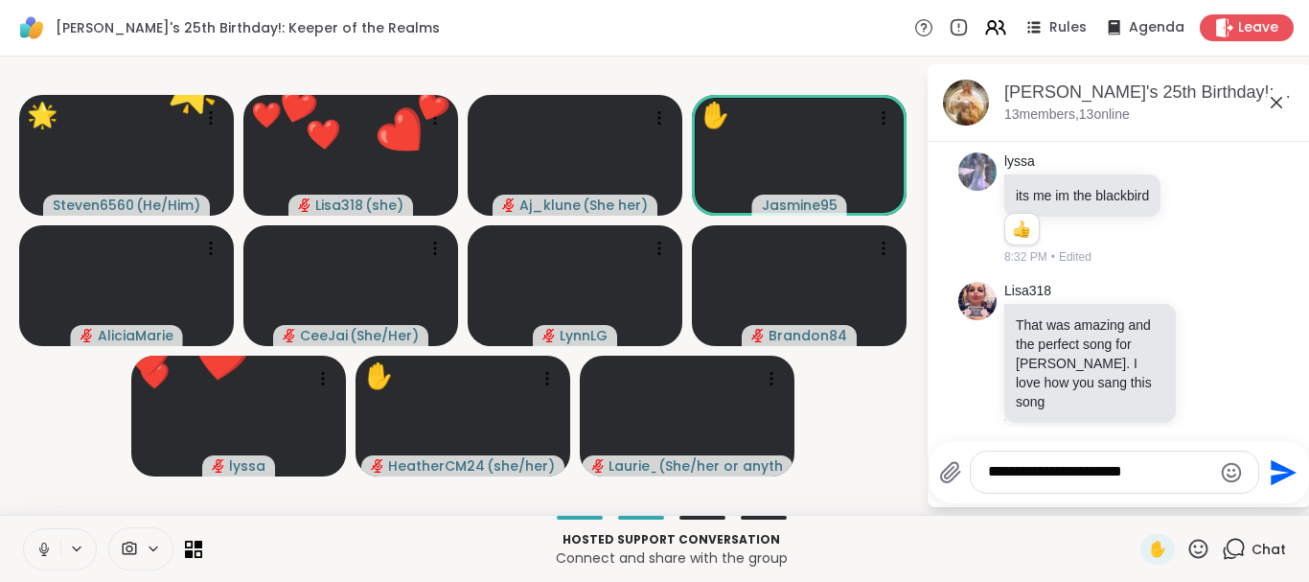
click at [1205, 545] on icon at bounding box center [1198, 549] width 24 height 24
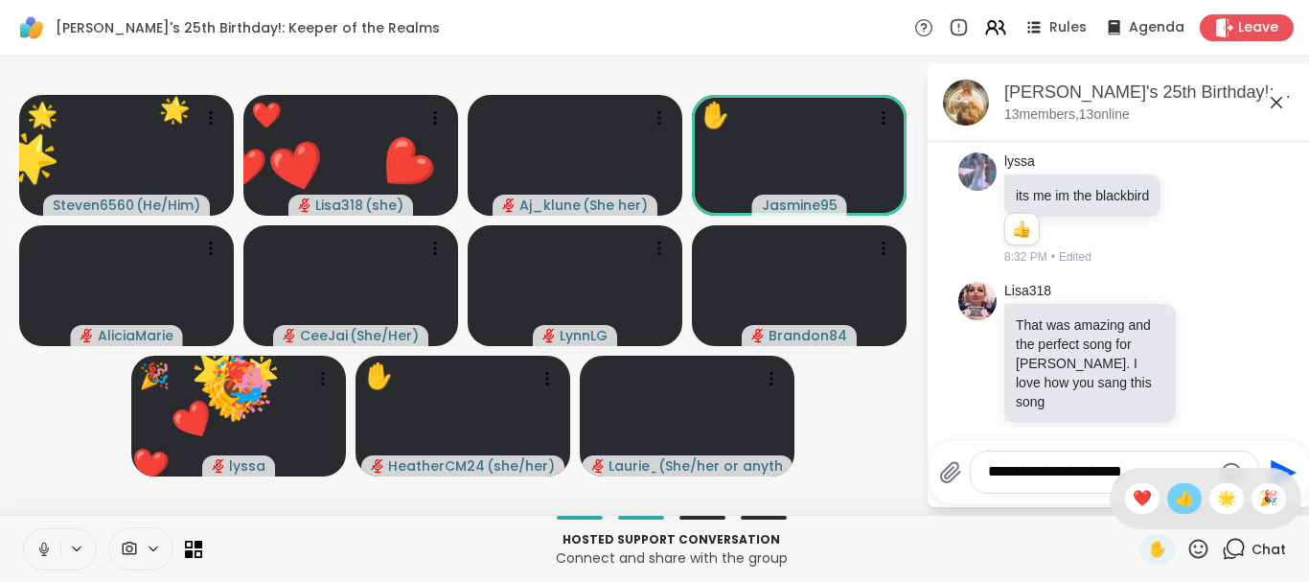
click at [1180, 512] on div "👍" at bounding box center [1184, 498] width 34 height 31
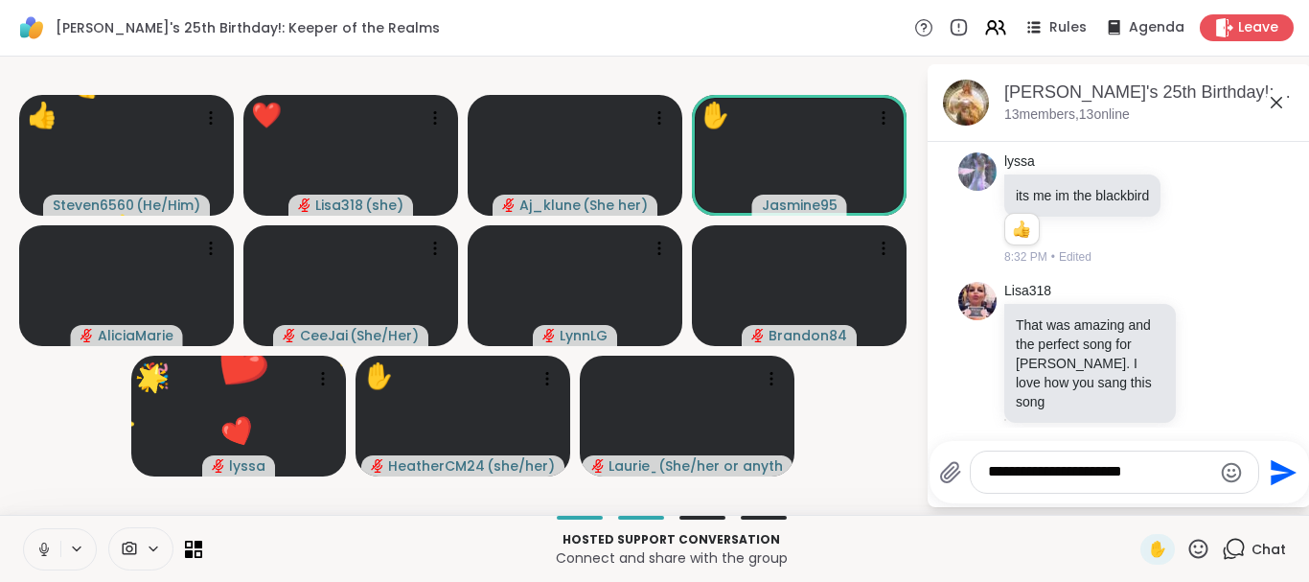
click at [1191, 541] on icon at bounding box center [1198, 549] width 24 height 24
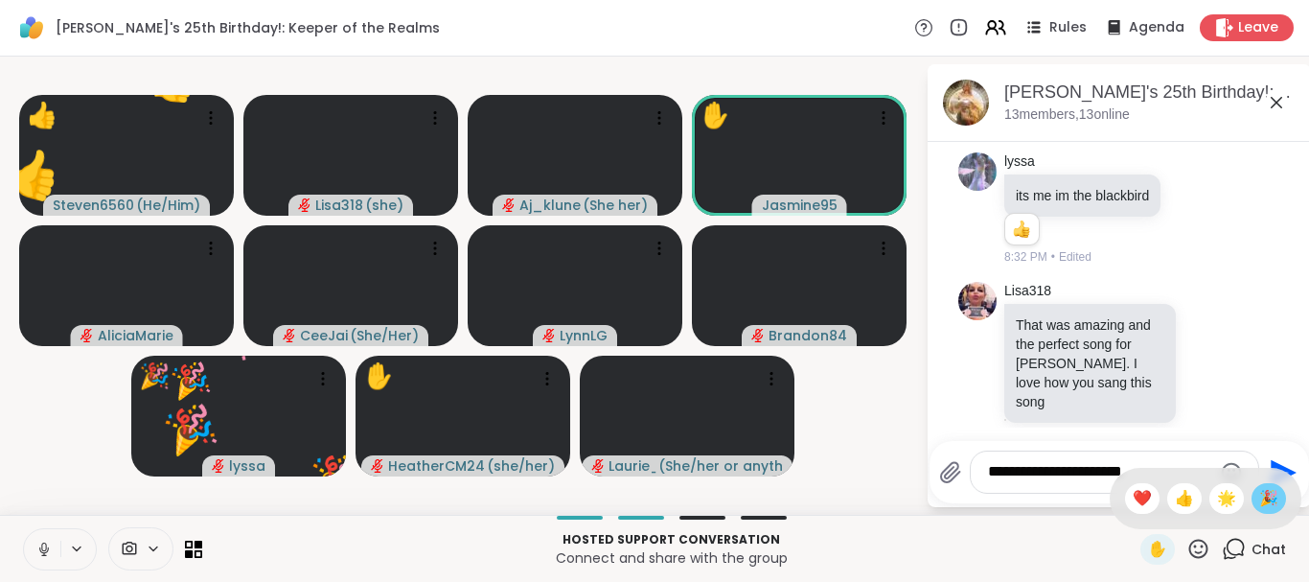
click at [1252, 495] on div "🎉" at bounding box center [1268, 498] width 34 height 31
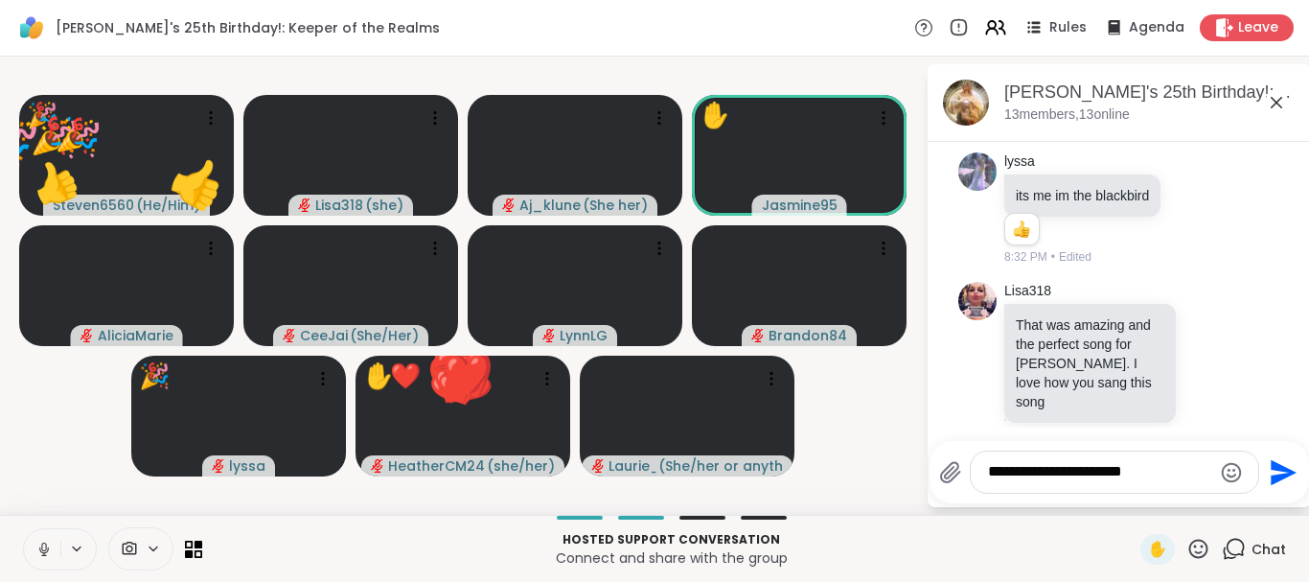
click at [1199, 544] on icon at bounding box center [1198, 549] width 24 height 24
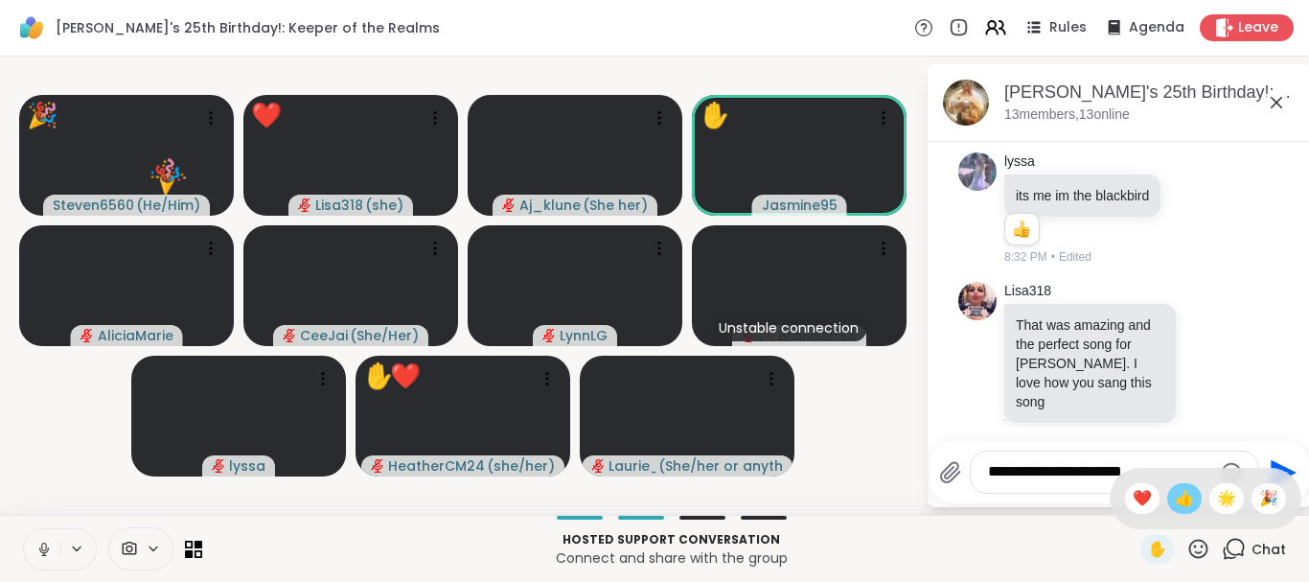
click at [1183, 503] on span "👍" at bounding box center [1184, 498] width 19 height 23
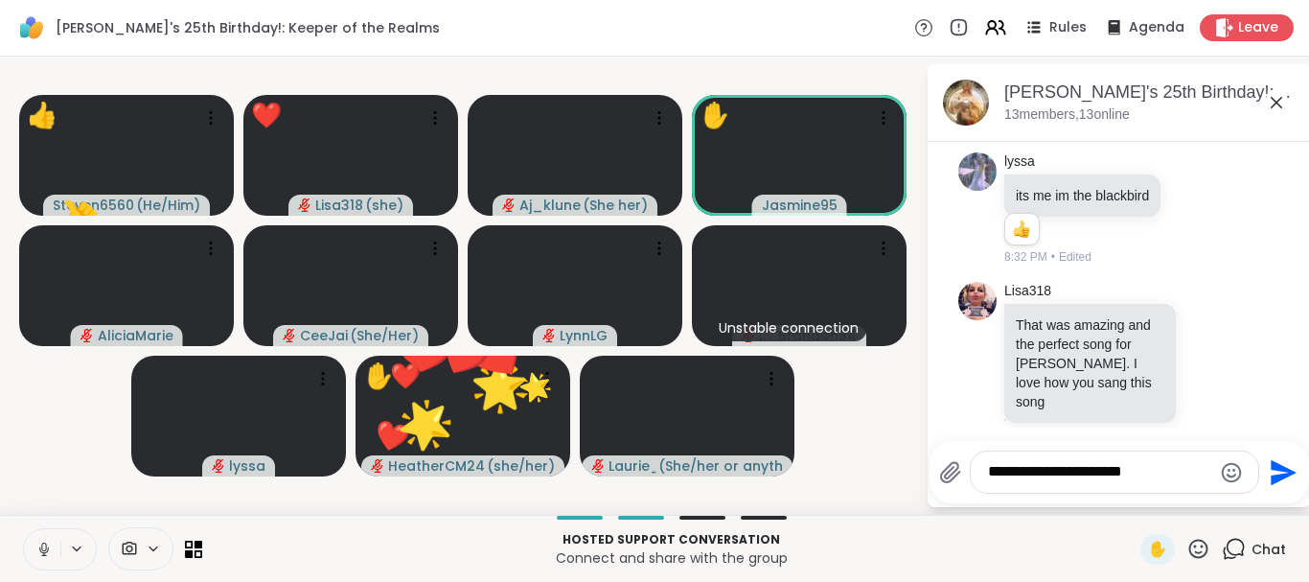
click at [1193, 539] on icon at bounding box center [1198, 549] width 24 height 24
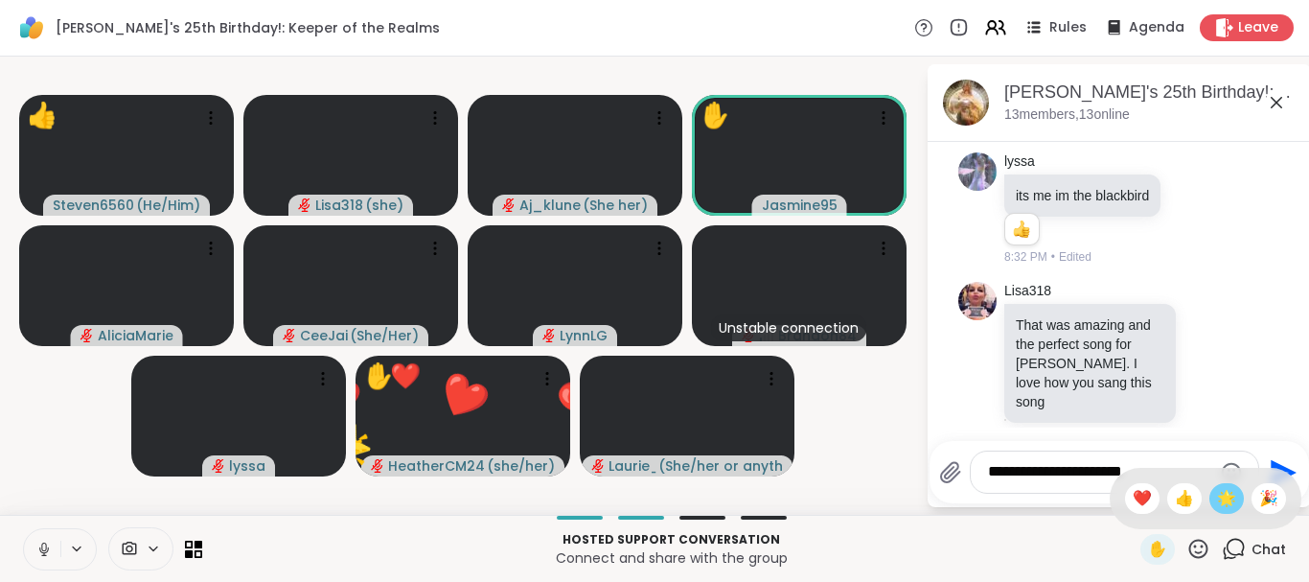
click at [1217, 500] on span "🌟" at bounding box center [1226, 498] width 19 height 23
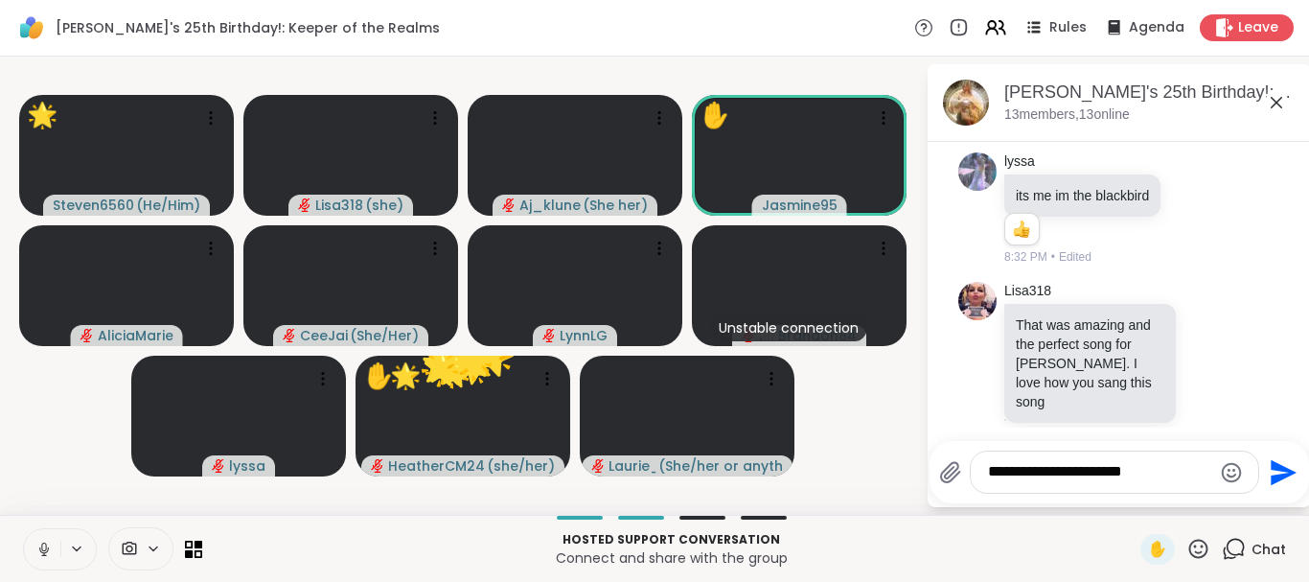
click at [1201, 545] on icon at bounding box center [1198, 549] width 24 height 24
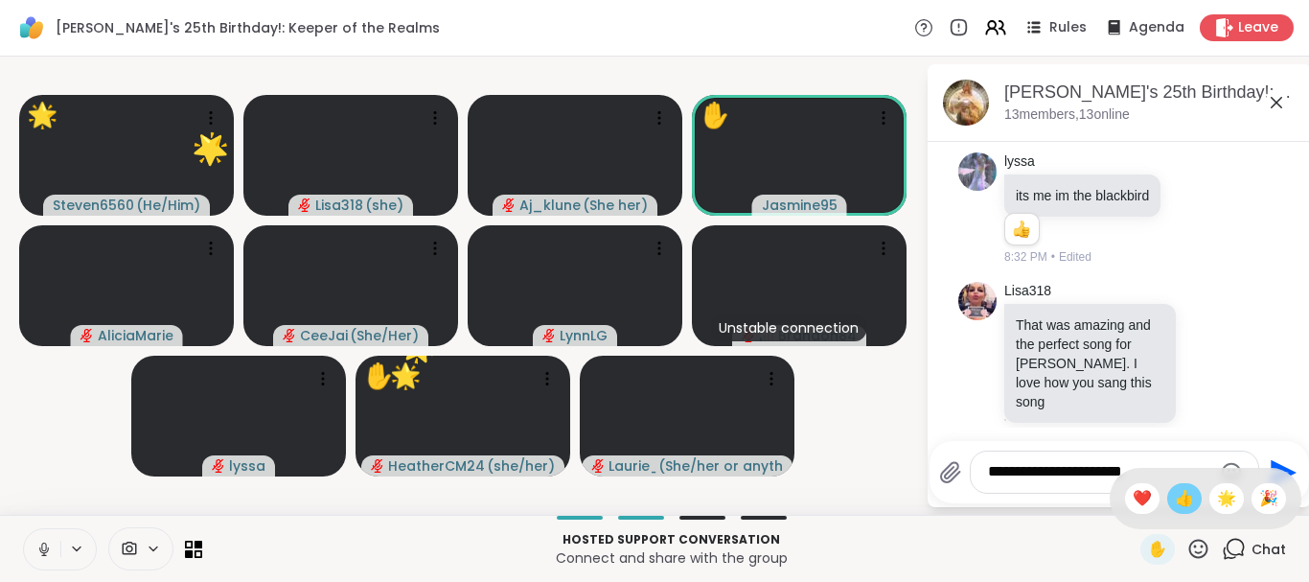
click at [1175, 496] on span "👍" at bounding box center [1184, 498] width 19 height 23
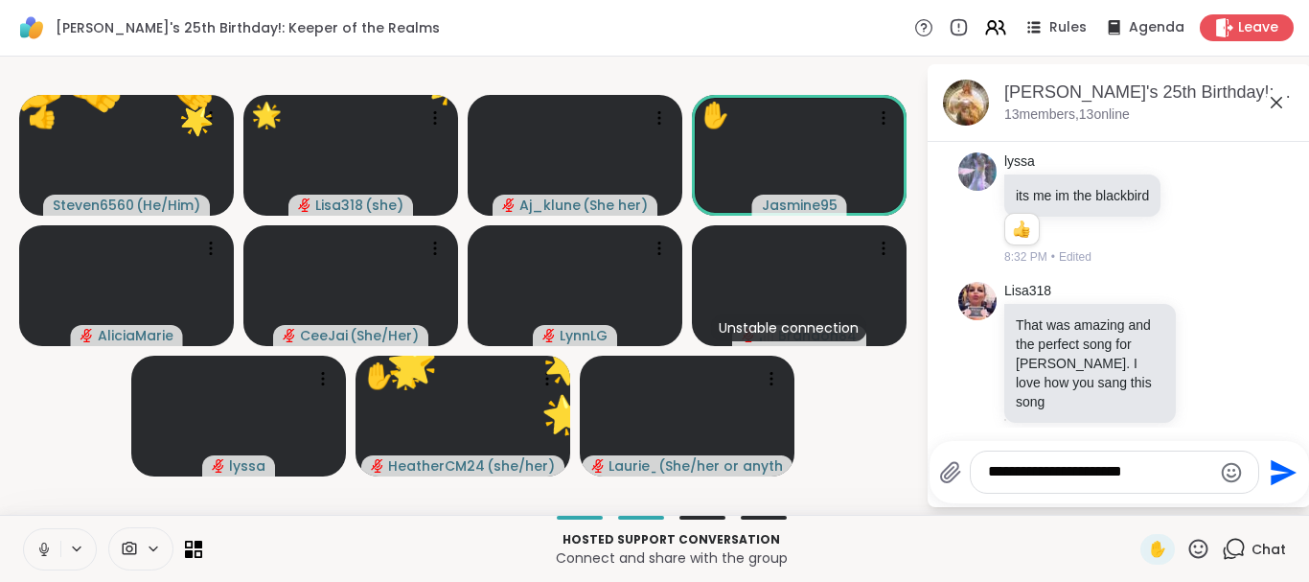
click at [1192, 546] on icon at bounding box center [1198, 549] width 24 height 24
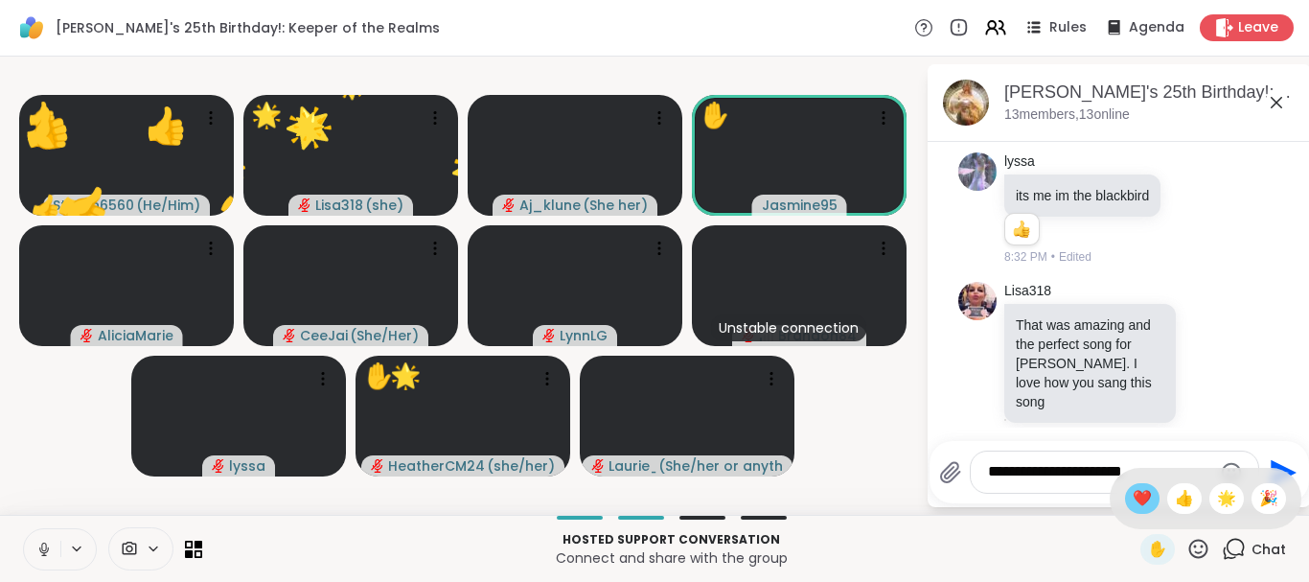
click at [1136, 489] on span "❤️" at bounding box center [1142, 498] width 19 height 23
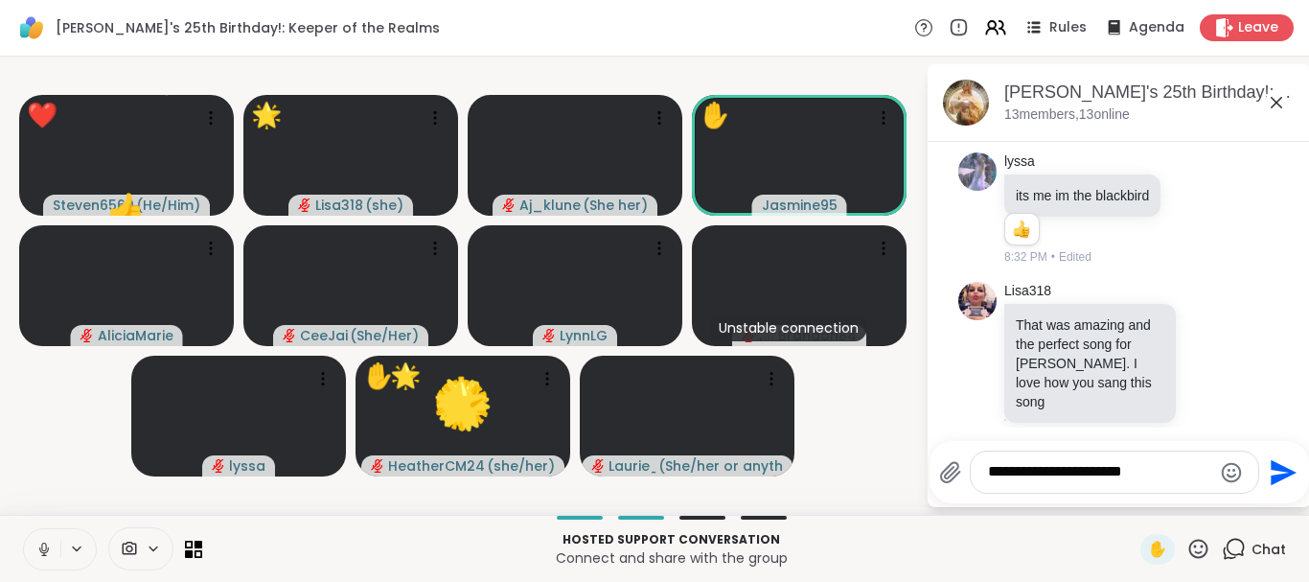
click at [1195, 544] on icon at bounding box center [1198, 549] width 24 height 24
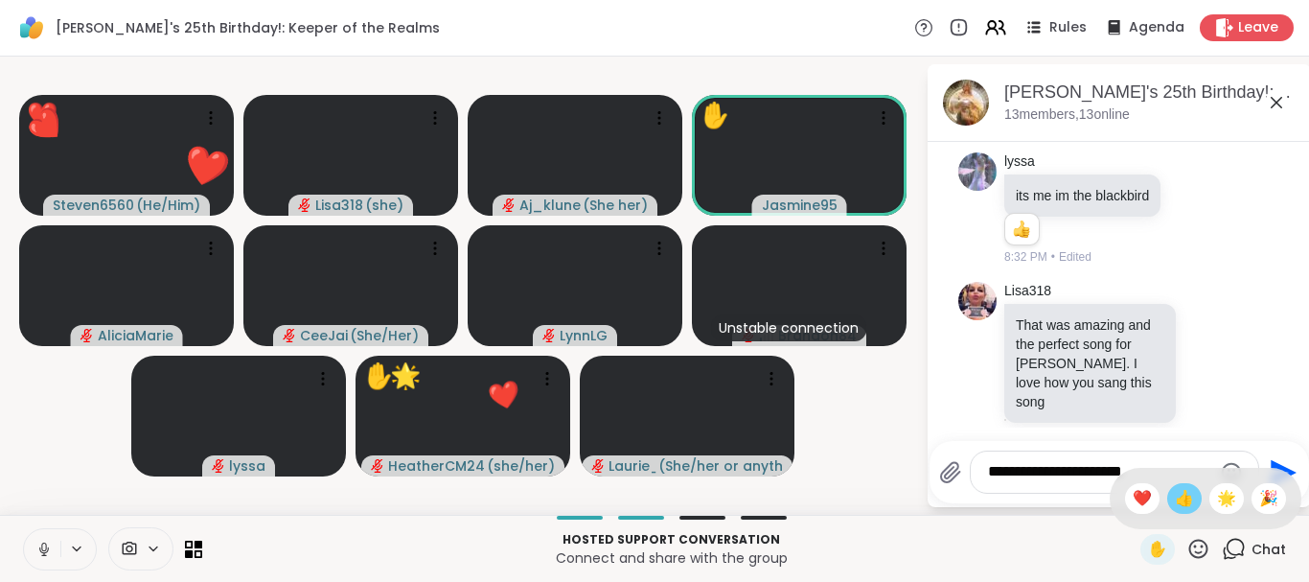
click at [1182, 502] on span "👍" at bounding box center [1184, 498] width 19 height 23
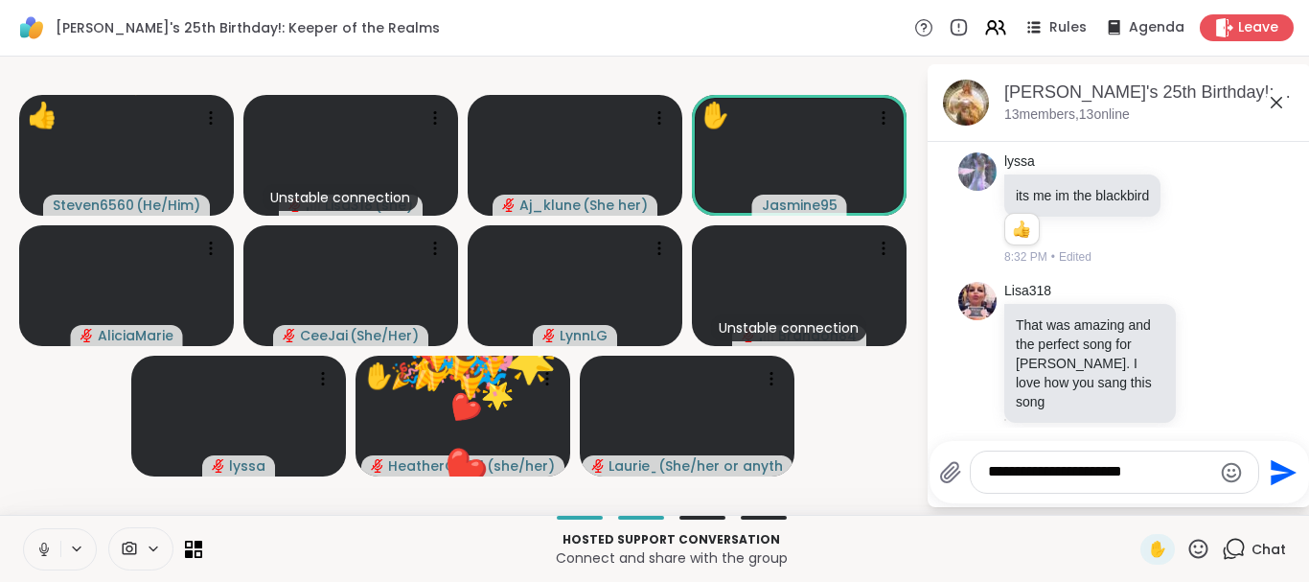
click at [1197, 539] on icon at bounding box center [1198, 547] width 19 height 19
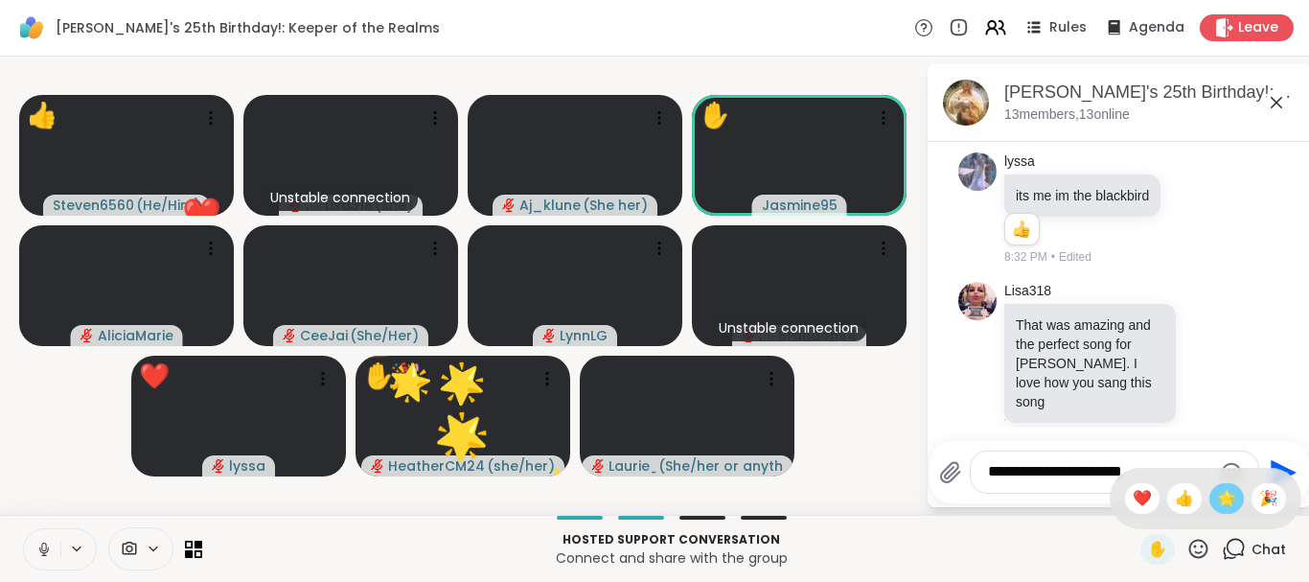
click at [1225, 494] on span "🌟" at bounding box center [1226, 498] width 19 height 23
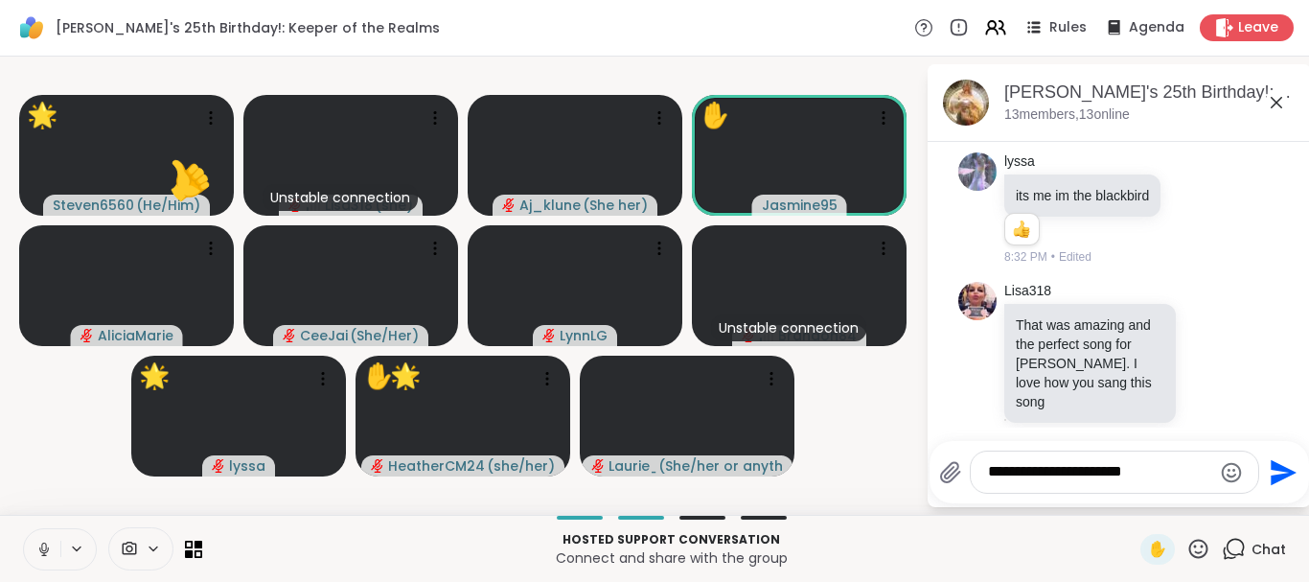
click at [1194, 545] on icon at bounding box center [1198, 549] width 24 height 24
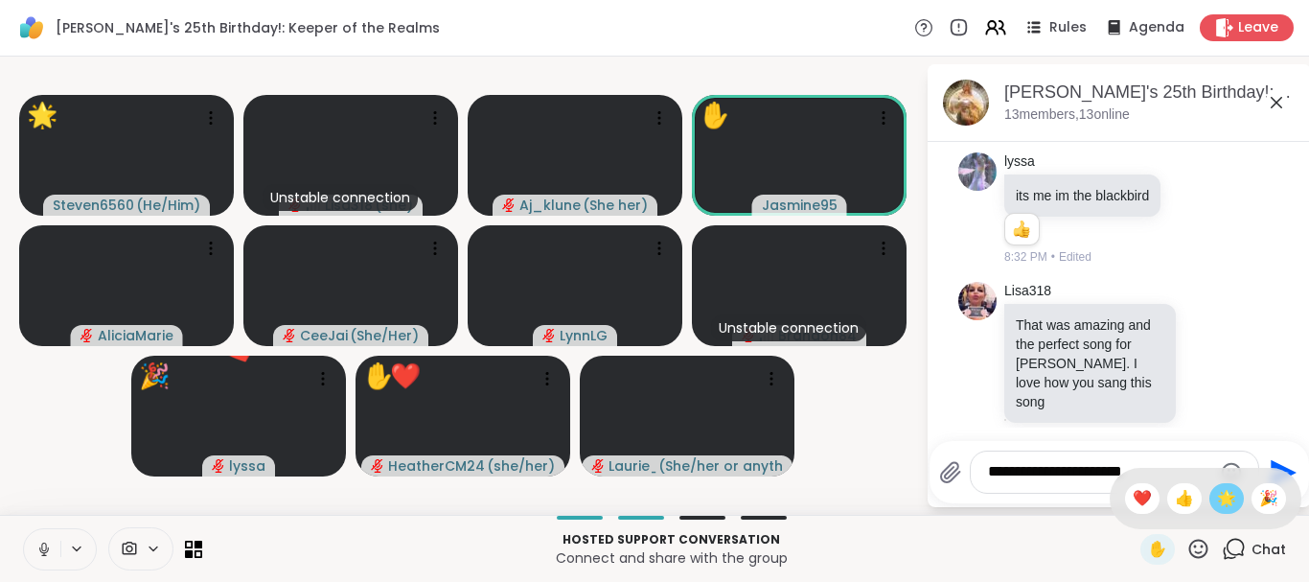
click at [1230, 495] on span "🌟" at bounding box center [1226, 498] width 19 height 23
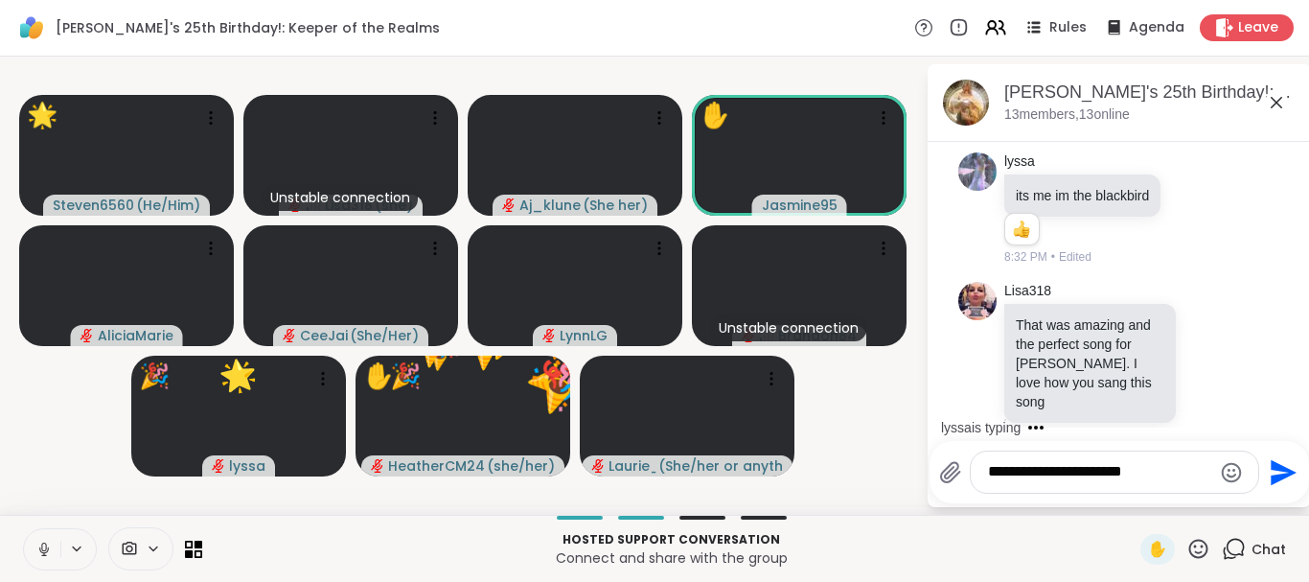
click at [1191, 543] on icon at bounding box center [1198, 549] width 24 height 24
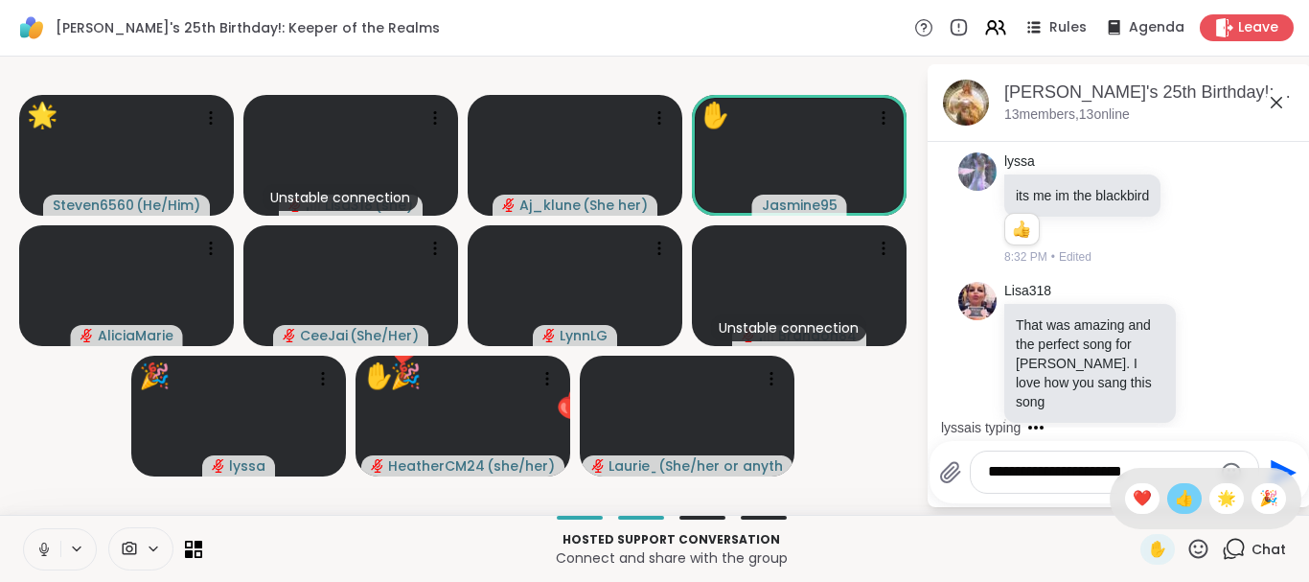
scroll to position [9370, 0]
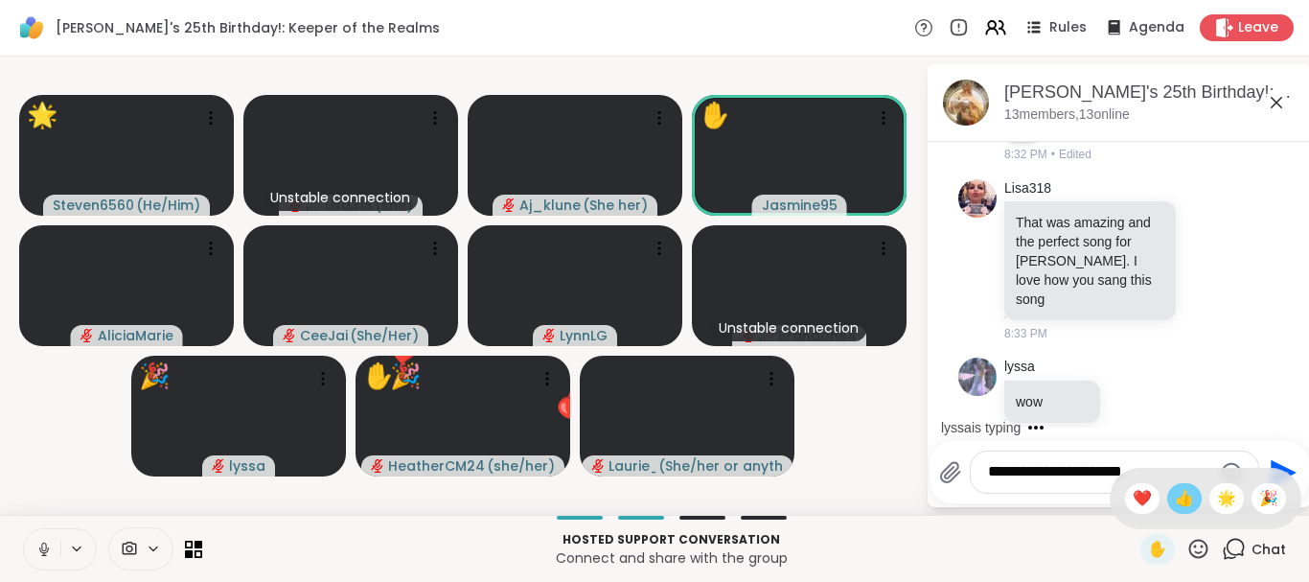
click at [1180, 501] on span "👍" at bounding box center [1184, 498] width 19 height 23
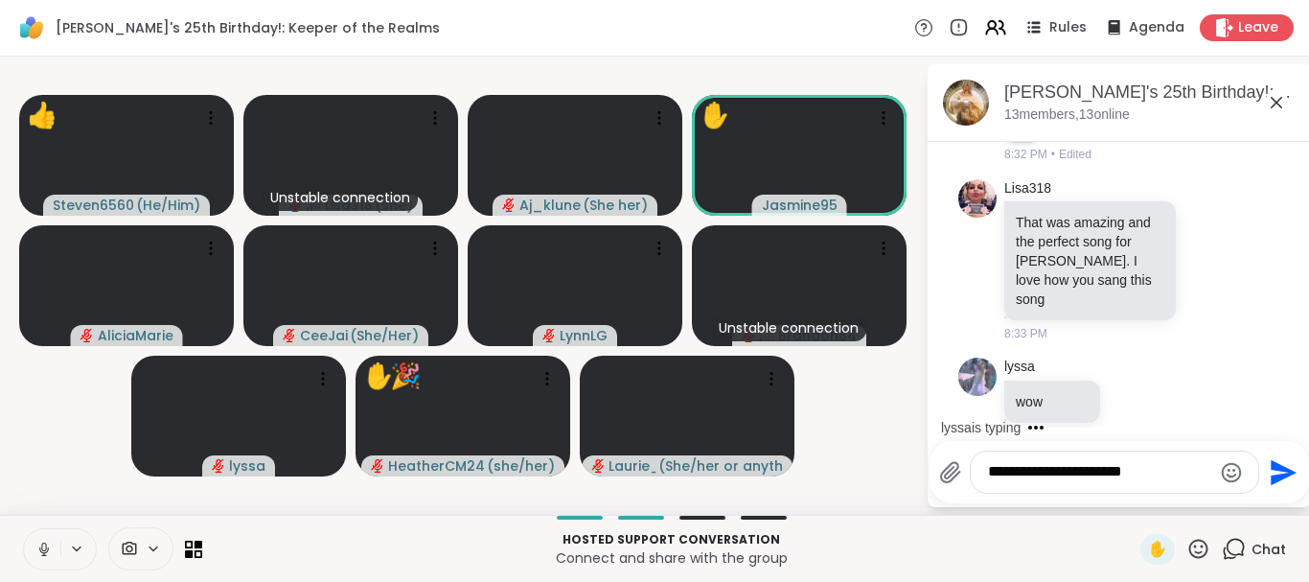
click at [1201, 543] on icon at bounding box center [1198, 549] width 24 height 24
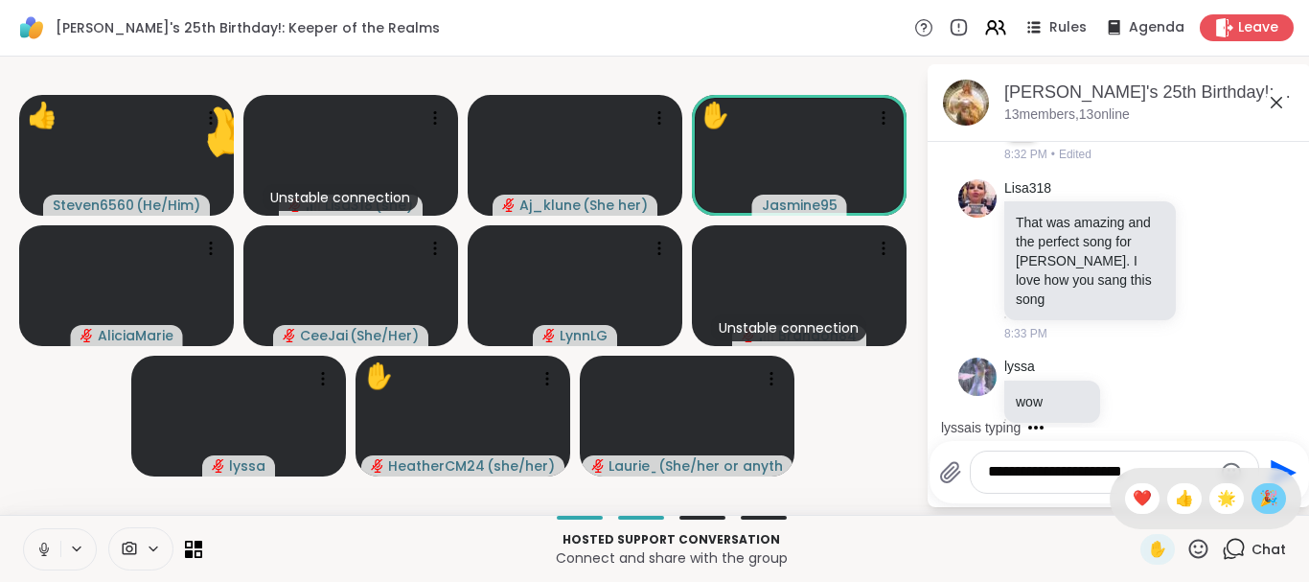
click at [1271, 498] on span "🎉" at bounding box center [1268, 498] width 19 height 23
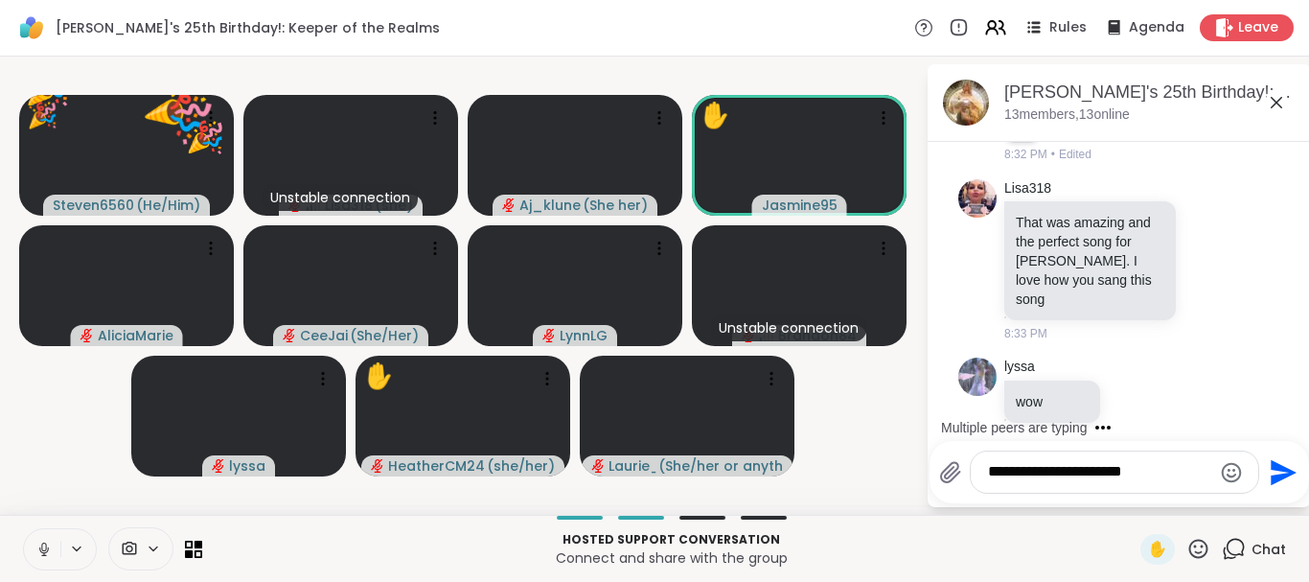
click at [1196, 539] on icon at bounding box center [1198, 549] width 24 height 24
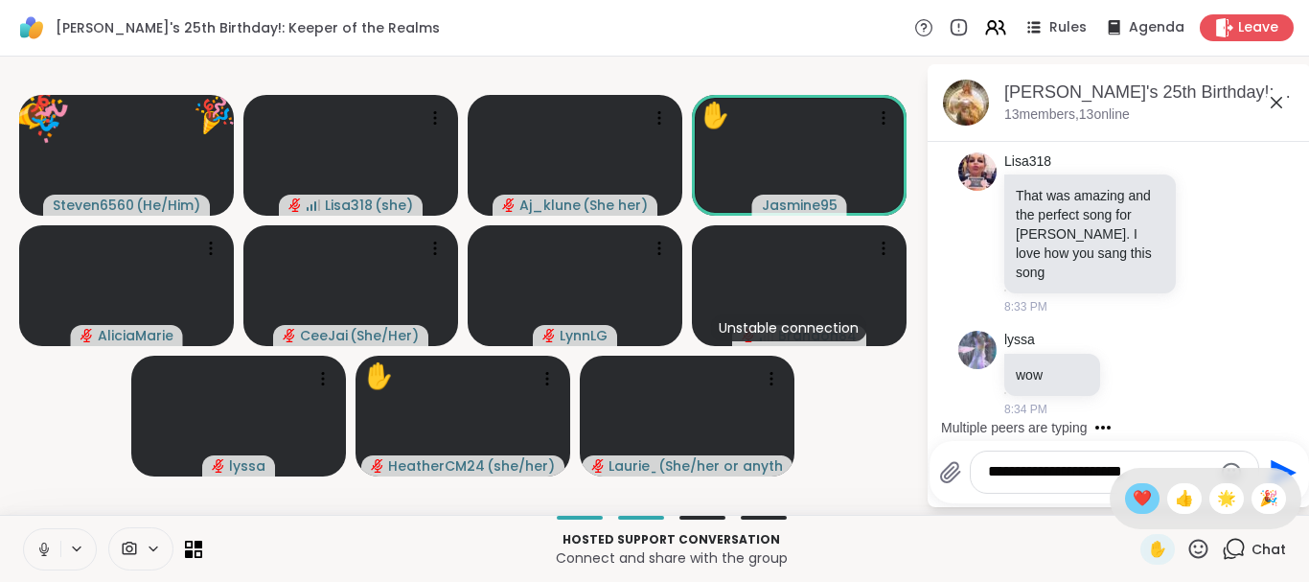
click at [1141, 499] on span "❤️" at bounding box center [1142, 498] width 19 height 23
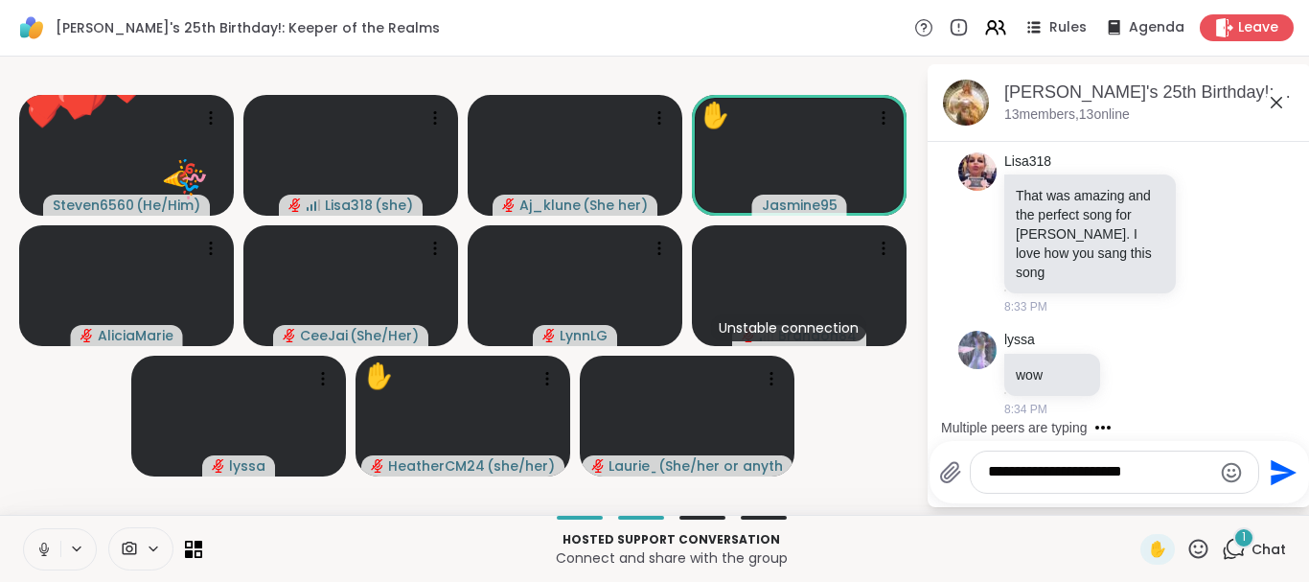
scroll to position [9518, 0]
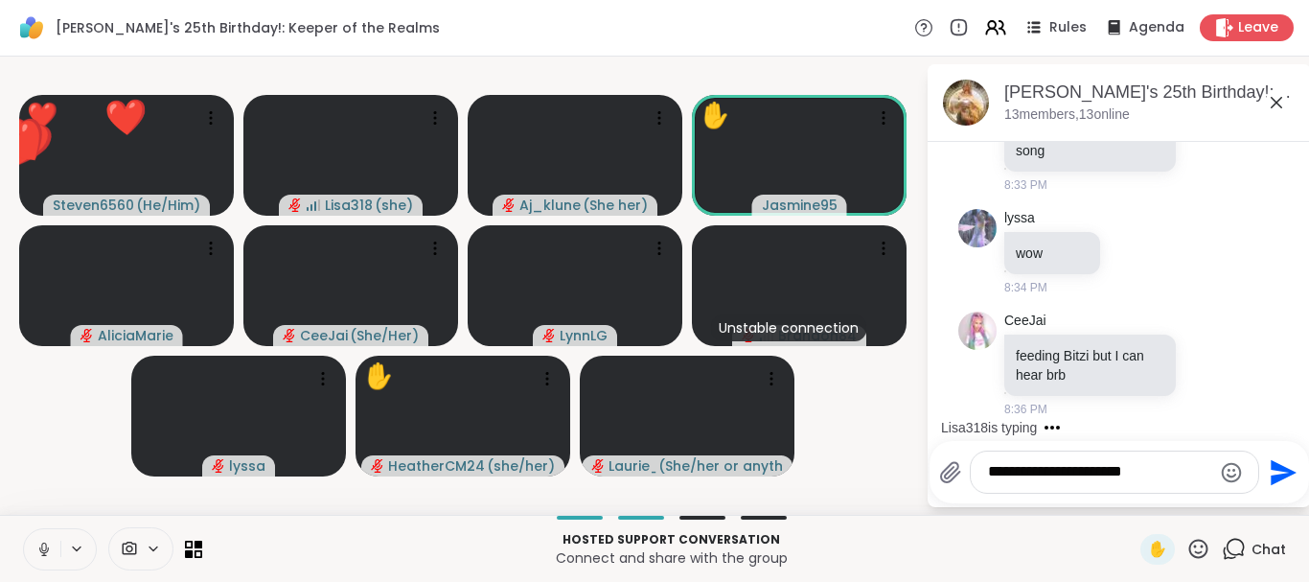
click at [1191, 538] on icon at bounding box center [1198, 549] width 24 height 24
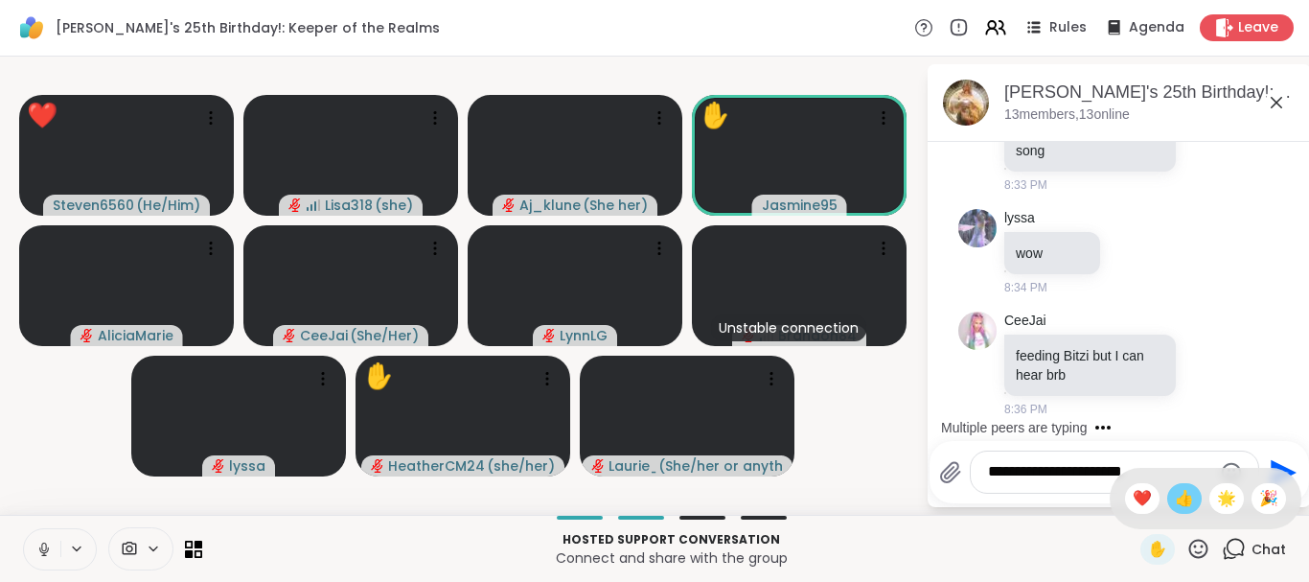
click at [1181, 494] on span "👍" at bounding box center [1184, 498] width 19 height 23
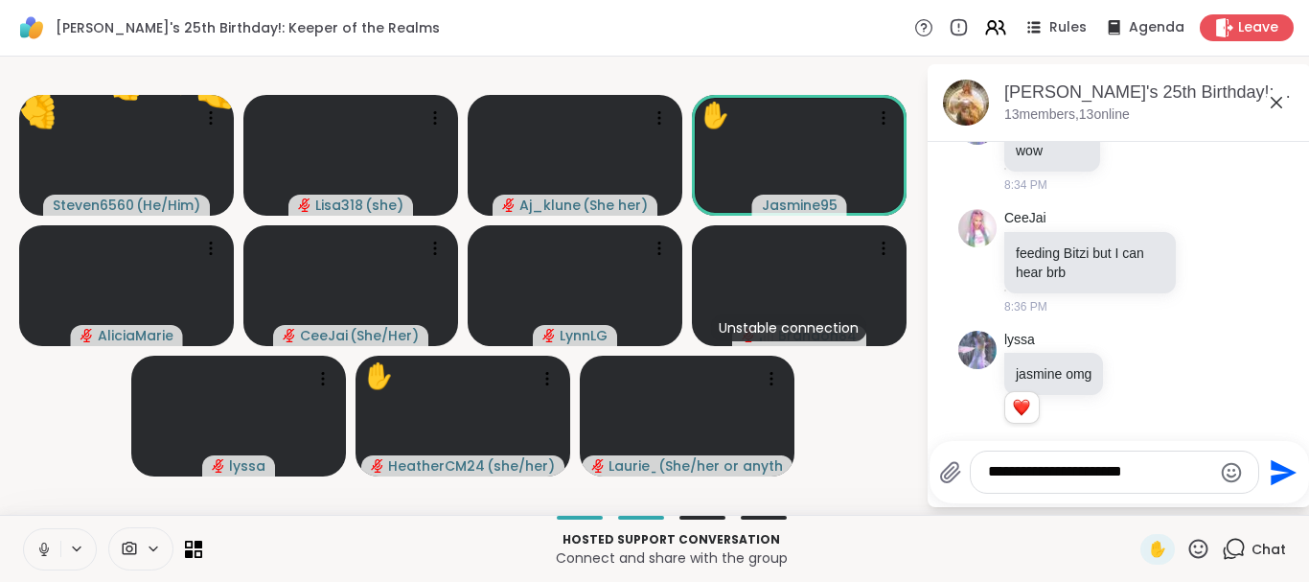
scroll to position [9722, 0]
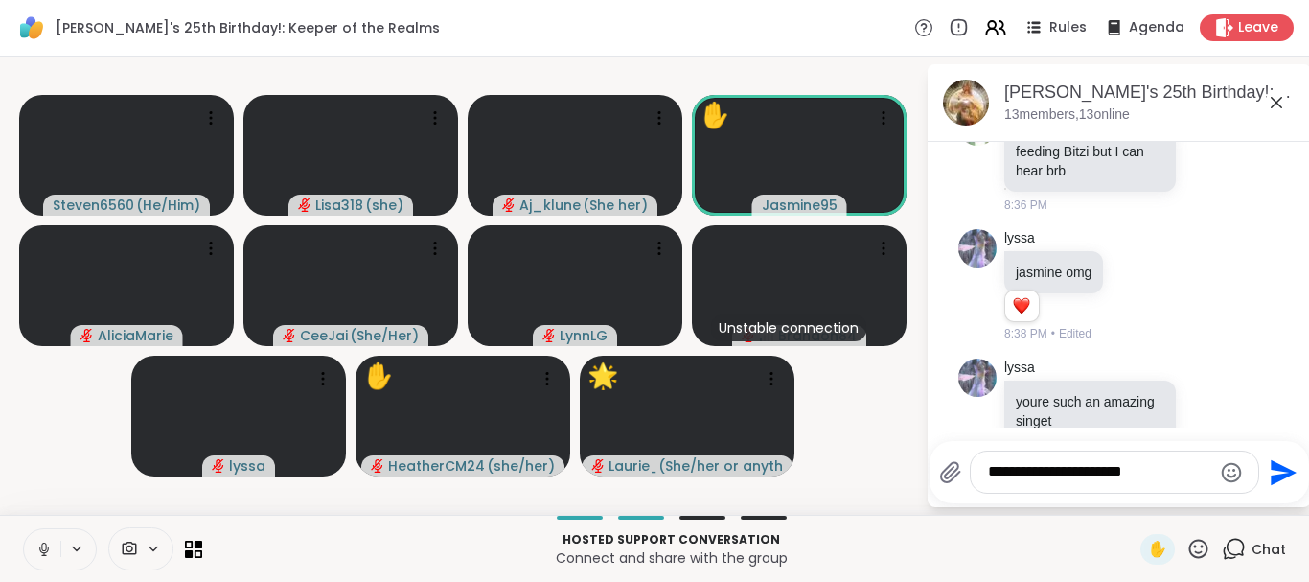
click at [1200, 542] on icon at bounding box center [1198, 549] width 24 height 24
click at [1226, 490] on span "🌟" at bounding box center [1226, 498] width 19 height 23
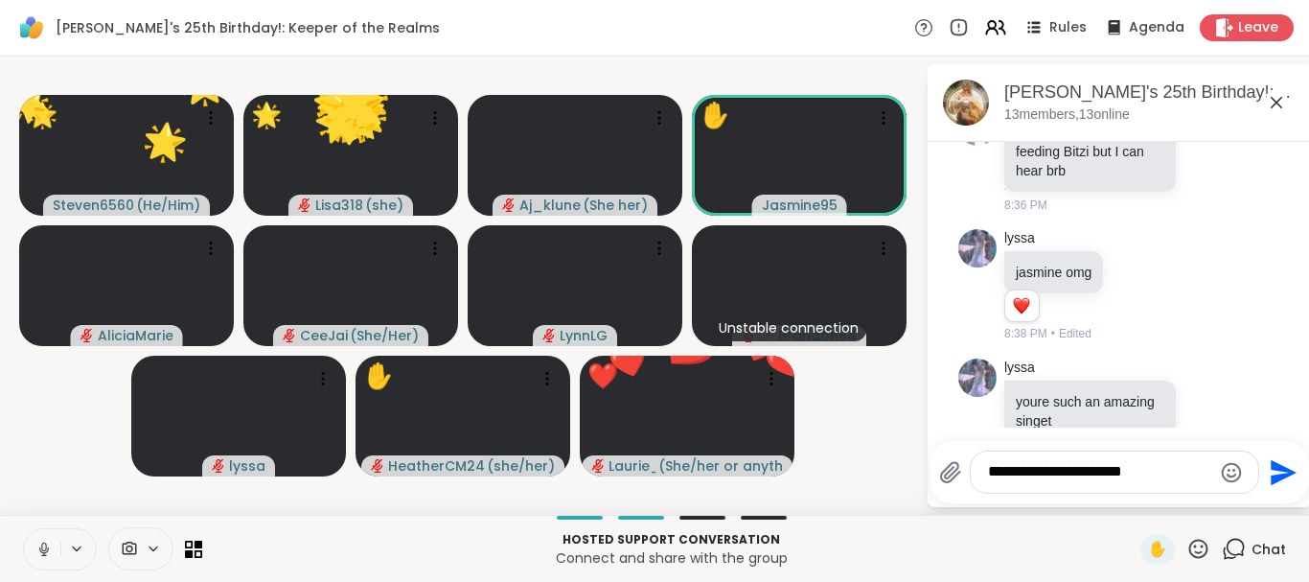
click at [1019, 482] on div "**********" at bounding box center [1114, 471] width 287 height 41
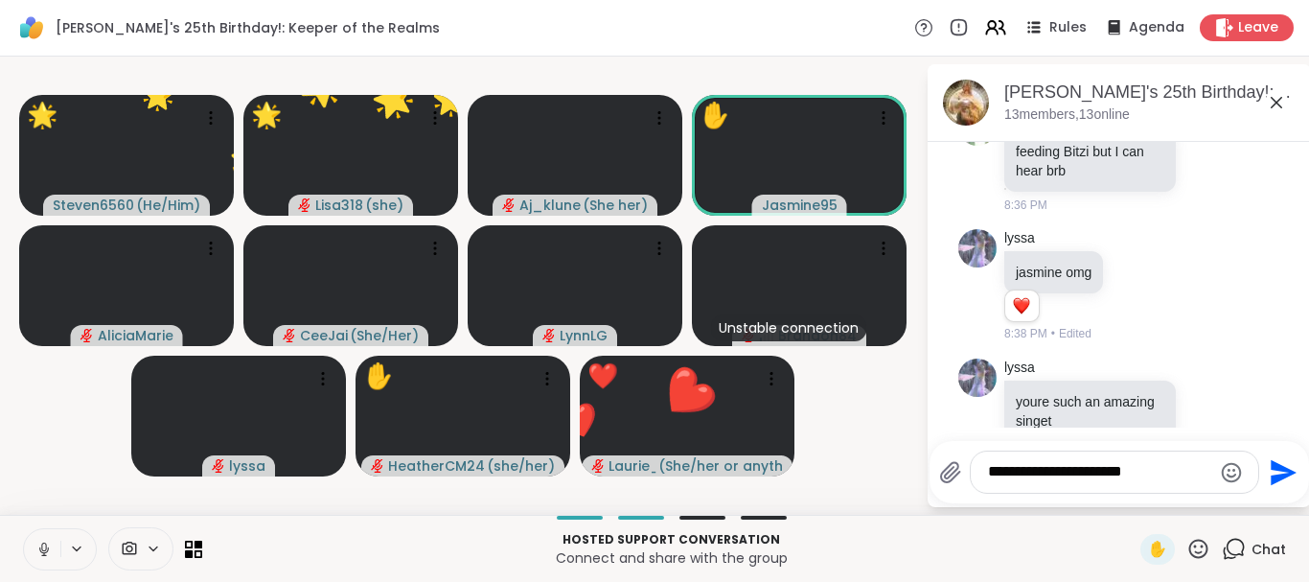
click at [1014, 470] on textarea "**********" at bounding box center [1099, 472] width 223 height 20
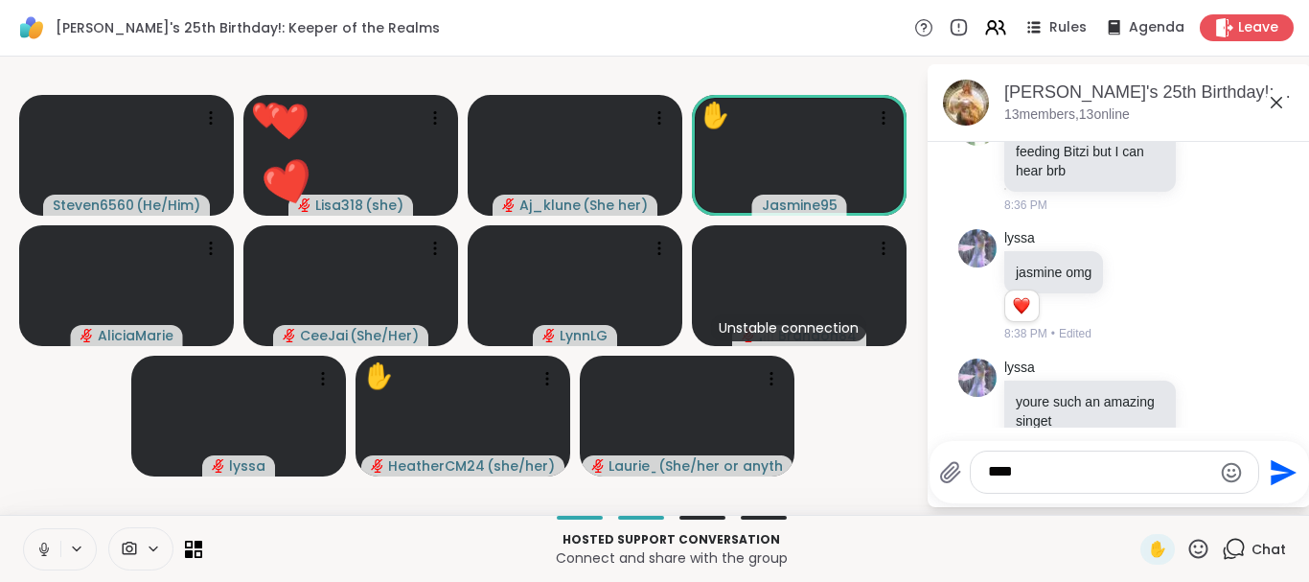
click at [47, 547] on icon at bounding box center [43, 548] width 17 height 17
click at [1035, 468] on textarea "****" at bounding box center [1099, 472] width 223 height 20
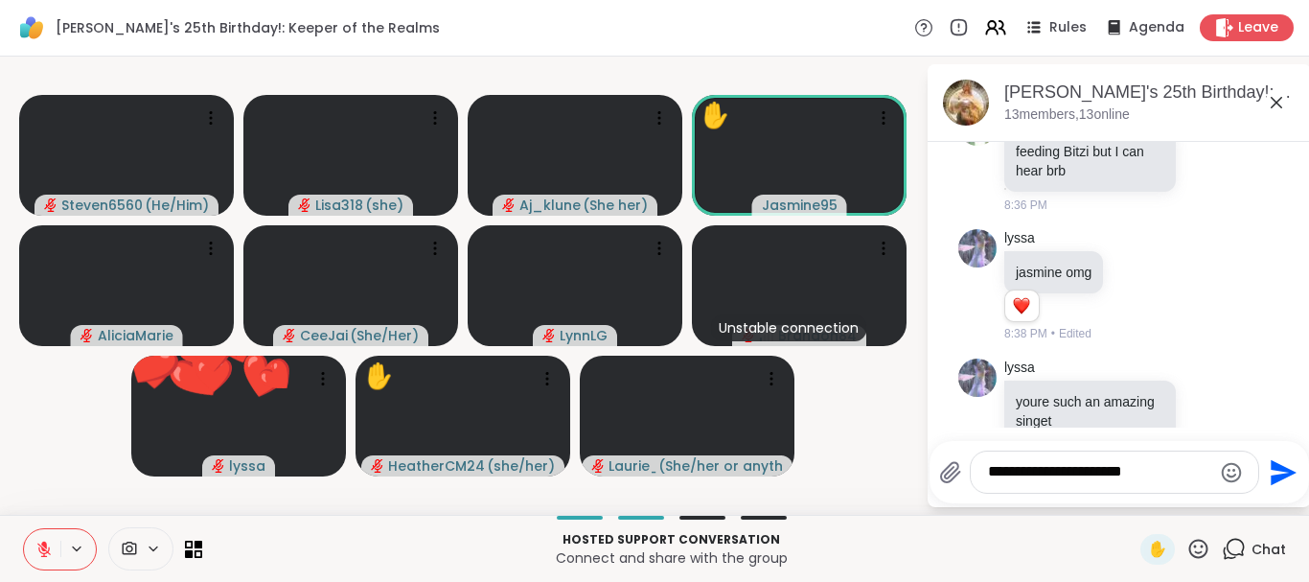
type textarea "**********"
click at [1266, 476] on icon "Send" at bounding box center [1281, 472] width 31 height 31
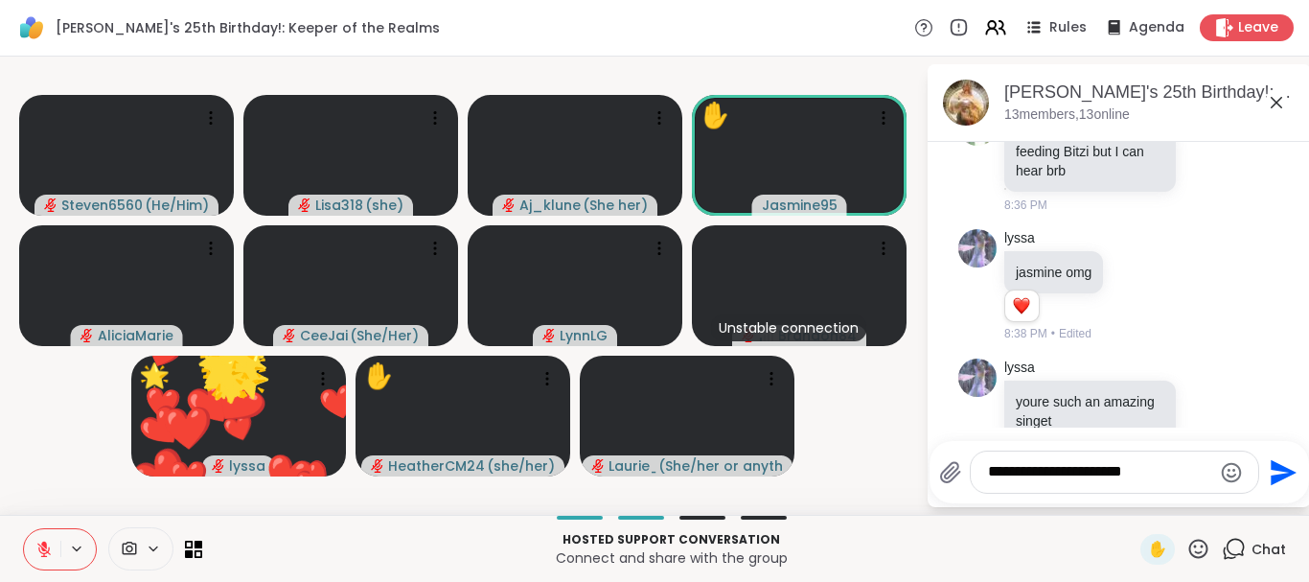
scroll to position [9825, 0]
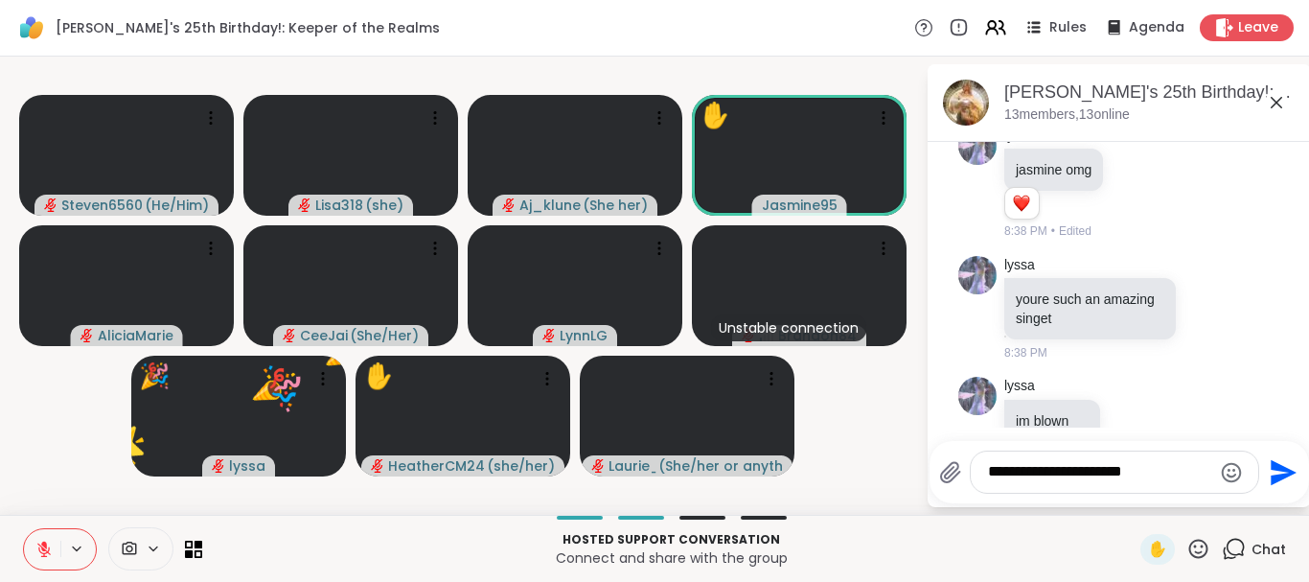
click at [1201, 541] on icon at bounding box center [1198, 549] width 24 height 24
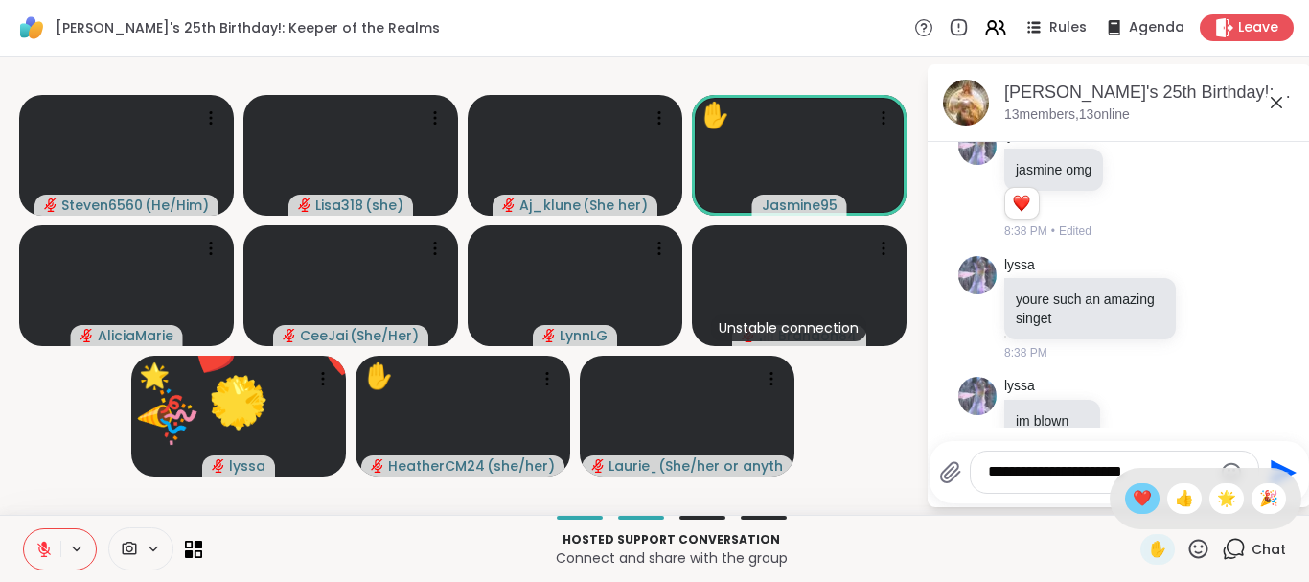
click at [1148, 502] on div "❤️" at bounding box center [1142, 498] width 34 height 31
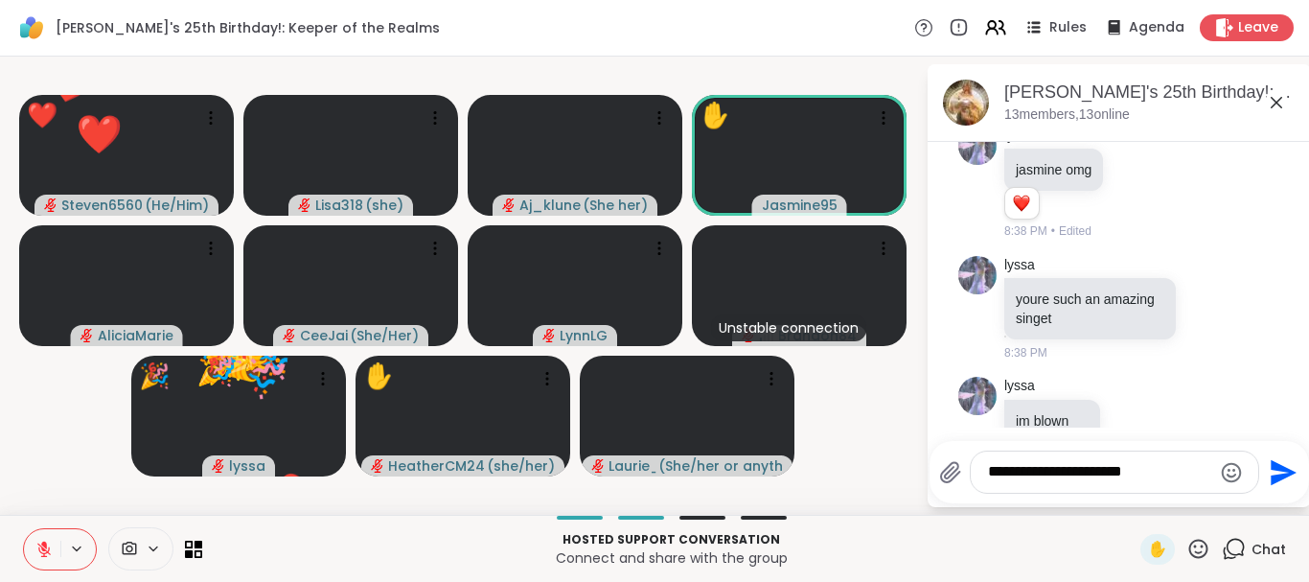
click at [1199, 548] on icon at bounding box center [1198, 549] width 24 height 24
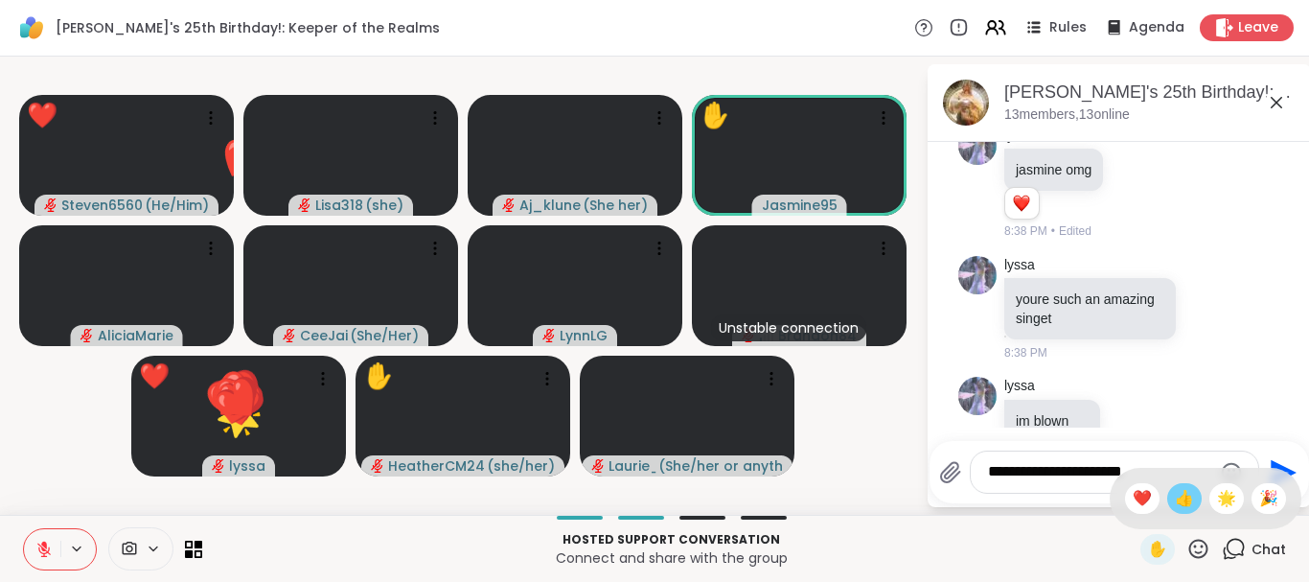
click at [1181, 489] on span "👍" at bounding box center [1184, 498] width 19 height 23
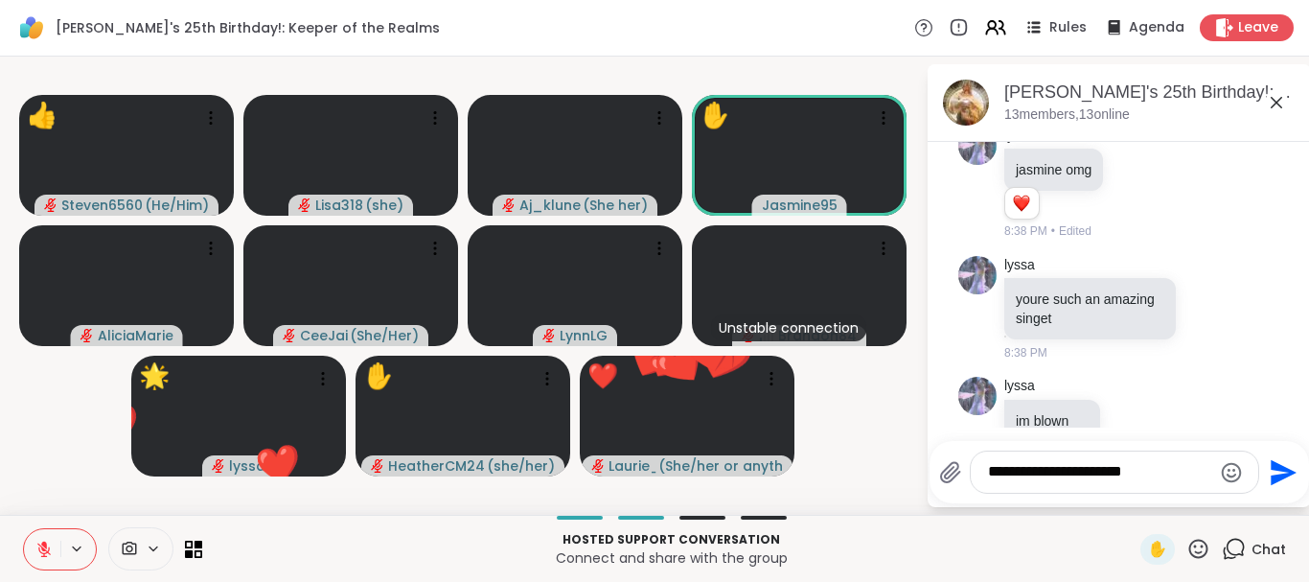
click at [1201, 547] on icon at bounding box center [1198, 547] width 19 height 19
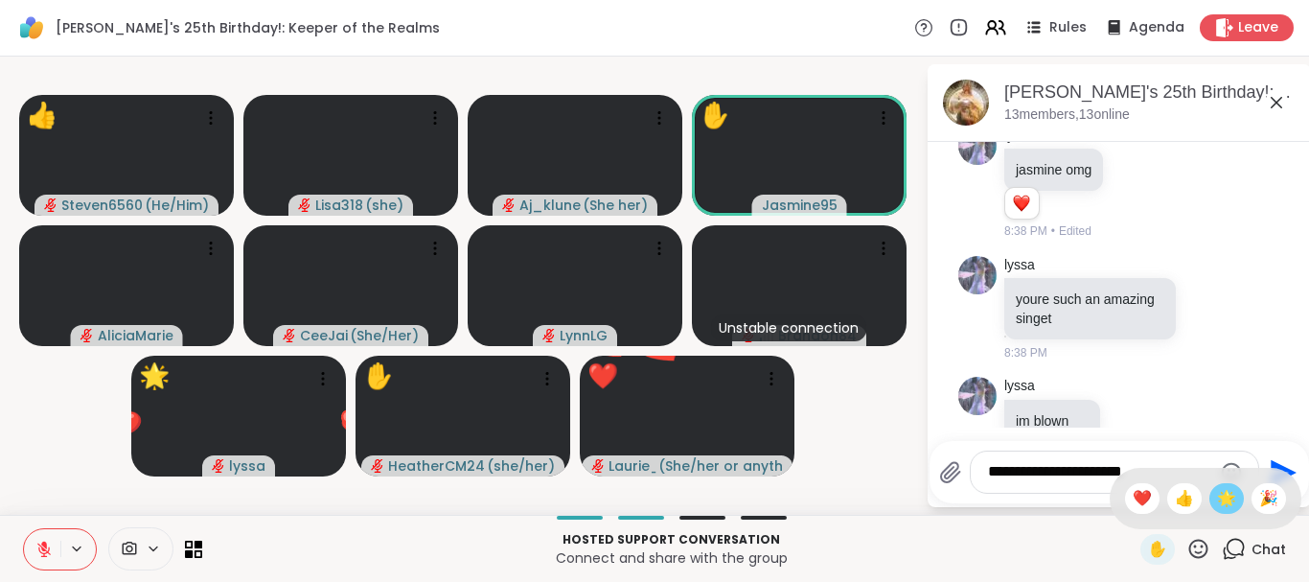
click at [1223, 487] on span "🌟" at bounding box center [1226, 498] width 19 height 23
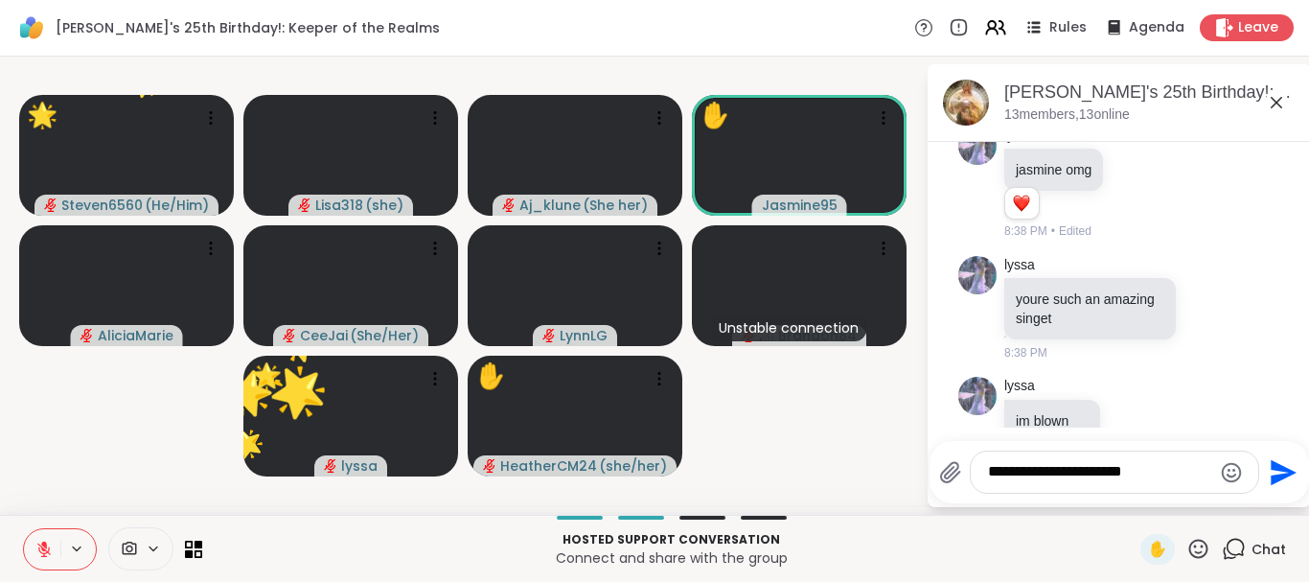
click at [1196, 550] on icon at bounding box center [1198, 549] width 24 height 24
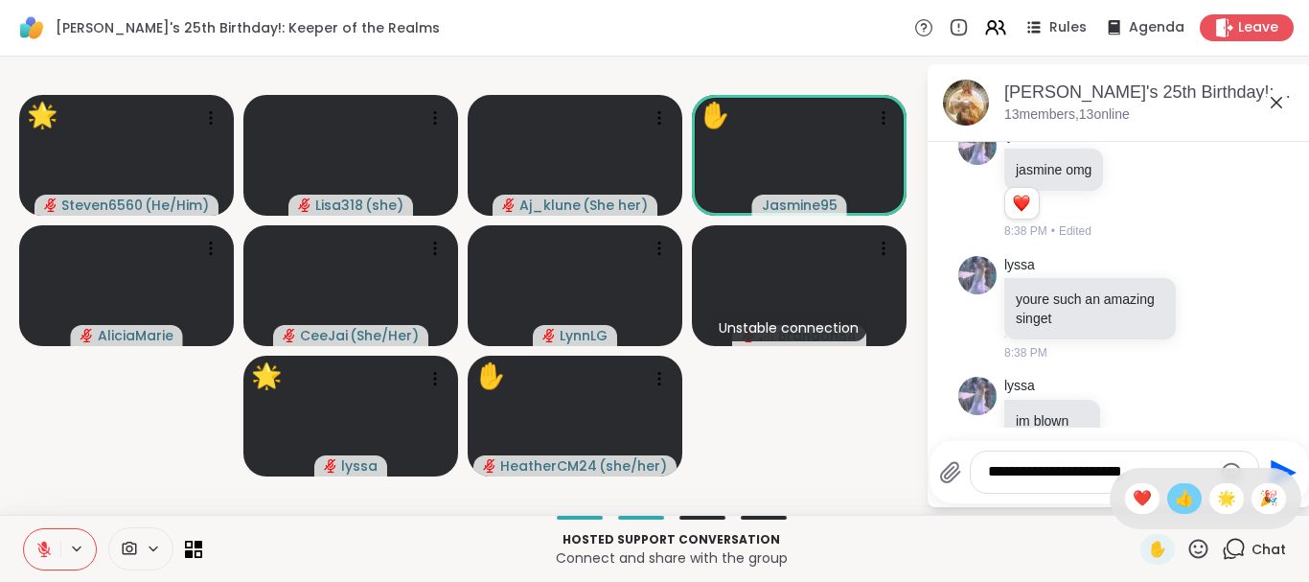
click at [1175, 497] on span "👍" at bounding box center [1184, 498] width 19 height 23
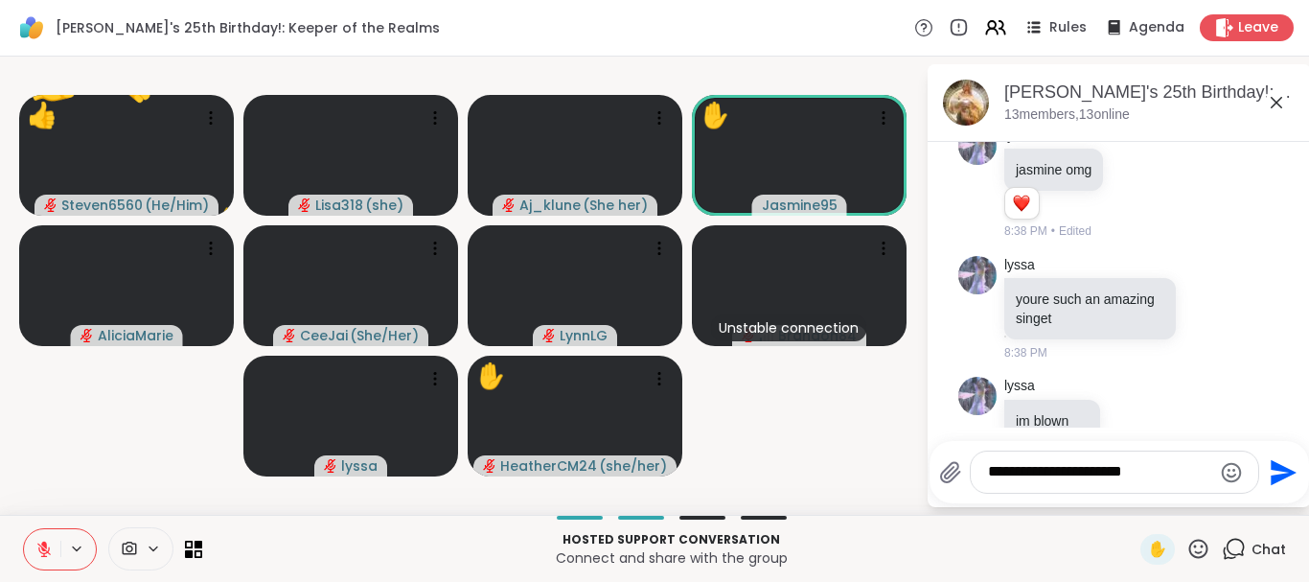
click at [1194, 542] on icon at bounding box center [1198, 547] width 19 height 19
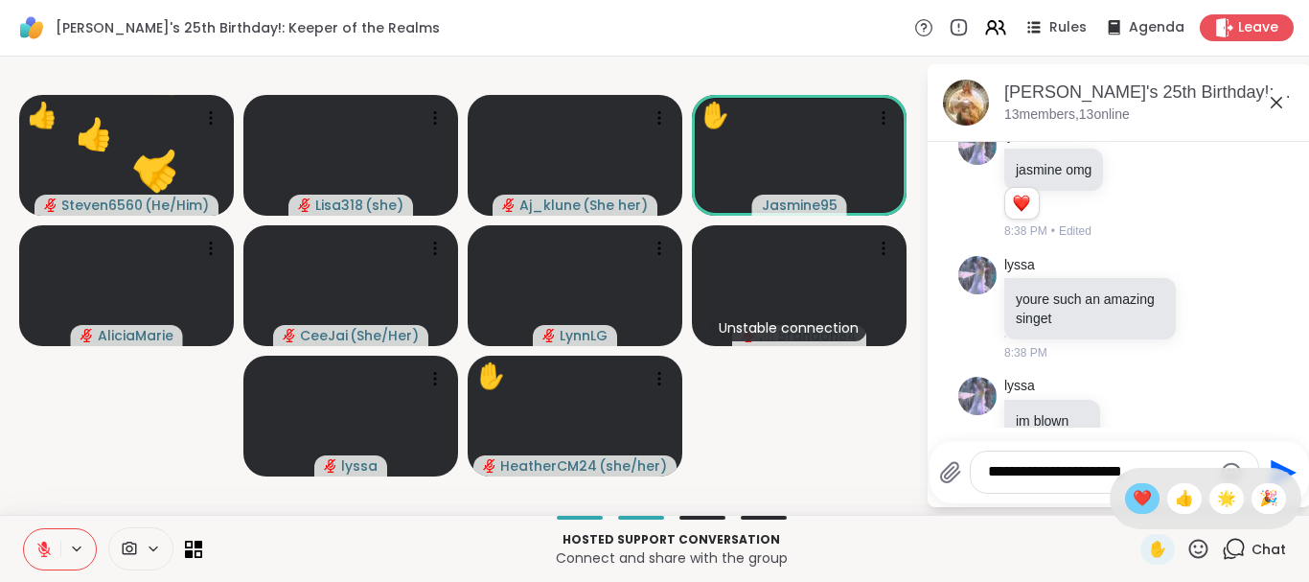
click at [1138, 499] on span "❤️" at bounding box center [1142, 498] width 19 height 23
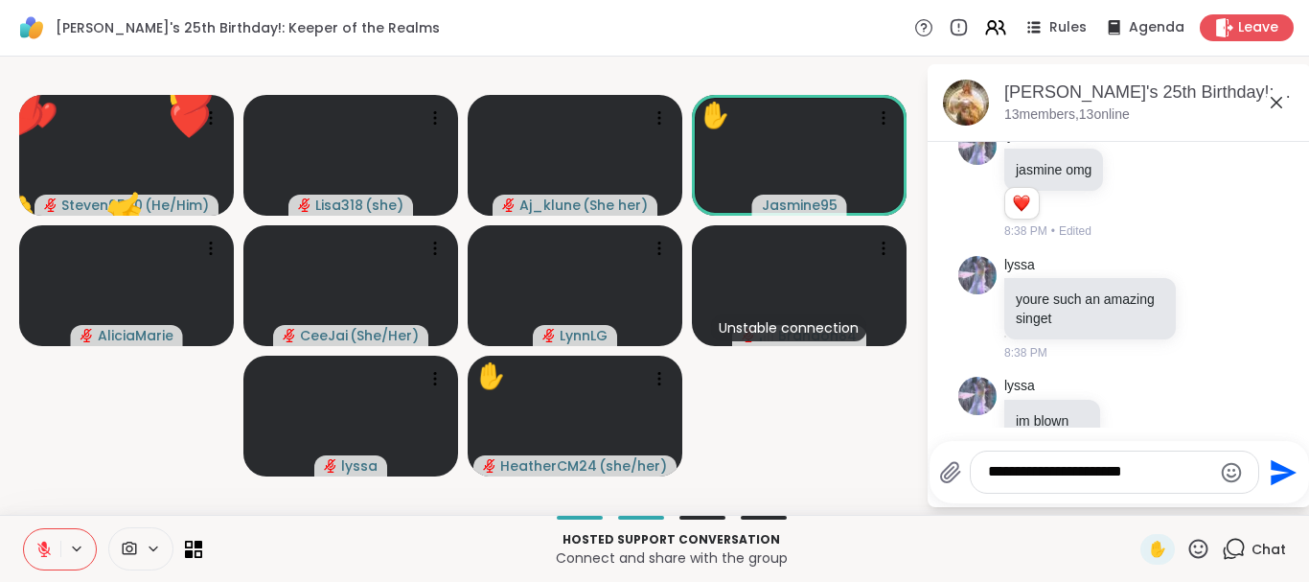
click at [1198, 541] on icon at bounding box center [1198, 549] width 24 height 24
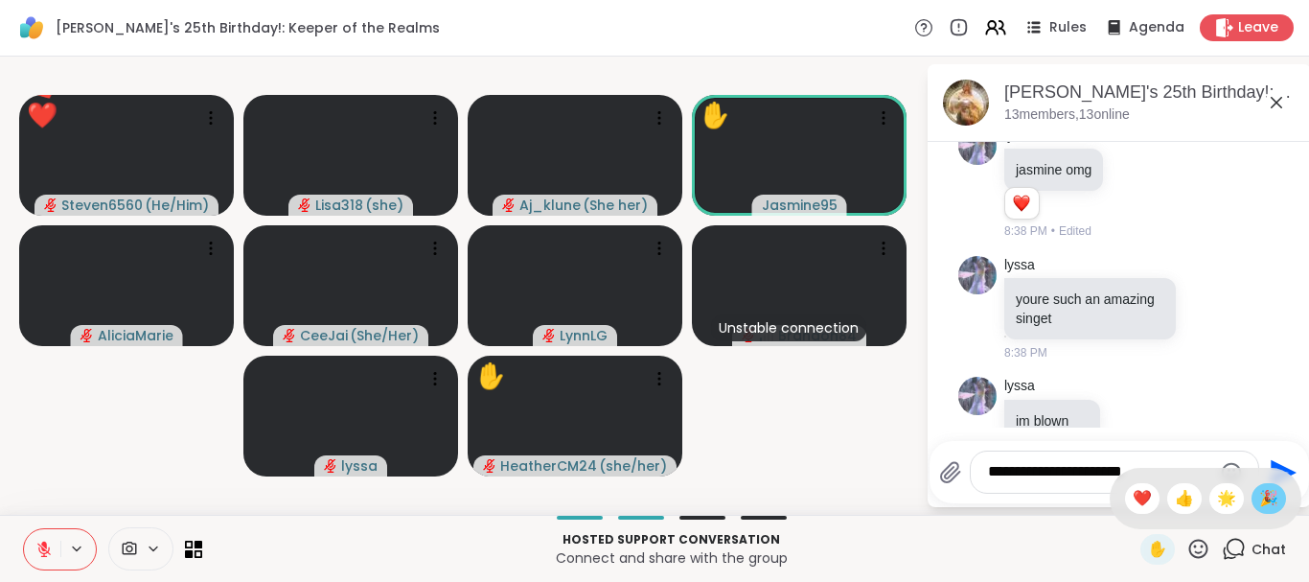
click at [1266, 484] on div "🎉" at bounding box center [1268, 498] width 34 height 31
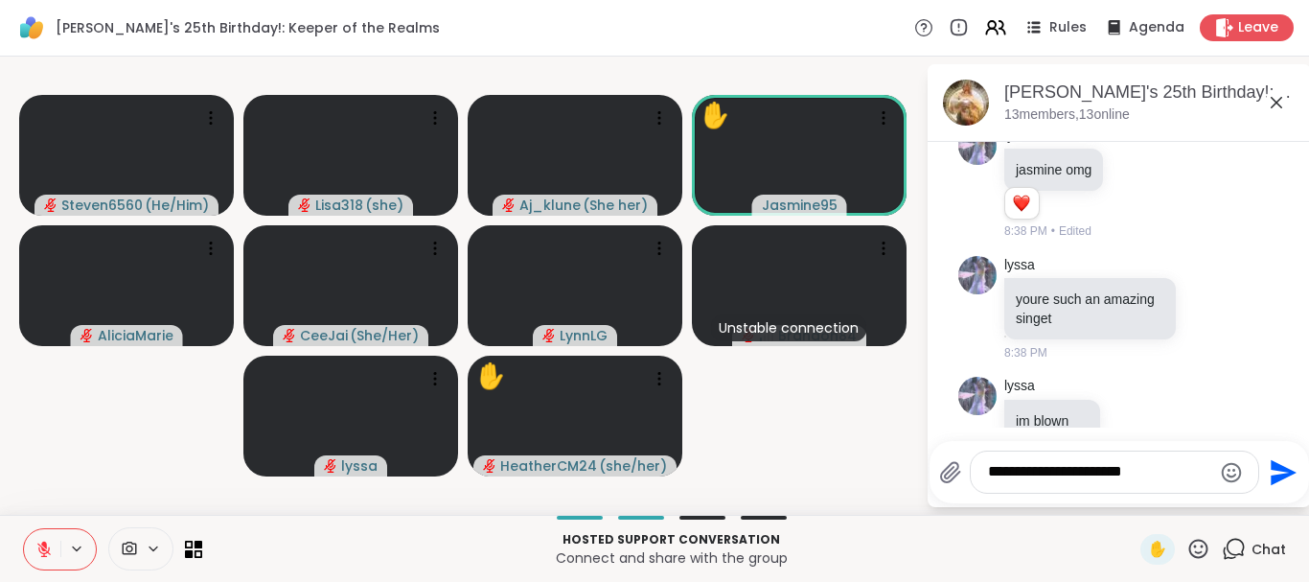
click at [173, 484] on video-player-container "Steven6560 ( He/Him ) Lisa318 ( she ) Aj_klune ( She her ) ✋ Jasmine95 AliciaMa…" at bounding box center [462, 285] width 903 height 443
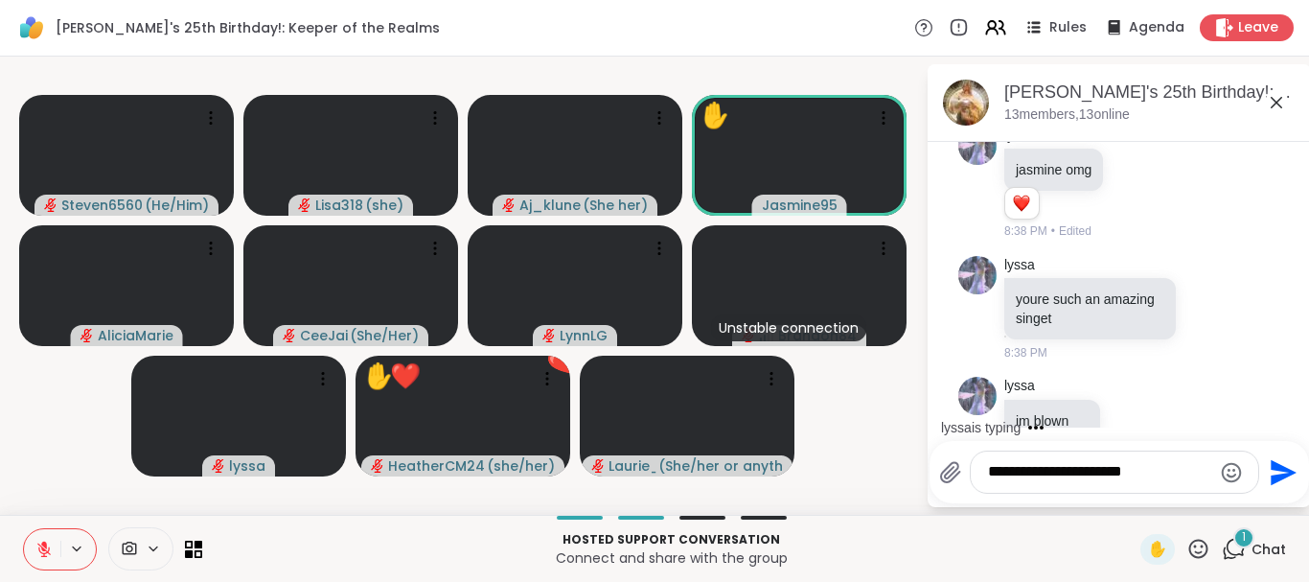
scroll to position [9965, 0]
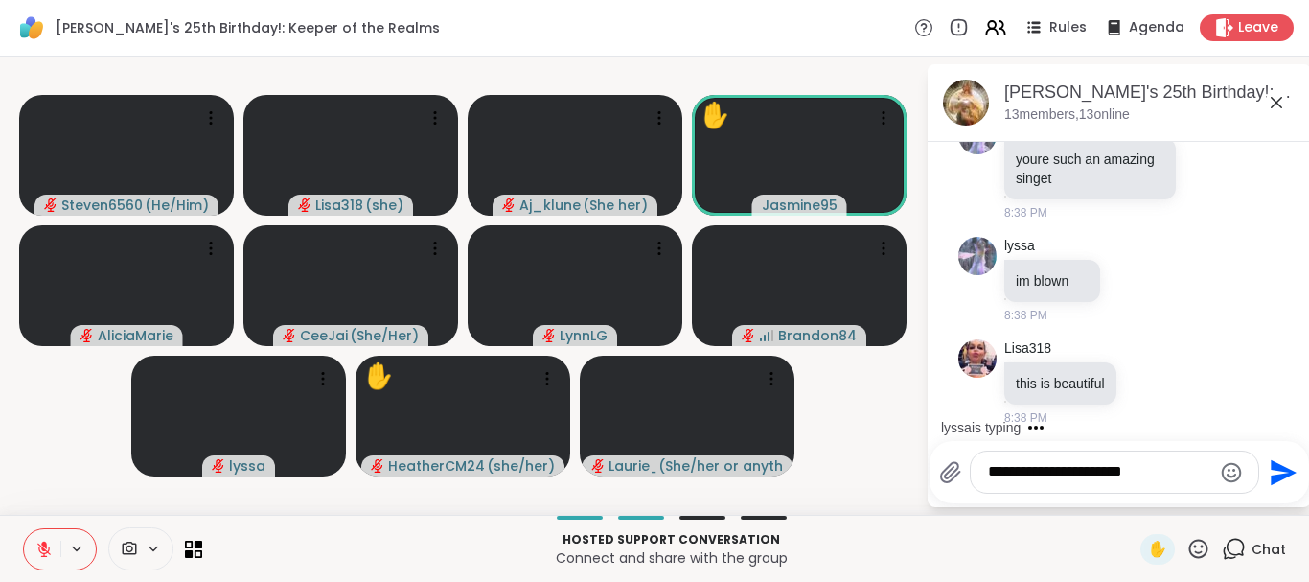
click at [1029, 472] on textarea "**********" at bounding box center [1099, 472] width 223 height 20
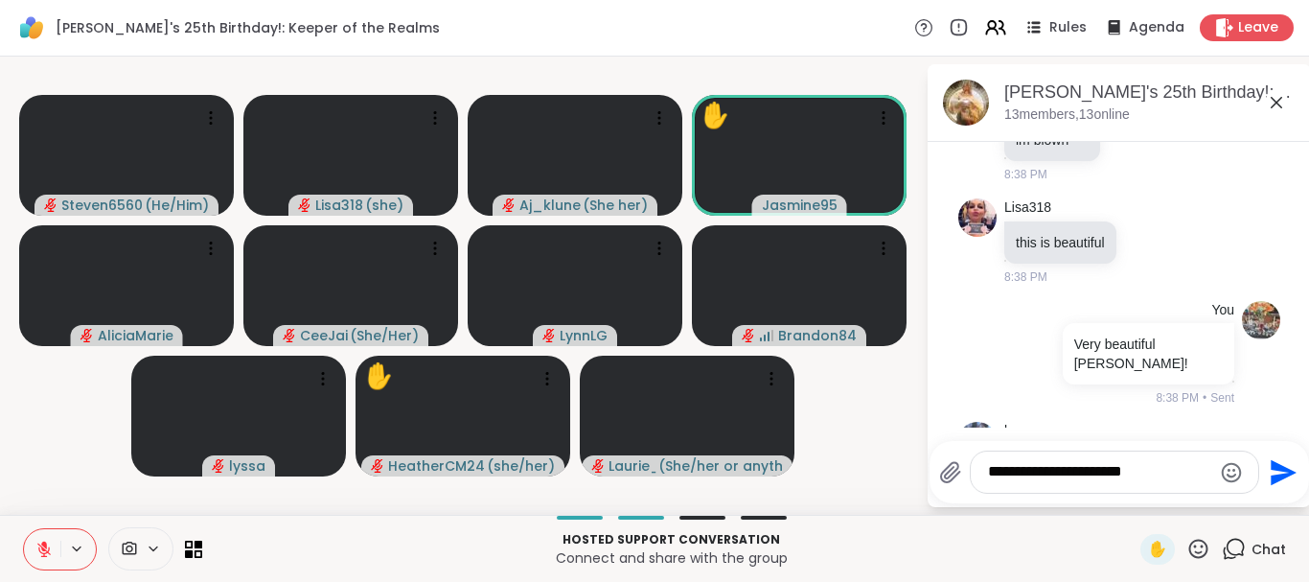
click at [55, 548] on button at bounding box center [42, 549] width 36 height 40
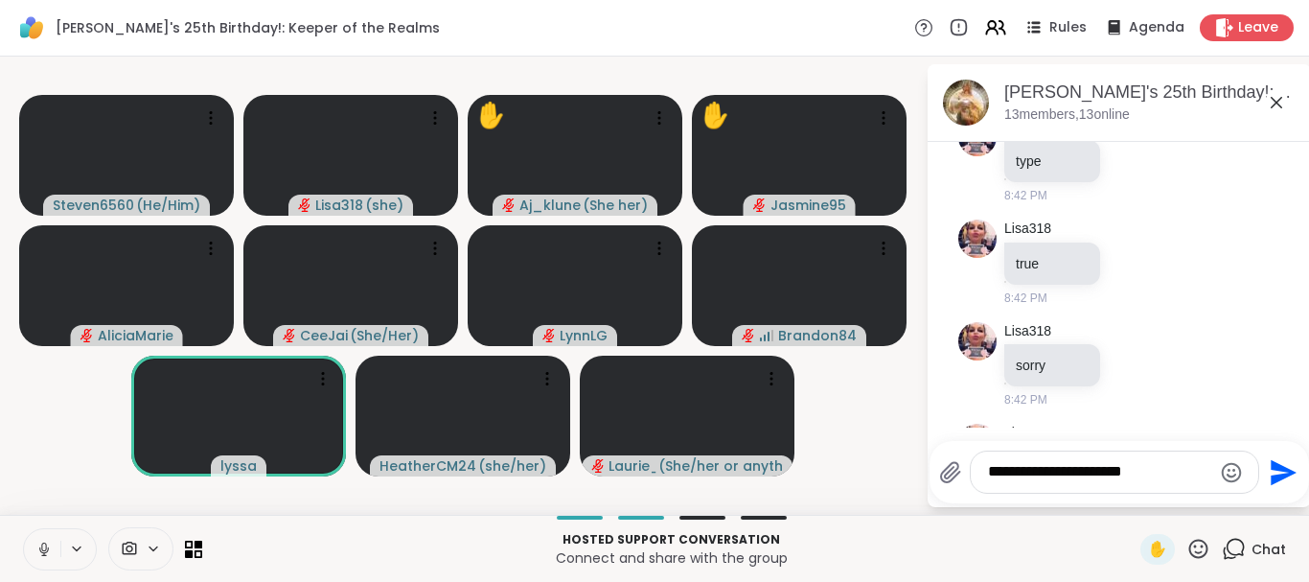
scroll to position [11940, 0]
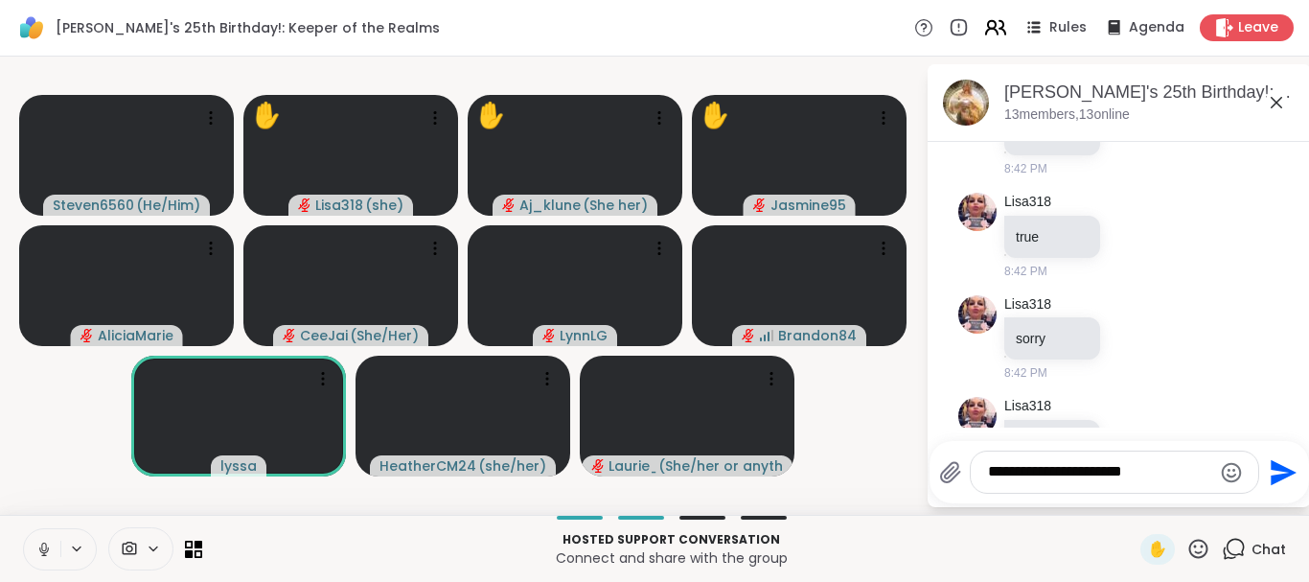
click at [1007, 28] on icon at bounding box center [995, 27] width 24 height 24
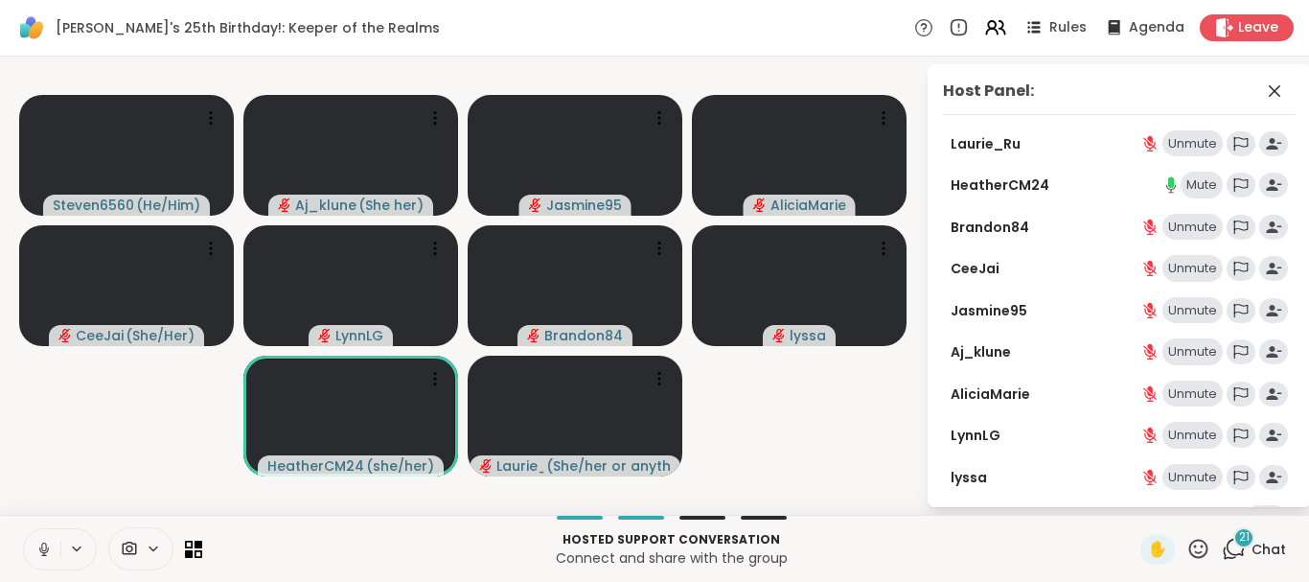
click at [1090, 373] on div "[PERSON_NAME] Unmute HeatherCM24 Mute Brandon84 Unmute CeeJai Unmute Jasmine95 …" at bounding box center [1119, 355] width 353 height 451
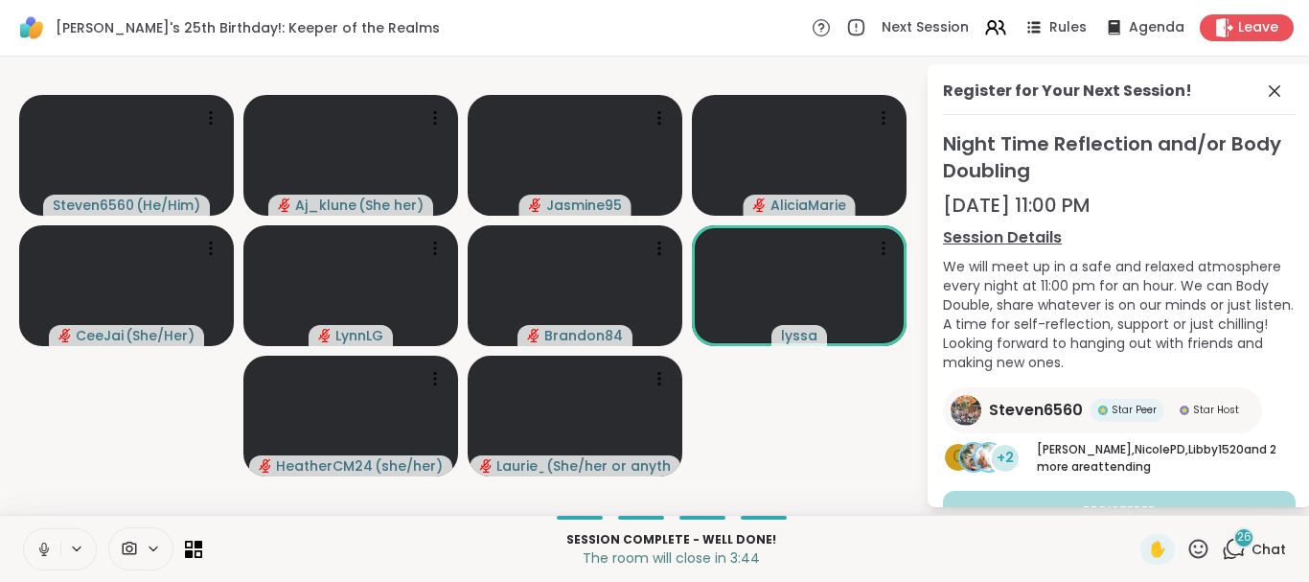
click at [1202, 549] on icon at bounding box center [1198, 549] width 24 height 24
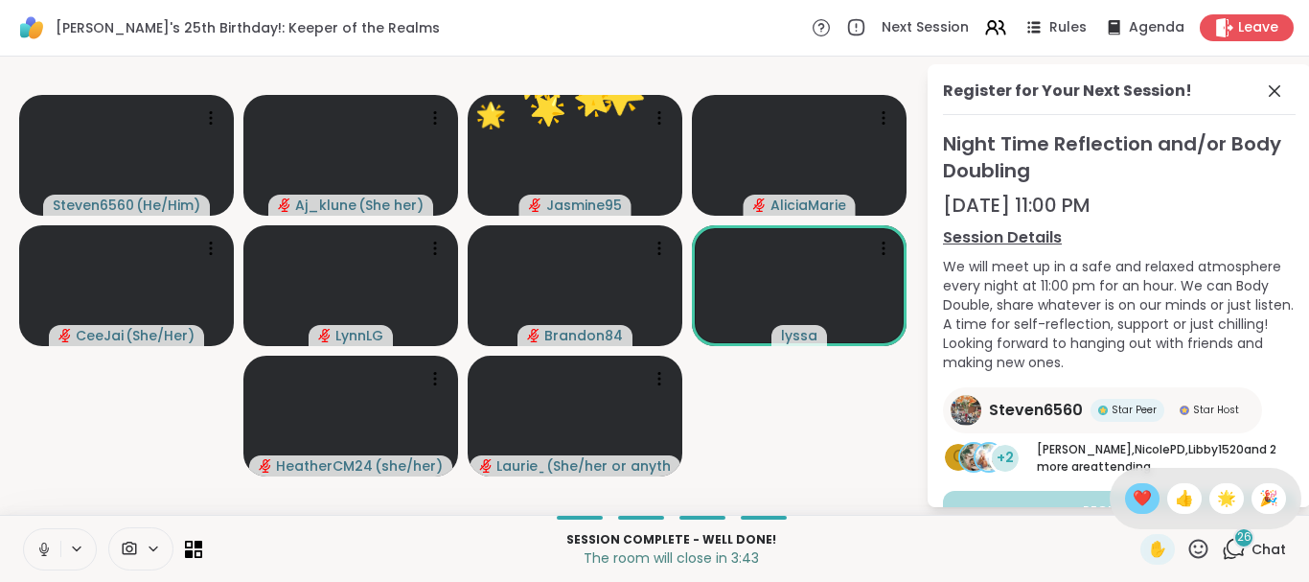
click at [1135, 490] on span "❤️" at bounding box center [1142, 498] width 19 height 23
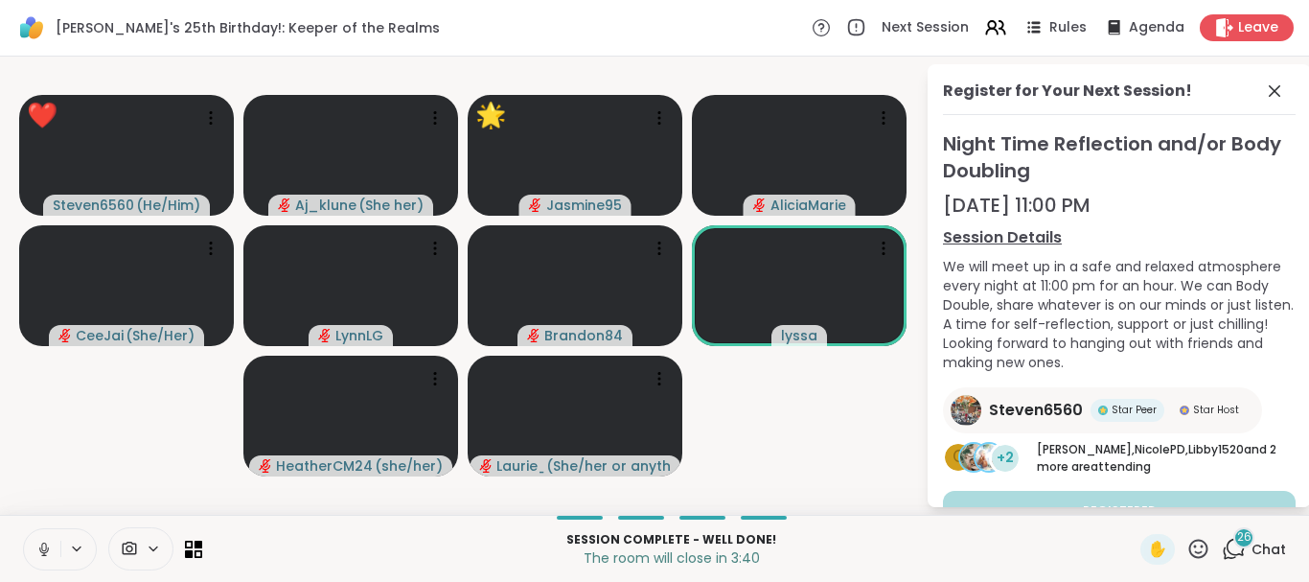
click at [1197, 547] on icon at bounding box center [1198, 547] width 19 height 19
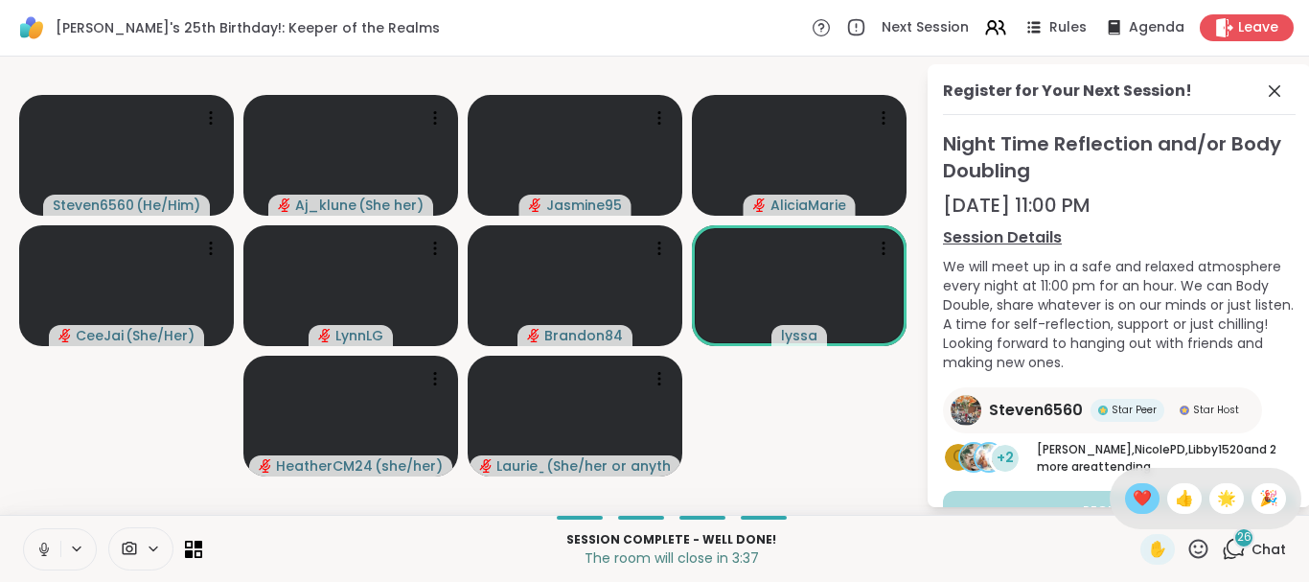
click at [1133, 497] on span "❤️" at bounding box center [1142, 498] width 19 height 23
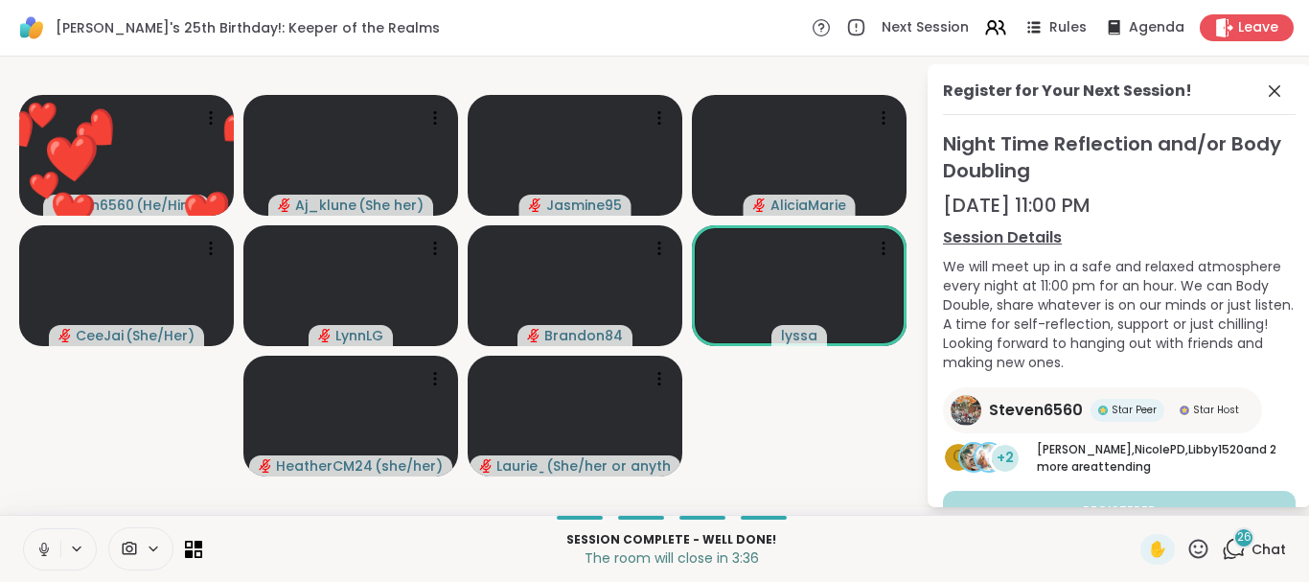
click at [1201, 550] on icon at bounding box center [1198, 549] width 24 height 24
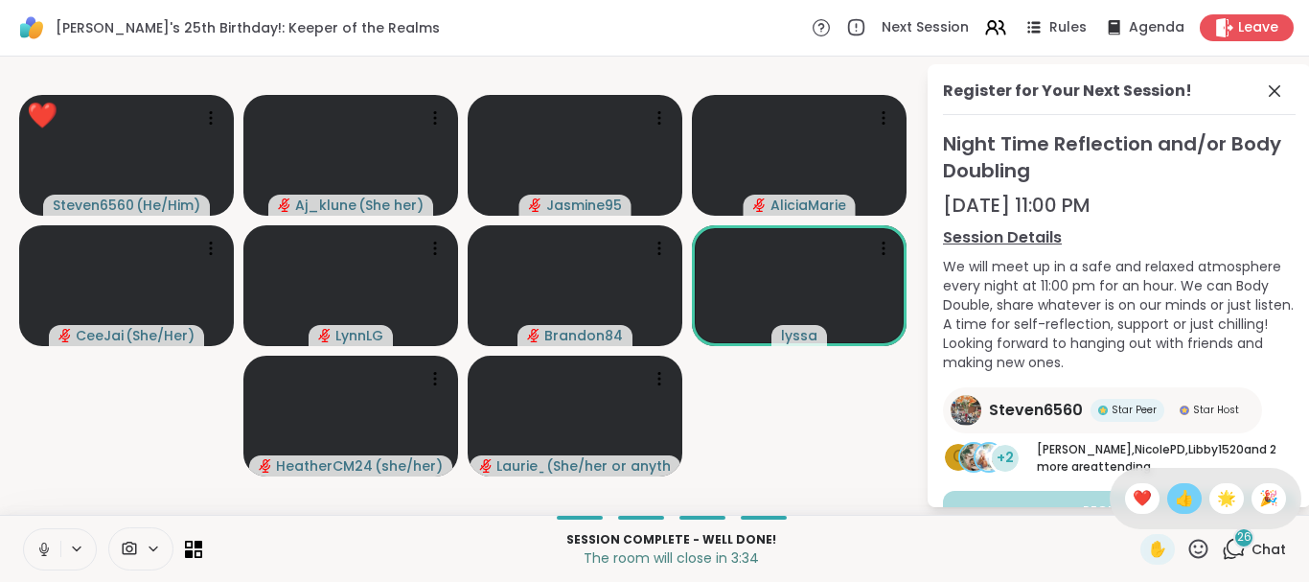
click at [1181, 498] on span "👍" at bounding box center [1184, 498] width 19 height 23
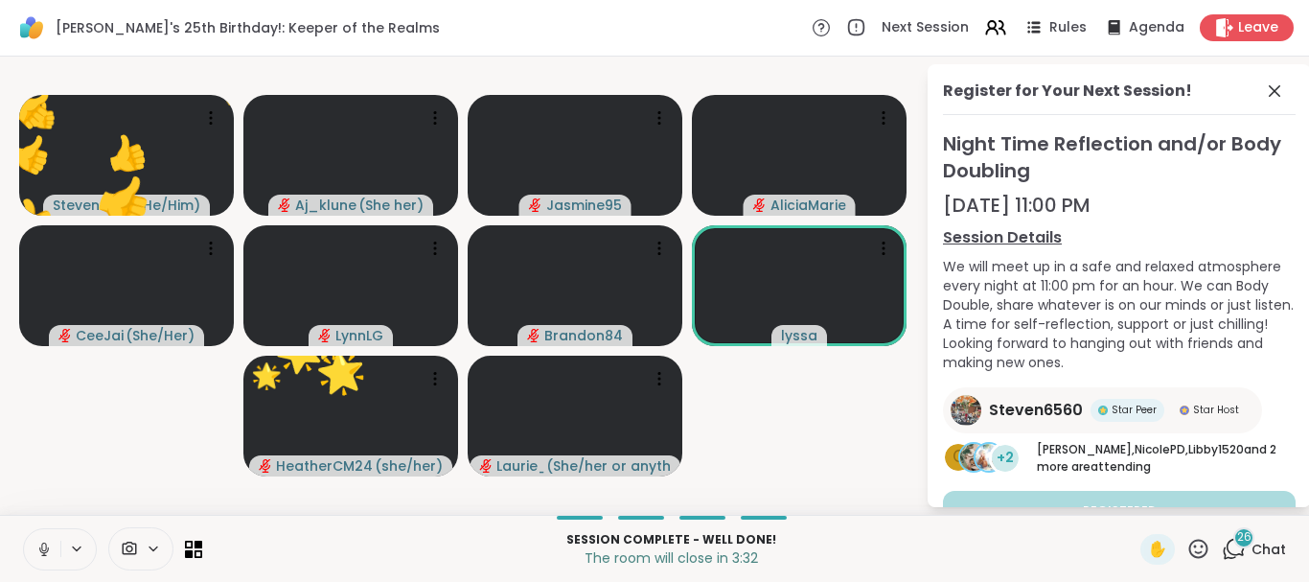
click at [1189, 543] on icon at bounding box center [1198, 549] width 24 height 24
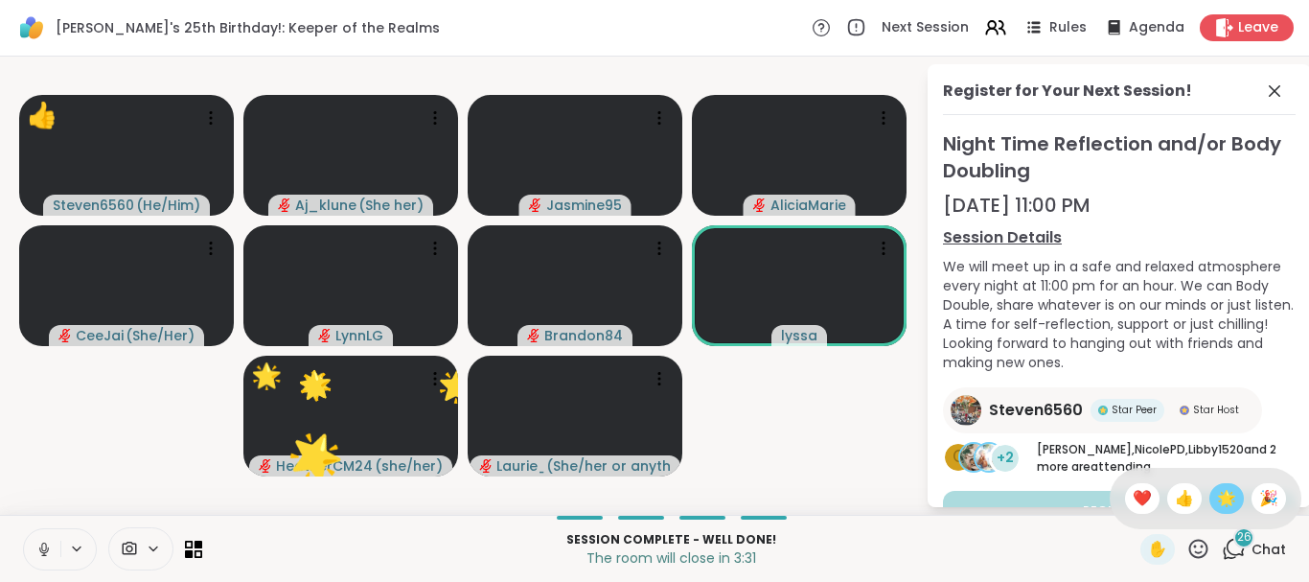
click at [1224, 493] on span "🌟" at bounding box center [1226, 498] width 19 height 23
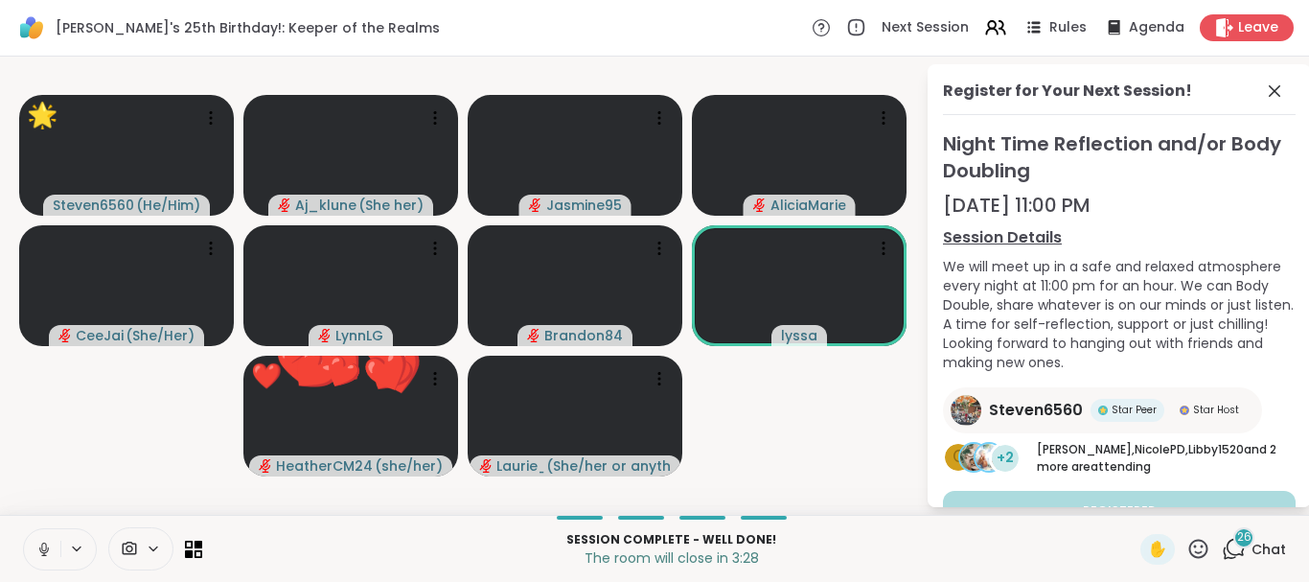
click at [1195, 541] on icon at bounding box center [1198, 547] width 19 height 19
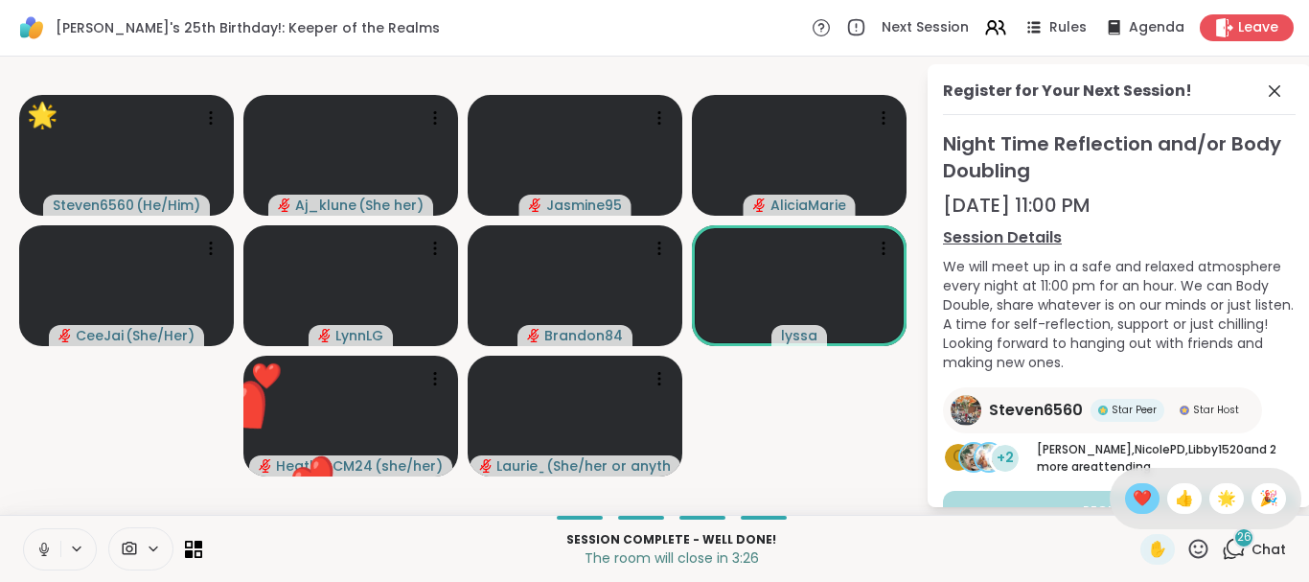
click at [1125, 493] on div "❤️" at bounding box center [1142, 498] width 34 height 31
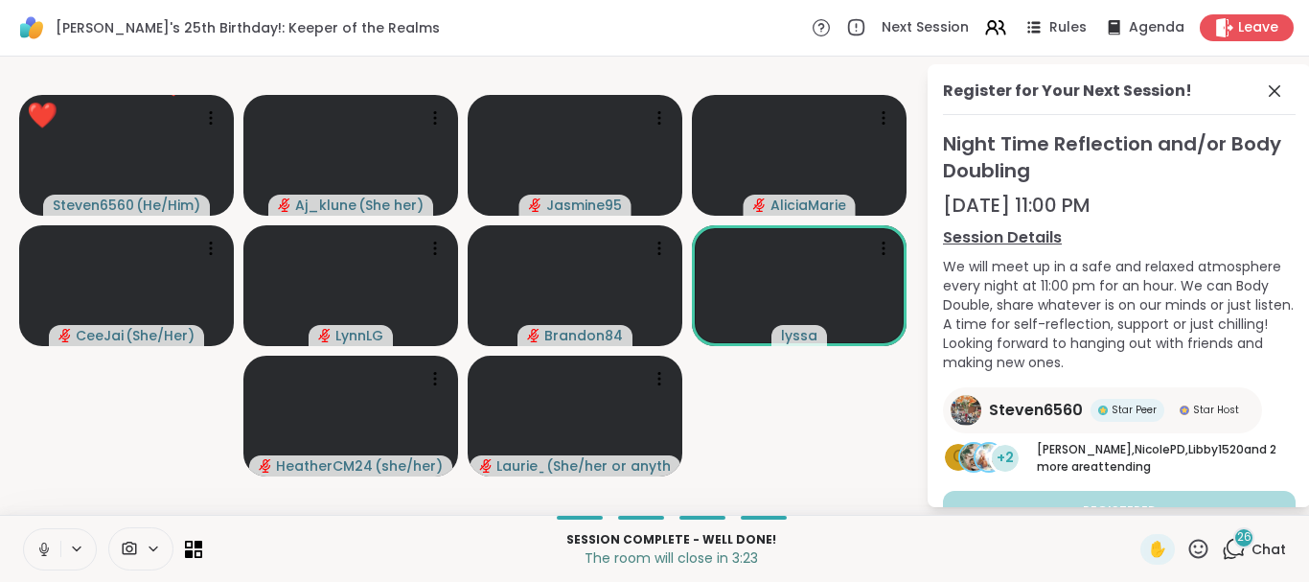
click at [1192, 545] on icon at bounding box center [1198, 547] width 19 height 19
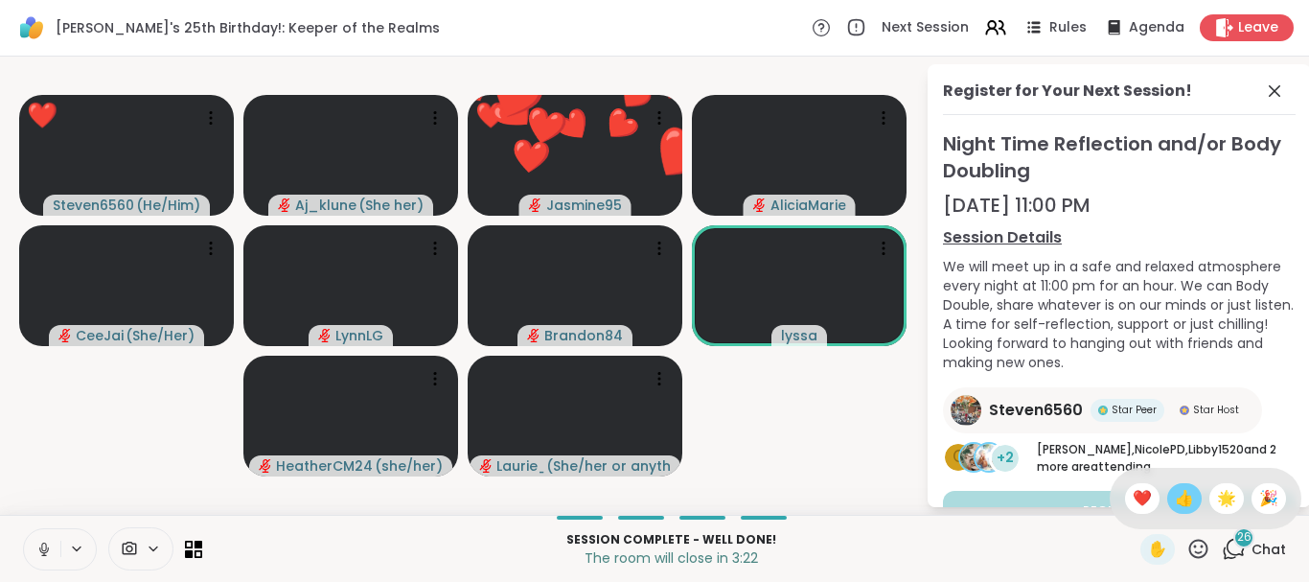
click at [1179, 501] on span "👍" at bounding box center [1184, 498] width 19 height 23
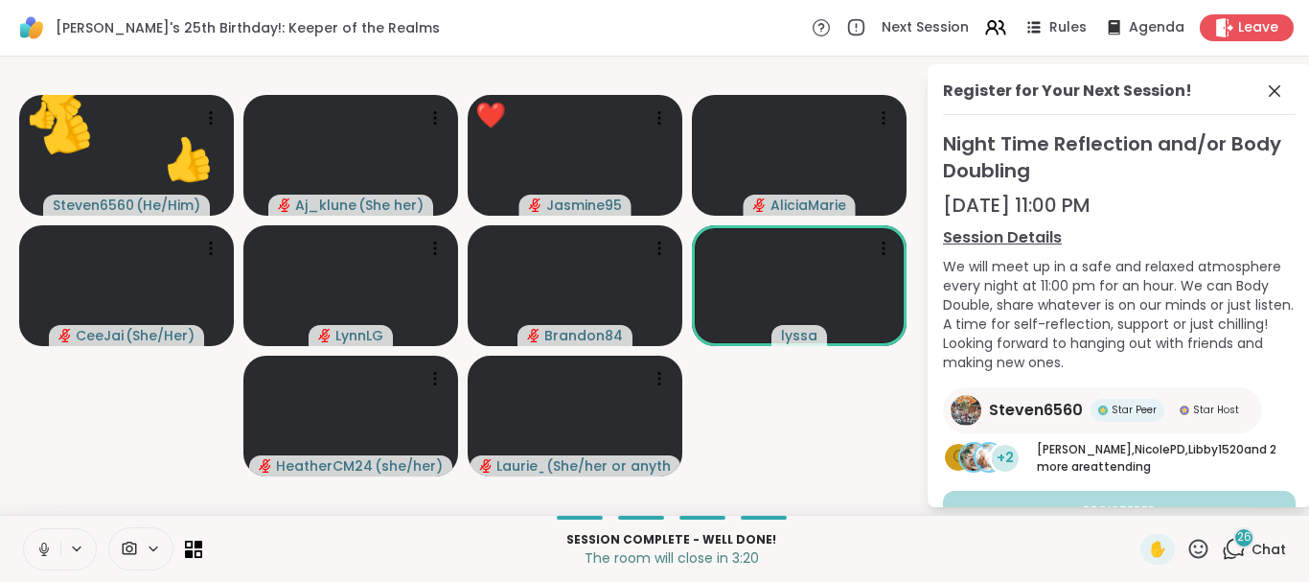
click at [1194, 541] on icon at bounding box center [1198, 547] width 19 height 19
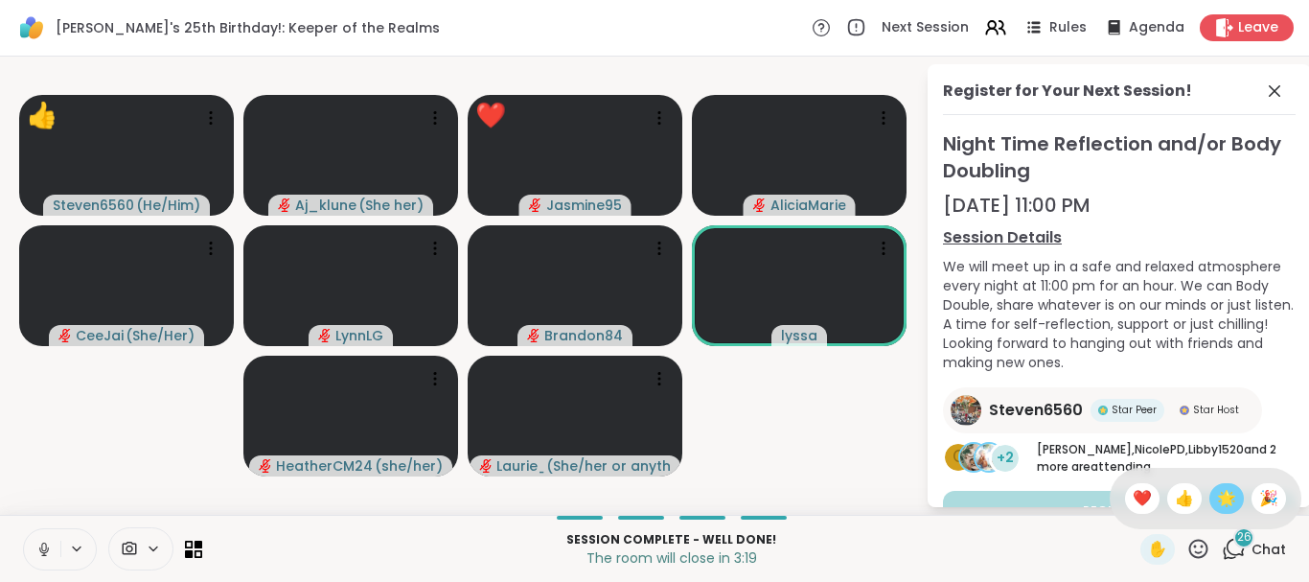
click at [1221, 491] on span "🌟" at bounding box center [1226, 498] width 19 height 23
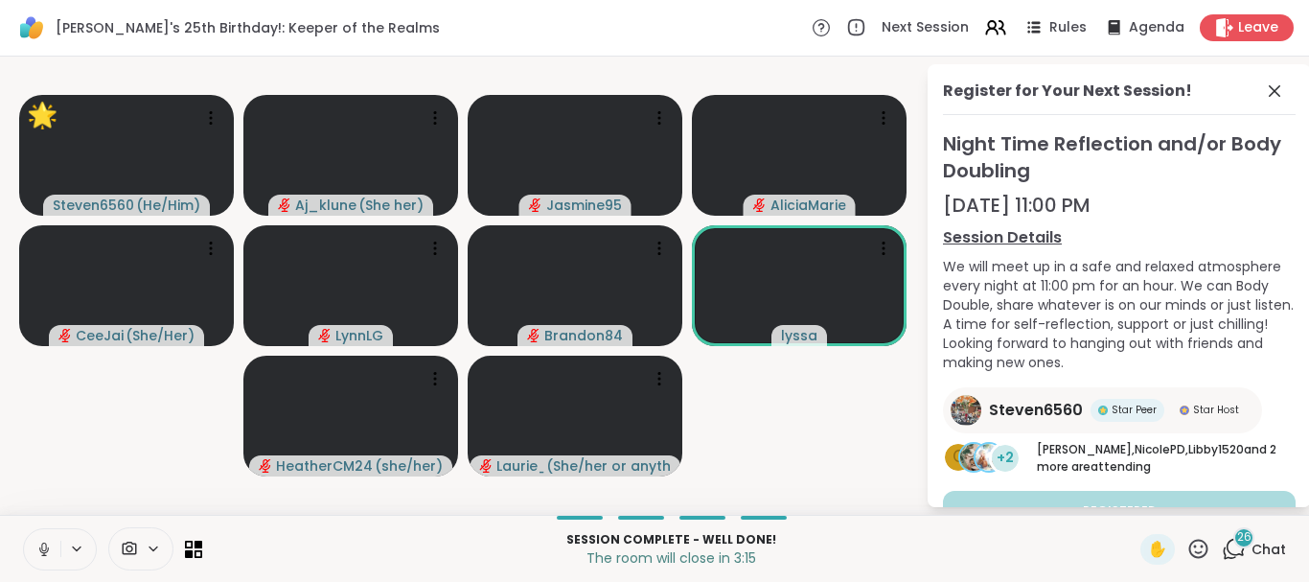
click at [1193, 541] on icon at bounding box center [1198, 547] width 19 height 19
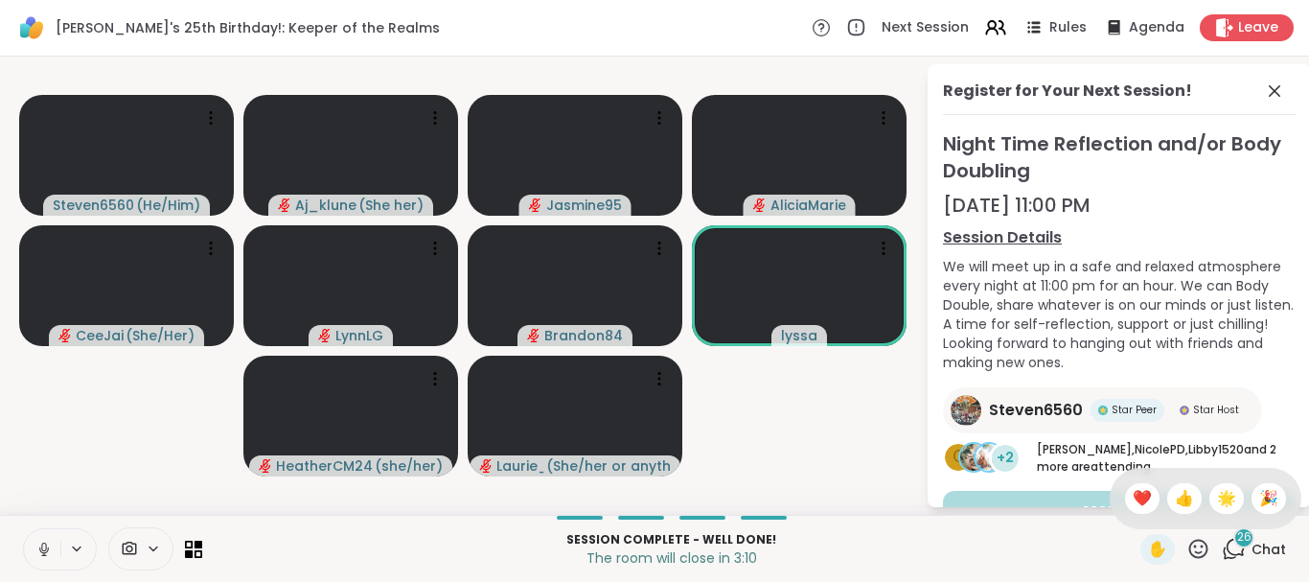
click at [1194, 545] on icon at bounding box center [1198, 549] width 24 height 24
click at [1183, 546] on div "✋" at bounding box center [1175, 549] width 70 height 31
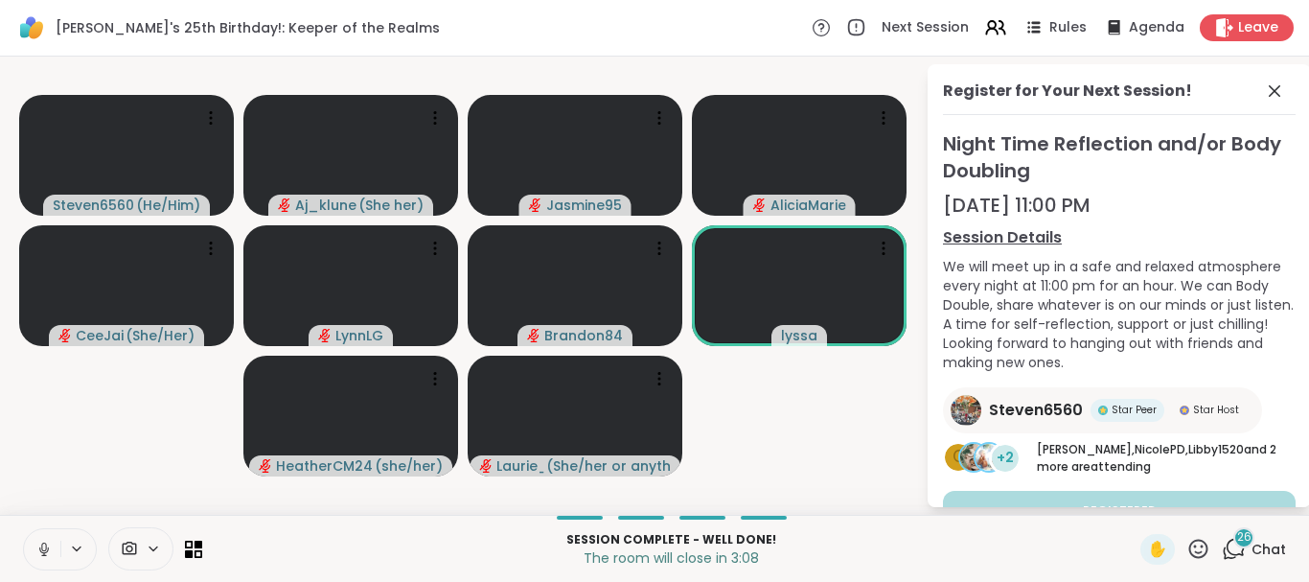
click at [1200, 546] on icon at bounding box center [1198, 549] width 24 height 24
click at [1179, 498] on span "👍" at bounding box center [1184, 498] width 19 height 23
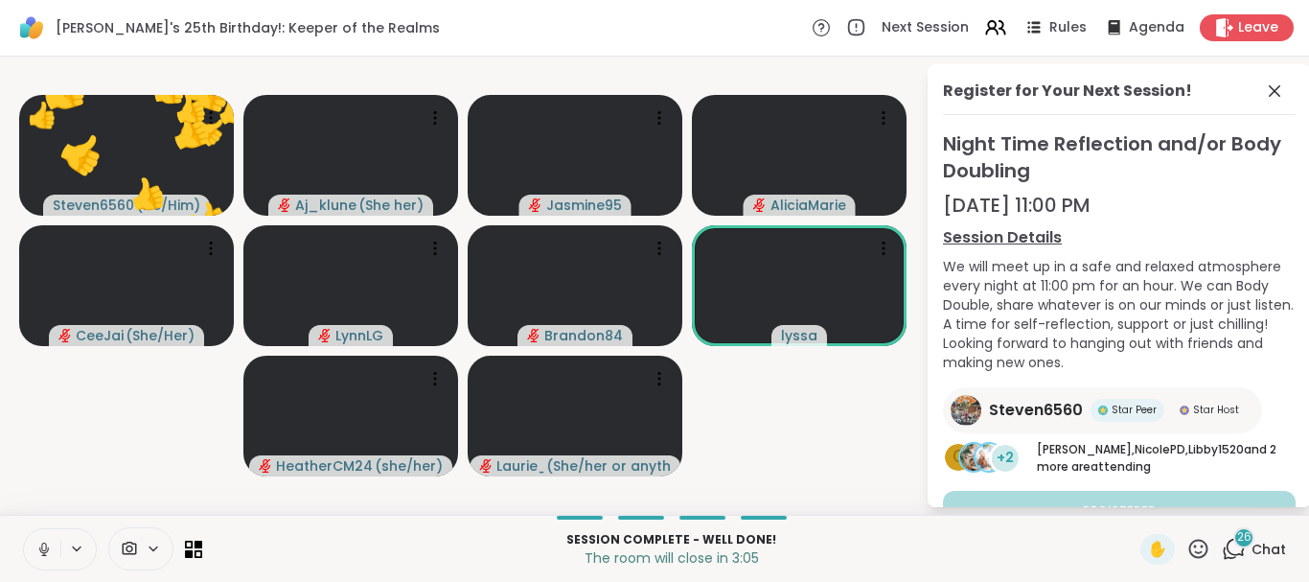
click at [1197, 547] on icon at bounding box center [1198, 547] width 19 height 19
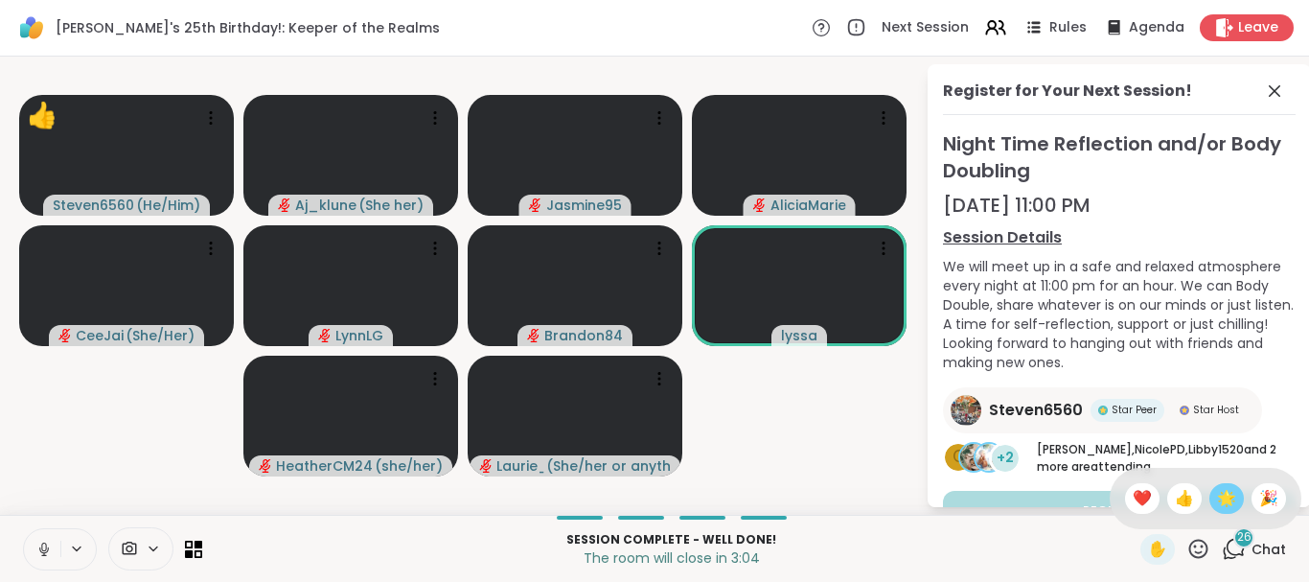
click at [1221, 500] on span "🌟" at bounding box center [1226, 498] width 19 height 23
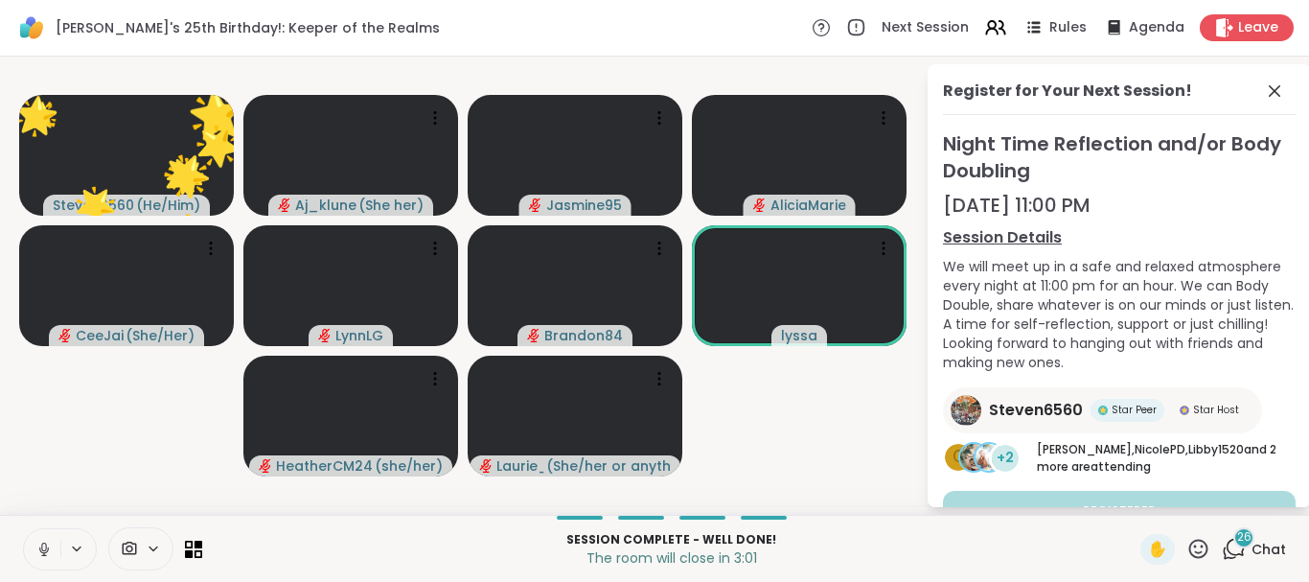
click at [1201, 542] on icon at bounding box center [1198, 549] width 24 height 24
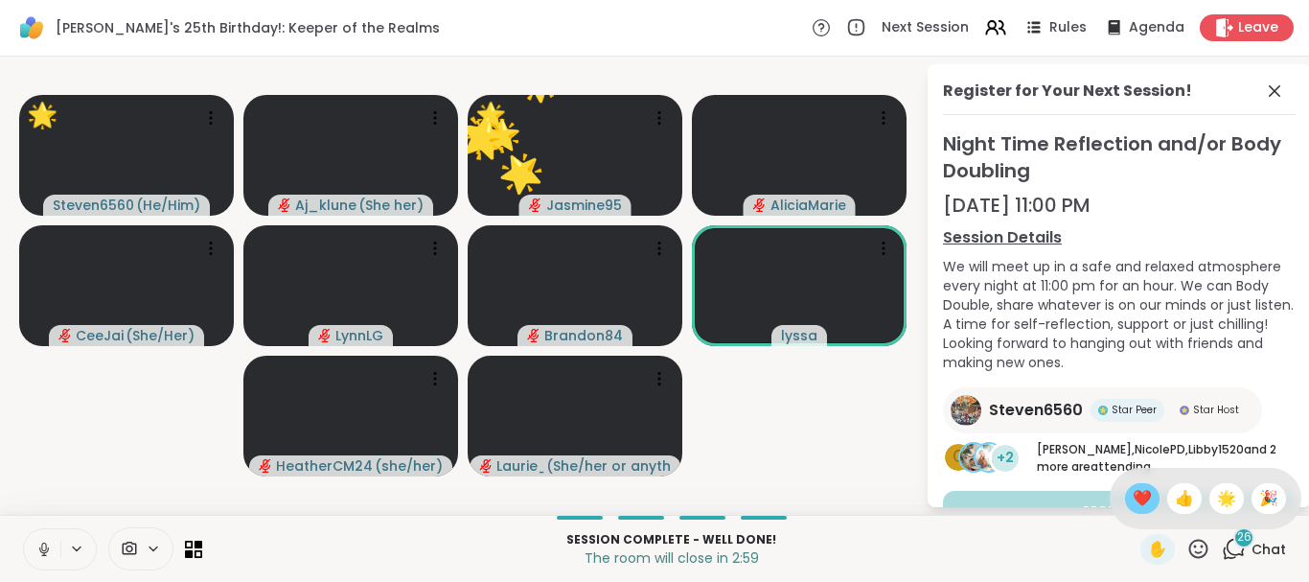
click at [1133, 496] on span "❤️" at bounding box center [1142, 498] width 19 height 23
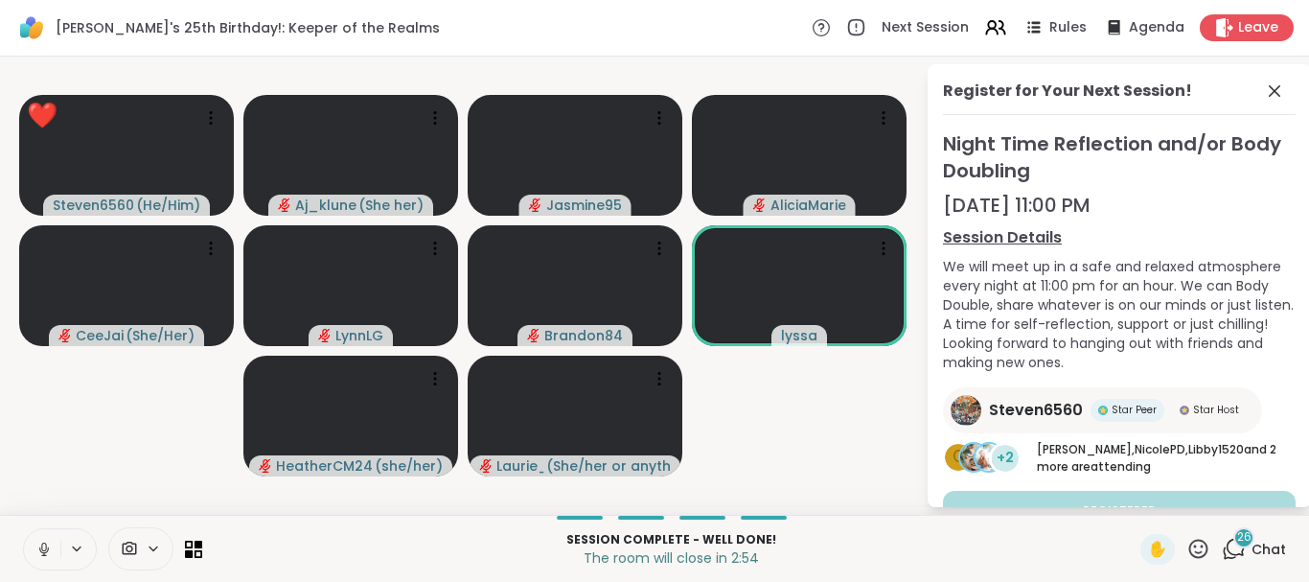
click at [1196, 545] on icon at bounding box center [1198, 547] width 19 height 19
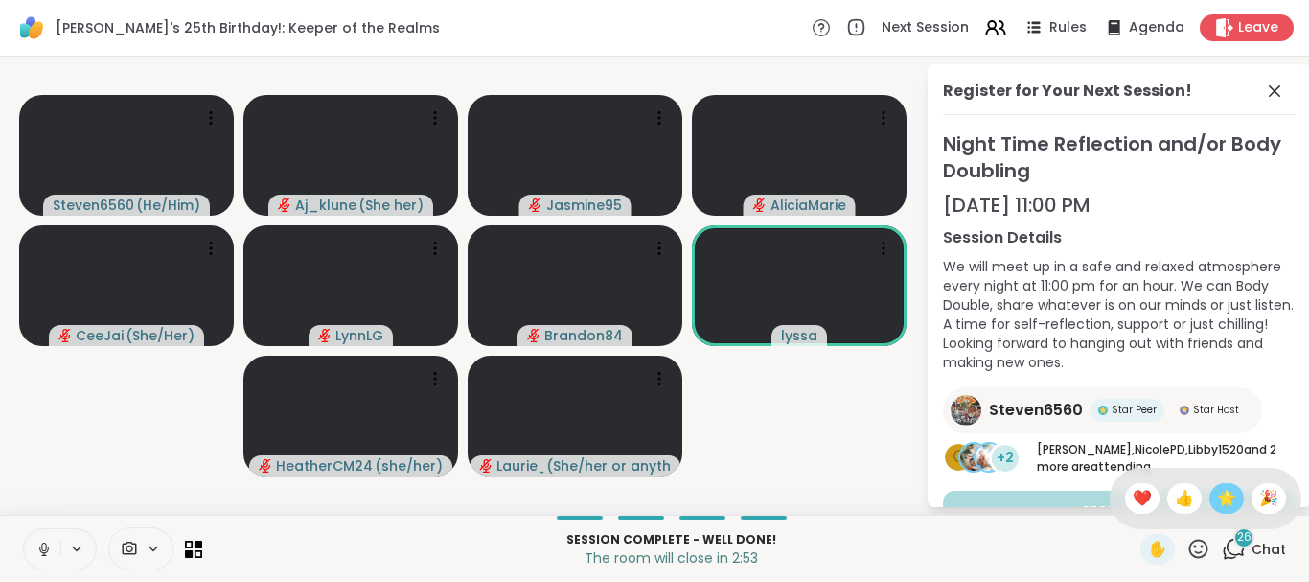
click at [1217, 497] on span "🌟" at bounding box center [1226, 498] width 19 height 23
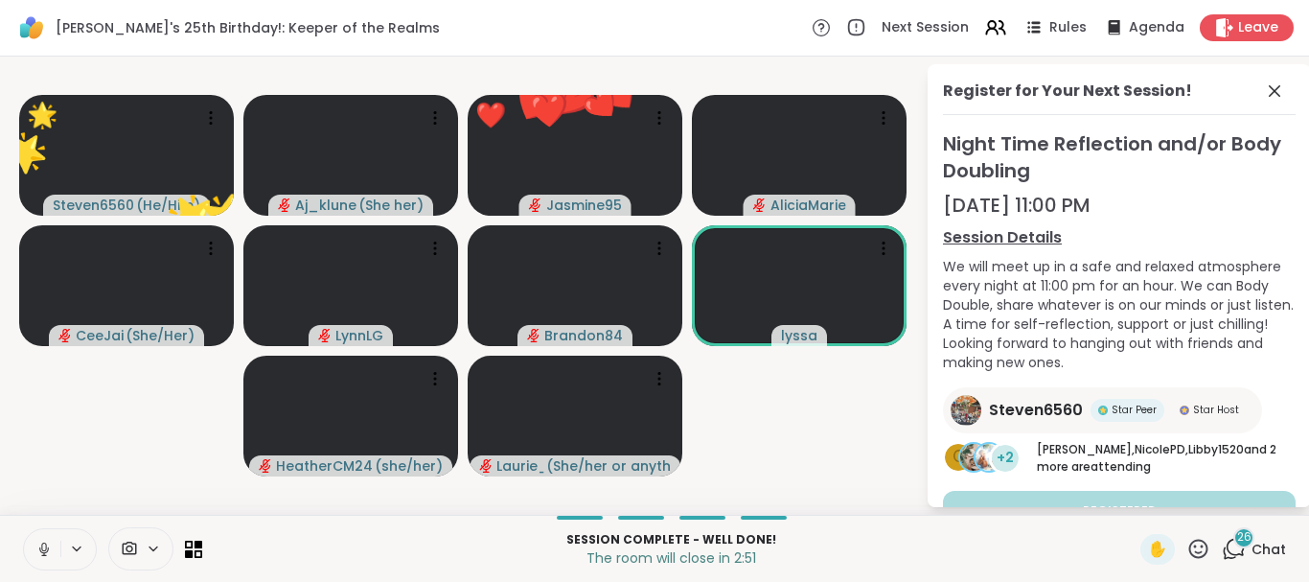
click at [1190, 545] on icon at bounding box center [1198, 549] width 24 height 24
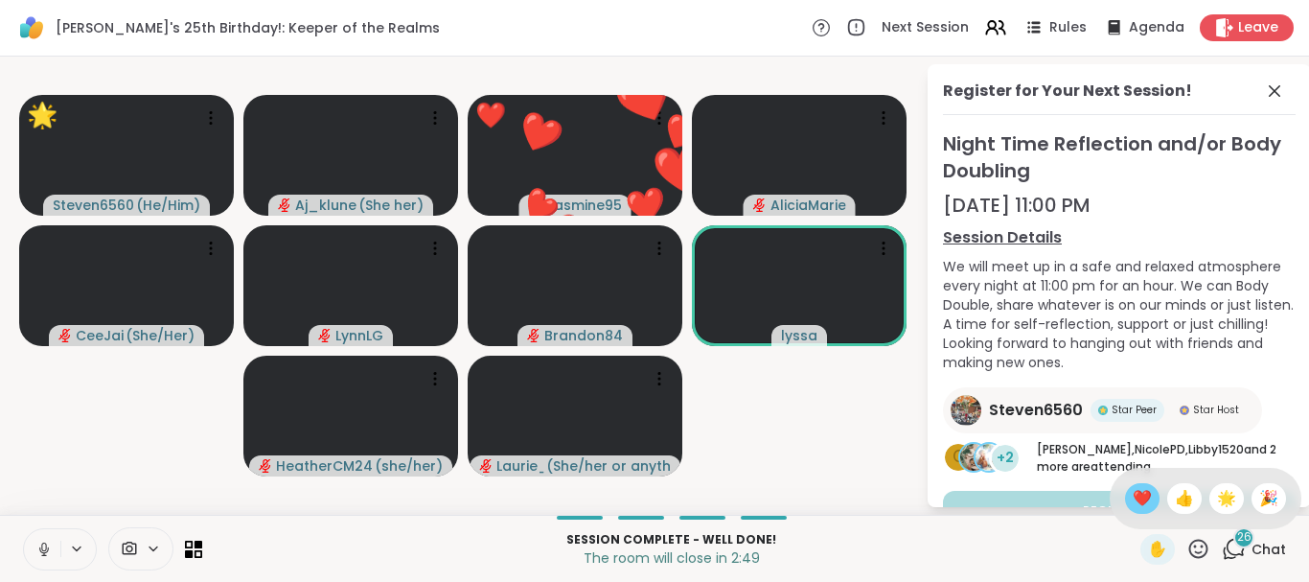
click at [1135, 498] on span "❤️" at bounding box center [1142, 498] width 19 height 23
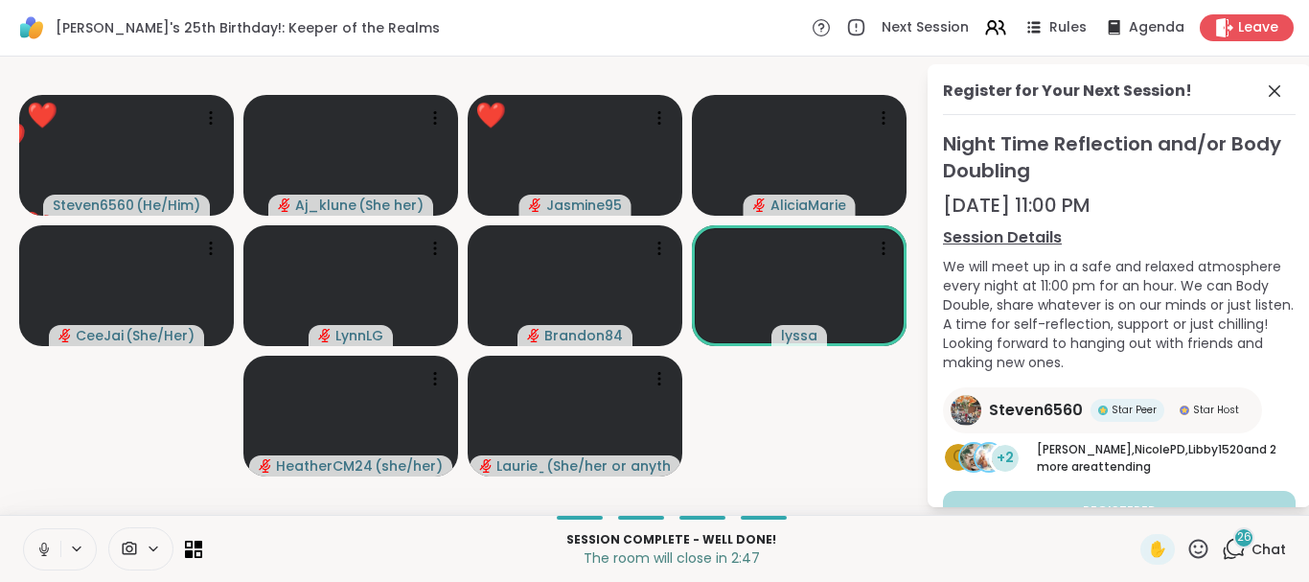
click at [1195, 547] on icon at bounding box center [1198, 547] width 19 height 19
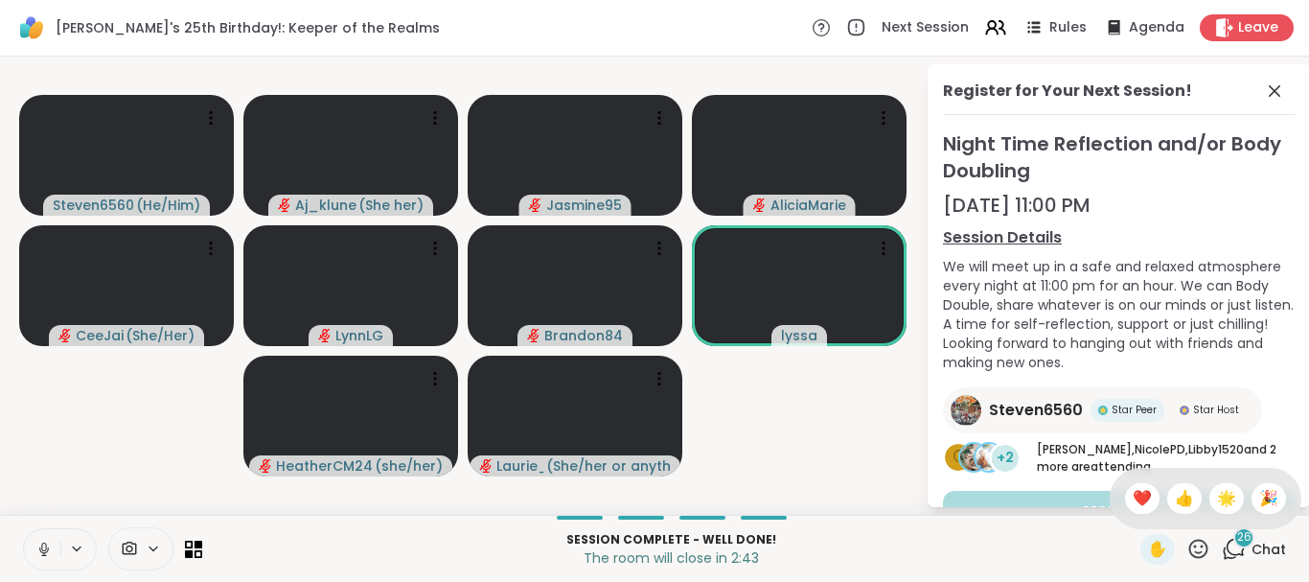
click at [1200, 539] on icon at bounding box center [1198, 547] width 19 height 19
click at [1202, 547] on icon at bounding box center [1198, 547] width 19 height 19
click at [1219, 496] on span "🌟" at bounding box center [1226, 498] width 19 height 23
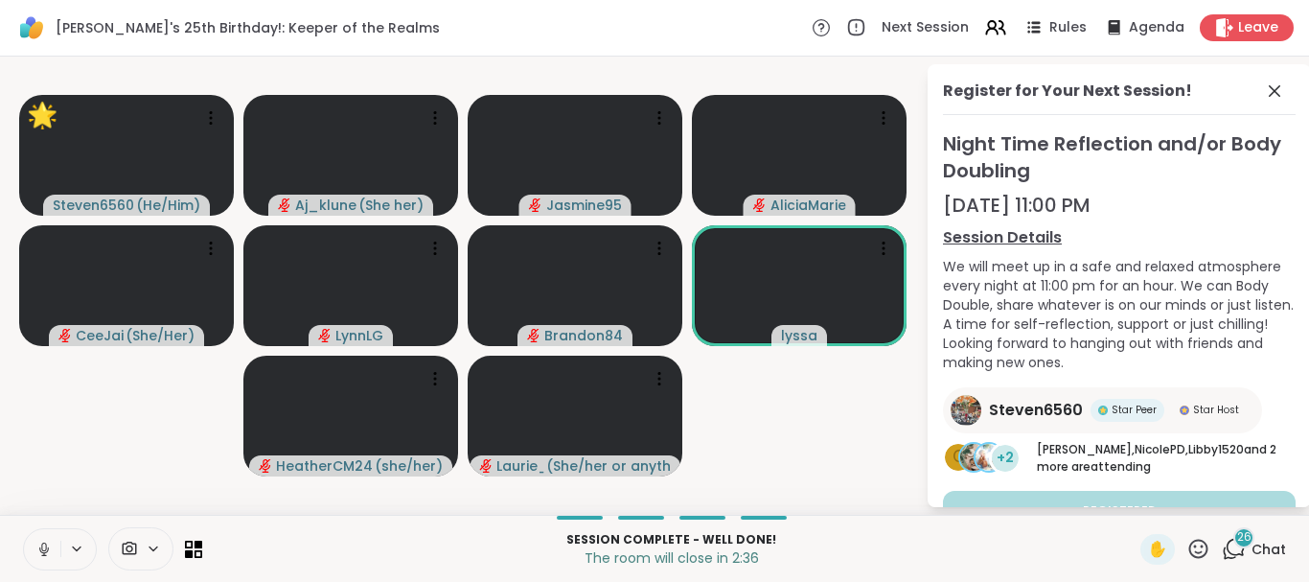
click at [1203, 546] on icon at bounding box center [1198, 547] width 19 height 19
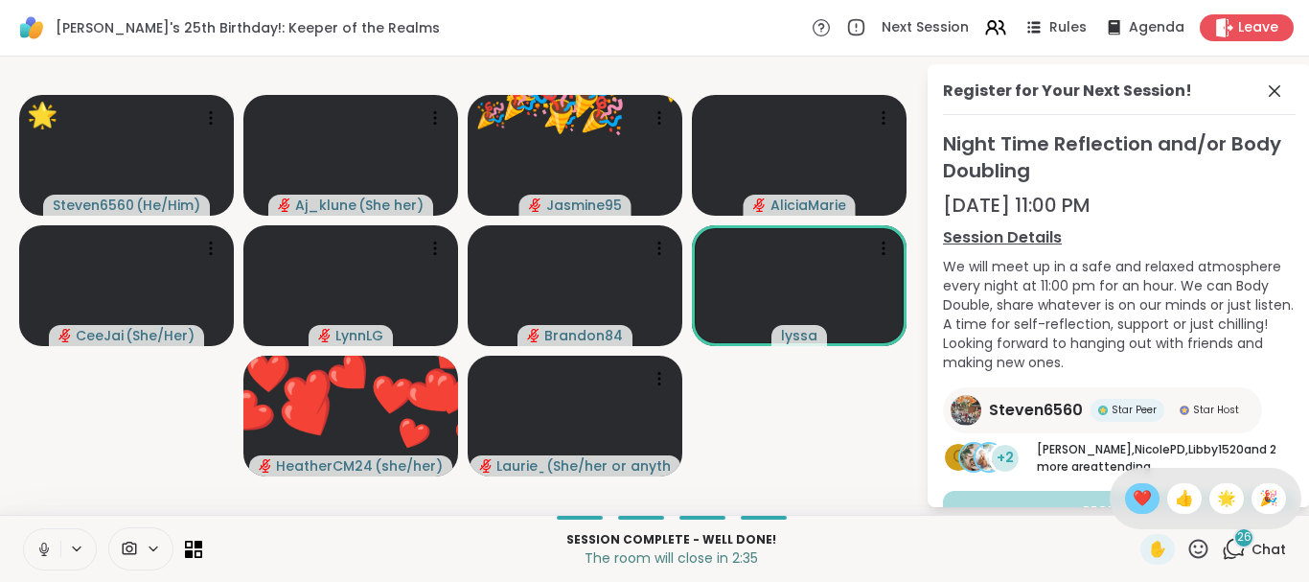
click at [1133, 497] on span "❤️" at bounding box center [1142, 498] width 19 height 23
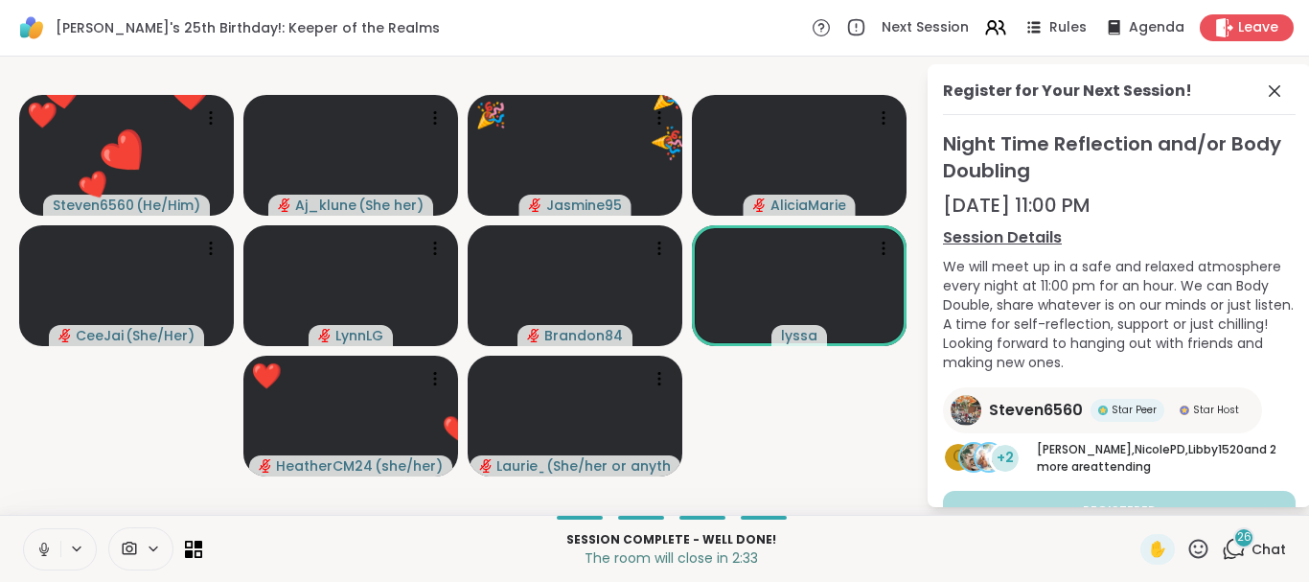
click at [1193, 546] on icon at bounding box center [1198, 549] width 24 height 24
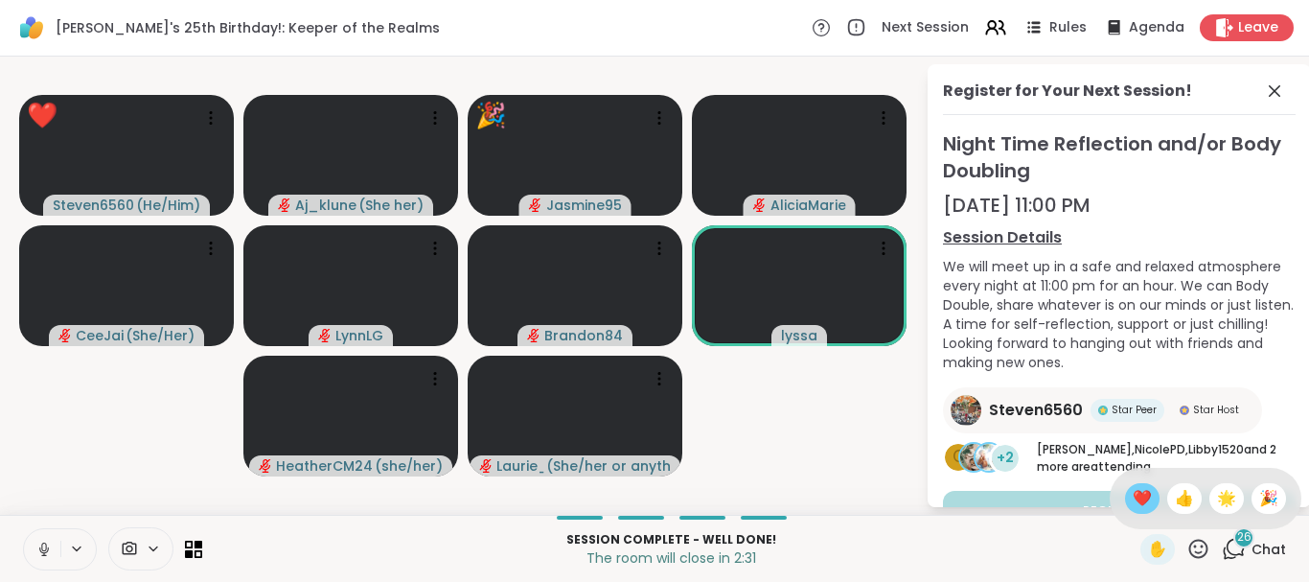
click at [1134, 491] on span "❤️" at bounding box center [1142, 498] width 19 height 23
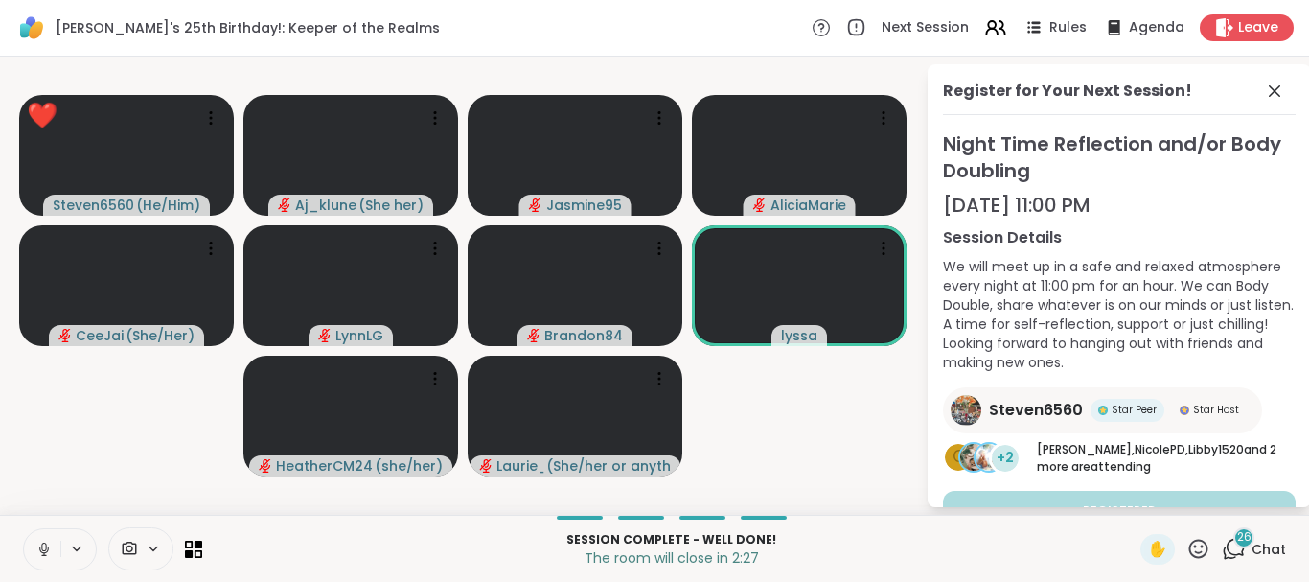
click at [1201, 546] on icon at bounding box center [1198, 549] width 24 height 24
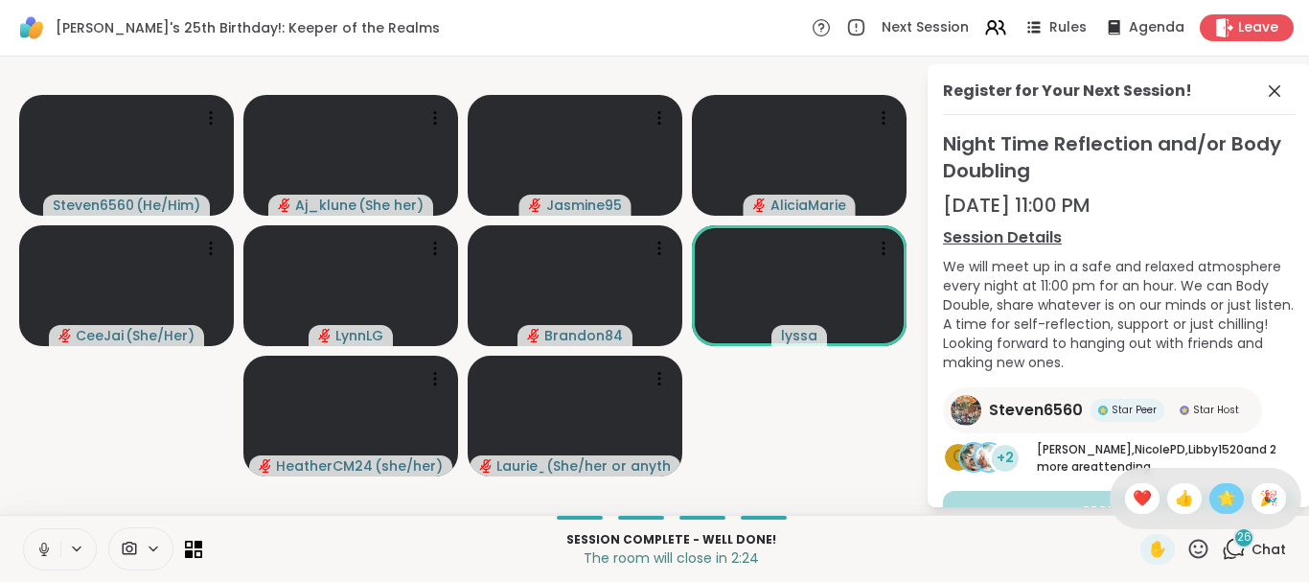
click at [1222, 502] on span "🌟" at bounding box center [1226, 498] width 19 height 23
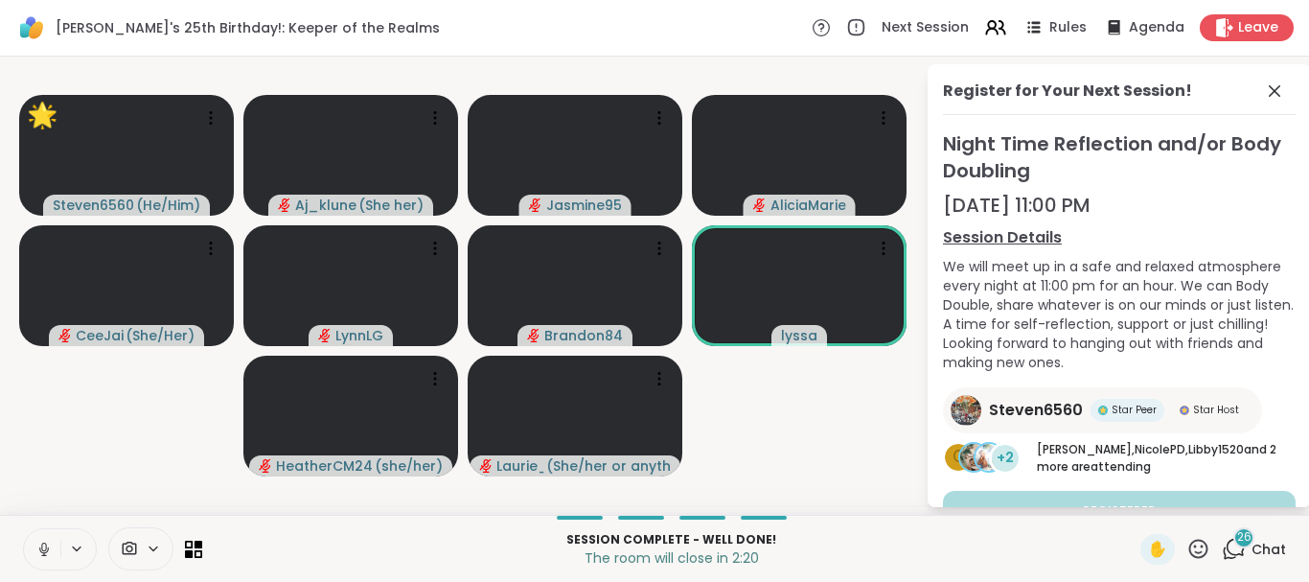
click at [1196, 544] on icon at bounding box center [1198, 549] width 24 height 24
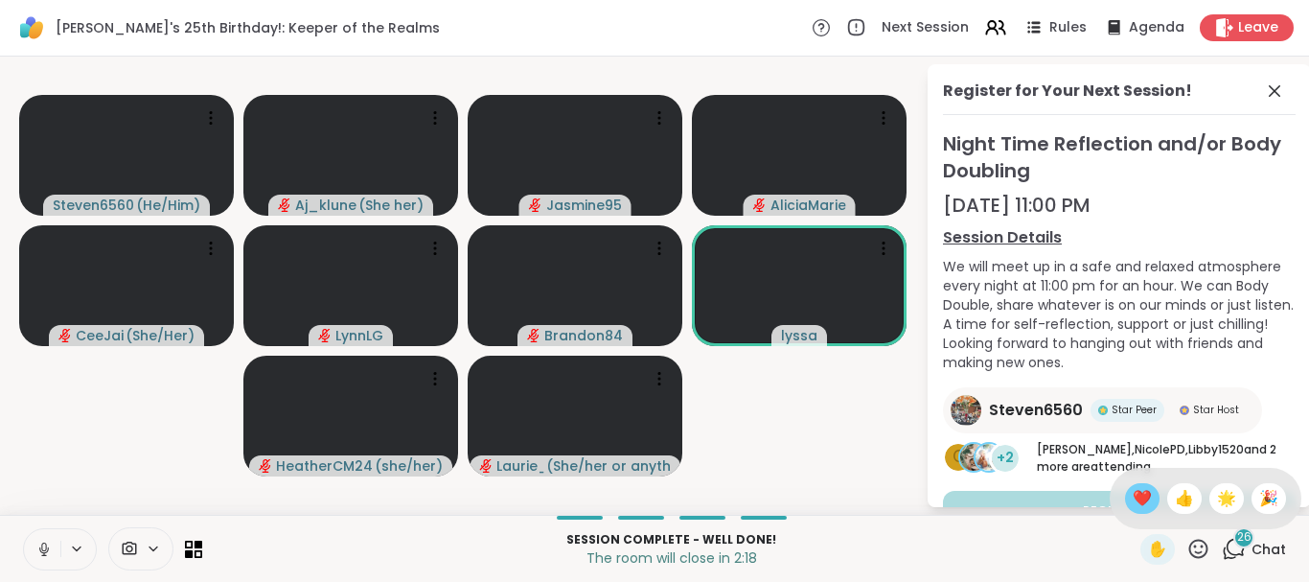
click at [1141, 501] on span "❤️" at bounding box center [1142, 498] width 19 height 23
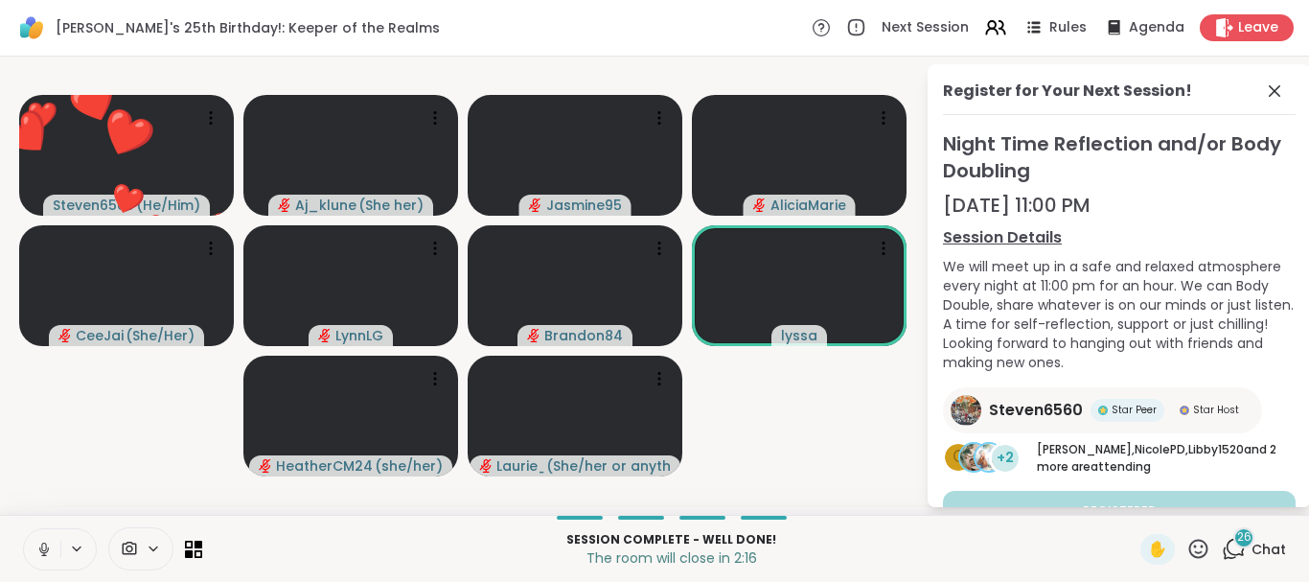
click at [1192, 551] on icon at bounding box center [1198, 549] width 24 height 24
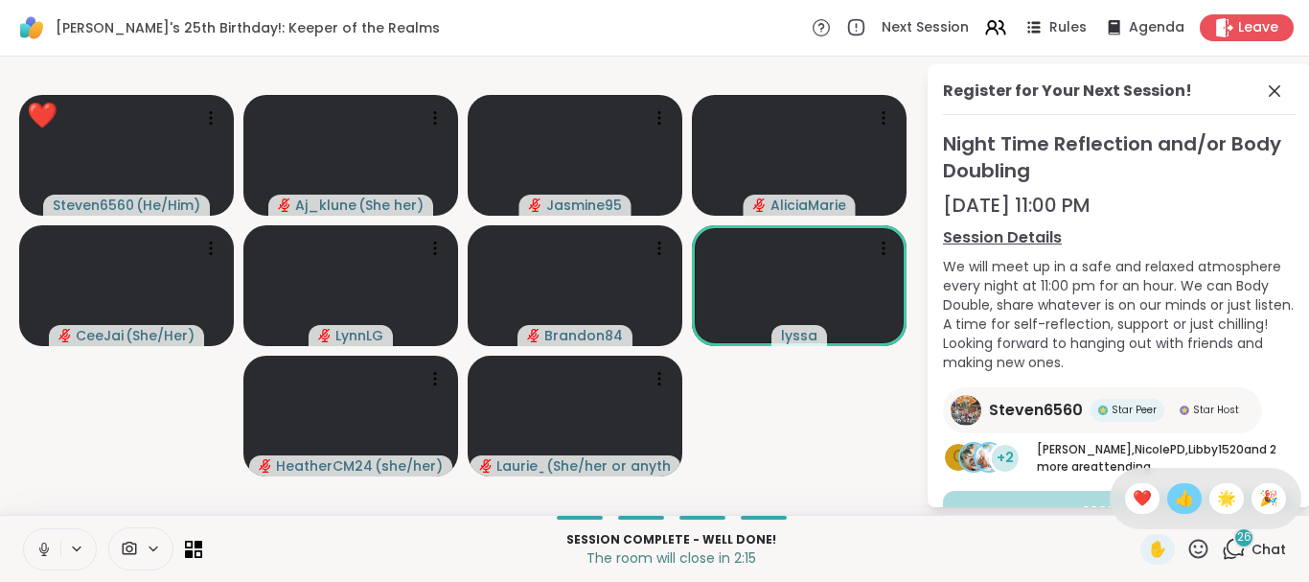
click at [1182, 500] on span "👍" at bounding box center [1184, 498] width 19 height 23
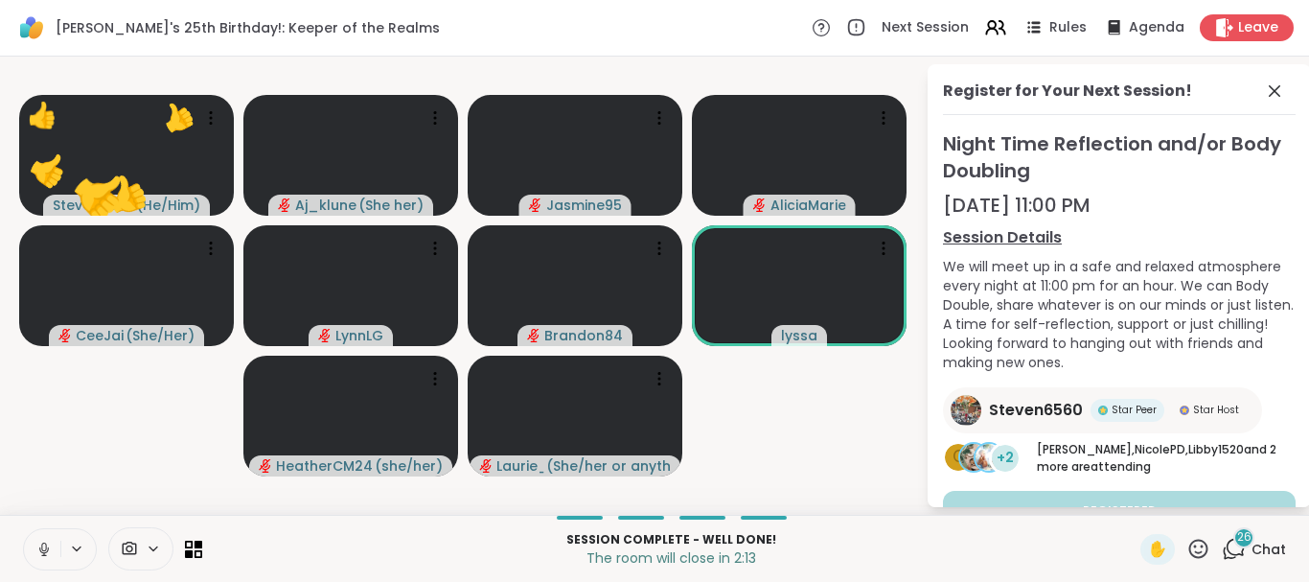
click at [1197, 544] on icon at bounding box center [1198, 549] width 24 height 24
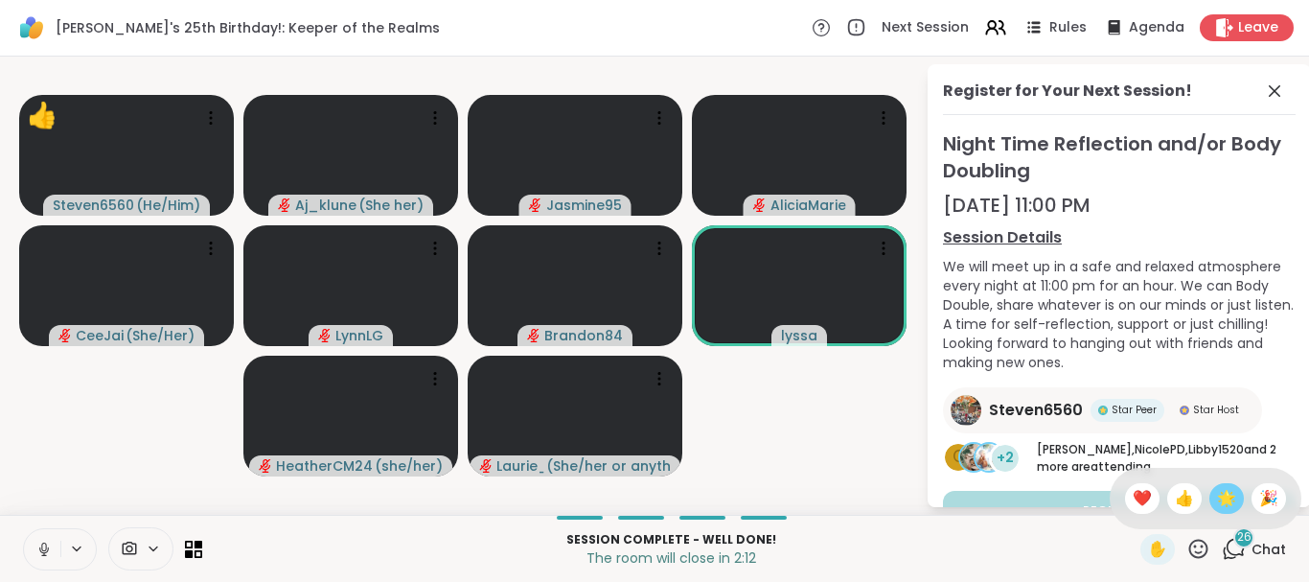
click at [1223, 495] on span "🌟" at bounding box center [1226, 498] width 19 height 23
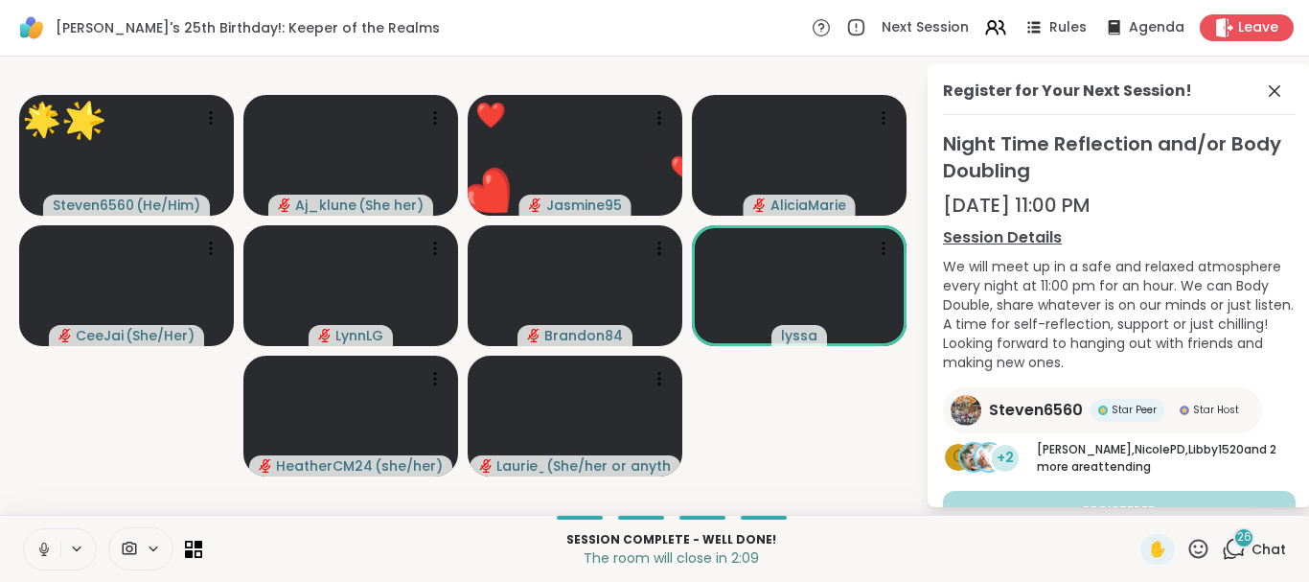
click at [1196, 553] on icon at bounding box center [1198, 549] width 24 height 24
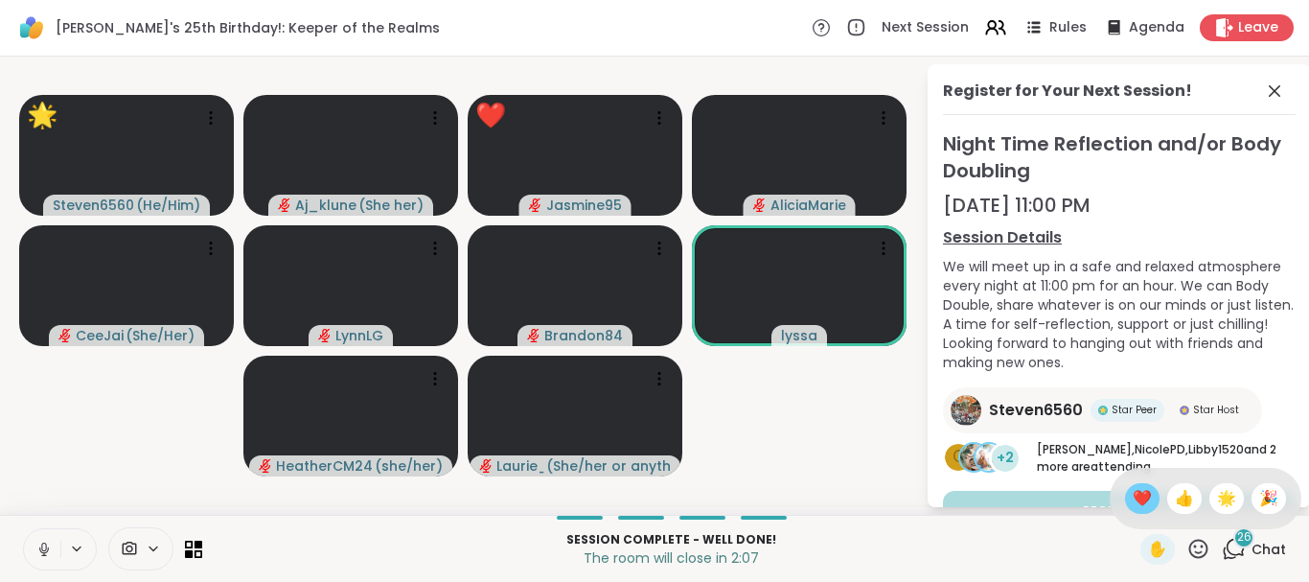
click at [1133, 492] on span "❤️" at bounding box center [1142, 498] width 19 height 23
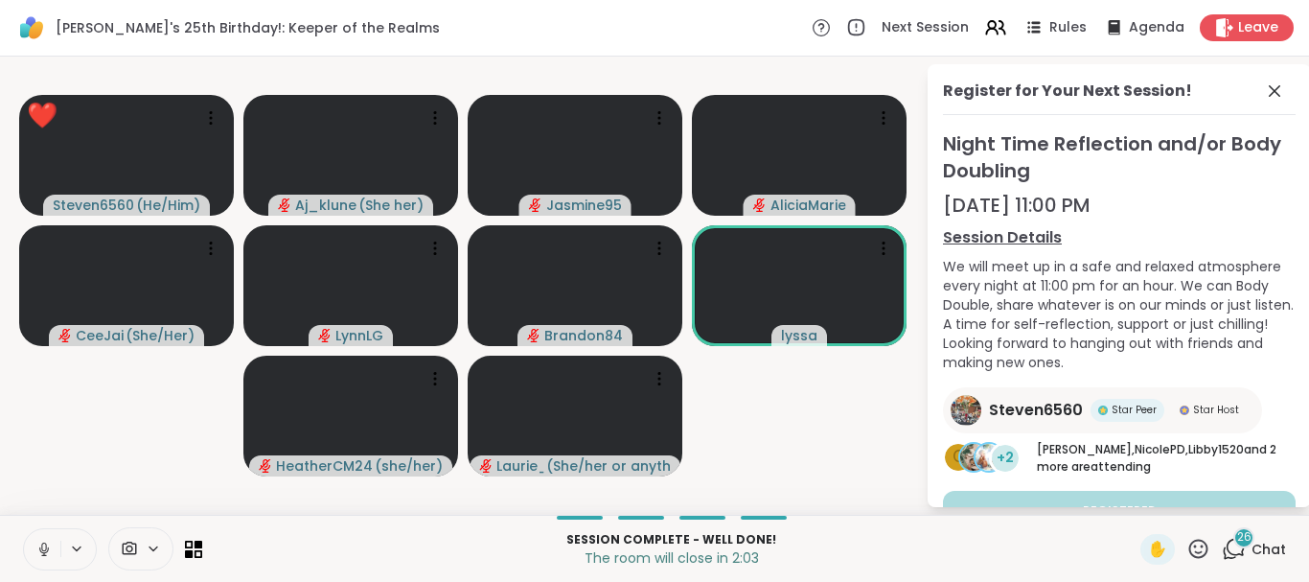
click at [1196, 538] on icon at bounding box center [1198, 549] width 24 height 24
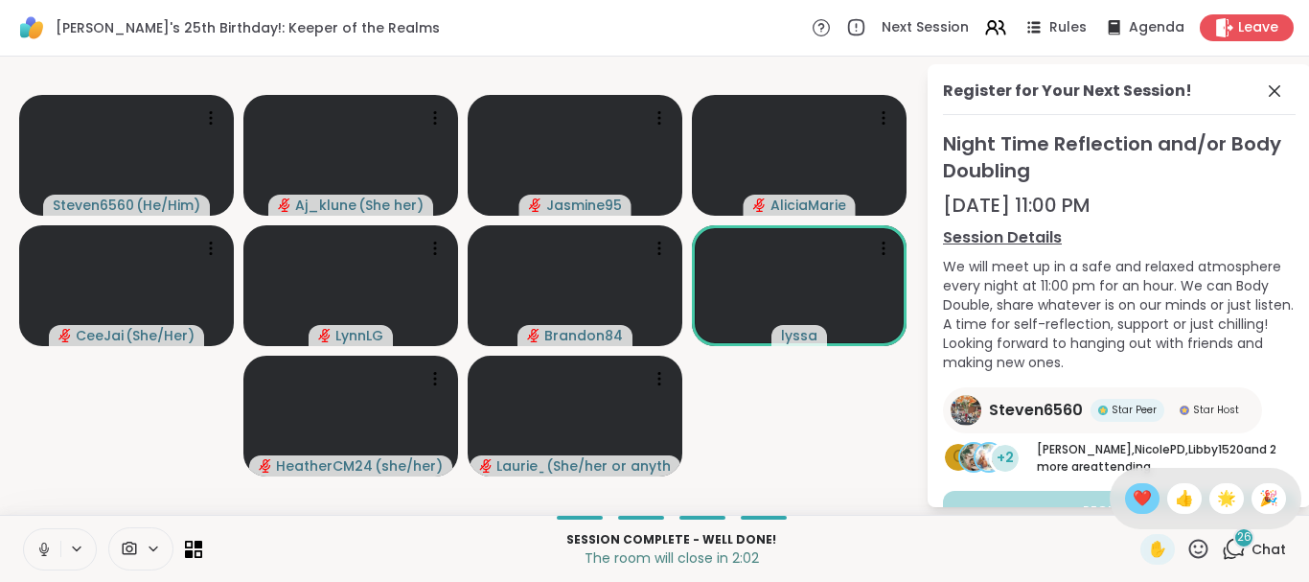
click at [1134, 493] on span "❤️" at bounding box center [1142, 498] width 19 height 23
click at [1200, 547] on icon at bounding box center [1198, 549] width 24 height 24
click at [1178, 502] on span "👍" at bounding box center [1184, 498] width 19 height 23
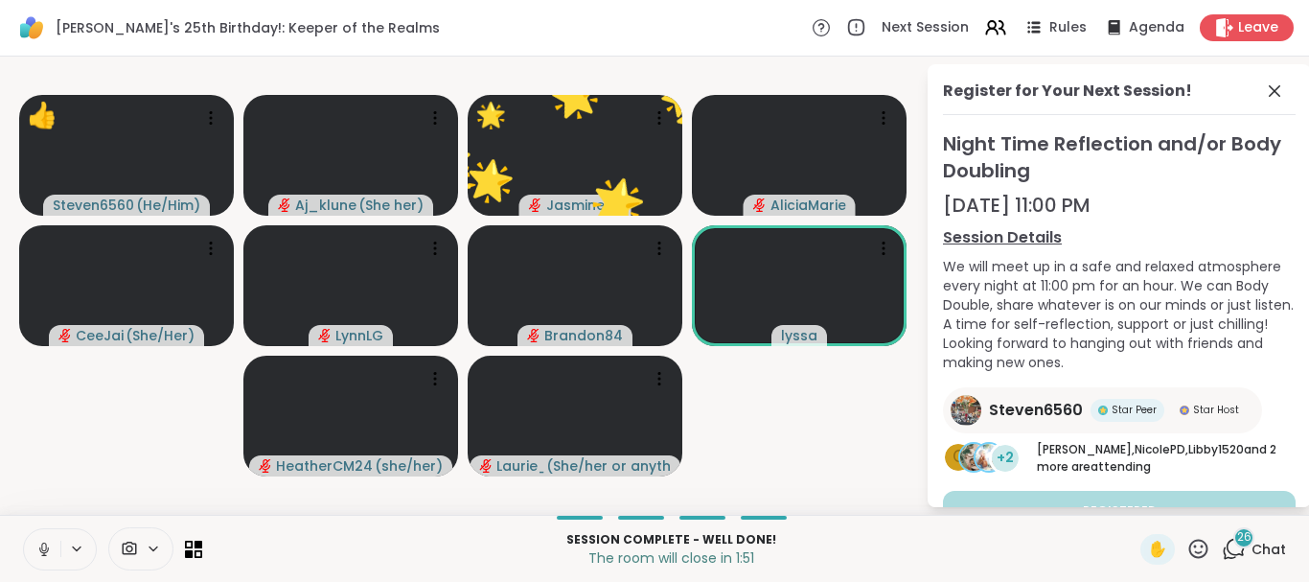
click at [1191, 552] on icon at bounding box center [1198, 547] width 19 height 19
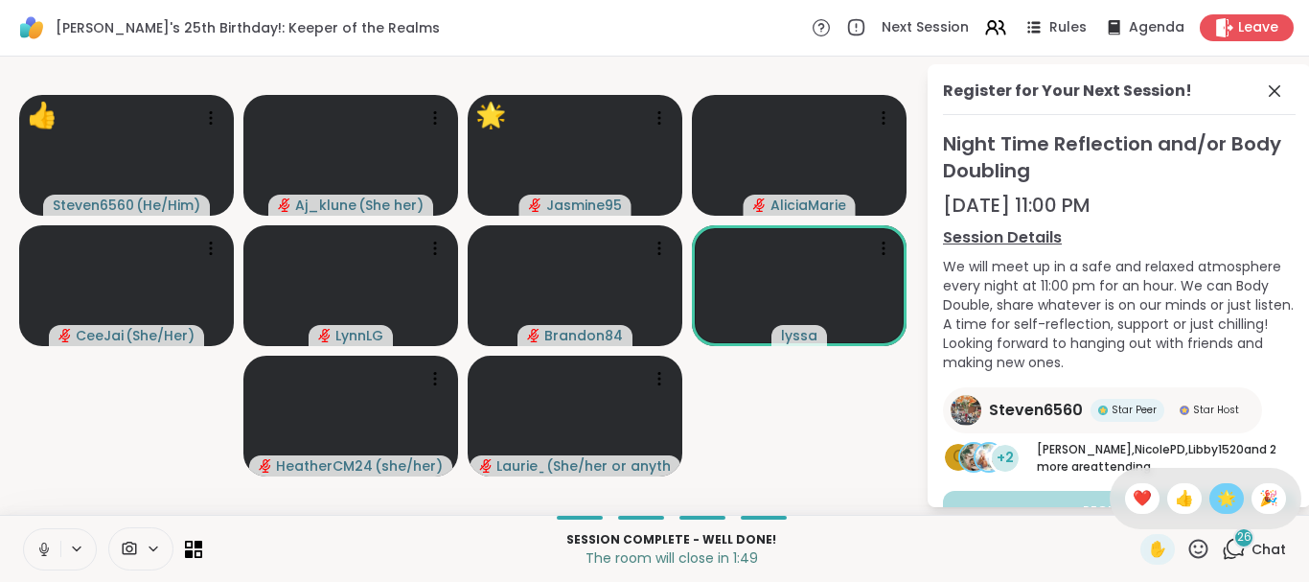
click at [1217, 502] on span "🌟" at bounding box center [1226, 498] width 19 height 23
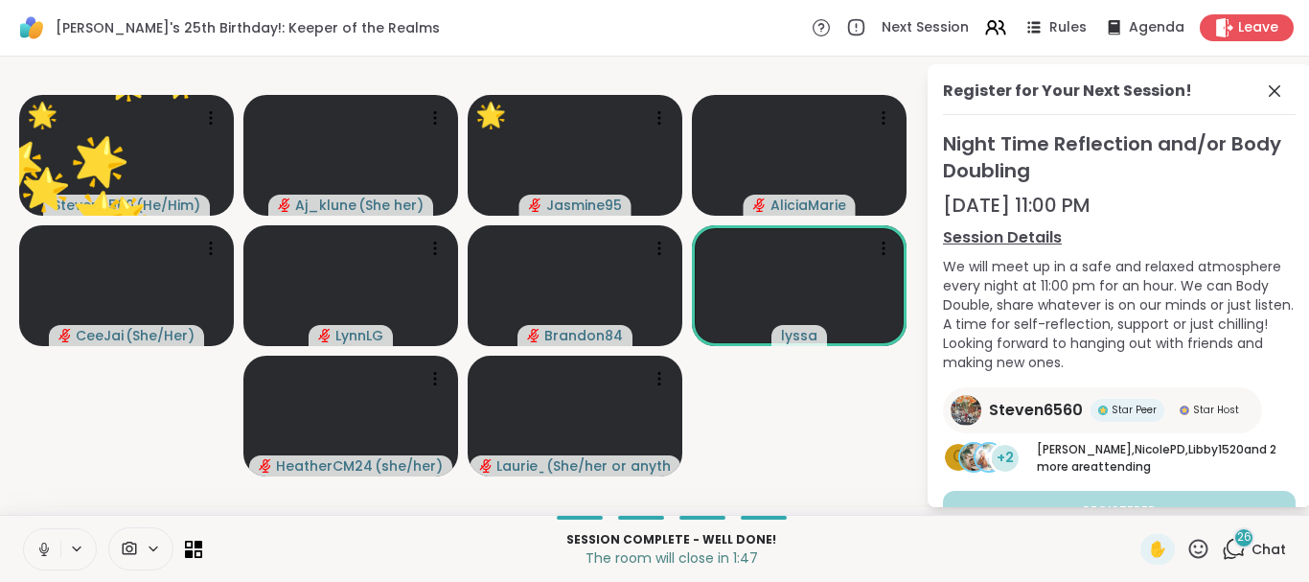
click at [1198, 542] on icon at bounding box center [1198, 549] width 24 height 24
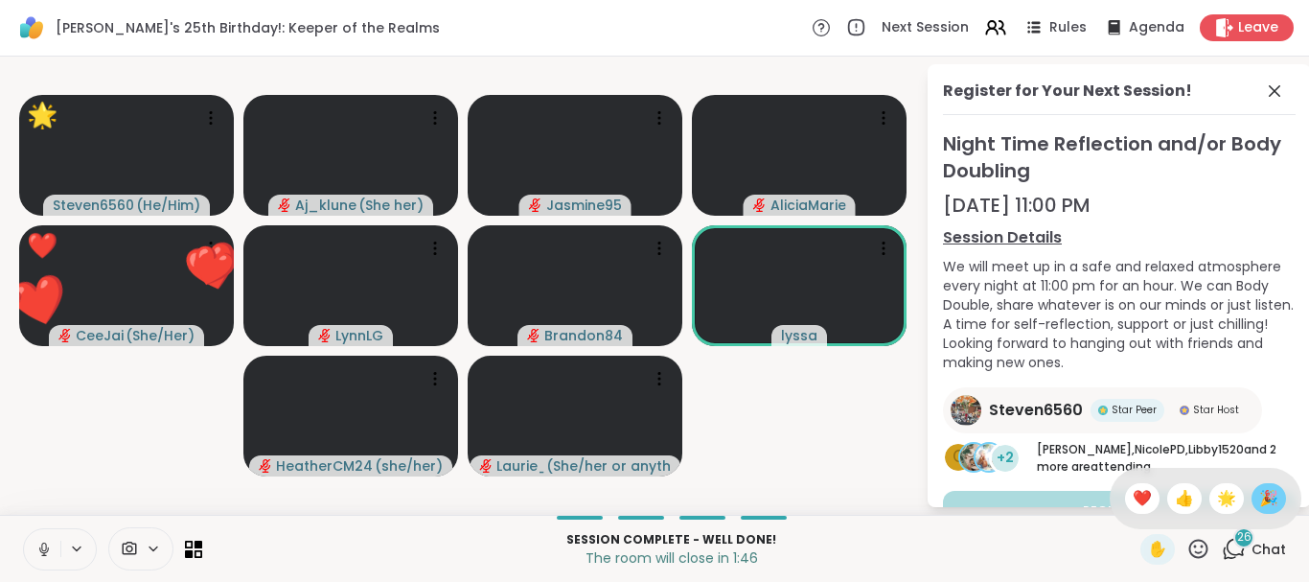
click at [1253, 498] on div "🎉" at bounding box center [1268, 498] width 34 height 31
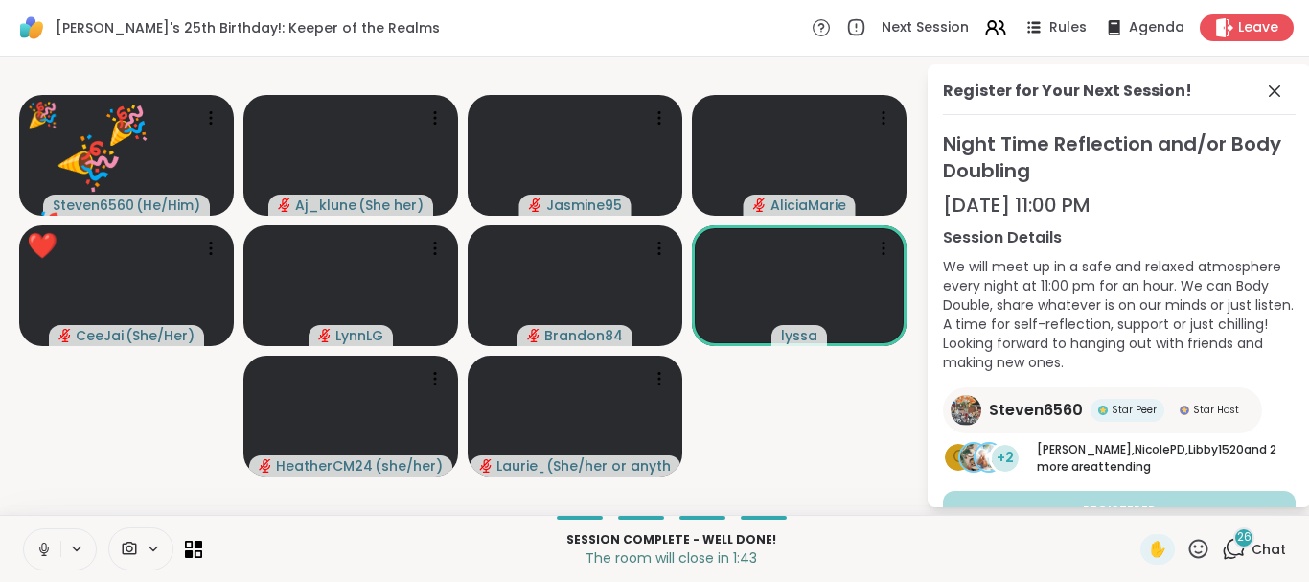
click at [1202, 542] on icon at bounding box center [1198, 549] width 24 height 24
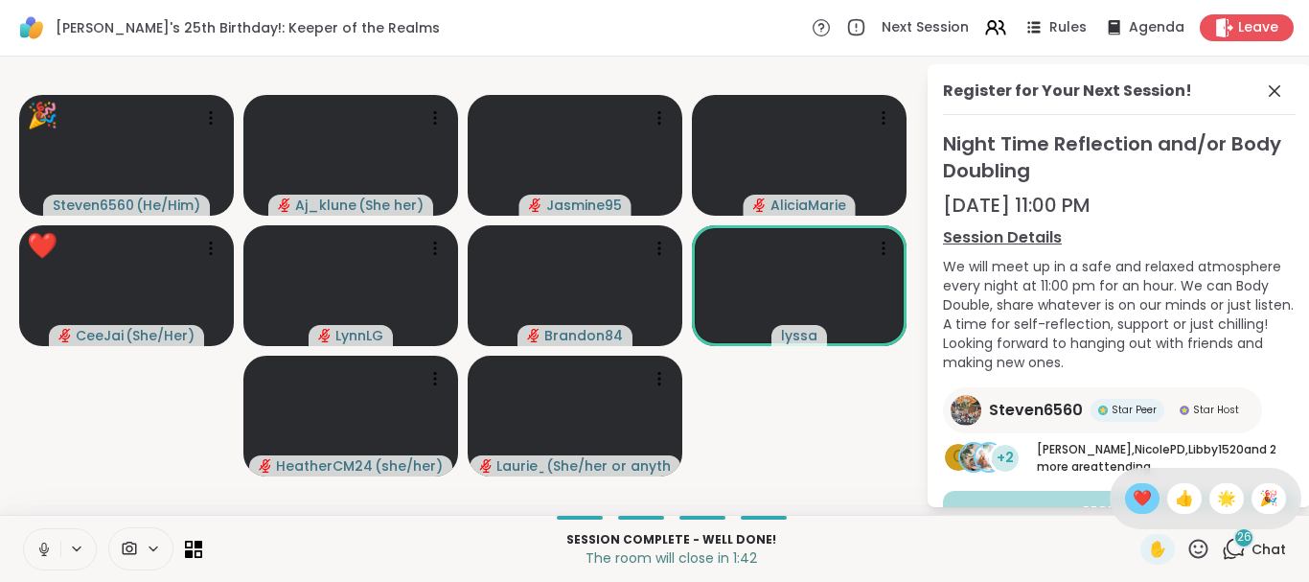
click at [1137, 489] on span "❤️" at bounding box center [1142, 498] width 19 height 23
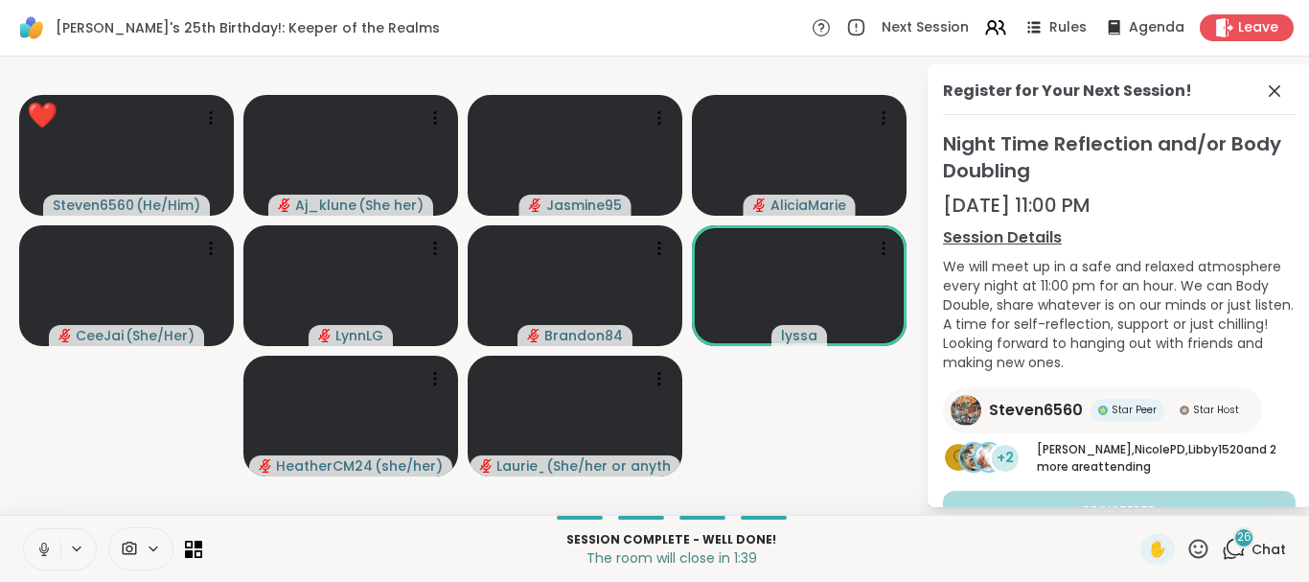
click at [1209, 540] on icon at bounding box center [1198, 549] width 24 height 24
click at [1187, 494] on span "👍" at bounding box center [1184, 498] width 19 height 23
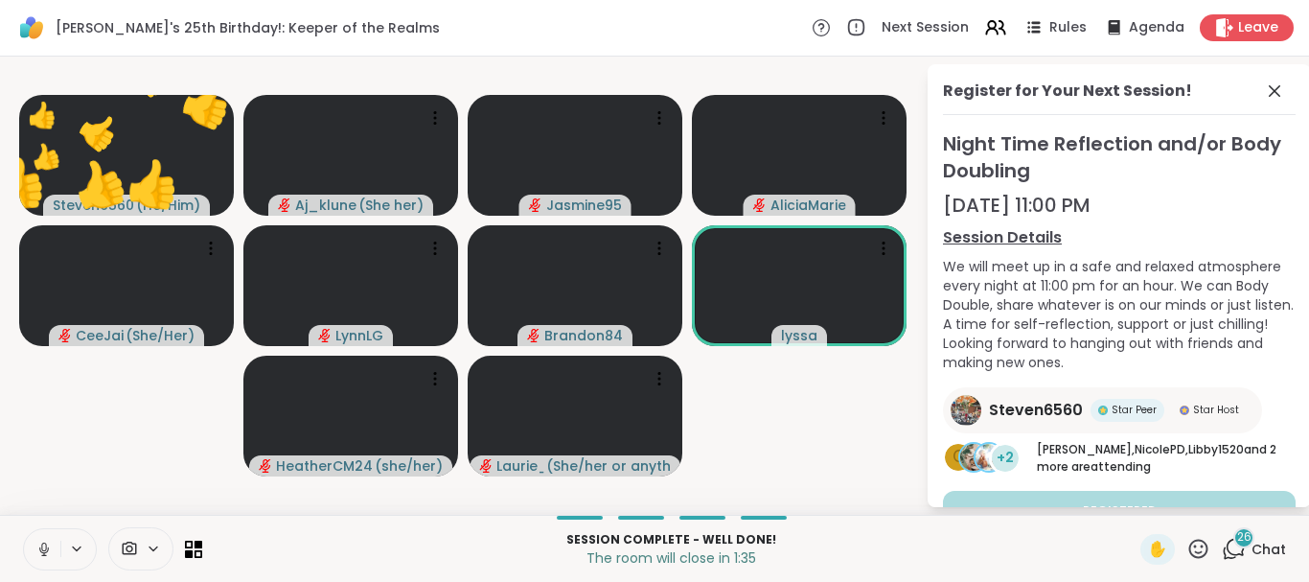
click at [1190, 545] on icon at bounding box center [1198, 549] width 24 height 24
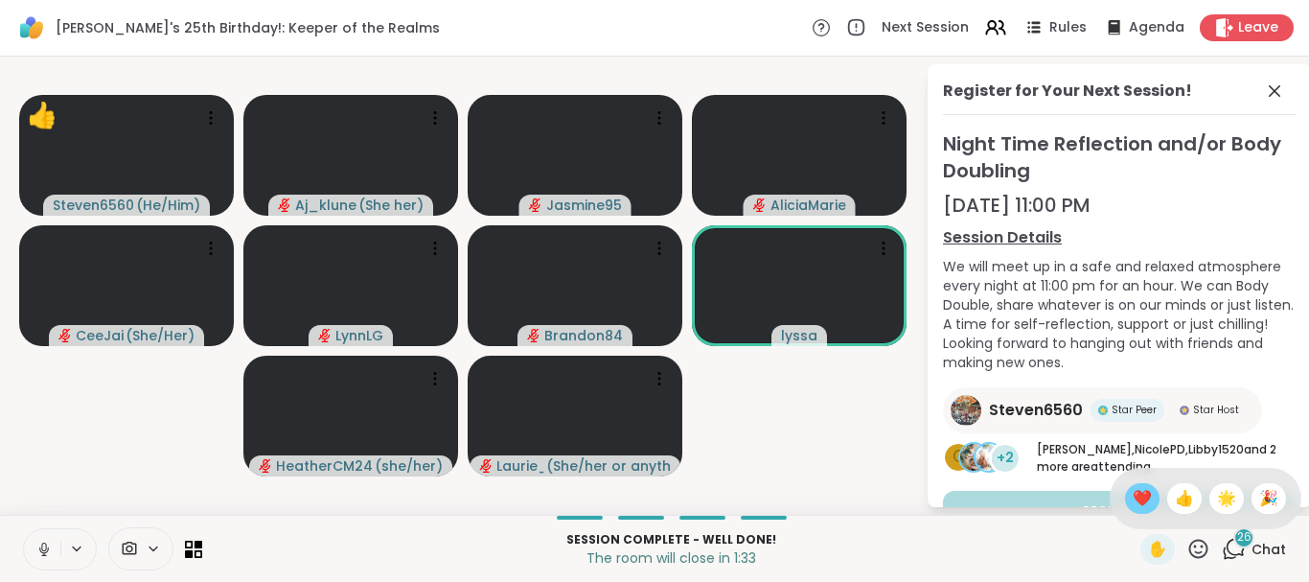
click at [1140, 498] on span "❤️" at bounding box center [1142, 498] width 19 height 23
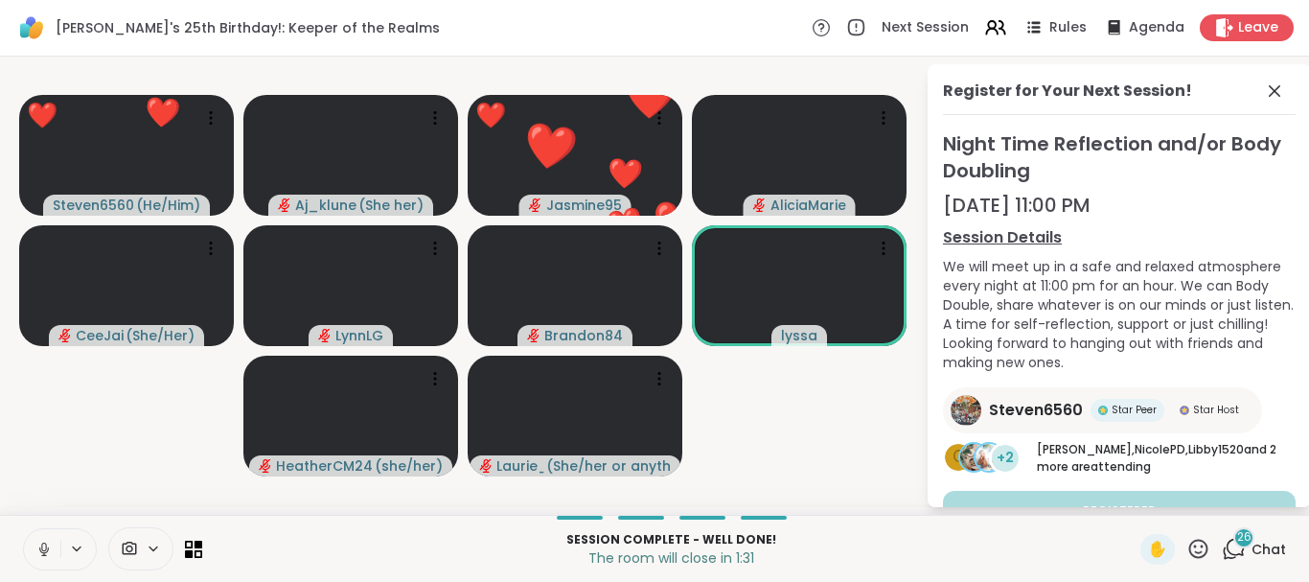
click at [1201, 549] on icon at bounding box center [1198, 549] width 24 height 24
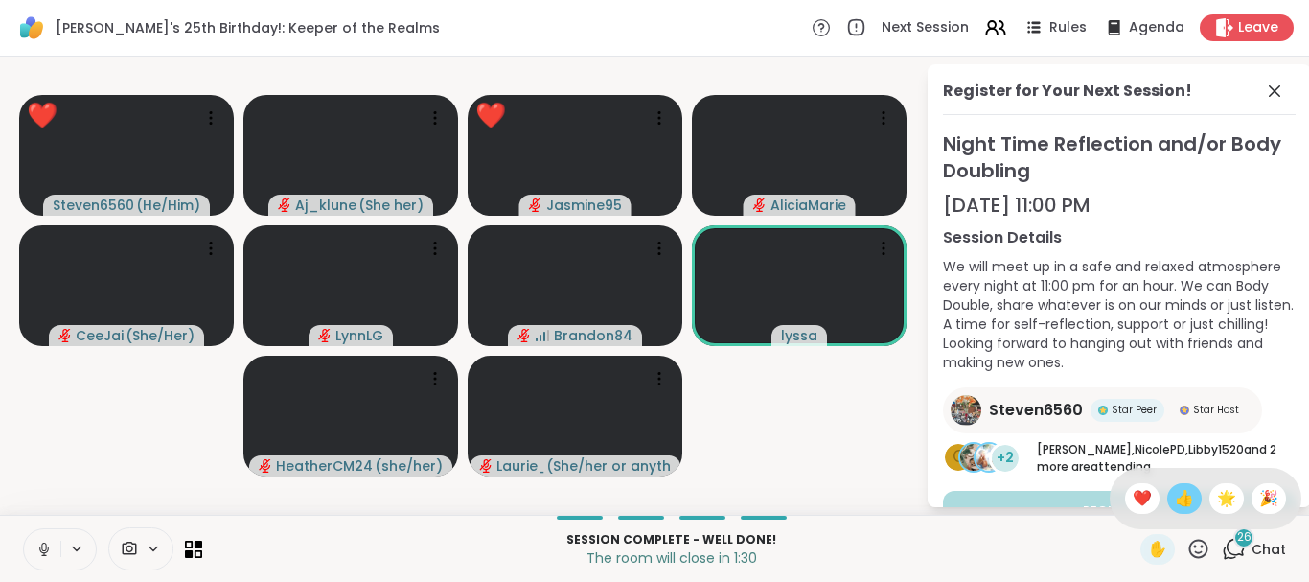
click at [1180, 495] on span "👍" at bounding box center [1184, 498] width 19 height 23
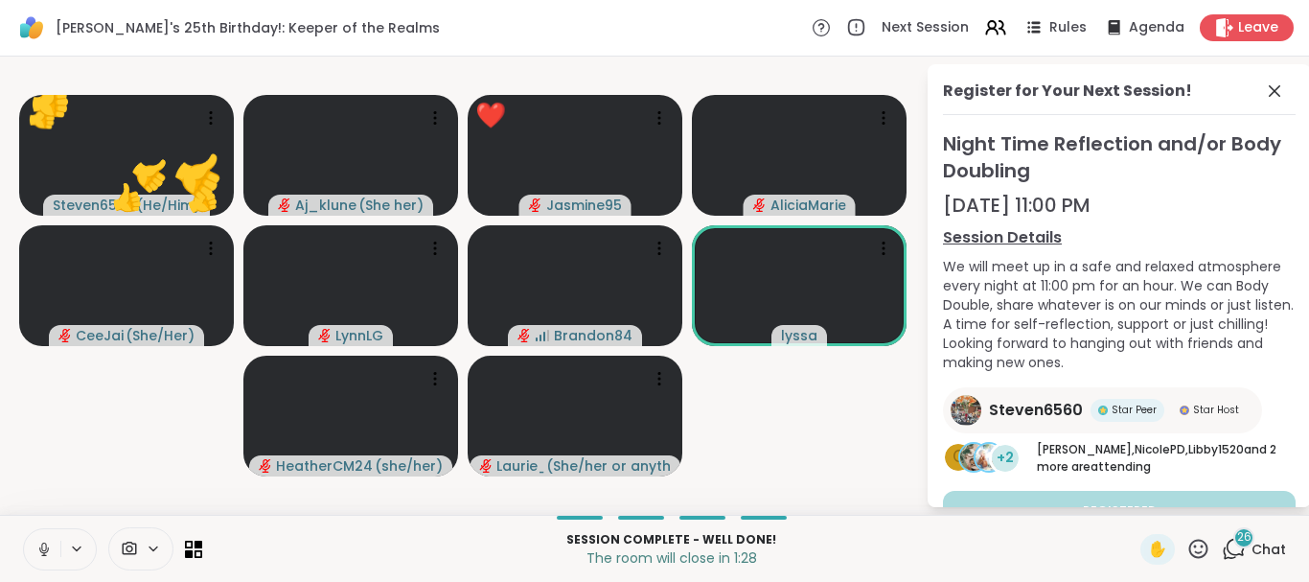
click at [1201, 541] on icon at bounding box center [1198, 549] width 24 height 24
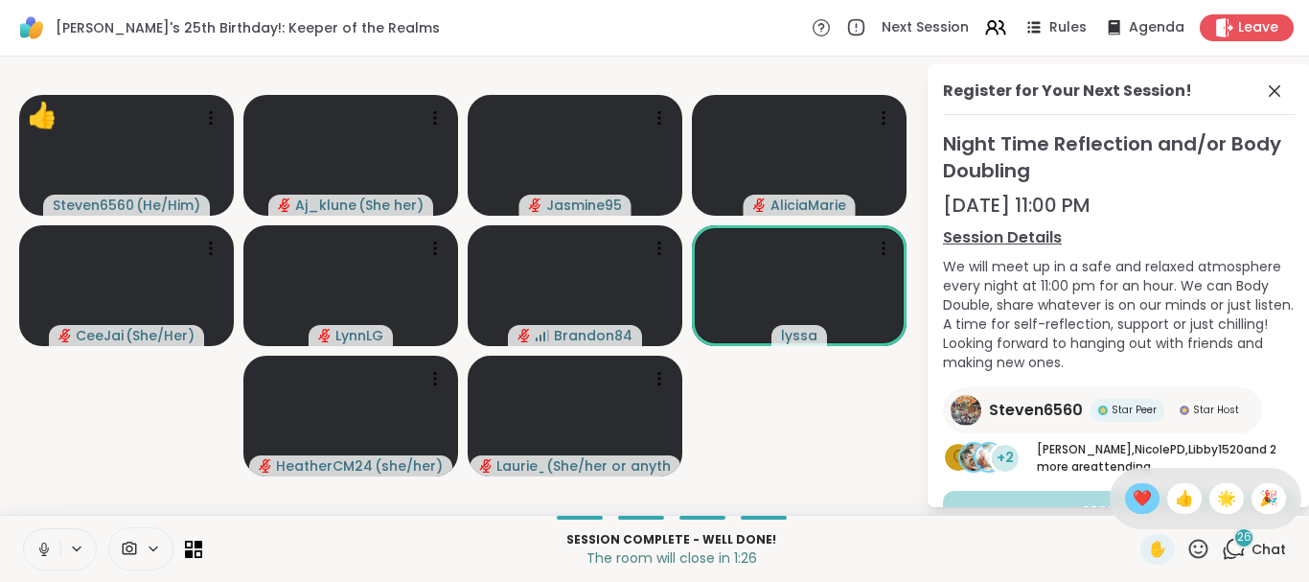
click at [1133, 492] on span "❤️" at bounding box center [1142, 498] width 19 height 23
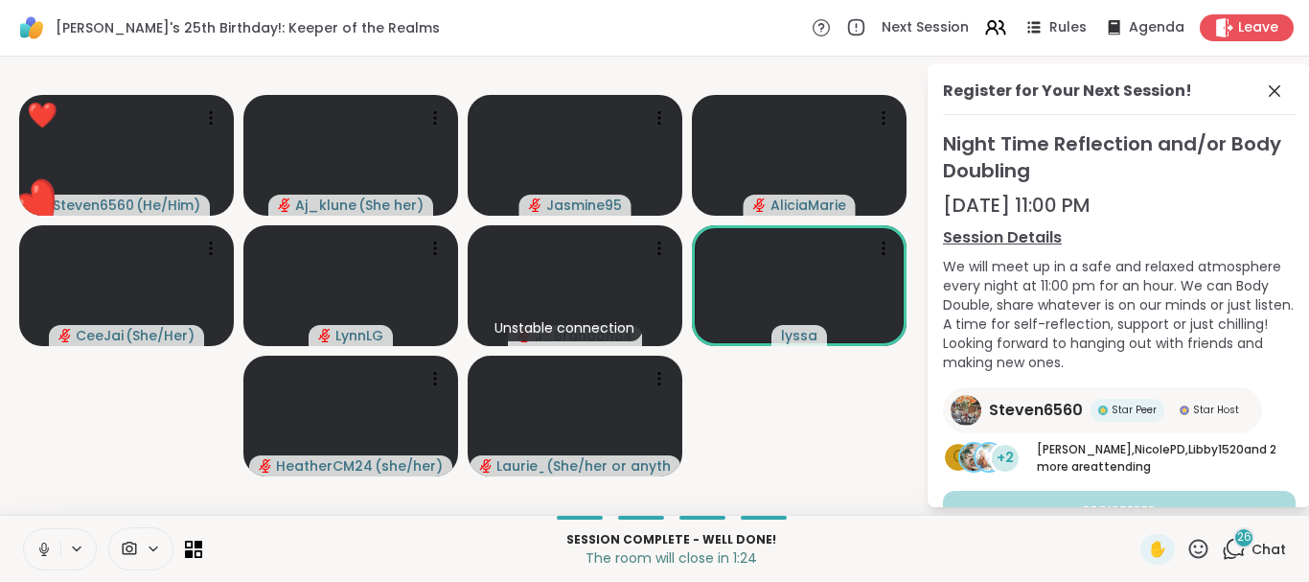
click at [1196, 542] on icon at bounding box center [1198, 549] width 24 height 24
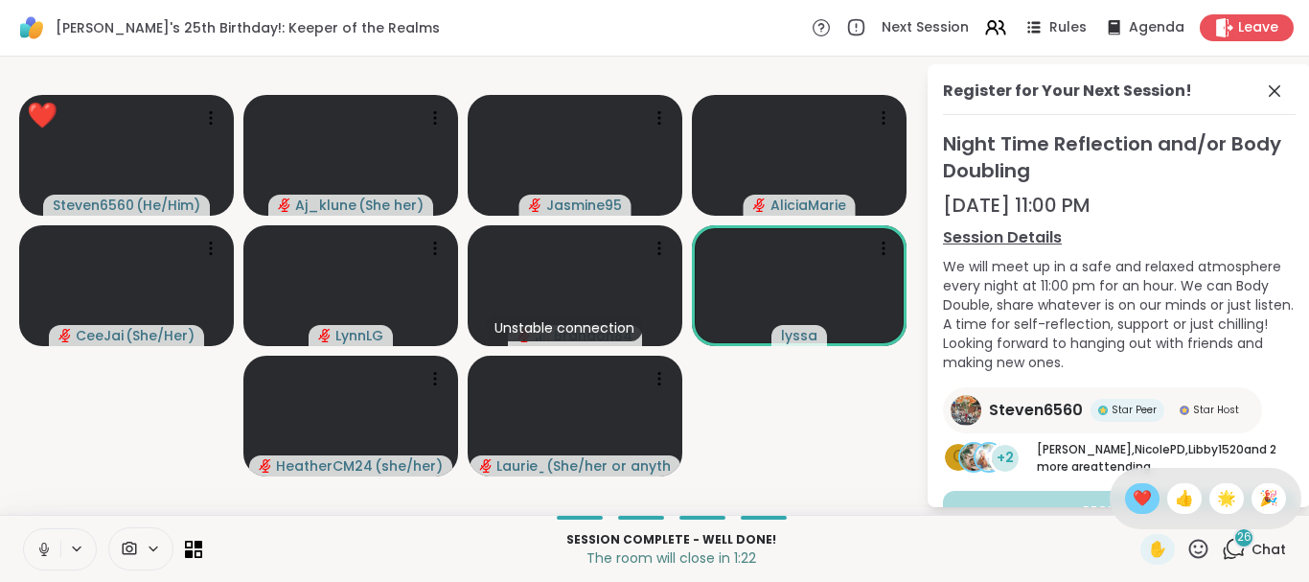
click at [1133, 492] on span "❤️" at bounding box center [1142, 498] width 19 height 23
click at [1201, 544] on icon at bounding box center [1198, 549] width 24 height 24
click at [1220, 499] on span "🌟" at bounding box center [1226, 498] width 19 height 23
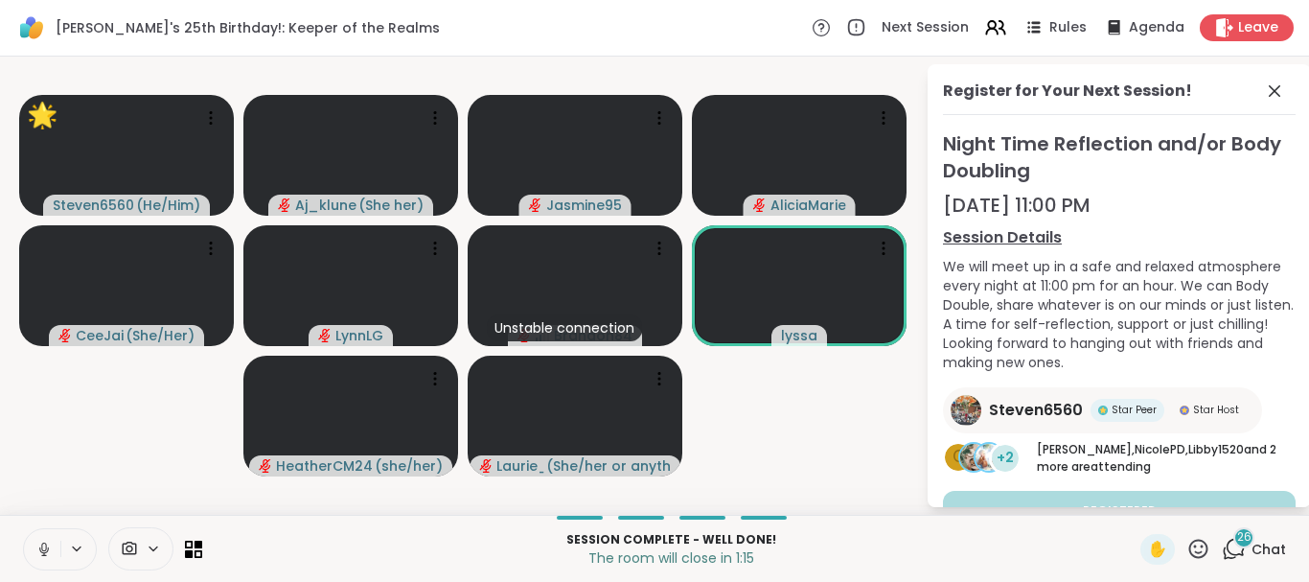
click at [1197, 543] on icon at bounding box center [1198, 549] width 24 height 24
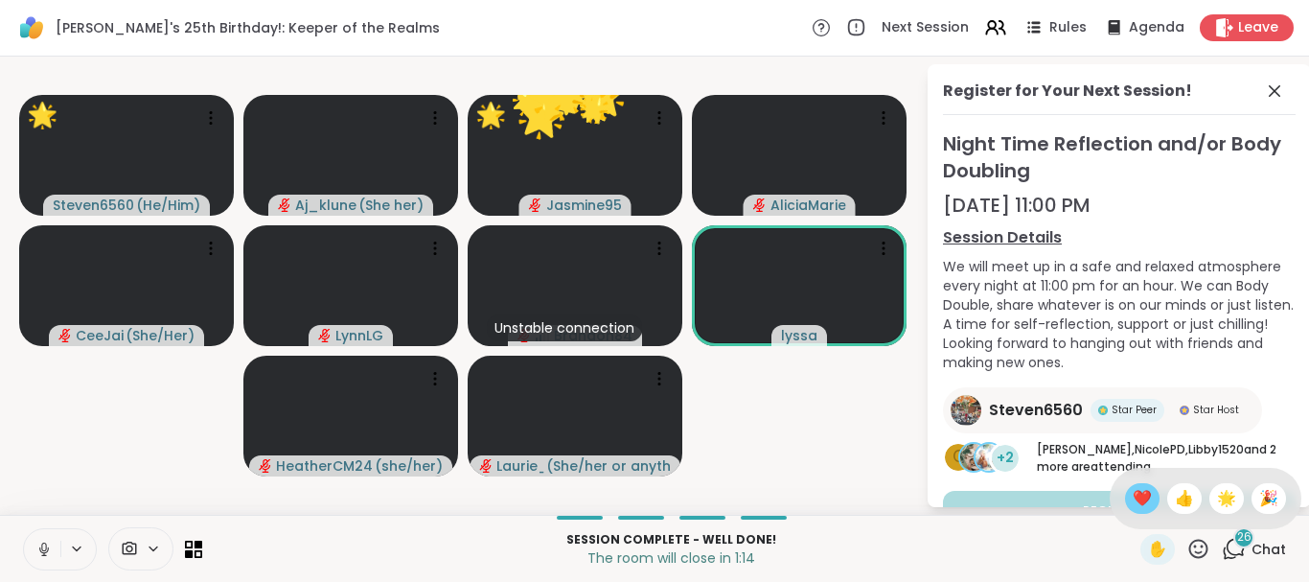
click at [1135, 493] on span "❤️" at bounding box center [1142, 498] width 19 height 23
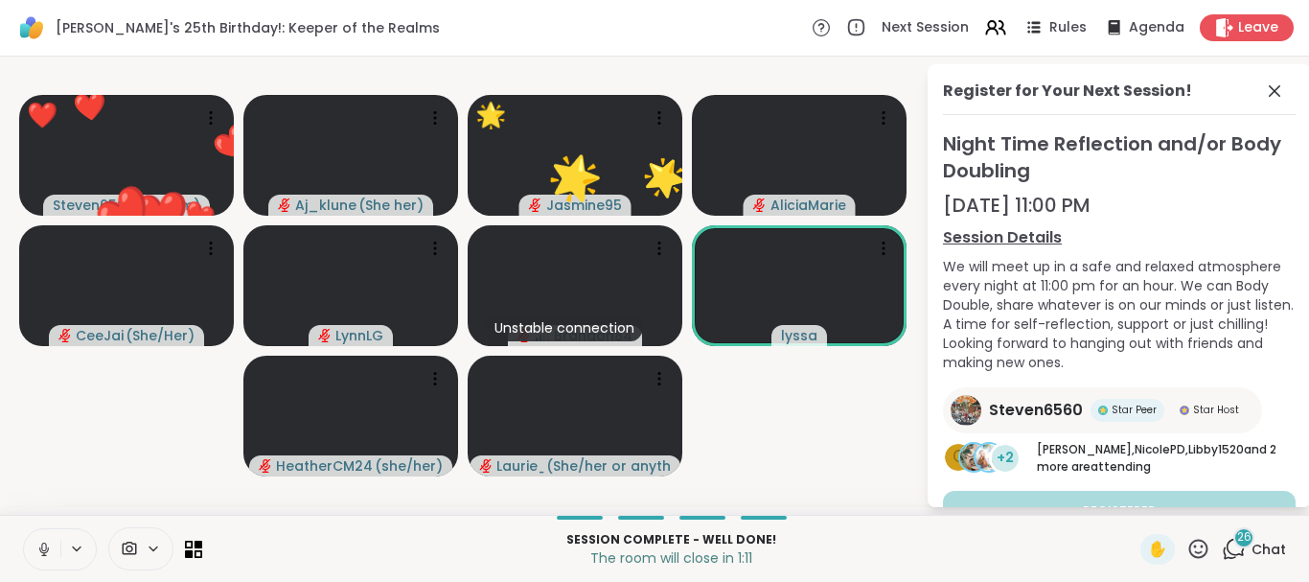
click at [1199, 544] on icon at bounding box center [1198, 549] width 24 height 24
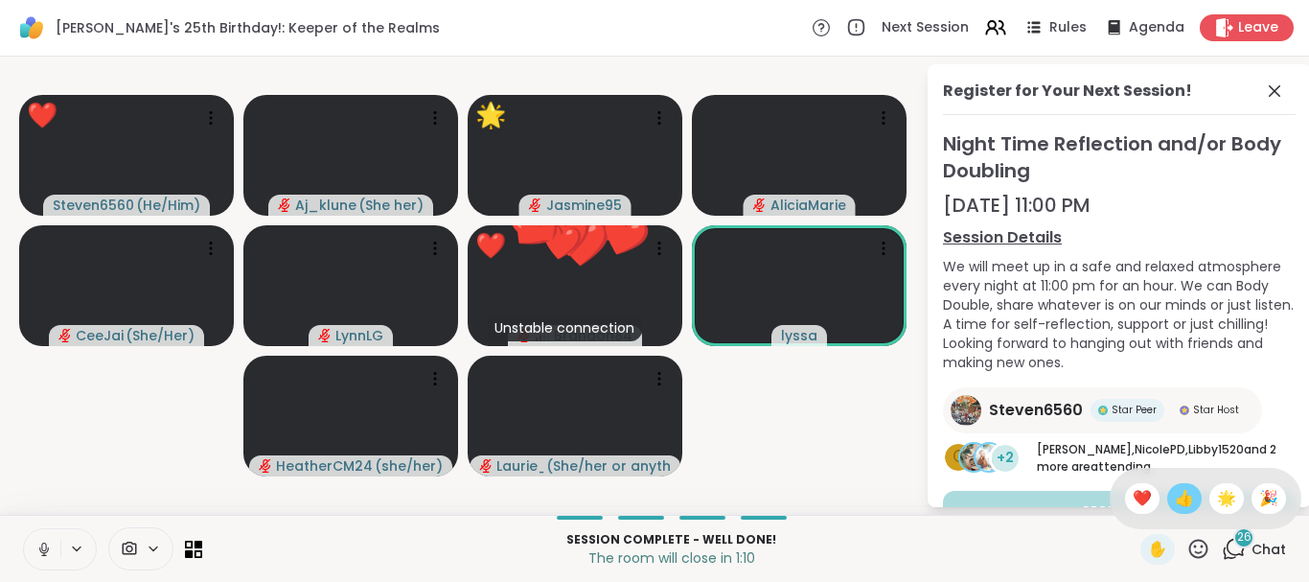
click at [1186, 495] on span "👍" at bounding box center [1184, 498] width 19 height 23
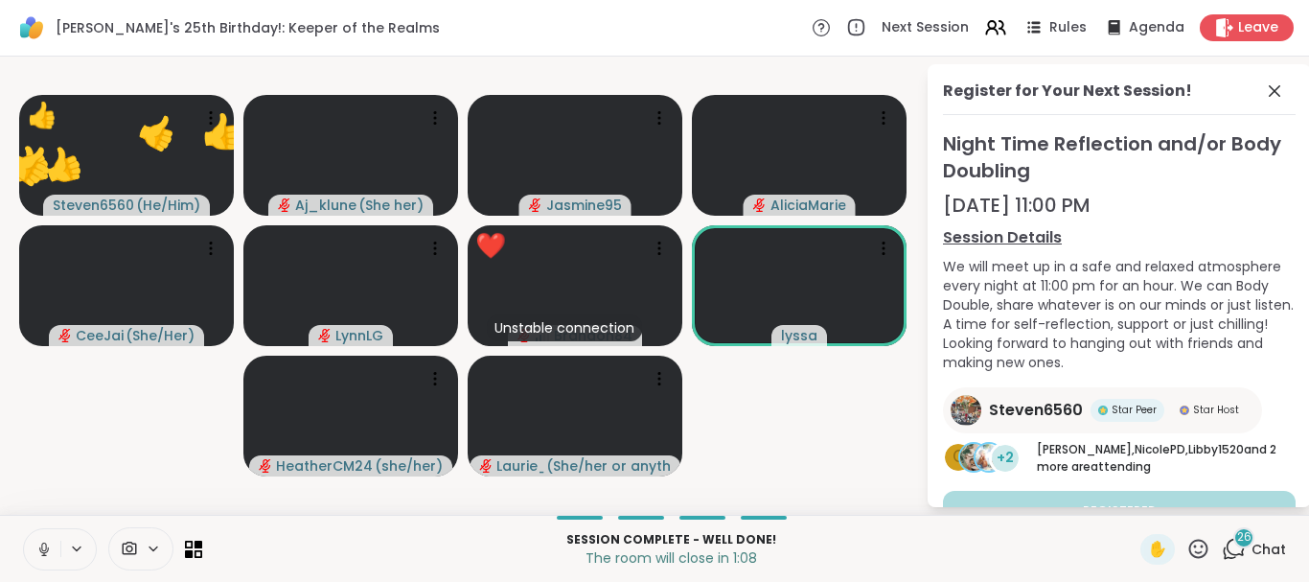
click at [1203, 538] on icon at bounding box center [1198, 549] width 24 height 24
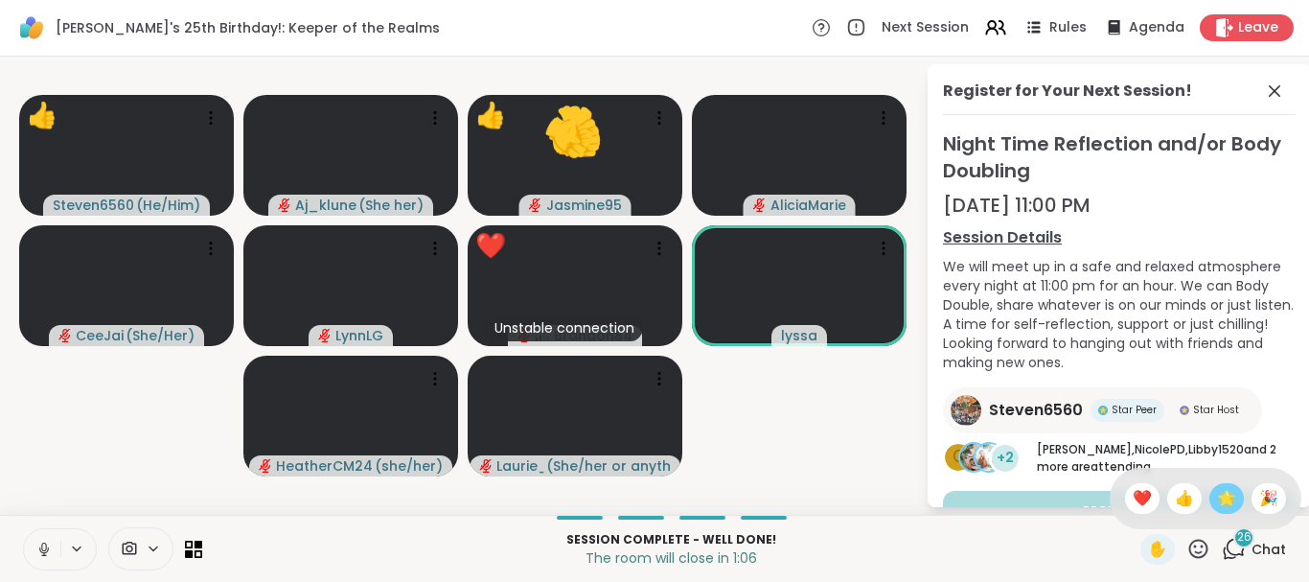
click at [1220, 498] on span "🌟" at bounding box center [1226, 498] width 19 height 23
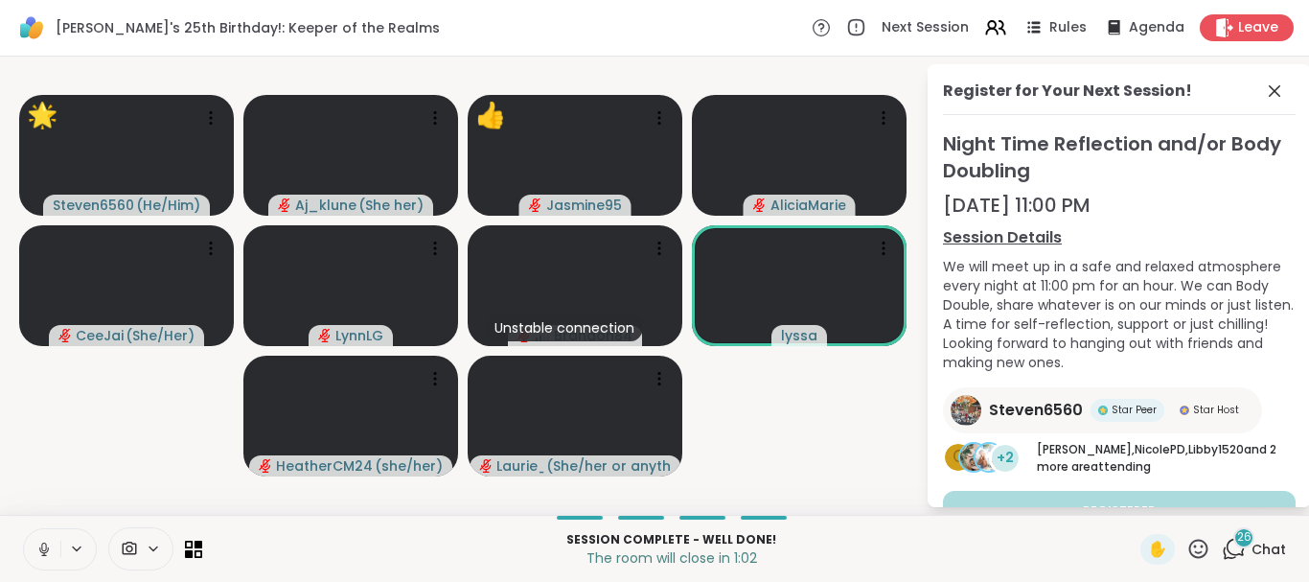
click at [1202, 543] on icon at bounding box center [1198, 549] width 24 height 24
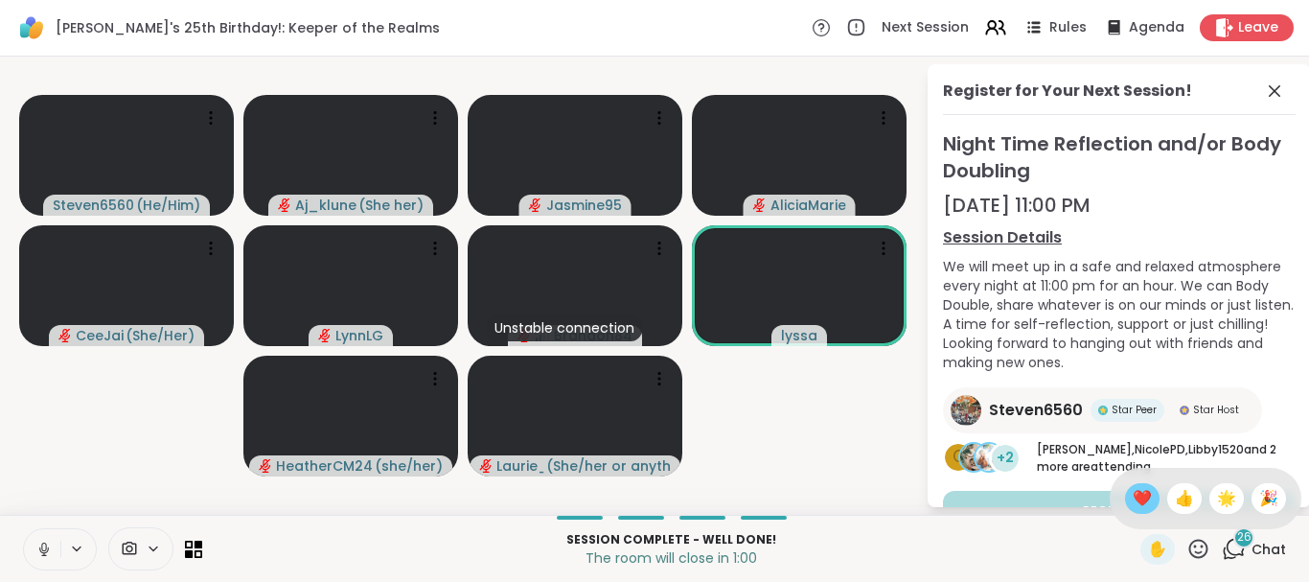
click at [1133, 492] on span "❤️" at bounding box center [1142, 498] width 19 height 23
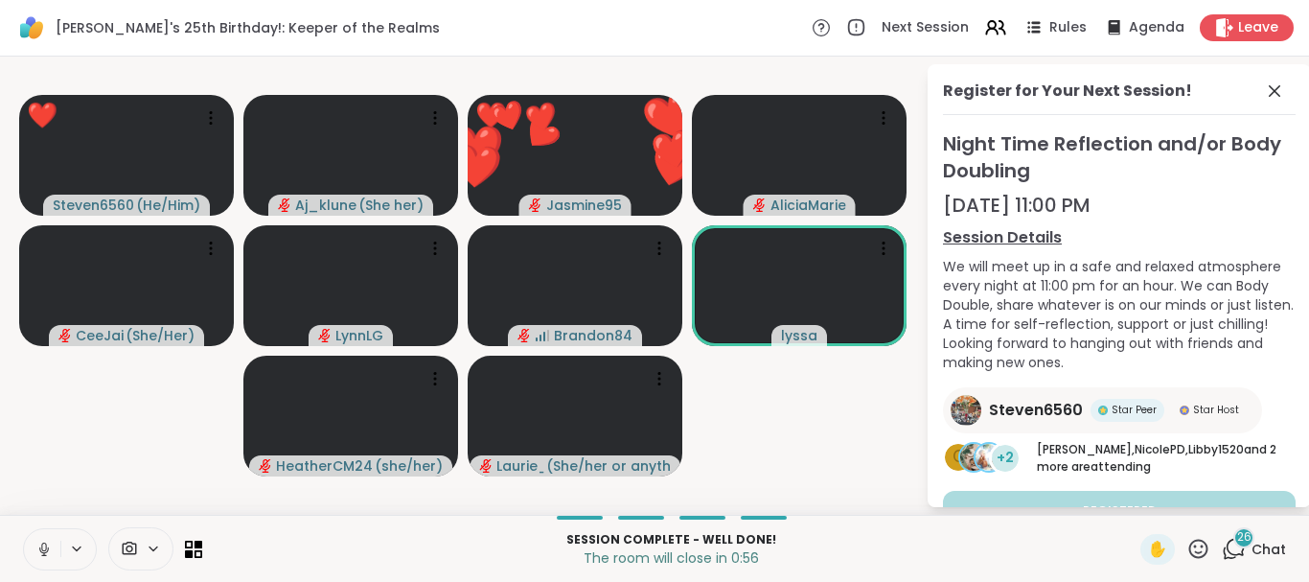
click at [1200, 556] on icon at bounding box center [1198, 549] width 24 height 24
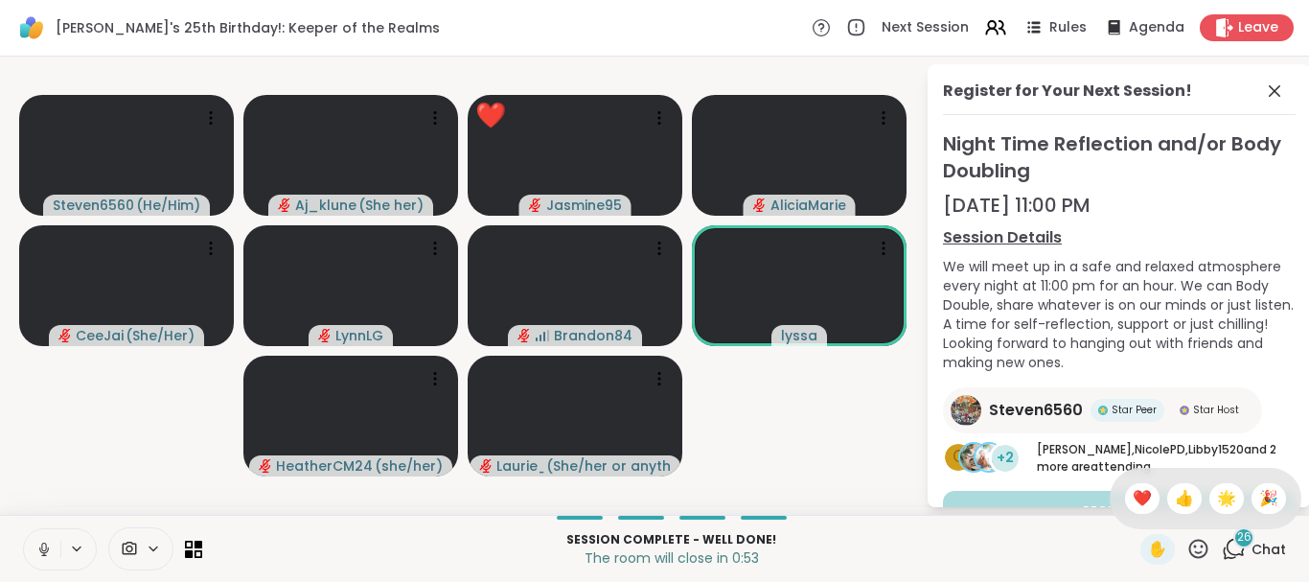
click at [1203, 545] on icon at bounding box center [1198, 547] width 19 height 19
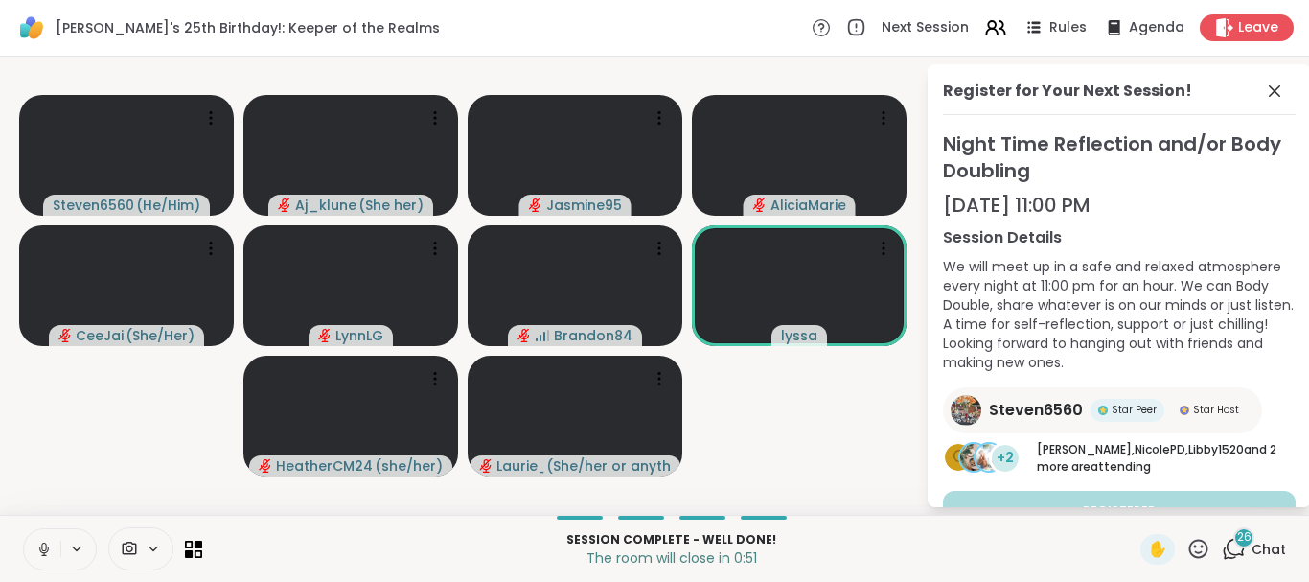
click at [1194, 550] on icon at bounding box center [1198, 549] width 24 height 24
click at [1139, 499] on span "❤️" at bounding box center [1142, 498] width 19 height 23
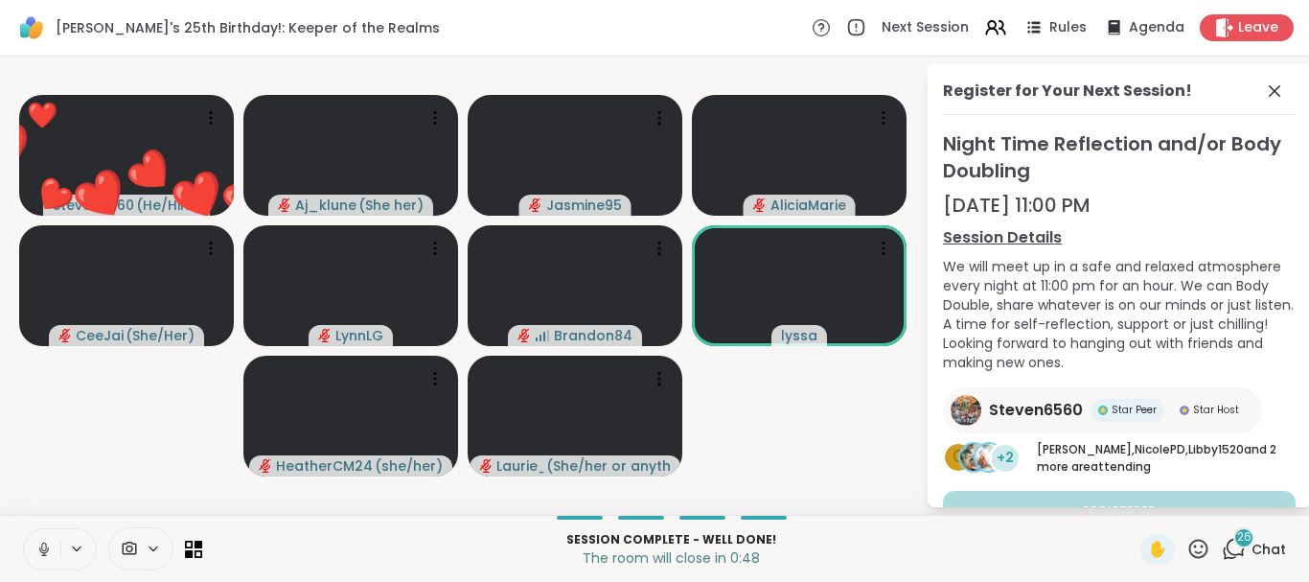
click at [1202, 548] on icon at bounding box center [1198, 549] width 24 height 24
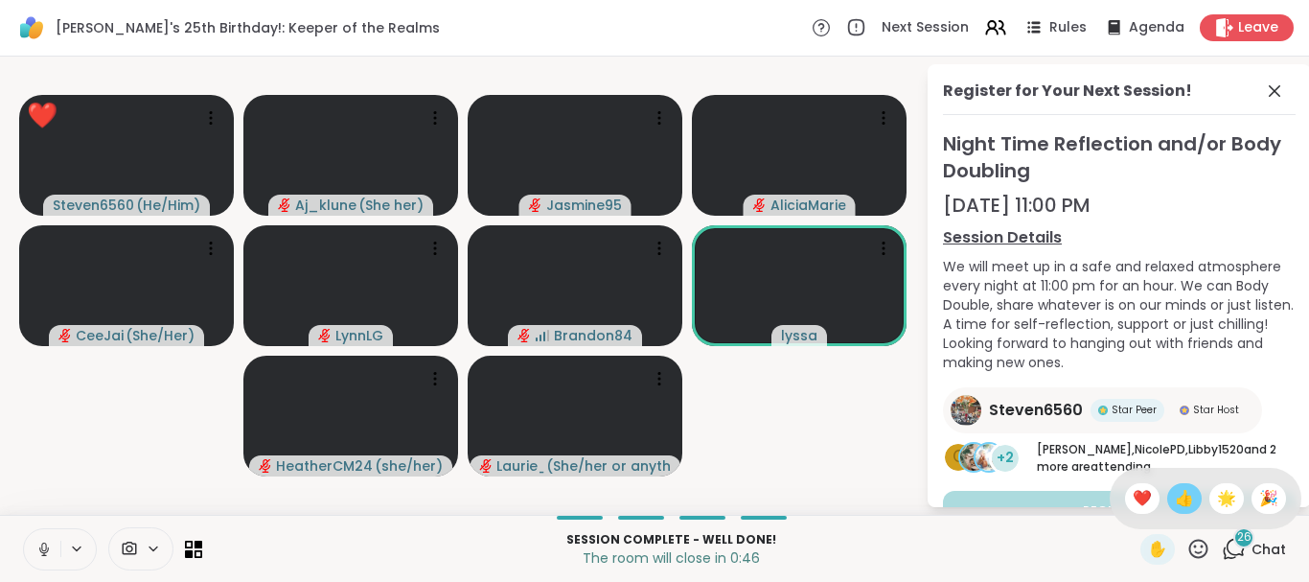
click at [1177, 504] on span "👍" at bounding box center [1184, 498] width 19 height 23
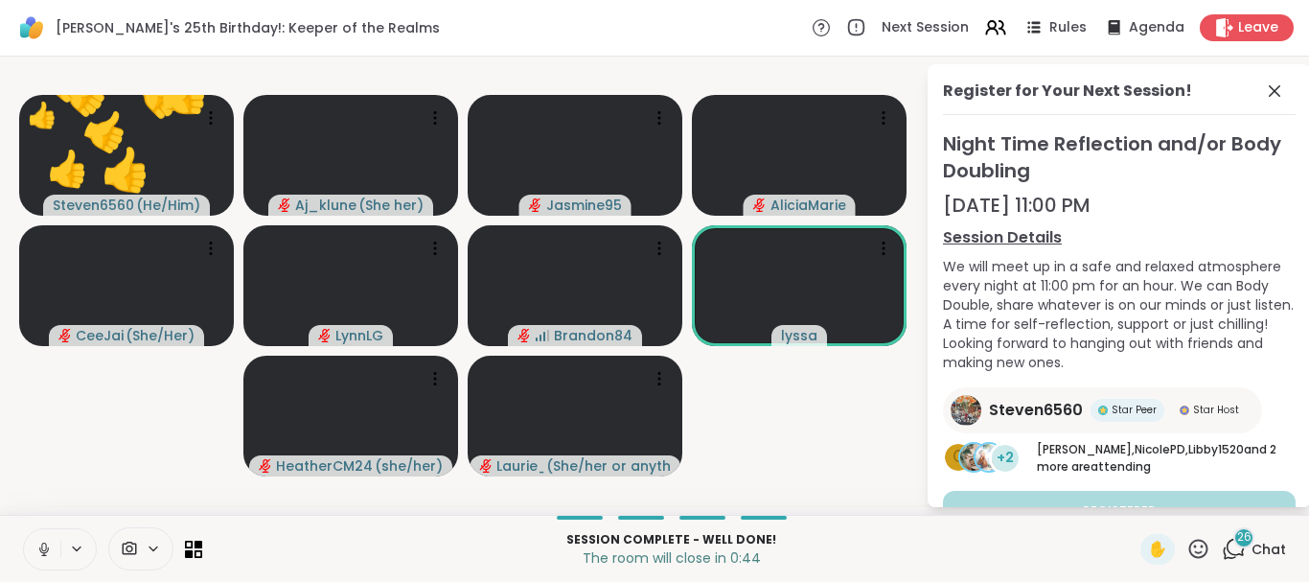
click at [1205, 547] on icon at bounding box center [1198, 549] width 24 height 24
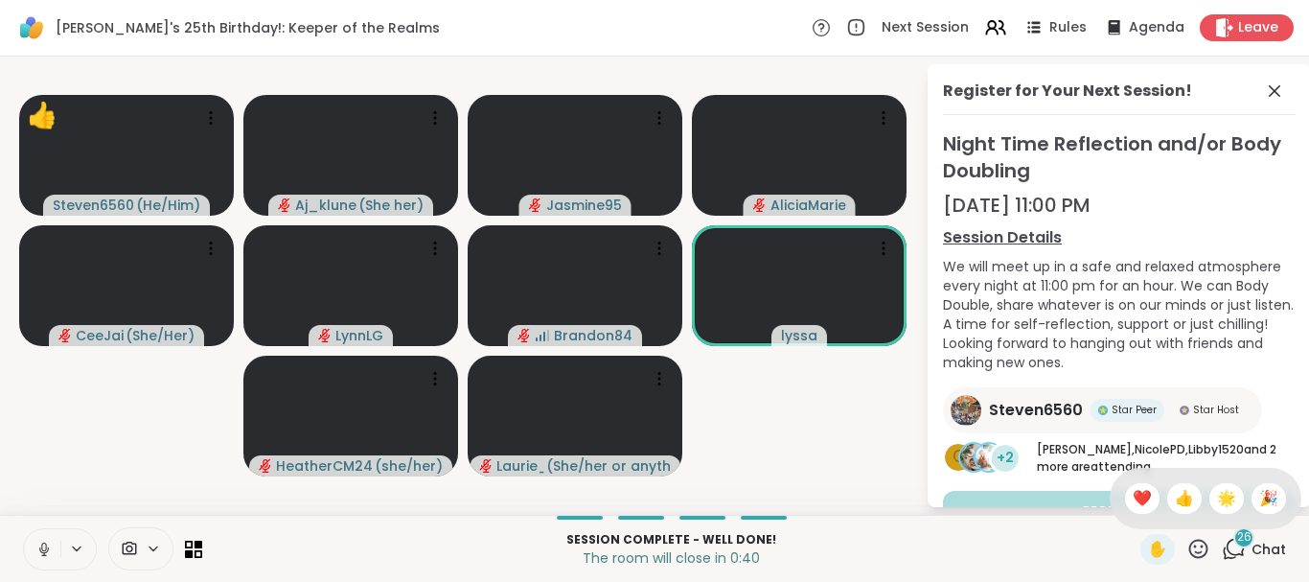
click at [1194, 549] on icon at bounding box center [1198, 549] width 24 height 24
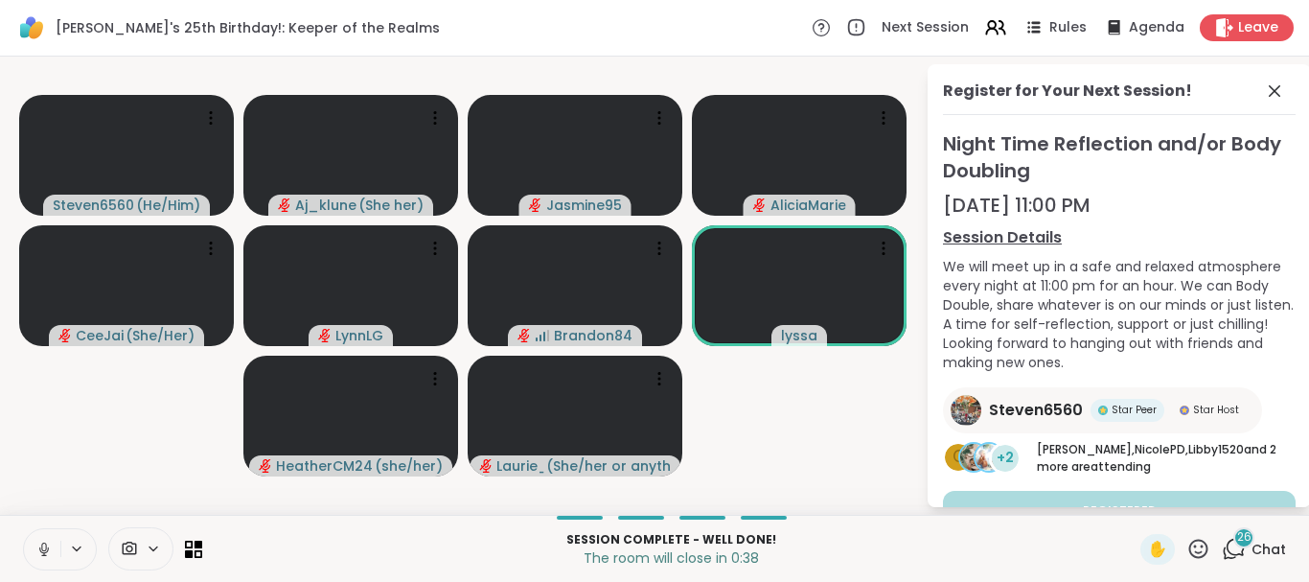
click at [1192, 545] on icon at bounding box center [1198, 547] width 19 height 19
click at [1177, 492] on span "👍" at bounding box center [1184, 498] width 19 height 23
click at [1201, 547] on icon at bounding box center [1198, 549] width 24 height 24
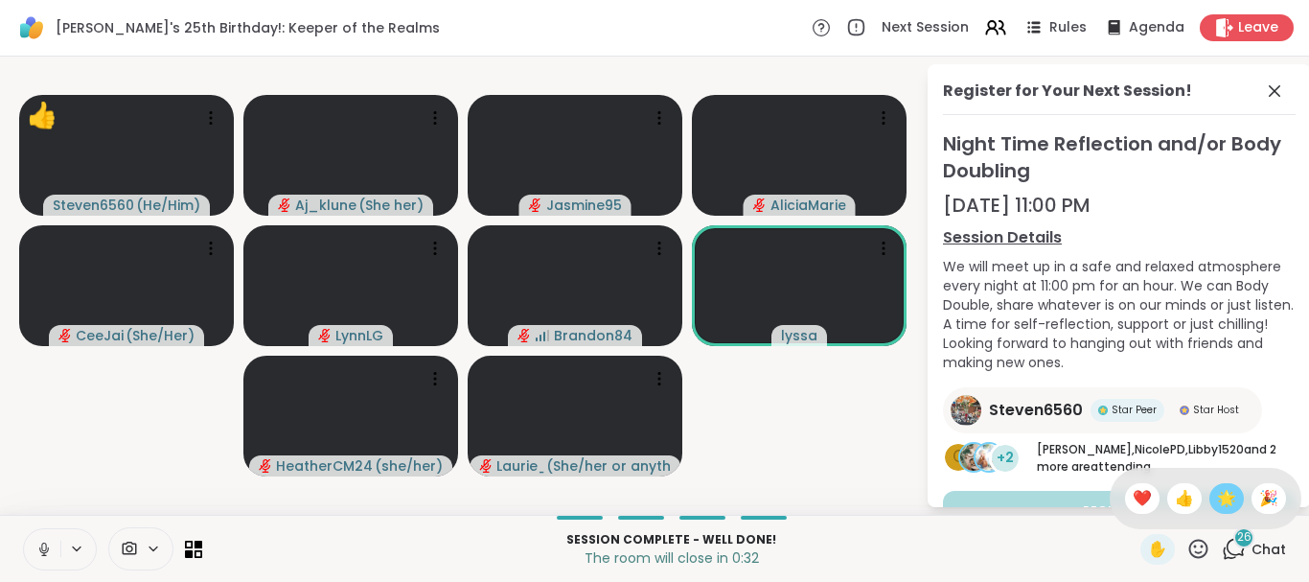
click at [1217, 505] on span "🌟" at bounding box center [1226, 498] width 19 height 23
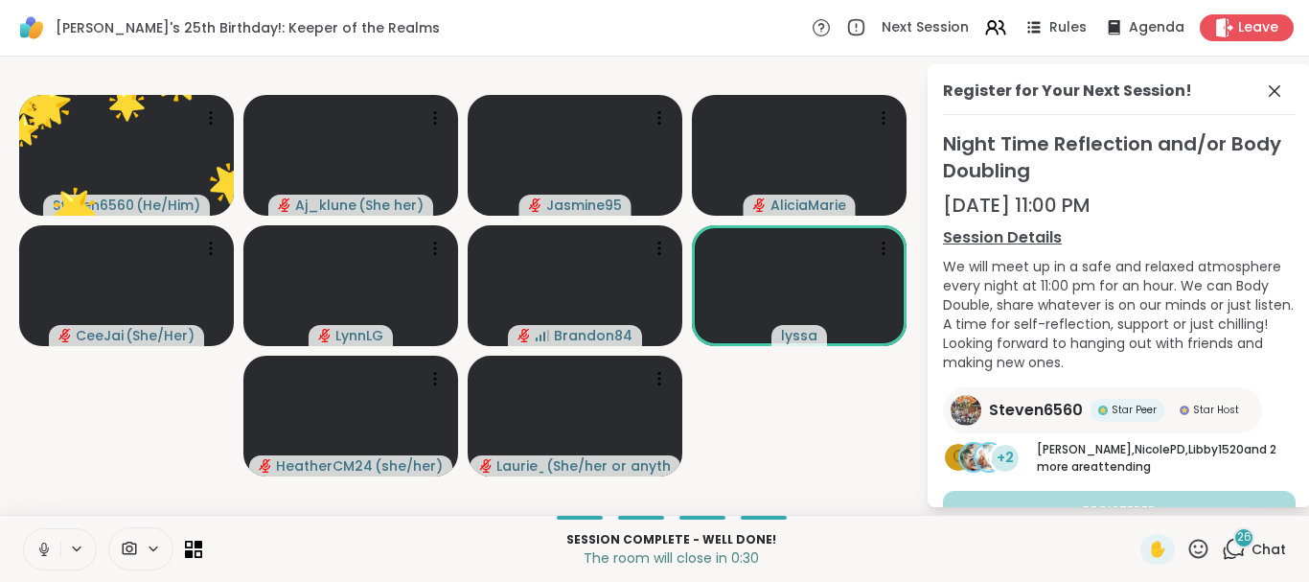
click at [1193, 546] on icon at bounding box center [1198, 549] width 24 height 24
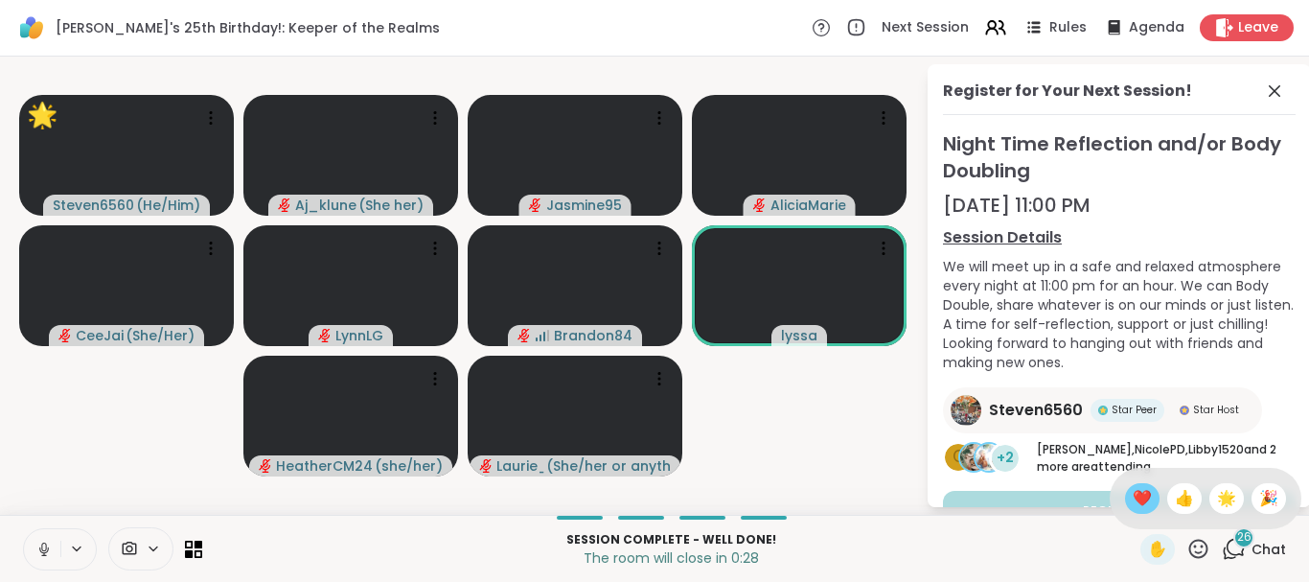
click at [1133, 501] on span "❤️" at bounding box center [1142, 498] width 19 height 23
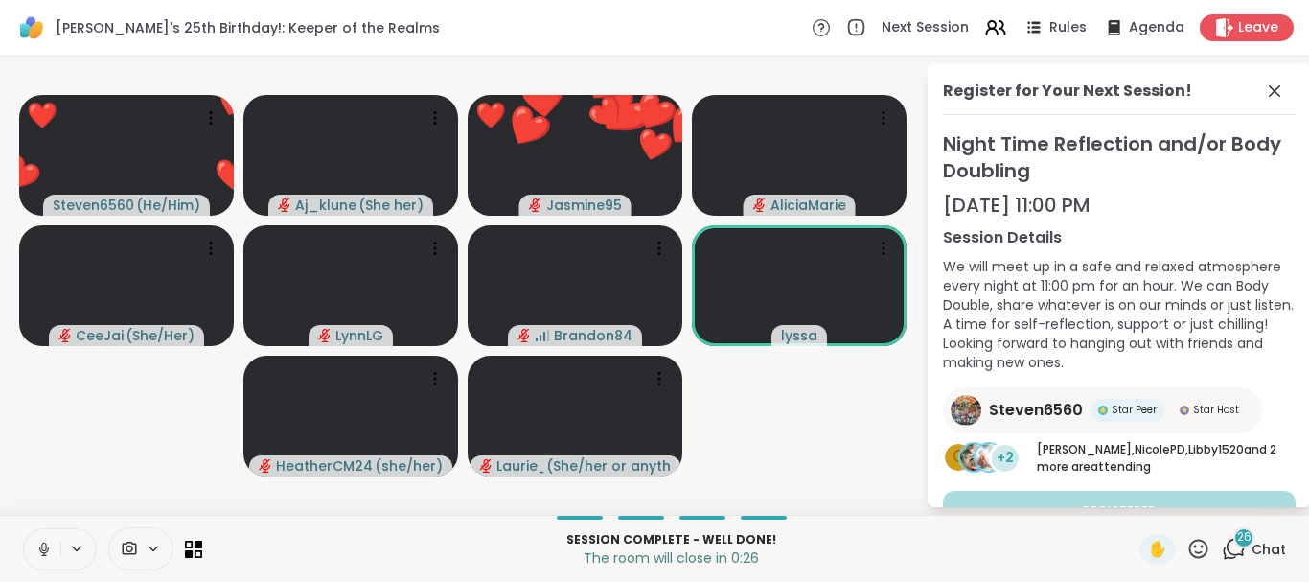
click at [1195, 553] on icon at bounding box center [1198, 549] width 24 height 24
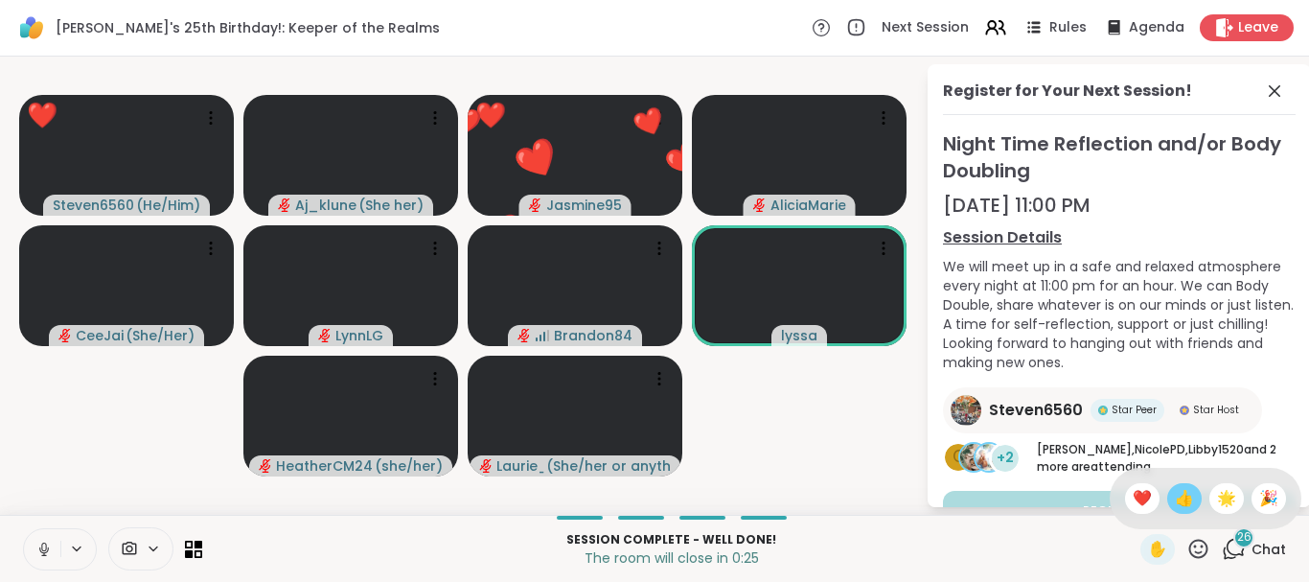
click at [1178, 498] on span "👍" at bounding box center [1184, 498] width 19 height 23
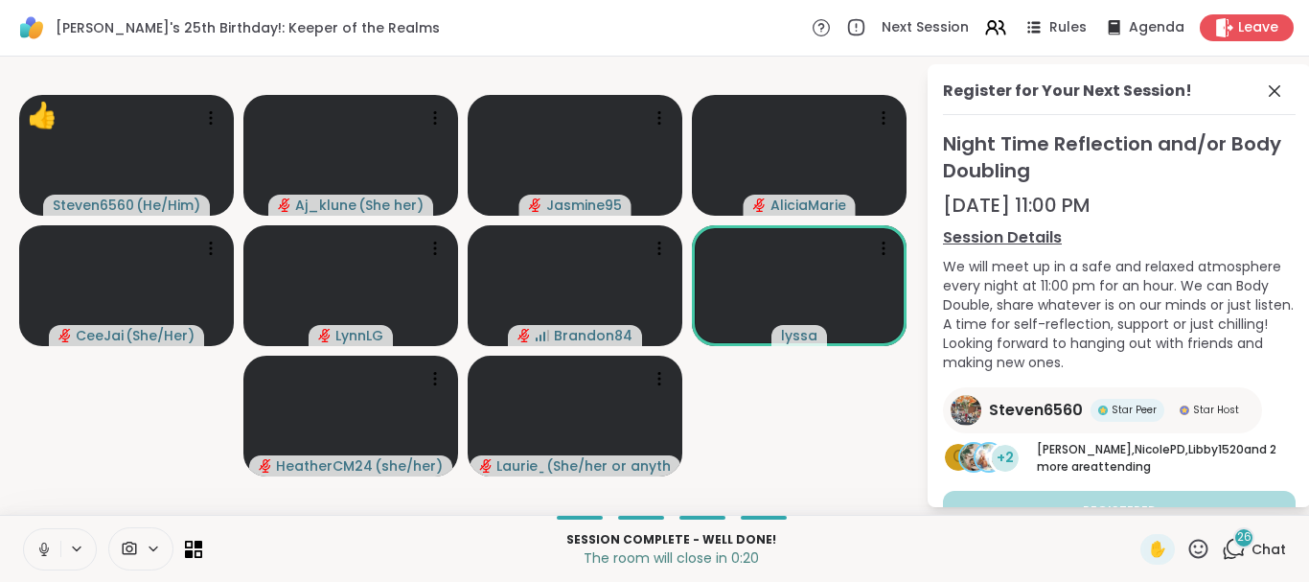
click at [1208, 551] on icon at bounding box center [1198, 547] width 19 height 19
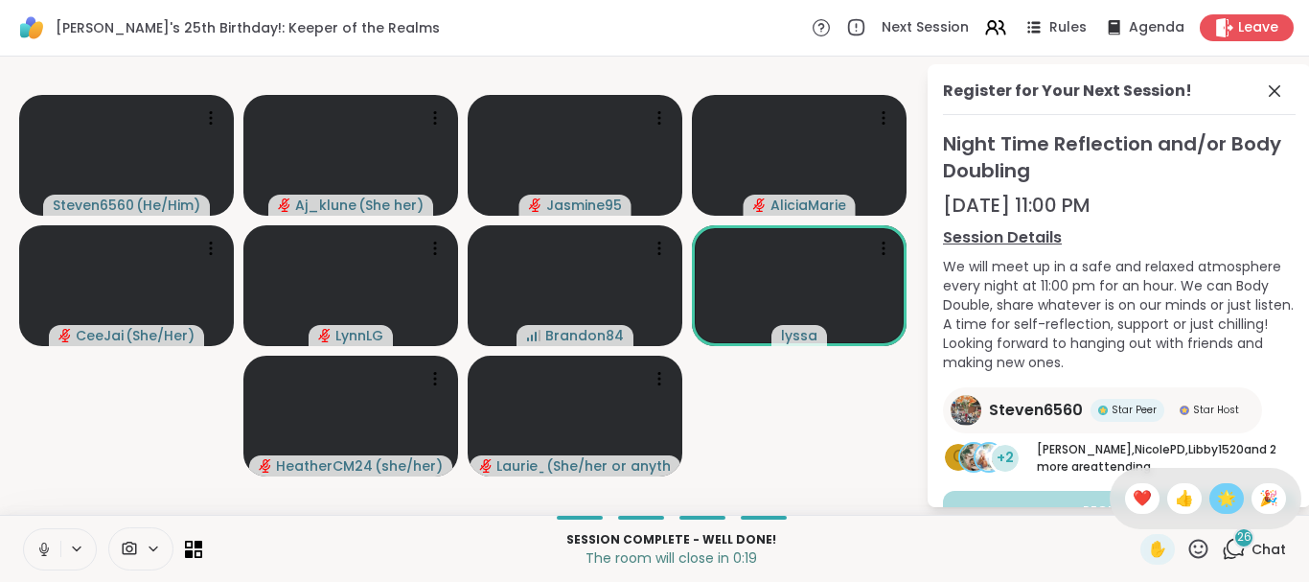
click at [1217, 506] on span "🌟" at bounding box center [1226, 498] width 19 height 23
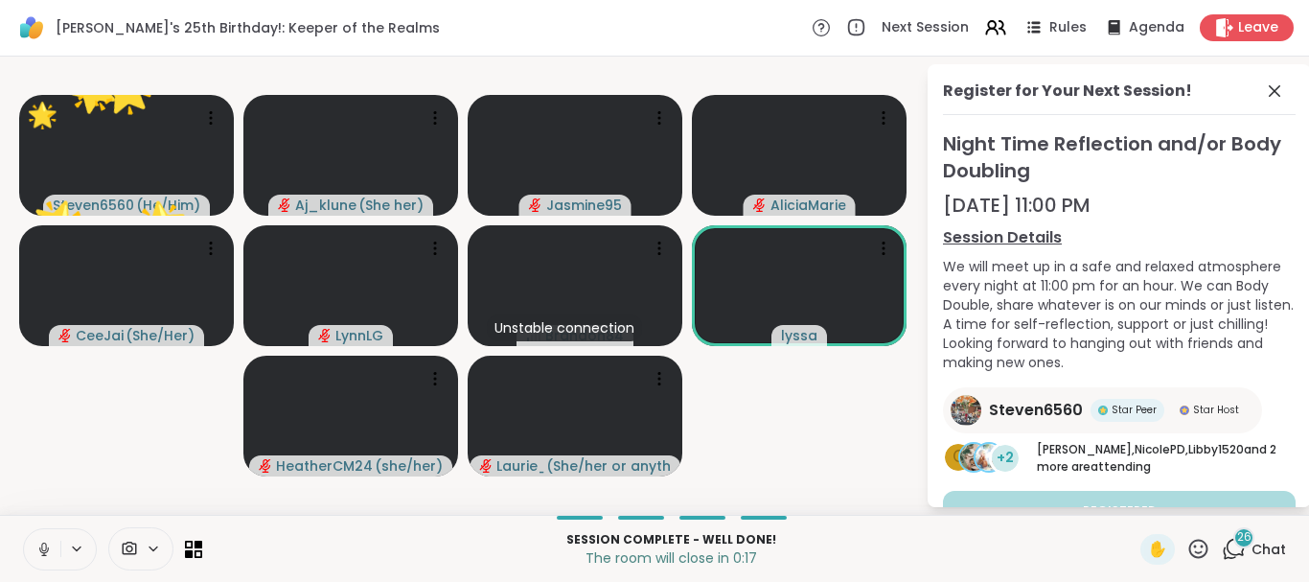
click at [1200, 544] on icon at bounding box center [1198, 549] width 24 height 24
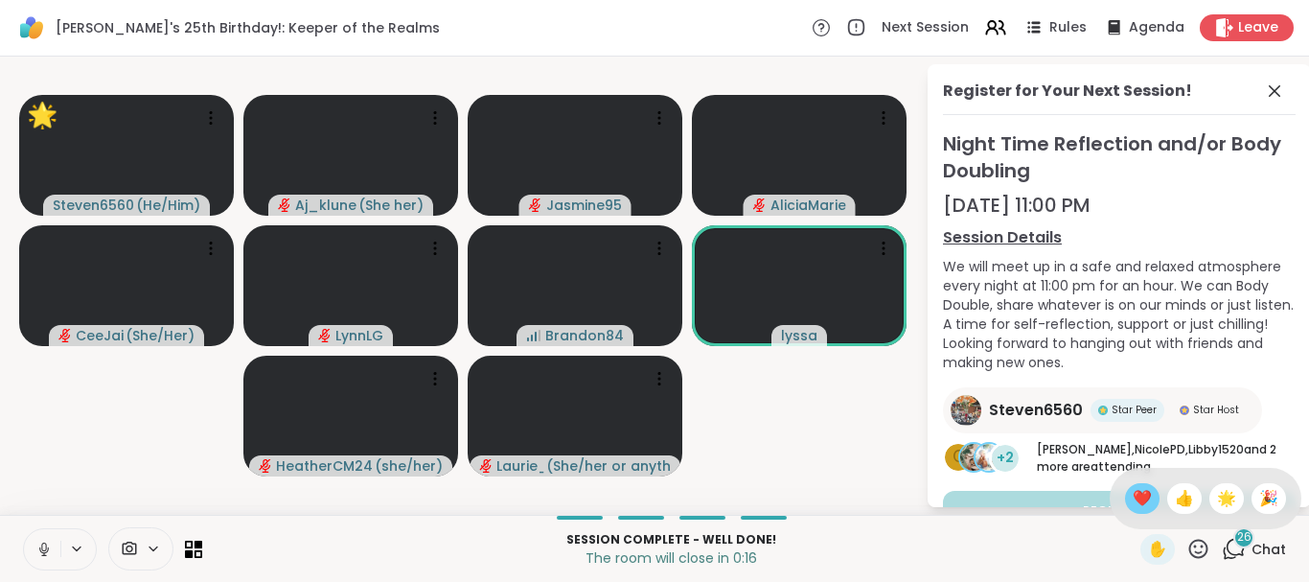
click at [1133, 487] on span "❤️" at bounding box center [1142, 498] width 19 height 23
